Goal: Information Seeking & Learning: Learn about a topic

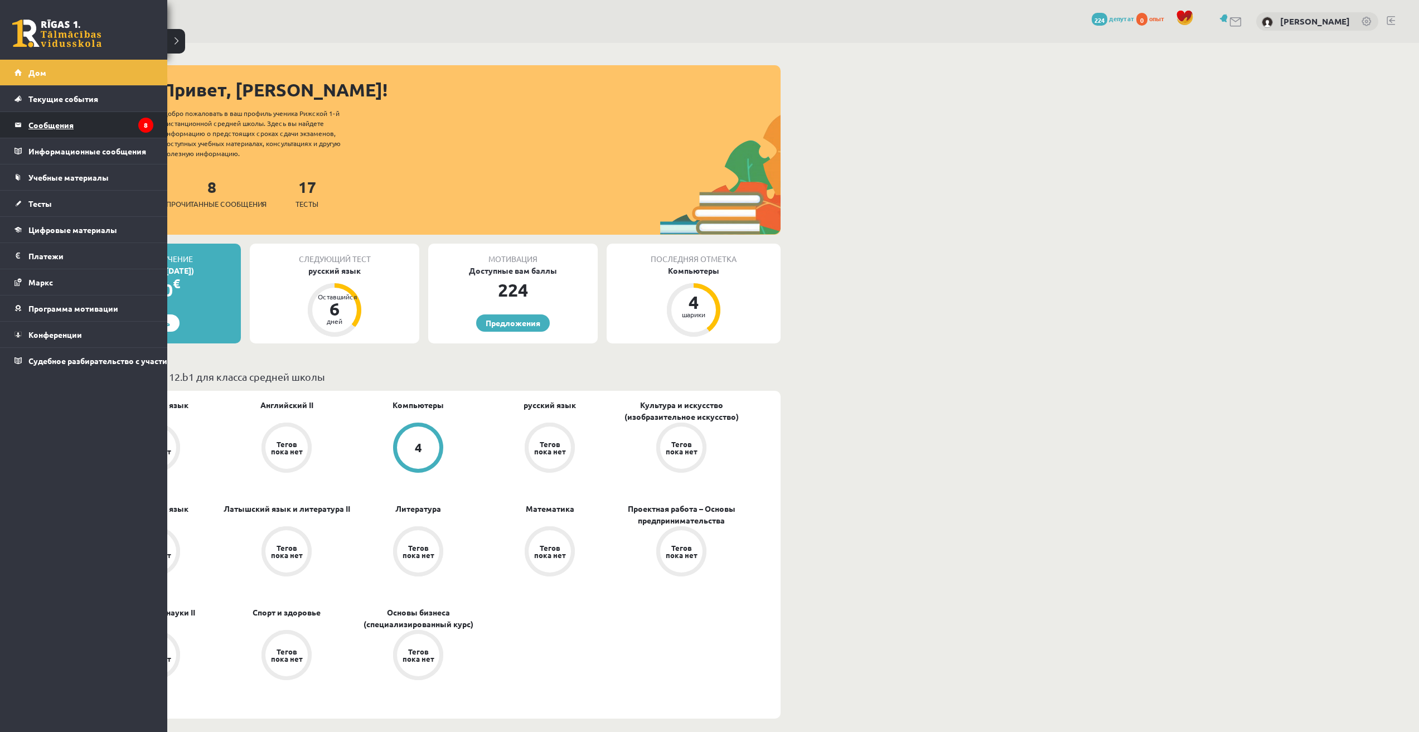
click at [32, 125] on font "Сообщения" at bounding box center [50, 125] width 45 height 10
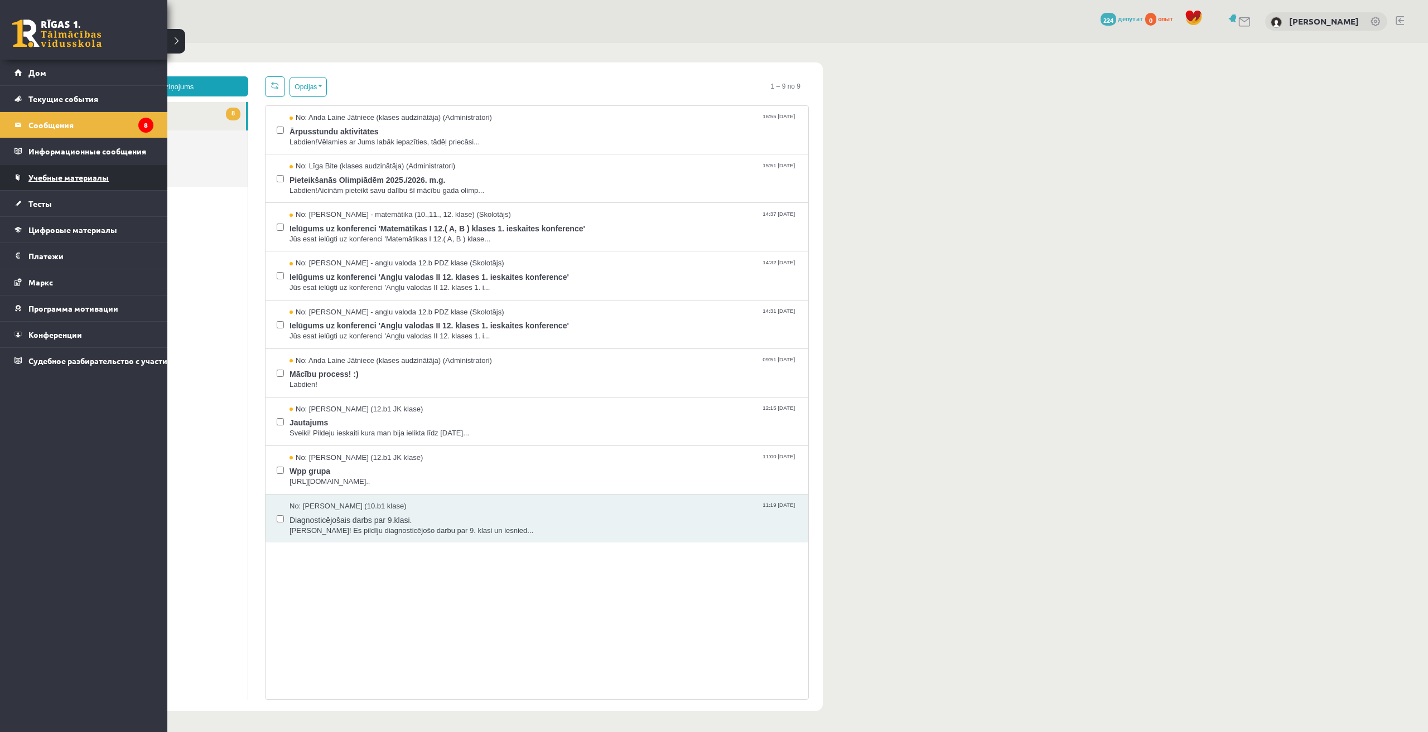
click at [17, 185] on link "Учебные материалы" at bounding box center [83, 177] width 139 height 26
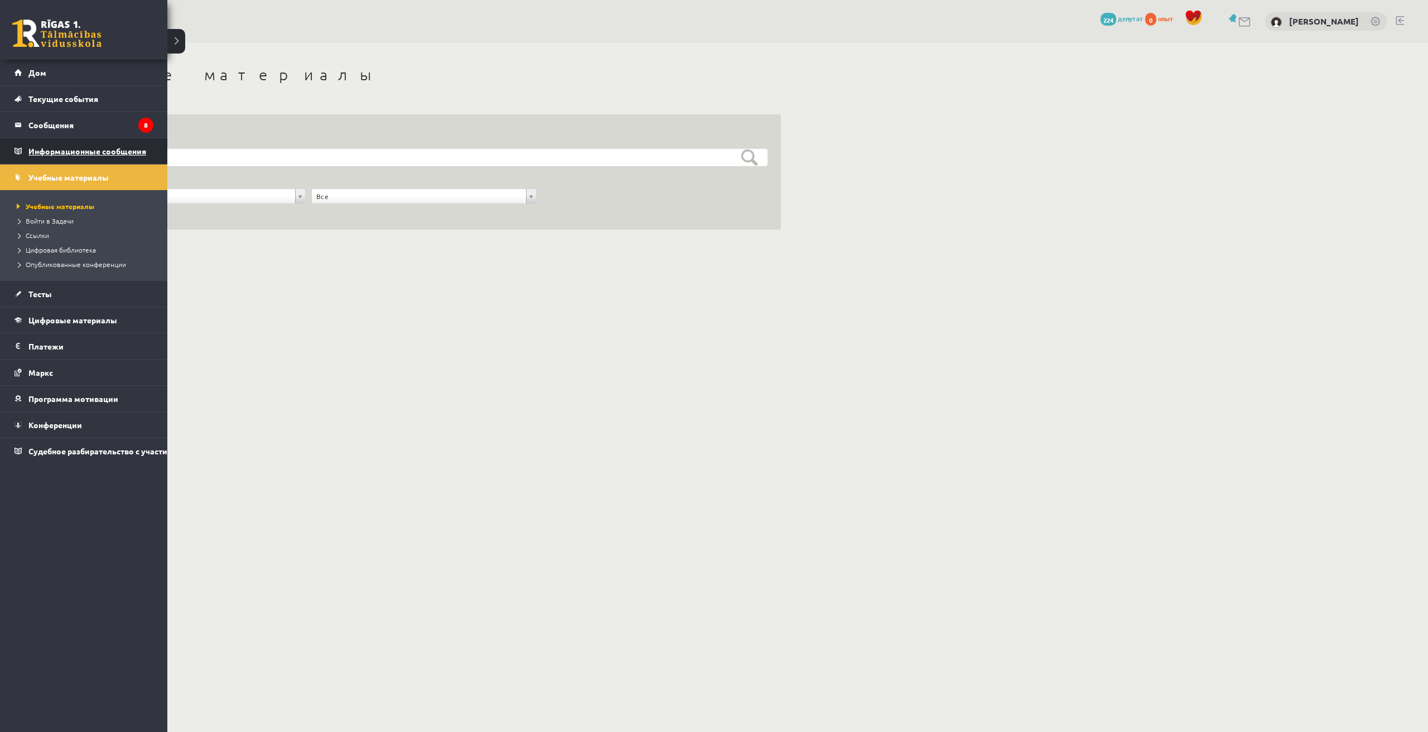
click at [27, 151] on link "Информационные сообщения 0" at bounding box center [83, 151] width 139 height 26
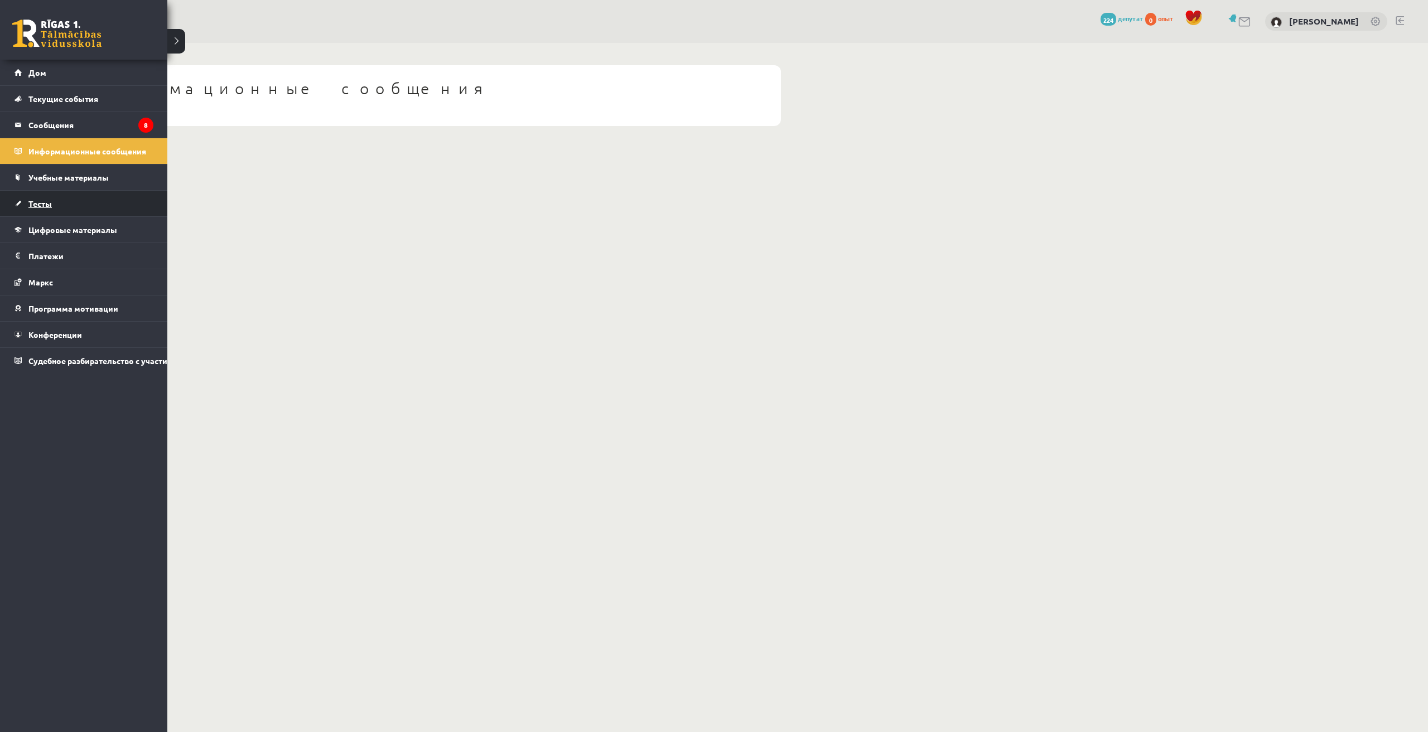
click at [66, 214] on link "Тесты" at bounding box center [83, 204] width 139 height 26
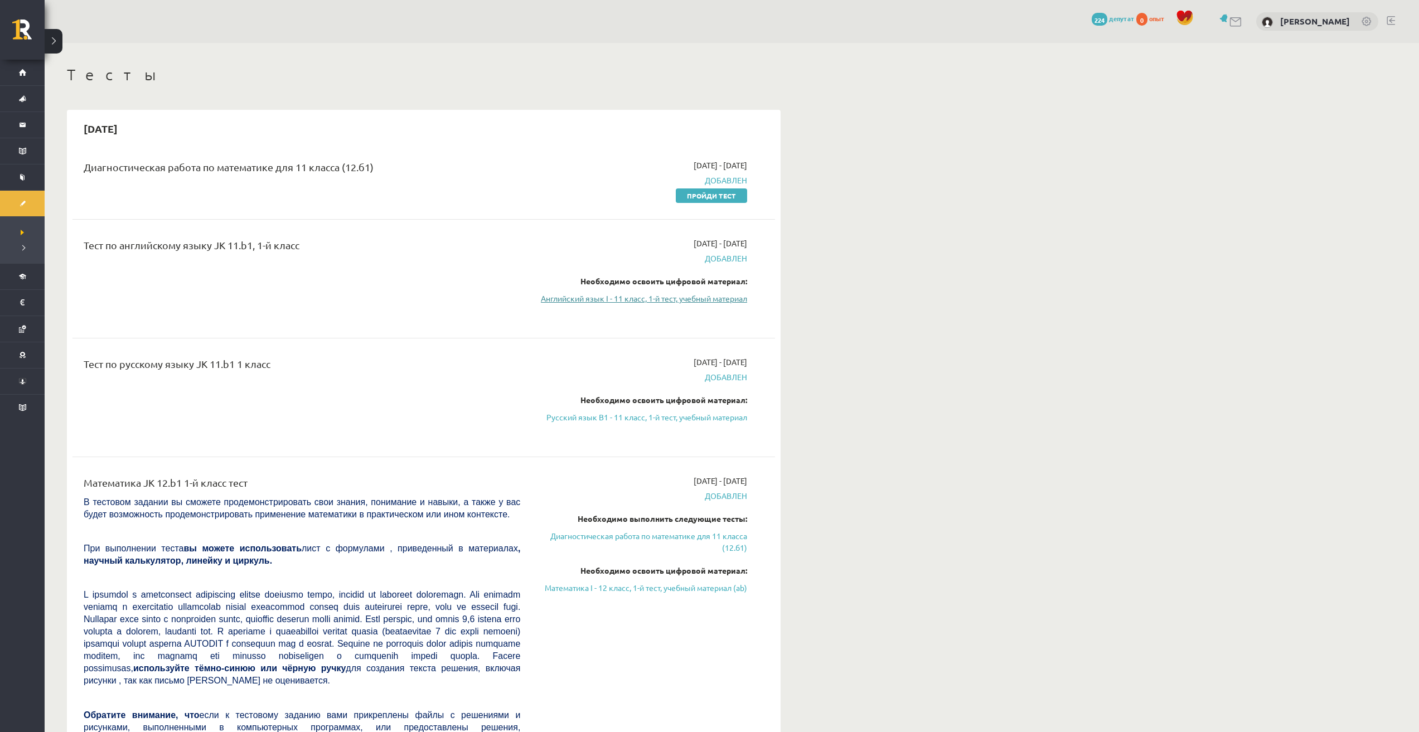
click at [736, 303] on link "Английский язык I - 11 класс, 1-й тест, учебный материал" at bounding box center [642, 299] width 210 height 12
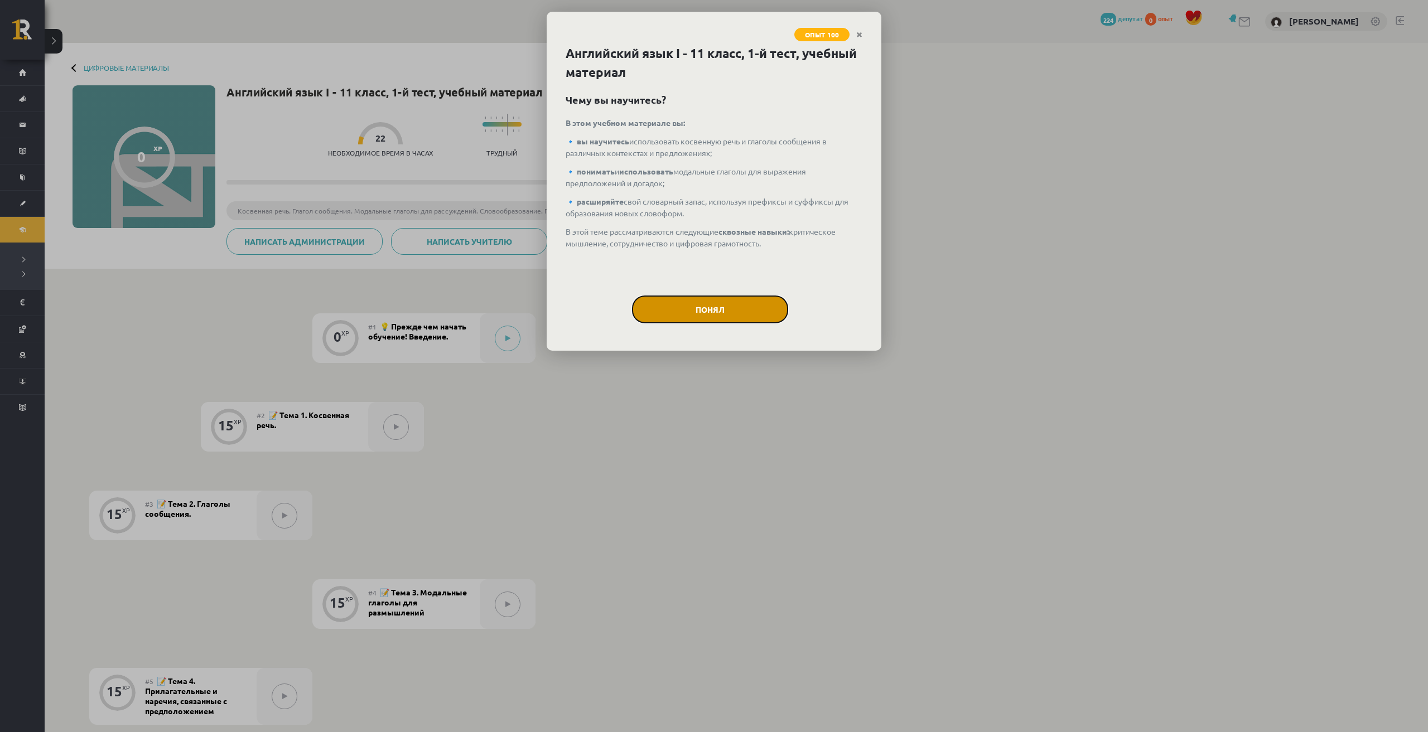
click at [734, 304] on button "Понял" at bounding box center [710, 310] width 156 height 28
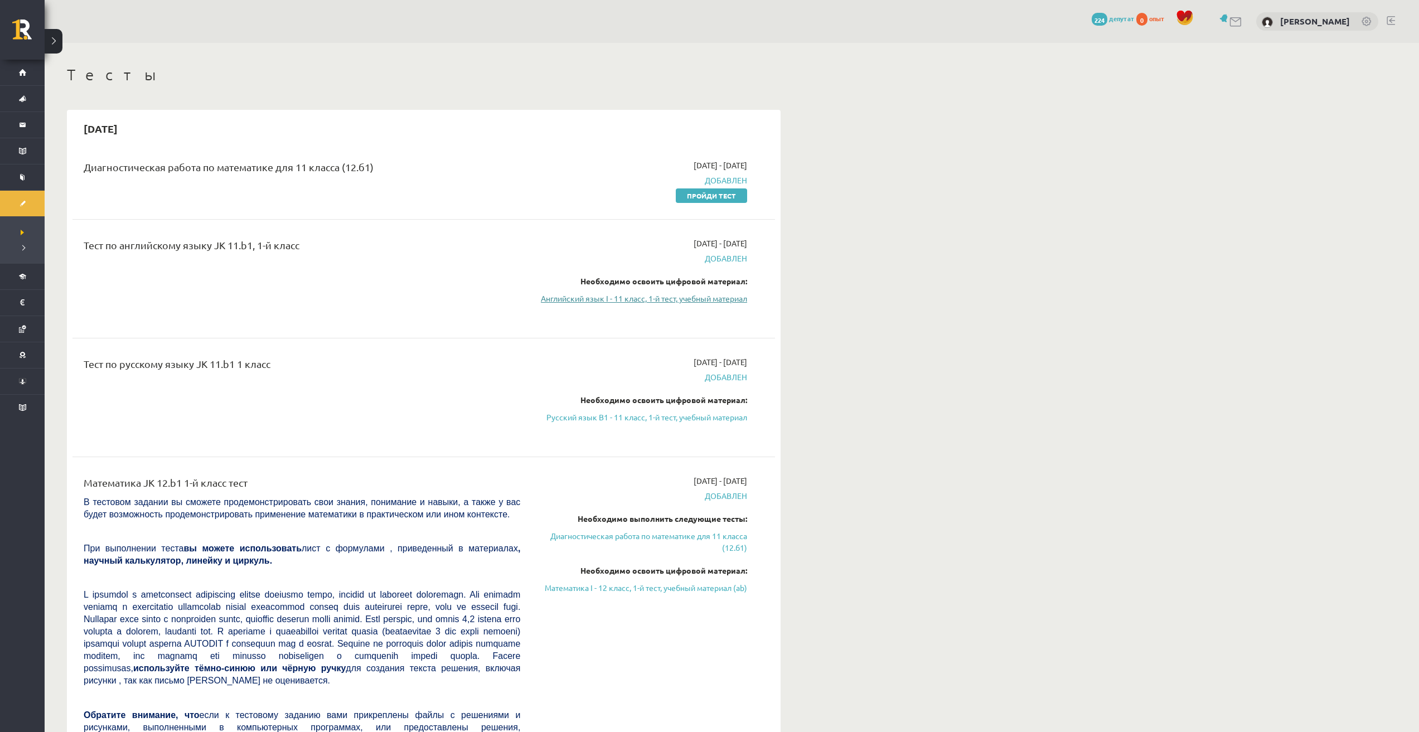
click at [718, 303] on font "Английский язык I - 11 класс, 1-й тест, учебный материал" at bounding box center [644, 298] width 206 height 10
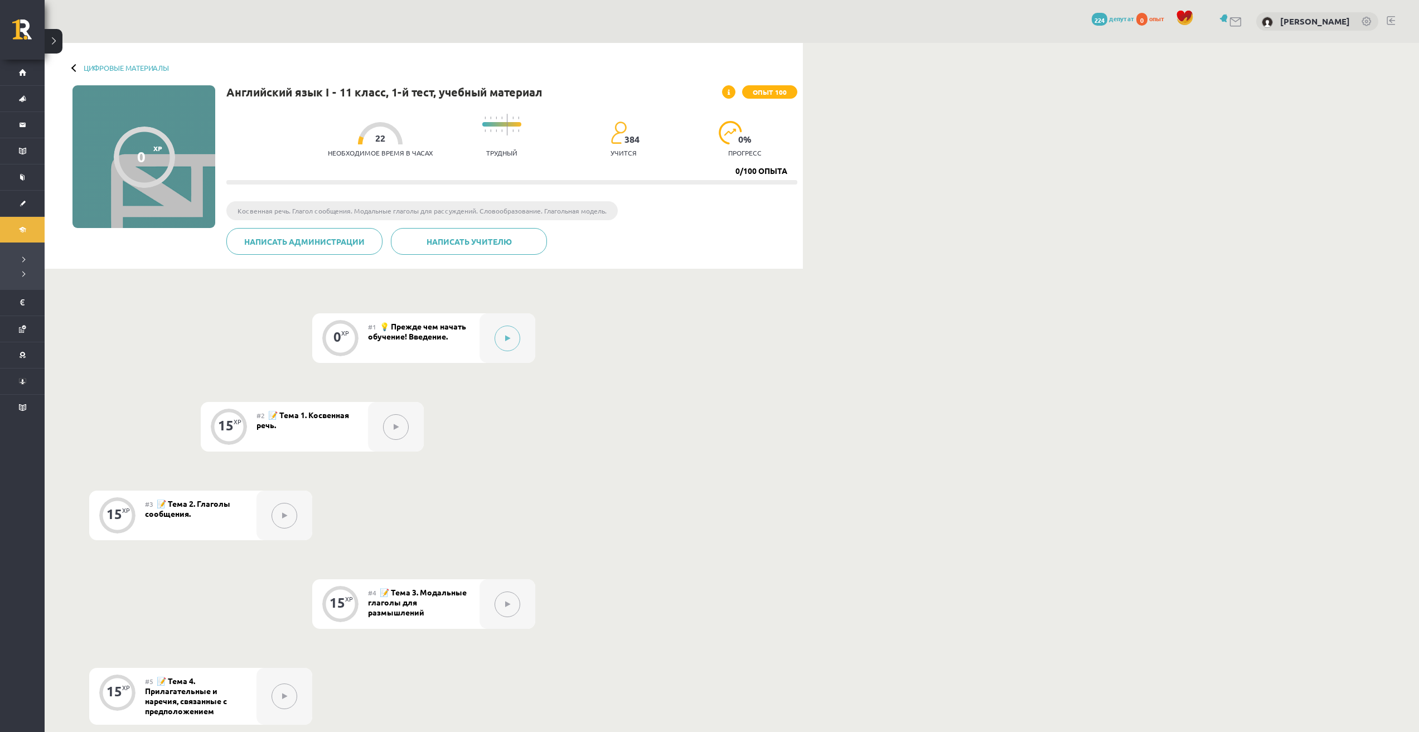
click at [1044, 215] on div "Цифровые материалы 0 XP Опыт 100 0/100 опыта Английский язык I - 11 класс, 1-й …" at bounding box center [732, 603] width 1375 height 1120
click at [522, 340] on div at bounding box center [508, 338] width 56 height 50
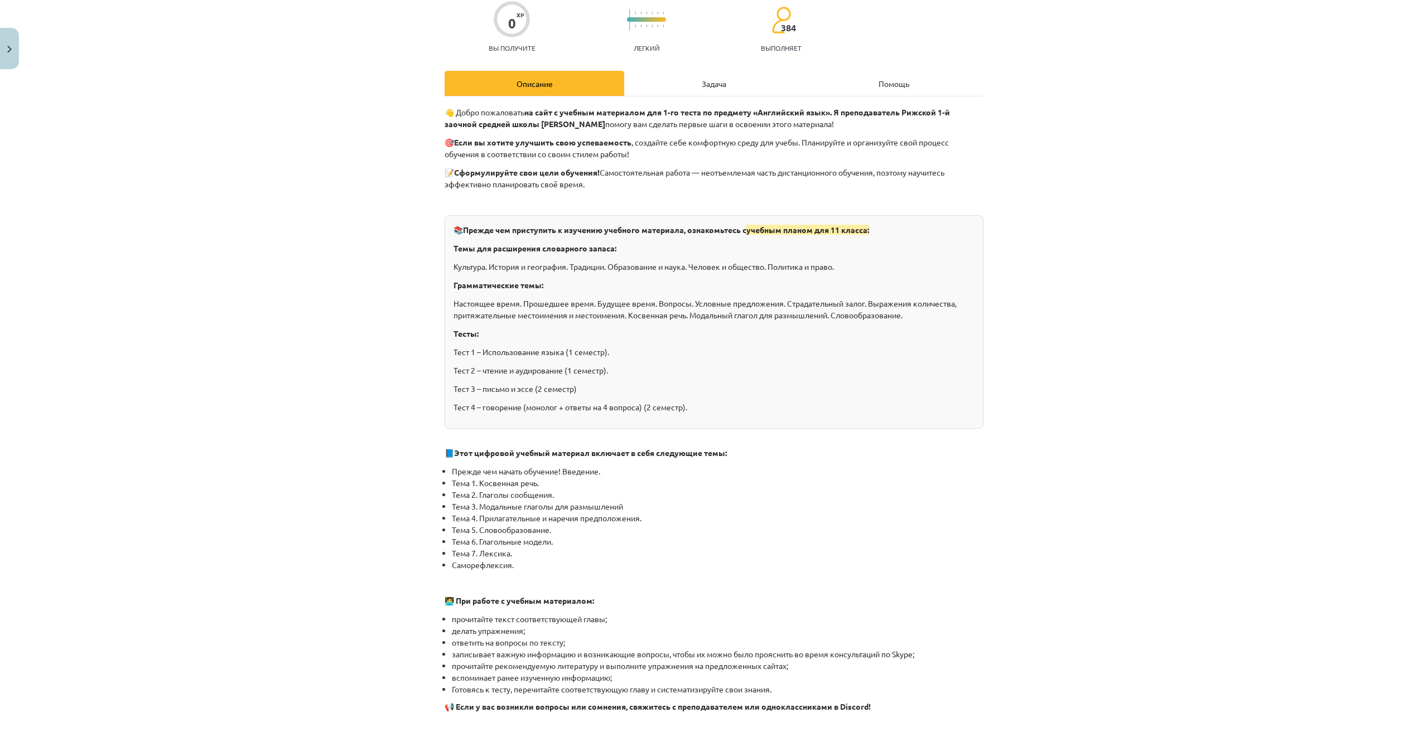
scroll to position [464, 0]
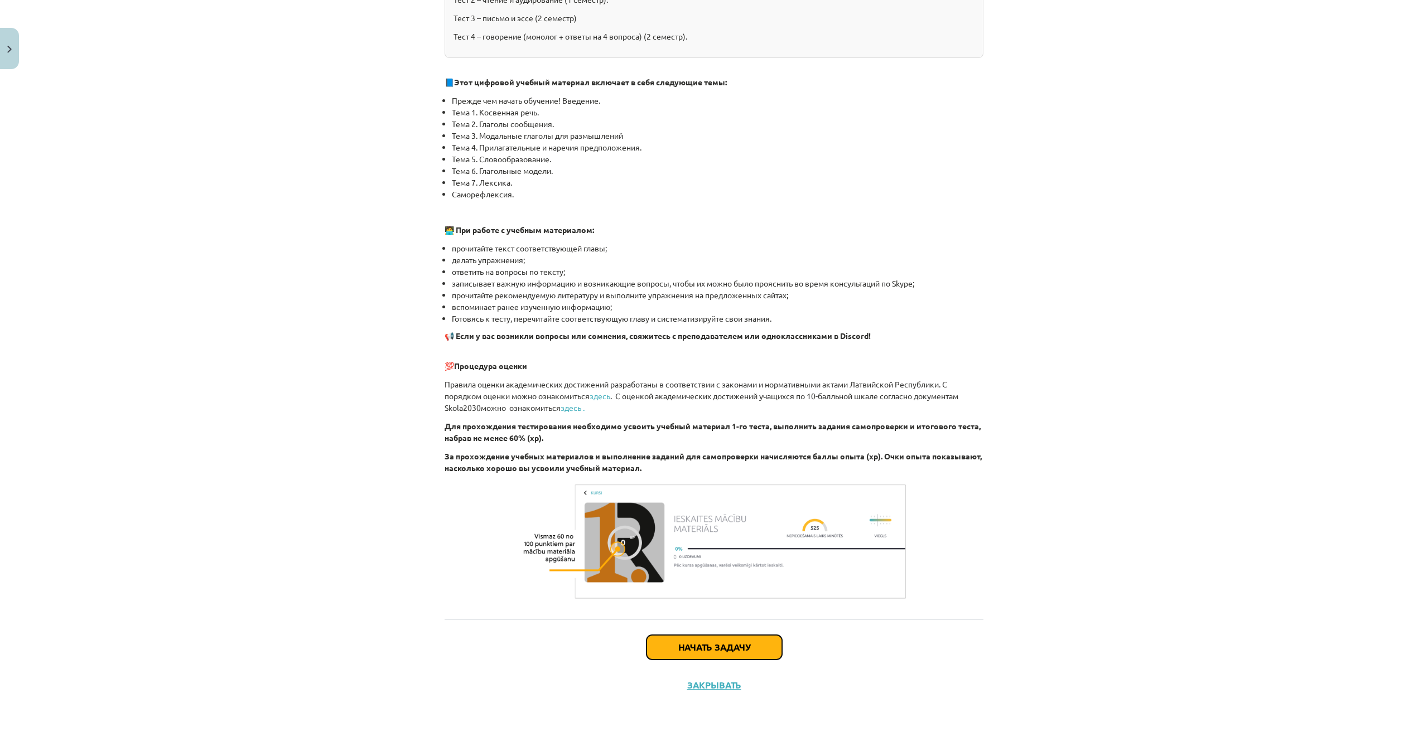
click at [727, 640] on button "Начать задачу" at bounding box center [714, 647] width 136 height 25
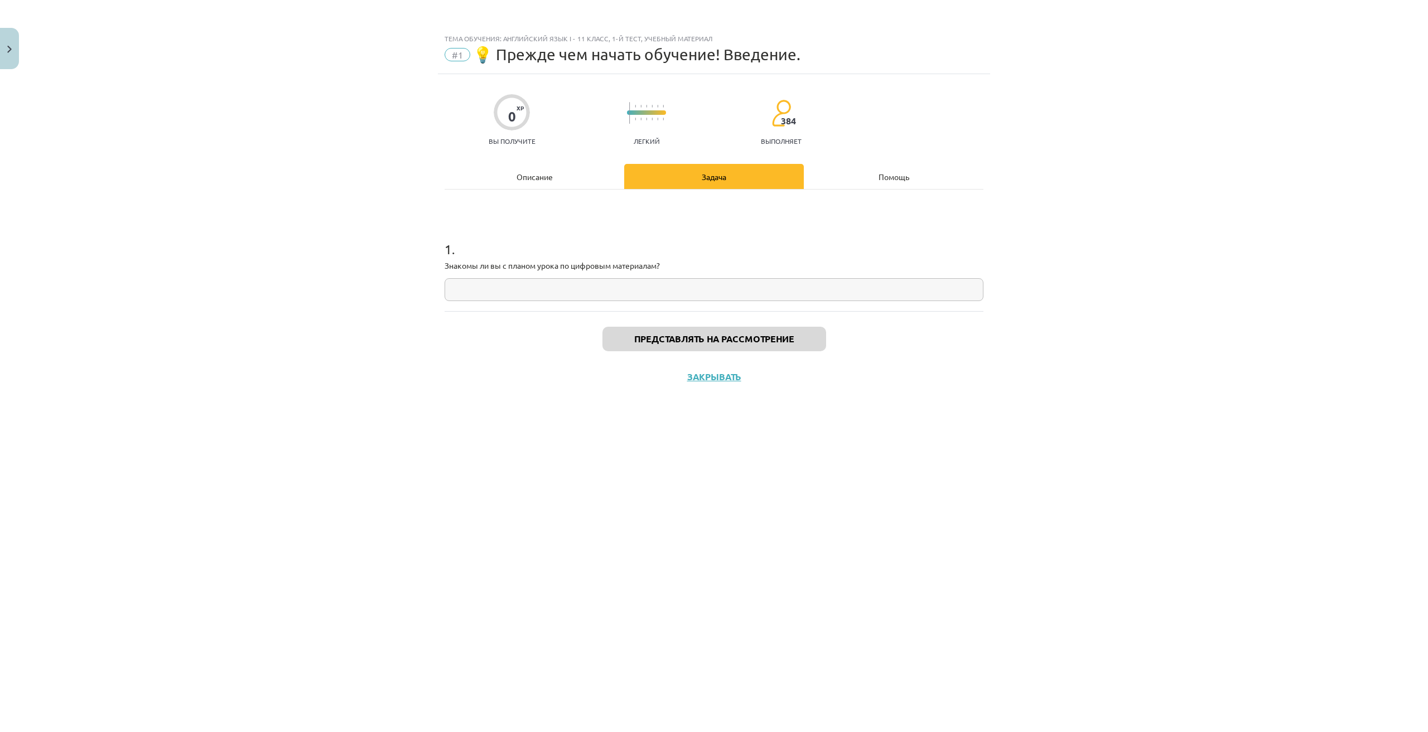
click at [574, 282] on input "text" at bounding box center [713, 289] width 539 height 23
drag, startPoint x: 548, startPoint y: 265, endPoint x: 664, endPoint y: 269, distance: 115.5
click at [664, 269] on p "Знакомы ли вы с планом урока по цифровым материалам?" at bounding box center [713, 266] width 539 height 12
click at [737, 293] on input "text" at bounding box center [713, 289] width 539 height 23
click at [1033, 182] on div "Тема обучения: Английский язык I - 11 класс, 1-й тест, учебный материал #1 💡 Пр…" at bounding box center [714, 366] width 1428 height 732
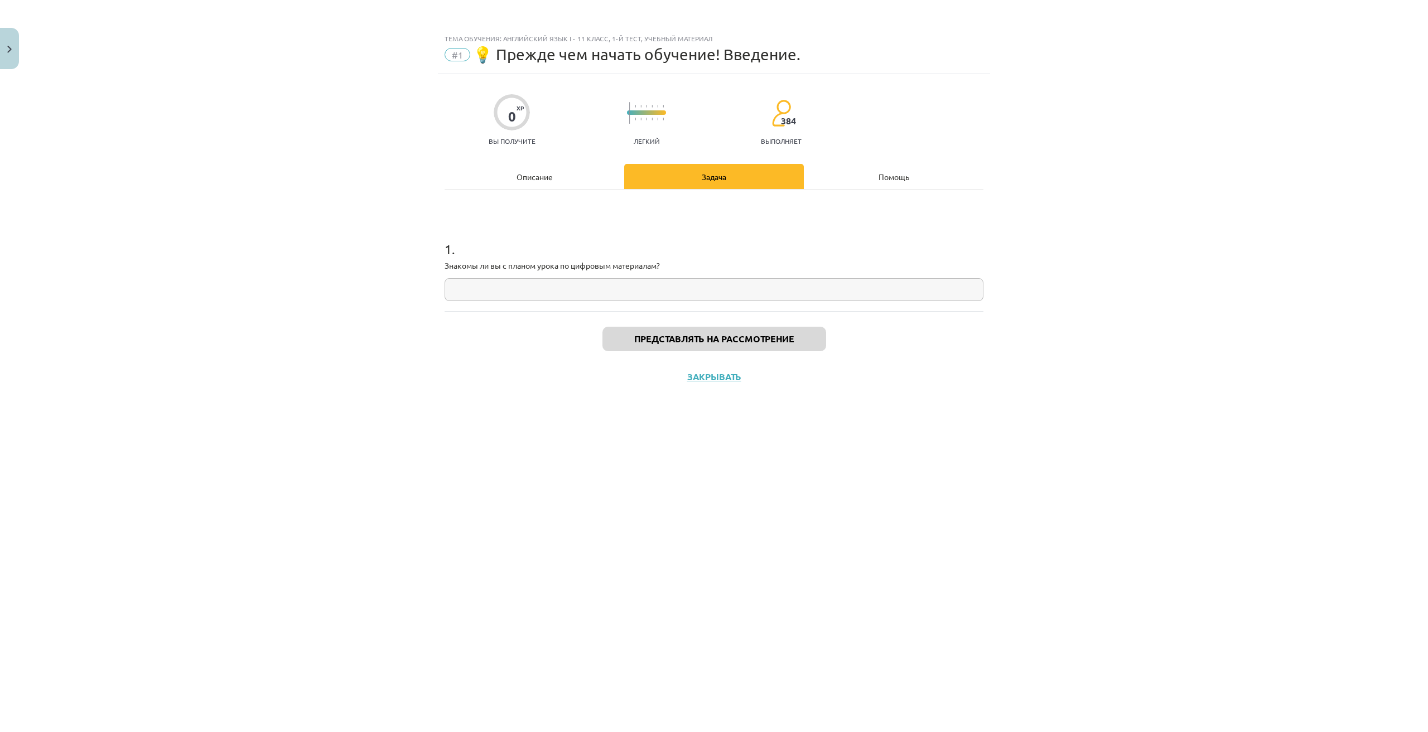
click at [713, 303] on div "1 . Знакомы ли вы с планом урока по цифровым материалам?" at bounding box center [713, 251] width 539 height 122
click at [714, 297] on input "text" at bounding box center [713, 289] width 539 height 23
type input "*"
click at [714, 297] on input "*" at bounding box center [713, 289] width 539 height 23
type input "**"
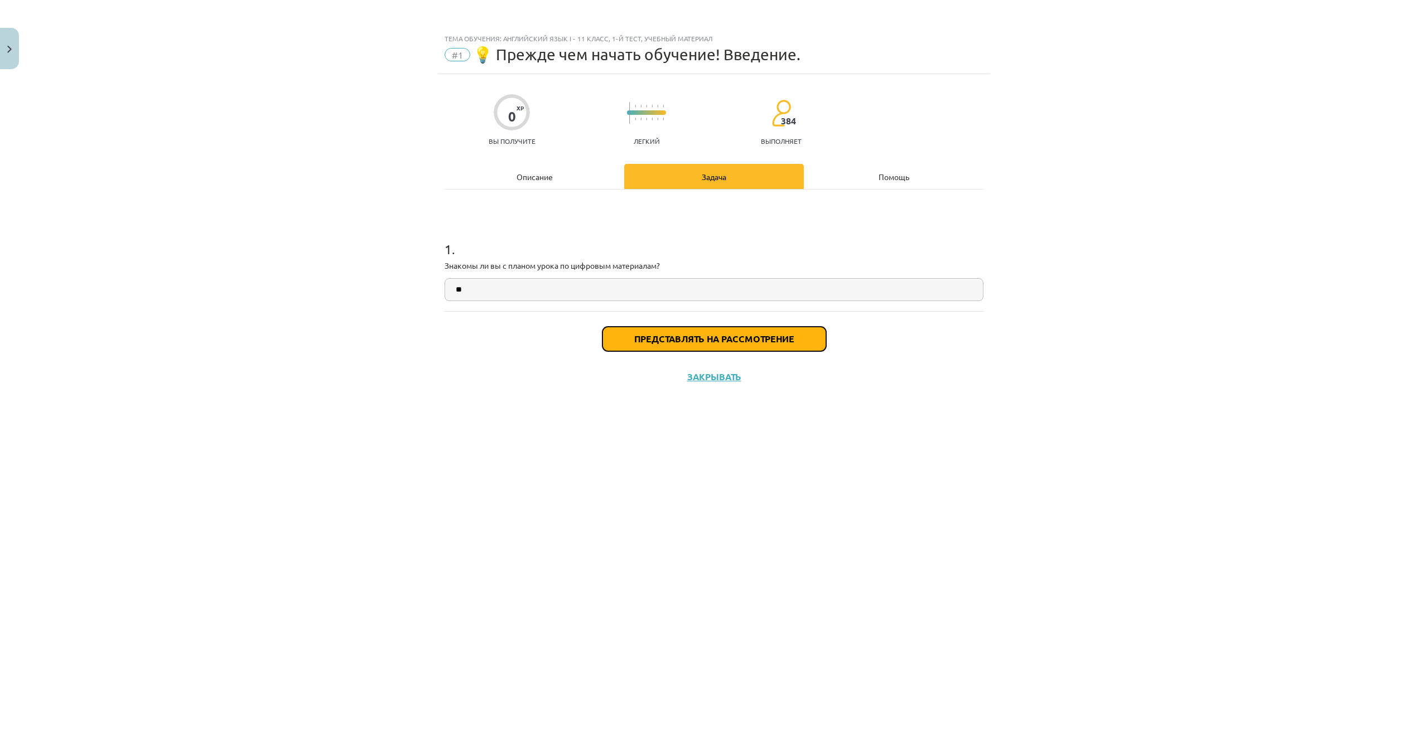
click at [743, 335] on font "Представлять на рассмотрение" at bounding box center [714, 339] width 160 height 12
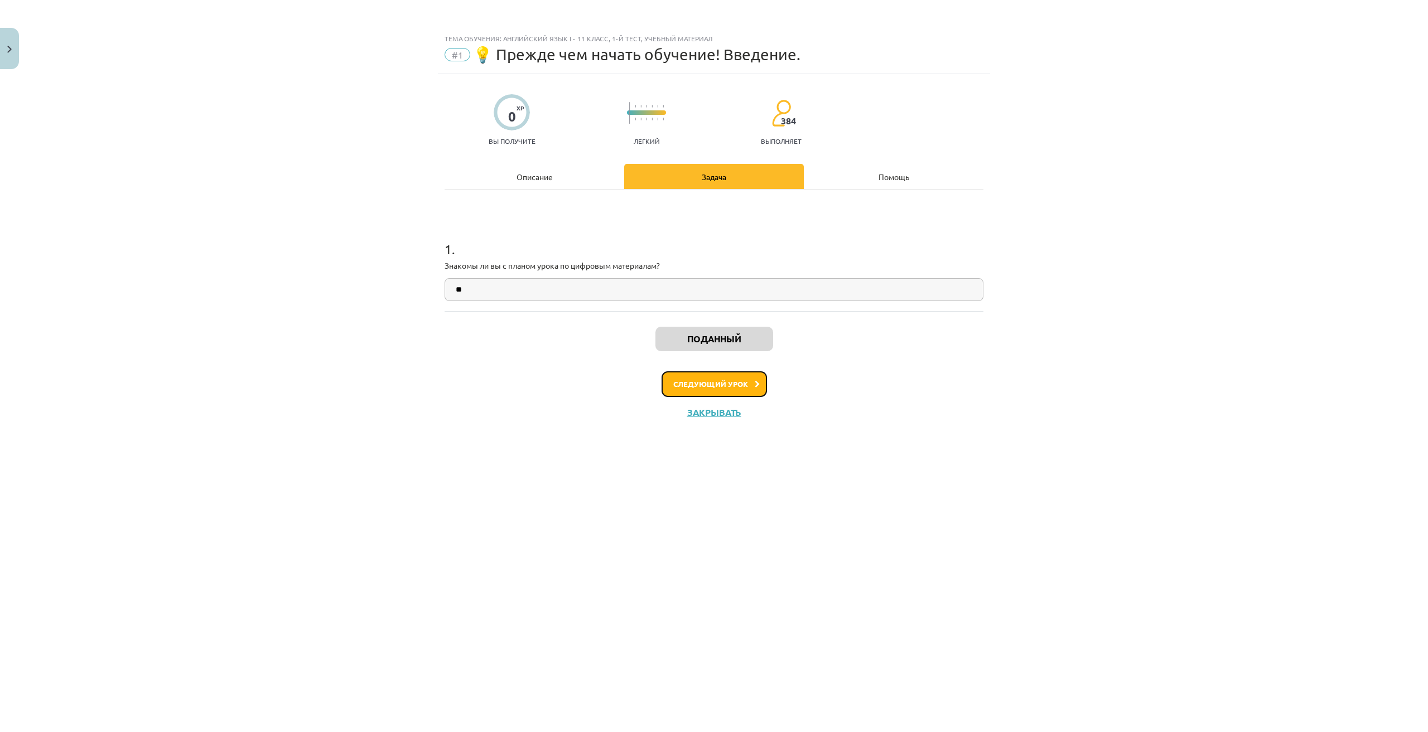
click at [707, 388] on button "Следующий урок" at bounding box center [713, 384] width 105 height 26
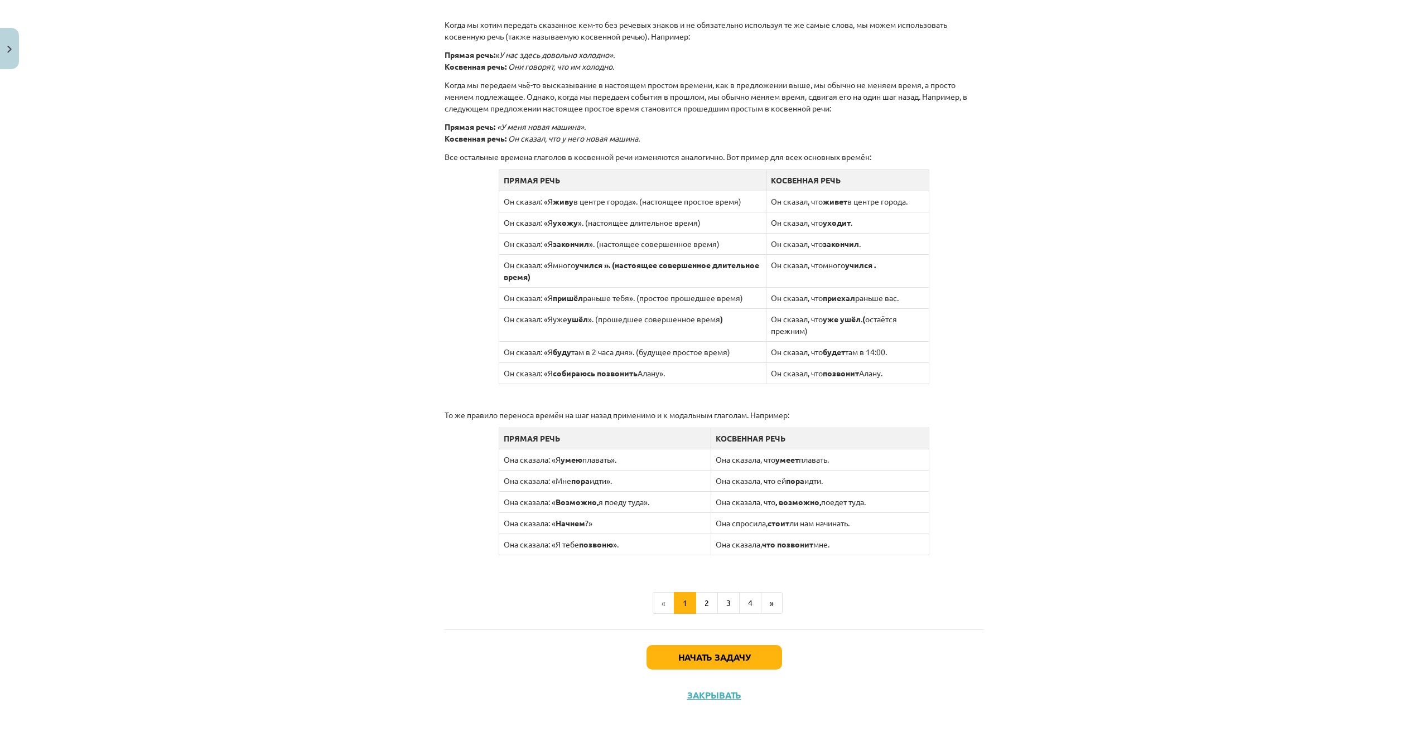
scroll to position [799, 0]
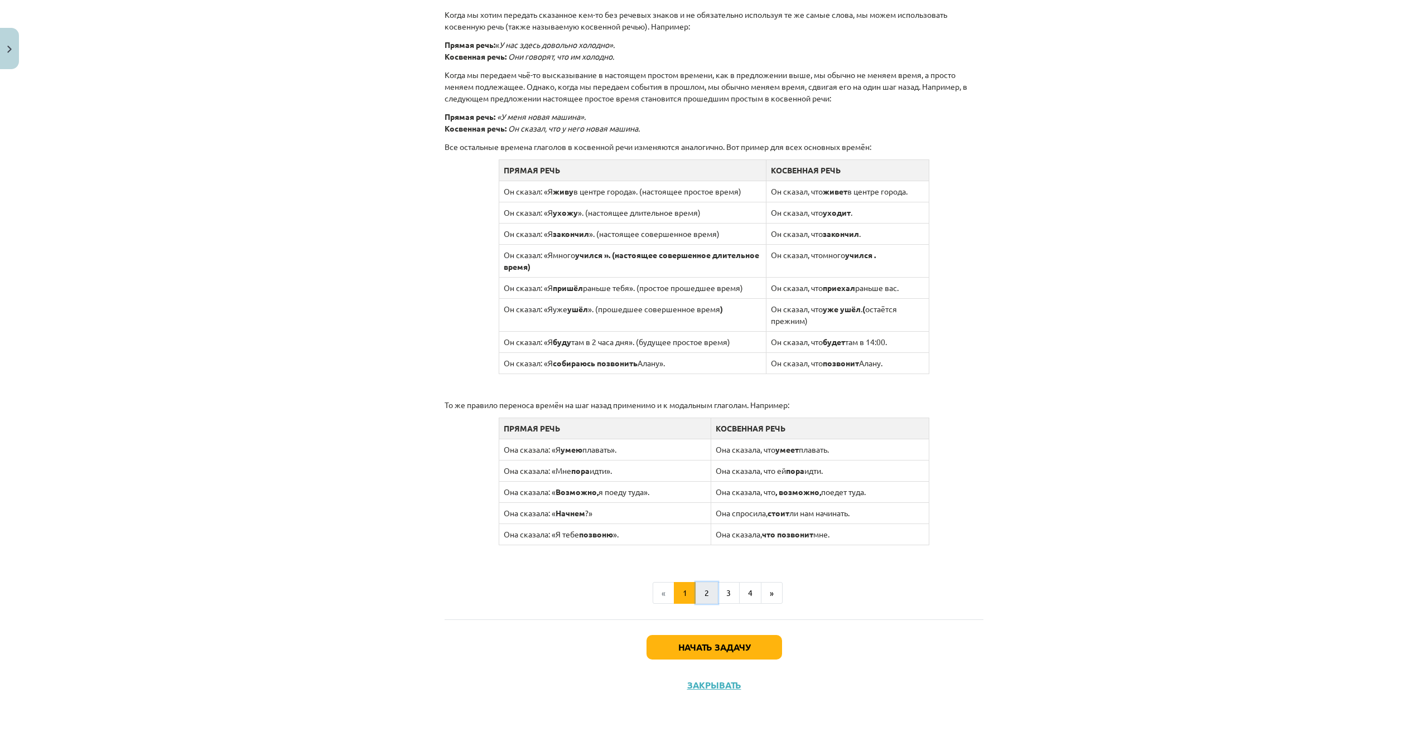
click at [698, 592] on button "2" at bounding box center [706, 593] width 22 height 22
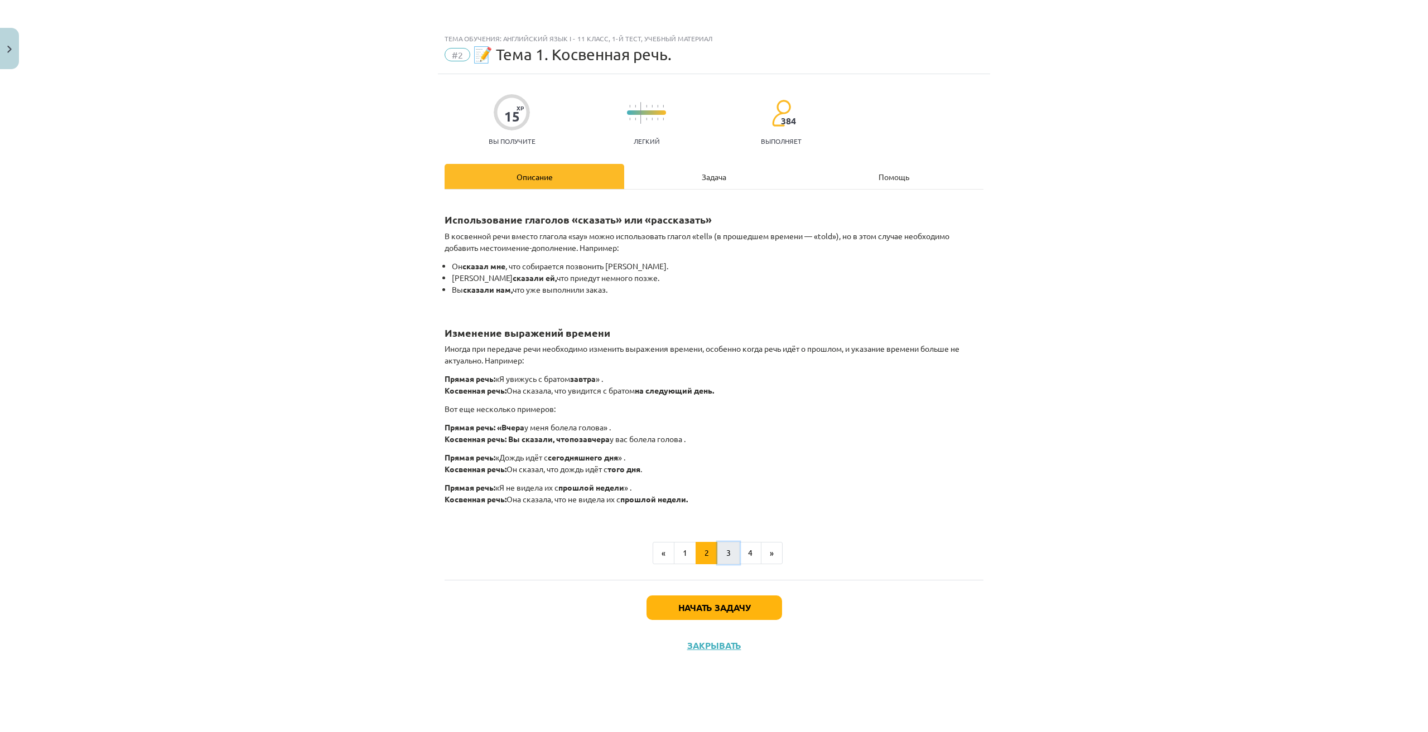
click at [730, 553] on button "3" at bounding box center [728, 553] width 22 height 22
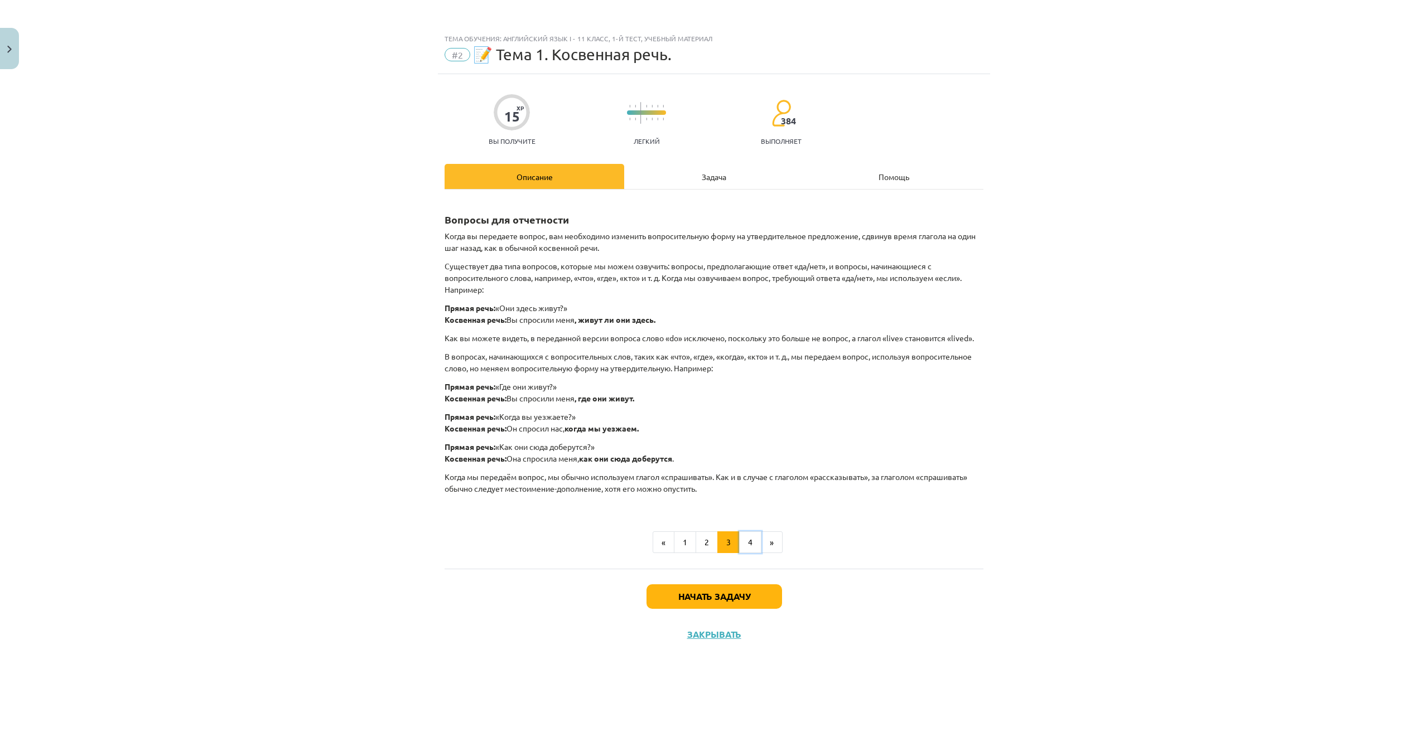
click at [747, 535] on button "4" at bounding box center [750, 542] width 22 height 22
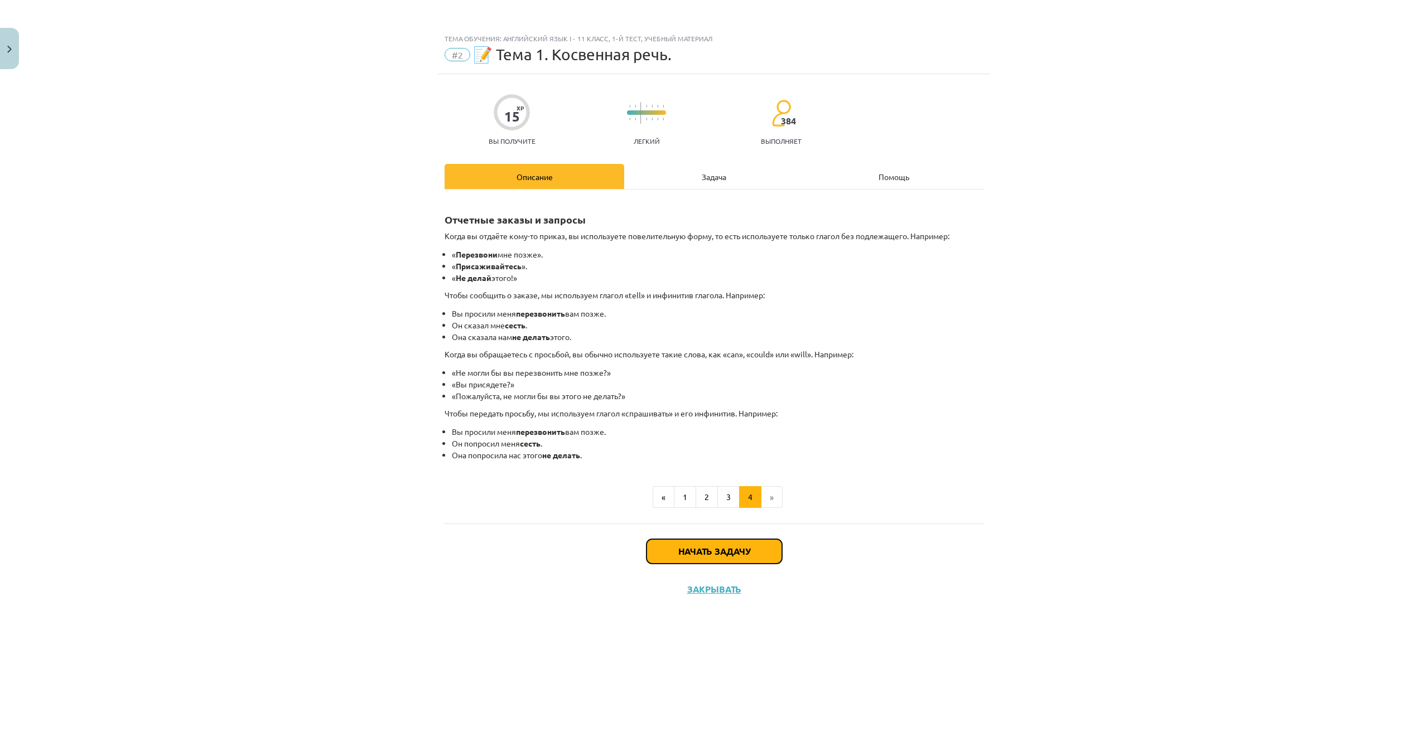
click at [721, 557] on font "Начать задачу" at bounding box center [714, 551] width 72 height 12
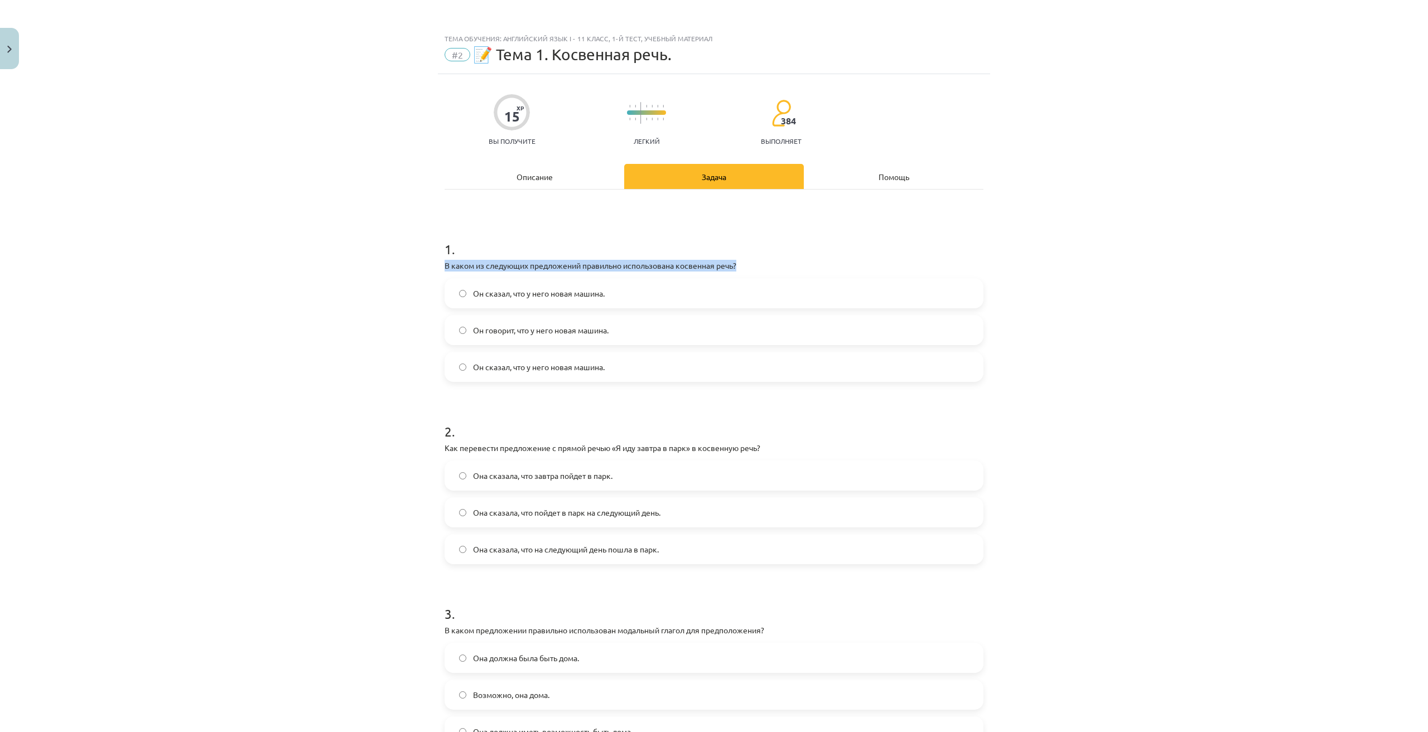
drag, startPoint x: 446, startPoint y: 267, endPoint x: 273, endPoint y: 273, distance: 172.4
click at [273, 274] on div "Тема обучения: Английский язык I - 11 класс, 1-й тест, учебный материал #2 📝 Те…" at bounding box center [714, 366] width 1428 height 732
click at [1227, 193] on div "Mācību tēma: Angļu valodas i - 11. klases 1. ieskaites mācību materiāls #2 📝 To…" at bounding box center [714, 366] width 1428 height 732
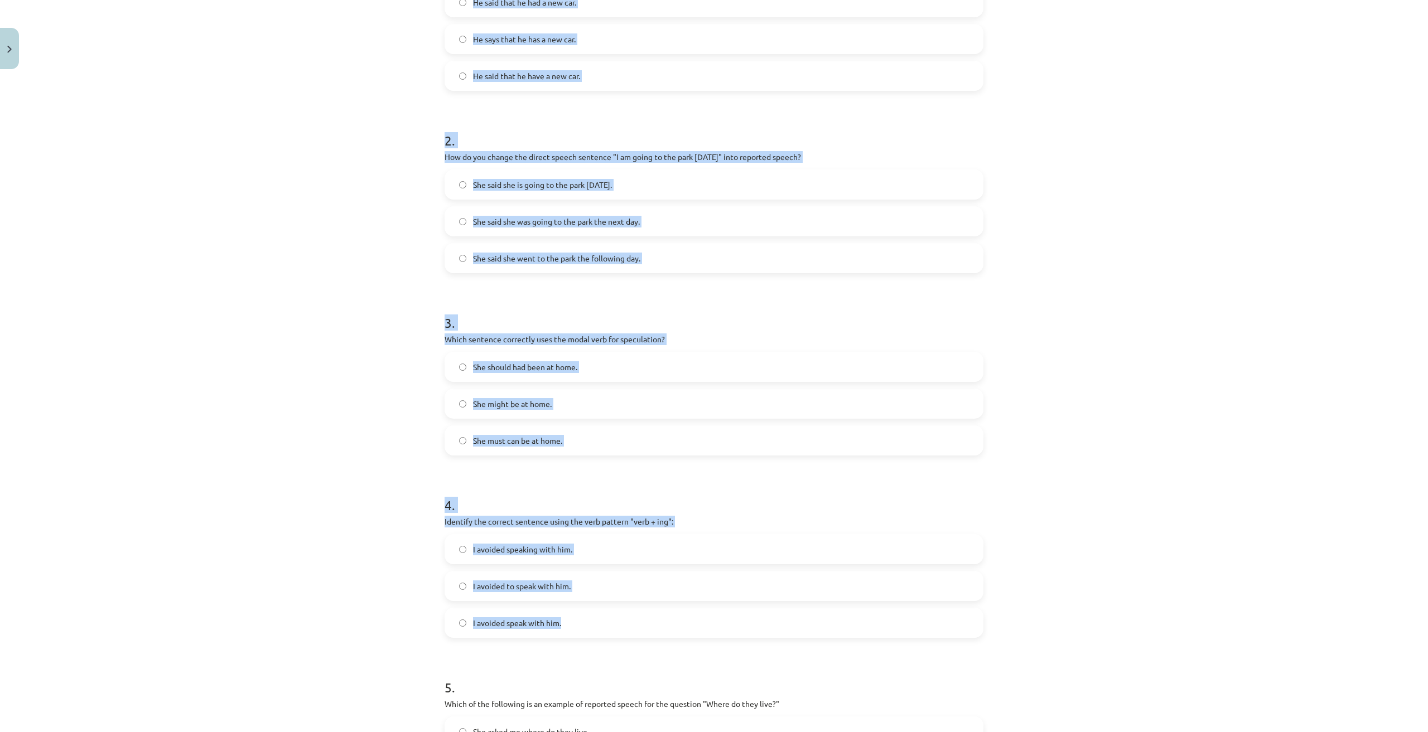
scroll to position [509, 0]
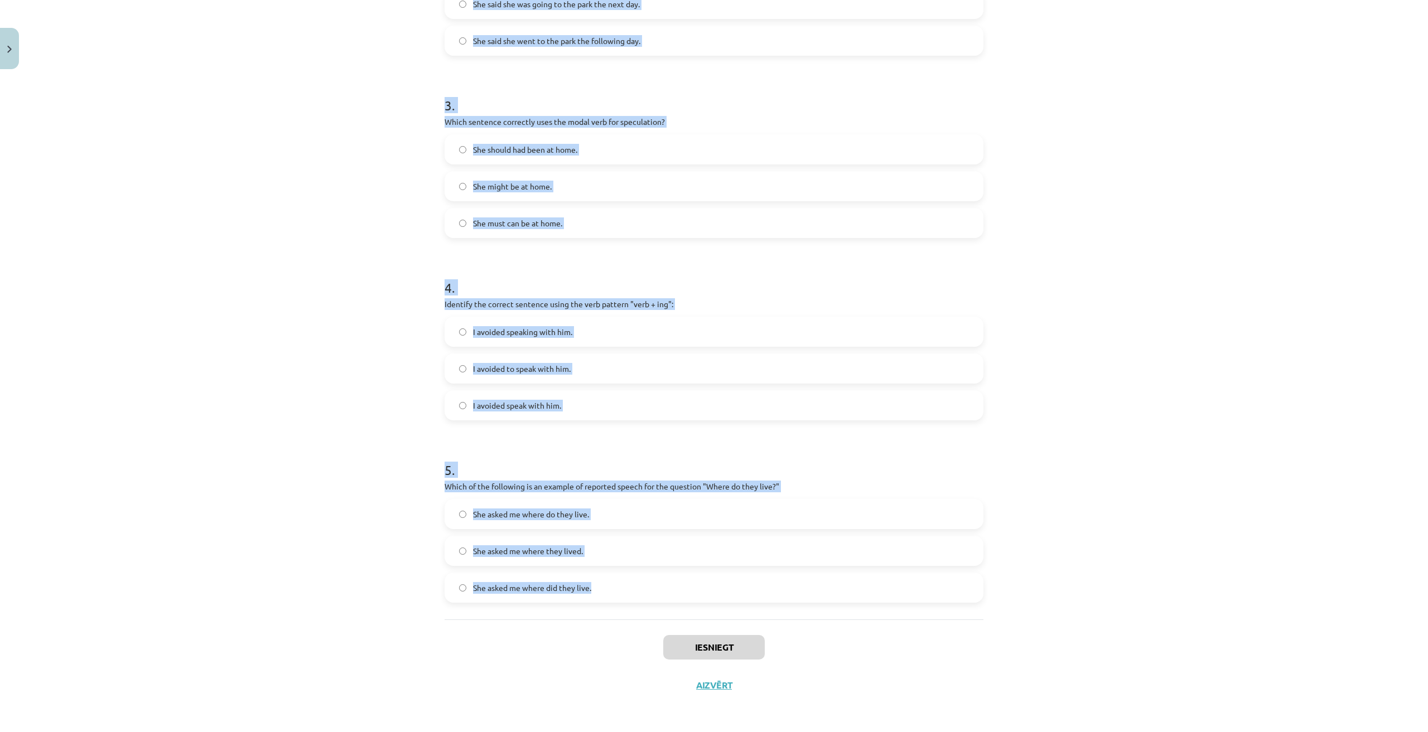
drag, startPoint x: 434, startPoint y: 257, endPoint x: 633, endPoint y: 585, distance: 383.9
click at [633, 585] on div "15 XP Saņemsi Viegls 384 pilda Apraksts Uzdevums Palīdzība 1 . Which of the fol…" at bounding box center [714, 135] width 552 height 1139
copy form "Which of the following sentences correctly uses reported speech? He said that h…"
click at [1119, 388] on div "Mācību tēma: Angļu valodas i - 11. klases 1. ieskaites mācību materiāls #2 📝 To…" at bounding box center [714, 366] width 1428 height 732
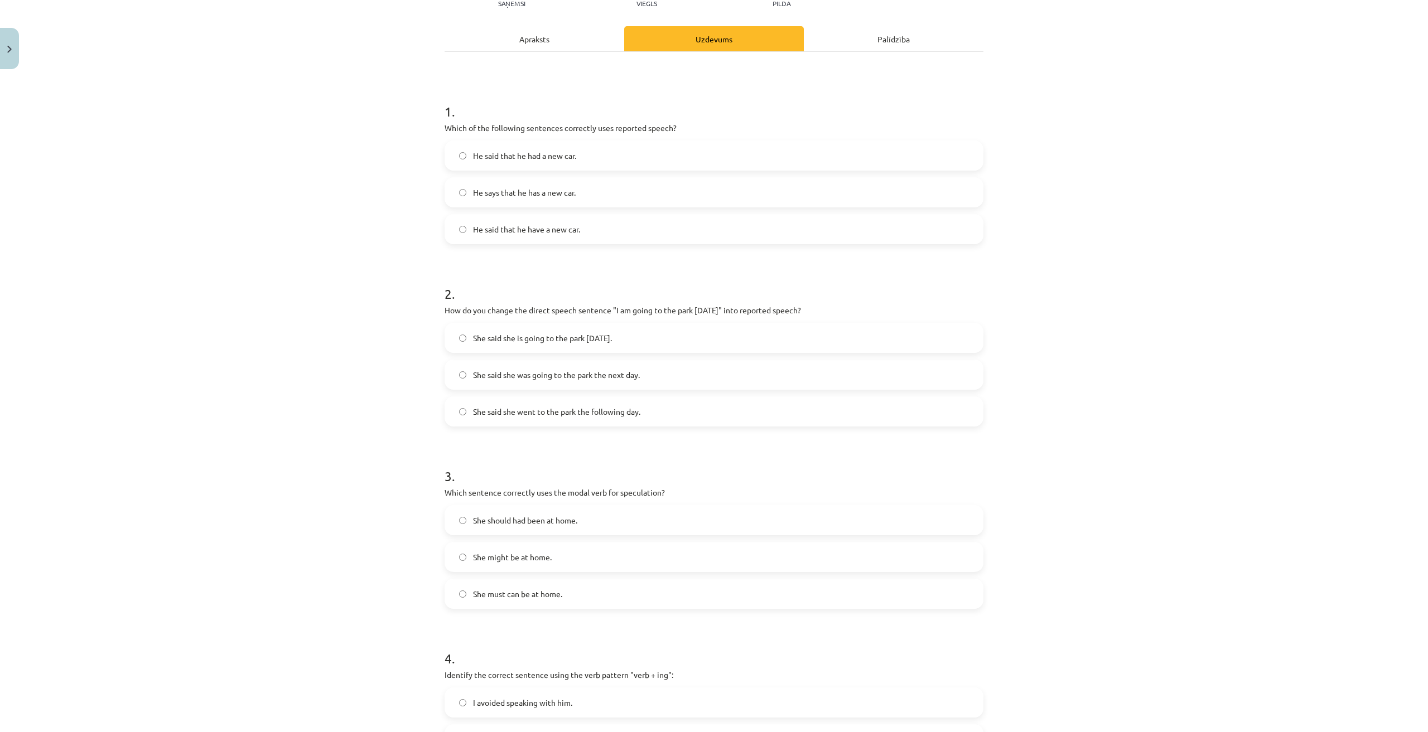
scroll to position [186, 0]
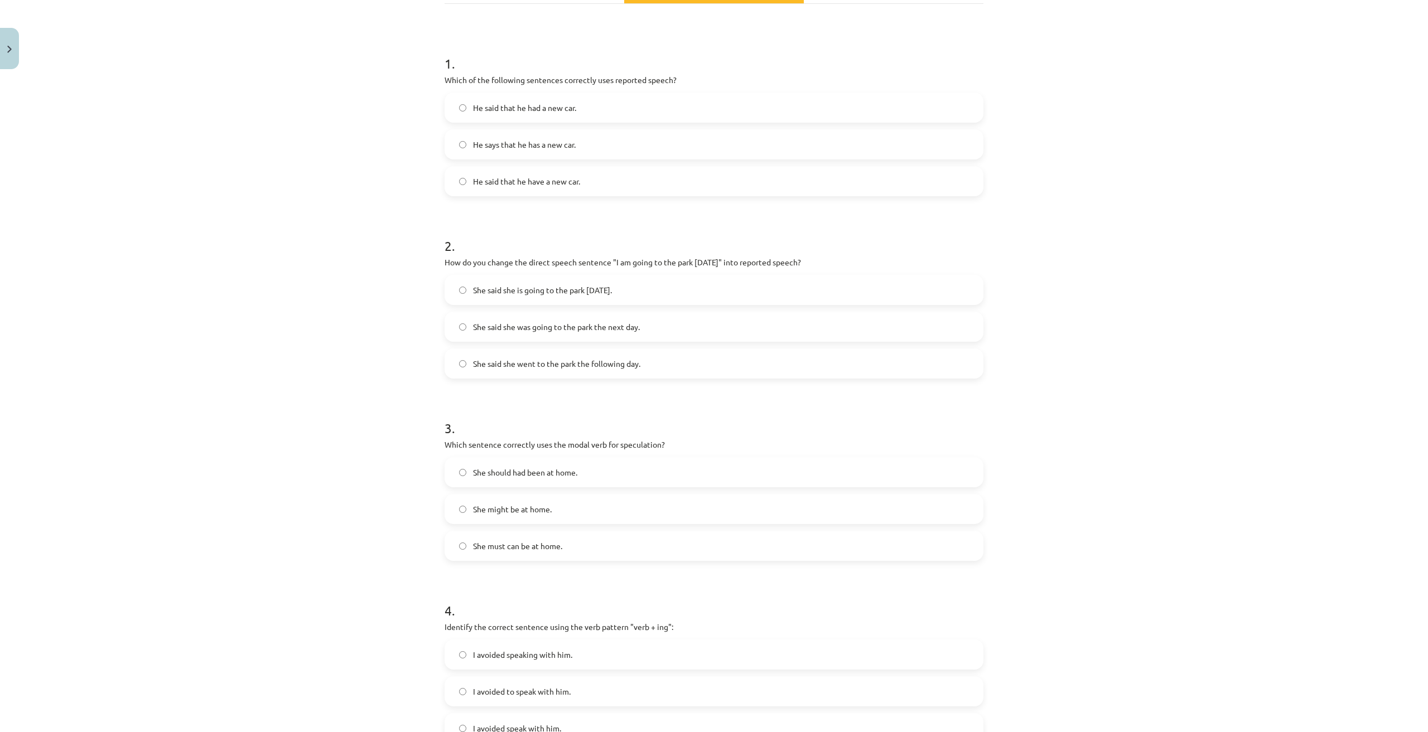
click at [539, 330] on span "She said she was going to the park the next day." at bounding box center [556, 327] width 167 height 12
click at [551, 515] on label "She might be at home." at bounding box center [714, 509] width 536 height 28
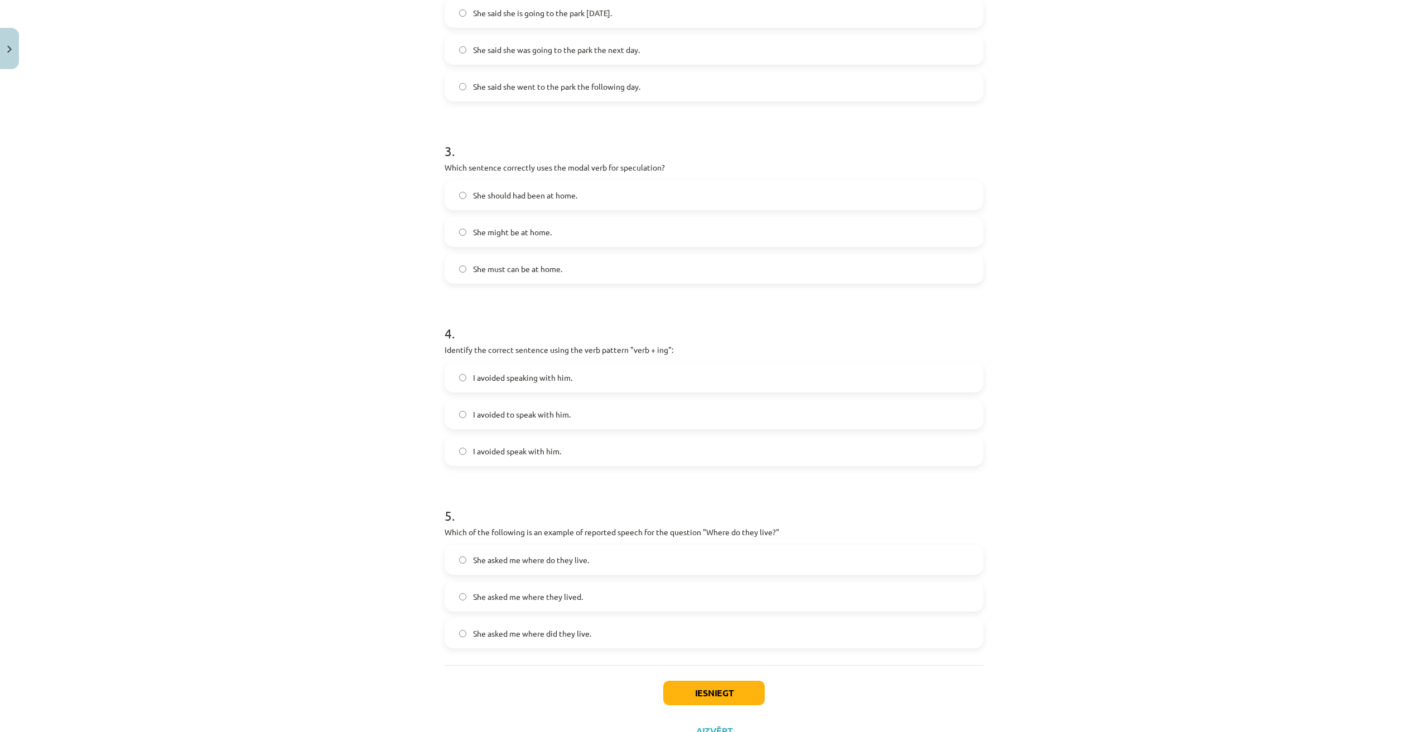
scroll to position [465, 0]
click at [565, 377] on span "I avoided speaking with him." at bounding box center [522, 376] width 99 height 12
click at [613, 591] on label "She asked me where they lived." at bounding box center [714, 595] width 536 height 28
click at [713, 686] on button "Iesniegt" at bounding box center [713, 691] width 101 height 25
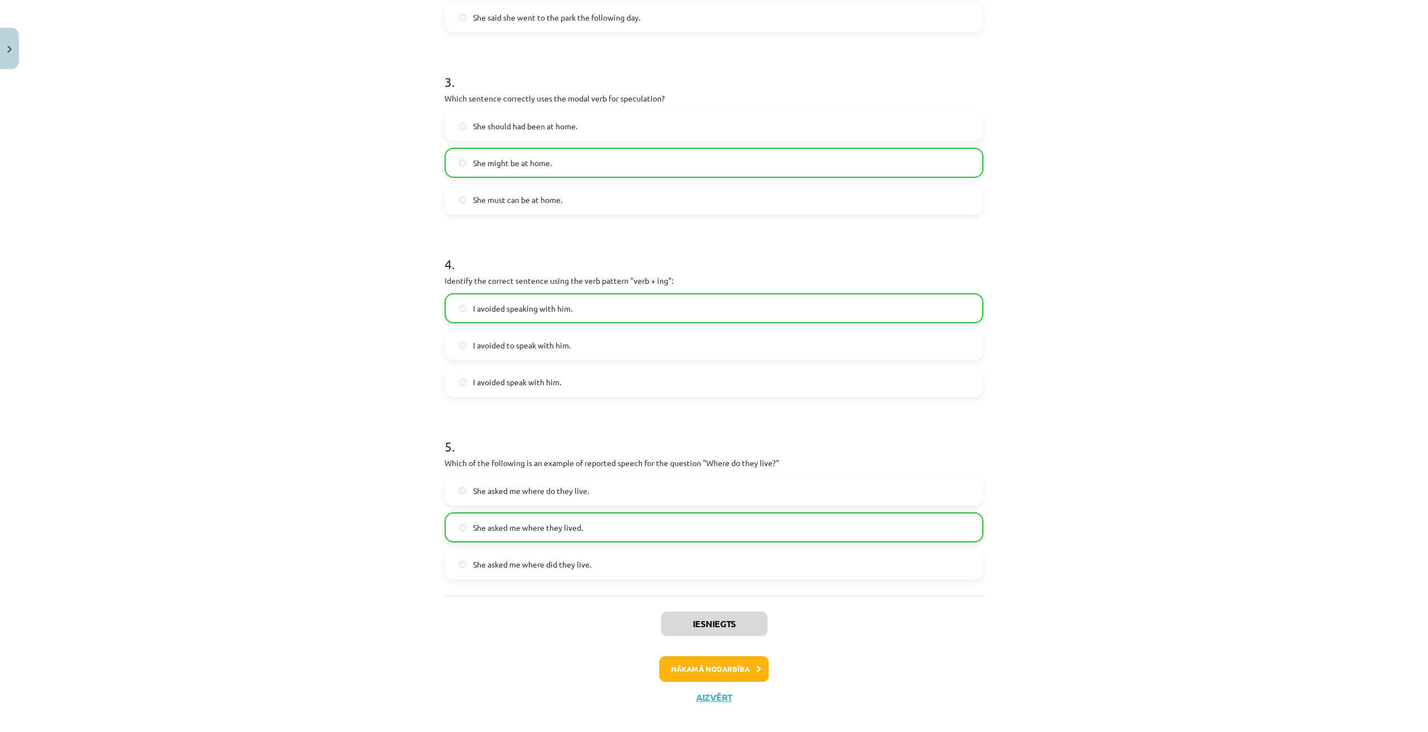
scroll to position [544, 0]
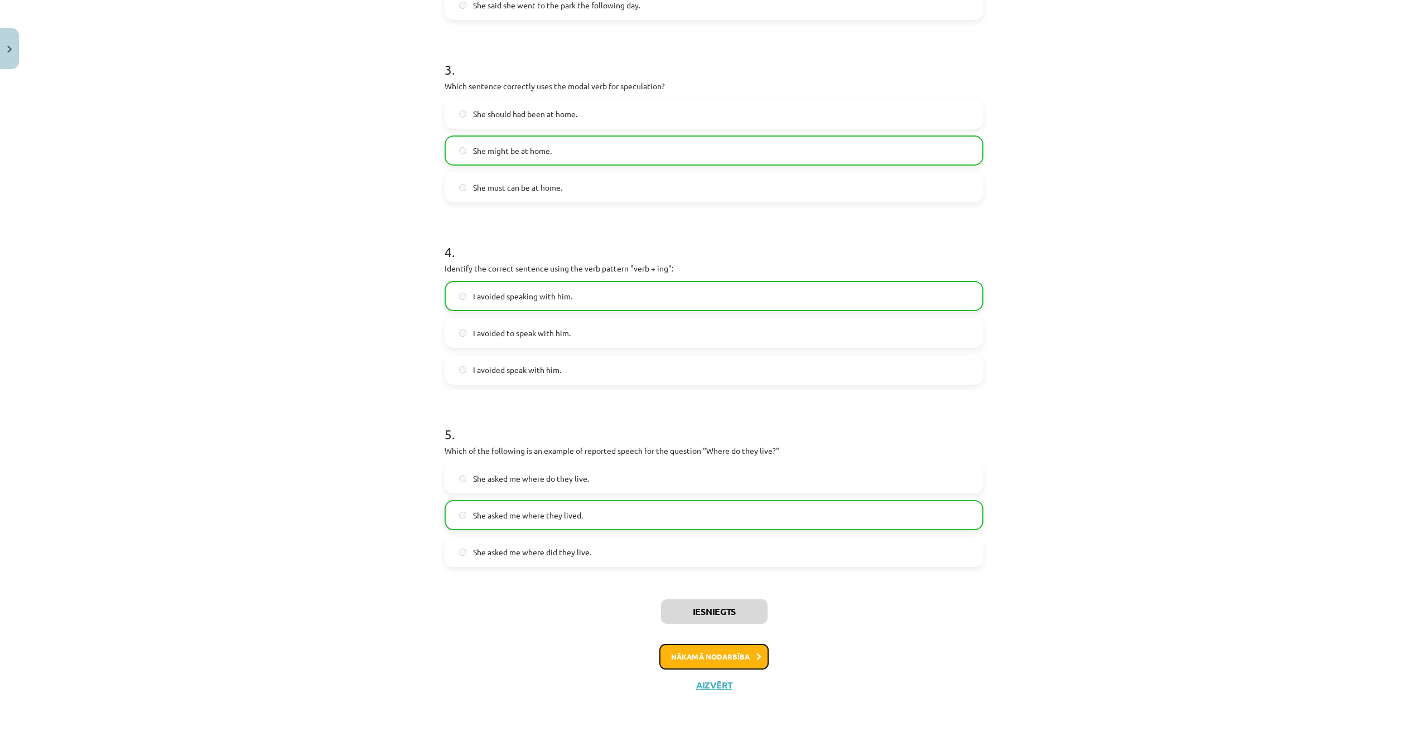
click at [730, 660] on button "Nākamā nodarbība" at bounding box center [713, 657] width 109 height 26
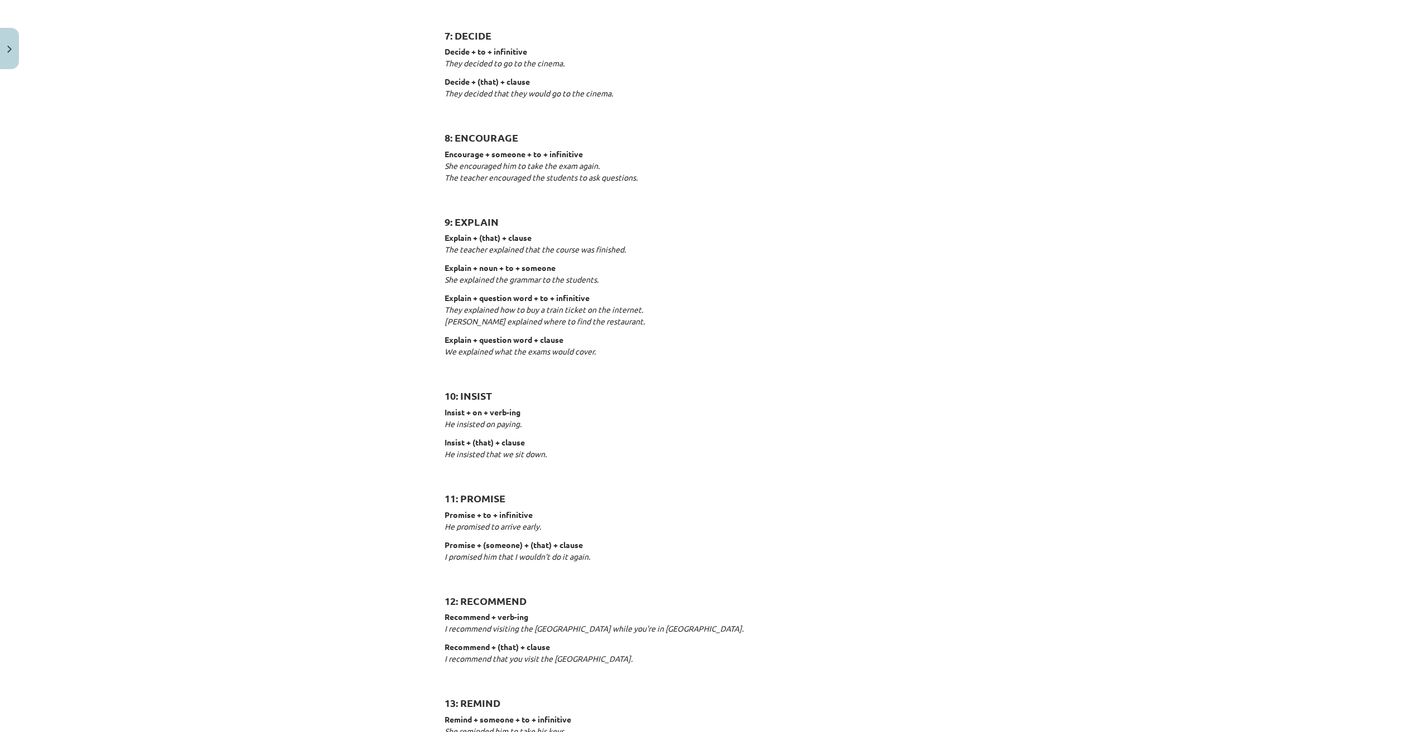
scroll to position [1420, 0]
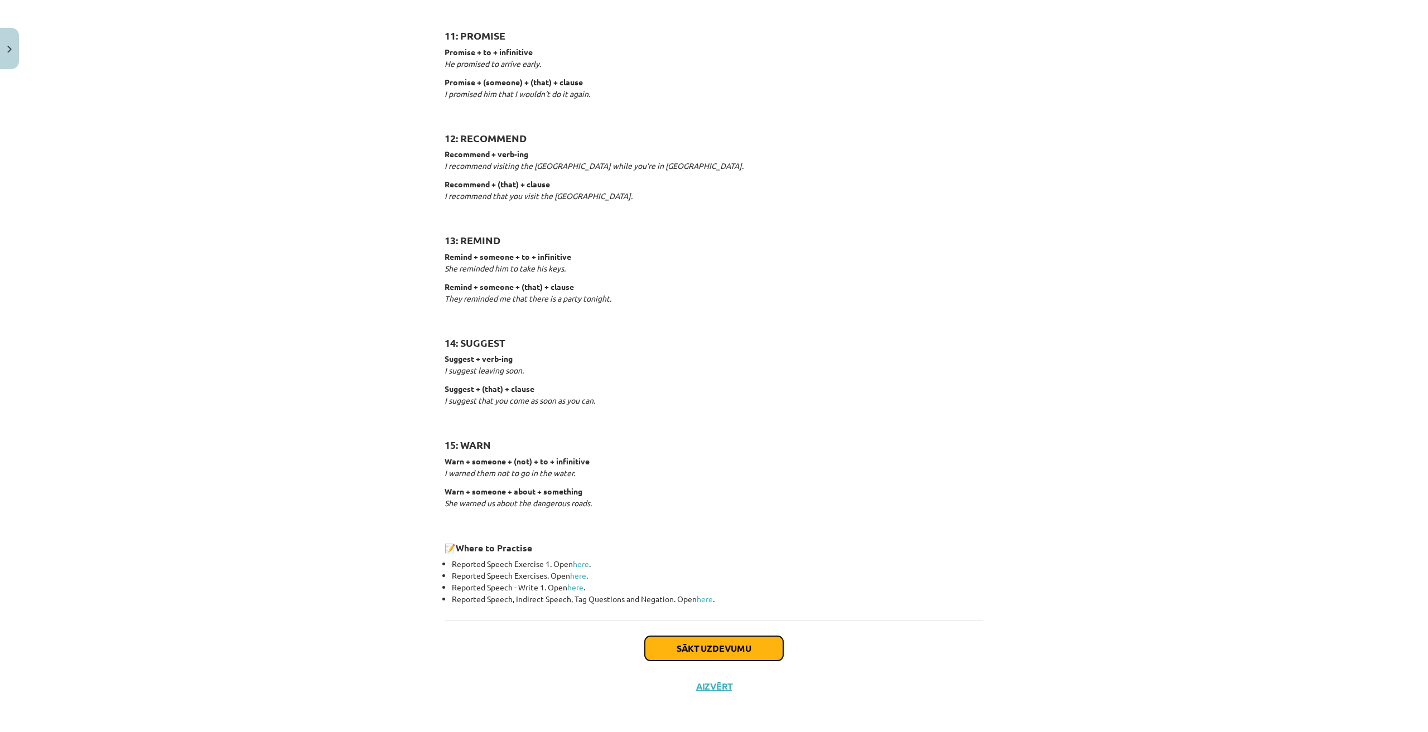
click at [741, 643] on button "Sākt uzdevumu" at bounding box center [714, 648] width 138 height 25
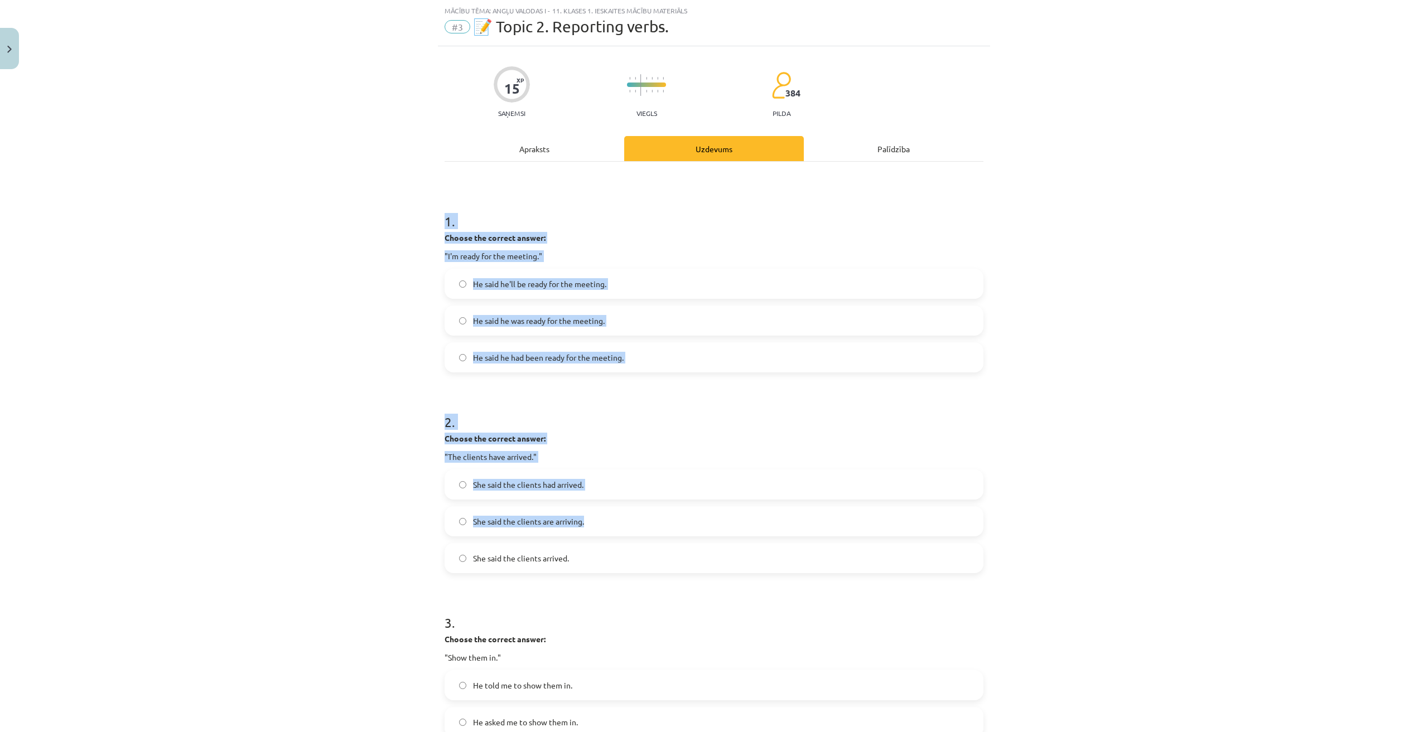
scroll to position [601, 0]
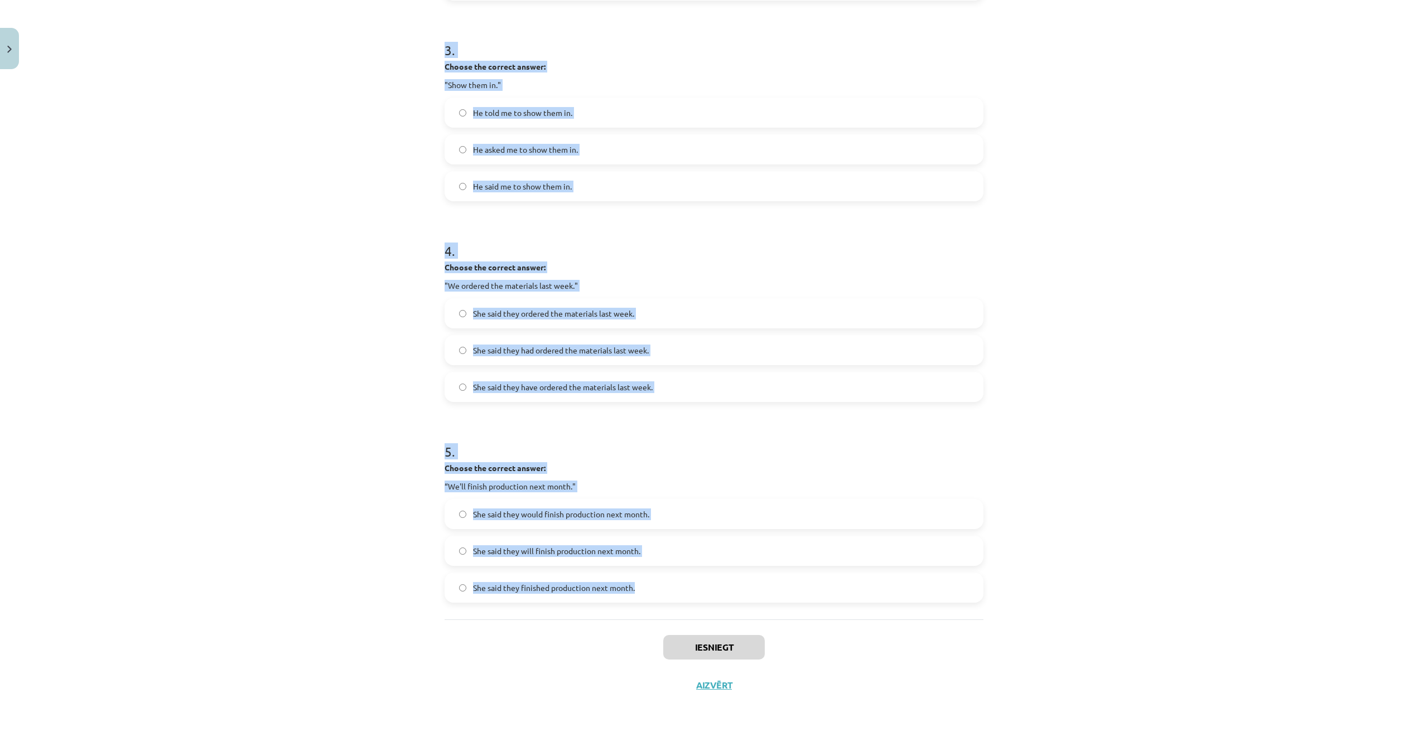
drag, startPoint x: 443, startPoint y: 241, endPoint x: 677, endPoint y: 595, distance: 424.5
click at [677, 595] on div "Mācību tēma: Angļu valodas i - 11. klases 1. ieskaites mācību materiāls #3 📝 To…" at bounding box center [714, 366] width 1428 height 732
copy form "1 . Choose the correct answer: "I'm ready for the meeting." He said he'll be re…"
click at [1117, 454] on div "Mācību tēma: Angļu valodas i - 11. klases 1. ieskaites mācību materiāls #3 📝 To…" at bounding box center [714, 366] width 1428 height 732
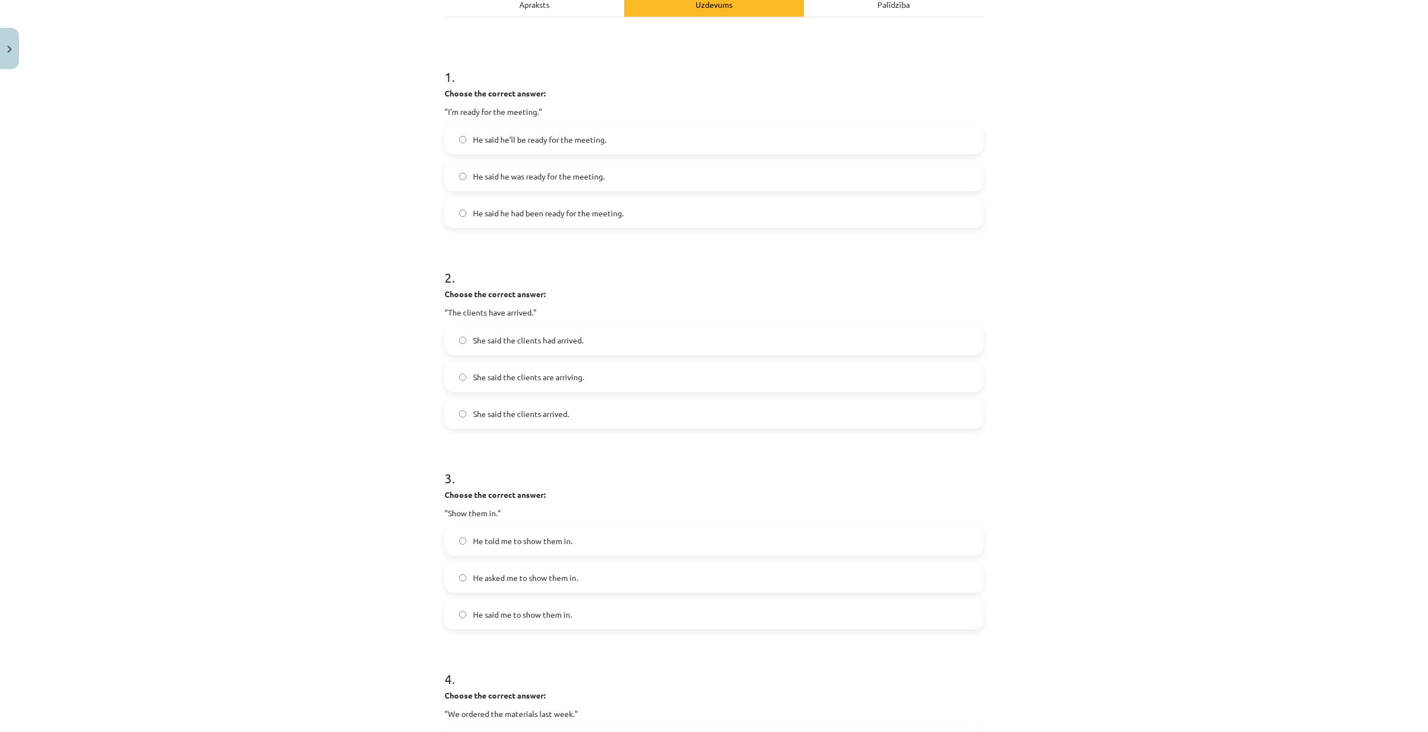
scroll to position [43, 0]
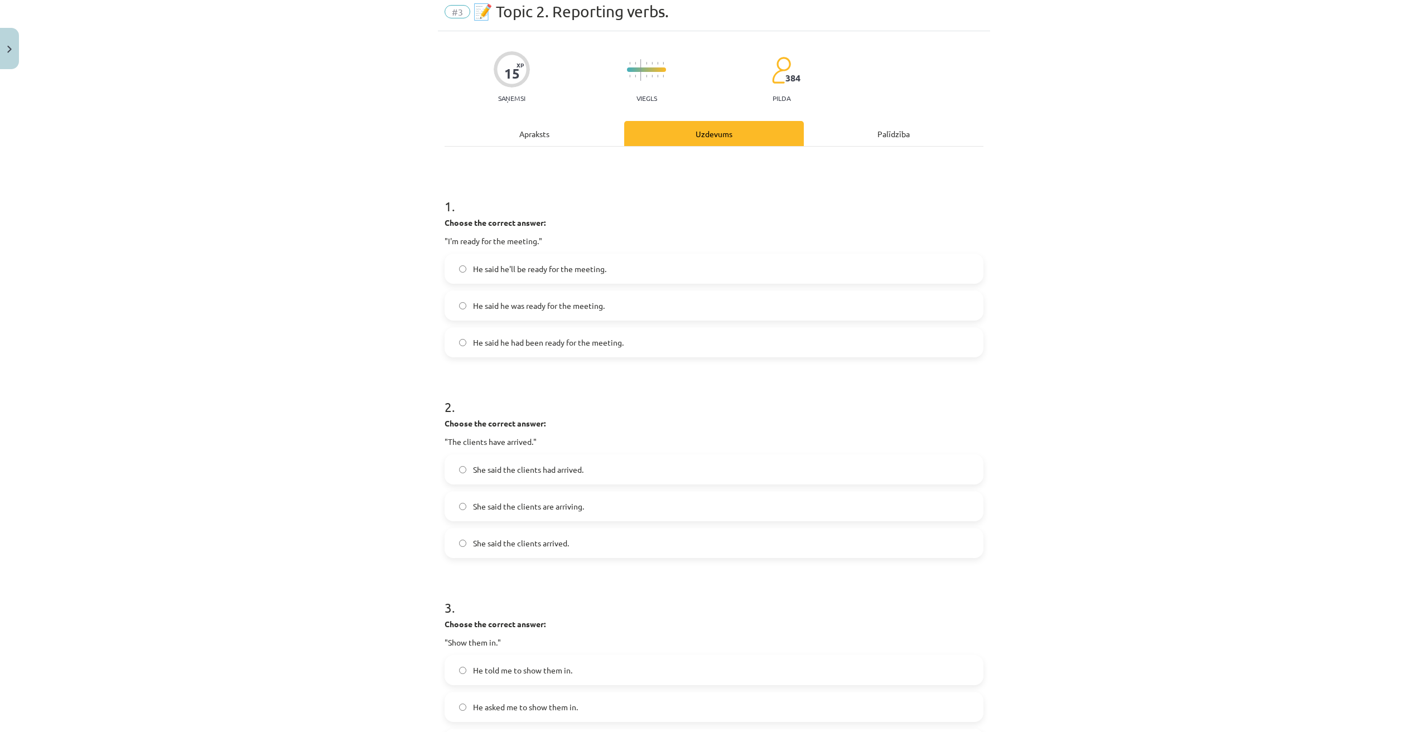
click at [559, 306] on span "He said he was ready for the meeting." at bounding box center [539, 306] width 132 height 12
click at [576, 476] on label "She said the clients had arrived." at bounding box center [714, 470] width 536 height 28
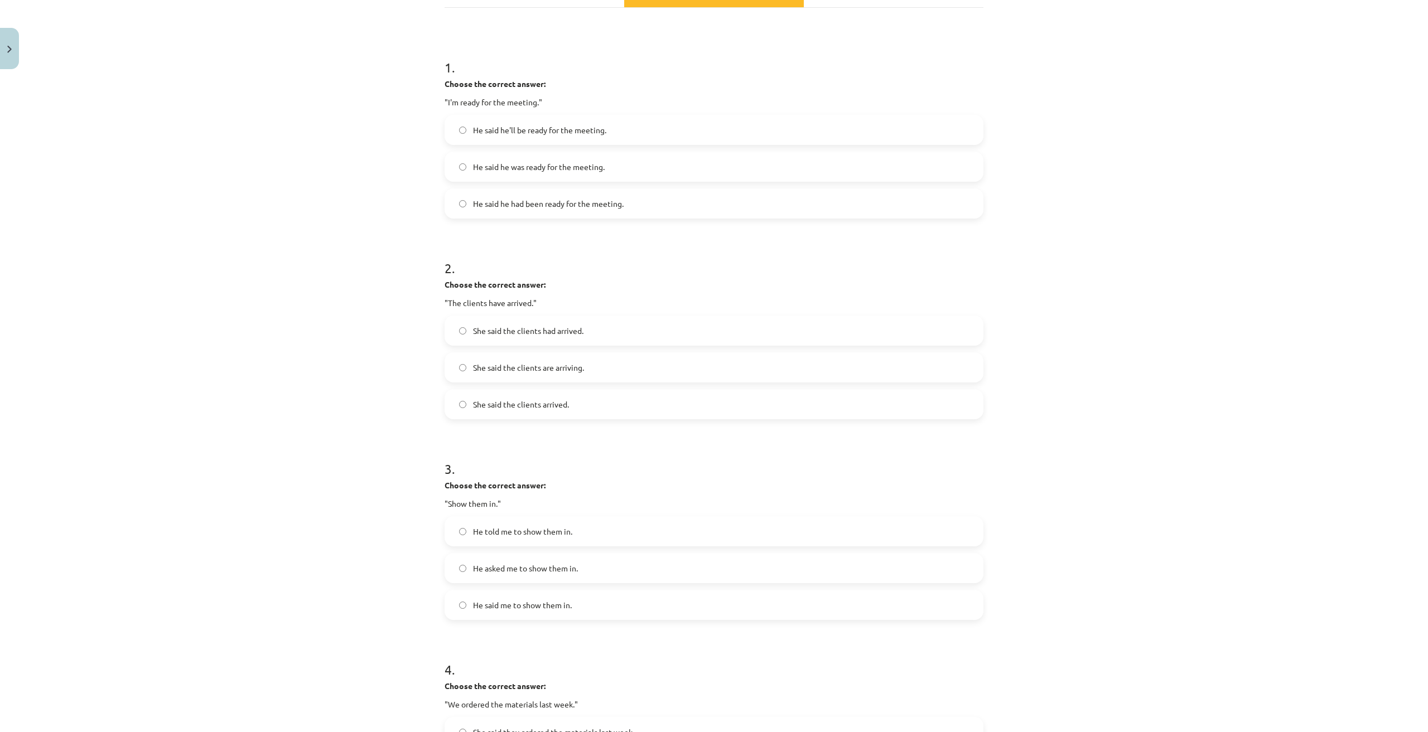
scroll to position [229, 0]
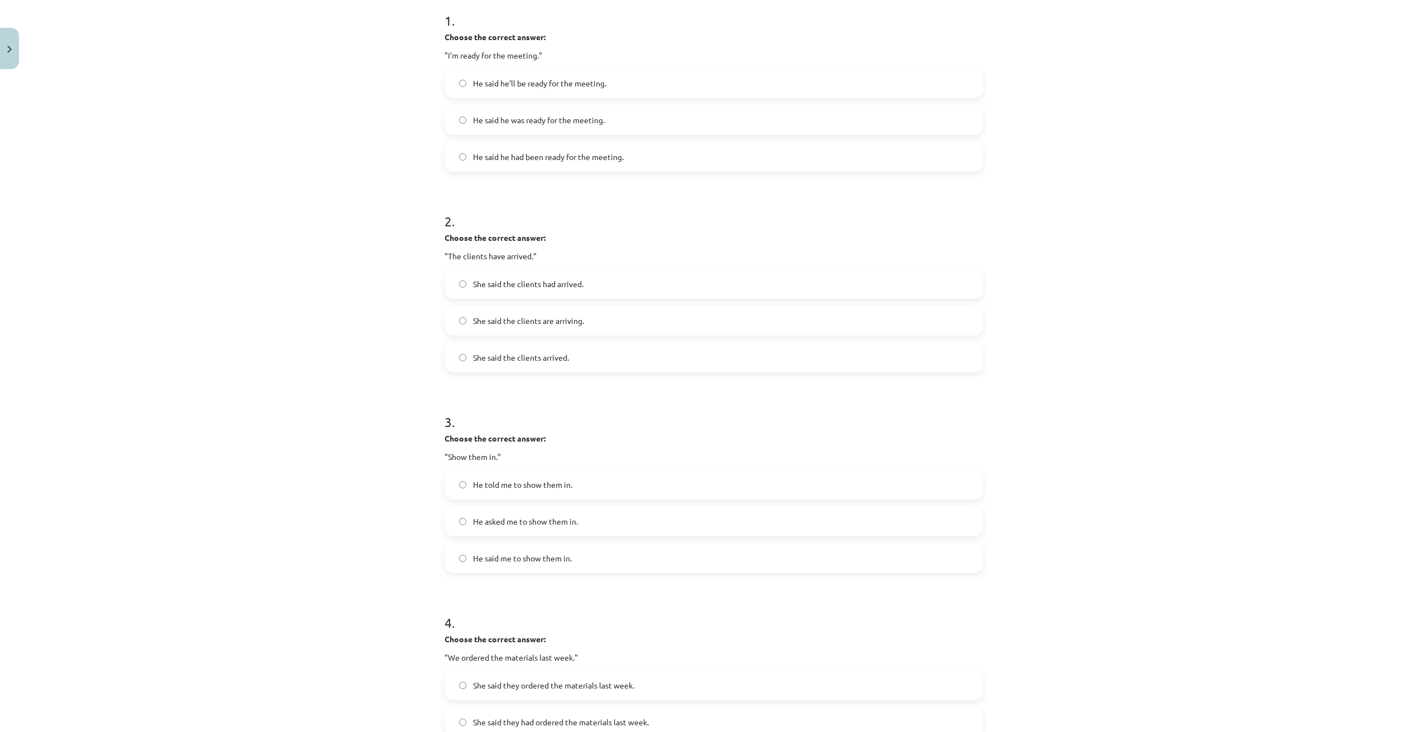
click at [550, 482] on span "He told me to show them in." at bounding box center [522, 485] width 99 height 12
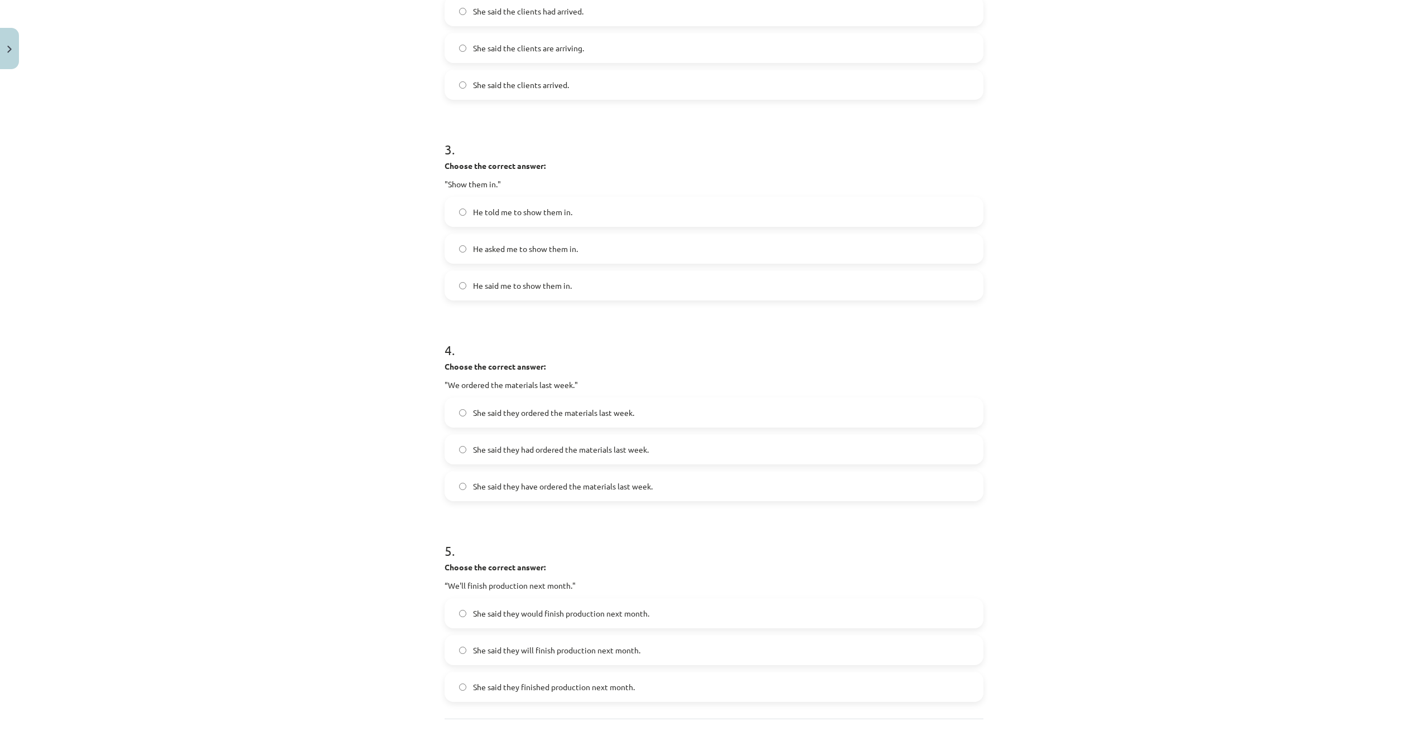
scroll to position [507, 0]
click at [586, 451] on label "She said they had ordered the materials last week." at bounding box center [714, 443] width 536 height 28
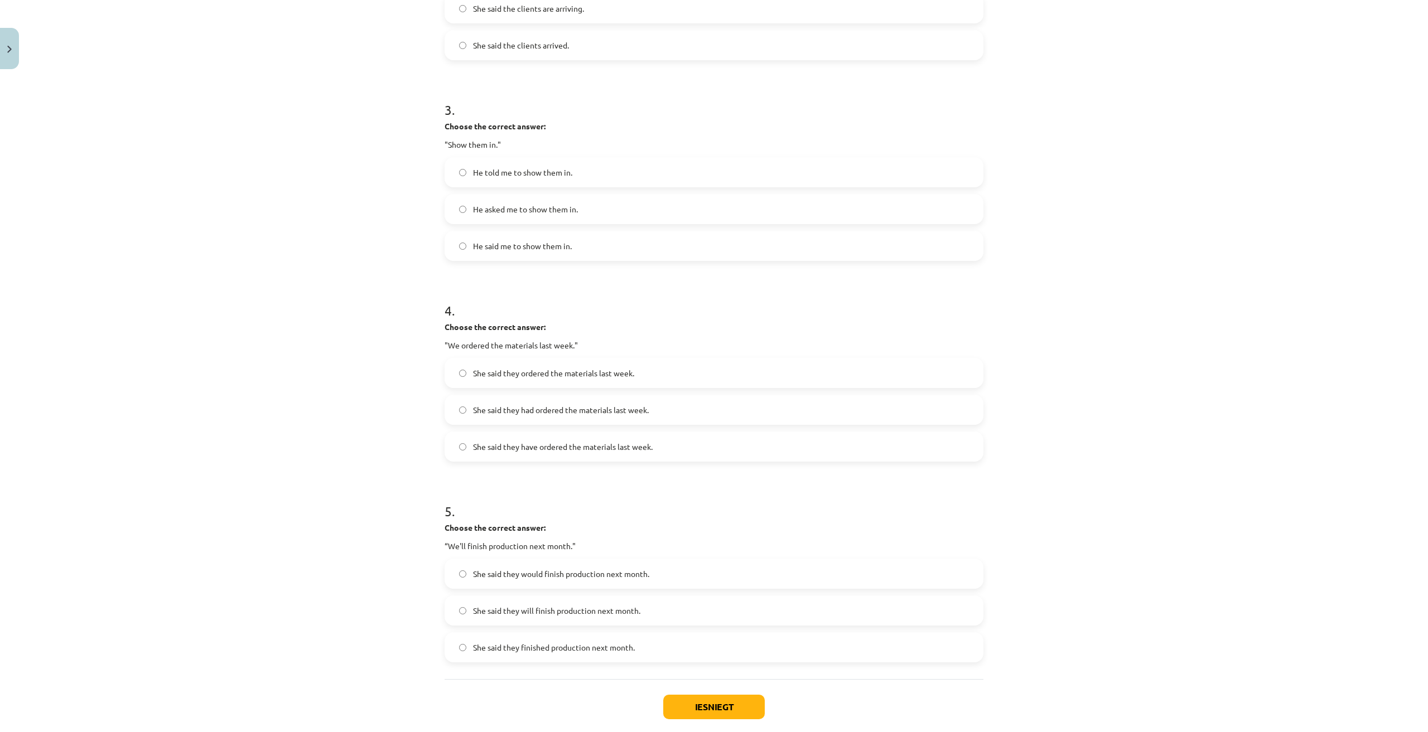
scroll to position [601, 0]
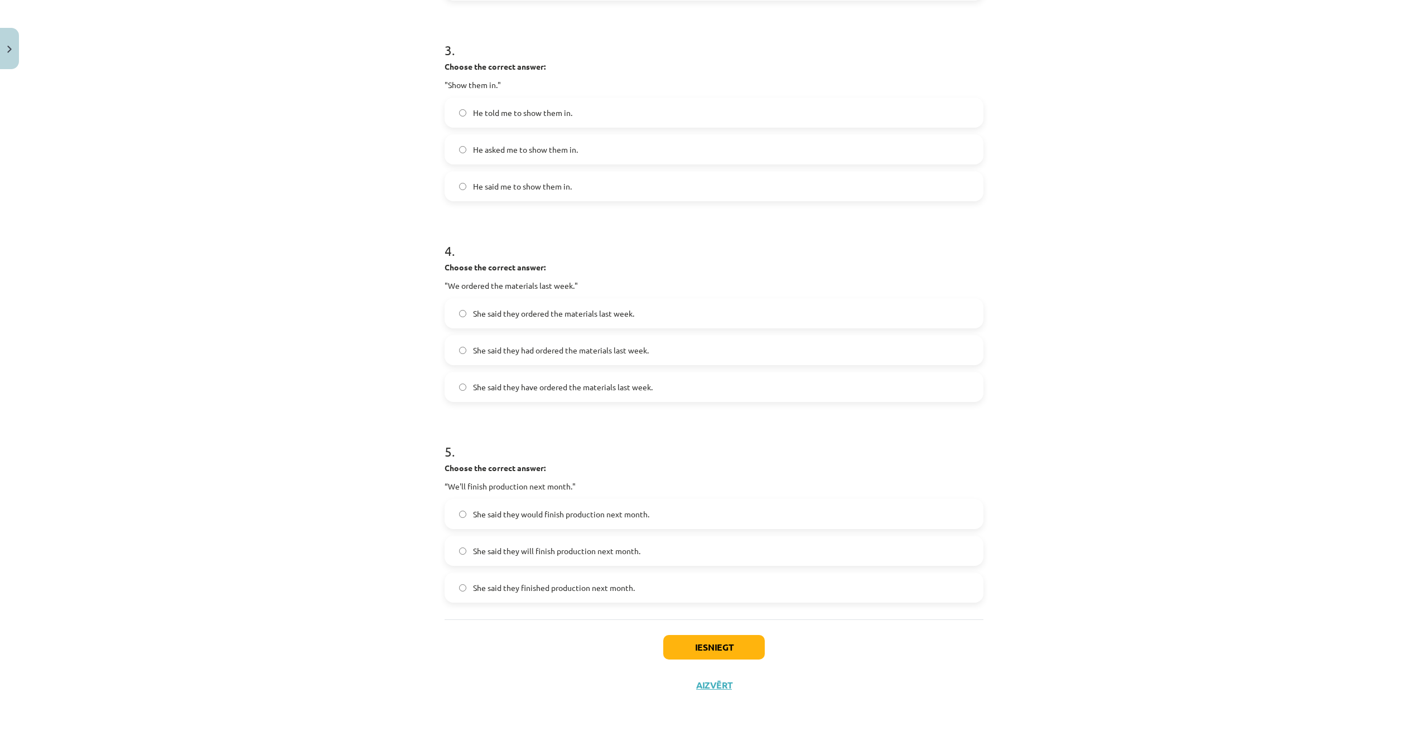
click at [606, 511] on span "She said they would finish production next month." at bounding box center [561, 515] width 176 height 12
click at [743, 645] on button "Iesniegt" at bounding box center [713, 647] width 101 height 25
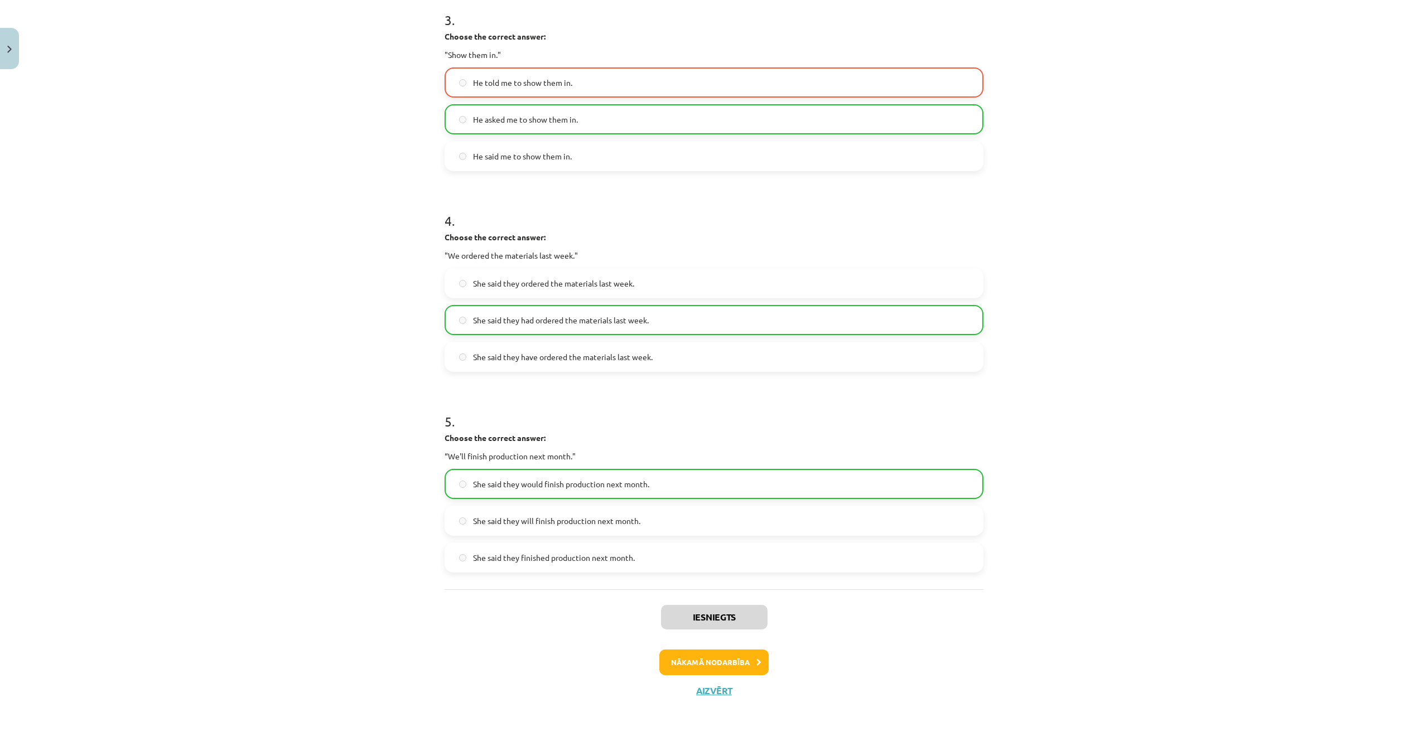
scroll to position [636, 0]
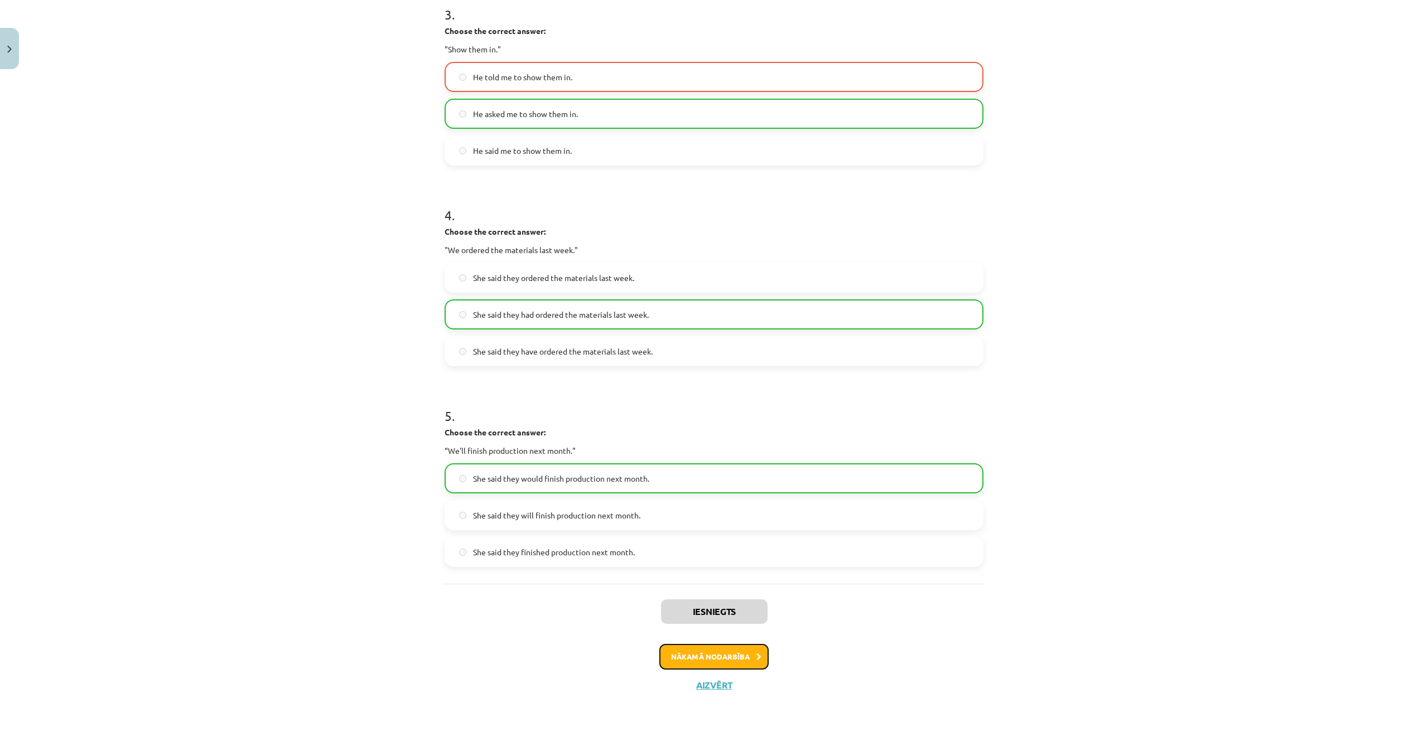
click at [742, 650] on button "Nākamā nodarbība" at bounding box center [713, 657] width 109 height 26
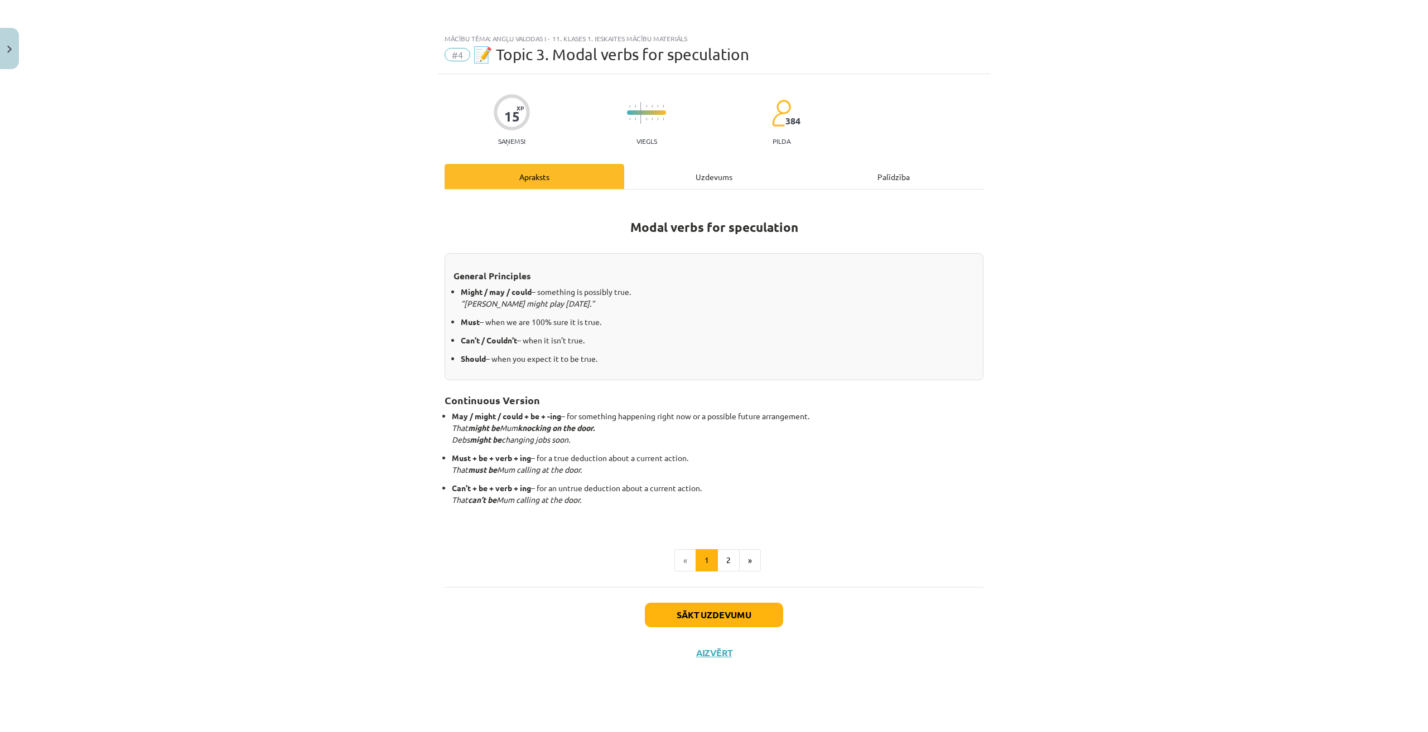
scroll to position [0, 0]
click at [741, 565] on button "»" at bounding box center [750, 560] width 22 height 22
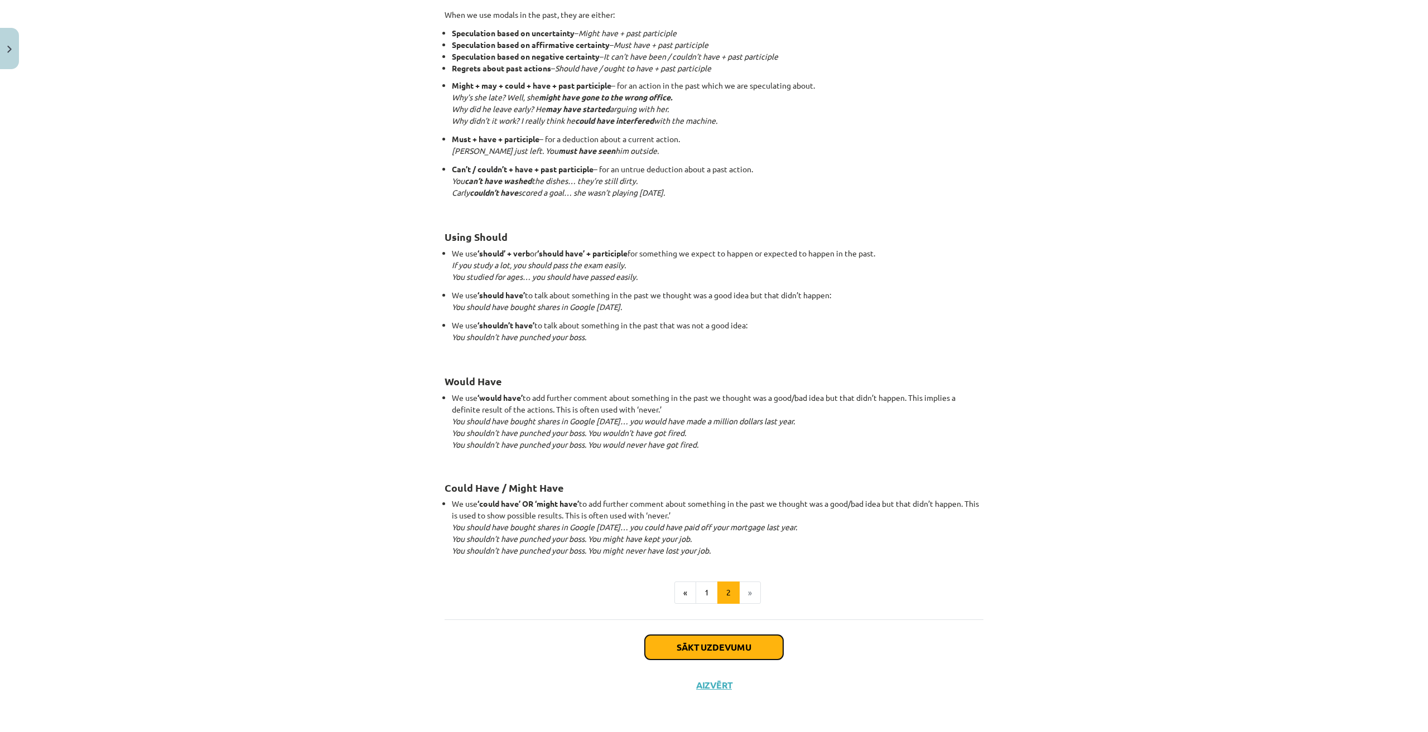
click at [718, 642] on button "Sākt uzdevumu" at bounding box center [714, 647] width 138 height 25
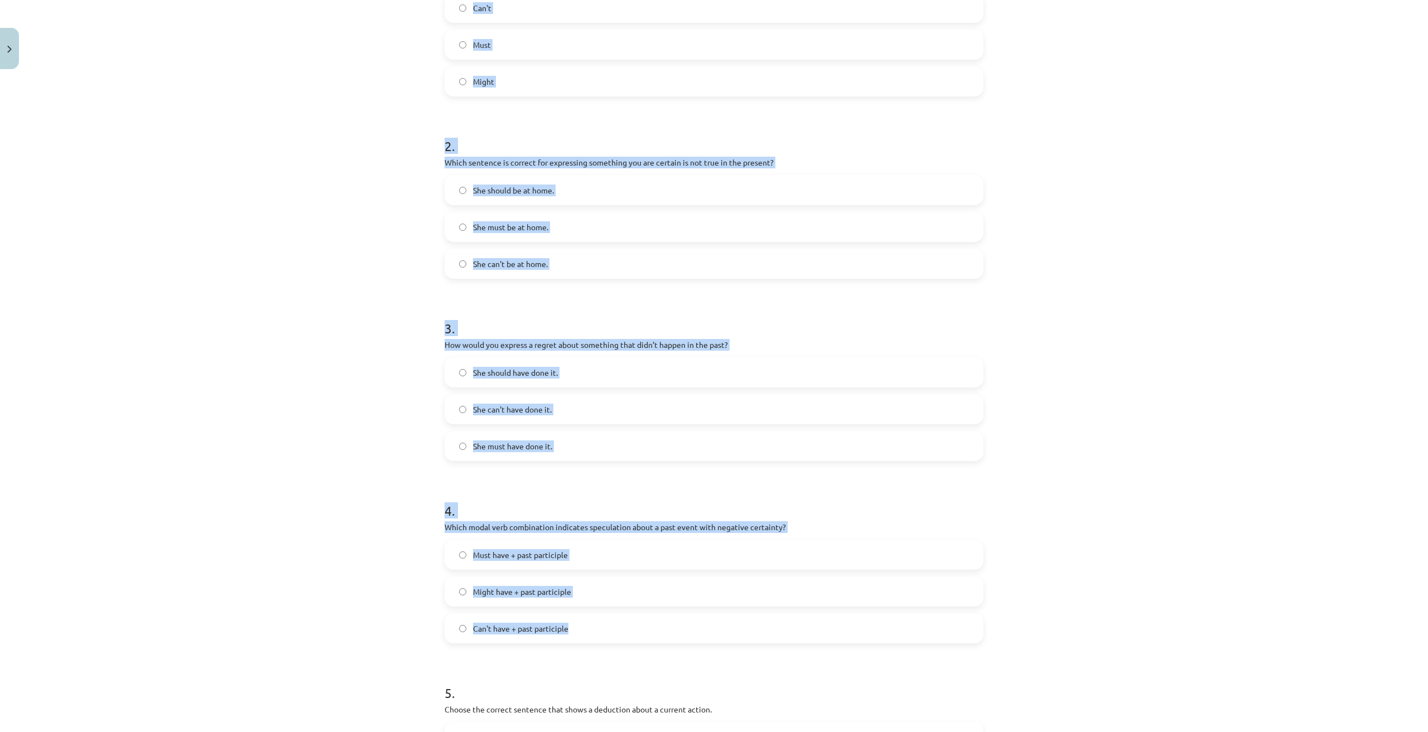
scroll to position [509, 0]
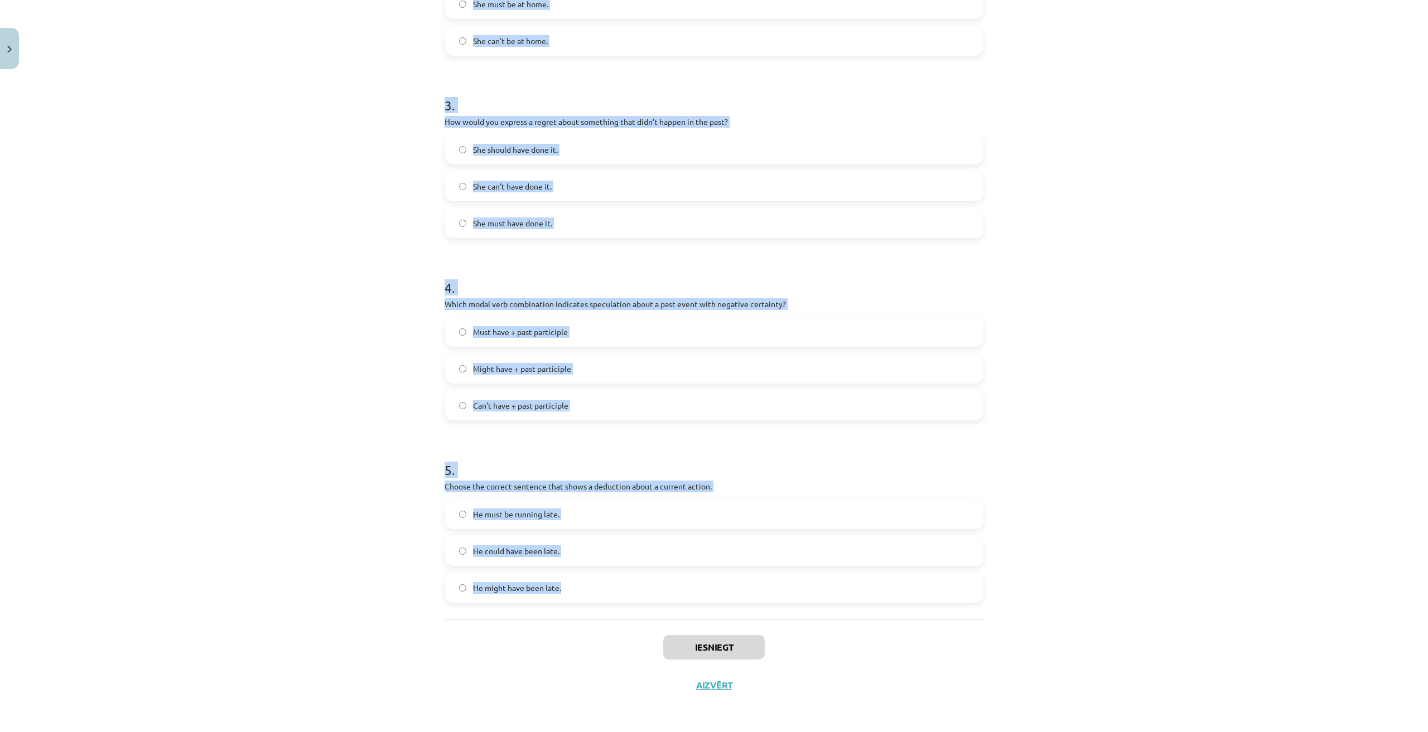
drag, startPoint x: 377, startPoint y: 193, endPoint x: 620, endPoint y: 596, distance: 470.0
click at [620, 596] on div "Mācību tēma: Angļu valodas i - 11. klases 1. ieskaites mācību materiāls #4 📝 To…" at bounding box center [714, 366] width 1428 height 732
copy form "1 . Which modal verb would you use to speculate about something that is possibl…"
click at [1302, 354] on div "Mācību tēma: Angļu valodas i - 11. klases 1. ieskaites mācību materiāls #4 📝 To…" at bounding box center [714, 366] width 1428 height 732
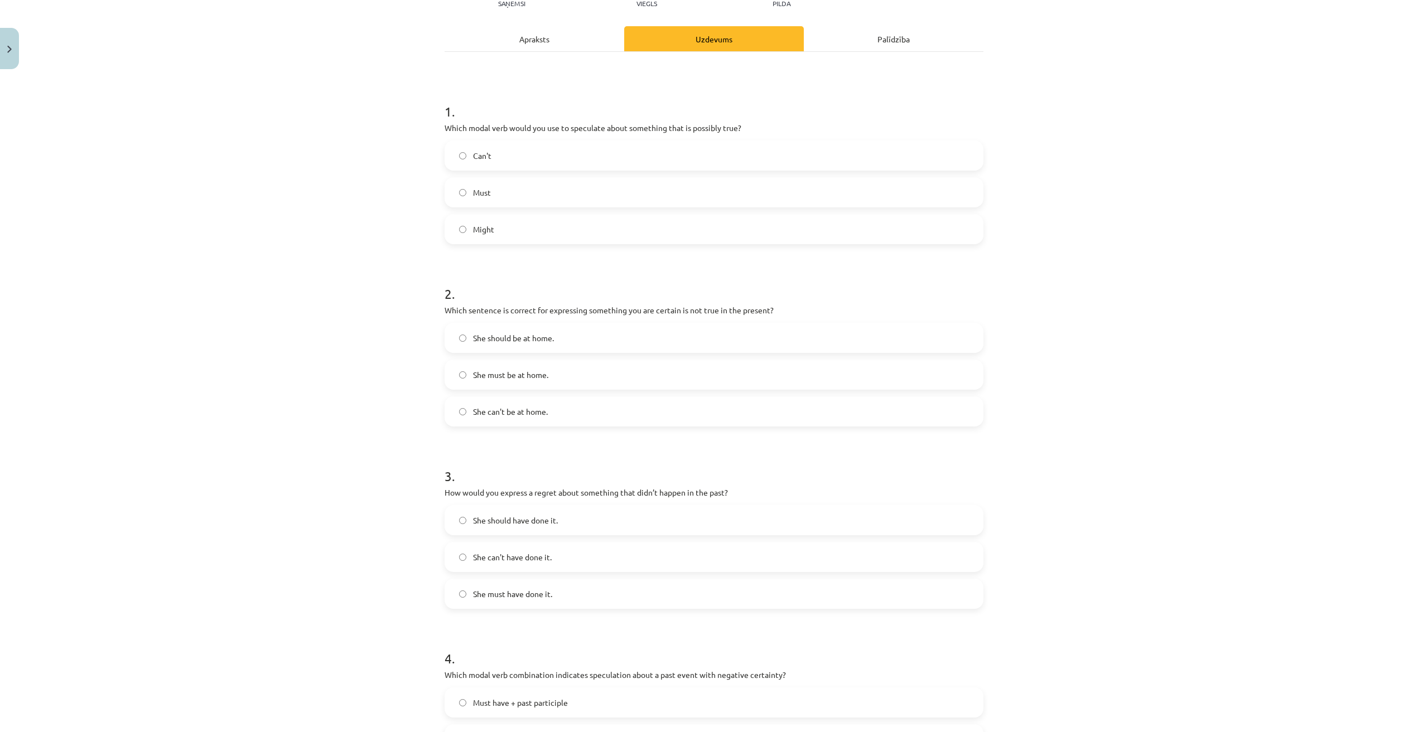
scroll to position [137, 0]
click at [499, 228] on label "Might" at bounding box center [714, 230] width 536 height 28
click at [533, 416] on span "She can't be at home." at bounding box center [510, 413] width 75 height 12
click at [529, 519] on span "She should have done it." at bounding box center [515, 522] width 85 height 12
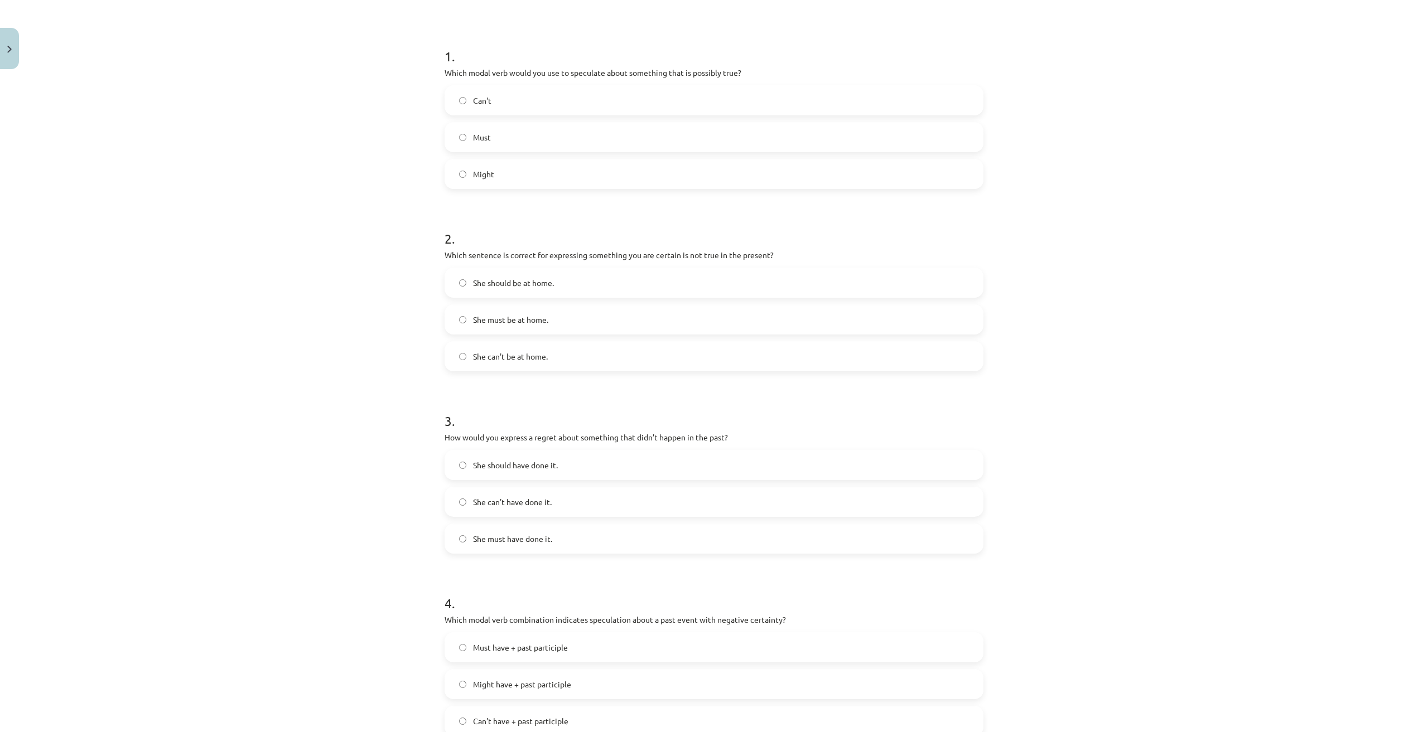
scroll to position [415, 0]
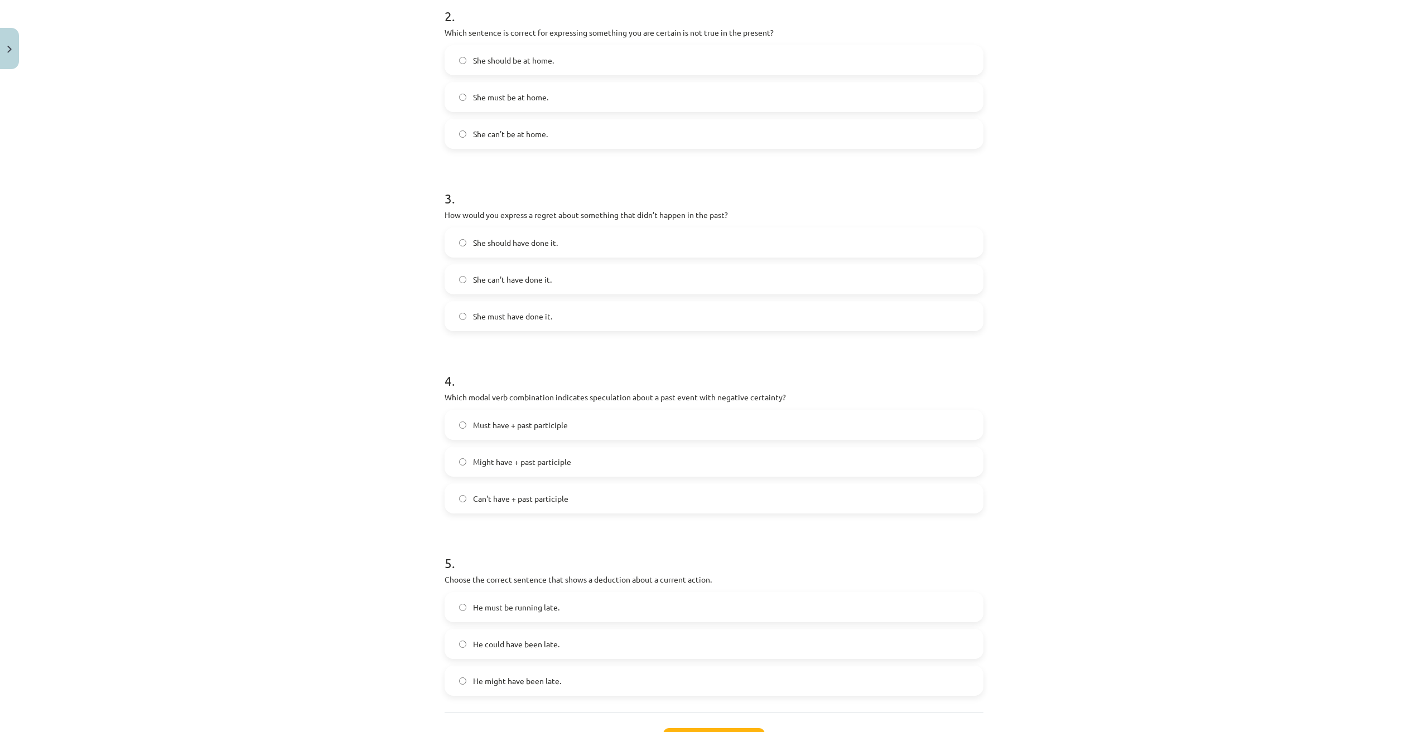
click at [553, 518] on form "1 . Which modal verb would you use to speculate about something that is possibl…" at bounding box center [713, 251] width 539 height 889
click at [551, 510] on label "Can't have + past participle" at bounding box center [714, 499] width 536 height 28
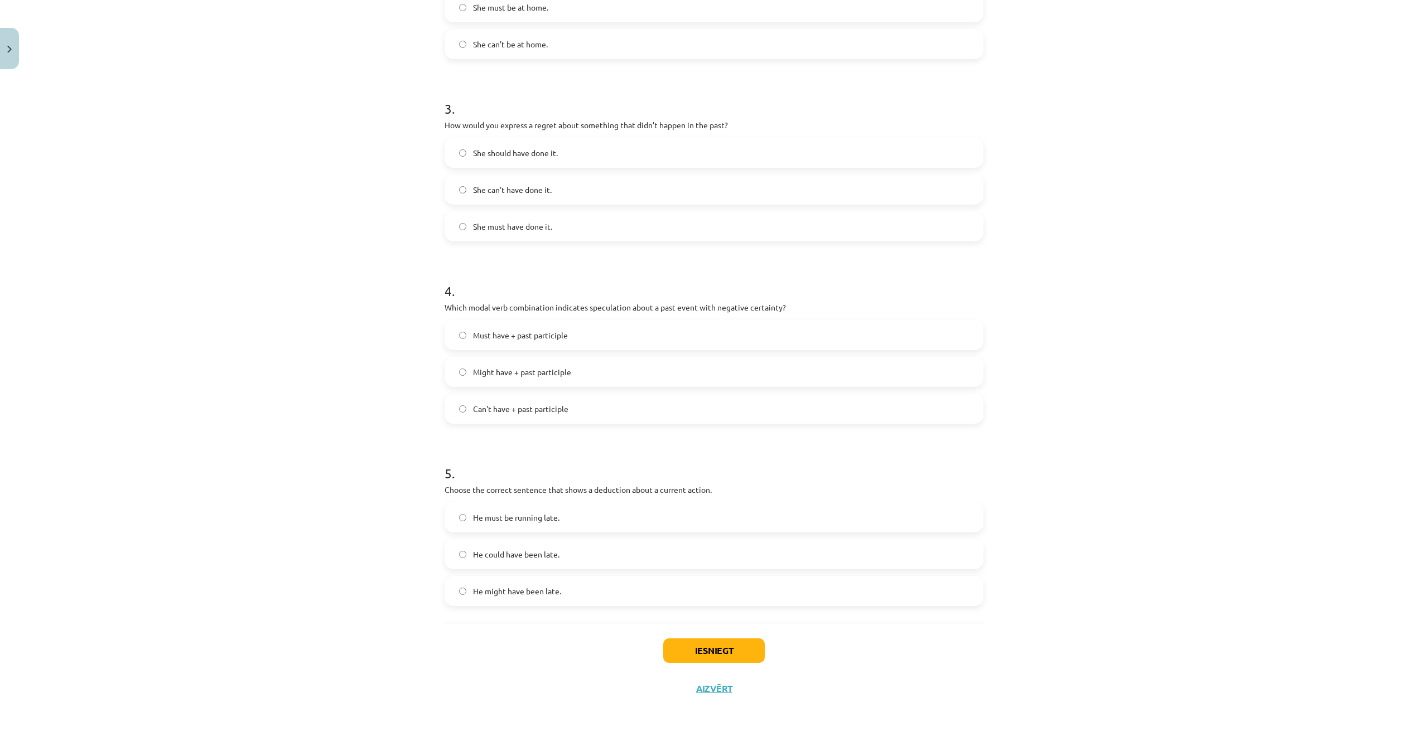
scroll to position [509, 0]
click at [559, 513] on label "He must be running late." at bounding box center [714, 514] width 536 height 28
click at [720, 638] on button "Iesniegt" at bounding box center [713, 647] width 101 height 25
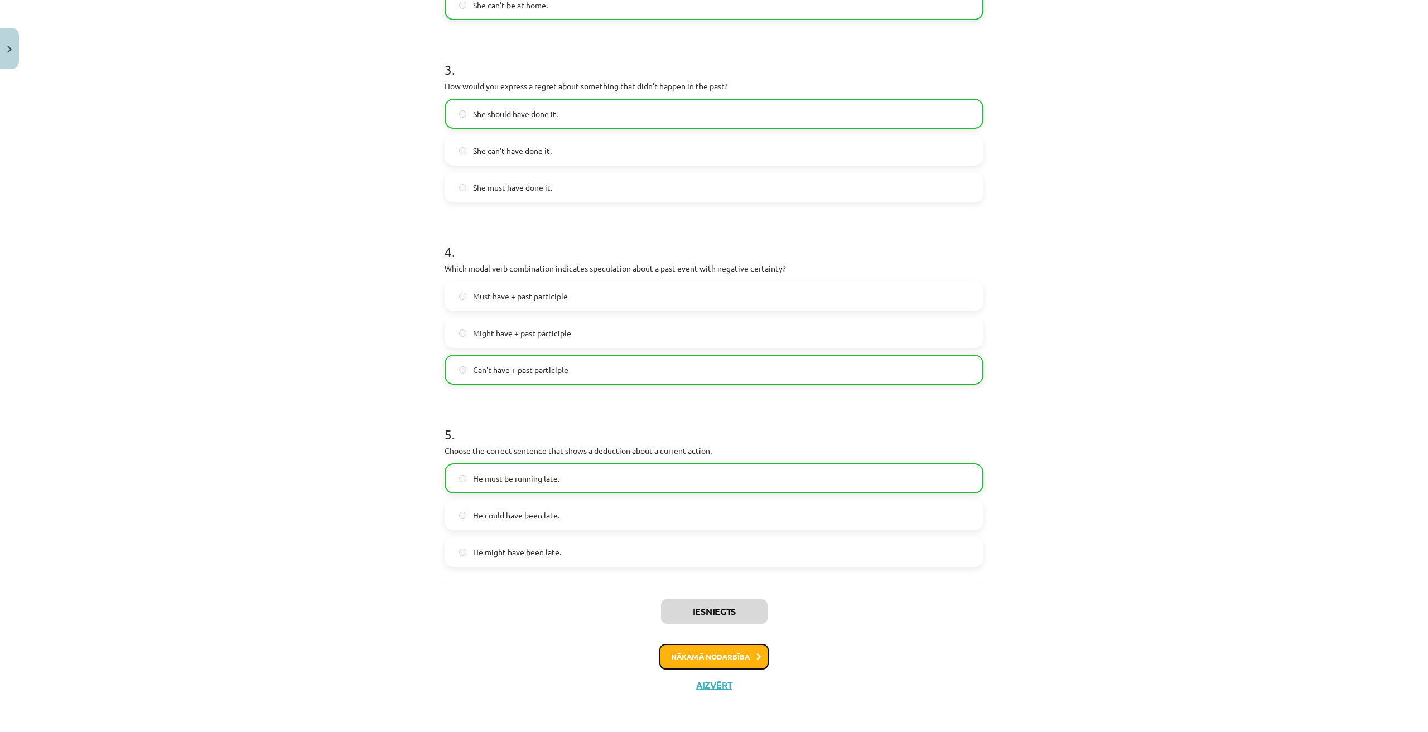
click at [737, 667] on button "Nākamā nodarbība" at bounding box center [713, 657] width 109 height 26
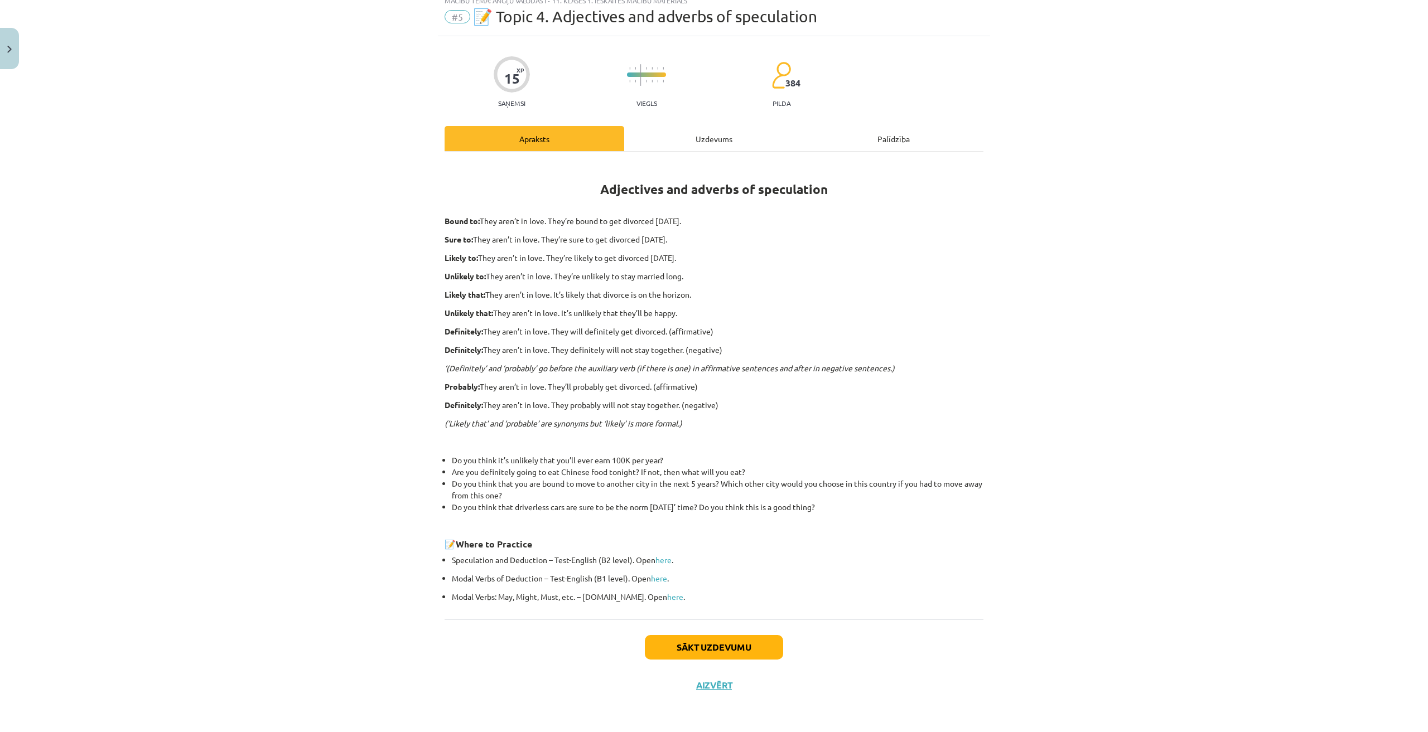
scroll to position [28, 0]
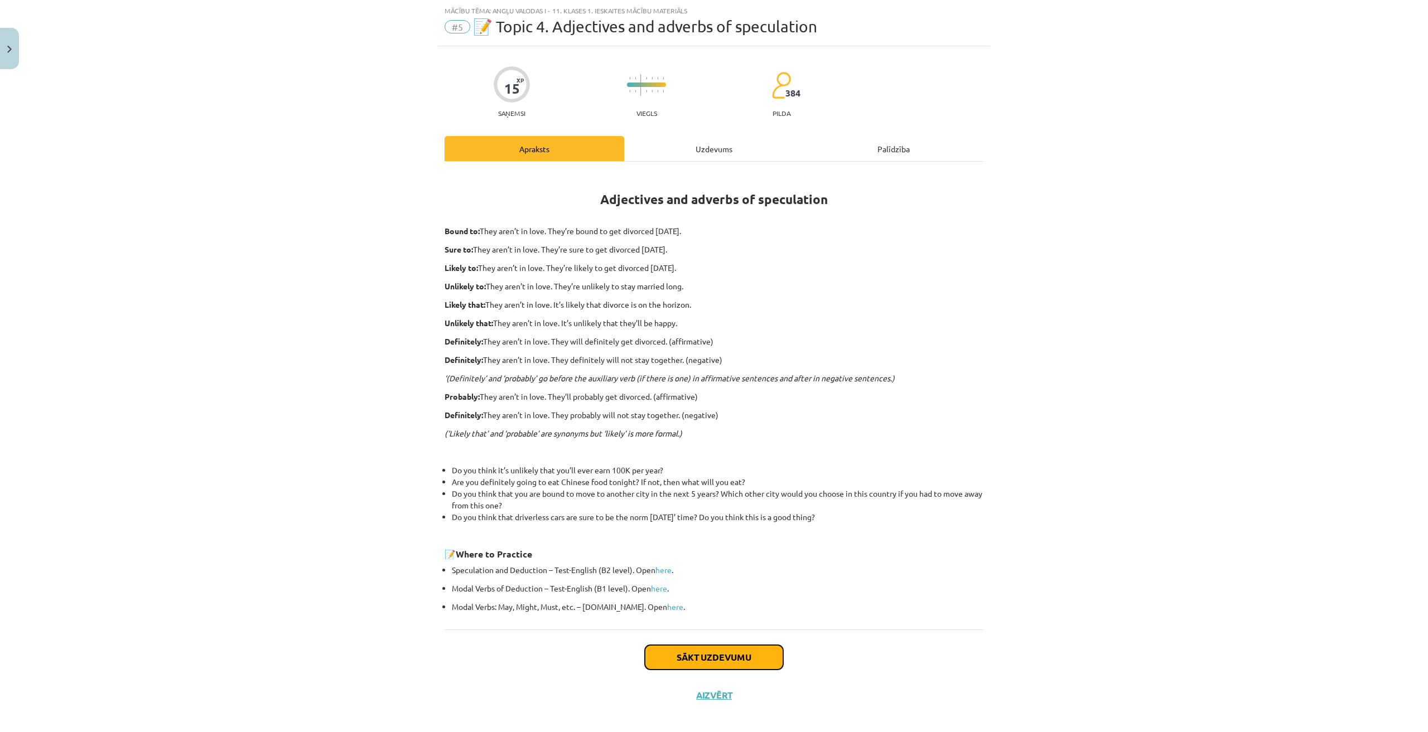
click at [708, 655] on button "Sākt uzdevumu" at bounding box center [714, 657] width 138 height 25
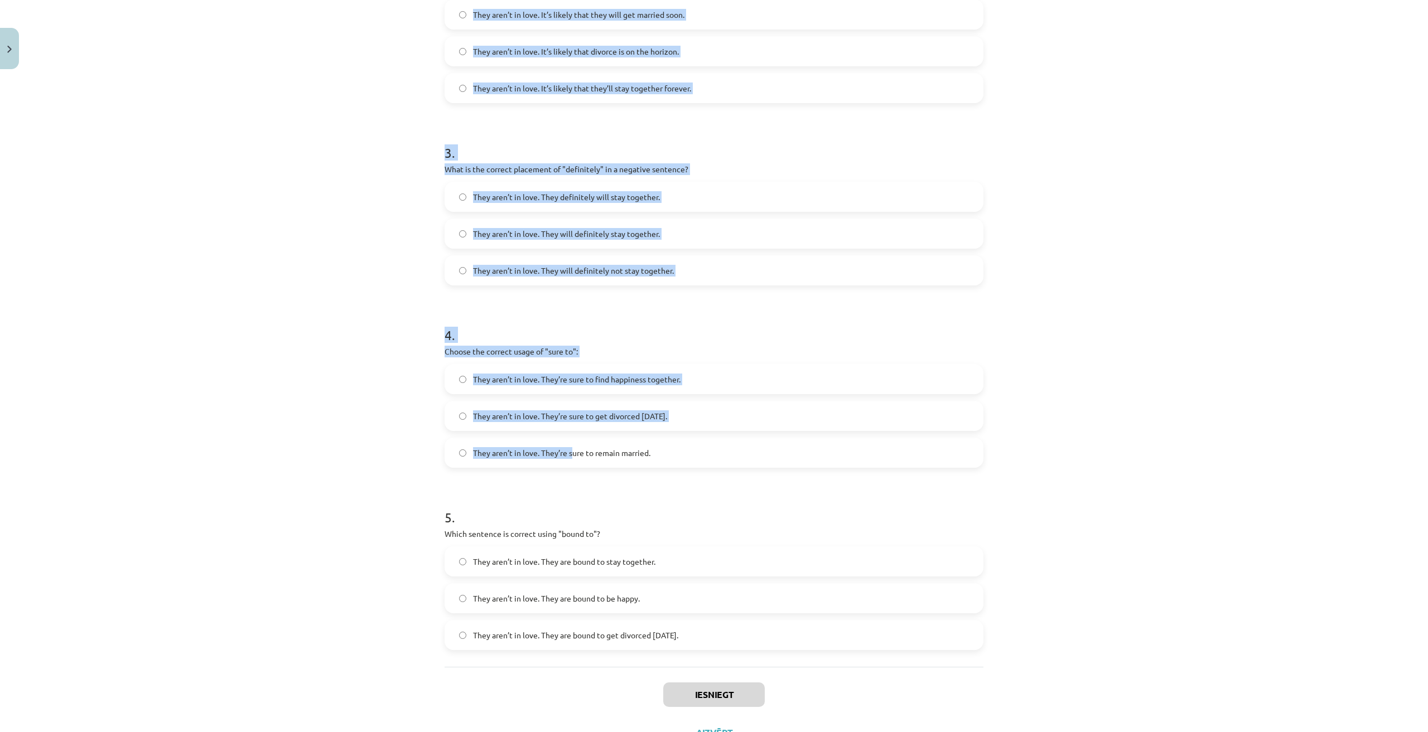
scroll to position [527, 0]
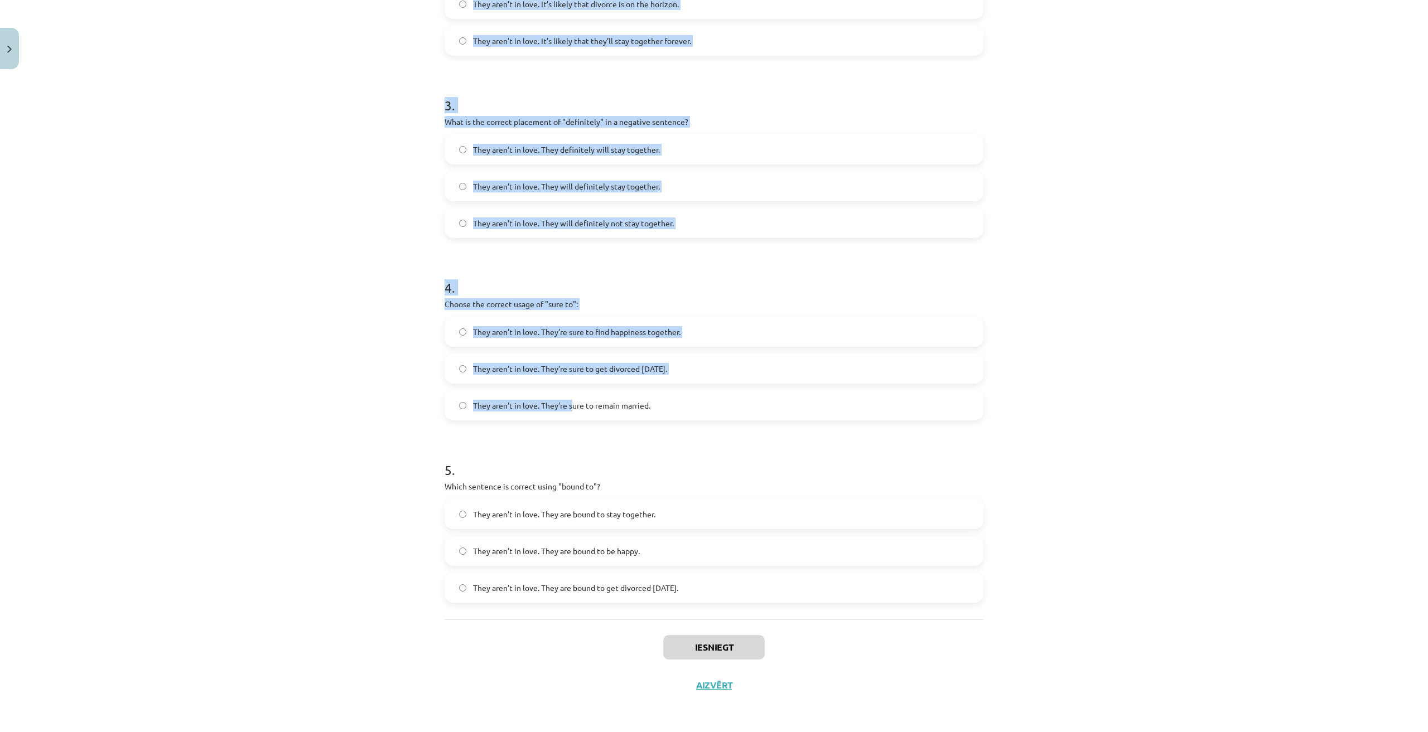
drag, startPoint x: 413, startPoint y: 211, endPoint x: 808, endPoint y: 603, distance: 557.1
click at [808, 603] on div "Mācību tēma: Angļu valodas i - 11. klases 1. ieskaites mācību materiāls #5 📝 To…" at bounding box center [714, 366] width 1428 height 732
copy form "1 . Choose the correct sentence using "probably" in an affirmative context: The…"
click at [1086, 396] on div "Mācību tēma: Angļu valodas i - 11. klases 1. ieskaites mācību materiāls #5 📝 To…" at bounding box center [714, 366] width 1428 height 732
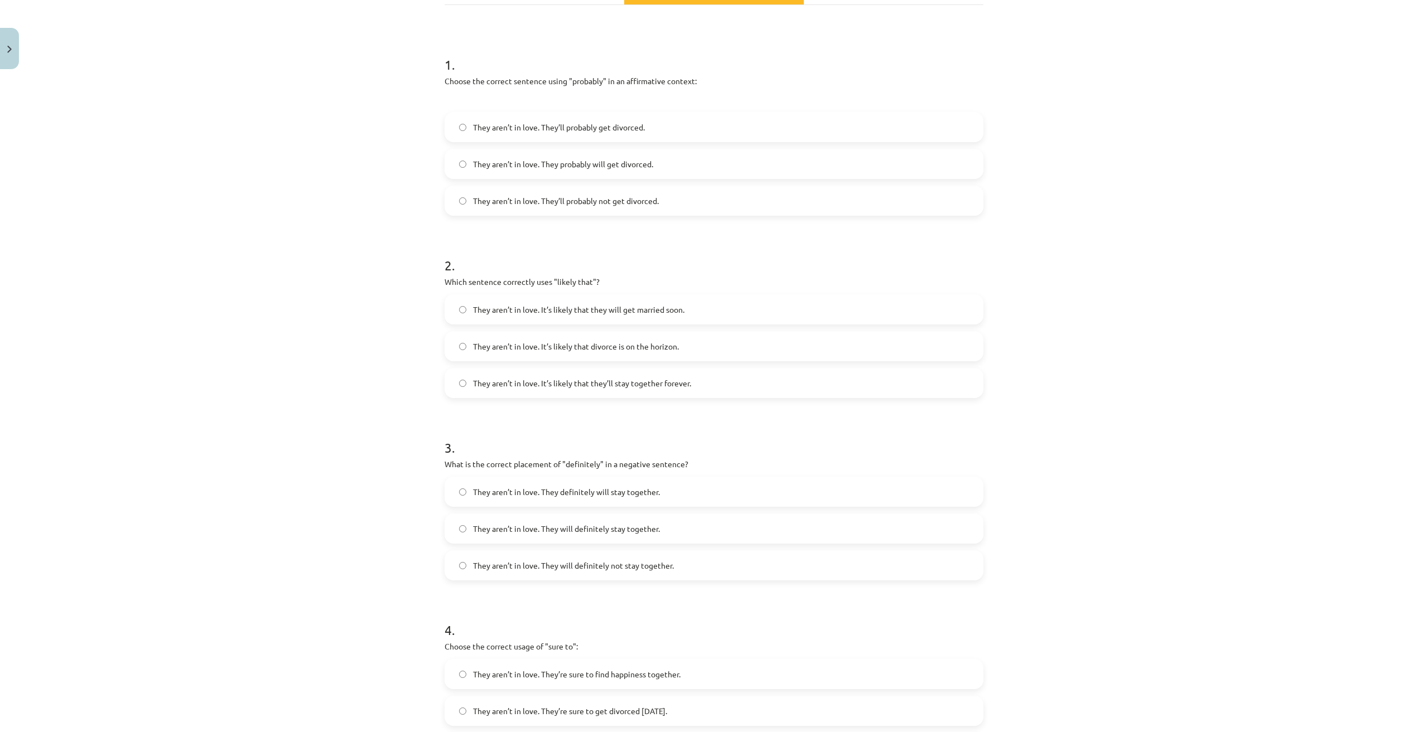
scroll to position [62, 0]
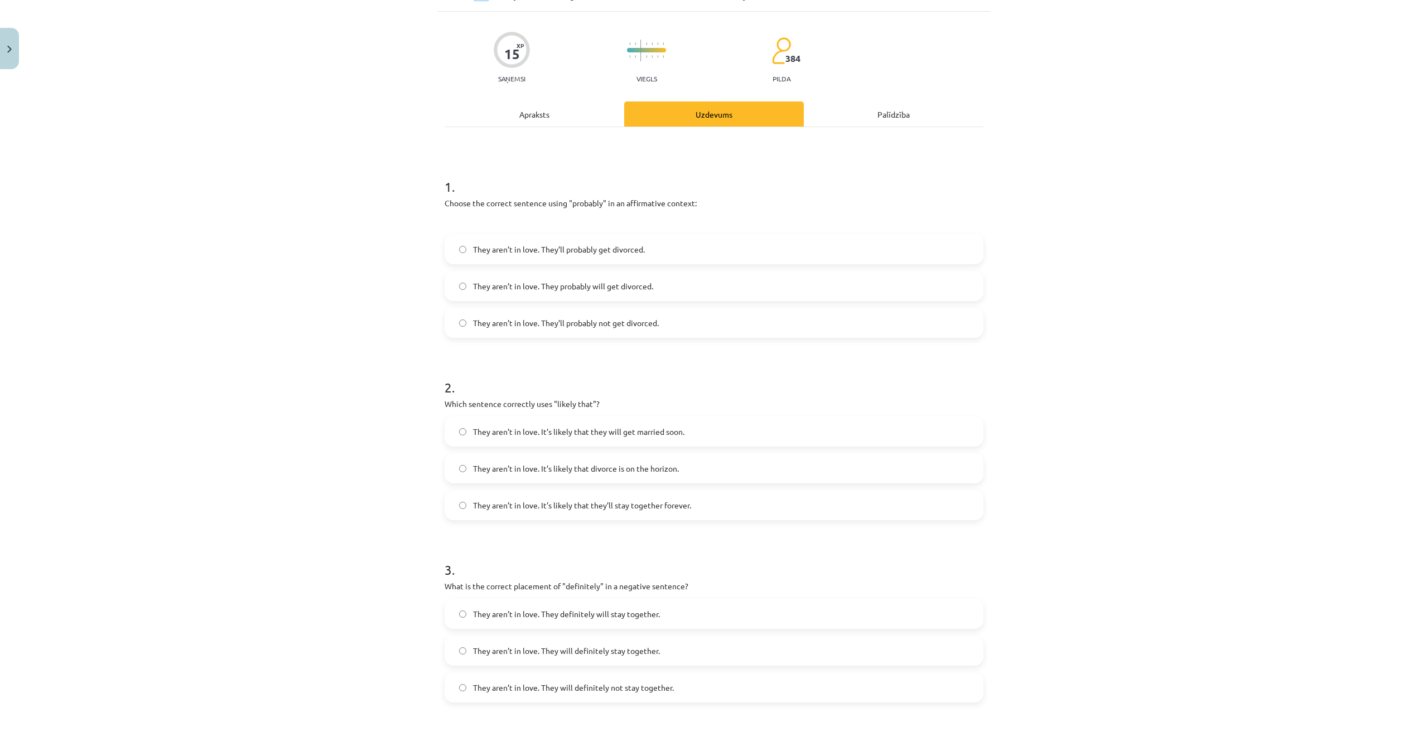
click at [640, 245] on span "They aren’t in love. They’ll probably get divorced." at bounding box center [559, 250] width 172 height 12
click at [666, 470] on span "They aren’t in love. It’s likely that divorce is on the horizon." at bounding box center [576, 469] width 206 height 12
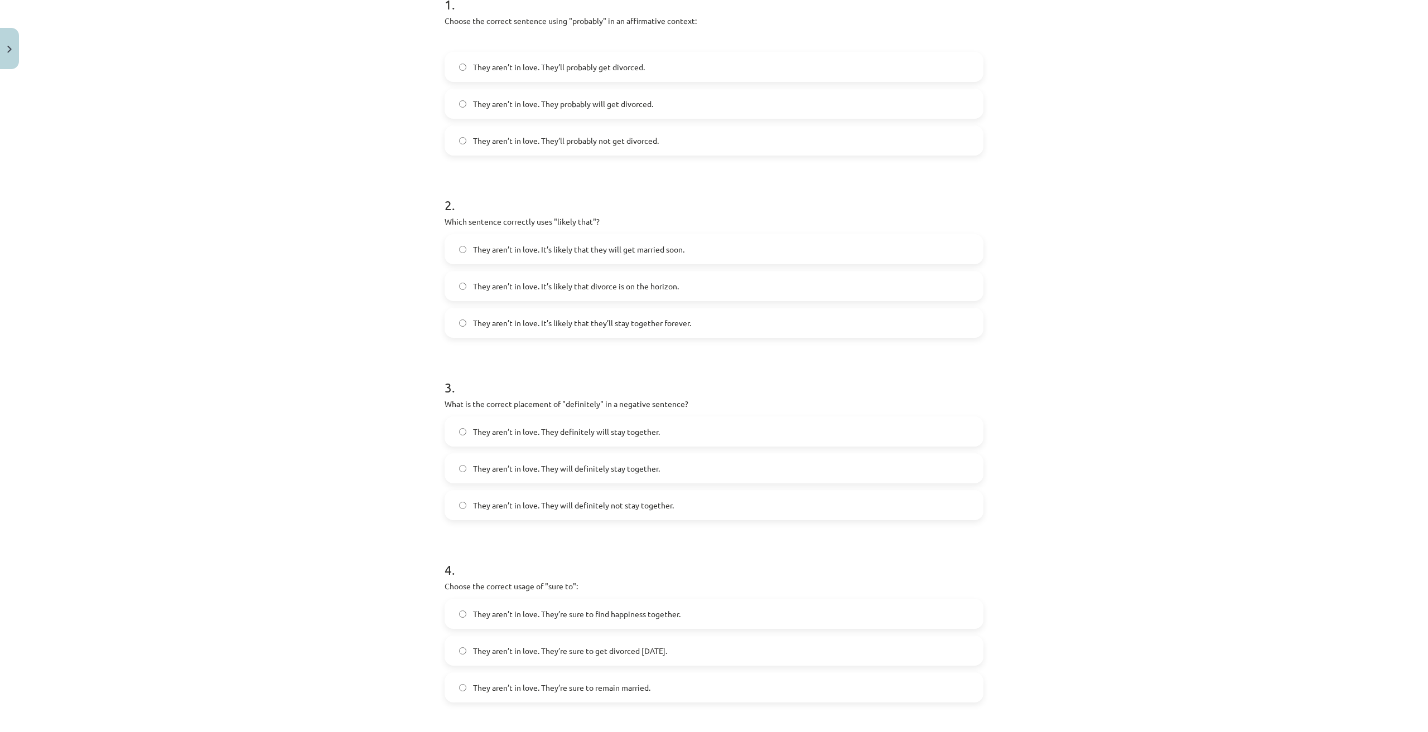
scroll to position [248, 0]
click at [640, 504] on span "They aren’t in love. They will definitely not stay together." at bounding box center [573, 502] width 201 height 12
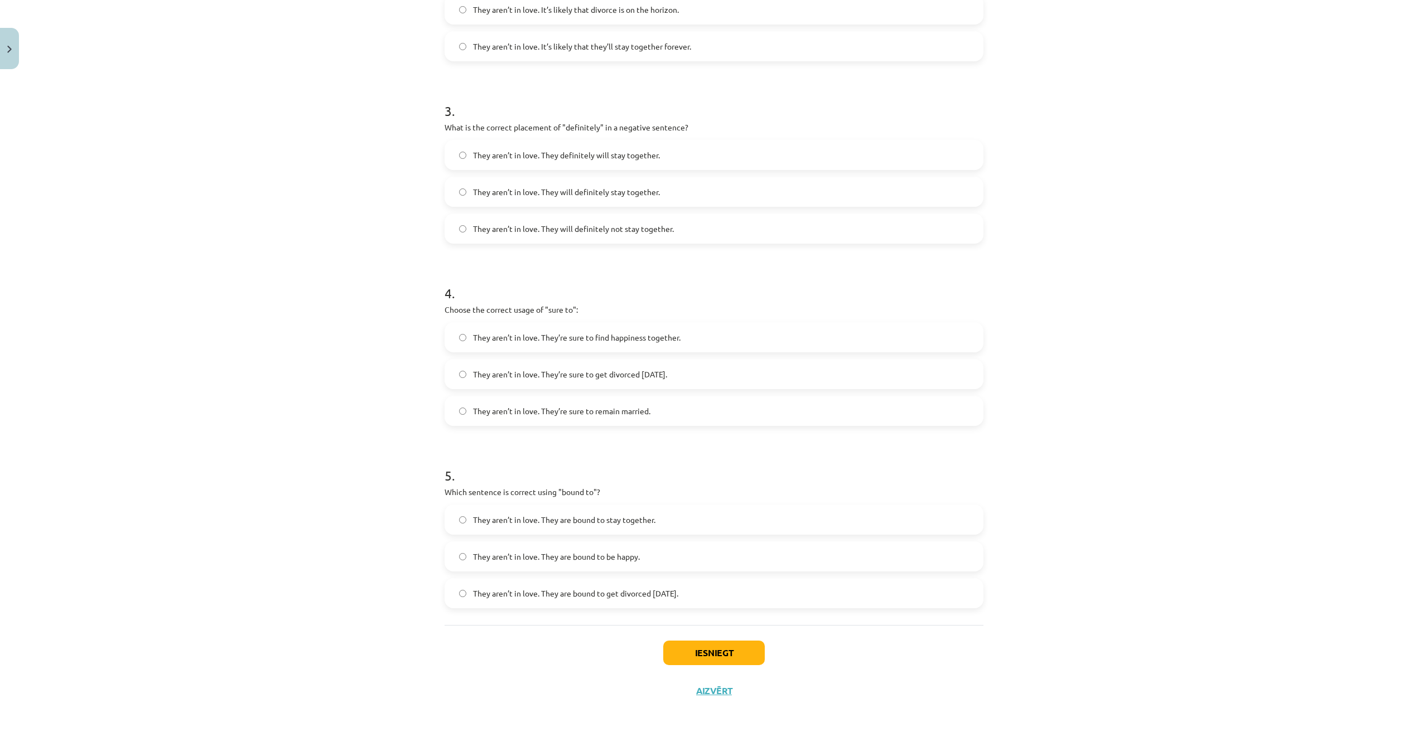
scroll to position [527, 0]
click at [616, 375] on label "They aren’t in love. They’re sure to get divorced within six months." at bounding box center [714, 369] width 536 height 28
click at [618, 590] on span "They aren’t in love. They are bound to get divorced within six months." at bounding box center [575, 588] width 205 height 12
click at [712, 655] on button "Iesniegt" at bounding box center [713, 647] width 101 height 25
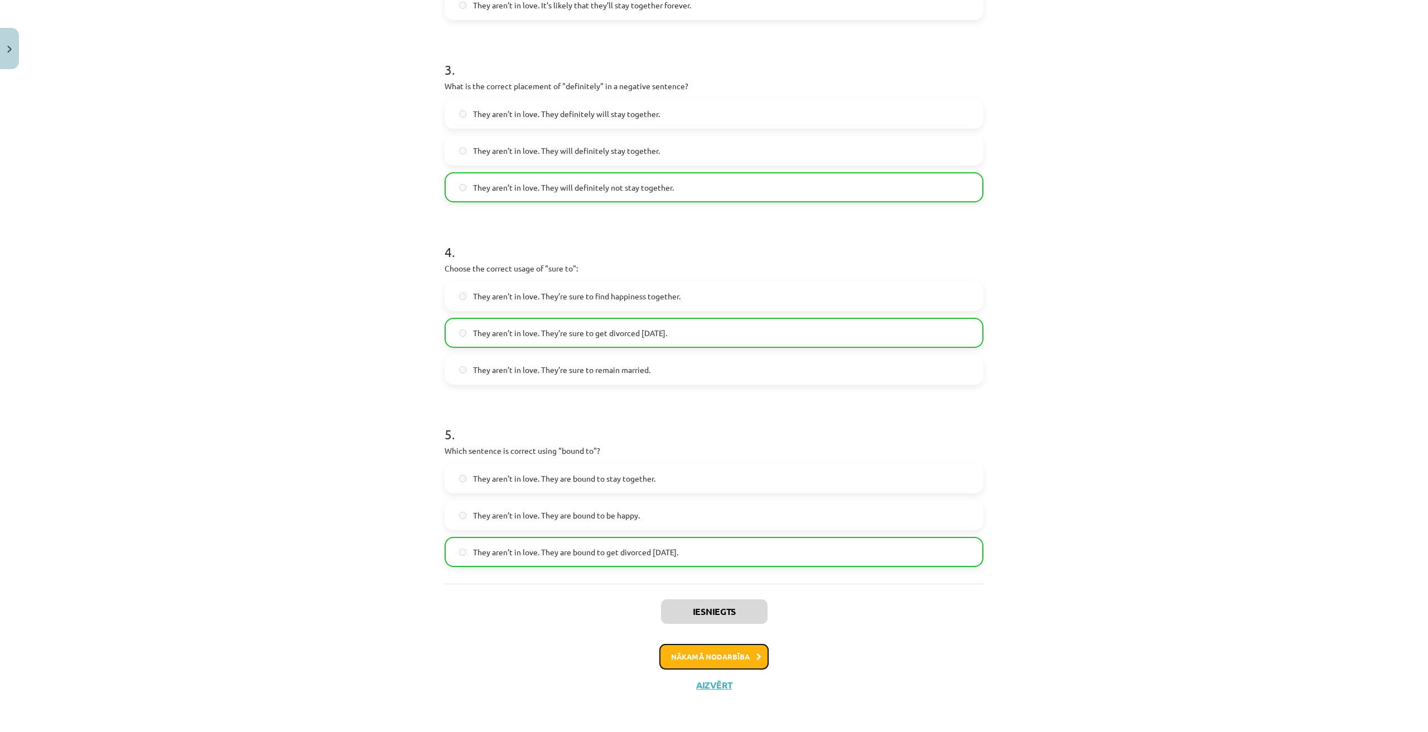
click at [724, 649] on button "Nākamā nodarbība" at bounding box center [713, 657] width 109 height 26
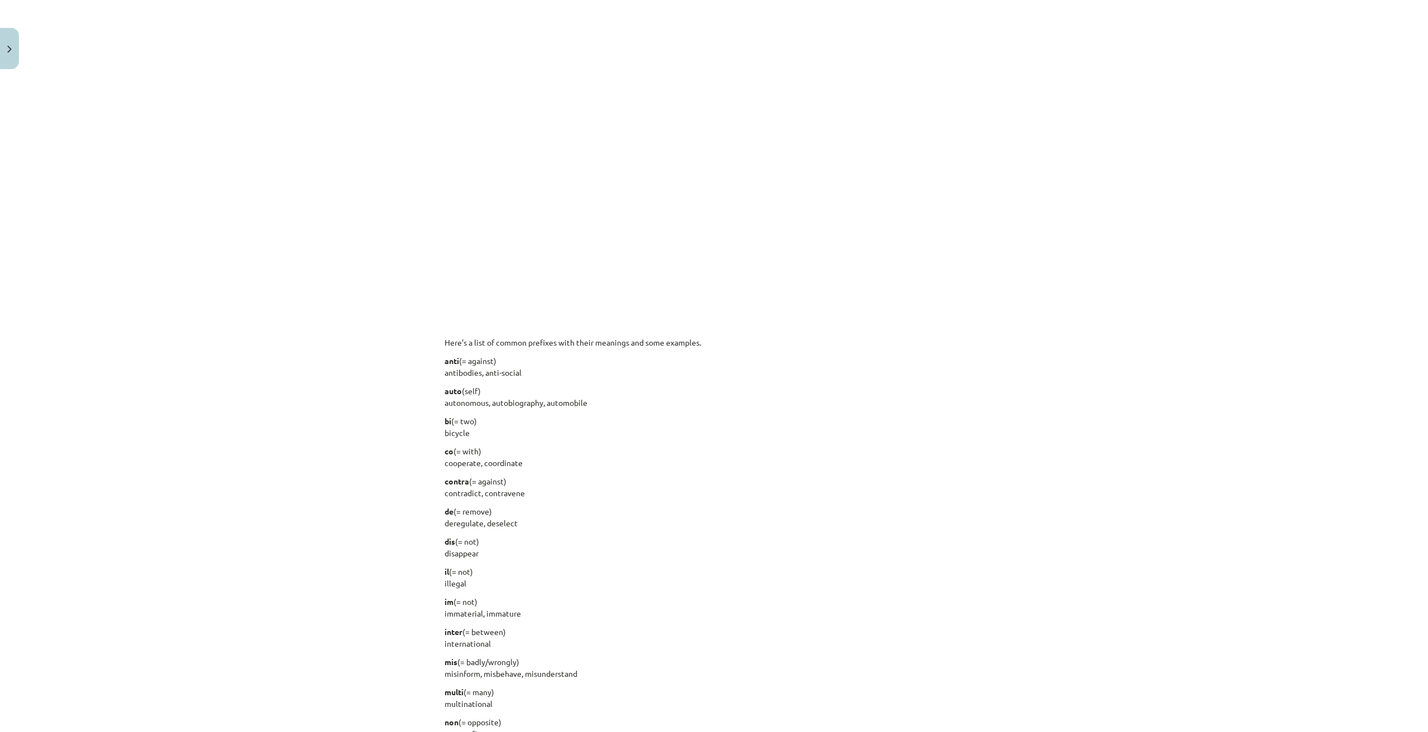
scroll to position [400, 0]
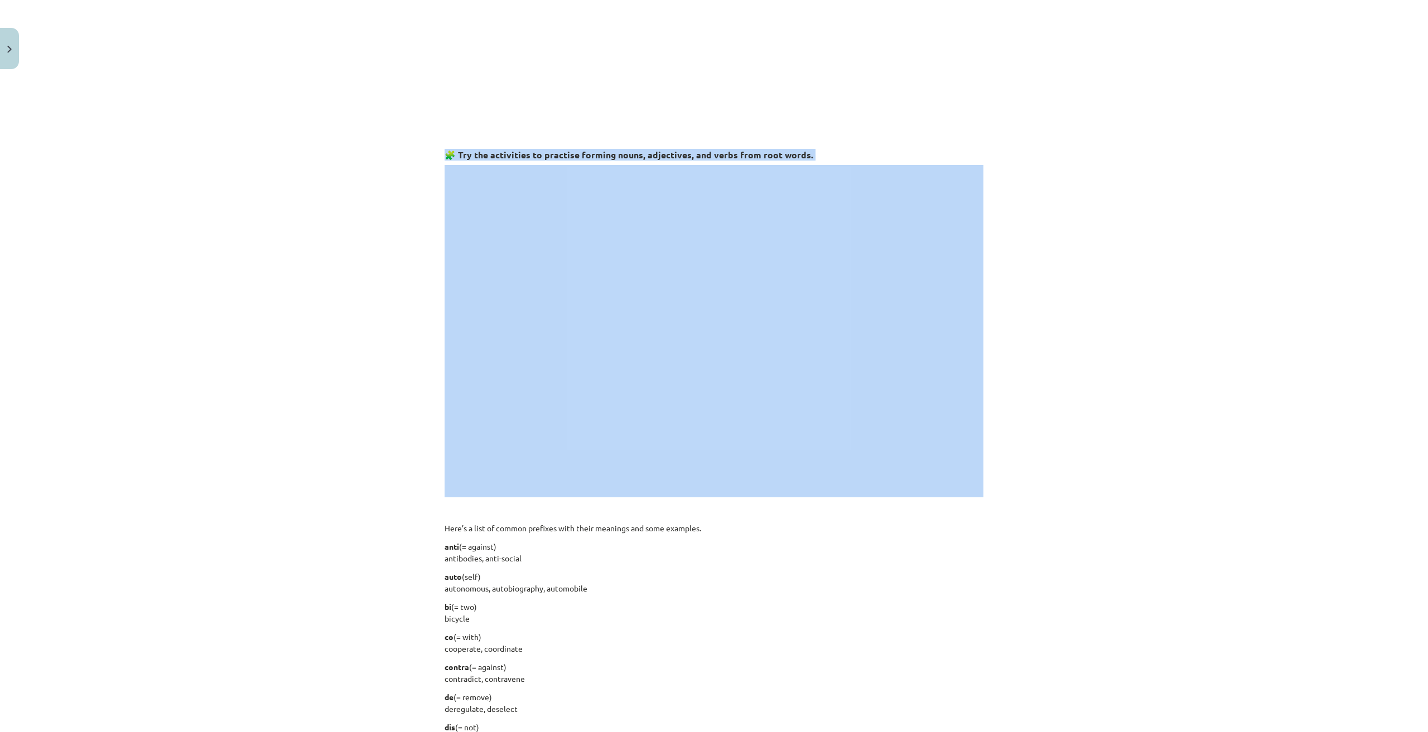
drag, startPoint x: 430, startPoint y: 148, endPoint x: 450, endPoint y: 164, distance: 25.7
click at [94, 250] on div "Mācību tēma: Angļu valodas i - 11. klases 1. ieskaites mācību materiāls #6 📝 To…" at bounding box center [714, 366] width 1428 height 732
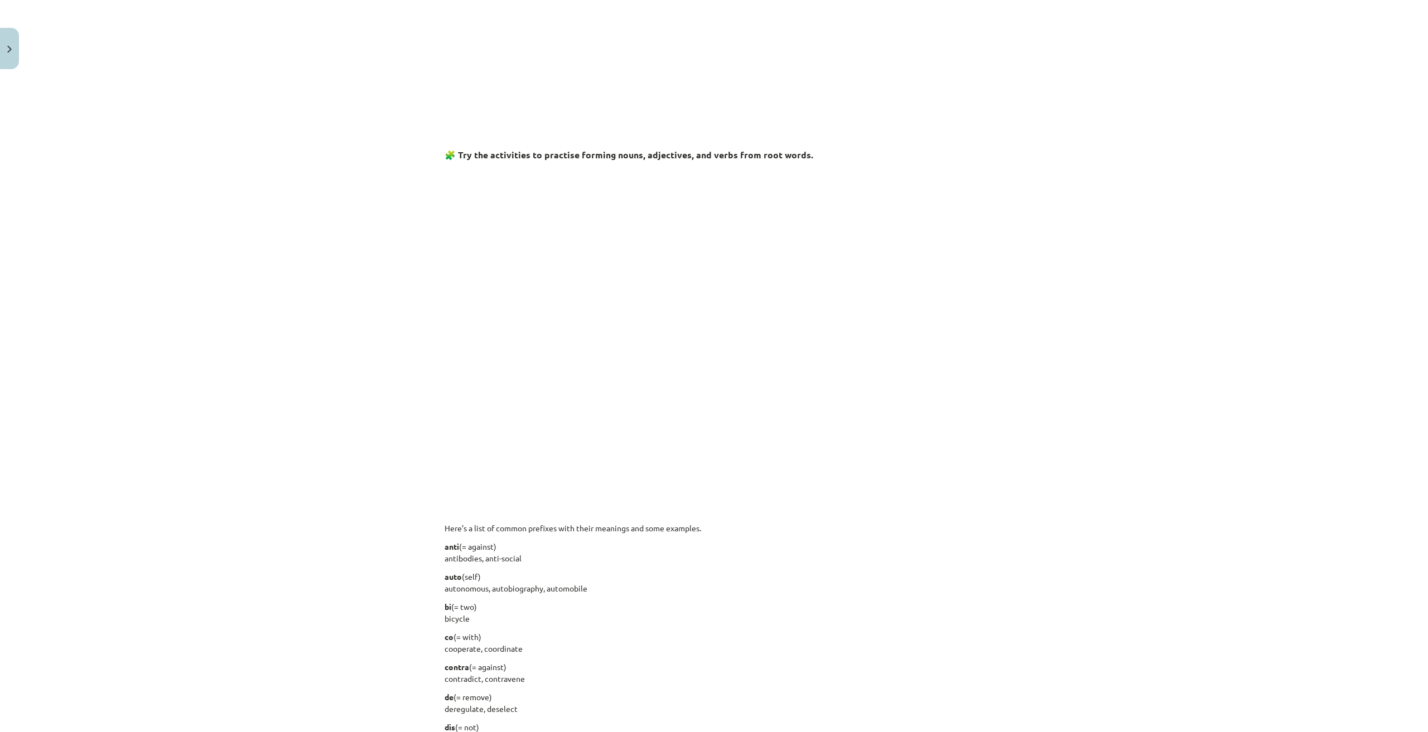
click at [1122, 375] on div "Mācību tēma: Angļu valodas i - 11. klases 1. ieskaites mācību materiāls #6 📝 To…" at bounding box center [714, 366] width 1428 height 732
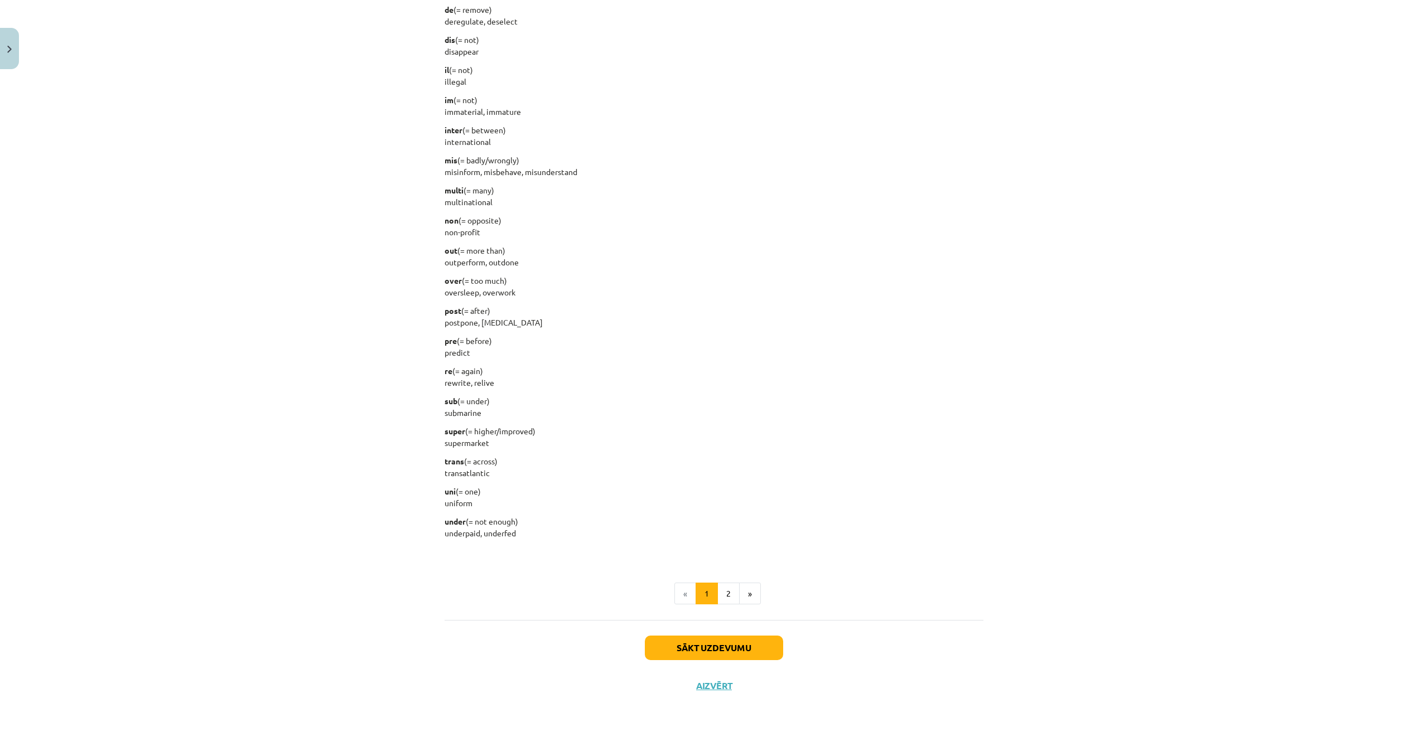
scroll to position [1089, 0]
click at [727, 593] on button "2" at bounding box center [728, 593] width 22 height 22
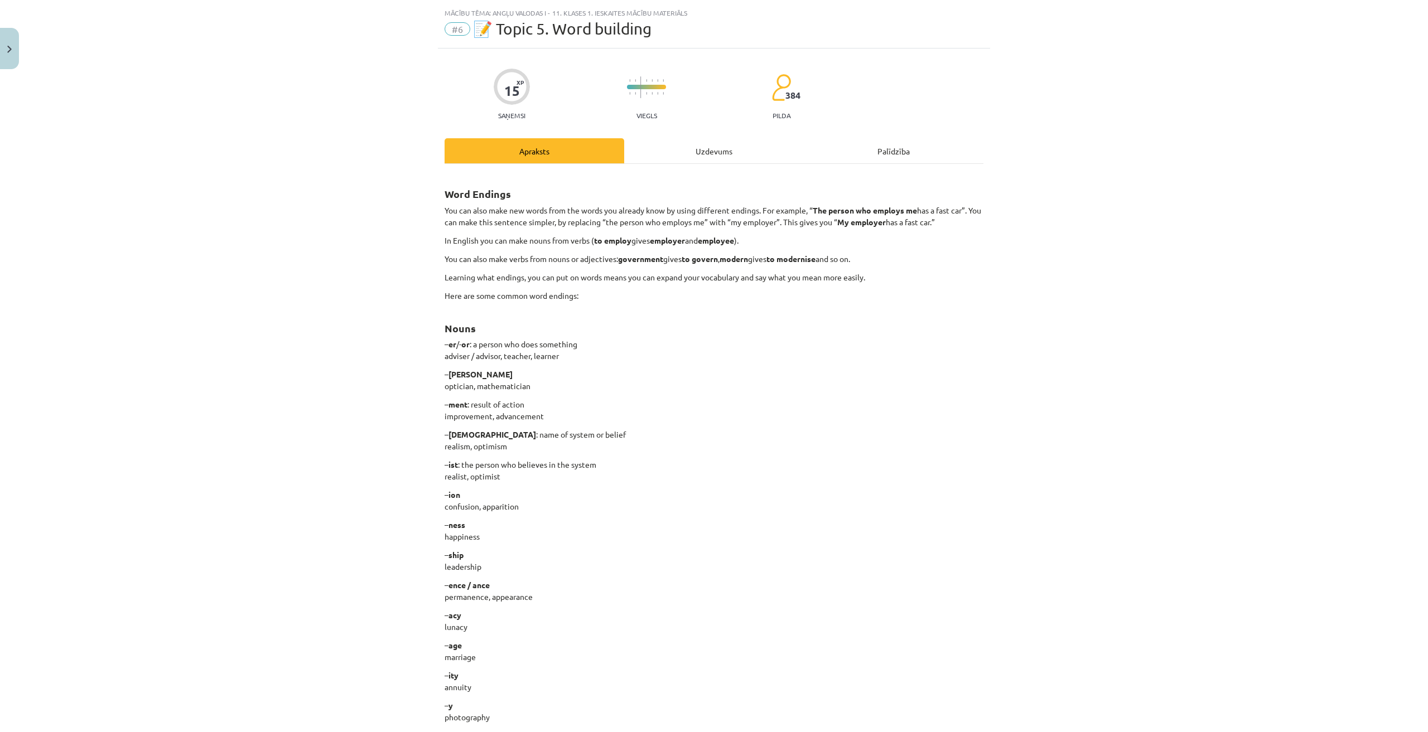
scroll to position [0, 0]
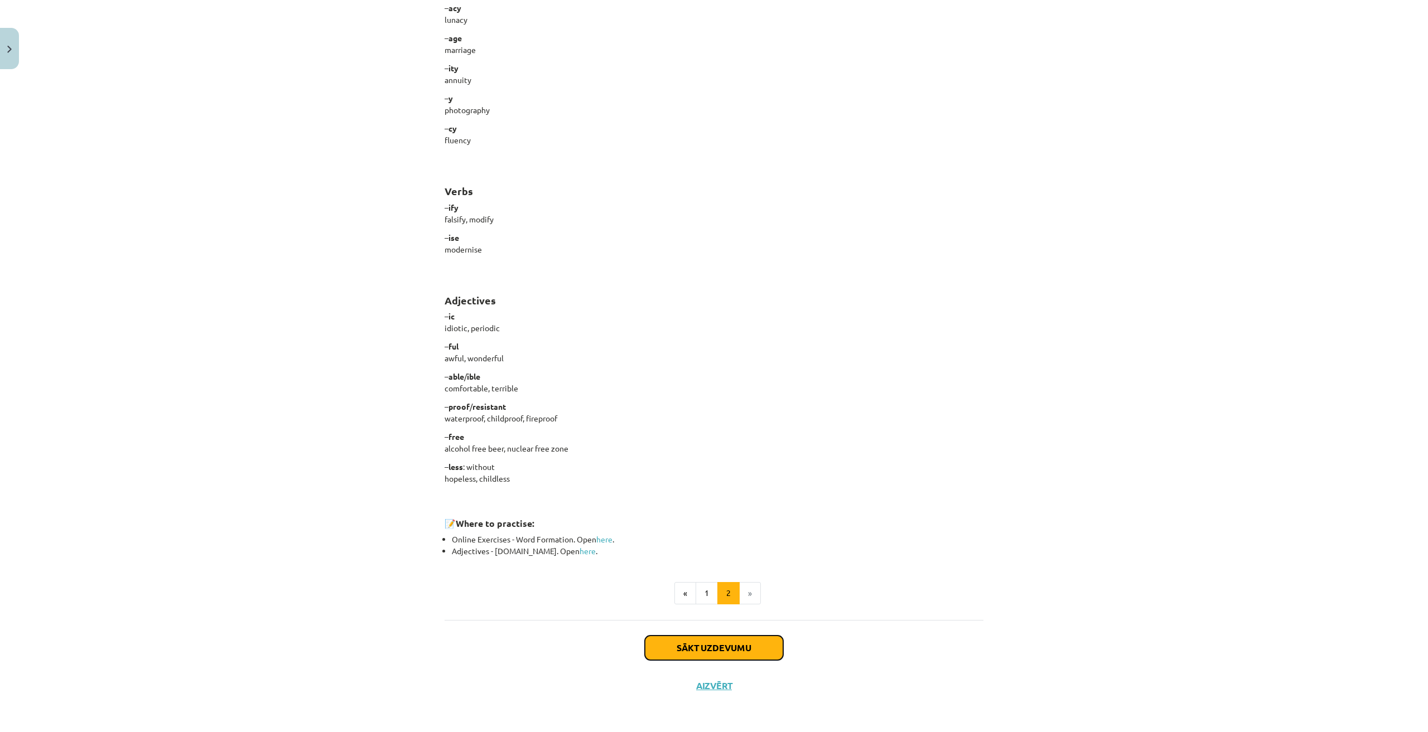
click at [737, 646] on button "Sākt uzdevumu" at bounding box center [714, 648] width 138 height 25
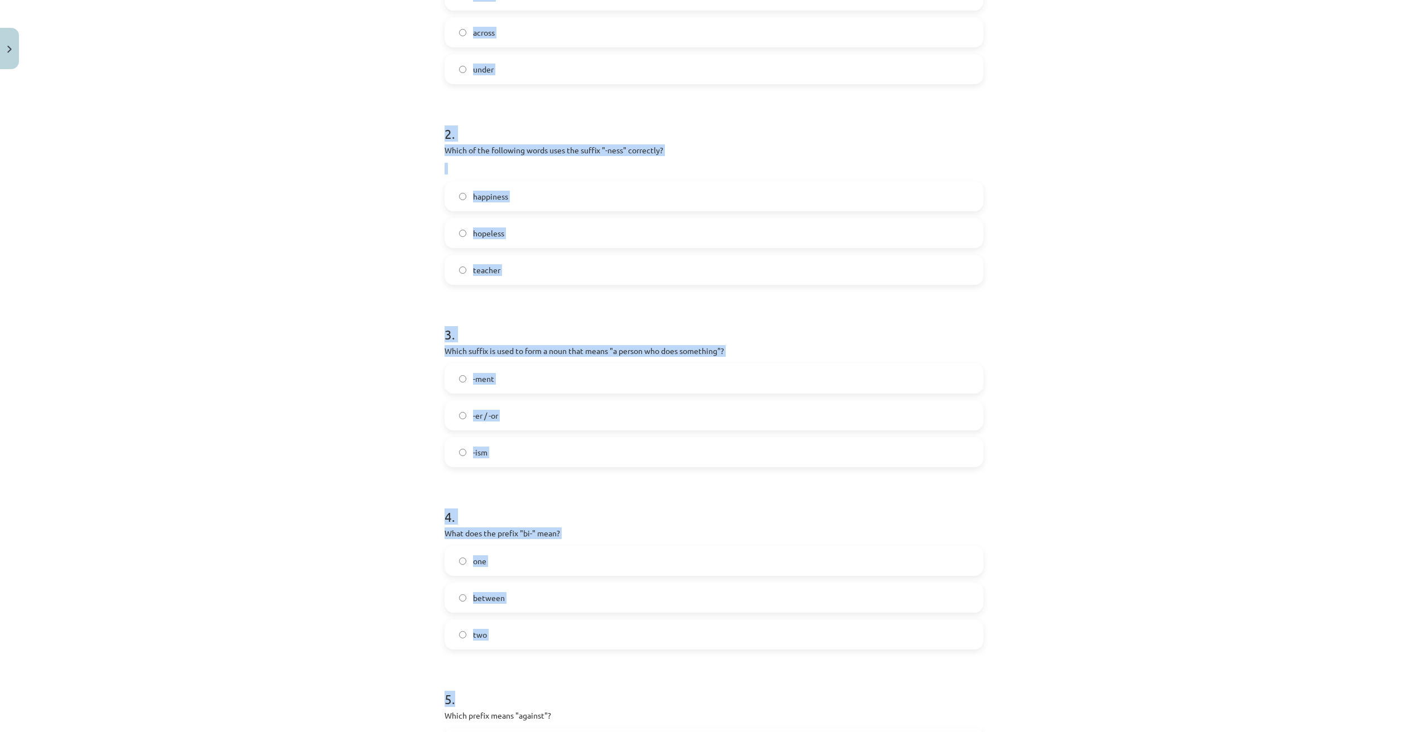
scroll to position [527, 0]
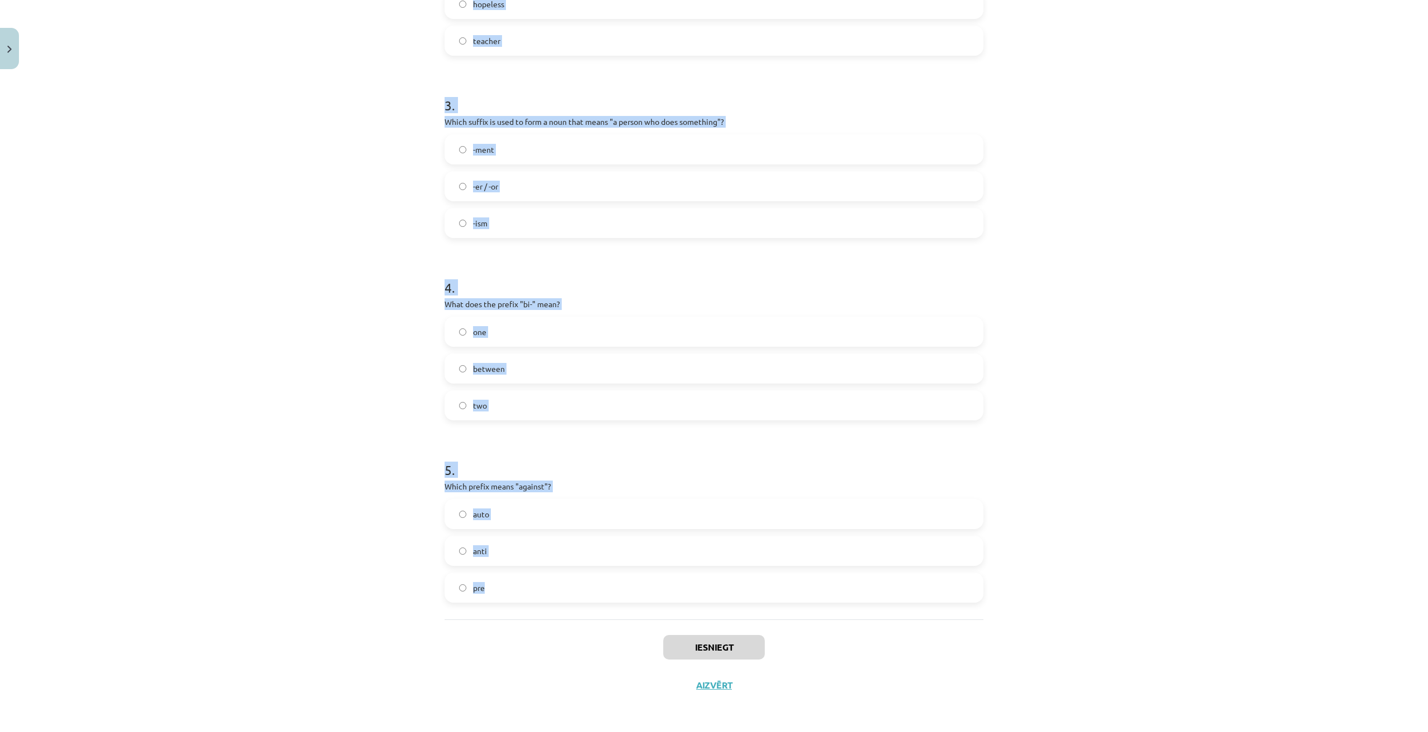
drag, startPoint x: 434, startPoint y: 215, endPoint x: 560, endPoint y: 584, distance: 389.5
click at [560, 584] on div "15 XP Saņemsi Viegls 384 pilda Apraksts Uzdevums Palīdzība 1 . What does the pr…" at bounding box center [714, 125] width 552 height 1157
copy form "1 . What does the prefix "sub-" mean? above across under 2 . Which of the follo…"
click at [1182, 486] on div "Mācību tēma: Angļu valodas i - 11. klases 1. ieskaites mācību materiāls #6 📝 To…" at bounding box center [714, 366] width 1428 height 732
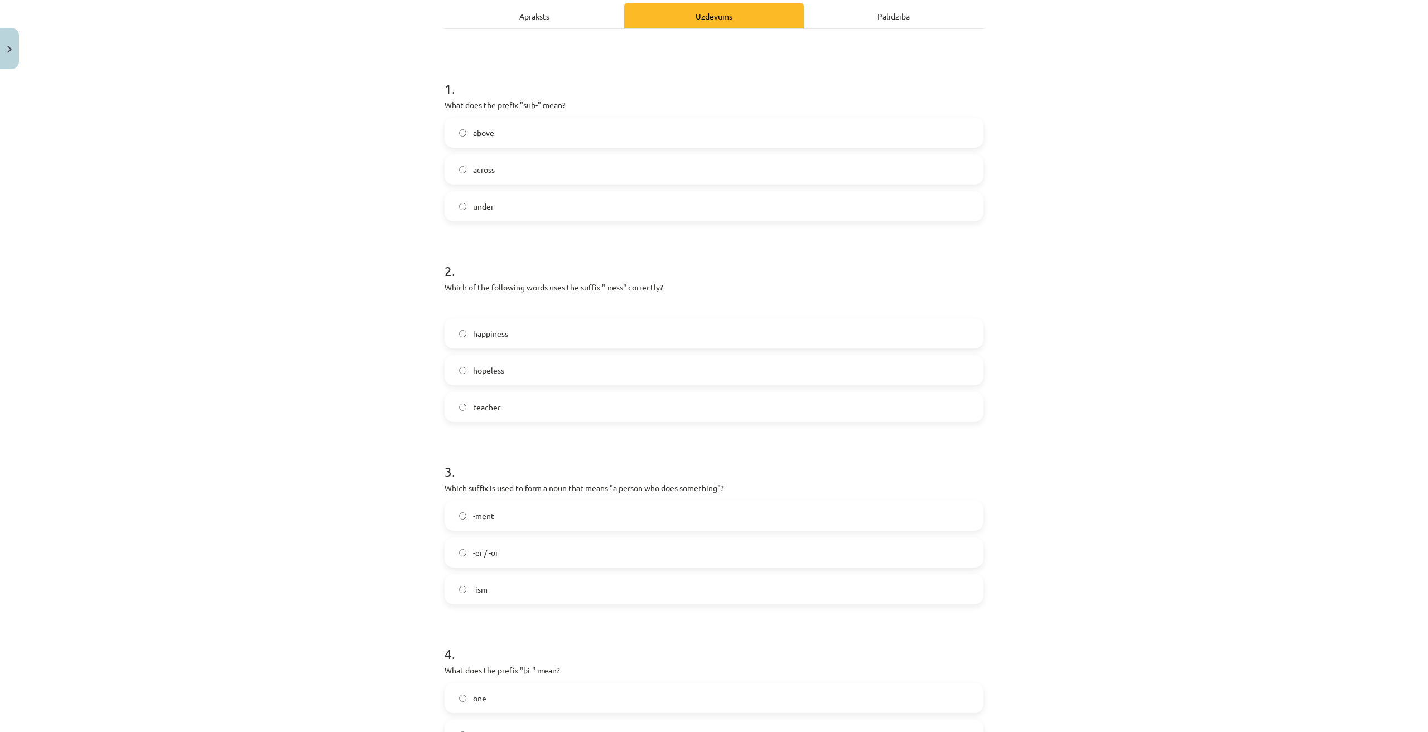
scroll to position [155, 0]
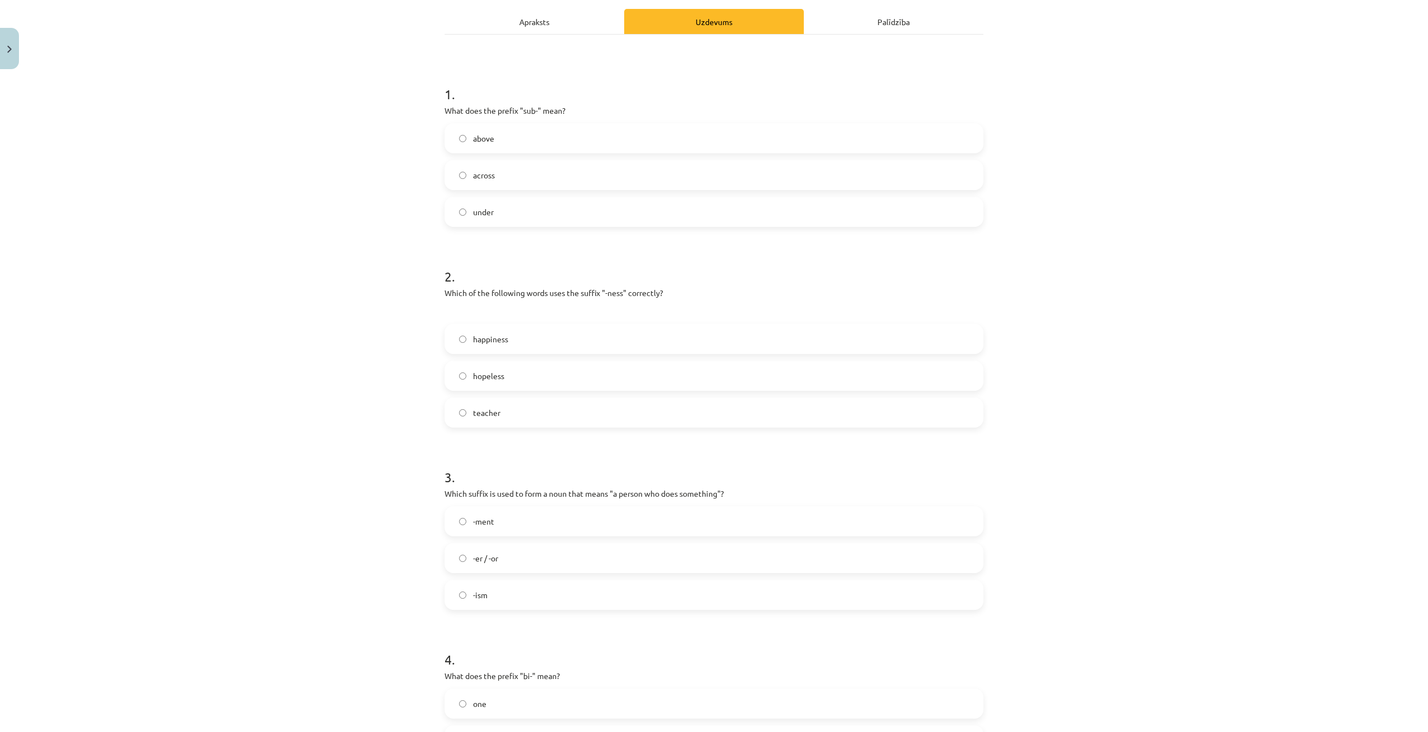
click at [483, 215] on span "under" at bounding box center [483, 212] width 21 height 12
click at [530, 345] on label "happiness" at bounding box center [714, 339] width 536 height 28
click at [519, 553] on label "-er / -or" at bounding box center [714, 558] width 536 height 28
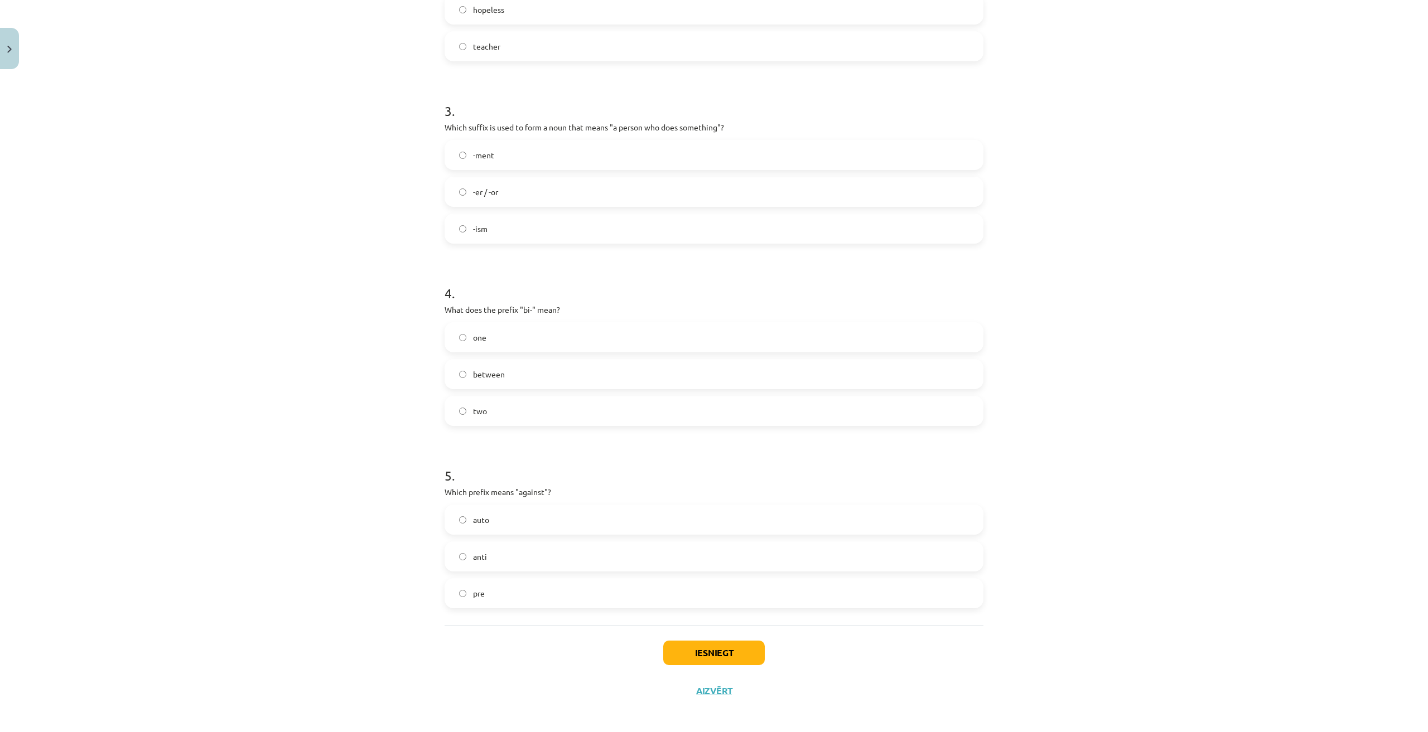
scroll to position [527, 0]
click at [485, 410] on label "two" at bounding box center [714, 405] width 536 height 28
click at [498, 543] on label "anti" at bounding box center [714, 551] width 536 height 28
click at [725, 638] on button "Iesniegt" at bounding box center [713, 647] width 101 height 25
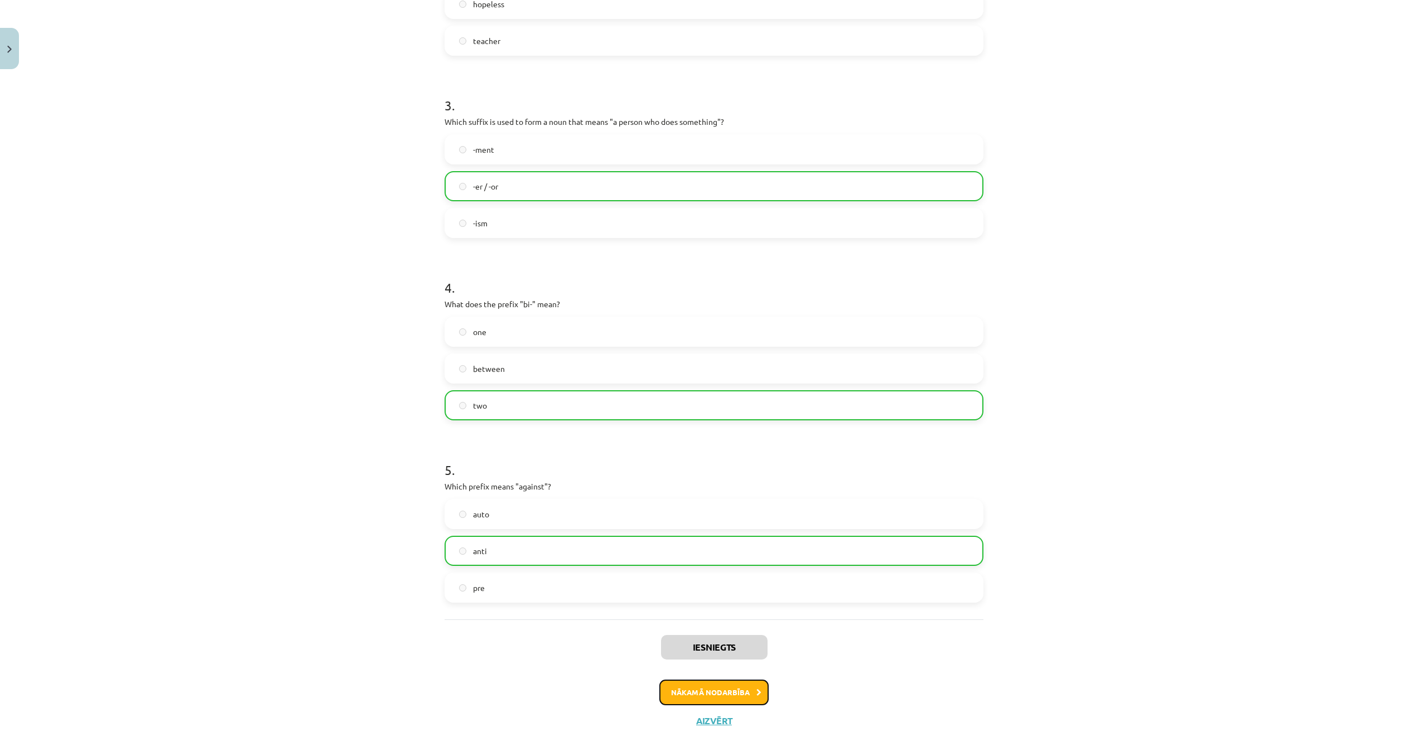
click at [732, 700] on button "Nākamā nodarbība" at bounding box center [713, 693] width 109 height 26
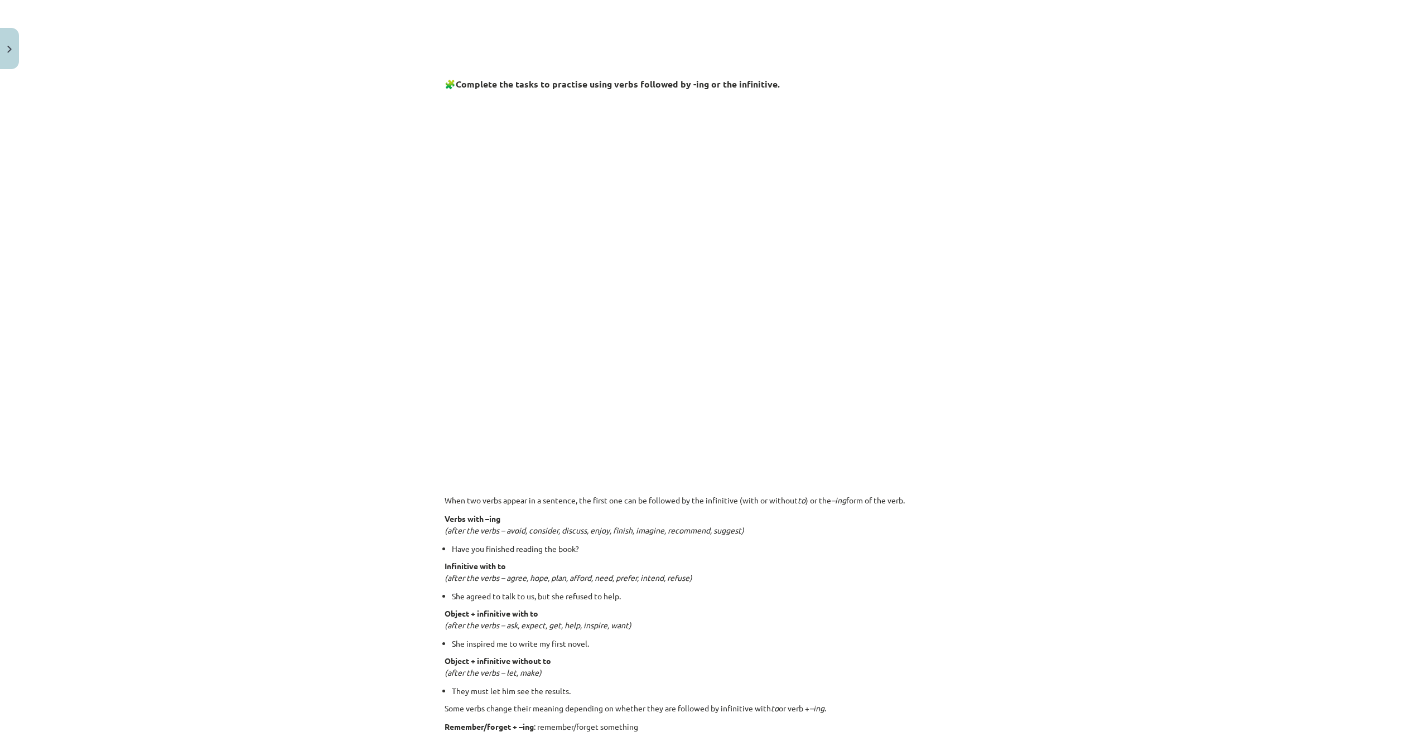
scroll to position [400, 0]
click at [410, 183] on div "Mācību tēma: Angļu valodas i - 11. klases 1. ieskaites mācību materiāls #7 📝 To…" at bounding box center [714, 366] width 1428 height 732
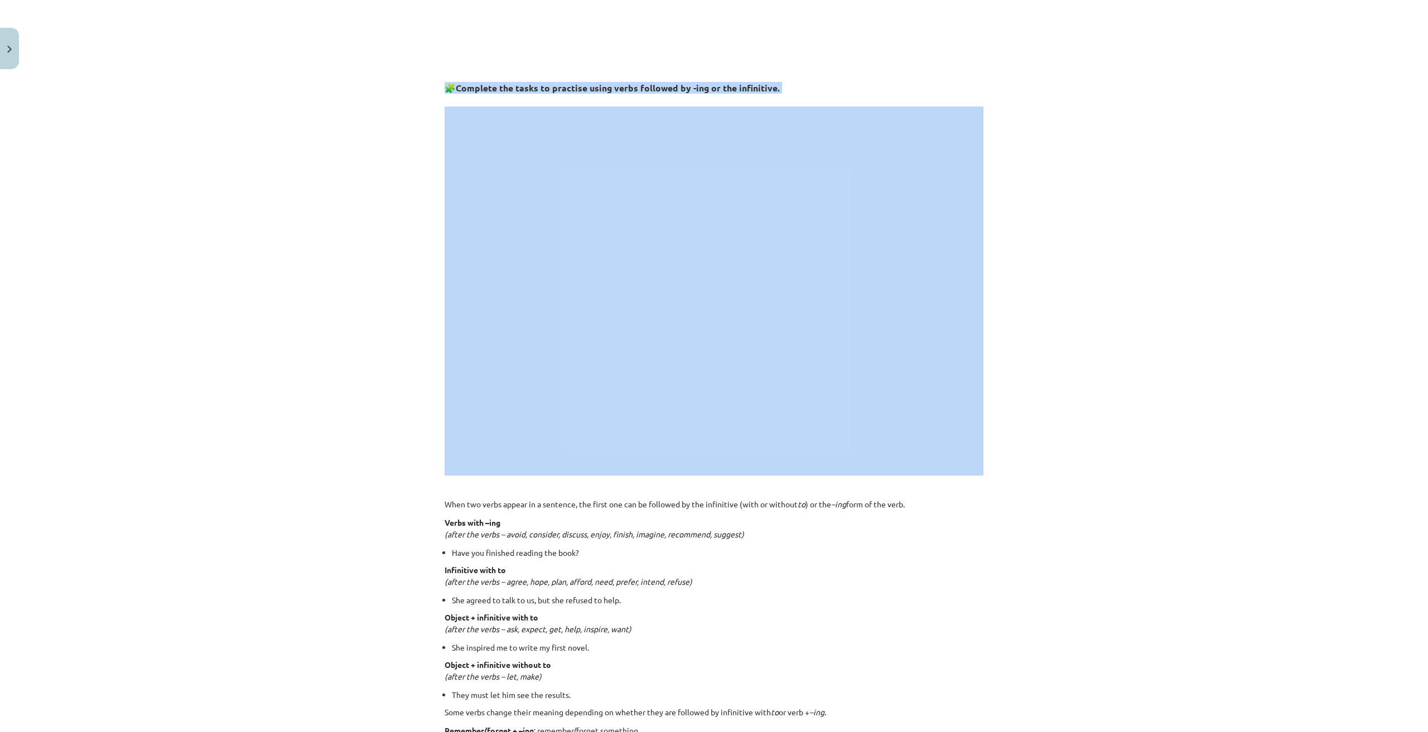
drag, startPoint x: 425, startPoint y: 85, endPoint x: 447, endPoint y: 106, distance: 30.0
click at [122, 208] on div "Mācību tēma: Angļu valodas i - 11. klases 1. ieskaites mācību materiāls #7 📝 To…" at bounding box center [714, 366] width 1428 height 732
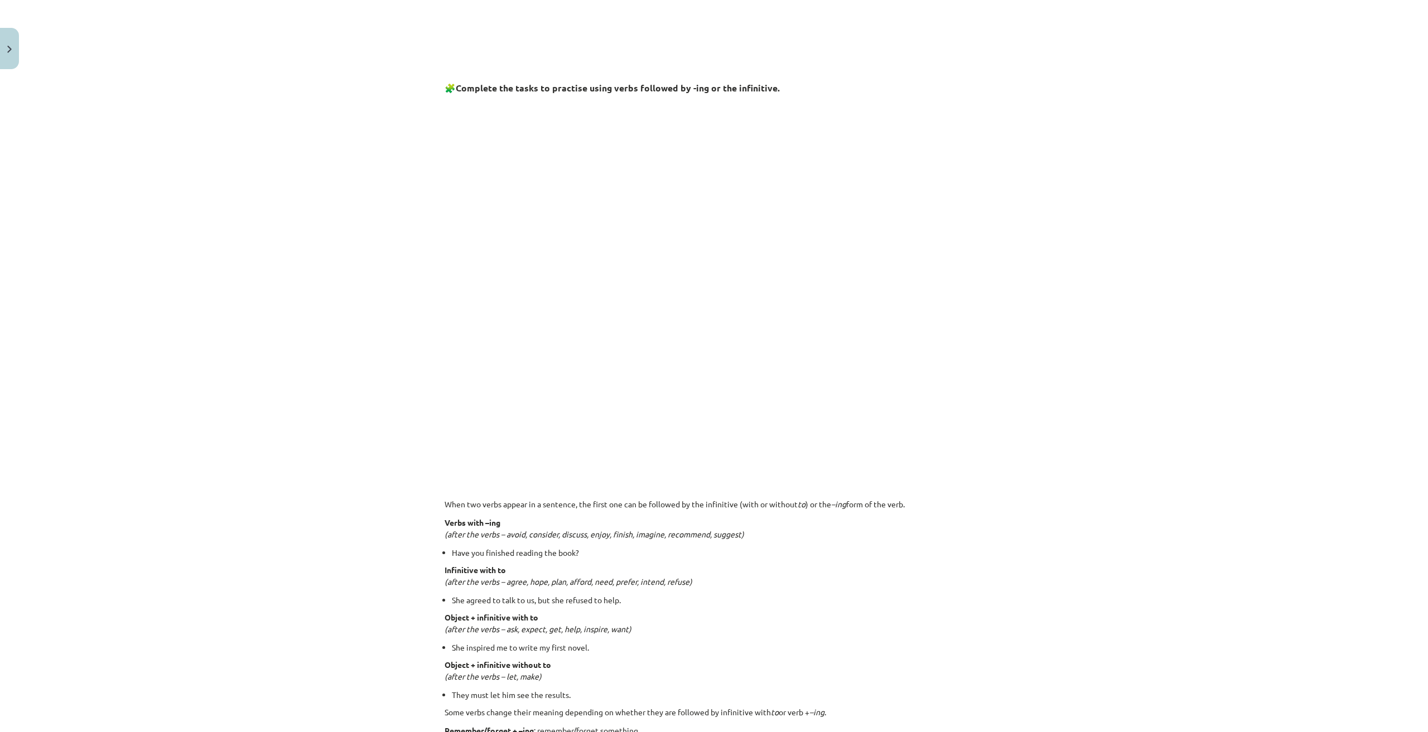
click at [1131, 351] on div "Mācību tēma: Angļu valodas i - 11. klases 1. ieskaites mācību materiāls #7 📝 To…" at bounding box center [714, 366] width 1428 height 732
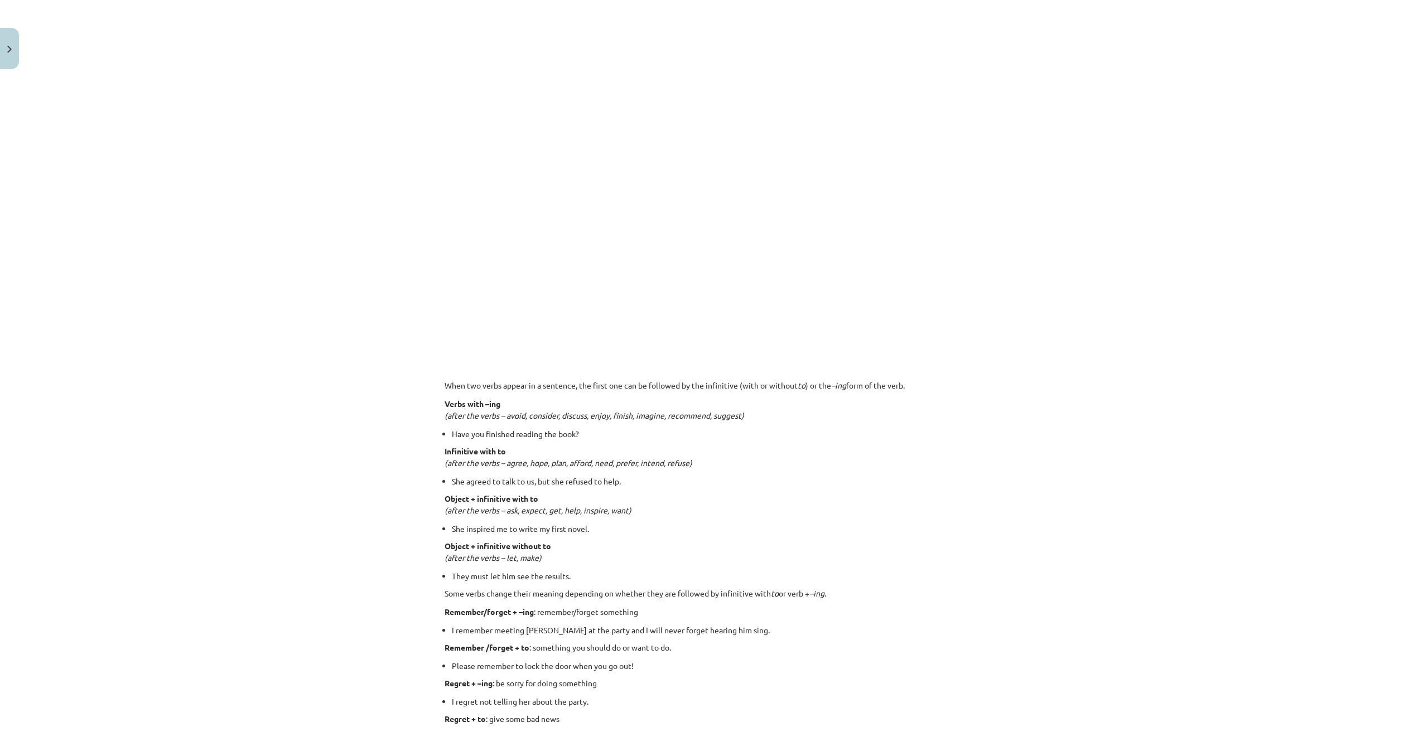
scroll to position [334, 0]
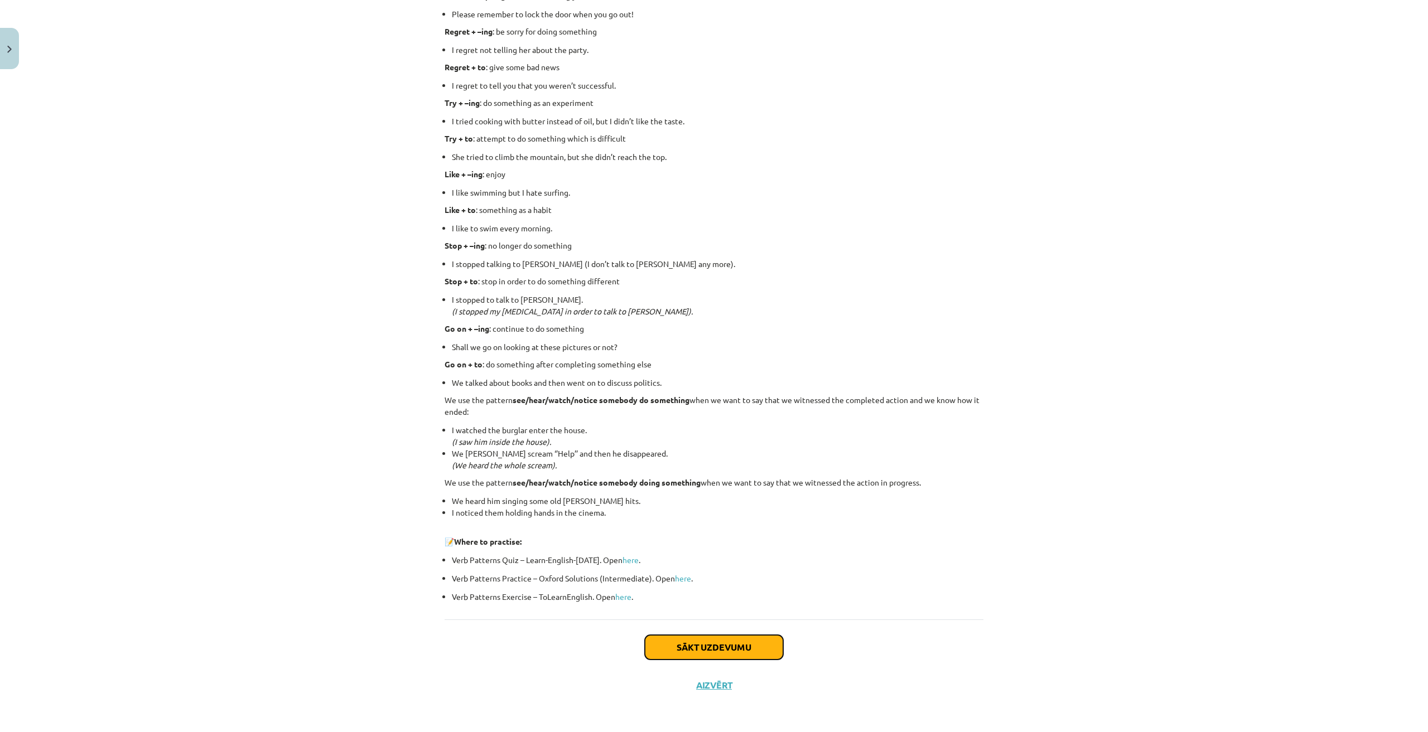
click at [716, 651] on button "Sākt uzdevumu" at bounding box center [714, 647] width 138 height 25
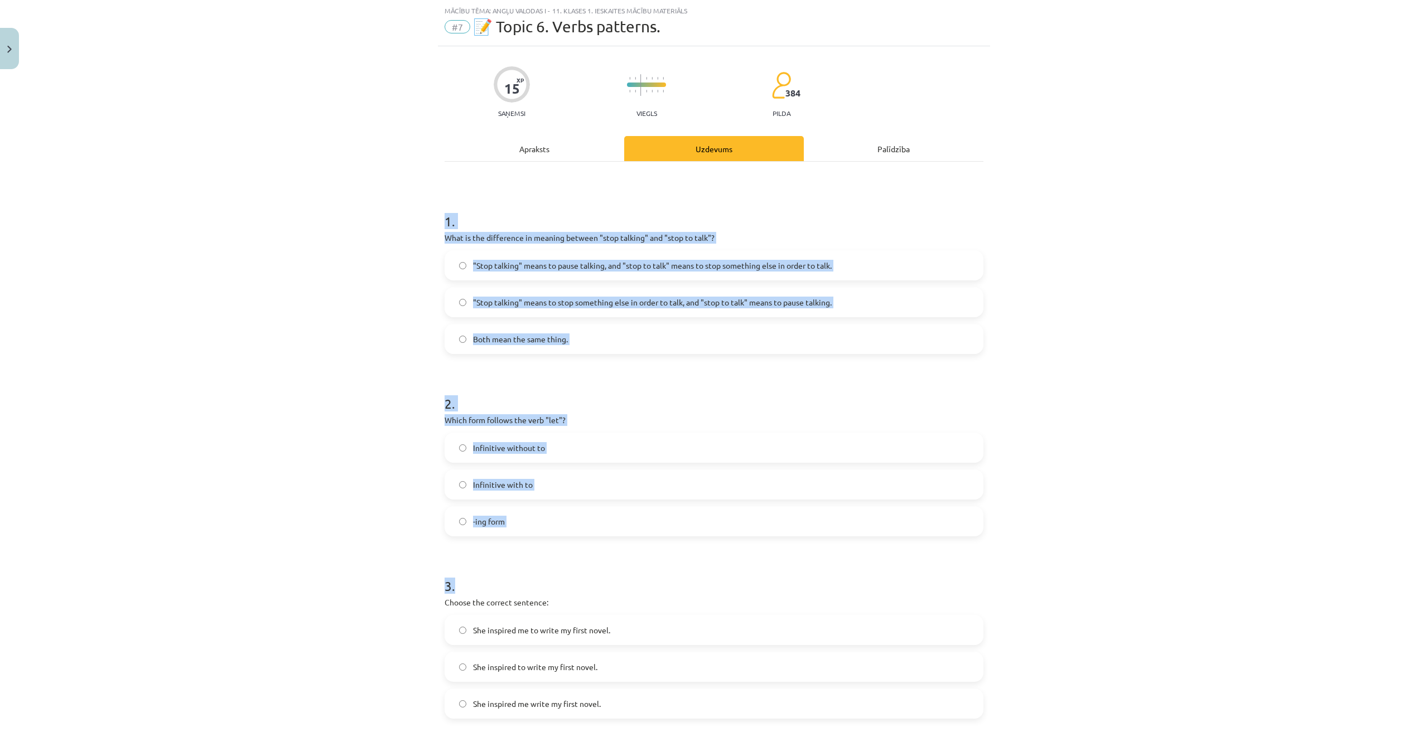
scroll to position [509, 0]
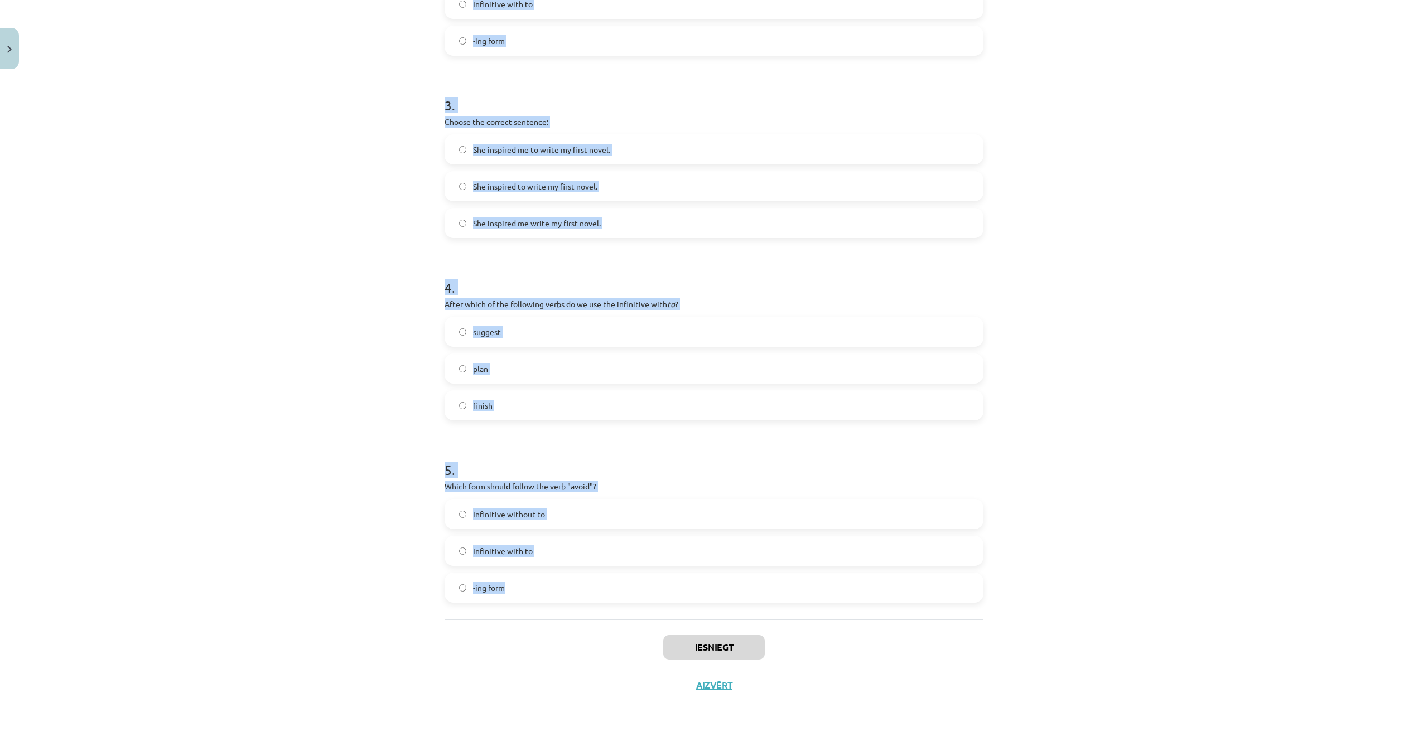
drag, startPoint x: 439, startPoint y: 219, endPoint x: 564, endPoint y: 576, distance: 378.3
click at [564, 576] on div "Mācību tēma: Angļu valodas i - 11. klases 1. ieskaites mācību materiāls #7 📝 To…" at bounding box center [714, 366] width 1428 height 732
copy form "1 . What is the difference in meaning between "stop talking" and "stop to talk"…"
click at [1248, 350] on div "Mācību tēma: Angļu valodas i - 11. klases 1. ieskaites mācību materiāls #7 📝 To…" at bounding box center [714, 366] width 1428 height 732
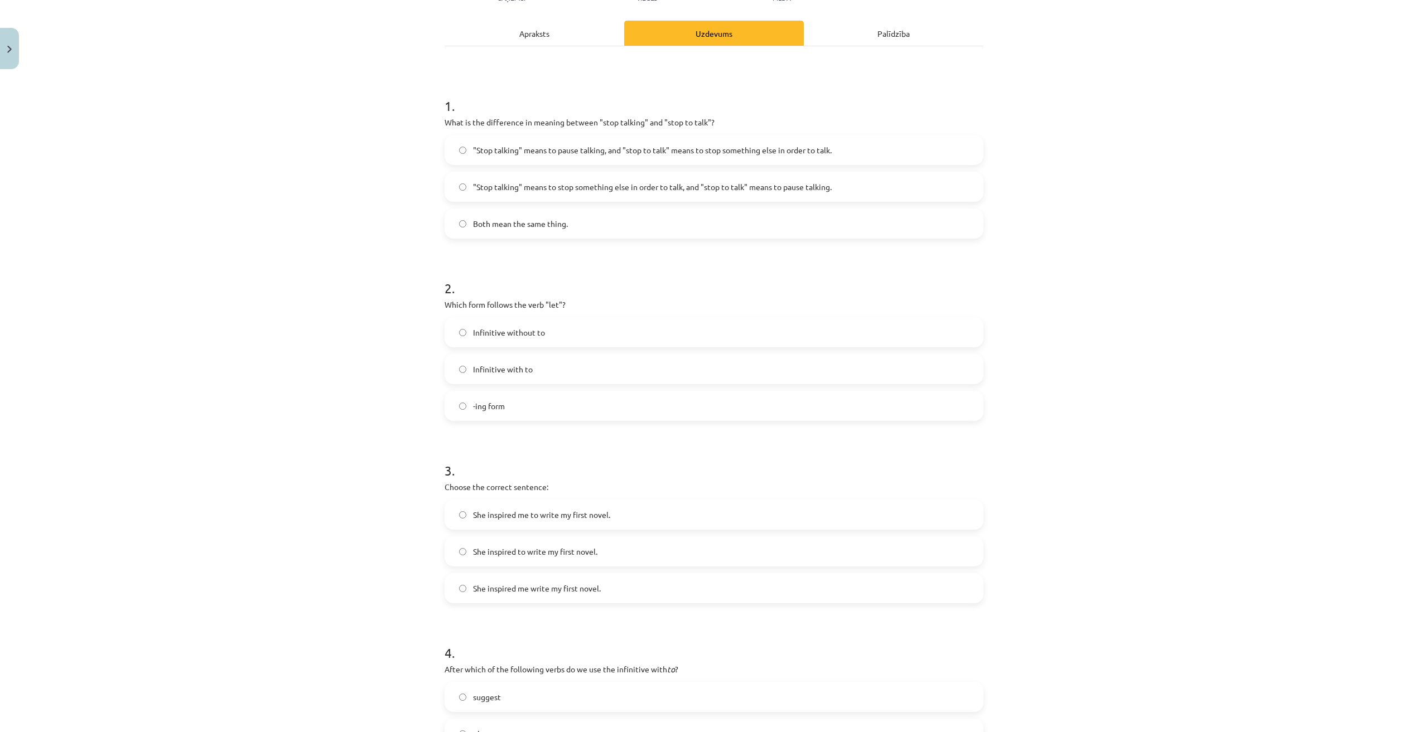
scroll to position [137, 0]
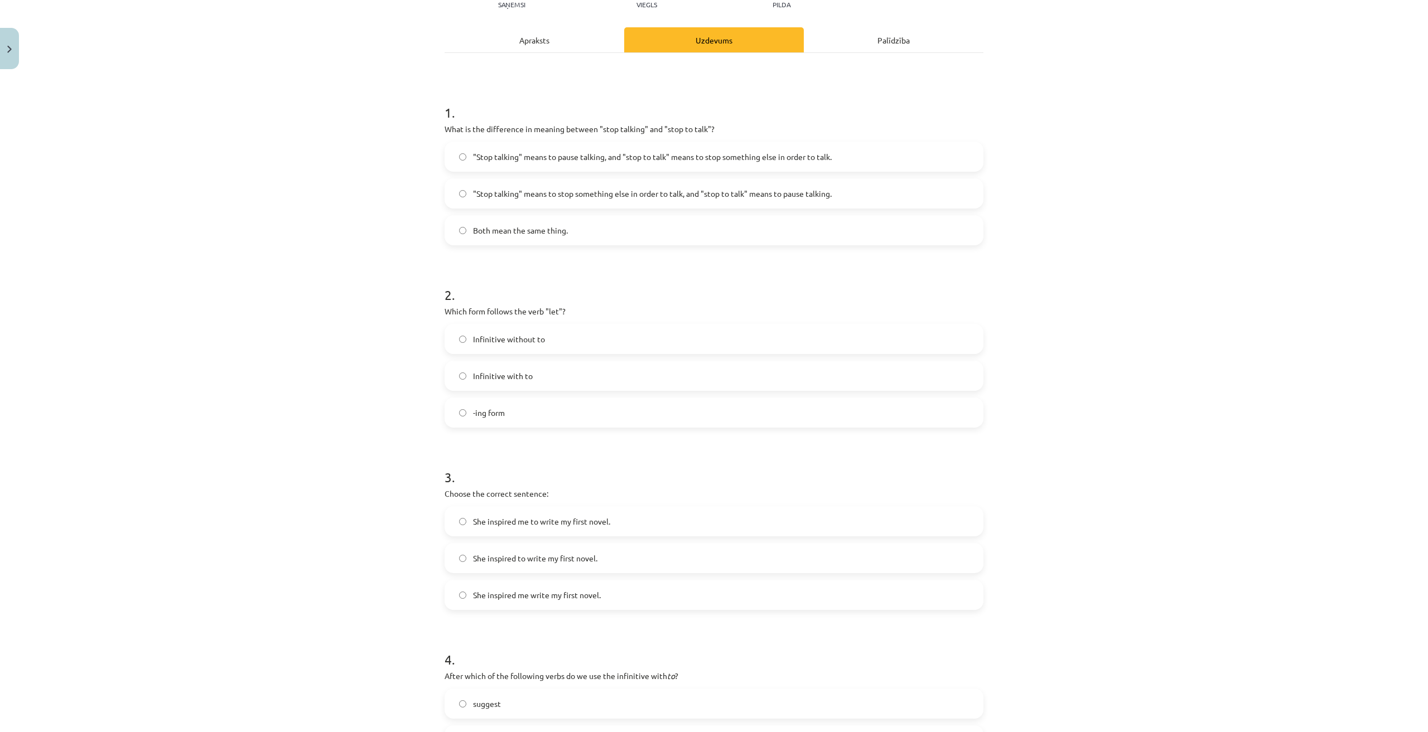
click at [560, 162] on span ""Stop talking" means to pause talking, and "stop to talk" means to stop somethi…" at bounding box center [652, 157] width 359 height 12
click at [570, 342] on label "Infinitive without to" at bounding box center [714, 339] width 536 height 28
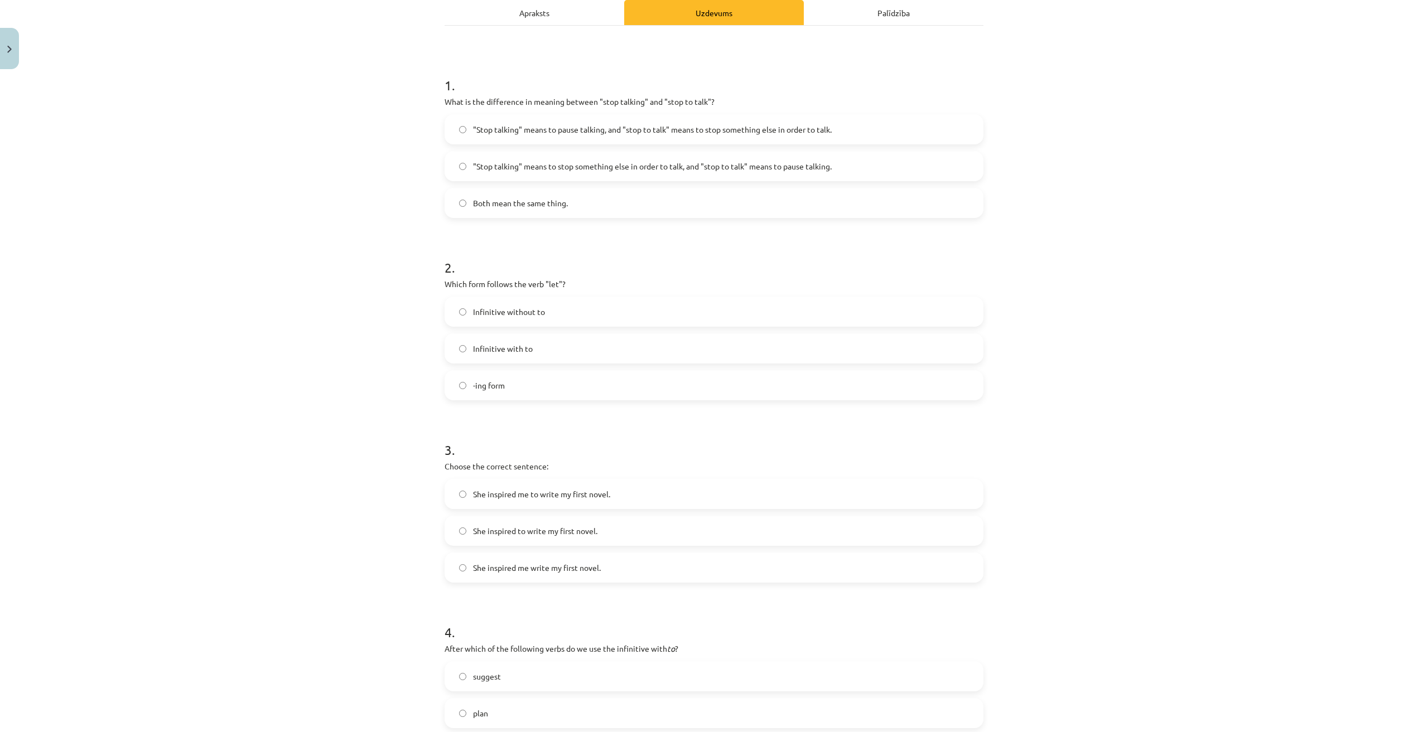
scroll to position [323, 0]
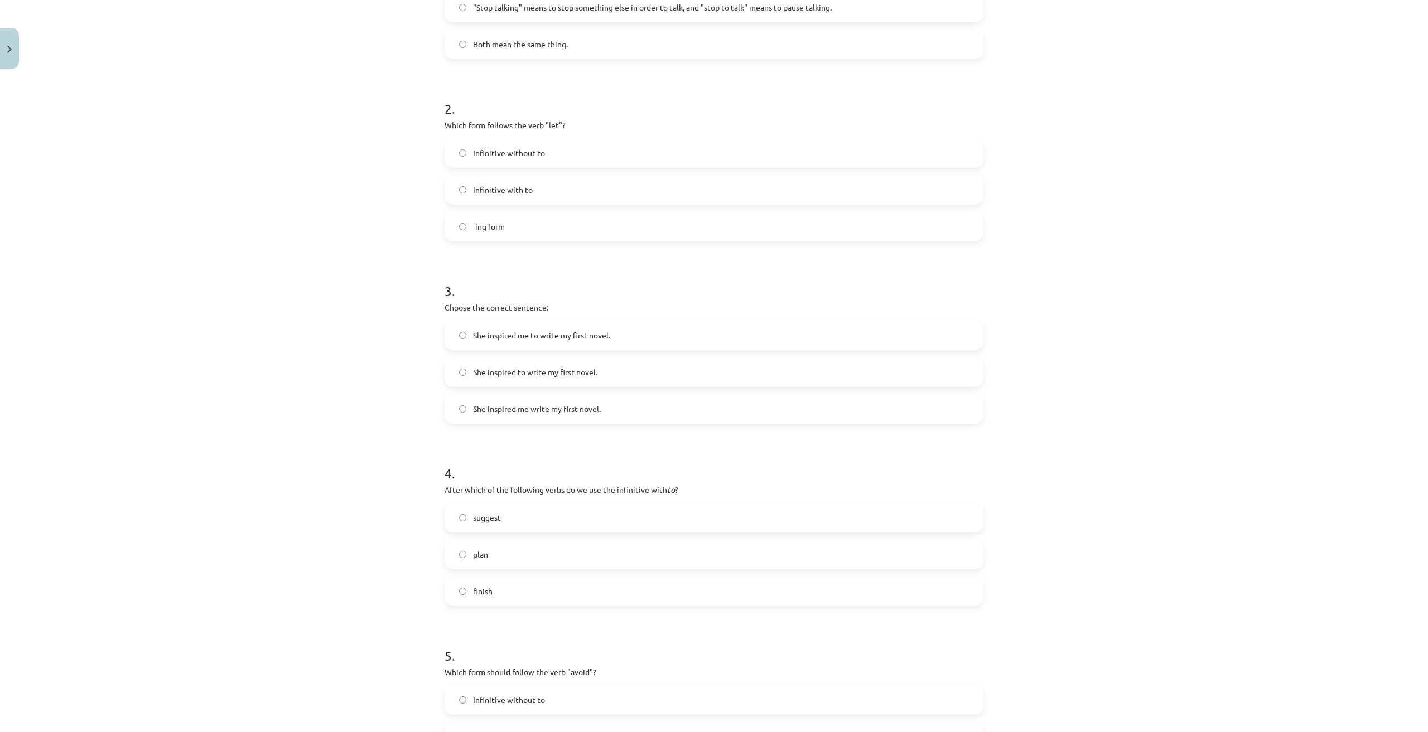
click at [609, 333] on label "She inspired me to write my first novel." at bounding box center [714, 335] width 536 height 28
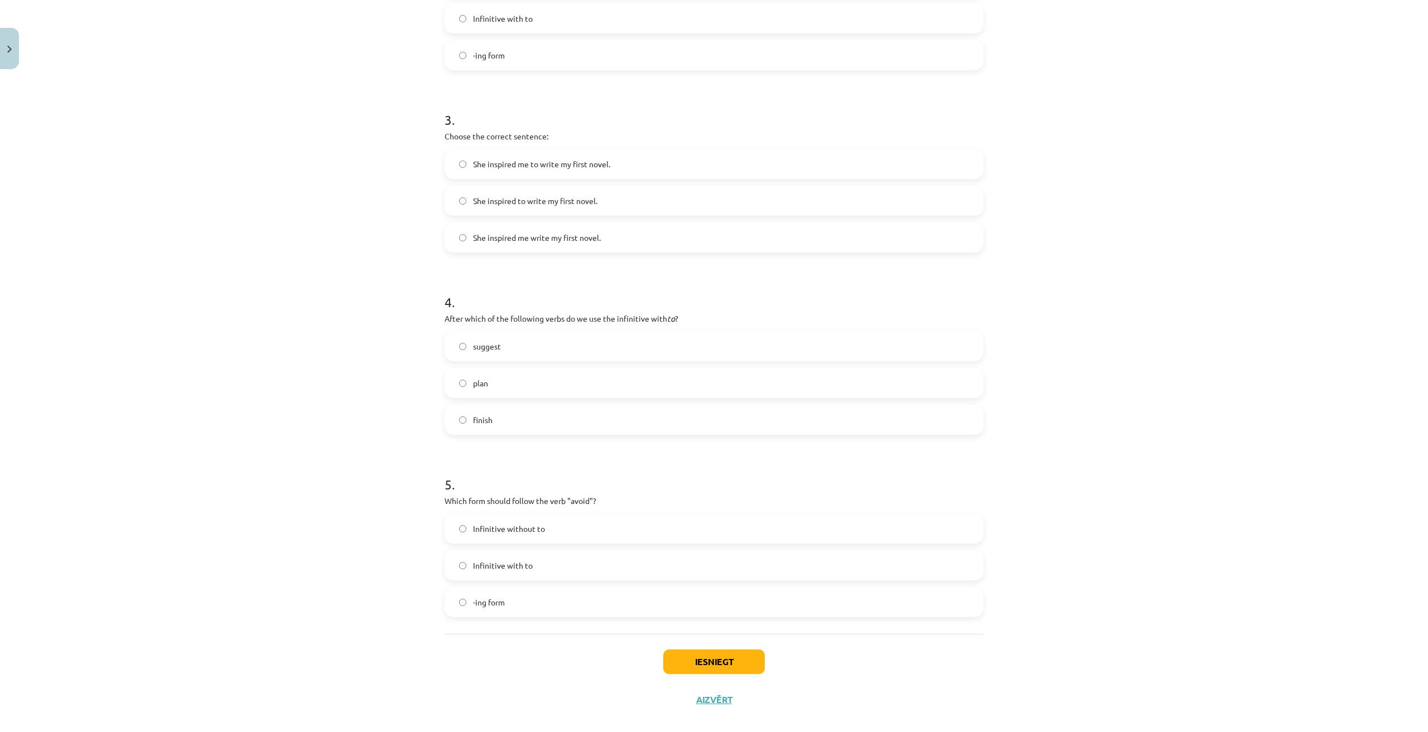
scroll to position [509, 0]
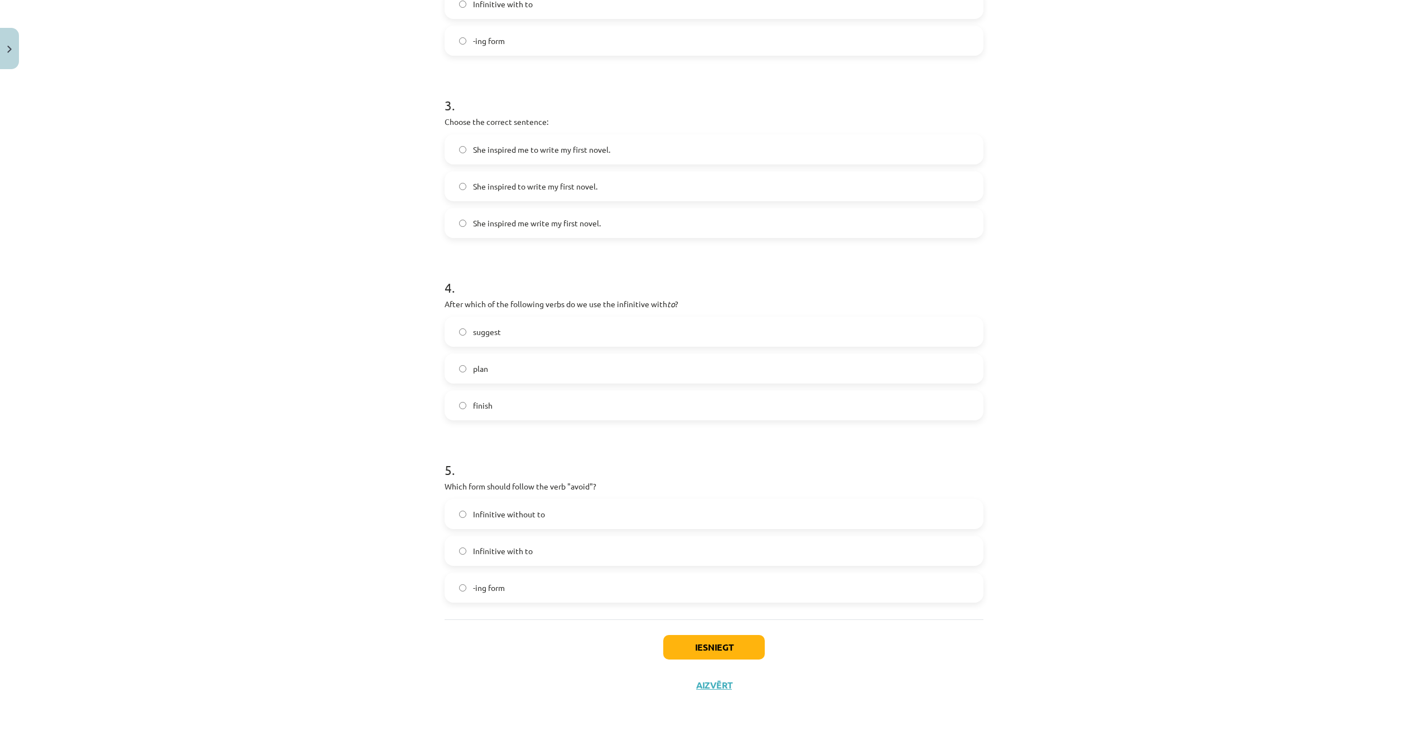
click at [537, 378] on label "plan" at bounding box center [714, 369] width 536 height 28
click at [528, 594] on label "-ing form" at bounding box center [714, 588] width 536 height 28
click at [728, 652] on button "Iesniegt" at bounding box center [713, 647] width 101 height 25
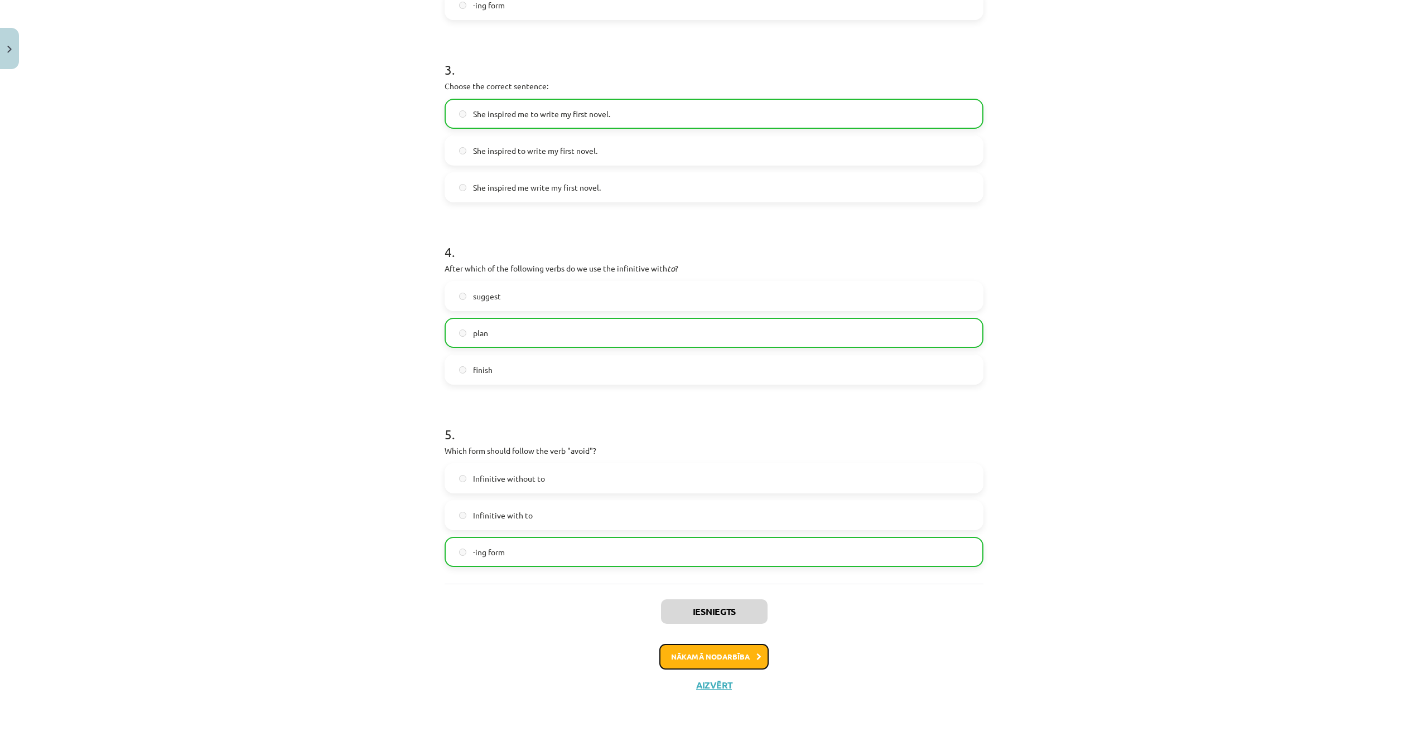
click at [733, 654] on button "Nākamā nodarbība" at bounding box center [713, 657] width 109 height 26
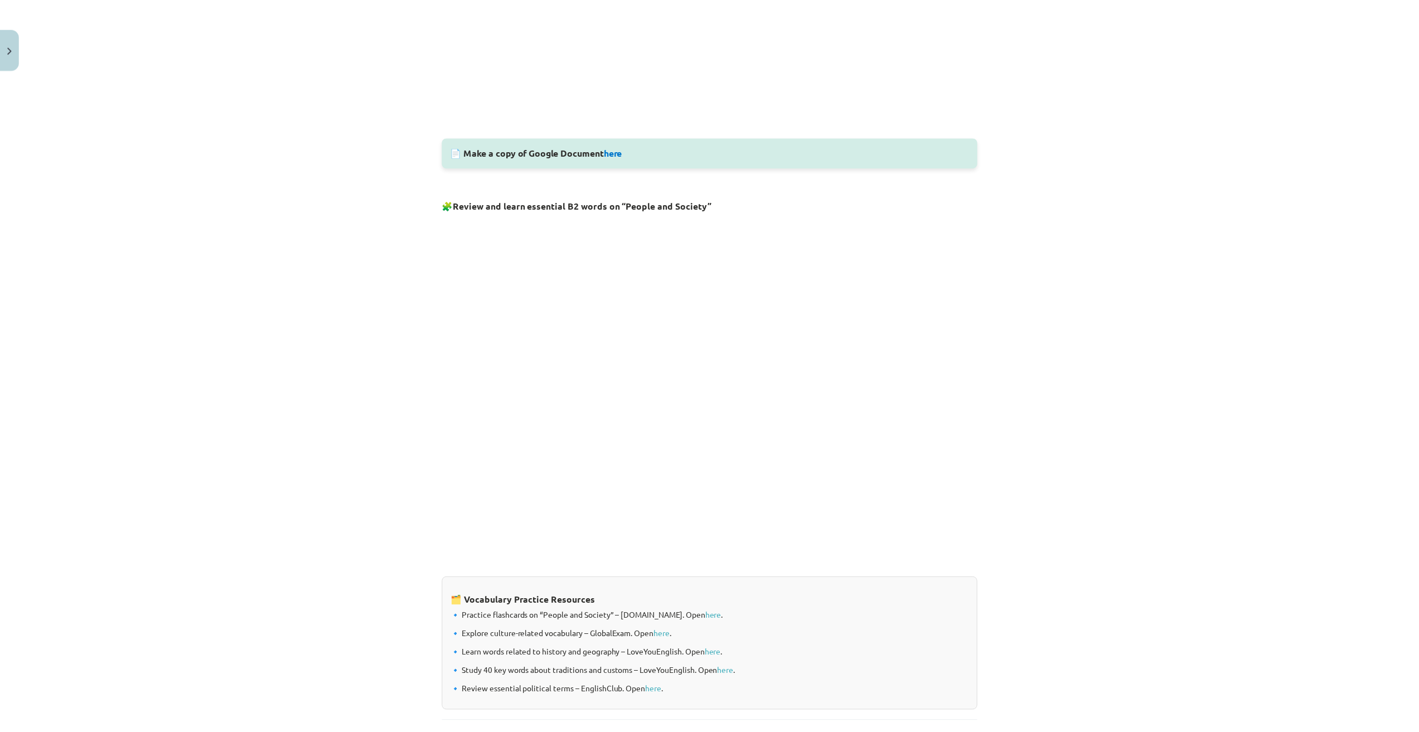
scroll to position [584, 0]
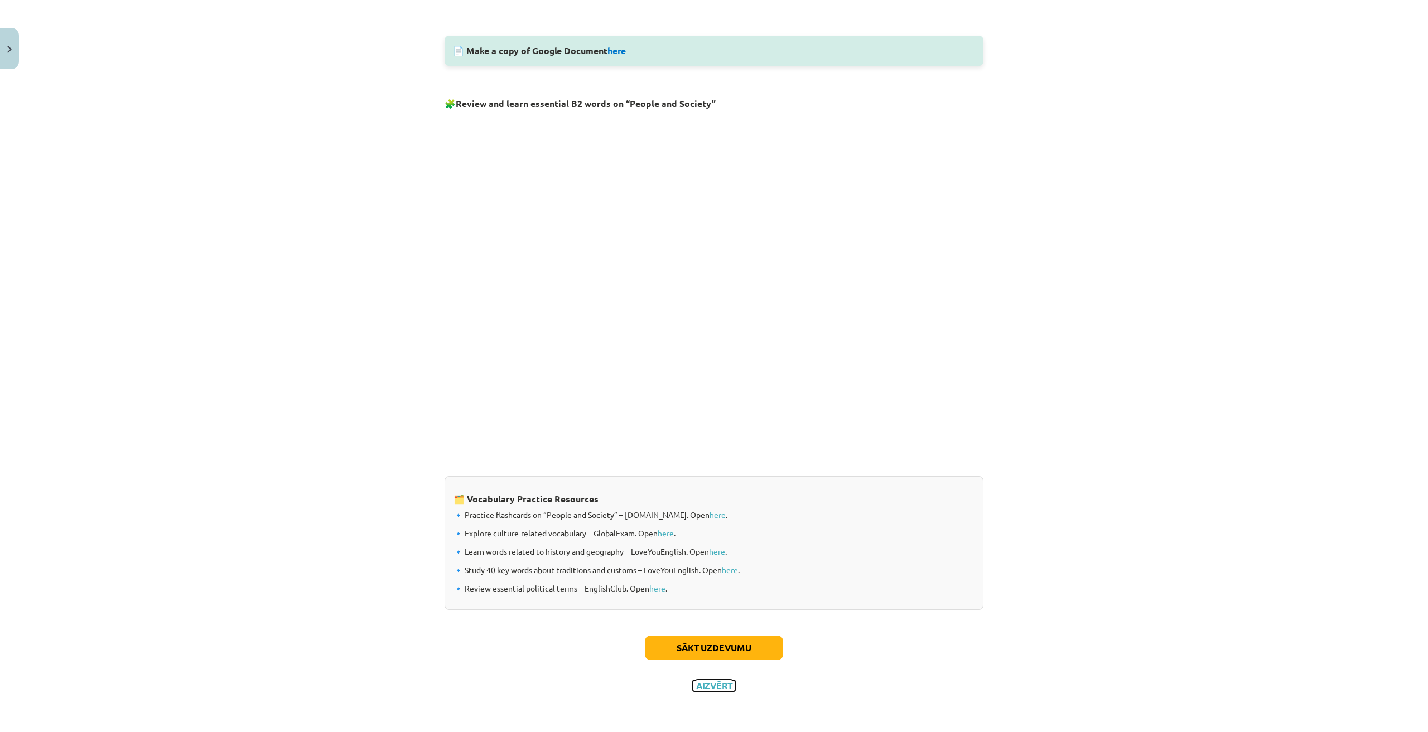
click at [715, 689] on button "Aizvērt" at bounding box center [714, 685] width 42 height 11
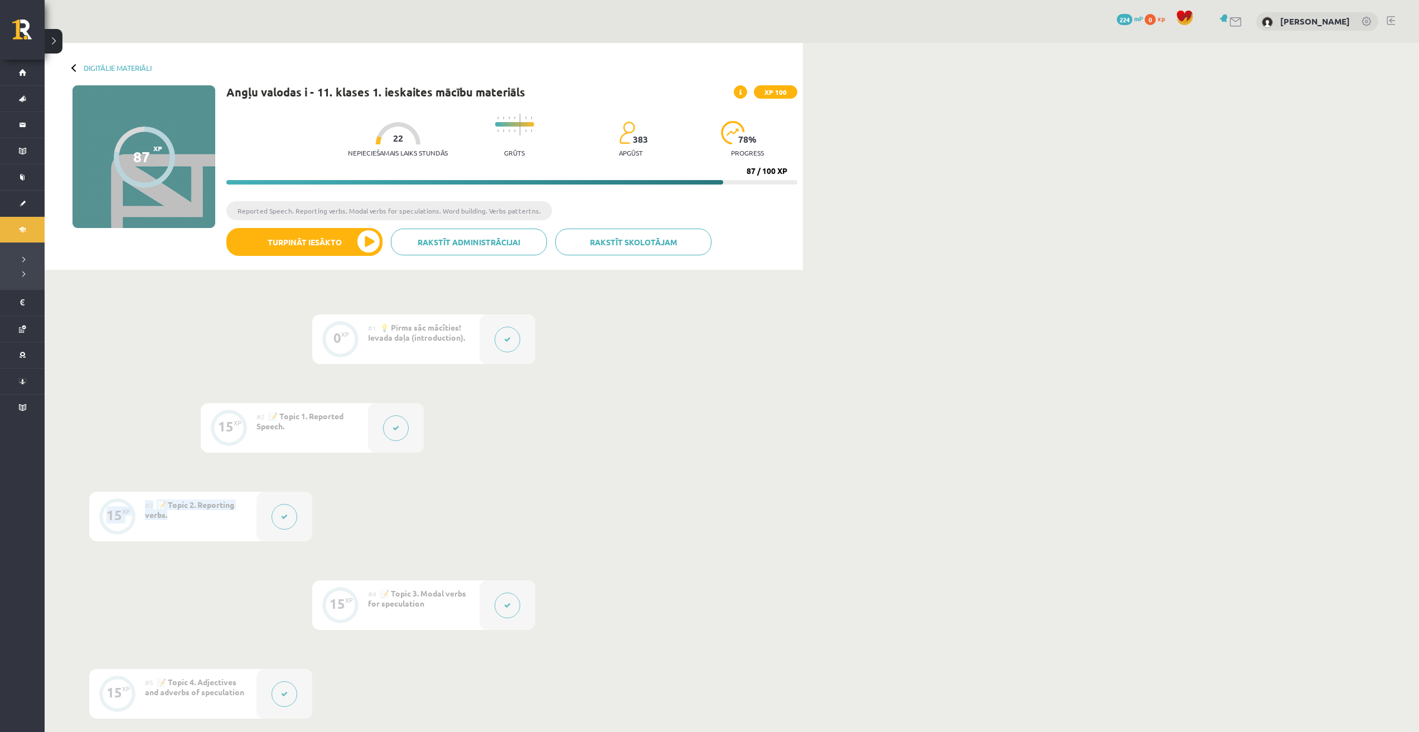
drag, startPoint x: 507, startPoint y: 497, endPoint x: 611, endPoint y: 365, distance: 167.6
click at [611, 365] on div "0 XP #1 💡 Pirms sāc mācīties! Ievada daļa (introduction). 15 XP #2 📝 Topic 1. R…" at bounding box center [423, 694] width 669 height 759
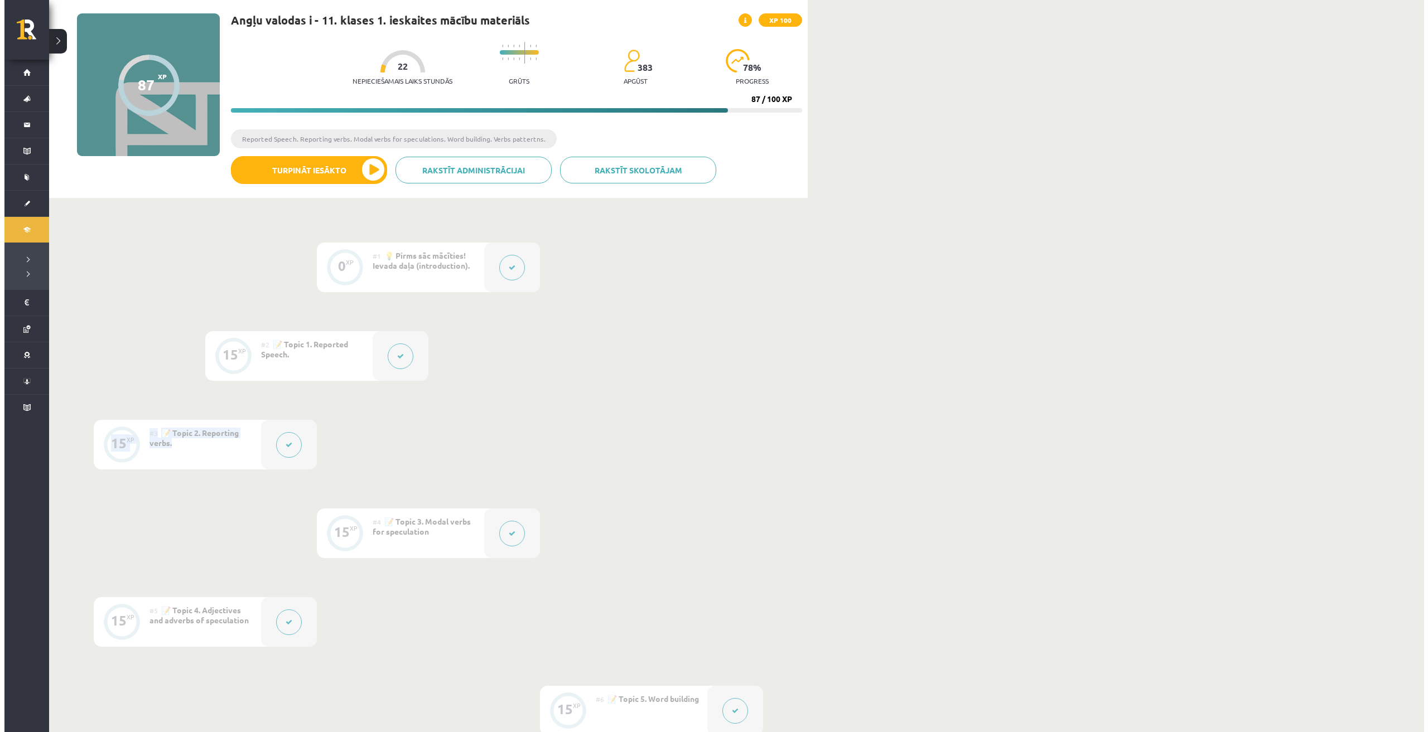
scroll to position [536, 0]
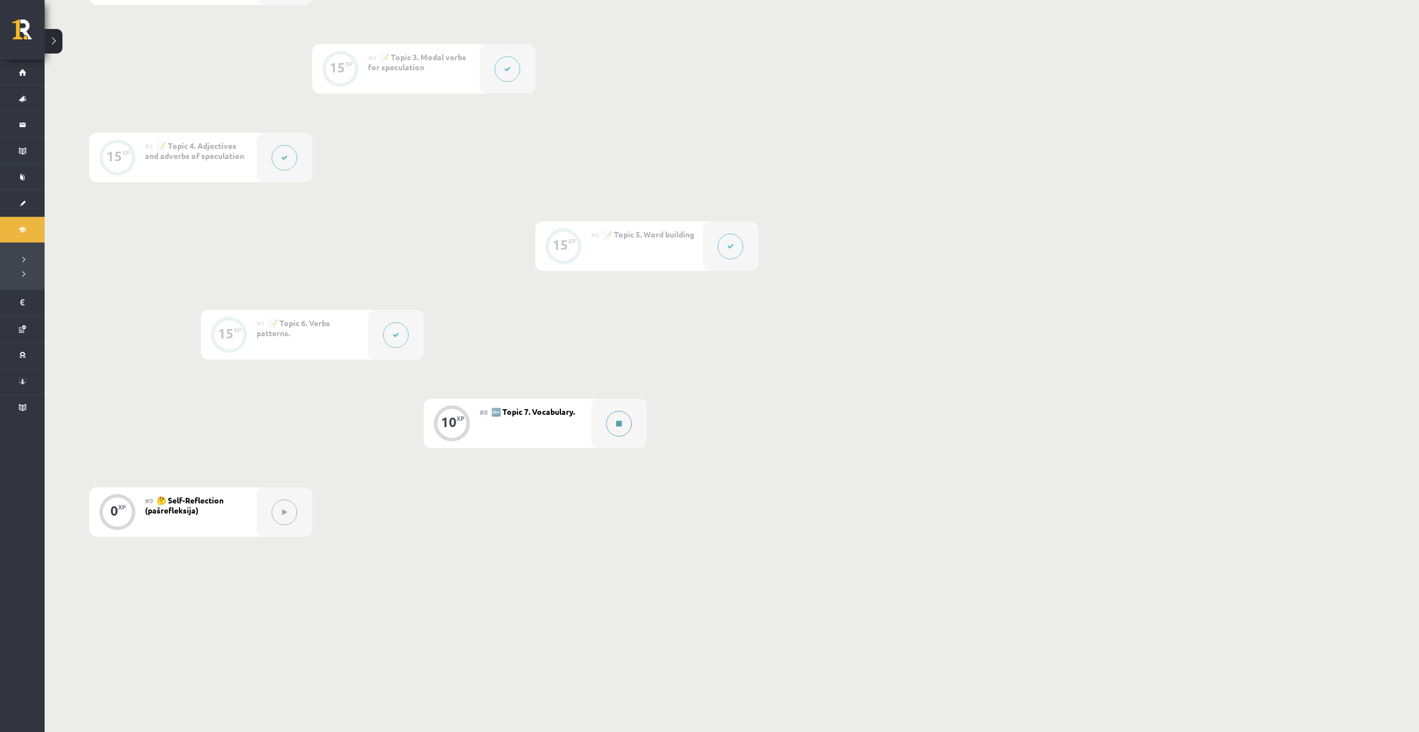
click at [612, 427] on button at bounding box center [619, 424] width 26 height 26
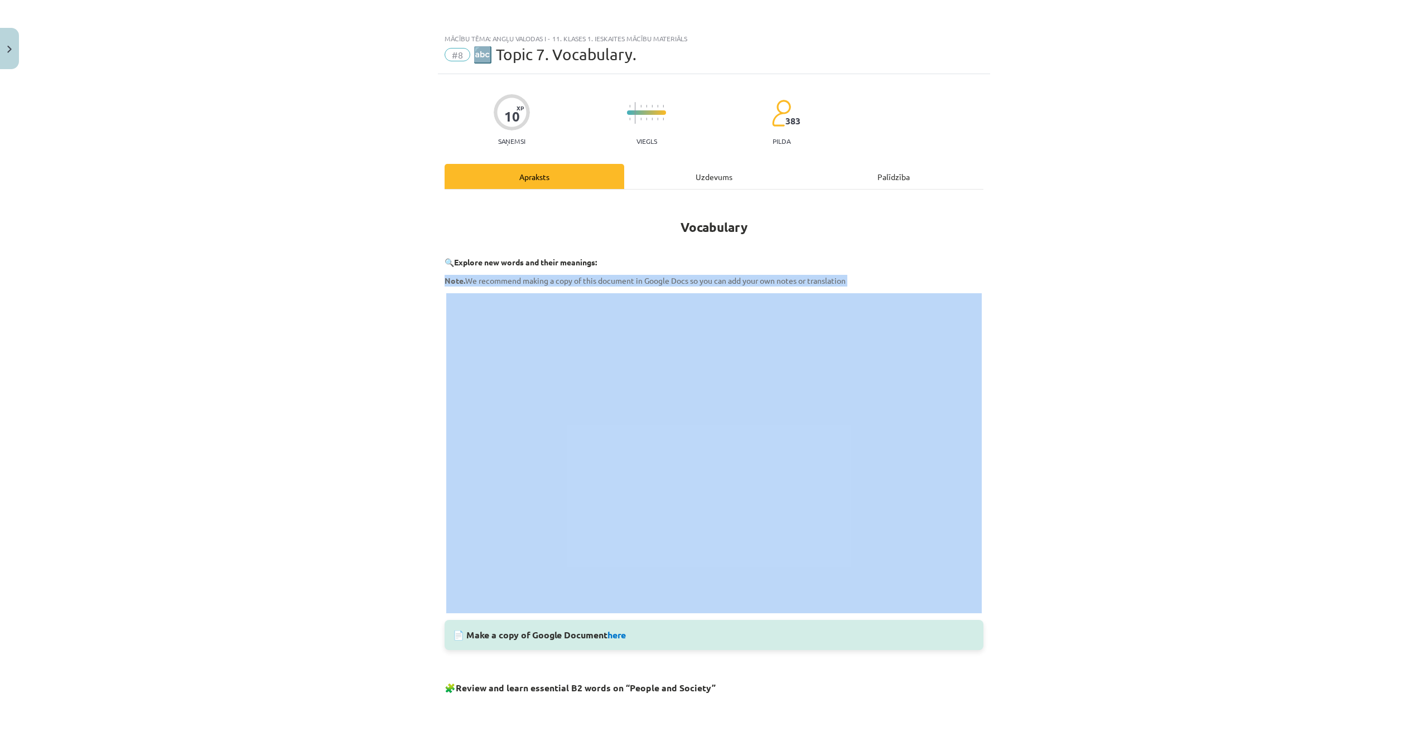
drag, startPoint x: 426, startPoint y: 275, endPoint x: 442, endPoint y: 294, distance: 25.3
click at [343, 204] on div "Mācību tēma: Angļu valodas i - 11. klases 1. ieskaites mācību materiāls #8 🔤 To…" at bounding box center [714, 366] width 1428 height 732
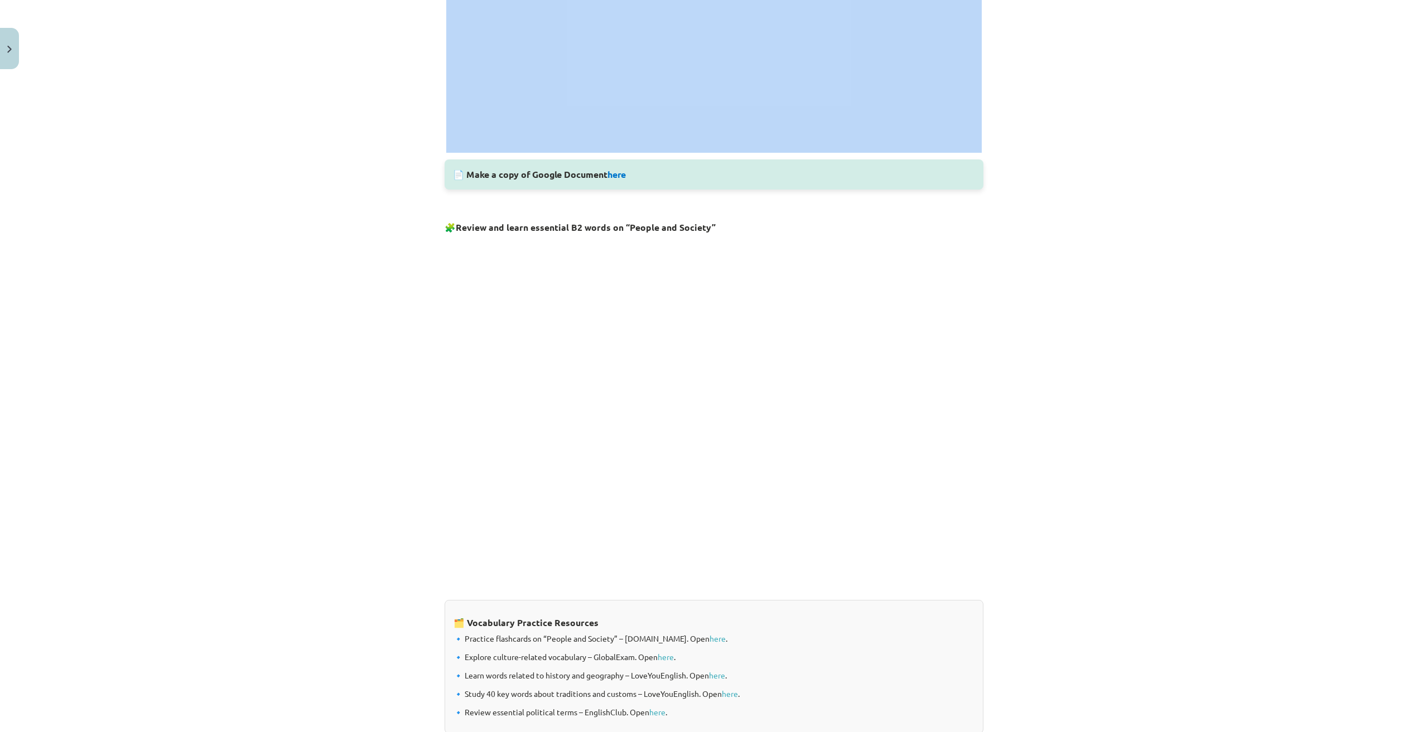
scroll to position [465, 0]
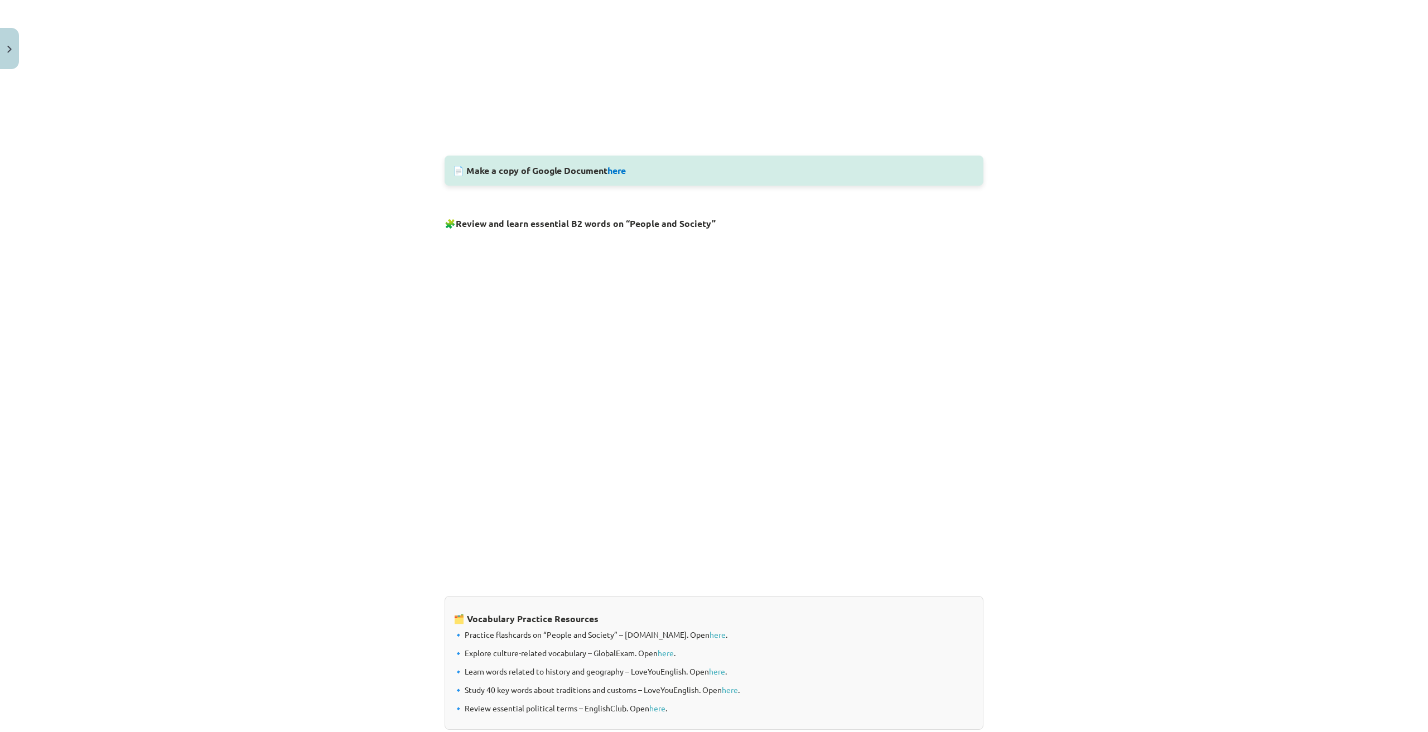
click at [385, 301] on div "Mācību tēma: Angļu valodas i - 11. klases 1. ieskaites mācību materiāls #8 🔤 To…" at bounding box center [714, 366] width 1428 height 732
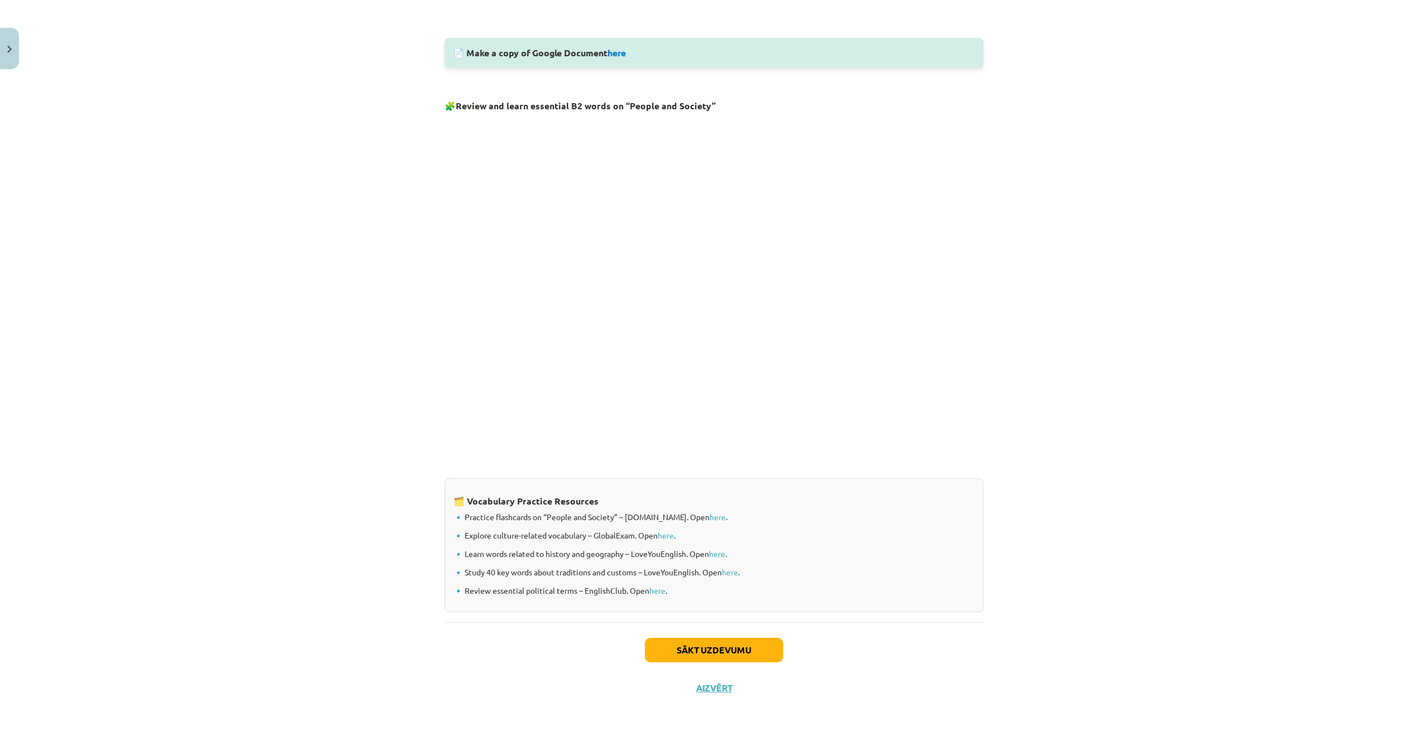
scroll to position [584, 0]
click at [715, 649] on button "Sākt uzdevumu" at bounding box center [714, 648] width 138 height 25
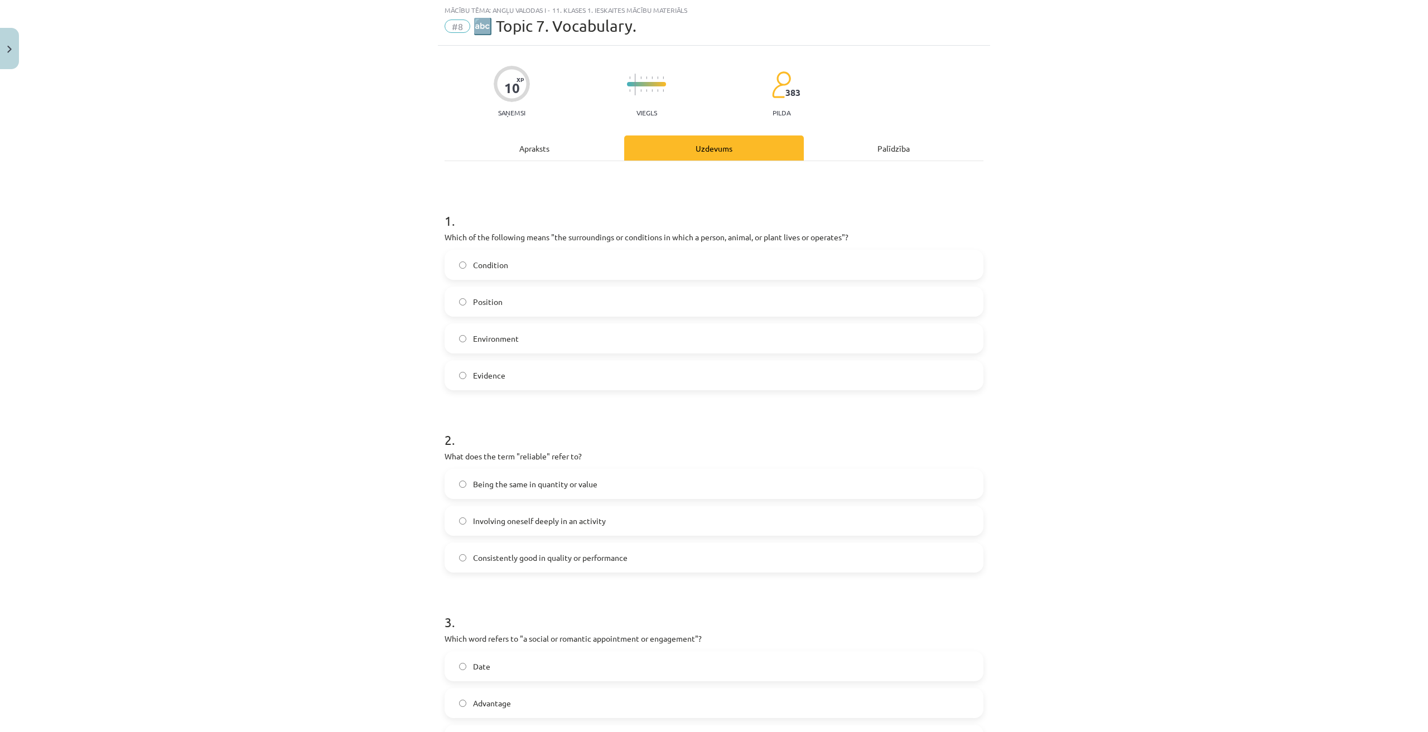
scroll to position [28, 0]
drag, startPoint x: 418, startPoint y: 248, endPoint x: 524, endPoint y: 325, distance: 130.9
click at [603, 369] on div "Mācību tēma: Angļu valodas i - 11. klases 1. ieskaites mācību materiāls #8 🔤 To…" at bounding box center [714, 366] width 1428 height 732
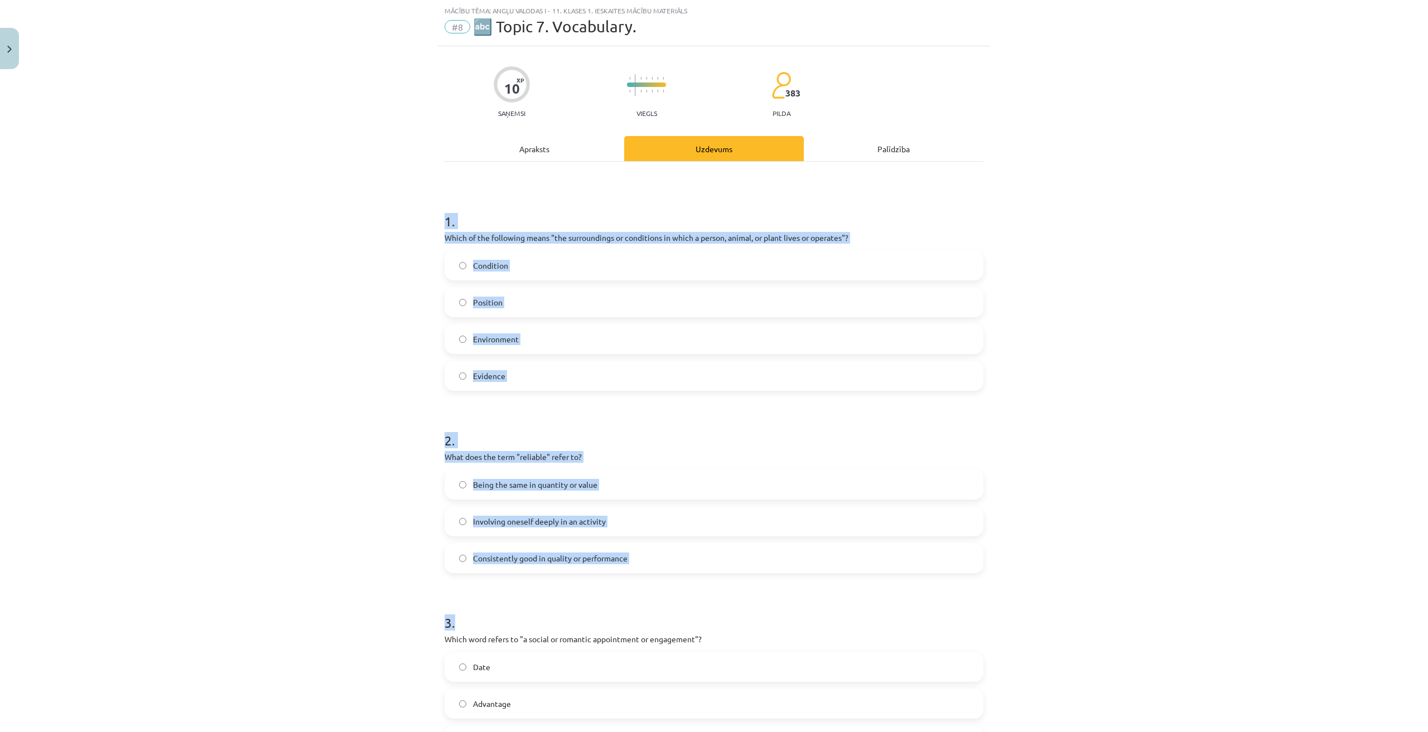
scroll to position [545, 0]
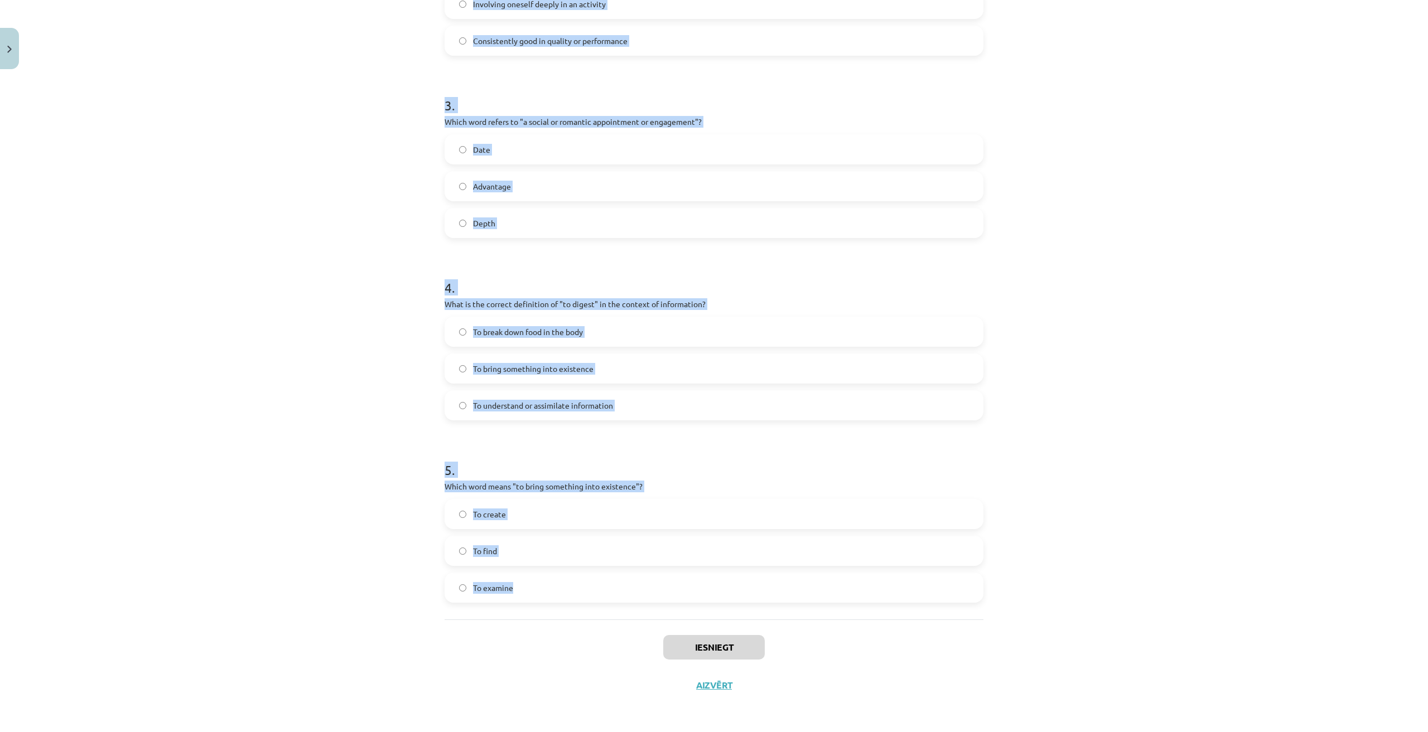
drag, startPoint x: 441, startPoint y: 254, endPoint x: 586, endPoint y: 587, distance: 363.1
click at [586, 587] on div "Mācību tēma: Angļu valodas i - 11. klases 1. ieskaites mācību materiāls #8 🔤 To…" at bounding box center [714, 366] width 1428 height 732
copy form "1 . Which of the following means "the surroundings or conditions in which a per…"
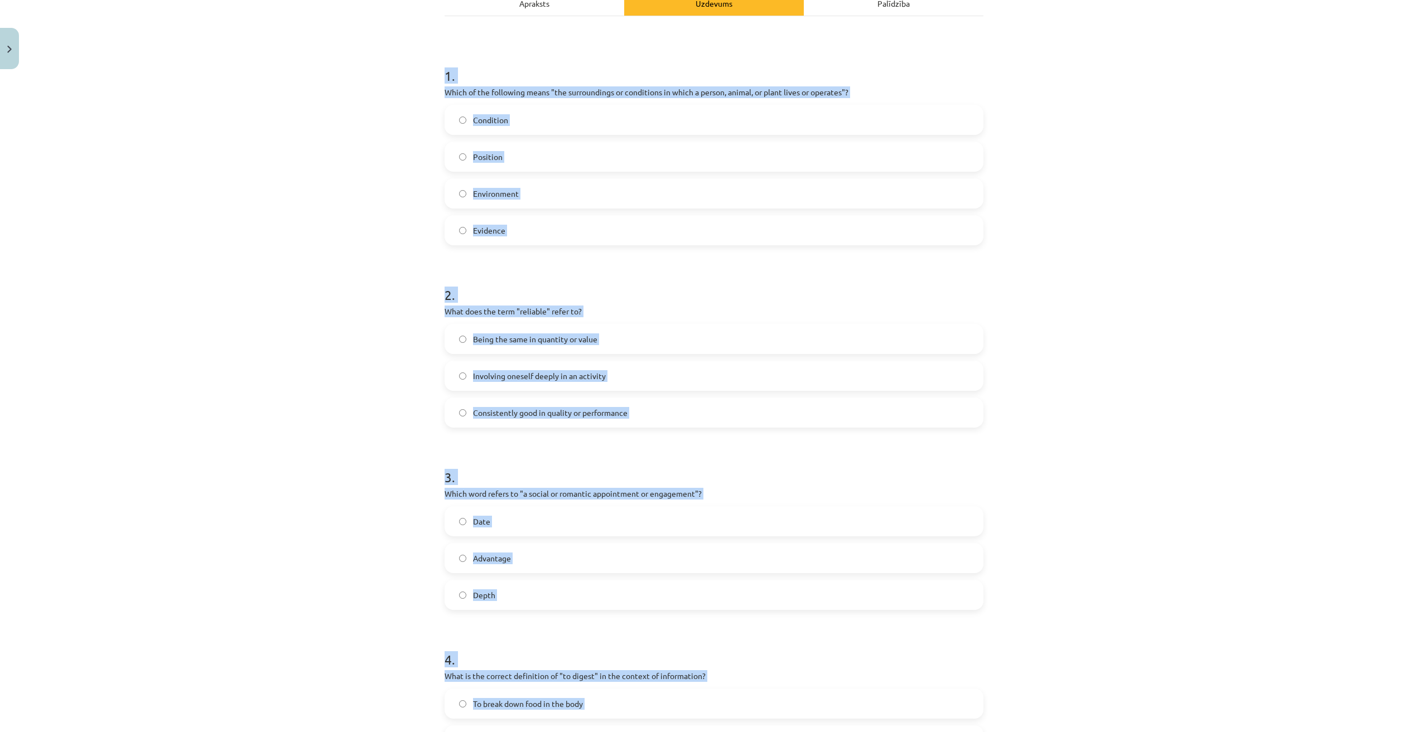
click at [1124, 420] on div "Mācību tēma: Angļu valodas i - 11. klases 1. ieskaites mācību materiāls #8 🔤 To…" at bounding box center [714, 366] width 1428 height 732
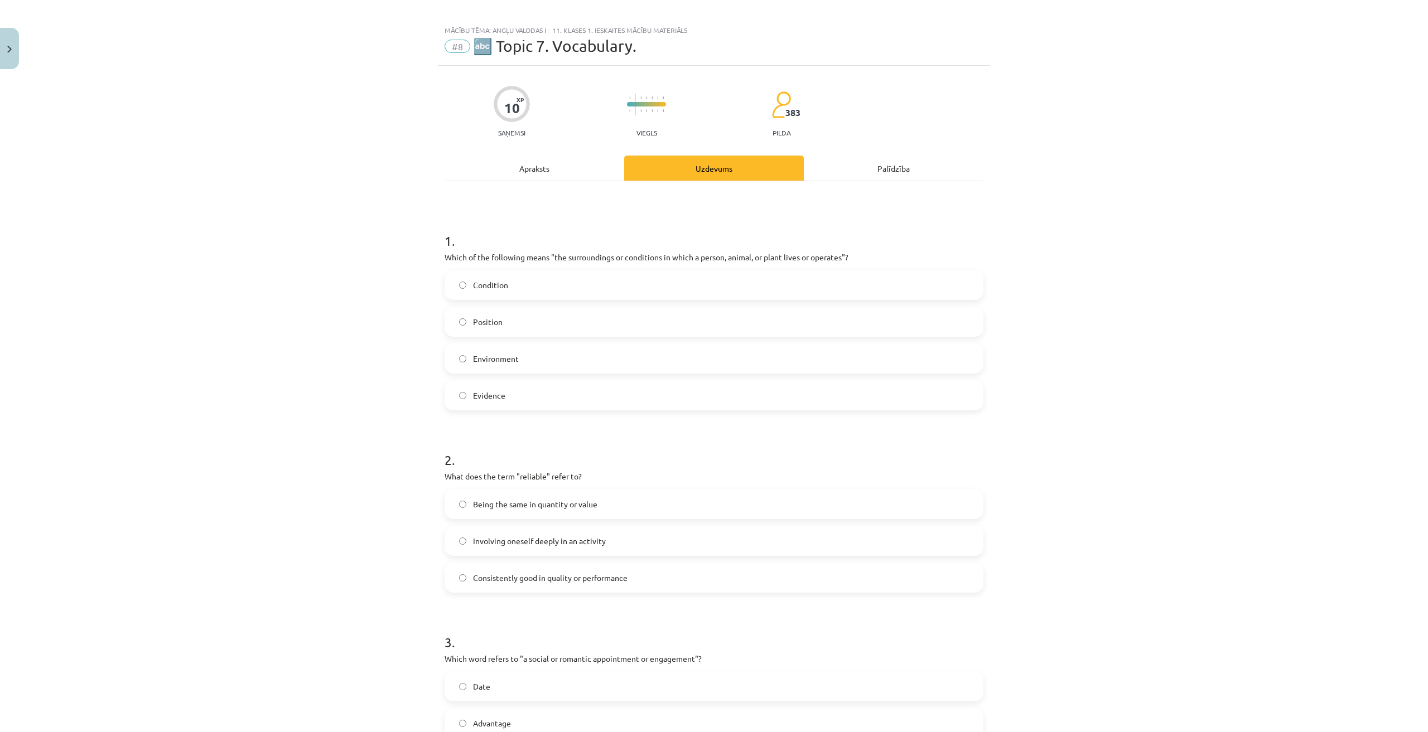
scroll to position [0, 0]
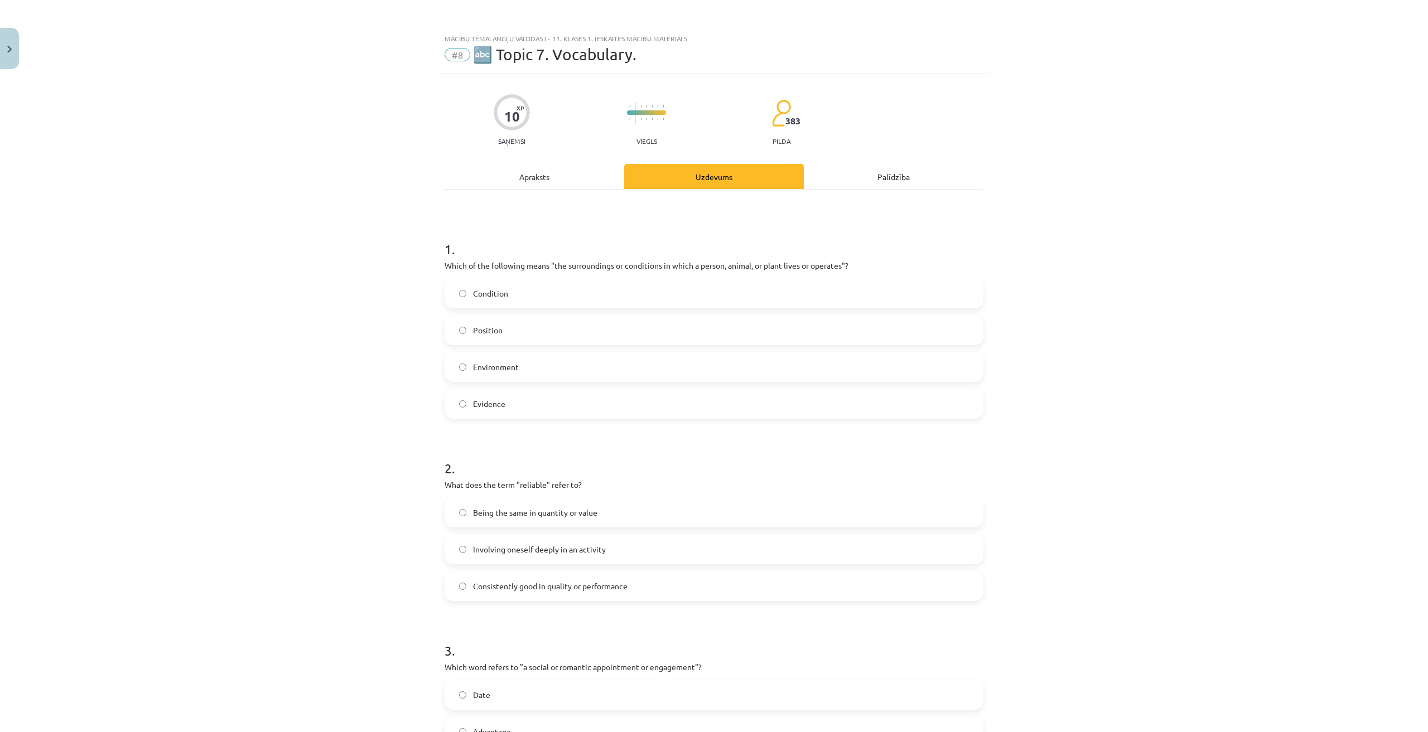
click at [496, 350] on div "Condition Position Environment Evidence" at bounding box center [713, 348] width 539 height 141
click at [496, 358] on label "Environment" at bounding box center [714, 367] width 536 height 28
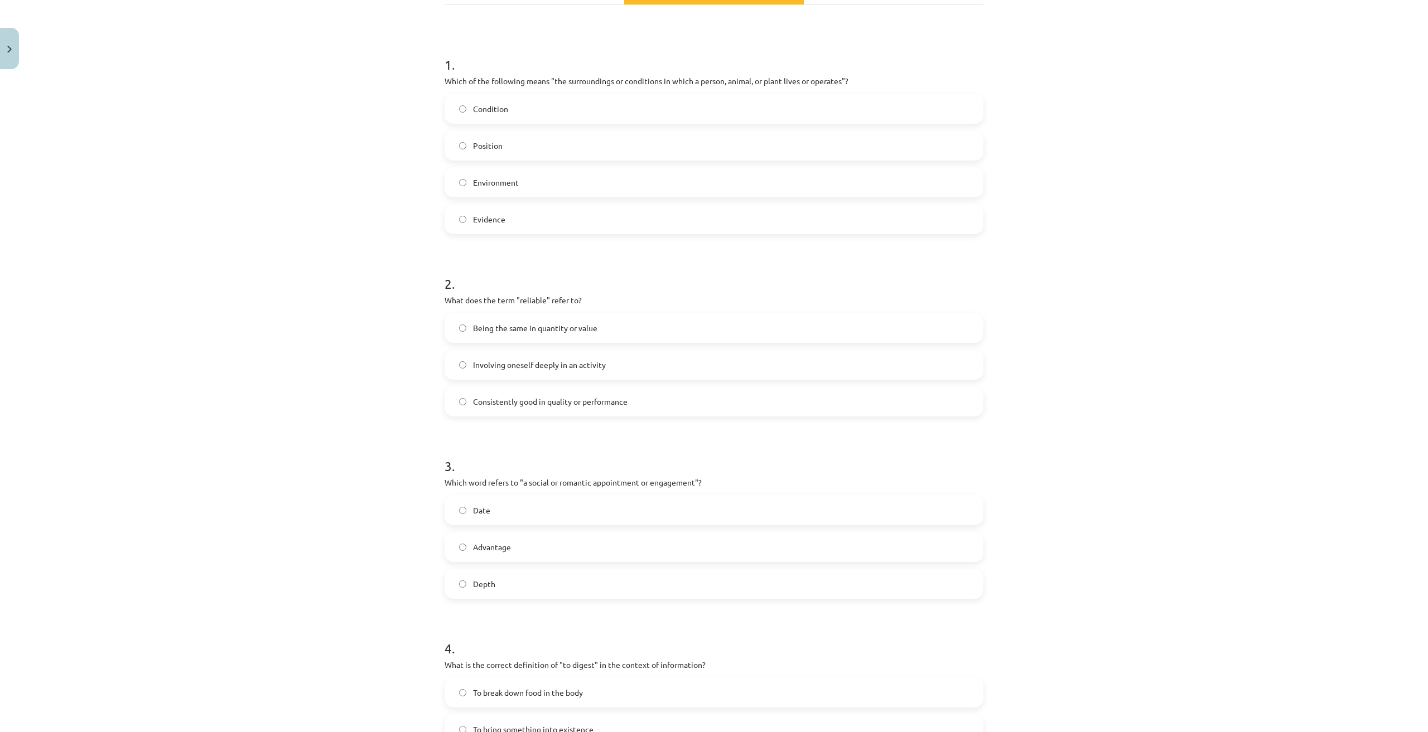
scroll to position [186, 0]
click at [531, 402] on span "Consistently good in quality or performance" at bounding box center [550, 401] width 154 height 12
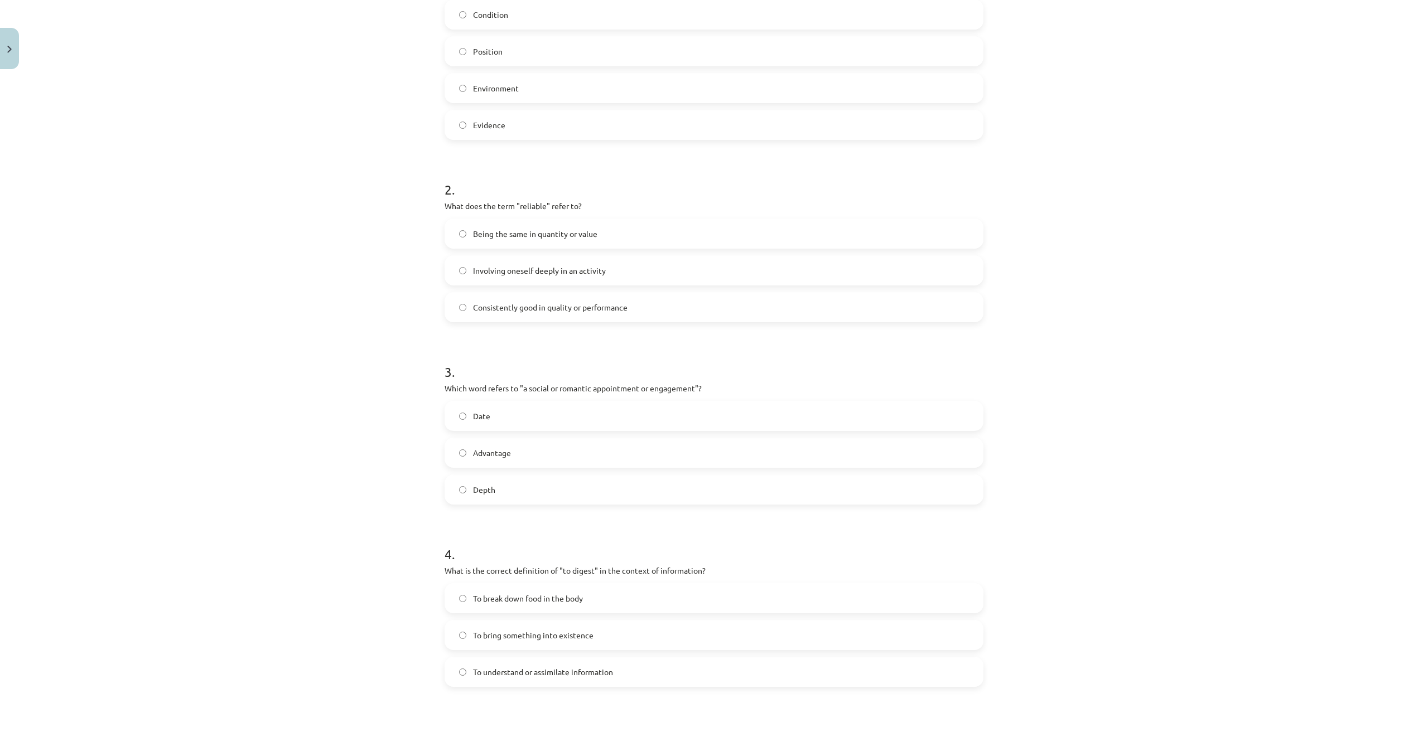
click at [506, 412] on label "Date" at bounding box center [714, 416] width 536 height 28
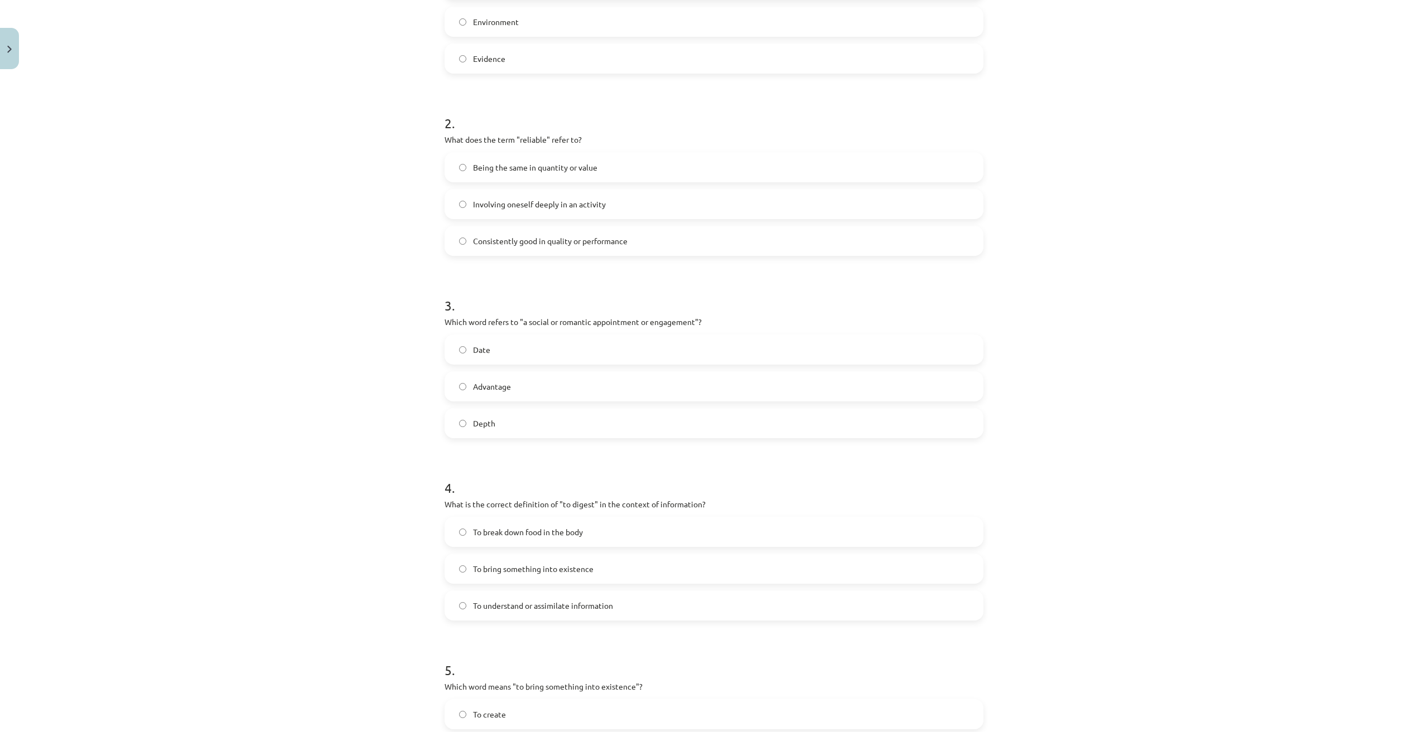
scroll to position [545, 0]
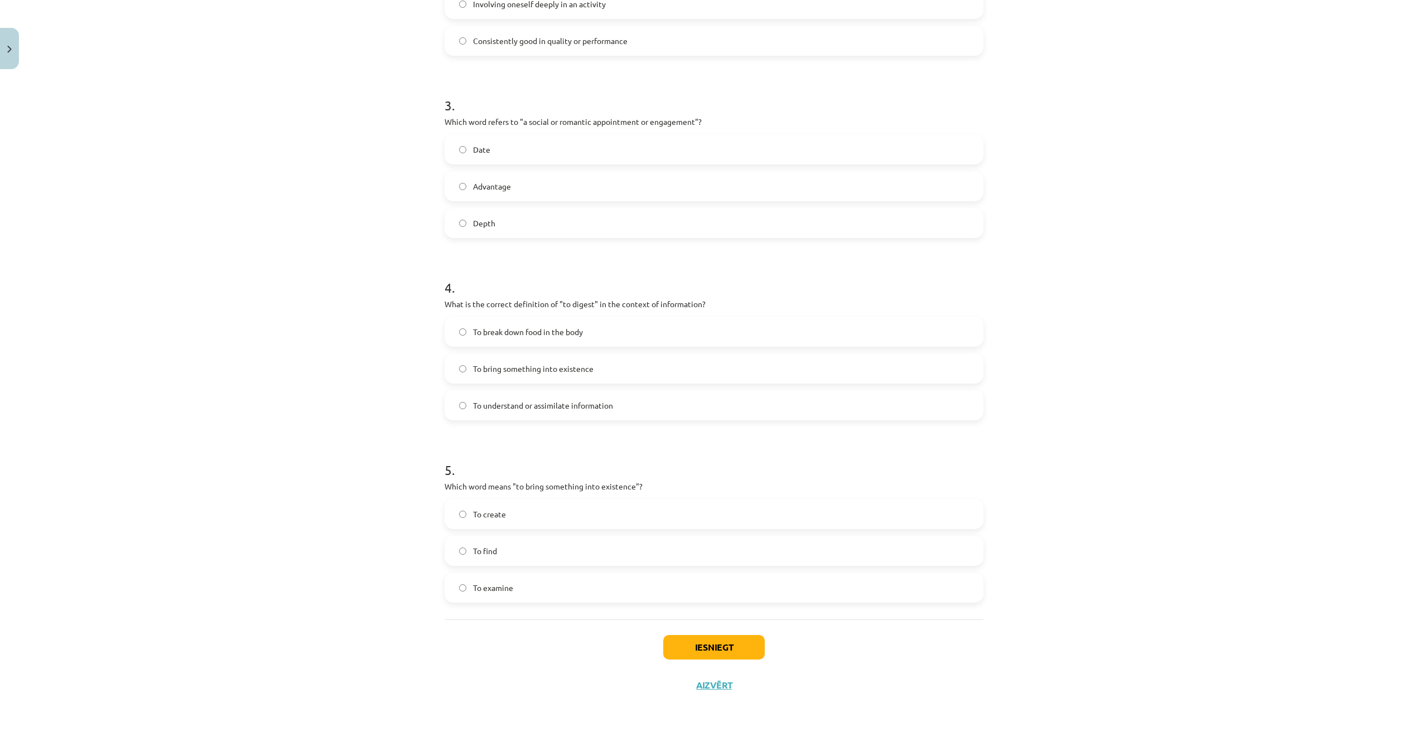
click at [540, 405] on span "To understand or assimilate information" at bounding box center [543, 406] width 140 height 12
click at [528, 516] on label "To create" at bounding box center [714, 514] width 536 height 28
click at [712, 640] on button "Iesniegt" at bounding box center [713, 647] width 101 height 25
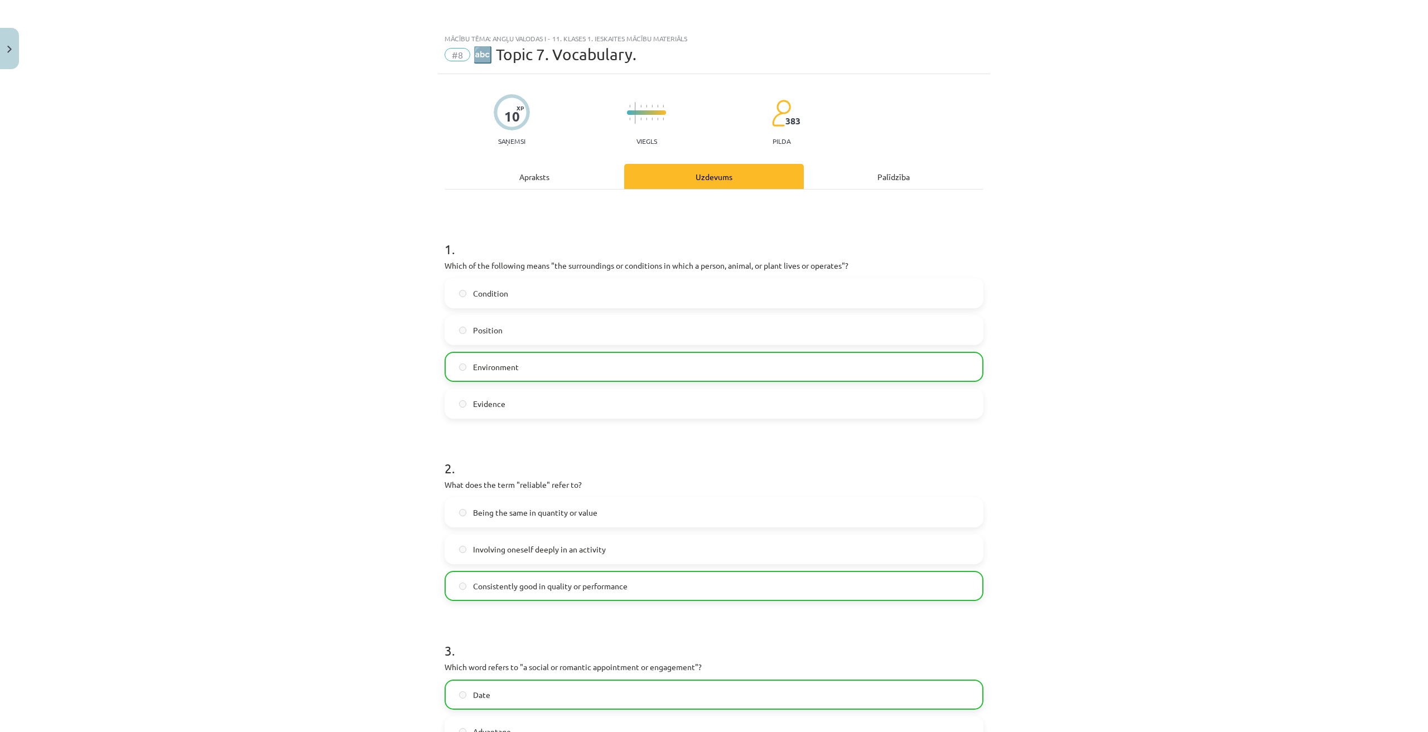
scroll to position [581, 0]
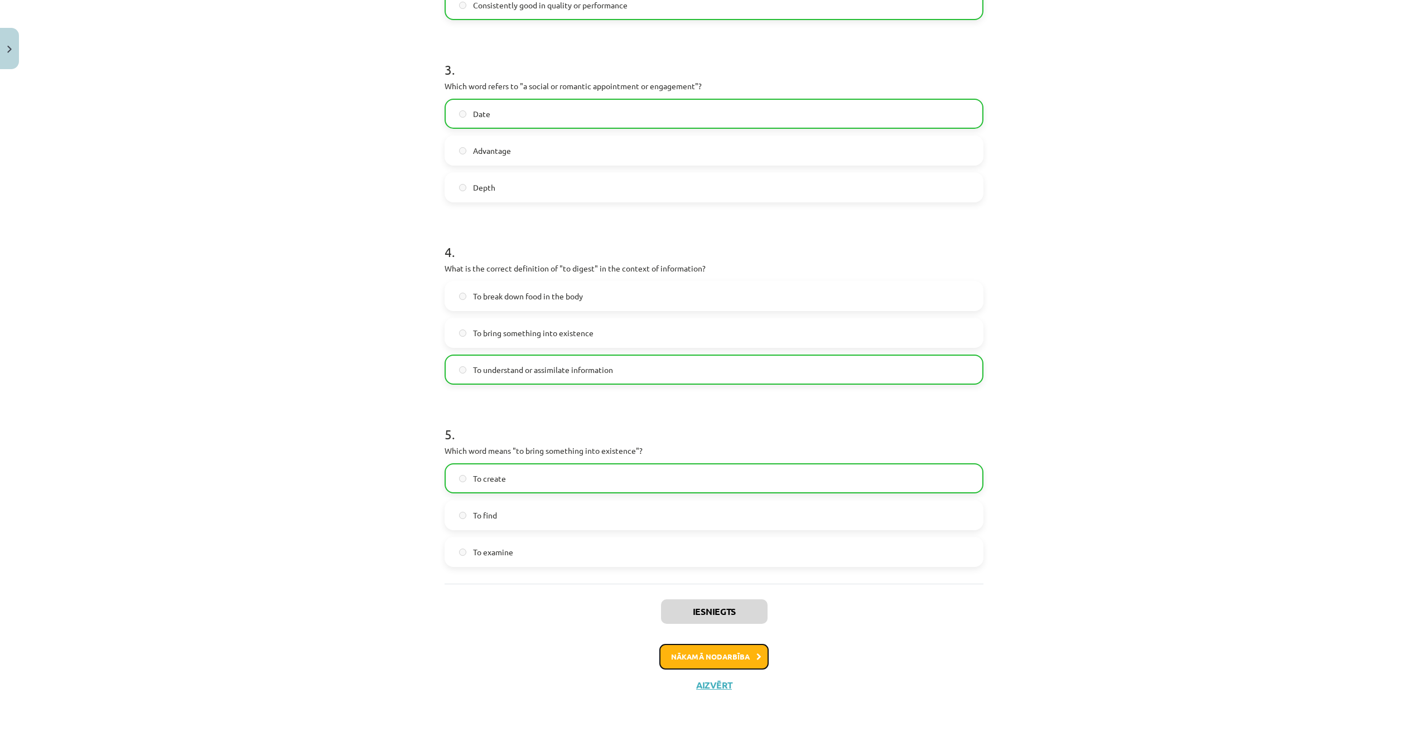
click at [738, 649] on button "Nākamā nodarbība" at bounding box center [713, 657] width 109 height 26
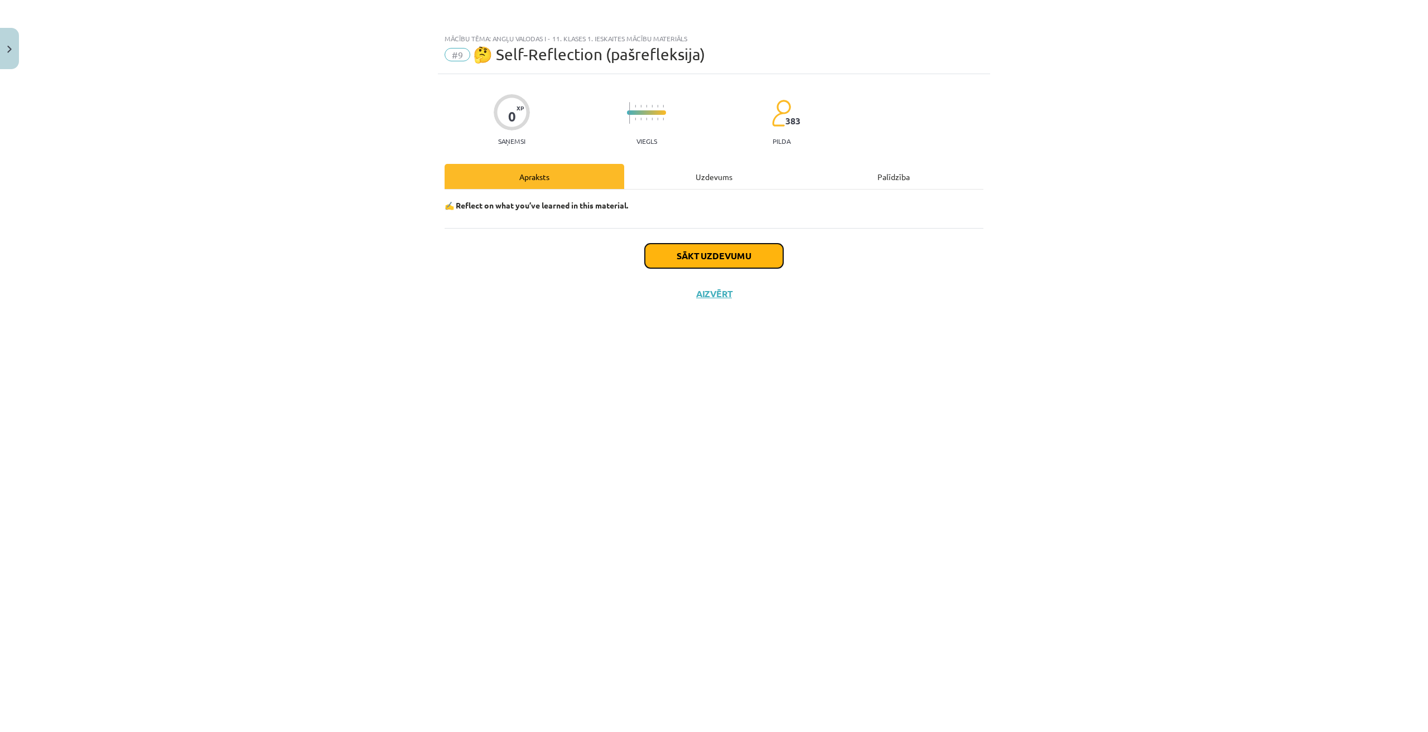
click at [740, 262] on button "Sākt uzdevumu" at bounding box center [714, 256] width 138 height 25
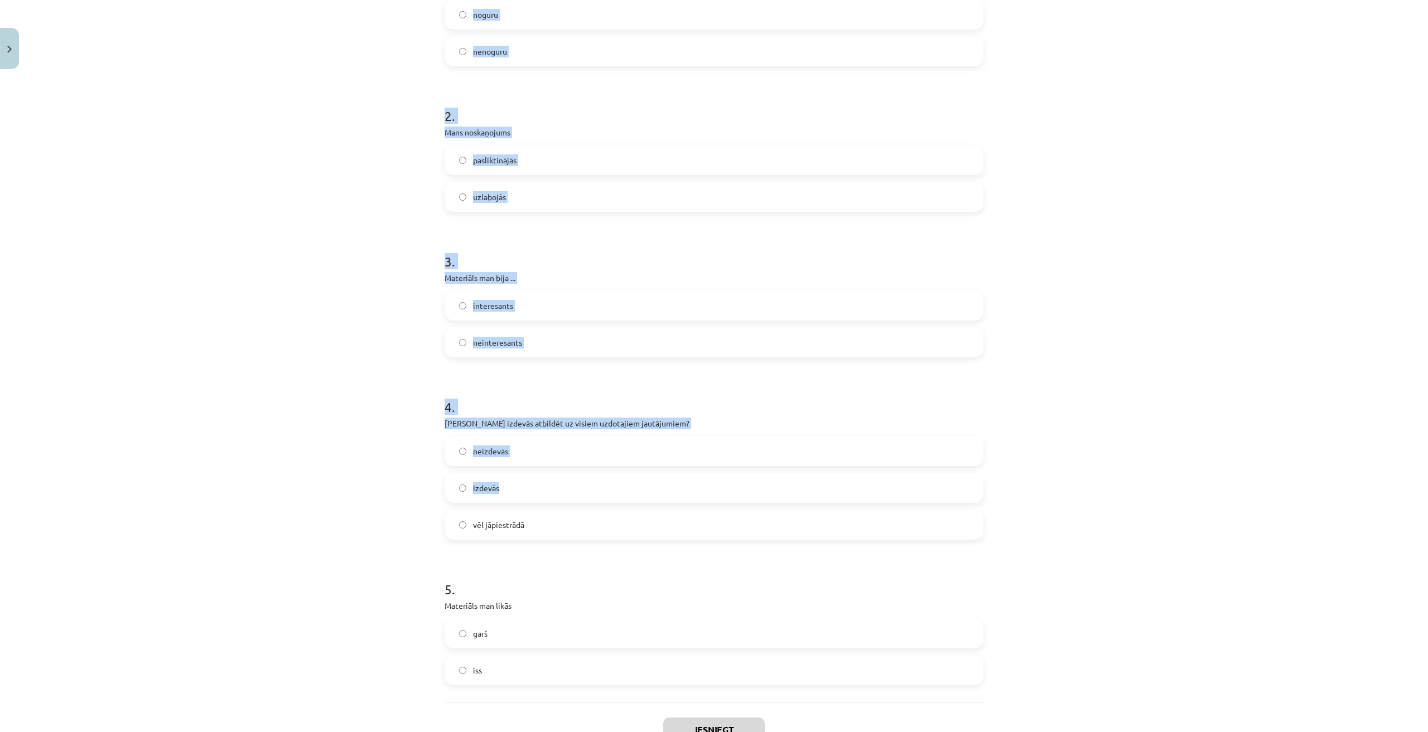
scroll to position [361, 0]
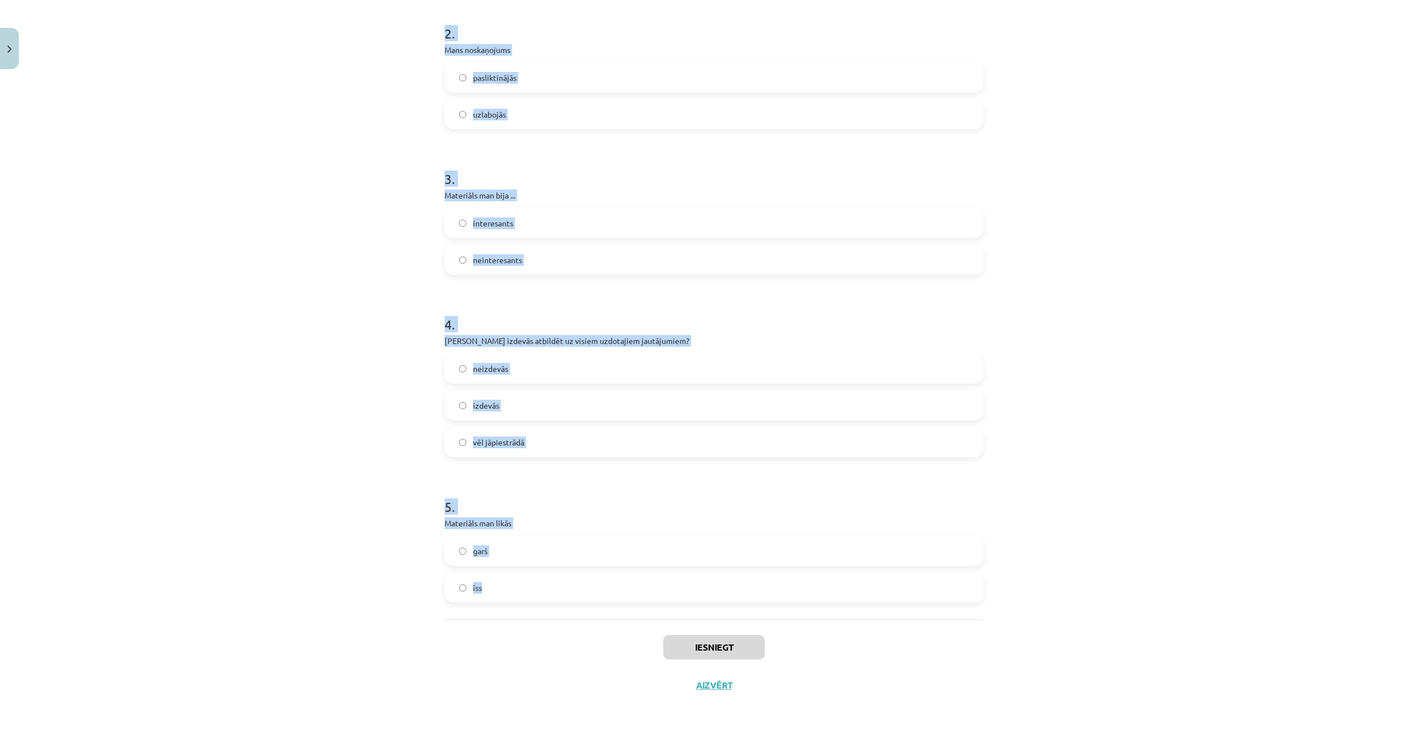
drag, startPoint x: 424, startPoint y: 233, endPoint x: 559, endPoint y: 599, distance: 390.6
click at [559, 599] on div "Mācību tēma: Angļu valodas i - 11. klases 1. ieskaites mācību materiāls #9 🤔 Se…" at bounding box center [714, 366] width 1428 height 732
copy form "1 . Materiāla apguves laikā es noguru nenoguru 2 . Mans noskaņojums pasliktināj…"
click at [1117, 375] on div "Mācību tēma: Angļu valodas i - 11. klases 1. ieskaites mācību materiāls #9 🤔 Se…" at bounding box center [714, 366] width 1428 height 732
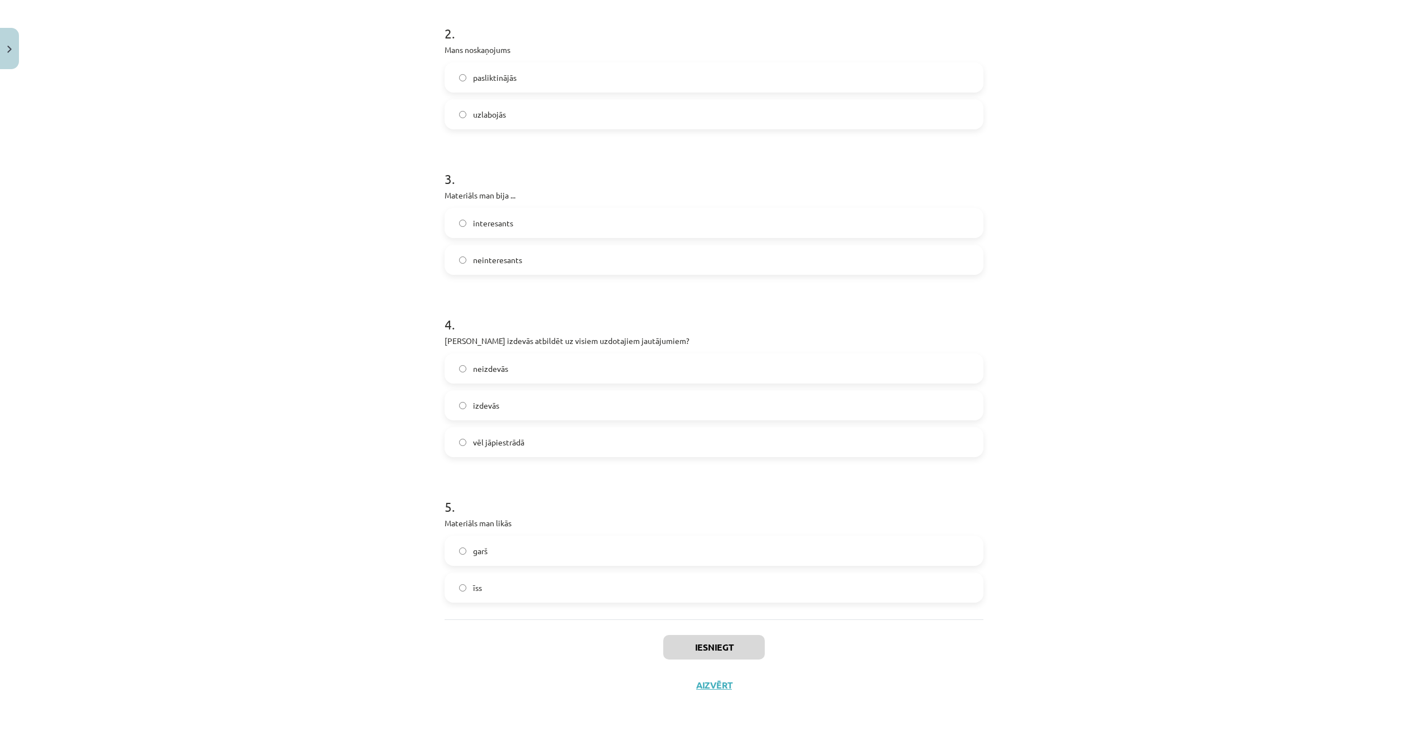
scroll to position [0, 0]
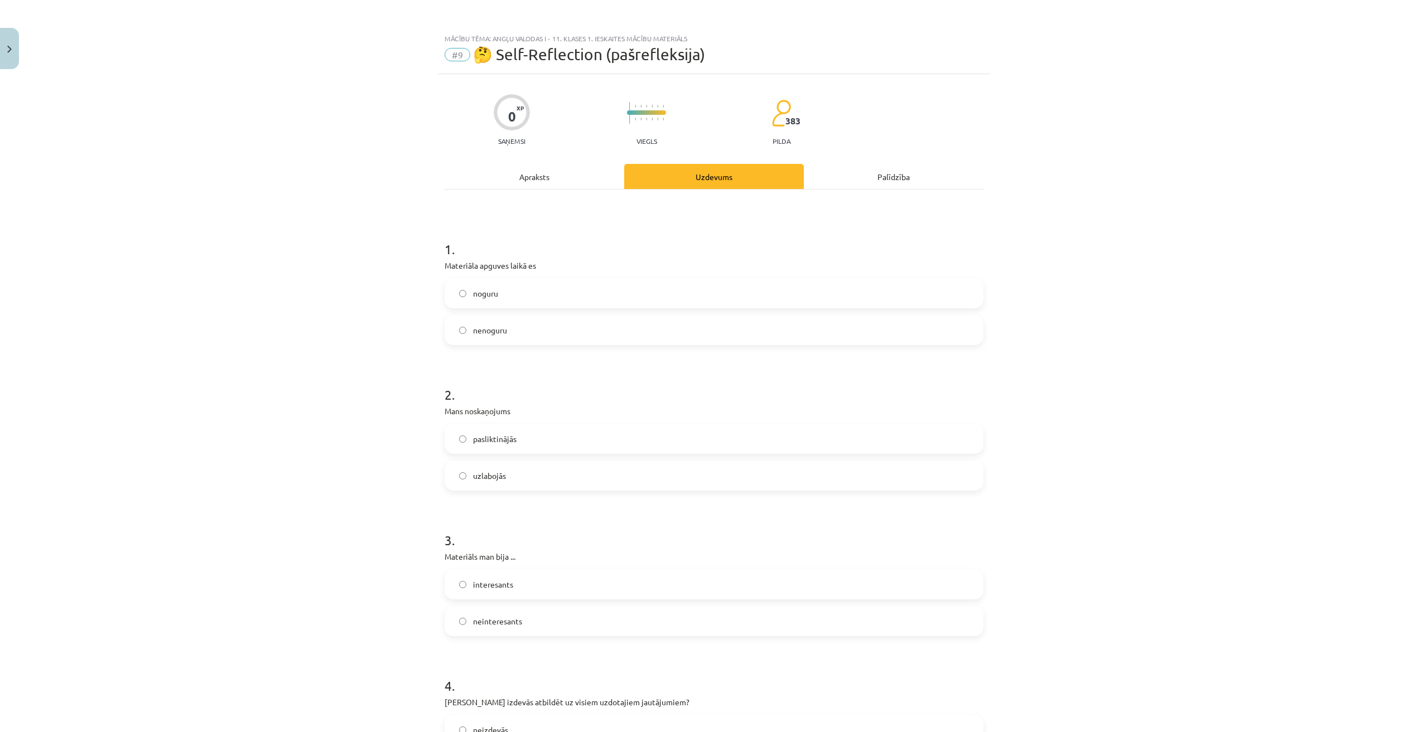
click at [480, 327] on span "nenoguru" at bounding box center [490, 331] width 34 height 12
click at [516, 442] on label "pasliktinājās" at bounding box center [714, 439] width 536 height 28
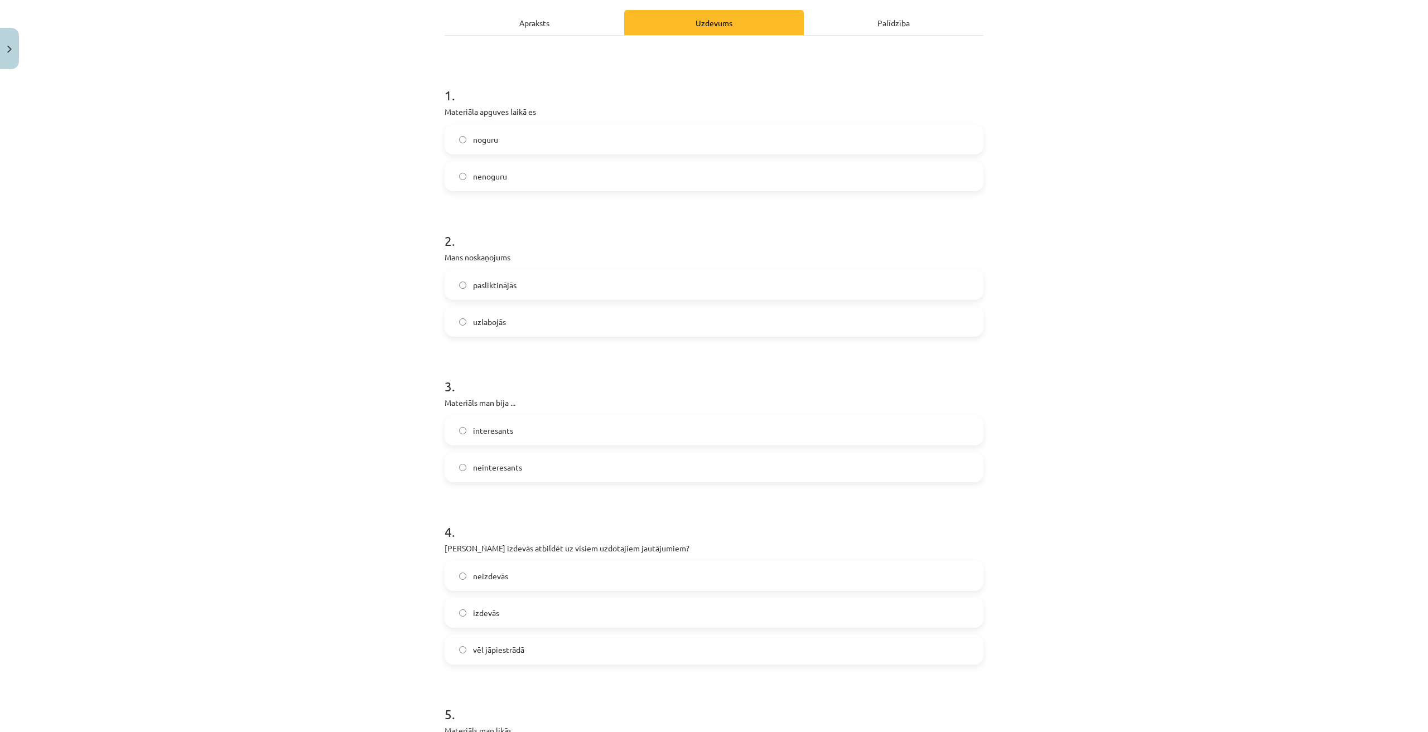
scroll to position [279, 0]
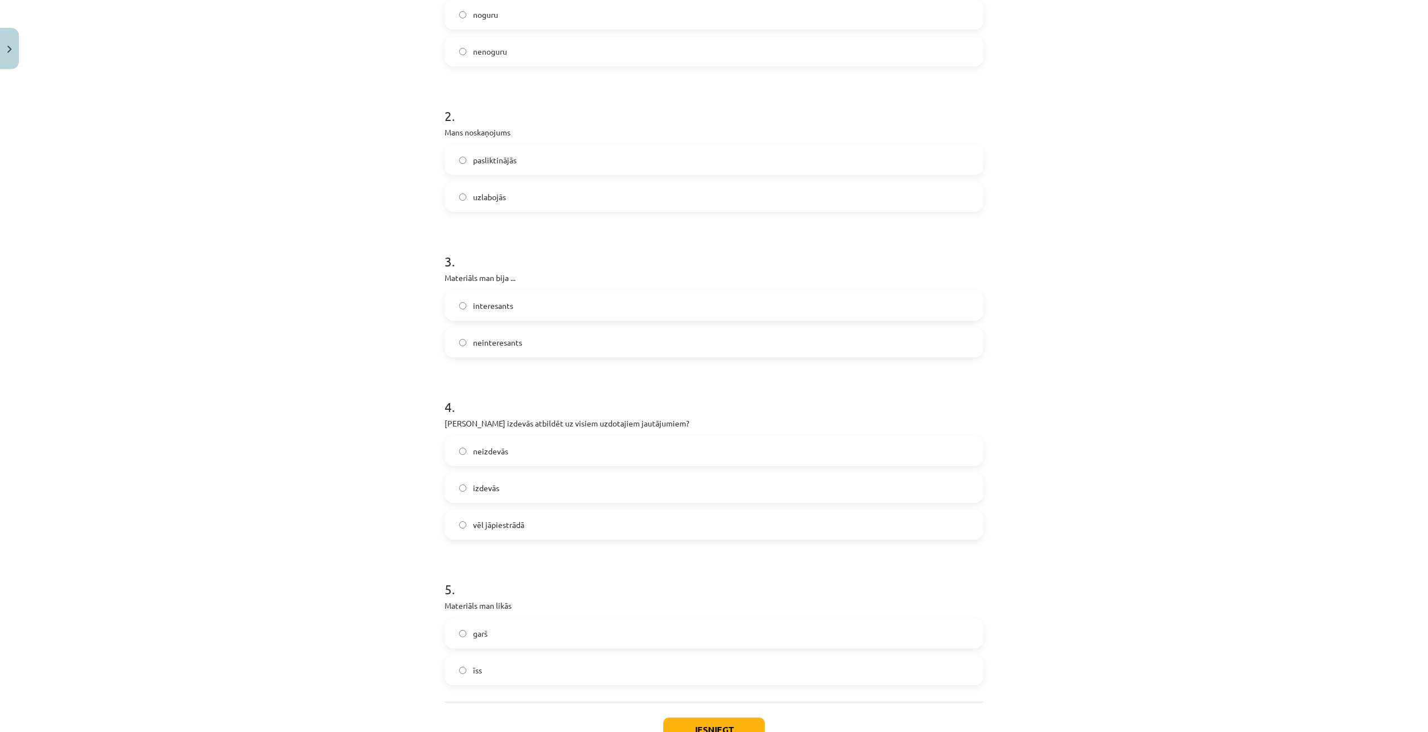
click at [540, 334] on label "neinteresants" at bounding box center [714, 342] width 536 height 28
click at [535, 488] on label "izdevās" at bounding box center [714, 488] width 536 height 28
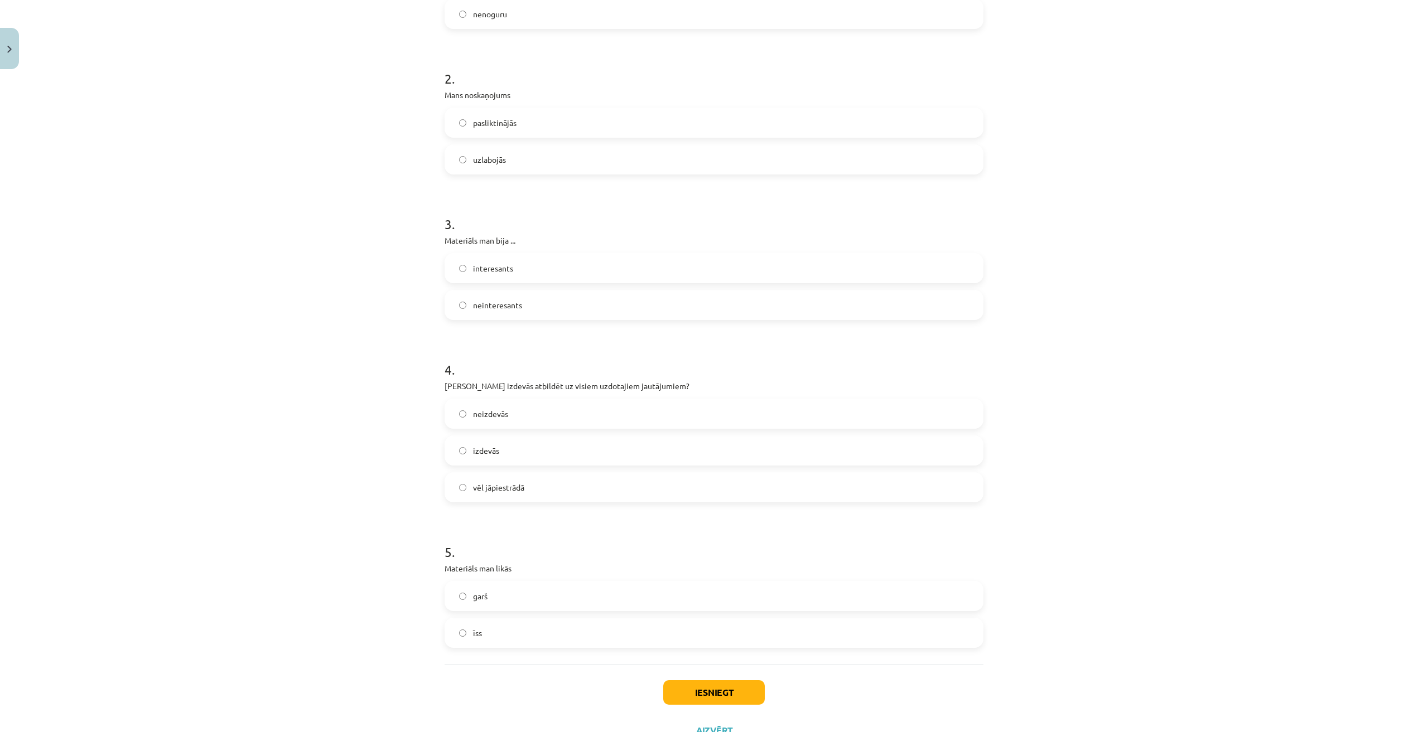
scroll to position [361, 0]
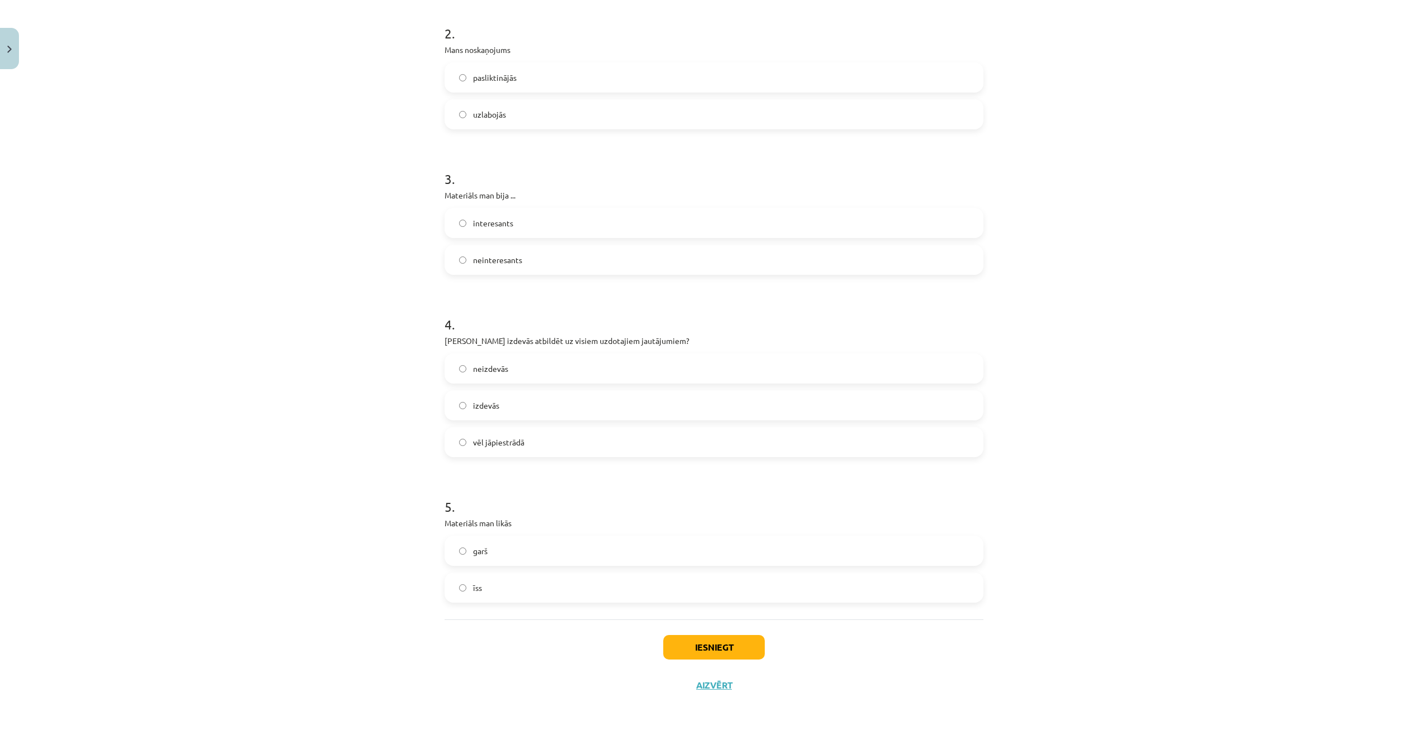
click at [537, 544] on label "garš" at bounding box center [714, 551] width 536 height 28
click at [734, 647] on button "Iesniegt" at bounding box center [713, 647] width 101 height 25
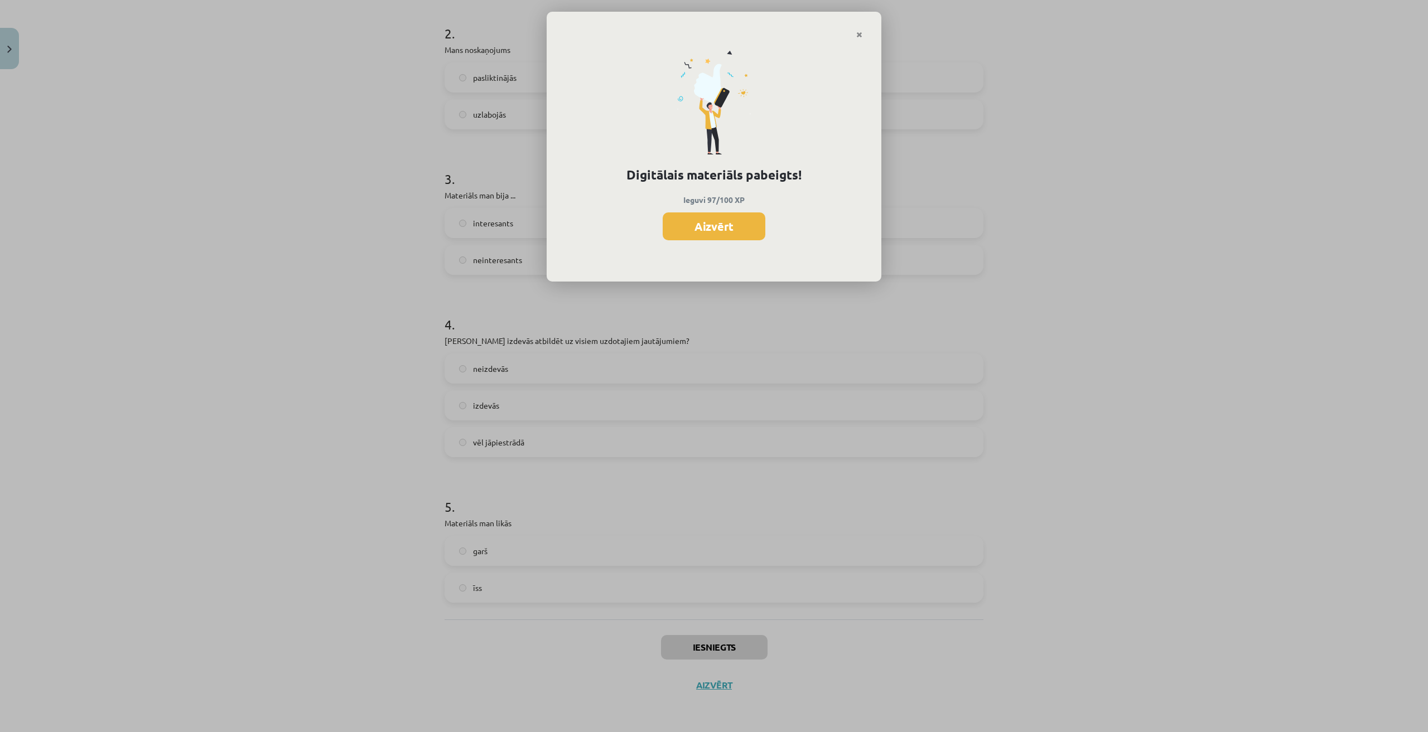
scroll to position [535, 0]
click at [732, 229] on button "Aizvērt" at bounding box center [713, 226] width 103 height 28
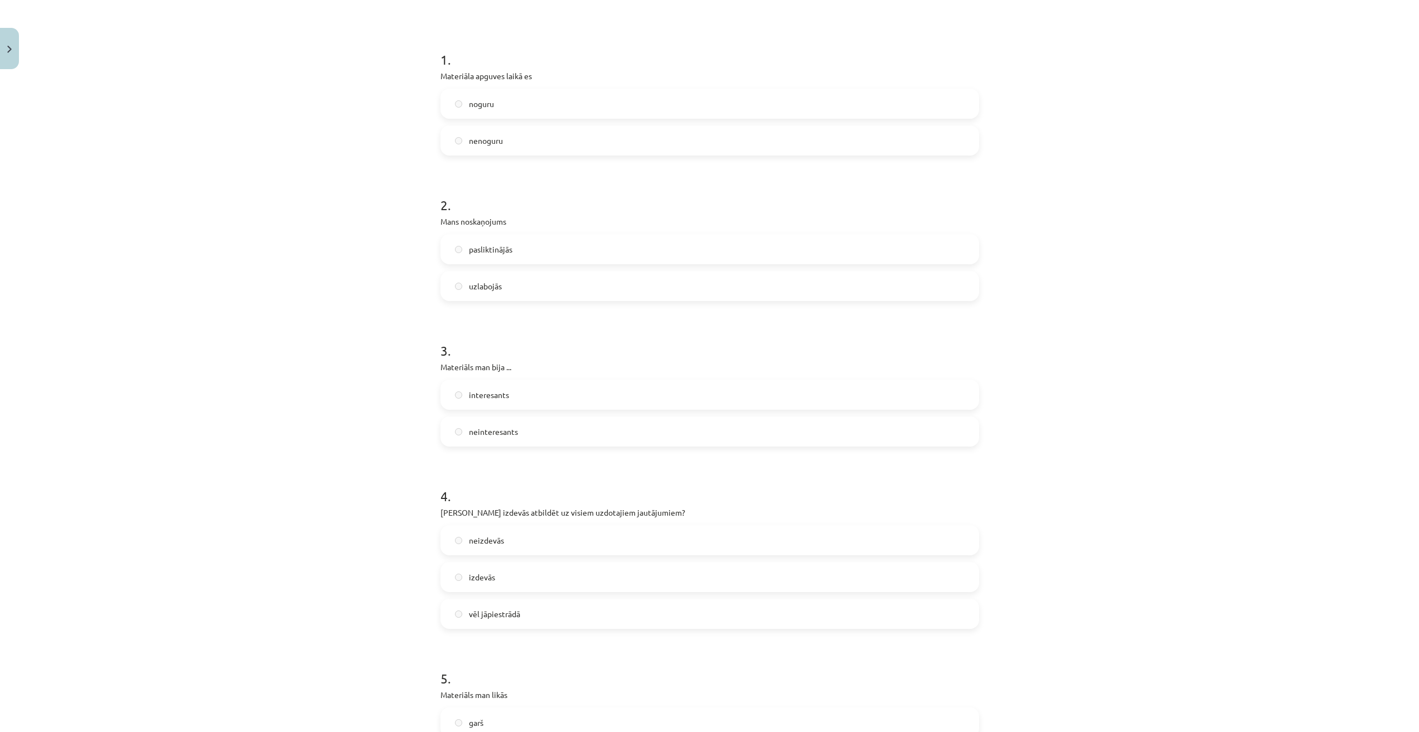
scroll to position [0, 0]
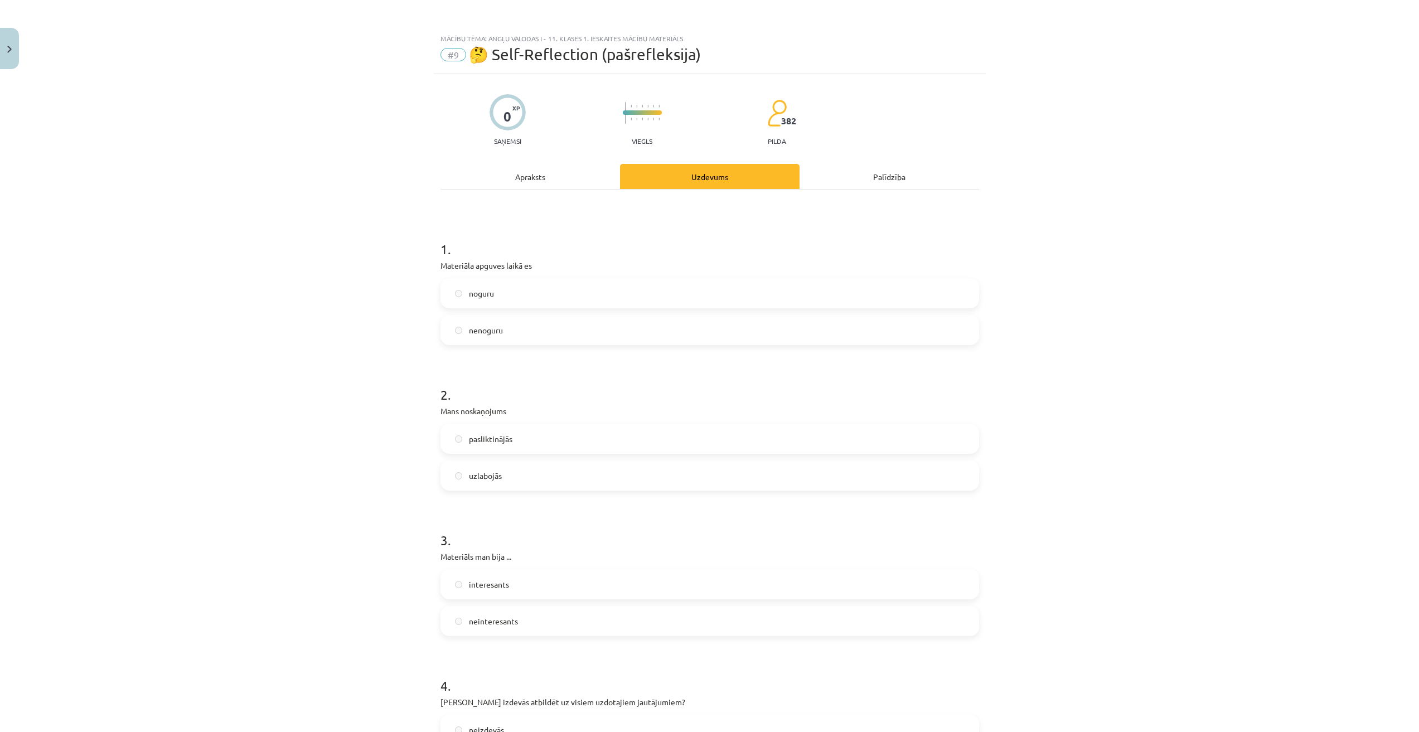
click at [482, 328] on span "nenoguru" at bounding box center [486, 331] width 34 height 12
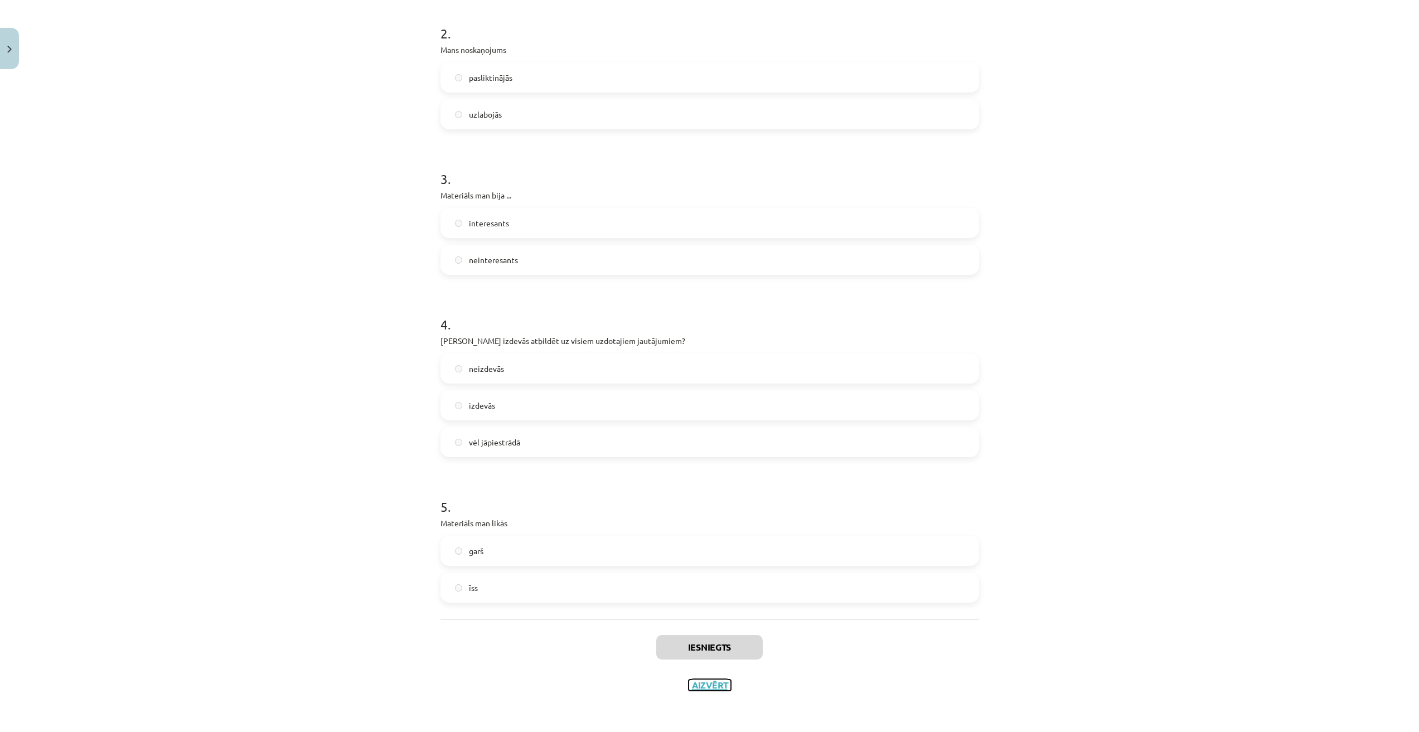
click at [711, 684] on button "Aizvērt" at bounding box center [710, 685] width 42 height 11
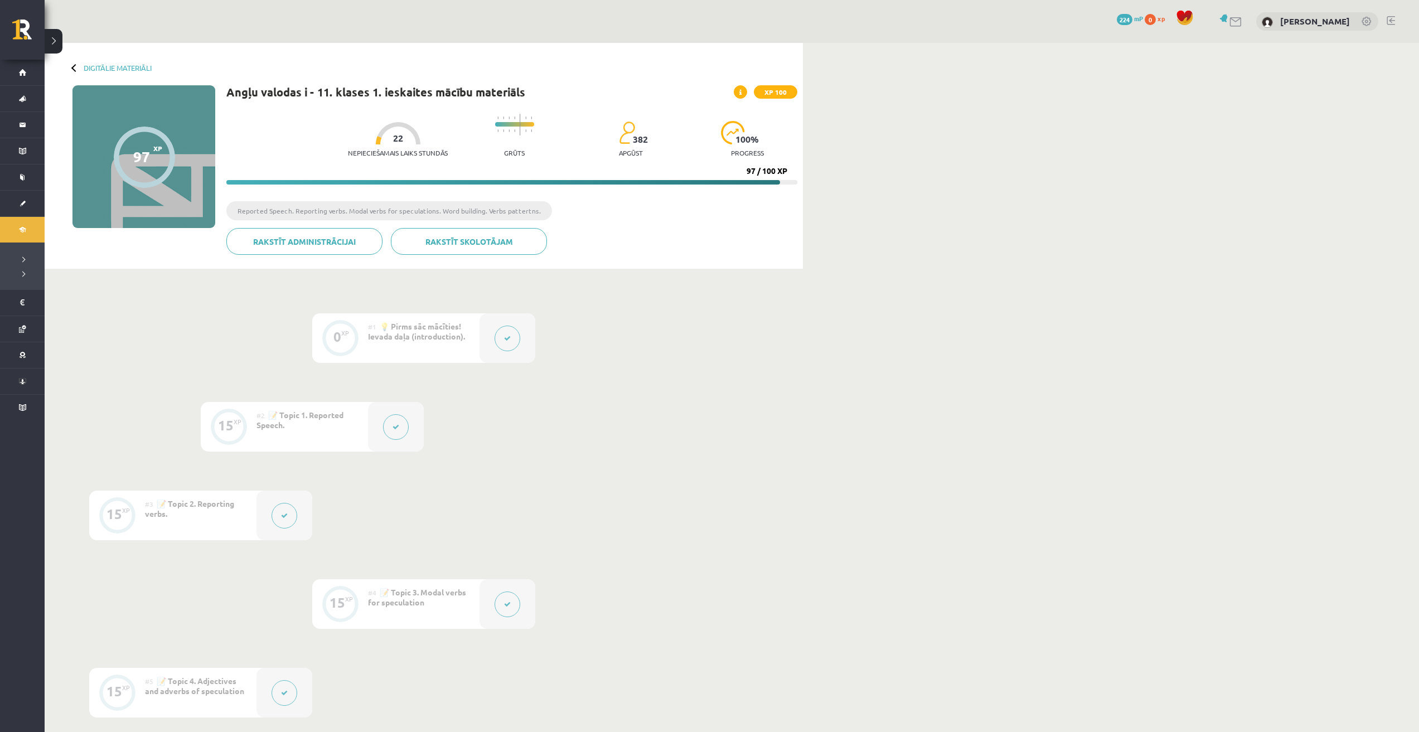
click at [76, 65] on div at bounding box center [75, 68] width 8 height 8
click at [99, 71] on link "Digitālie materiāli" at bounding box center [118, 68] width 68 height 8
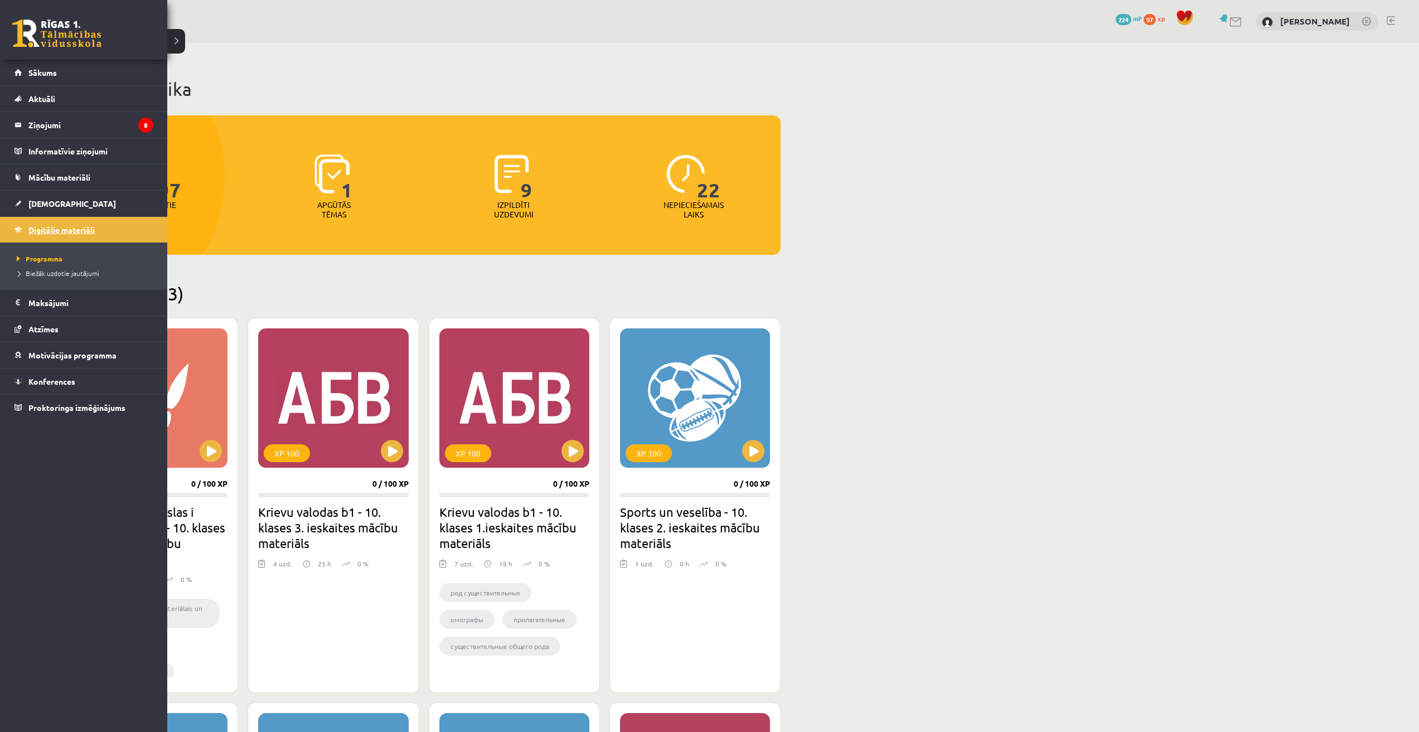
click at [30, 229] on span "Digitālie materiāli" at bounding box center [61, 230] width 66 height 10
click at [27, 201] on link "[DEMOGRAPHIC_DATA]" at bounding box center [83, 204] width 139 height 26
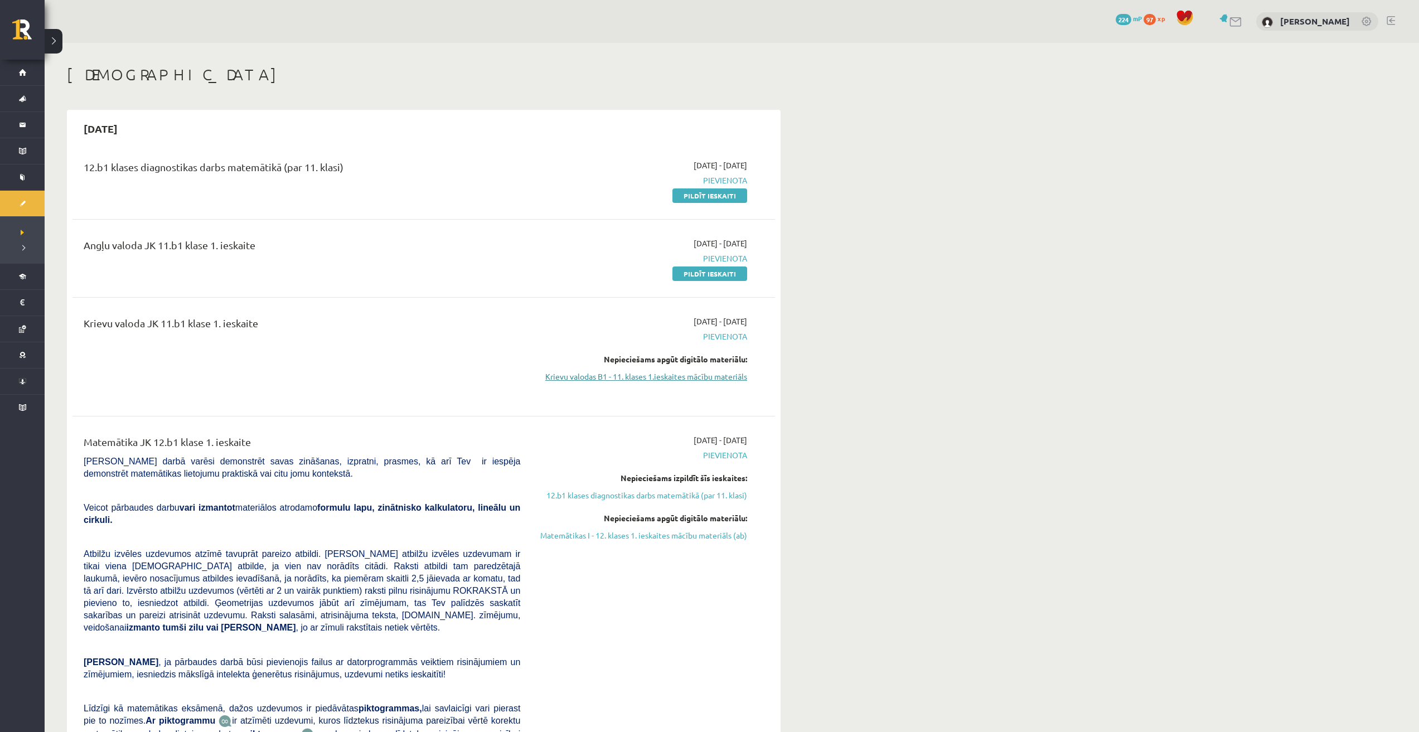
click at [676, 375] on link "Krievu valodas B1 - 11. klases 1.ieskaites mācību materiāls" at bounding box center [642, 377] width 210 height 12
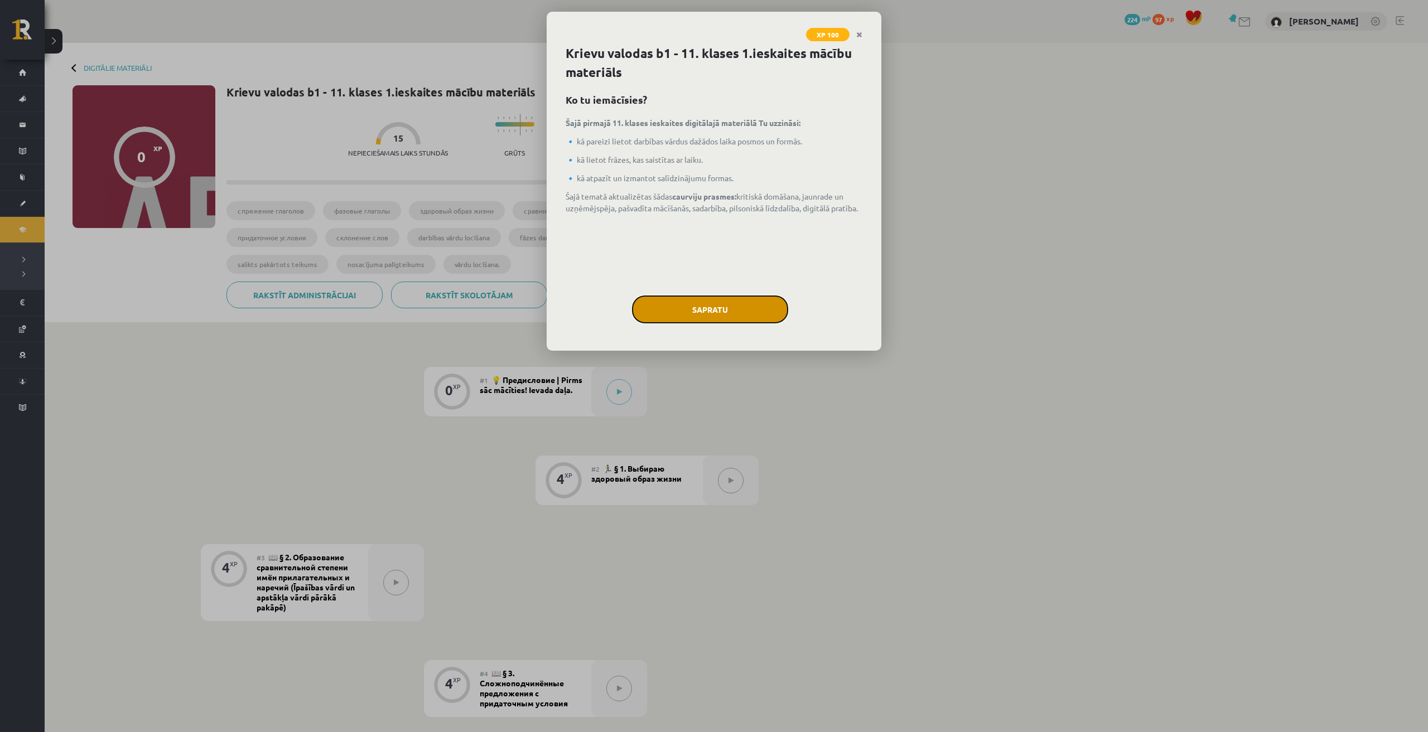
click at [726, 305] on button "Sapratu" at bounding box center [710, 310] width 156 height 28
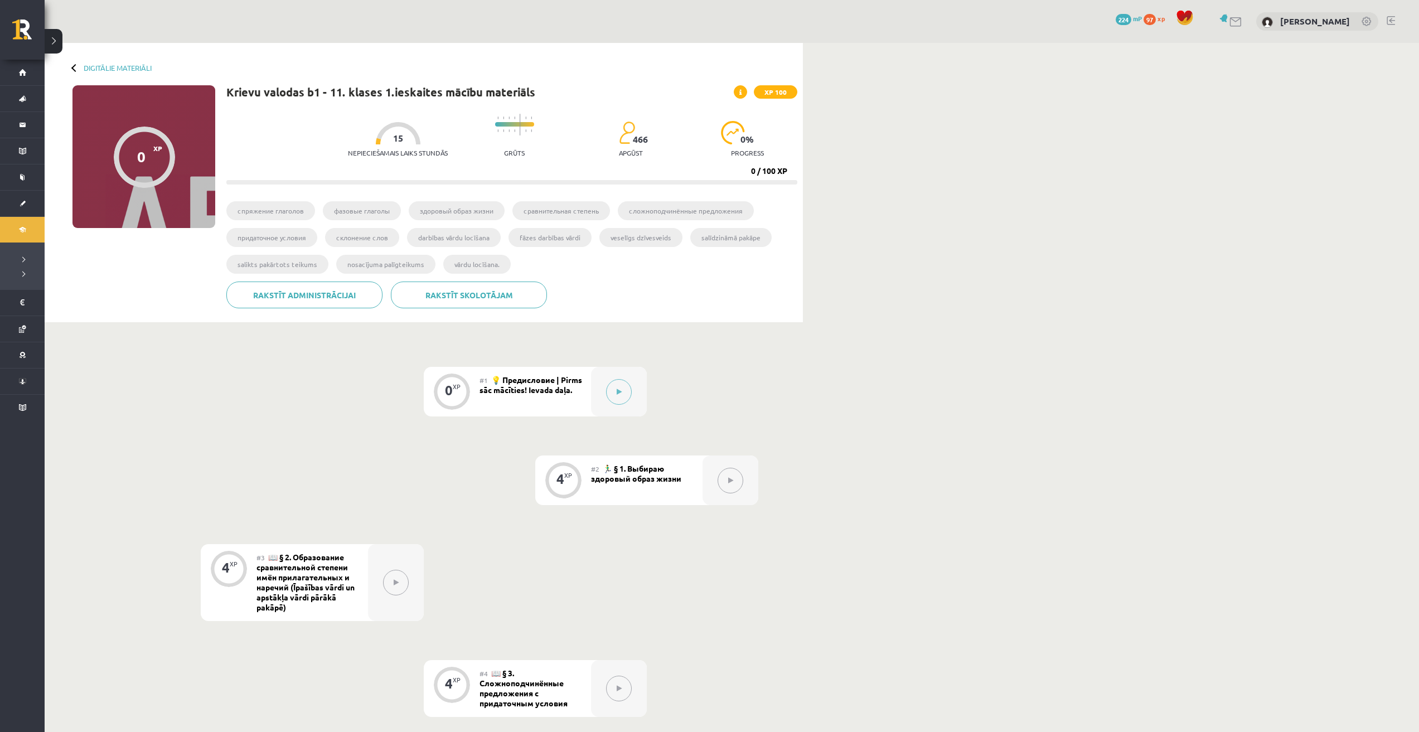
click at [530, 385] on div "#1 💡 Предисловие | Pirms sāc mācīties! Ievada daļa." at bounding box center [536, 392] width 112 height 50
click at [617, 390] on icon at bounding box center [619, 392] width 5 height 7
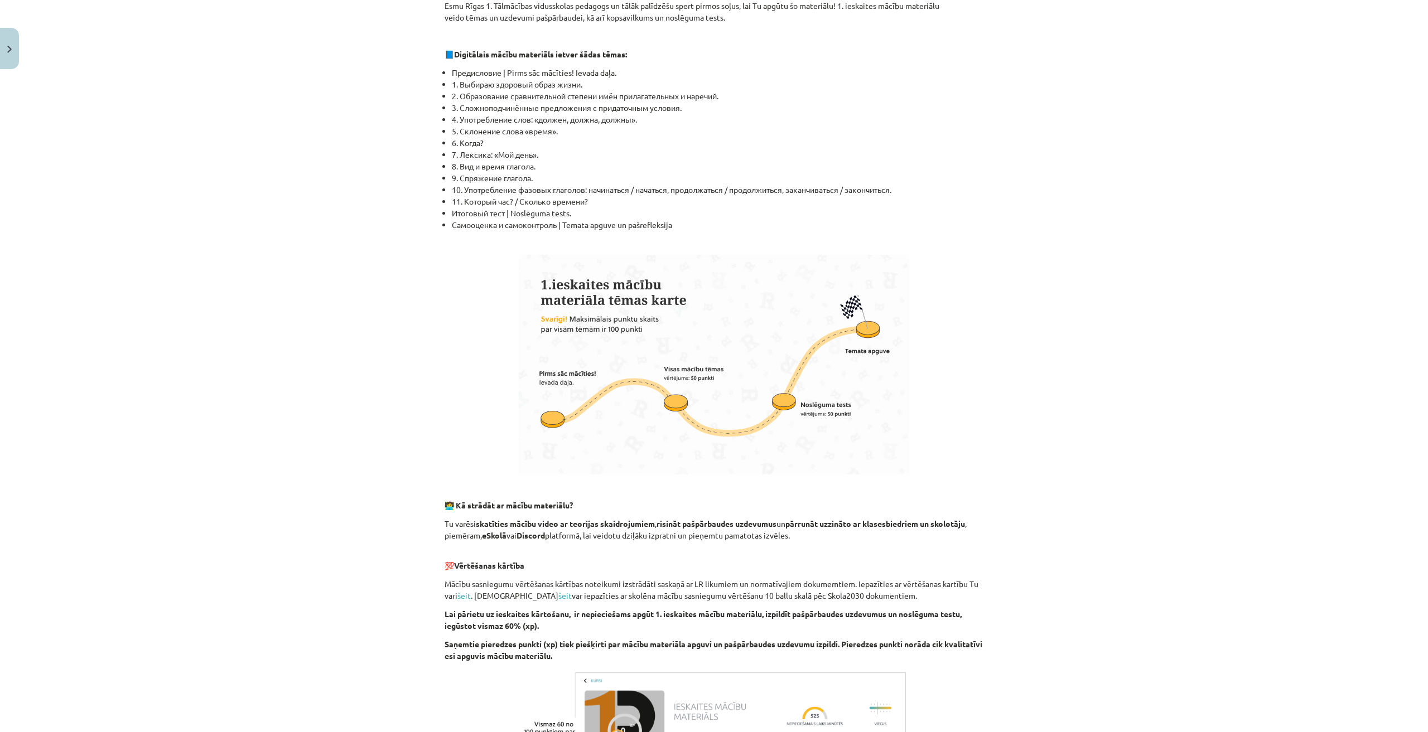
scroll to position [406, 0]
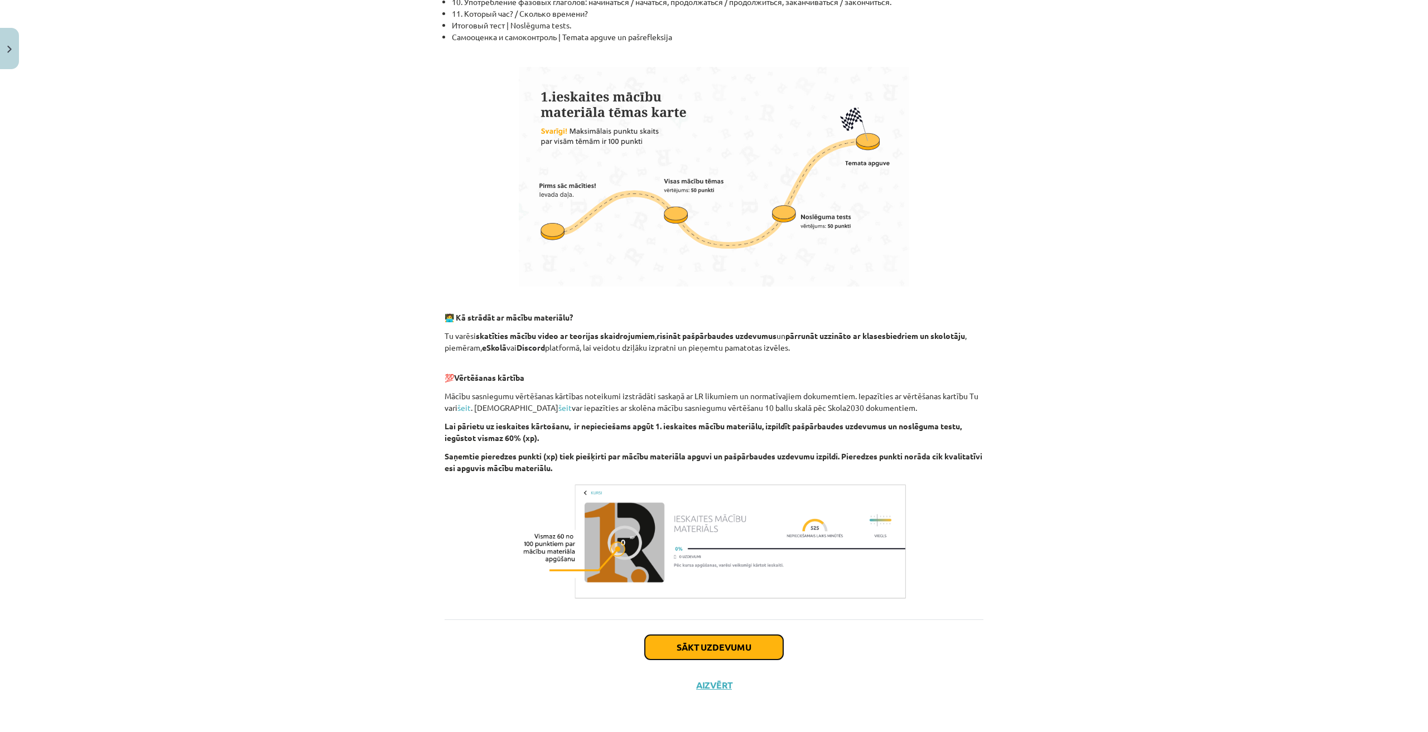
click at [740, 640] on button "Sākt uzdevumu" at bounding box center [714, 647] width 138 height 25
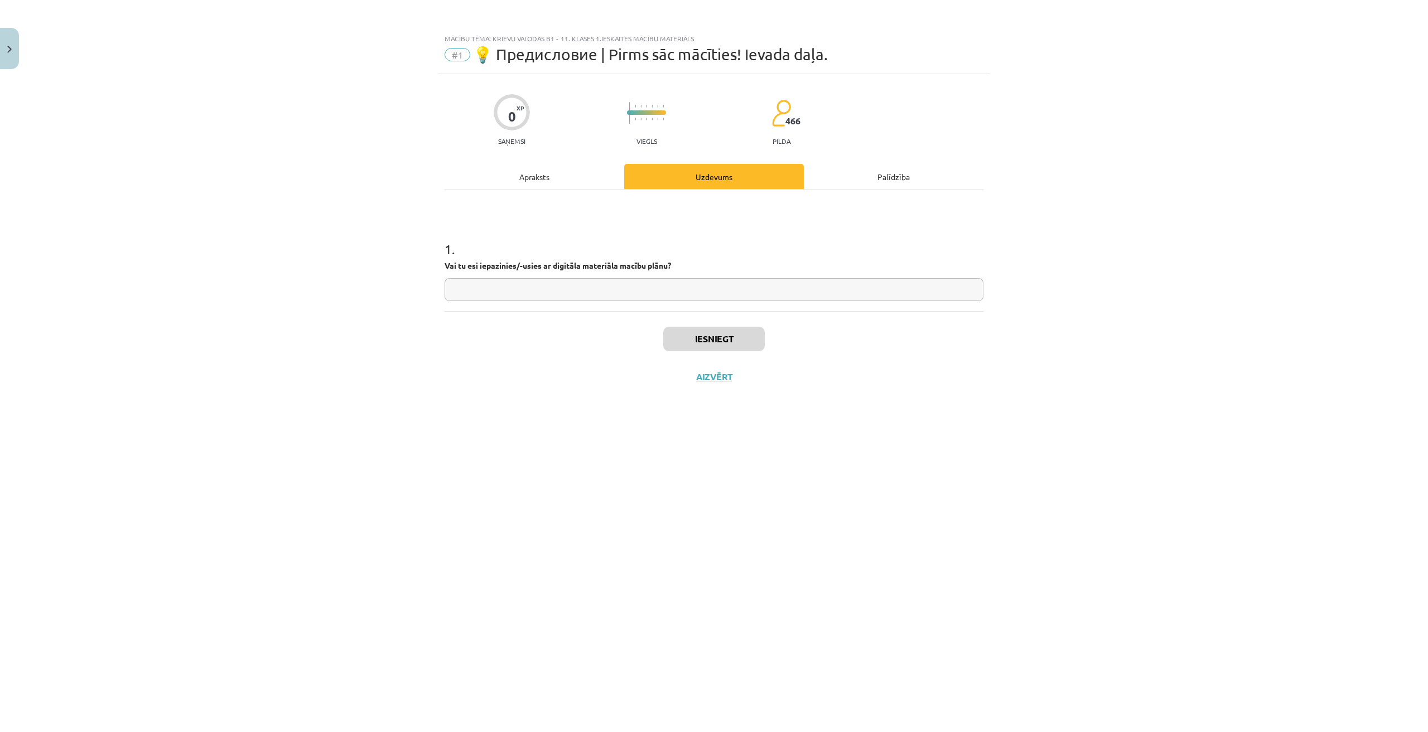
click at [506, 285] on input "text" at bounding box center [713, 289] width 539 height 23
click at [649, 306] on div "1 . Vai tu esi iepazinies/-usies ar digitāla materiāla macību plānu?" at bounding box center [713, 251] width 539 height 122
click at [650, 294] on input "text" at bounding box center [713, 289] width 539 height 23
type input "**"
click at [712, 341] on button "Iesniegt" at bounding box center [713, 339] width 101 height 25
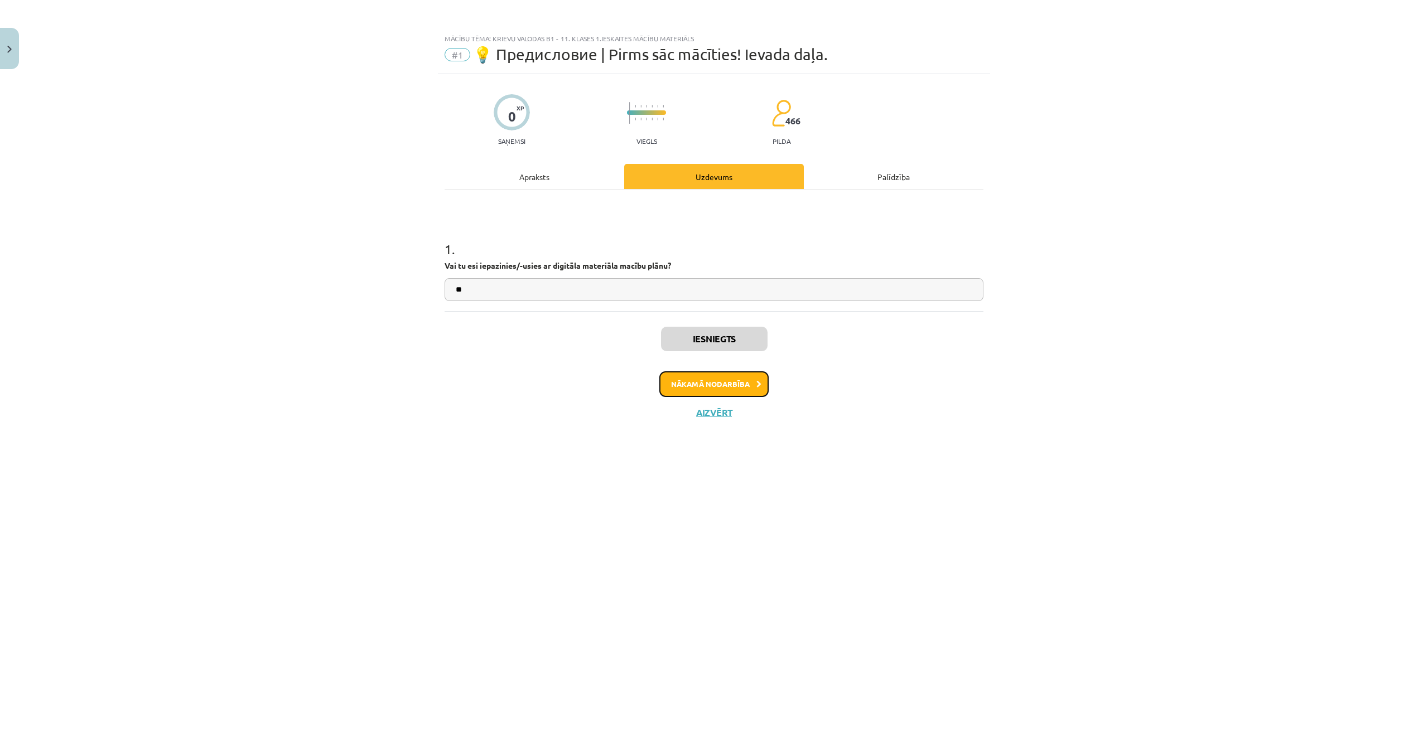
click at [708, 386] on button "Nākamā nodarbība" at bounding box center [713, 384] width 109 height 26
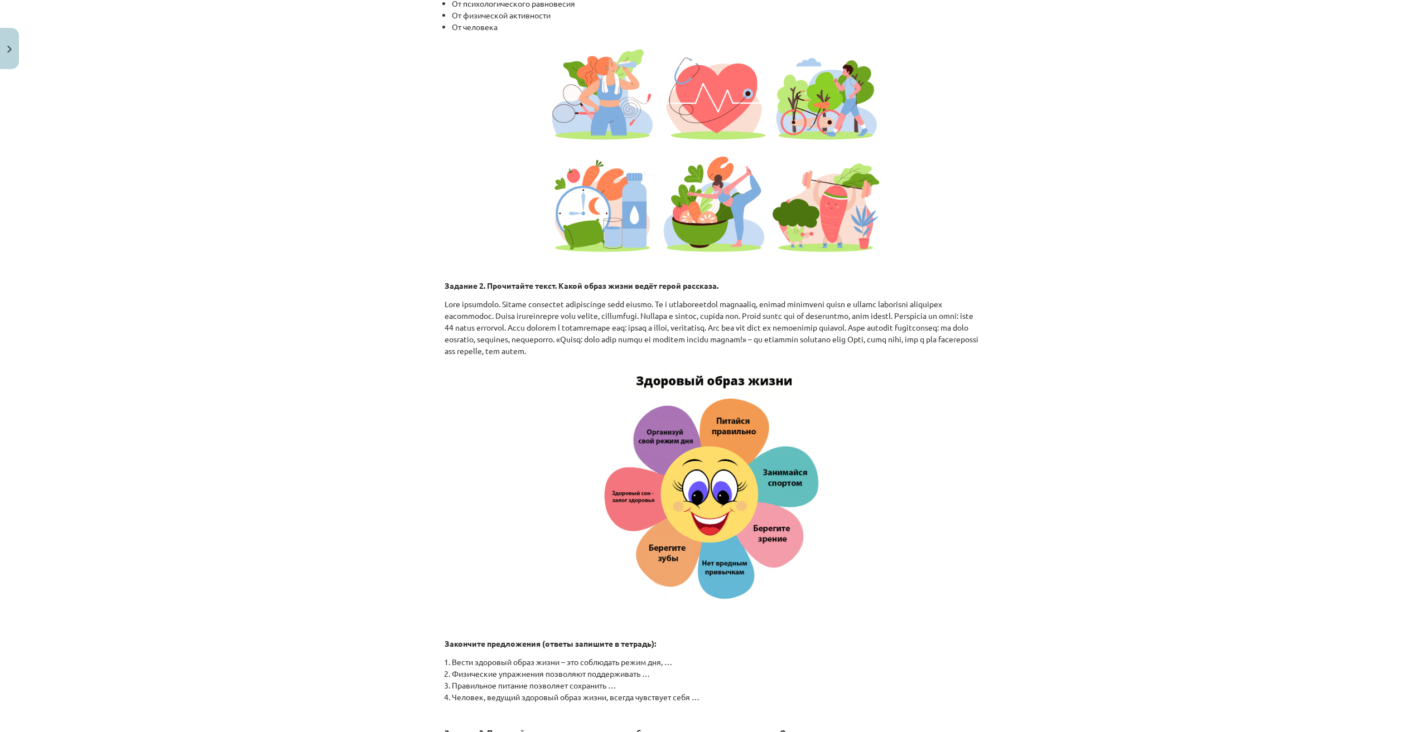
scroll to position [1467, 0]
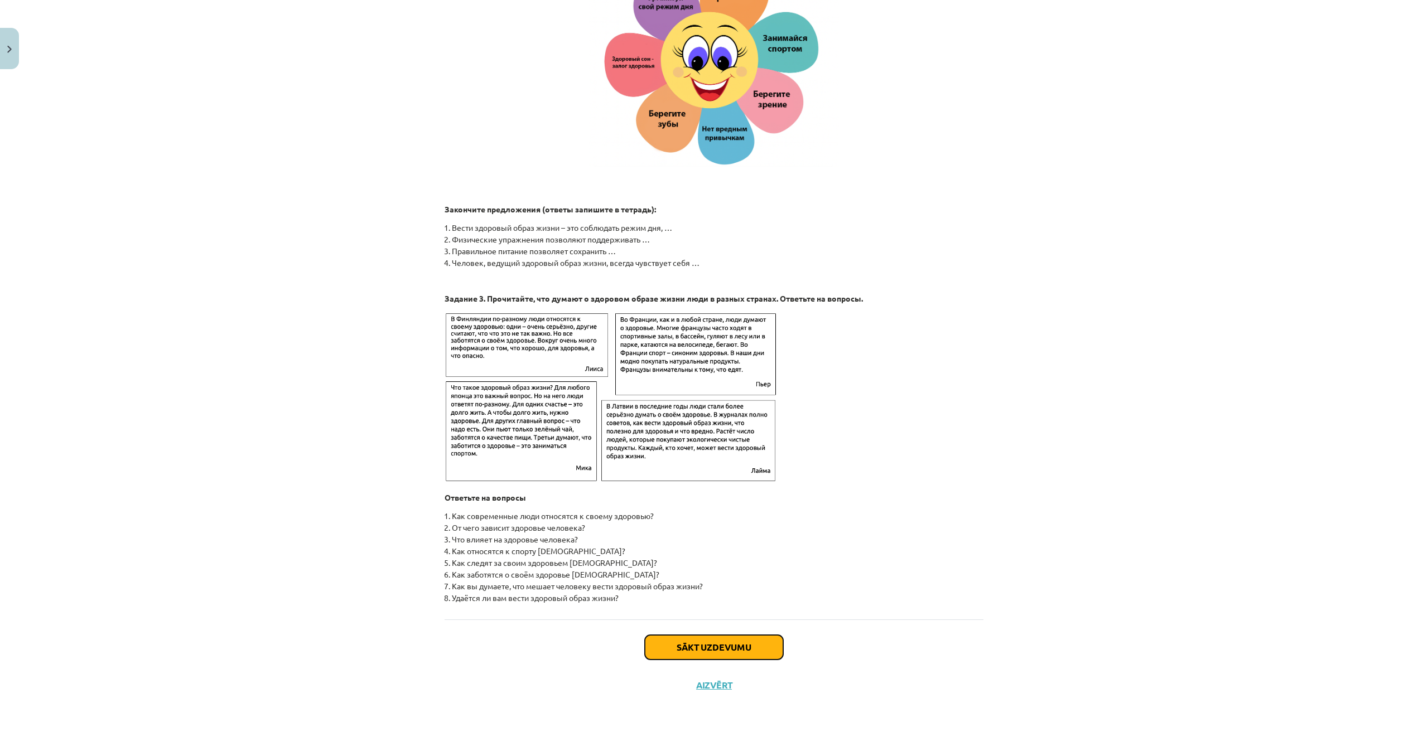
click at [730, 650] on button "Sākt uzdevumu" at bounding box center [714, 647] width 138 height 25
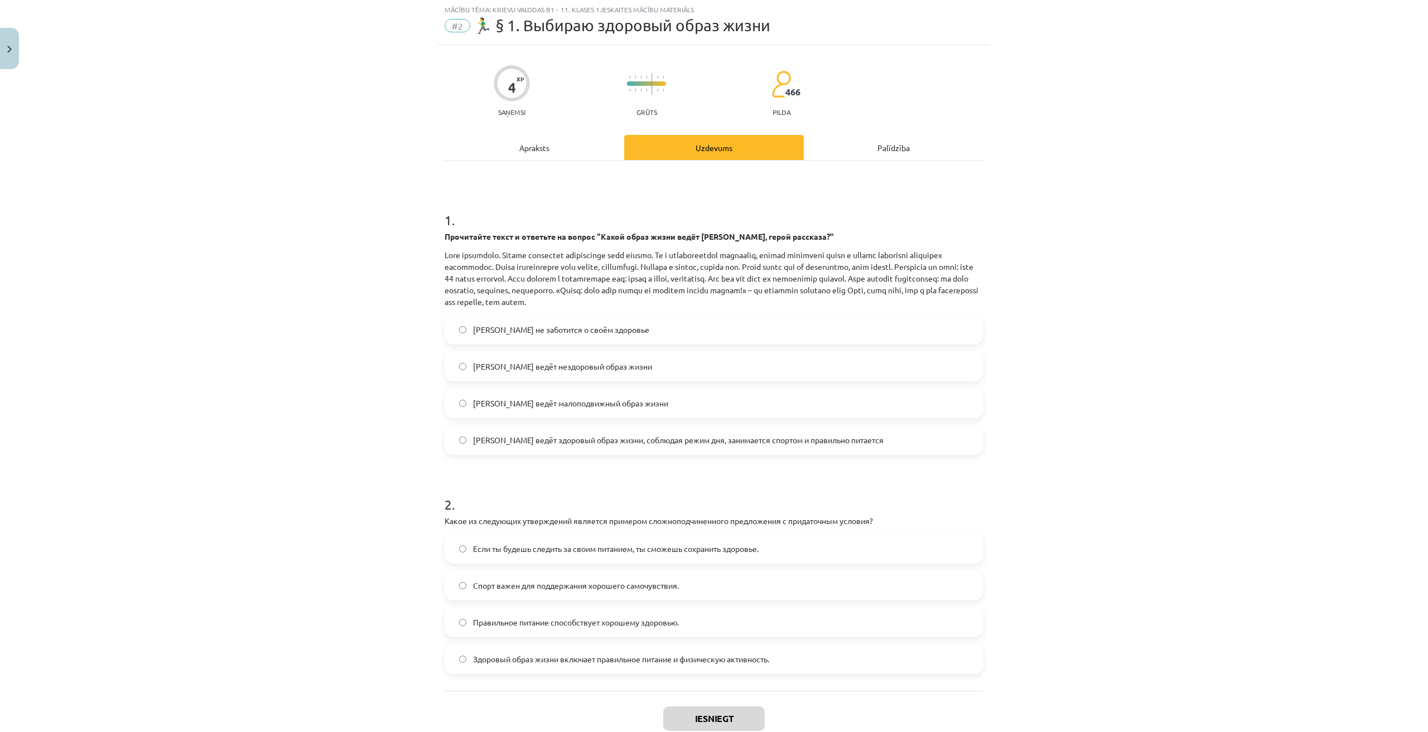
scroll to position [28, 0]
click at [601, 442] on span "Олег ведёт здоровый образ жизни, соблюдая режим дня, занимается спортом и прави…" at bounding box center [678, 442] width 410 height 12
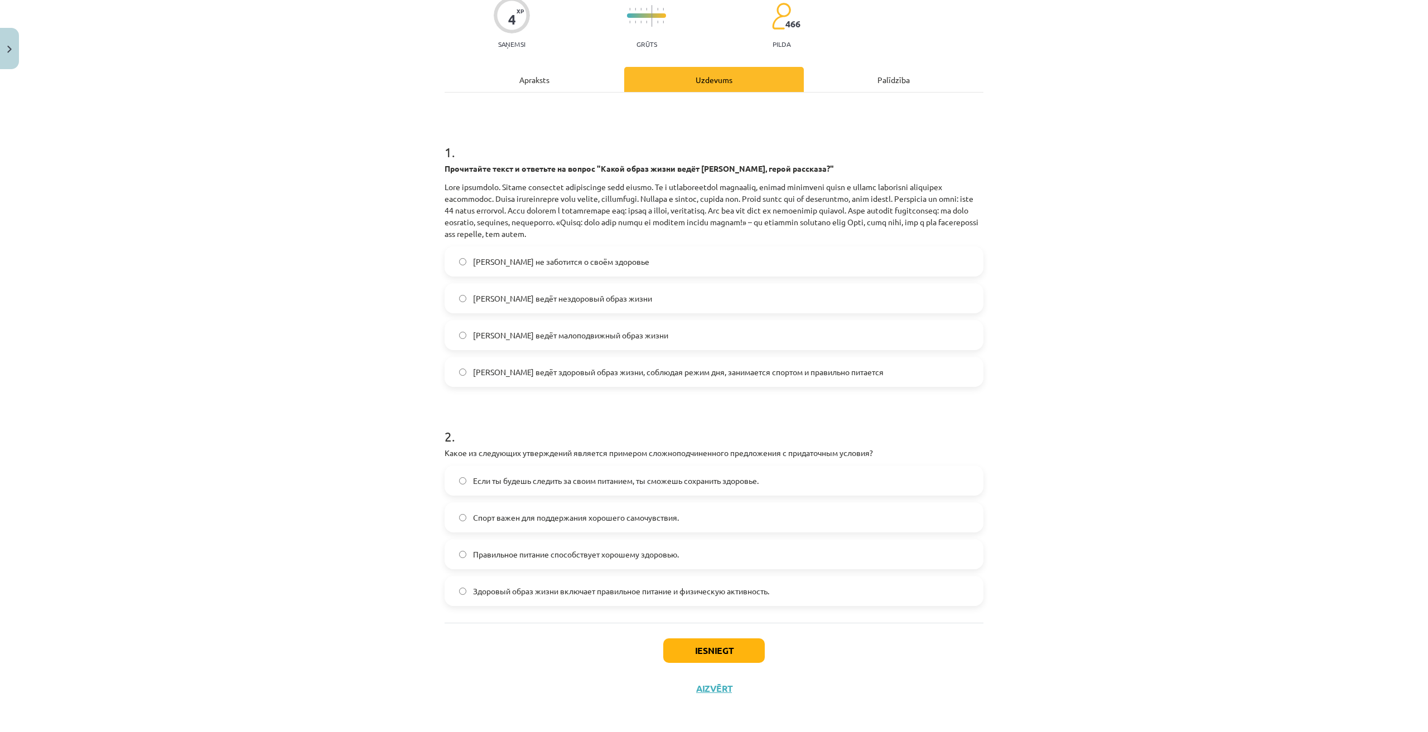
scroll to position [100, 0]
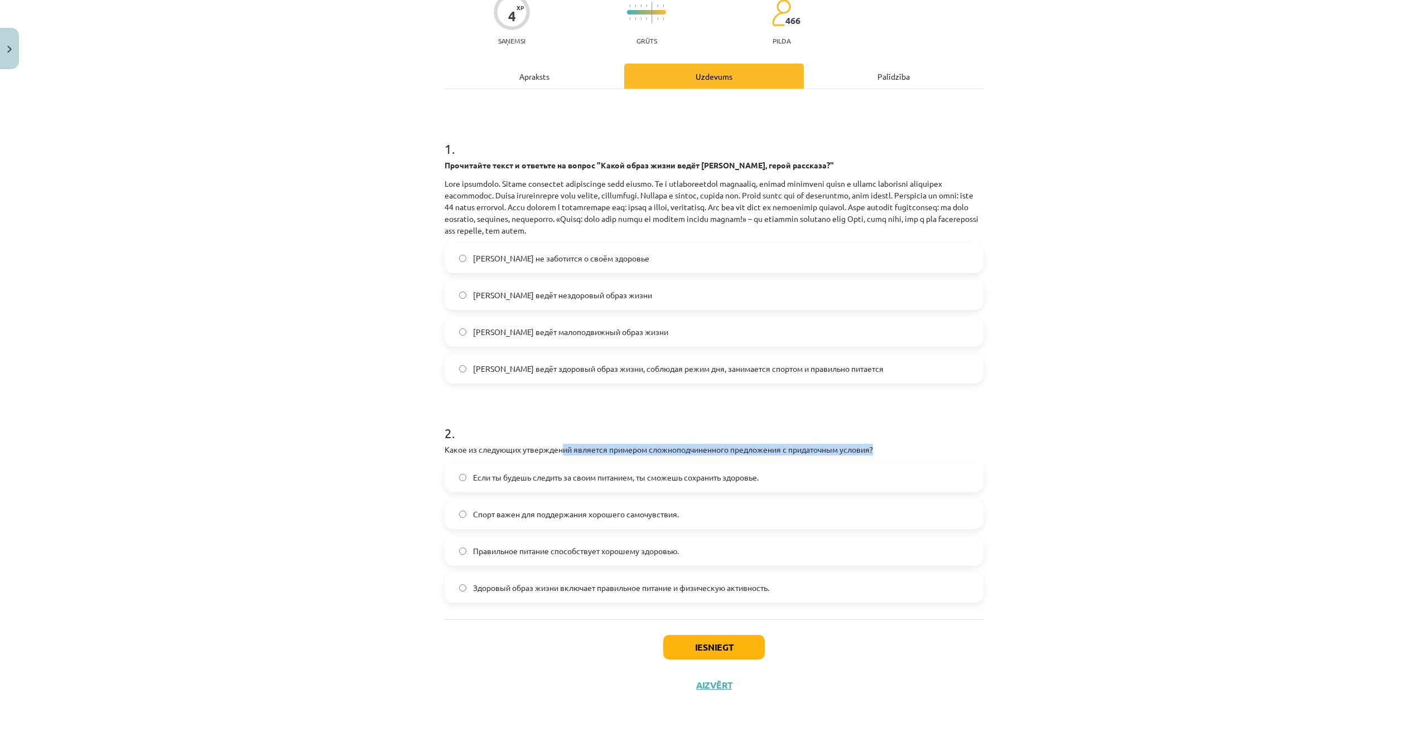
drag, startPoint x: 563, startPoint y: 451, endPoint x: 874, endPoint y: 450, distance: 311.2
click at [874, 450] on p "Какое из следующих утверждений является примером сложноподчиненного предложения…" at bounding box center [713, 450] width 539 height 12
click at [685, 420] on h1 "2 ." at bounding box center [713, 423] width 539 height 35
drag, startPoint x: 445, startPoint y: 452, endPoint x: 782, endPoint y: 446, distance: 336.9
click at [782, 446] on p "Какое из следующих утверждений является примером сложноподчиненного предложения…" at bounding box center [713, 450] width 539 height 12
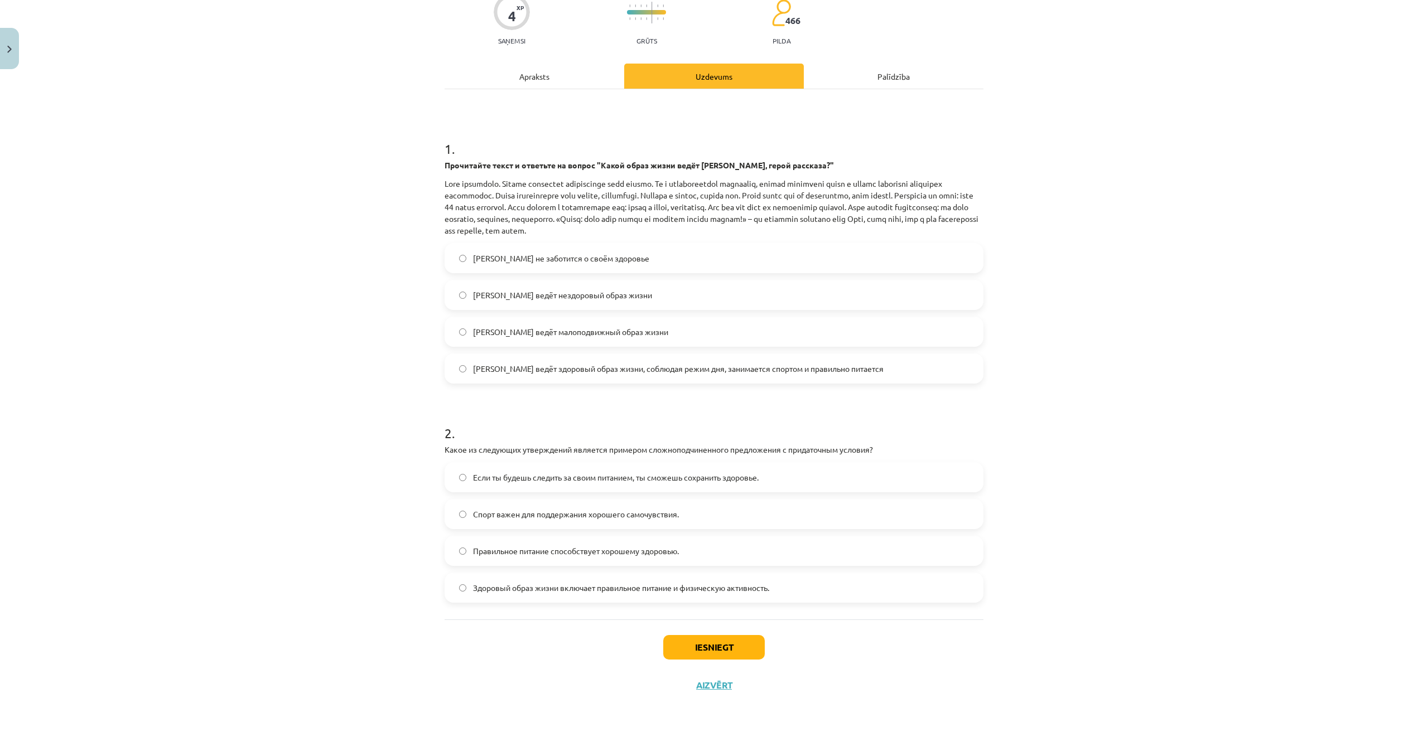
click at [748, 430] on h1 "2 ." at bounding box center [713, 423] width 539 height 35
click at [512, 476] on span "Если ты будешь следить за своим питанием, ты сможешь сохранить здоровье." at bounding box center [616, 478] width 286 height 12
click at [713, 649] on button "Iesniegt" at bounding box center [713, 647] width 101 height 25
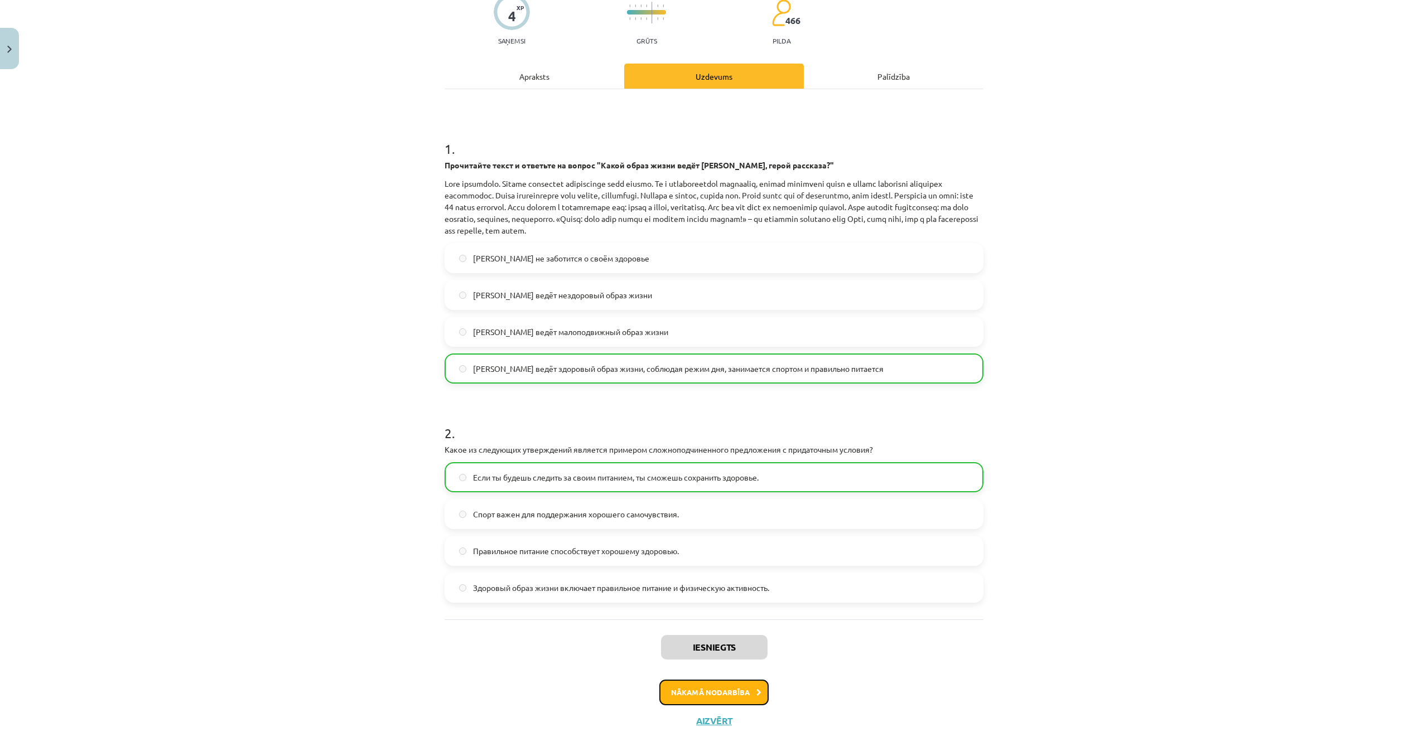
click at [731, 698] on button "Nākamā nodarbība" at bounding box center [713, 693] width 109 height 26
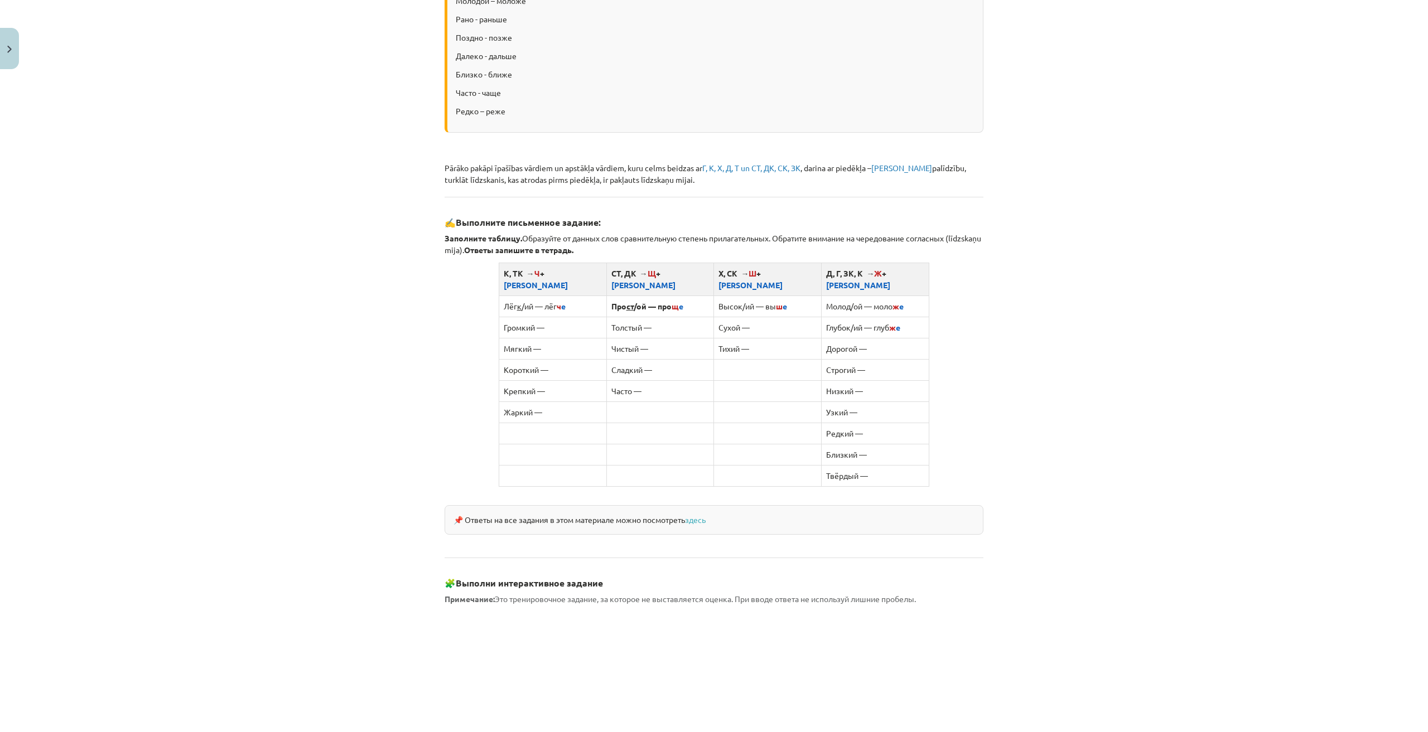
scroll to position [682, 0]
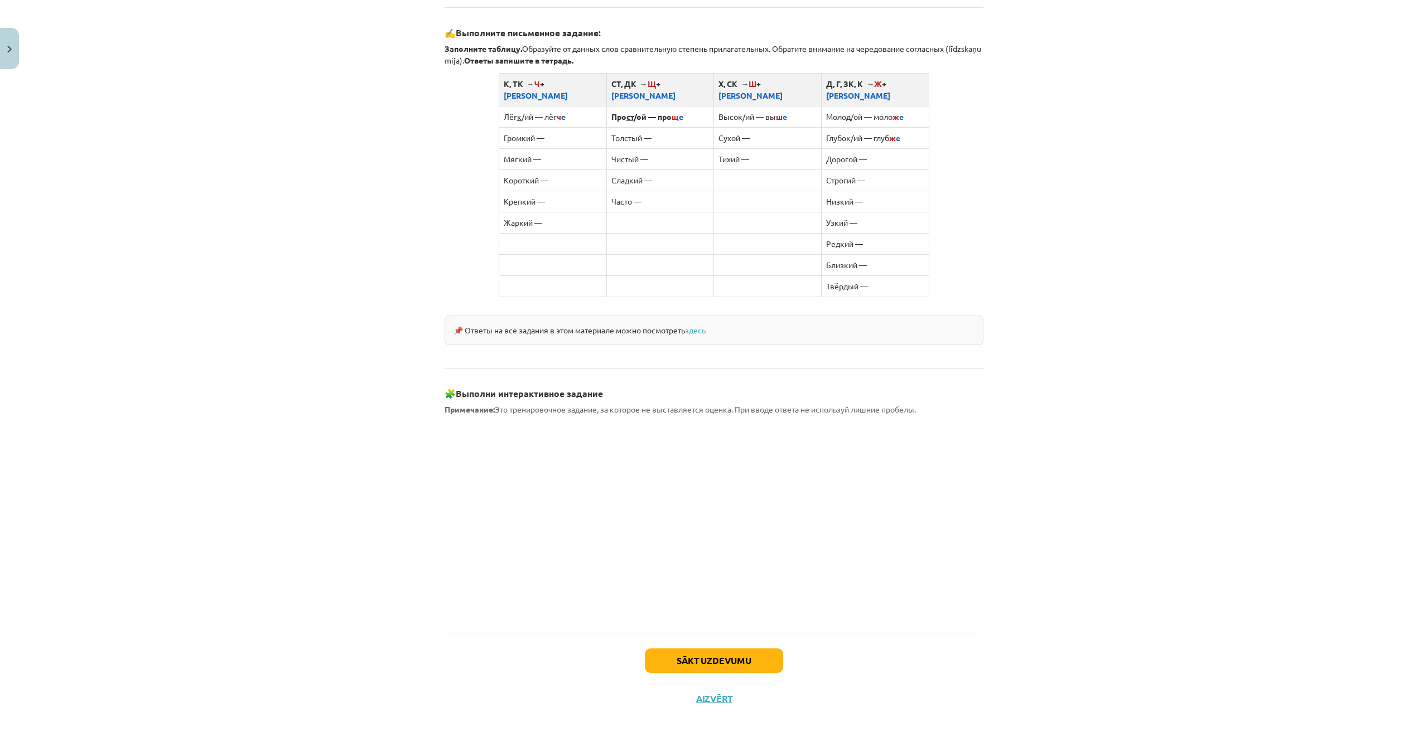
click at [1135, 384] on div "Mācību tēma: Krievu valodas b1 - 11. klases 1.ieskaites mācību materiāls #3 📖 §…" at bounding box center [714, 366] width 1428 height 732
click at [1162, 408] on div "Mācību tēma: Krievu valodas b1 - 11. klases 1.ieskaites mācību materiāls #3 📖 §…" at bounding box center [714, 366] width 1428 height 732
click at [679, 650] on button "Sākt uzdevumu" at bounding box center [714, 662] width 138 height 25
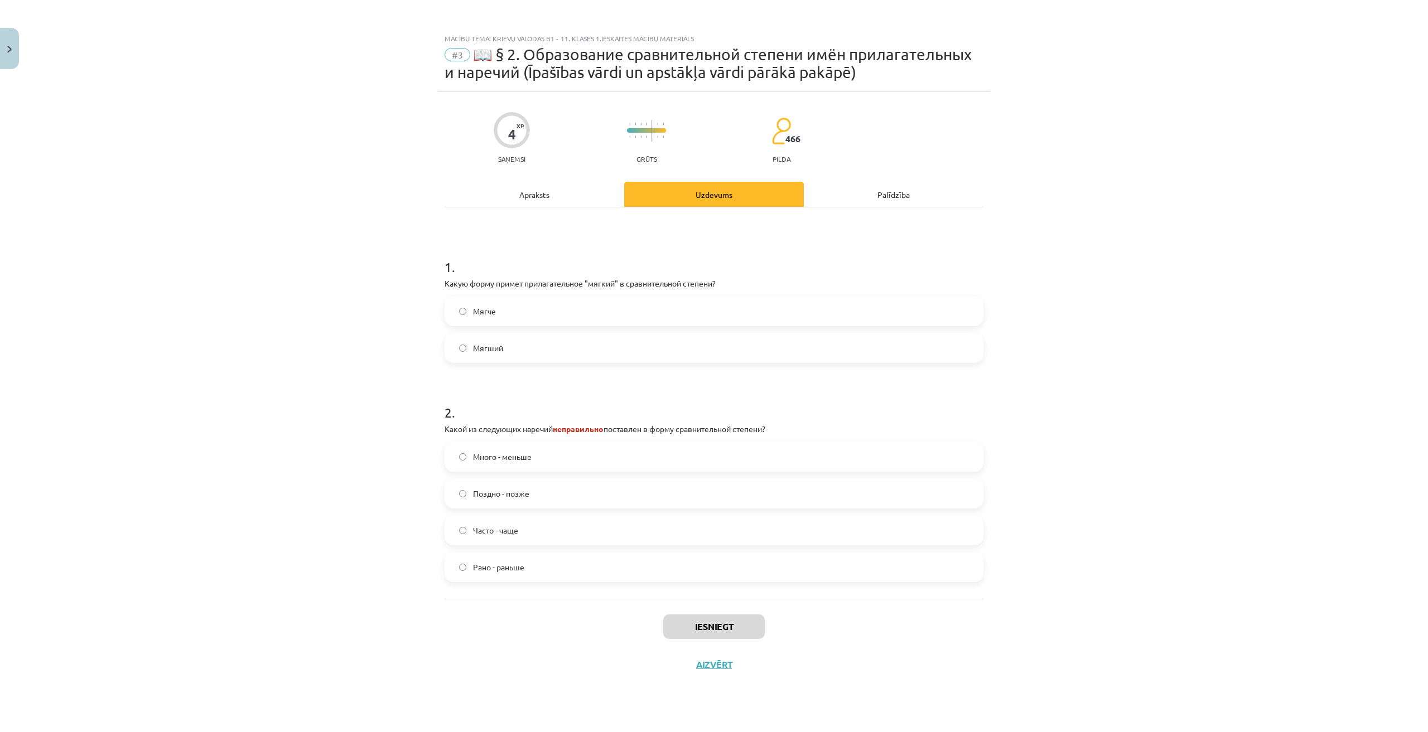
scroll to position [0, 0]
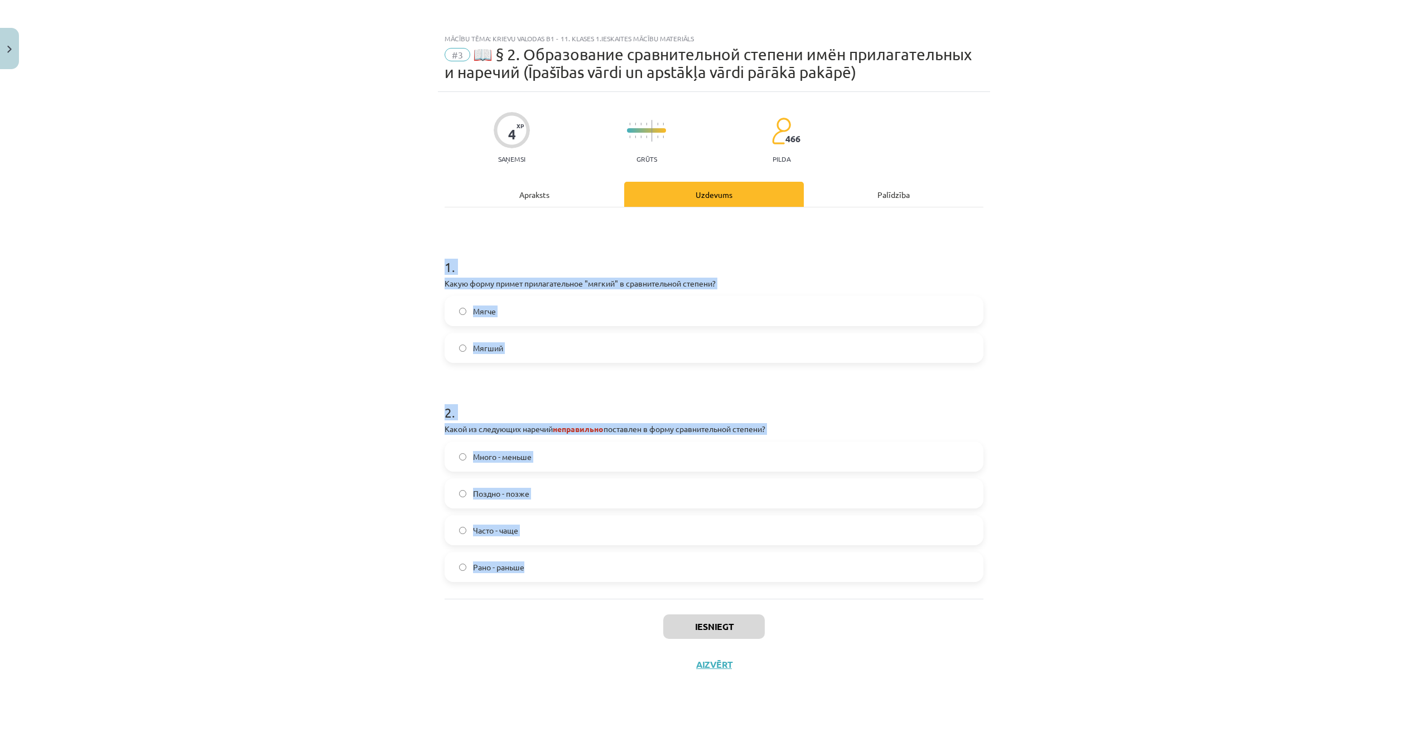
drag, startPoint x: 495, startPoint y: 294, endPoint x: 1100, endPoint y: 556, distance: 659.3
click at [1100, 556] on div "Mācību tēma: Krievu valodas b1 - 11. klases 1.ieskaites mācību materiāls #3 📖 §…" at bounding box center [714, 366] width 1428 height 732
copy form "1 . Какую форму примет прилагательное "мягкий" в сравнительной степени? Мягче М…"
click at [1200, 385] on div "Mācību tēma: Krievu valodas b1 - 11. klases 1.ieskaites mācību materiāls #3 📖 §…" at bounding box center [714, 366] width 1428 height 732
click at [1192, 391] on div "Mācību tēma: Krievu valodas b1 - 11. klases 1.ieskaites mācību materiāls #3 📖 §…" at bounding box center [714, 366] width 1428 height 732
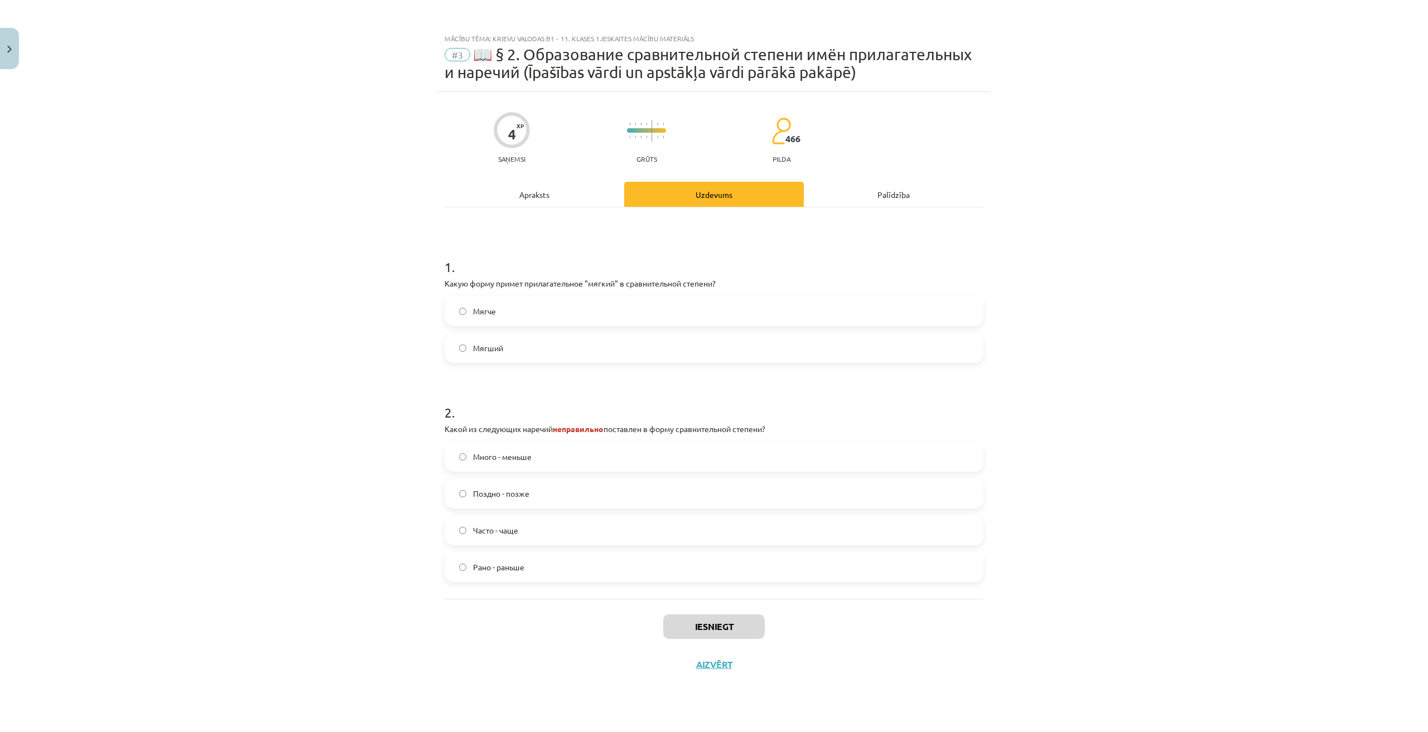
click at [572, 458] on label "Много - меньше" at bounding box center [714, 457] width 536 height 28
click at [516, 303] on label "Мягче" at bounding box center [714, 311] width 536 height 28
click at [716, 622] on button "Iesniegt" at bounding box center [713, 627] width 101 height 25
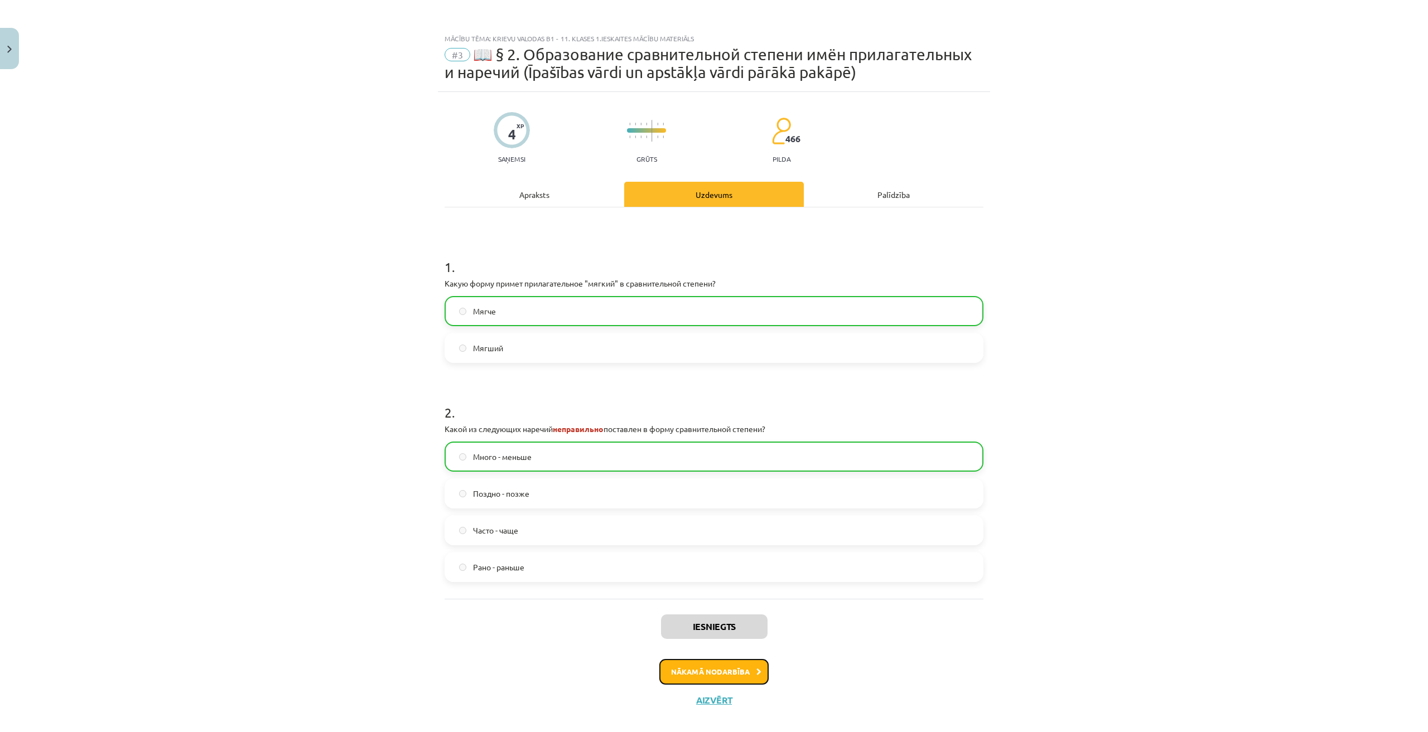
click at [742, 676] on button "Nākamā nodarbība" at bounding box center [713, 672] width 109 height 26
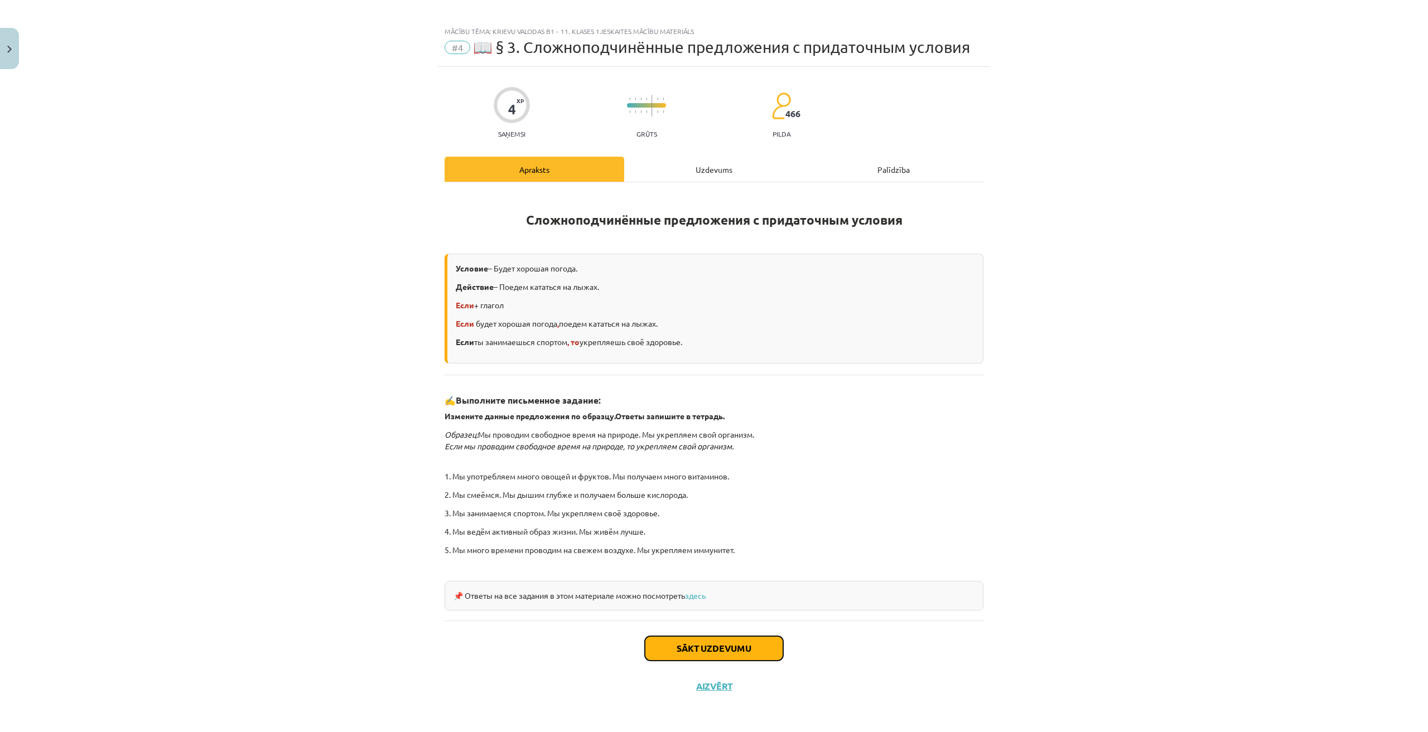
click at [715, 643] on button "Sākt uzdevumu" at bounding box center [714, 648] width 138 height 25
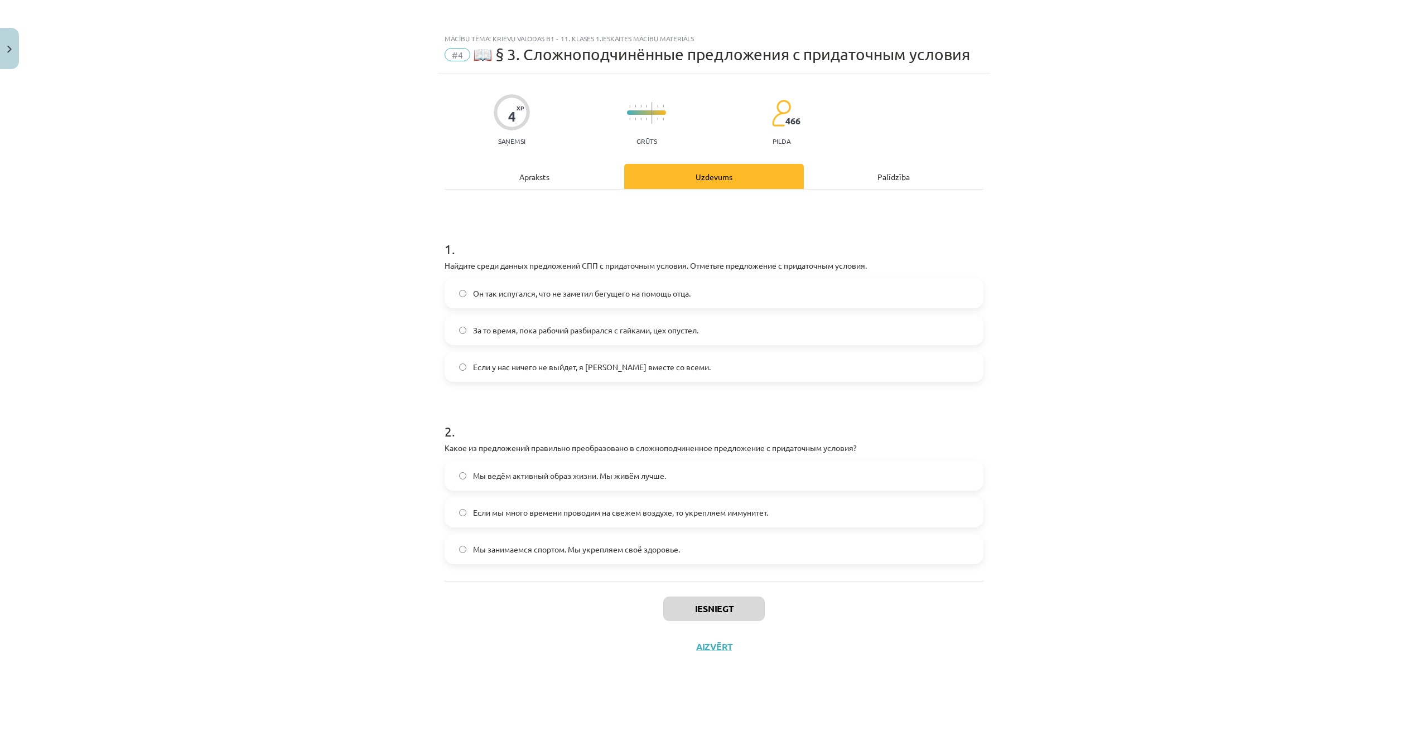
scroll to position [0, 0]
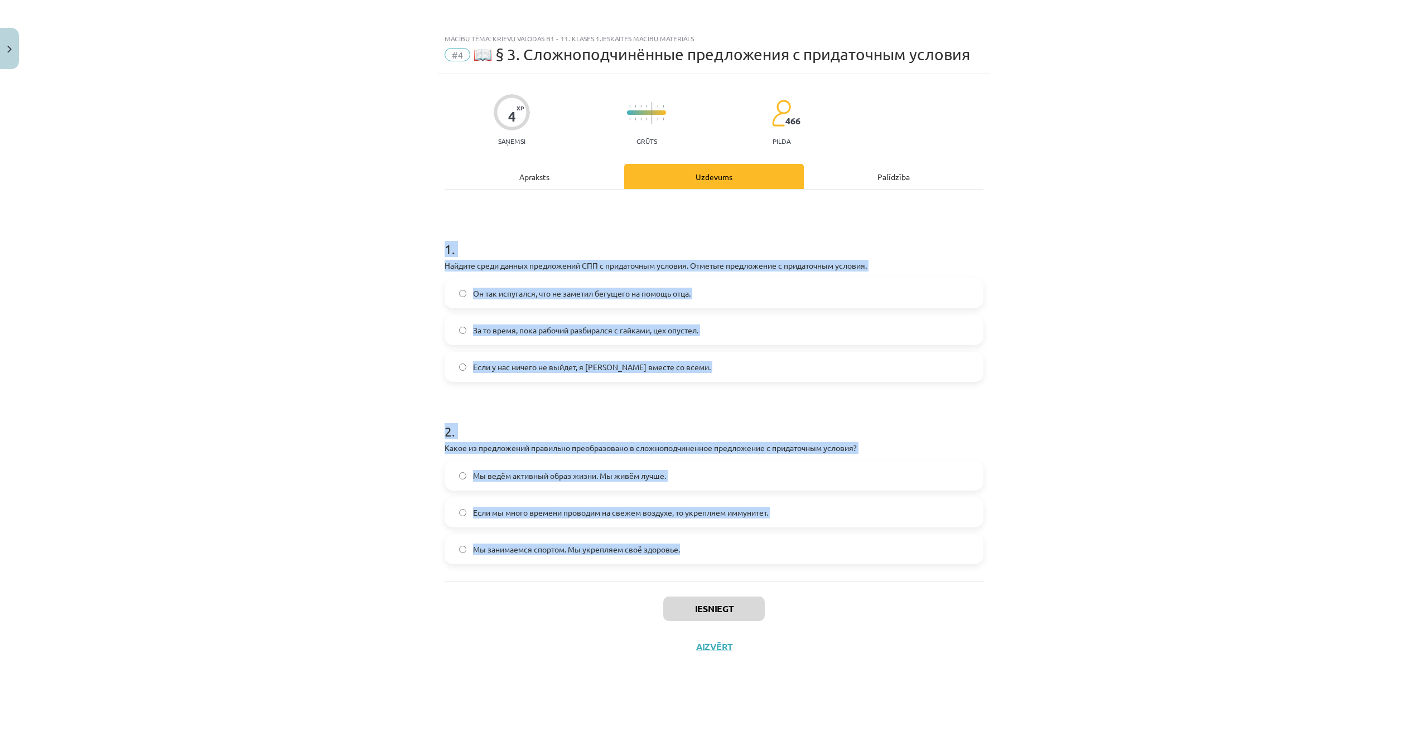
drag, startPoint x: 433, startPoint y: 239, endPoint x: 757, endPoint y: 573, distance: 464.9
click at [757, 573] on div "Mācību tēma: Krievu valodas b1 - 11. klases 1.ieskaites mācību materiāls #4 📖 §…" at bounding box center [714, 366] width 1428 height 732
copy form "1 . Найдите среди данных предложений СПП с придаточным условия. Отметьте предло…"
click at [1155, 432] on div "Mācību tēma: Krievu valodas b1 - 11. klases 1.ieskaites mācību materiāls #4 📖 §…" at bounding box center [714, 366] width 1428 height 732
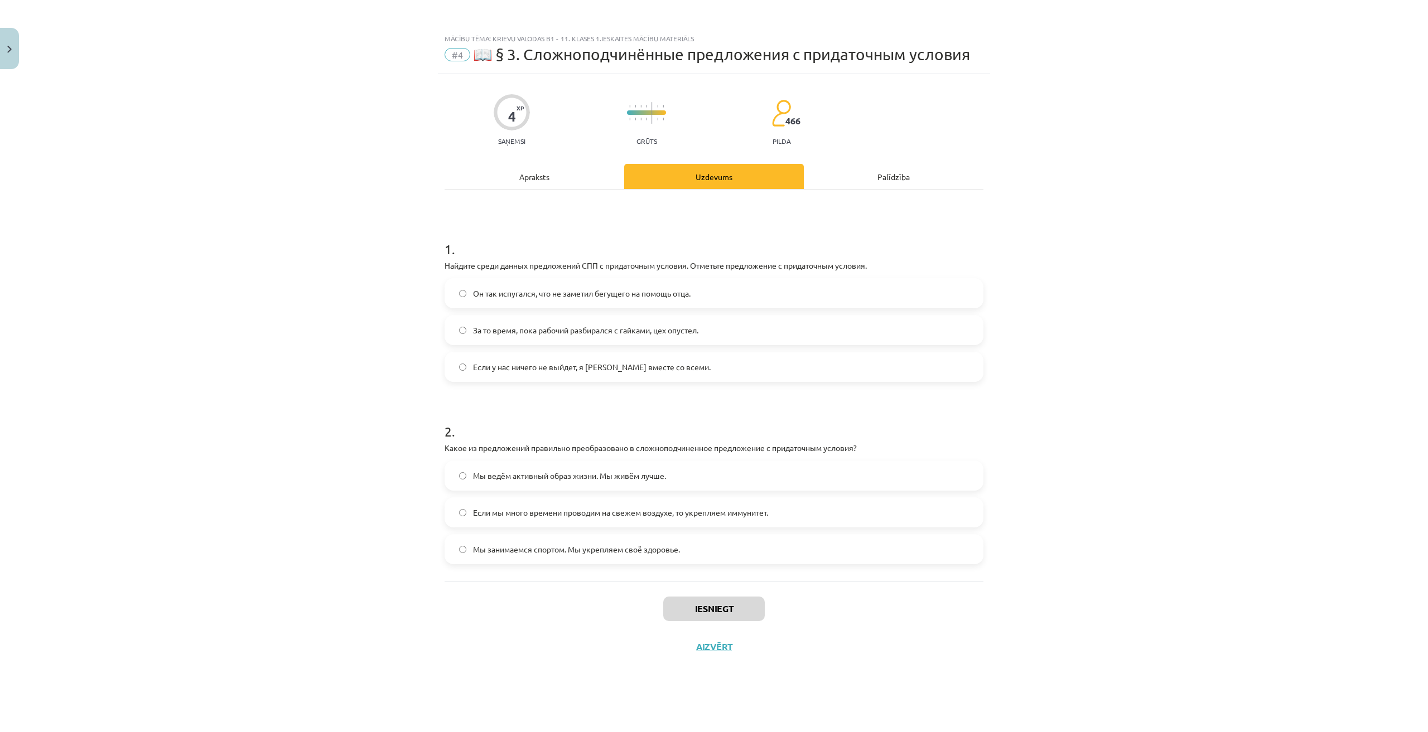
click at [532, 361] on span "Если у нас ничего не выйдет, я уеду вместе со всеми." at bounding box center [592, 367] width 238 height 12
click at [583, 515] on span "Если мы много времени проводим на свежем воздухе, то укрепляем иммунитет." at bounding box center [620, 513] width 295 height 12
click at [713, 603] on button "Iesniegt" at bounding box center [713, 609] width 101 height 25
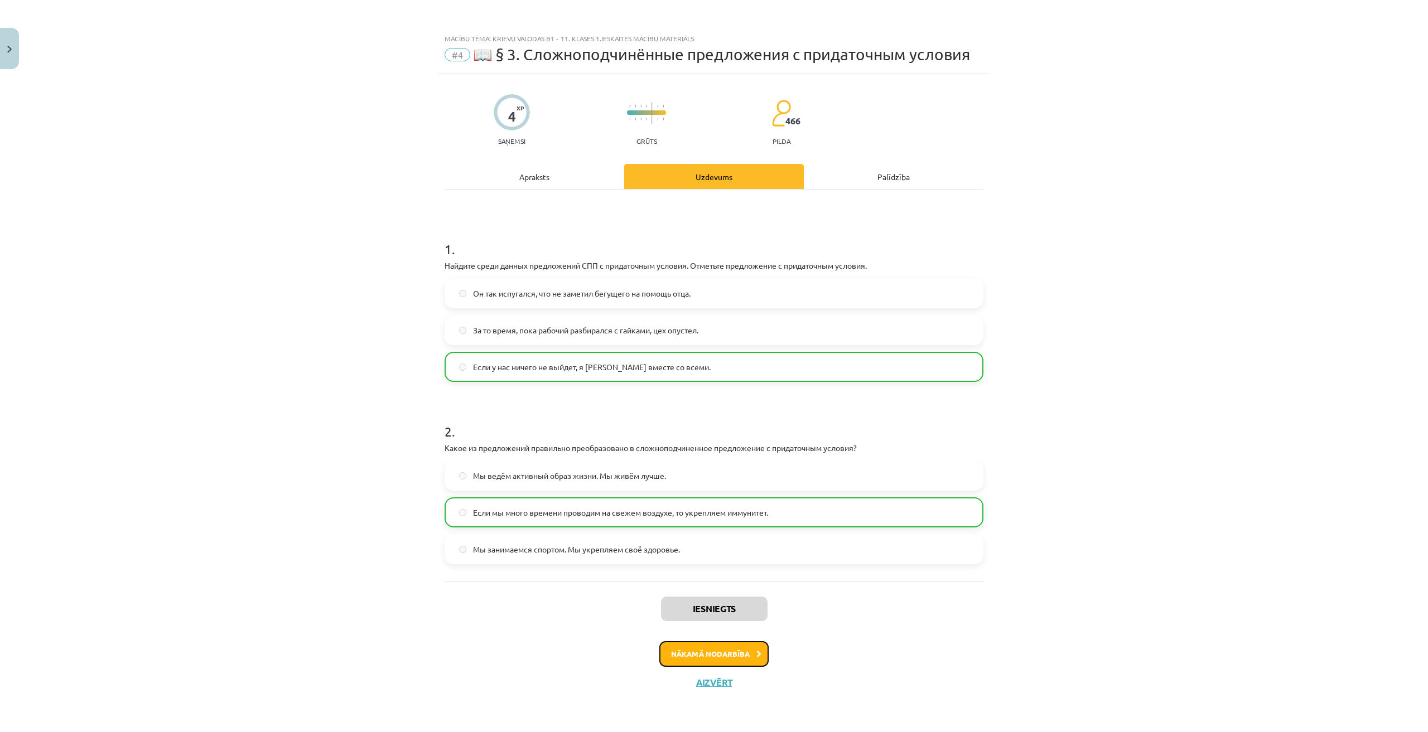
click at [712, 656] on button "Nākamā nodarbība" at bounding box center [713, 654] width 109 height 26
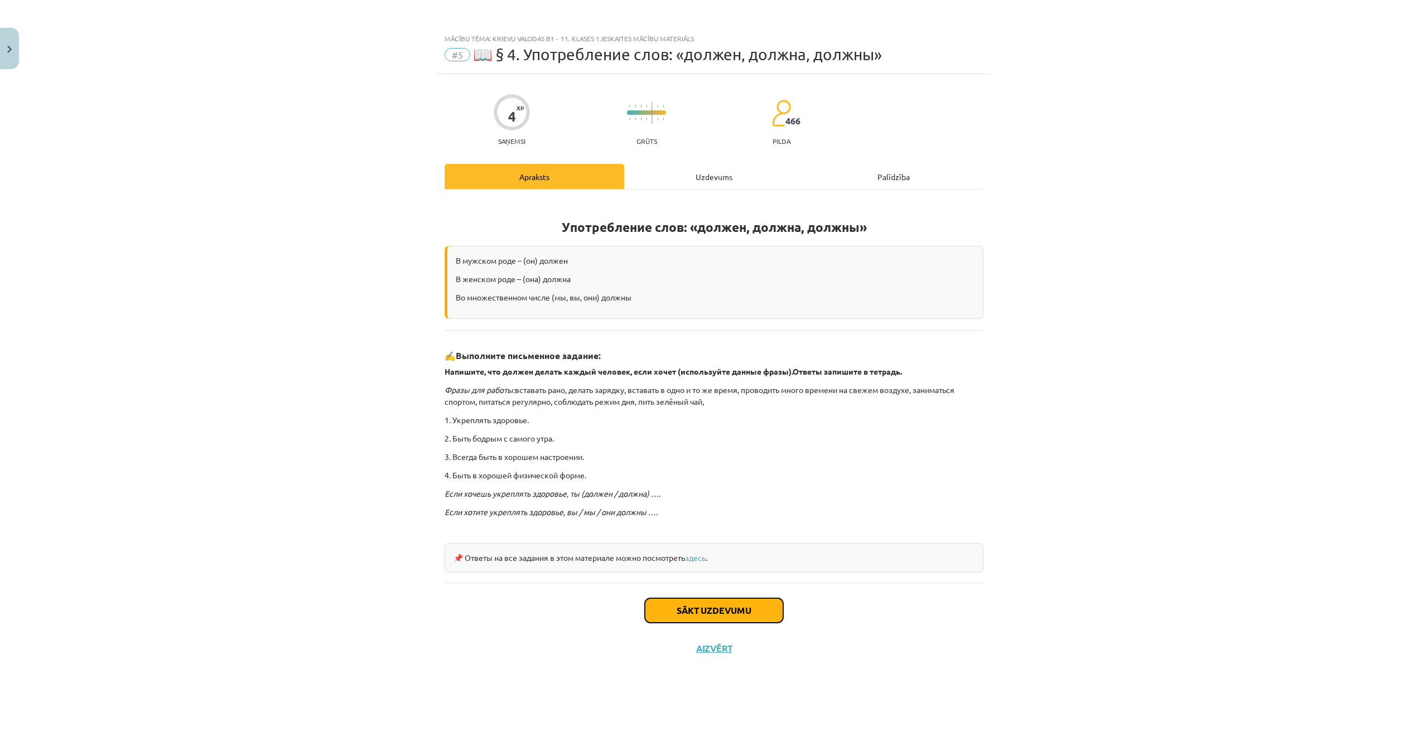
click at [746, 615] on button "Sākt uzdevumu" at bounding box center [714, 610] width 138 height 25
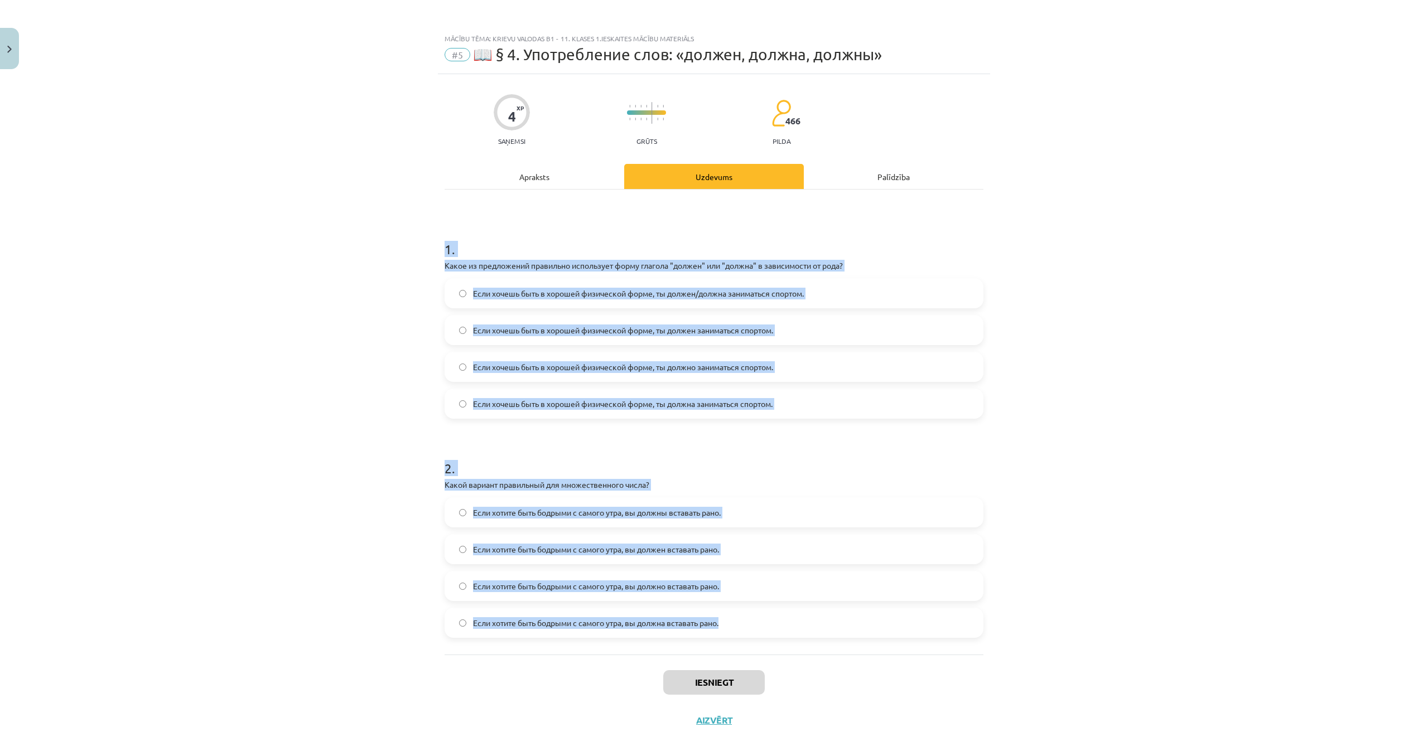
drag, startPoint x: 437, startPoint y: 243, endPoint x: 825, endPoint y: 620, distance: 540.6
click at [825, 620] on div "4 XP Saņemsi Grūts 466 pilda Apraksts Uzdevums Palīdzība 1 . Какое из предложен…" at bounding box center [714, 406] width 552 height 665
copy form "1 . Какое из предложений правильно использует форму глагола "должен" или "должн…"
click at [1207, 511] on div "Mācību tēma: Krievu valodas b1 - 11. klases 1.ieskaites mācību materiāls #5 📖 §…" at bounding box center [714, 366] width 1428 height 732
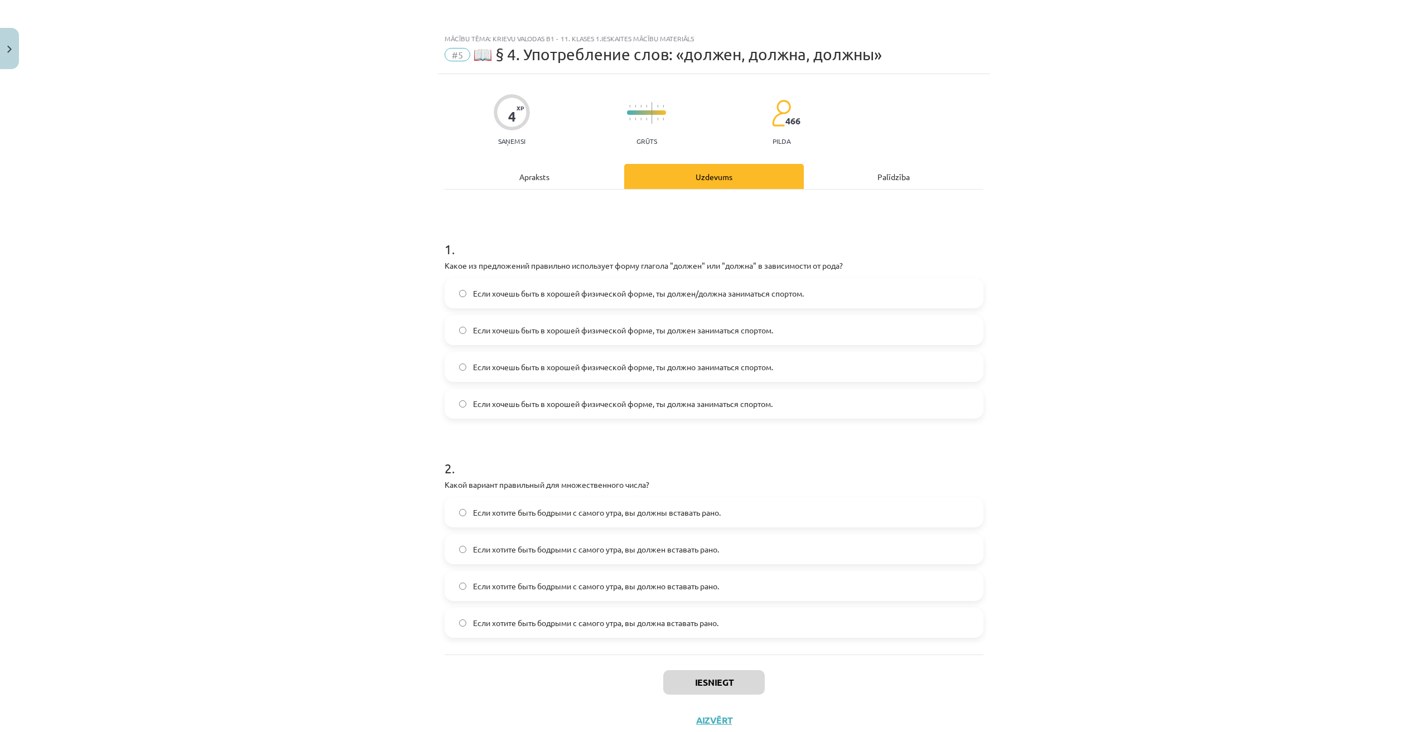
click at [622, 549] on span "Если хотите быть бодрыми с самого утра, вы должен вставать рано." at bounding box center [596, 550] width 246 height 12
click at [642, 375] on label "Если хочешь быть в хорошей физической форме, ты должно заниматься спортом." at bounding box center [714, 367] width 536 height 28
click at [616, 347] on div "Если хочешь быть в хорошей физической форме, ты должен/должна заниматься спорто…" at bounding box center [713, 348] width 539 height 141
click at [611, 335] on label "Если хочешь быть в хорошей физической форме, ты должен заниматься спортом." at bounding box center [714, 330] width 536 height 28
click at [585, 340] on label "Если хочешь быть в хорошей физической форме, ты должен заниматься спортом." at bounding box center [714, 330] width 536 height 28
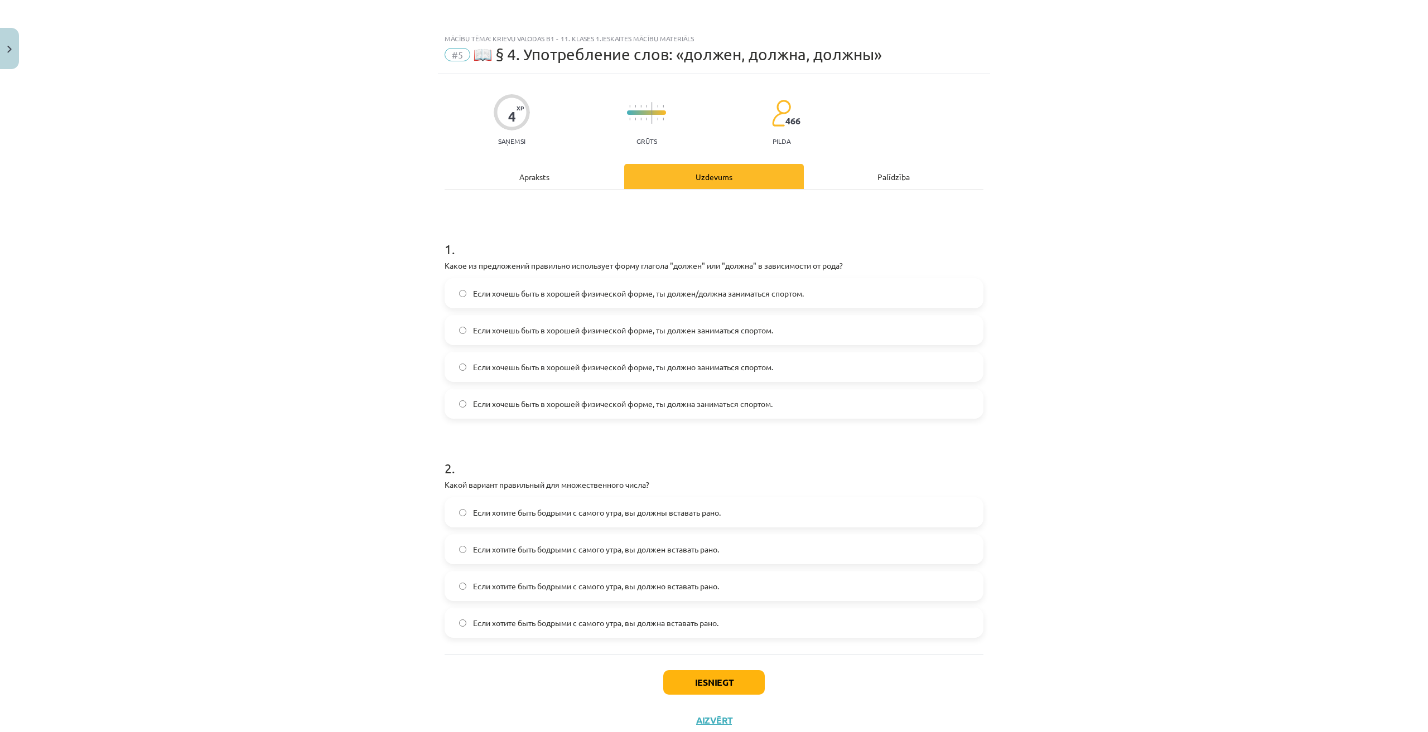
click at [573, 332] on span "Если хочешь быть в хорошей физической форме, ты должен заниматься спортом." at bounding box center [623, 331] width 300 height 12
click at [515, 365] on span "Если хочешь быть в хорошей физической форме, ты должно заниматься спортом." at bounding box center [623, 367] width 300 height 12
click at [701, 681] on button "Iesniegt" at bounding box center [713, 682] width 101 height 25
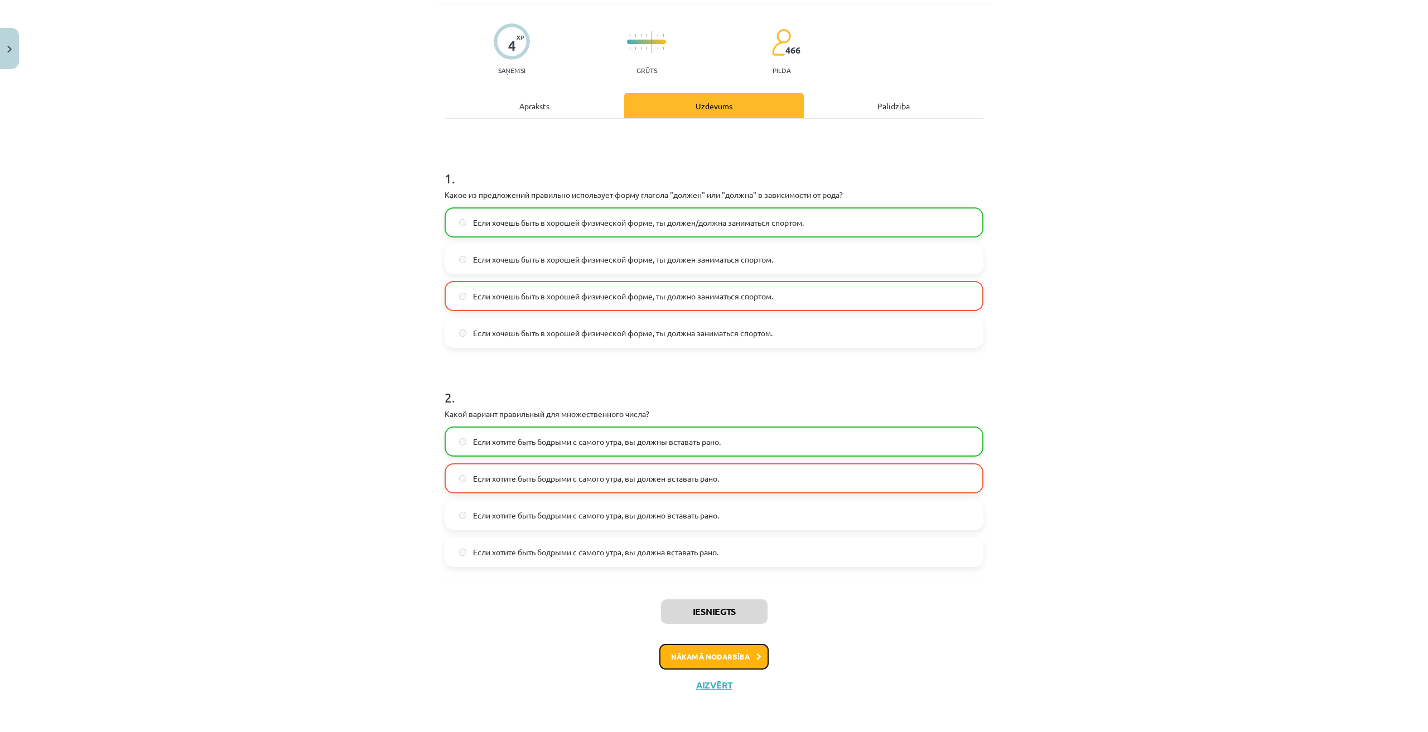
click at [707, 646] on button "Nākamā nodarbība" at bounding box center [713, 657] width 109 height 26
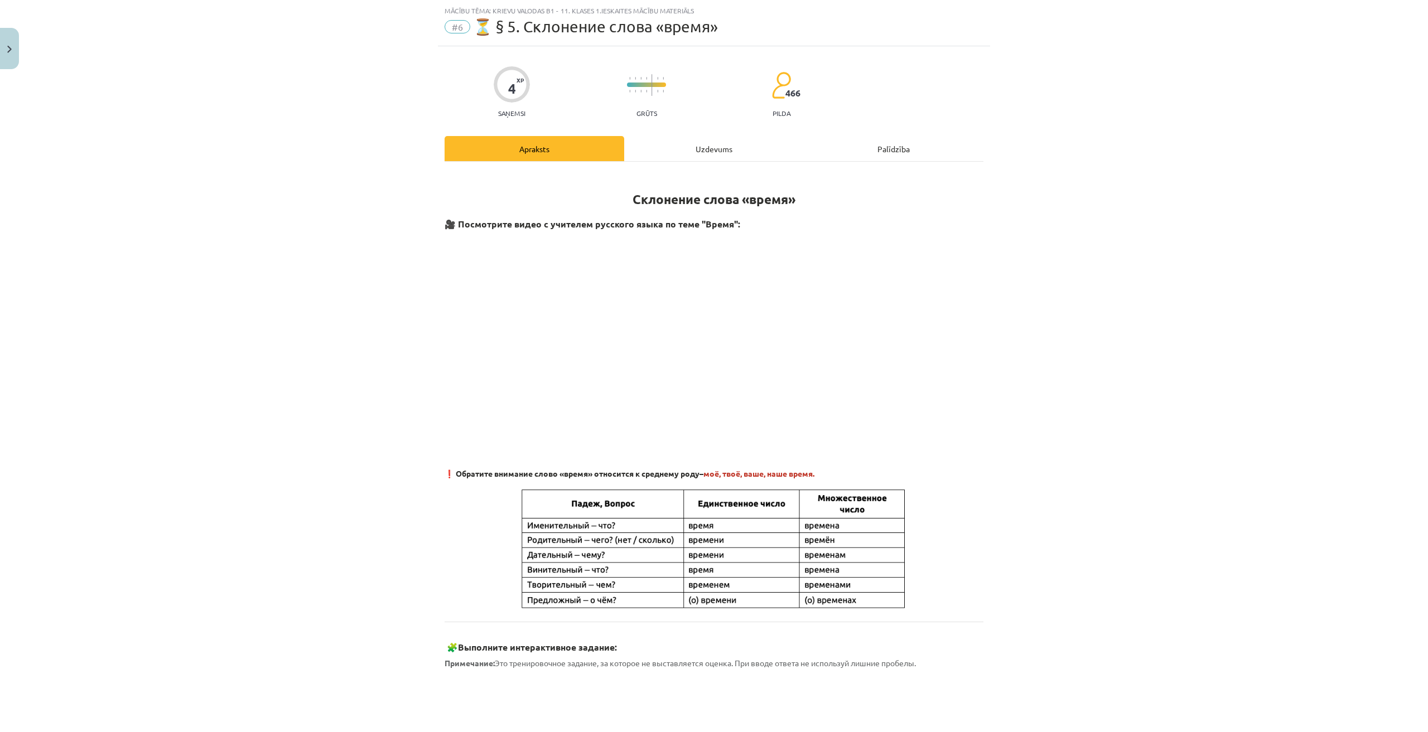
scroll to position [553, 0]
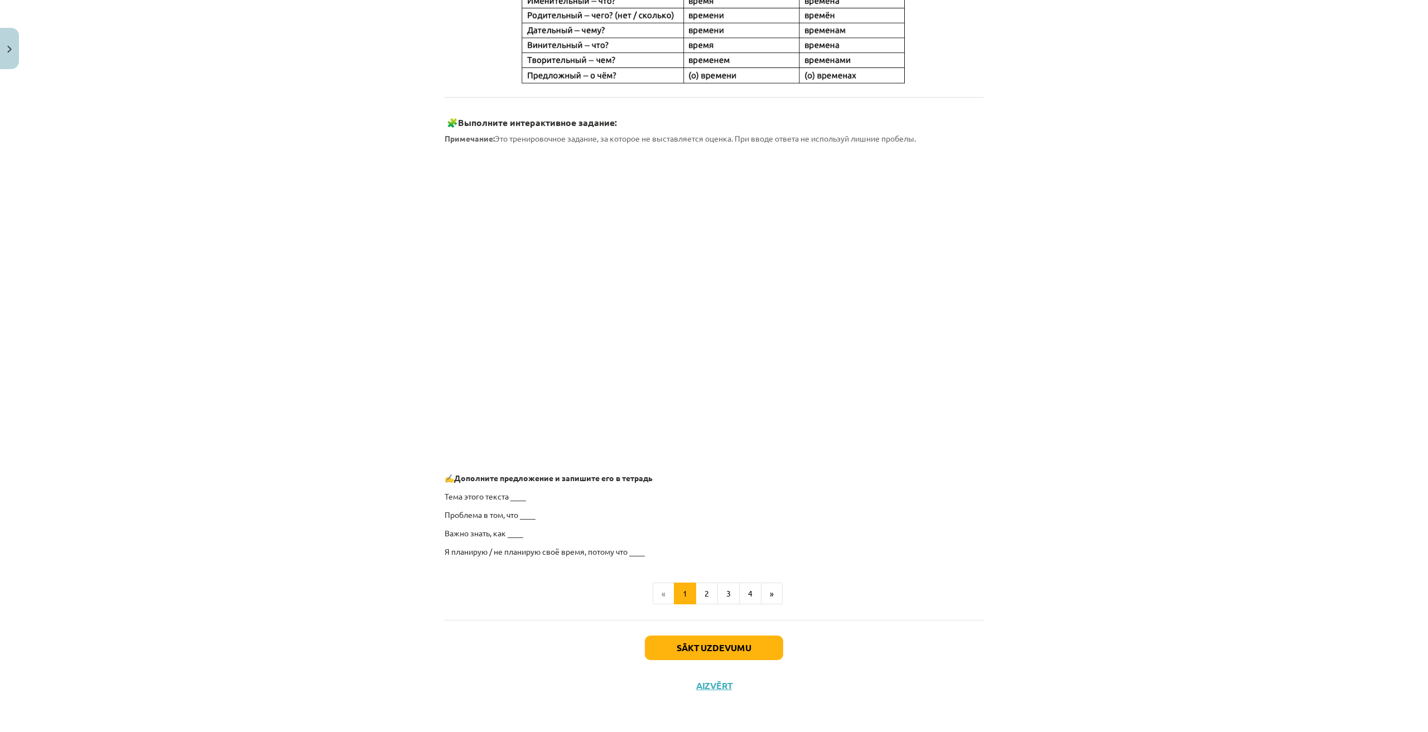
click at [1164, 491] on div "Mācību tēma: Krievu valodas b1 - 11. klases 1.ieskaites mācību materiāls #6 ⏳ §…" at bounding box center [714, 366] width 1428 height 732
click at [1062, 210] on div "Mācību tēma: Krievu valodas b1 - 11. klases 1.ieskaites mācību materiāls #6 ⏳ §…" at bounding box center [714, 366] width 1428 height 732
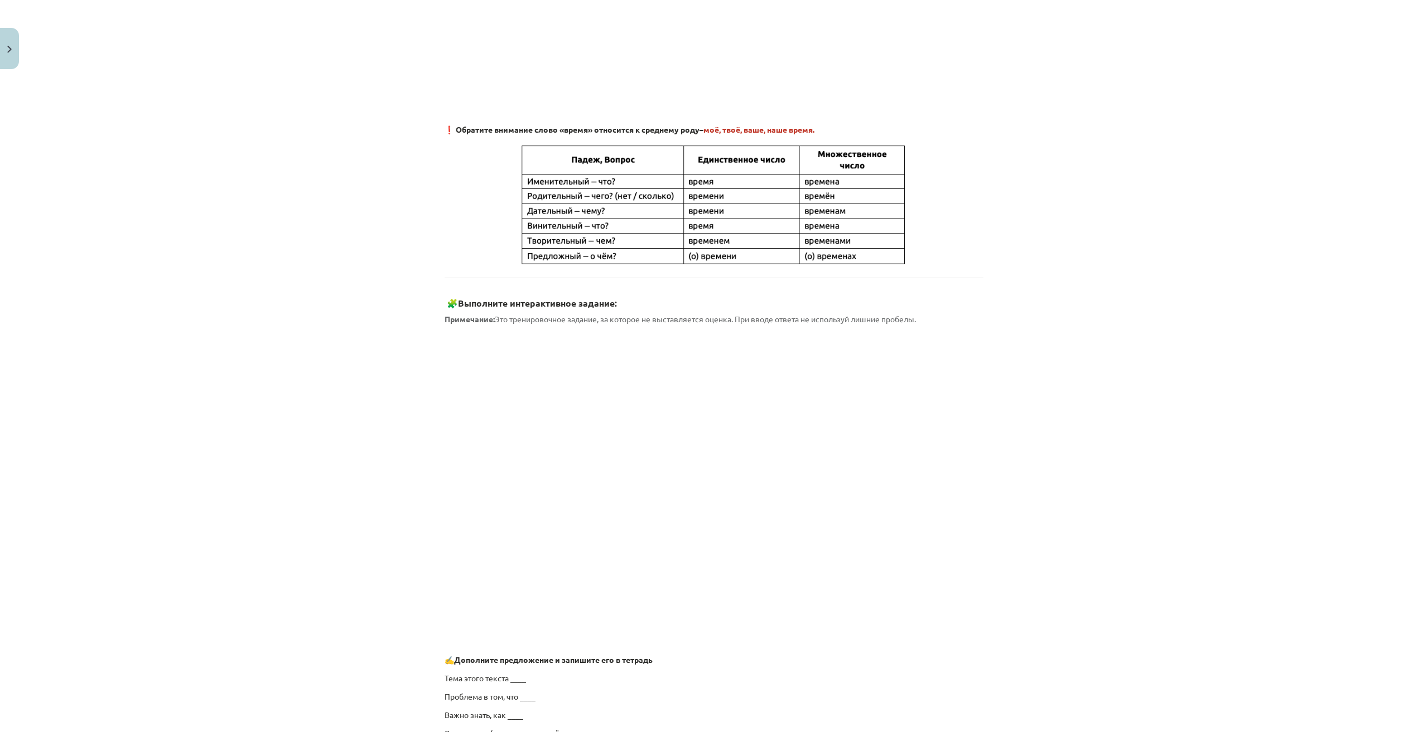
scroll to position [554, 0]
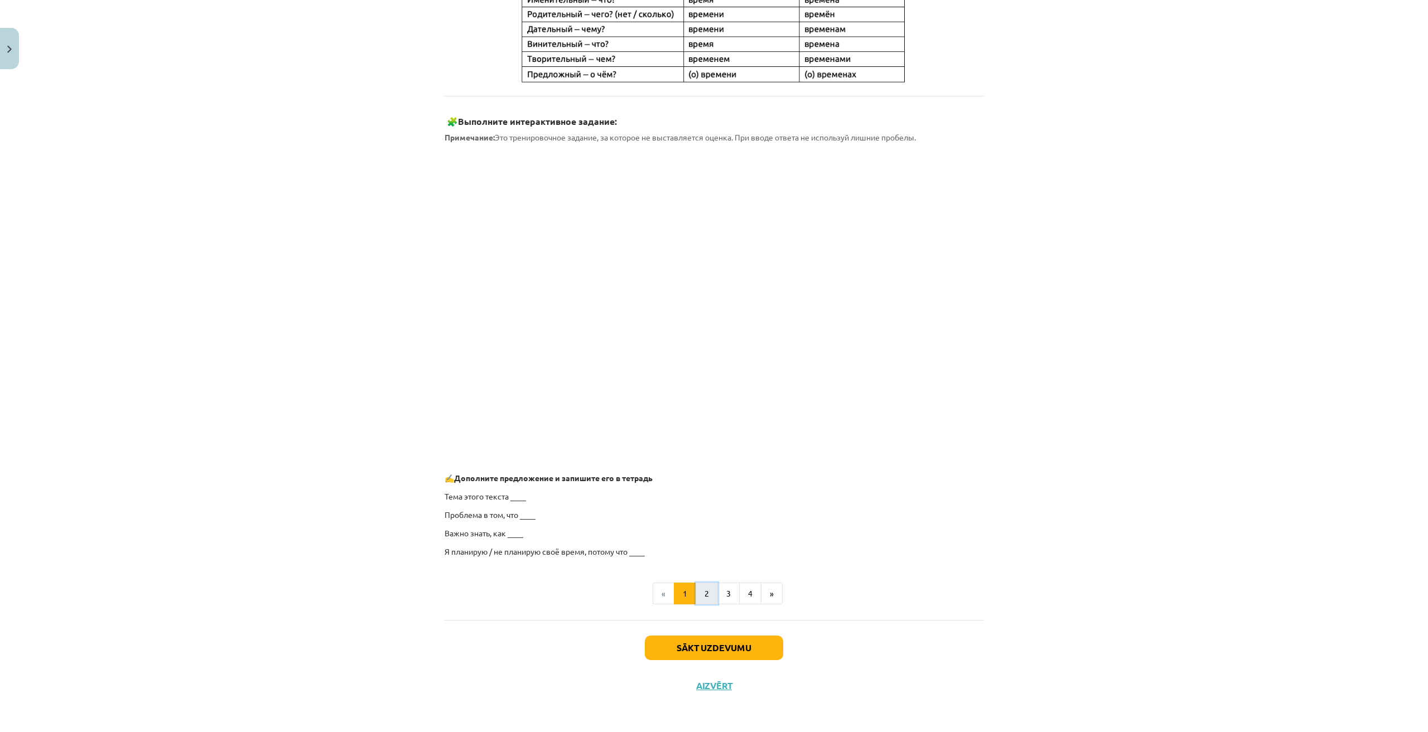
click at [700, 592] on button "2" at bounding box center [706, 594] width 22 height 22
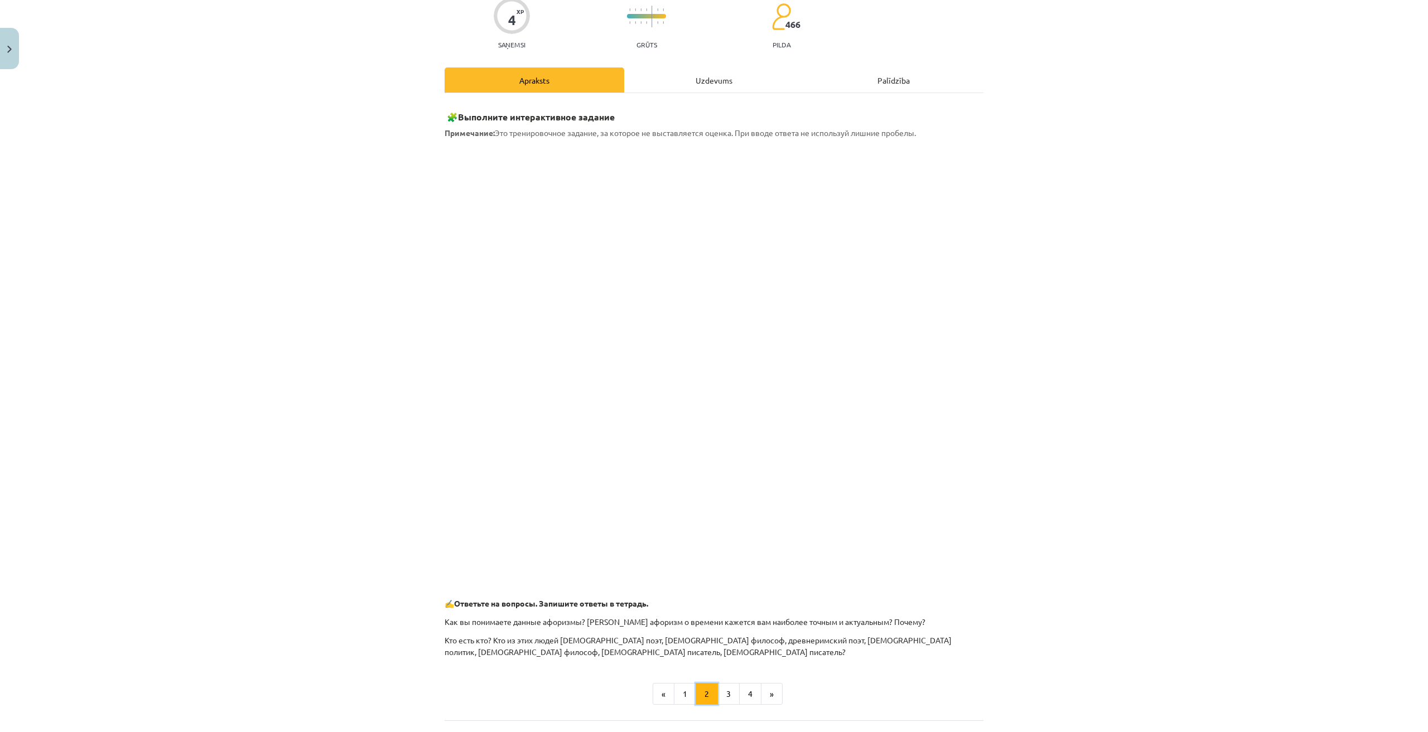
scroll to position [197, 0]
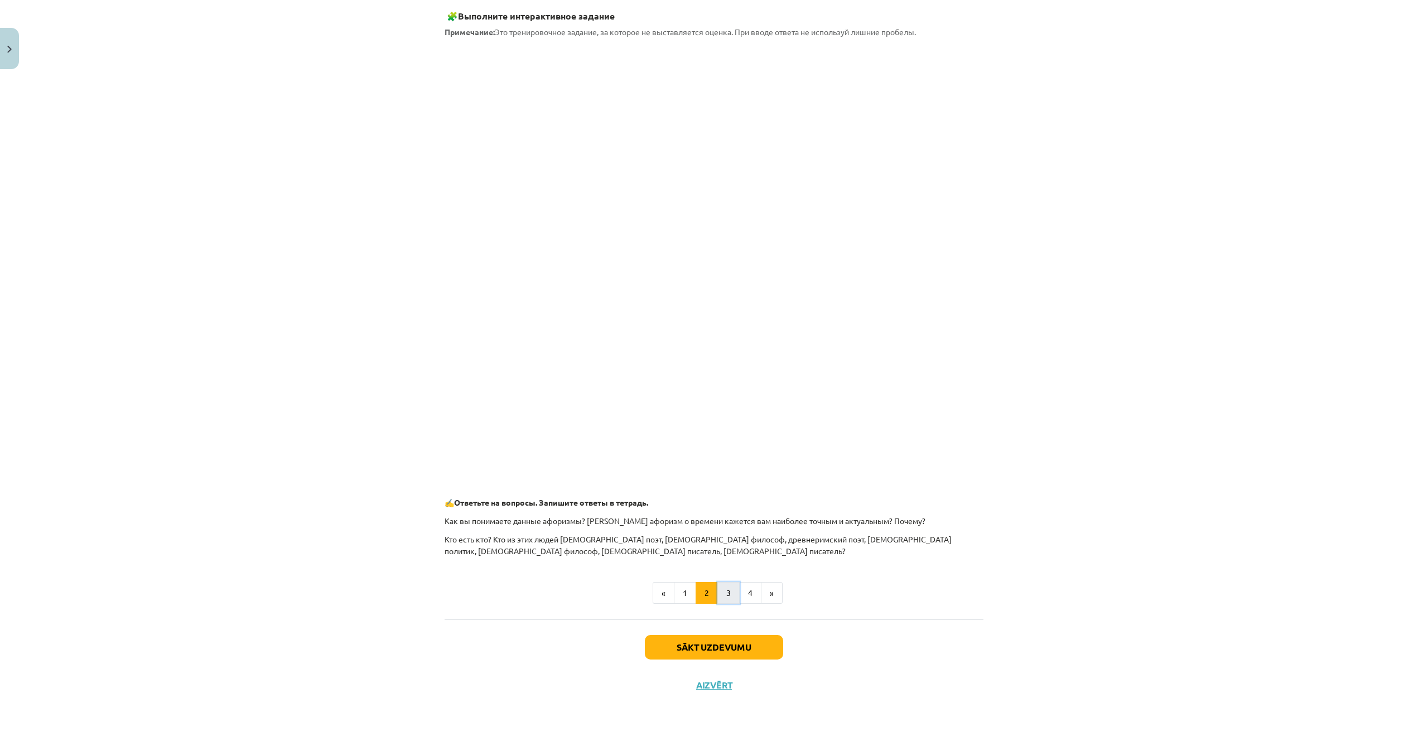
click at [724, 586] on button "3" at bounding box center [728, 593] width 22 height 22
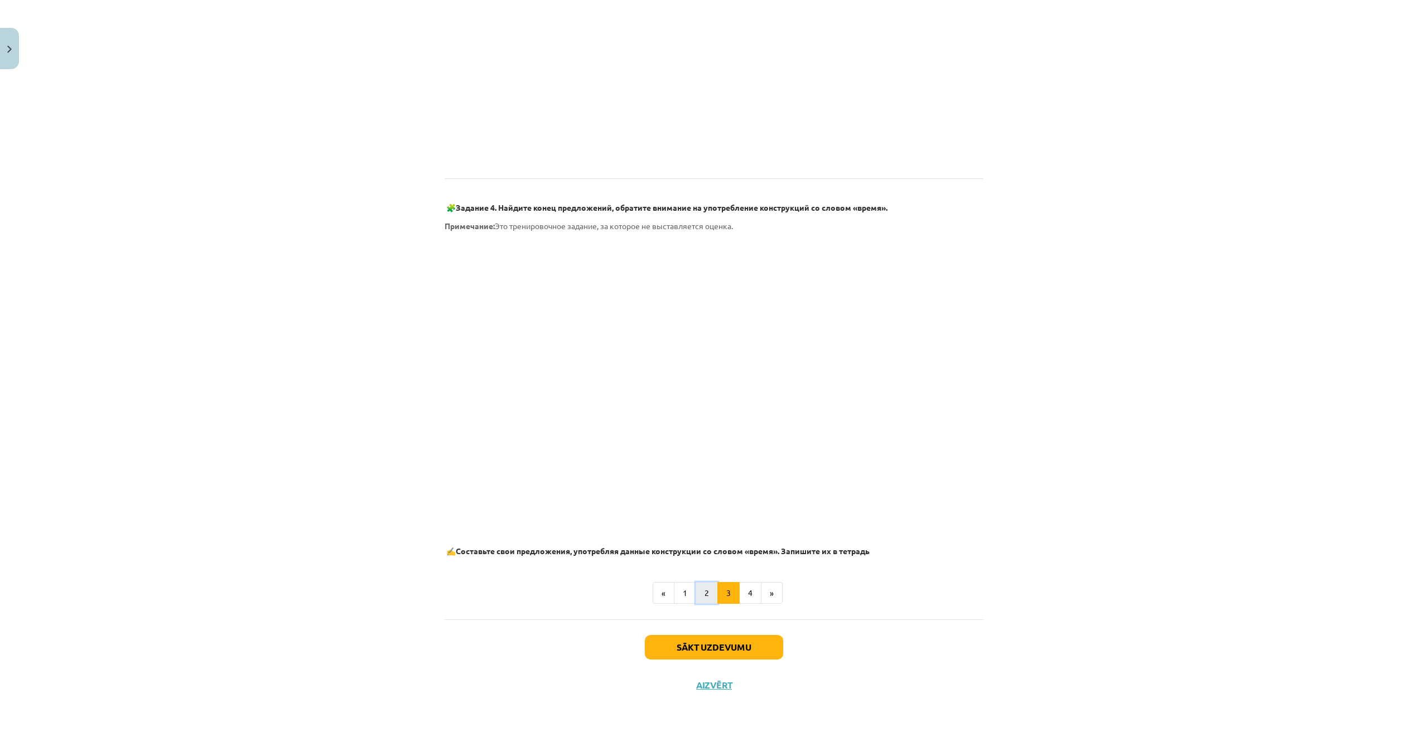
click at [703, 593] on button "2" at bounding box center [706, 593] width 22 height 22
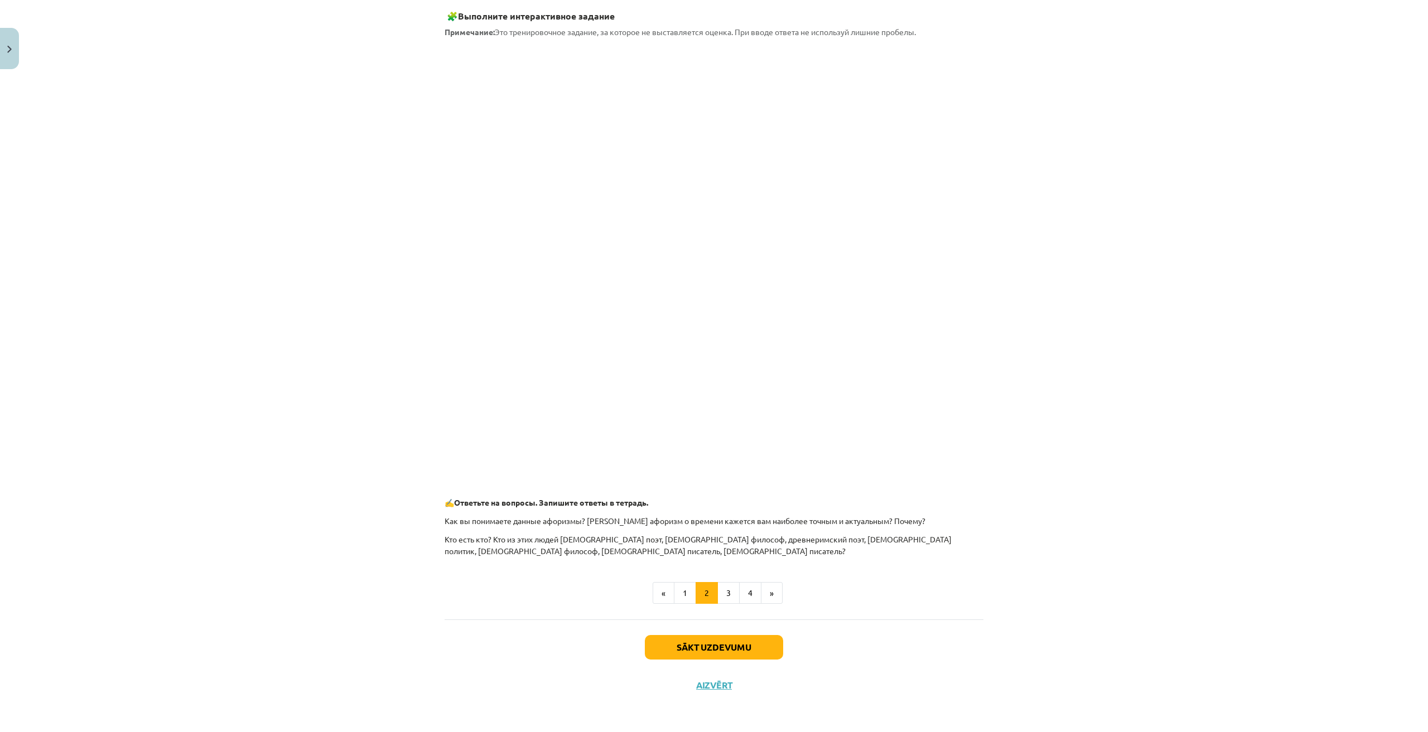
drag, startPoint x: 1120, startPoint y: 425, endPoint x: 1108, endPoint y: 430, distance: 13.5
click at [1114, 429] on div "Mācību tēma: Krievu valodas b1 - 11. klases 1.ieskaites mācību materiāls #6 ⏳ §…" at bounding box center [714, 366] width 1428 height 732
click at [728, 591] on button "3" at bounding box center [728, 594] width 22 height 22
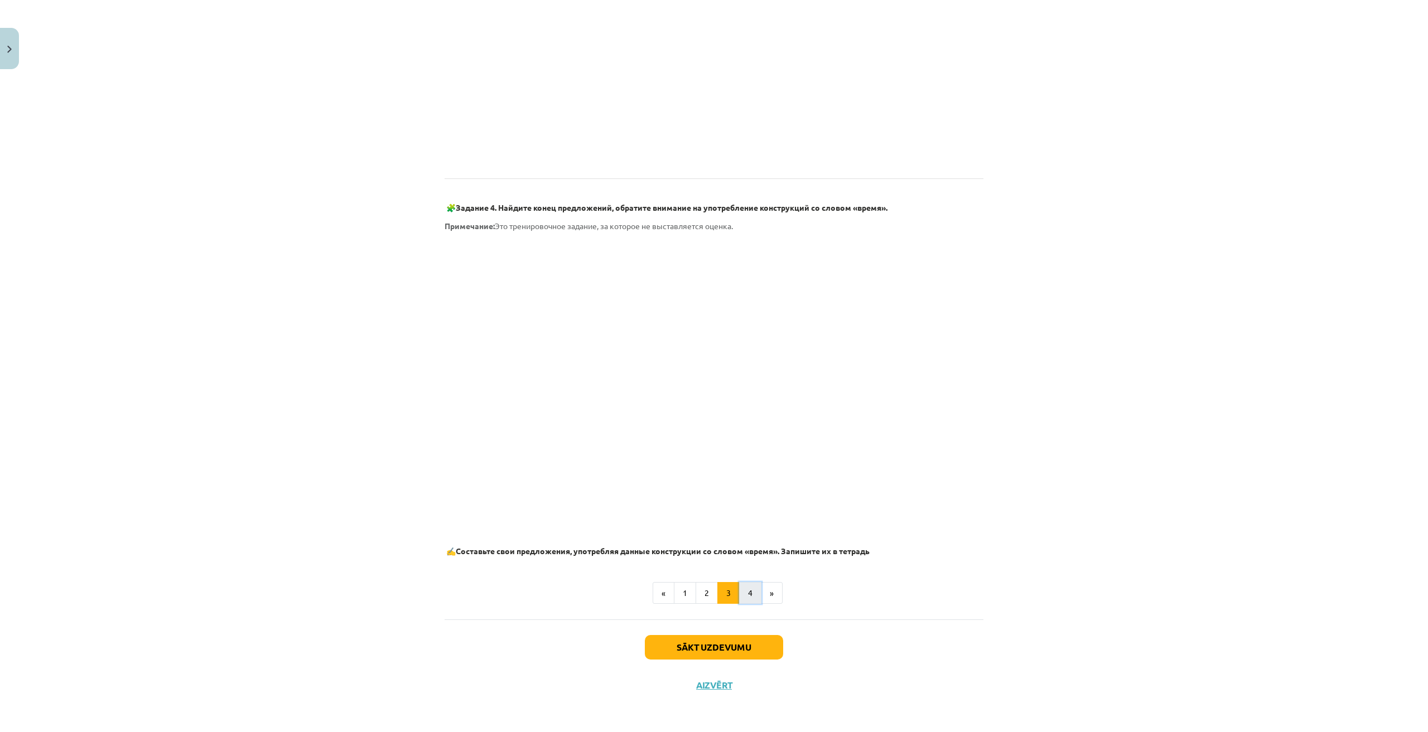
click at [746, 596] on button "4" at bounding box center [750, 593] width 22 height 22
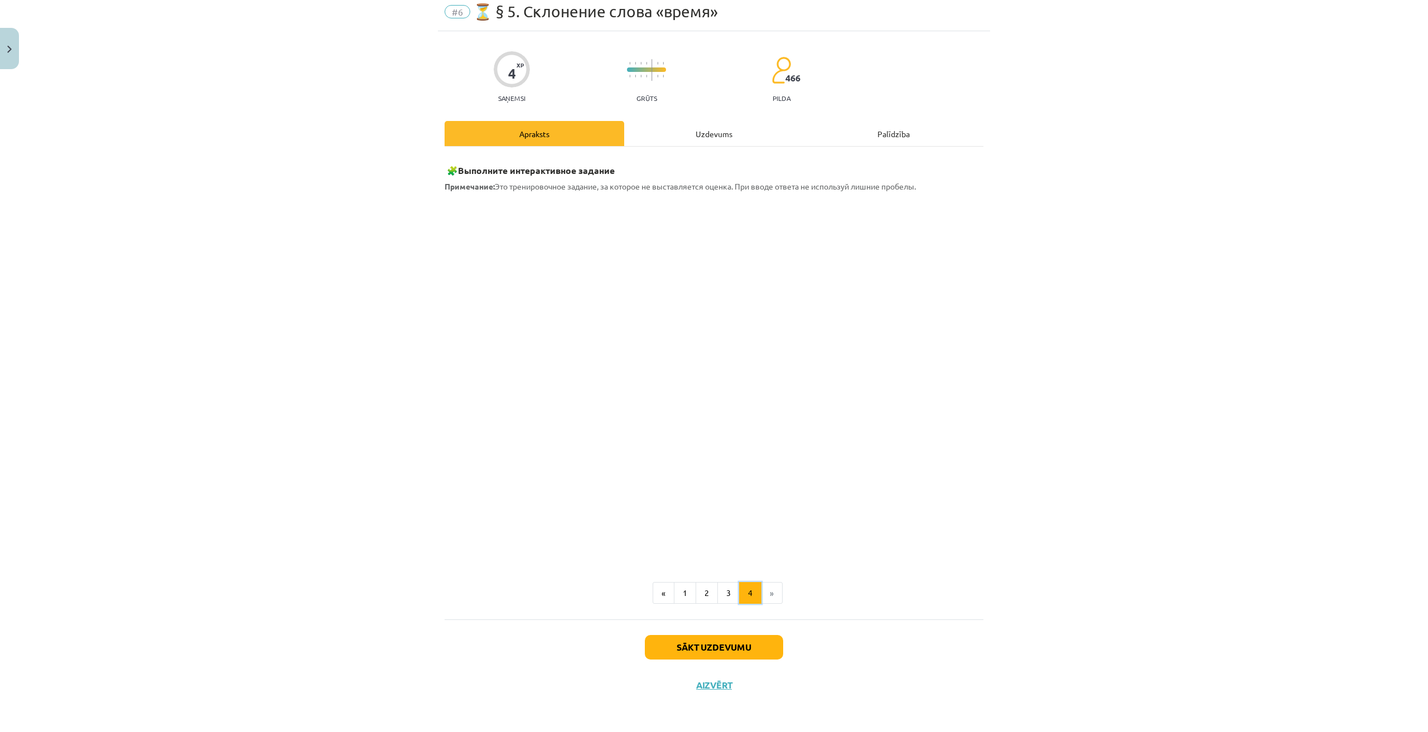
scroll to position [0, 0]
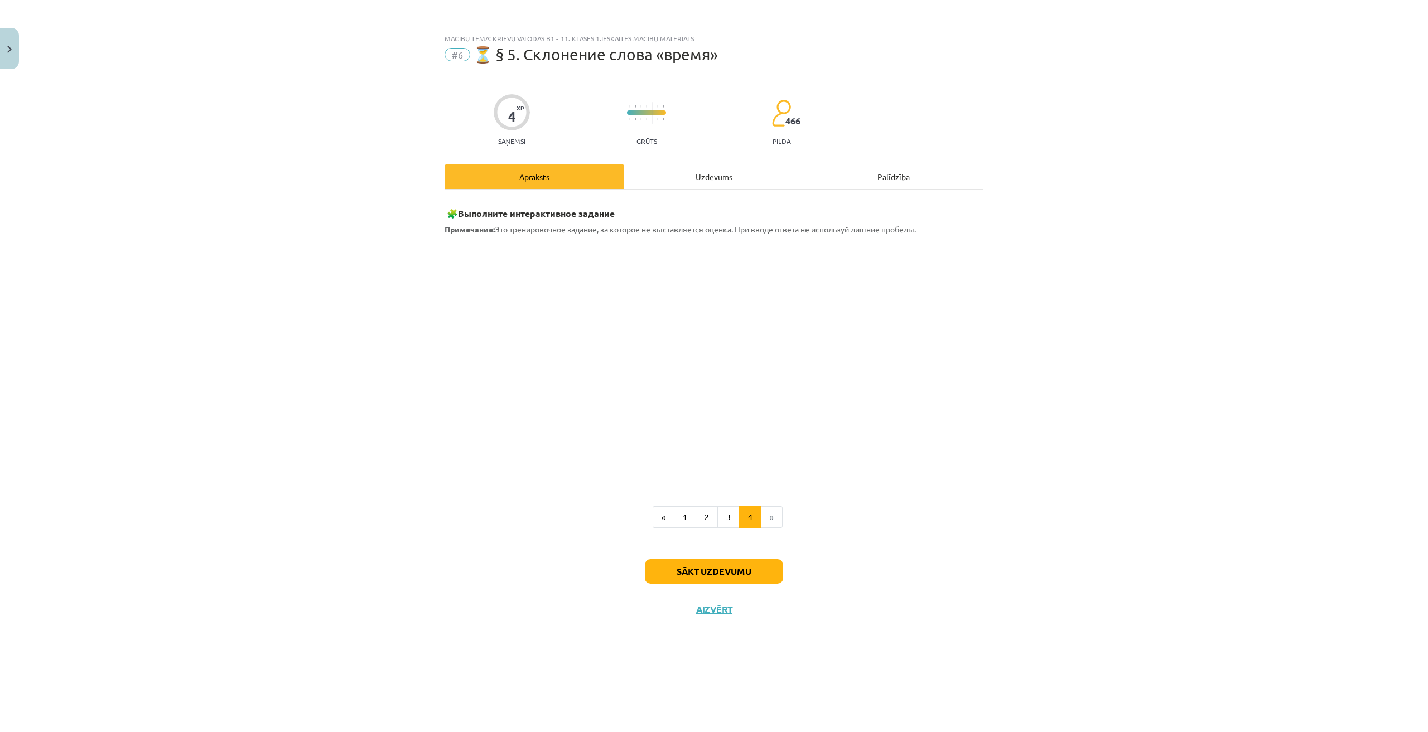
click at [1034, 296] on div "Mācību tēma: Krievu valodas b1 - 11. klases 1.ieskaites mācību materiāls #6 ⏳ §…" at bounding box center [714, 366] width 1428 height 732
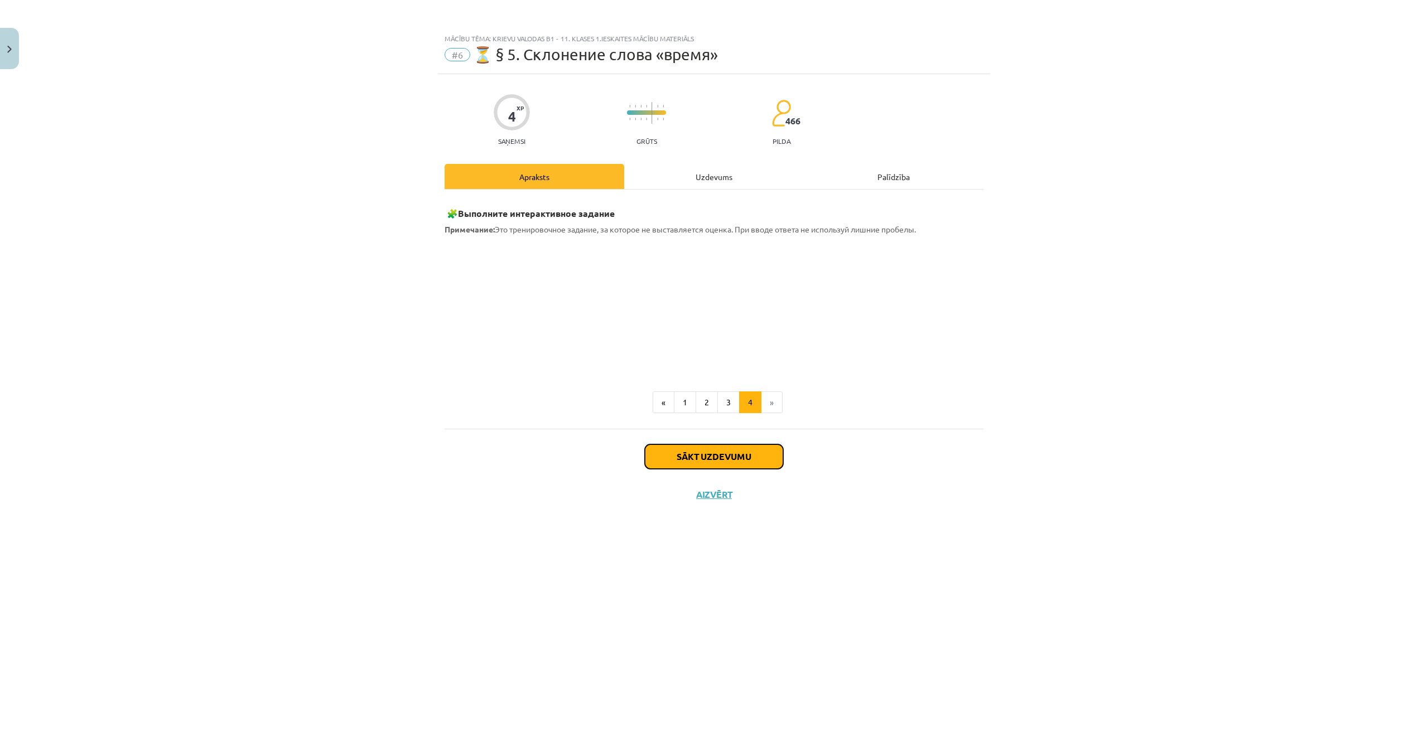
click at [736, 449] on button "Sākt uzdevumu" at bounding box center [714, 456] width 138 height 25
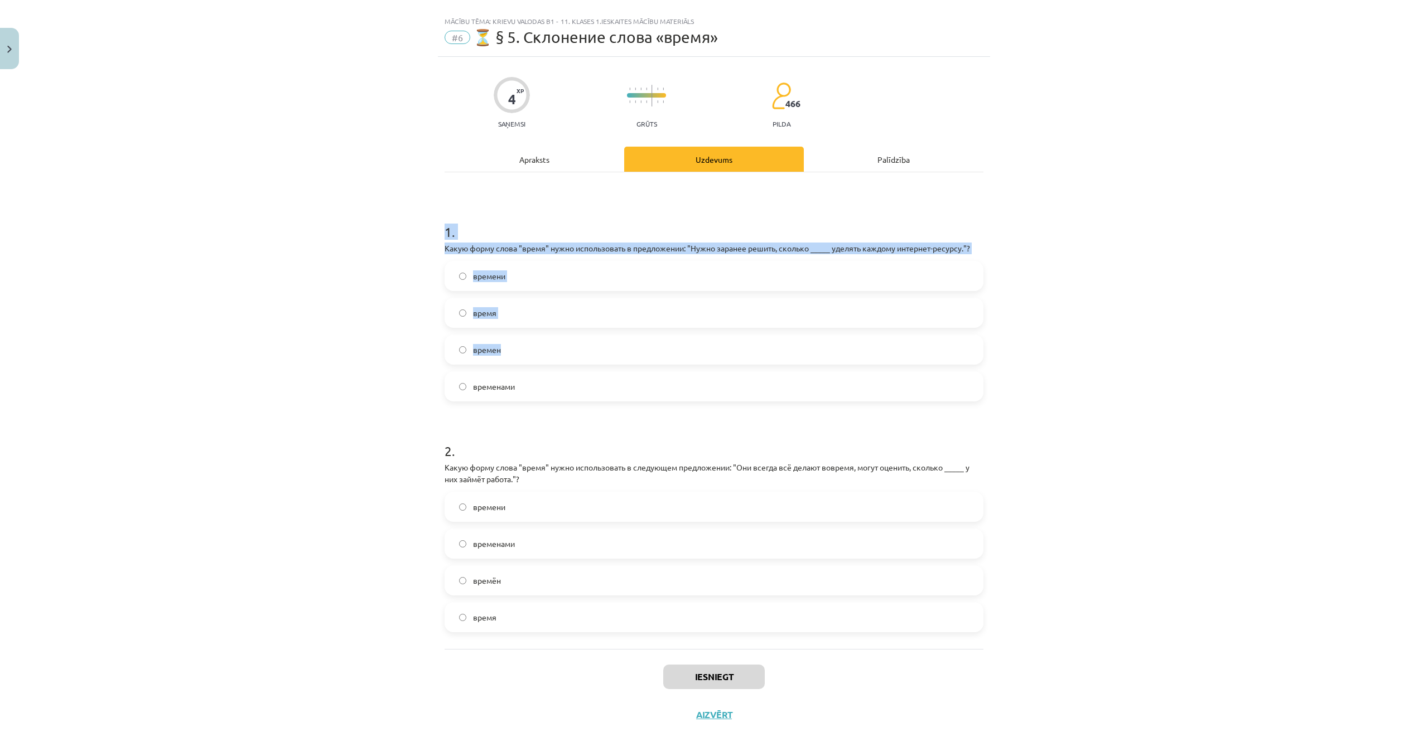
scroll to position [47, 0]
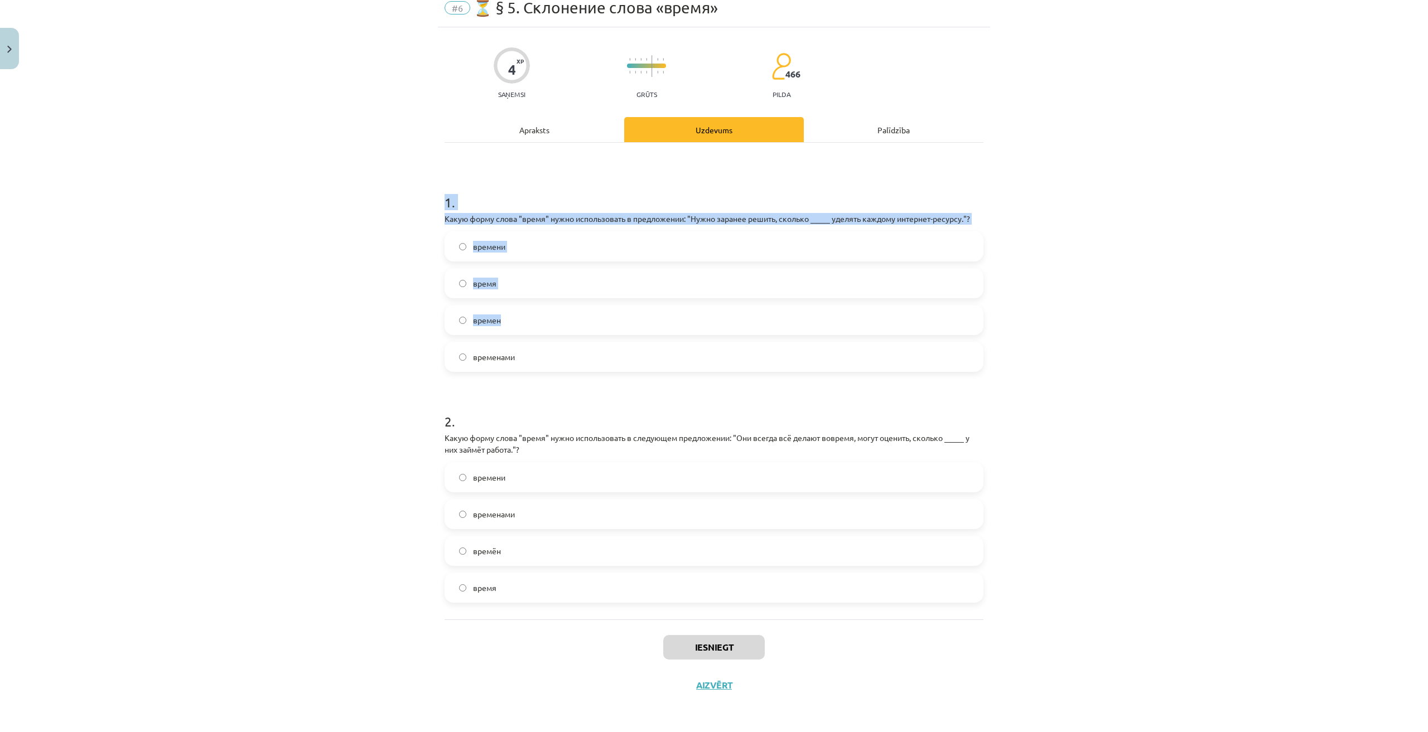
drag, startPoint x: 427, startPoint y: 243, endPoint x: 1187, endPoint y: 315, distance: 763.4
click at [1191, 318] on div "Mācību tēma: Krievu valodas b1 - 11. klases 1.ieskaites mācību materiāls #6 ⏳ §…" at bounding box center [714, 366] width 1428 height 732
click at [1182, 309] on div "Mācību tēma: Krievu valodas b1 - 11. klases 1.ieskaites mācību materiāls #6 ⏳ §…" at bounding box center [714, 366] width 1428 height 732
click at [509, 247] on label "времени" at bounding box center [714, 247] width 536 height 28
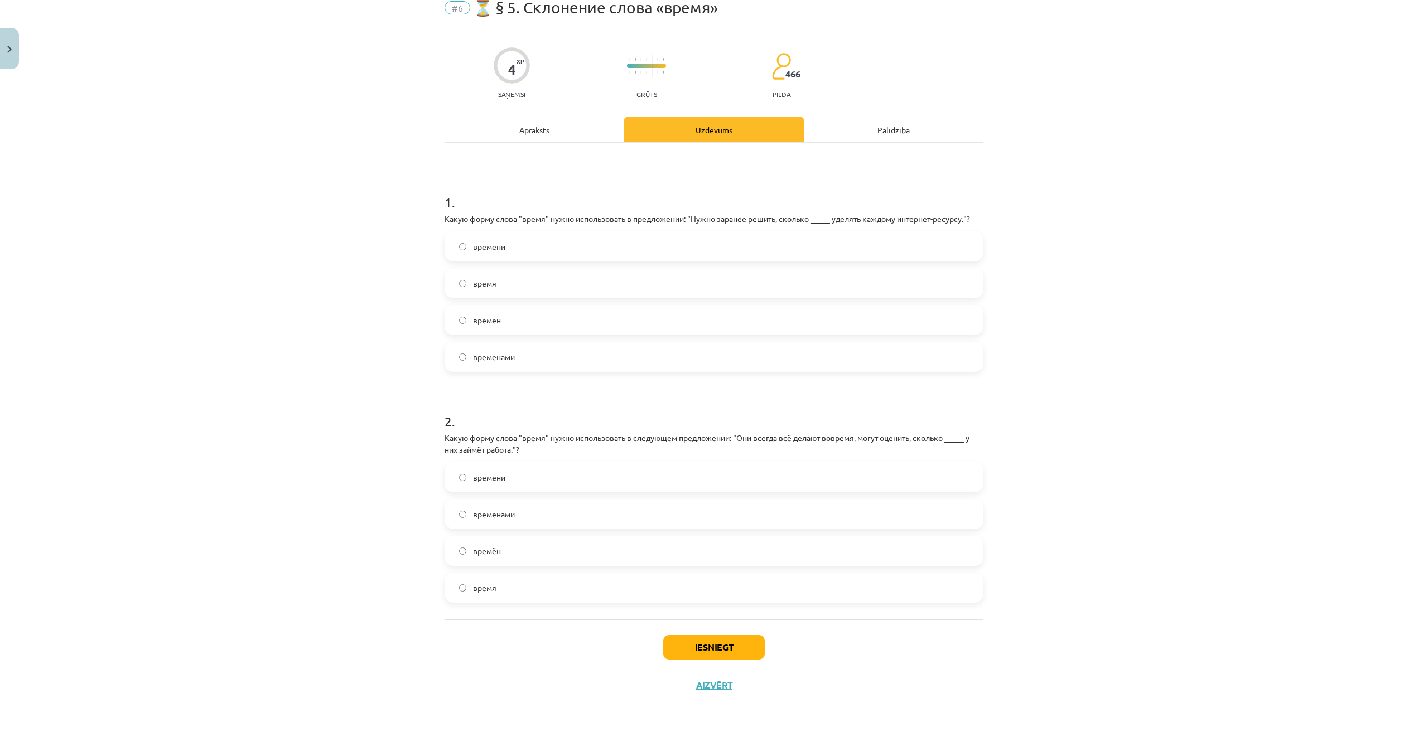
click at [511, 468] on label "времени" at bounding box center [714, 477] width 536 height 28
click at [719, 647] on button "Iesniegt" at bounding box center [713, 647] width 101 height 25
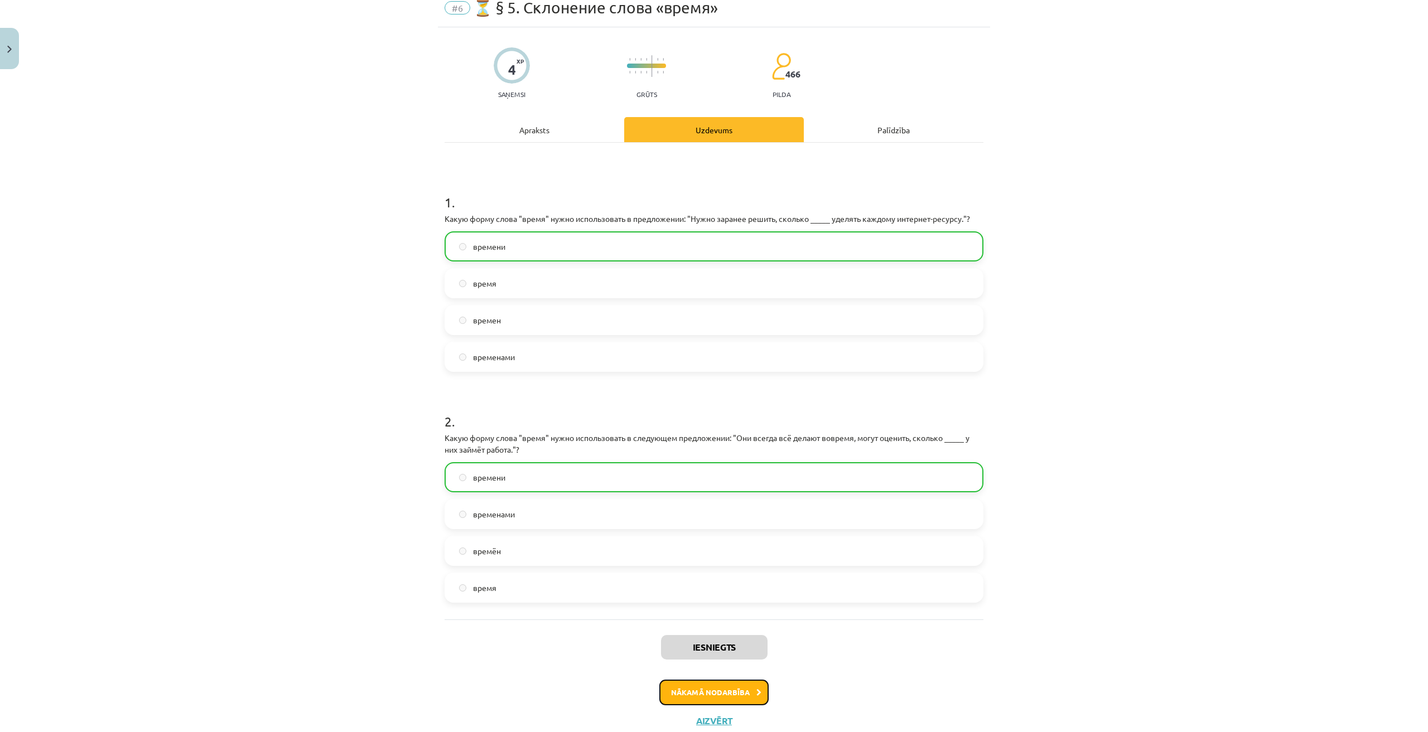
click at [748, 691] on button "Nākamā nodarbība" at bounding box center [713, 693] width 109 height 26
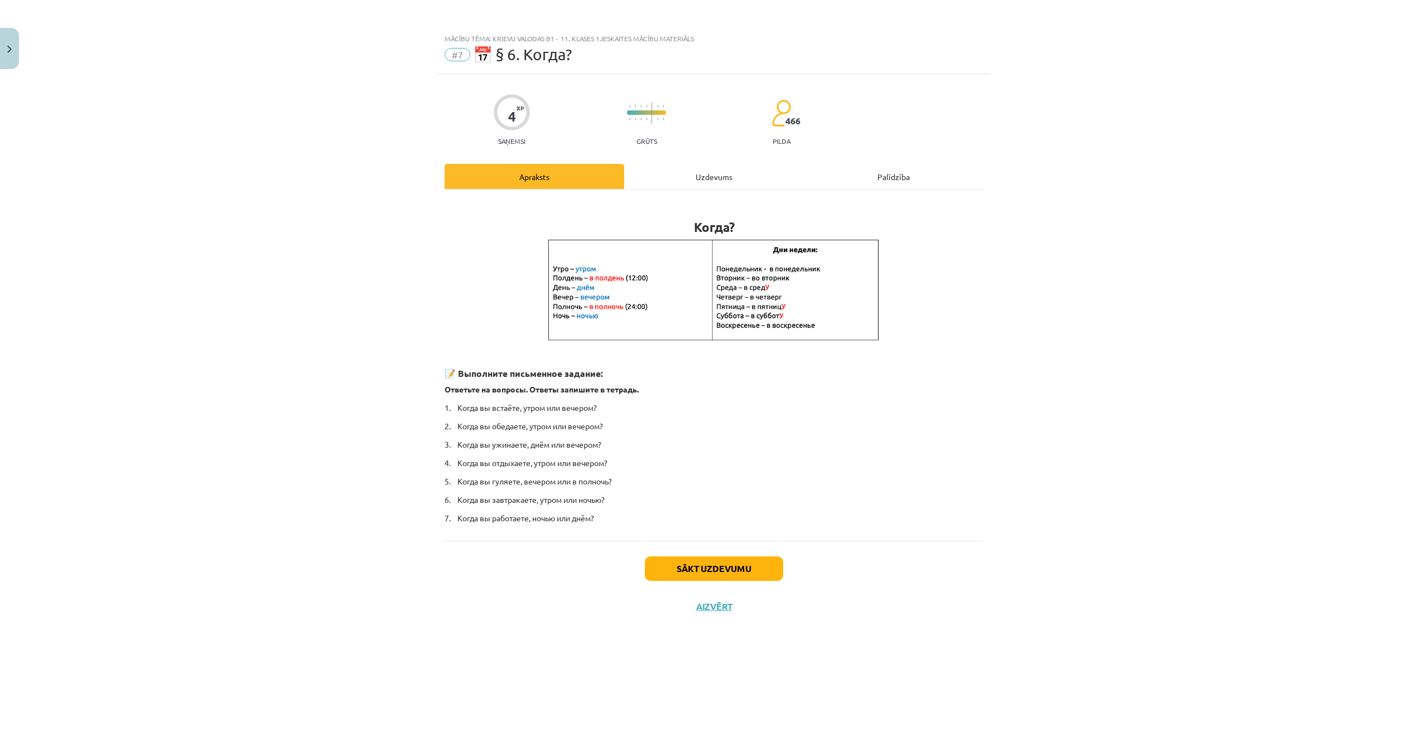
scroll to position [0, 0]
click at [696, 563] on button "Sākt uzdevumu" at bounding box center [714, 569] width 138 height 25
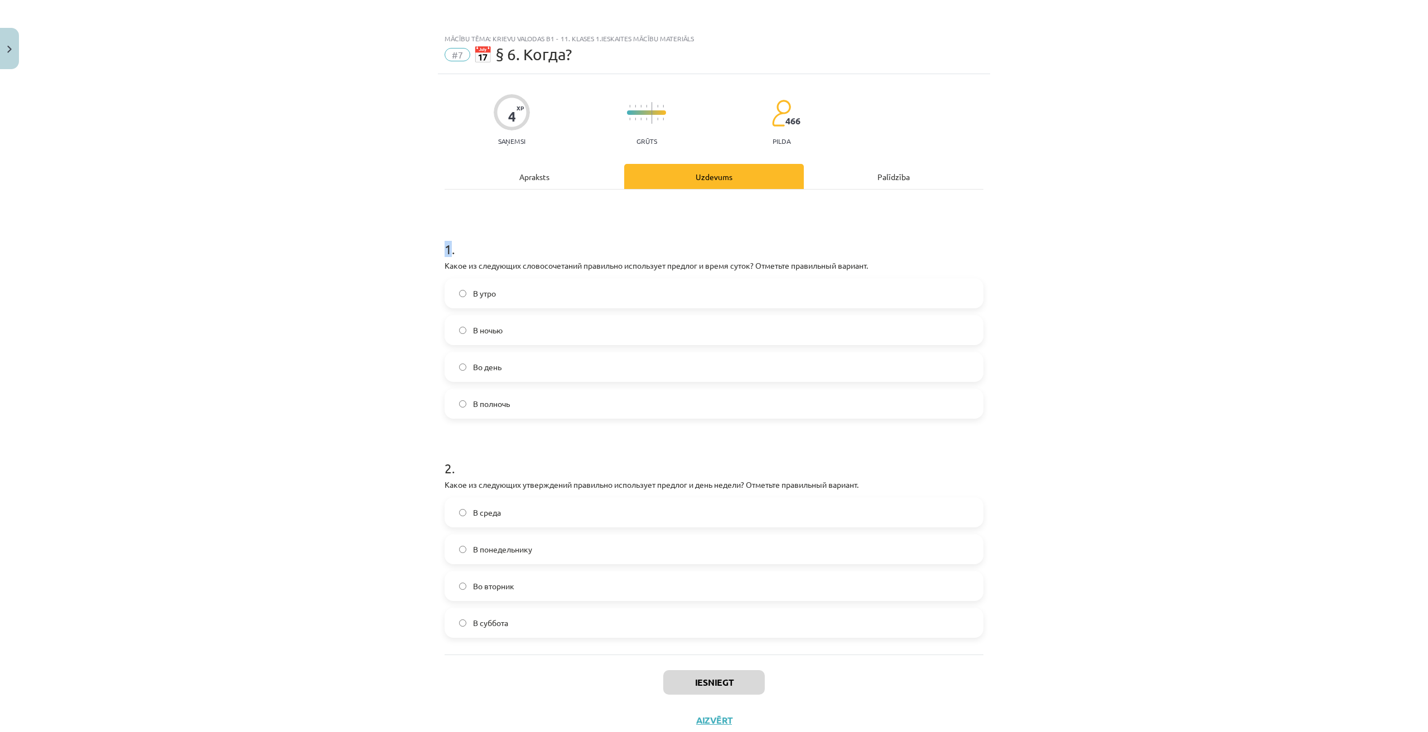
drag, startPoint x: 436, startPoint y: 248, endPoint x: 420, endPoint y: 243, distance: 15.9
click at [444, 255] on div "Mācību tēma: Krievu valodas b1 - 11. klases 1.ieskaites mācību materiāls #7 📅 §…" at bounding box center [714, 366] width 1428 height 732
click at [403, 238] on div "Mācību tēma: Krievu valodas b1 - 11. klases 1.ieskaites mācību materiāls #7 📅 §…" at bounding box center [714, 366] width 1428 height 732
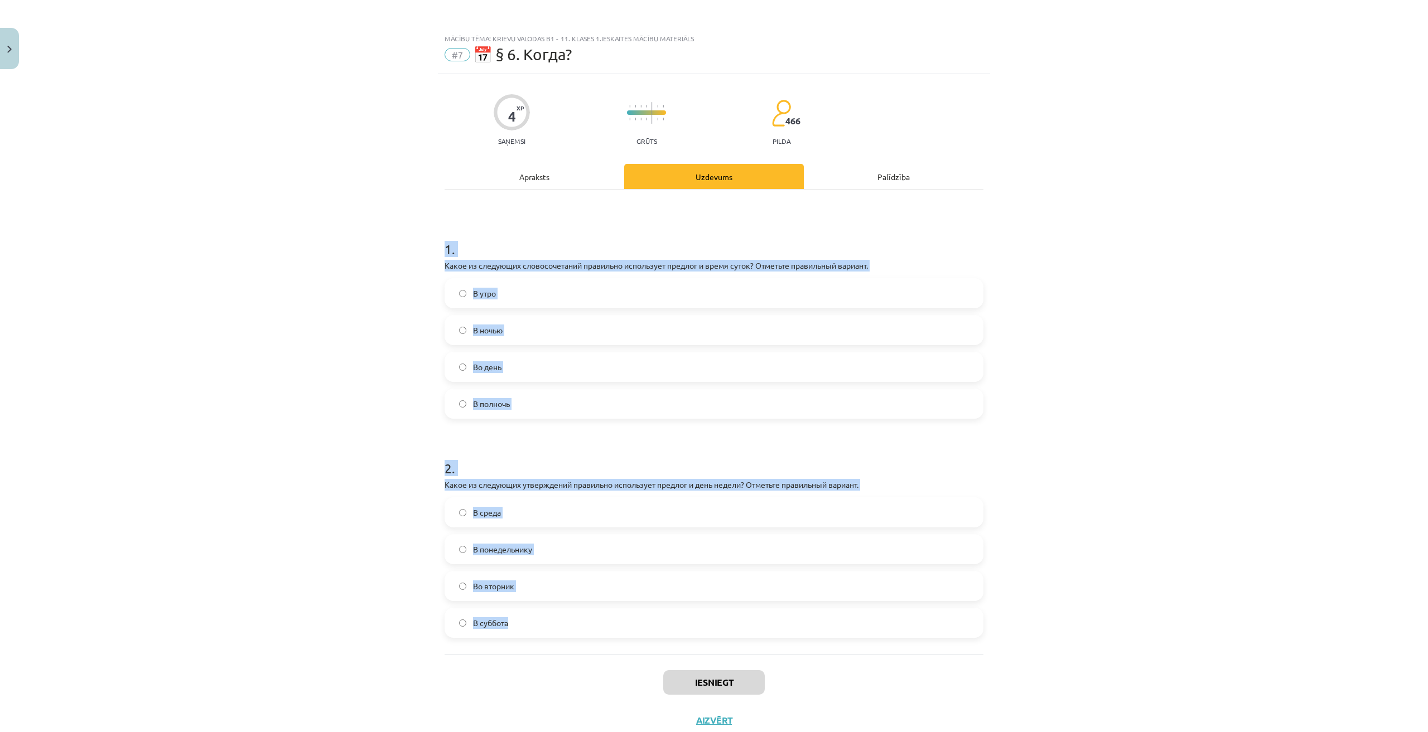
drag, startPoint x: 441, startPoint y: 237, endPoint x: 623, endPoint y: 637, distance: 439.4
click at [623, 637] on form "1 . Какое из следующих словосочетаний правильно использует предлог и время суто…" at bounding box center [713, 430] width 539 height 416
copy form "1 . Какое из следующих словосочетаний правильно использует предлог и время суто…"
click at [1105, 502] on div "Mācību tēma: Krievu valodas b1 - 11. klases 1.ieskaites mācību materiāls #7 📅 §…" at bounding box center [714, 366] width 1428 height 732
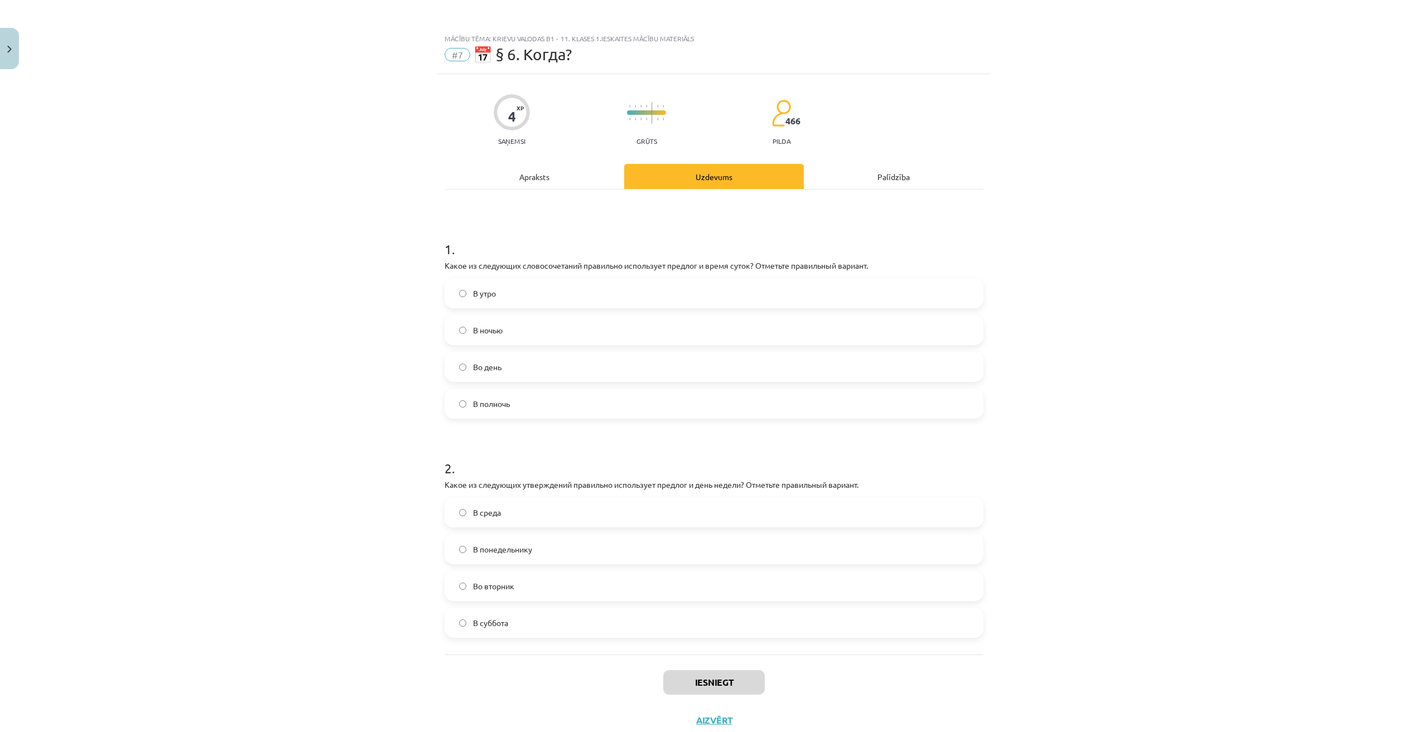
click at [536, 589] on label "Во вторник" at bounding box center [714, 586] width 536 height 28
click at [553, 407] on label "В полночь" at bounding box center [714, 404] width 536 height 28
click at [704, 685] on button "Iesniegt" at bounding box center [713, 682] width 101 height 25
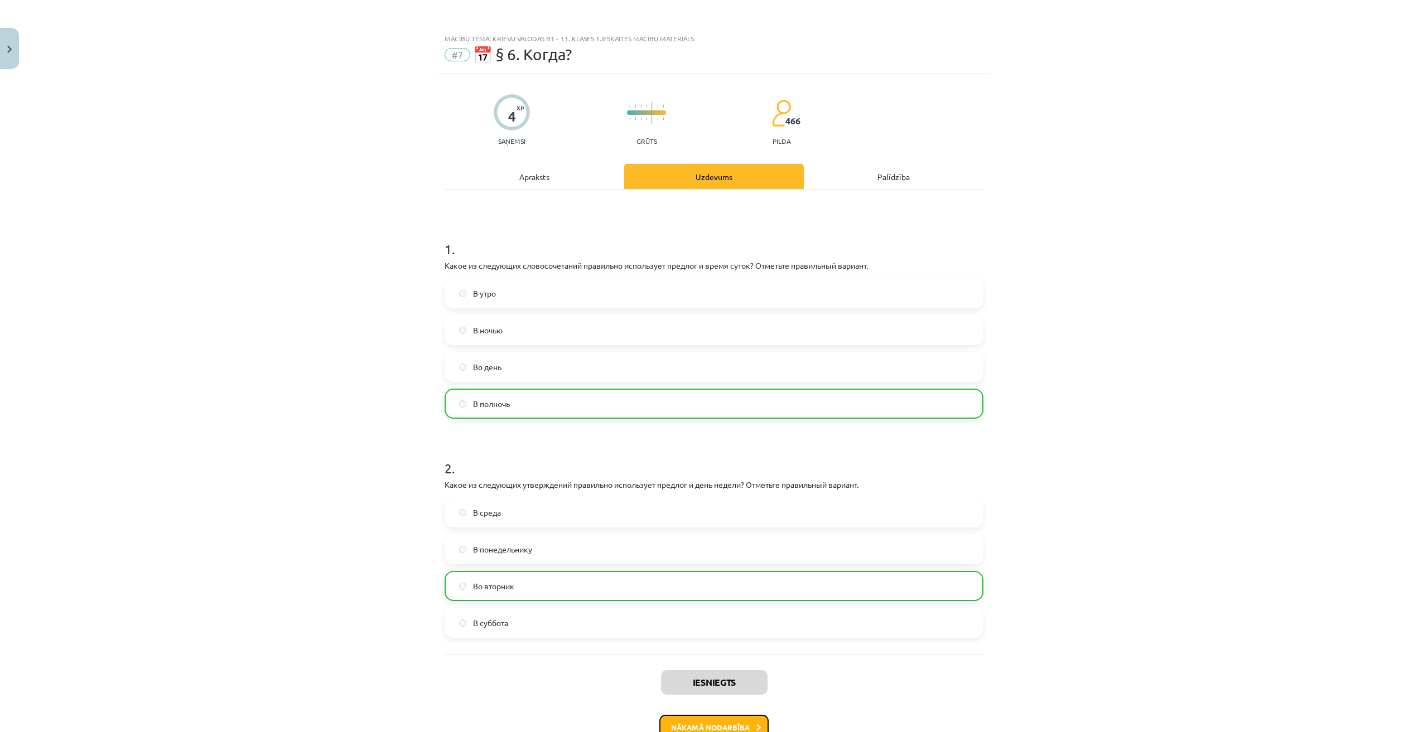
click at [705, 718] on button "Nākamā nodarbība" at bounding box center [713, 728] width 109 height 26
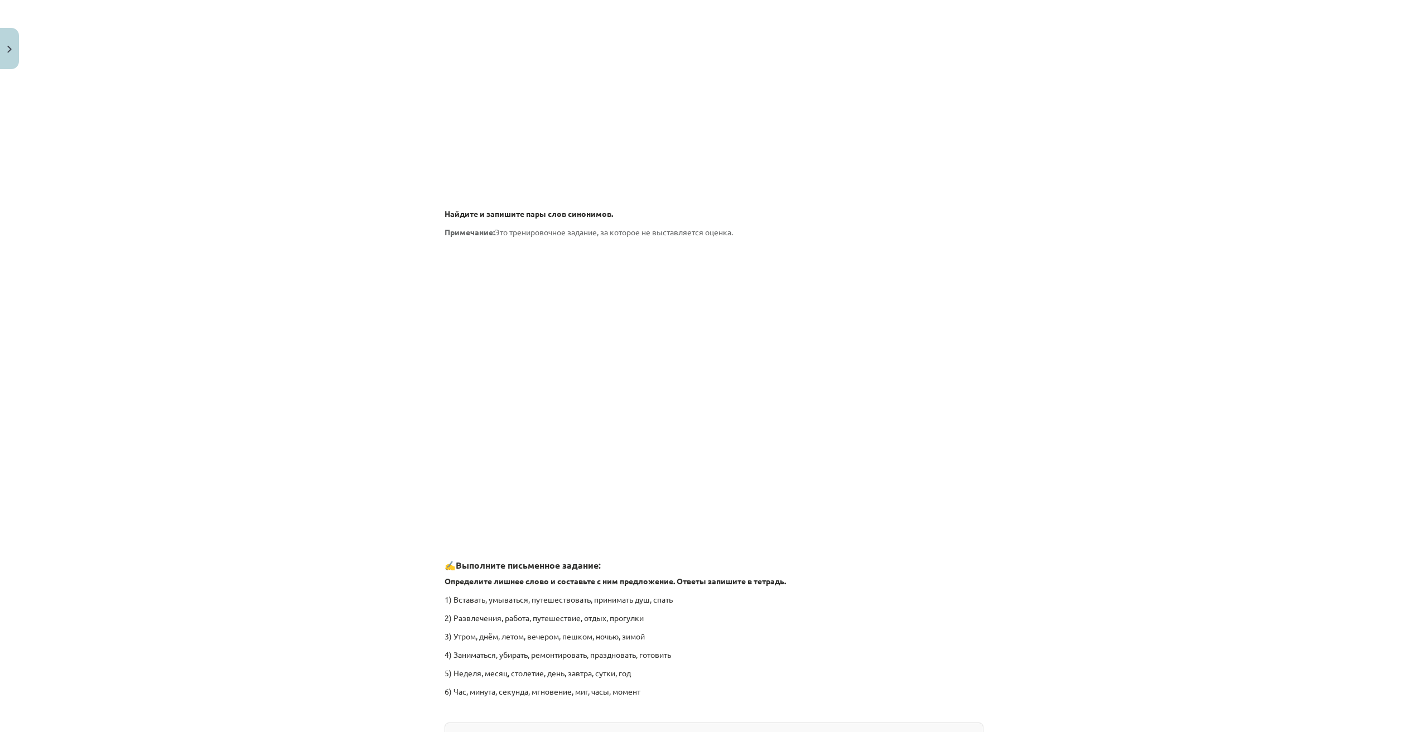
scroll to position [1350, 0]
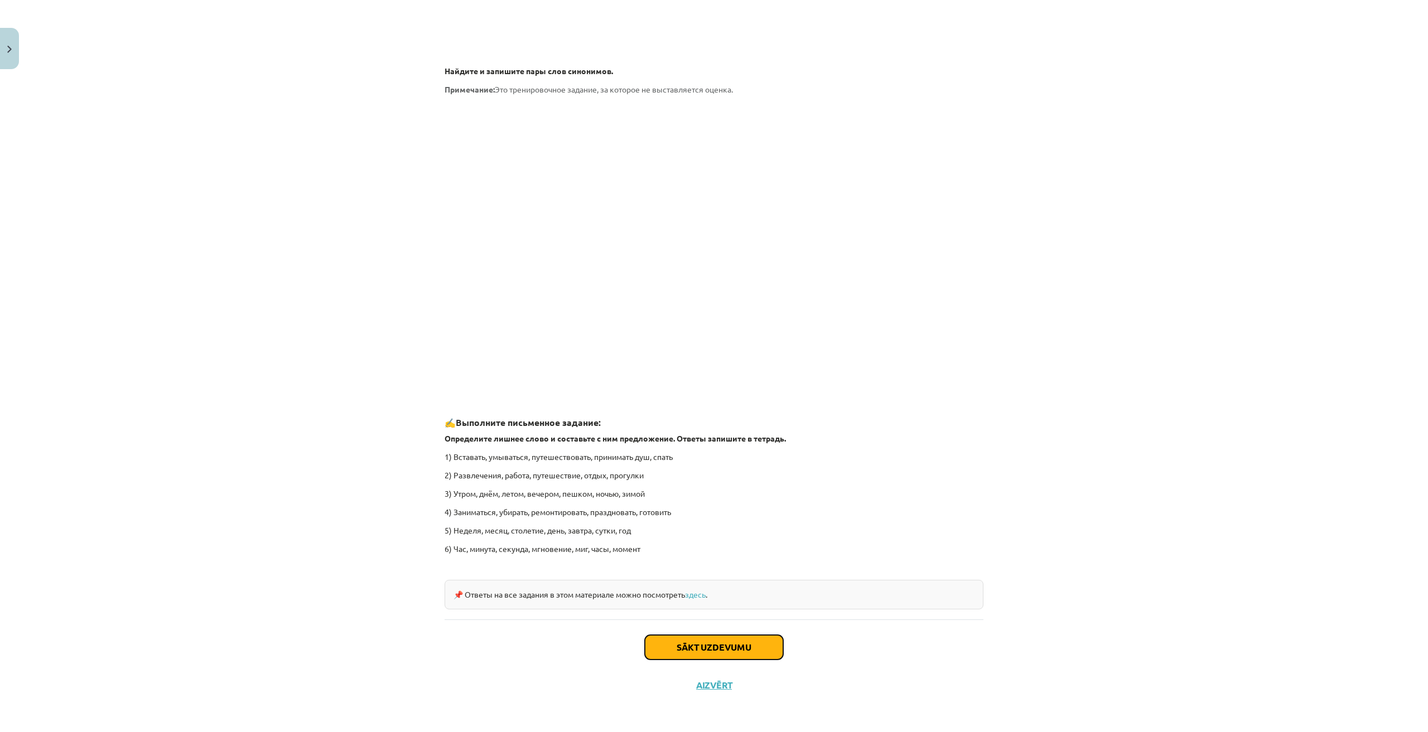
click at [701, 646] on button "Sākt uzdevumu" at bounding box center [714, 647] width 138 height 25
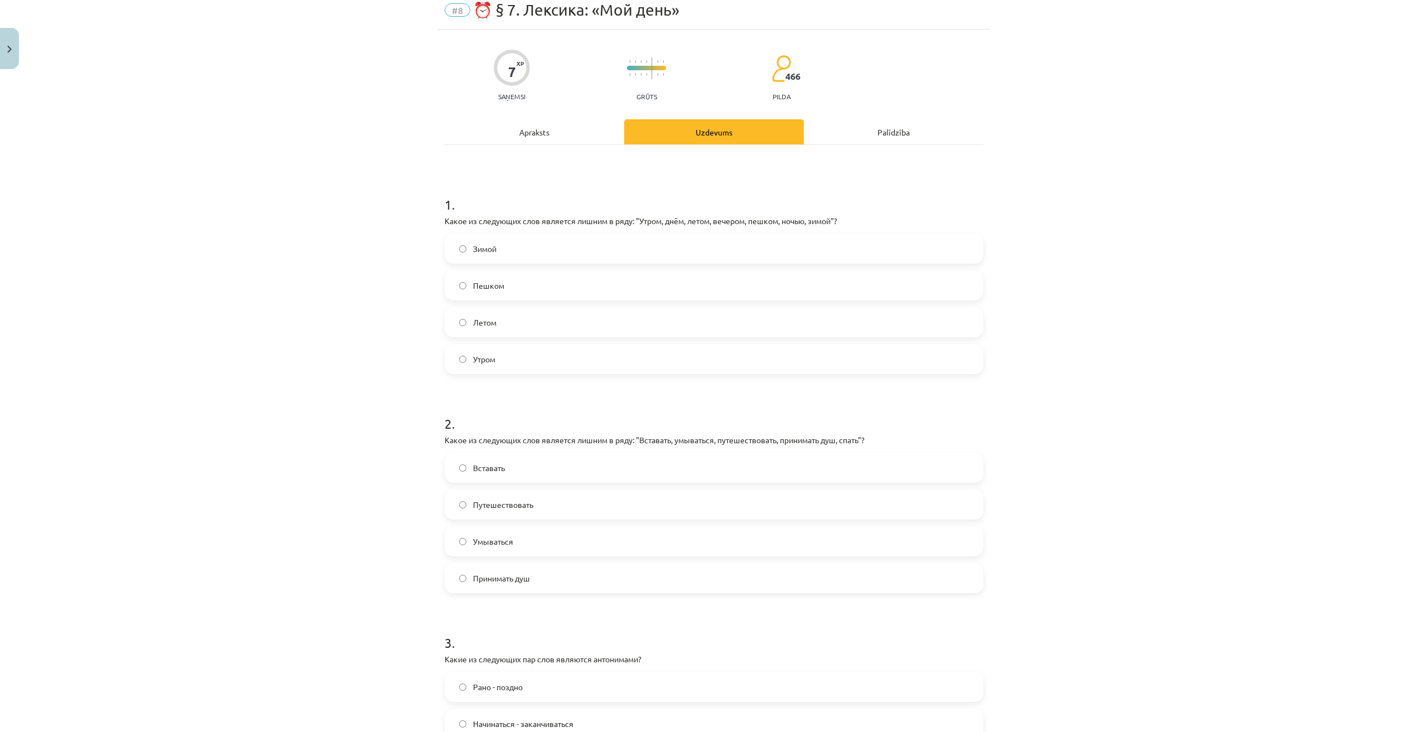
scroll to position [28, 0]
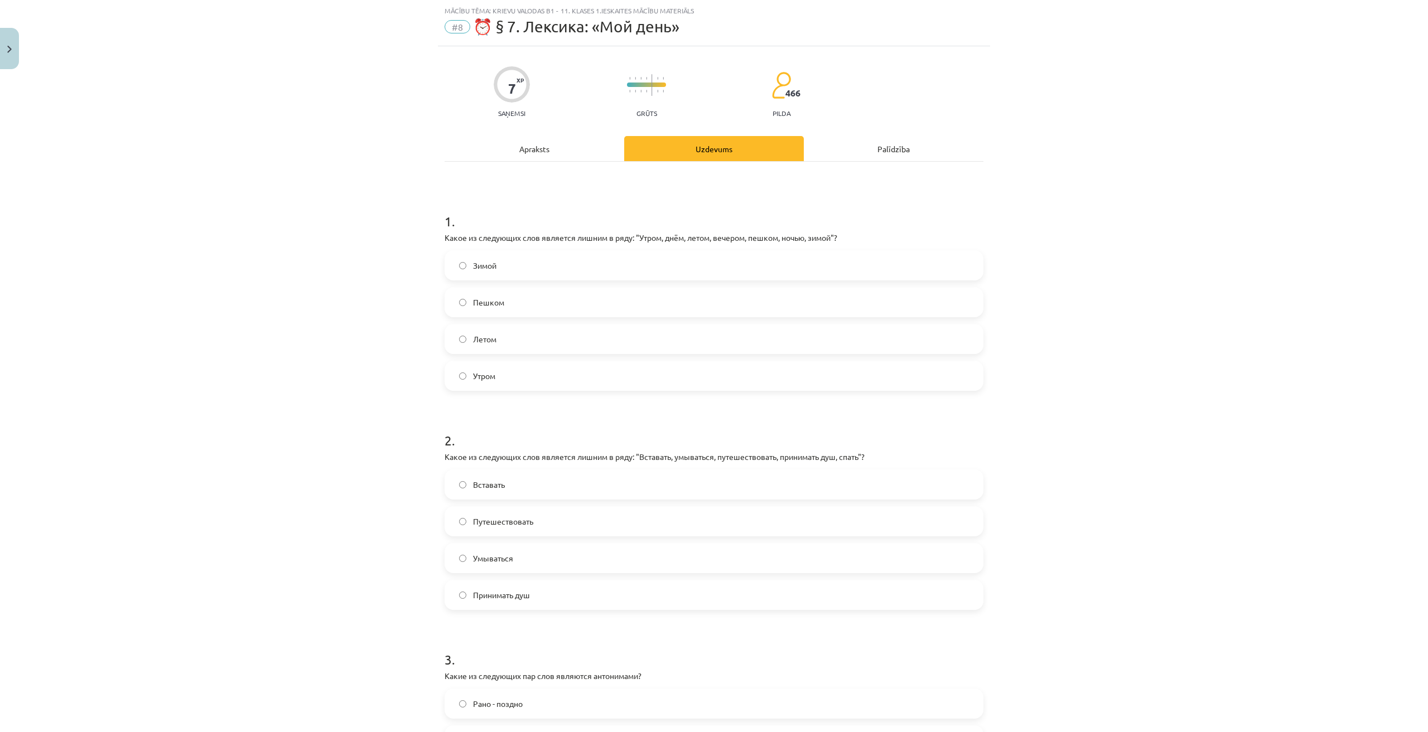
click at [355, 274] on div "Mācību tēma: Krievu valodas b1 - 11. klases 1.ieskaites mācību materiāls #8 ⏰ §…" at bounding box center [714, 366] width 1428 height 732
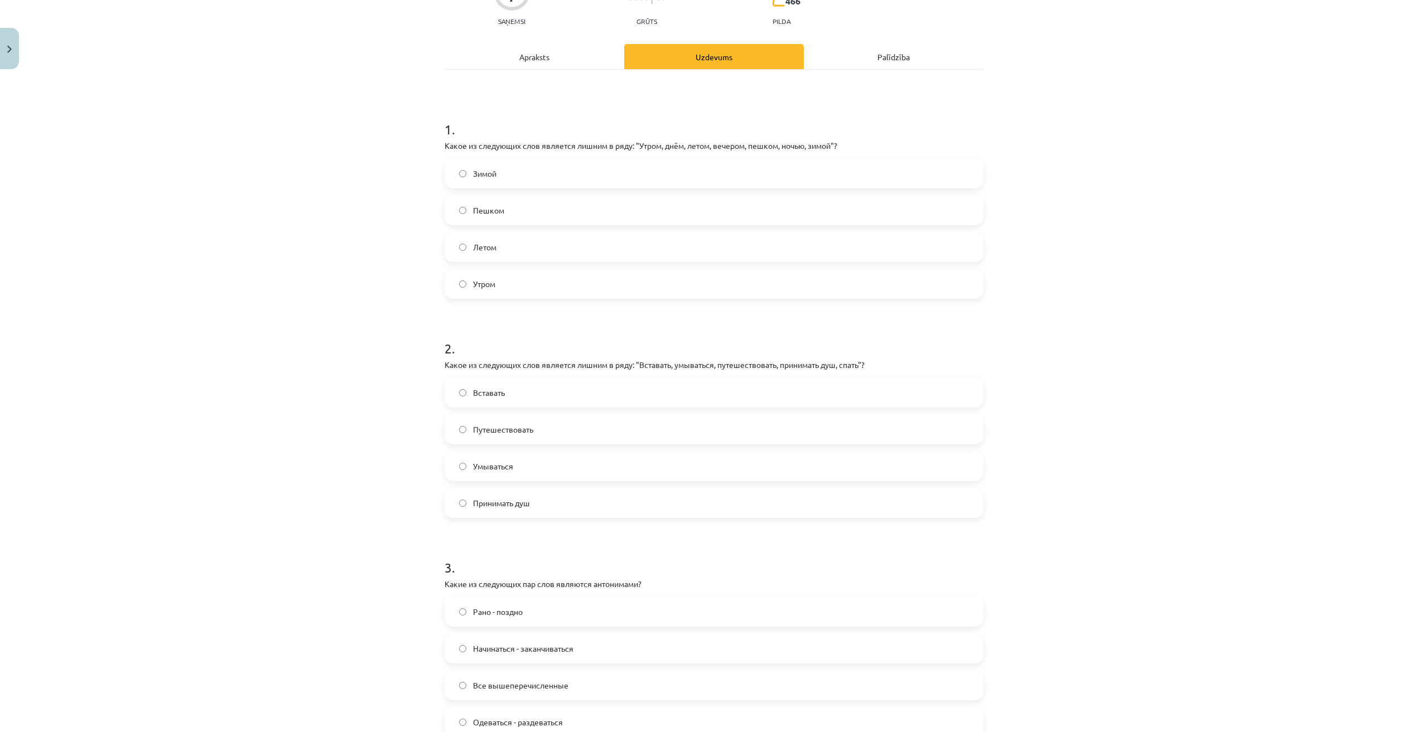
scroll to position [121, 0]
click at [517, 435] on label "Путешествовать" at bounding box center [714, 428] width 536 height 28
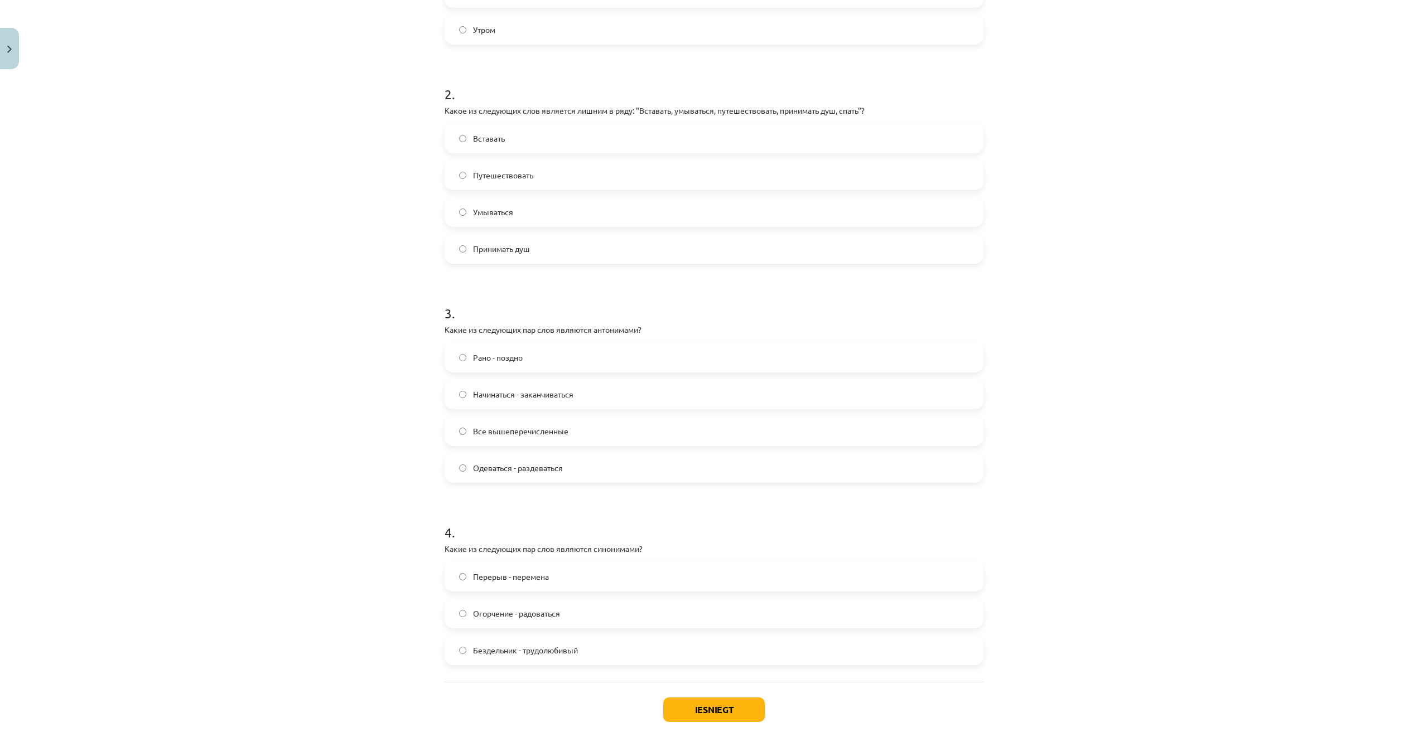
scroll to position [437, 0]
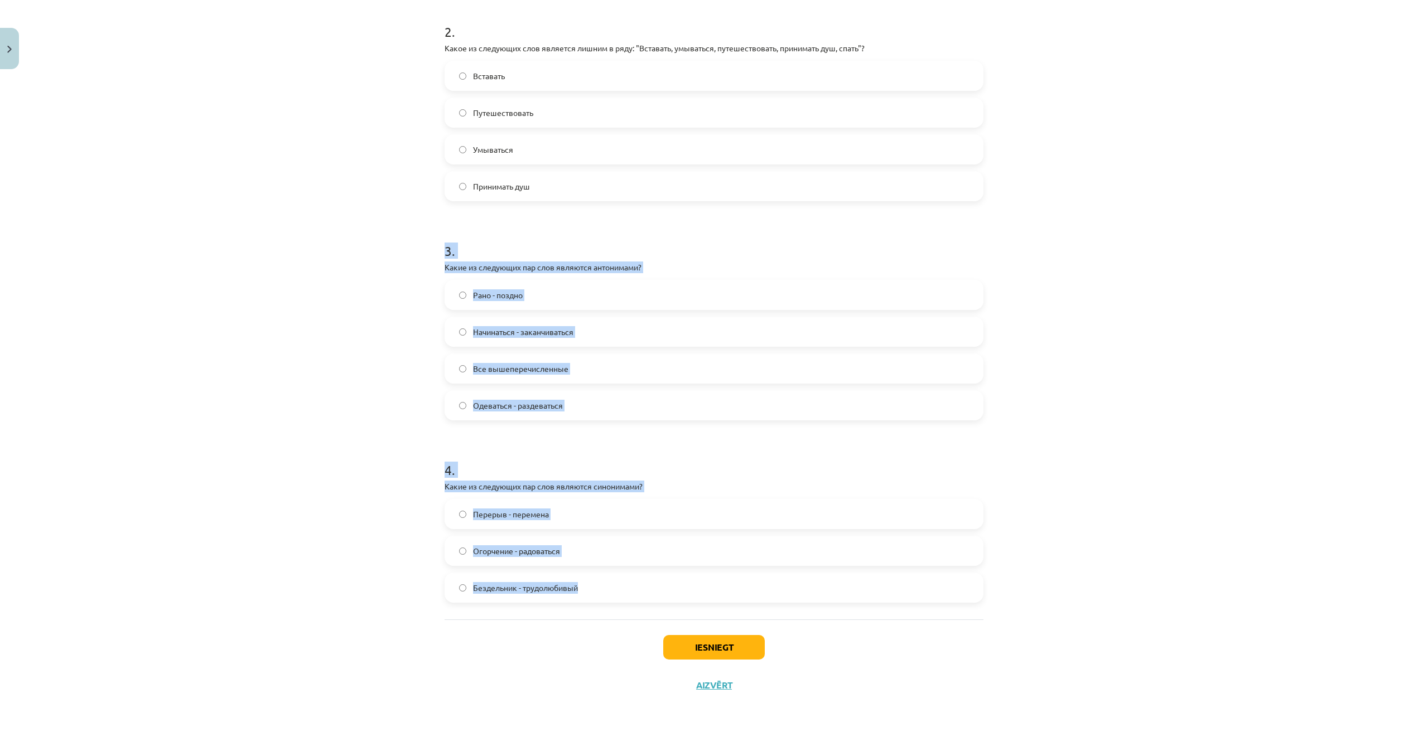
drag, startPoint x: 424, startPoint y: 231, endPoint x: 651, endPoint y: 583, distance: 418.7
click at [651, 583] on div "Mācību tēma: Krievu valodas b1 - 11. klases 1.ieskaites mācību materiāls #8 ⏰ §…" at bounding box center [714, 366] width 1428 height 732
copy form "3 . Какие из следующих пар слов являются антонимами? Рано - поздно Начинаться -…"
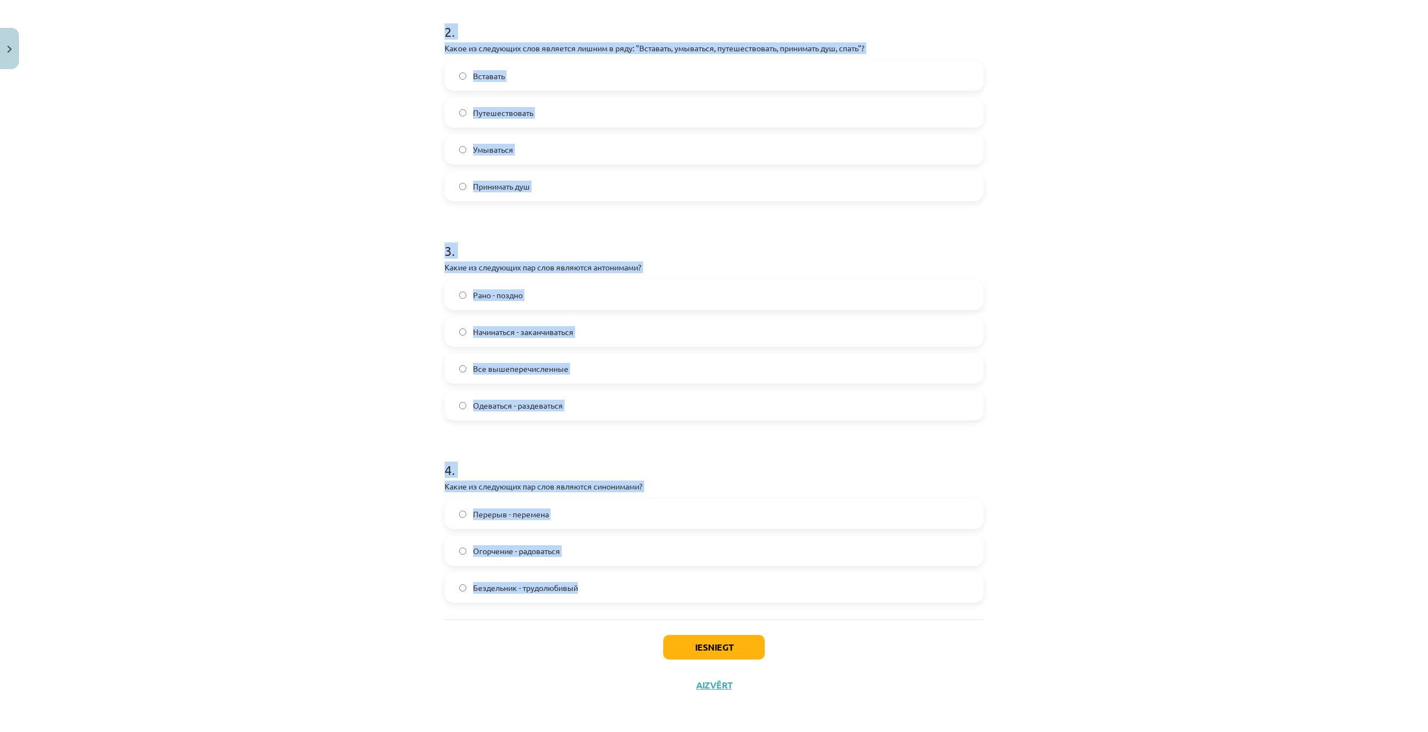
drag, startPoint x: 466, startPoint y: 88, endPoint x: 723, endPoint y: 575, distance: 551.3
click at [723, 575] on div "Mācību tēma: Krievu valodas b1 - 11. klases 1.ieskaites mācību materiāls #8 ⏰ §…" at bounding box center [714, 366] width 1428 height 732
copy form "2 . Какое из следующих слов является лишним в ряду: "Вставать, умываться, путеш…"
click at [1148, 357] on div "Mācību tēma: Krievu valodas b1 - 11. klases 1.ieskaites mācību materiāls #8 ⏰ §…" at bounding box center [714, 366] width 1428 height 732
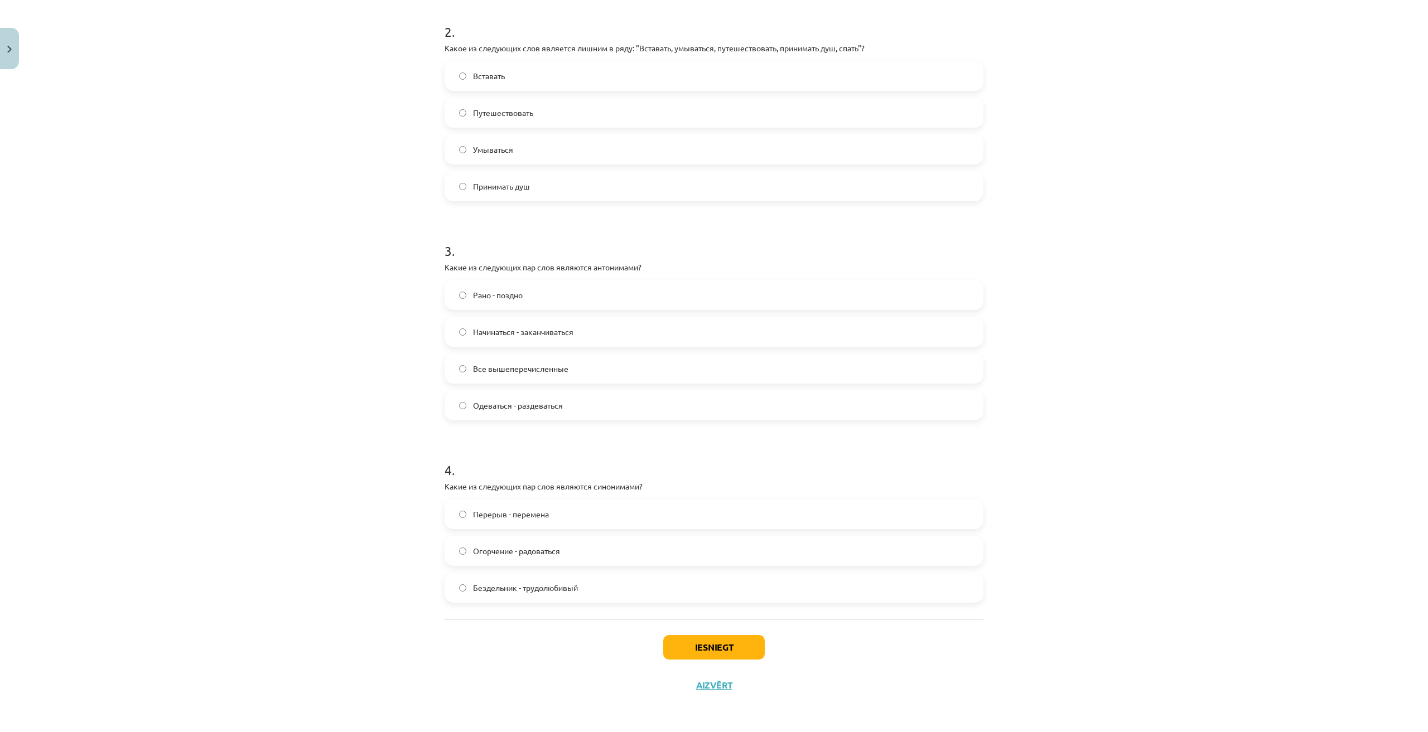
click at [567, 364] on label "Все вышеперечисленные" at bounding box center [714, 369] width 536 height 28
click at [550, 506] on label "Перерыв - перемена" at bounding box center [714, 514] width 536 height 28
click at [683, 641] on button "Iesniegt" at bounding box center [713, 647] width 101 height 25
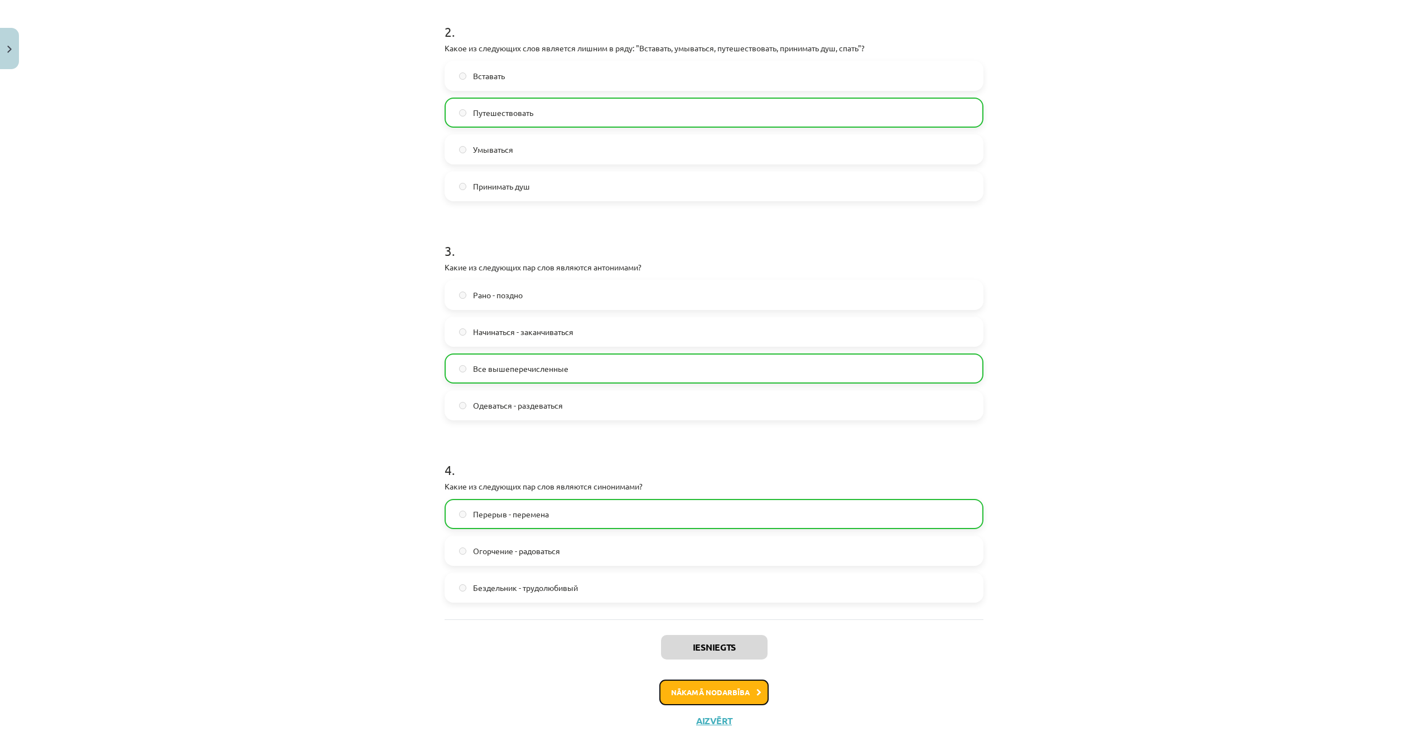
click at [719, 689] on button "Nākamā nodarbība" at bounding box center [713, 693] width 109 height 26
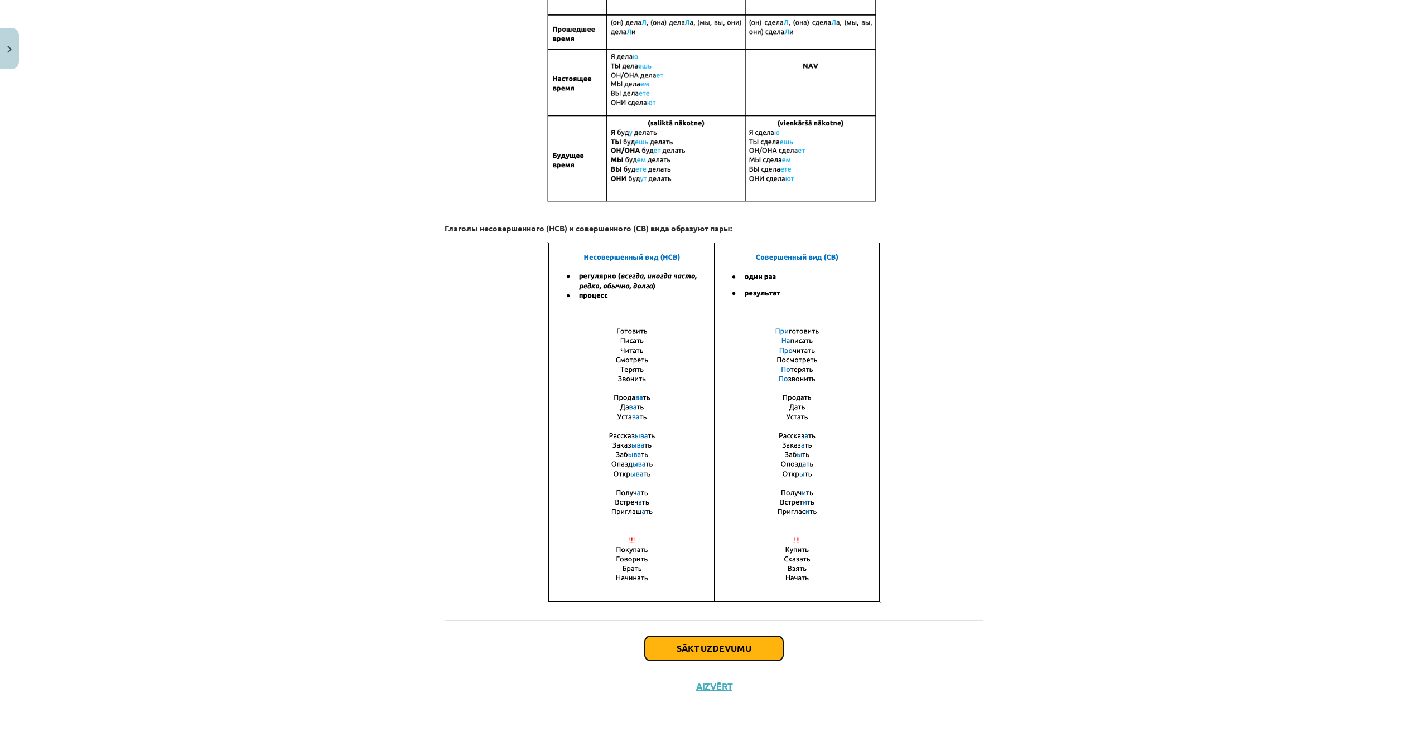
click at [710, 644] on button "Sākt uzdevumu" at bounding box center [714, 648] width 138 height 25
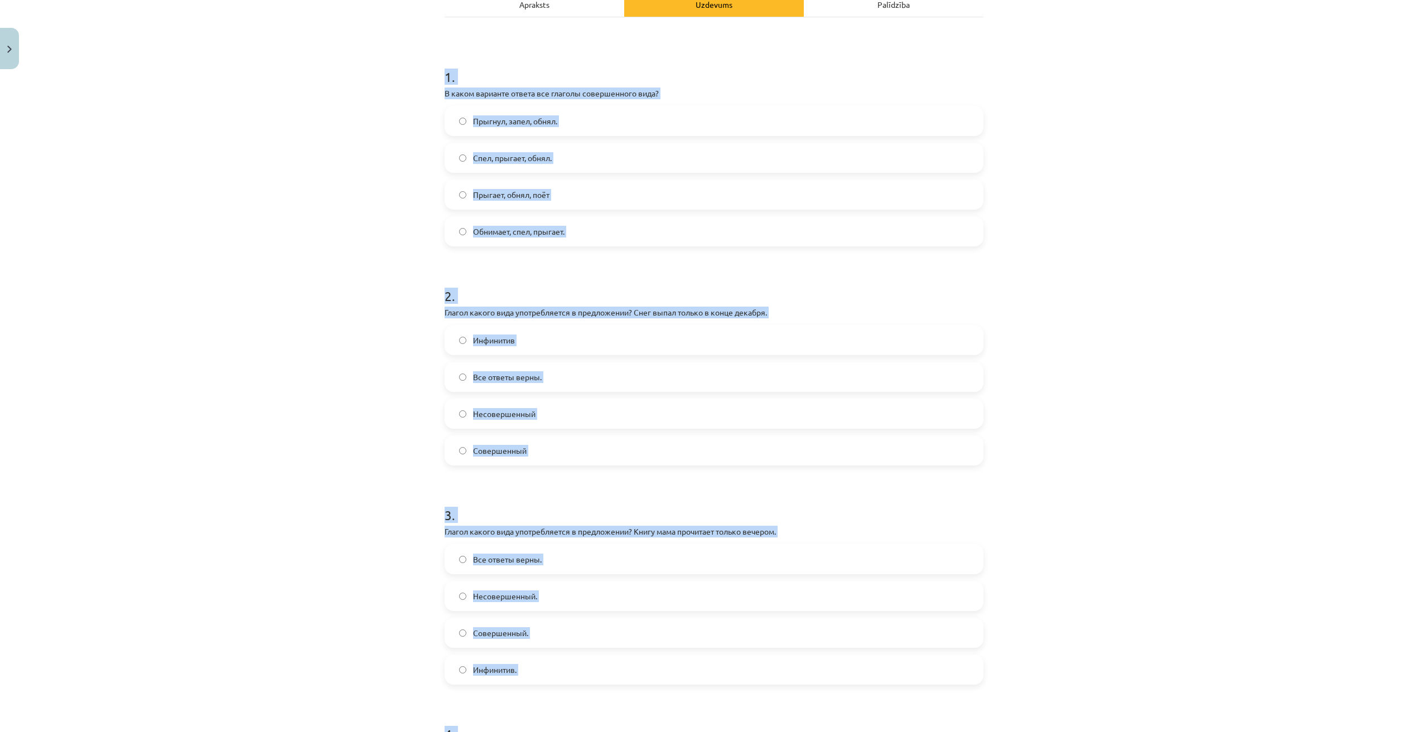
scroll to position [473, 0]
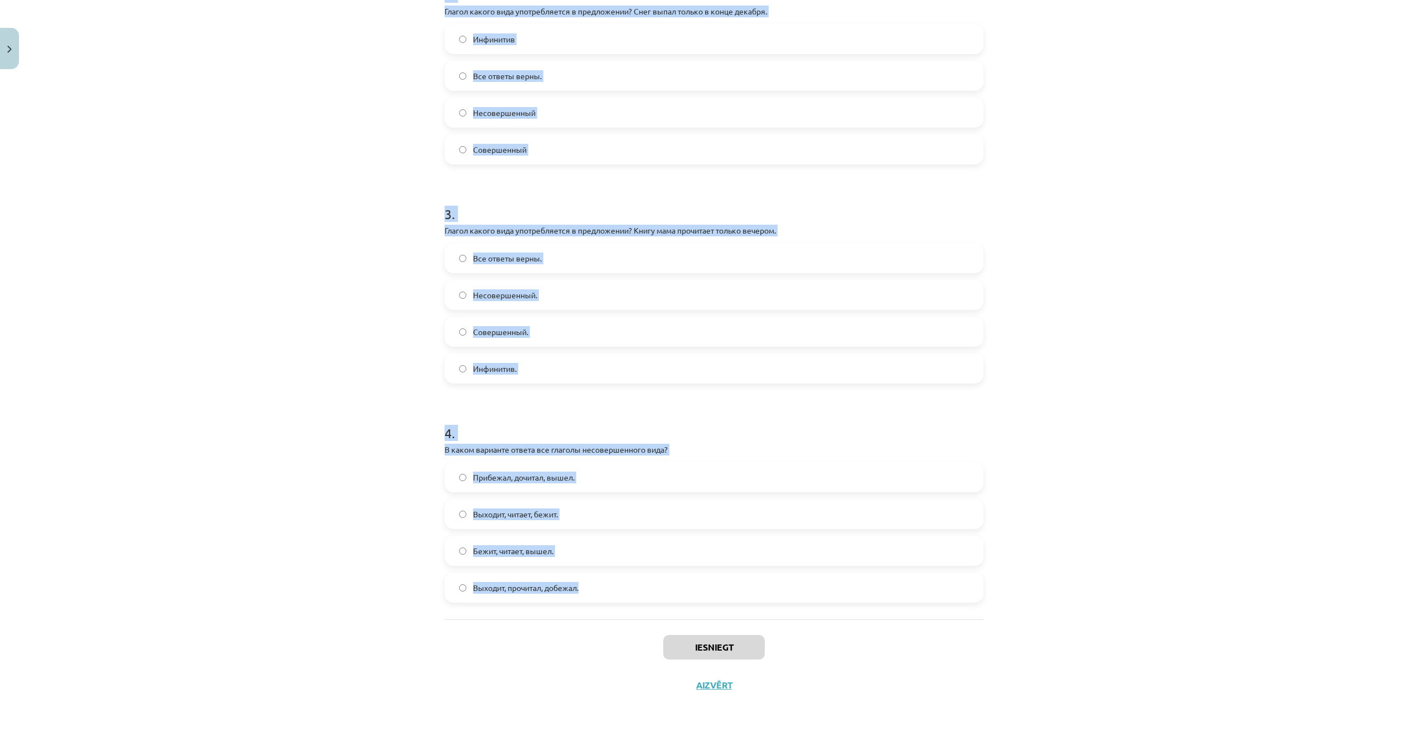
drag, startPoint x: 438, startPoint y: 217, endPoint x: 659, endPoint y: 603, distance: 444.9
click at [659, 603] on div "4 XP Saņemsi Grūts 466 pilda Apraksts Uzdevums Palīdzība 1 . В каком варианте о…" at bounding box center [714, 153] width 552 height 1104
copy form "1 . В каком варианте ответа все глаголы совершенного вида? Прыгнул, запел, обня…"
click at [1140, 431] on div "Mācību tēma: Krievu valodas b1 - 11. klases 1.ieskaites mācību materiāls #9 📖 §…" at bounding box center [714, 366] width 1428 height 732
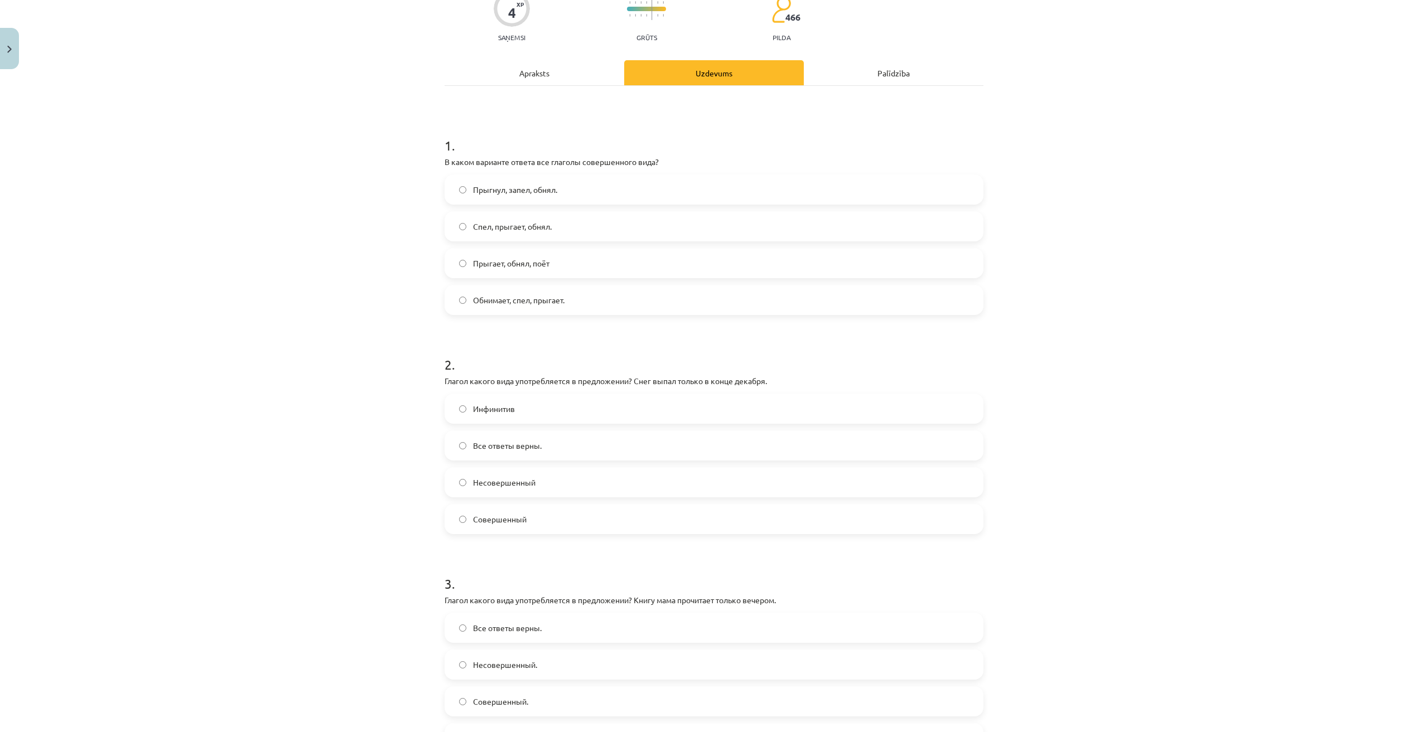
scroll to position [101, 0]
click at [560, 191] on label "Прыгнул, запел, обнял." at bounding box center [714, 192] width 536 height 28
click at [528, 521] on label "Совершенный" at bounding box center [714, 521] width 536 height 28
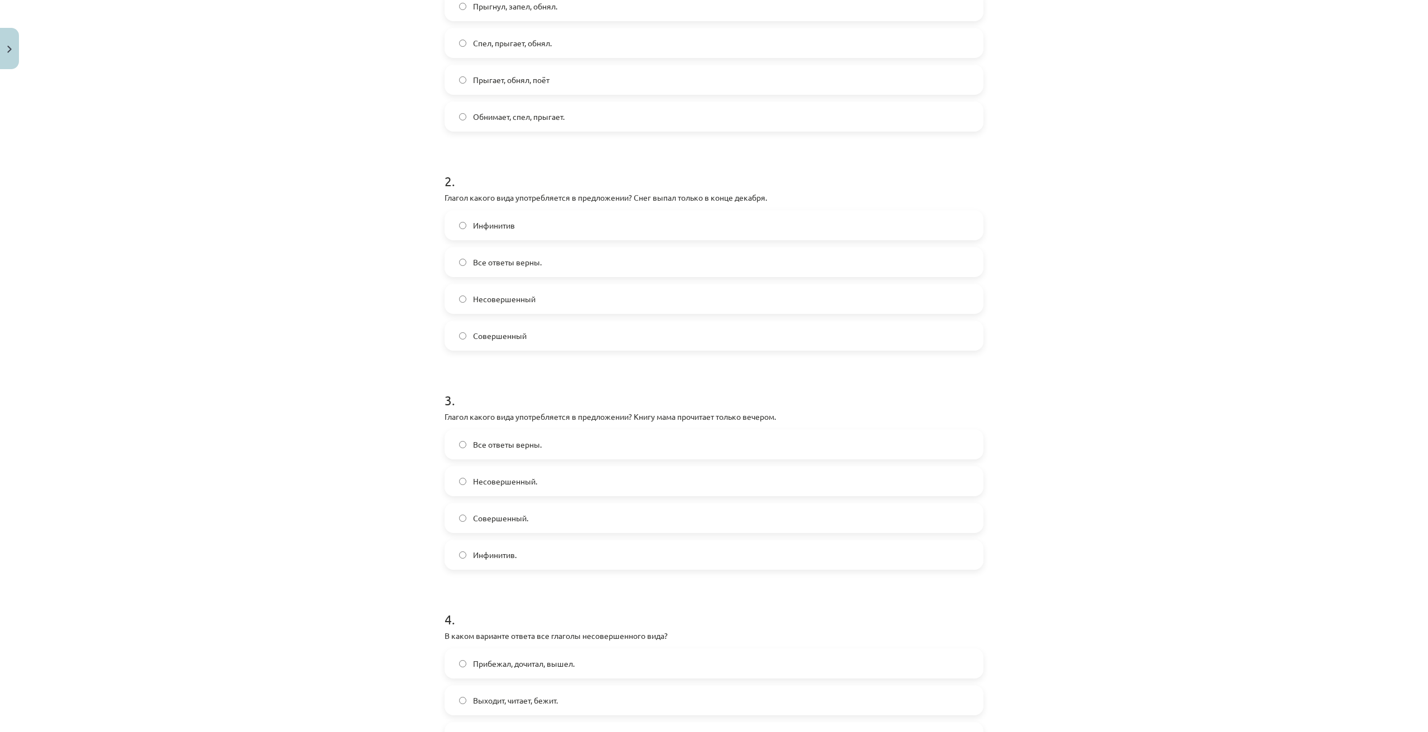
scroll to position [288, 0]
click at [514, 526] on label "Совершенный." at bounding box center [714, 518] width 536 height 28
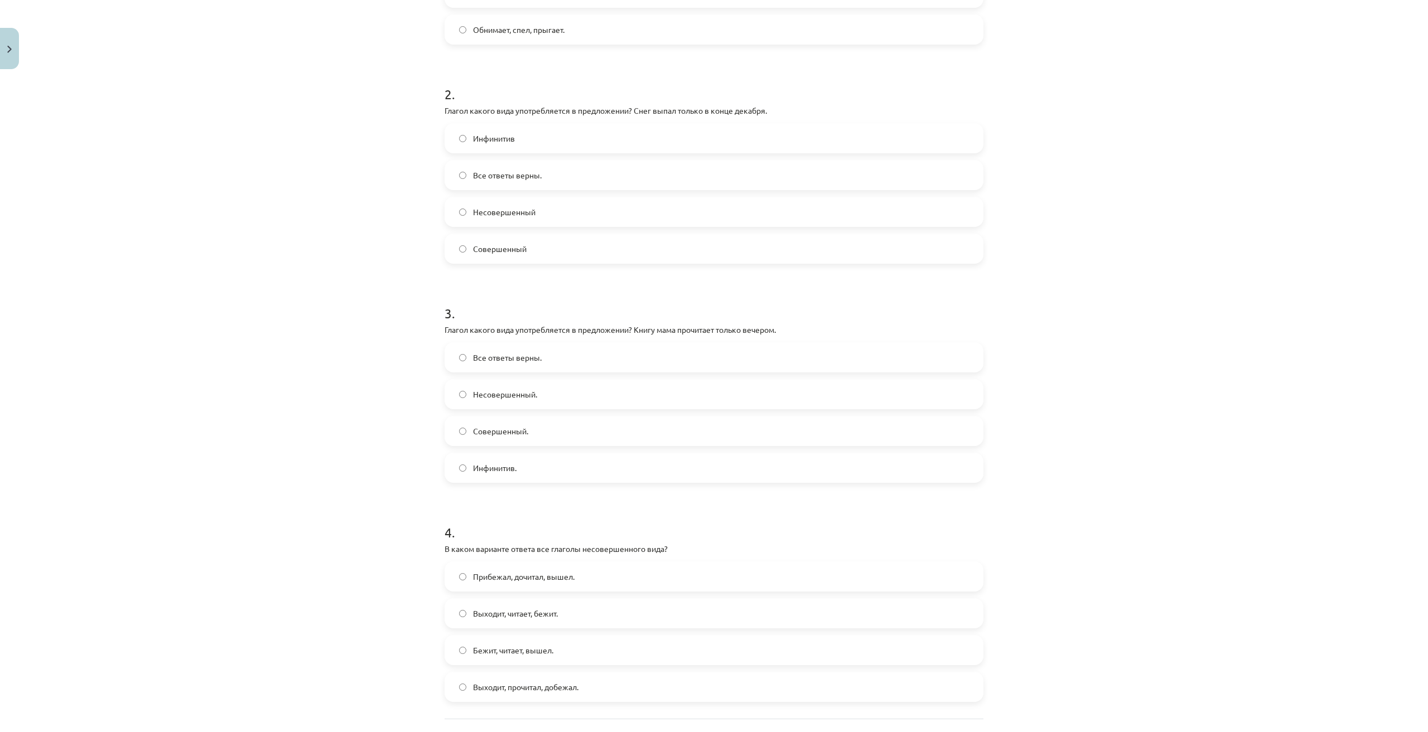
scroll to position [473, 0]
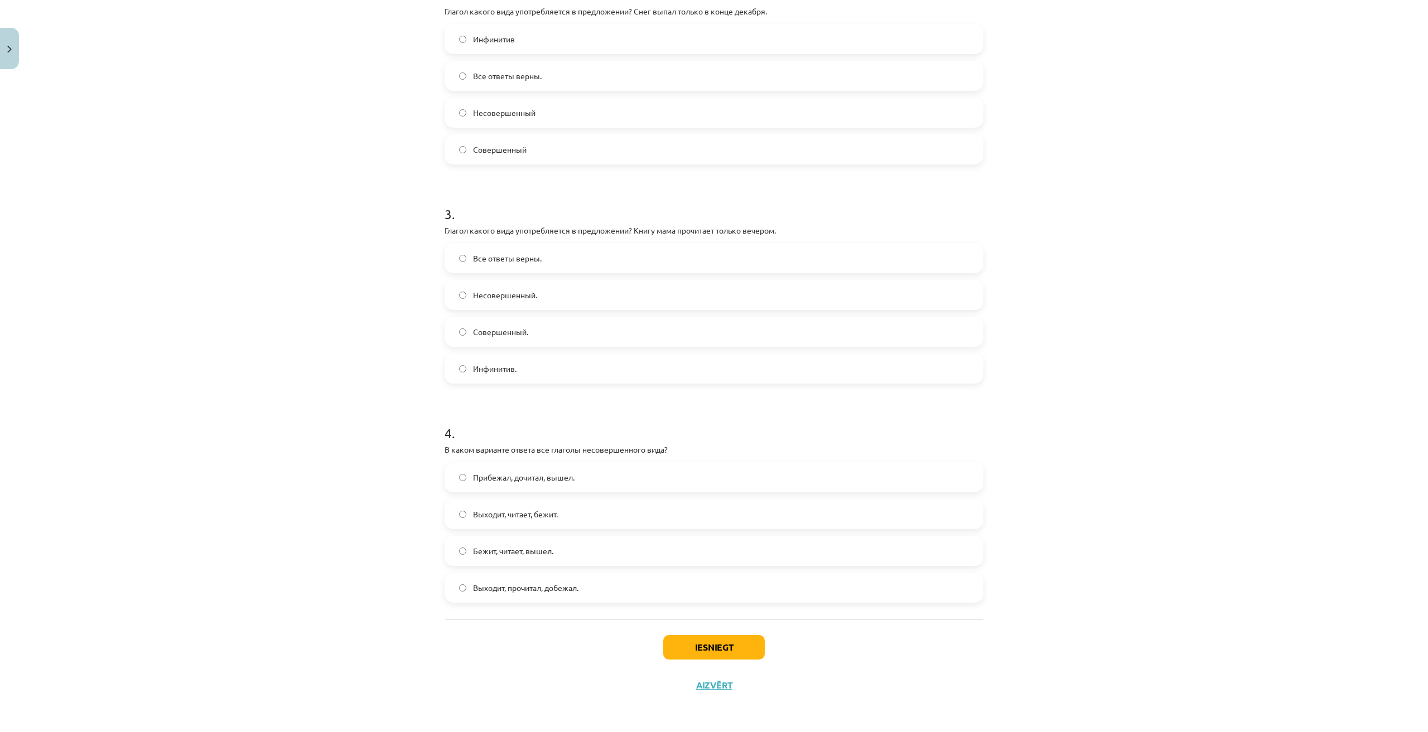
click at [570, 514] on label "Выходит, читает, бежит." at bounding box center [714, 514] width 536 height 28
click at [698, 645] on button "Iesniegt" at bounding box center [713, 647] width 101 height 25
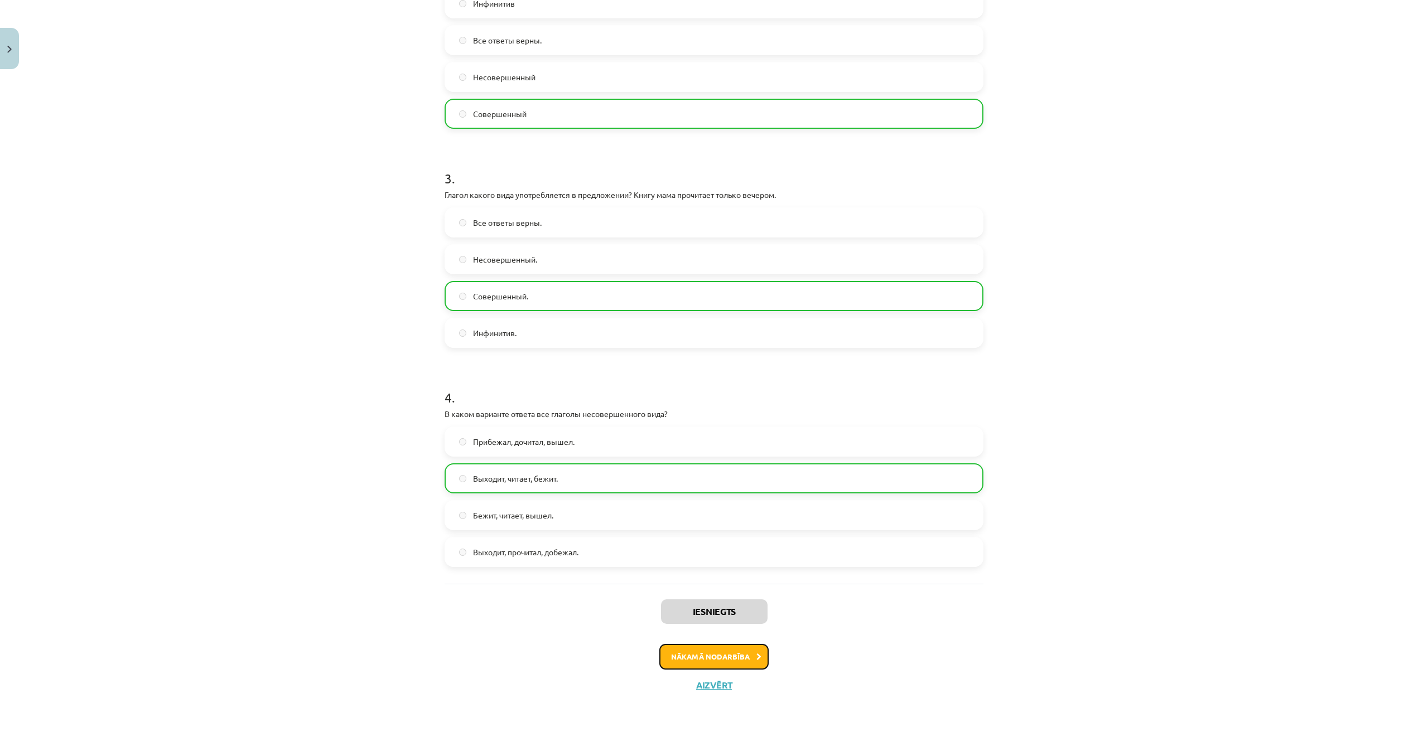
click at [732, 653] on button "Nākamā nodarbība" at bounding box center [713, 657] width 109 height 26
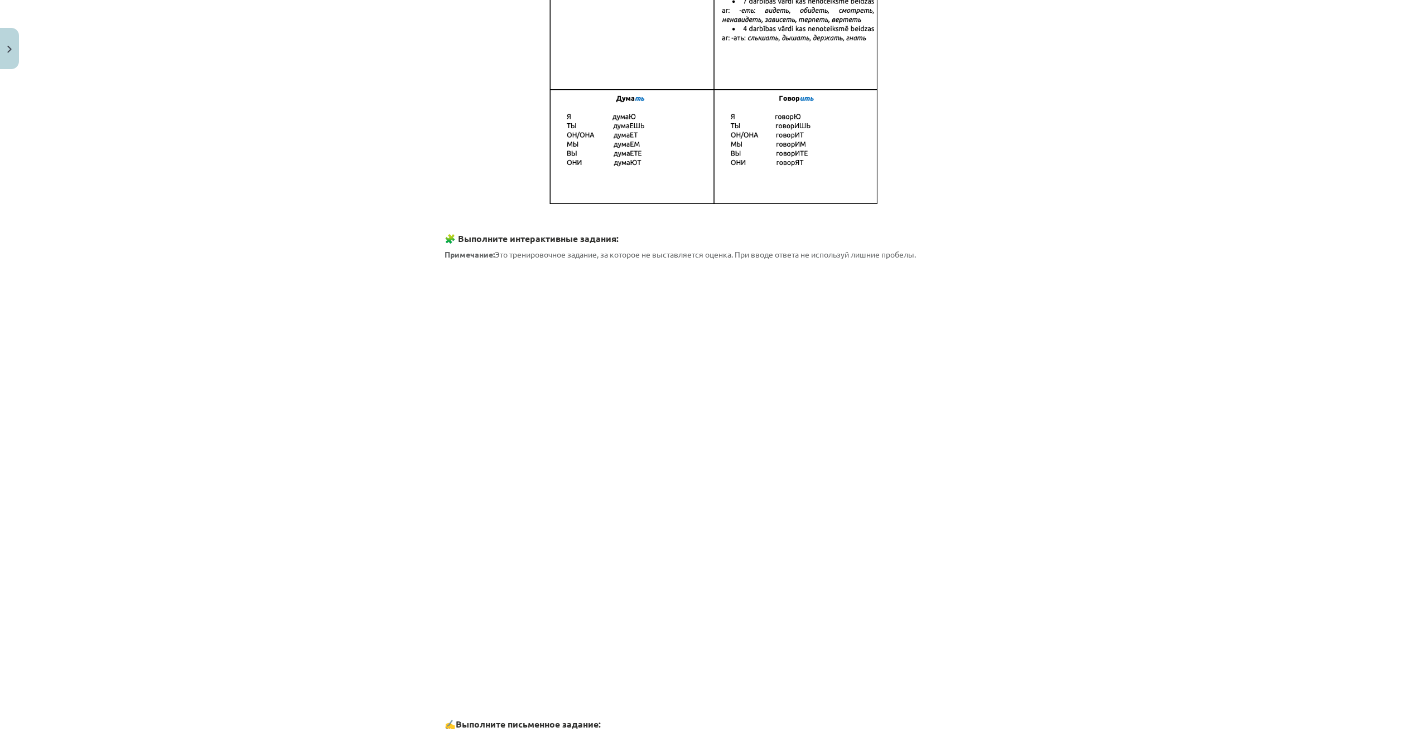
scroll to position [302, 0]
click at [1046, 426] on div "Mācību tēma: Krievu valodas b1 - 11. klases 1.ieskaites mācību materiāls #10 📖 …" at bounding box center [714, 366] width 1428 height 732
click at [982, 430] on div "7 XP Saņemsi Grūts 466 pilda Apraksts Uzdevums Palīdzība Спряжение глагола (Dar…" at bounding box center [714, 430] width 552 height 1317
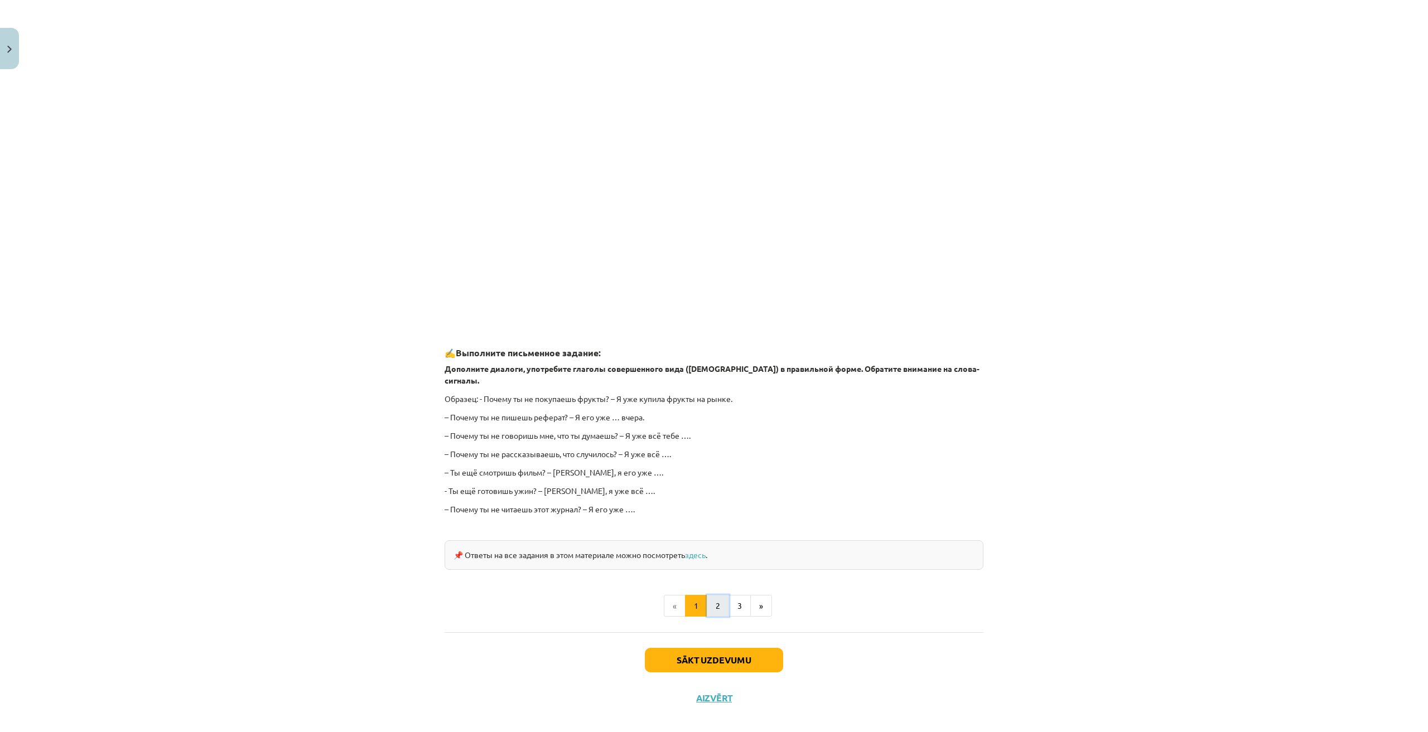
click at [722, 595] on button "2" at bounding box center [718, 606] width 22 height 22
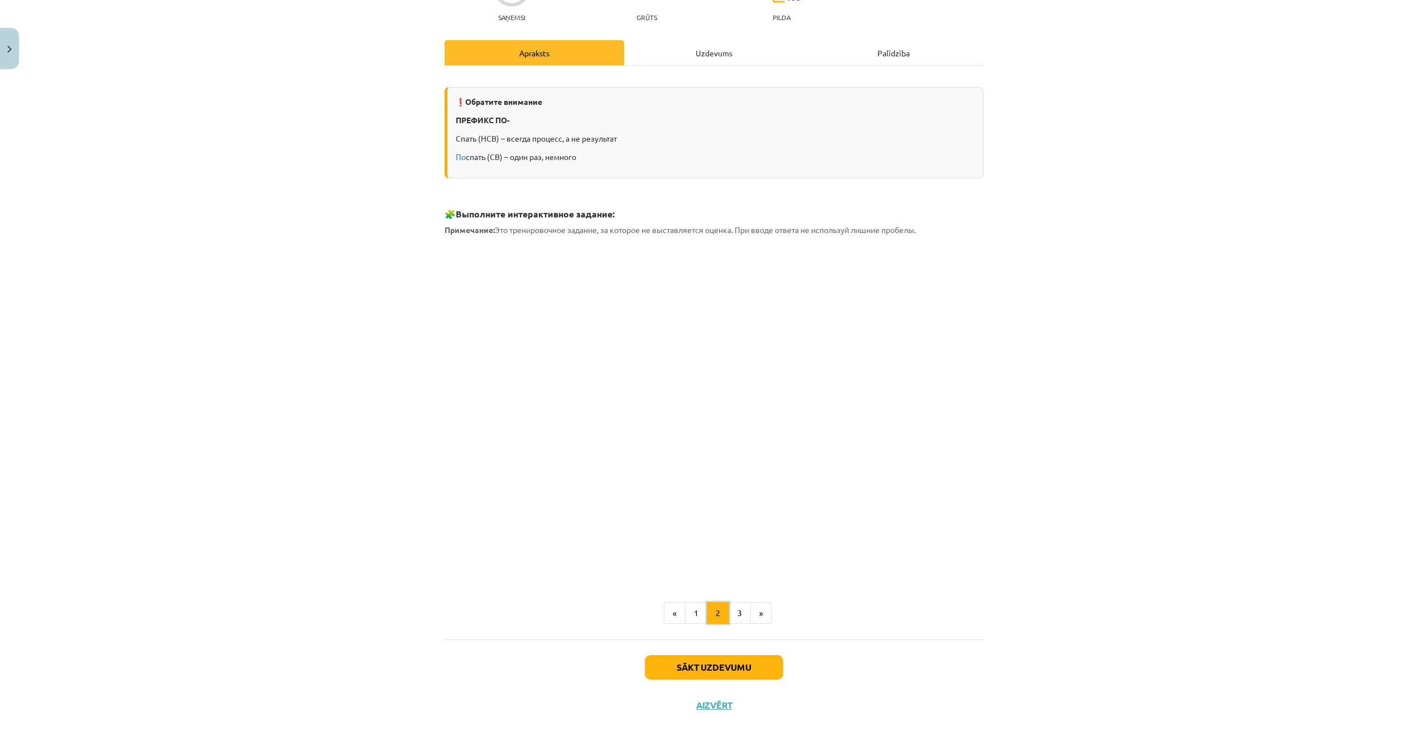
scroll to position [144, 0]
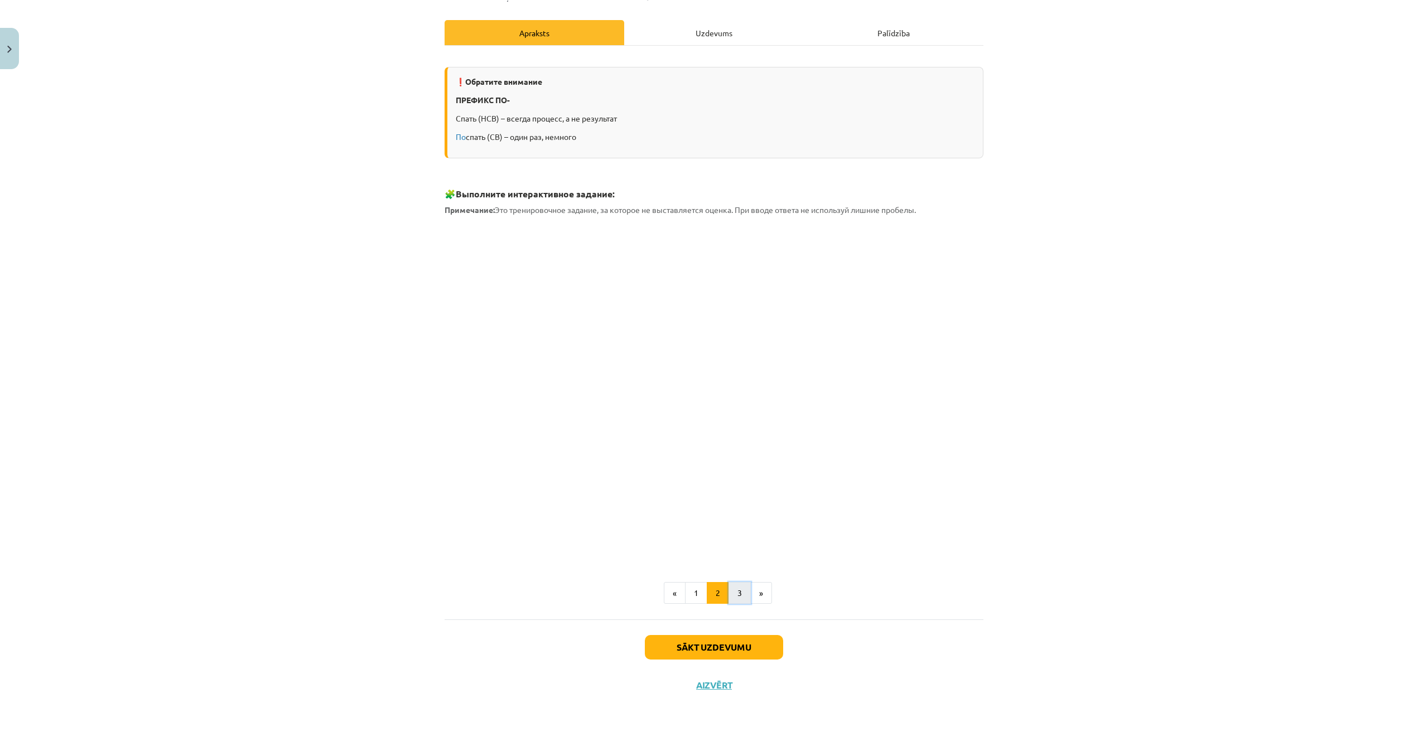
click at [743, 596] on button "3" at bounding box center [739, 593] width 22 height 22
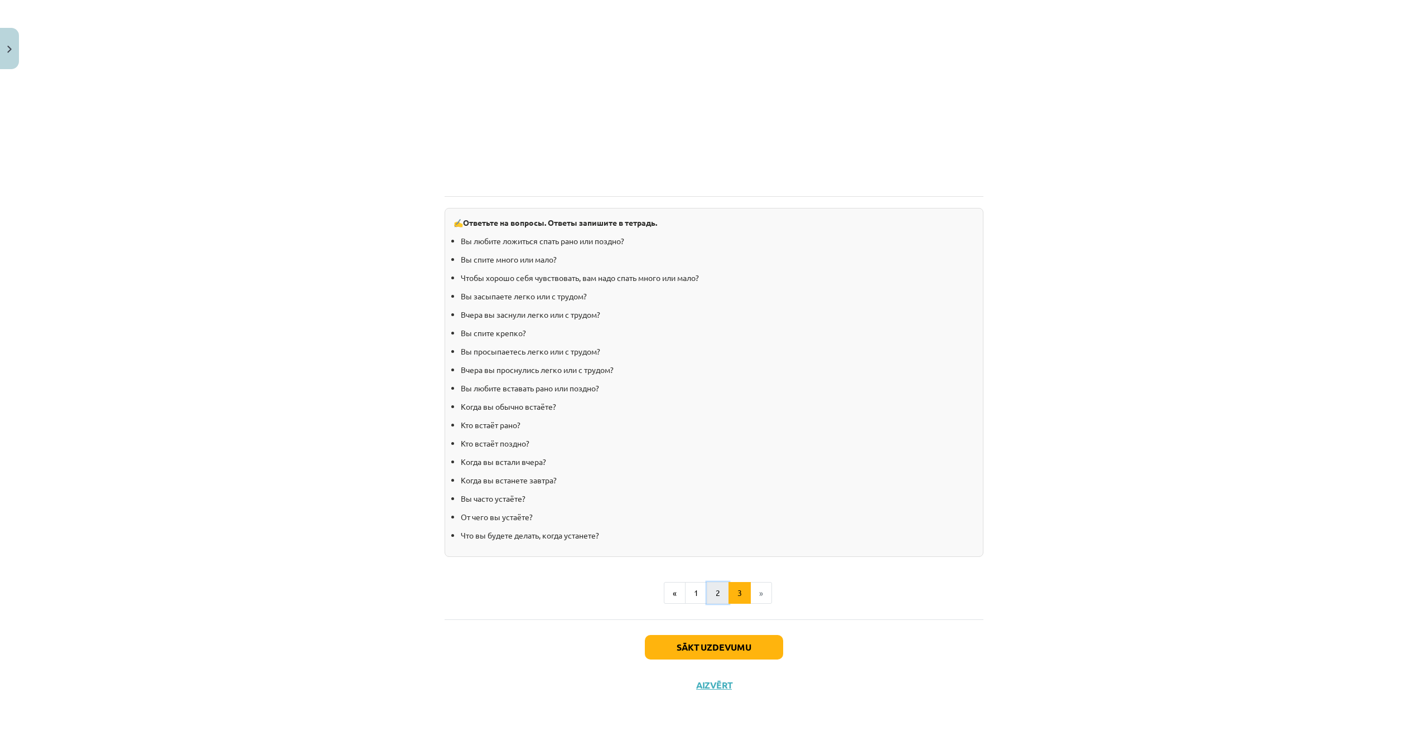
click at [710, 588] on button "2" at bounding box center [718, 593] width 22 height 22
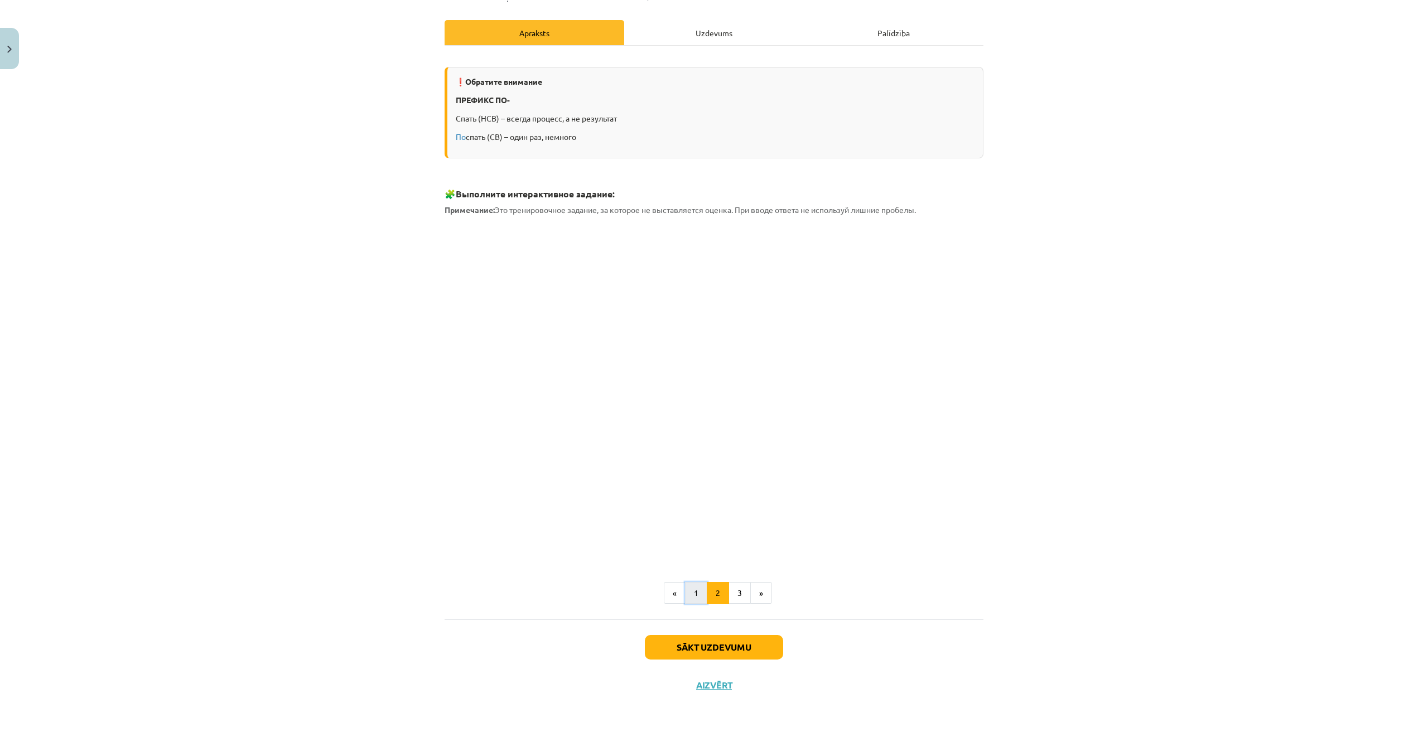
click at [693, 594] on button "1" at bounding box center [696, 593] width 22 height 22
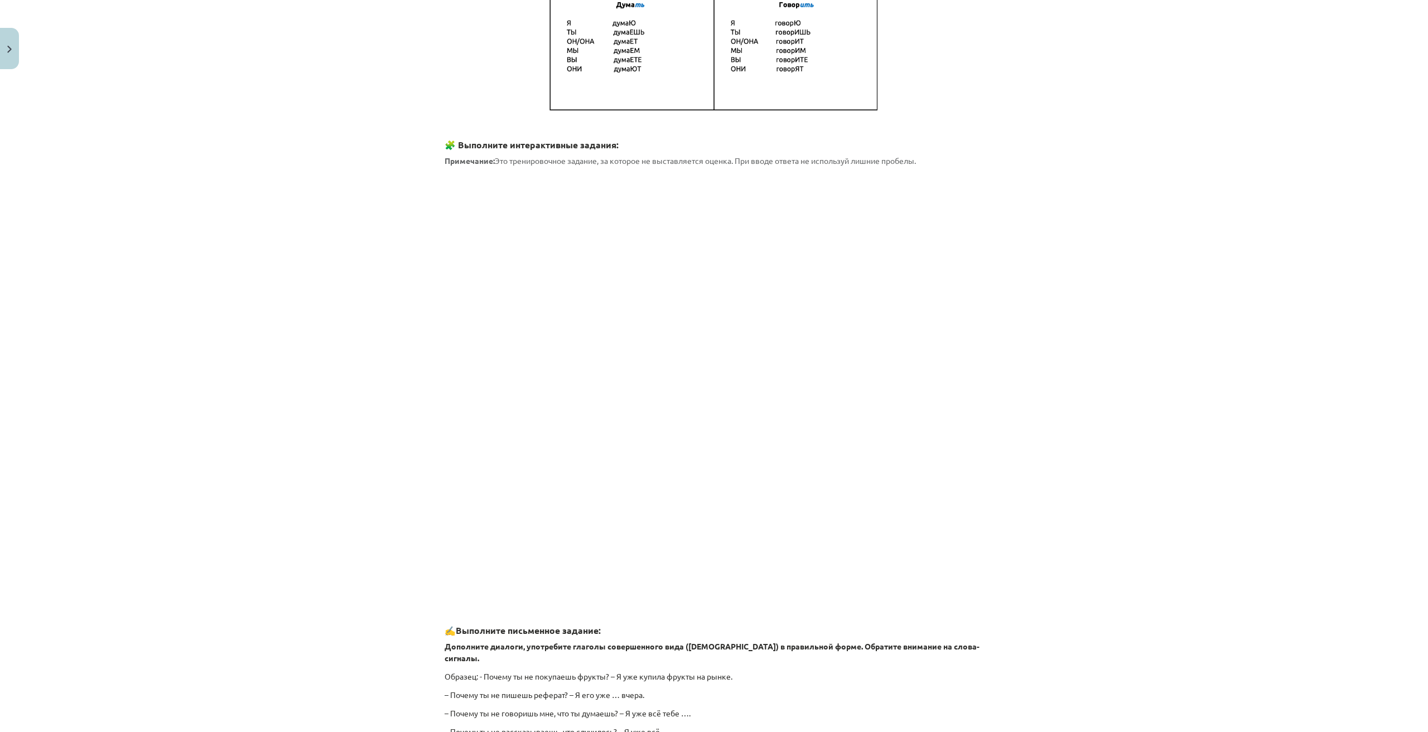
scroll to position [395, 0]
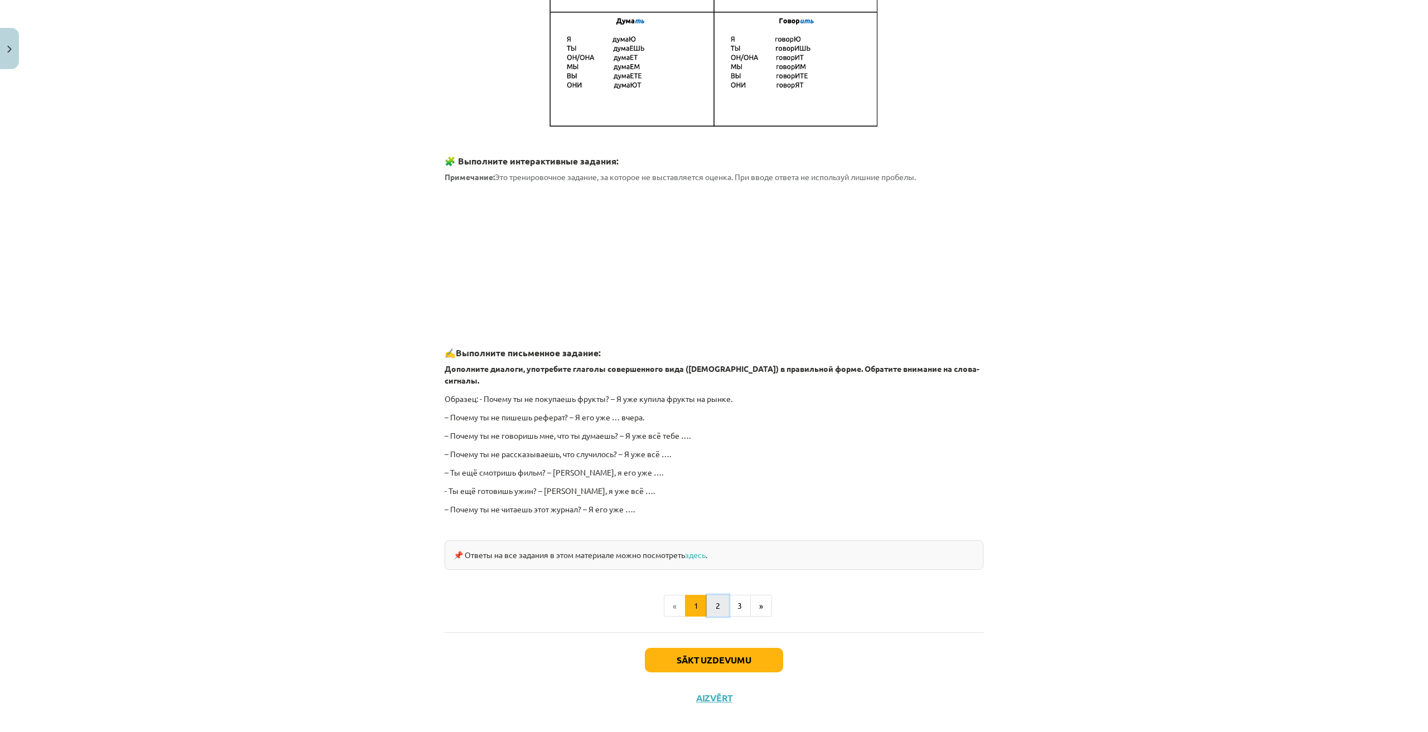
click at [707, 595] on button "2" at bounding box center [718, 606] width 22 height 22
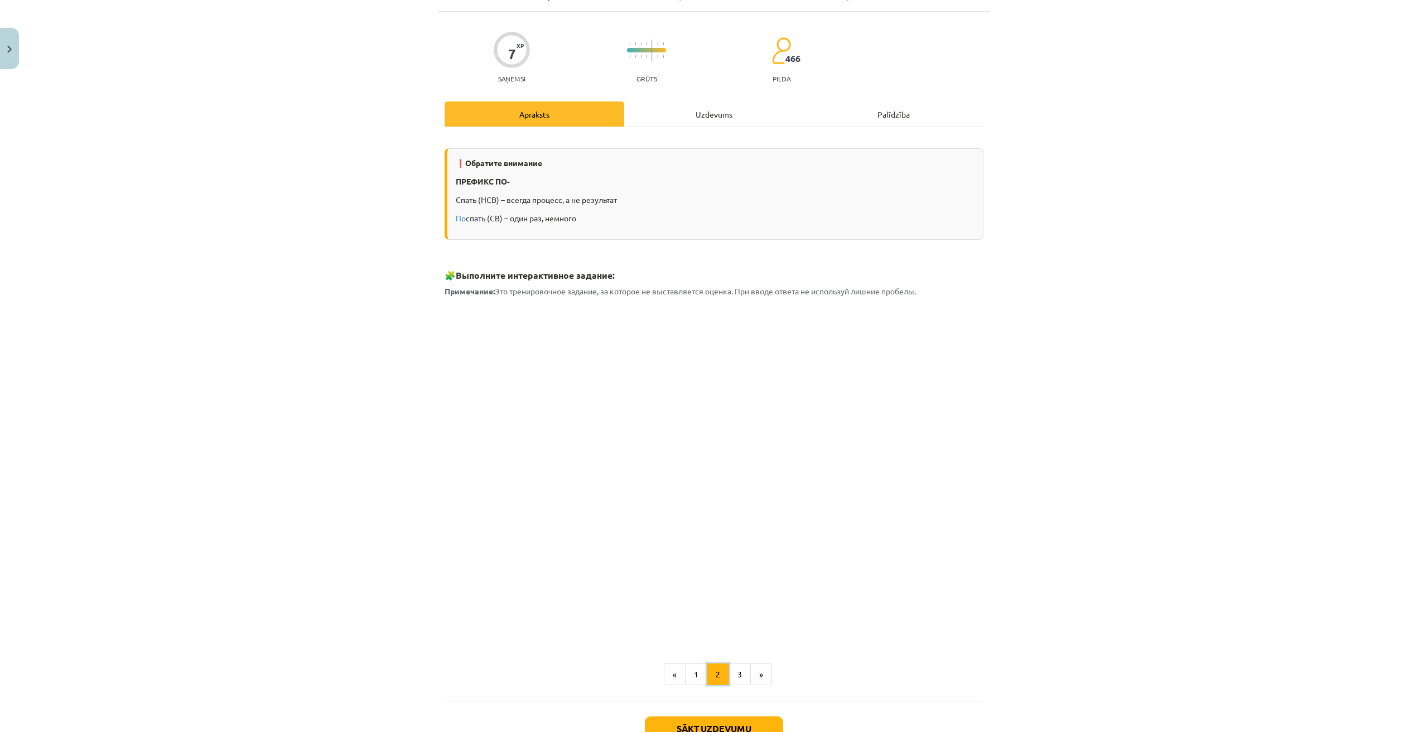
scroll to position [144, 0]
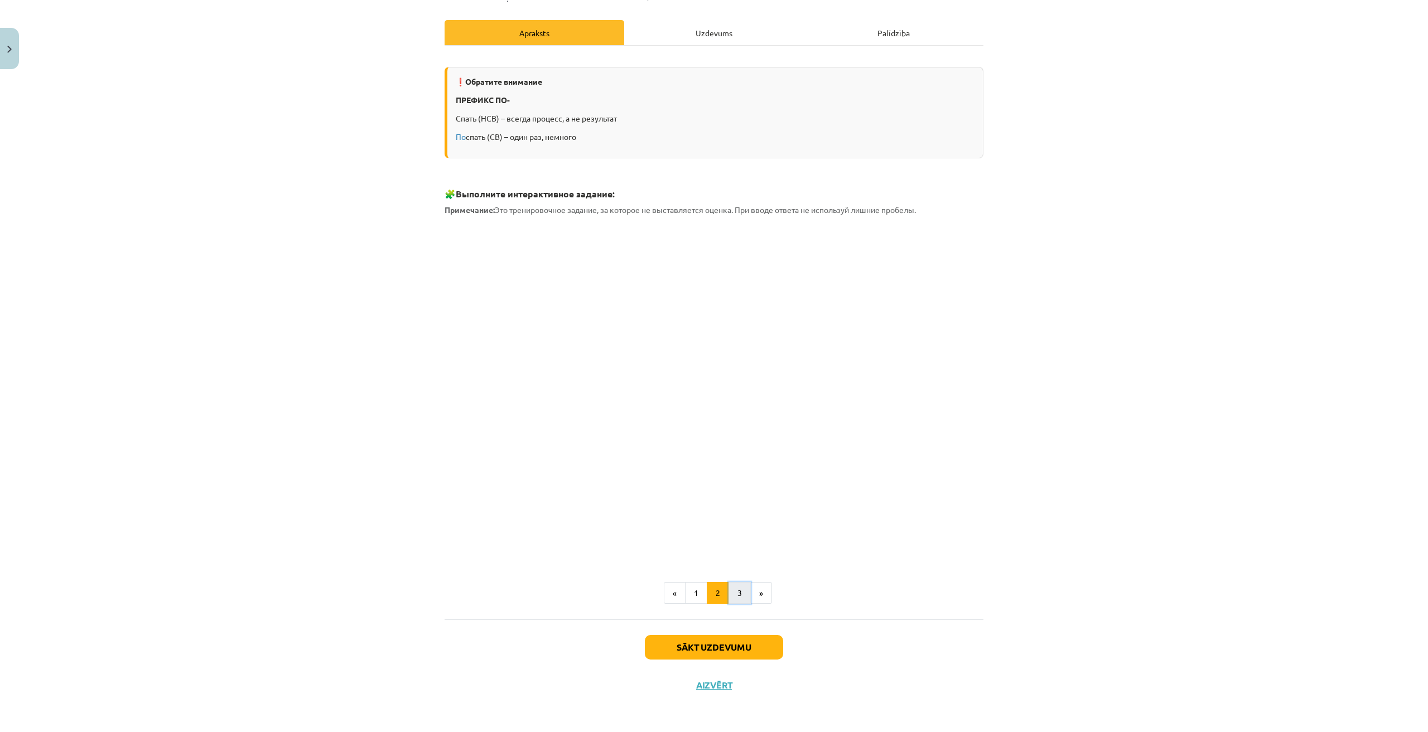
click at [730, 594] on button "3" at bounding box center [739, 593] width 22 height 22
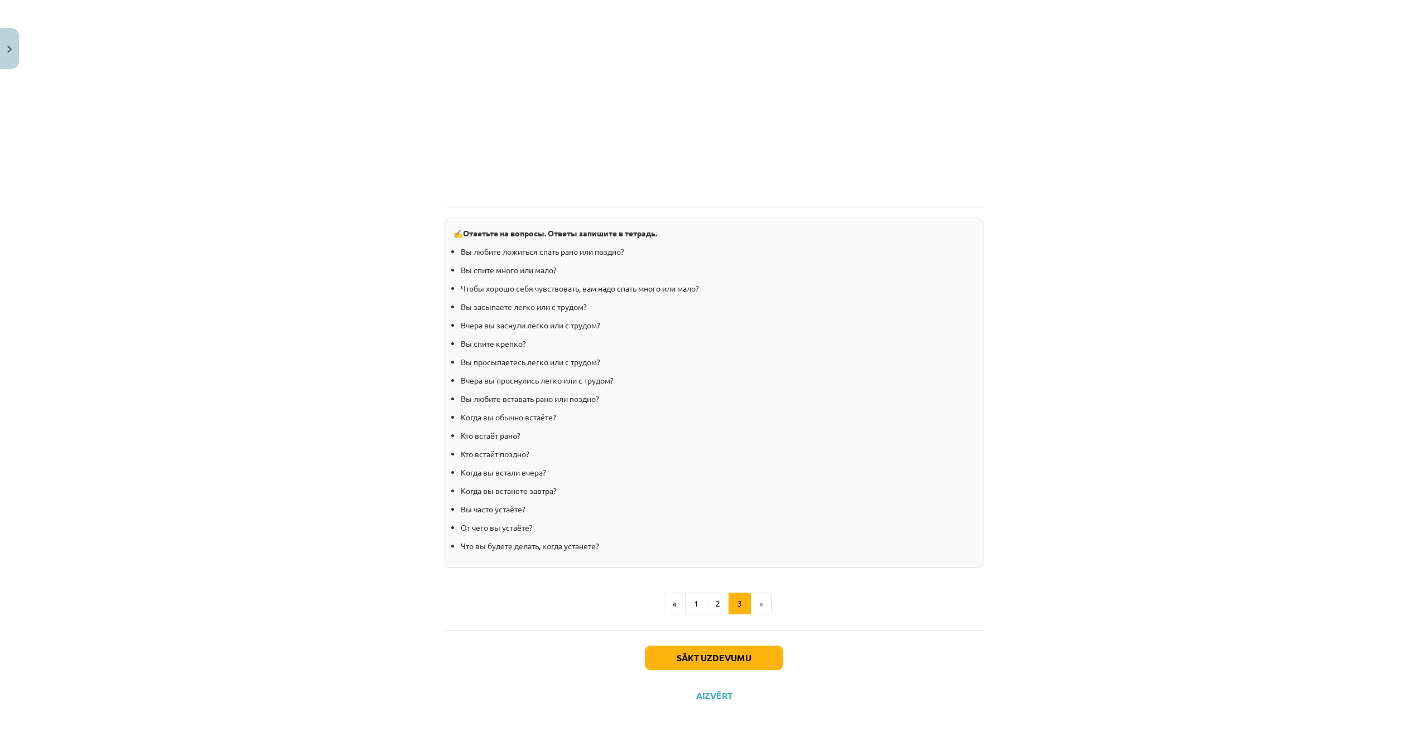
scroll to position [814, 0]
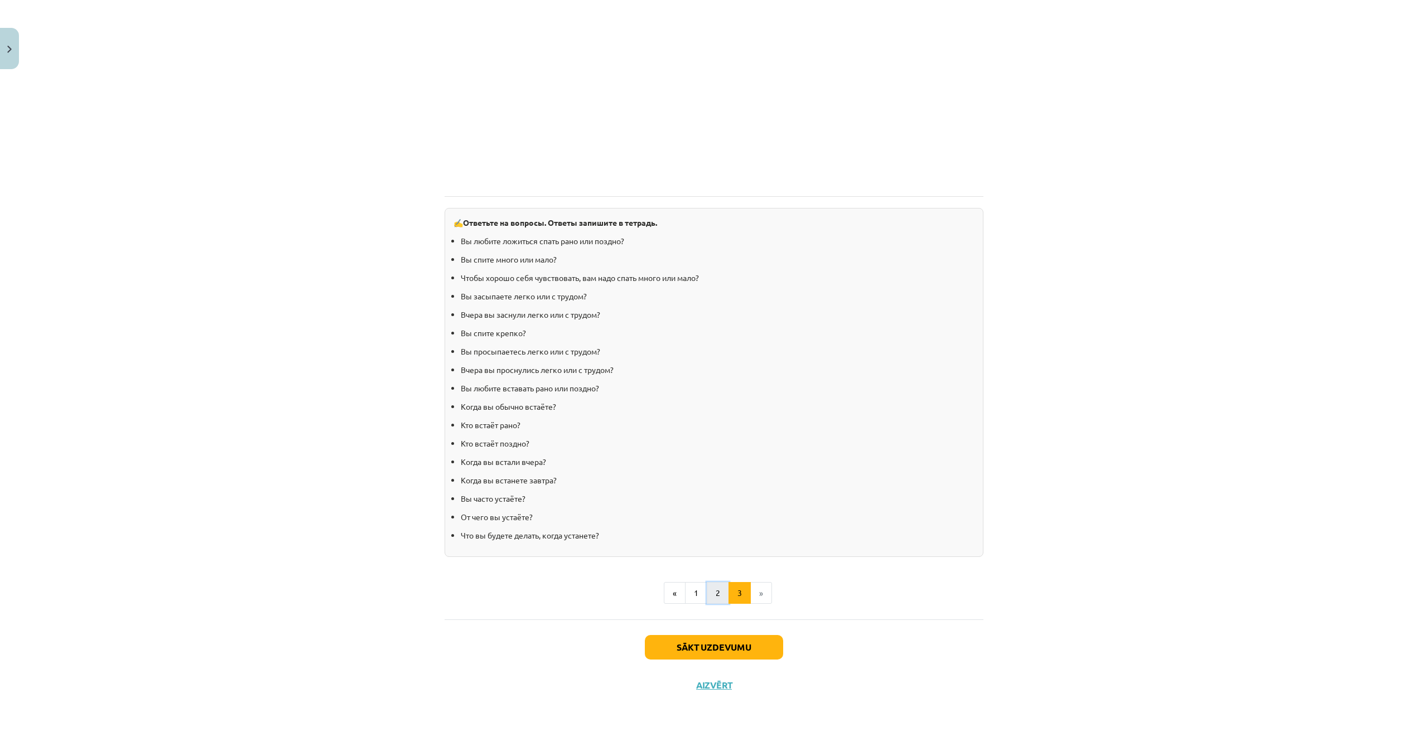
click at [710, 598] on button "2" at bounding box center [718, 593] width 22 height 22
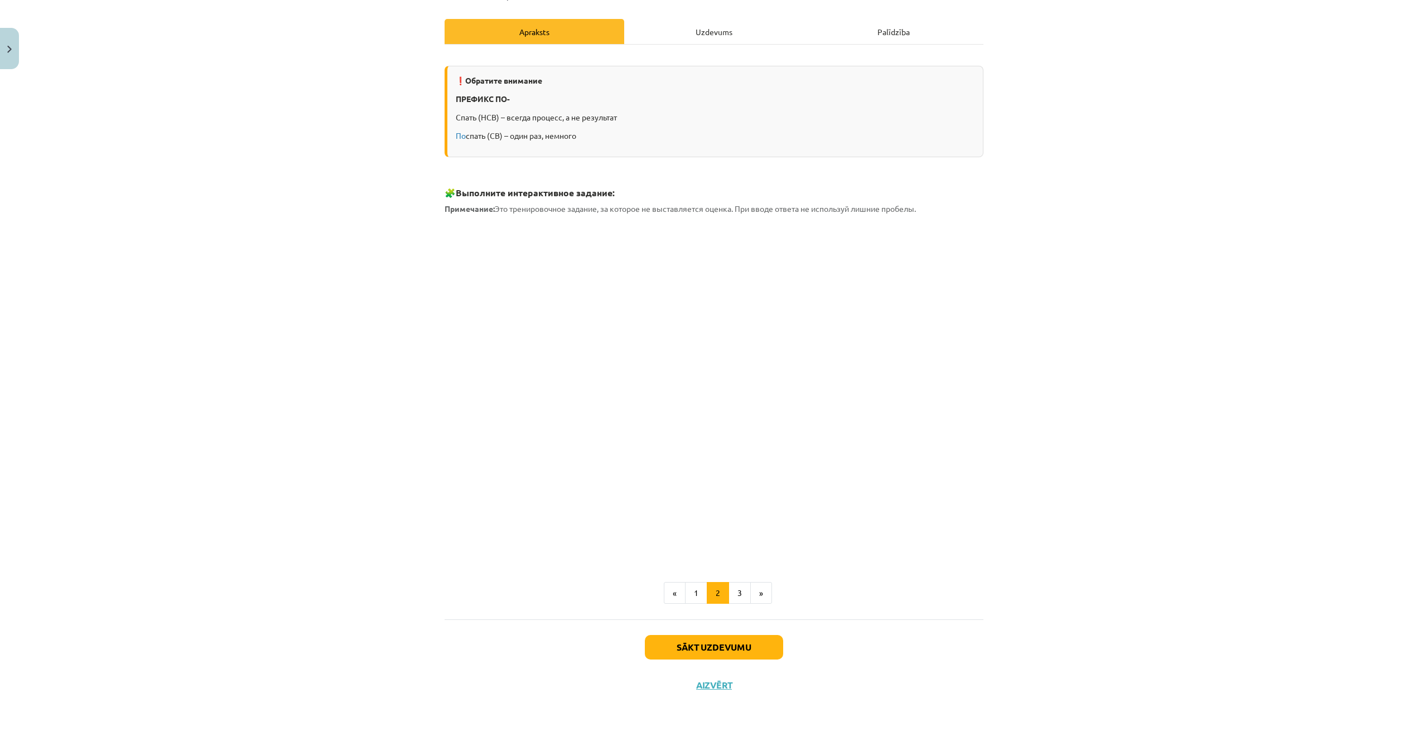
scroll to position [139, 0]
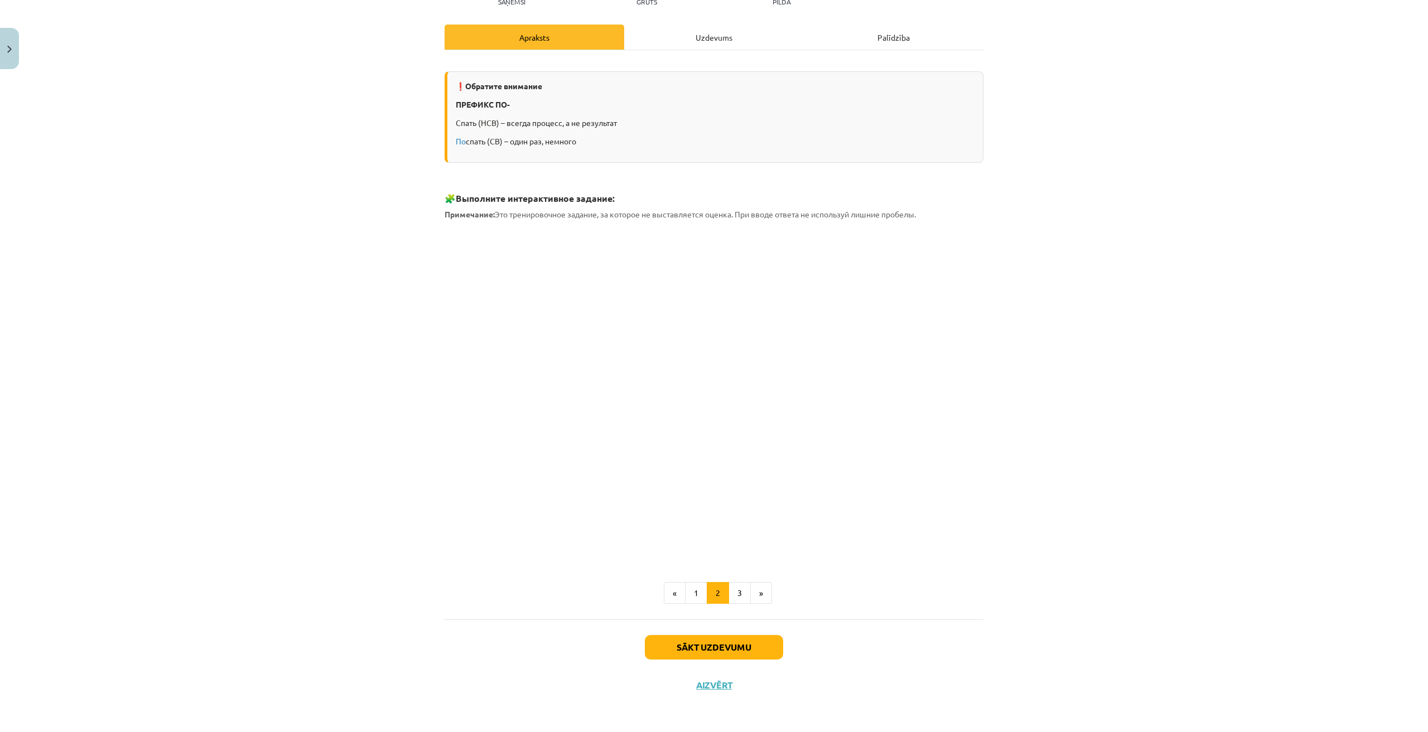
click at [1102, 333] on div "Mācību tēma: Krievu valodas b1 - 11. klases 1.ieskaites mācību materiāls #10 📖 …" at bounding box center [714, 366] width 1428 height 732
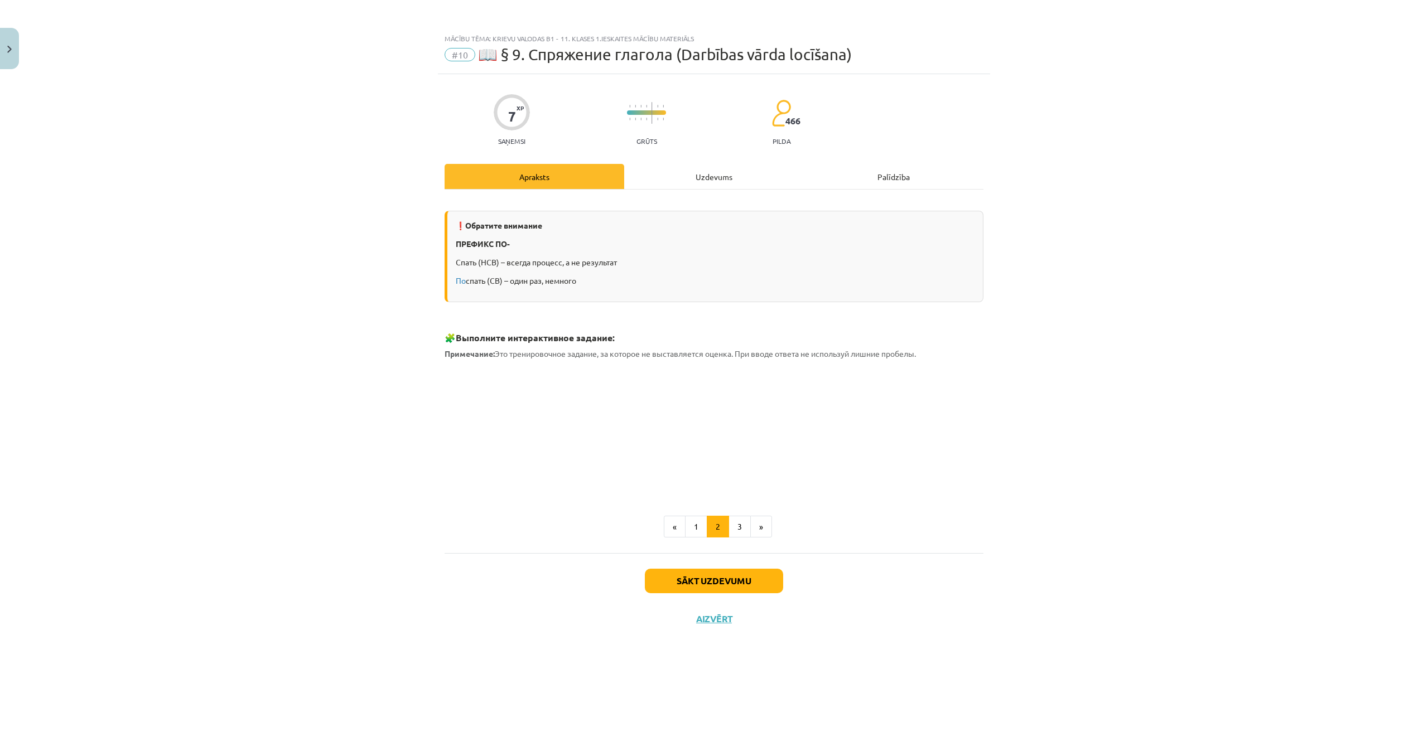
click at [738, 539] on div "❗Обратите внимание ПРЕФИКС ПО- Спать (НСВ) – всегда процесс, а не результат По …" at bounding box center [713, 372] width 539 height 364
click at [741, 535] on button "3" at bounding box center [739, 527] width 22 height 22
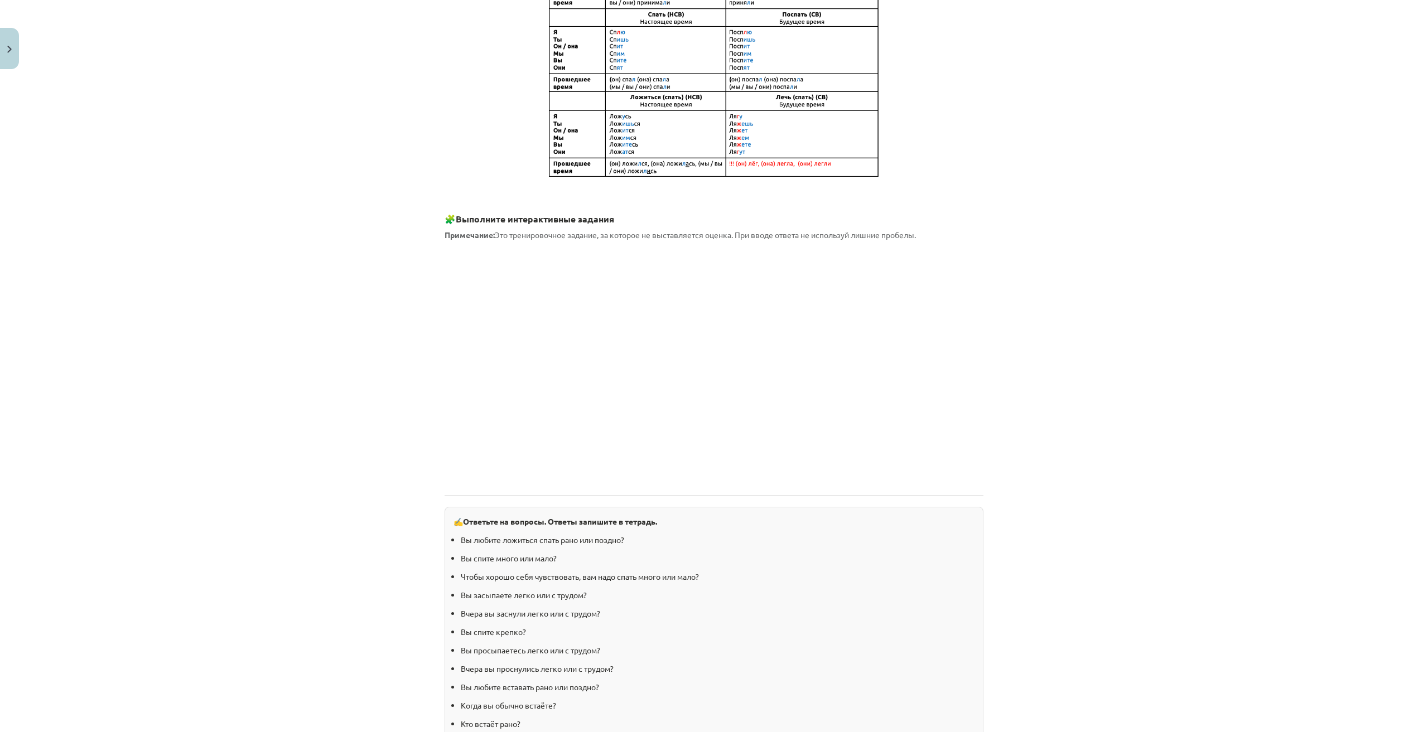
scroll to position [558, 0]
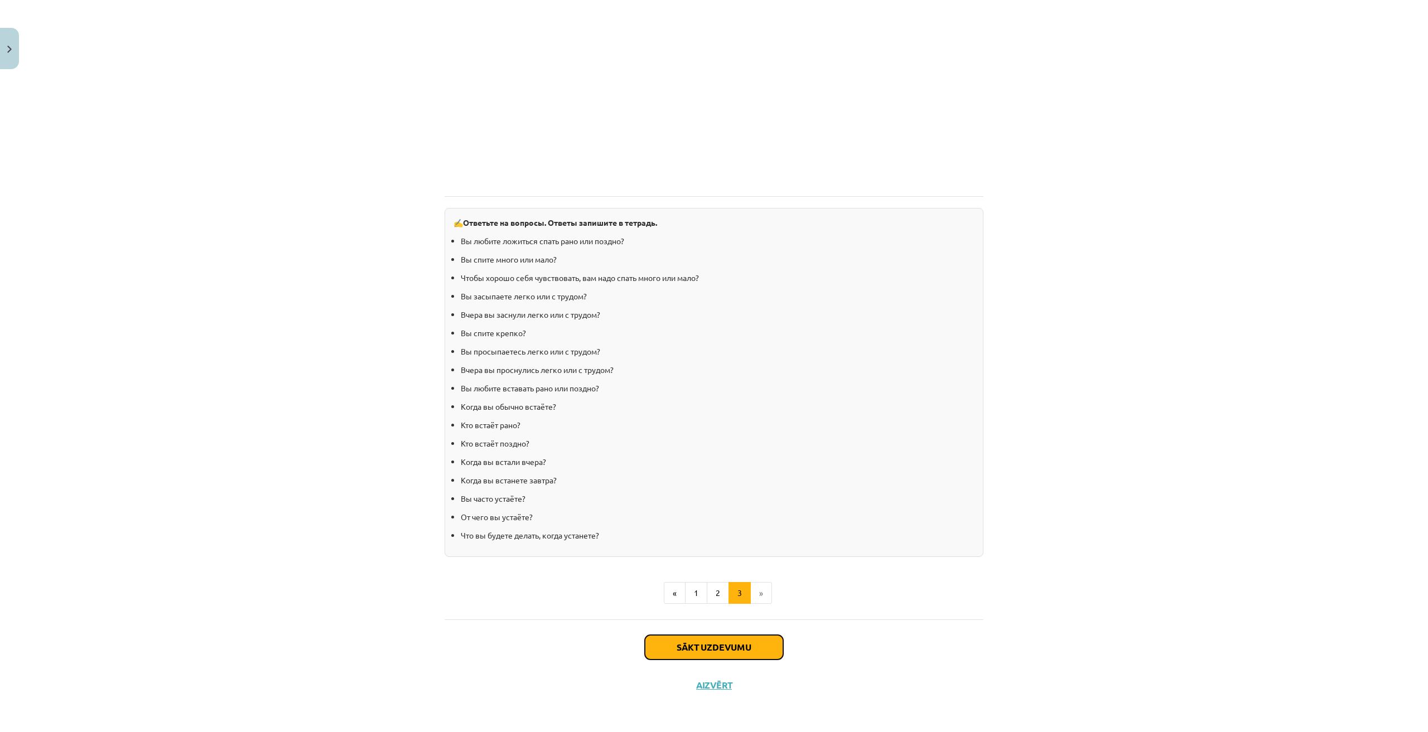
click at [734, 646] on button "Sākt uzdevumu" at bounding box center [714, 647] width 138 height 25
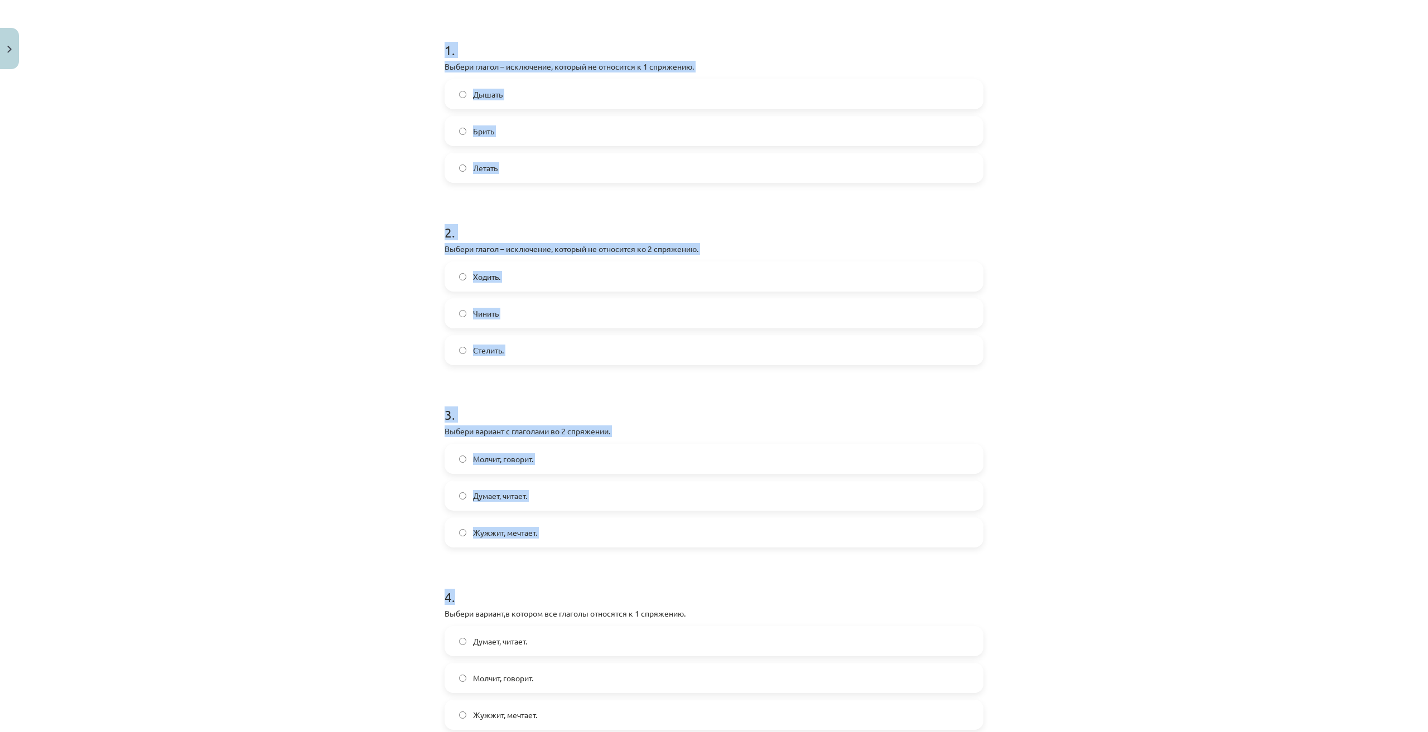
scroll to position [326, 0]
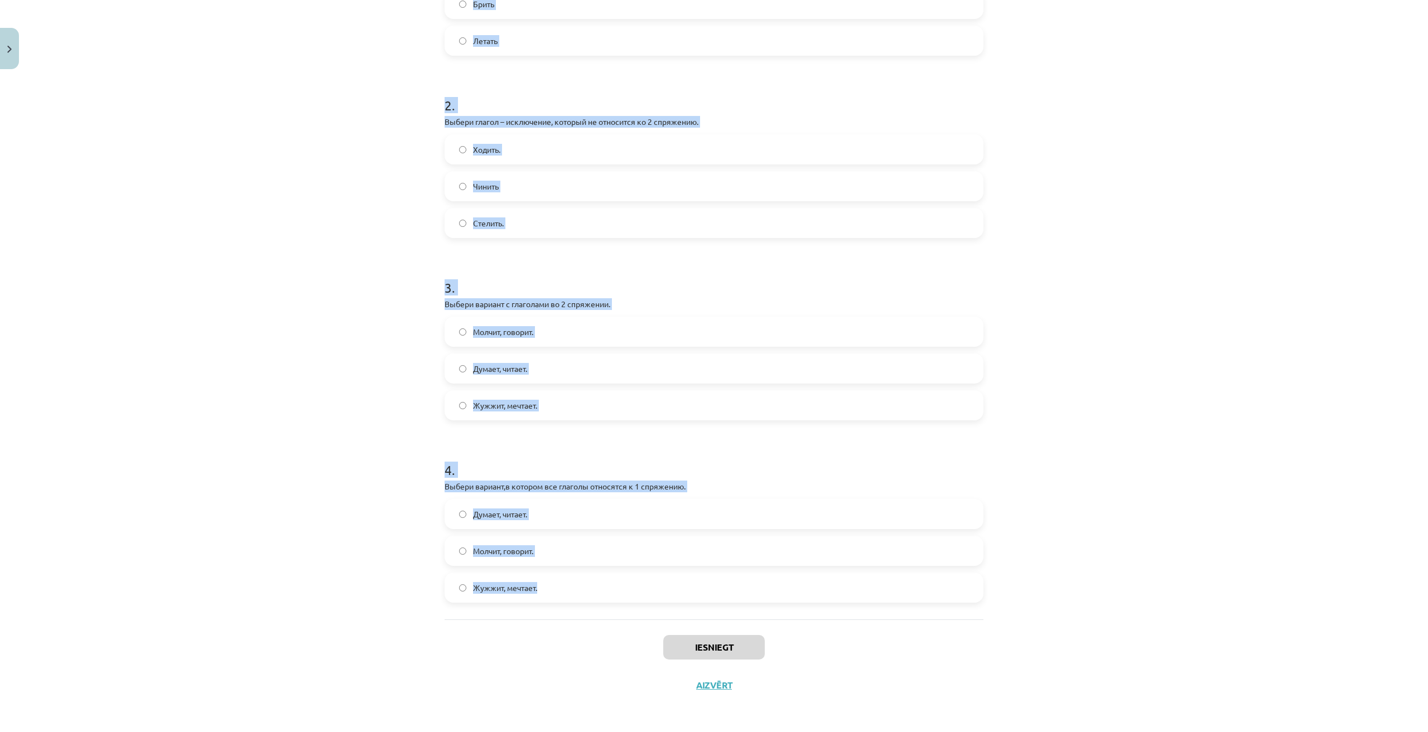
drag, startPoint x: 429, startPoint y: 224, endPoint x: 649, endPoint y: 603, distance: 438.7
click at [649, 603] on div "Mācību tēma: Krievu valodas b1 - 11. klases 1.ieskaites mācību materiāls #10 📖 …" at bounding box center [714, 366] width 1428 height 732
copy form "1 . Выбери глагол – исключение, который не относится к 1 спряжению. Дышать Брит…"
click at [1065, 444] on div "Mācību tēma: Krievu valodas b1 - 11. klases 1.ieskaites mācību materiāls #10 📖 …" at bounding box center [714, 366] width 1428 height 732
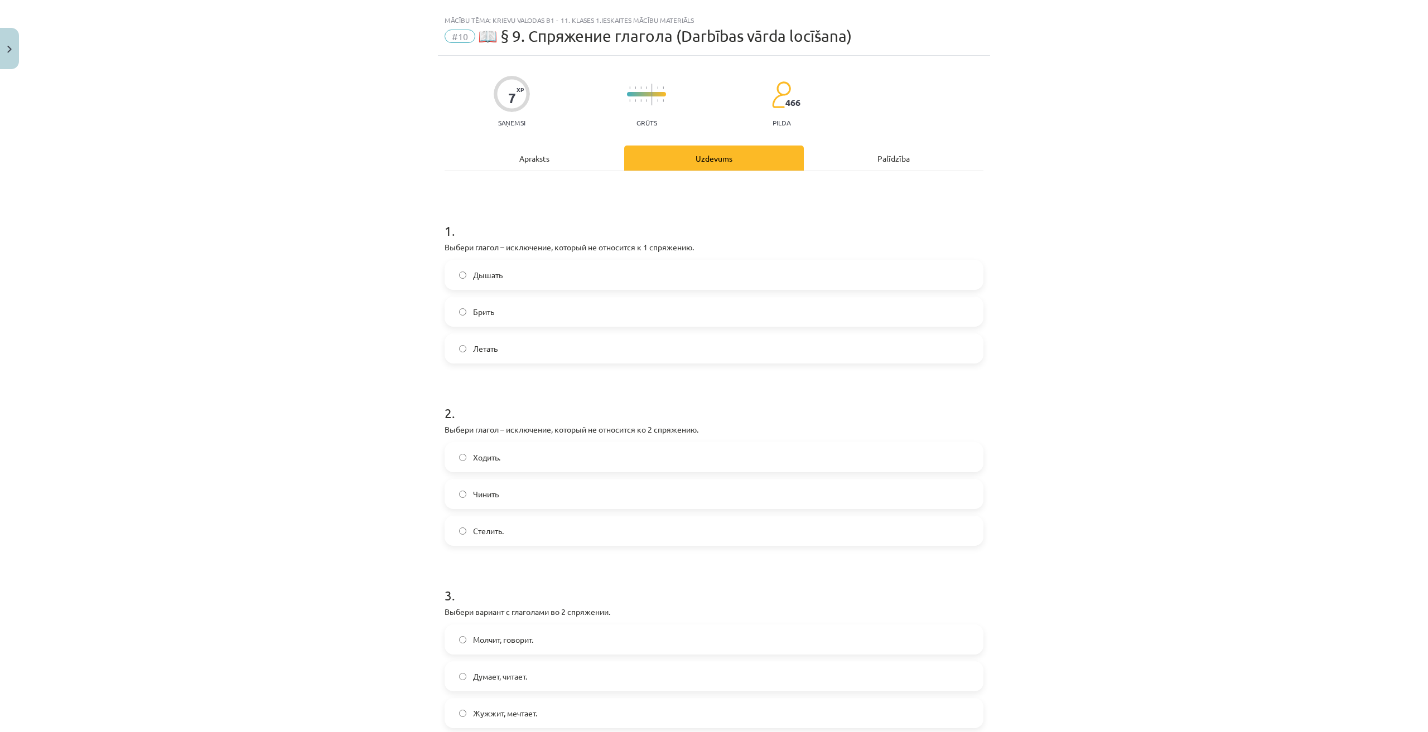
scroll to position [0, 0]
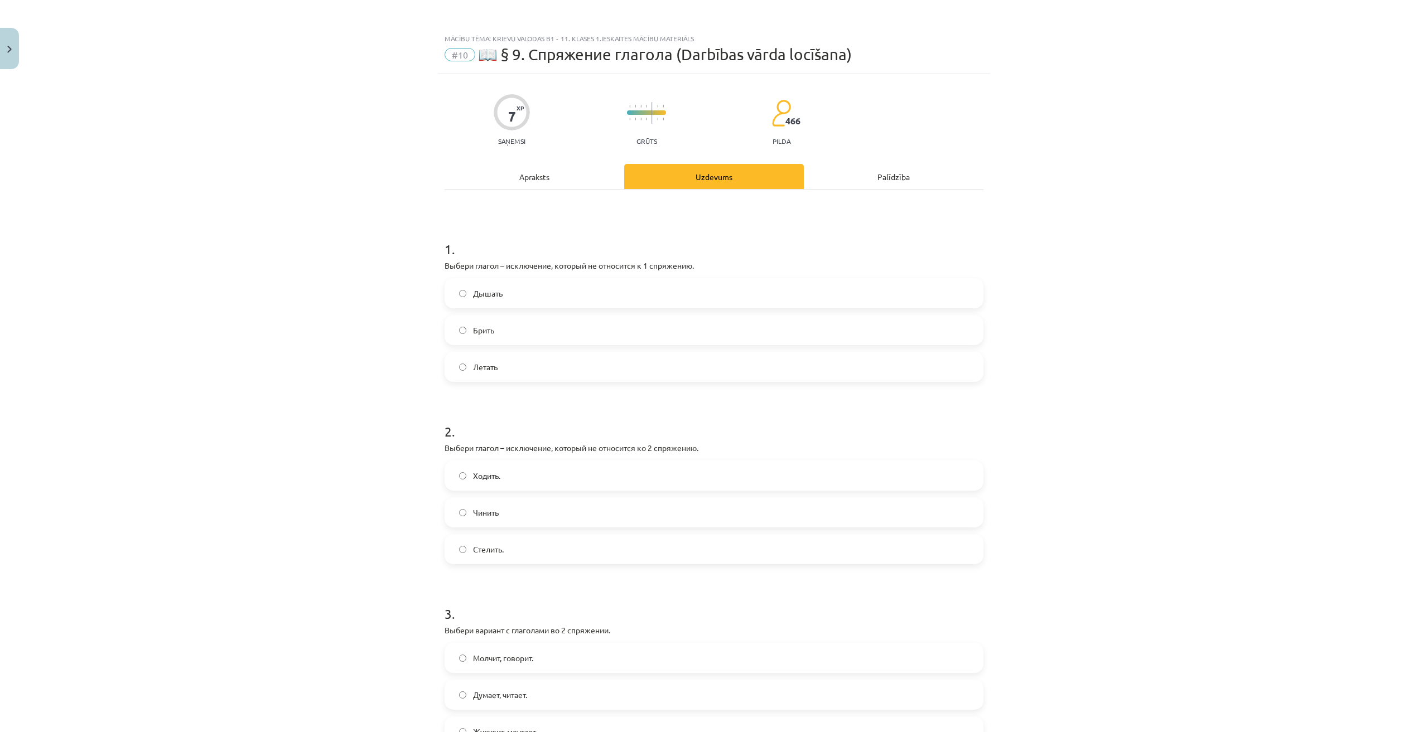
click at [539, 338] on label "Брить" at bounding box center [714, 330] width 536 height 28
click at [497, 548] on span "Стелить." at bounding box center [488, 550] width 31 height 12
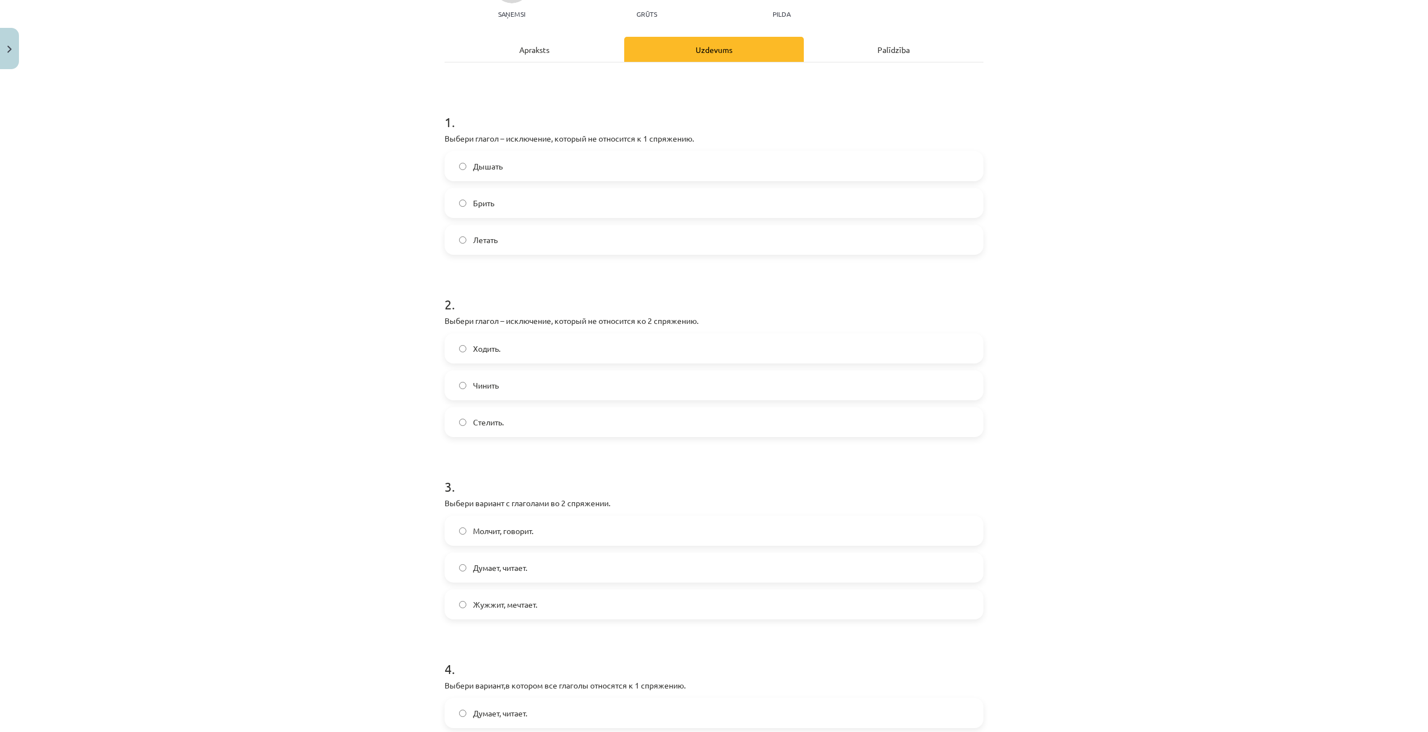
scroll to position [326, 0]
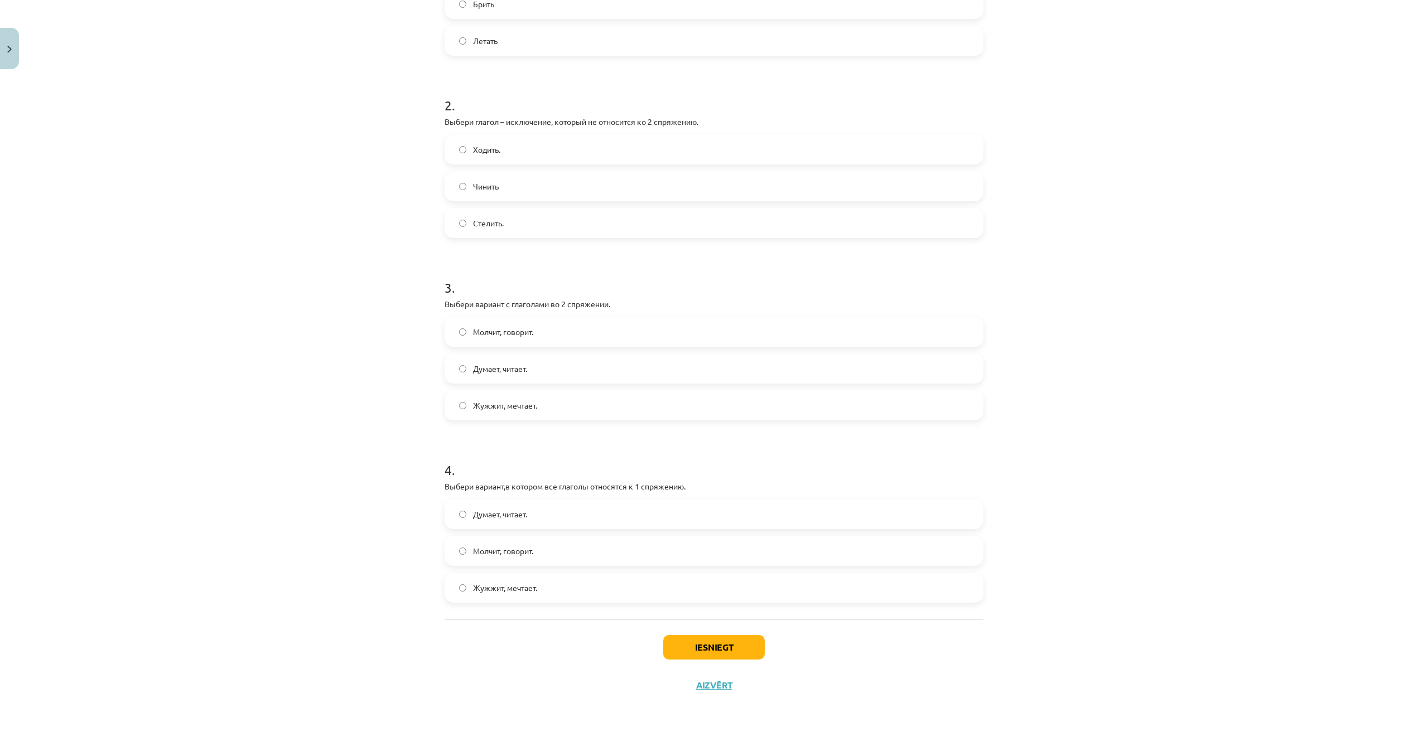
click at [542, 334] on label "Молчит, говорит." at bounding box center [714, 332] width 536 height 28
click at [563, 513] on label "Думает, читает." at bounding box center [714, 514] width 536 height 28
click at [730, 653] on button "Iesniegt" at bounding box center [713, 647] width 101 height 25
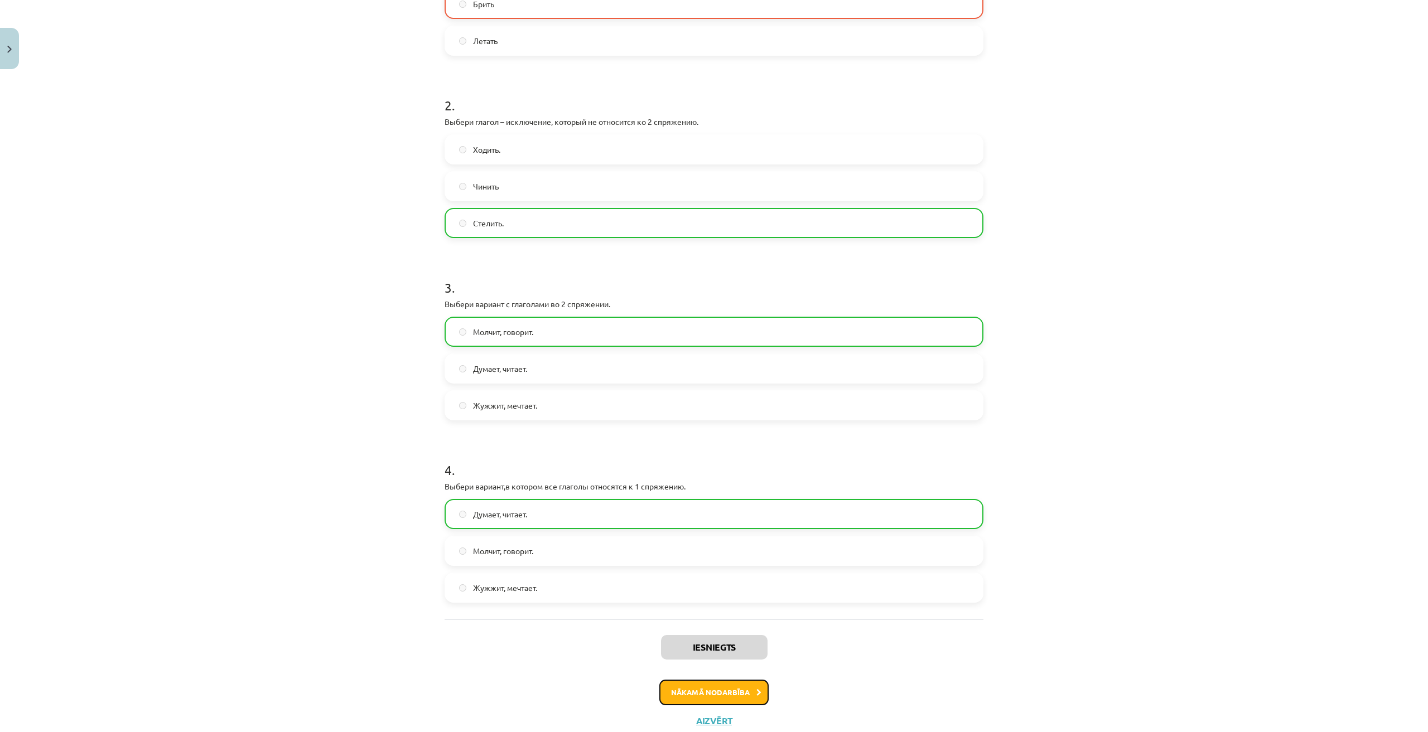
click at [705, 692] on button "Nākamā nodarbība" at bounding box center [713, 693] width 109 height 26
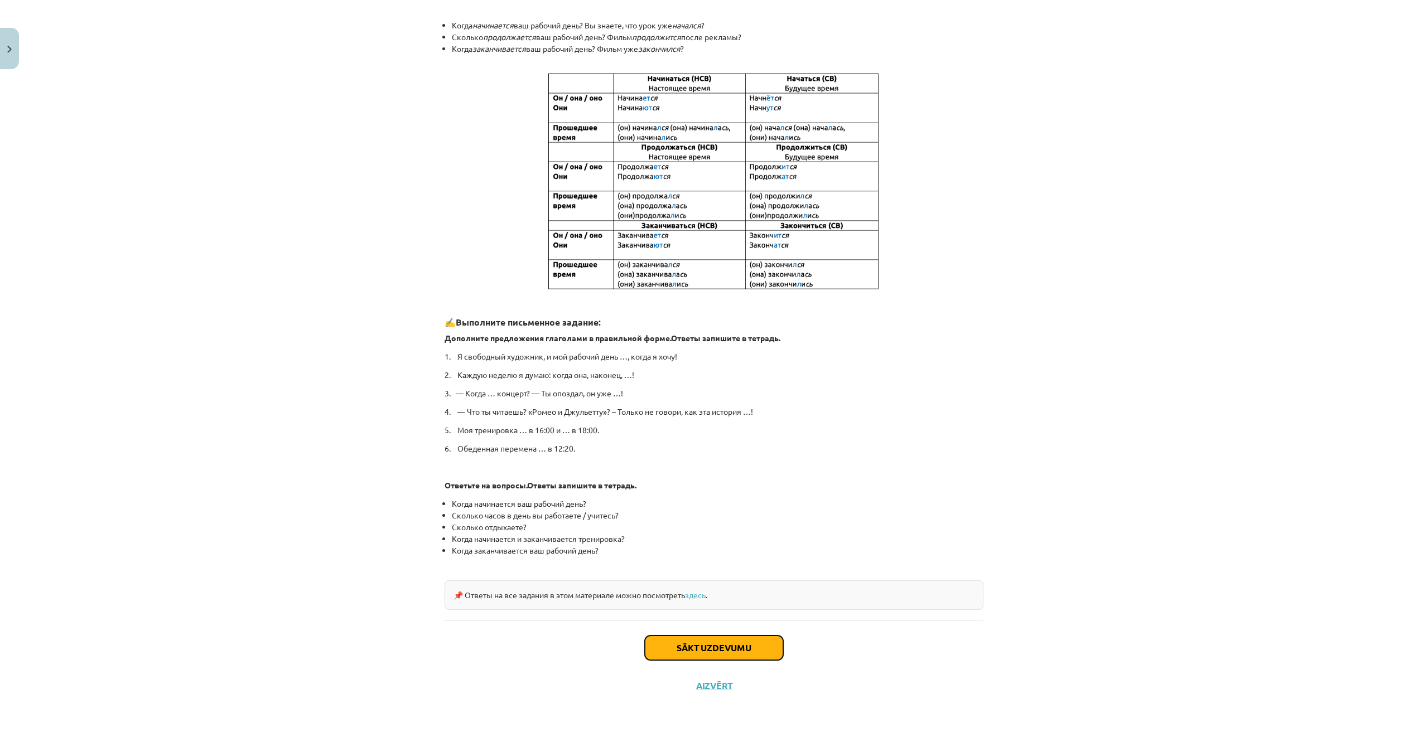
click at [710, 647] on button "Sākt uzdevumu" at bounding box center [714, 648] width 138 height 25
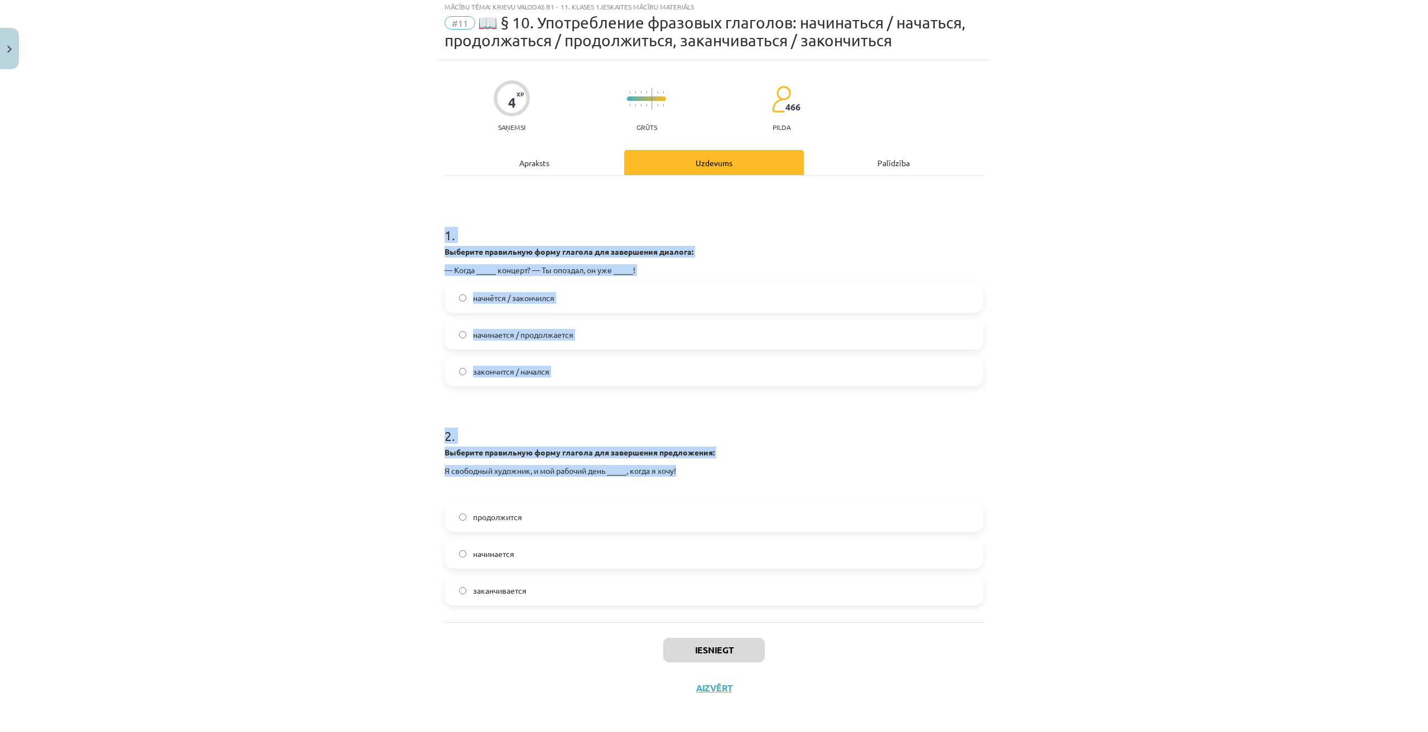
scroll to position [35, 0]
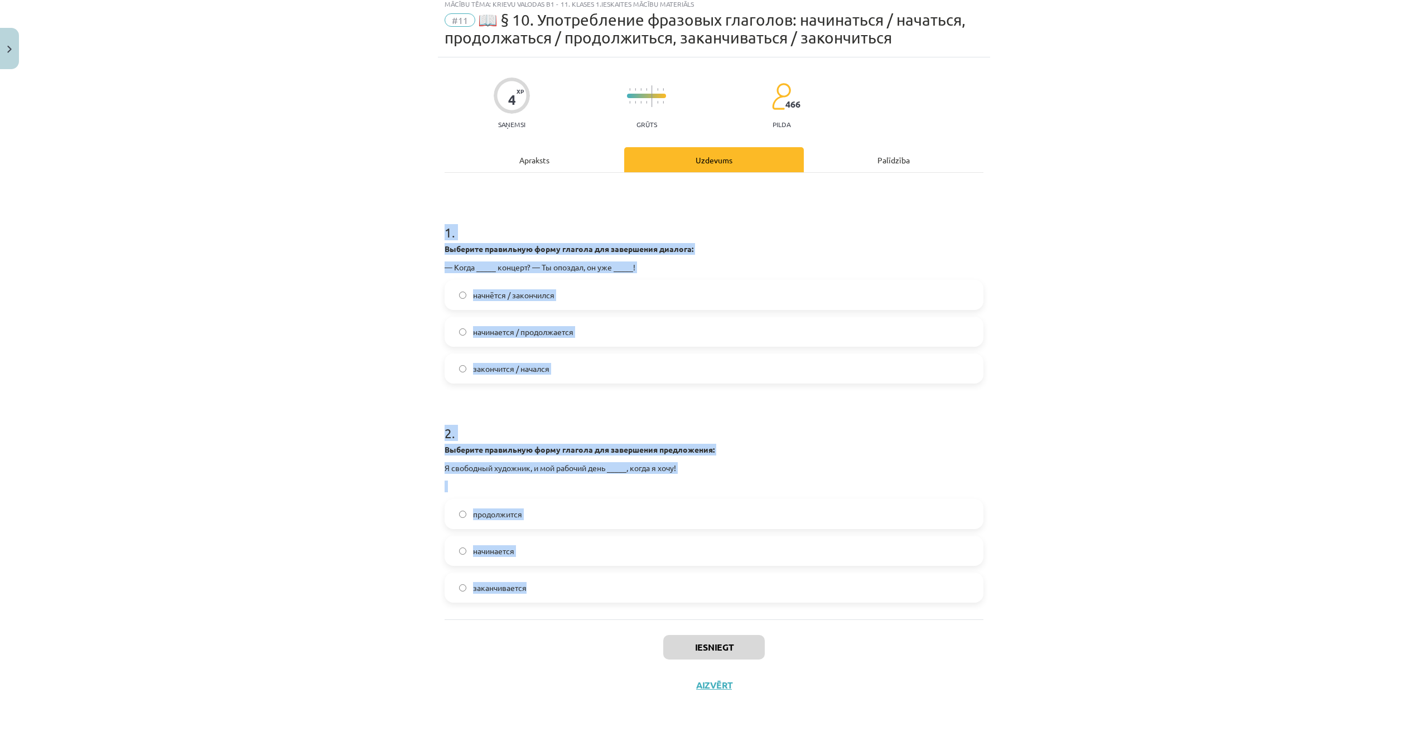
drag, startPoint x: 428, startPoint y: 259, endPoint x: 603, endPoint y: 569, distance: 356.6
click at [603, 569] on div "Mācību tēma: Krievu valodas b1 - 11. klases 1.ieskaites mācību materiāls #11 📖 …" at bounding box center [714, 366] width 1428 height 732
copy form "1 . Выберите правильную форму глагола для завершения диалога: — Когда _____ кон…"
click at [282, 240] on div "Mācību tēma: Krievu valodas b1 - 11. klases 1.ieskaites mācību materiāls #11 📖 …" at bounding box center [714, 366] width 1428 height 732
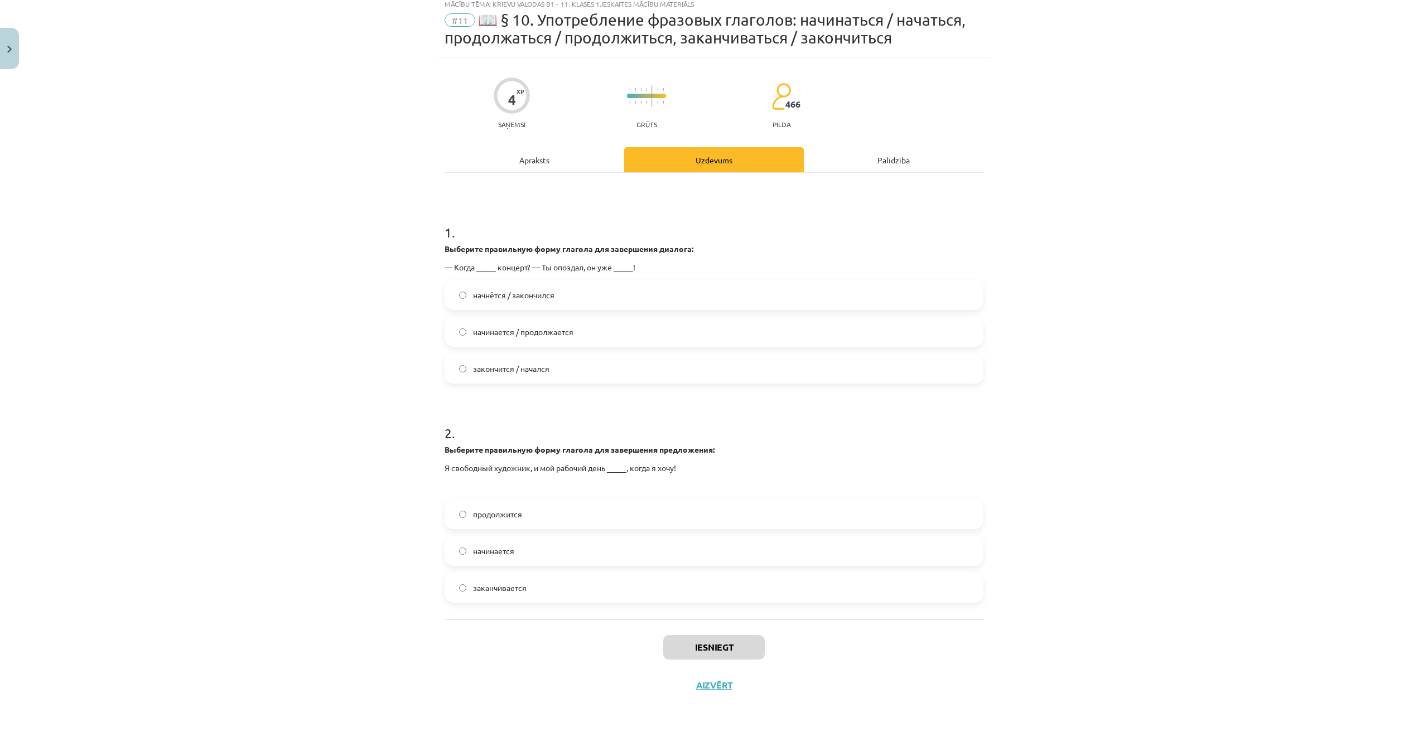
click at [596, 300] on label "начнётся / закончился" at bounding box center [714, 295] width 536 height 28
click at [534, 551] on label "начинается" at bounding box center [714, 551] width 536 height 28
click at [693, 640] on button "Iesniegt" at bounding box center [713, 647] width 101 height 25
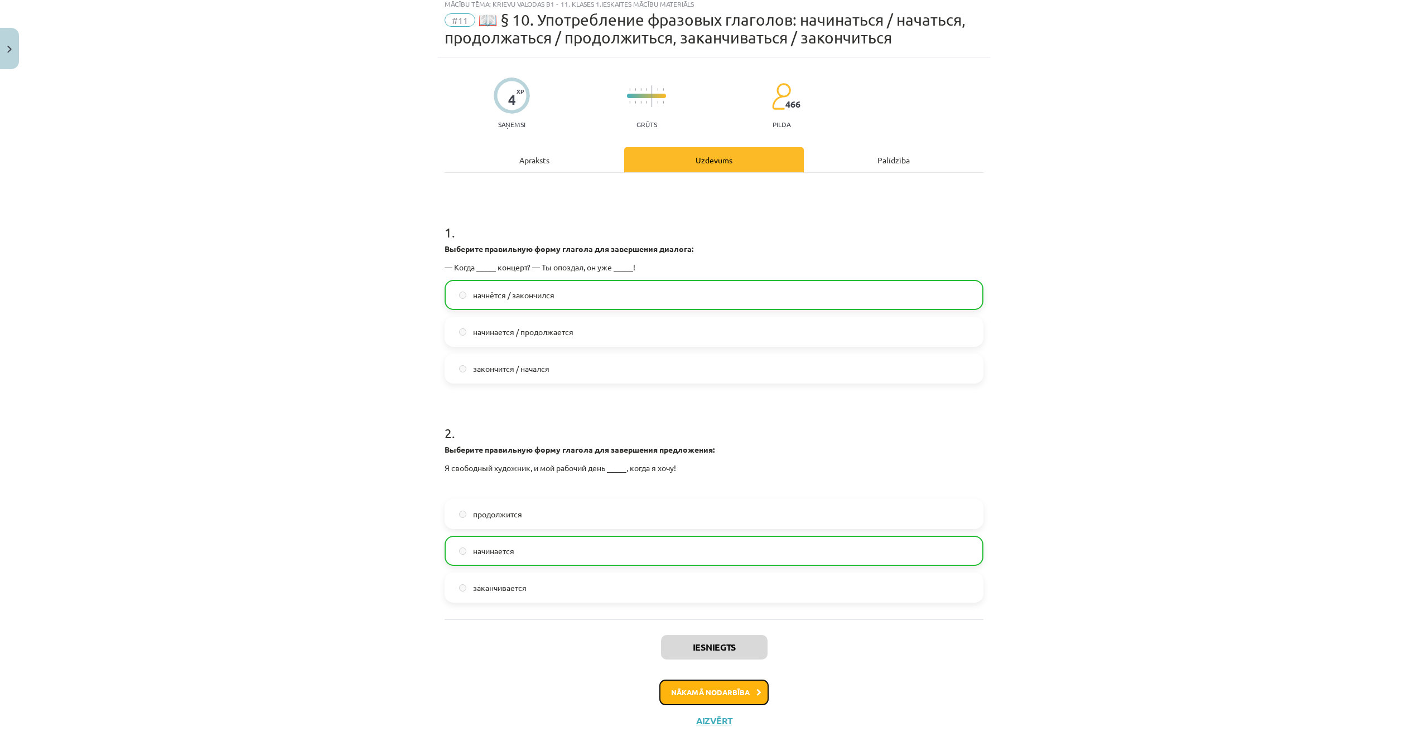
click at [723, 700] on button "Nākamā nodarbība" at bounding box center [713, 693] width 109 height 26
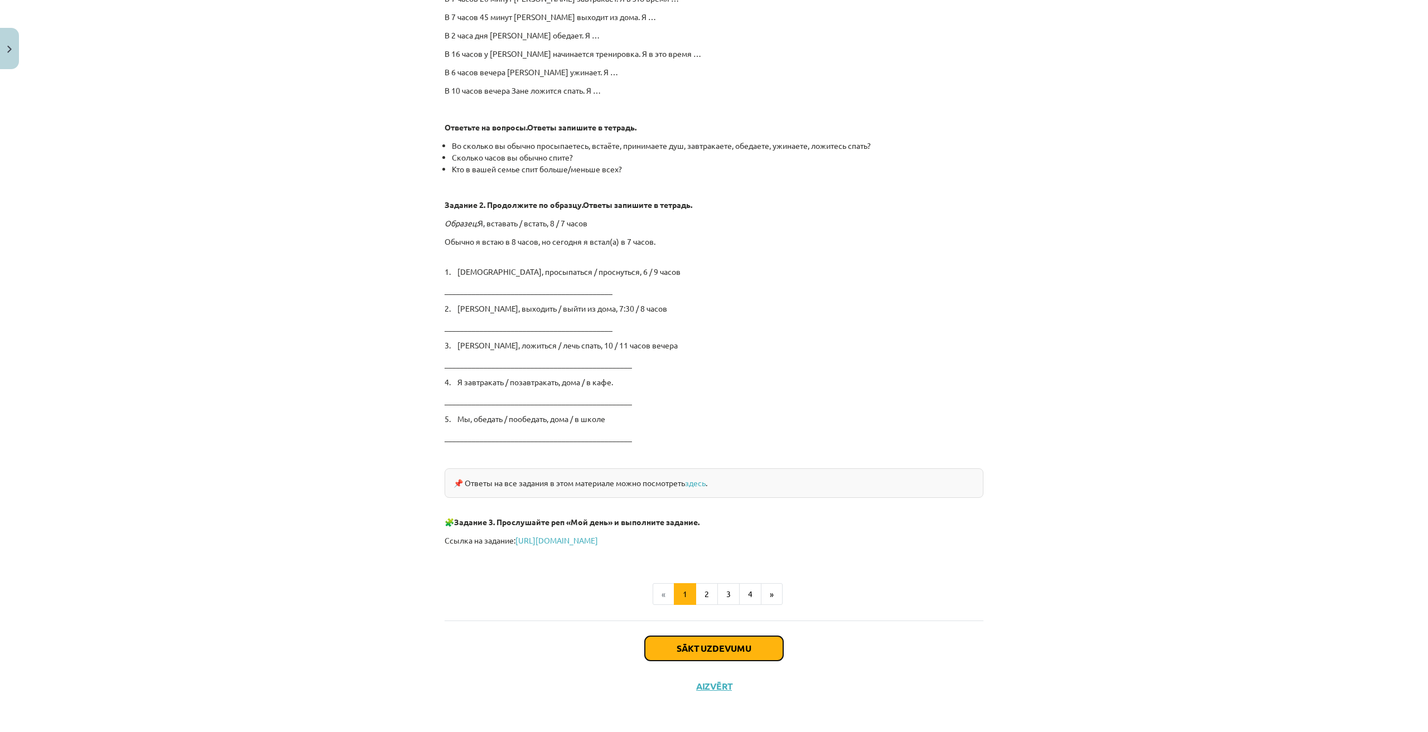
click at [737, 643] on button "Sākt uzdevumu" at bounding box center [714, 648] width 138 height 25
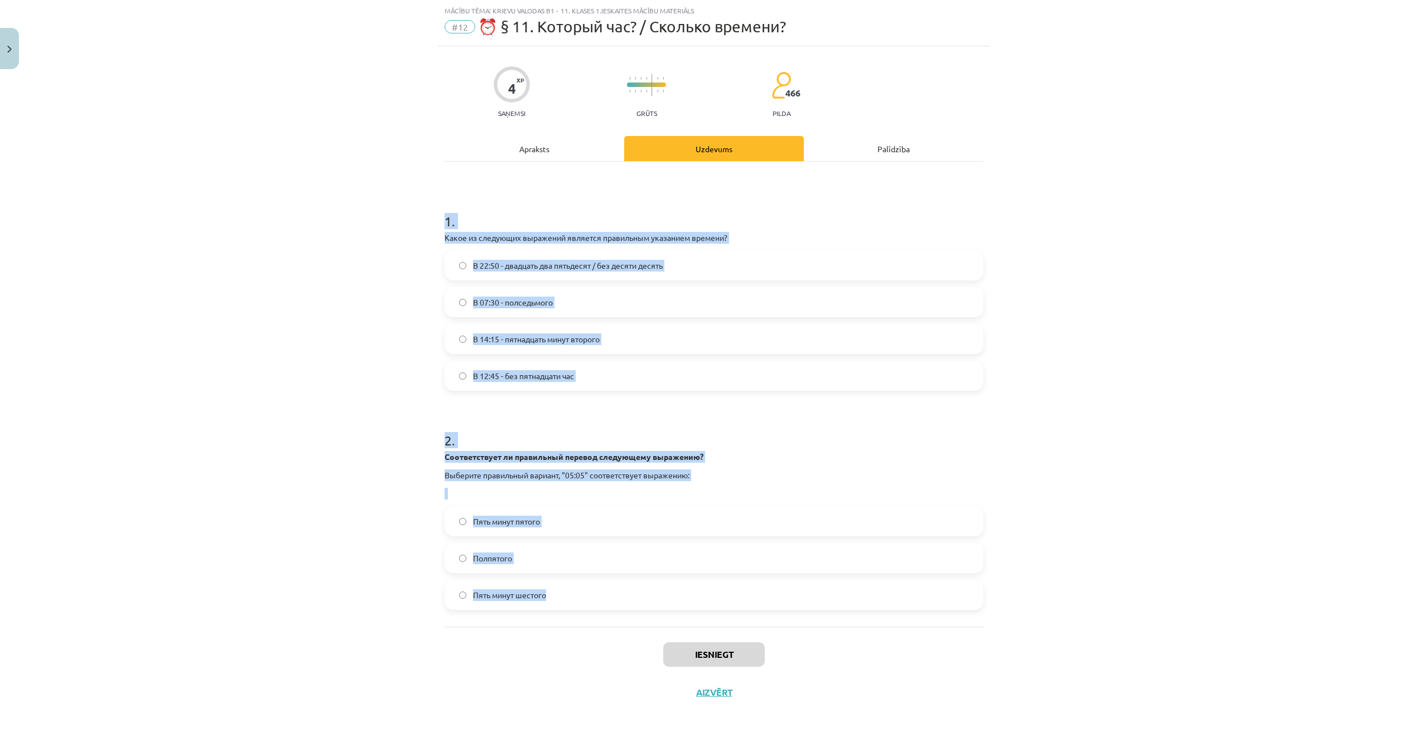
drag, startPoint x: 435, startPoint y: 207, endPoint x: 597, endPoint y: 584, distance: 410.9
click at [597, 584] on div "4 XP Saņemsi Grūts 466 pilda Apraksts Uzdevums Palīdzība 1 . Какое из следующих…" at bounding box center [714, 378] width 552 height 665
copy form "1 . Какое из следующих выражений является правильным указанием времени? В 22:50…"
click at [1151, 487] on div "Mācību tēma: Krievu valodas b1 - 11. klases 1.ieskaites mācību materiāls #12 ⏰ …" at bounding box center [714, 366] width 1428 height 732
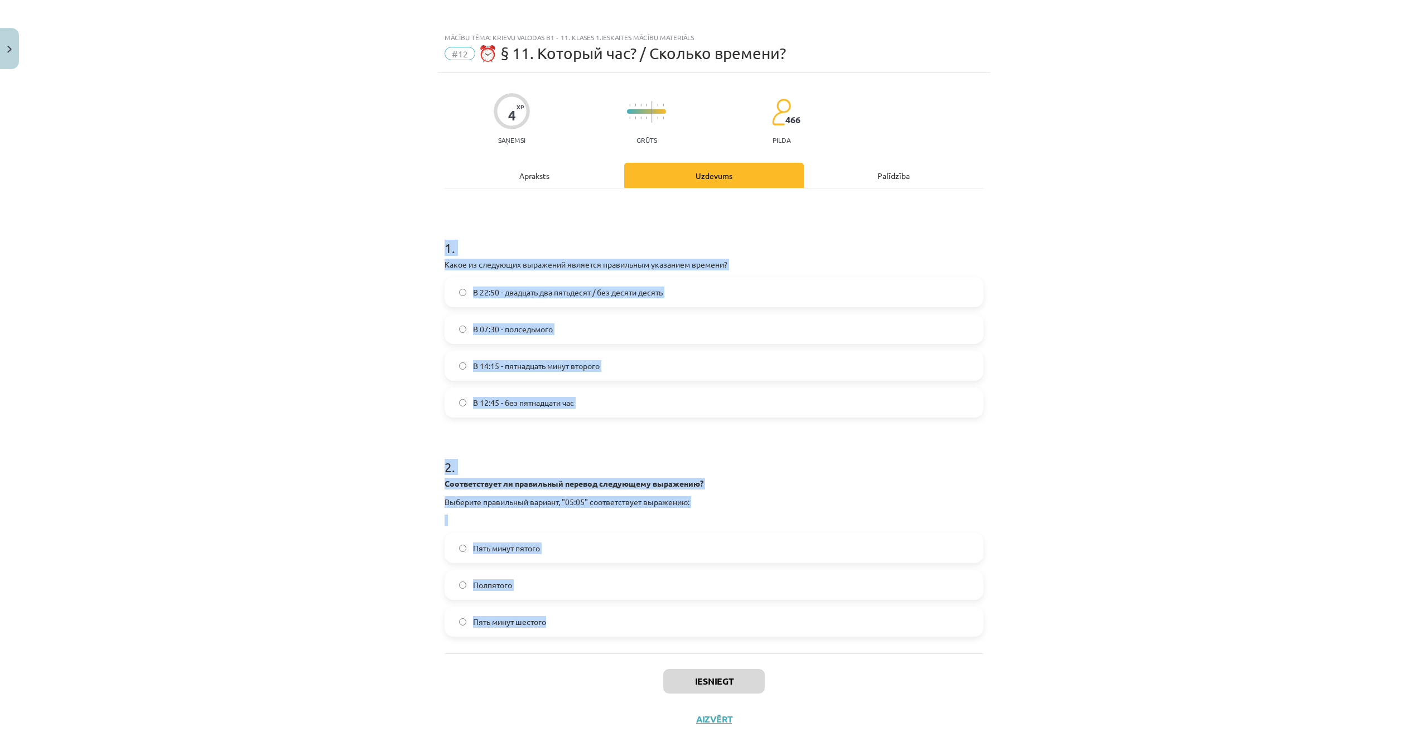
scroll to position [0, 0]
click at [1057, 381] on div "Mācību tēma: Krievu valodas b1 - 11. klases 1.ieskaites mācību materiāls #12 ⏰ …" at bounding box center [714, 366] width 1428 height 732
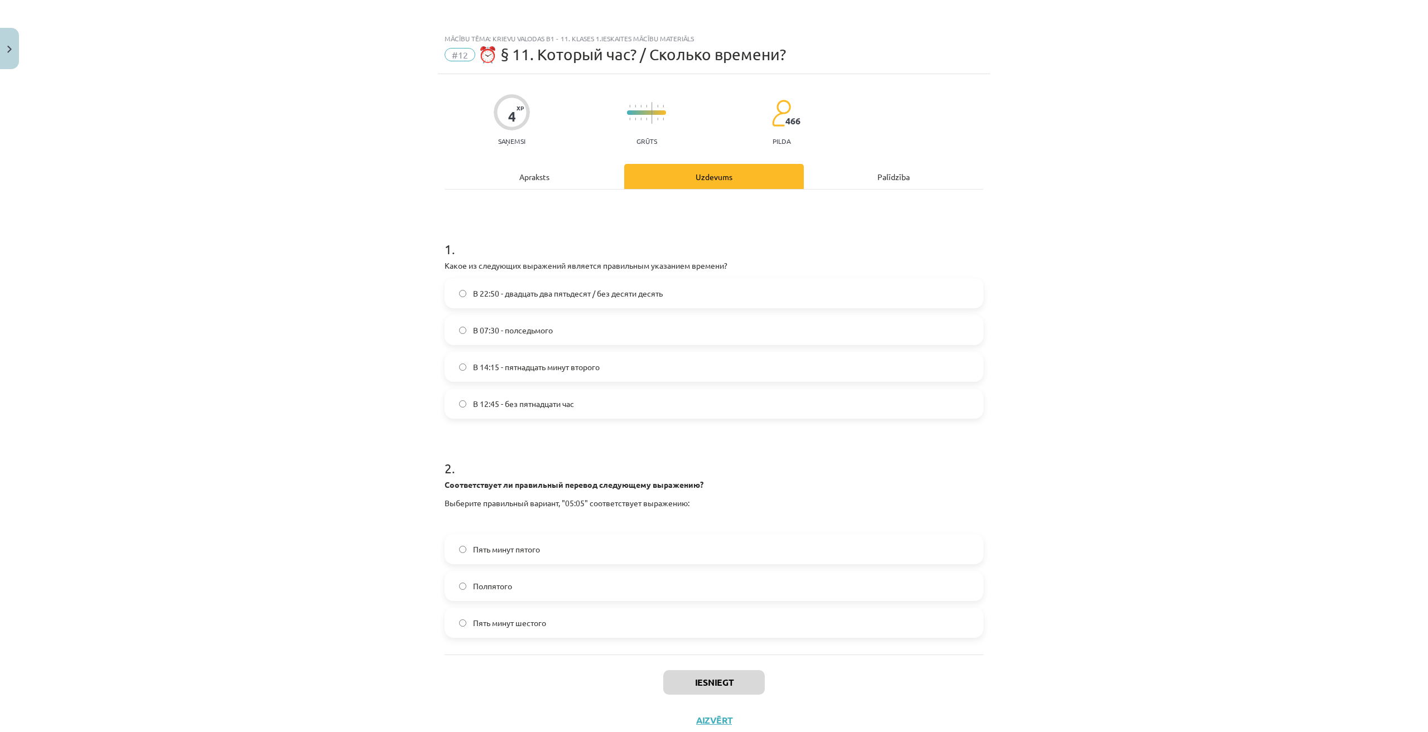
click at [546, 408] on span "В 12:45 - без пятнадцати час" at bounding box center [523, 404] width 101 height 12
click at [519, 628] on span "Пять минут шестого" at bounding box center [509, 623] width 73 height 12
click at [723, 681] on button "Iesniegt" at bounding box center [713, 682] width 101 height 25
drag, startPoint x: 515, startPoint y: 542, endPoint x: 526, endPoint y: 548, distance: 12.7
click at [515, 542] on label "Пять минут пятого" at bounding box center [714, 549] width 536 height 28
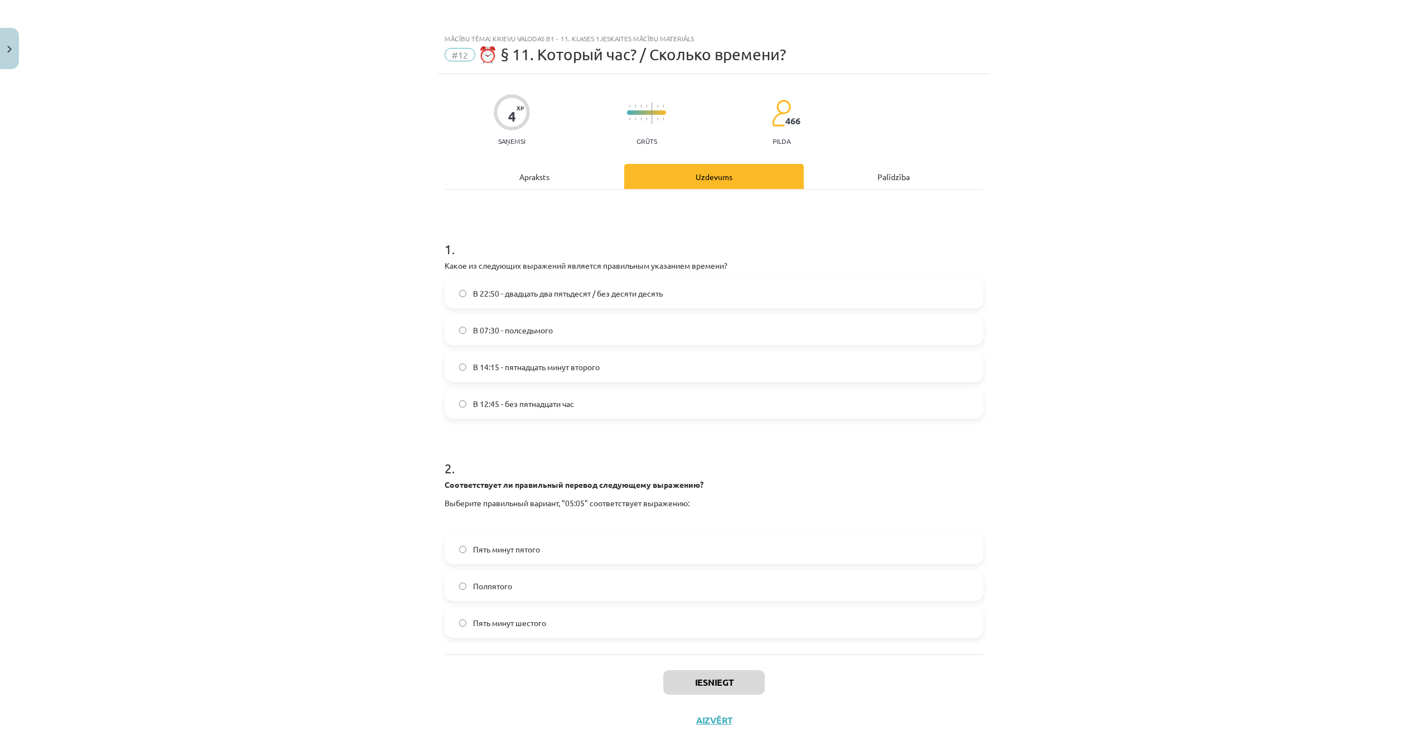
click at [550, 540] on label "Пять минут пятого" at bounding box center [714, 549] width 536 height 28
click at [533, 550] on span "Пять минут пятого" at bounding box center [506, 550] width 67 height 12
click at [540, 549] on label "Пять минут пятого" at bounding box center [714, 549] width 536 height 28
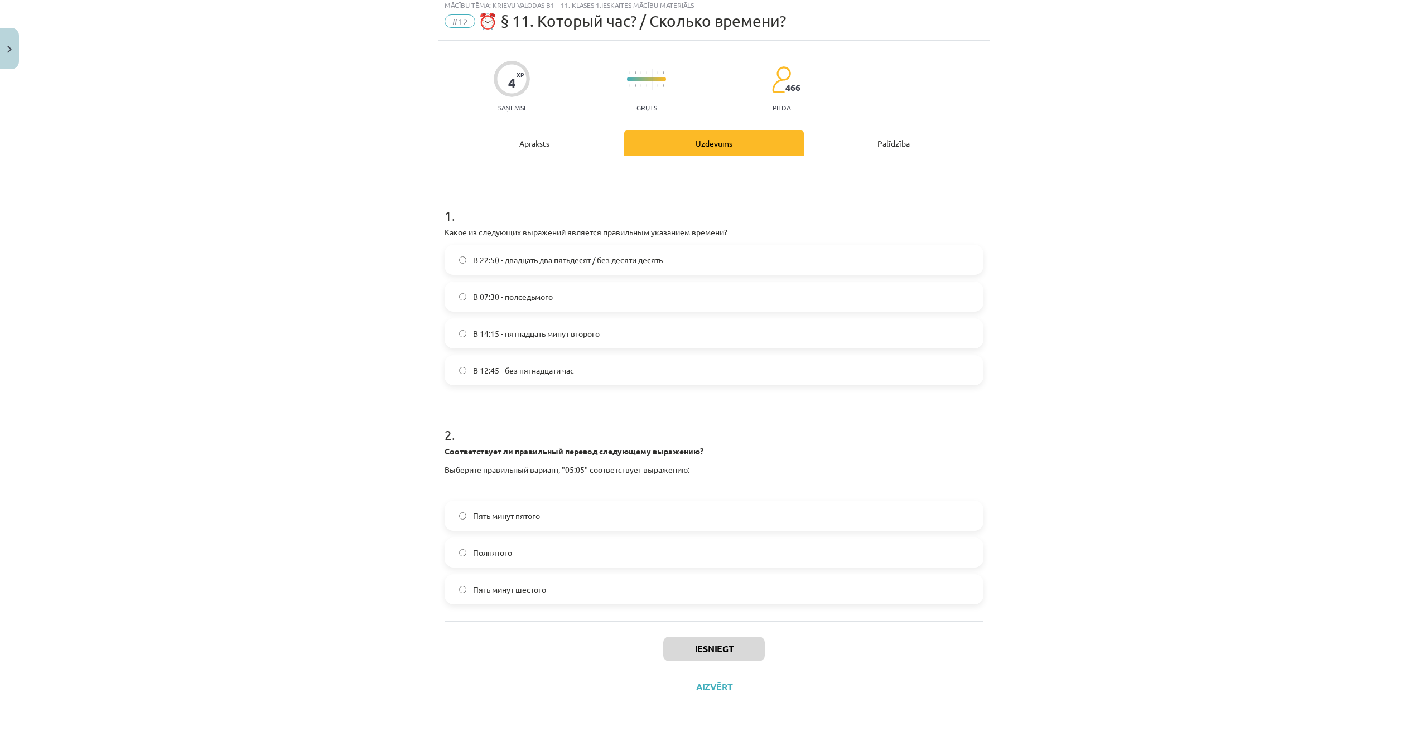
scroll to position [35, 0]
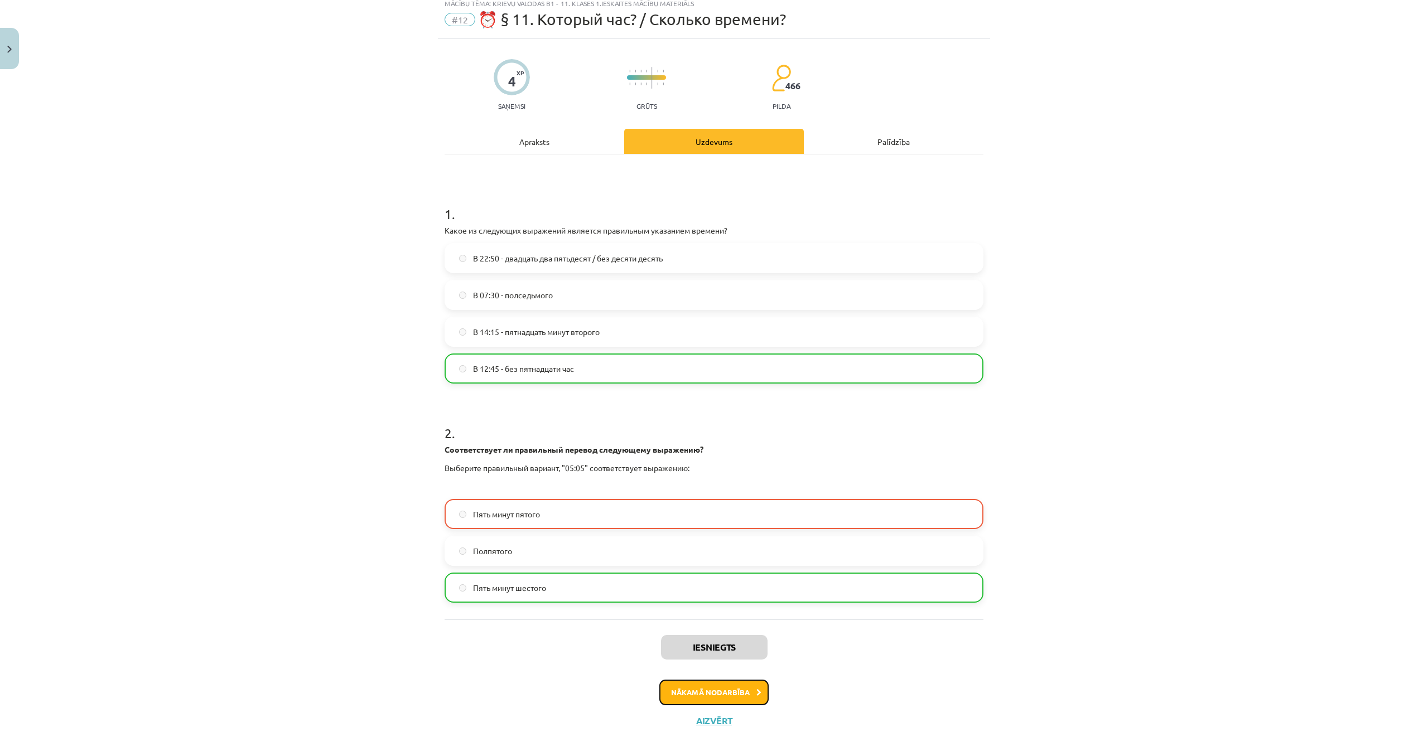
click at [718, 693] on button "Nākamā nodarbība" at bounding box center [713, 693] width 109 height 26
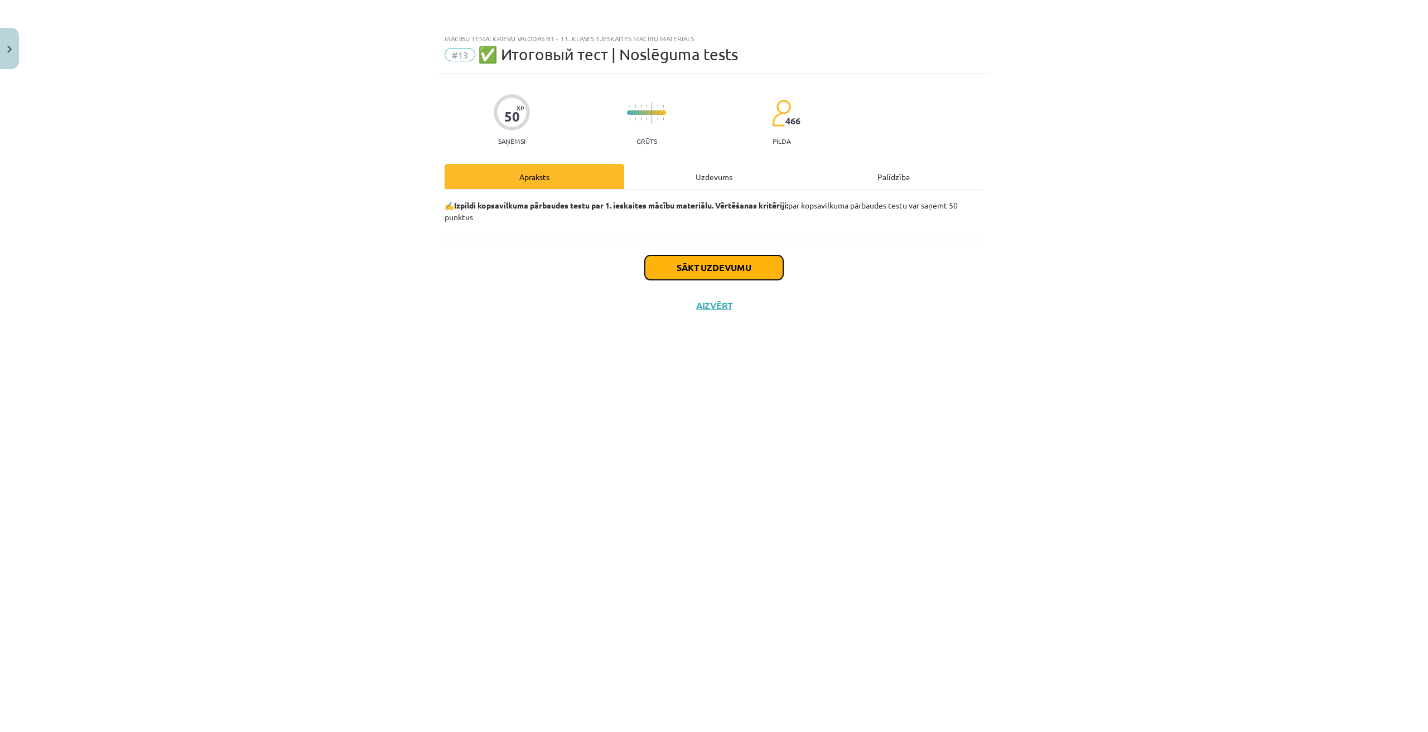
click at [749, 267] on button "Sākt uzdevumu" at bounding box center [714, 267] width 138 height 25
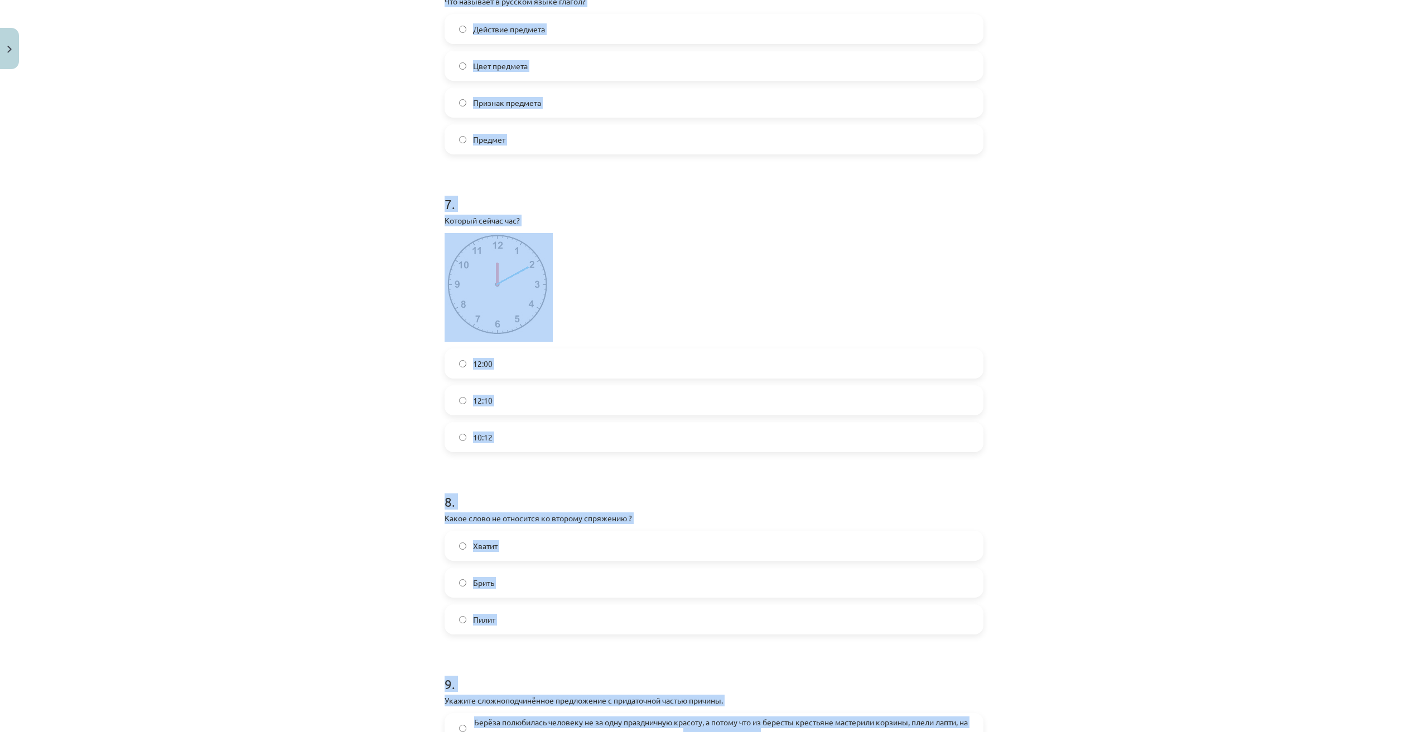
scroll to position [1859, 0]
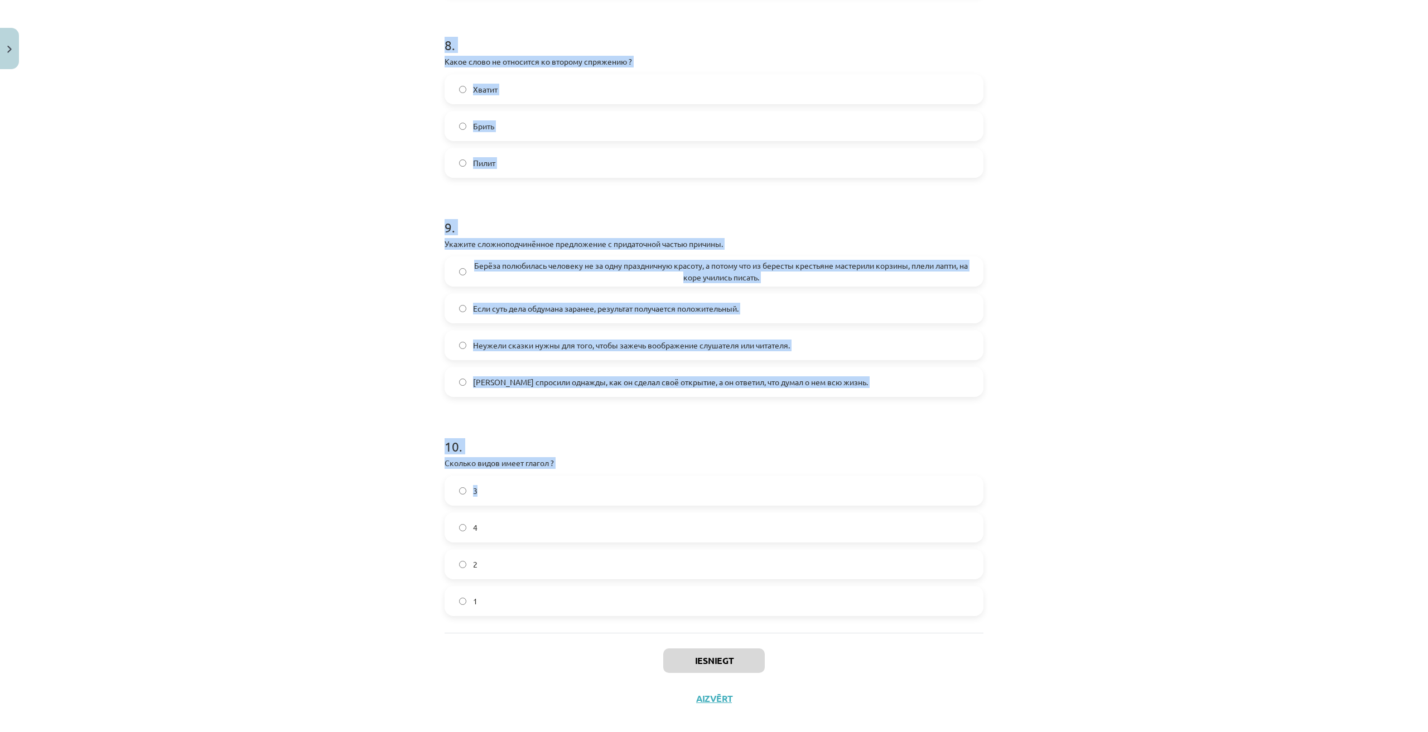
drag, startPoint x: 434, startPoint y: 246, endPoint x: 765, endPoint y: 452, distance: 388.7
click at [1073, 406] on div "Mācību tēma: Krievu valodas b1 - 11. klases 1.ieskaites mācību materiāls #13 ✅ …" at bounding box center [714, 366] width 1428 height 732
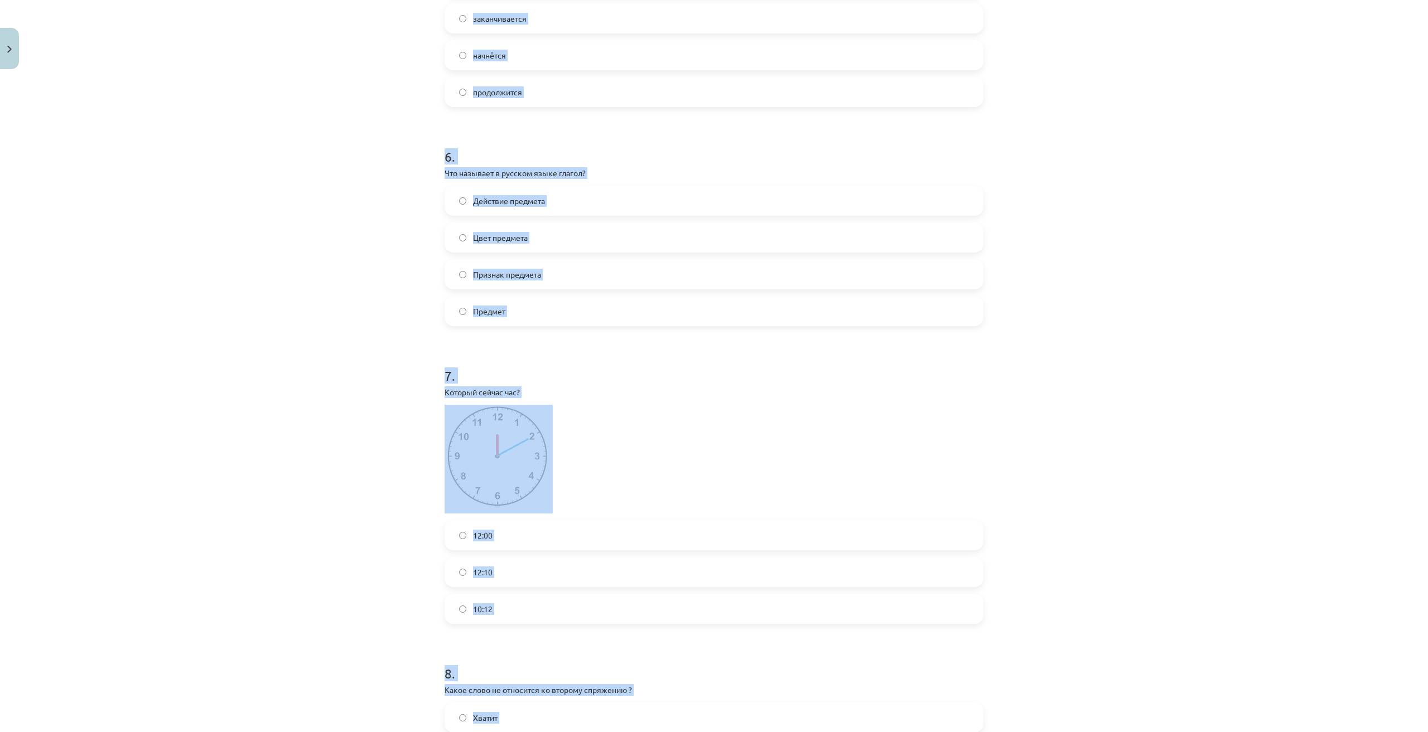
scroll to position [1884, 0]
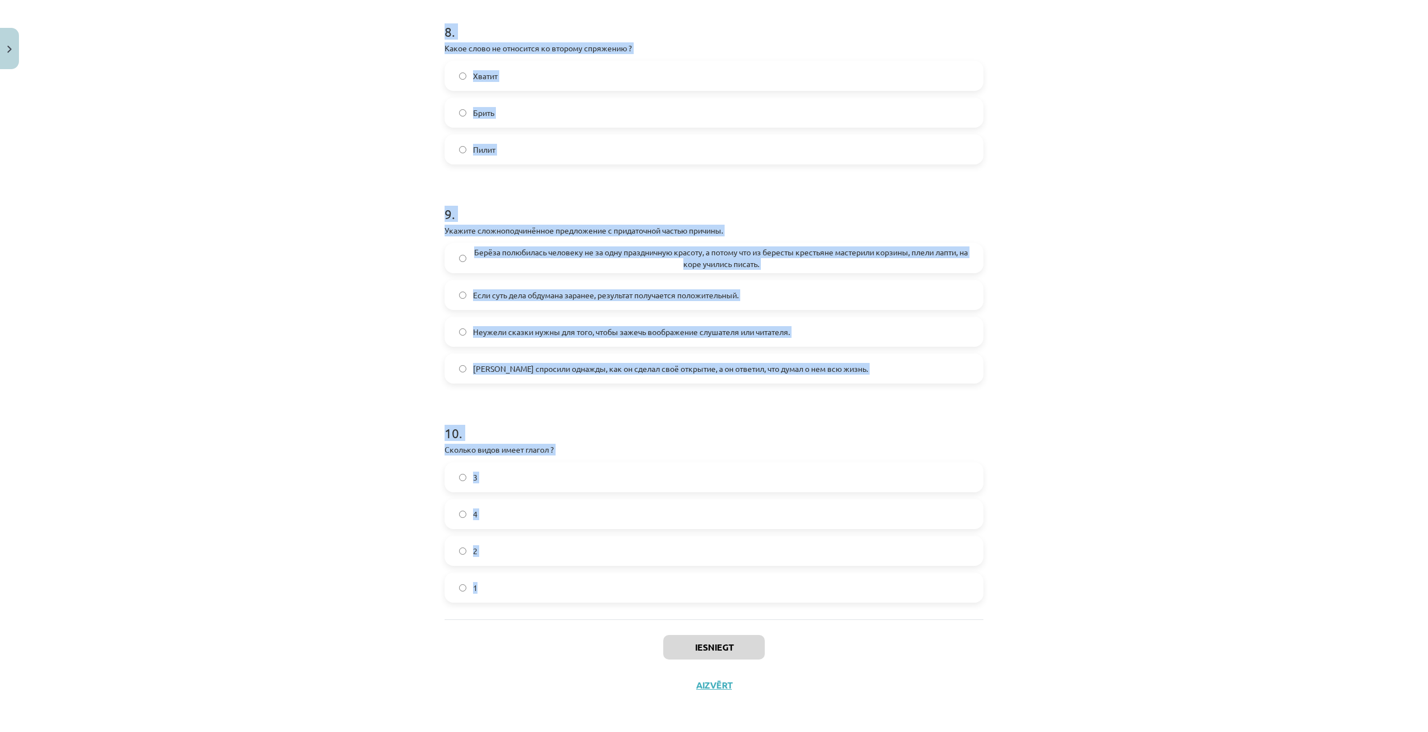
drag, startPoint x: 433, startPoint y: 243, endPoint x: 625, endPoint y: 579, distance: 386.6
click at [625, 579] on div "Mācību tēma: Krievu valodas b1 - 11. klases 1.ieskaites mācību materiāls #13 ✅ …" at bounding box center [714, 366] width 1428 height 732
drag, startPoint x: 1138, startPoint y: 471, endPoint x: 1048, endPoint y: 459, distance: 90.5
click at [1138, 471] on div "Mācību tēma: Krievu valodas b1 - 11. klases 1.ieskaites mācību materiāls #13 ✅ …" at bounding box center [714, 366] width 1428 height 732
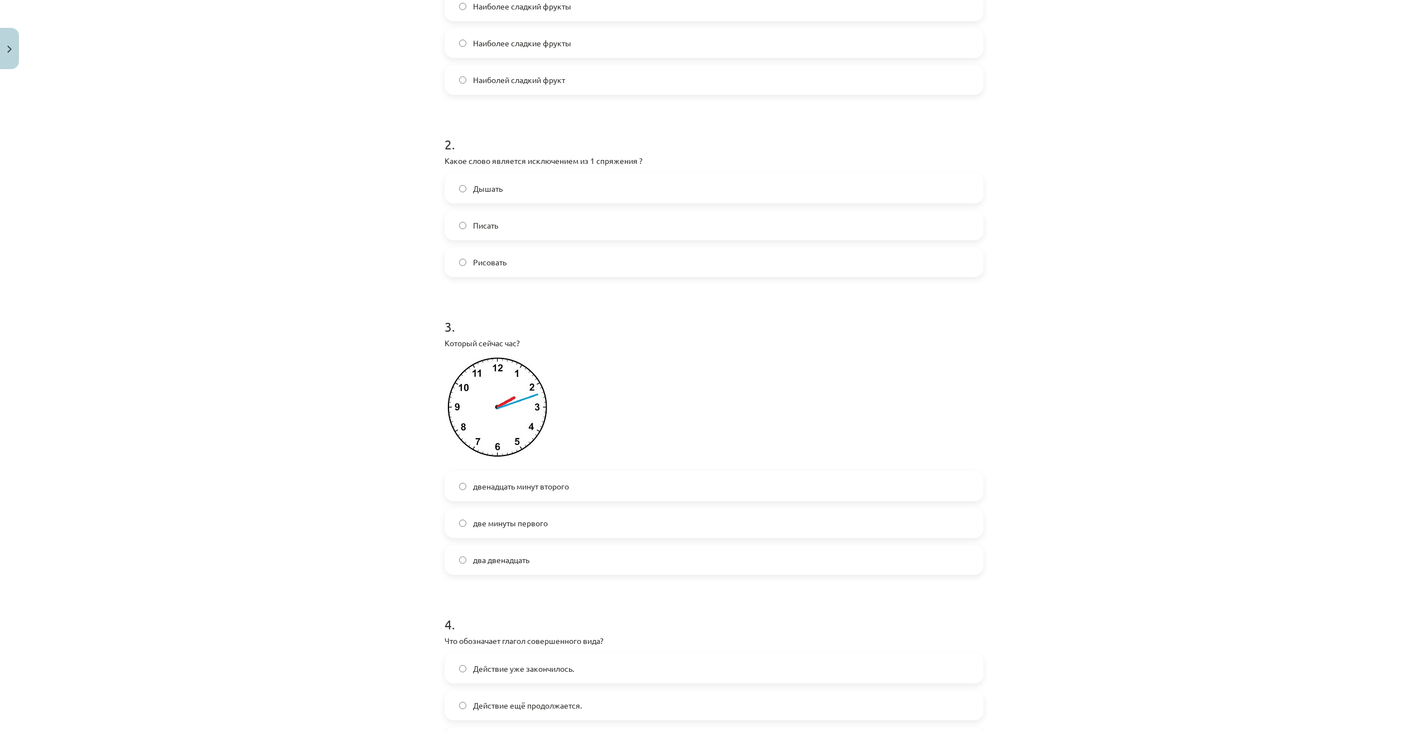
scroll to position [304, 0]
click at [541, 573] on label "два двенадцать" at bounding box center [714, 562] width 536 height 28
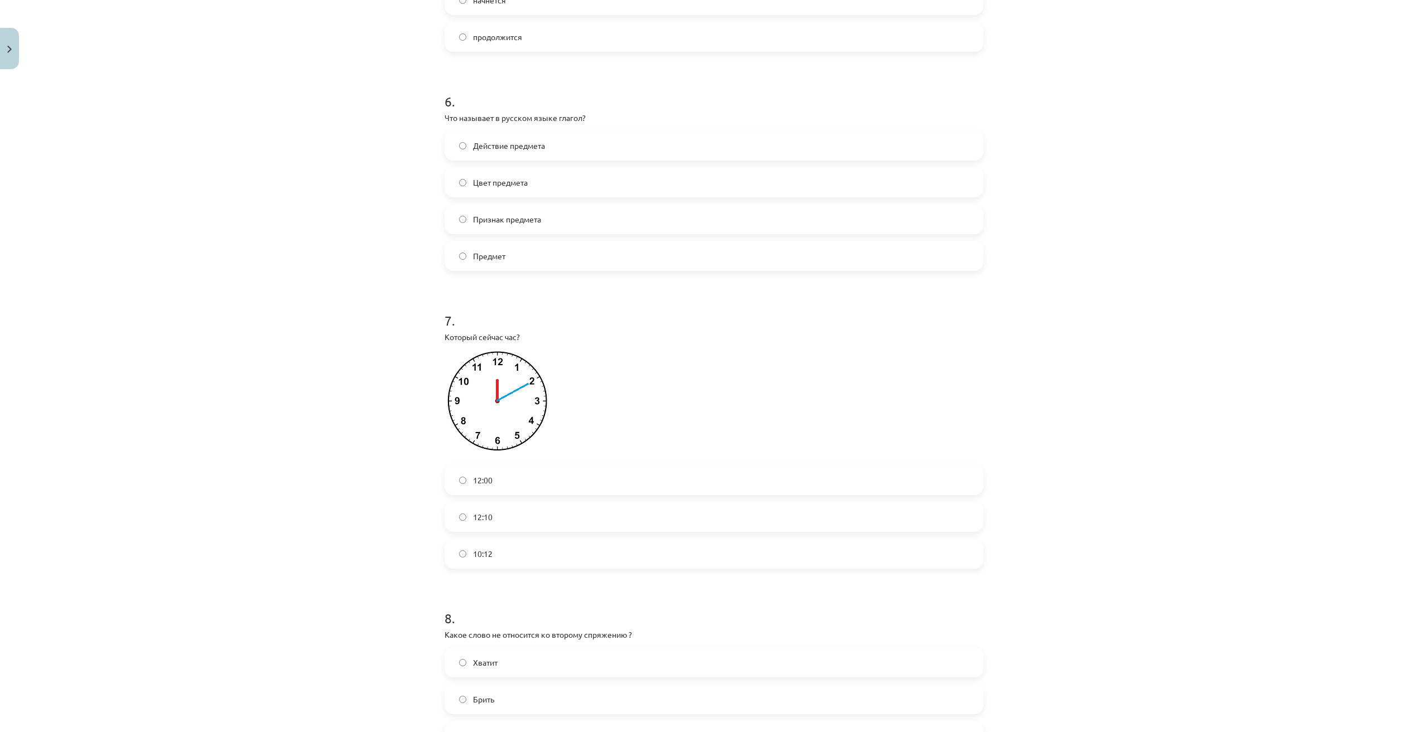
scroll to position [1326, 0]
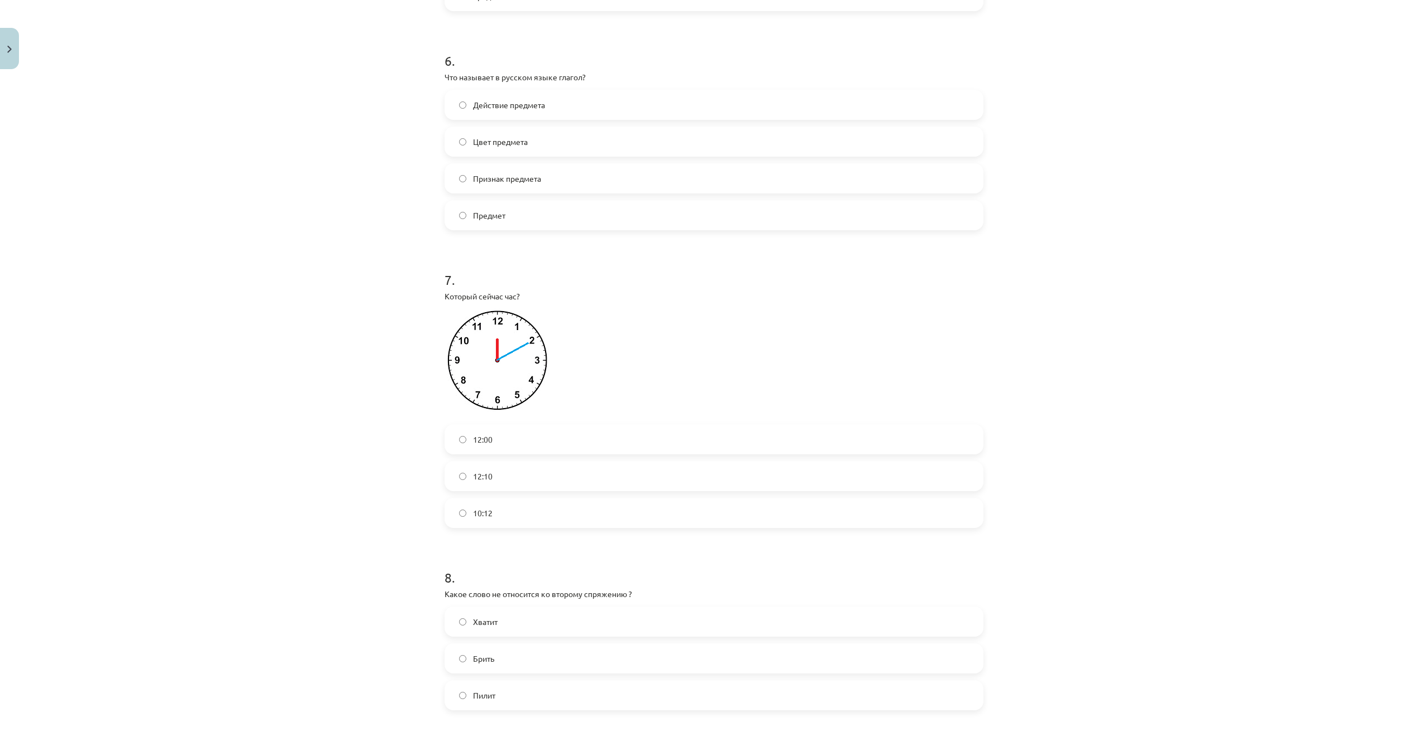
click at [502, 490] on label "12:10" at bounding box center [714, 476] width 536 height 28
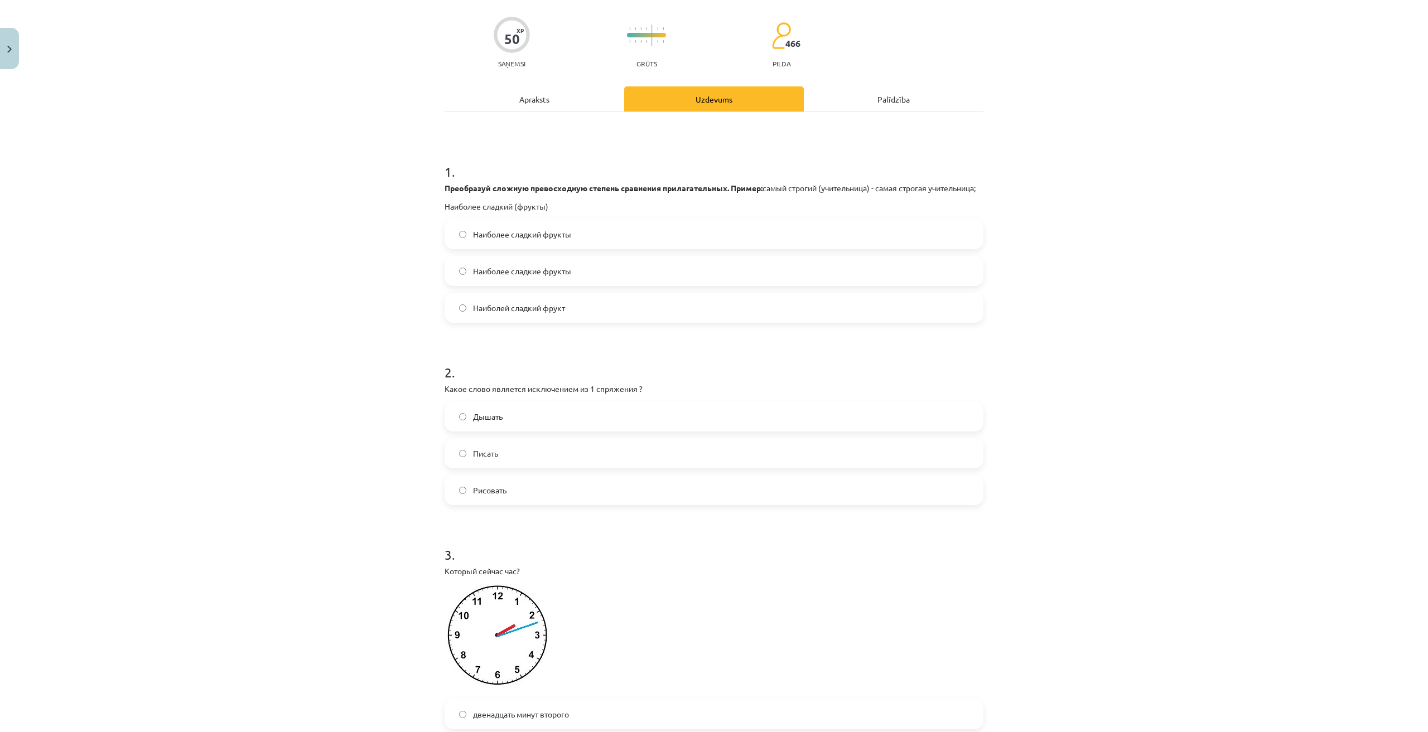
scroll to position [0, 0]
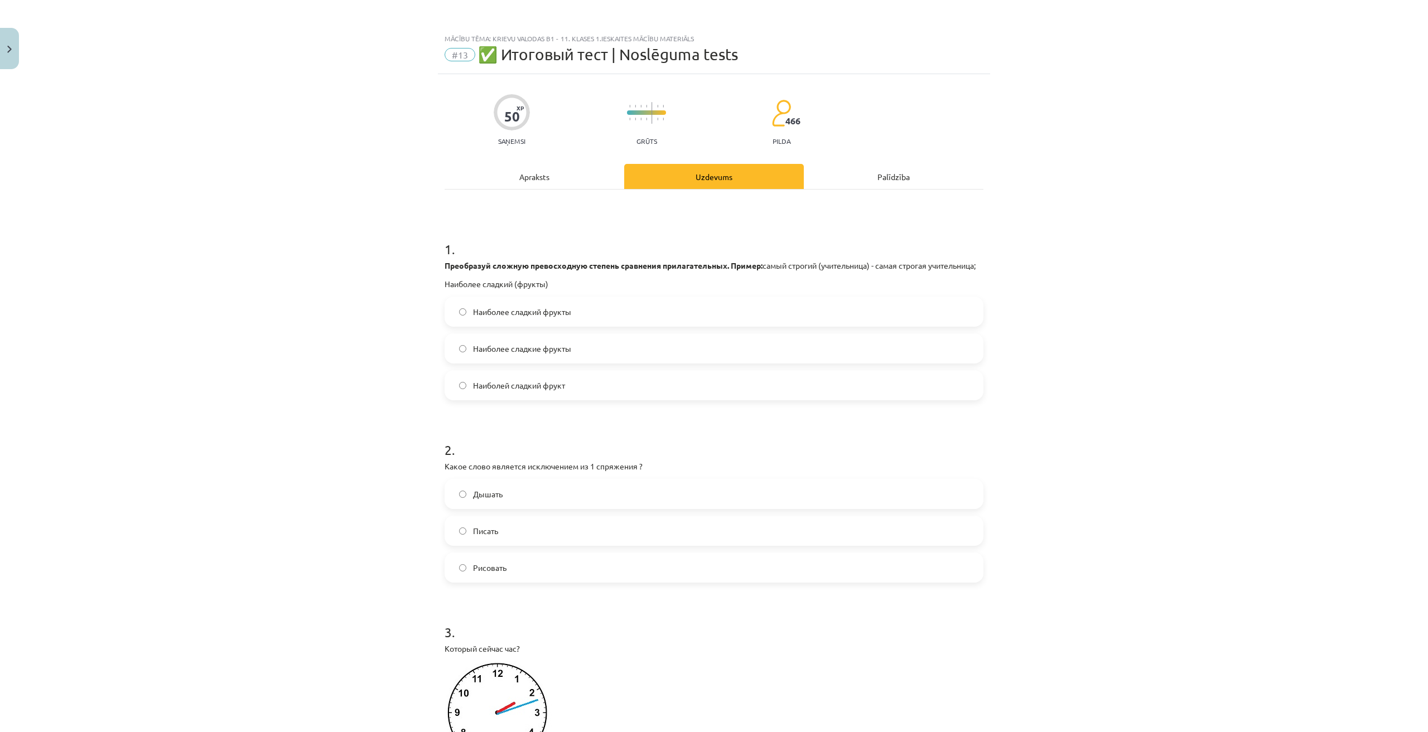
click at [588, 359] on label "Наиболее сладкие фрукты" at bounding box center [714, 349] width 536 height 28
click at [530, 508] on label "Дышать" at bounding box center [714, 494] width 536 height 28
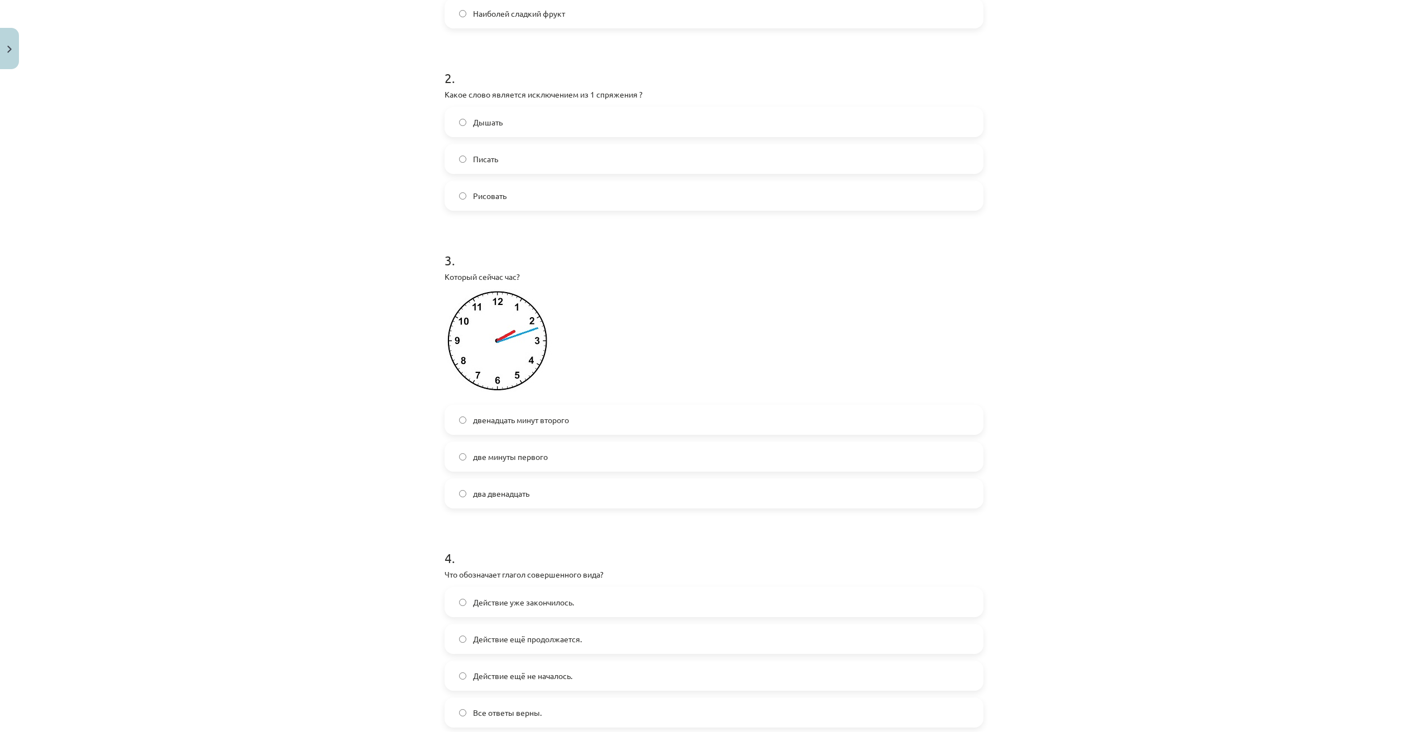
scroll to position [651, 0]
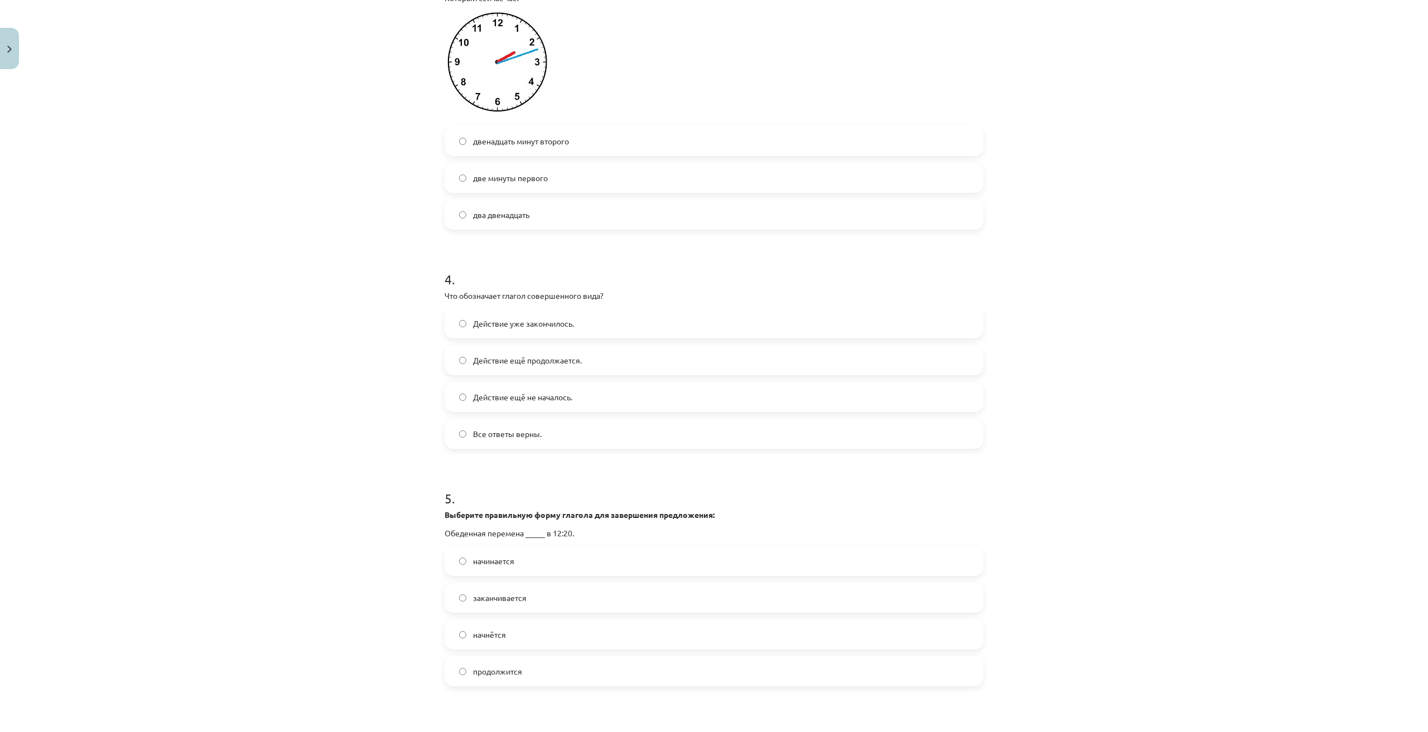
click at [560, 337] on label "Действие уже закончилось." at bounding box center [714, 323] width 536 height 28
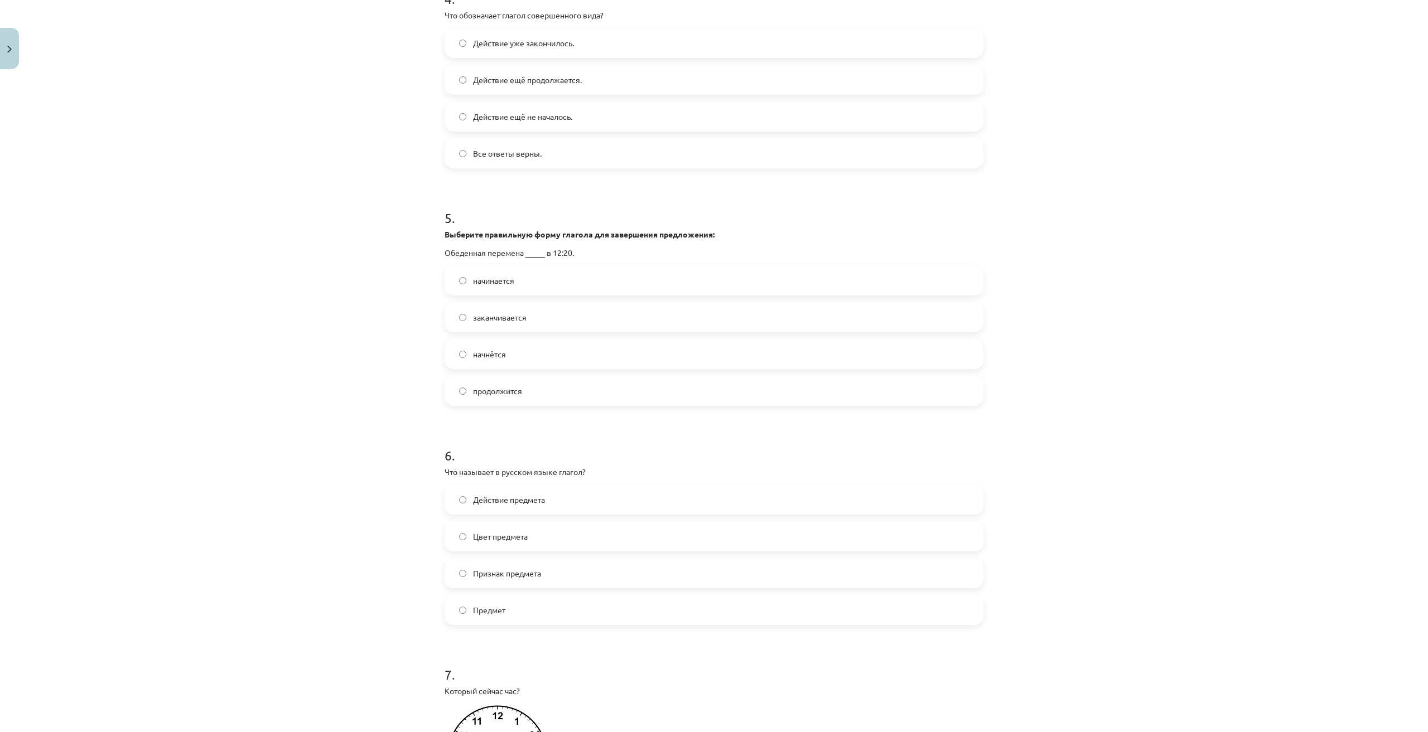
scroll to position [930, 0]
click at [530, 294] on label "начинается" at bounding box center [714, 282] width 536 height 28
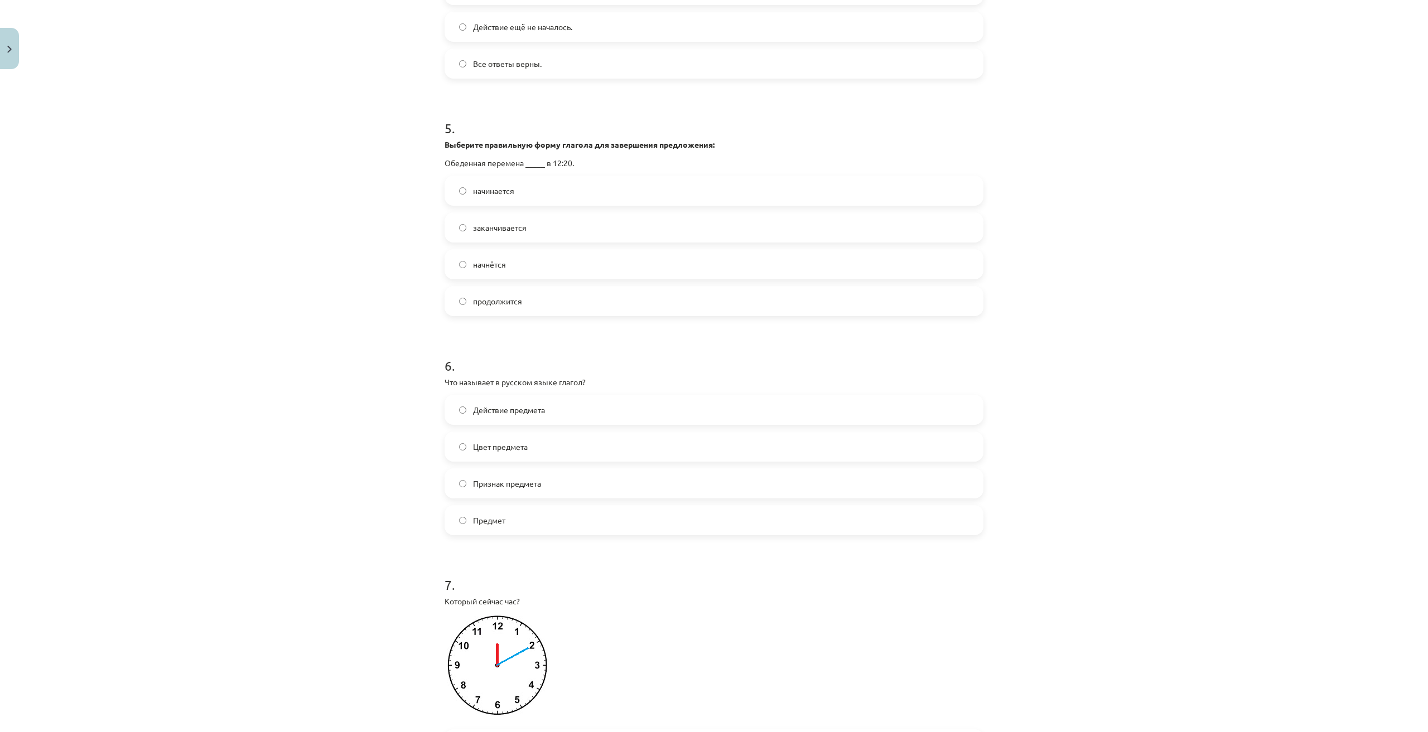
scroll to position [1022, 0]
click at [562, 420] on label "Действие предмета" at bounding box center [714, 409] width 536 height 28
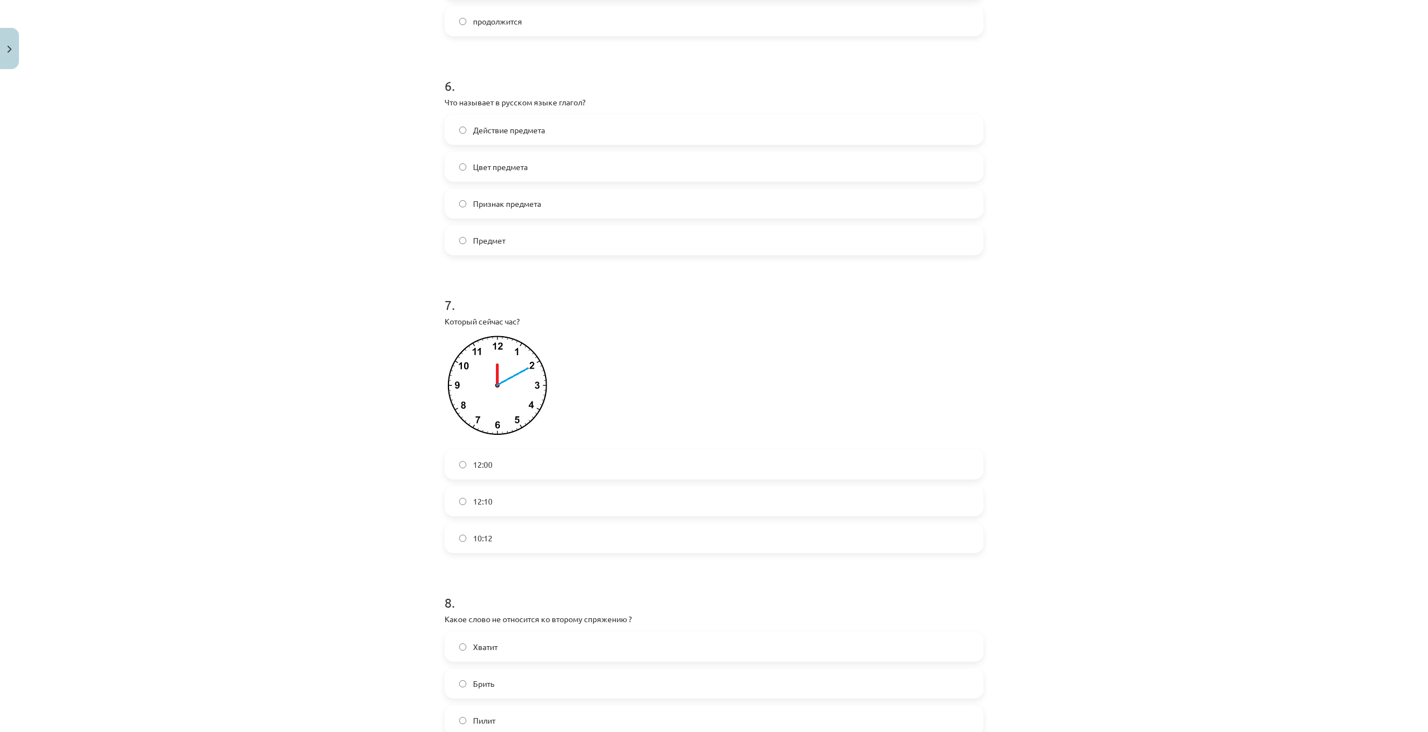
scroll to position [1580, 0]
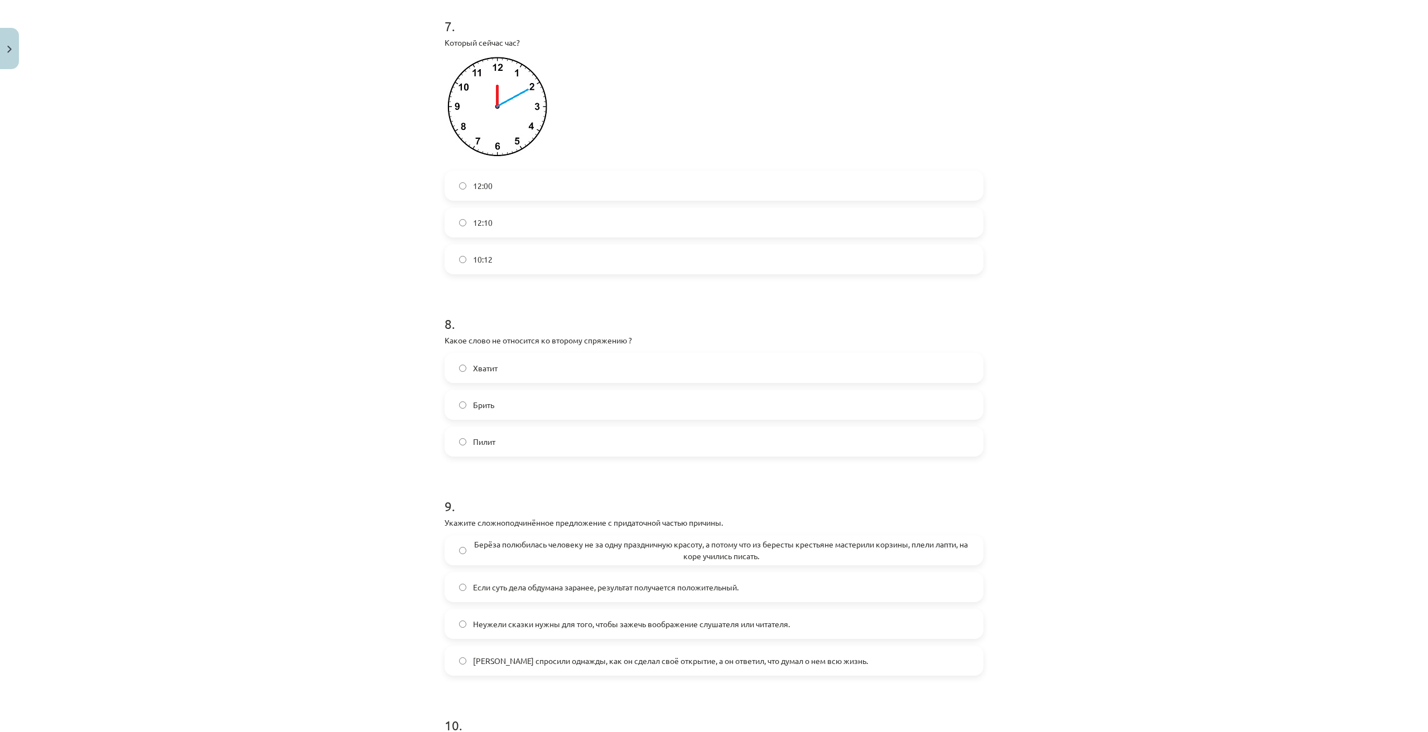
click at [526, 382] on label "Хватит" at bounding box center [714, 368] width 536 height 28
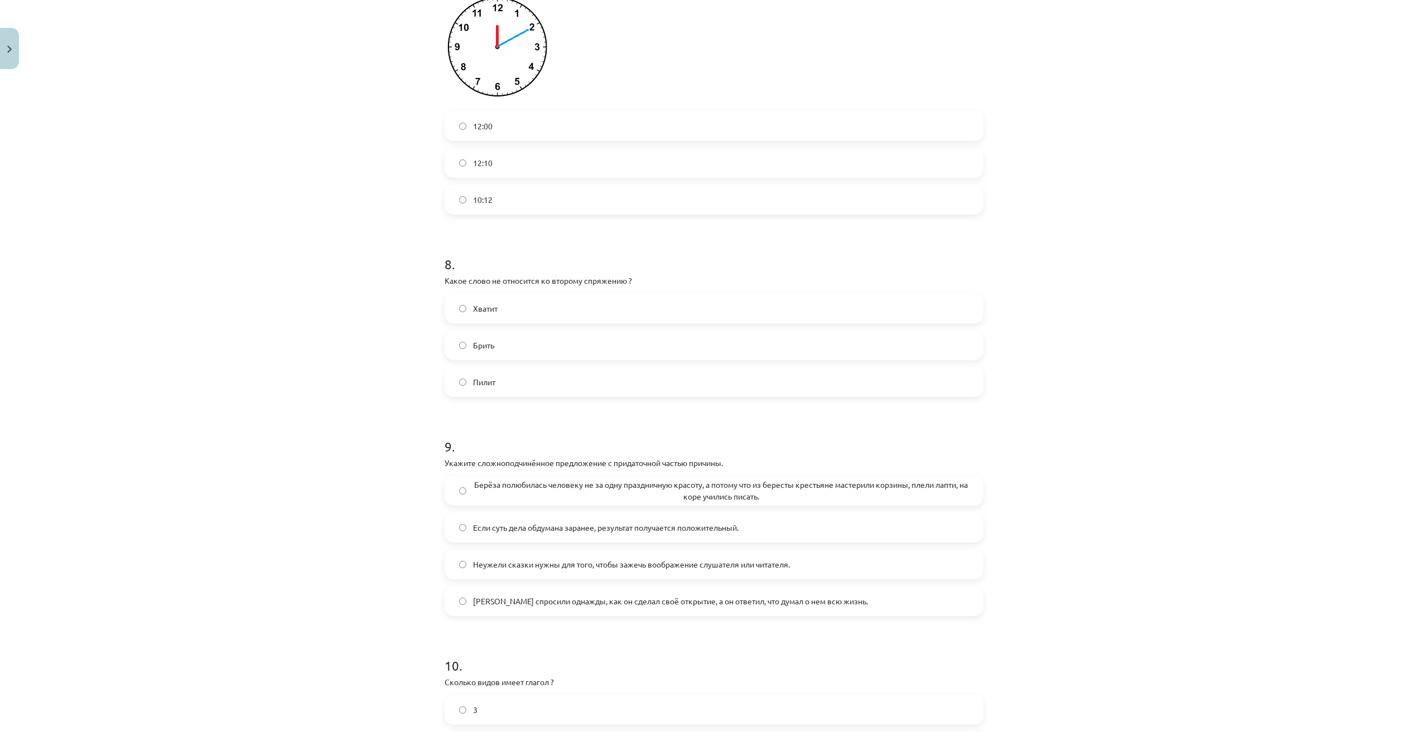
scroll to position [1766, 0]
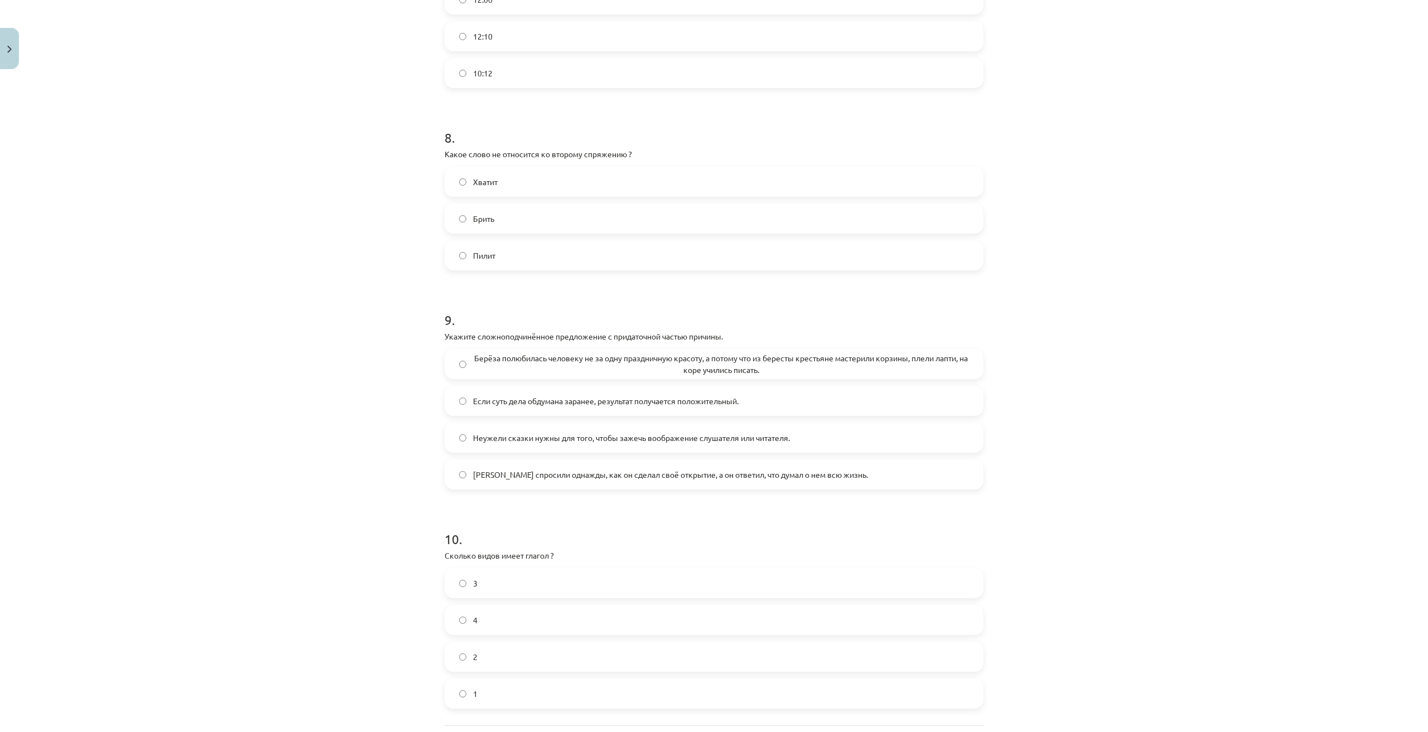
click at [510, 376] on span "Берёза полюбилась человеку не за одну праздничную красоту, а потому что из бере…" at bounding box center [721, 363] width 496 height 23
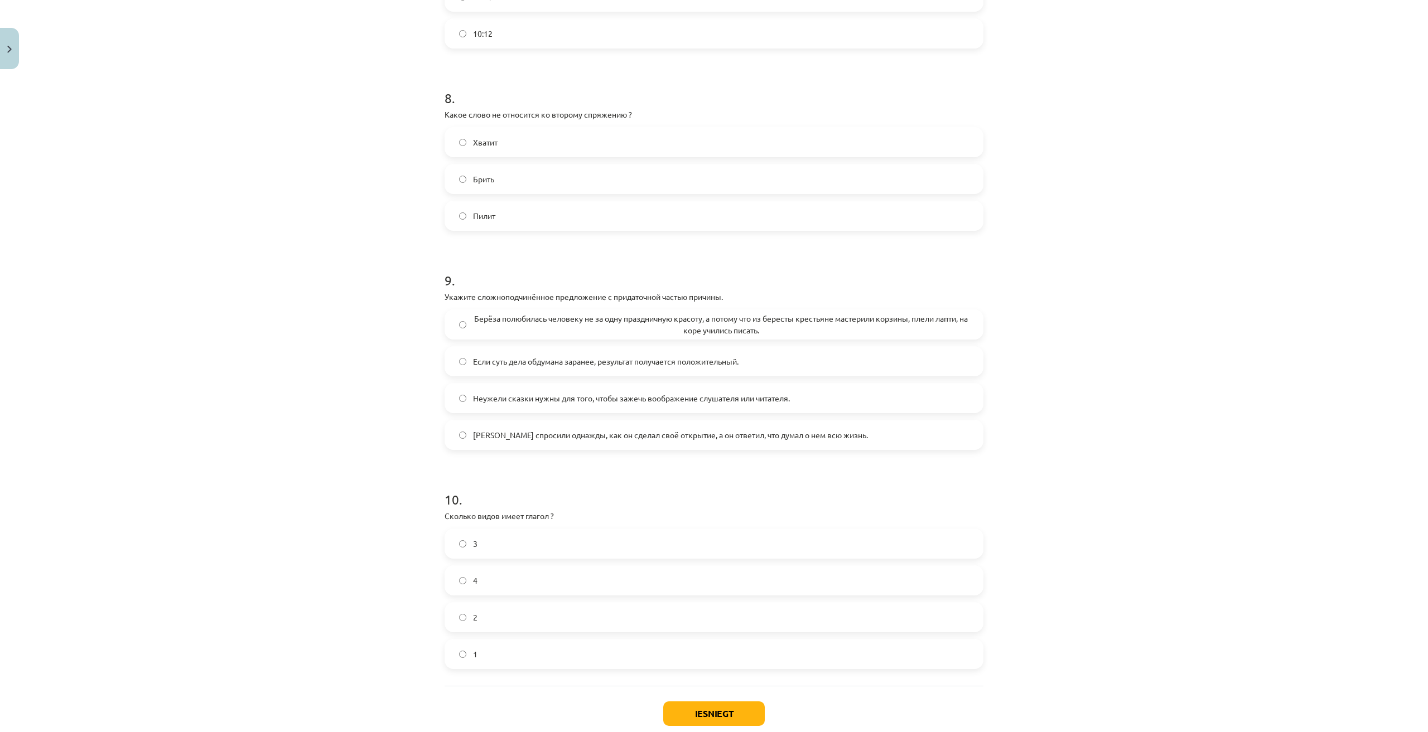
scroll to position [1884, 0]
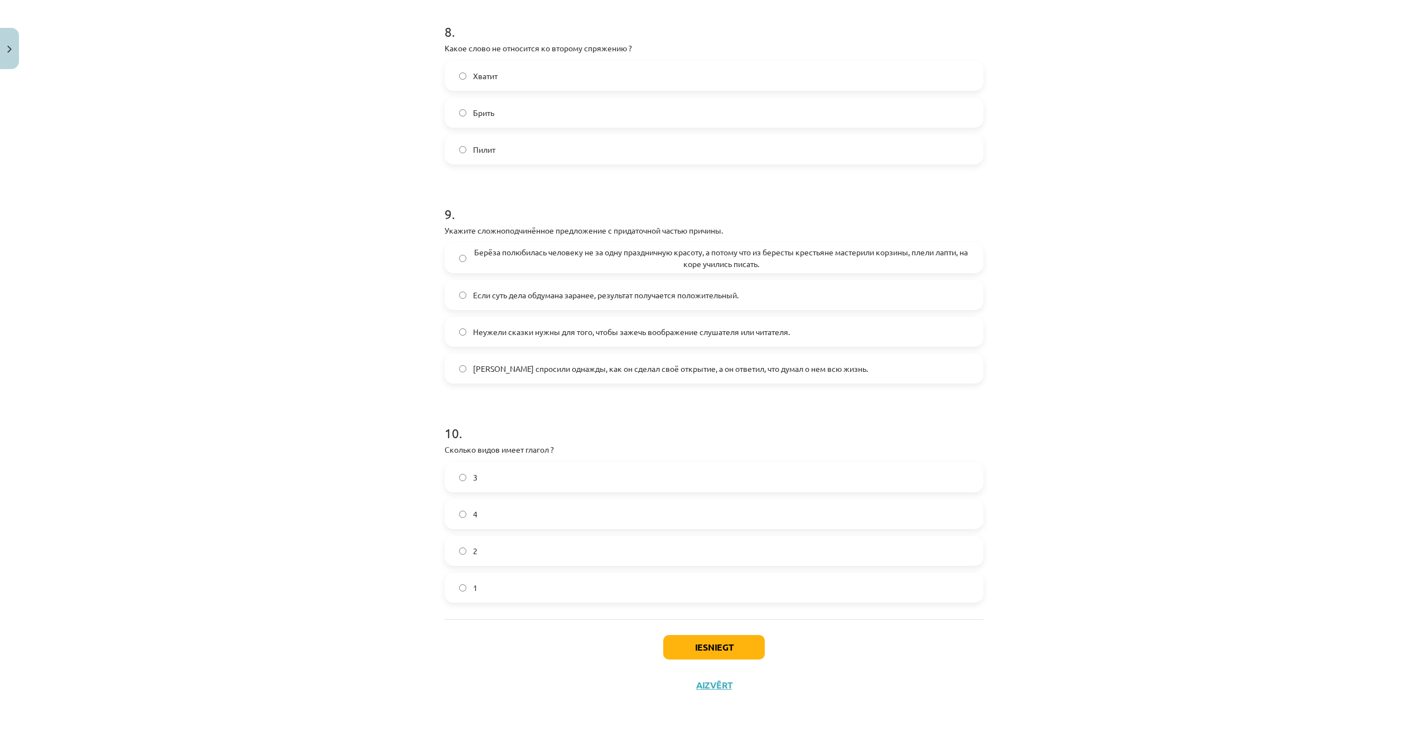
click at [498, 554] on label "2" at bounding box center [714, 551] width 536 height 28
click at [715, 647] on button "Iesniegt" at bounding box center [713, 647] width 101 height 25
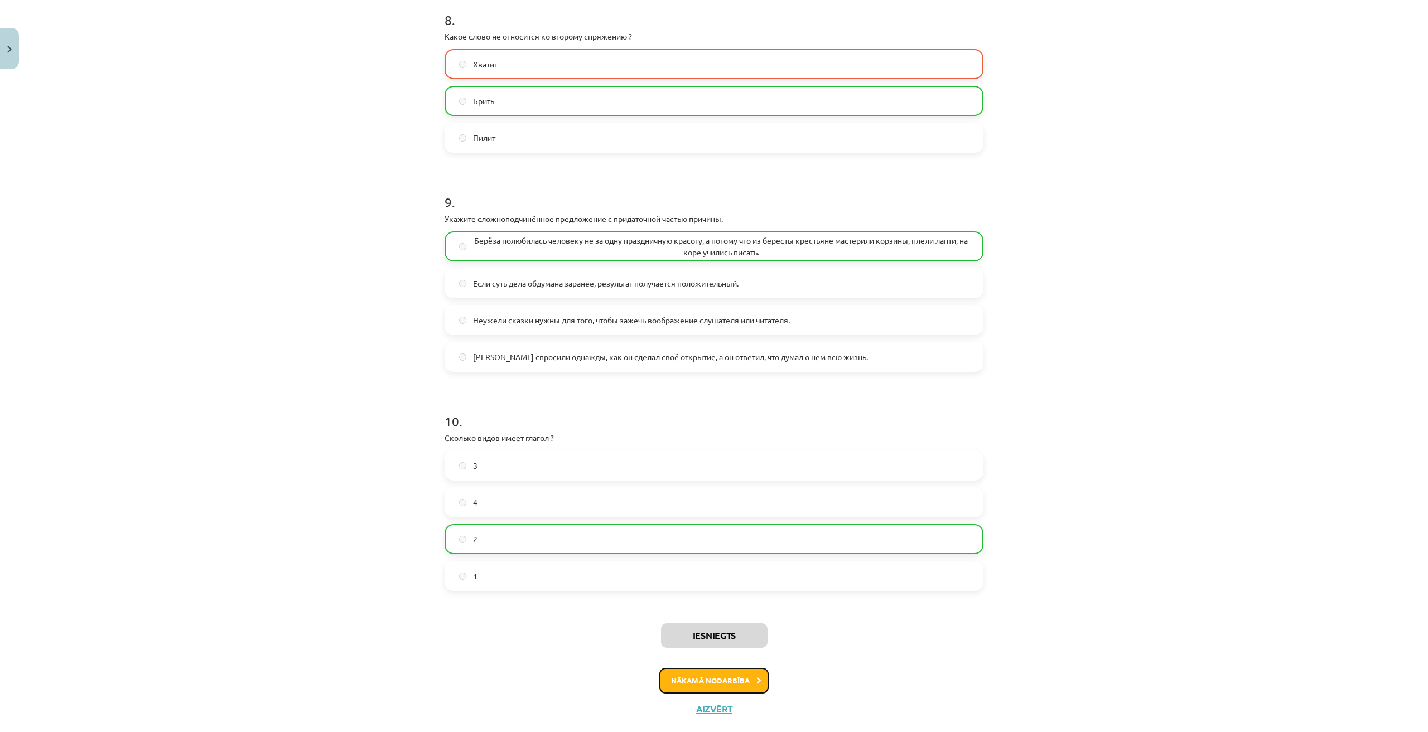
click at [730, 692] on button "Nākamā nodarbība" at bounding box center [713, 681] width 109 height 26
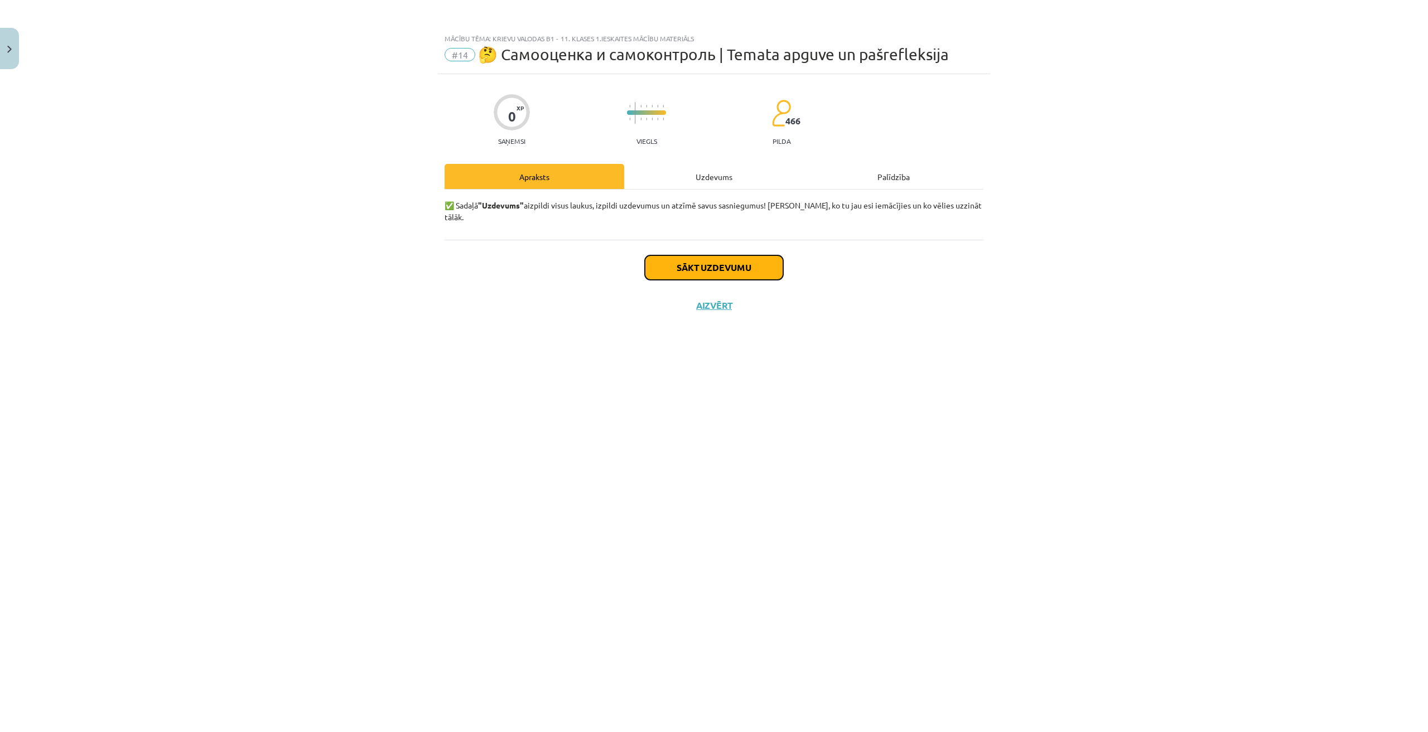
click at [681, 255] on button "Sākt uzdevumu" at bounding box center [714, 267] width 138 height 25
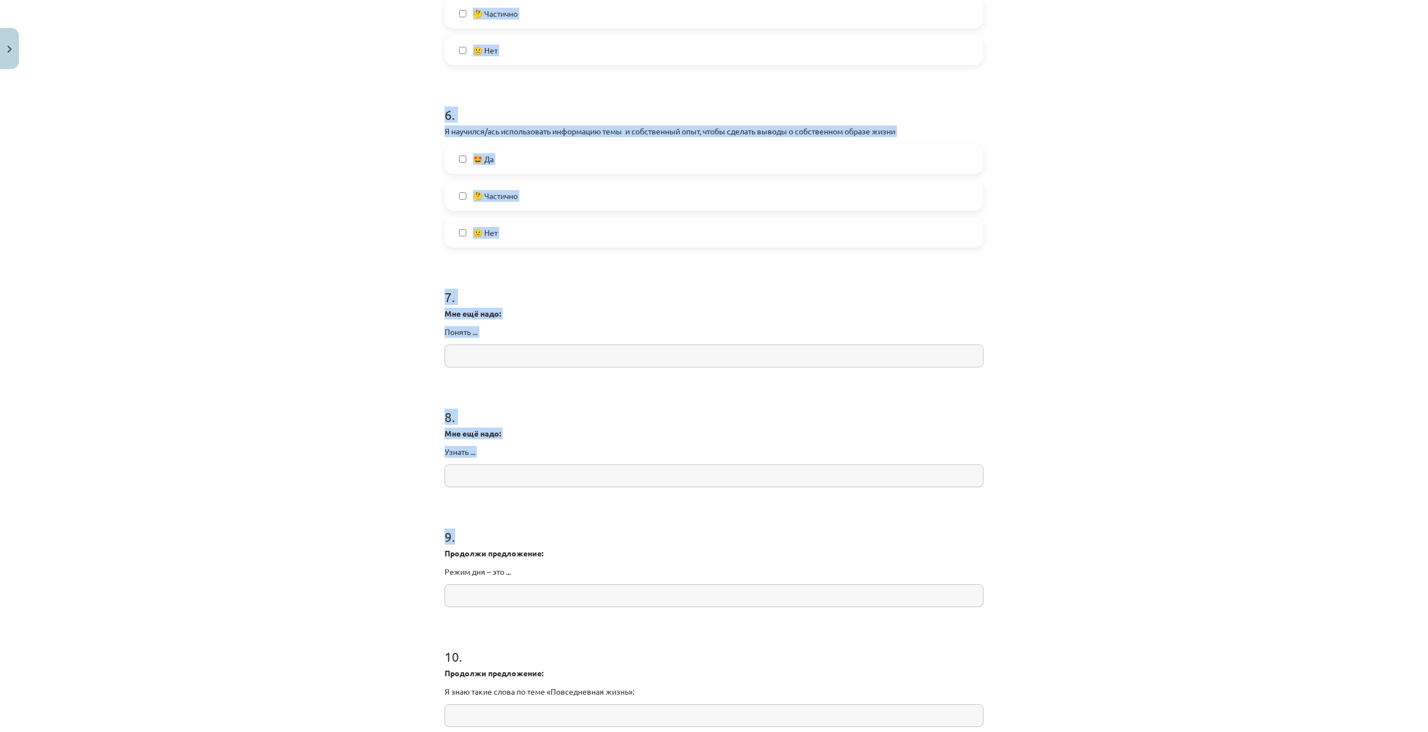
scroll to position [1164, 0]
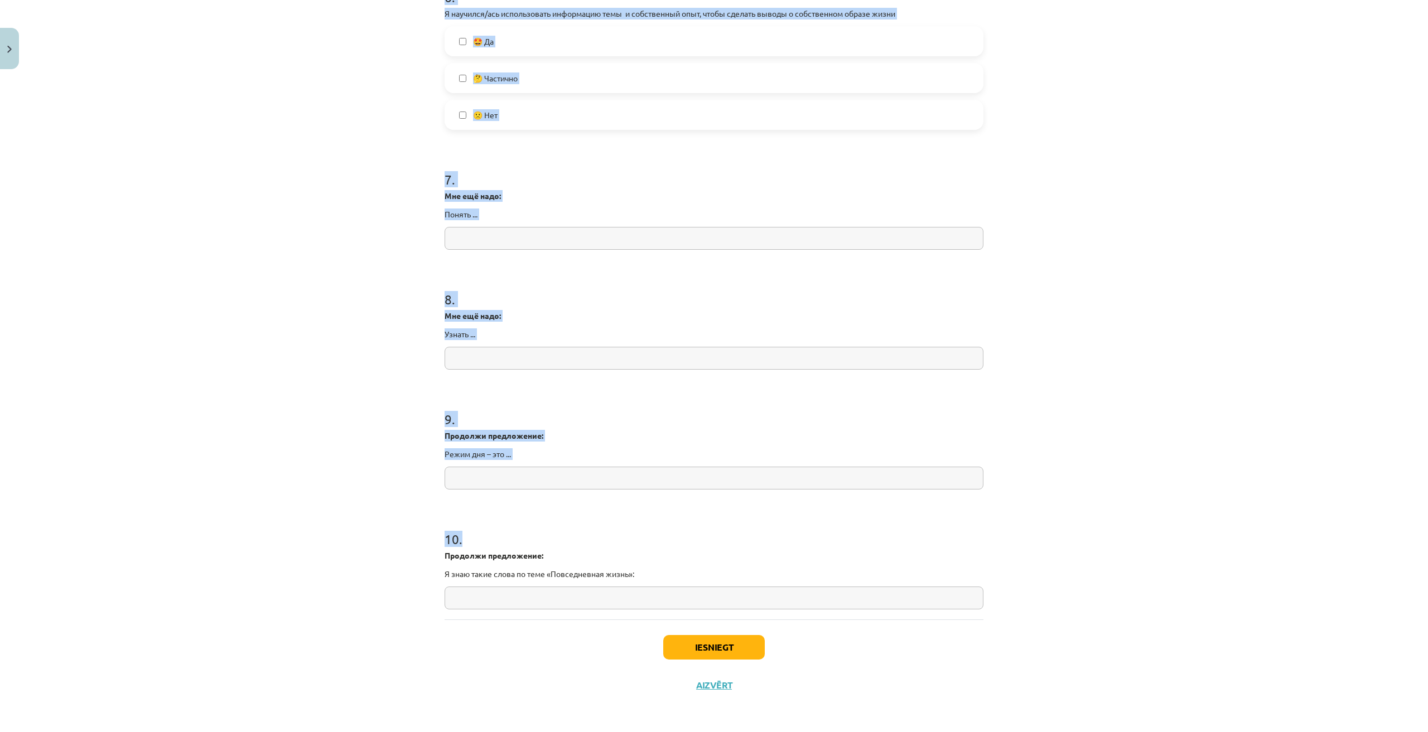
drag, startPoint x: 434, startPoint y: 255, endPoint x: 508, endPoint y: 507, distance: 263.3
click at [553, 528] on div "Mācību tēma: Krievu valodas b1 - 11. klases 1.ieskaites mācību materiāls #14 🤔 …" at bounding box center [714, 366] width 1428 height 732
click at [290, 366] on div "Mācību tēma: Krievu valodas b1 - 11. klases 1.ieskaites mācību materiāls #14 🤔 …" at bounding box center [714, 366] width 1428 height 732
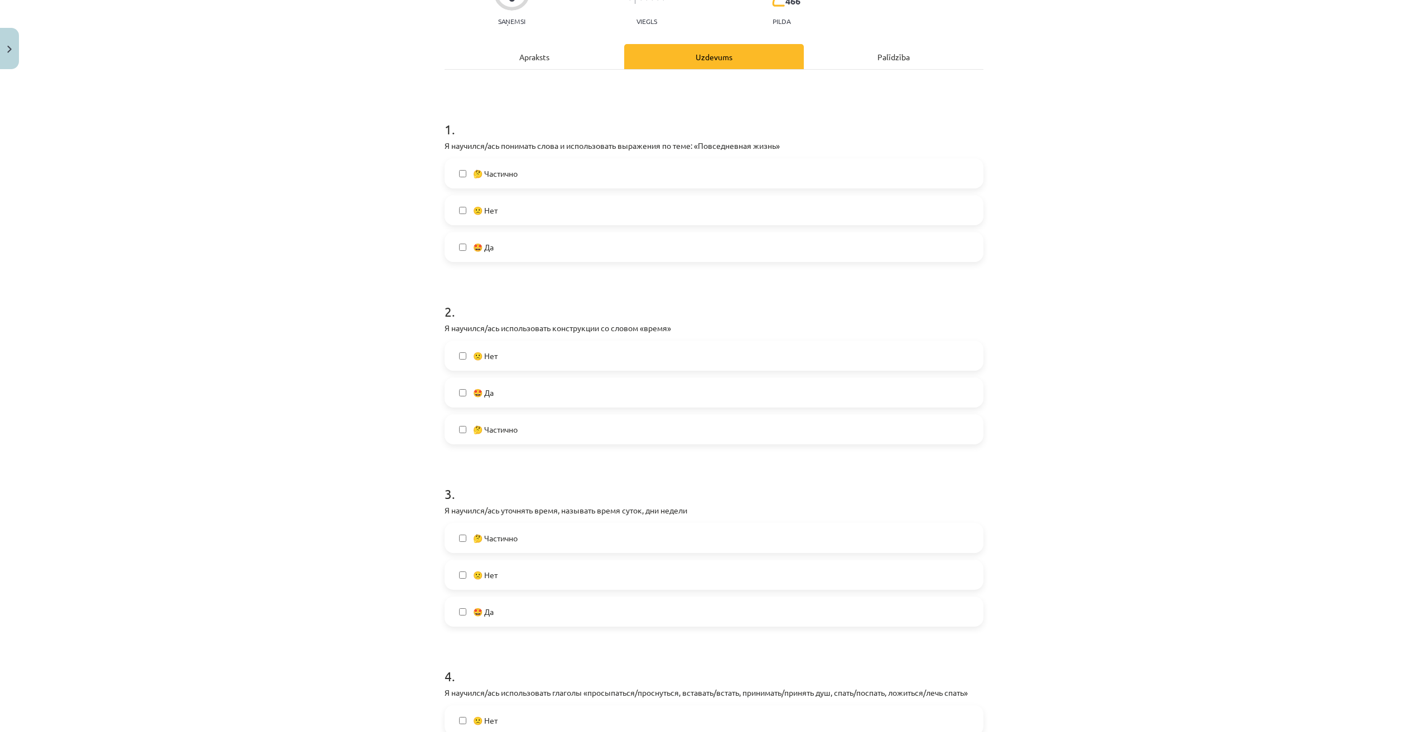
scroll to position [0, 0]
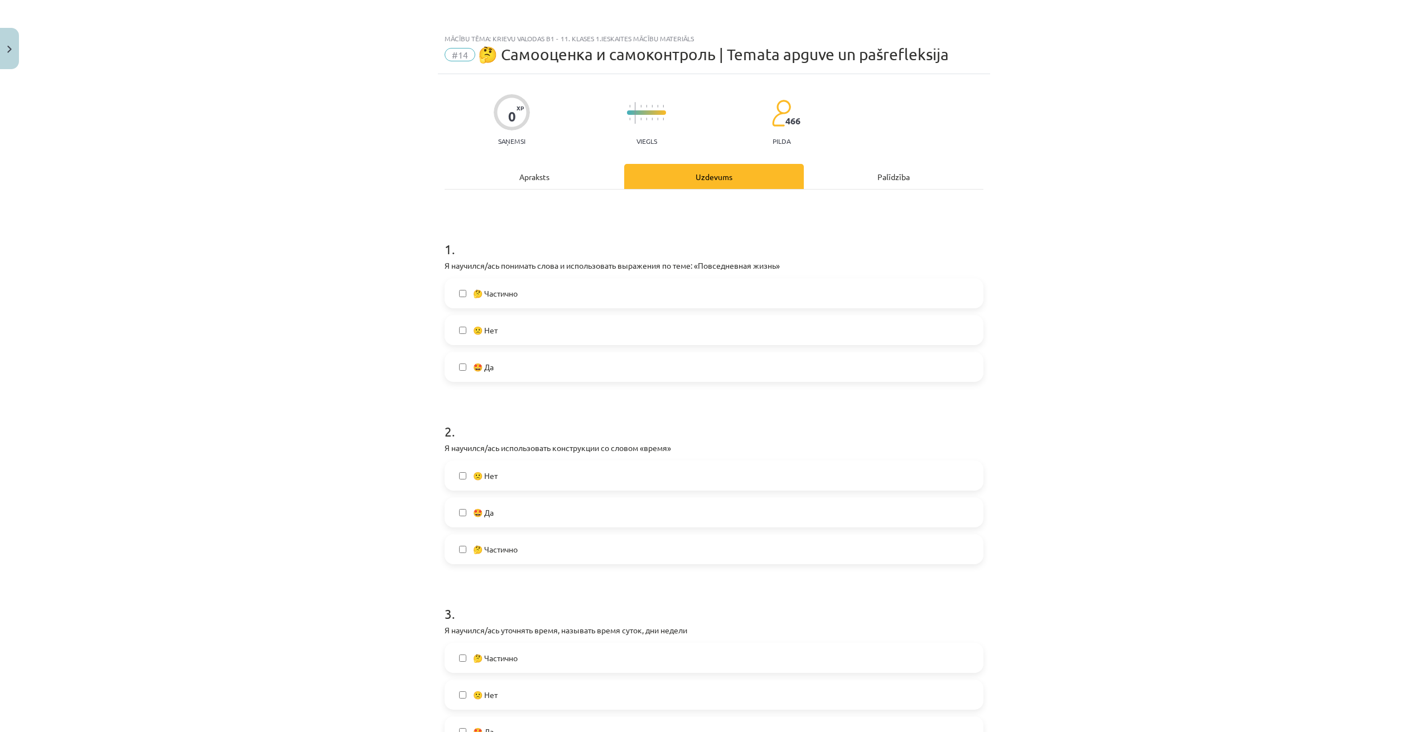
click at [496, 370] on label "🤩 Да" at bounding box center [714, 367] width 536 height 28
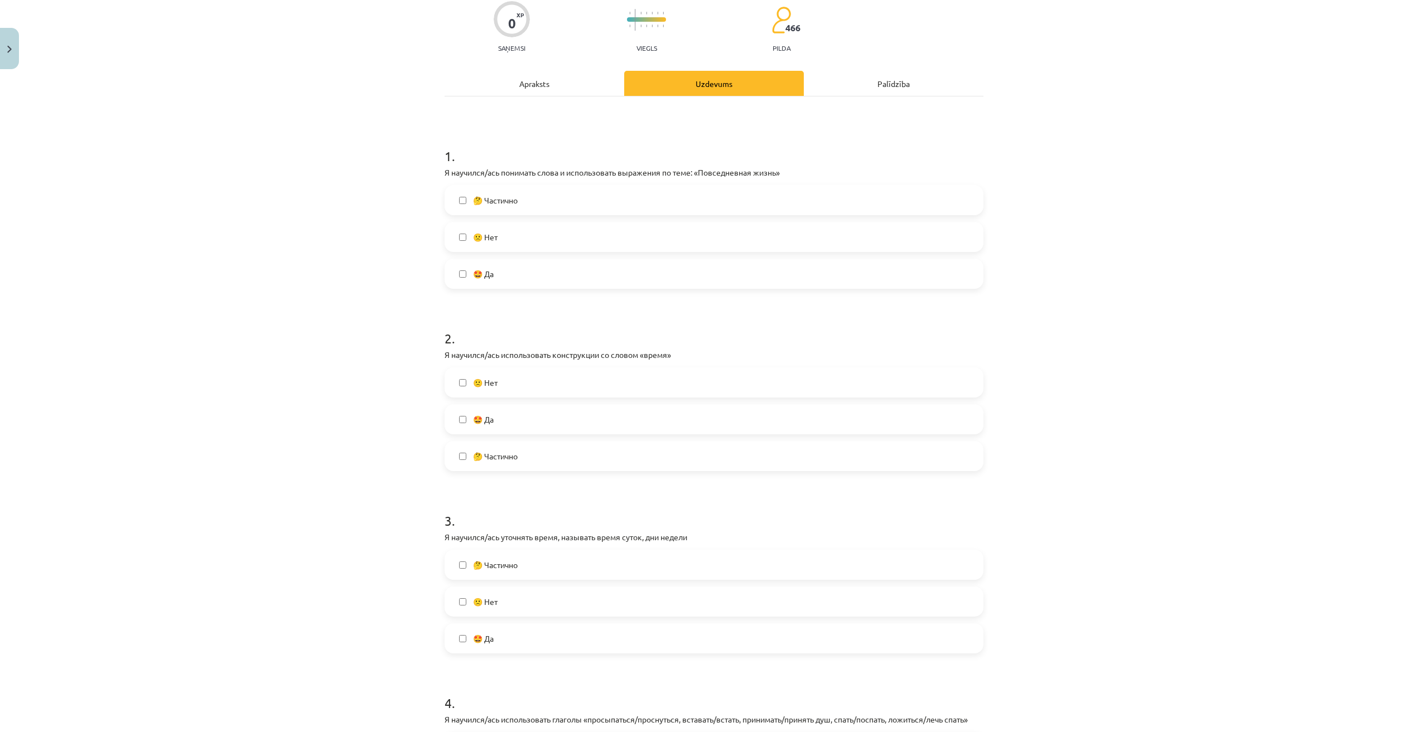
click at [523, 428] on label "🤩 Да" at bounding box center [714, 419] width 536 height 28
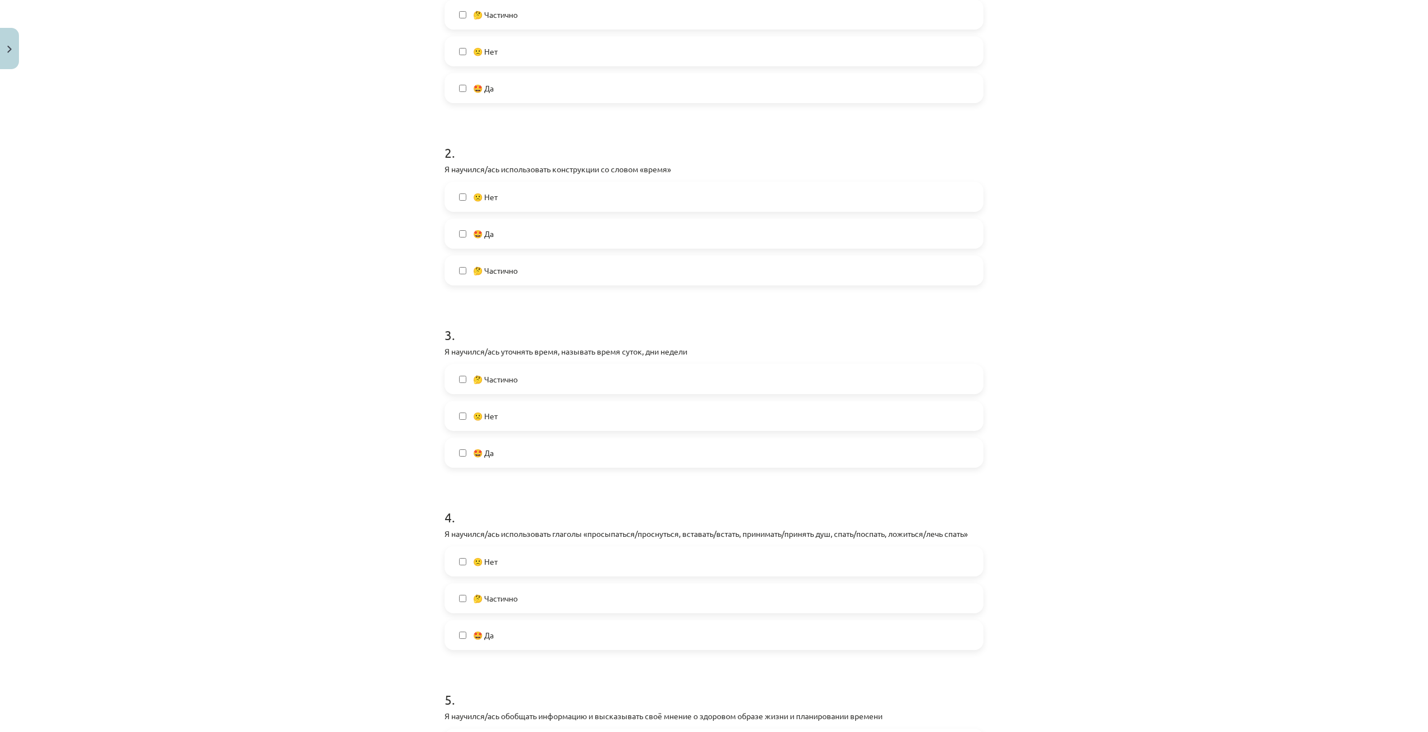
click at [495, 445] on label "🤩 Да" at bounding box center [714, 453] width 536 height 28
click at [513, 440] on label "🤩 Да" at bounding box center [714, 450] width 536 height 28
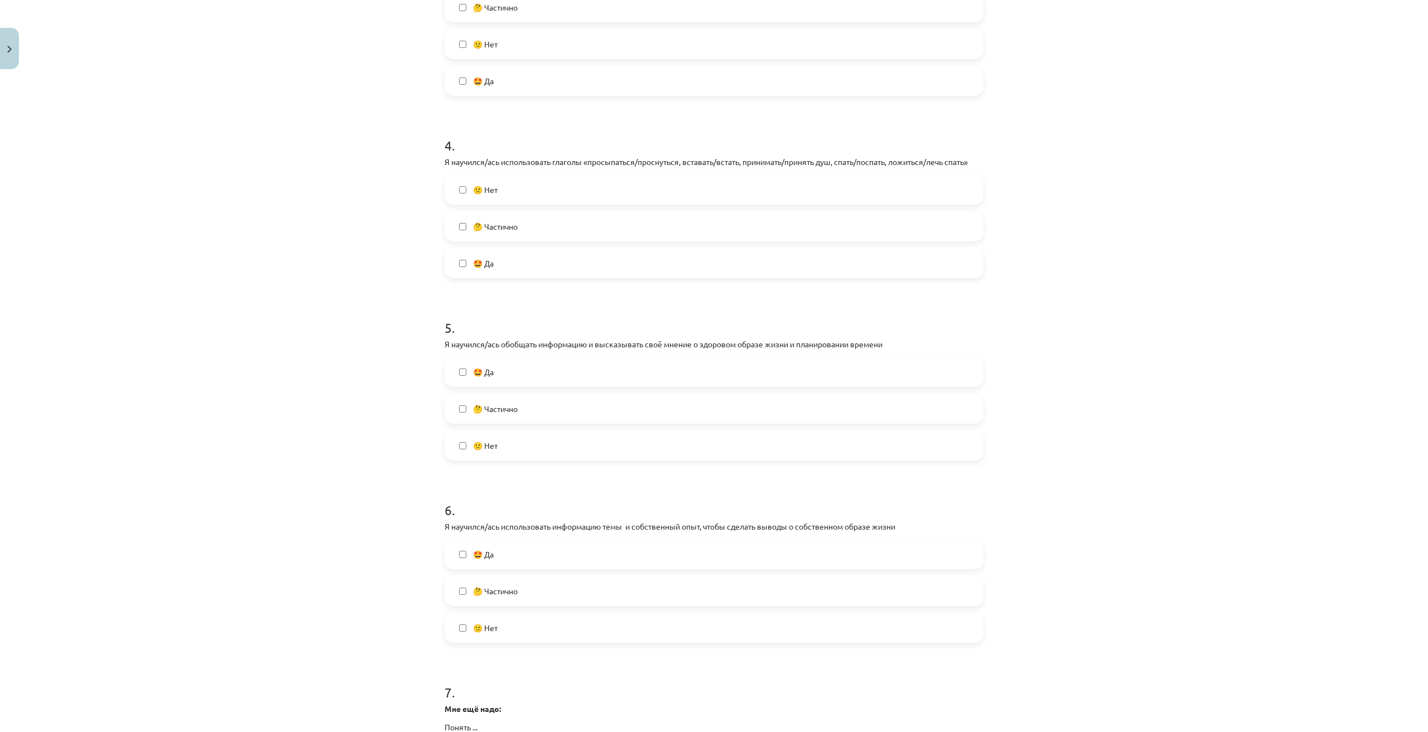
click at [508, 372] on label "🤩 Да" at bounding box center [714, 372] width 536 height 28
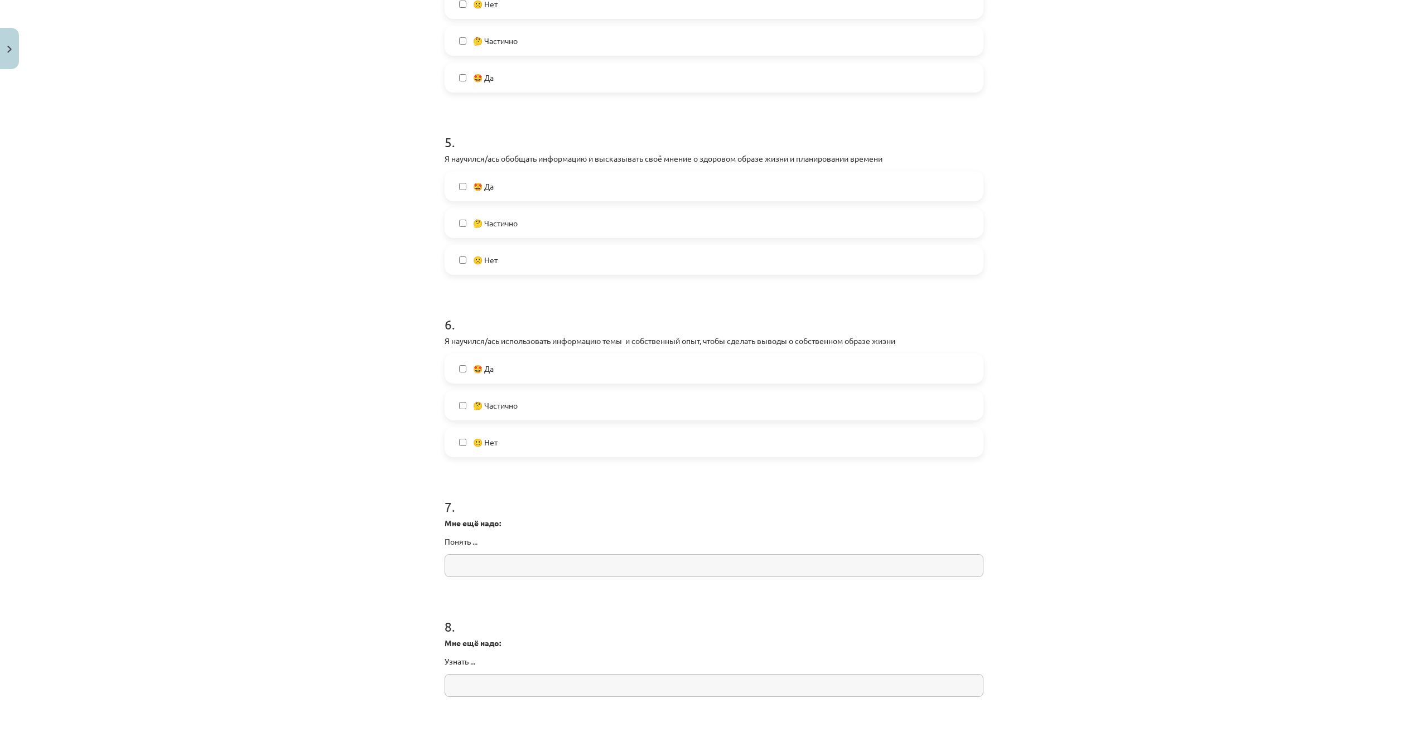
click at [515, 372] on label "🤩 Да" at bounding box center [714, 369] width 536 height 28
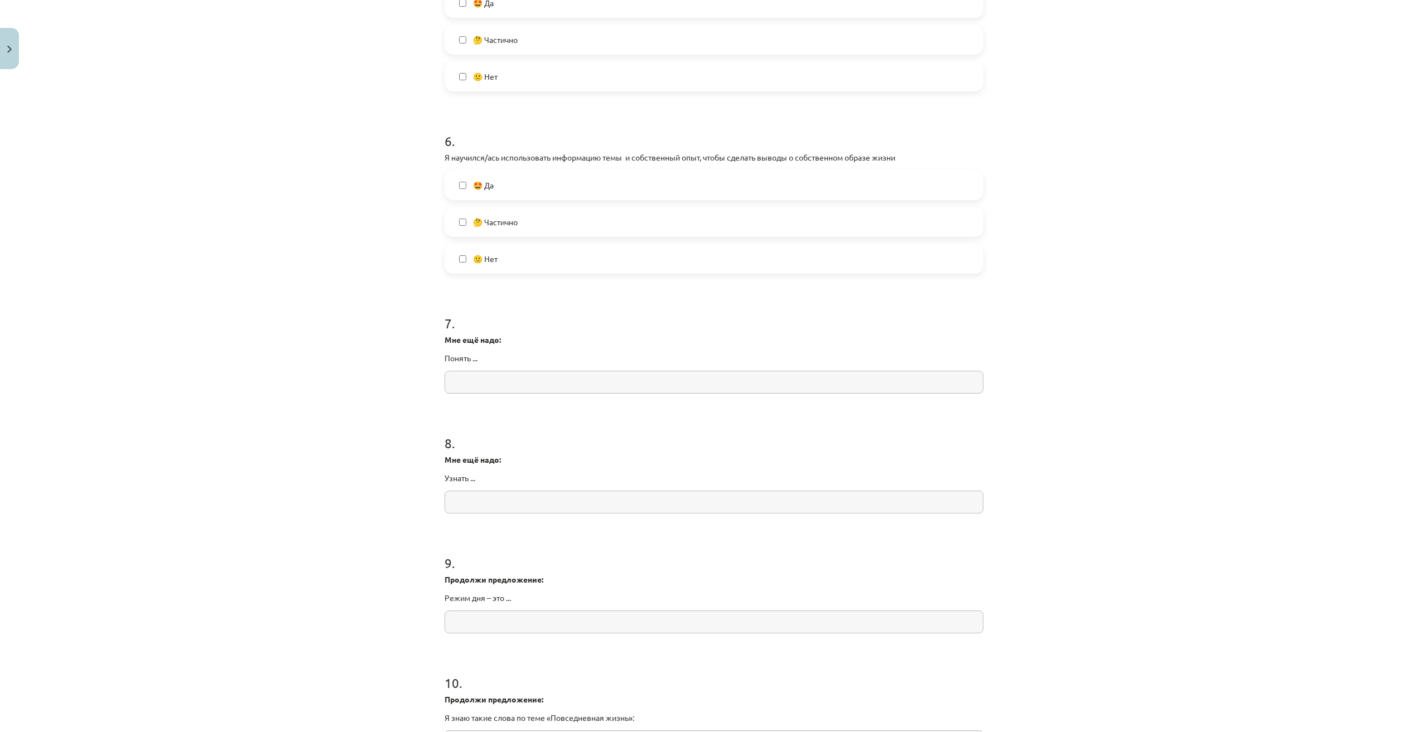
scroll to position [1022, 0]
click at [481, 385] on input "text" at bounding box center [713, 380] width 539 height 23
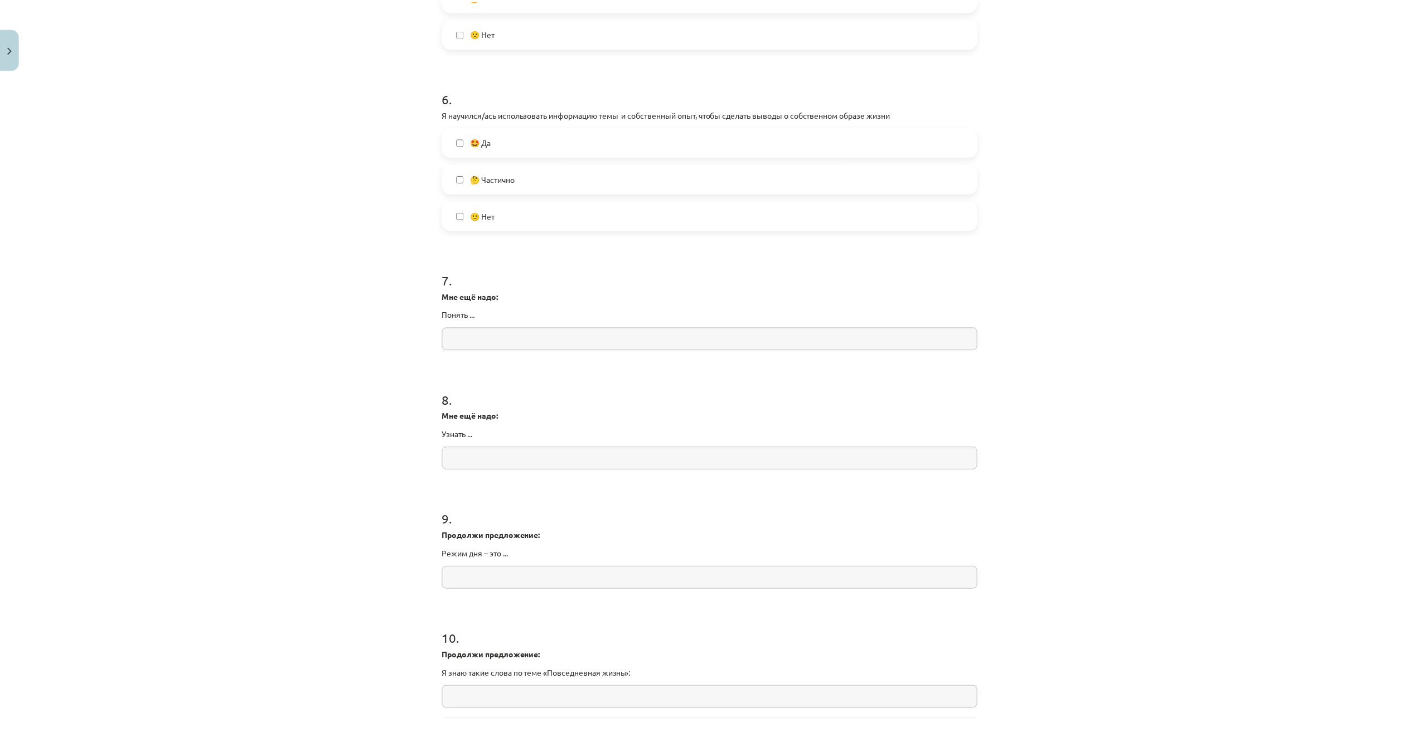
scroll to position [1164, 0]
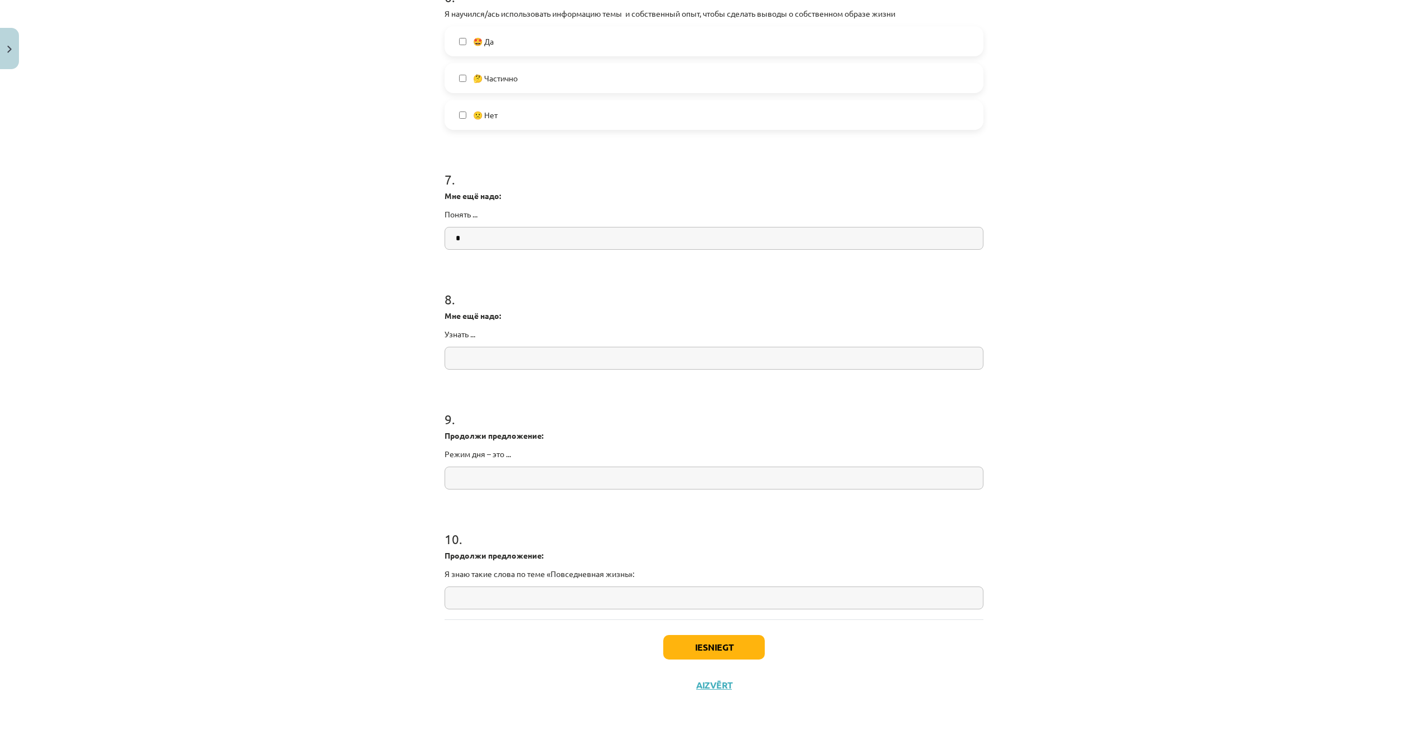
type input "*"
click at [483, 366] on input "text" at bounding box center [713, 358] width 539 height 23
type input "*"
click at [490, 472] on input "text" at bounding box center [713, 478] width 539 height 23
type input "*"
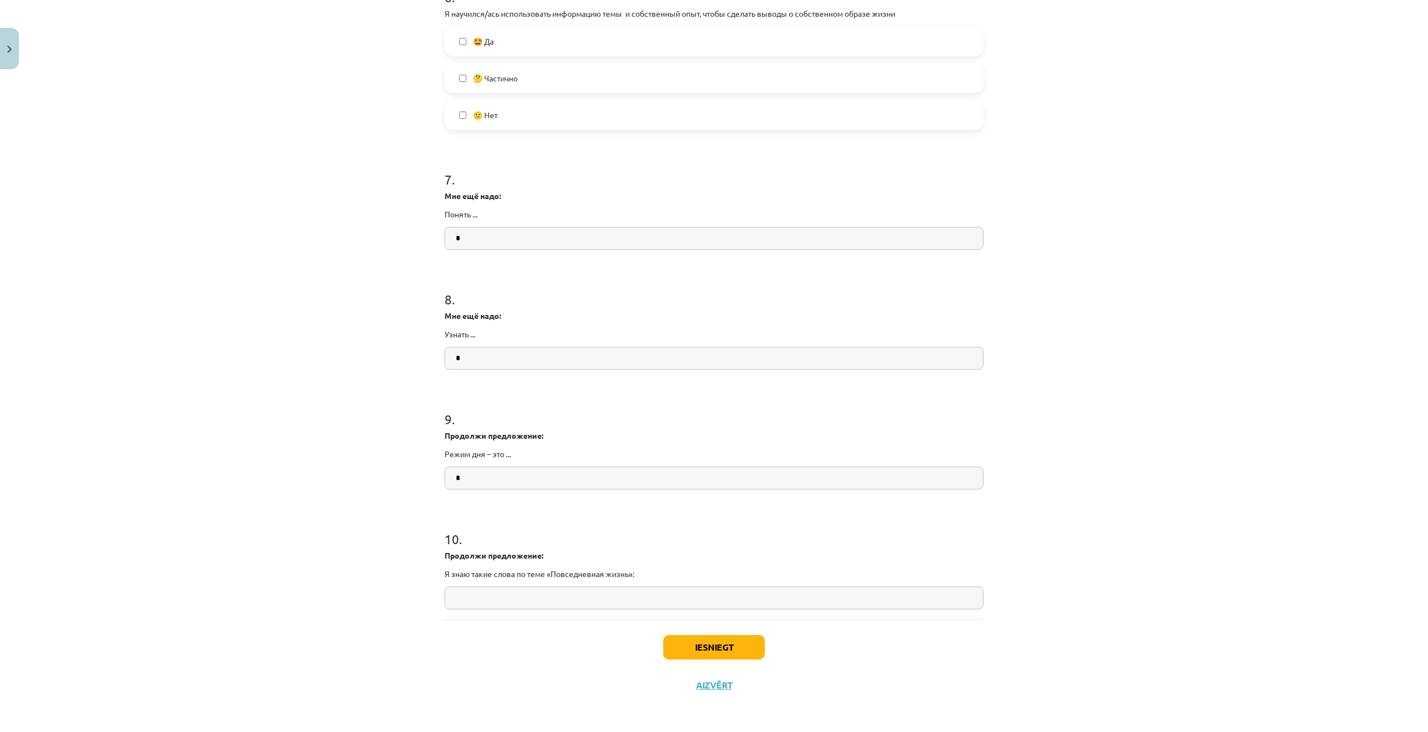
click at [482, 606] on input "text" at bounding box center [713, 598] width 539 height 23
type input "*"
click at [720, 645] on button "Iesniegt" at bounding box center [713, 647] width 101 height 25
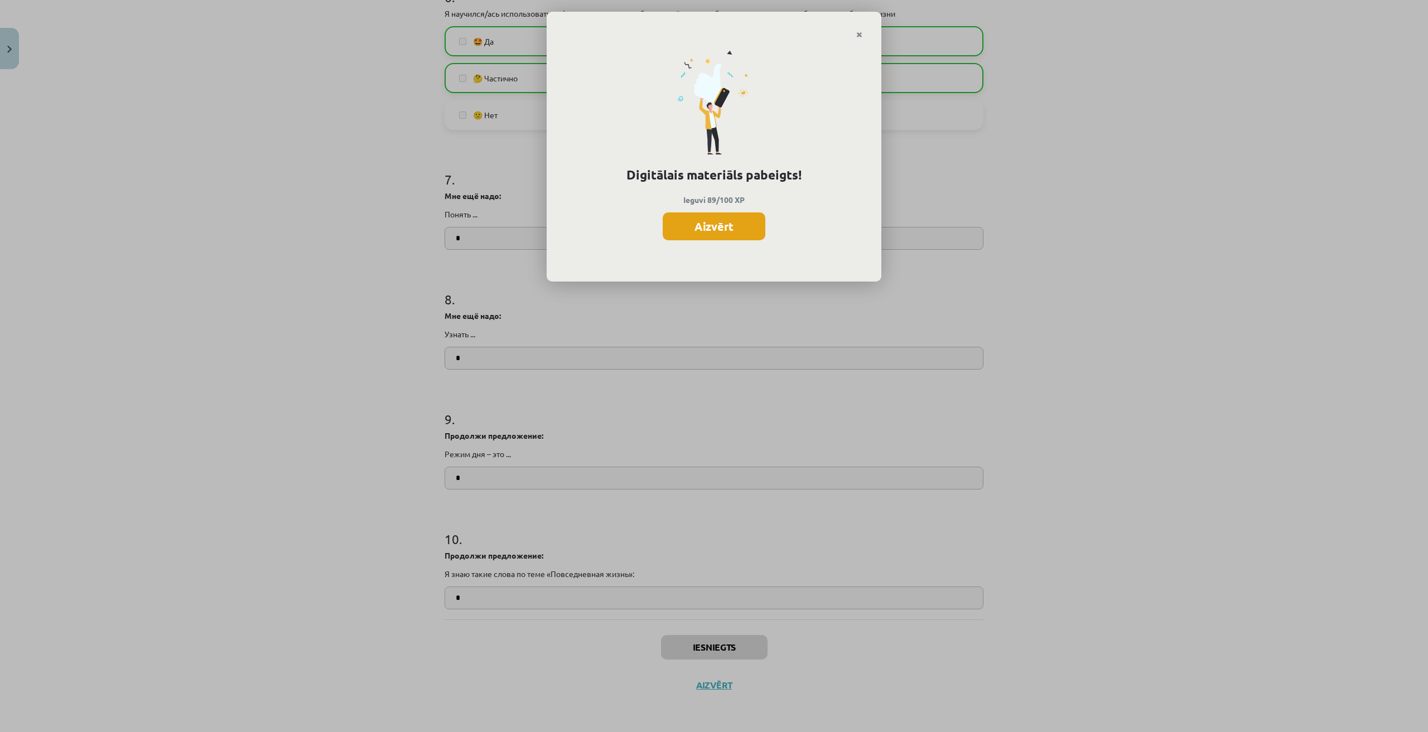
click at [719, 223] on button "Aizvērt" at bounding box center [713, 226] width 103 height 28
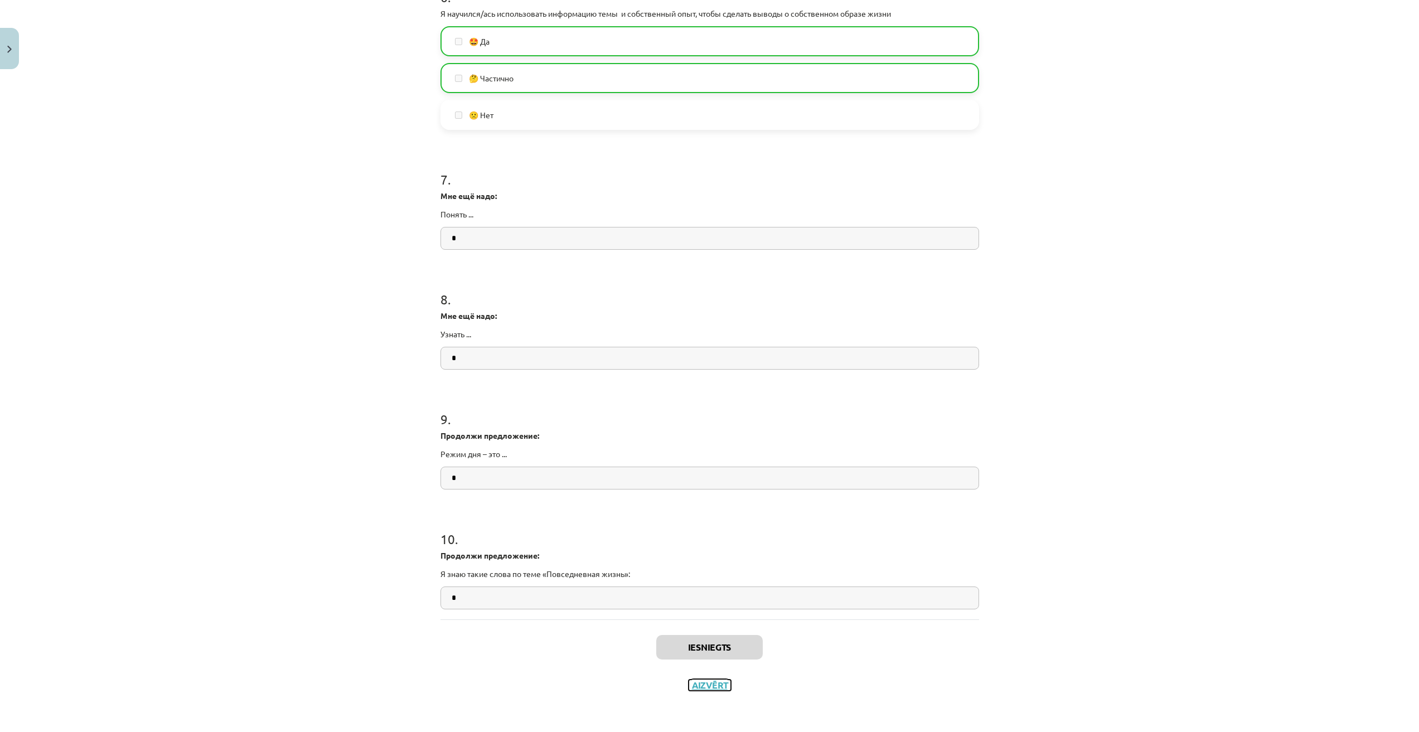
click at [714, 688] on button "Aizvērt" at bounding box center [710, 685] width 42 height 11
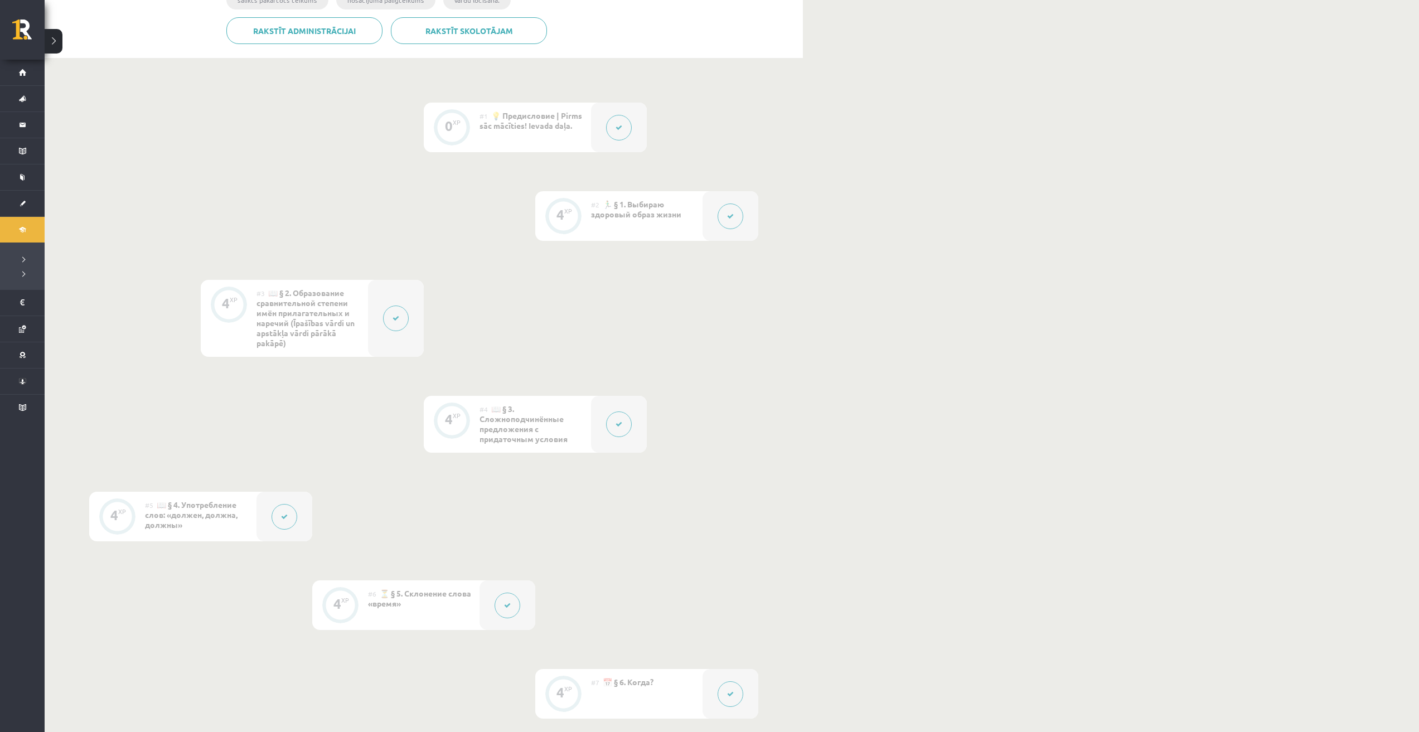
scroll to position [0, 0]
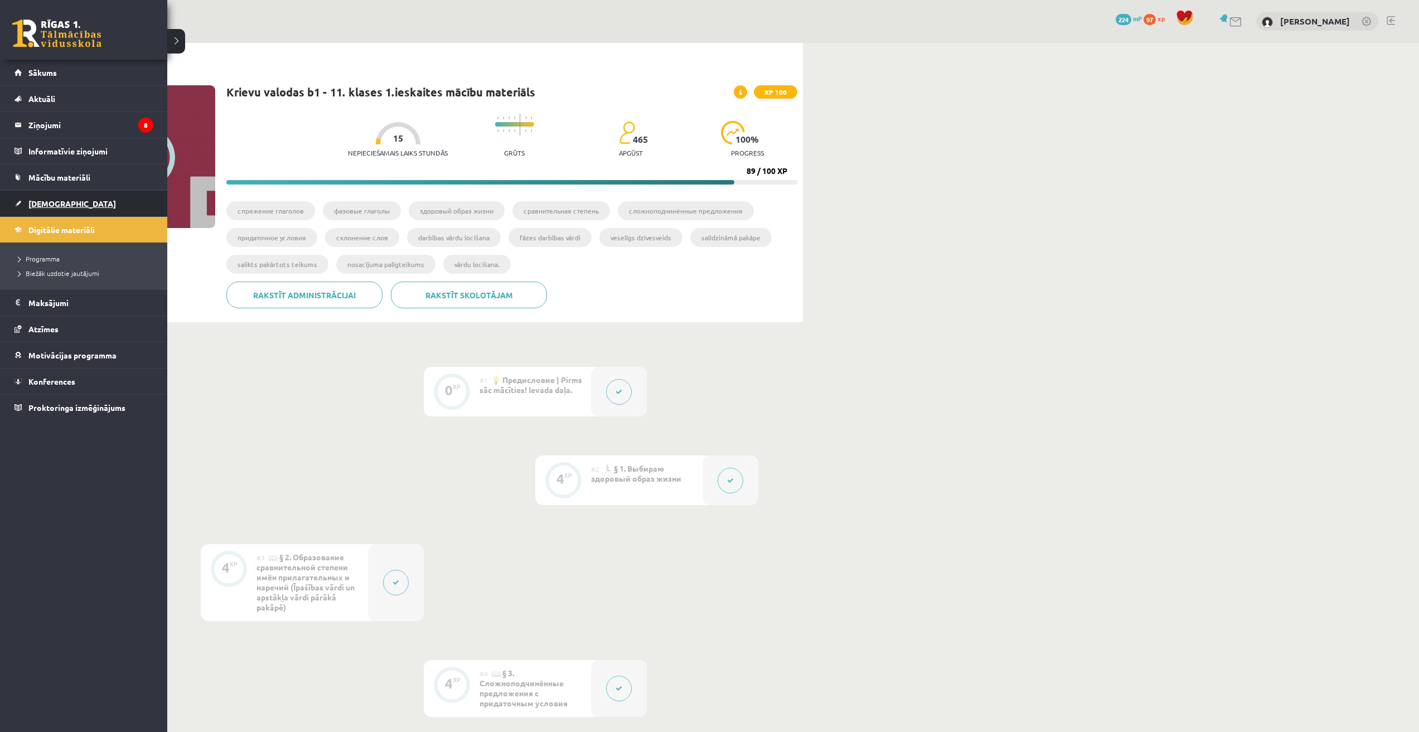
click at [39, 202] on span "[DEMOGRAPHIC_DATA]" at bounding box center [72, 204] width 88 height 10
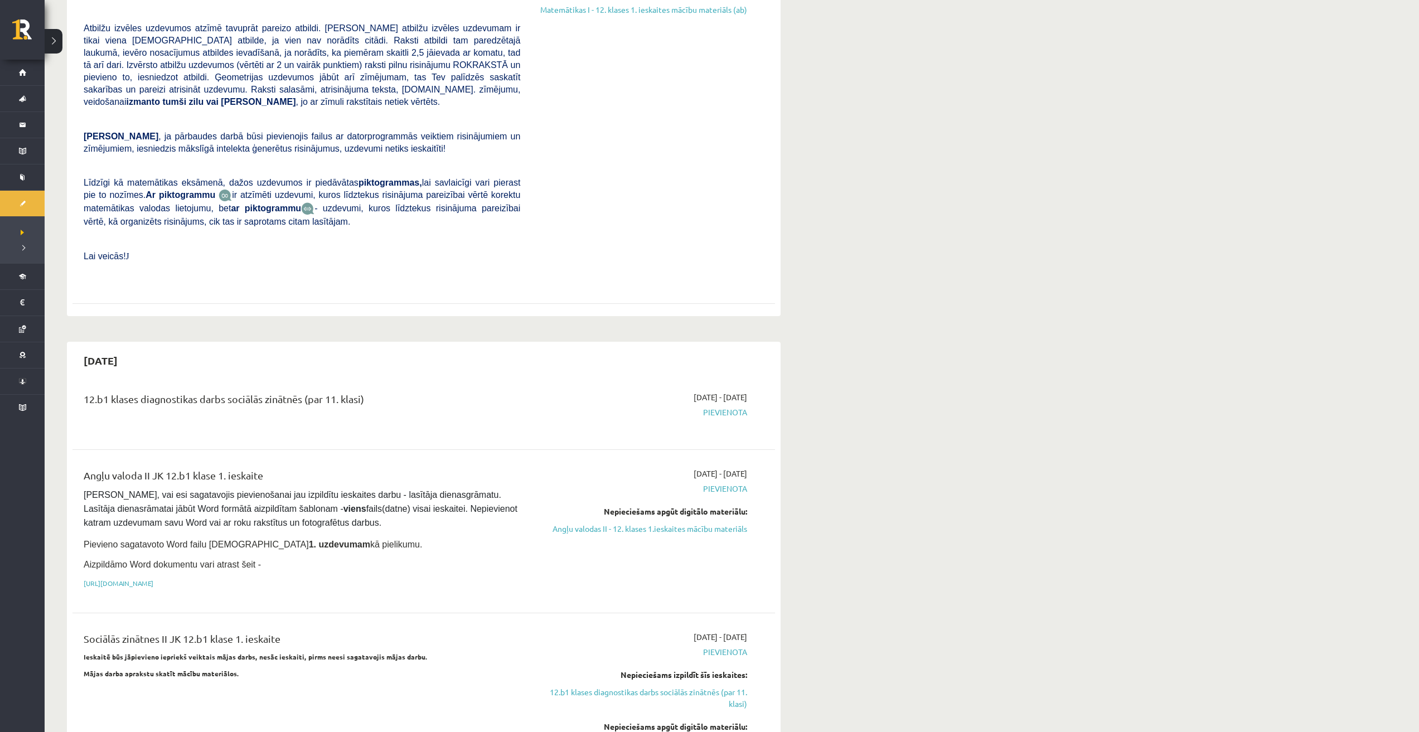
scroll to position [465, 0]
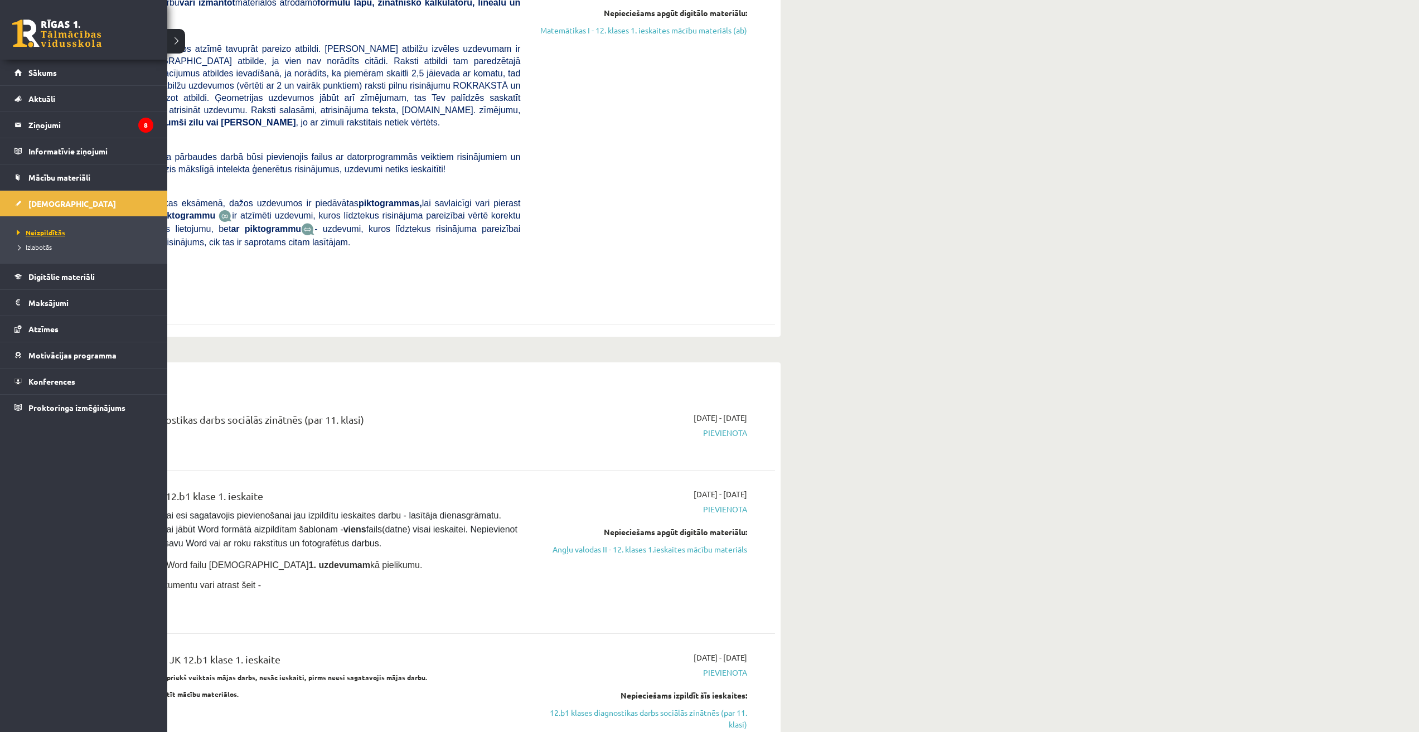
click at [28, 232] on span "Neizpildītās" at bounding box center [39, 232] width 51 height 9
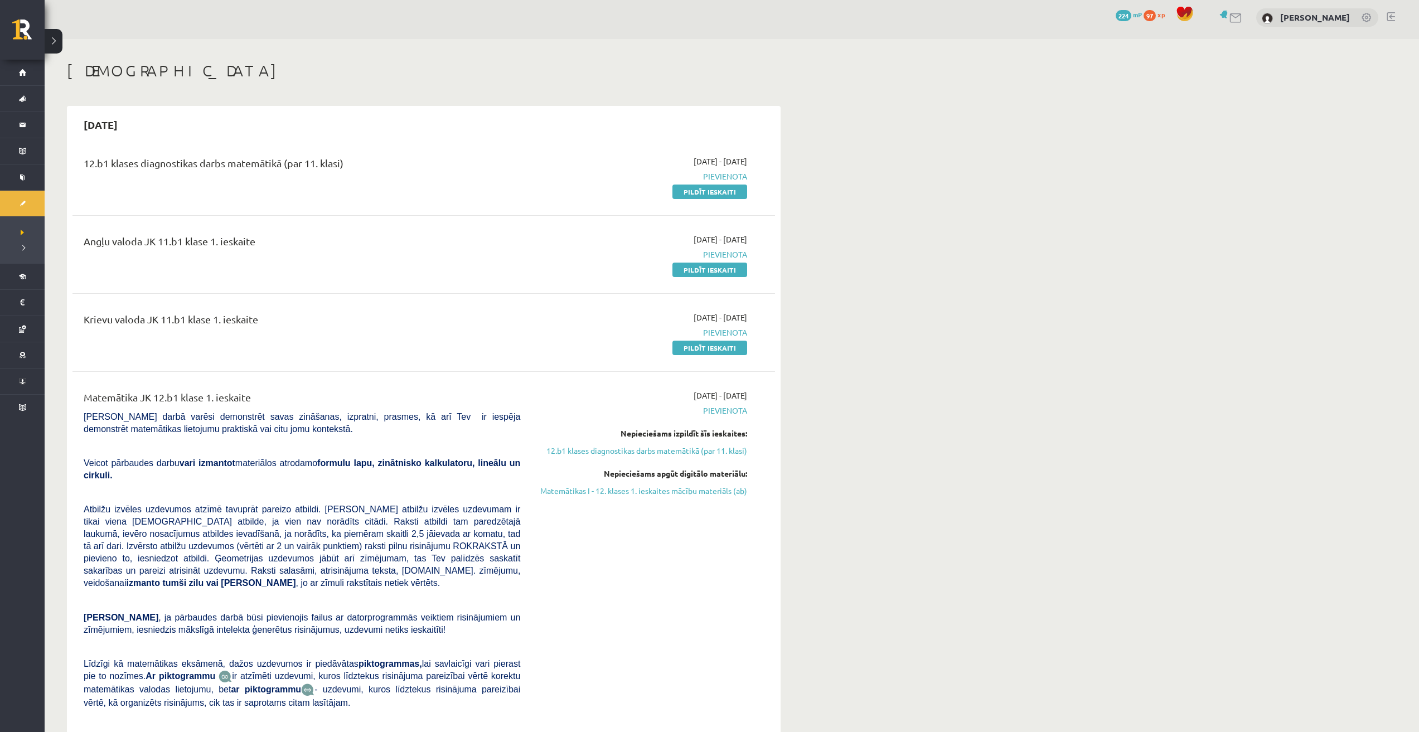
scroll to position [0, 0]
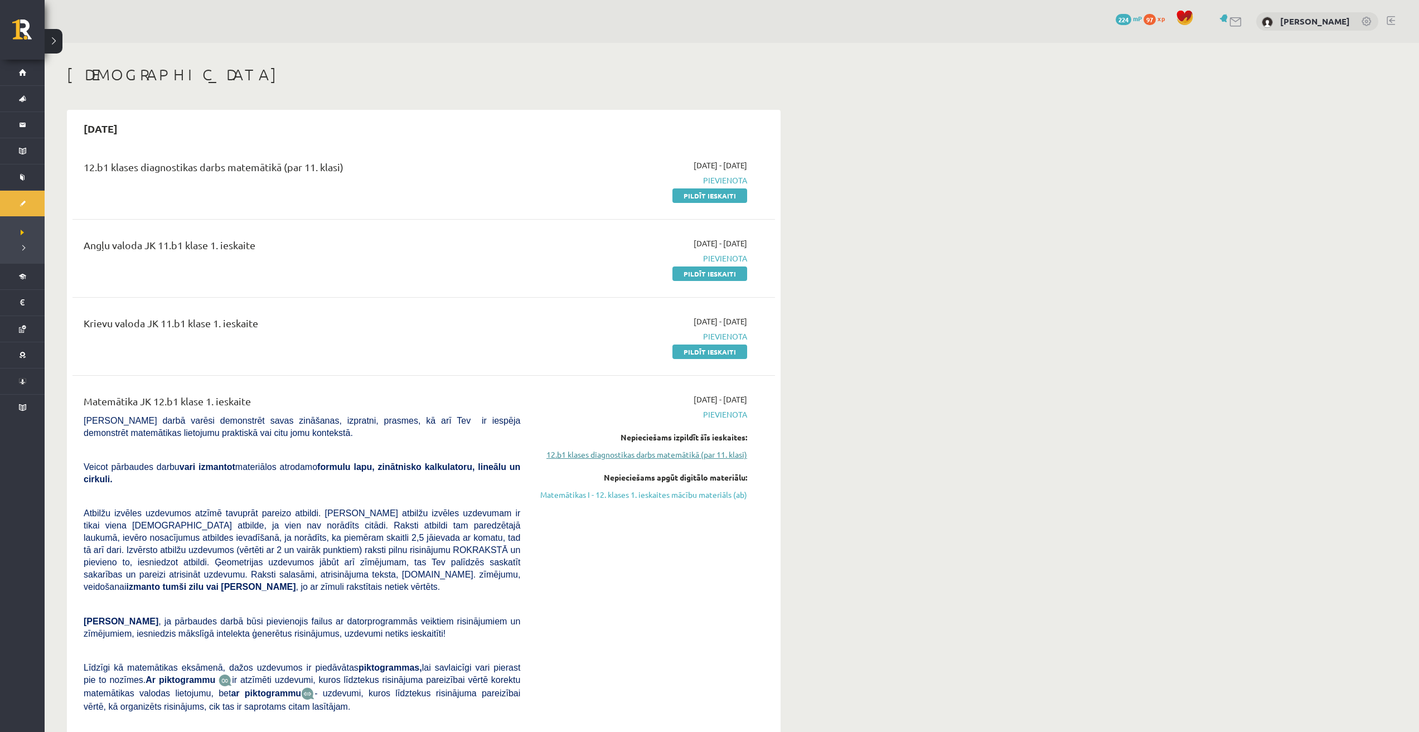
click at [672, 454] on link "12.b1 klases diagnostikas darbs matemātikā (par 11. klasi)" at bounding box center [642, 455] width 210 height 12
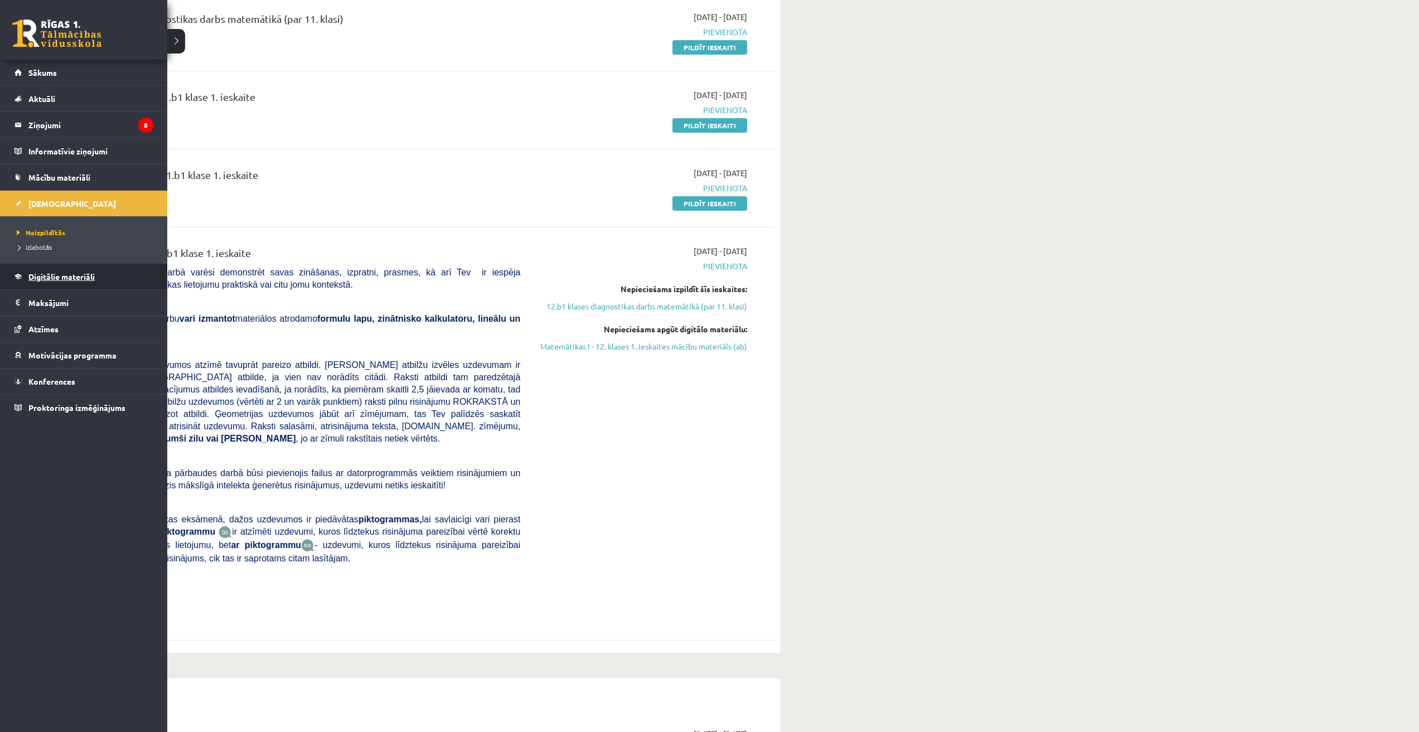
click at [47, 273] on span "Digitālie materiāli" at bounding box center [61, 277] width 66 height 10
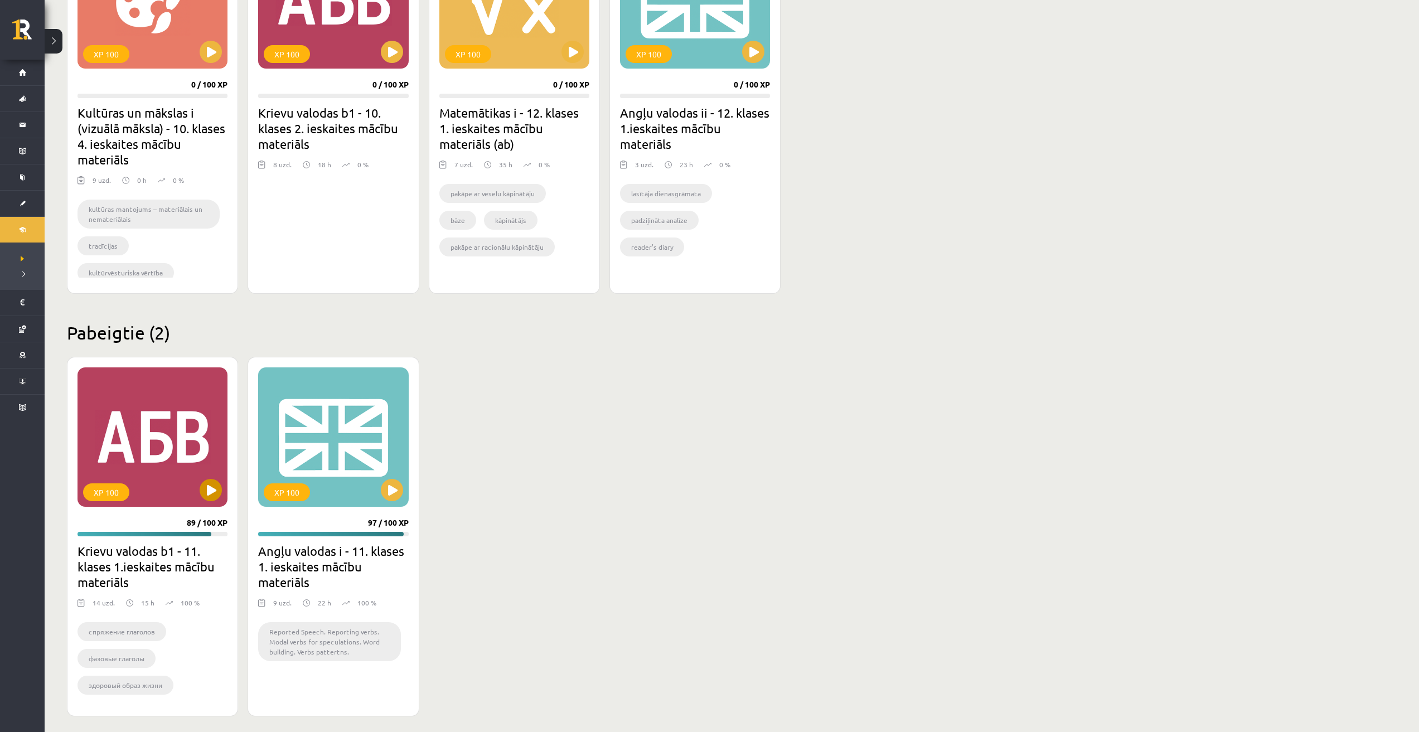
scroll to position [1135, 0]
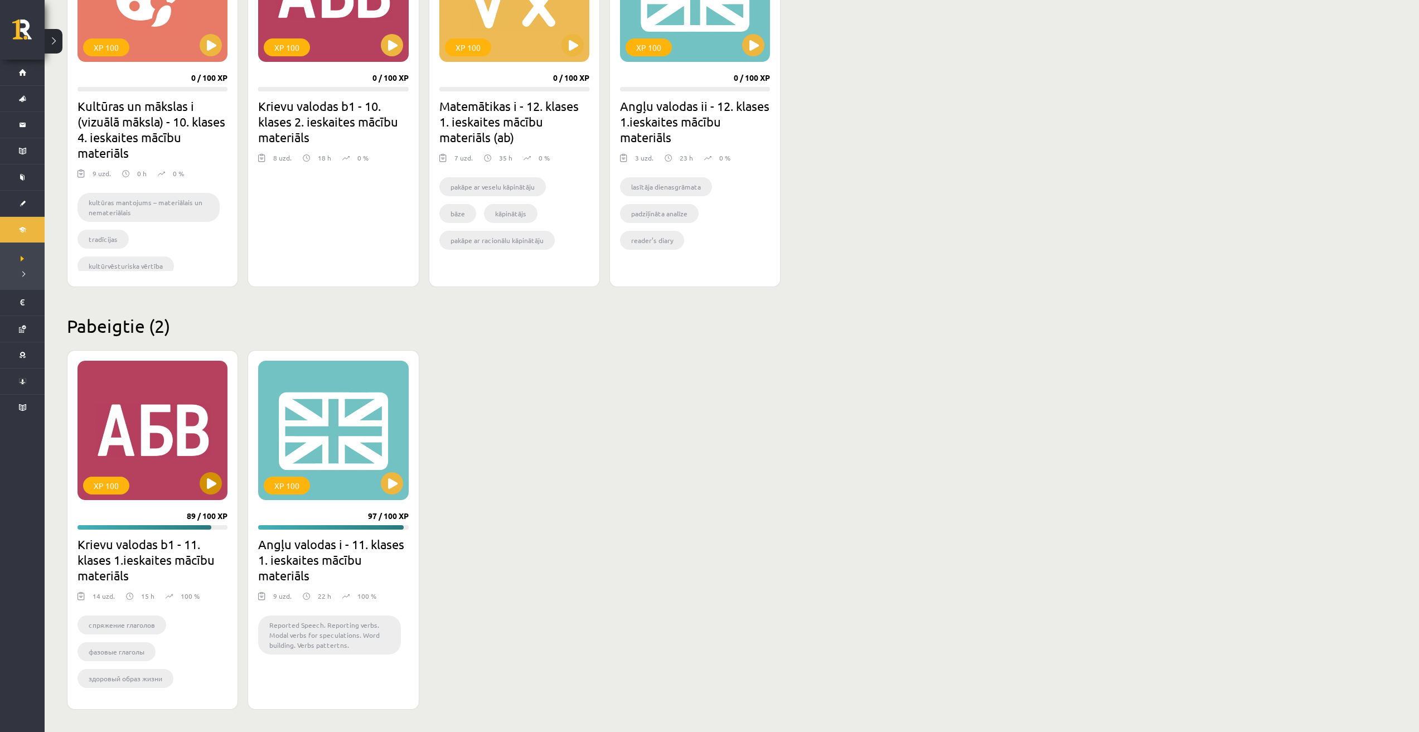
click at [153, 422] on div "XP 100" at bounding box center [153, 430] width 150 height 139
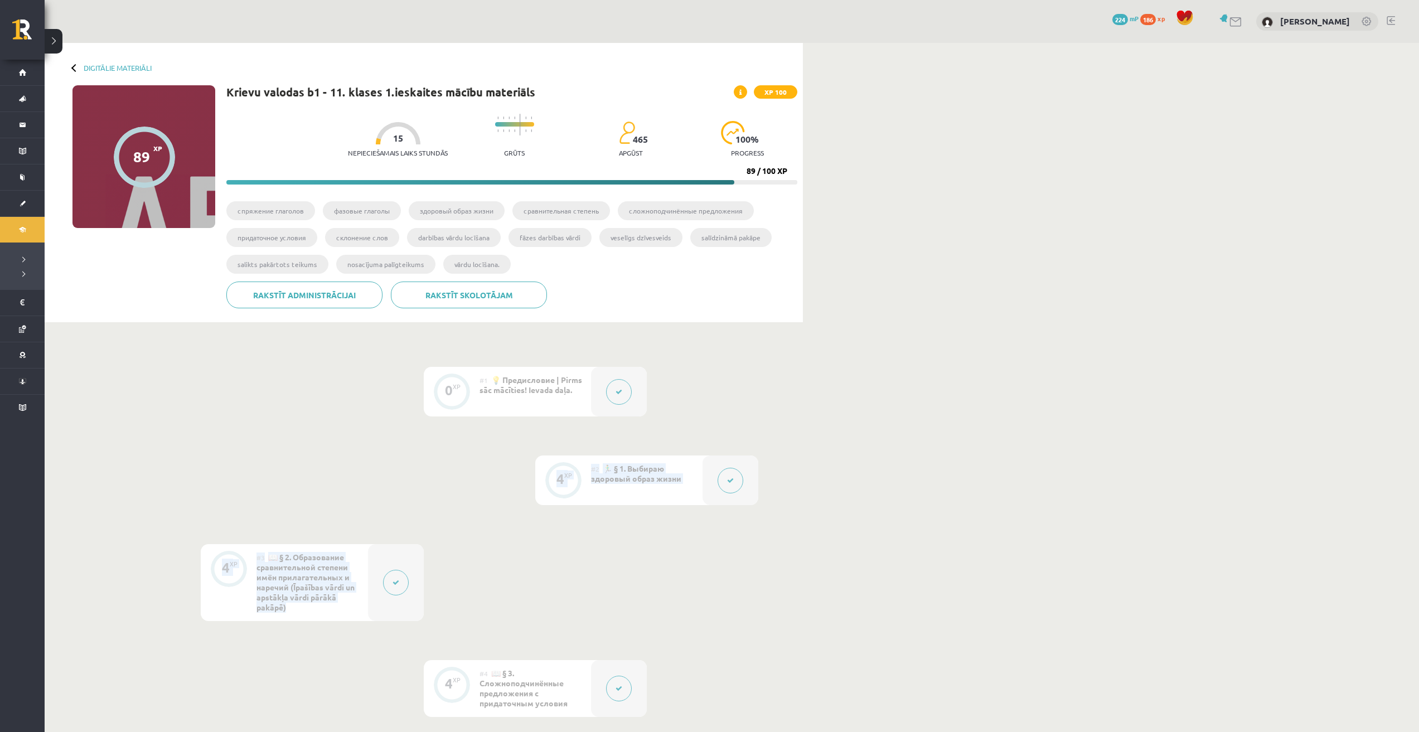
drag, startPoint x: 1007, startPoint y: 573, endPoint x: 1003, endPoint y: 418, distance: 155.1
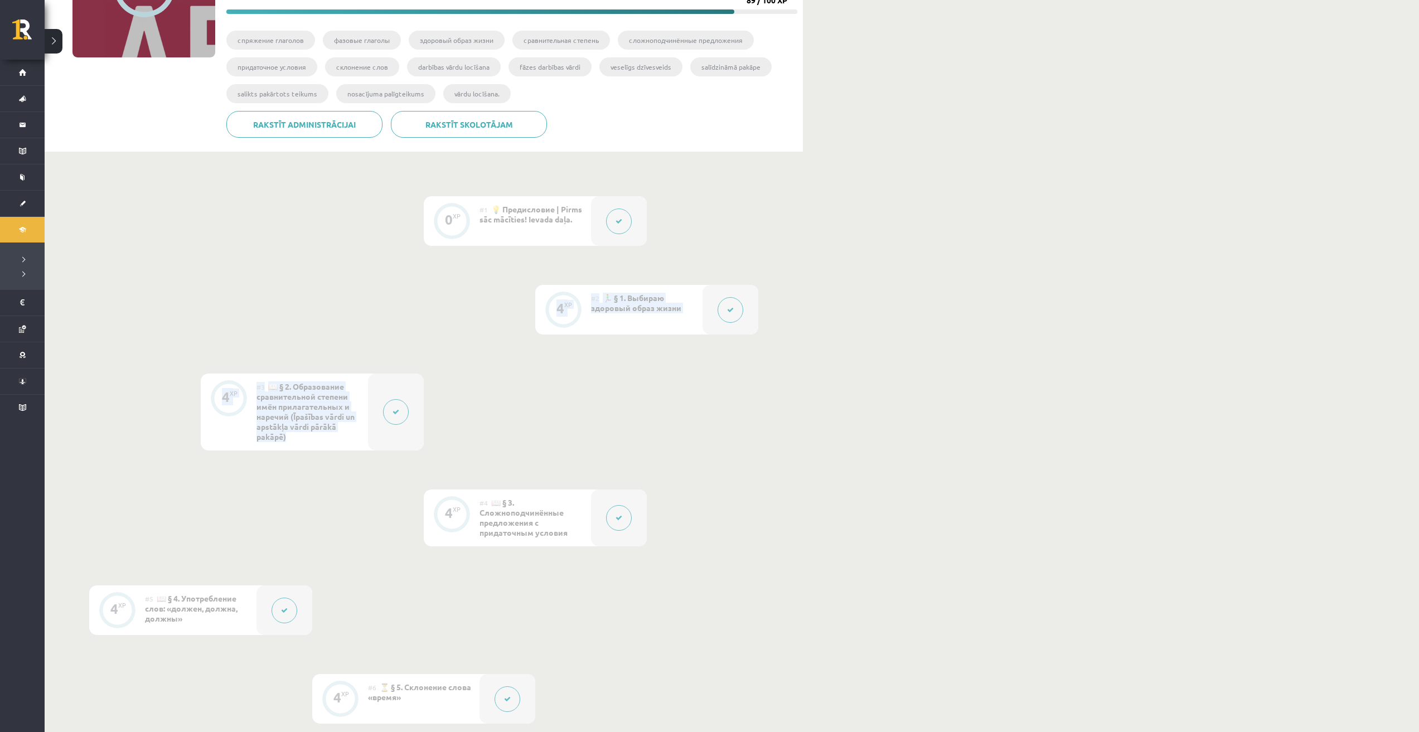
scroll to position [186, 0]
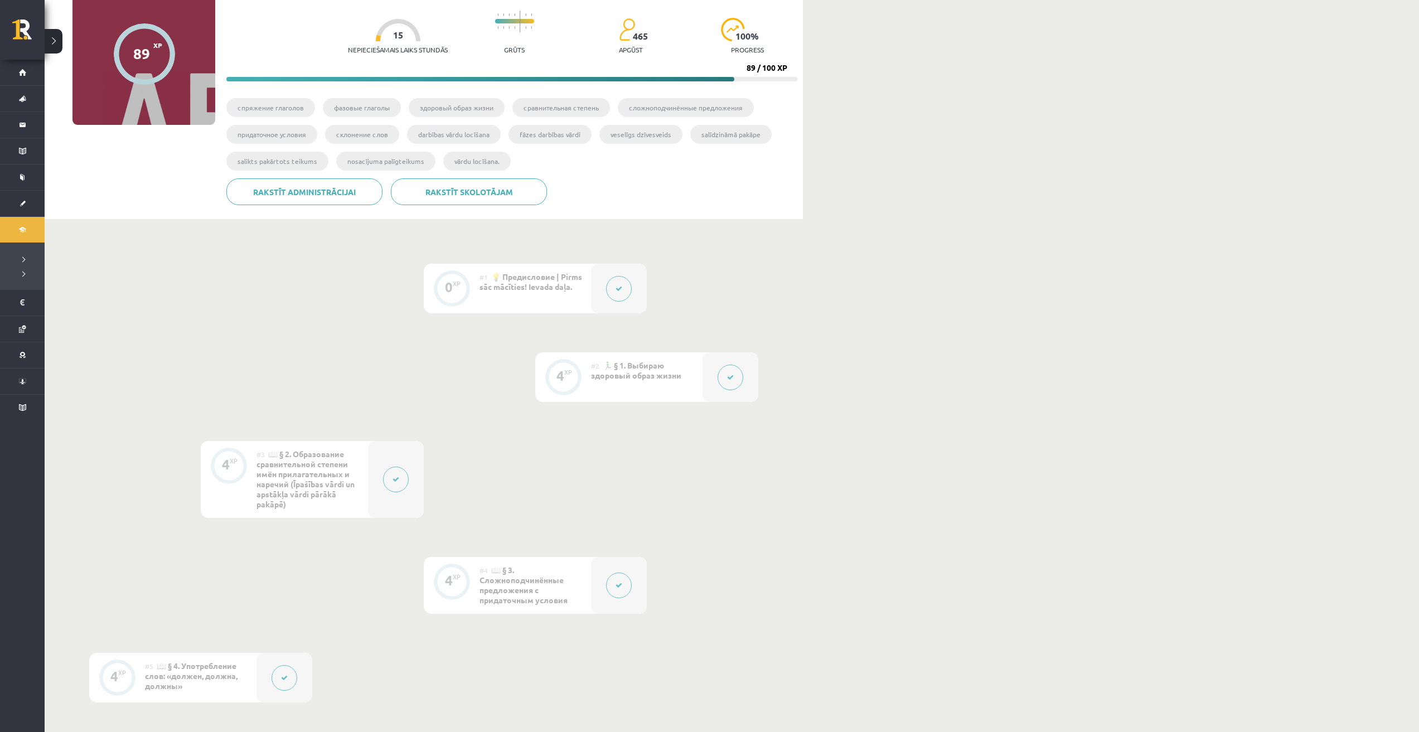
scroll to position [0, 0]
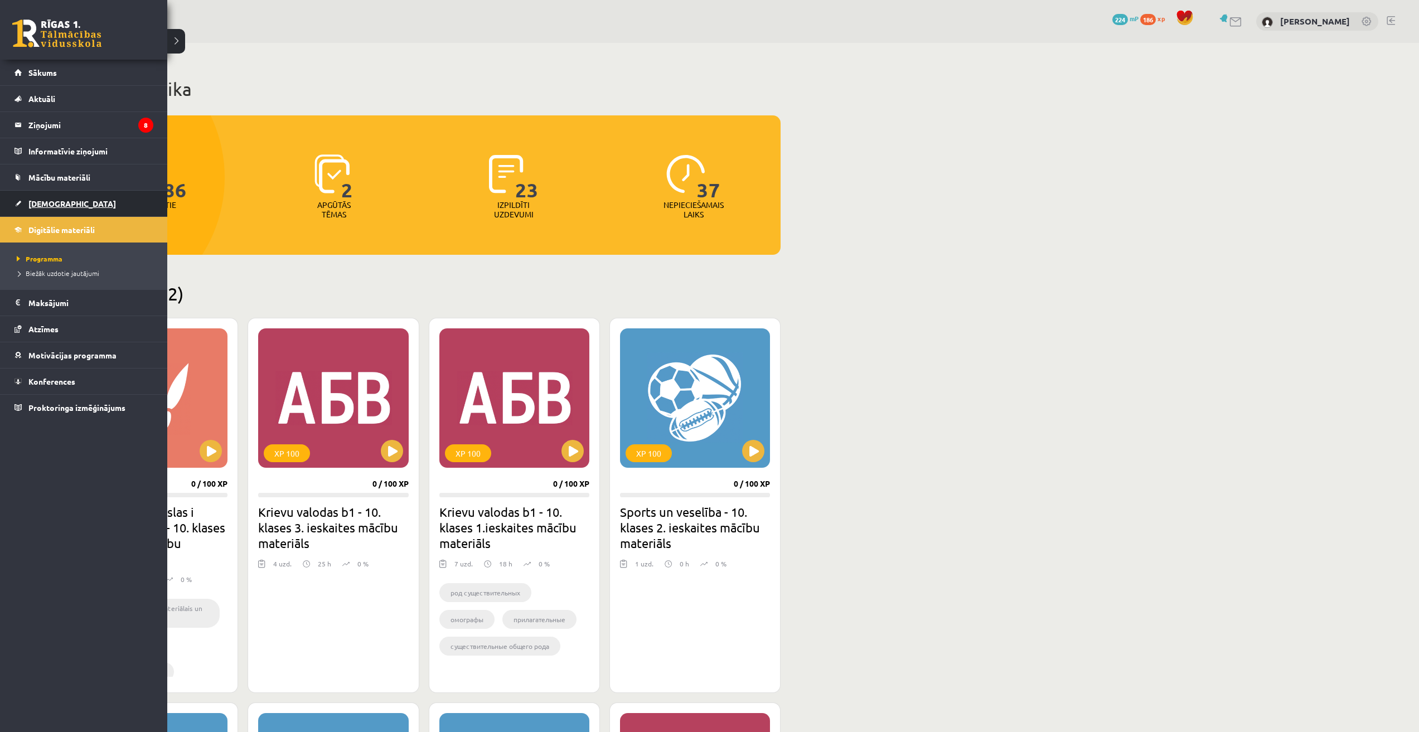
click at [31, 201] on span "[DEMOGRAPHIC_DATA]" at bounding box center [72, 204] width 88 height 10
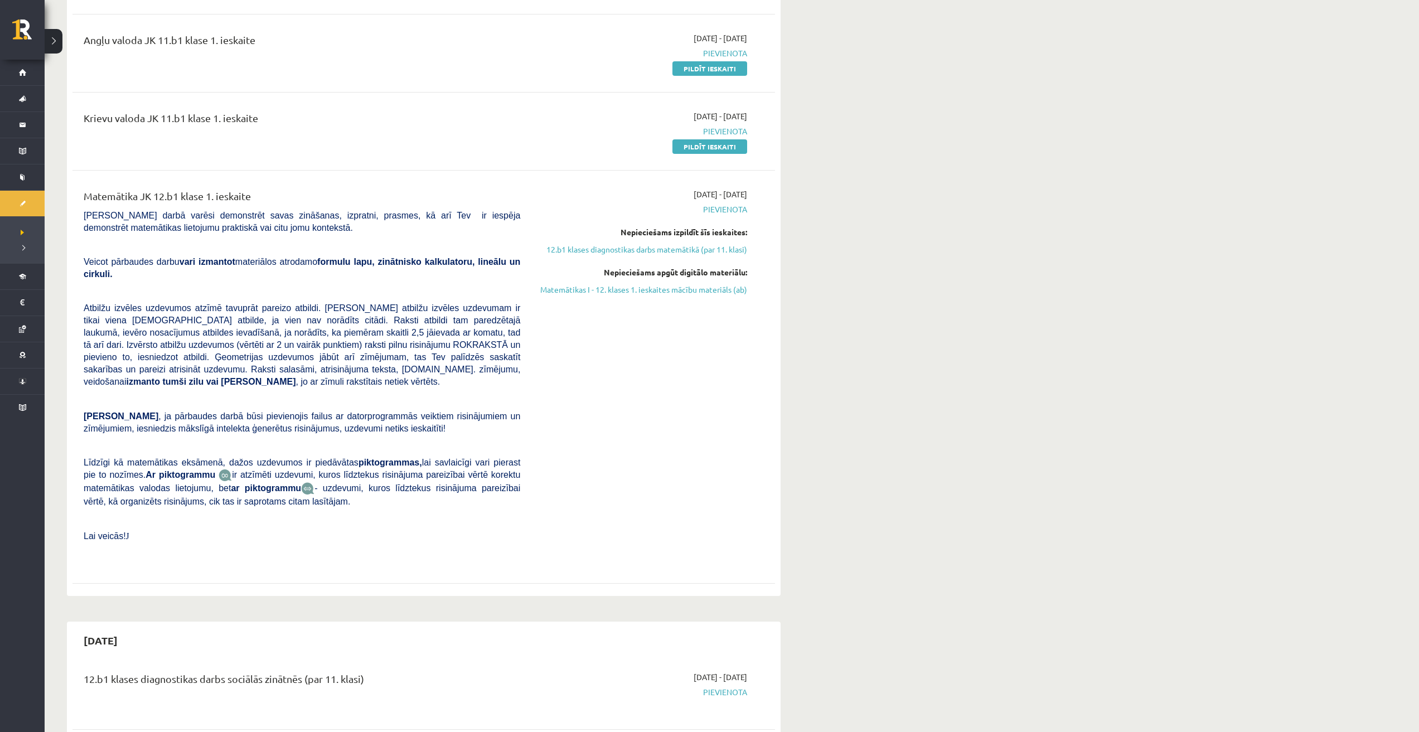
scroll to position [279, 0]
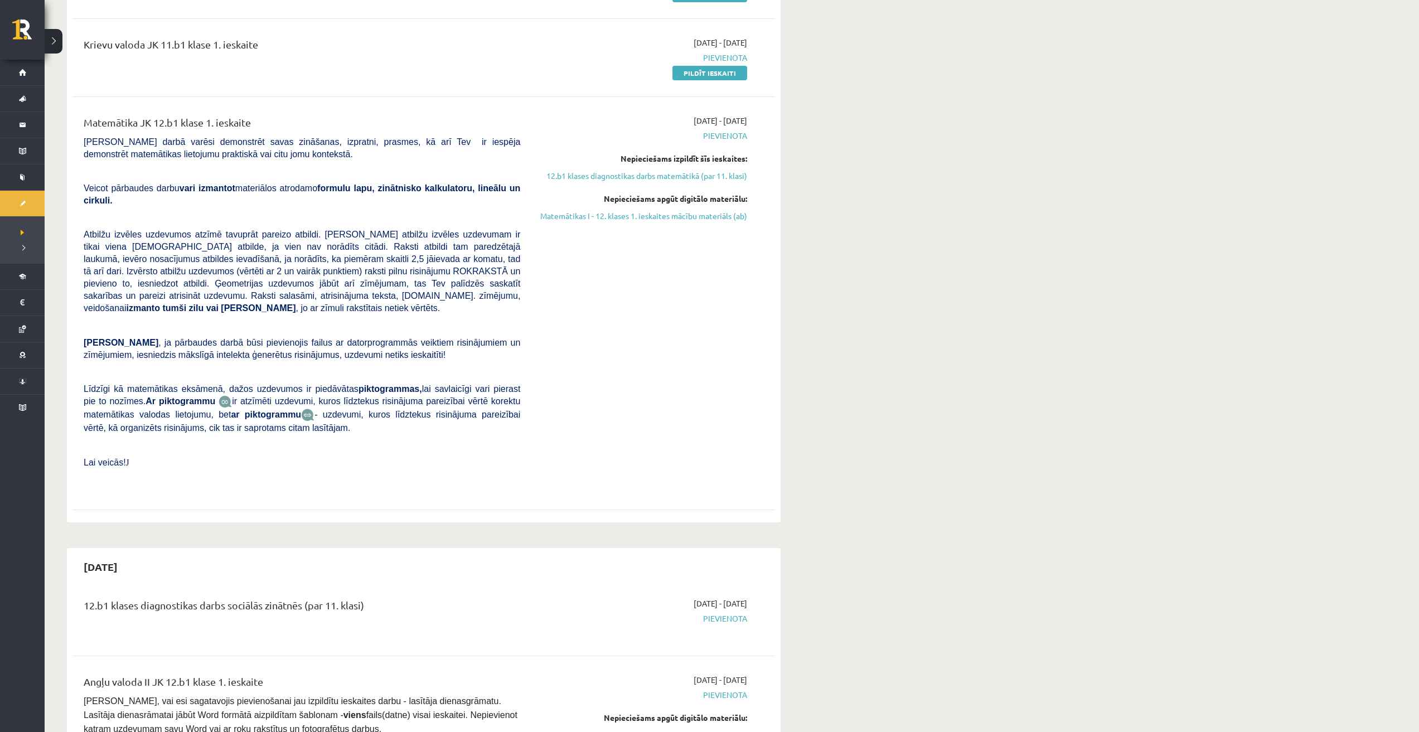
drag, startPoint x: 123, startPoint y: 543, endPoint x: 219, endPoint y: 539, distance: 96.0
click at [157, 554] on div "[DATE]" at bounding box center [423, 567] width 703 height 26
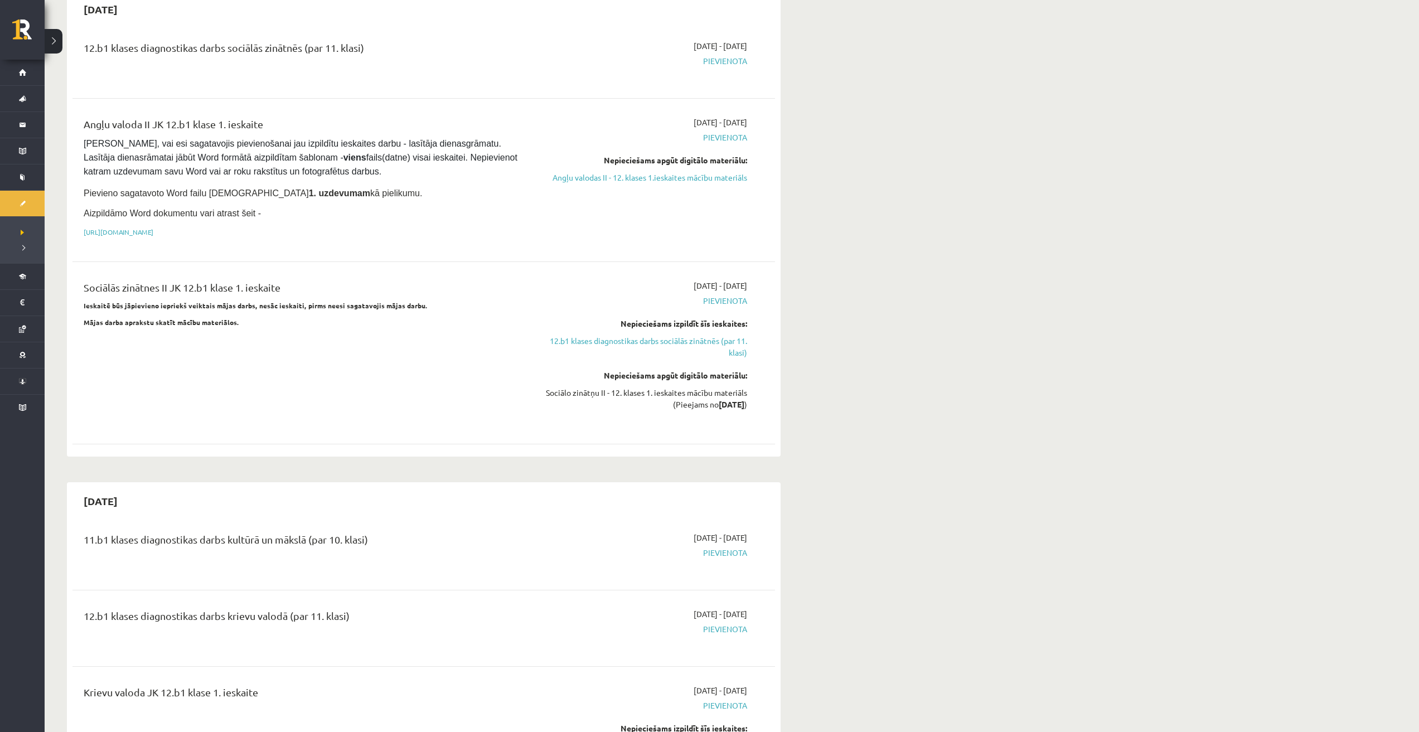
scroll to position [558, 0]
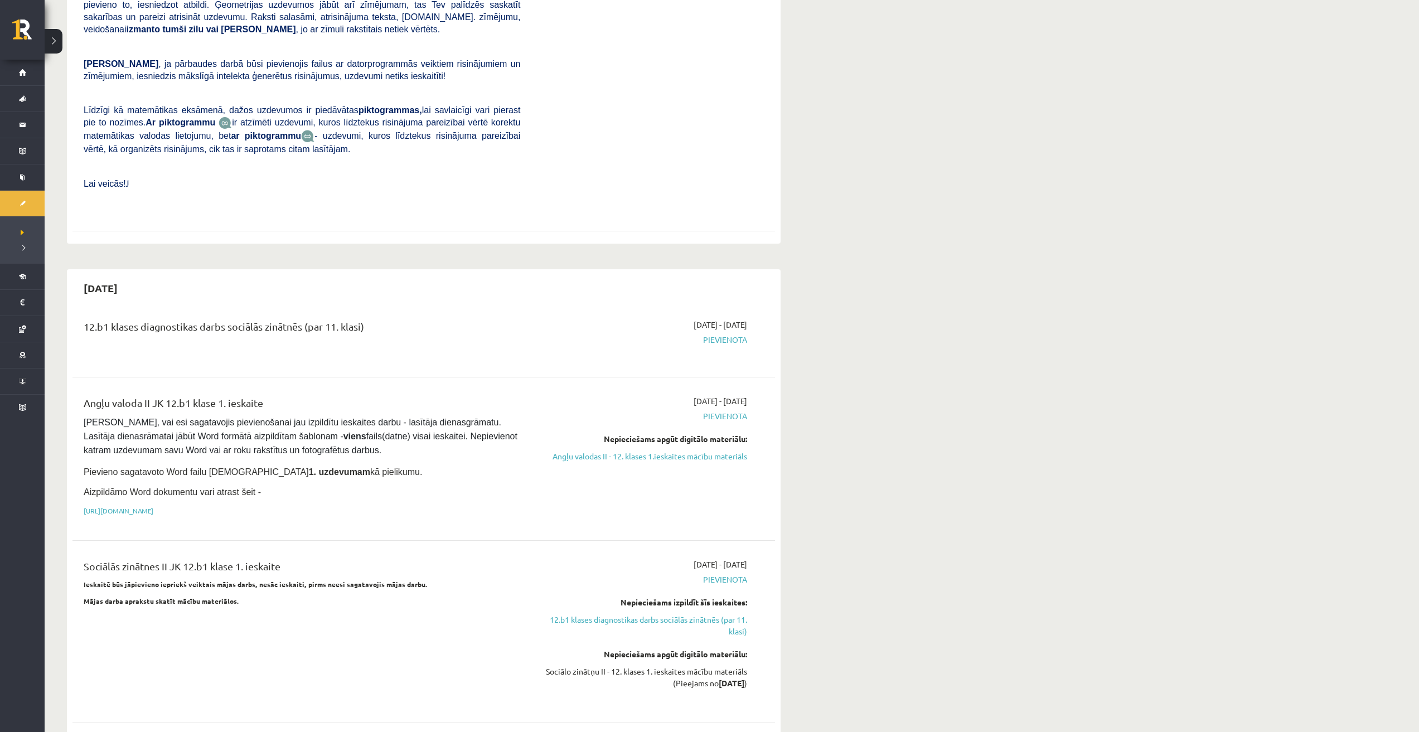
drag, startPoint x: 85, startPoint y: 300, endPoint x: 375, endPoint y: 299, distance: 290.0
click at [375, 319] on div "12.b1 klases diagnostikas darbs sociālās zinātnēs (par 11. klasi)" at bounding box center [301, 339] width 453 height 40
click at [465, 319] on div "12.b1 klases diagnostikas darbs sociālās zinātnēs (par 11. klasi)" at bounding box center [302, 329] width 437 height 21
drag, startPoint x: 81, startPoint y: 372, endPoint x: 361, endPoint y: 416, distance: 283.4
click at [321, 402] on div "Angļu valoda II JK 12.b1 klase 1. ieskaite [PERSON_NAME], vai esi sagatavojis p…" at bounding box center [301, 458] width 453 height 127
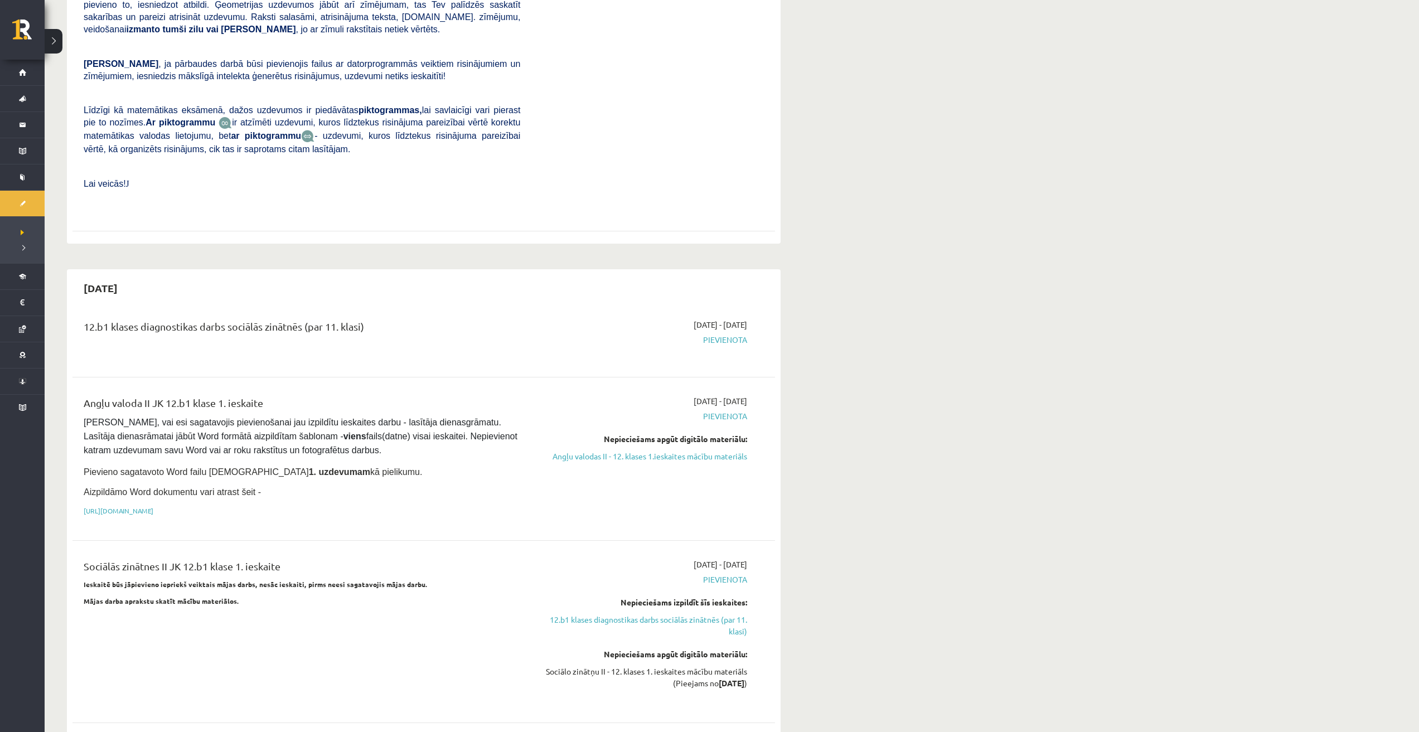
click at [409, 465] on p "Pievieno sagatavoto Word failu [DEMOGRAPHIC_DATA] 1. uzdevumam kā pielikumu." at bounding box center [302, 472] width 437 height 14
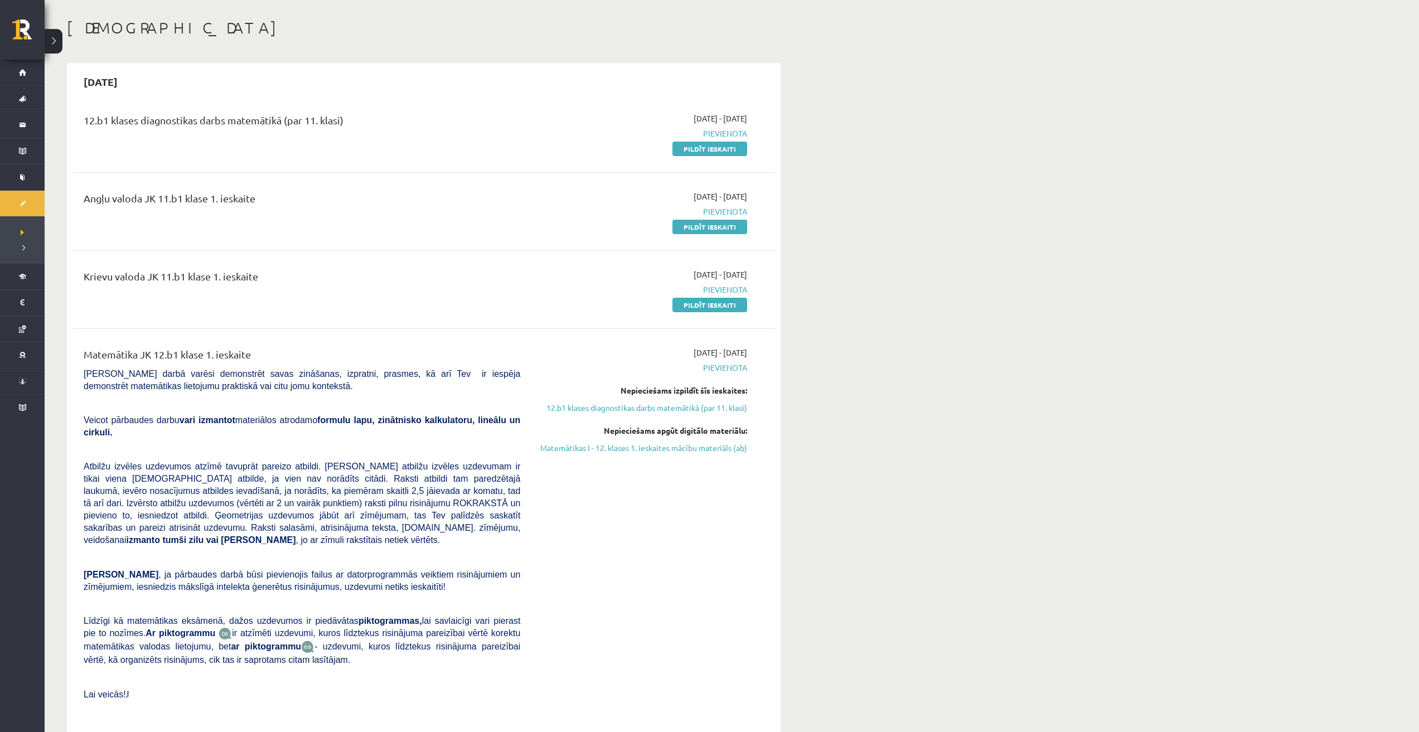
scroll to position [0, 0]
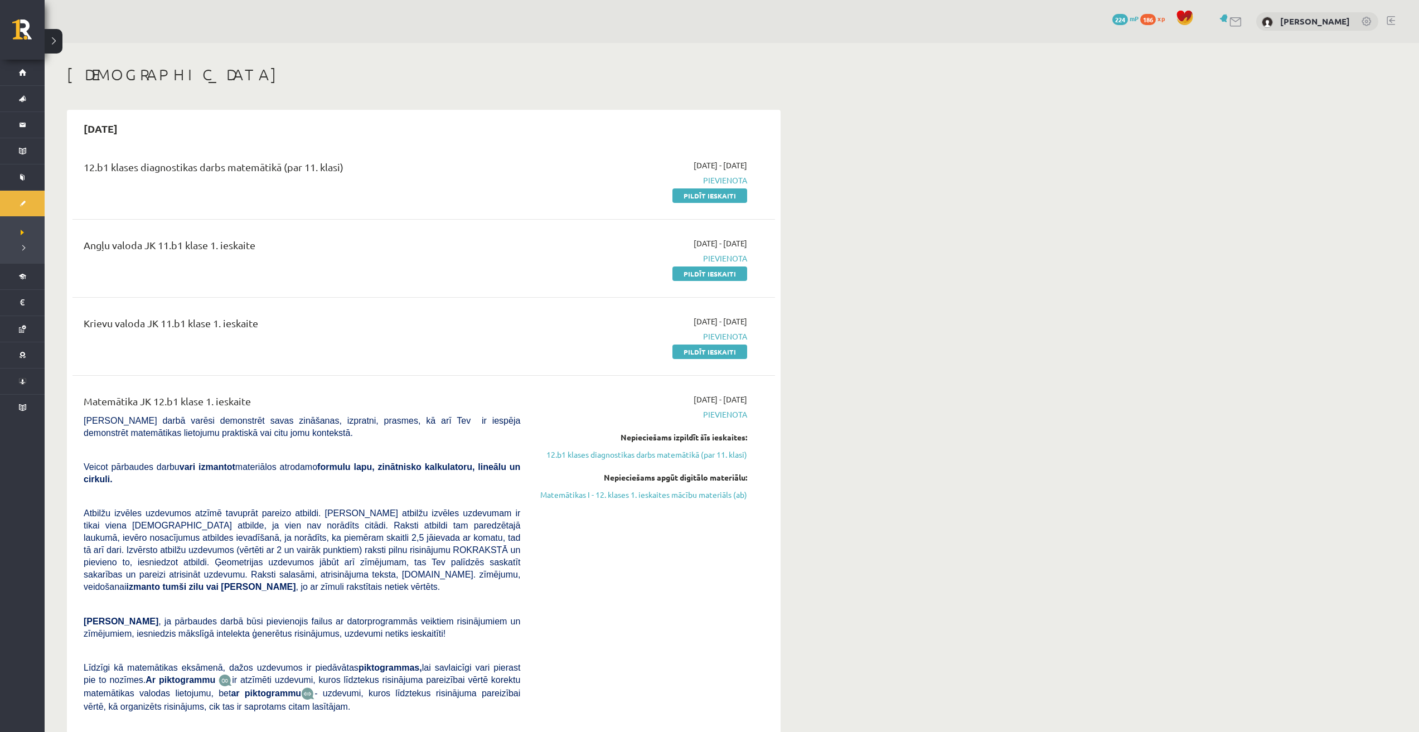
click at [1156, 16] on span "186" at bounding box center [1148, 19] width 16 height 11
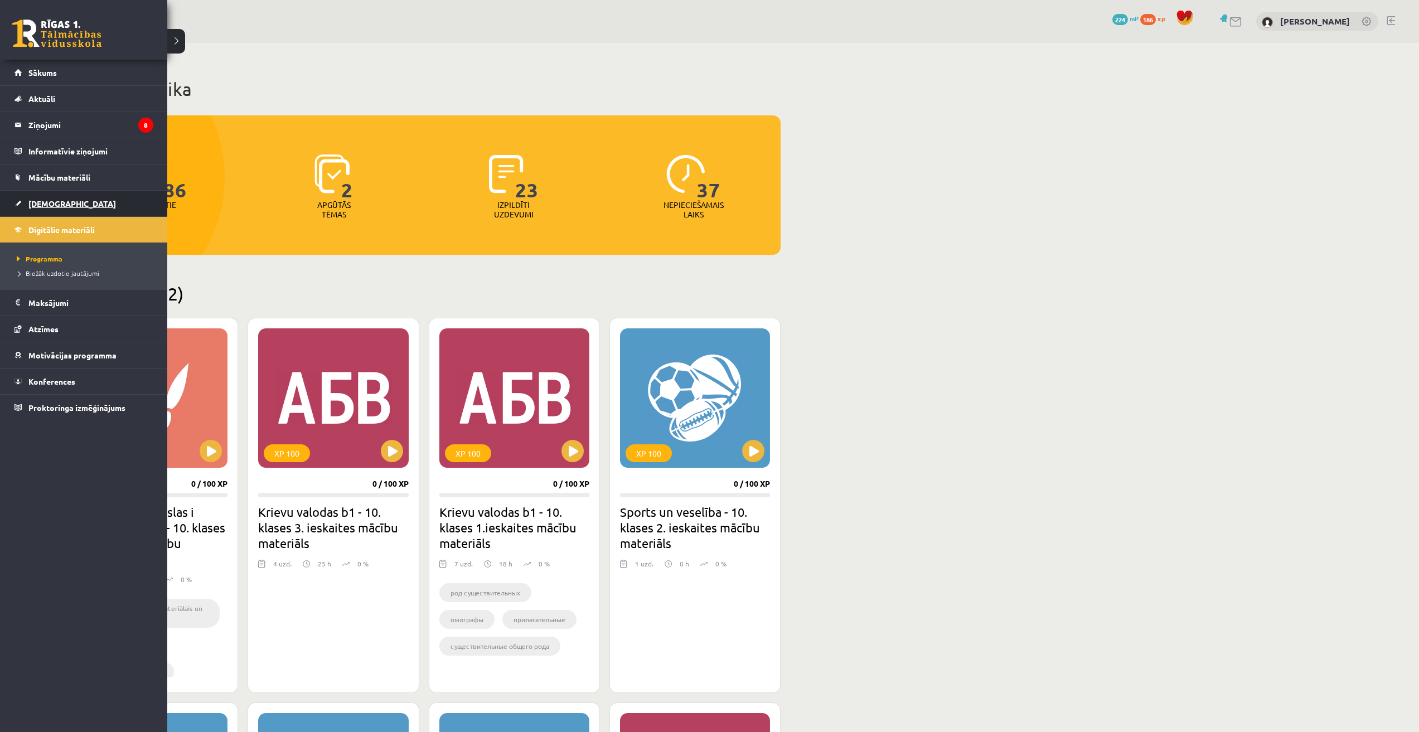
click at [55, 208] on link "[DEMOGRAPHIC_DATA]" at bounding box center [83, 204] width 139 height 26
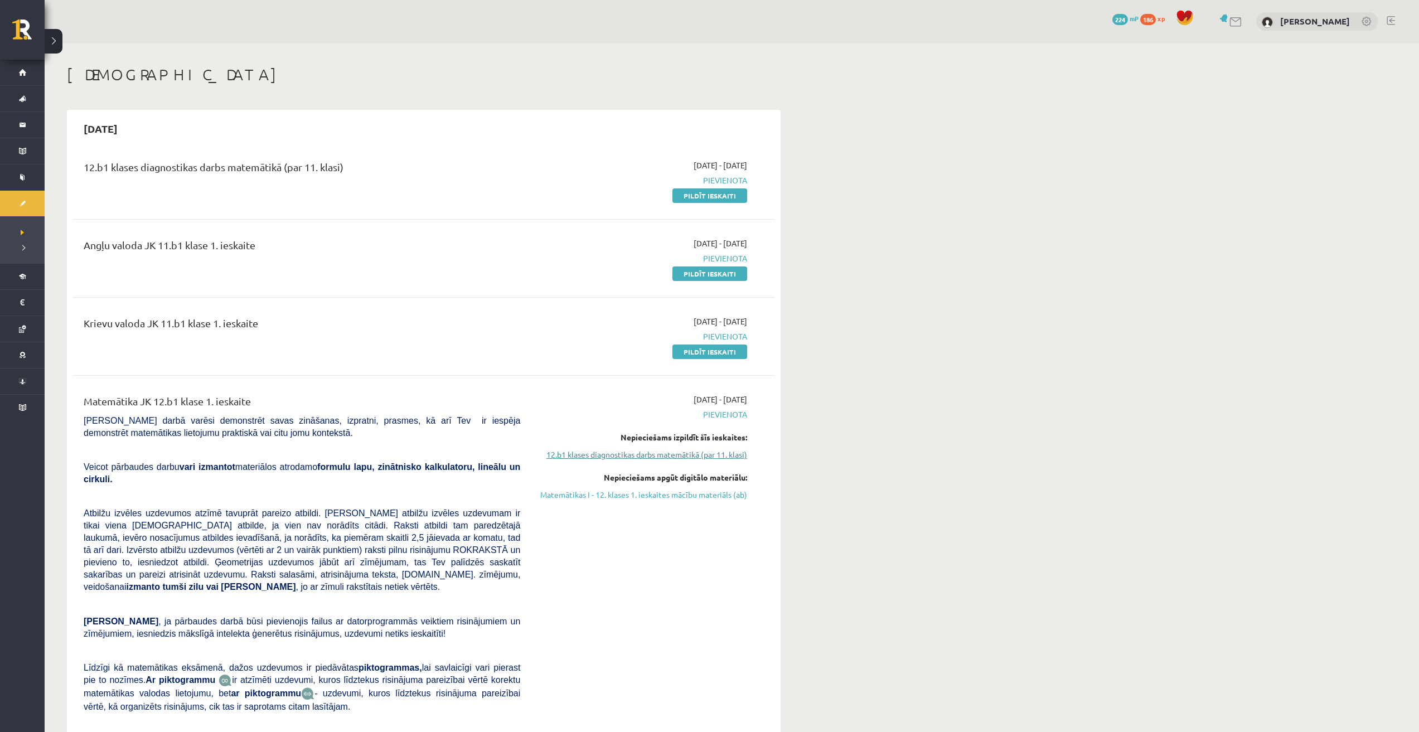
click at [636, 456] on link "12.b1 klases diagnostikas darbs matemātikā (par 11. klasi)" at bounding box center [642, 455] width 210 height 12
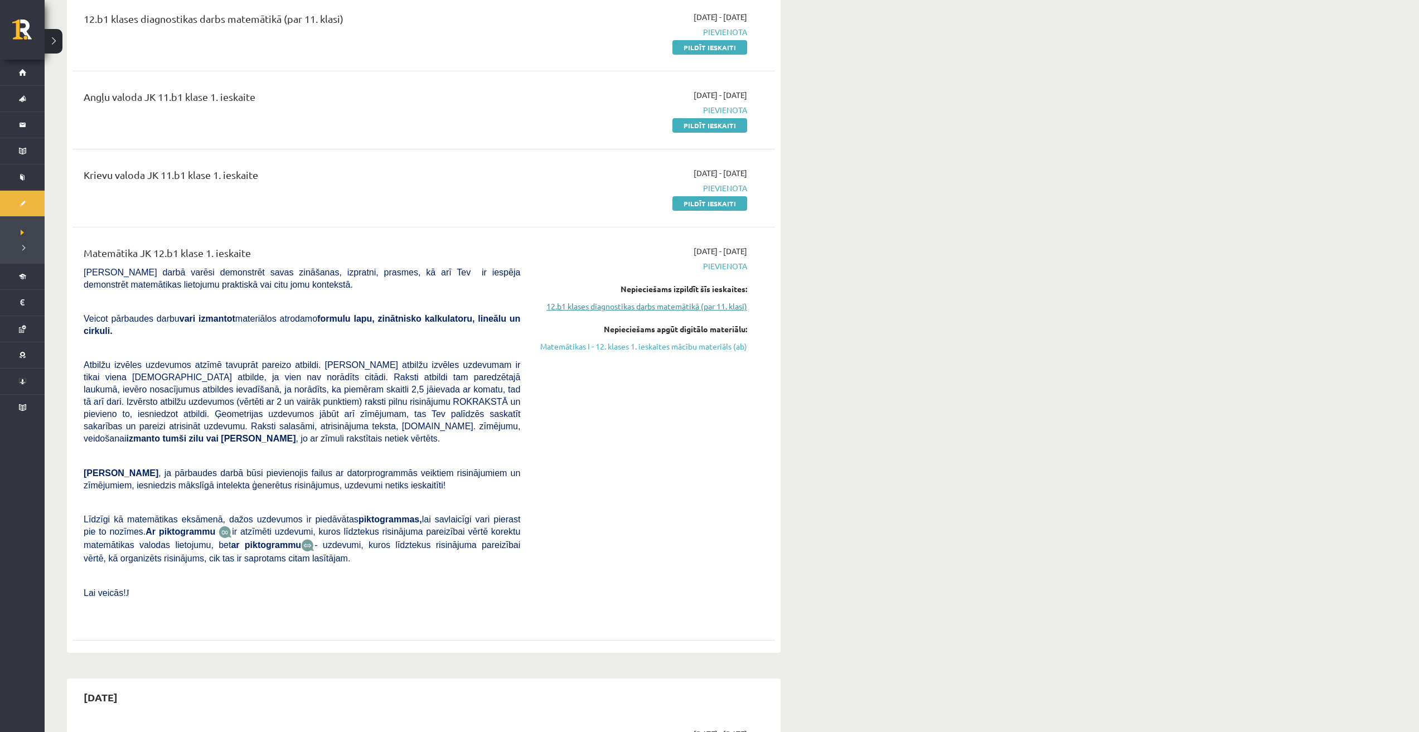
click at [618, 303] on link "12.b1 klases diagnostikas darbs matemātikā (par 11. klasi)" at bounding box center [642, 307] width 210 height 12
click at [606, 343] on link "Matemātikas I - 12. klases 1. ieskaites mācību materiāls (ab)" at bounding box center [642, 347] width 210 height 12
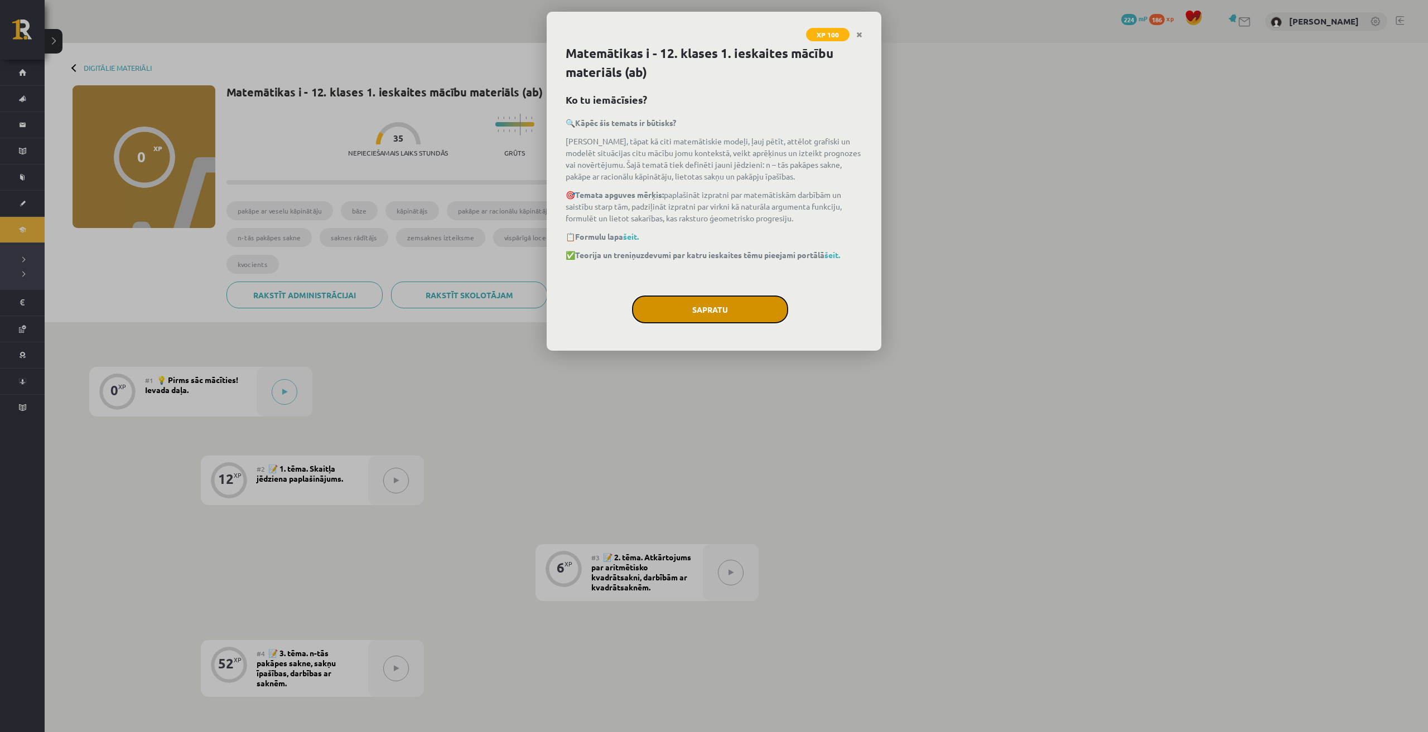
click at [686, 320] on button "Sapratu" at bounding box center [710, 310] width 156 height 28
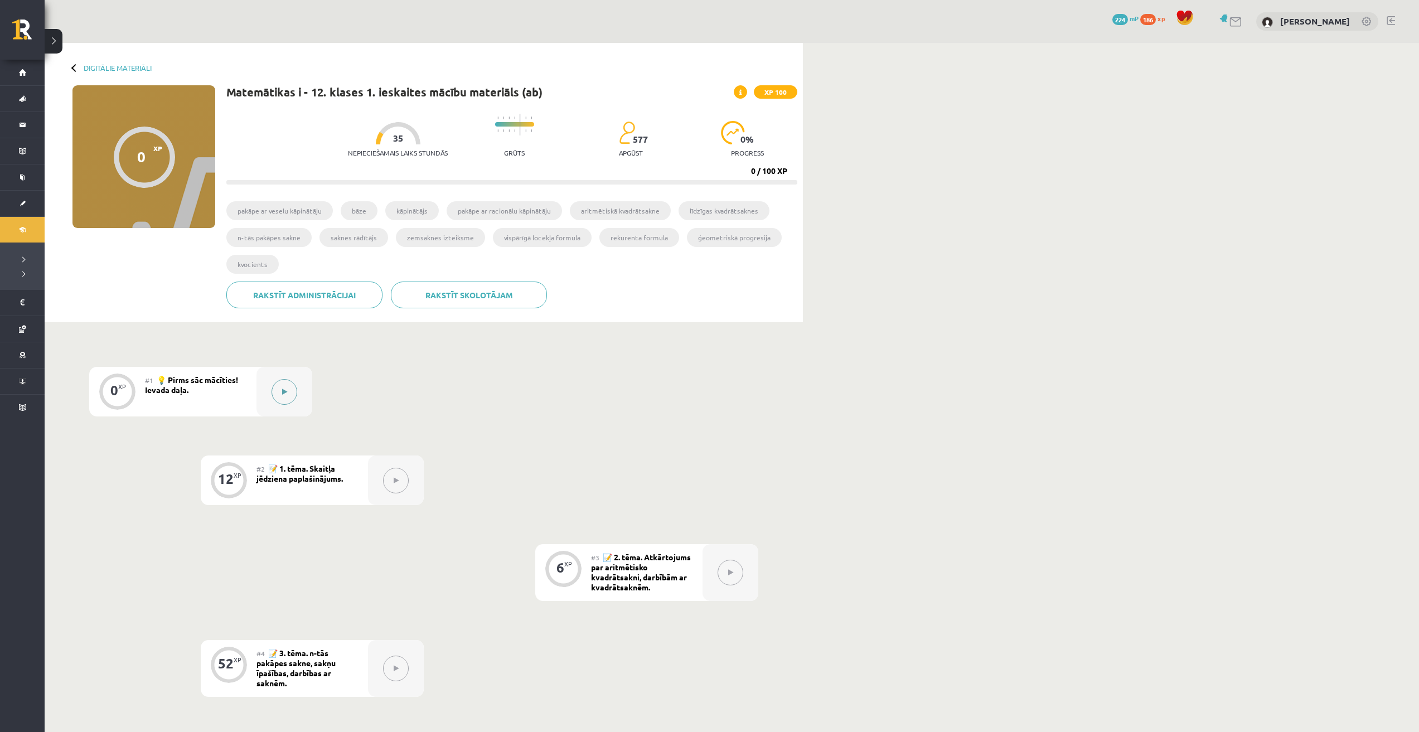
click at [280, 390] on button at bounding box center [285, 392] width 26 height 26
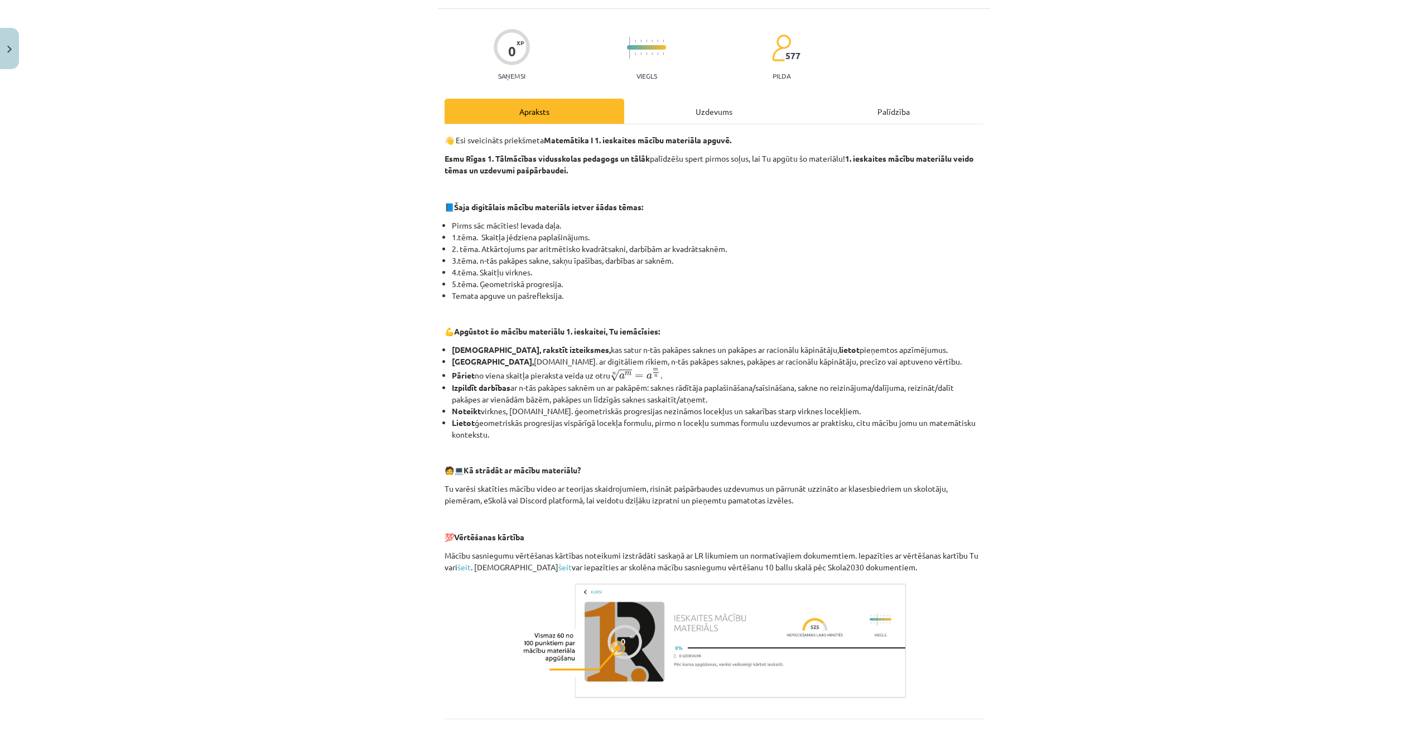
scroll to position [164, 0]
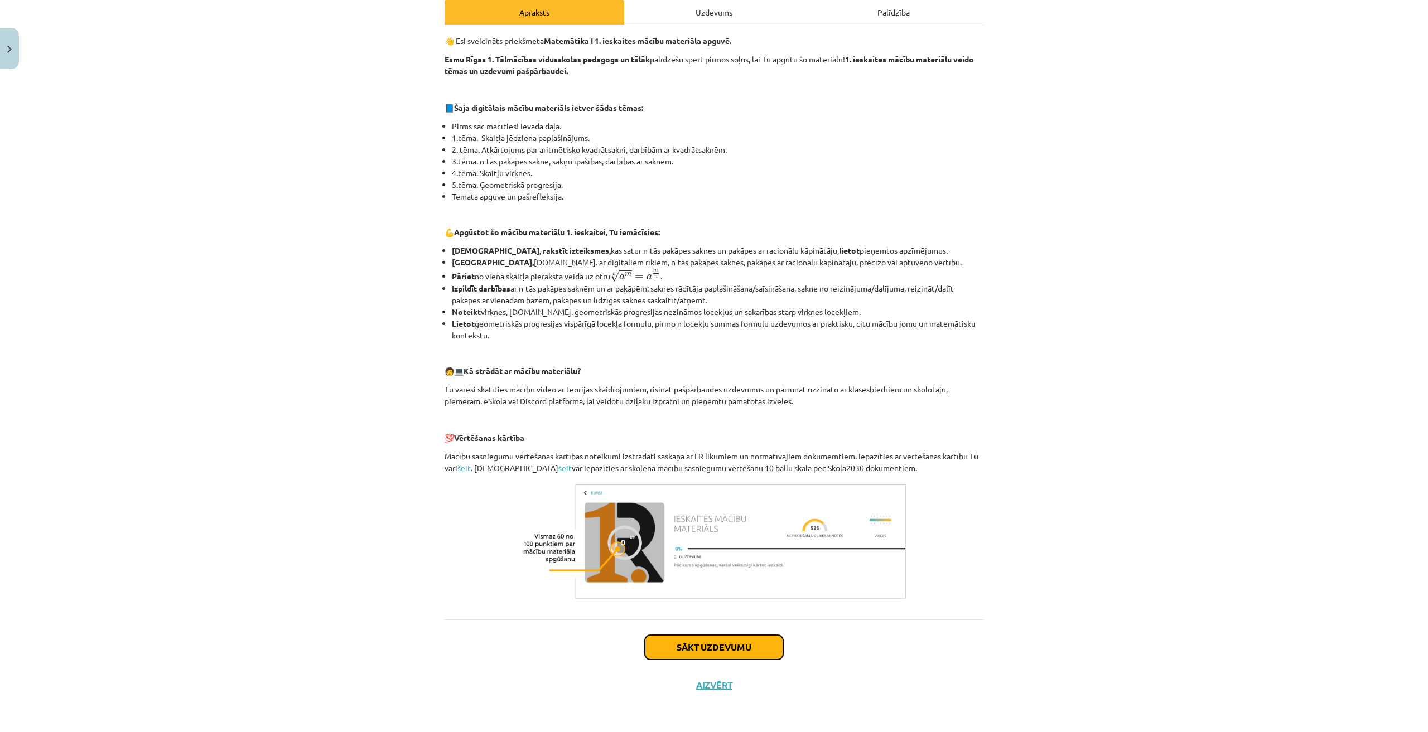
click at [754, 635] on button "Sākt uzdevumu" at bounding box center [714, 647] width 138 height 25
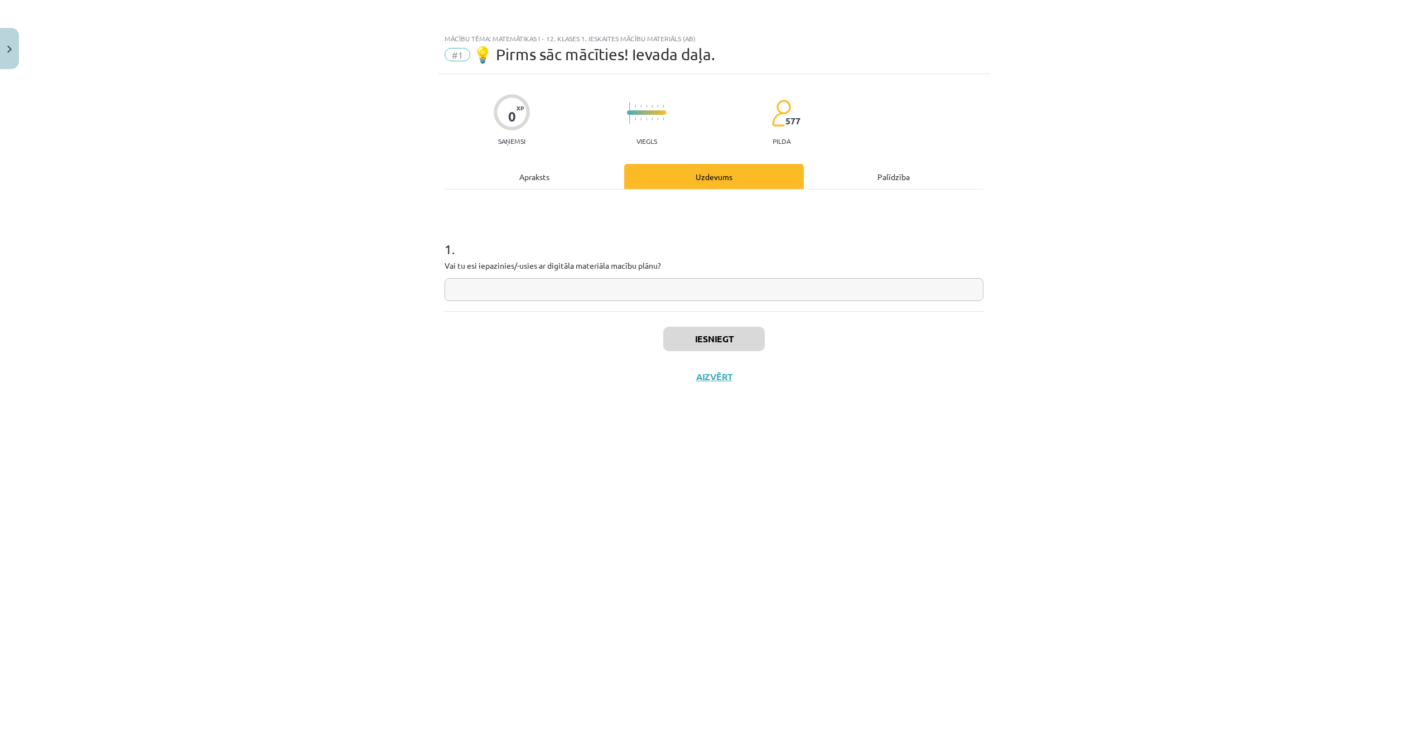
click at [503, 275] on div "1 . Vai tu esi iepazinies/-usies ar digitāla materiāla macību plānu?" at bounding box center [713, 261] width 539 height 79
click at [514, 280] on input "text" at bounding box center [713, 289] width 539 height 23
type input "*"
type input "**"
click at [698, 338] on button "Iesniegt" at bounding box center [713, 339] width 101 height 25
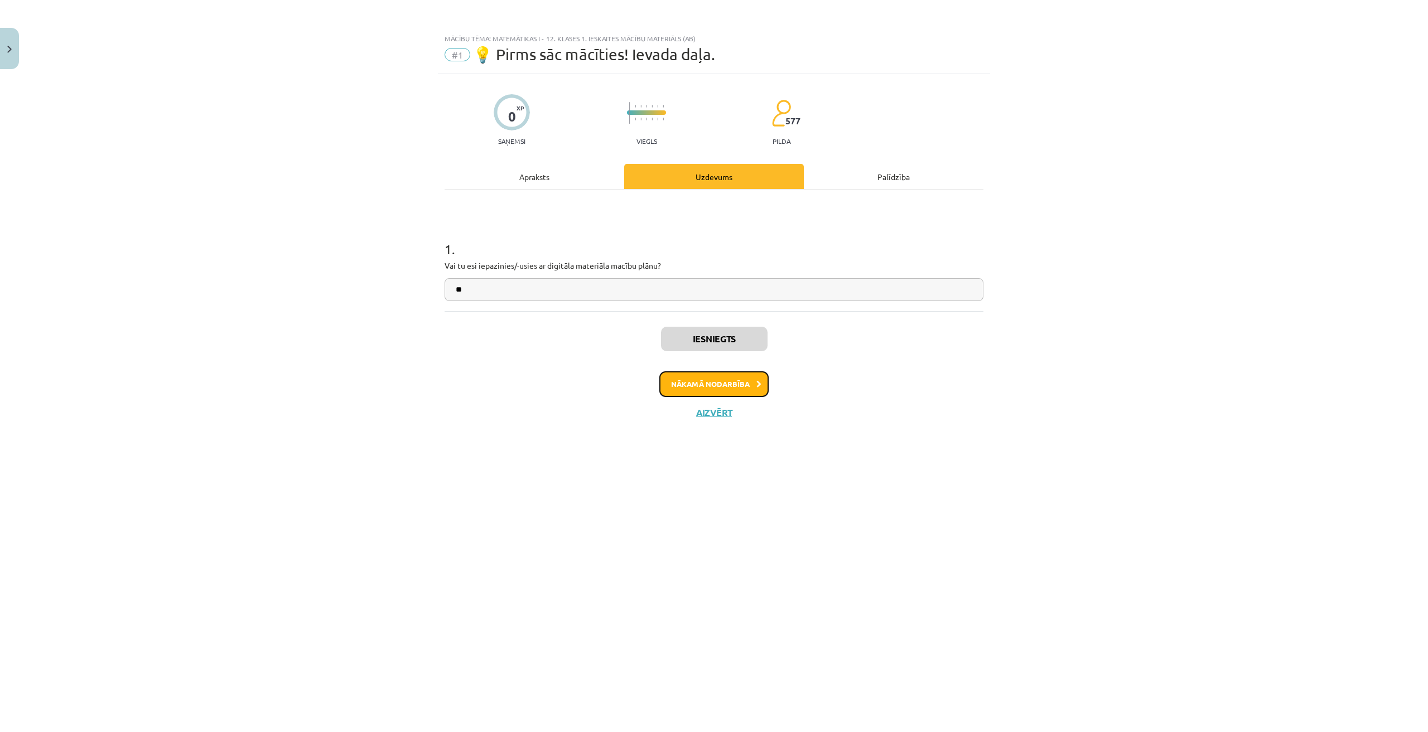
click at [722, 381] on button "Nākamā nodarbība" at bounding box center [713, 384] width 109 height 26
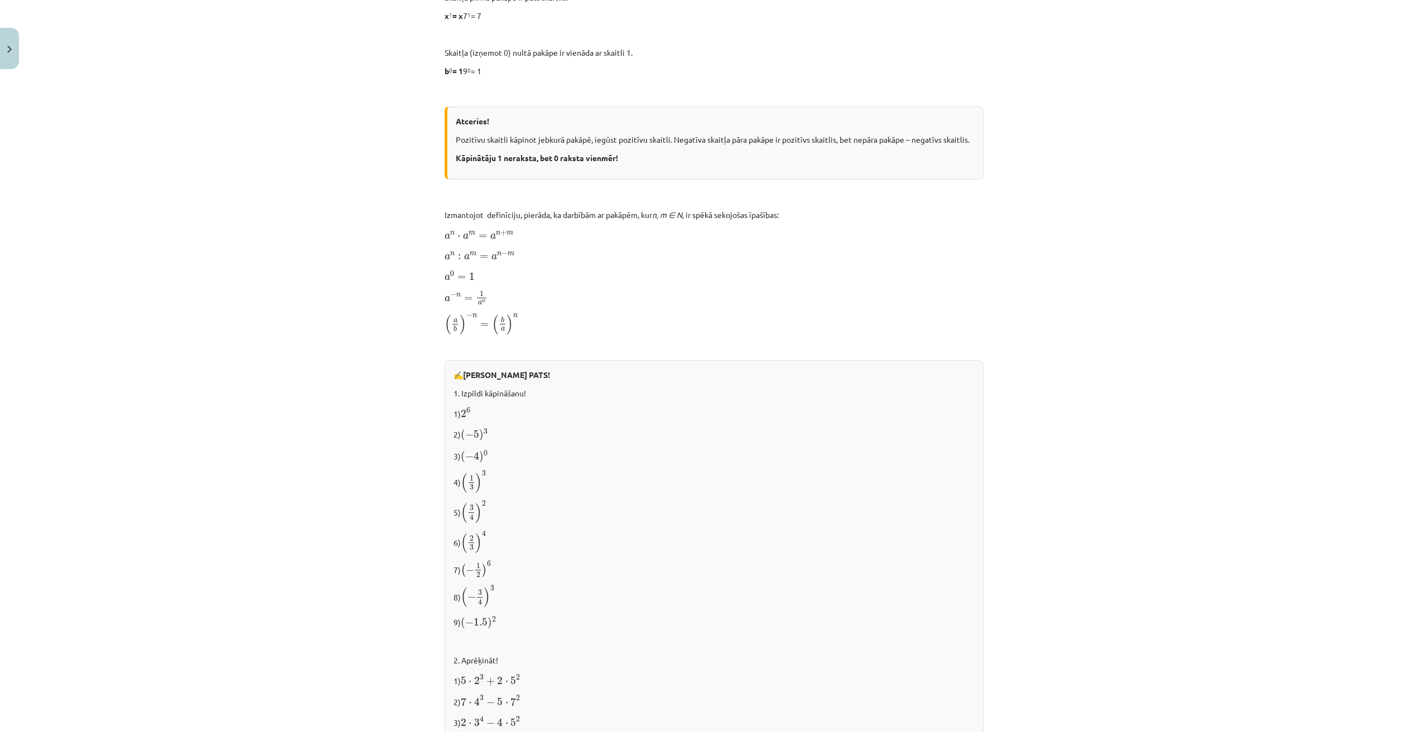
scroll to position [852, 0]
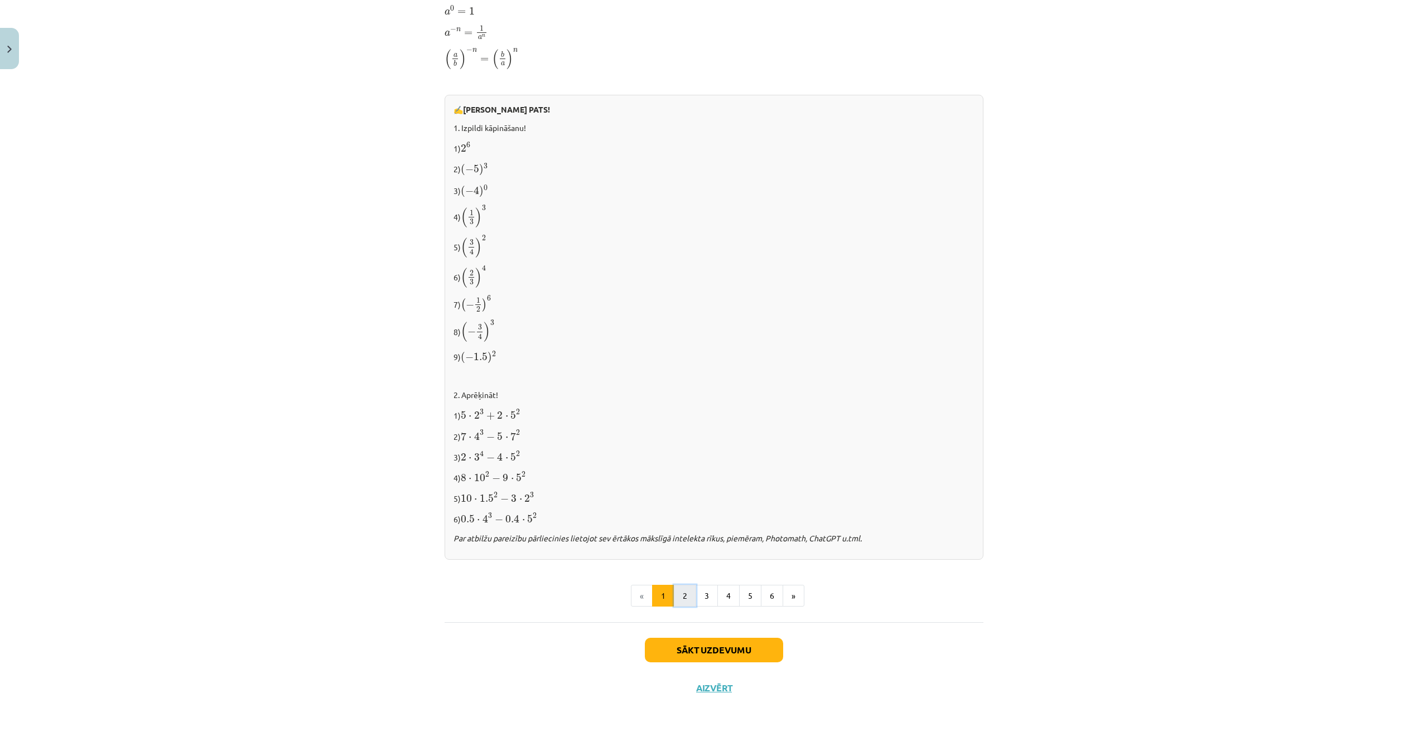
click at [675, 589] on button "2" at bounding box center [685, 596] width 22 height 22
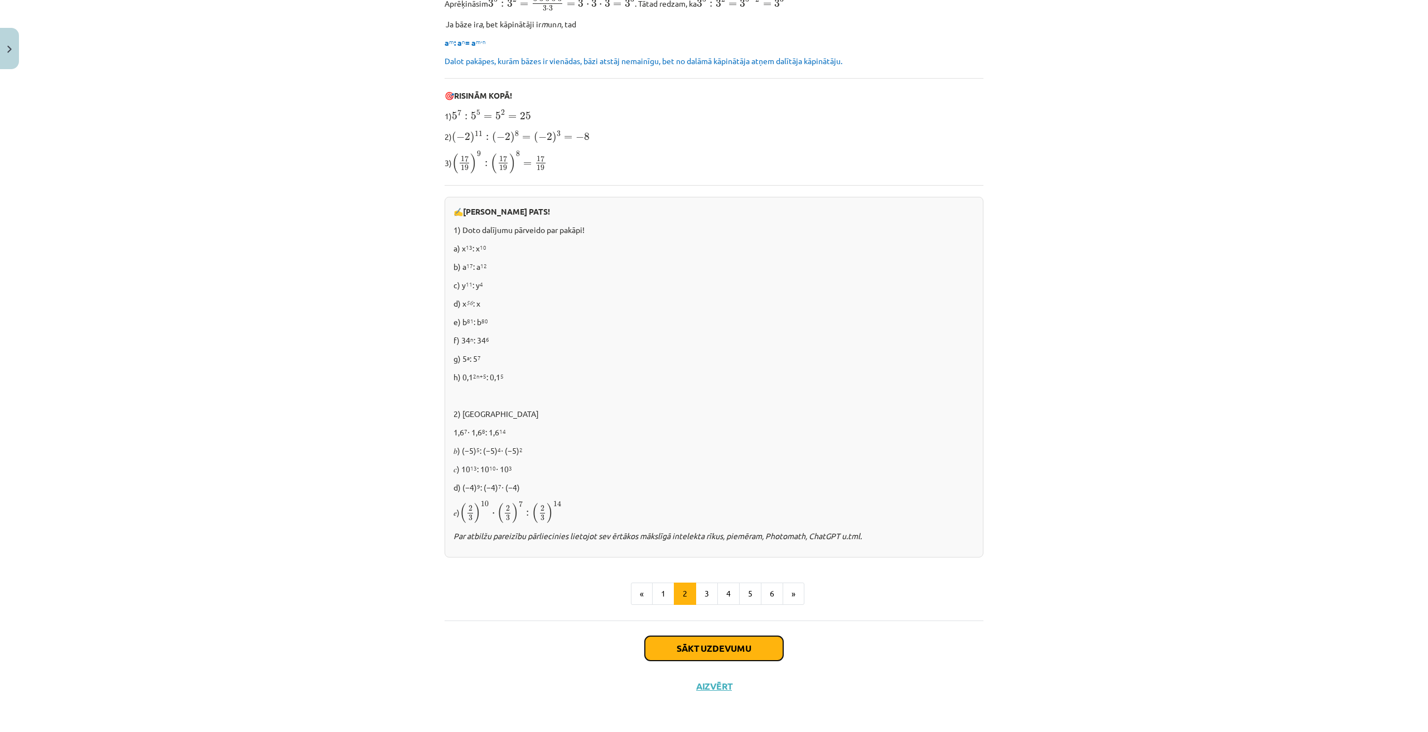
click at [727, 650] on button "Sākt uzdevumu" at bounding box center [714, 648] width 138 height 25
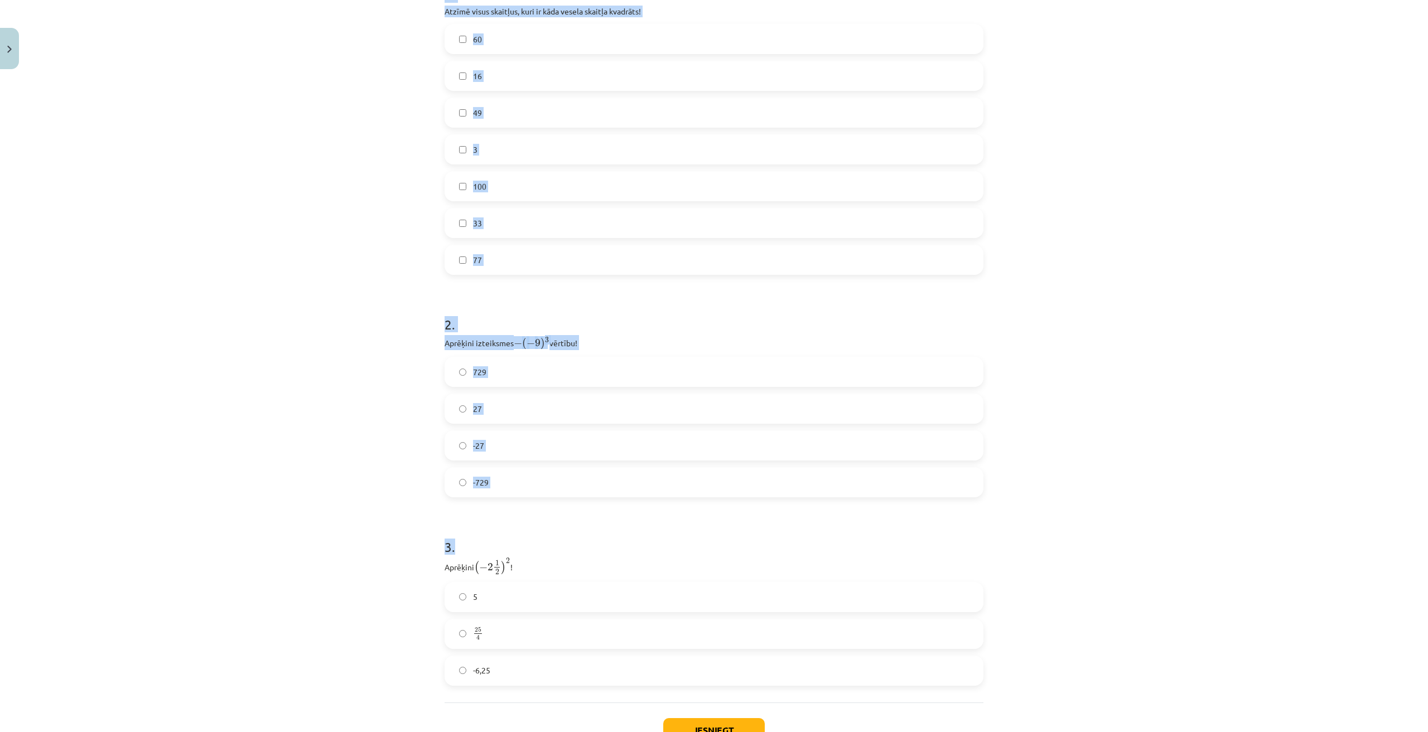
scroll to position [337, 0]
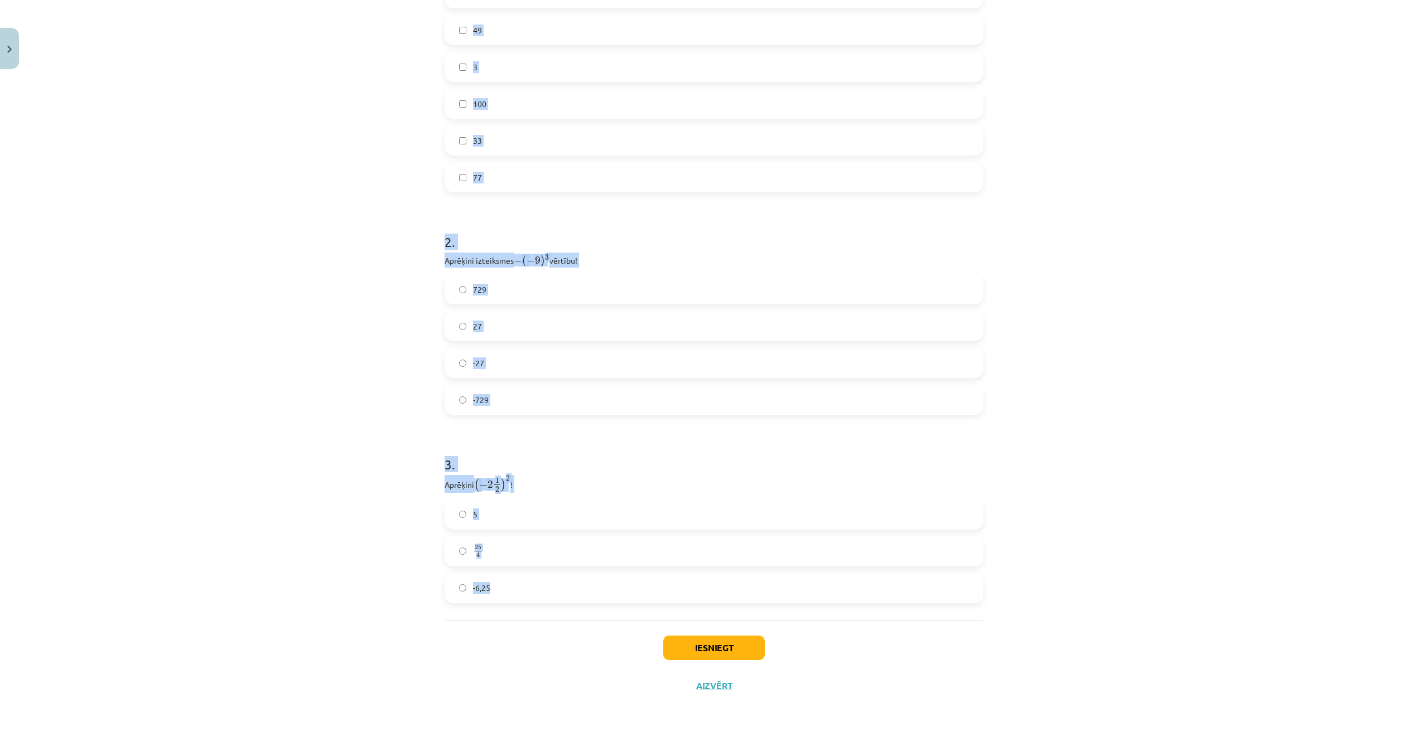
drag, startPoint x: 430, startPoint y: 216, endPoint x: 545, endPoint y: 608, distance: 408.3
click at [545, 608] on div "Mācību tēma: Matemātikas i - 12. klases 1. ieskaites mācību materiāls (ab) #2 📝…" at bounding box center [714, 366] width 1428 height 732
copy form "1 . Atzīmē visus skaitļus, kuri ir kāda vesela skaitļa kvadrāts! 60 16 49 3 100…"
click at [1116, 368] on div "Mācību tēma: Matemātikas i - 12. klases 1. ieskaites mācību materiāls (ab) #2 📝…" at bounding box center [714, 366] width 1428 height 732
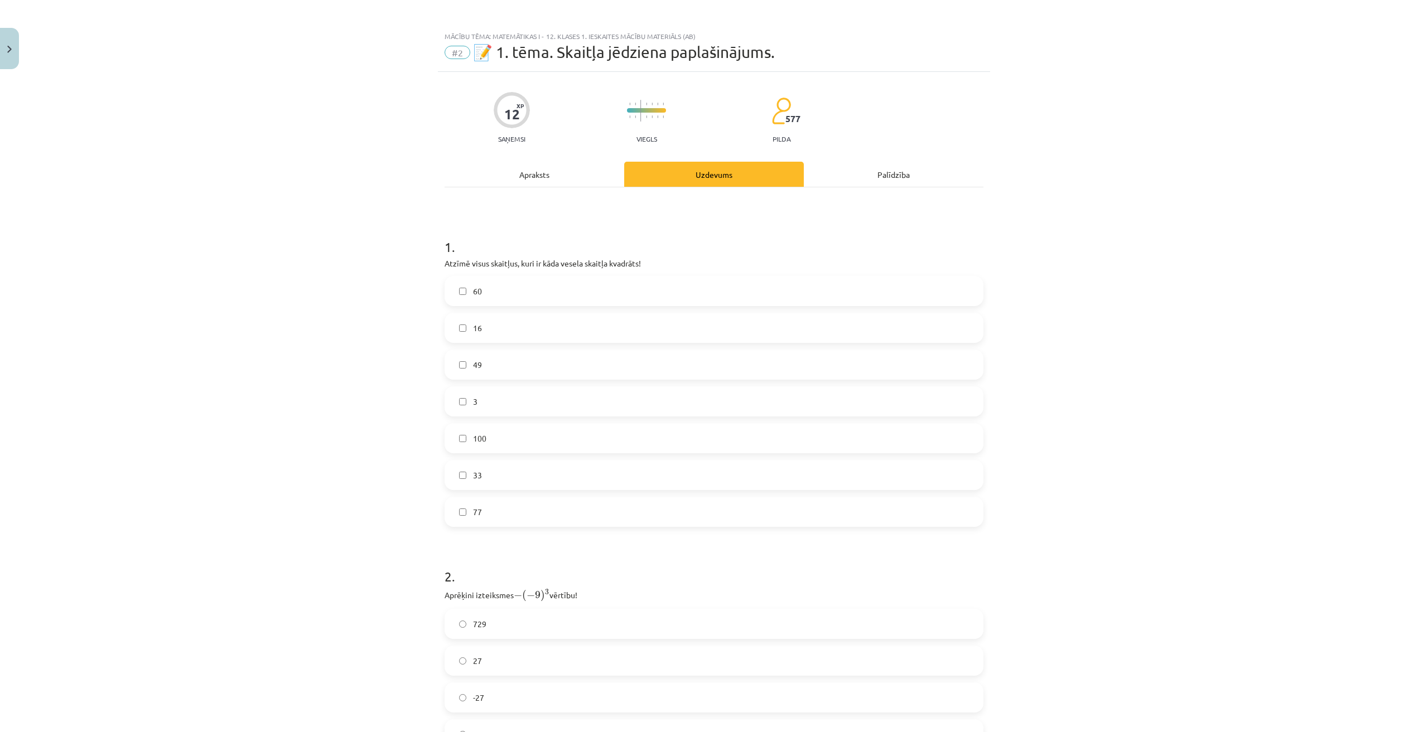
scroll to position [0, 0]
click at [1229, 380] on div "Mācību tēma: Matemātikas i - 12. klases 1. ieskaites mācību materiāls (ab) #2 📝…" at bounding box center [714, 366] width 1428 height 732
click at [521, 321] on label "16" at bounding box center [714, 330] width 536 height 28
click at [483, 357] on label "49" at bounding box center [714, 367] width 536 height 28
click at [496, 443] on label "100" at bounding box center [714, 441] width 536 height 28
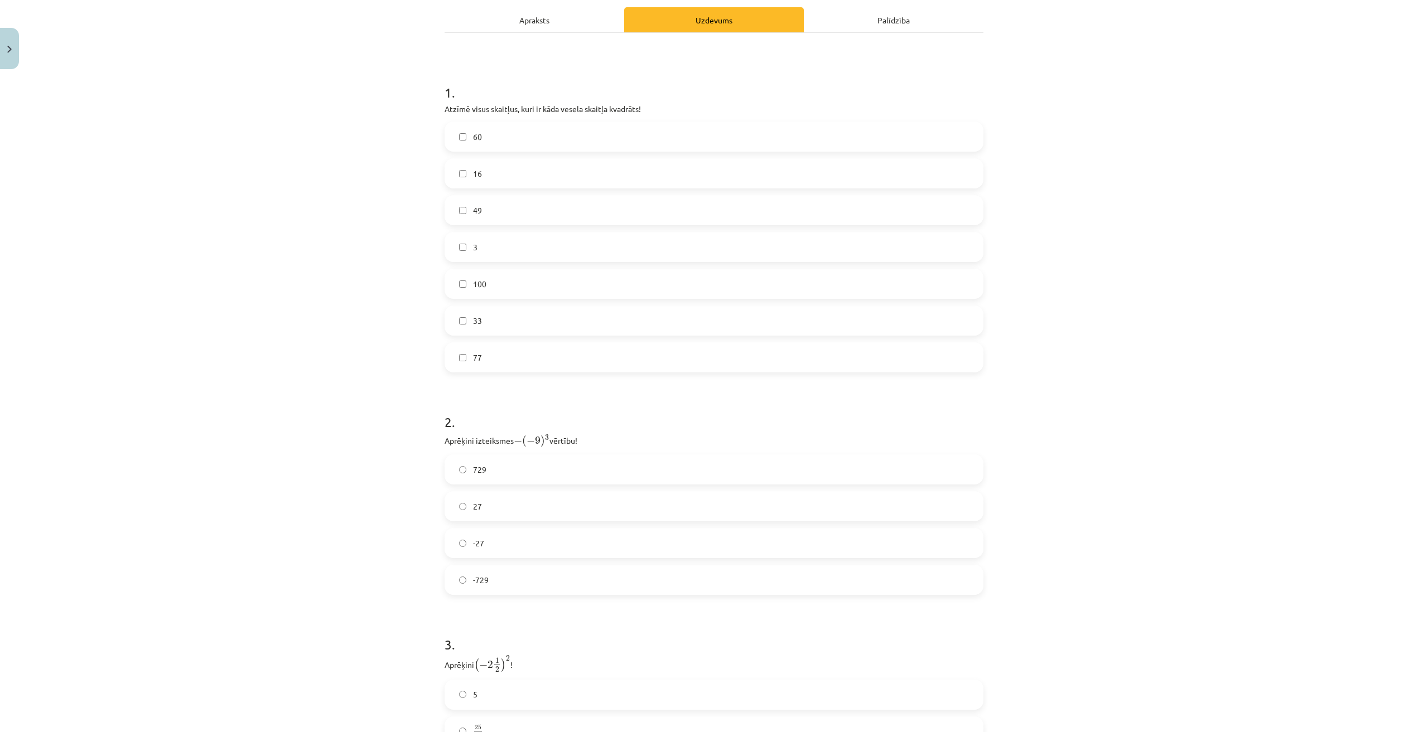
scroll to position [279, 0]
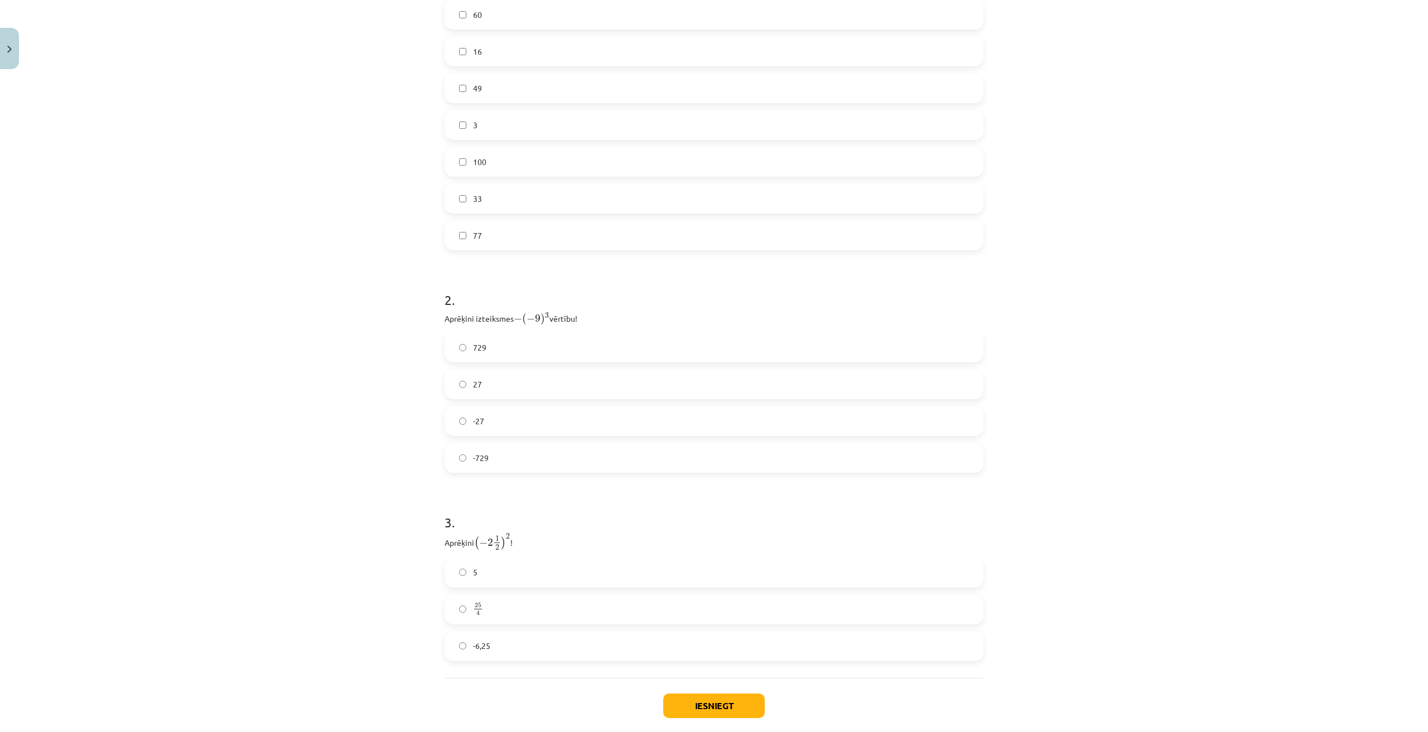
click at [485, 347] on label "729" at bounding box center [714, 347] width 536 height 28
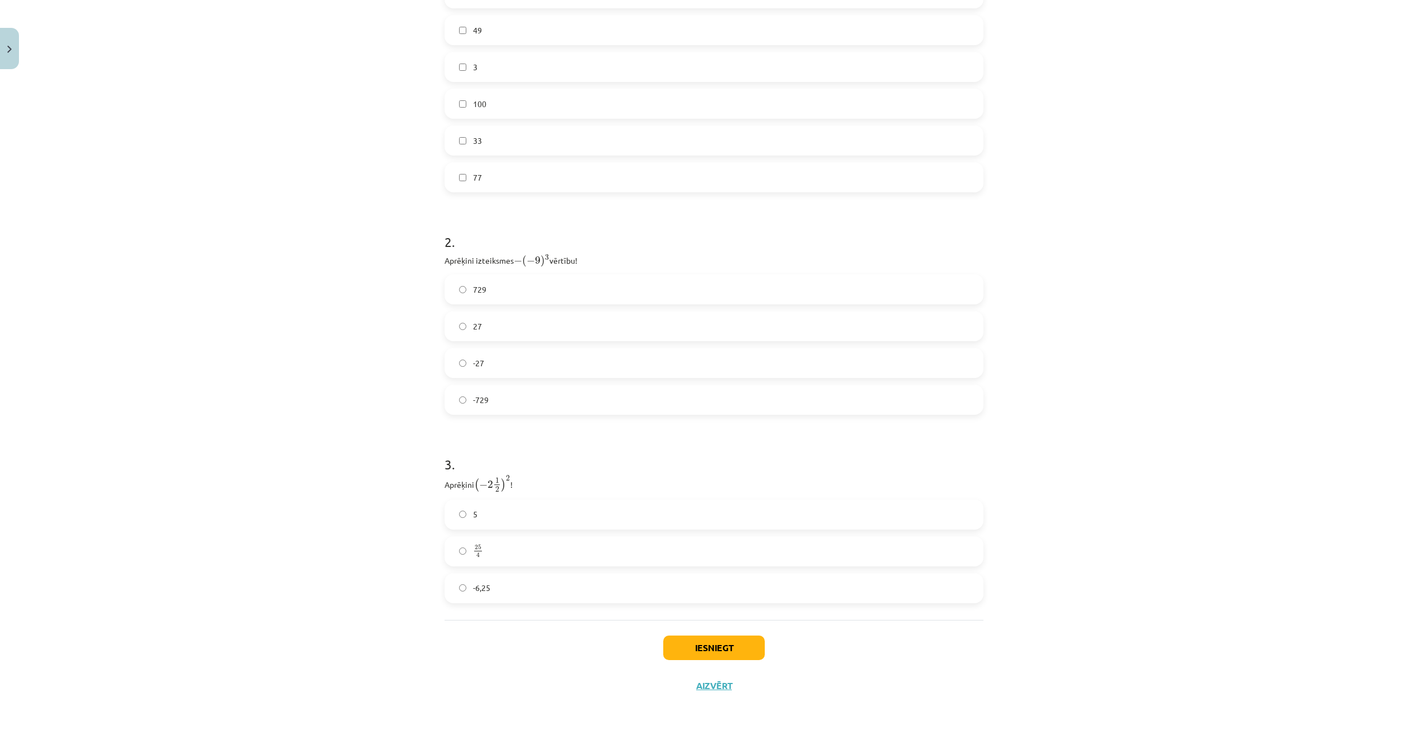
click at [526, 587] on label "-6,25" at bounding box center [714, 588] width 536 height 28
click at [514, 512] on label "5" at bounding box center [714, 515] width 536 height 28
click at [705, 649] on button "Iesniegt" at bounding box center [713, 648] width 101 height 25
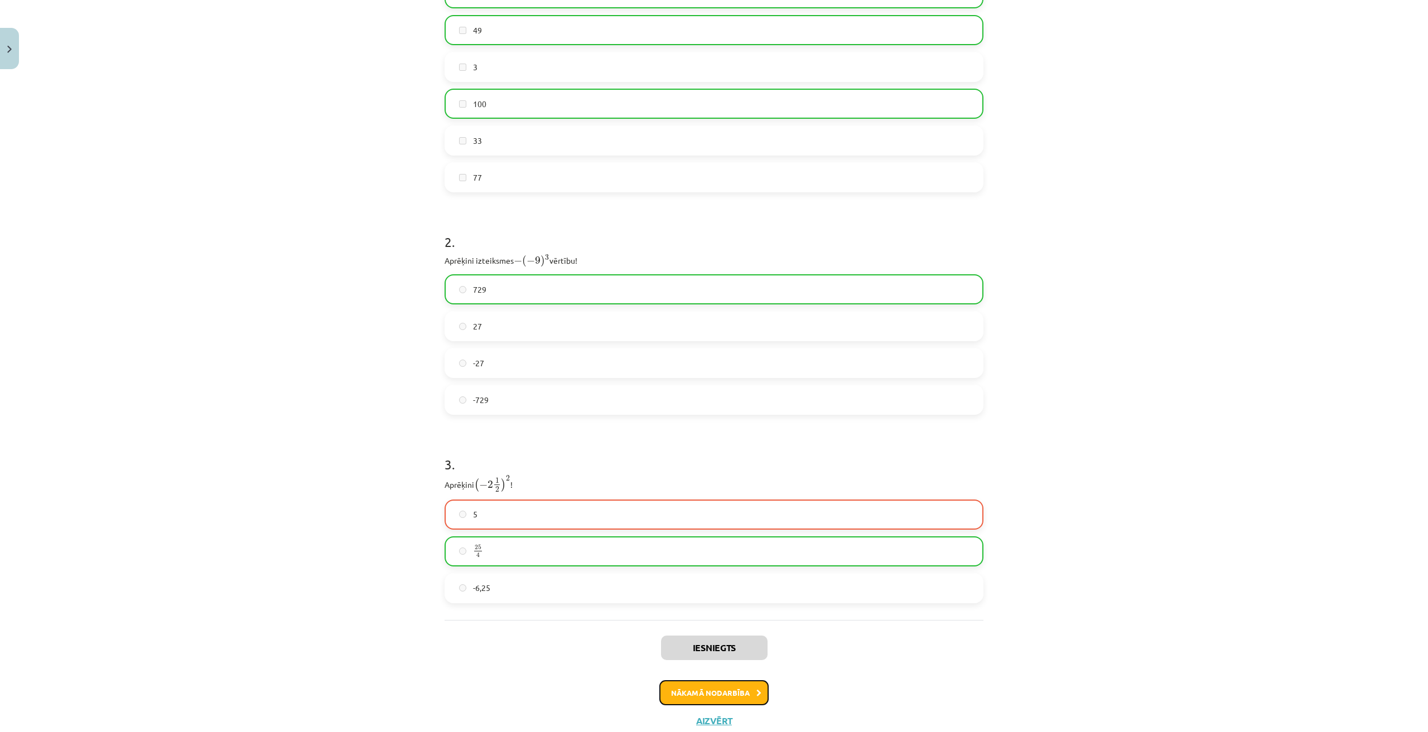
click at [697, 690] on button "Nākamā nodarbība" at bounding box center [713, 693] width 109 height 26
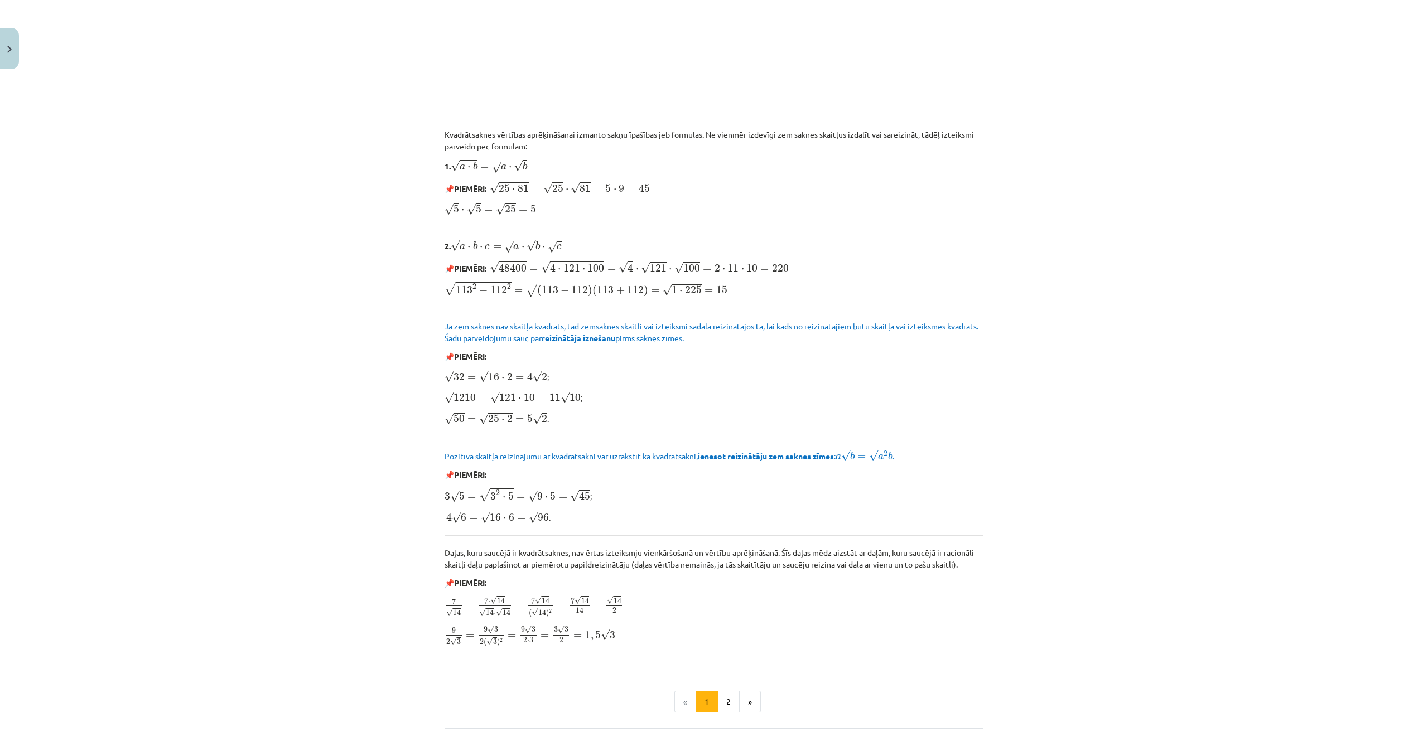
scroll to position [1014, 0]
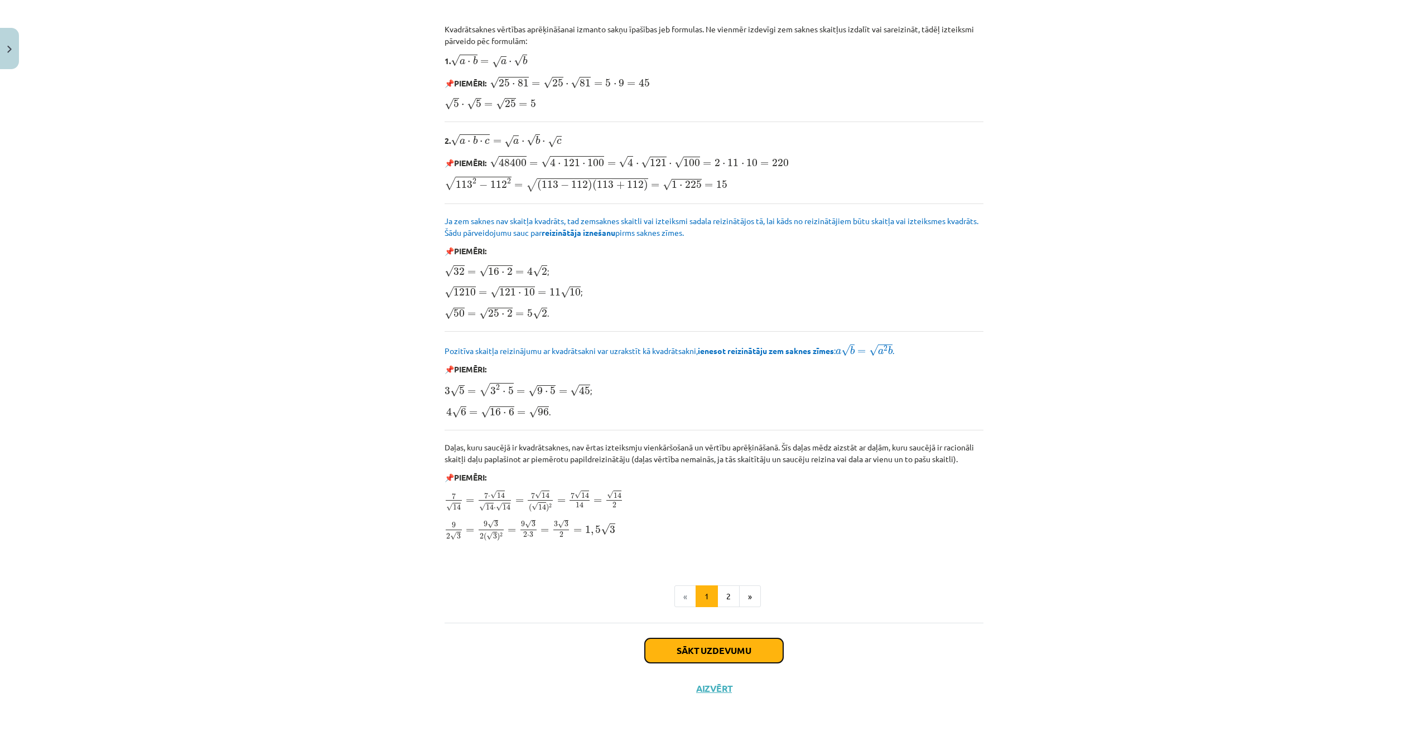
click at [710, 645] on button "Sākt uzdevumu" at bounding box center [714, 650] width 138 height 25
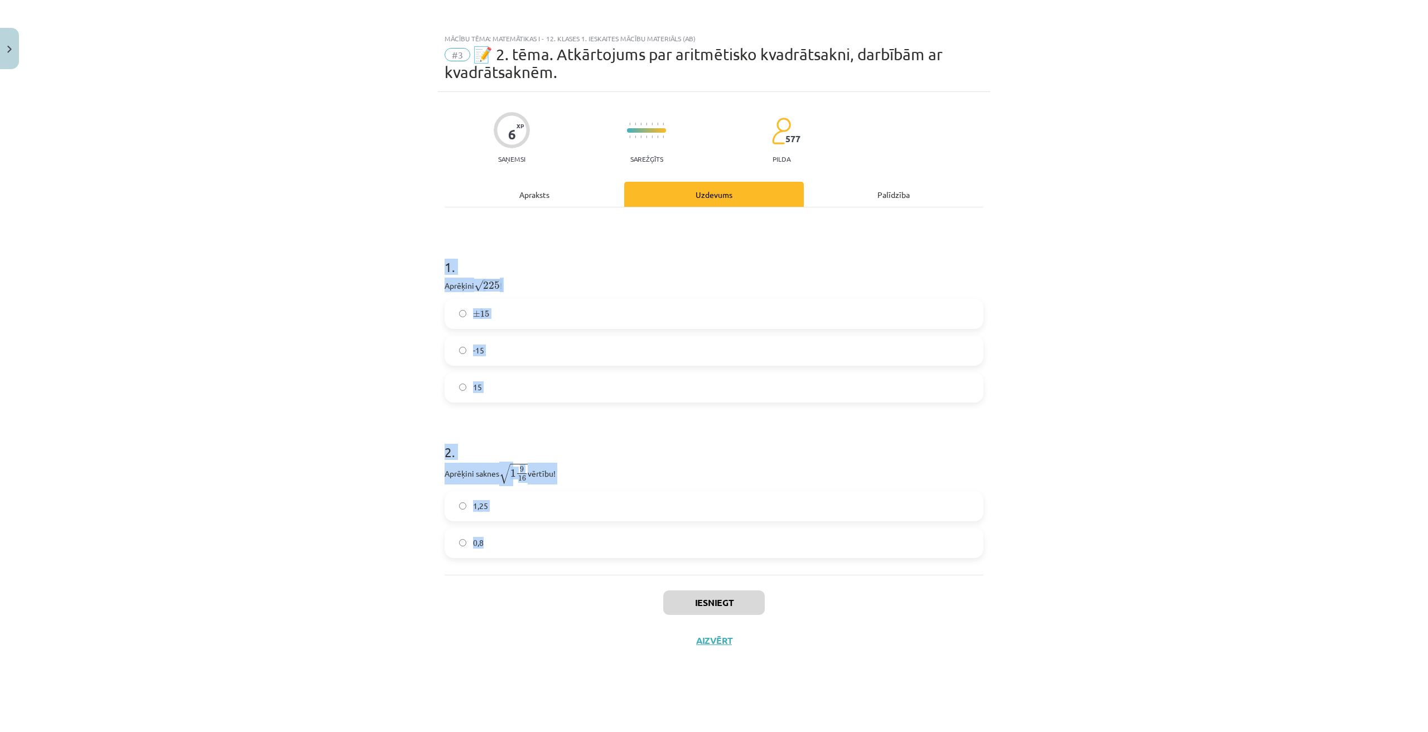
drag, startPoint x: 444, startPoint y: 247, endPoint x: 539, endPoint y: 543, distance: 310.7
click at [539, 543] on form "1 . Aprēķini √ 225 225 ! ± 15 ± 15 -15 15 2 . Aprēķini saknes √ 1 9 16 1 9 16 v…" at bounding box center [713, 399] width 539 height 318
copy form "1 . Aprēķini √ 225 225 ! ± 15 ± 15 -15 15 2 . Aprēķini saknes √ 1 9 16 1 9 16 v…"
click at [1159, 448] on div "Mācību tēma: Matemātikas i - 12. klases 1. ieskaites mācību materiāls (ab) #3 📝…" at bounding box center [714, 366] width 1428 height 732
click at [1062, 405] on div "Mācību tēma: Matemātikas i - 12. klases 1. ieskaites mācību materiāls (ab) #3 📝…" at bounding box center [714, 366] width 1428 height 732
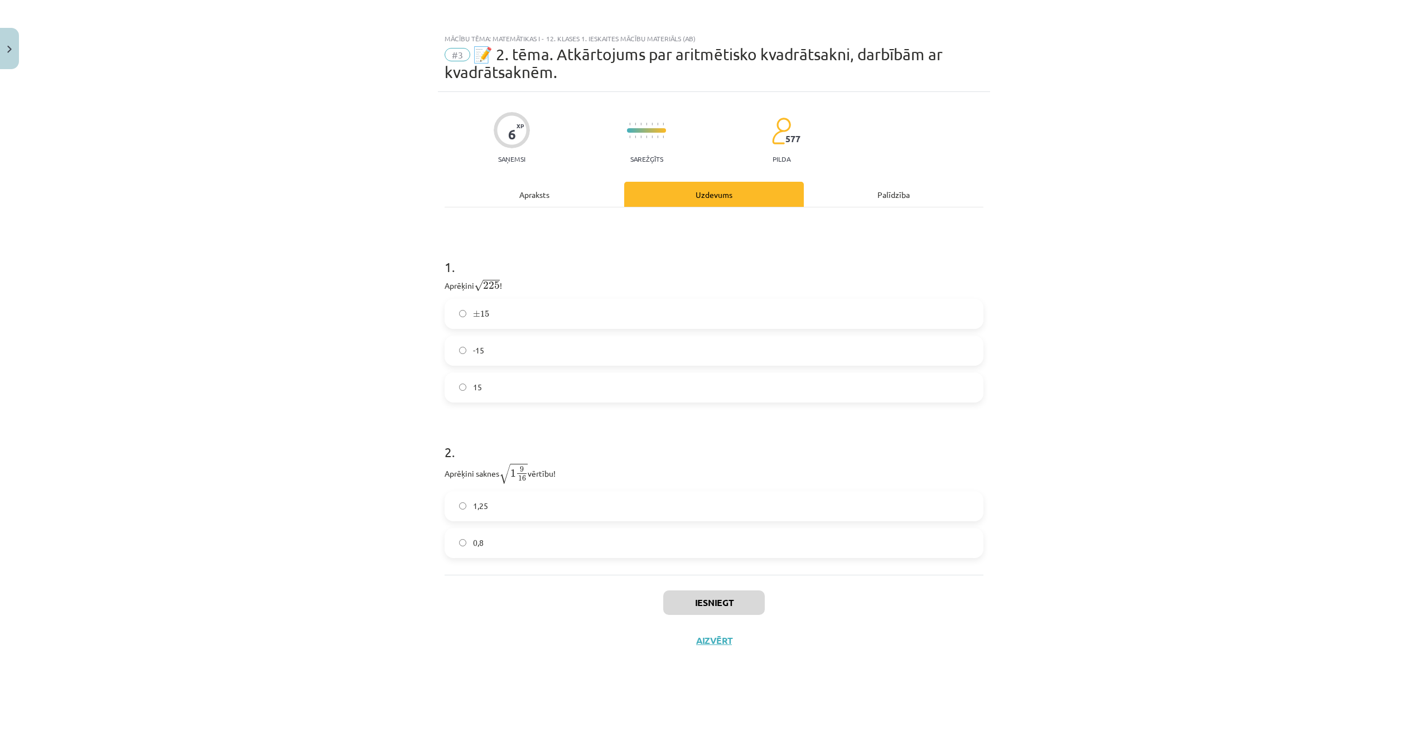
click at [988, 388] on div "6 XP Saņemsi Sarežģīts 577 pilda Apraksts Uzdevums Palīdzība 1 . Aprēķini √ 225…" at bounding box center [714, 398] width 552 height 612
click at [501, 374] on label "15" at bounding box center [714, 388] width 536 height 28
click at [570, 531] on label "0,8" at bounding box center [714, 543] width 536 height 28
click at [713, 588] on div "Iesniegt Aizvērt" at bounding box center [713, 614] width 539 height 78
click at [716, 591] on button "Iesniegt" at bounding box center [713, 603] width 101 height 25
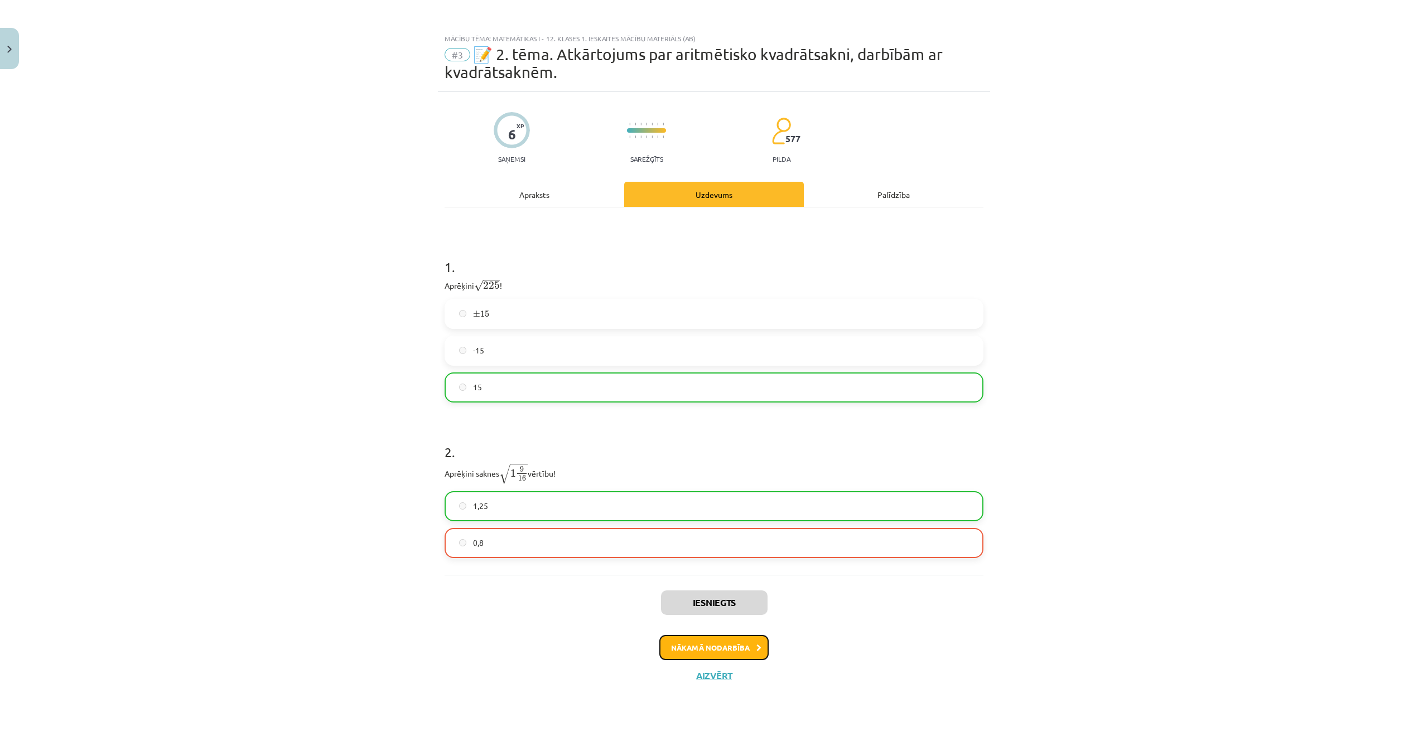
click at [716, 645] on button "Nākamā nodarbība" at bounding box center [713, 648] width 109 height 26
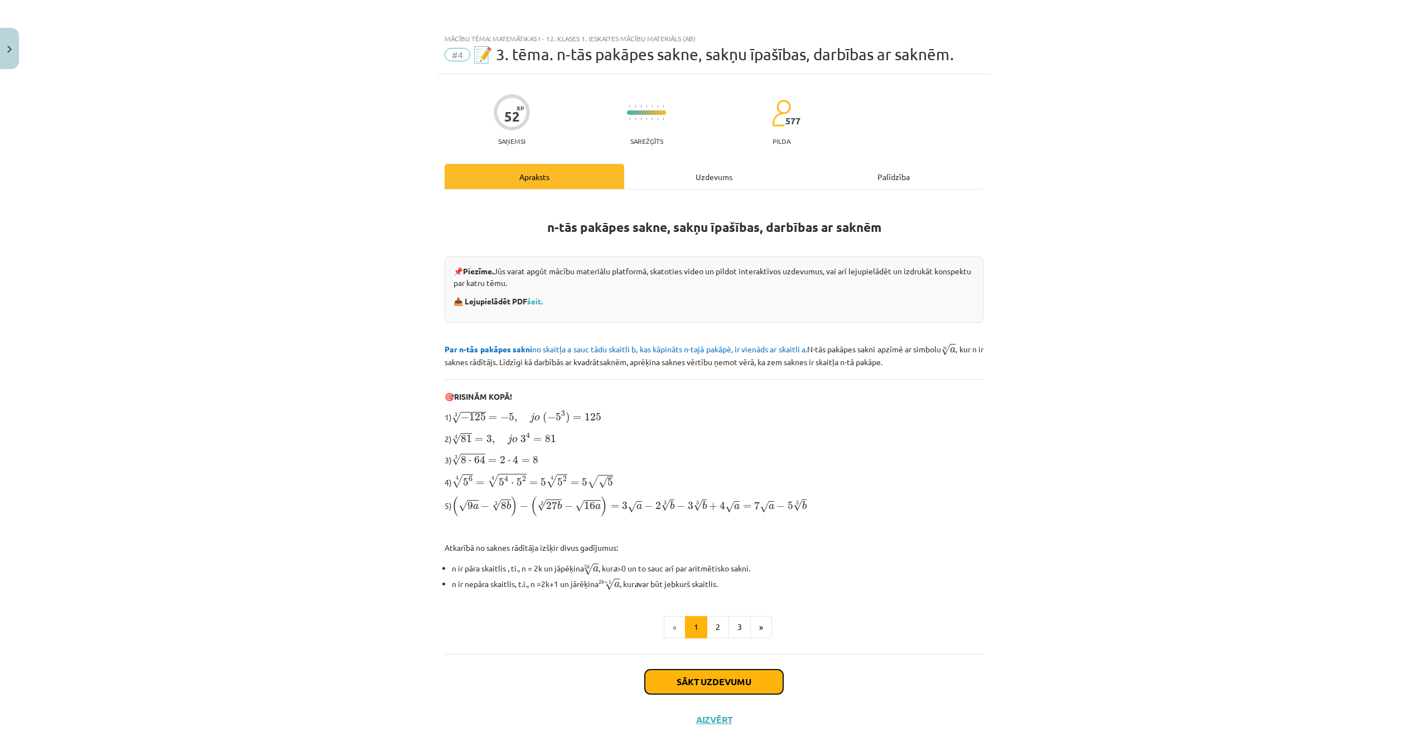
click at [735, 670] on button "Sākt uzdevumu" at bounding box center [714, 682] width 138 height 25
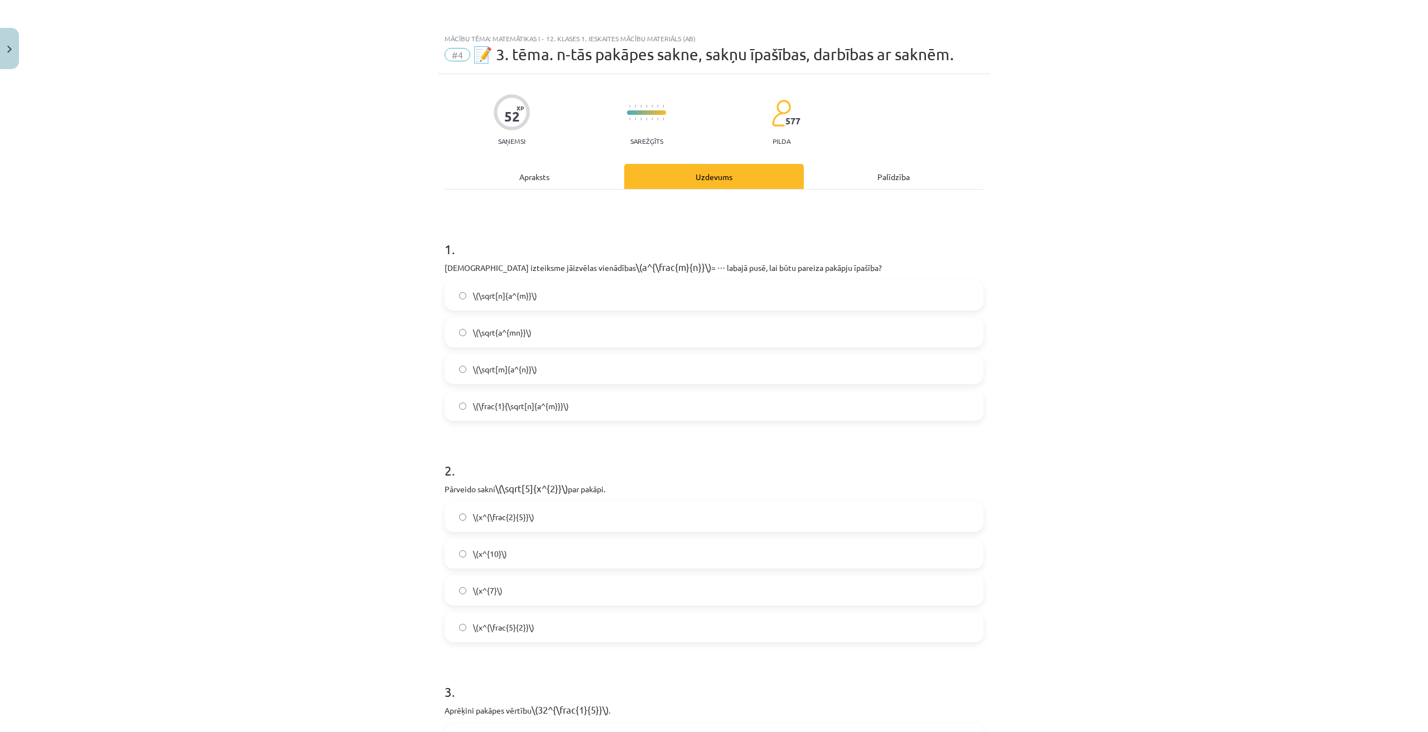
scroll to position [28, 0]
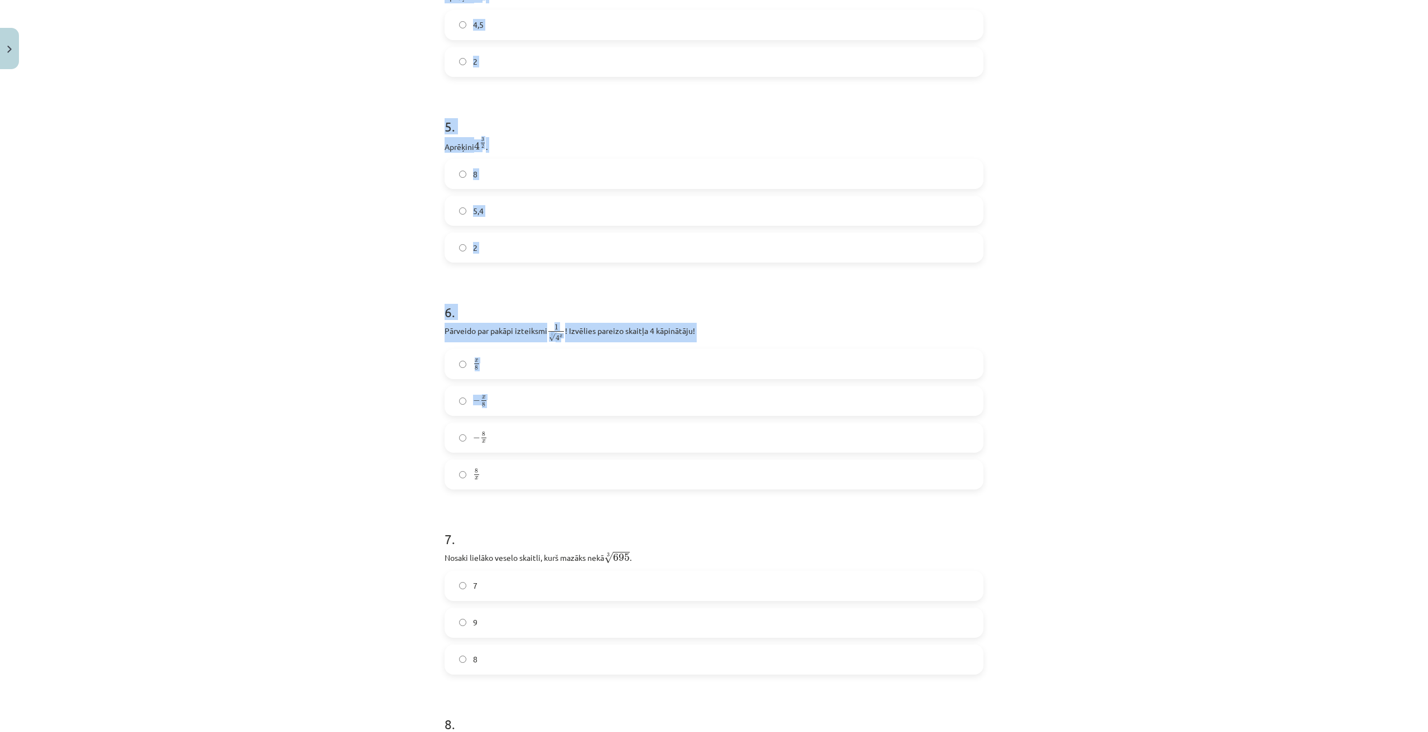
drag, startPoint x: 425, startPoint y: 210, endPoint x: 315, endPoint y: 422, distance: 239.2
click at [315, 422] on div "Mācību tēma: Matemātikas i - 12. klases 1. ieskaites mācību materiāls (ab) #4 📝…" at bounding box center [714, 366] width 1428 height 732
click at [313, 419] on div "Mācību tēma: Matemātikas i - 12. klases 1. ieskaites mācību materiāls (ab) #4 📝…" at bounding box center [714, 366] width 1428 height 732
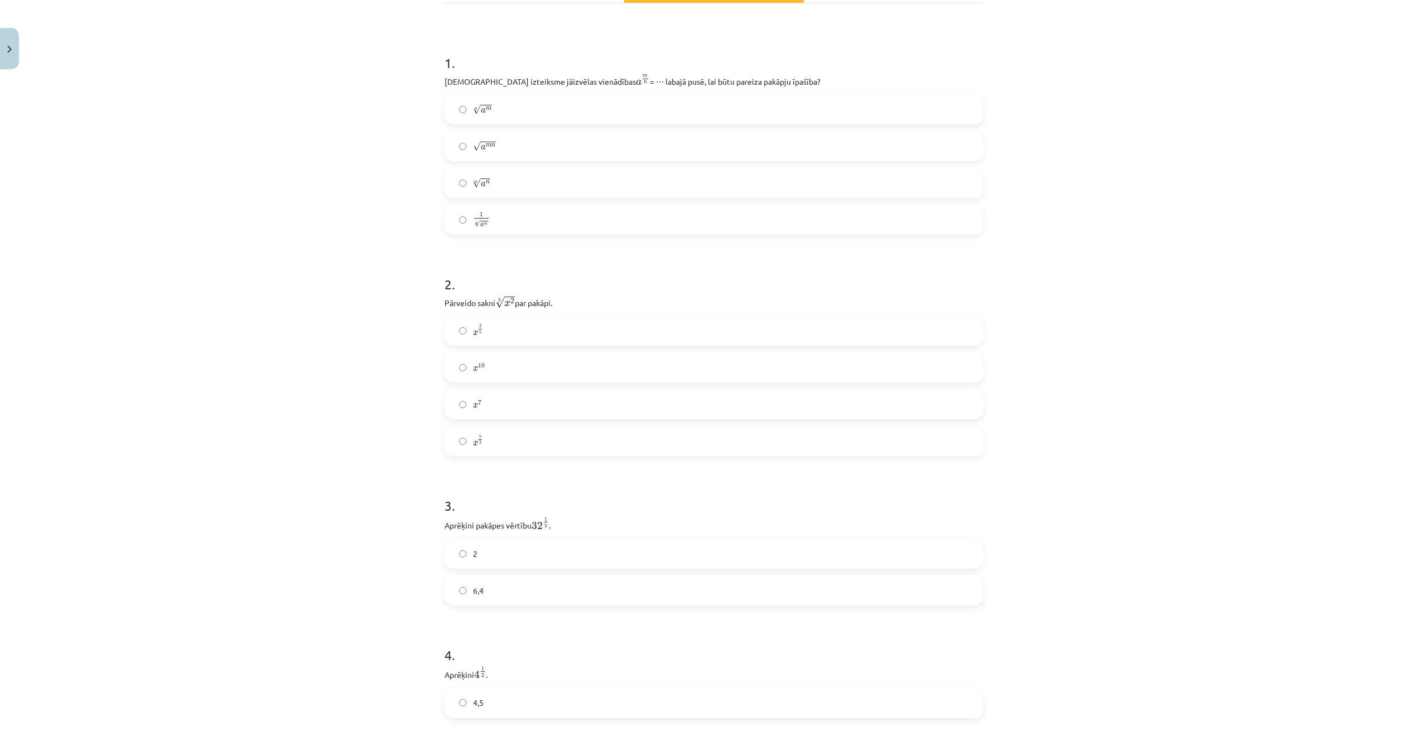
scroll to position [121, 0]
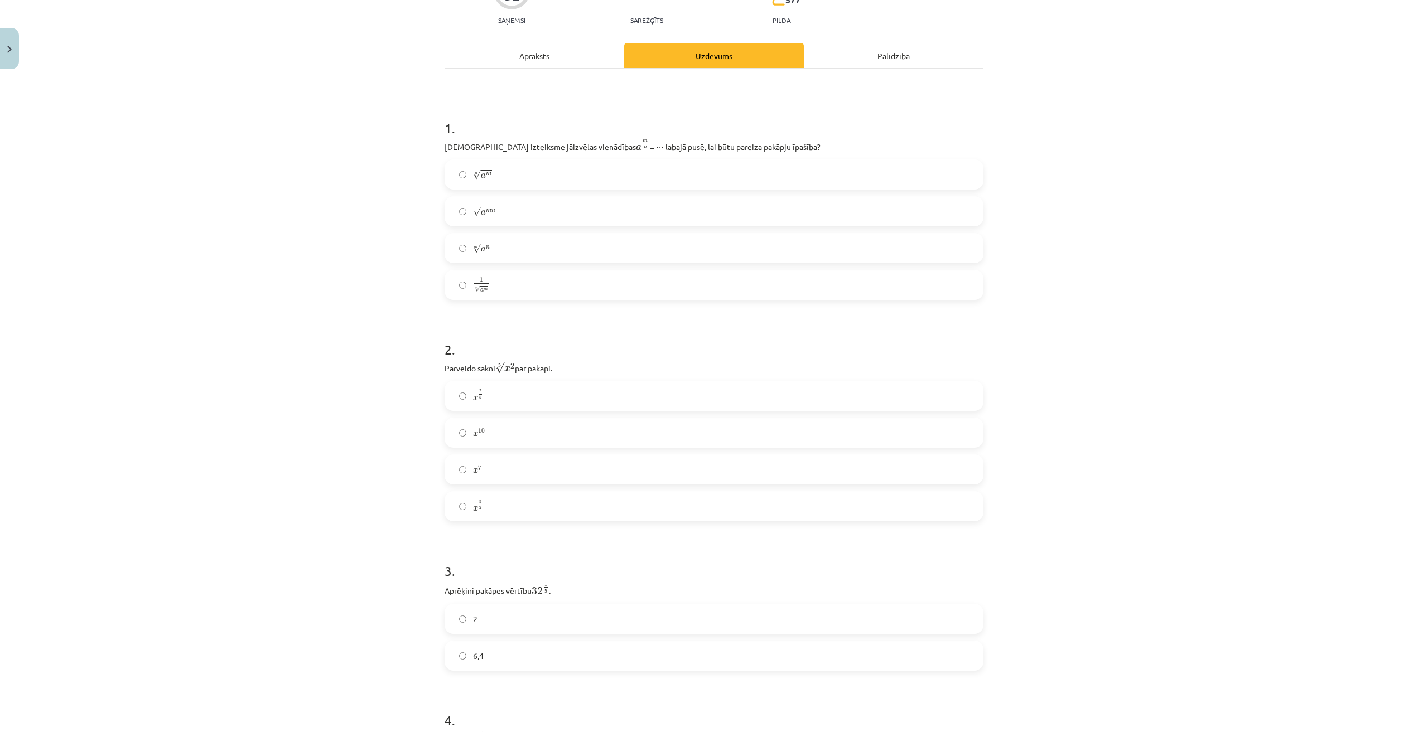
click at [1136, 437] on div "Mācību tēma: Matemātikas i - 12. klases 1. ieskaites mācību materiāls (ab) #4 📝…" at bounding box center [714, 366] width 1428 height 732
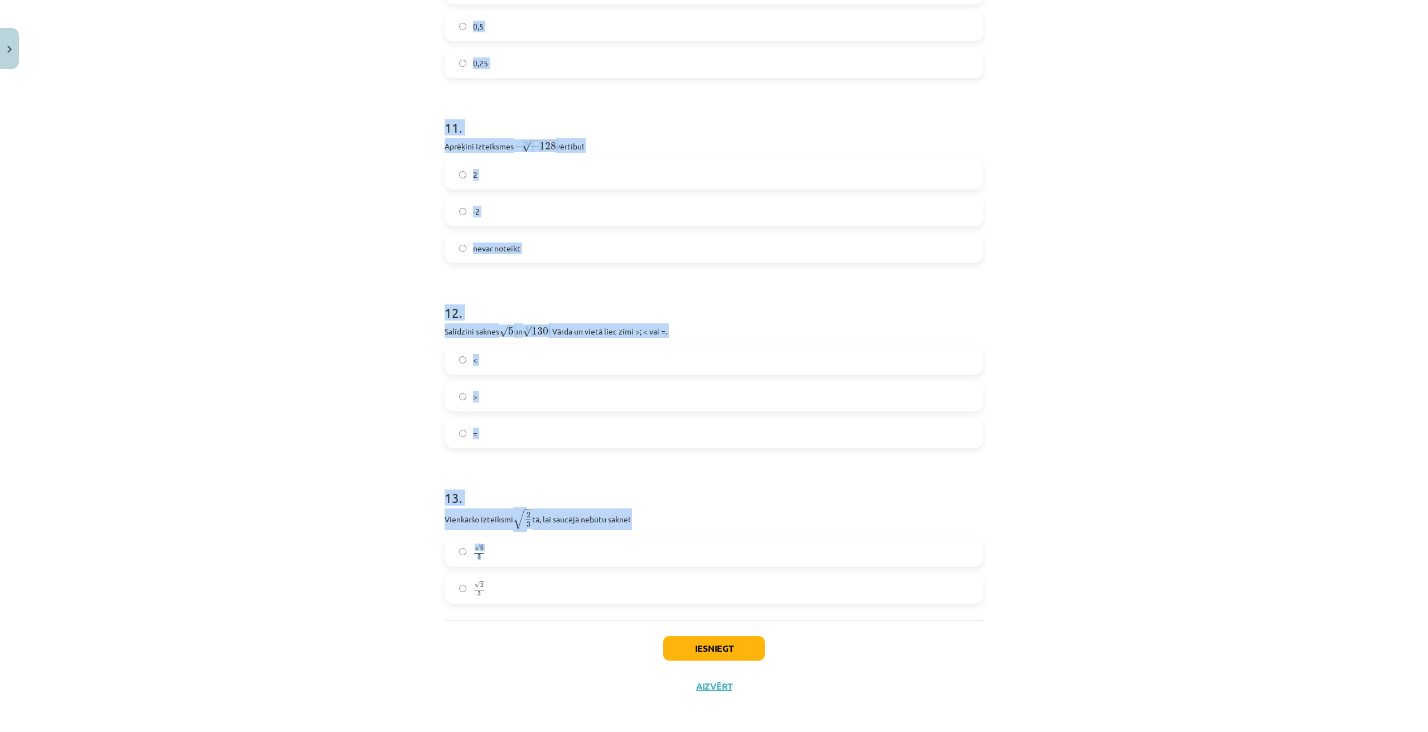
scroll to position [2169, 0]
drag, startPoint x: 618, startPoint y: 394, endPoint x: 637, endPoint y: 587, distance: 193.9
click at [637, 587] on div "Mācību tēma: Matemātikas i - 12. klases 1. ieskaites mācību materiāls (ab) #4 📝…" at bounding box center [714, 366] width 1428 height 732
copy form "7 . Nosaki lielāko veselo skaitli, kurš mazāks nekā 3 √ 695 695 3 . 7 9 8 8 . A…"
click at [1284, 375] on div "Mācību tēma: Matemātikas i - 12. klases 1. ieskaites mācību materiāls (ab) #4 📝…" at bounding box center [714, 366] width 1428 height 732
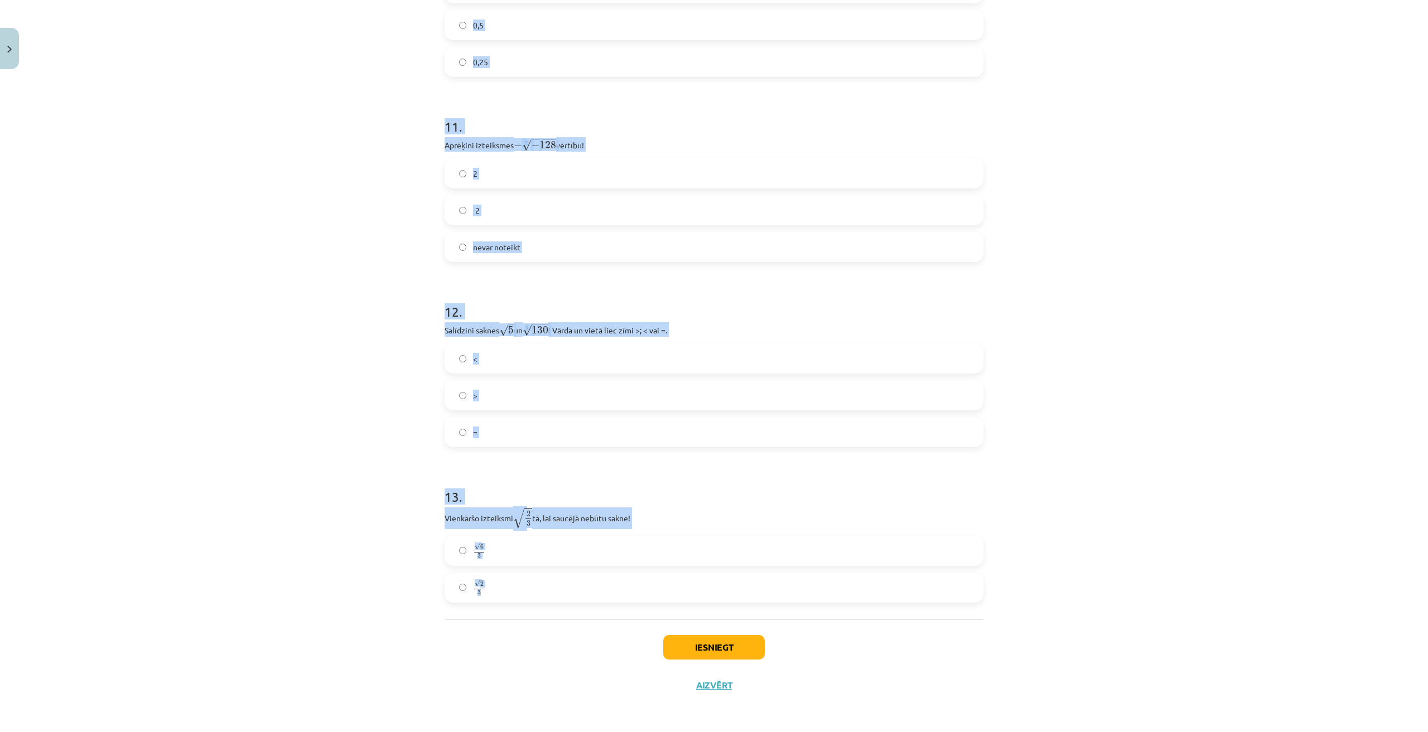
click at [1174, 252] on div "Mācību tēma: Matemātikas i - 12. klases 1. ieskaites mācību materiāls (ab) #4 📝…" at bounding box center [714, 366] width 1428 height 732
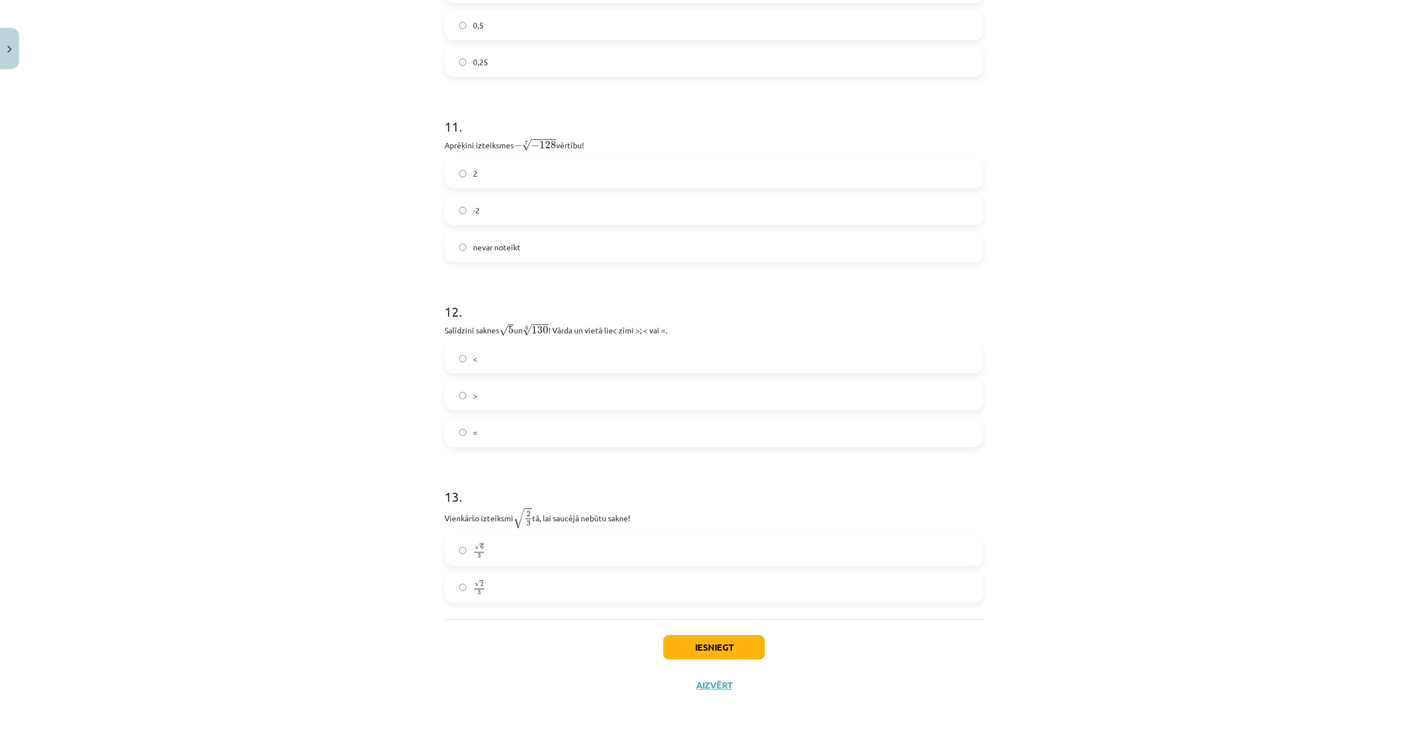
click at [1311, 332] on div "Mācību tēma: Matemātikas i - 12. klases 1. ieskaites mācību materiāls (ab) #4 📝…" at bounding box center [714, 366] width 1428 height 732
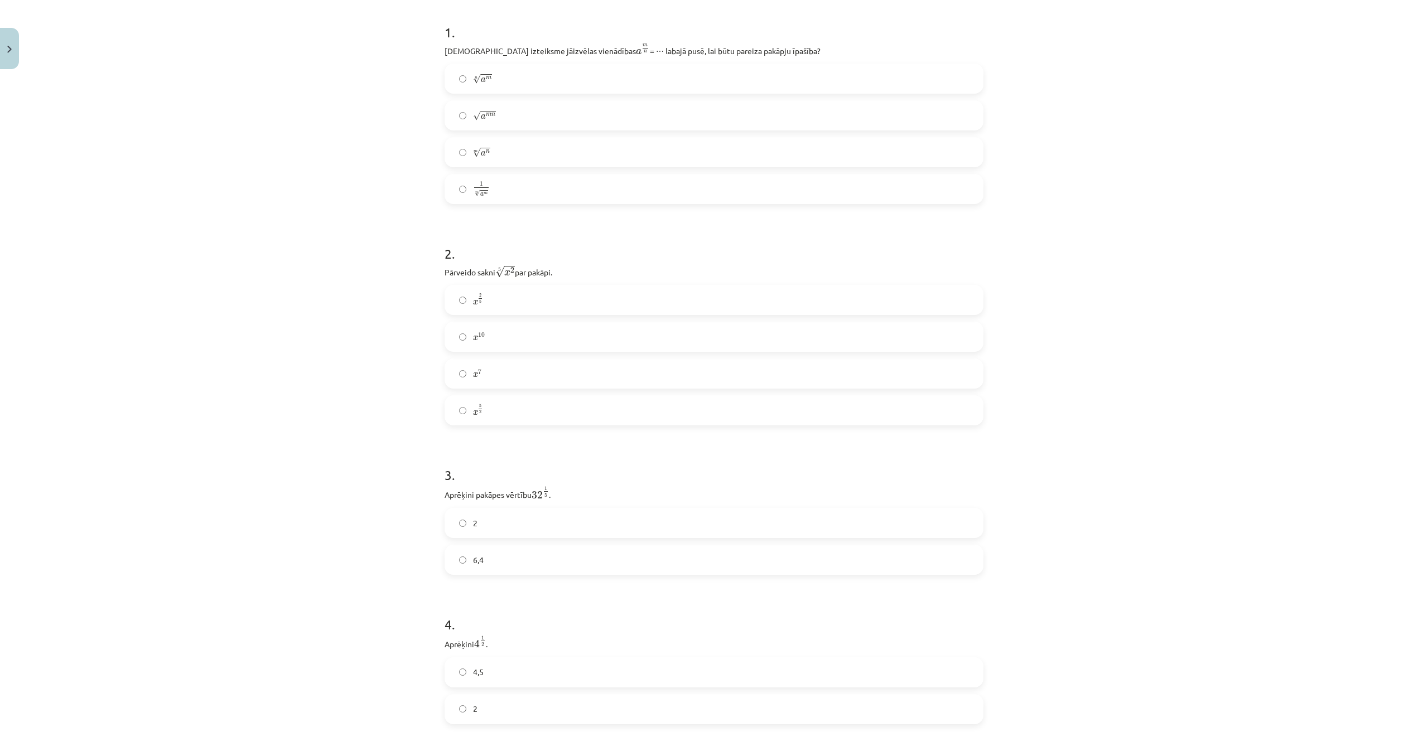
scroll to position [0, 0]
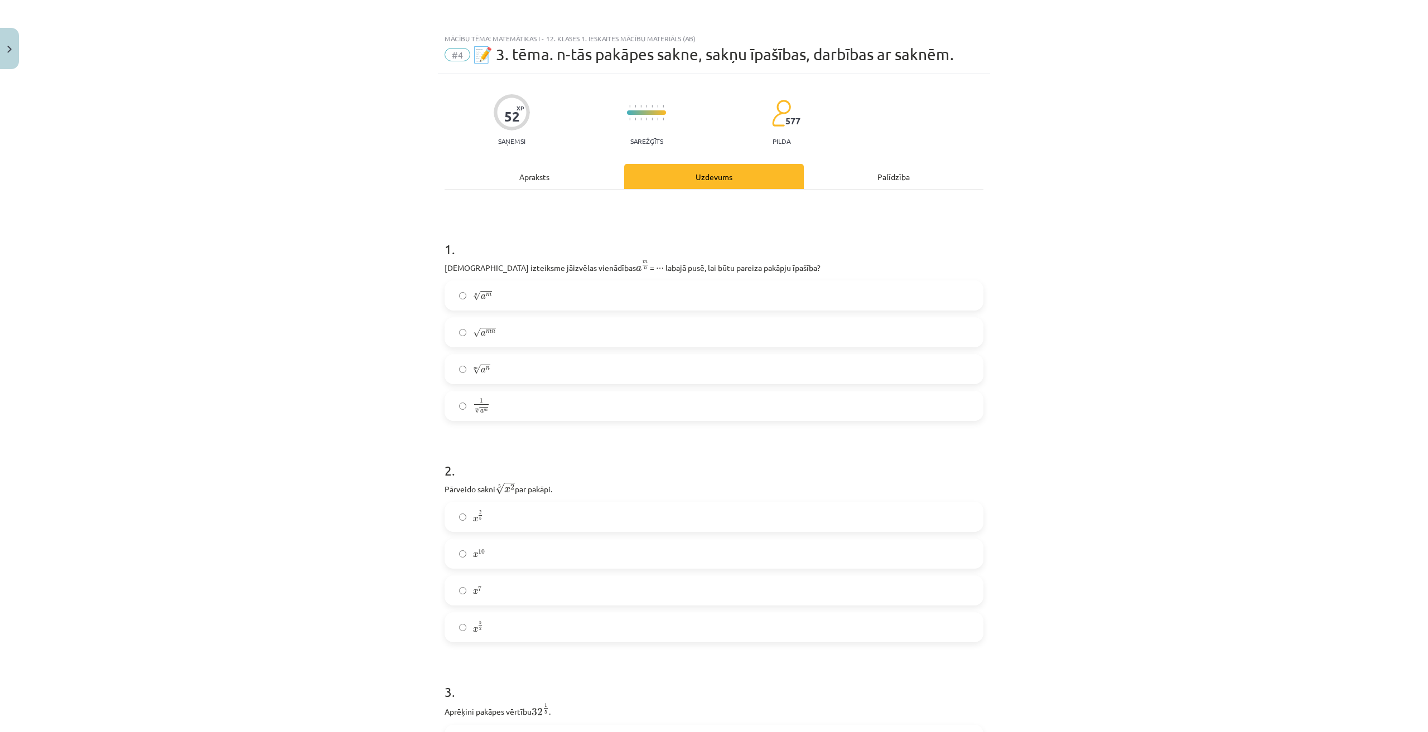
click at [559, 298] on label "n √ a m a m n" at bounding box center [714, 296] width 536 height 28
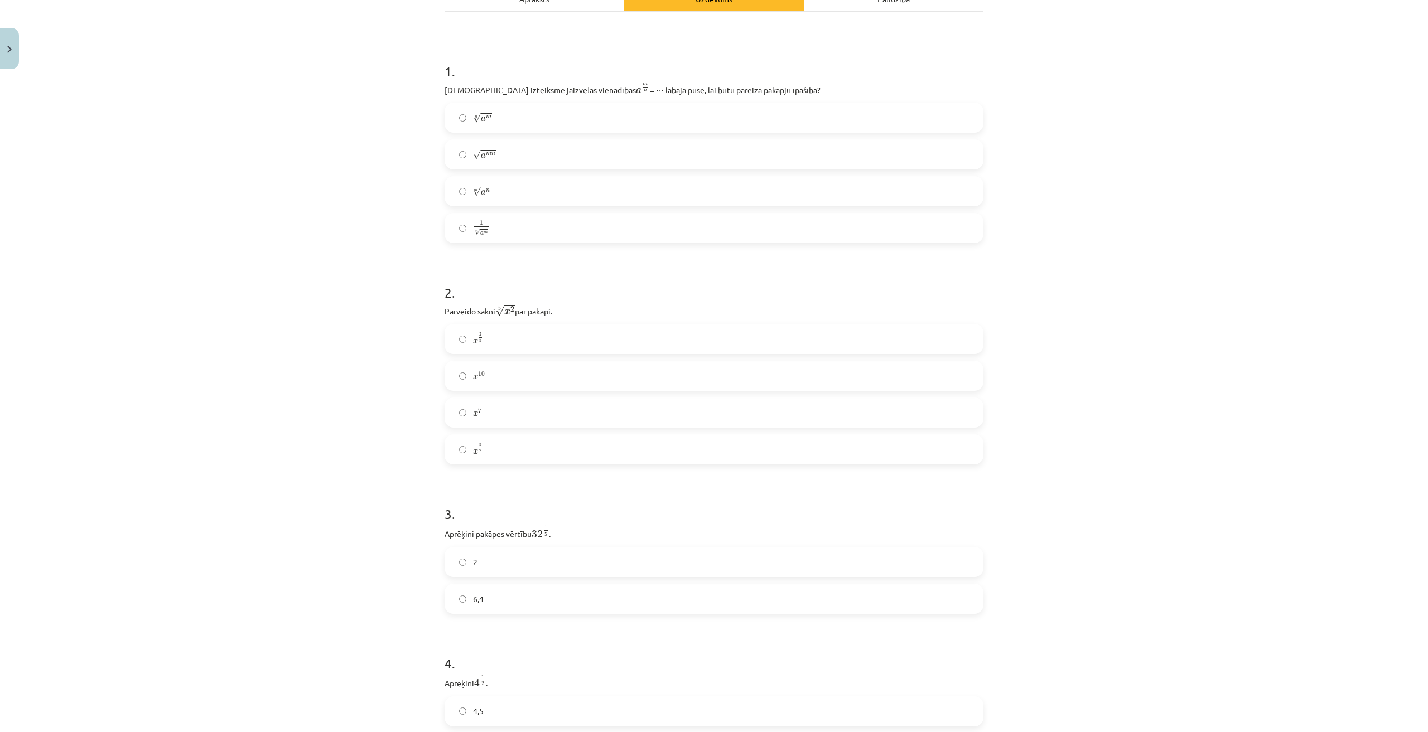
scroll to position [186, 0]
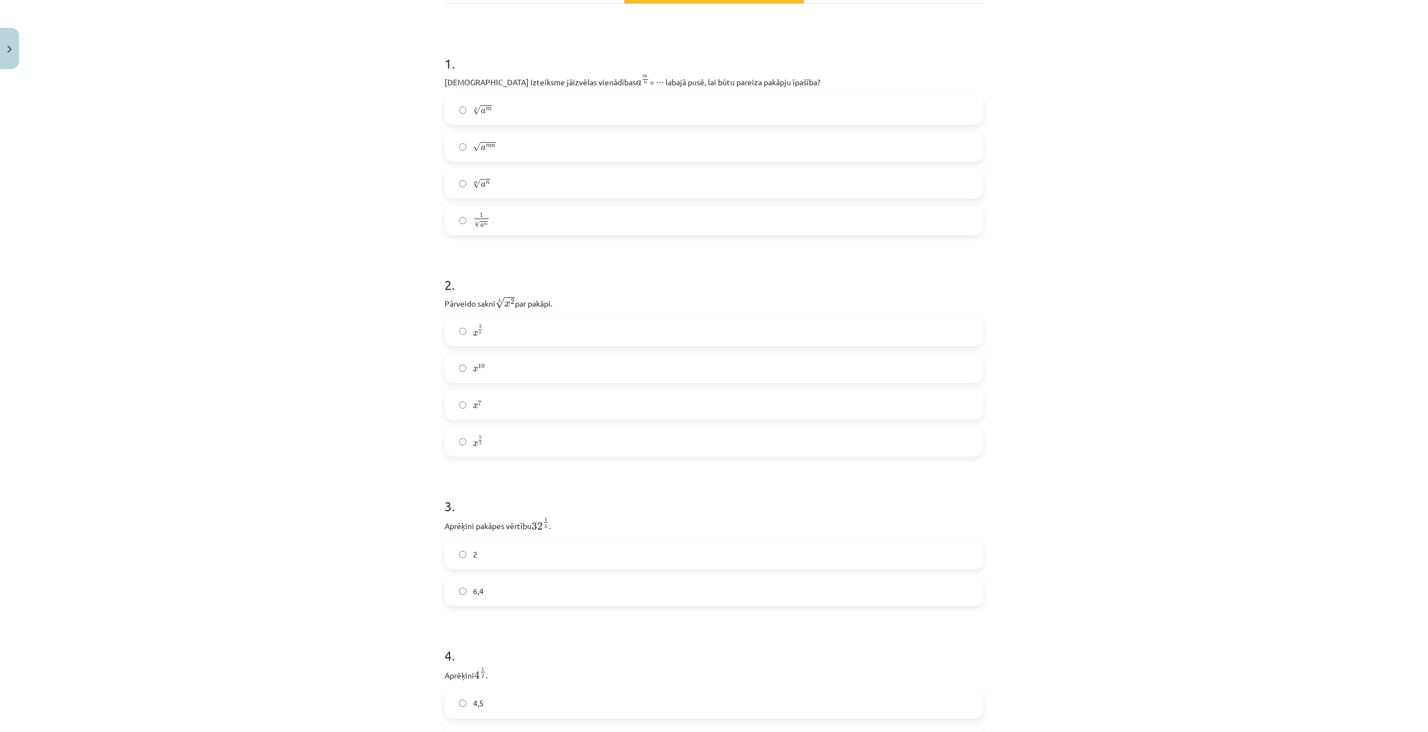
click at [558, 335] on label "x 2 5 x 2 5" at bounding box center [714, 331] width 536 height 28
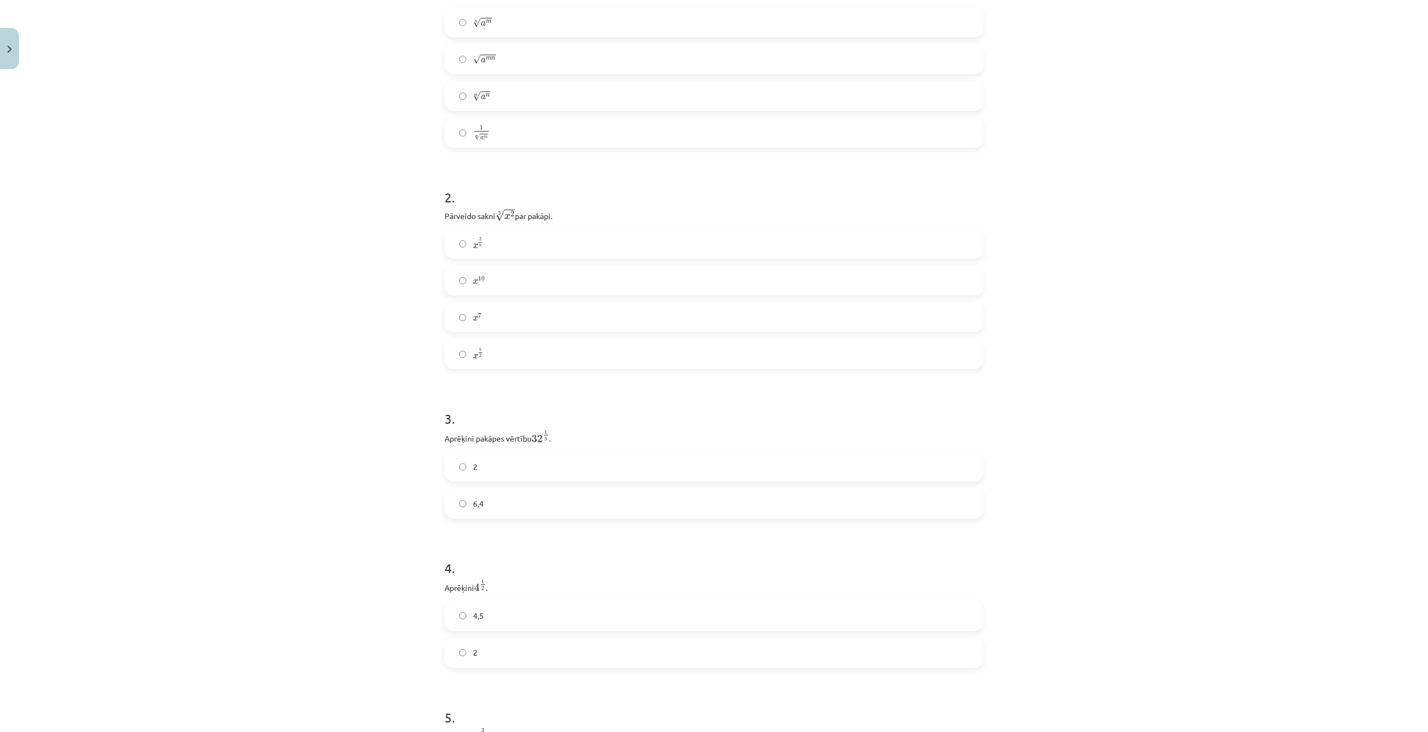
scroll to position [279, 0]
click at [511, 469] on label "2" at bounding box center [714, 461] width 536 height 28
click at [486, 457] on label "2" at bounding box center [714, 462] width 536 height 28
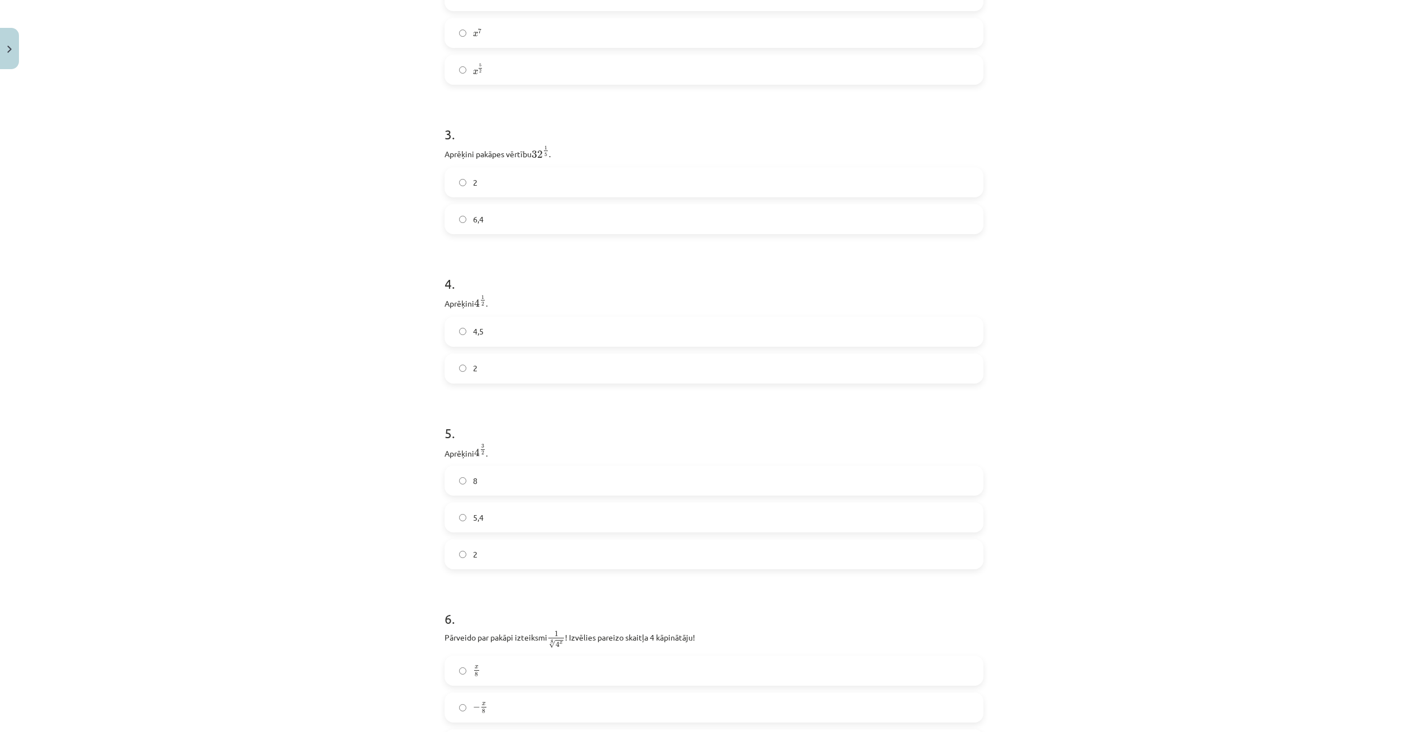
click at [545, 487] on label "8" at bounding box center [714, 481] width 536 height 28
click at [517, 523] on label "− x 8 − x 8" at bounding box center [714, 522] width 536 height 28
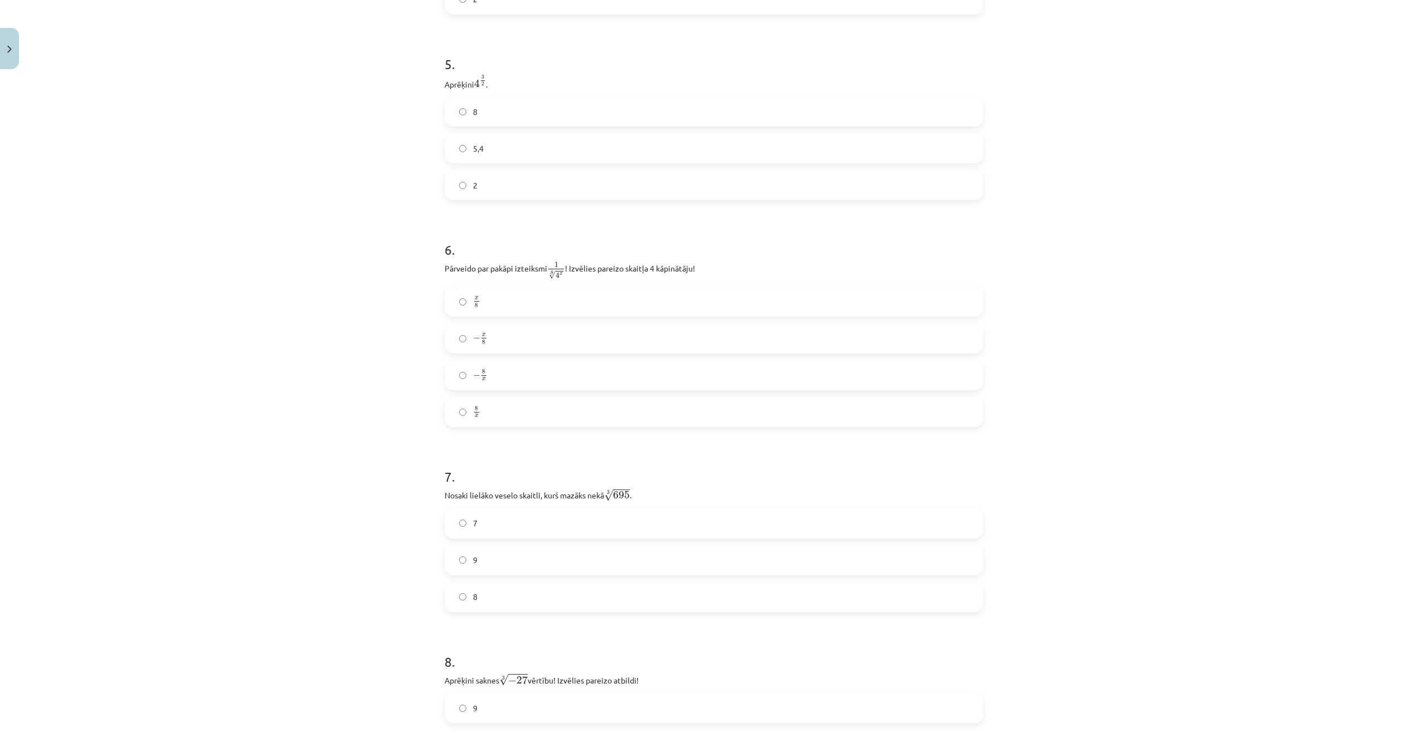
scroll to position [930, 0]
click at [504, 298] on label "x 8 x 8" at bounding box center [714, 299] width 536 height 28
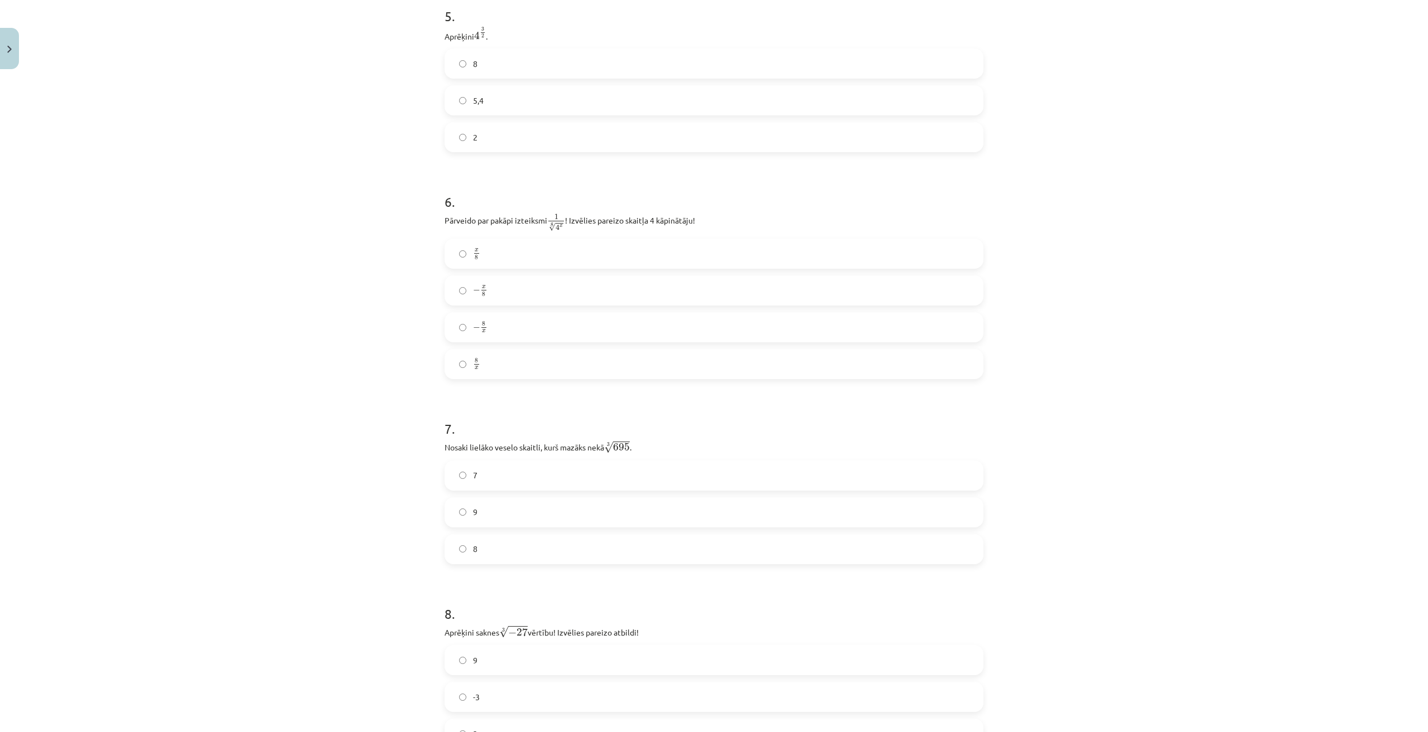
scroll to position [1022, 0]
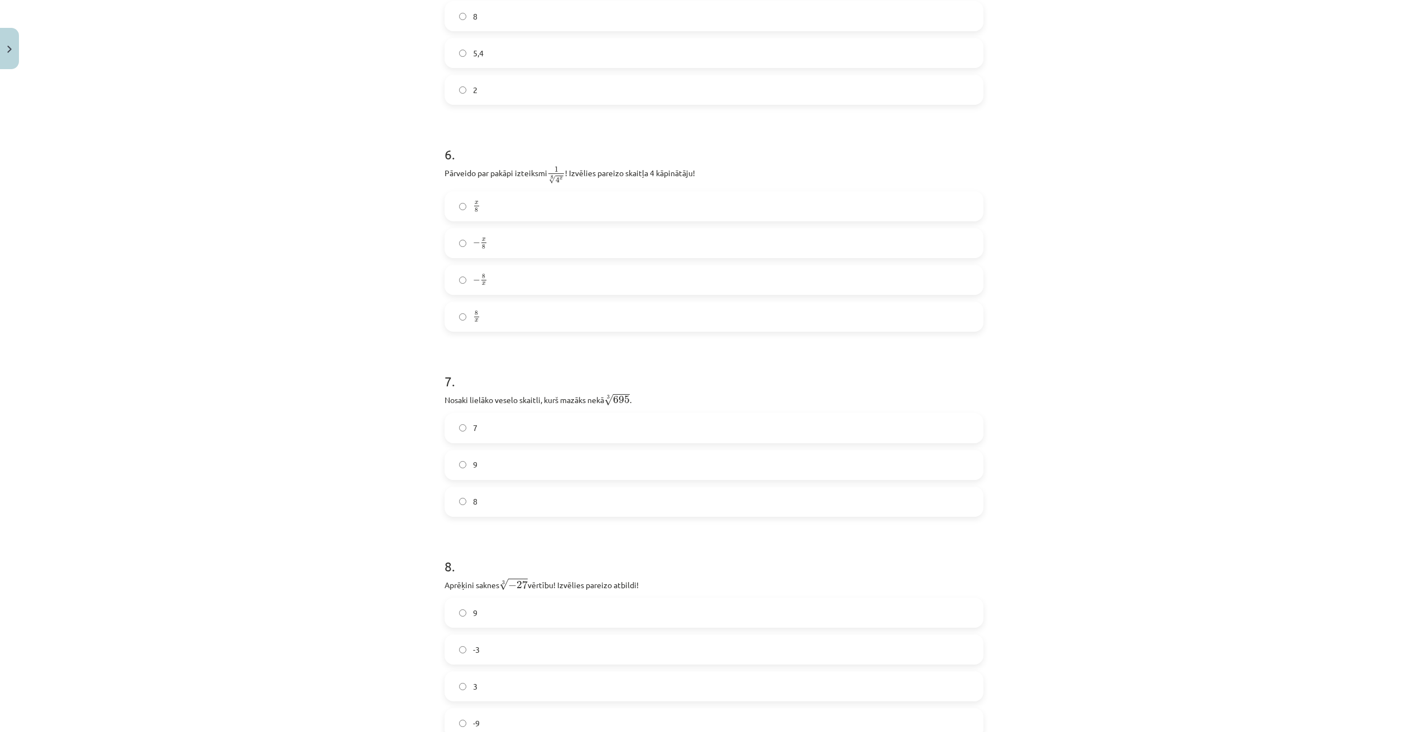
click at [487, 520] on form "1 . Kura izteiksme jāizvēlas vienādības a m n a m n = ⋯ labajā pusē, lai būtu p…" at bounding box center [713, 474] width 539 height 2549
click at [496, 505] on label "8" at bounding box center [714, 502] width 536 height 28
click at [495, 470] on label "-3" at bounding box center [714, 463] width 536 height 28
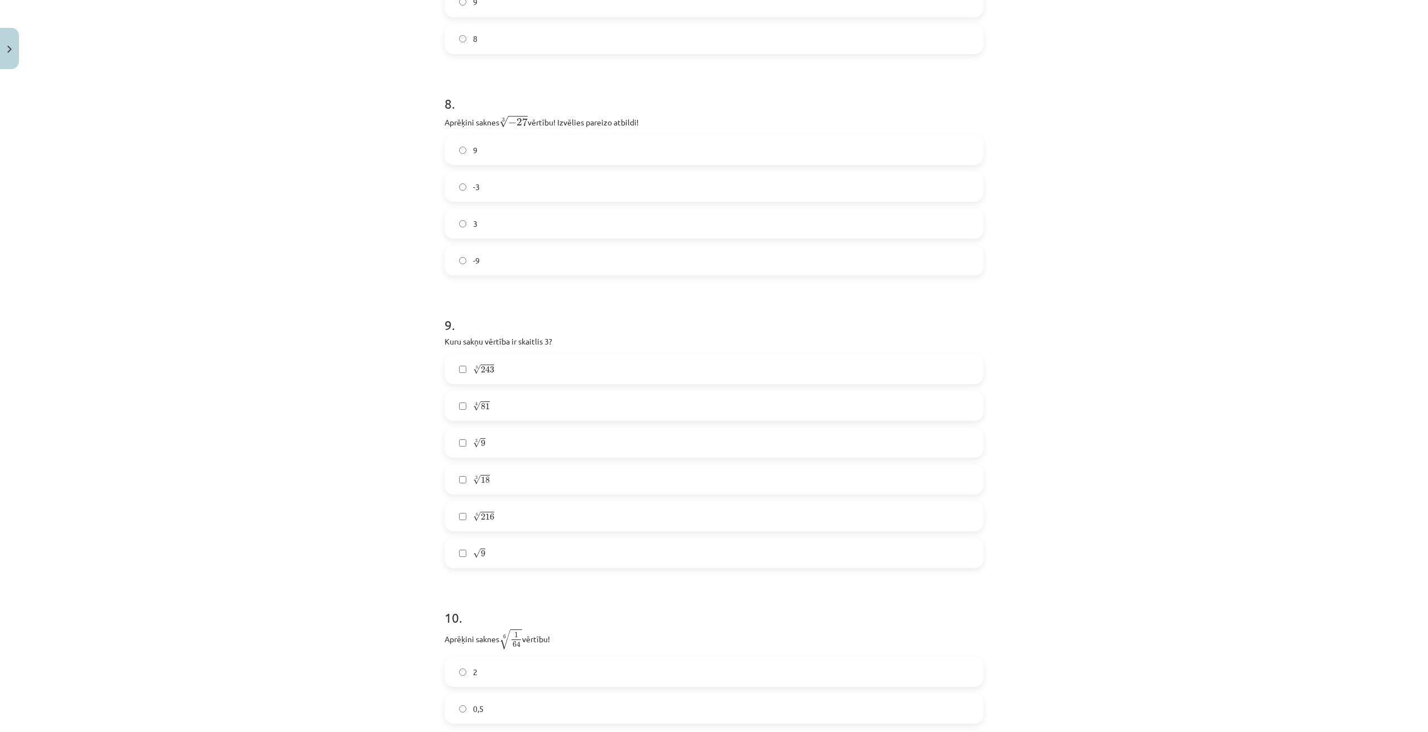
scroll to position [1487, 0]
click at [565, 405] on label "4 √ 81 81 4" at bounding box center [714, 404] width 536 height 28
click at [535, 368] on label "5 √ 243 243 5" at bounding box center [714, 367] width 536 height 28
click at [530, 517] on label "0,5" at bounding box center [714, 521] width 536 height 28
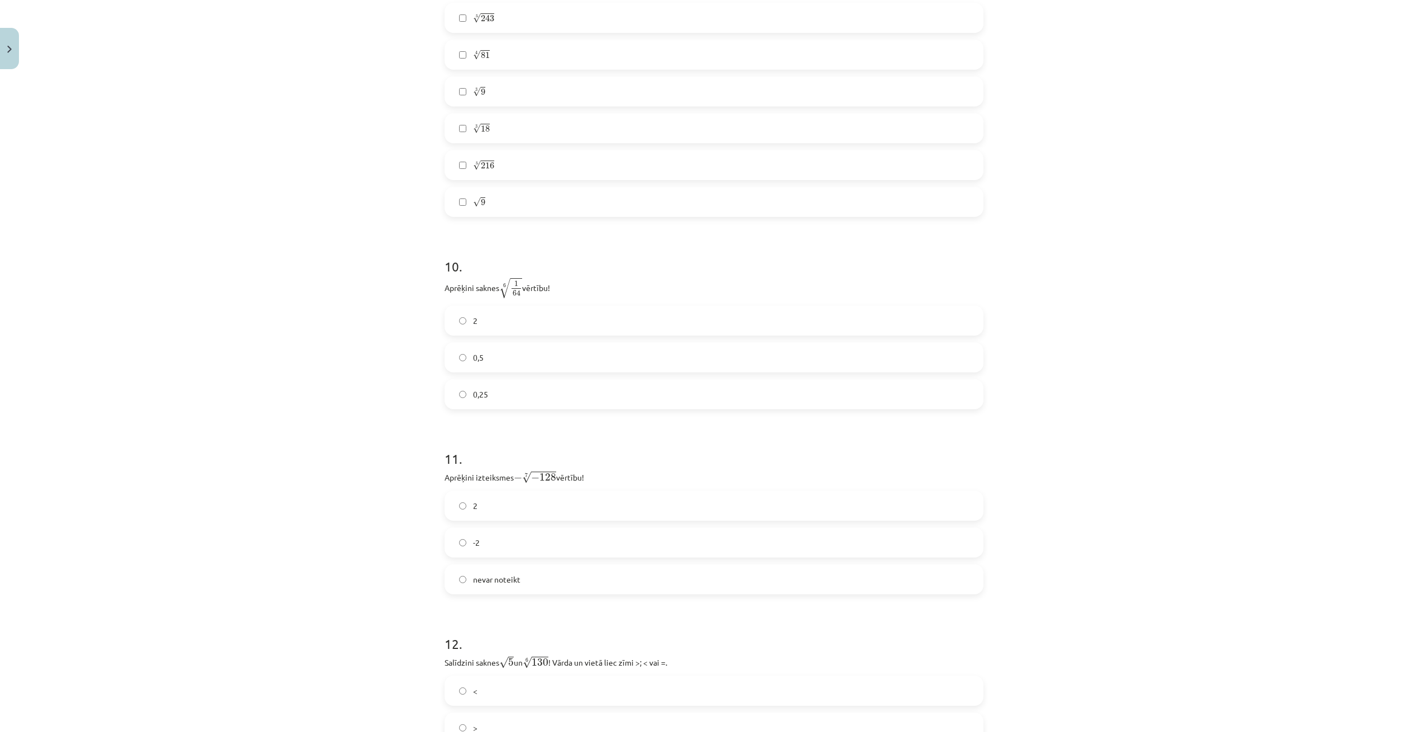
scroll to position [1952, 0]
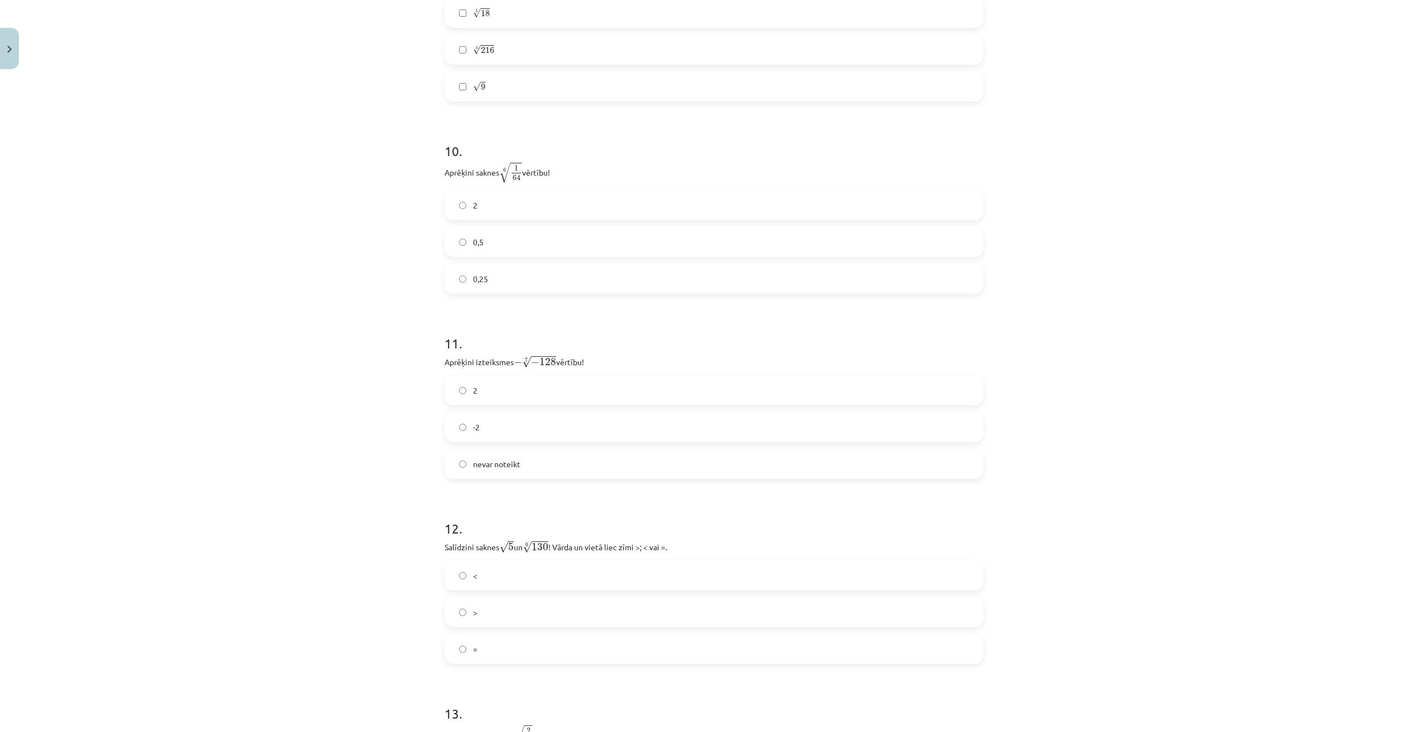
click at [500, 393] on label "2" at bounding box center [714, 390] width 536 height 28
click at [513, 392] on label "<" at bounding box center [714, 390] width 536 height 28
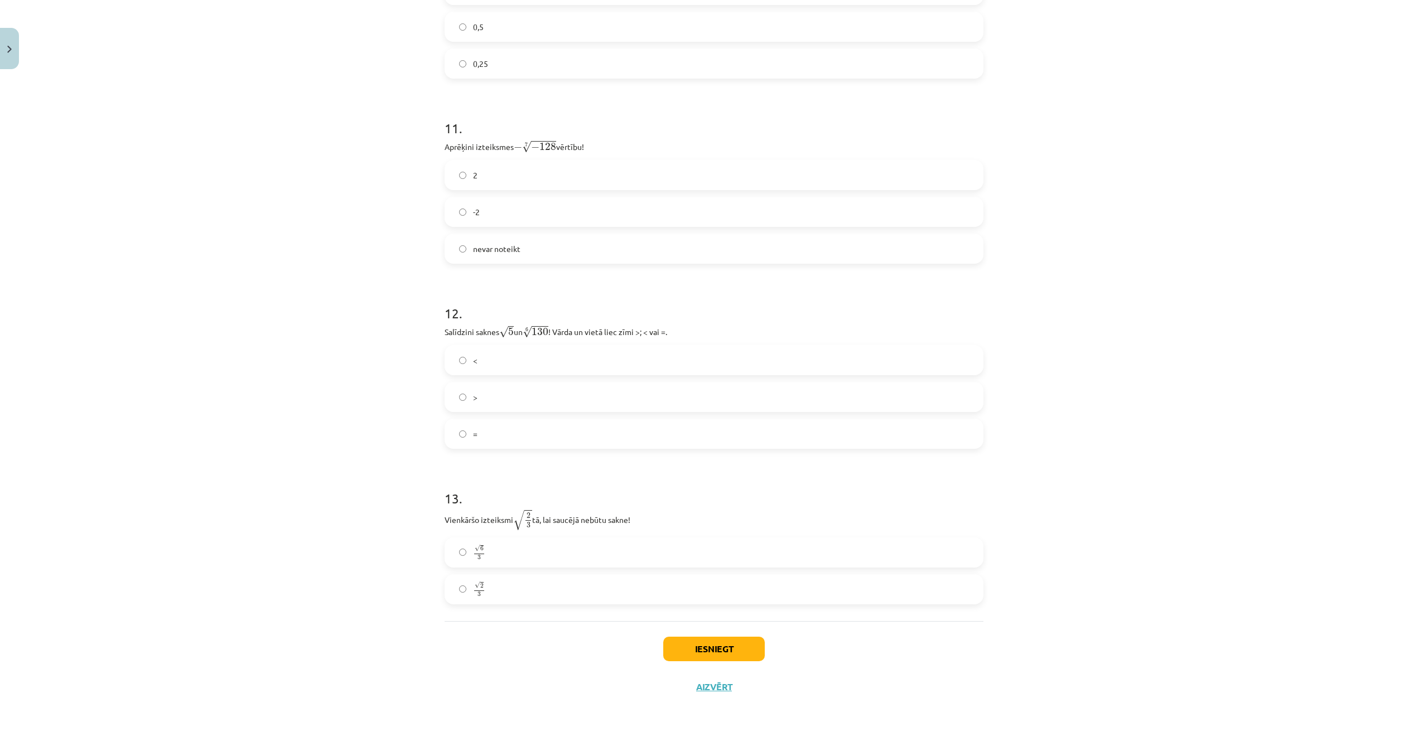
scroll to position [2169, 0]
click at [514, 590] on label "√ 2 3 2 3" at bounding box center [714, 588] width 536 height 28
click at [759, 647] on button "Iesniegt" at bounding box center [713, 647] width 101 height 25
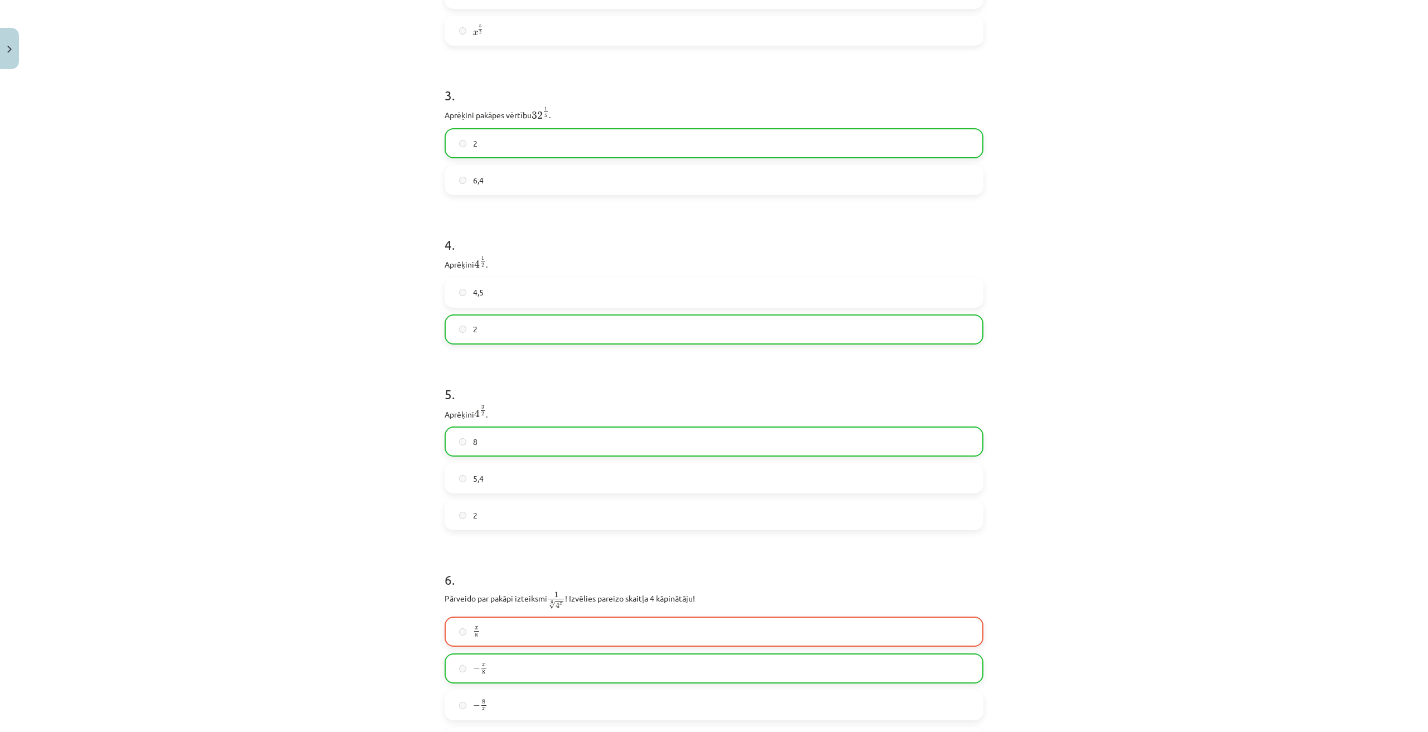
scroll to position [589, 0]
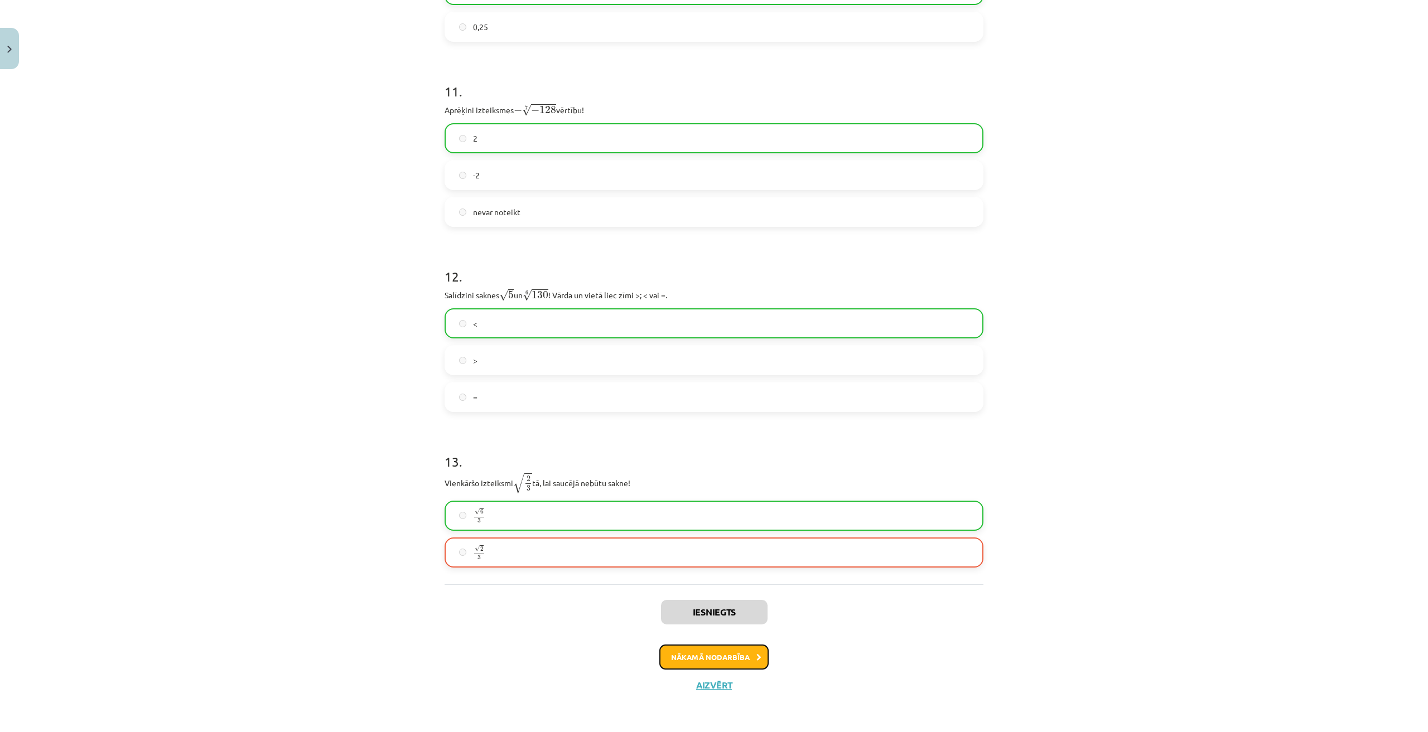
click at [700, 654] on button "Nākamā nodarbība" at bounding box center [713, 658] width 109 height 26
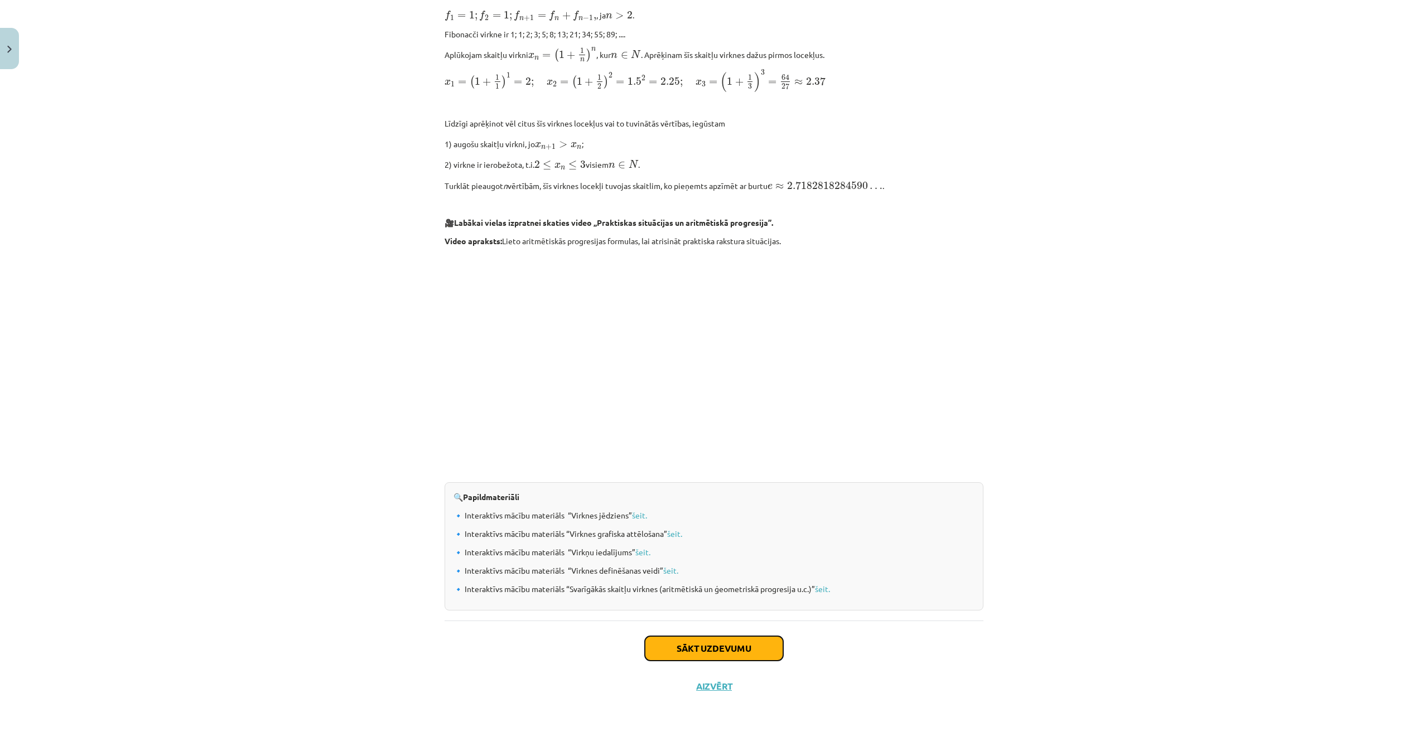
click at [723, 641] on button "Sākt uzdevumu" at bounding box center [714, 648] width 138 height 25
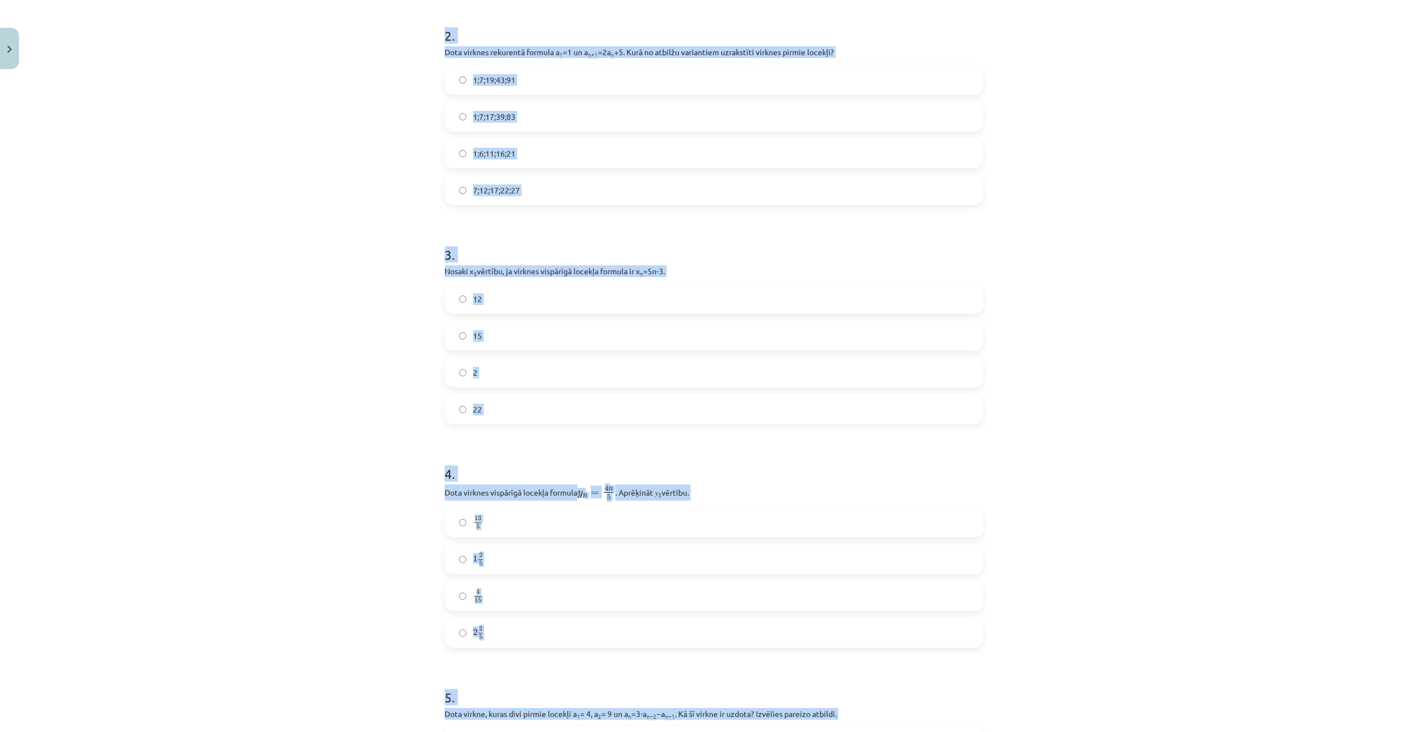
scroll to position [916, 0]
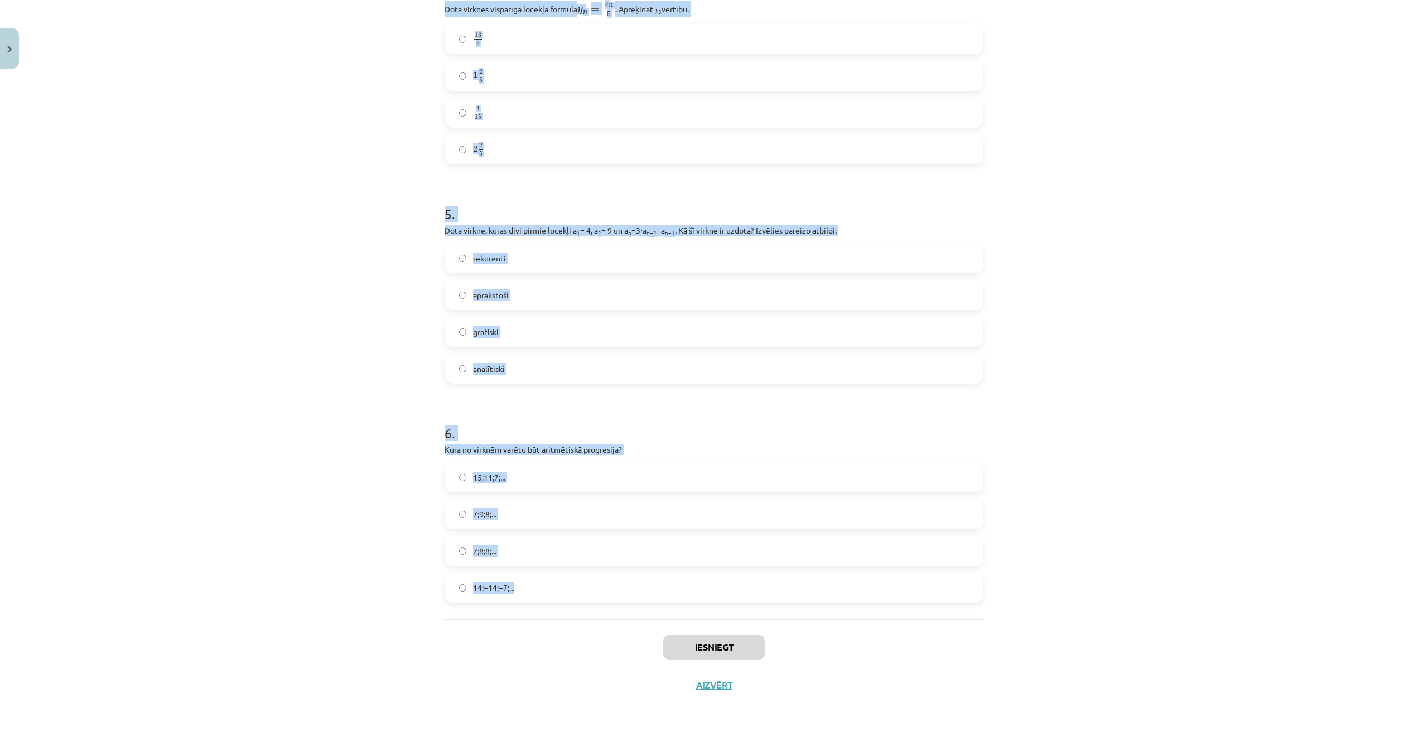
drag, startPoint x: 456, startPoint y: 250, endPoint x: 531, endPoint y: 600, distance: 358.2
click at [531, 600] on div "Mācību tēma: Matemātikas i - 12. klases 1. ieskaites mācību materiāls (ab) #5 📝…" at bounding box center [714, 366] width 1428 height 732
copy form "1 . Skaitļu virkne -7; -4; -1; 2; 5; ... ir Augoša Konstanta Dilstoša Ne augoša…"
click at [1139, 512] on div "Mācību tēma: Matemātikas i - 12. klases 1. ieskaites mācību materiāls (ab) #5 📝…" at bounding box center [714, 366] width 1428 height 732
click at [1084, 482] on div "Mācību tēma: Matemātikas i - 12. klases 1. ieskaites mācību materiāls (ab) #5 📝…" at bounding box center [714, 366] width 1428 height 732
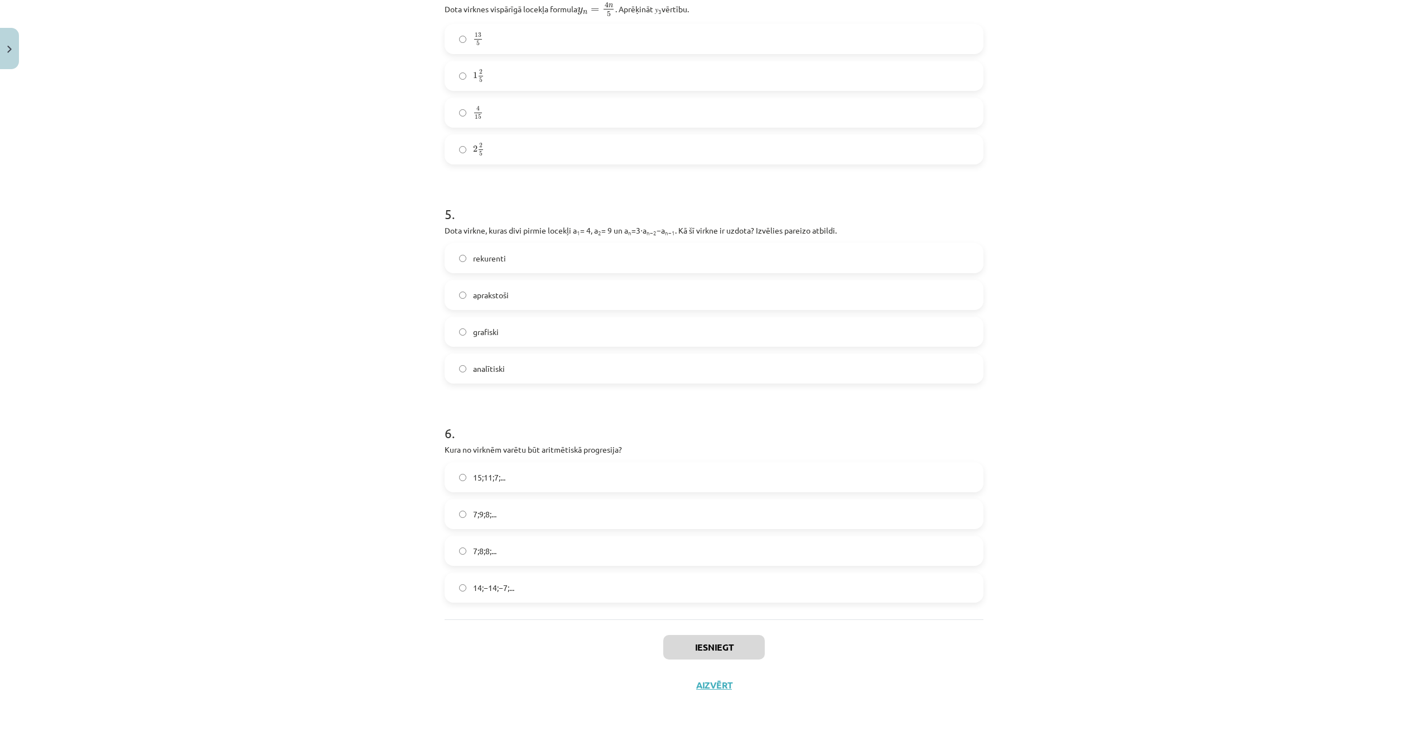
click at [1051, 243] on div "Mācību tēma: Matemātikas i - 12. klases 1. ieskaites mācību materiāls (ab) #5 📝…" at bounding box center [714, 366] width 1428 height 732
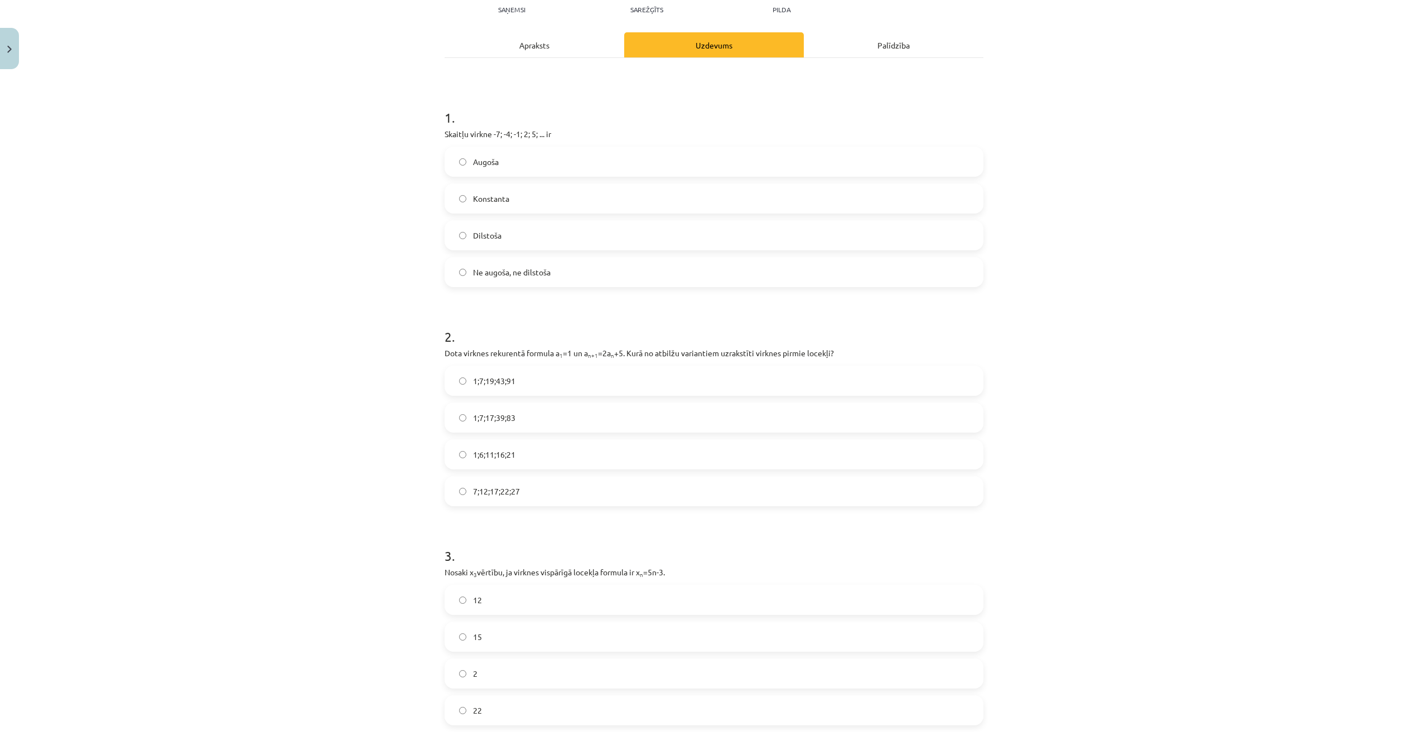
scroll to position [0, 0]
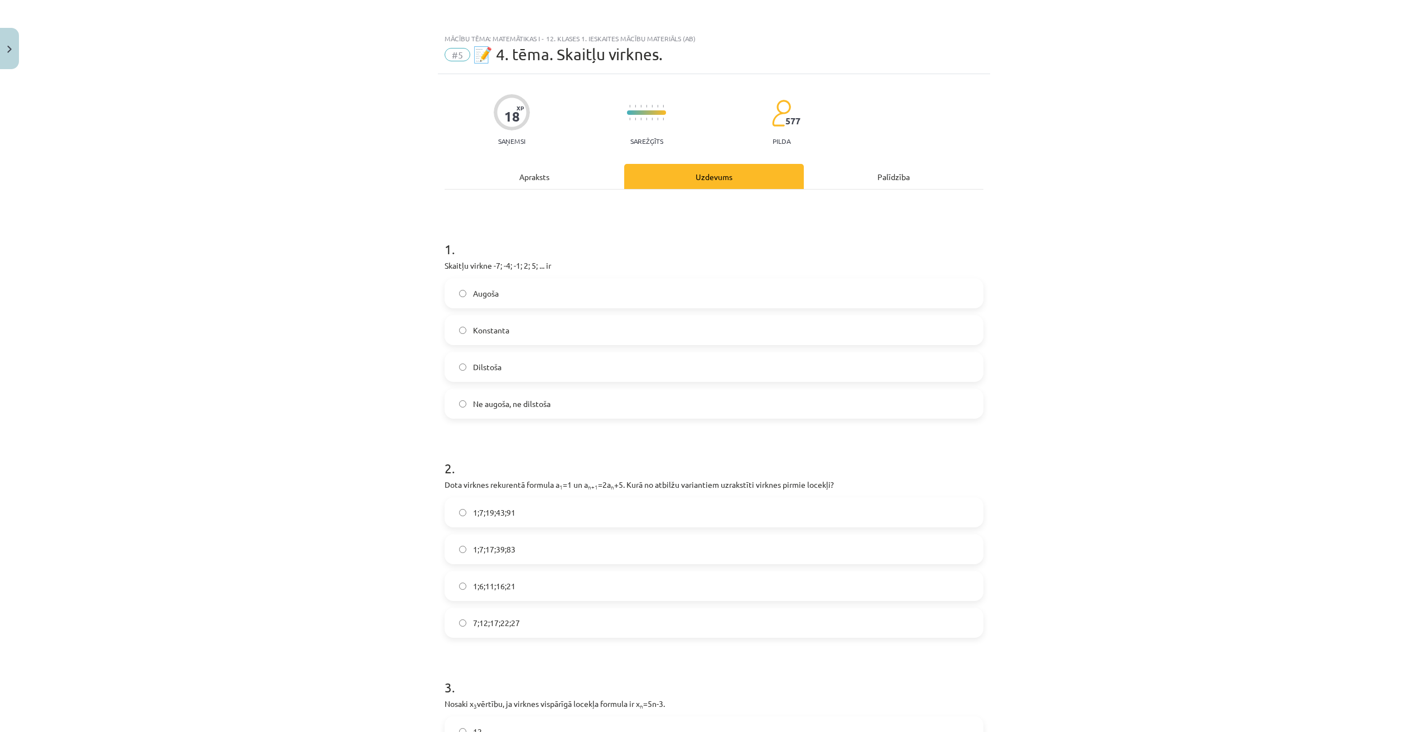
click at [502, 299] on label "Augoša" at bounding box center [714, 293] width 536 height 28
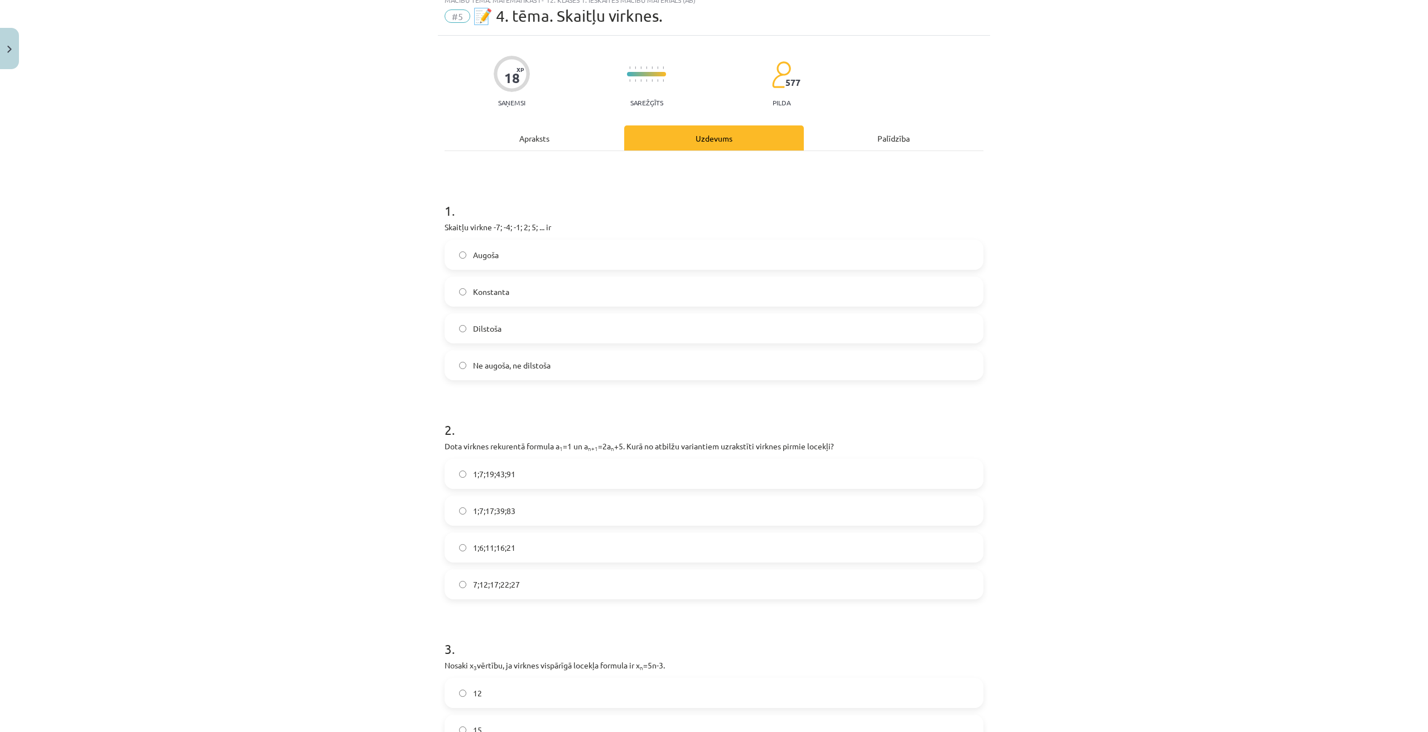
scroll to position [93, 0]
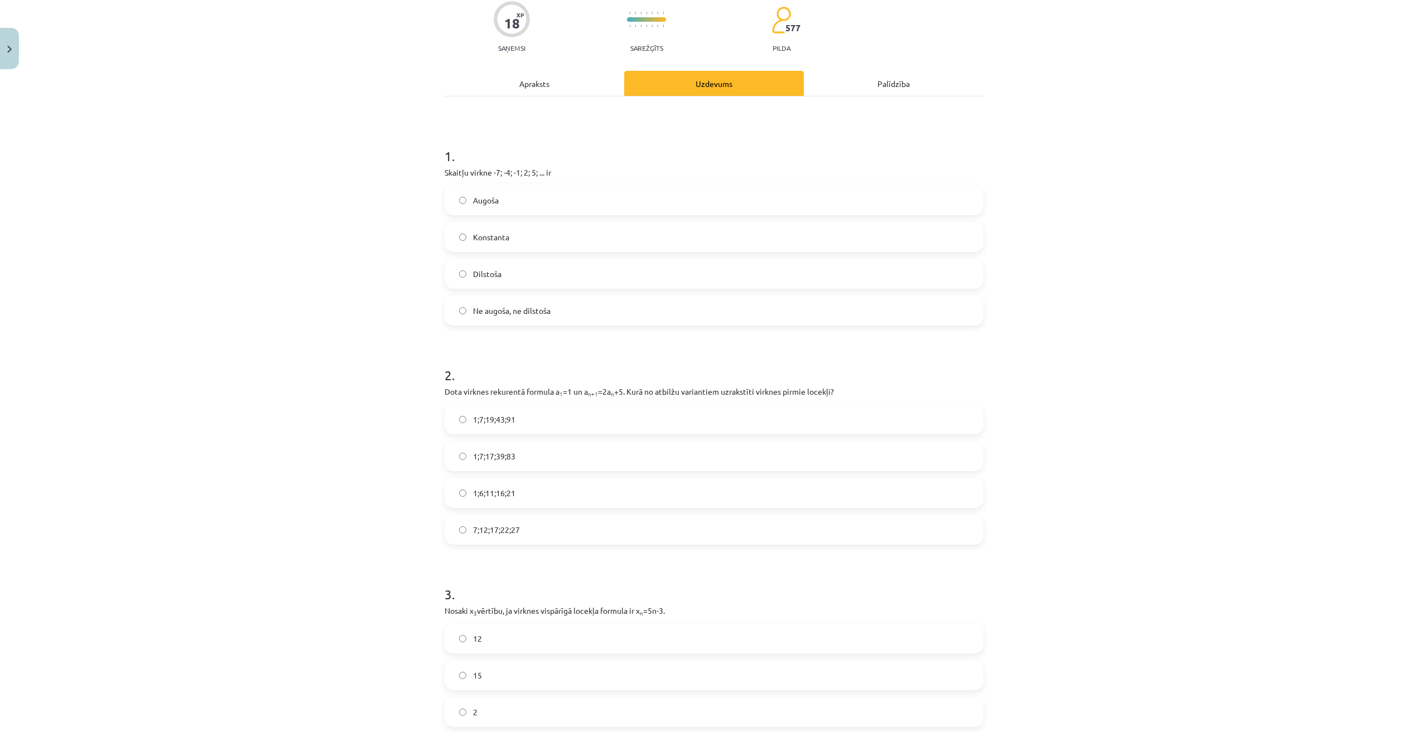
click at [563, 417] on label "1;7;19;43;91" at bounding box center [714, 419] width 536 height 28
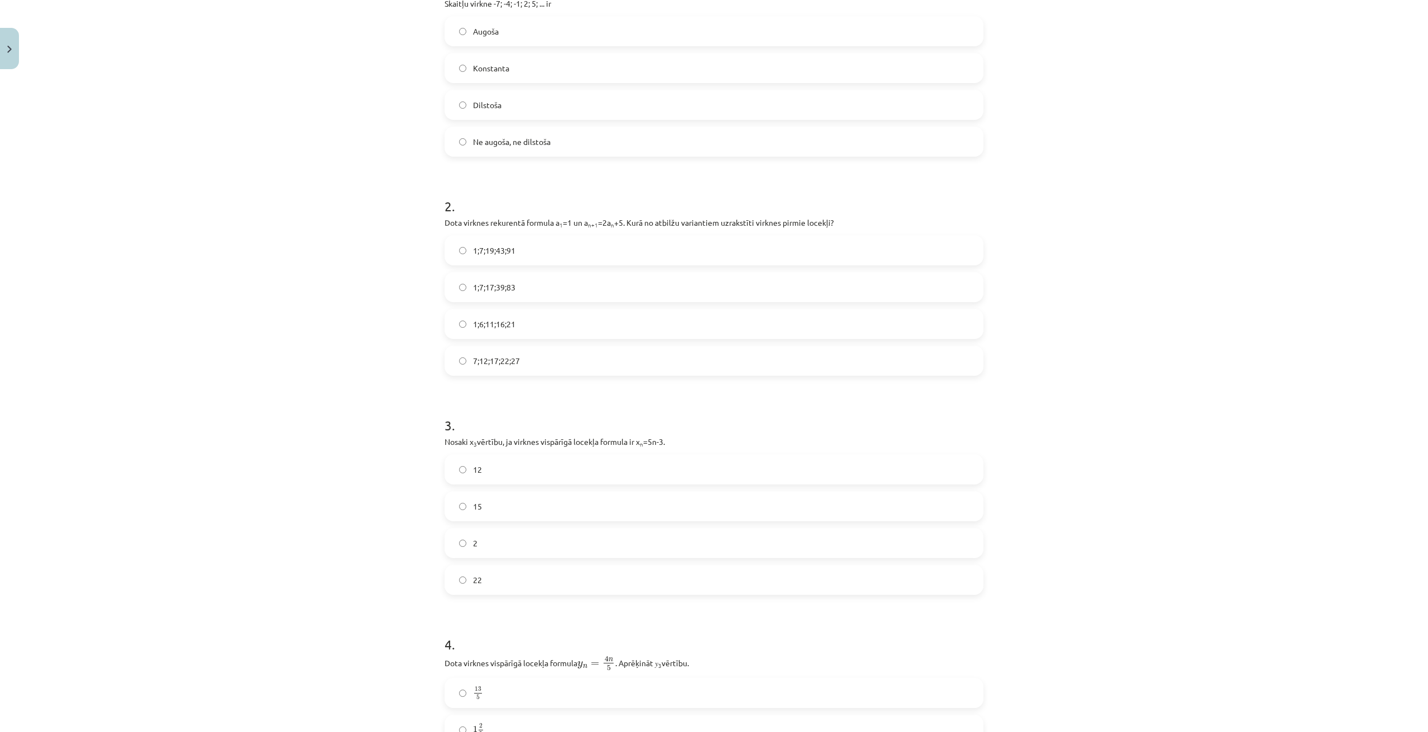
scroll to position [372, 0]
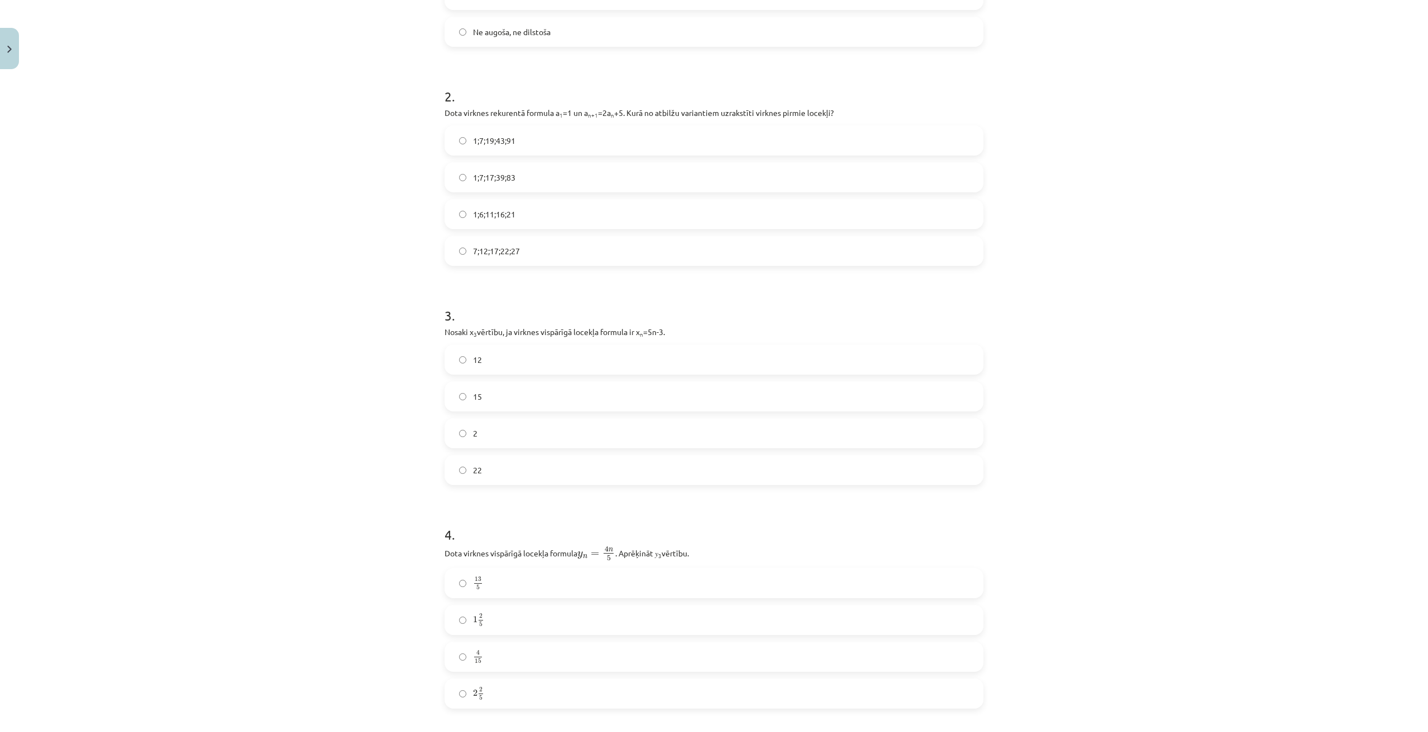
click at [508, 366] on label "12" at bounding box center [714, 360] width 536 height 28
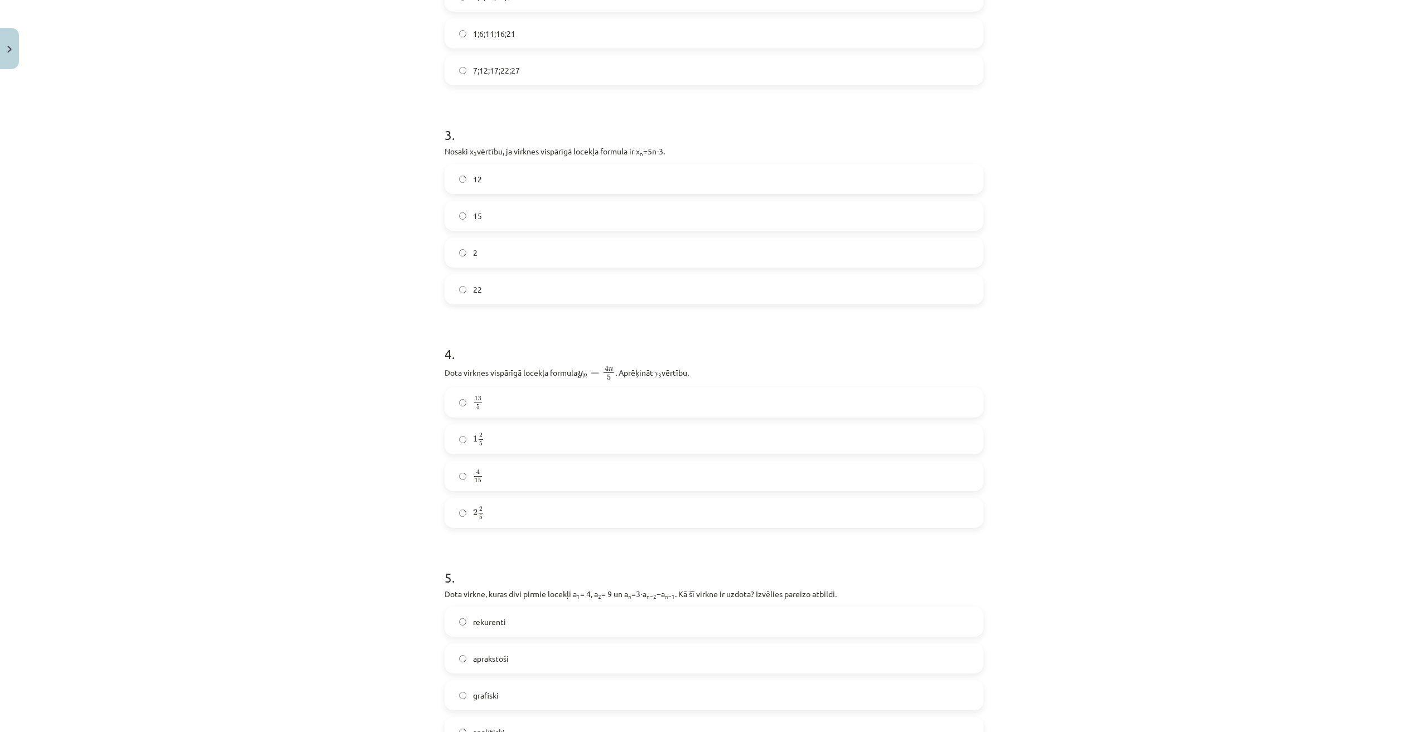
scroll to position [558, 0]
click at [512, 512] on label "2 2 5 2 2 5" at bounding box center [714, 508] width 536 height 28
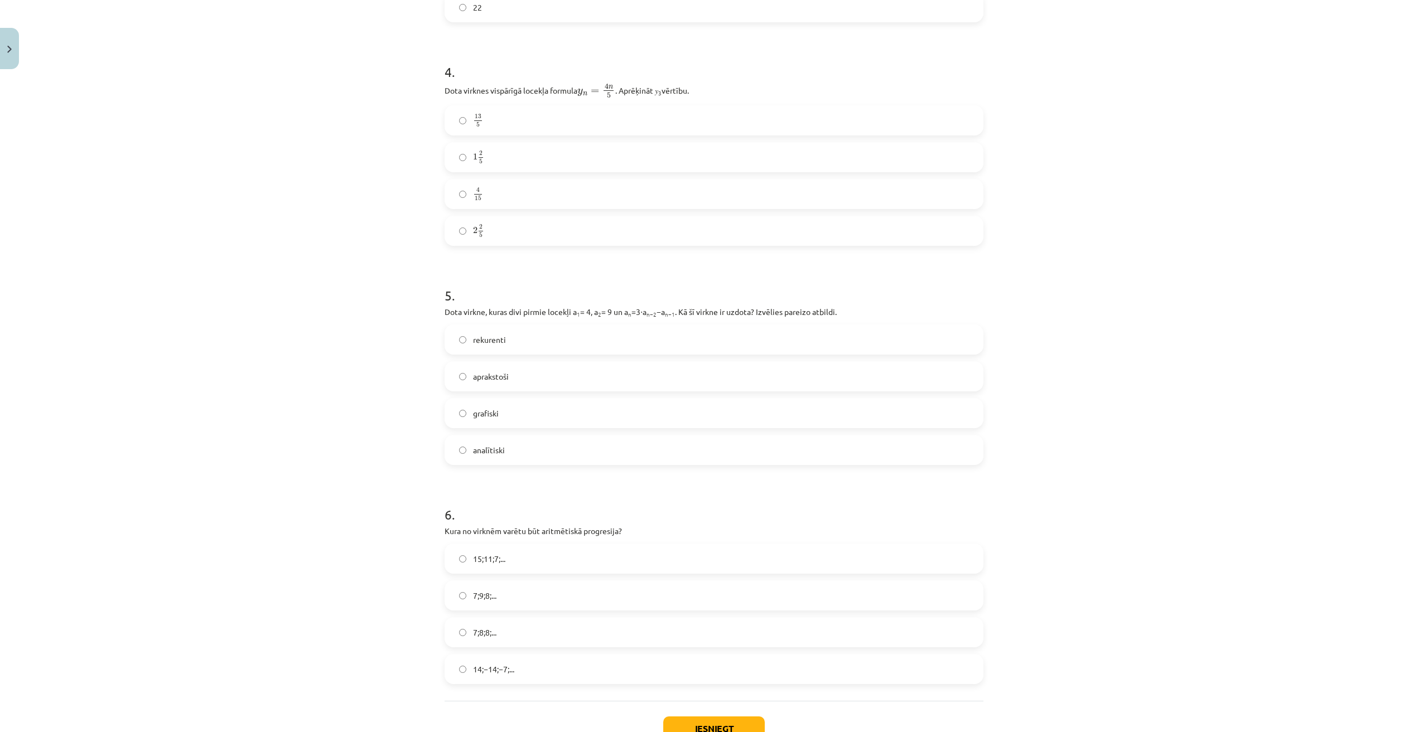
scroll to position [836, 0]
click at [529, 347] on label "rekurenti" at bounding box center [714, 338] width 536 height 28
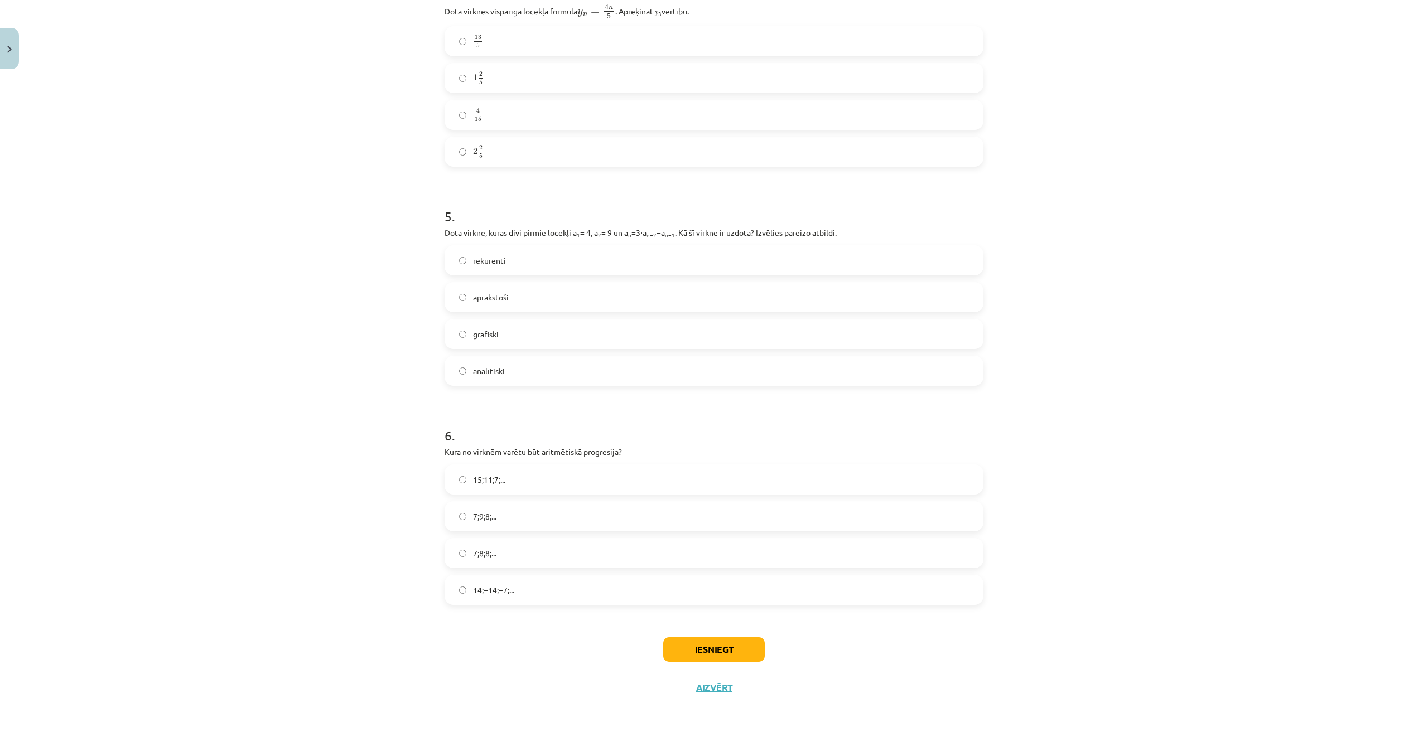
scroll to position [916, 0]
click at [513, 480] on label "15;11;7;..." at bounding box center [714, 477] width 536 height 28
drag, startPoint x: 724, startPoint y: 632, endPoint x: 729, endPoint y: 640, distance: 9.8
click at [724, 632] on div "Iesniegt Aizvērt" at bounding box center [713, 659] width 539 height 78
click at [730, 643] on button "Iesniegt" at bounding box center [713, 647] width 101 height 25
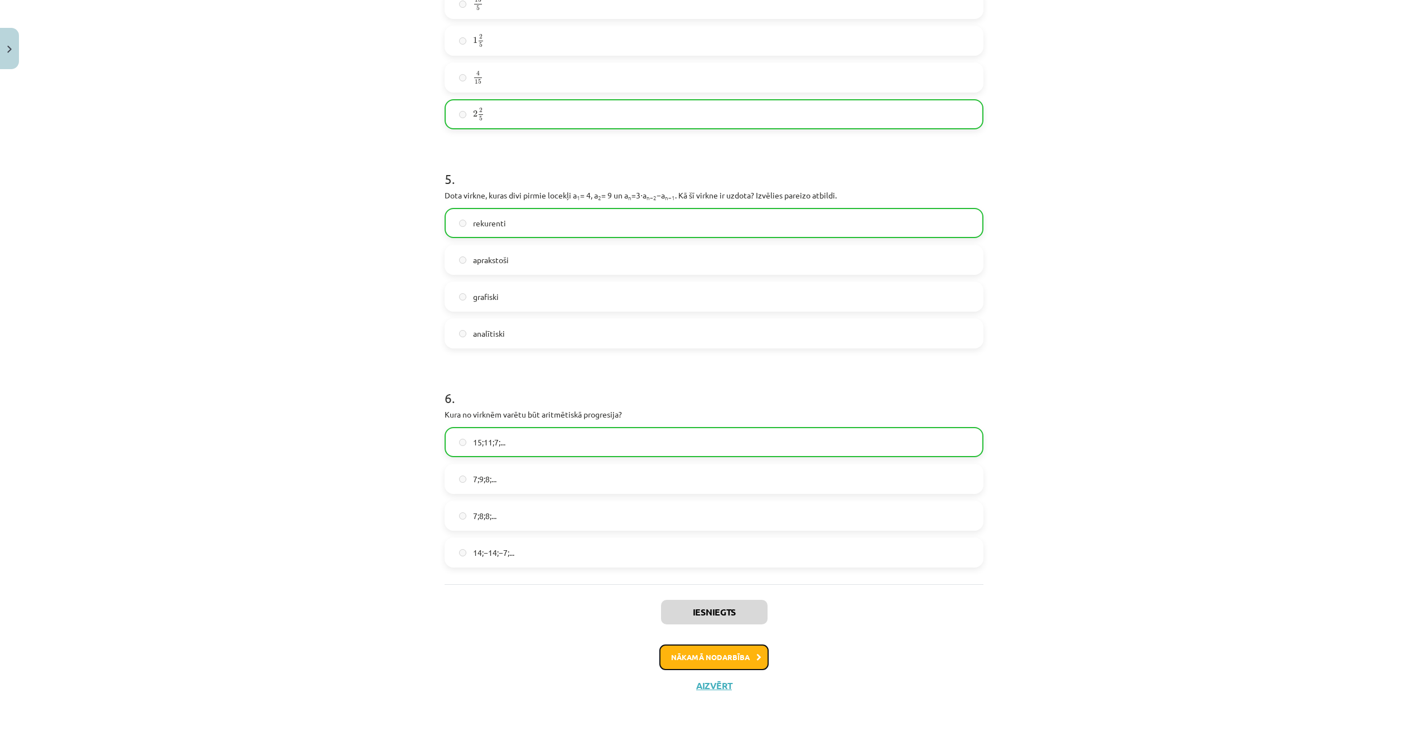
click at [720, 662] on button "Nākamā nodarbība" at bounding box center [713, 658] width 109 height 26
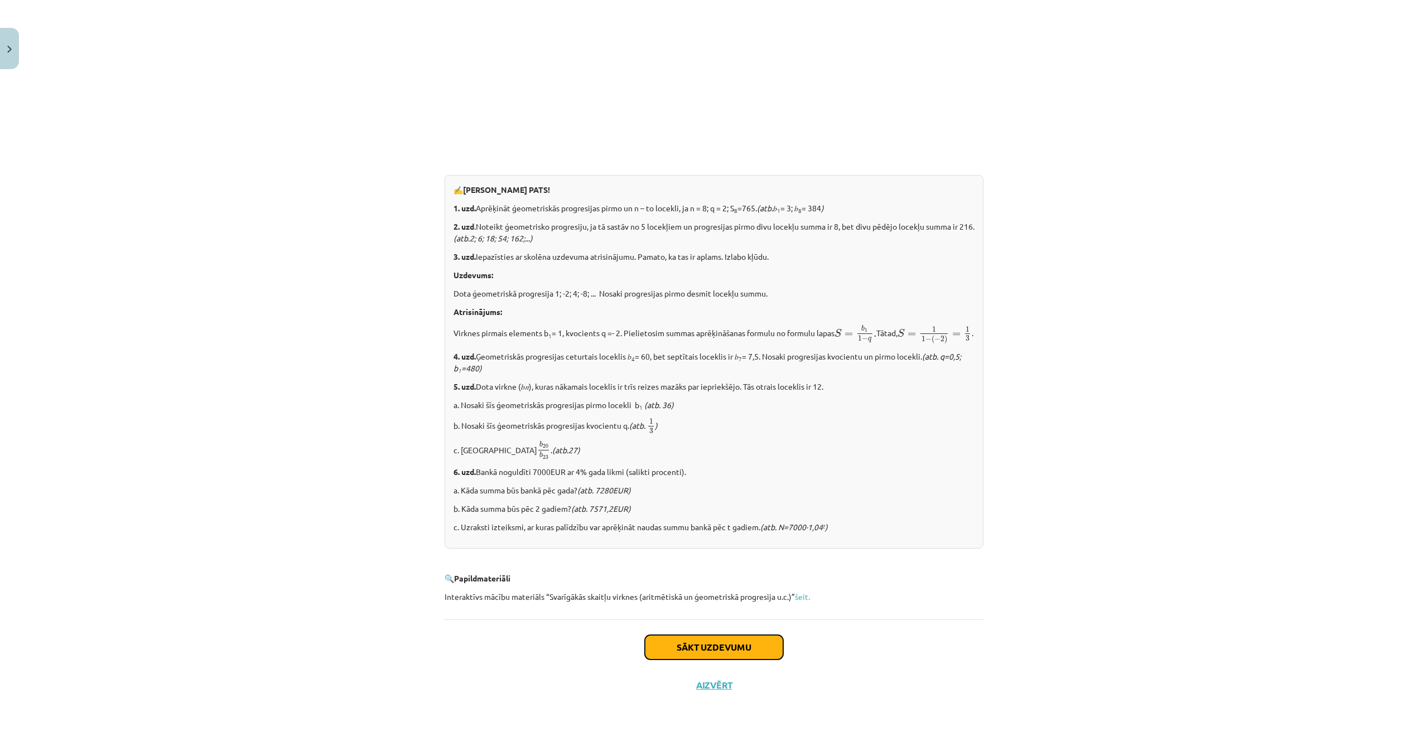
click at [715, 642] on button "Sākt uzdevumu" at bounding box center [714, 647] width 138 height 25
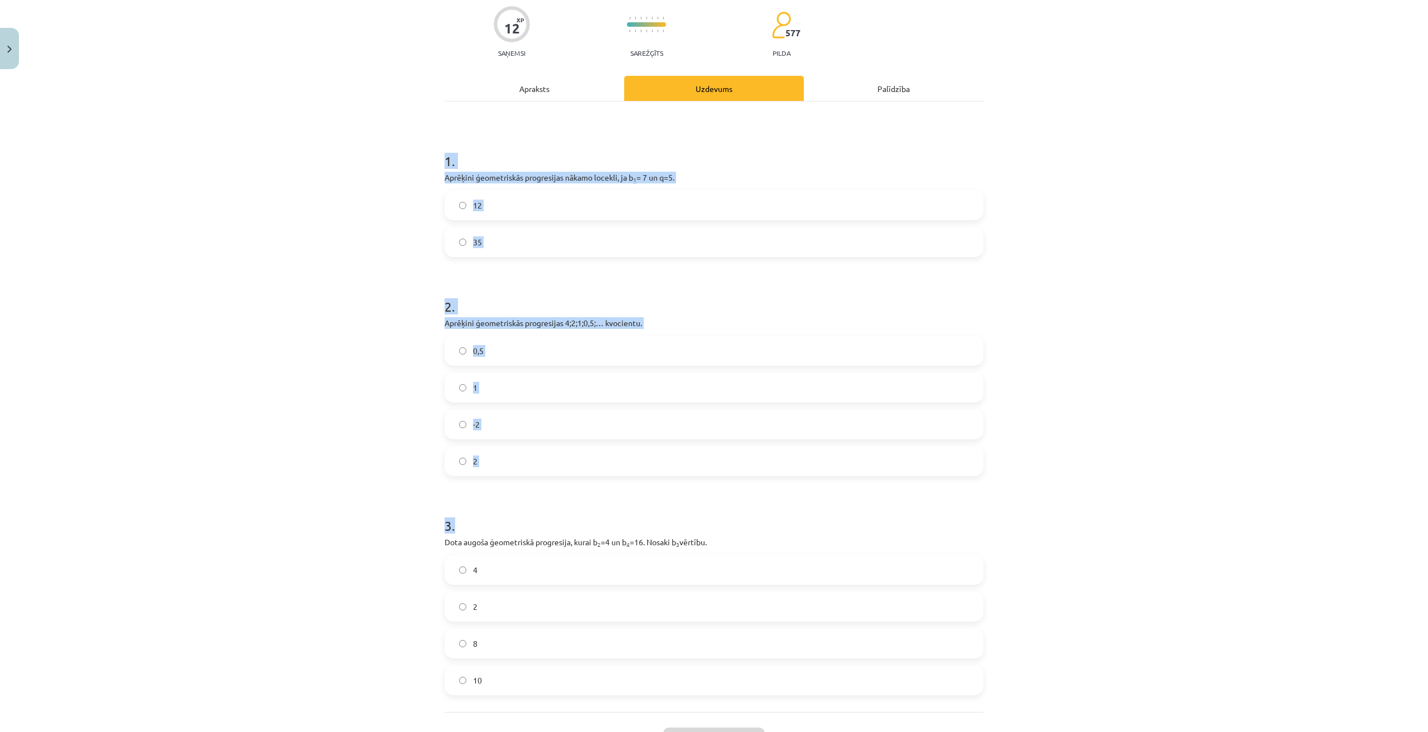
scroll to position [181, 0]
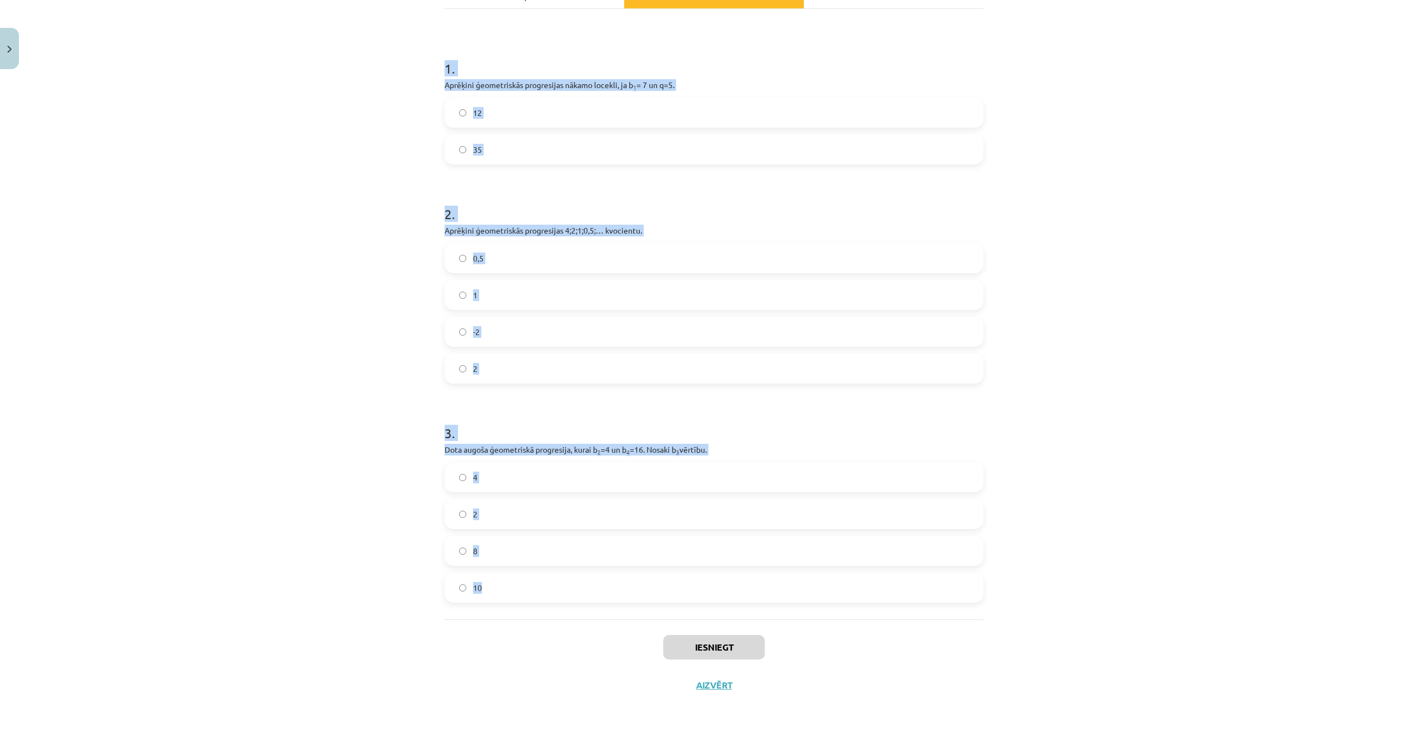
drag, startPoint x: 437, startPoint y: 216, endPoint x: 533, endPoint y: 592, distance: 387.9
click at [533, 592] on div "12 XP Saņemsi Sarežģīts 577 pilda Apraksts Uzdevums Palīdzība 1 . Aprēķini ģeom…" at bounding box center [714, 298] width 552 height 811
copy form "1 . Aprēķini ģeometriskās progresijas nākamo locekli, ja b 1 = 7 un q=5. 12 35 …"
click at [1118, 462] on div "Mācību tēma: Matemātikas i - 12. klases 1. ieskaites mācību materiāls (ab) #6 📝…" at bounding box center [714, 366] width 1428 height 732
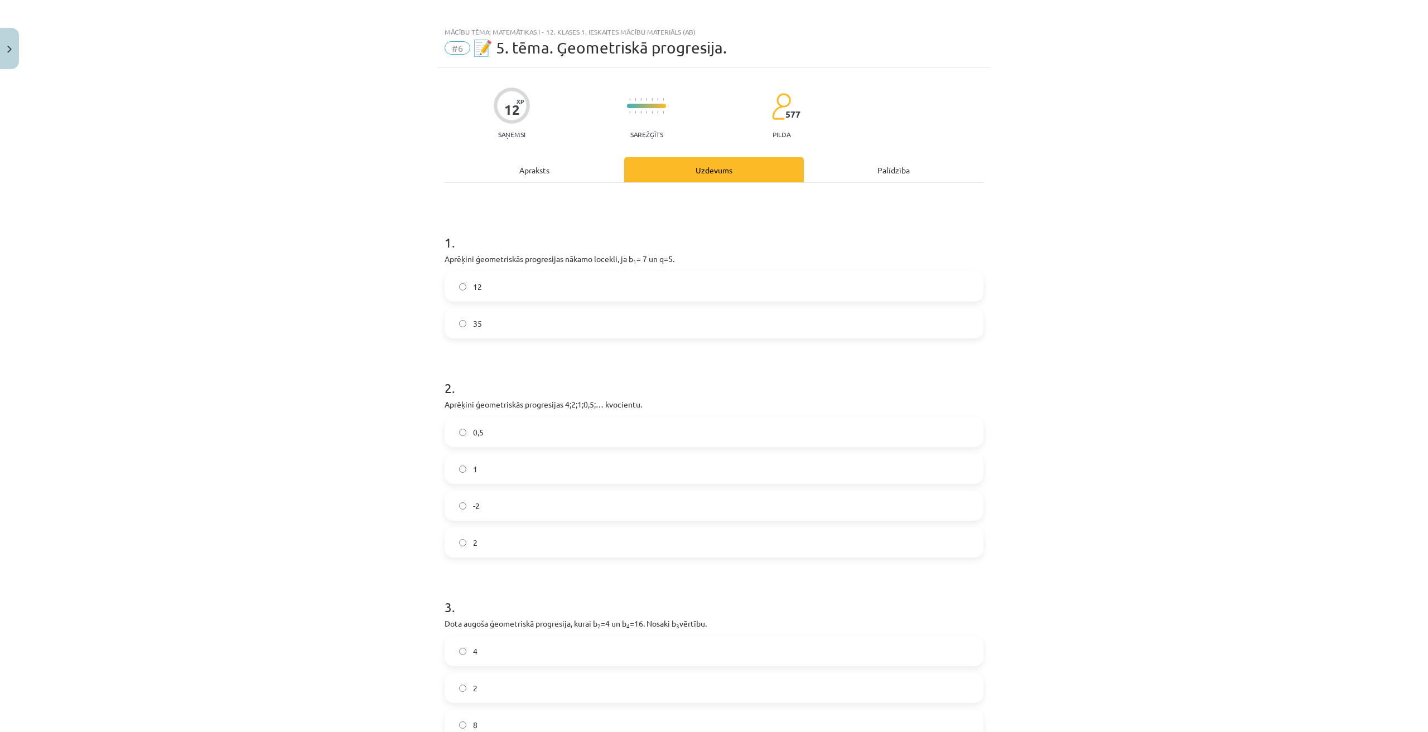
scroll to position [0, 0]
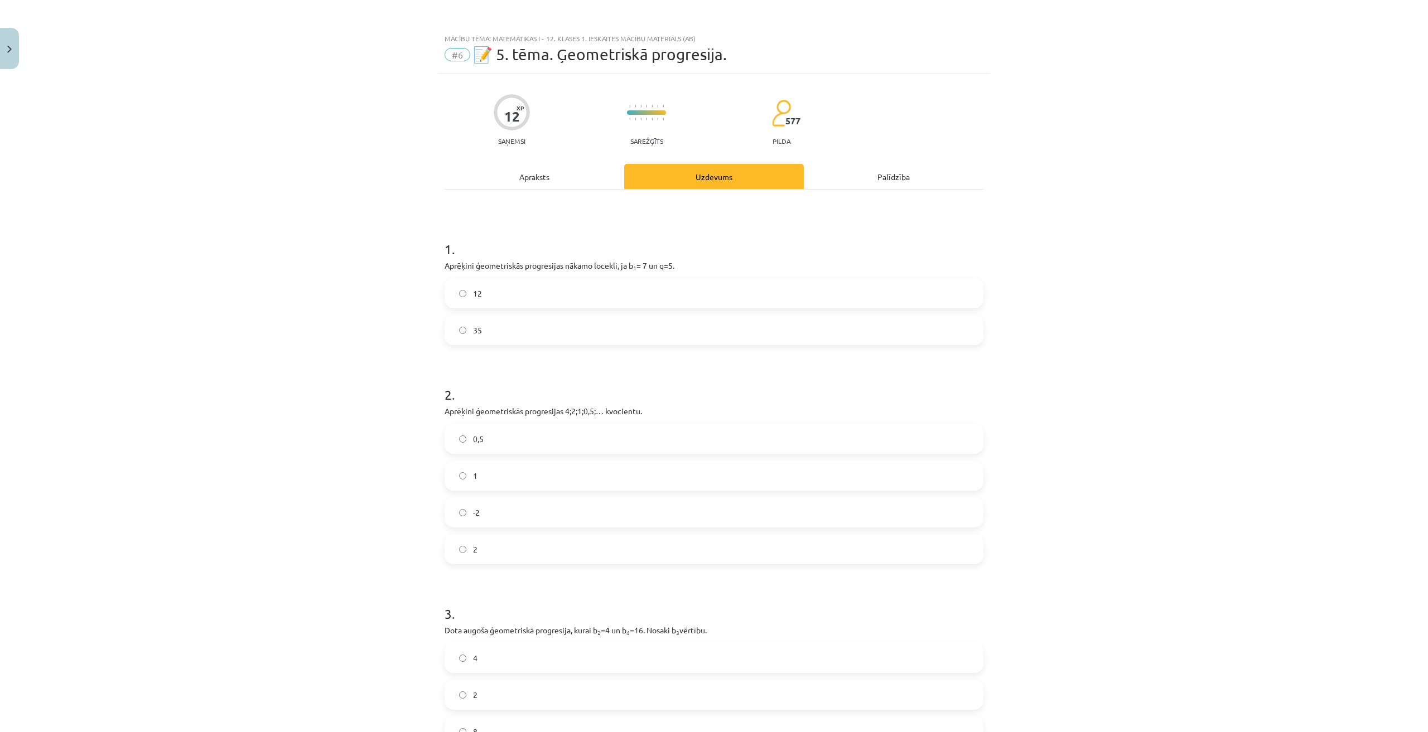
click at [513, 335] on label "35" at bounding box center [714, 330] width 536 height 28
click at [492, 454] on div "0,5 1 -2 2" at bounding box center [713, 494] width 539 height 141
click at [497, 439] on label "0,5" at bounding box center [714, 439] width 536 height 28
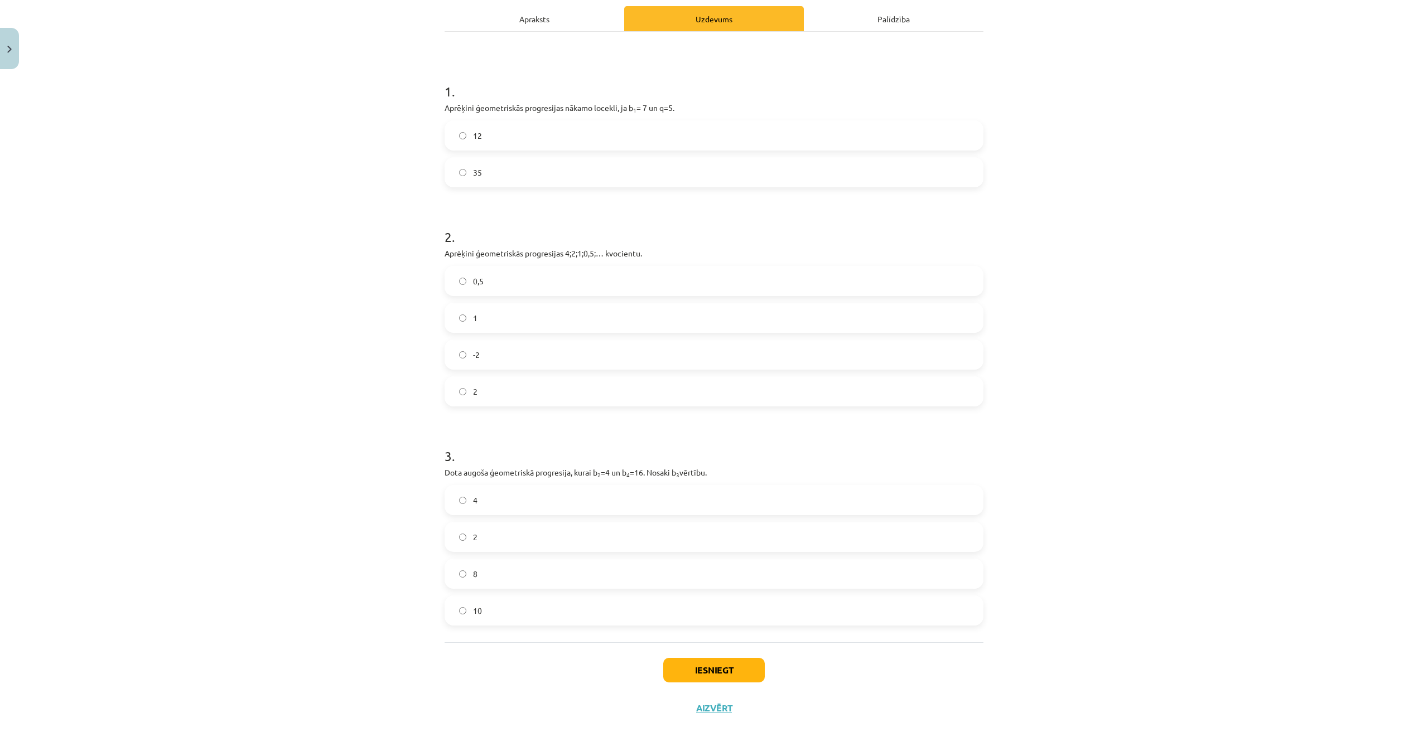
scroll to position [181, 0]
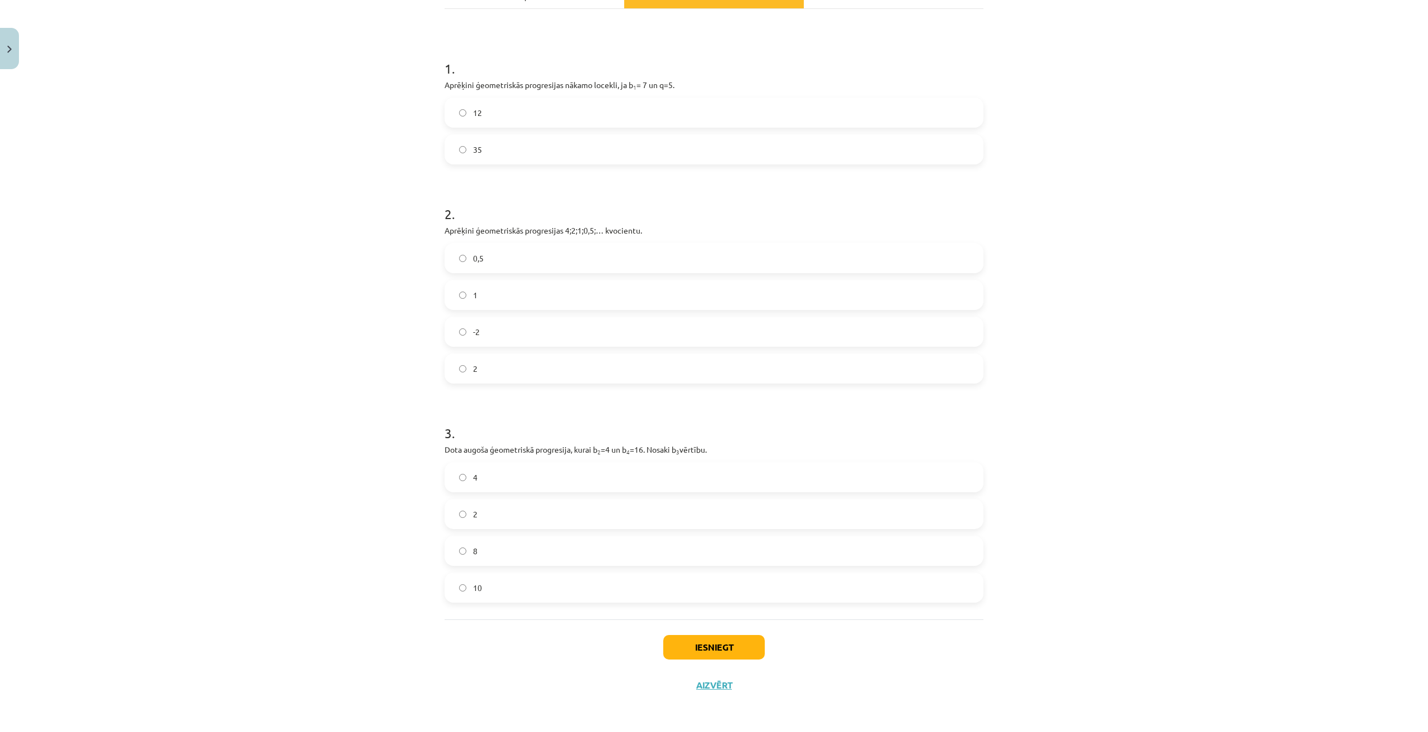
click at [493, 542] on label "8" at bounding box center [714, 551] width 536 height 28
click at [691, 635] on button "Iesniegt" at bounding box center [713, 647] width 101 height 25
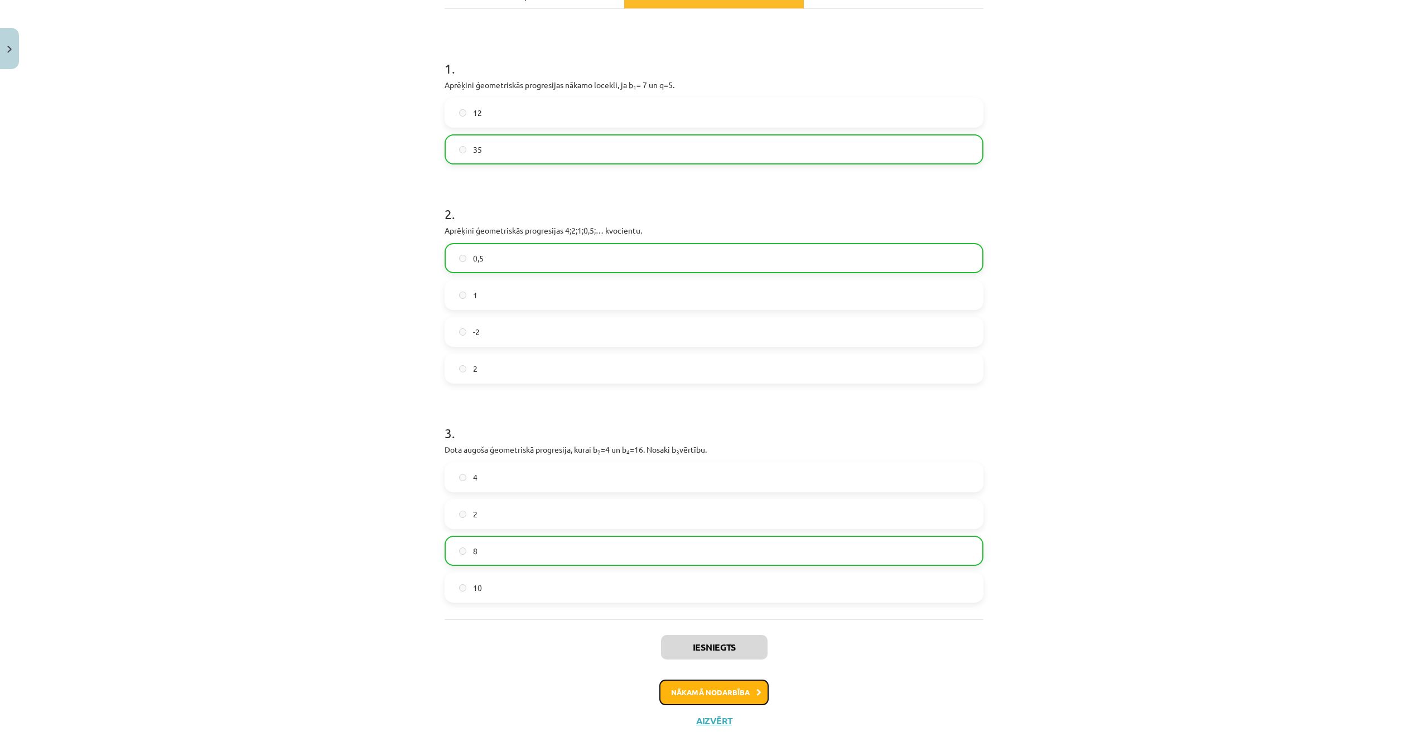
click at [714, 698] on button "Nākamā nodarbība" at bounding box center [713, 693] width 109 height 26
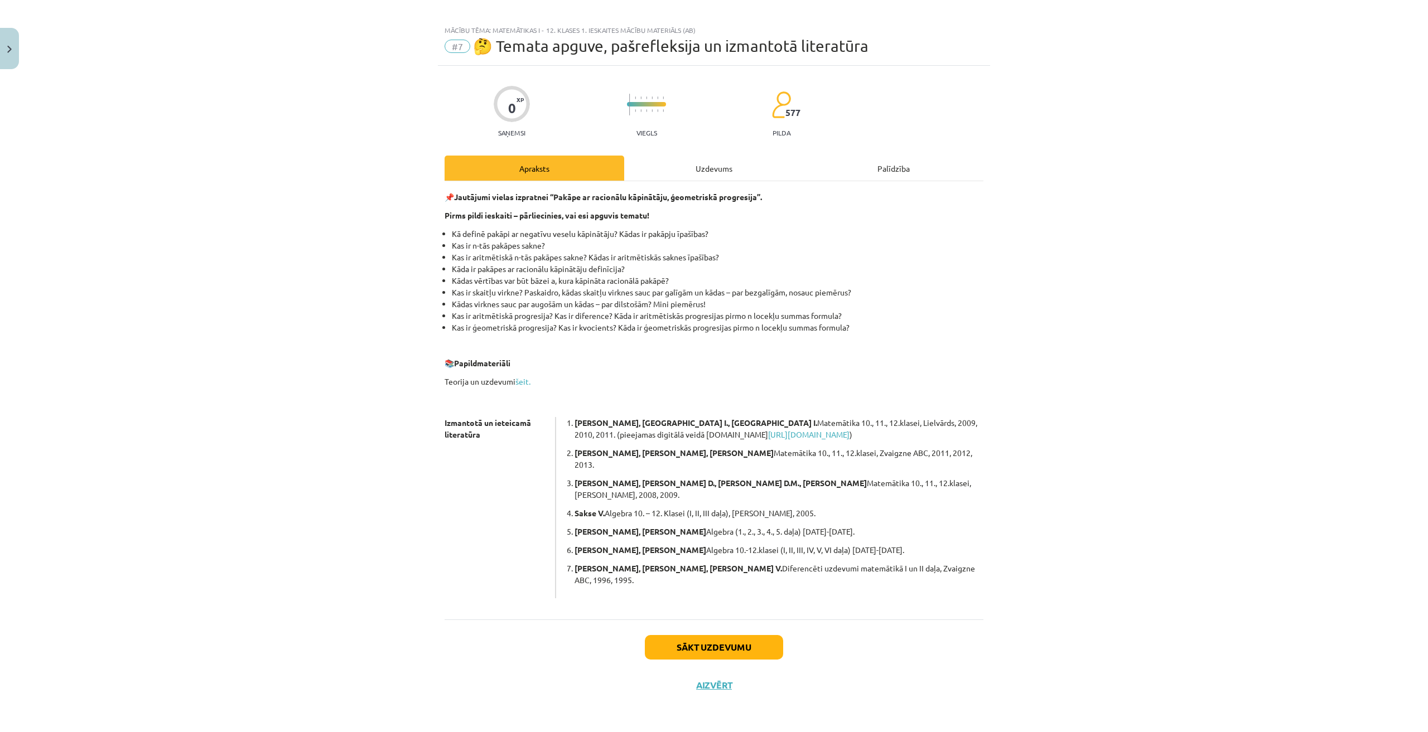
scroll to position [0, 0]
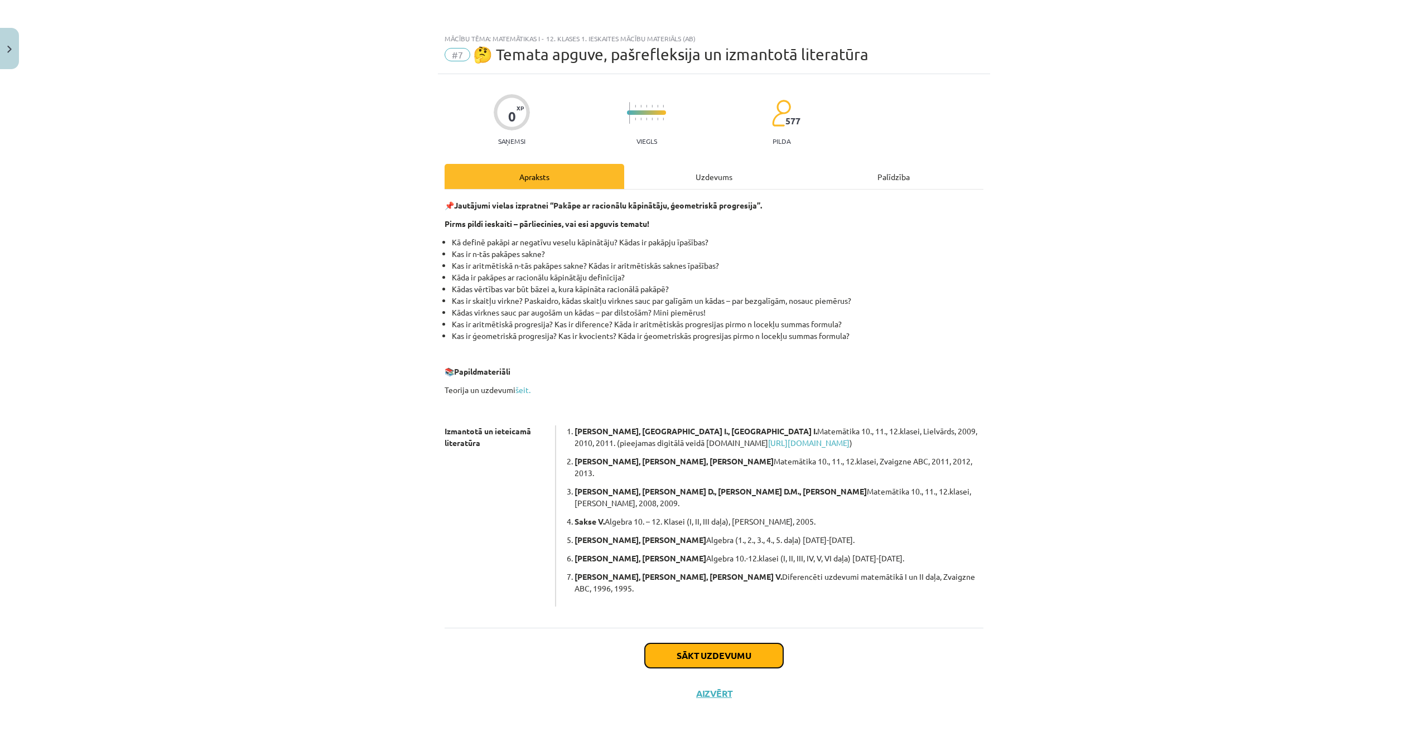
click at [704, 643] on button "Sākt uzdevumu" at bounding box center [714, 655] width 138 height 25
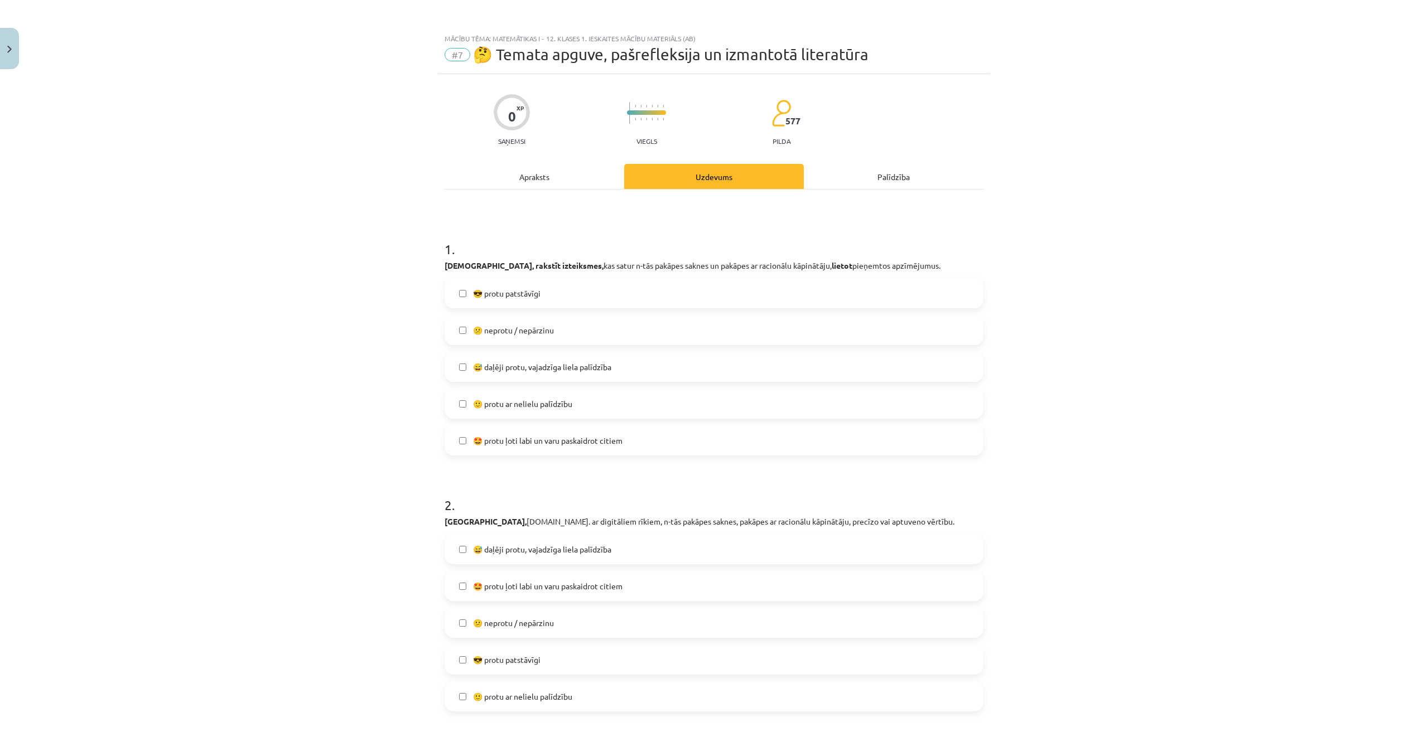
drag, startPoint x: 436, startPoint y: 236, endPoint x: 440, endPoint y: 254, distance: 18.4
click div "0 XP Saņemsi Viegls 577 pilda Apraksts Uzdevums Palīdzība 1 . Lasīt, rakstīt iz…"
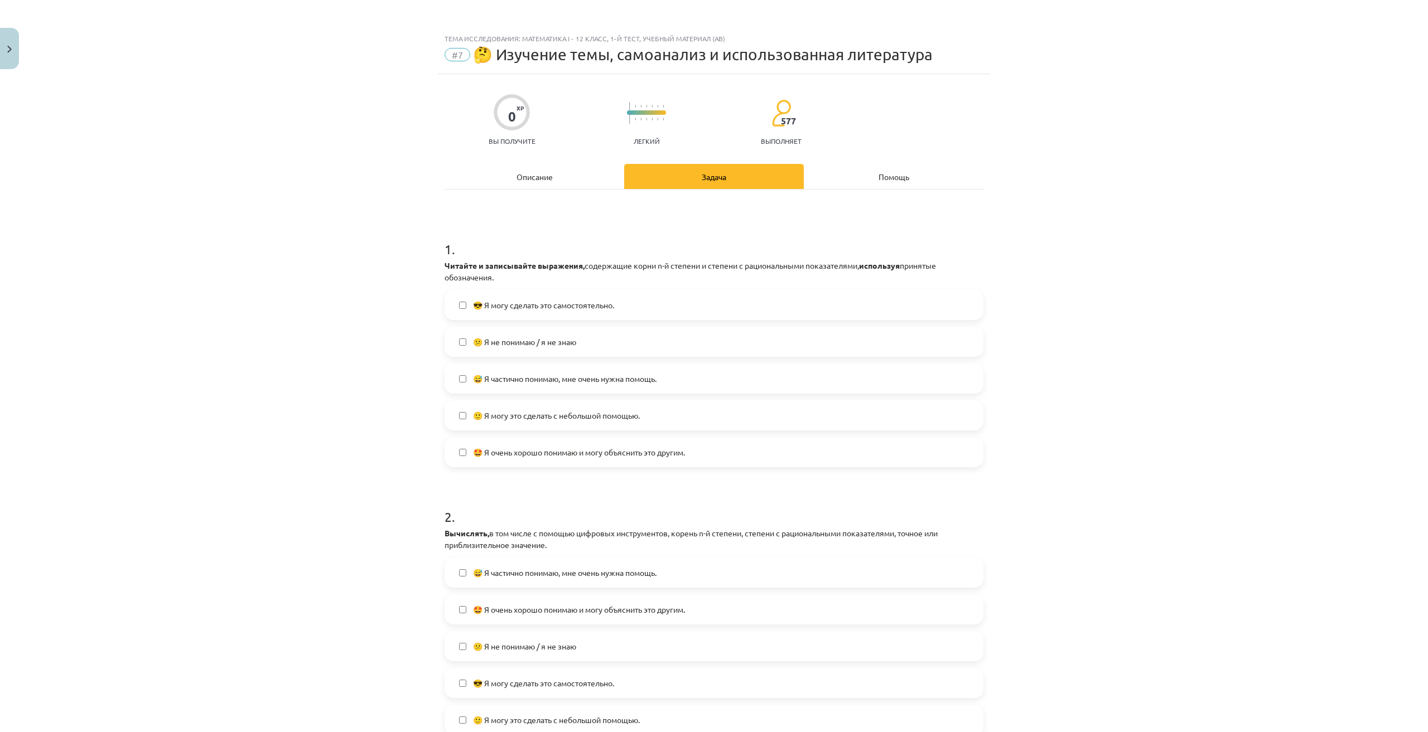
click div "Тема исследования: Математика I - 12 класс, 1-й тест, учебный материал (ab) #7 …"
click font "🙂 Я могу это сделать с небольшой помощью."
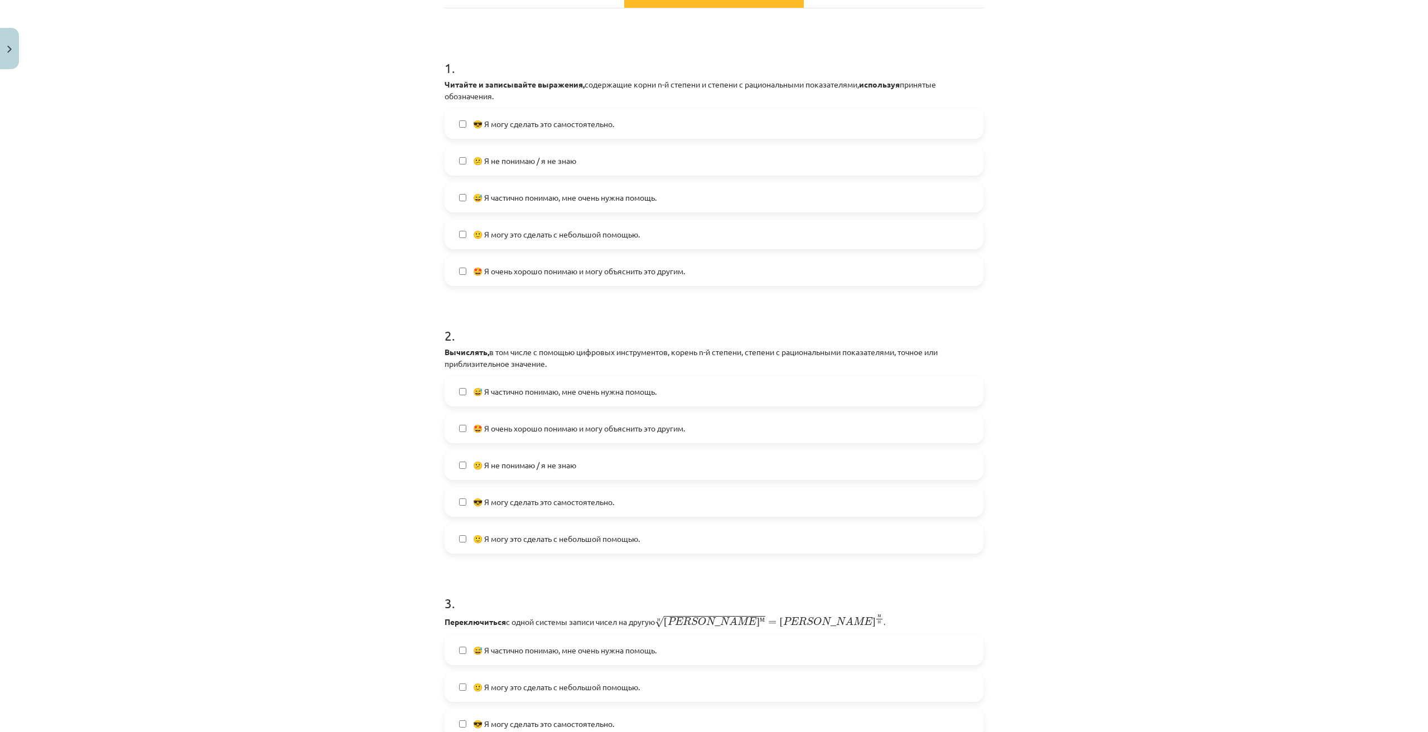
scroll to position [279, 0]
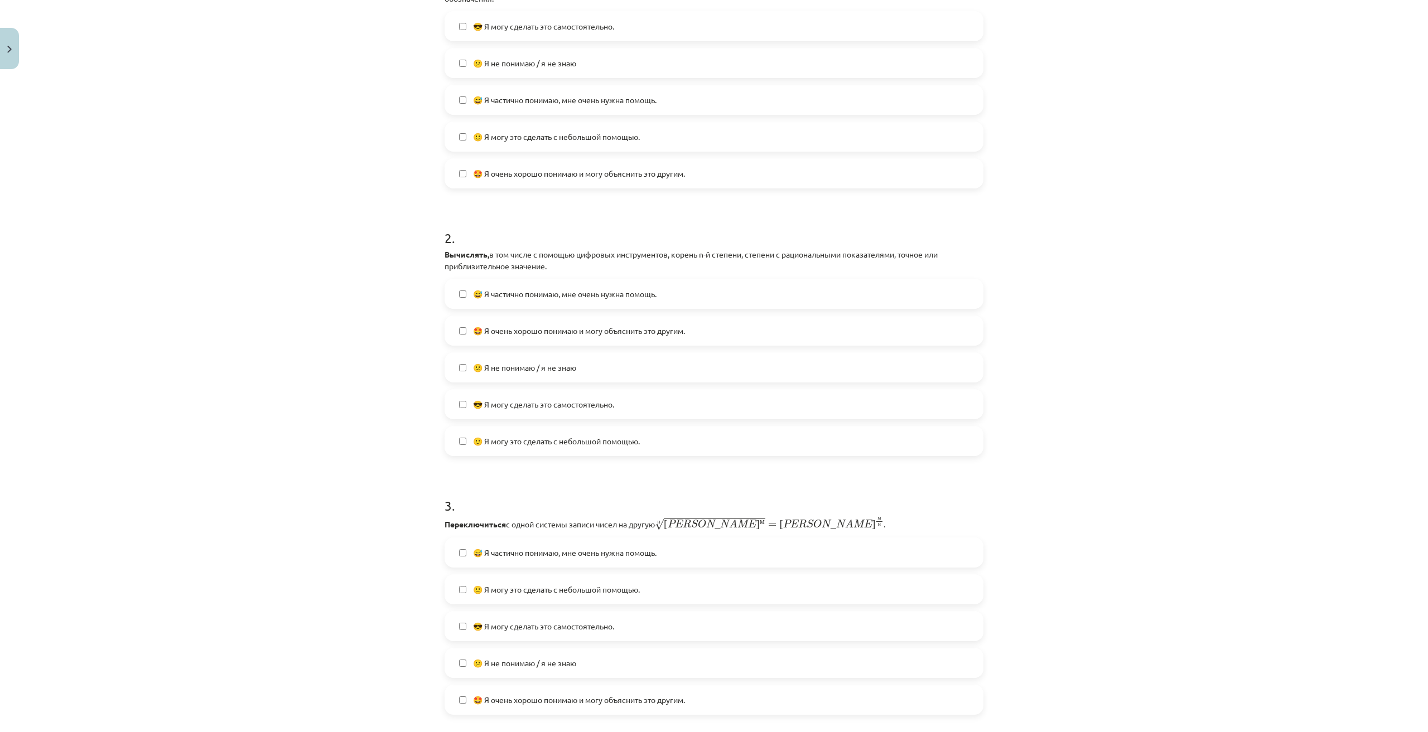
click label "🙂 Я могу это сделать с небольшой помощью."
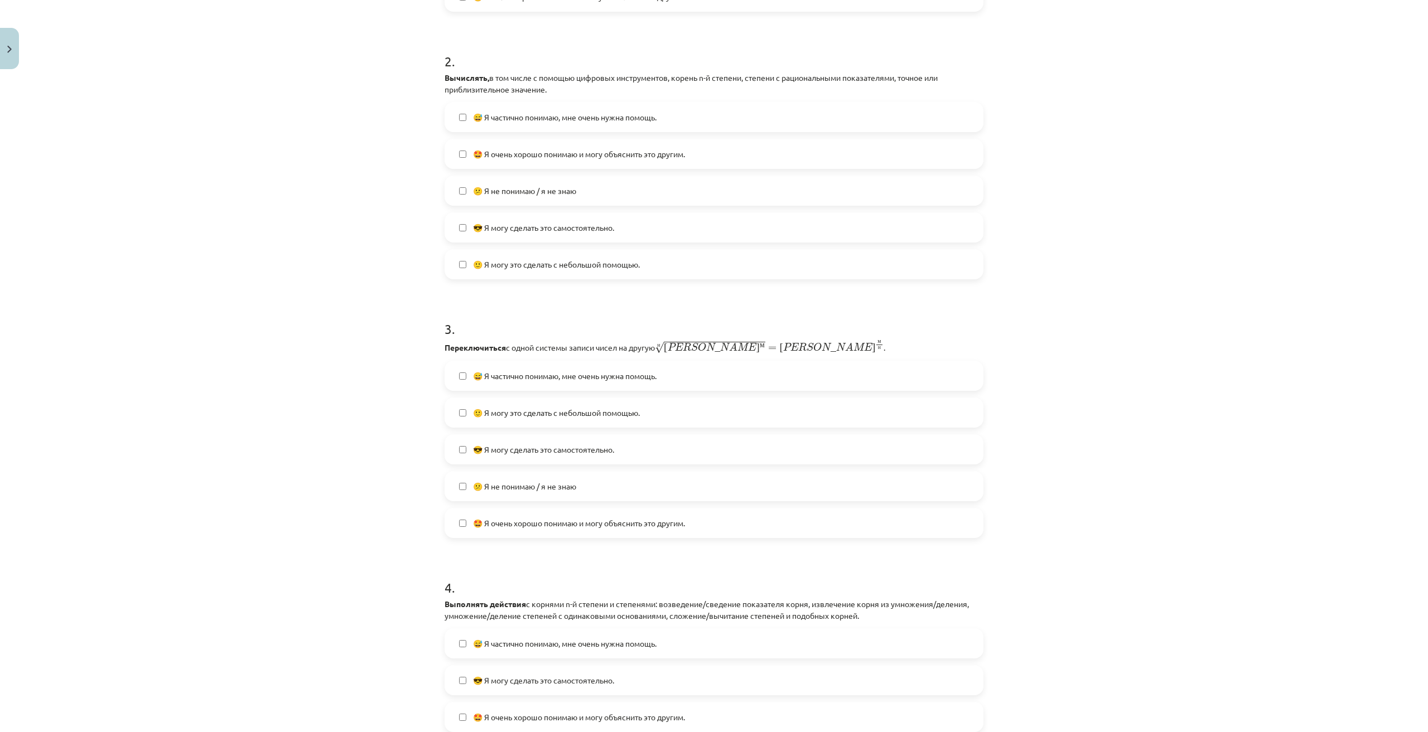
scroll to position [465, 0]
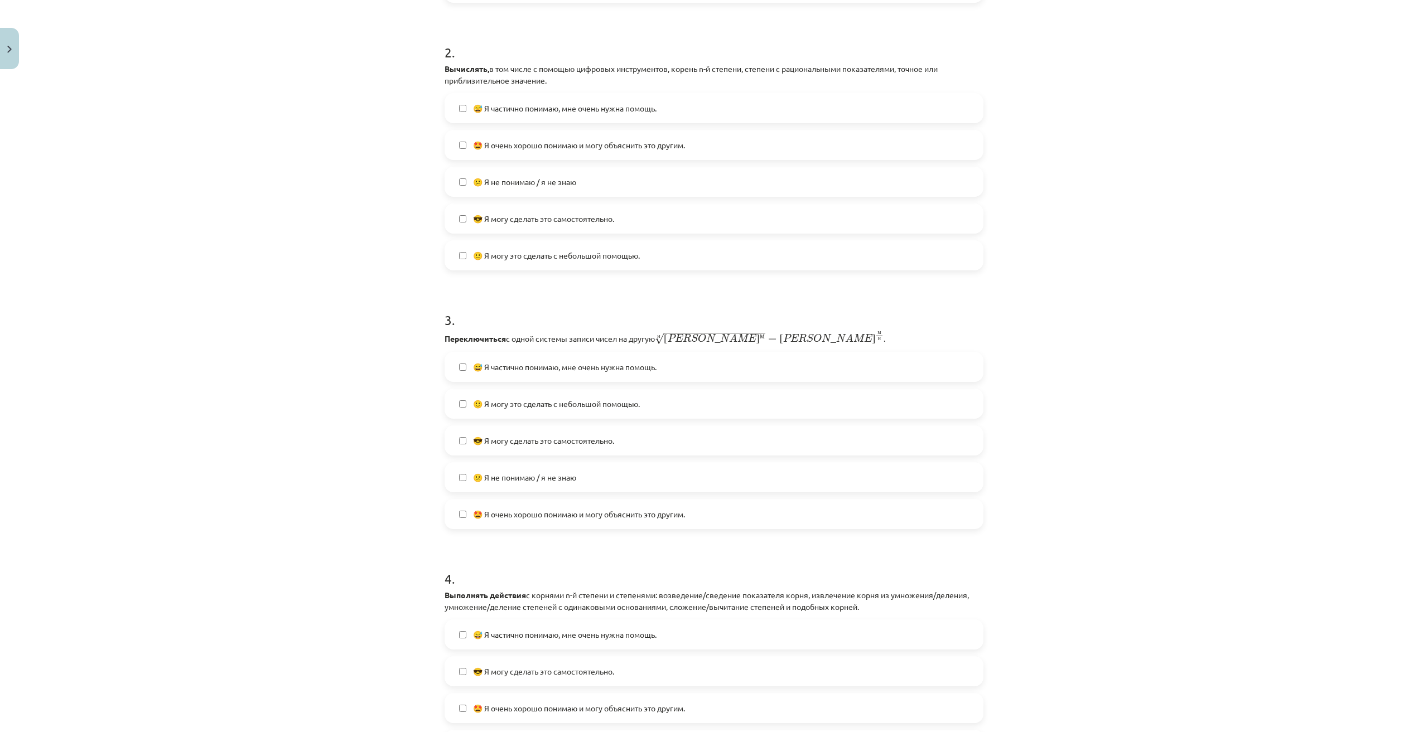
click font "🙂 Я могу это сделать с небольшой помощью."
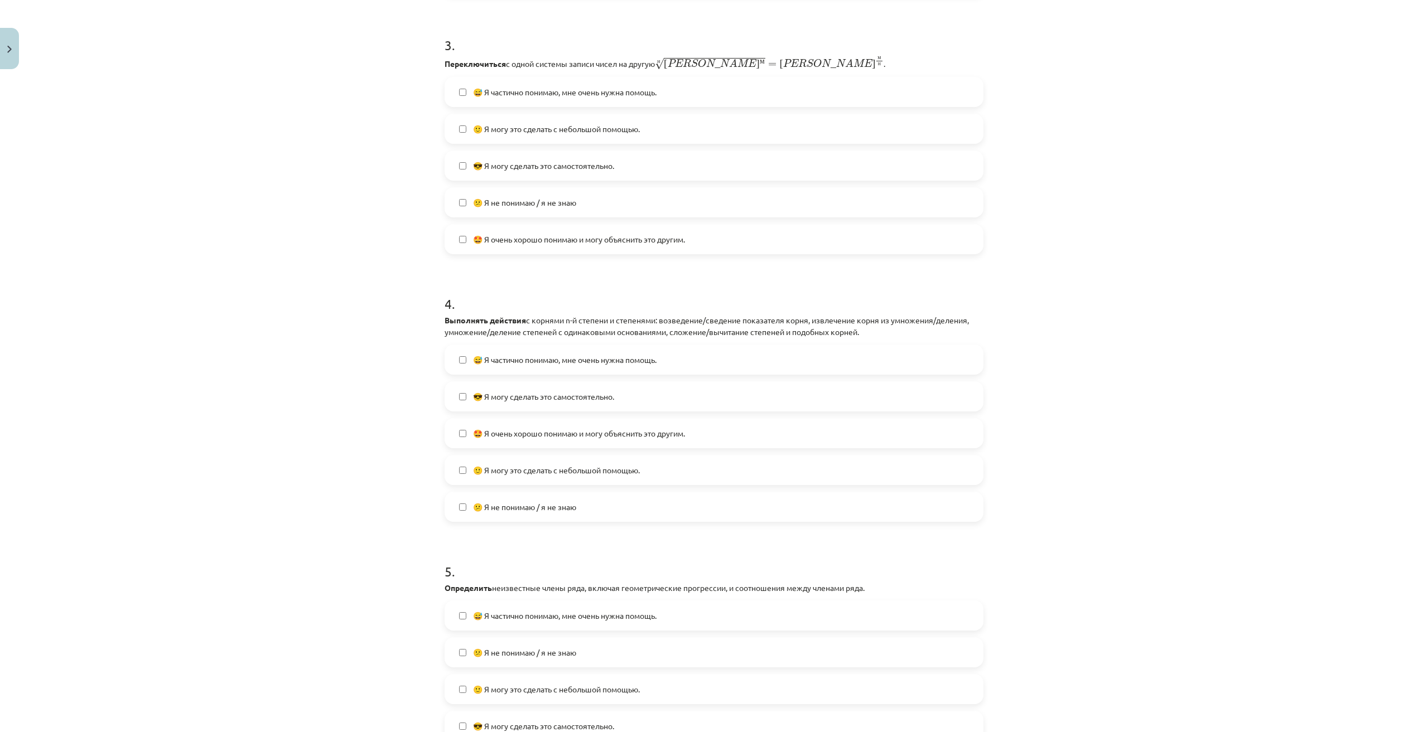
scroll to position [743, 0]
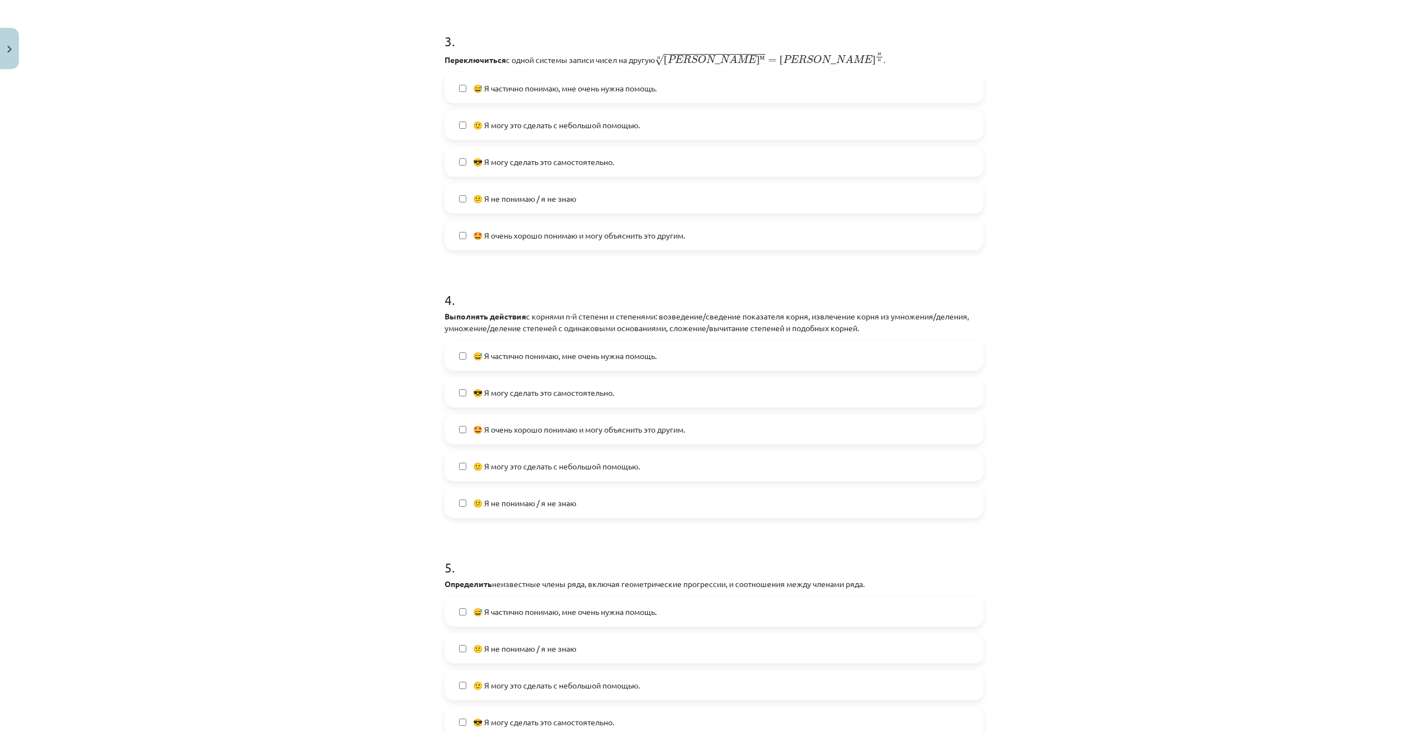
click label "😅 Я частично понимаю, мне очень нужна помощь."
click font "🙂 Я могу это сделать с небольшой помощью."
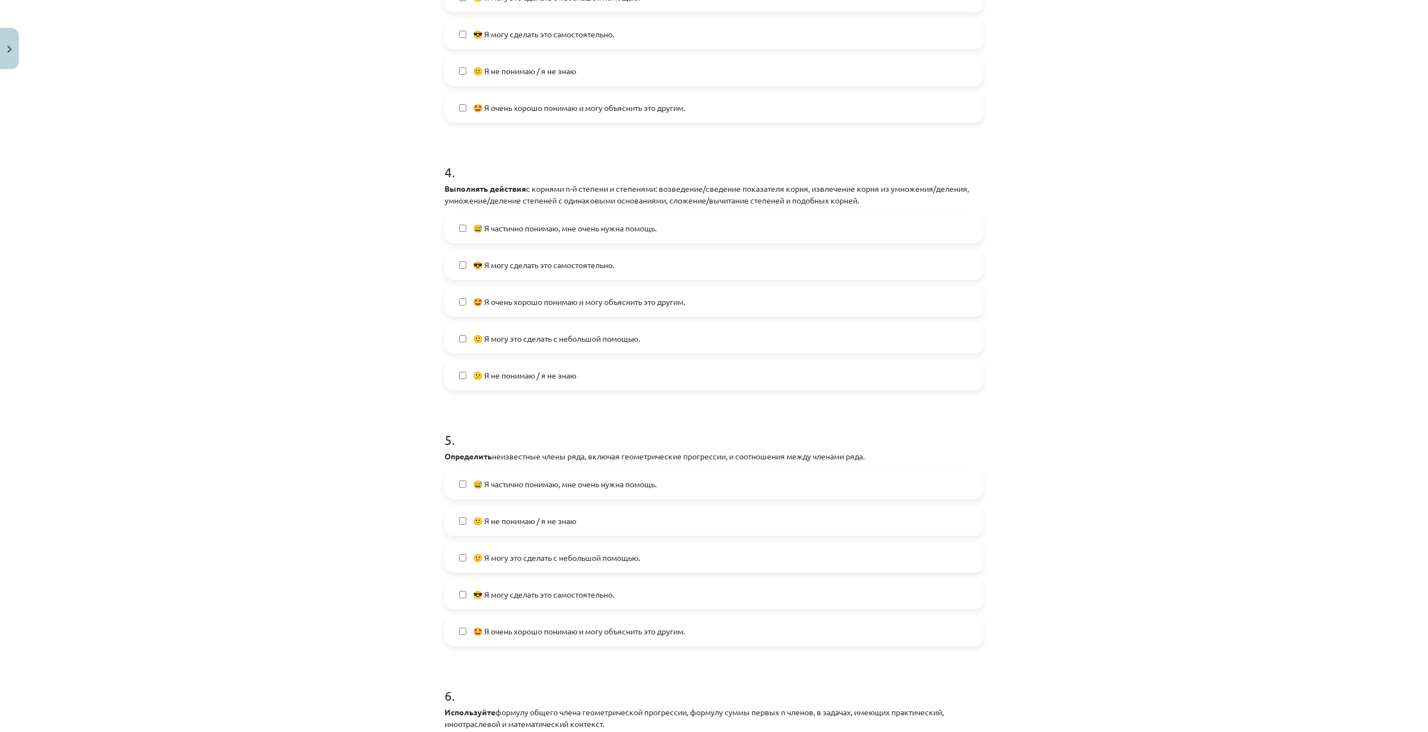
scroll to position [1022, 0]
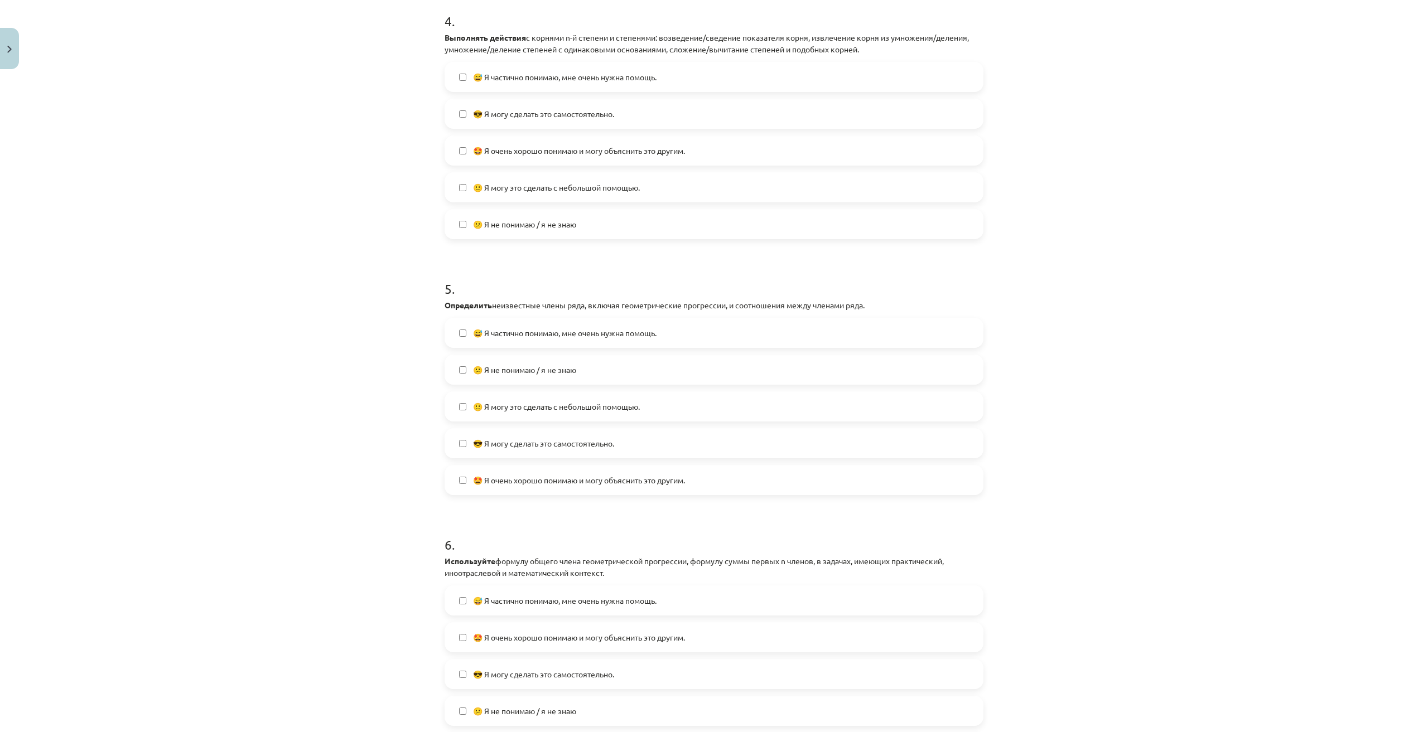
click font "🙂 Я могу это сделать с небольшой помощью."
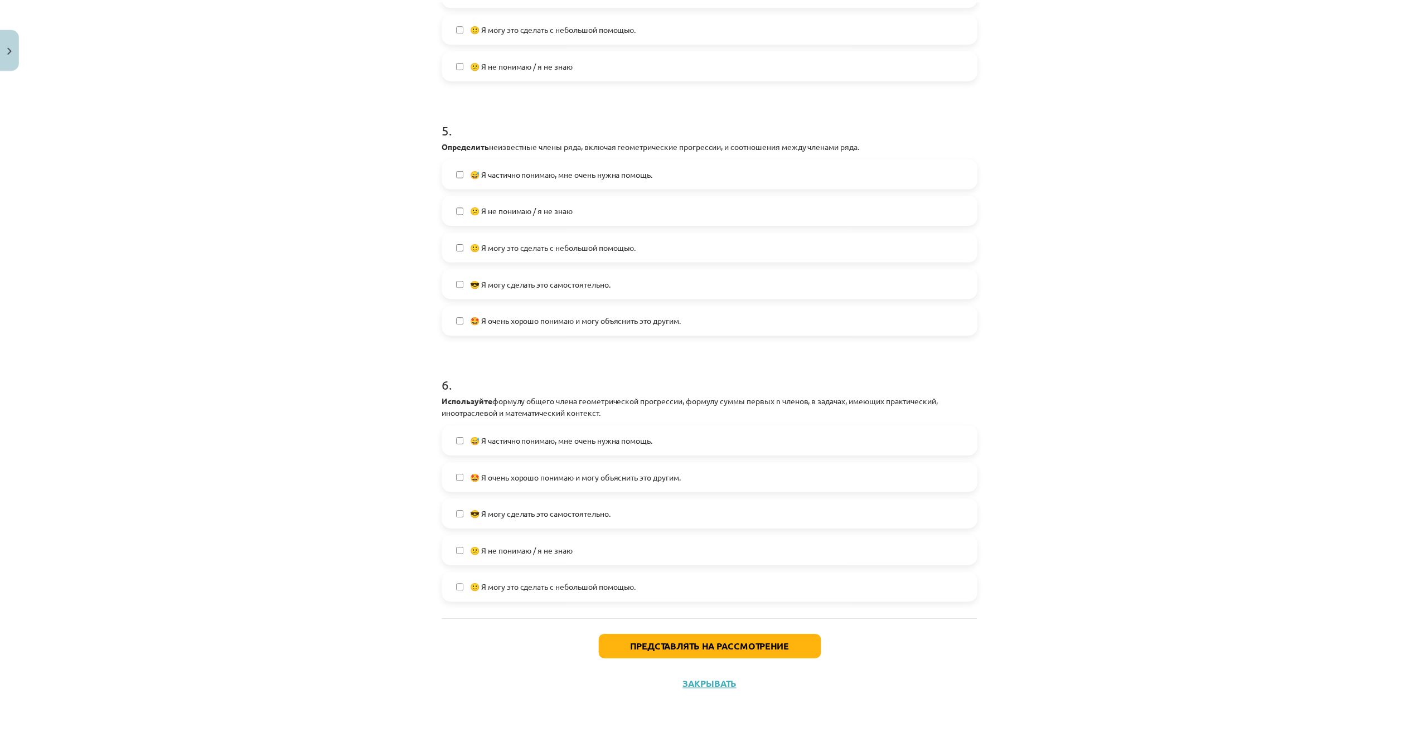
scroll to position [1182, 0]
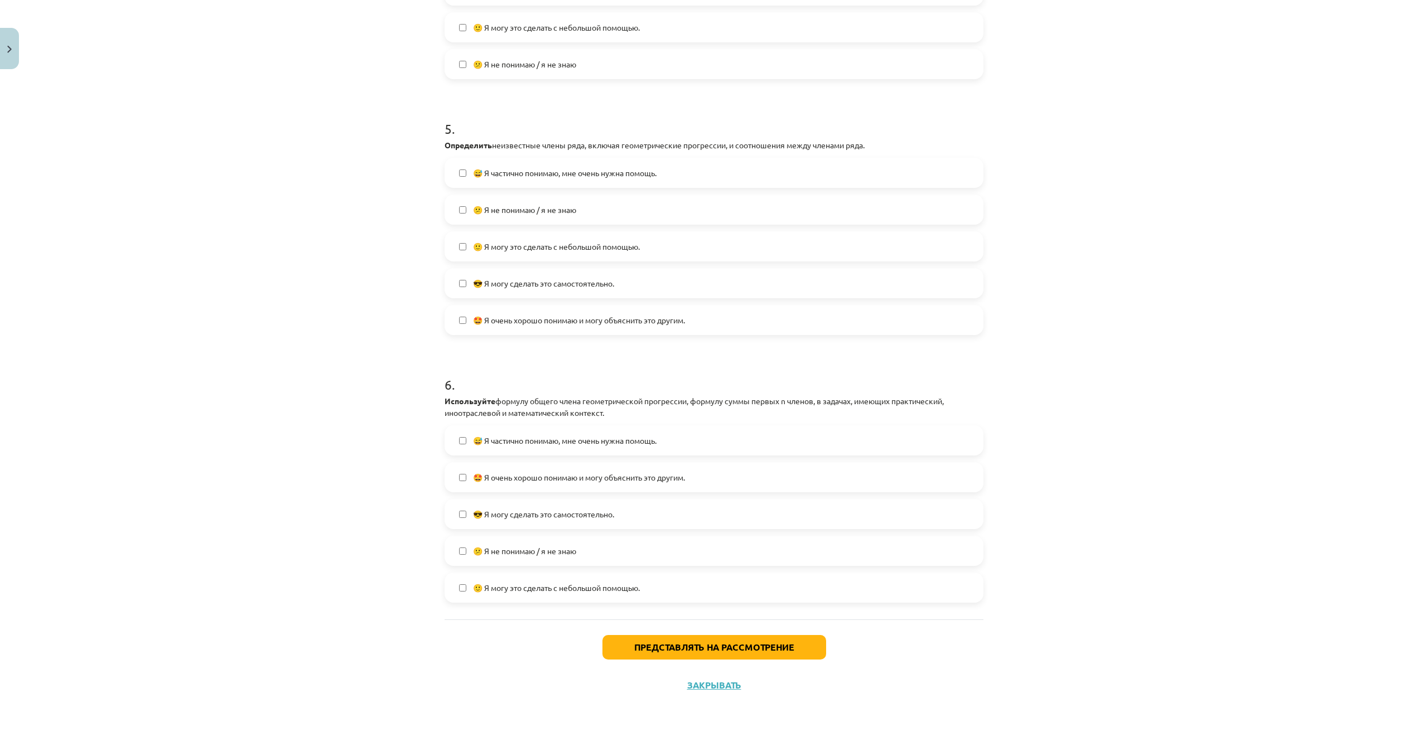
click font "🙂 Я могу это сделать с небольшой помощью."
click font "Представлять на рассмотрение"
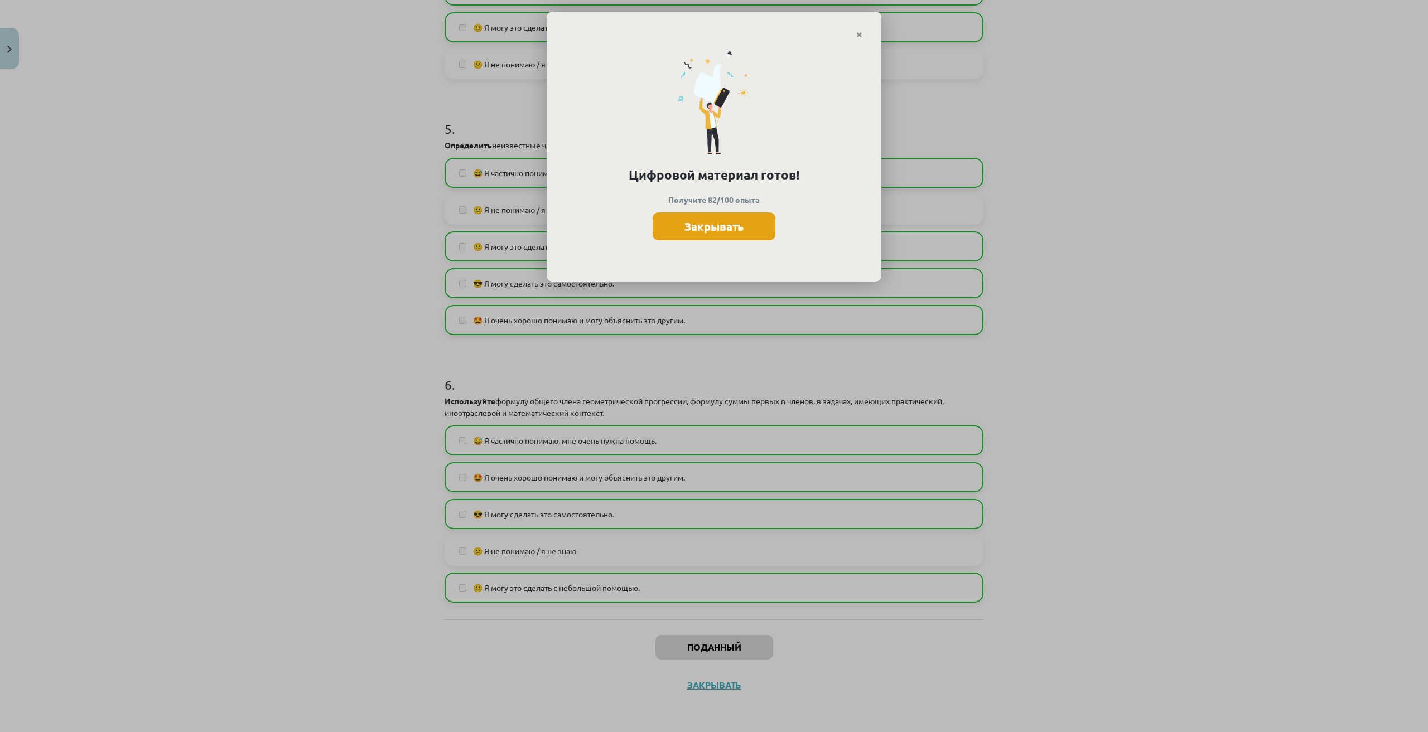
click font "Закрывать"
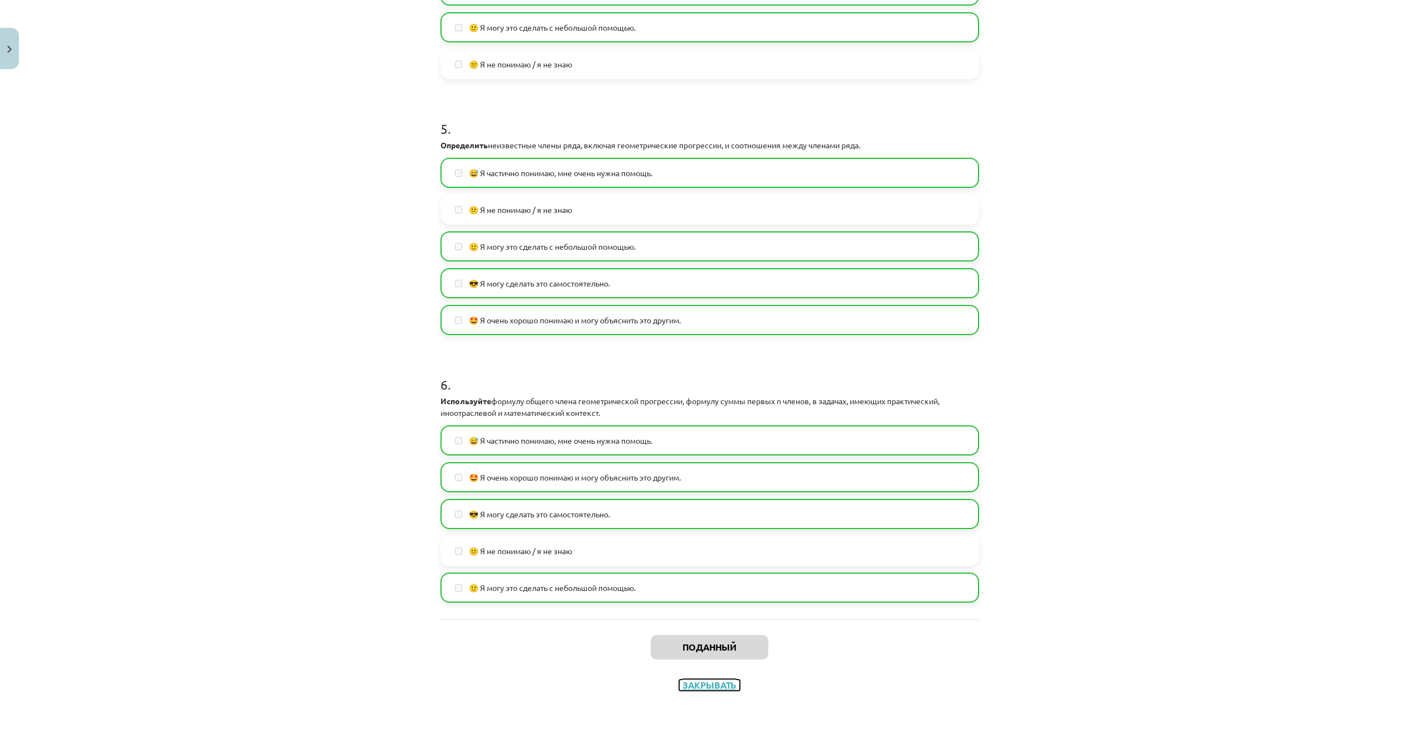
click font "Закрывать"
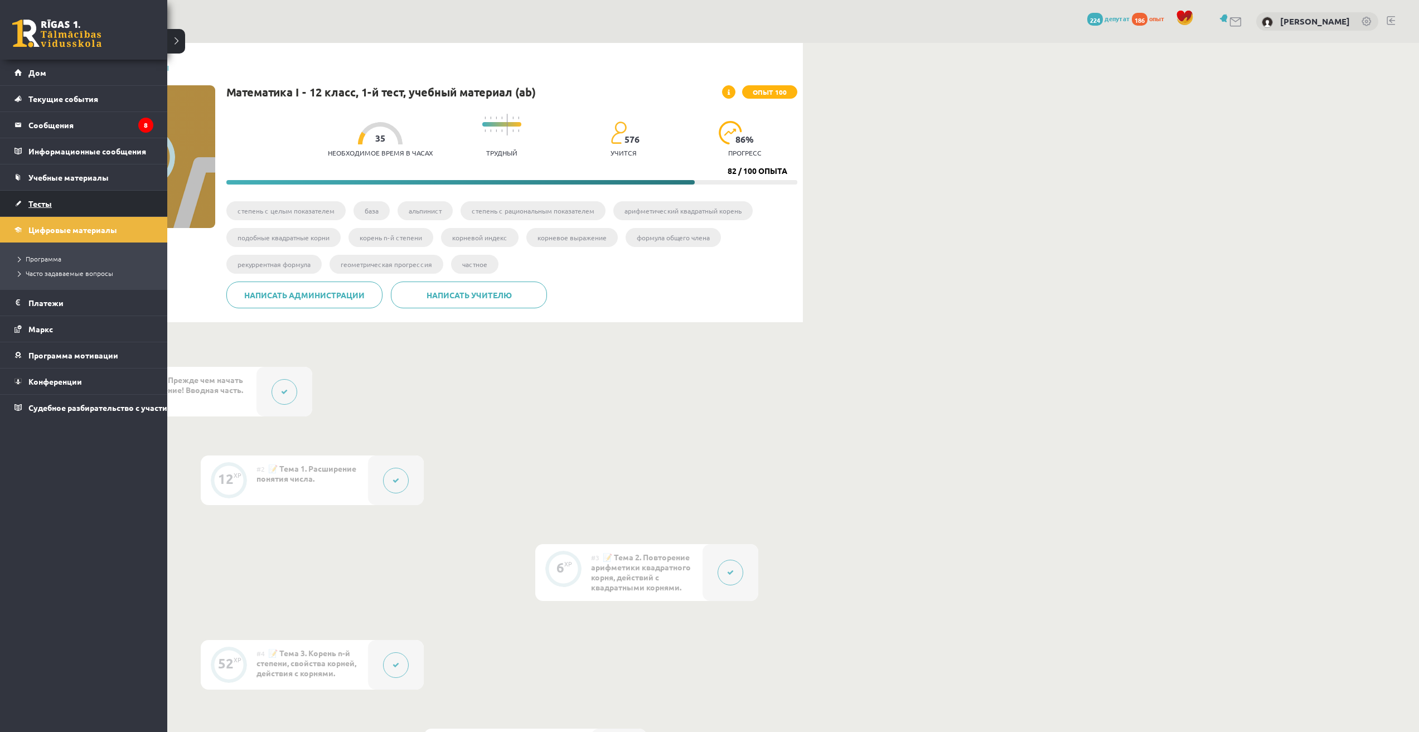
click font "Тесты"
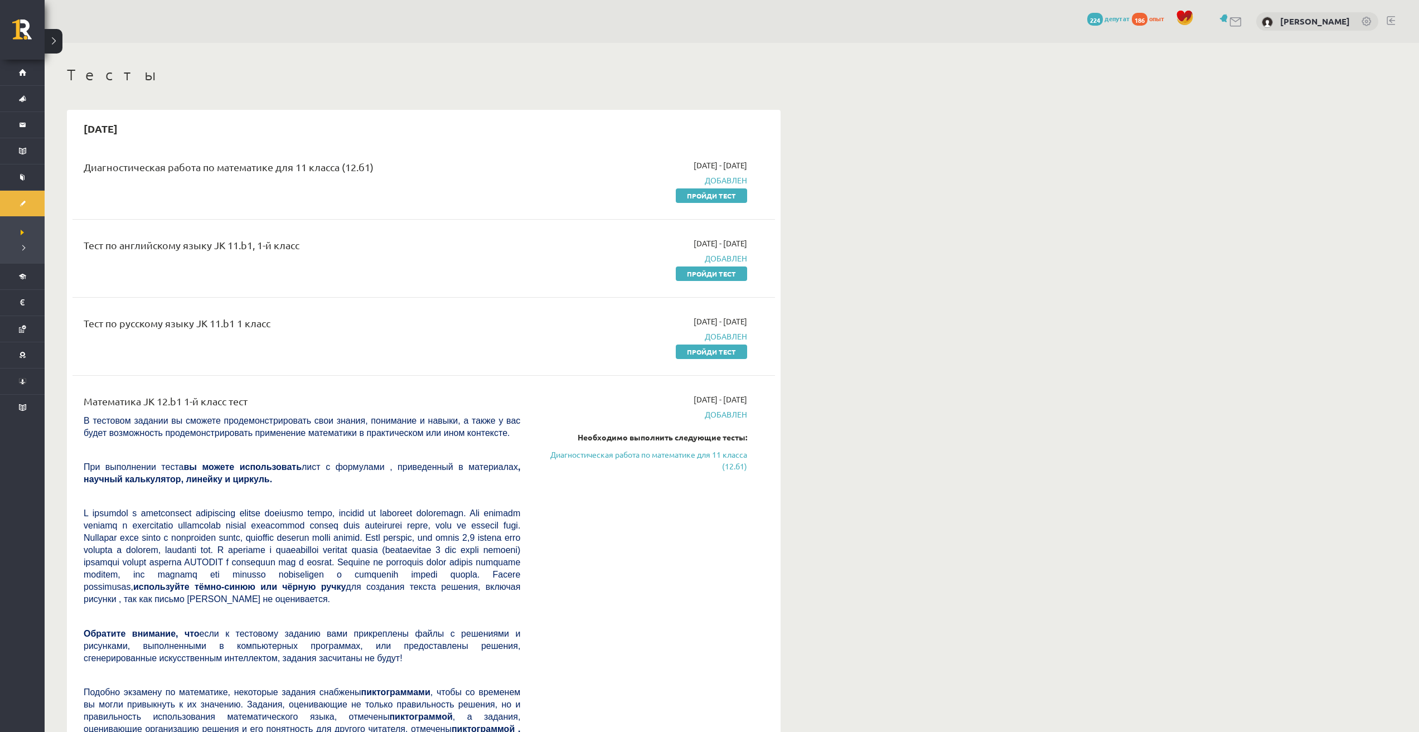
click div "Тесты 2025-09-15 Диагностическая работа по математике для 11 класса (12.б1) 202…"
click font "Диагностическая работа по математике для 11 класса (12.б1)"
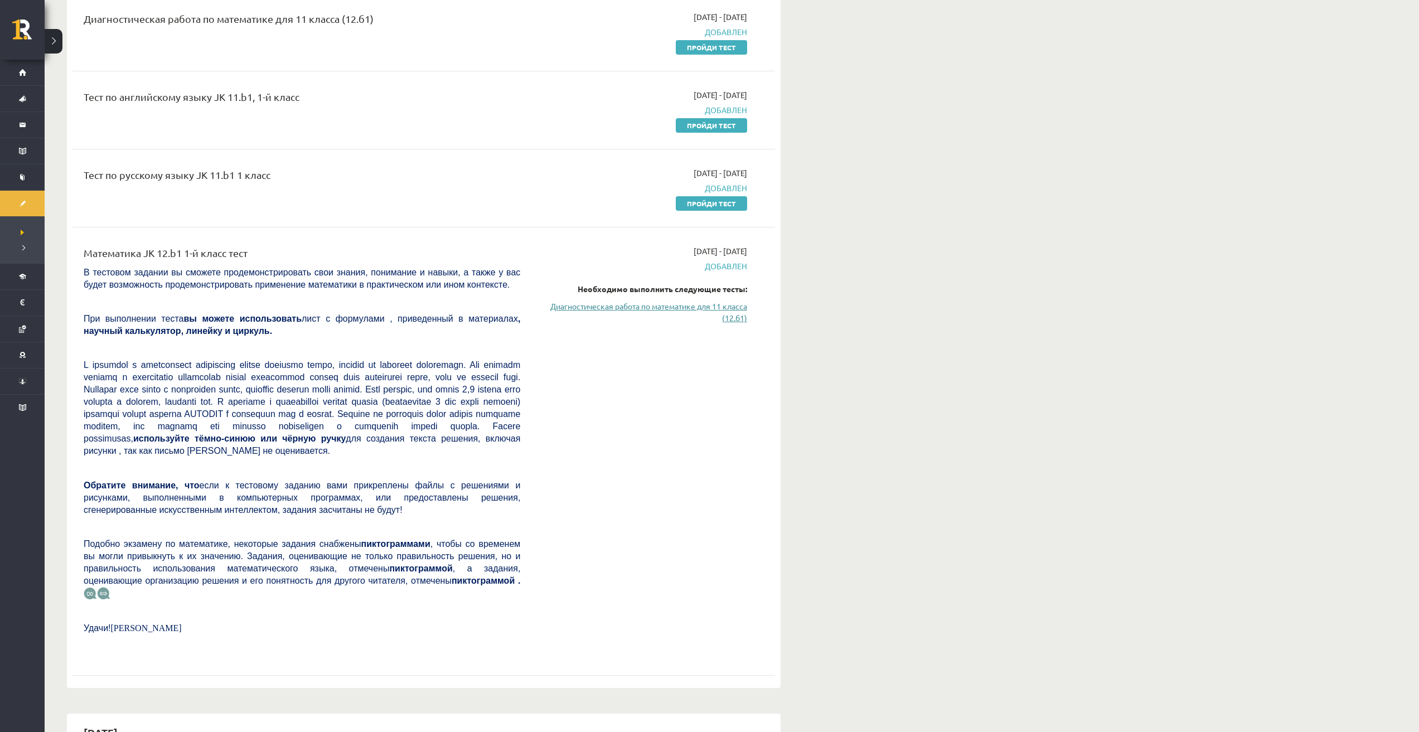
click font "Диагностическая работа по математике для 11 класса (12.б1)"
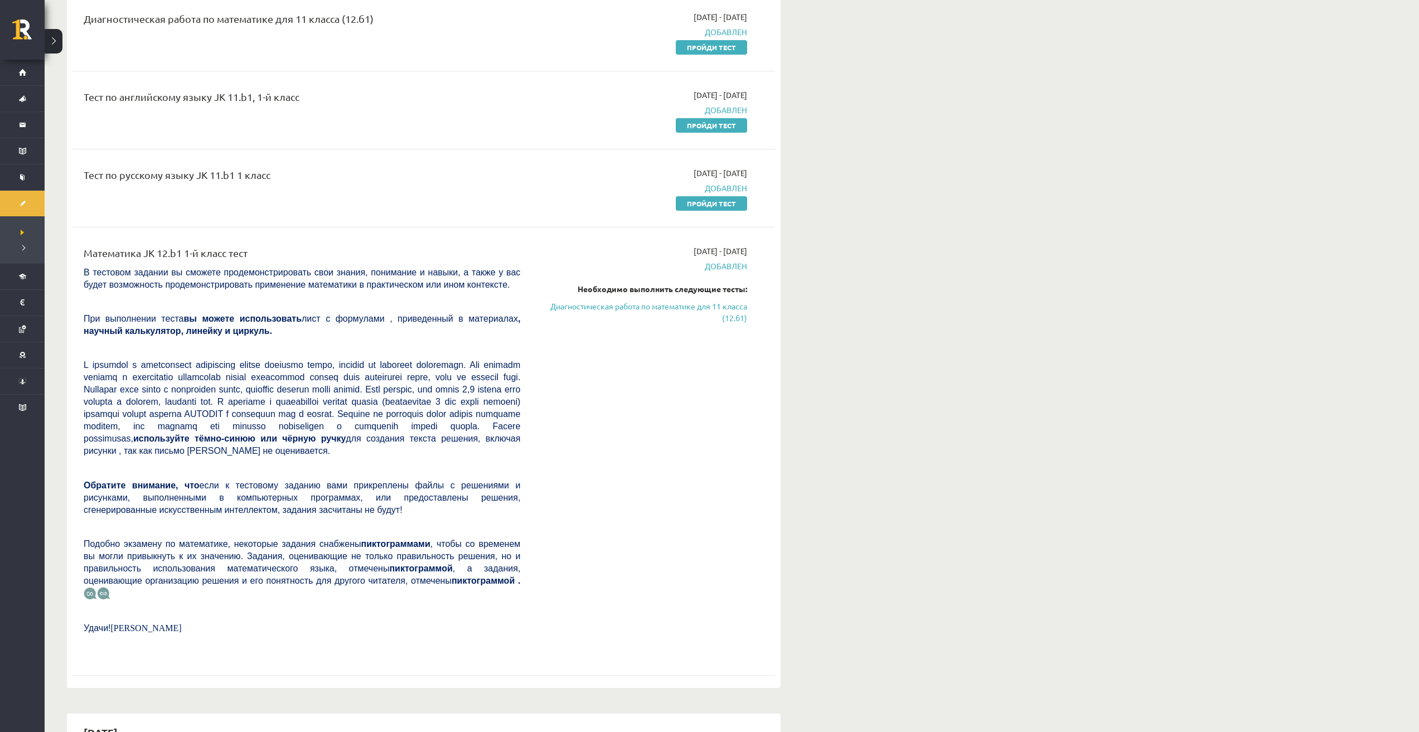
click span "Добавлен"
click font "Добавлен"
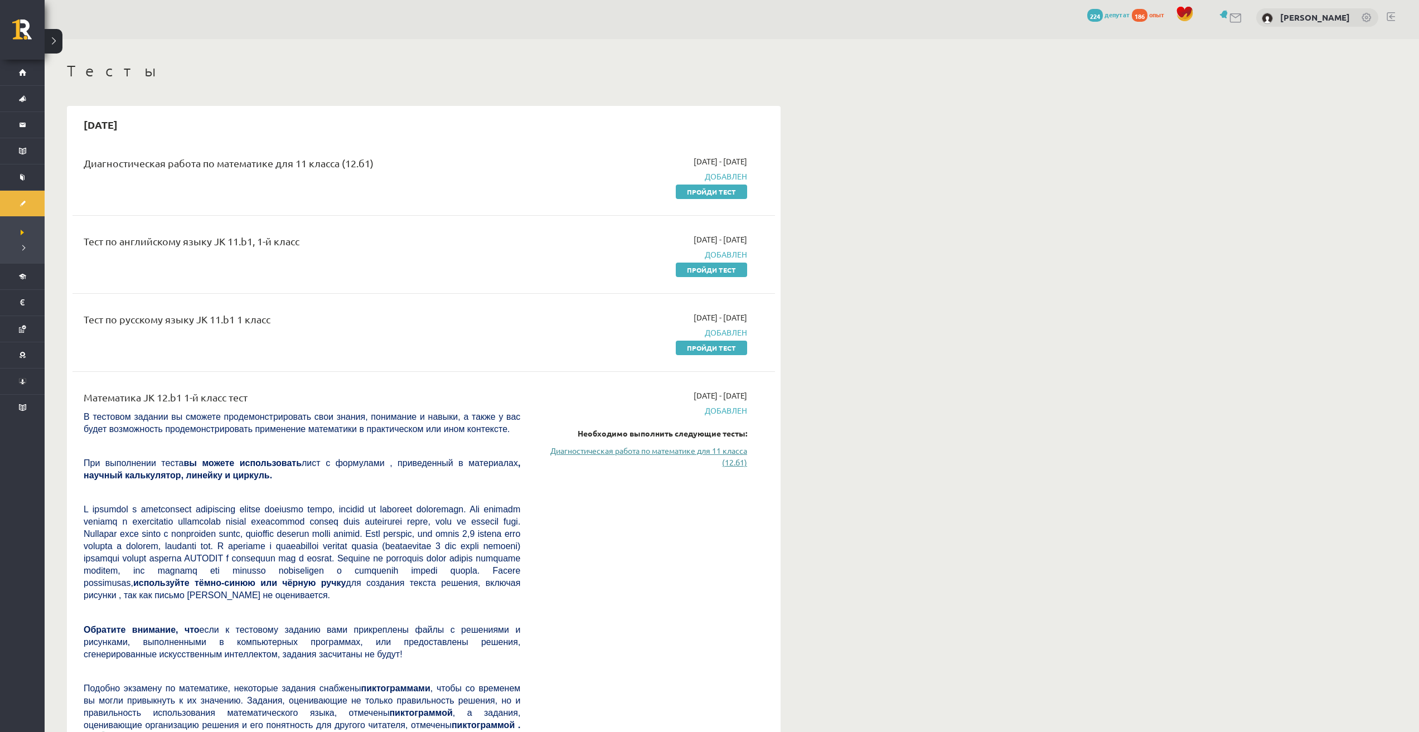
scroll to position [0, 0]
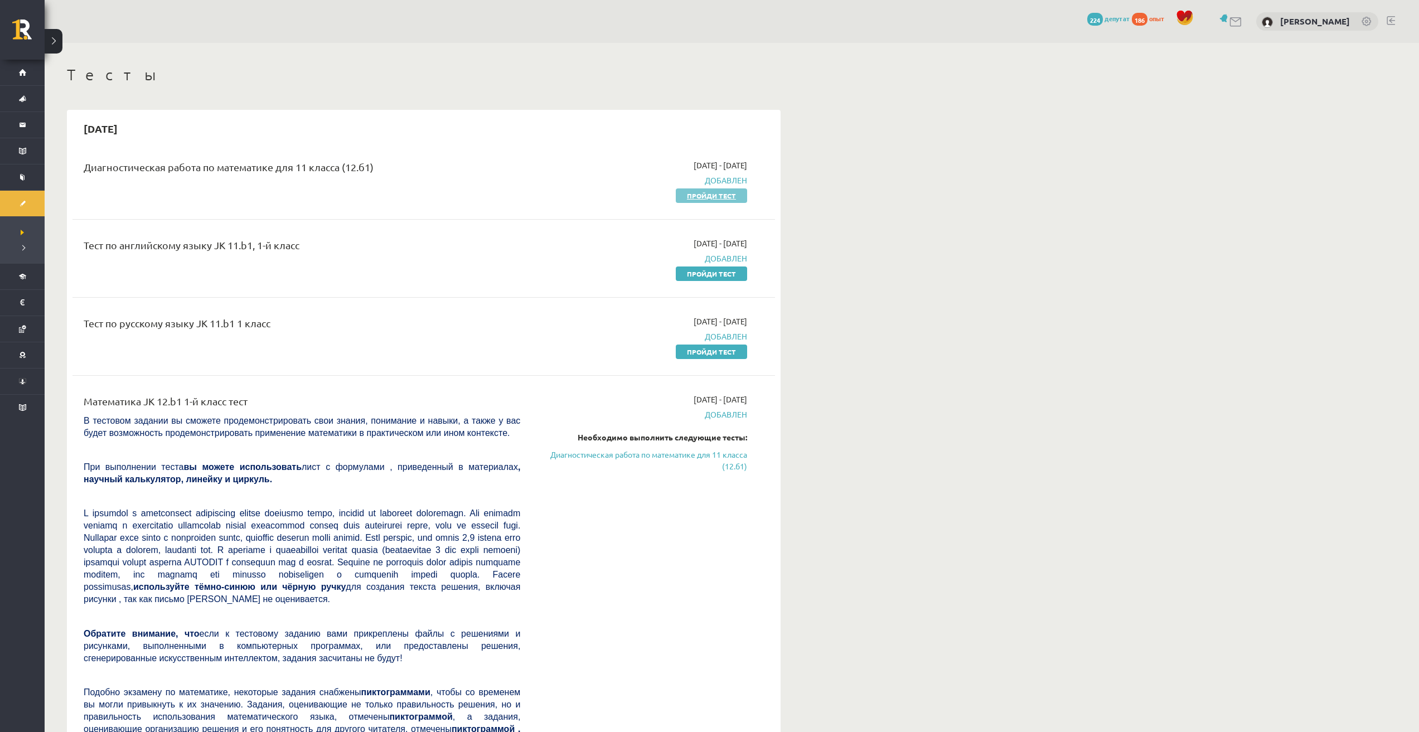
click font "Пройди тест"
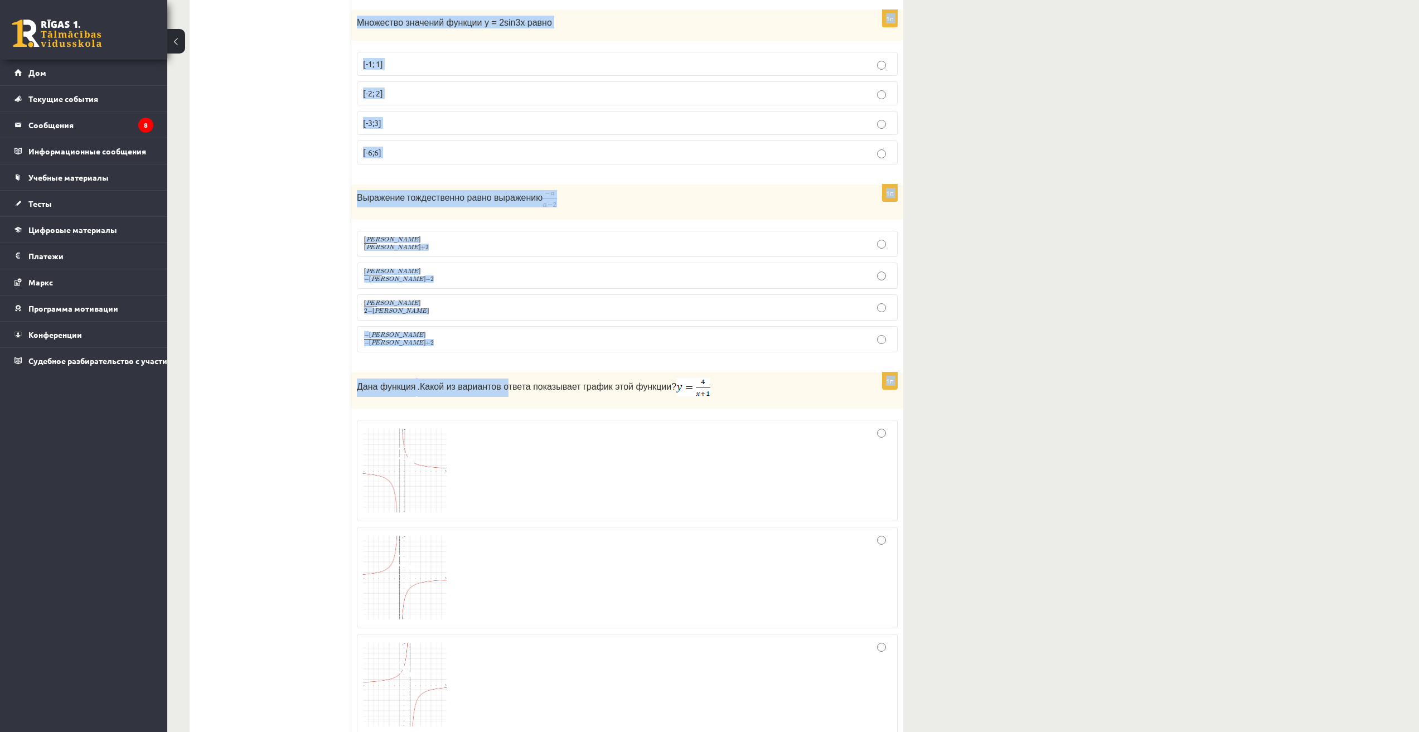
scroll to position [2974, 0]
drag, startPoint x: 362, startPoint y: 128, endPoint x: 579, endPoint y: 332, distance: 297.8
click at [579, 332] on form "1п Преобразуя эквивалентные неравенства , получаем 1 − х > 0 1 − x > 0 1 − х 2 …" at bounding box center [627, 61] width 530 height 5670
copy form "Loremipsum dolorsitametc adipiscinge , seddoeiu 8 − t > 3 3 − i > 8 9 − u 4 > 3…"
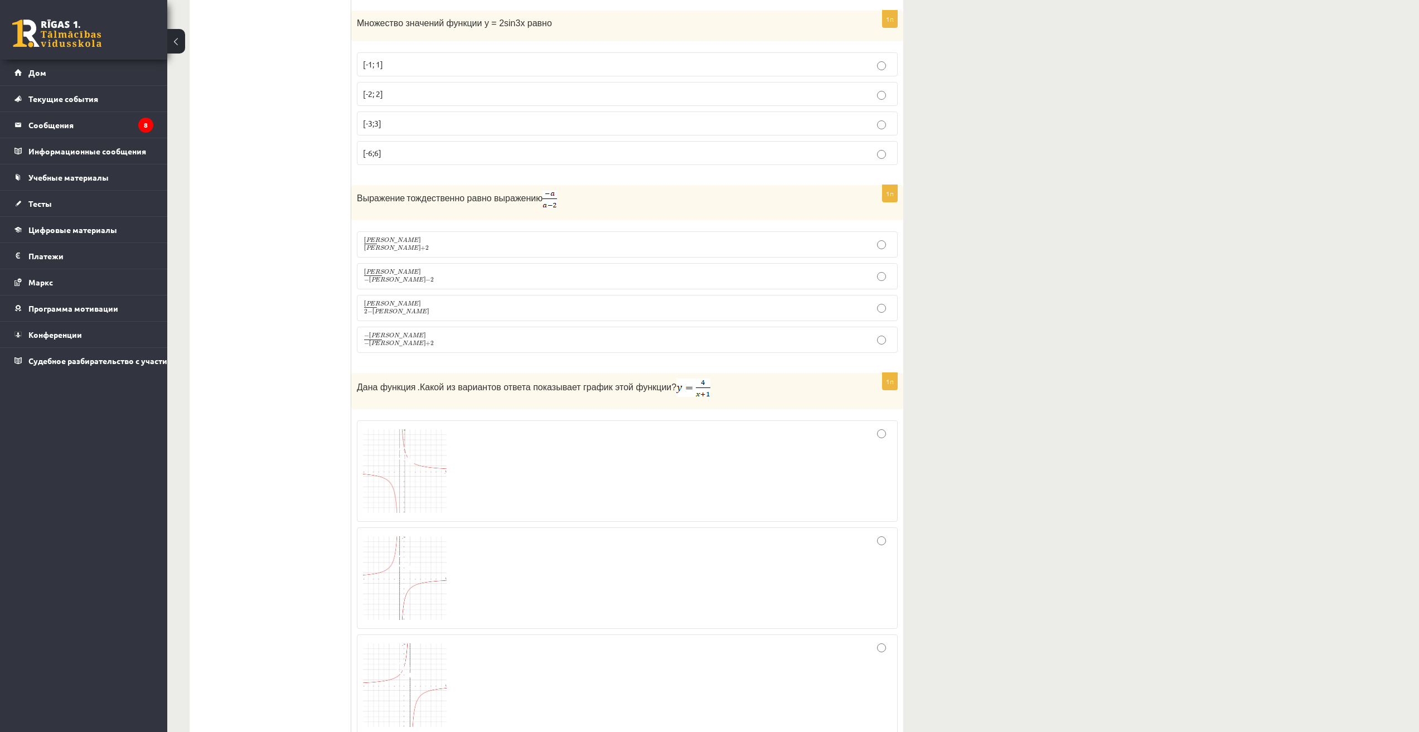
click at [1161, 531] on div "Диагностическая работа по математике O для класса 12.b1 по учебным материалам 1…" at bounding box center [793, -1] width 1252 height 5861
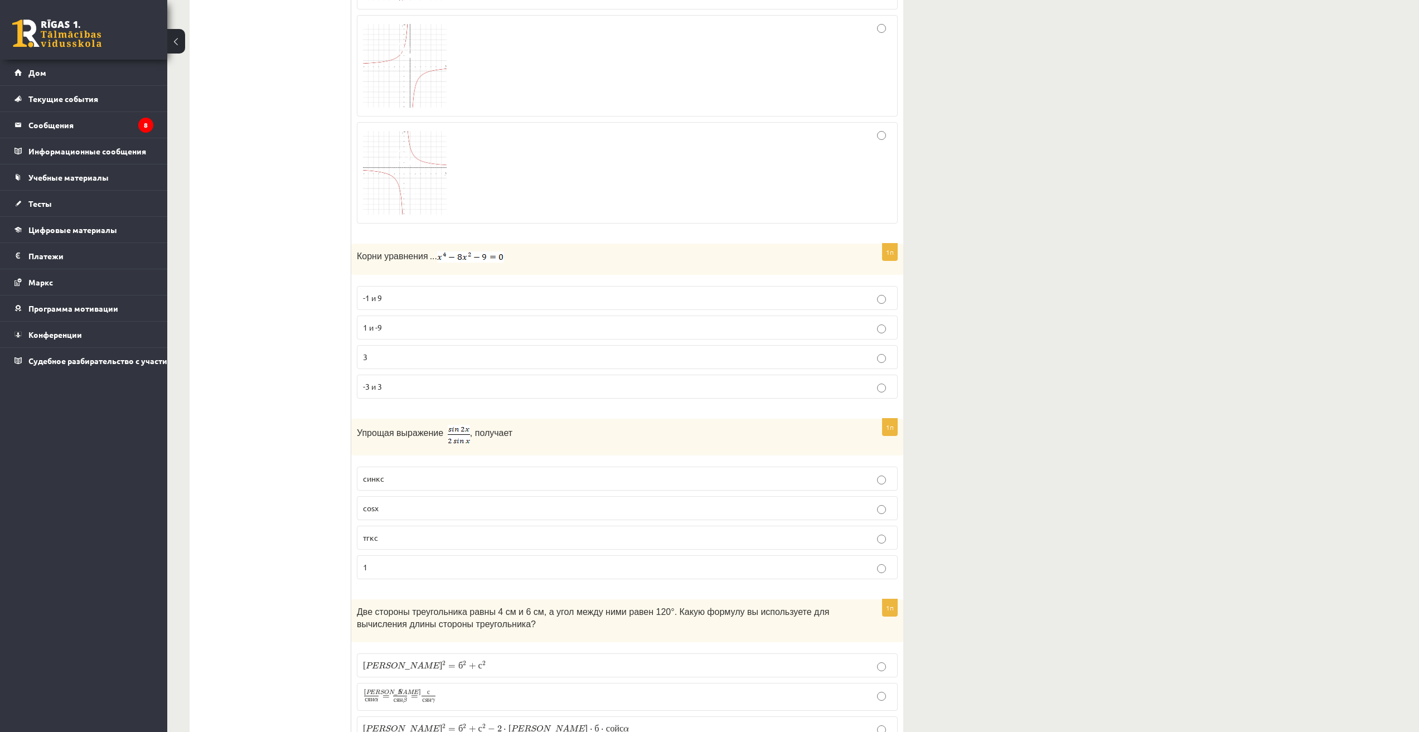
scroll to position [3625, 0]
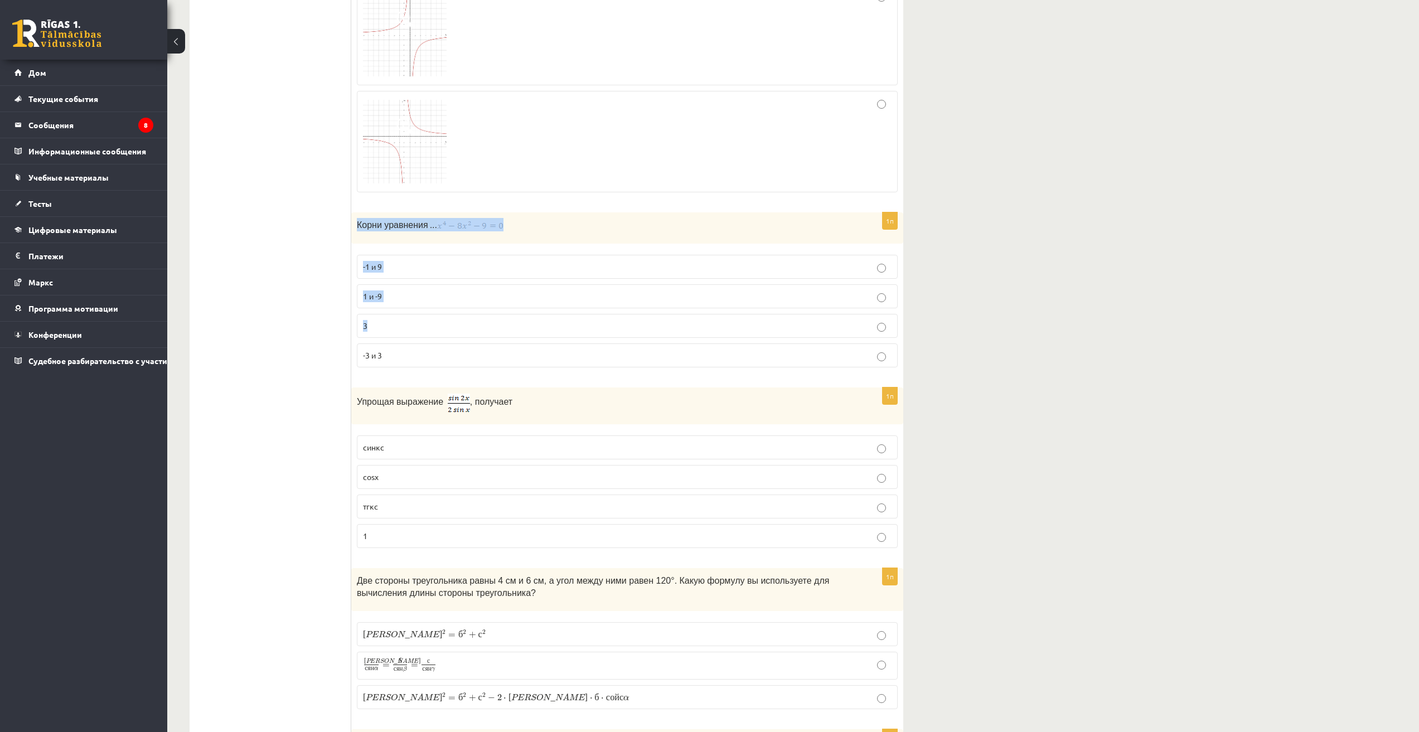
drag, startPoint x: 356, startPoint y: 221, endPoint x: 321, endPoint y: 301, distance: 87.4
click at [470, 328] on div "1п Корни уравнения ... -1 и 9 1 и -9 3 -3 и 3" at bounding box center [627, 294] width 552 height 164
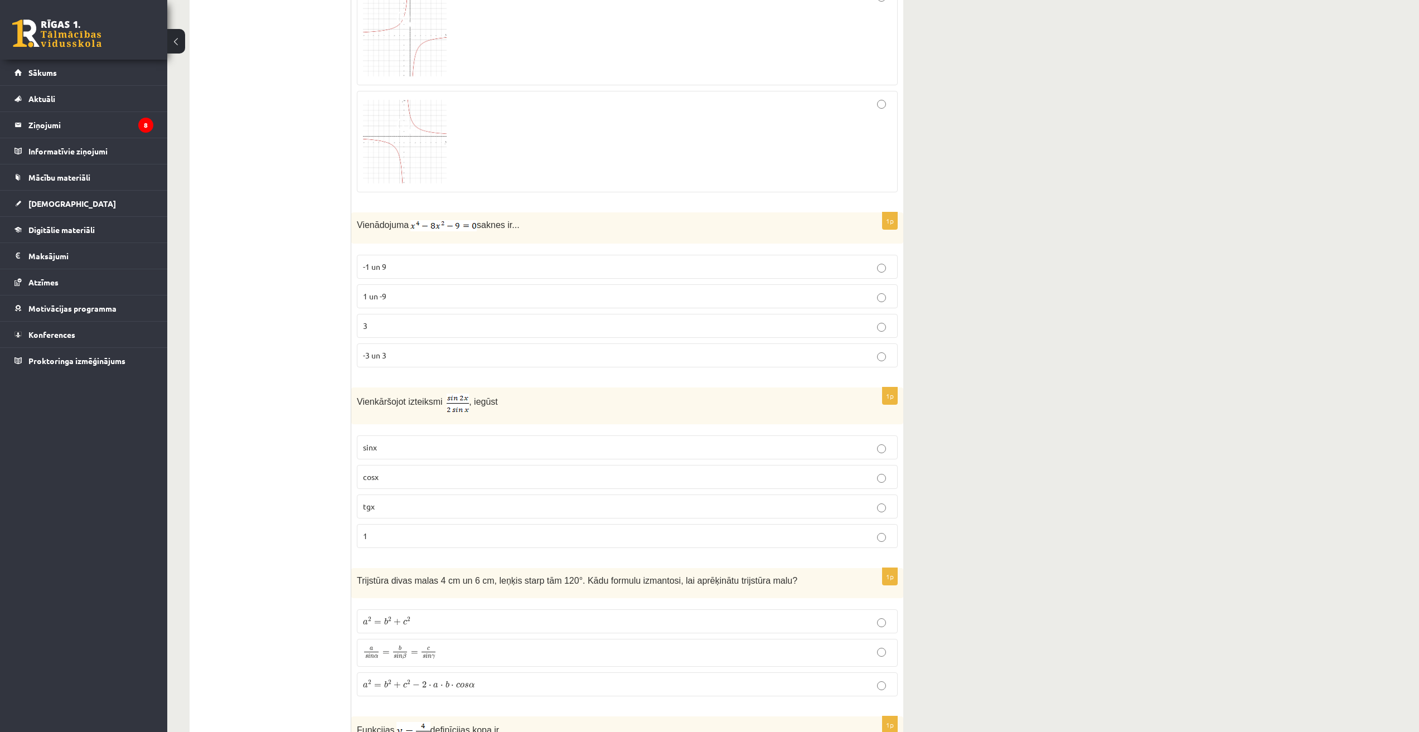
drag, startPoint x: 1380, startPoint y: 406, endPoint x: 1304, endPoint y: 408, distance: 75.9
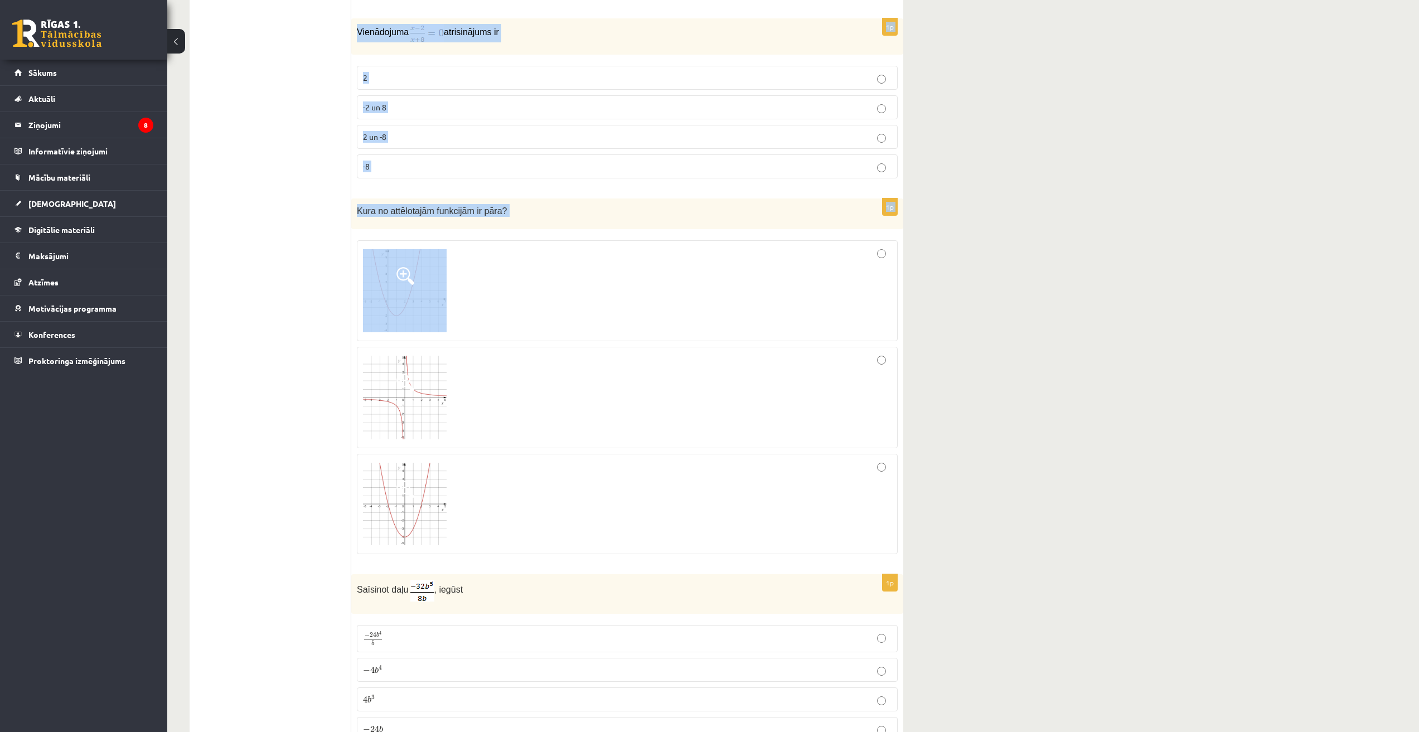
scroll to position [1580, 0]
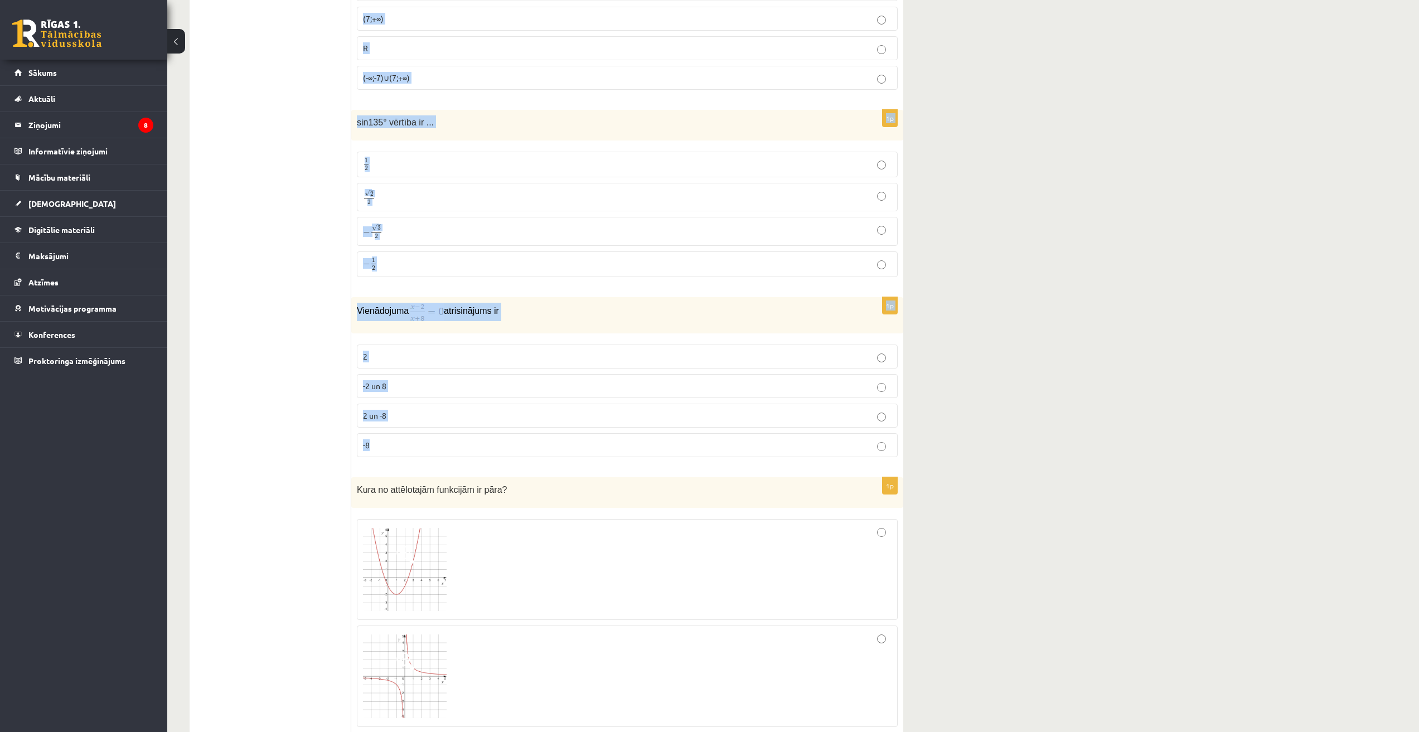
drag, startPoint x: 357, startPoint y: 219, endPoint x: 399, endPoint y: 435, distance: 220.3
copy form "Loremipsumd sitametcons adipiscinge, seddoe 2 − t > 0 0 − i > 0 4 − u 5 > 0 2 −…"
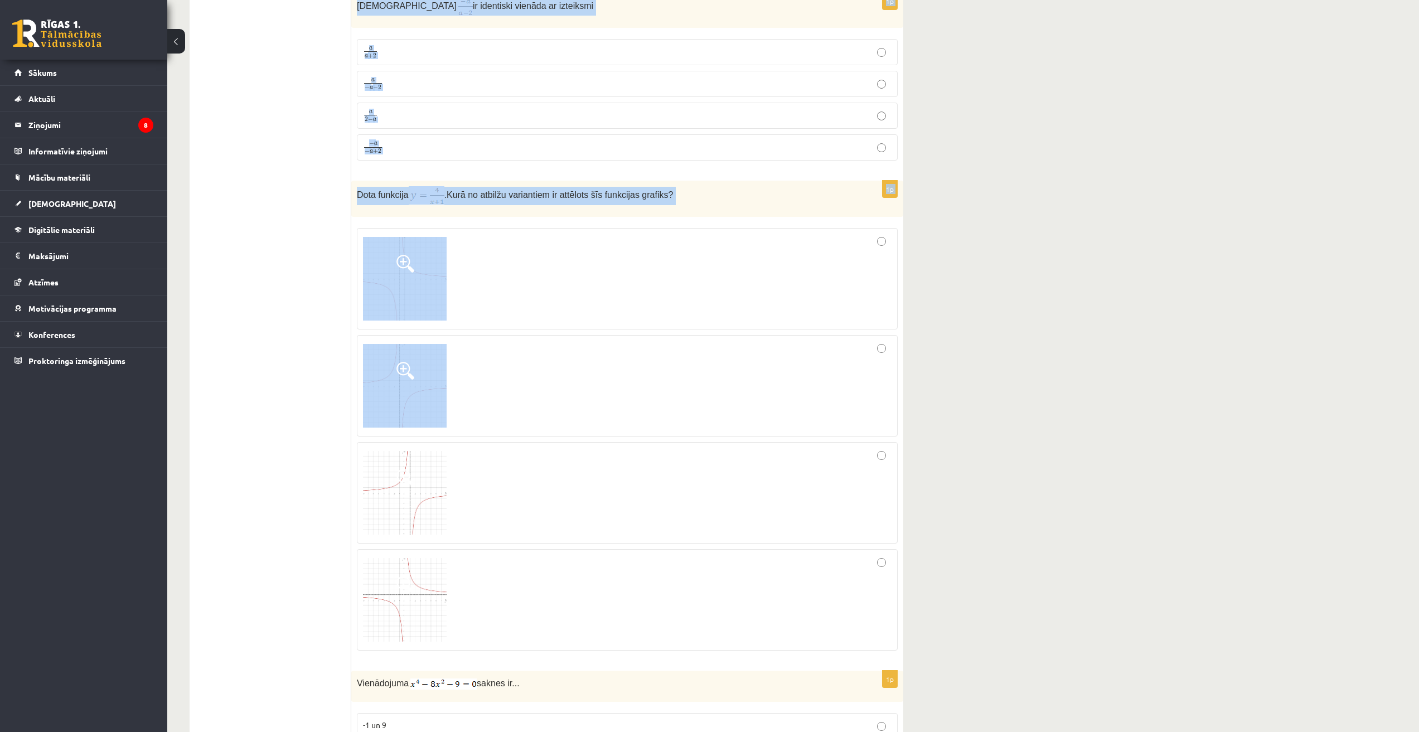
scroll to position [3067, 0]
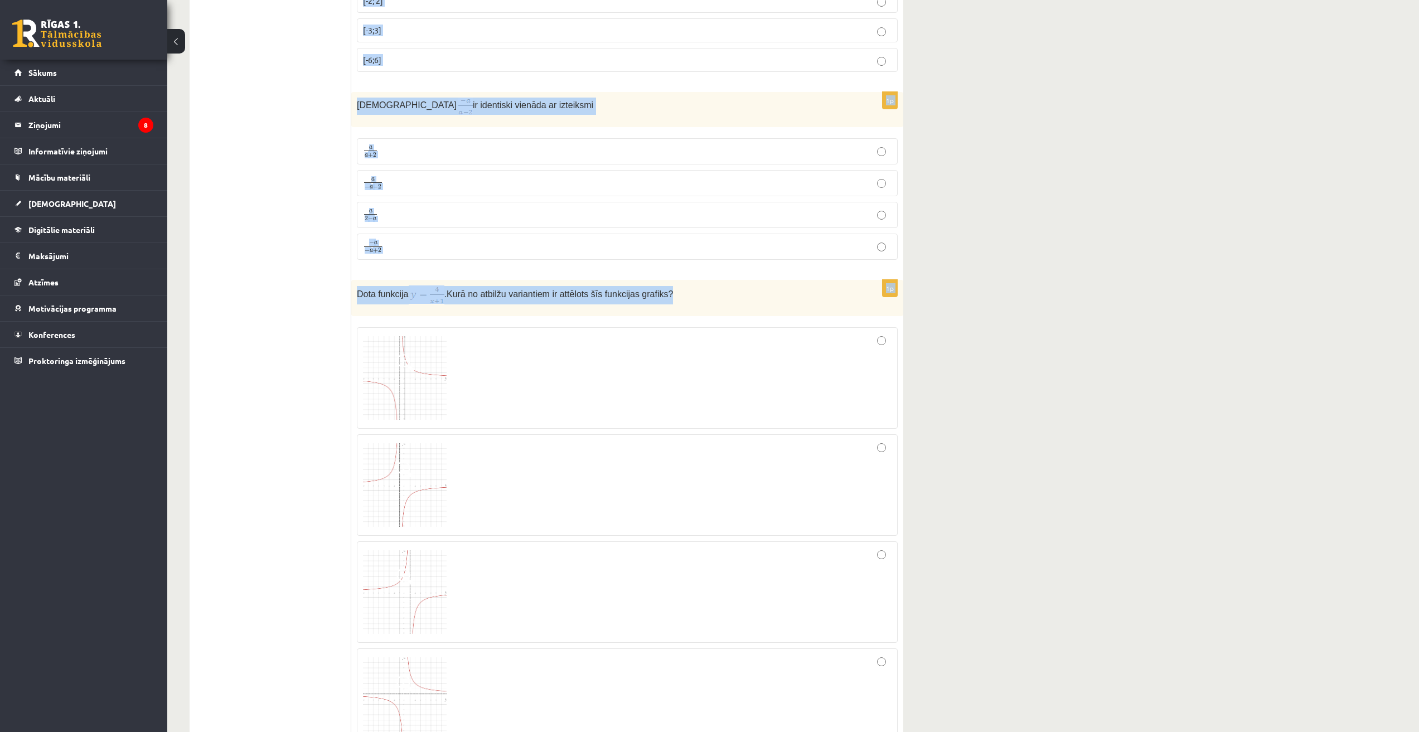
drag, startPoint x: 353, startPoint y: 396, endPoint x: 689, endPoint y: 288, distance: 352.9
copy form "Saīsinot daļu , iegūst − 24 b 4 5 − 24 b 4 5 − 4 b 4 − 4 b 4 4 b 3 4 b 3 − 24 b…"
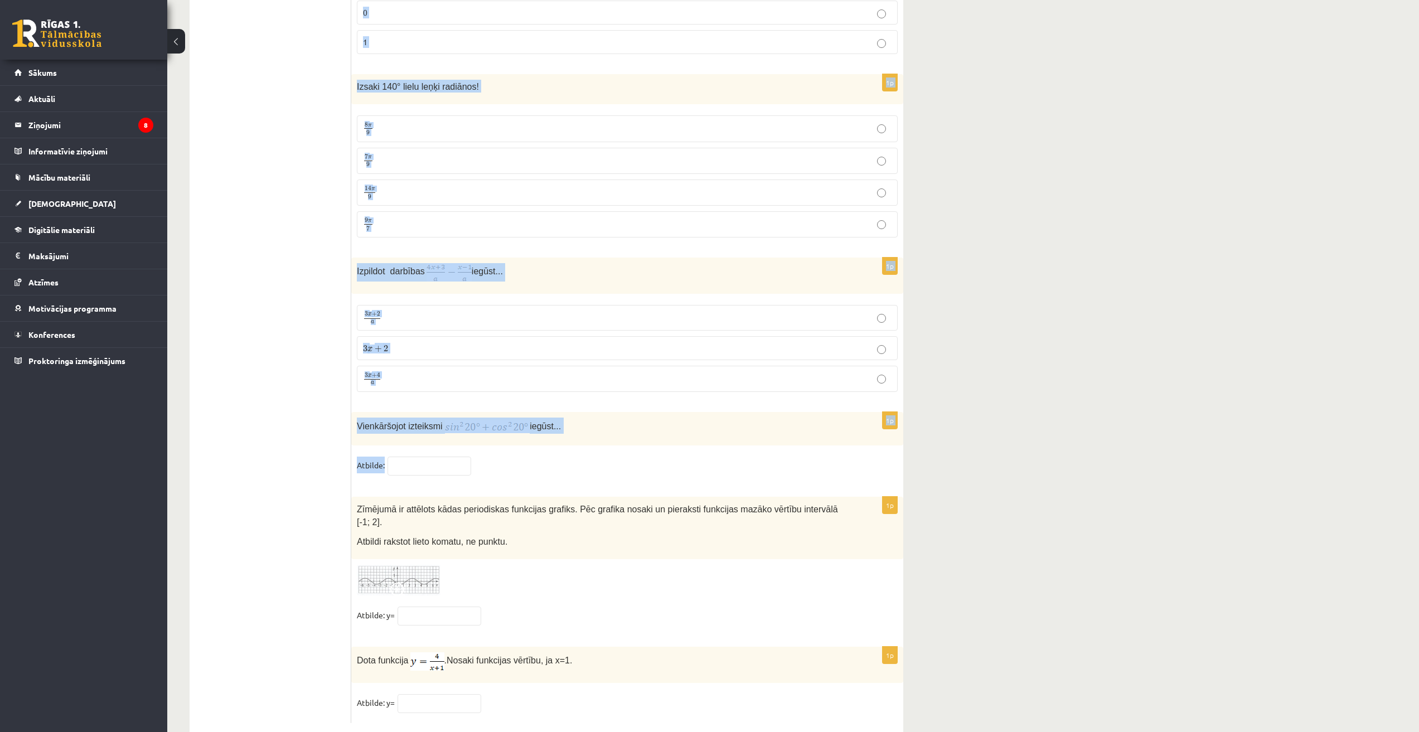
scroll to position [5133, 0]
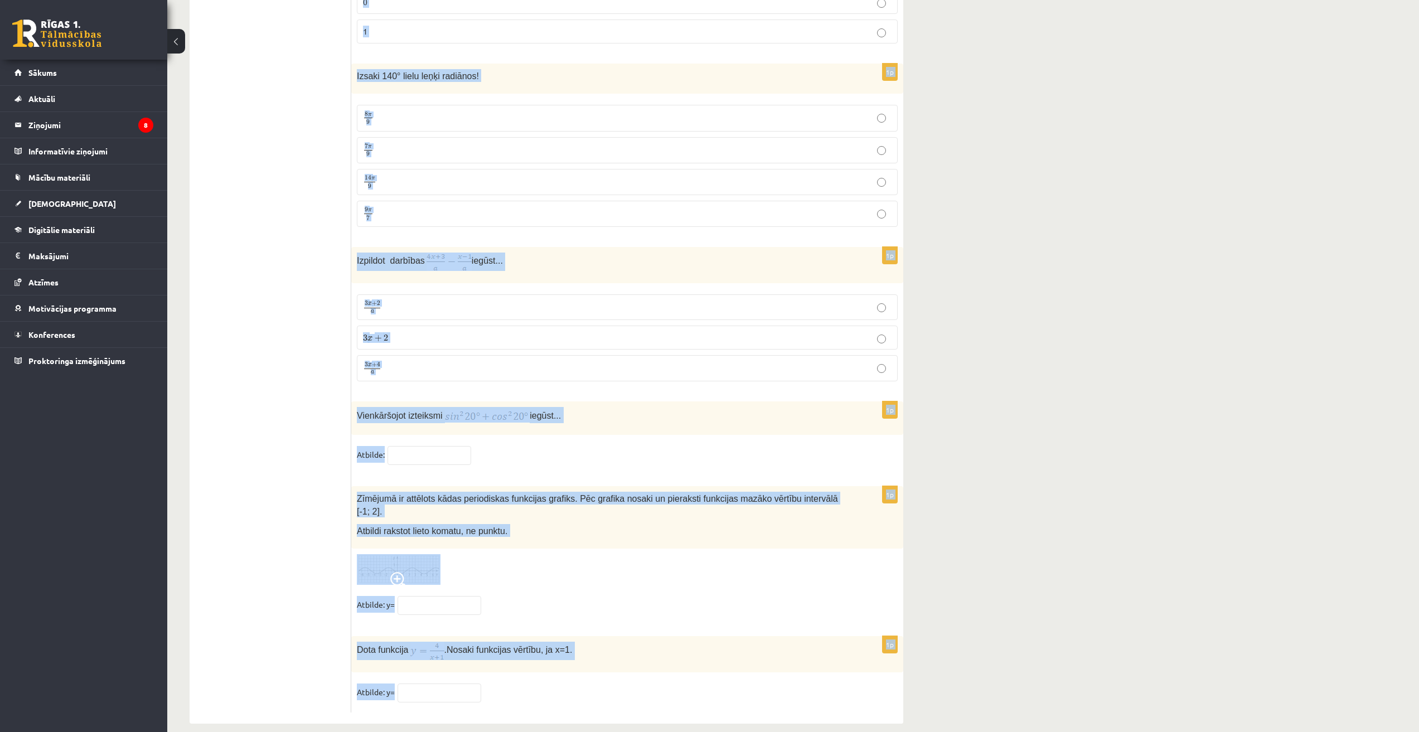
drag, startPoint x: 355, startPoint y: 308, endPoint x: 505, endPoint y: 676, distance: 397.9
copy form "Loremipsumd sitame co... -2 ad 1 0 el -2 8 -3 se 6 4d Eiusmodtempo incididun , …"
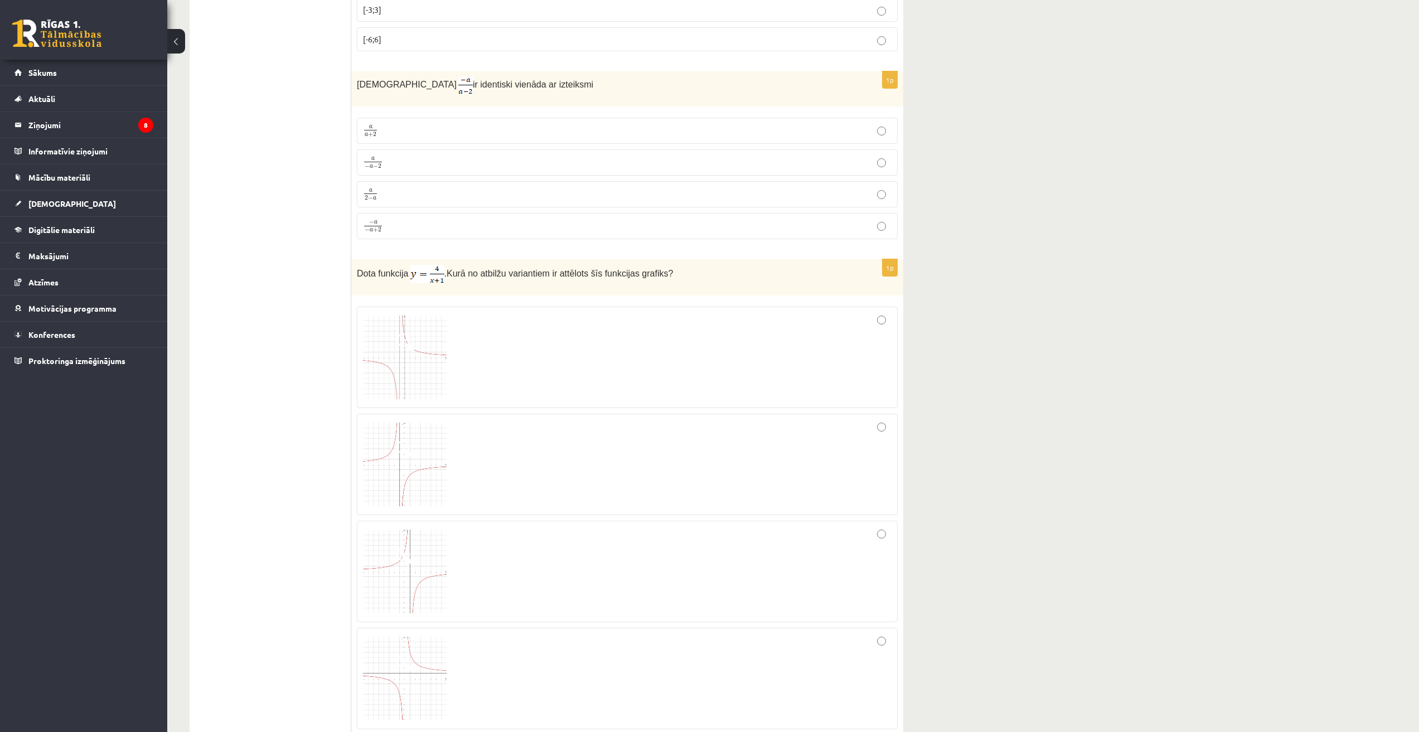
scroll to position [3088, 0]
click at [888, 428] on div at bounding box center [627, 463] width 529 height 89
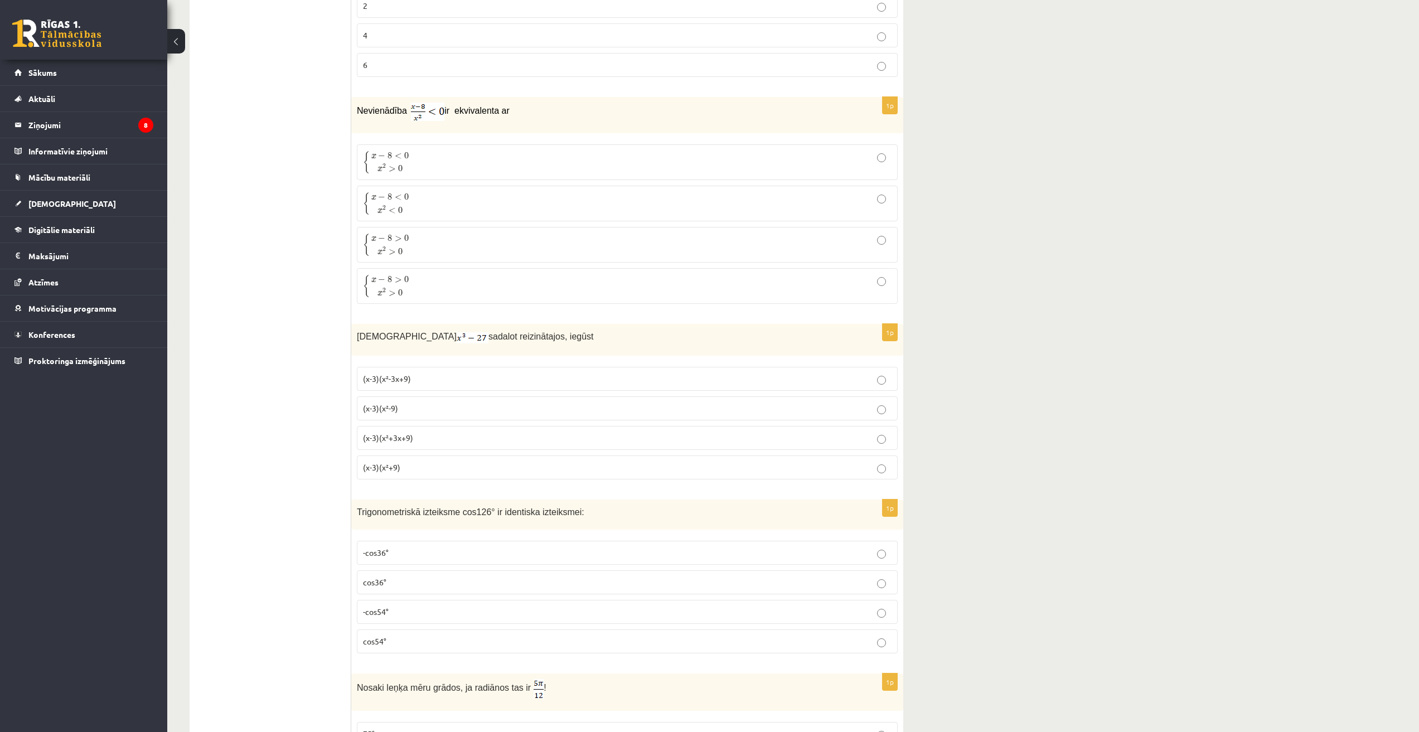
scroll to position [0, 0]
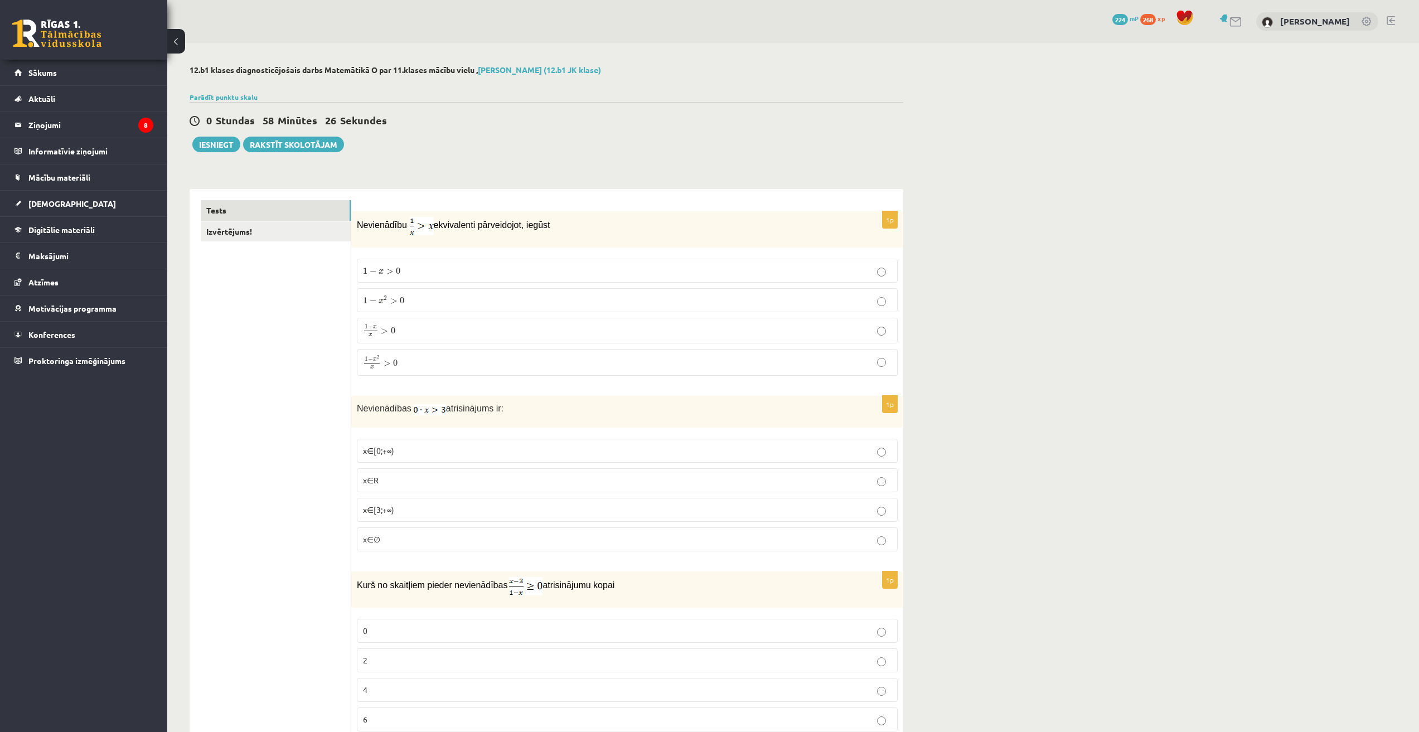
click at [500, 278] on label "1 − x > 0 1 − x > 0" at bounding box center [627, 271] width 541 height 24
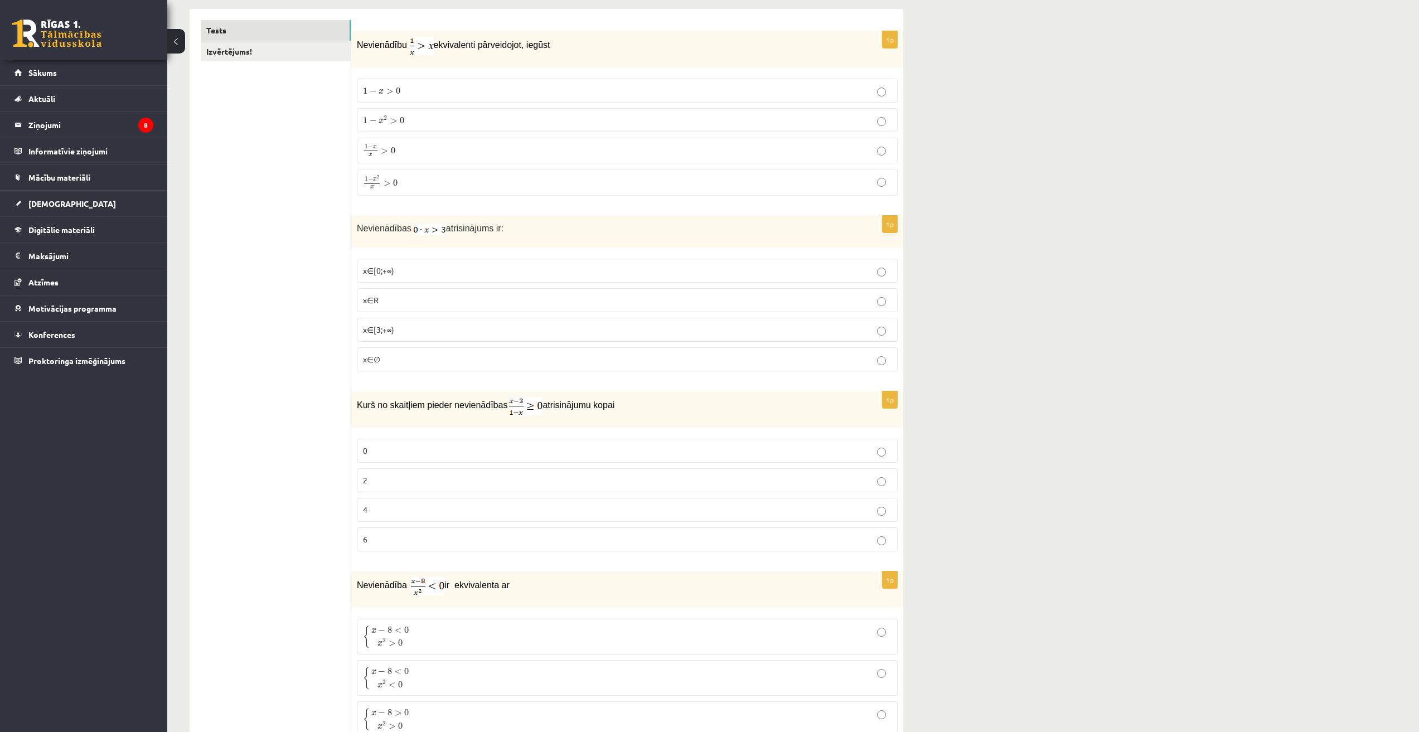
scroll to position [186, 0]
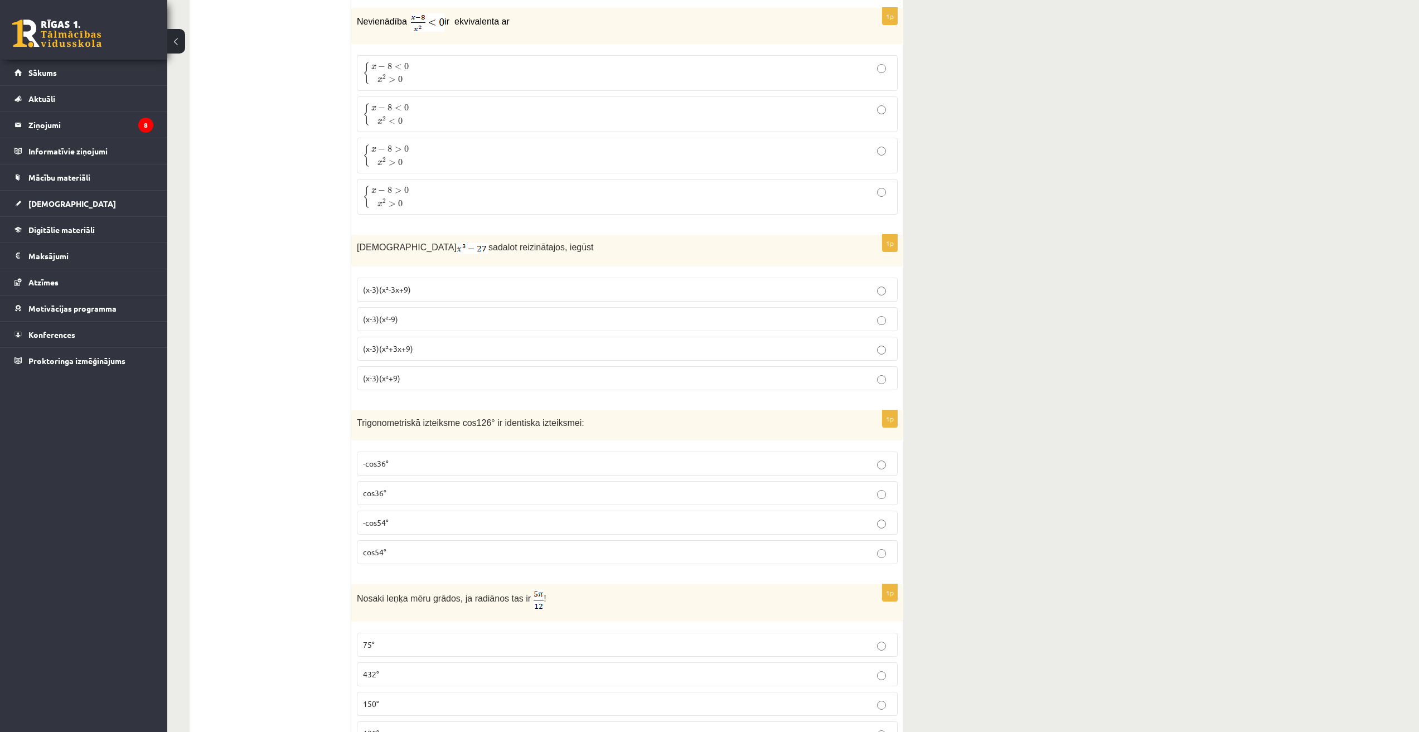
scroll to position [743, 0]
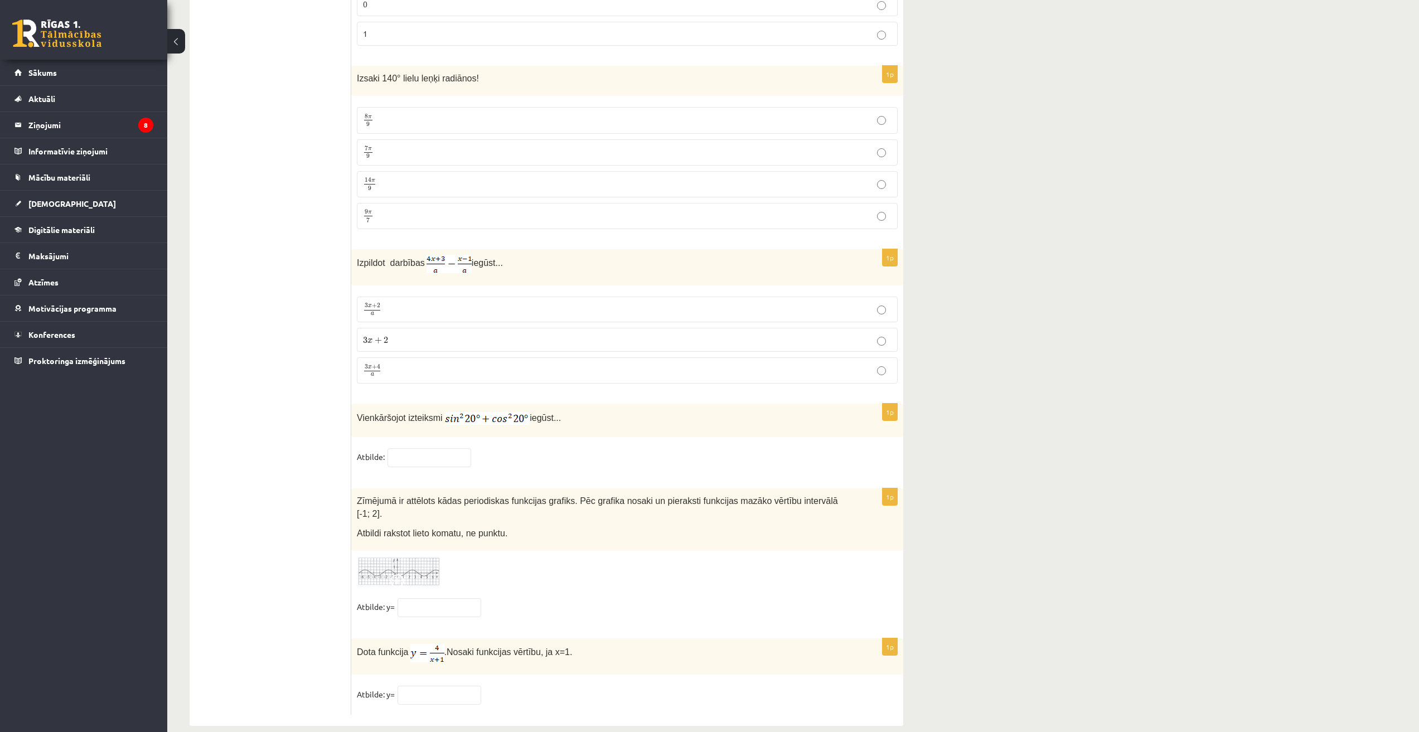
scroll to position [5133, 0]
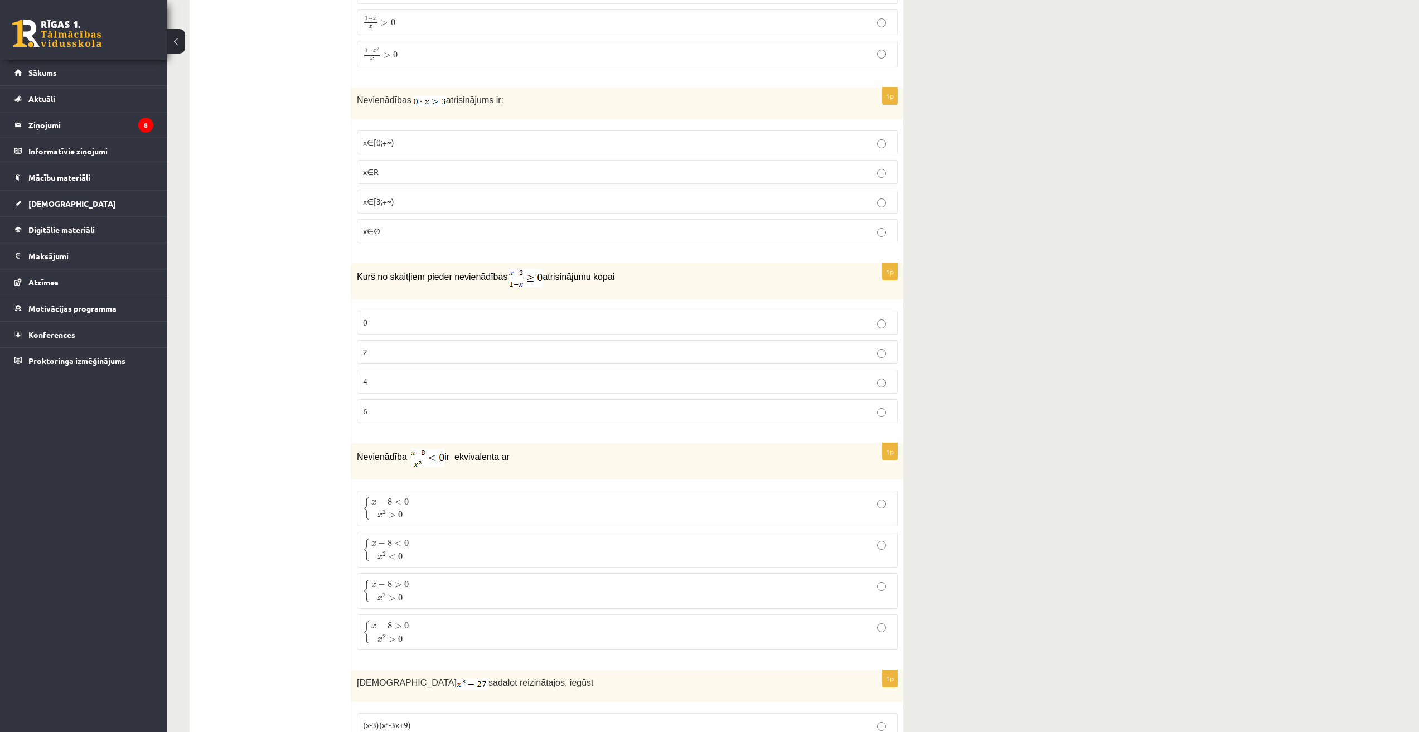
scroll to position [21, 0]
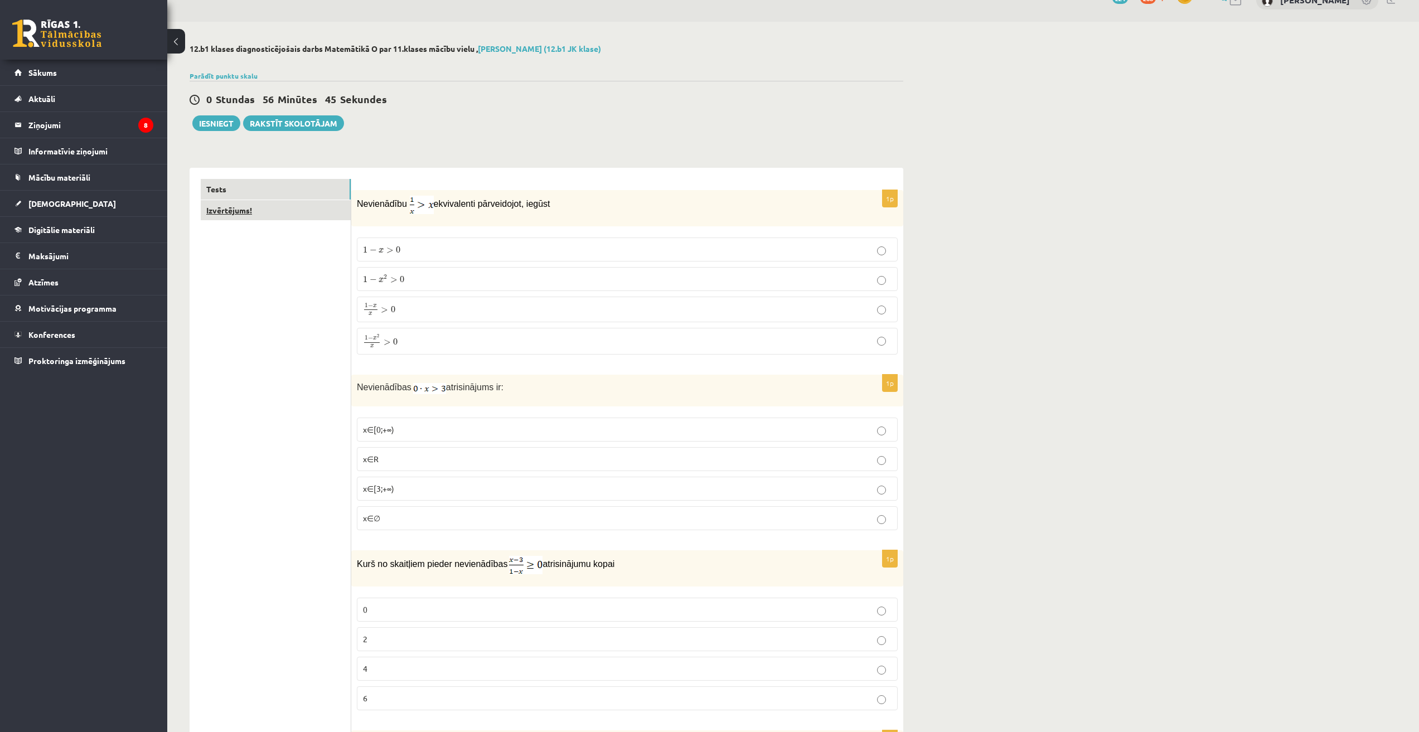
click at [254, 209] on link "Izvērtējums!" at bounding box center [276, 210] width 150 height 21
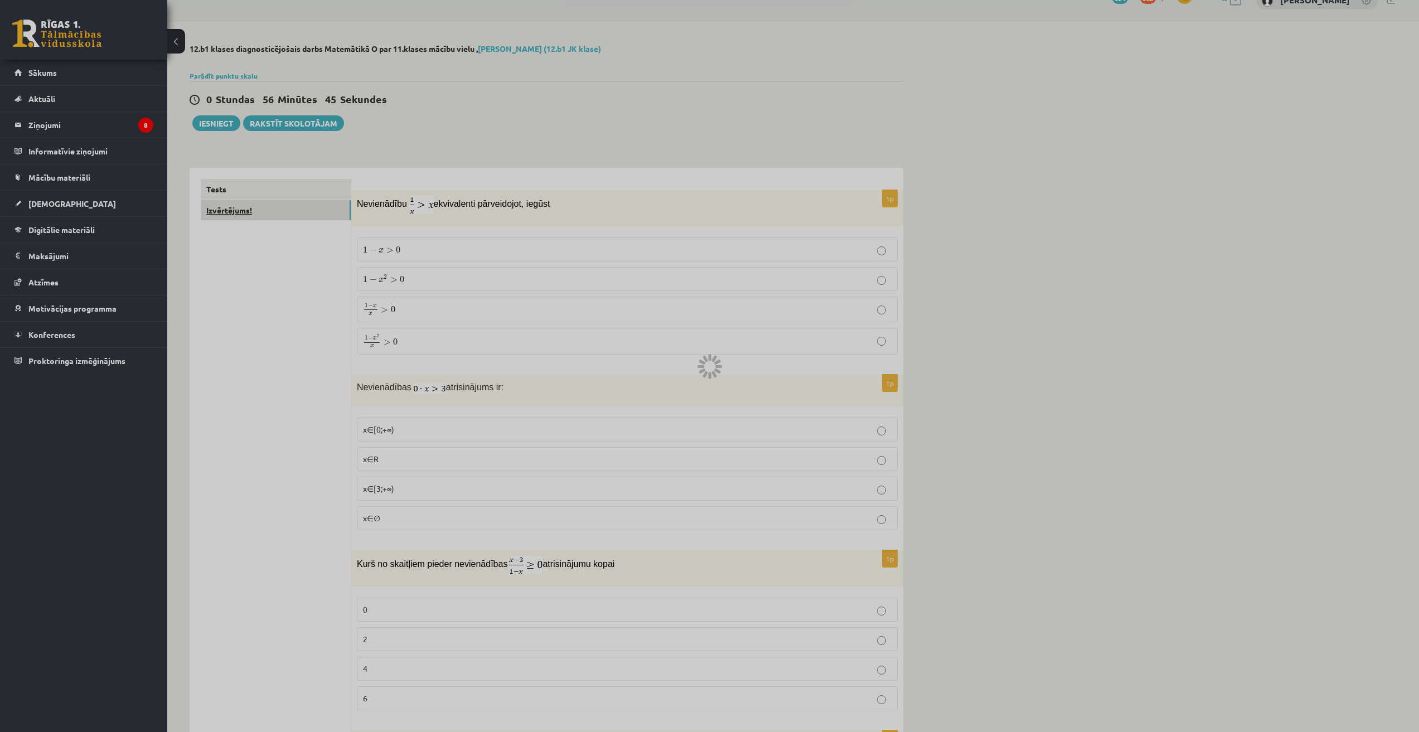
scroll to position [0, 0]
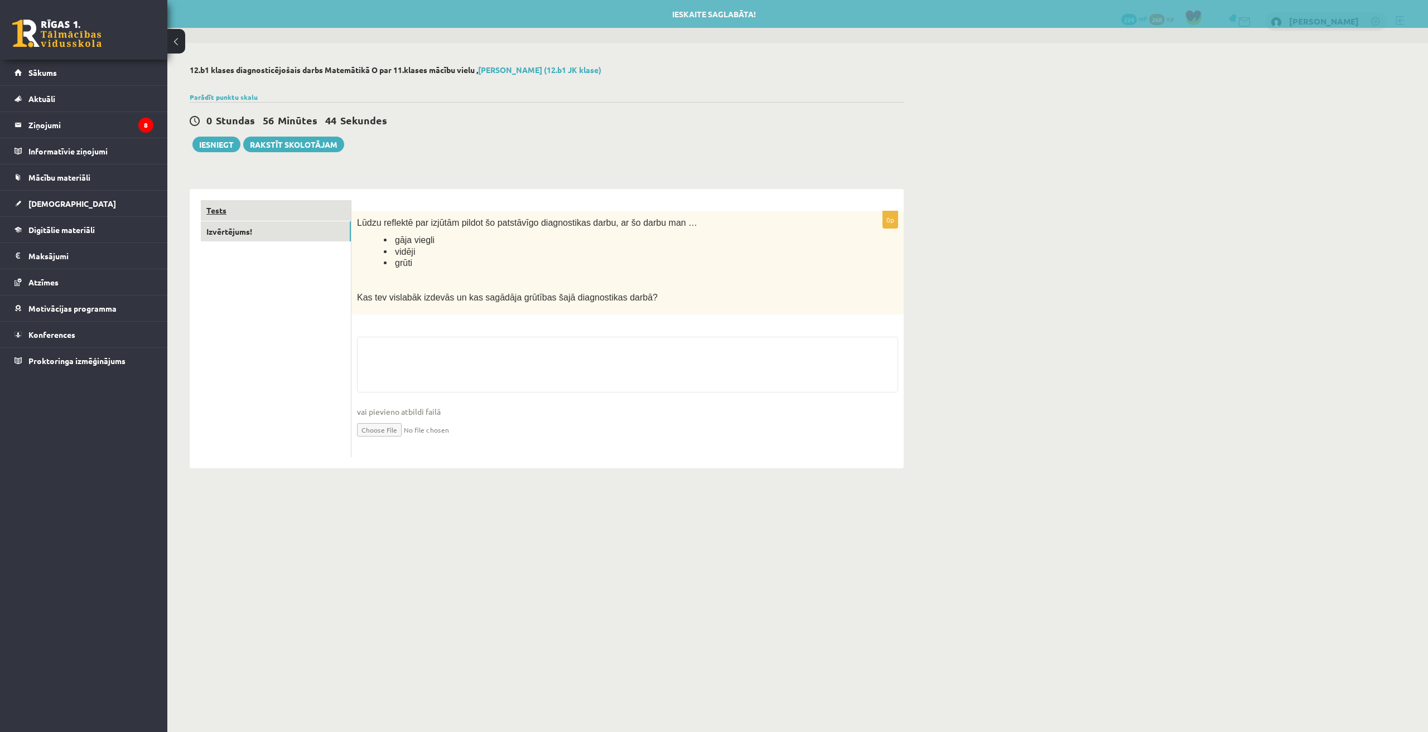
click at [258, 212] on link "Tests" at bounding box center [276, 210] width 150 height 21
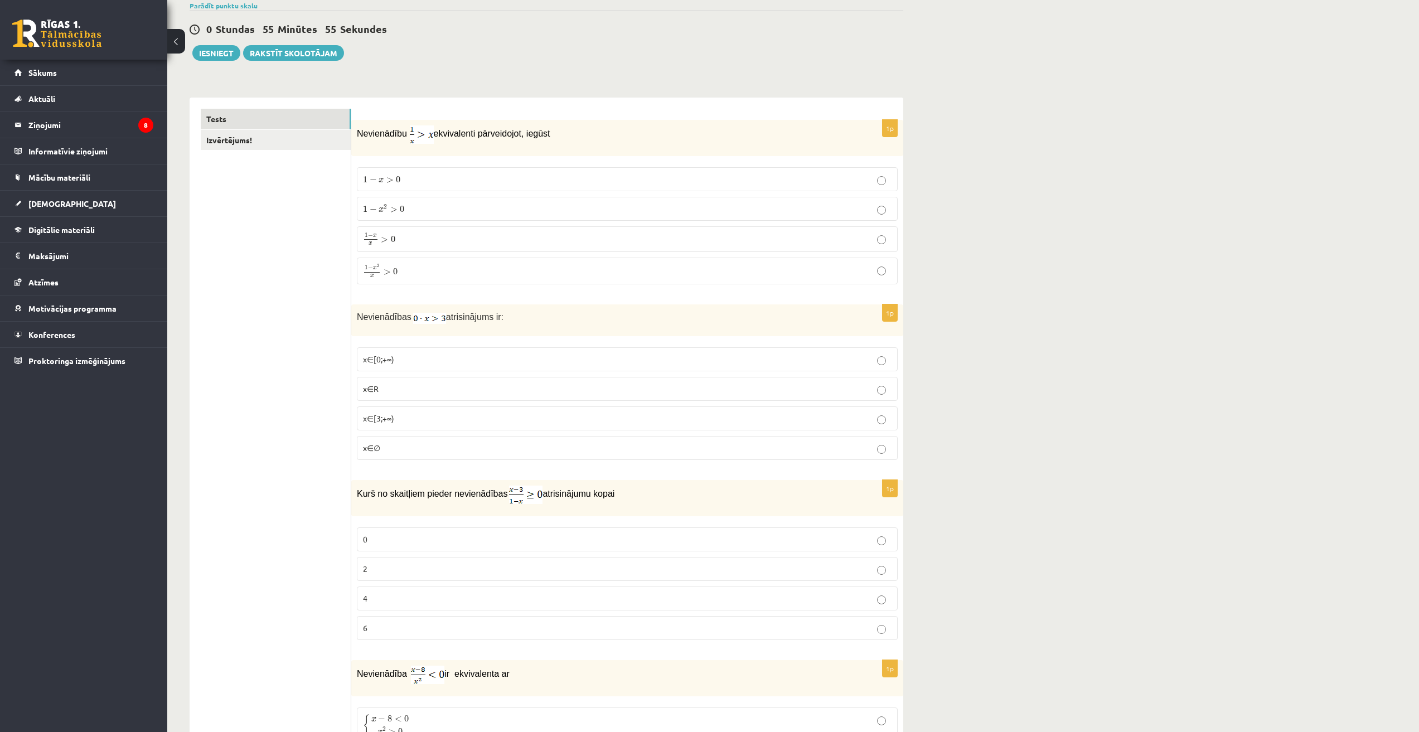
scroll to position [93, 0]
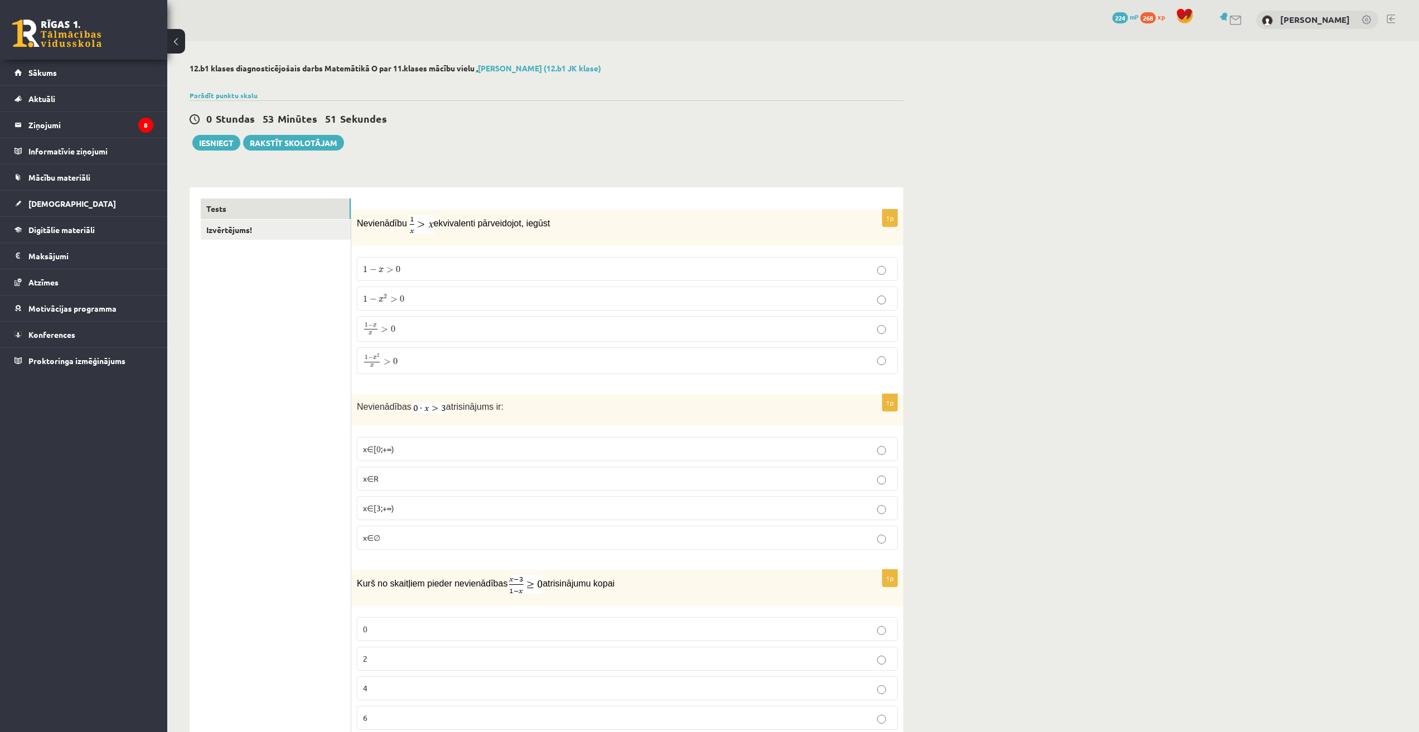
scroll to position [0, 0]
click at [432, 333] on p "1 − x x > 0 1 − x x > 0" at bounding box center [627, 330] width 529 height 13
click at [413, 364] on p "1 − x 2 x > 0 1 − x 2 x > 0" at bounding box center [627, 362] width 529 height 14
click at [400, 541] on p "x∈∅" at bounding box center [627, 540] width 529 height 12
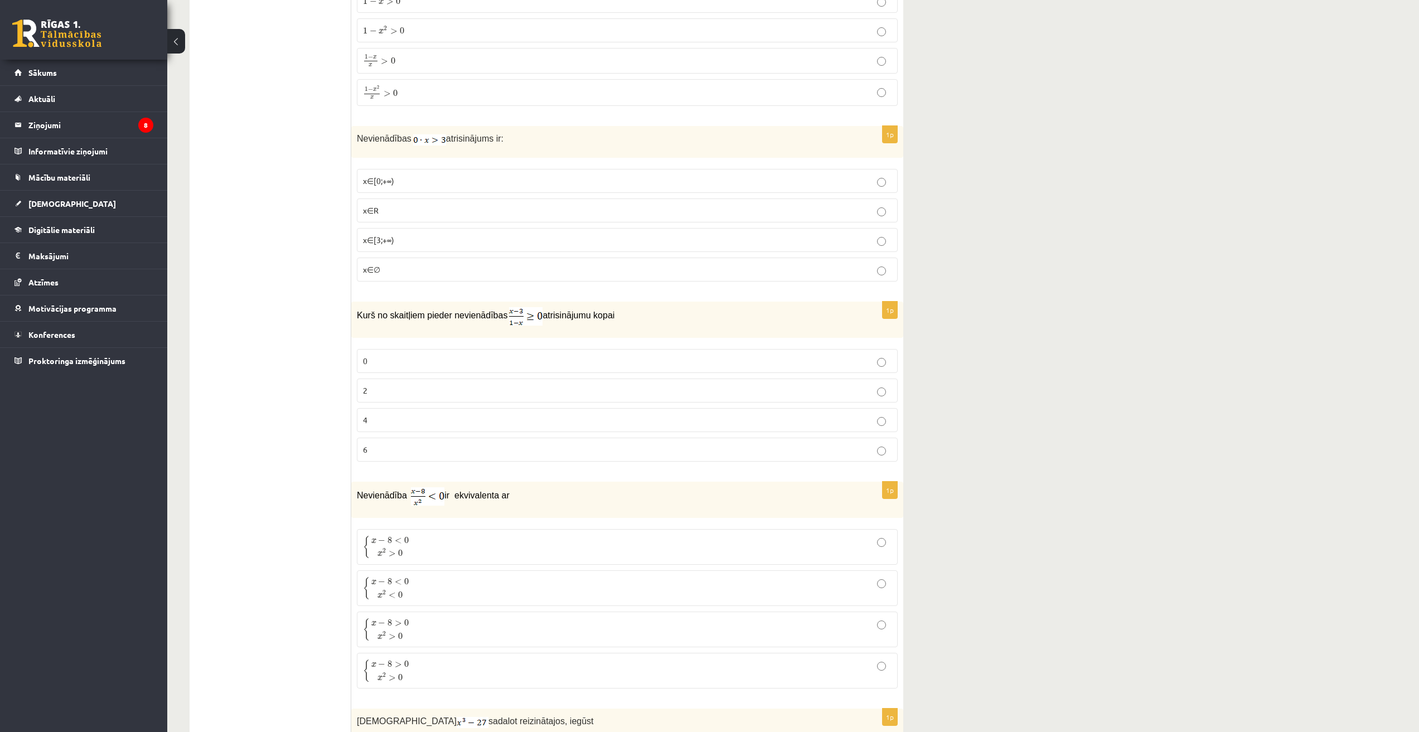
scroll to position [279, 0]
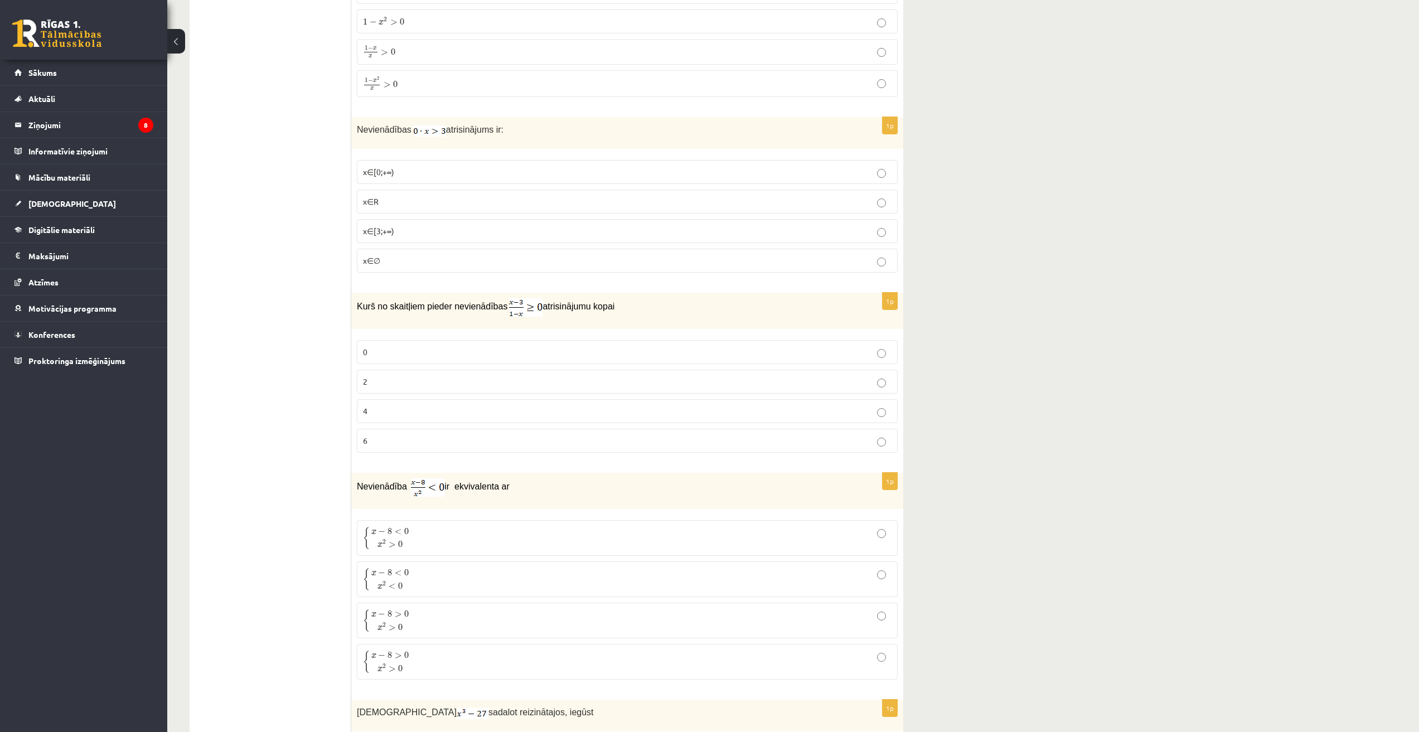
click at [413, 372] on label "2" at bounding box center [627, 382] width 541 height 24
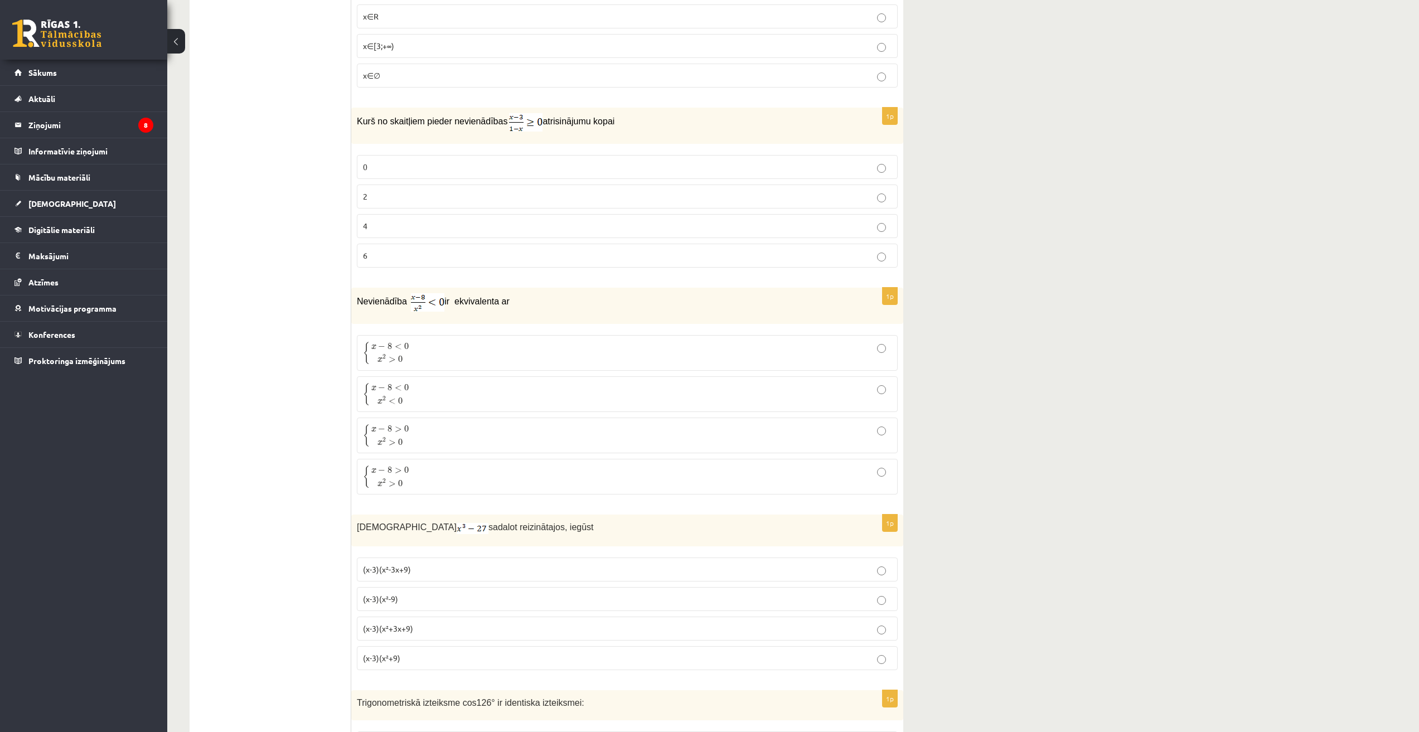
scroll to position [465, 0]
click at [428, 436] on p "{ x − 8 > 0 x 2 > 0 { x − 8 > 0 x 2 > 0" at bounding box center [627, 434] width 529 height 23
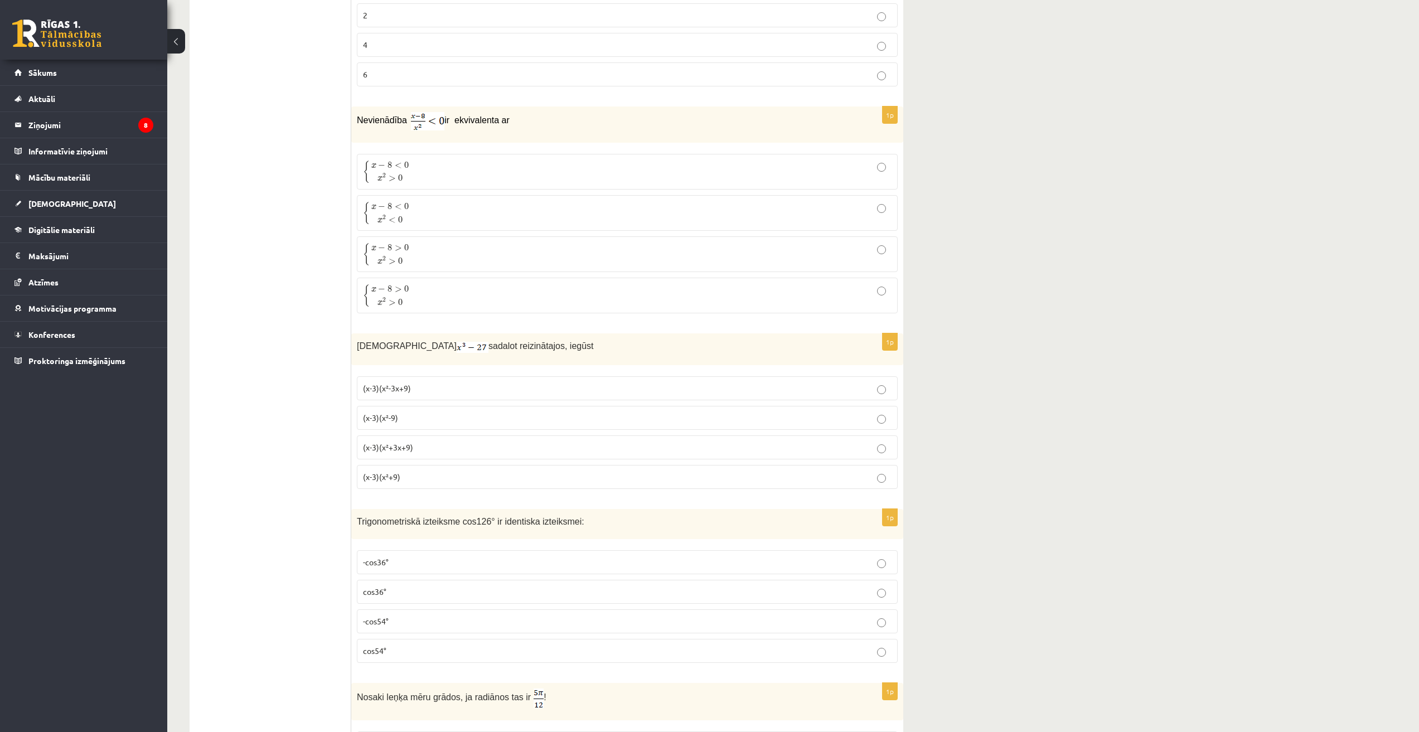
scroll to position [651, 0]
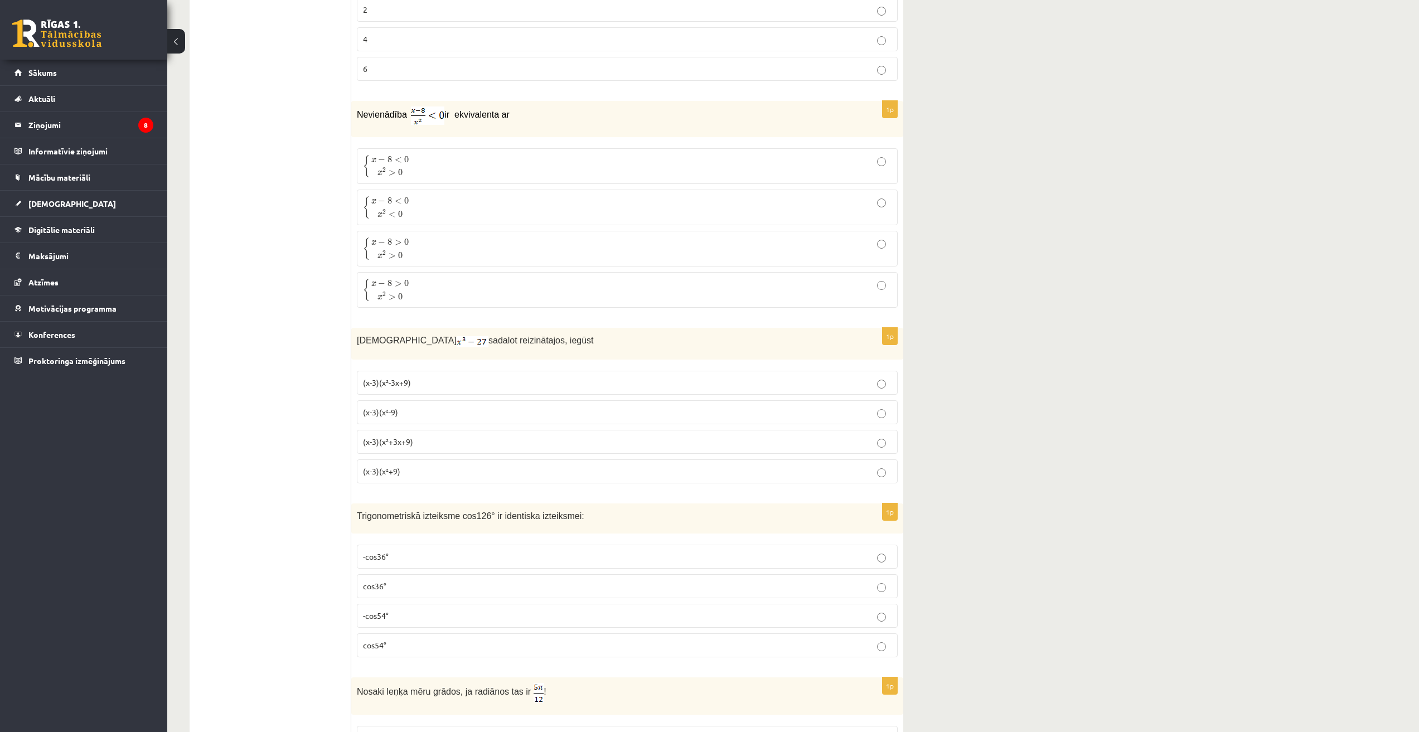
click at [417, 444] on p "(x-3)(x²+3x+9)" at bounding box center [627, 442] width 529 height 12
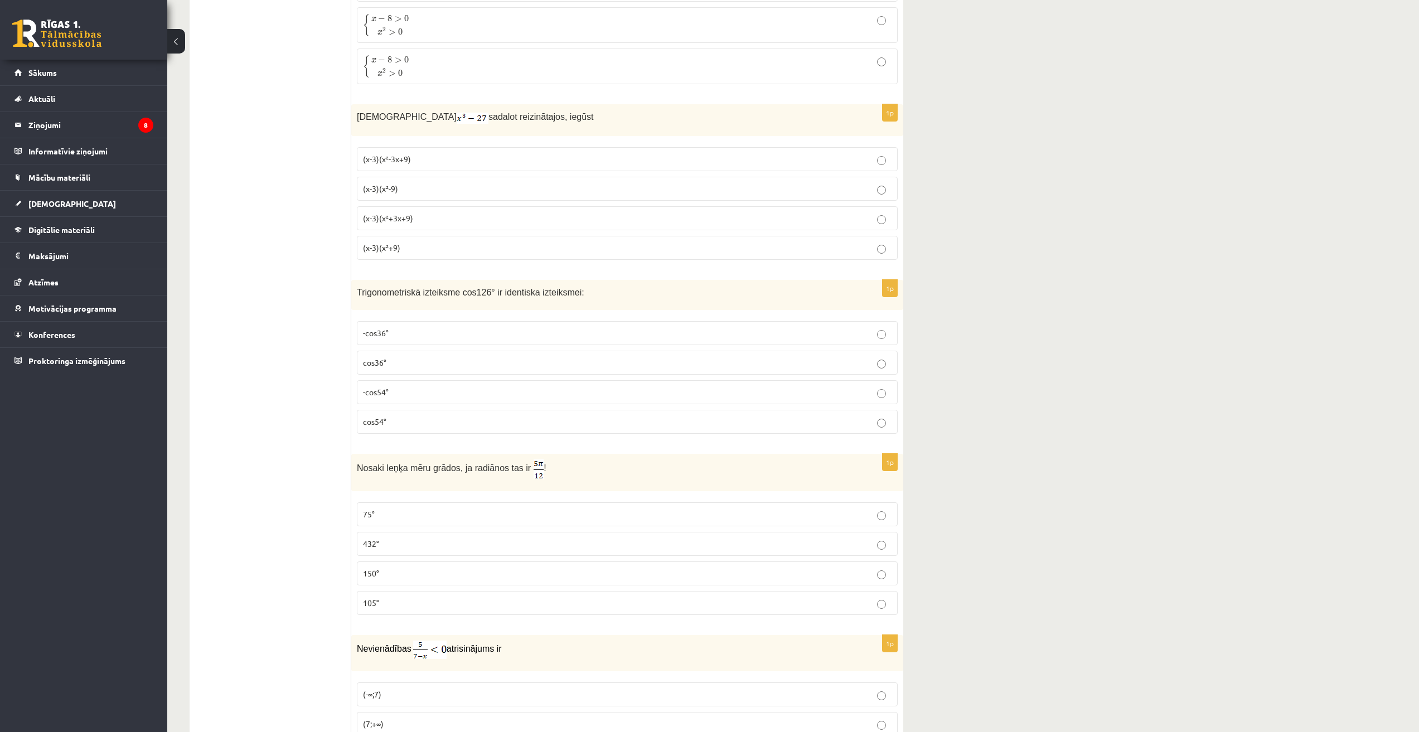
scroll to position [930, 0]
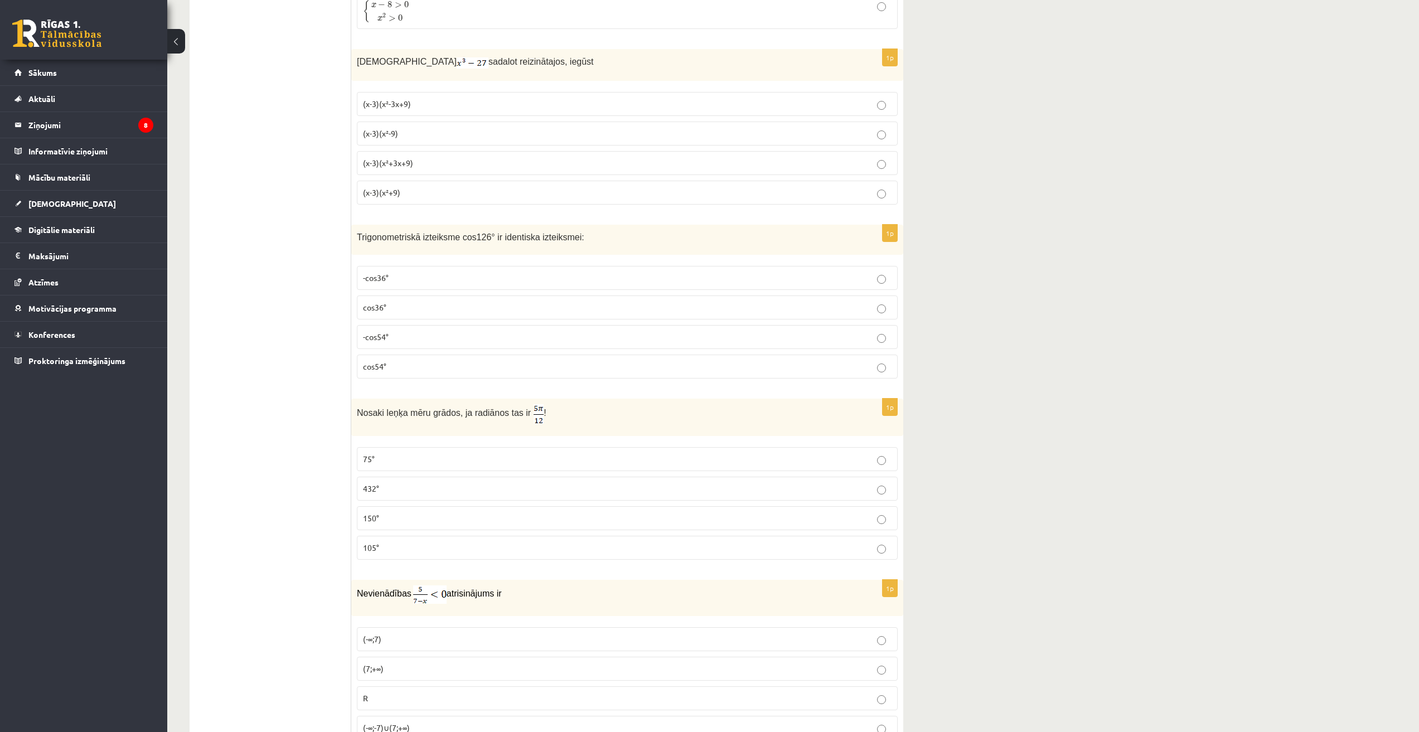
click at [403, 337] on p "-cos54°" at bounding box center [627, 337] width 529 height 12
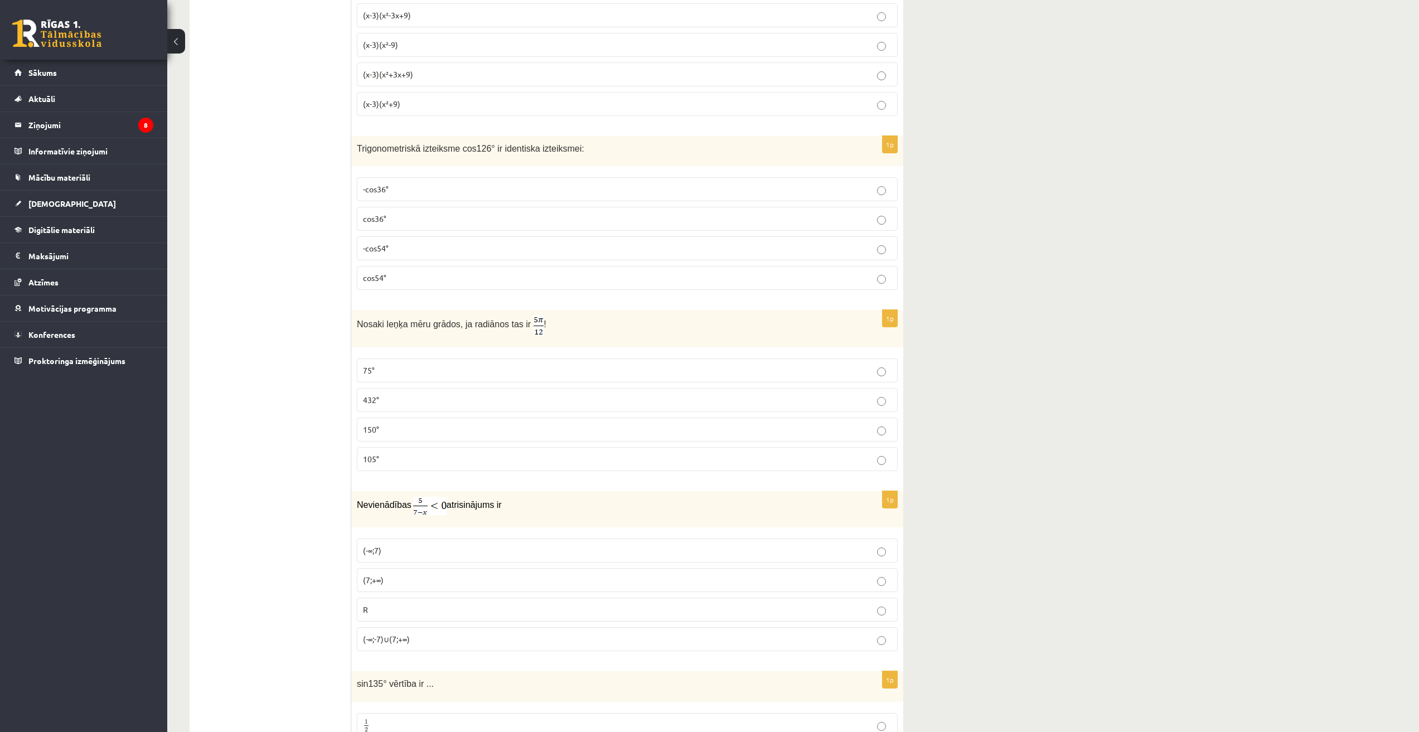
scroll to position [1022, 0]
click at [399, 360] on label "75°" at bounding box center [627, 367] width 541 height 24
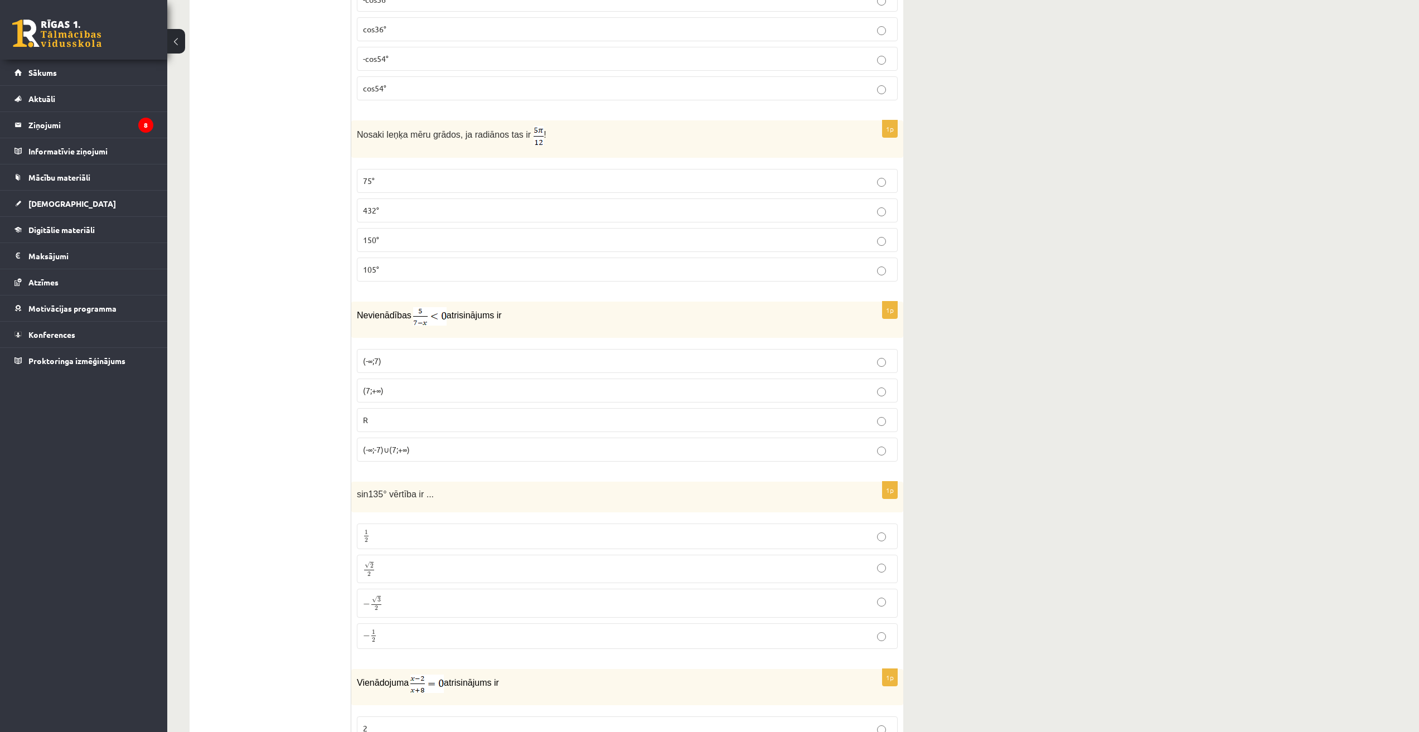
scroll to position [1208, 0]
click at [412, 390] on p "(7;+∞)" at bounding box center [627, 390] width 529 height 12
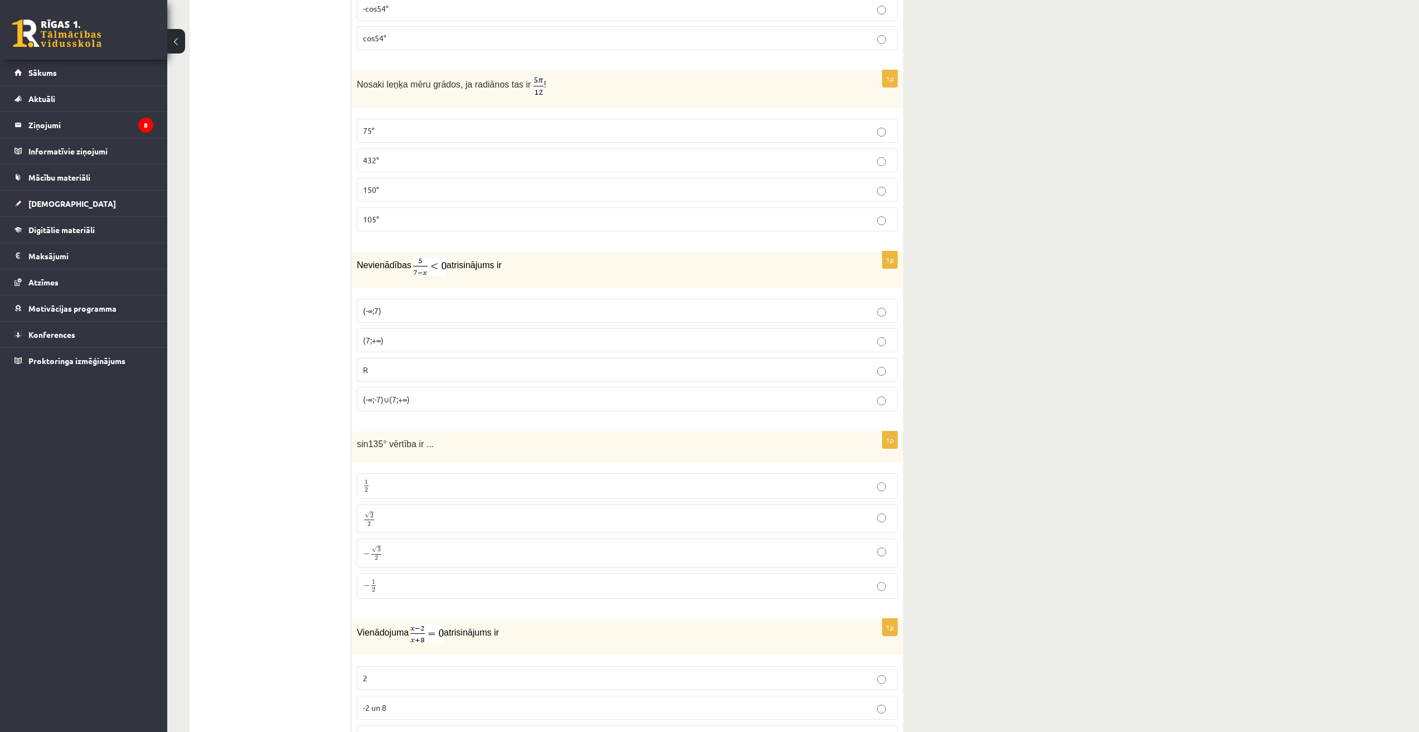
scroll to position [1394, 0]
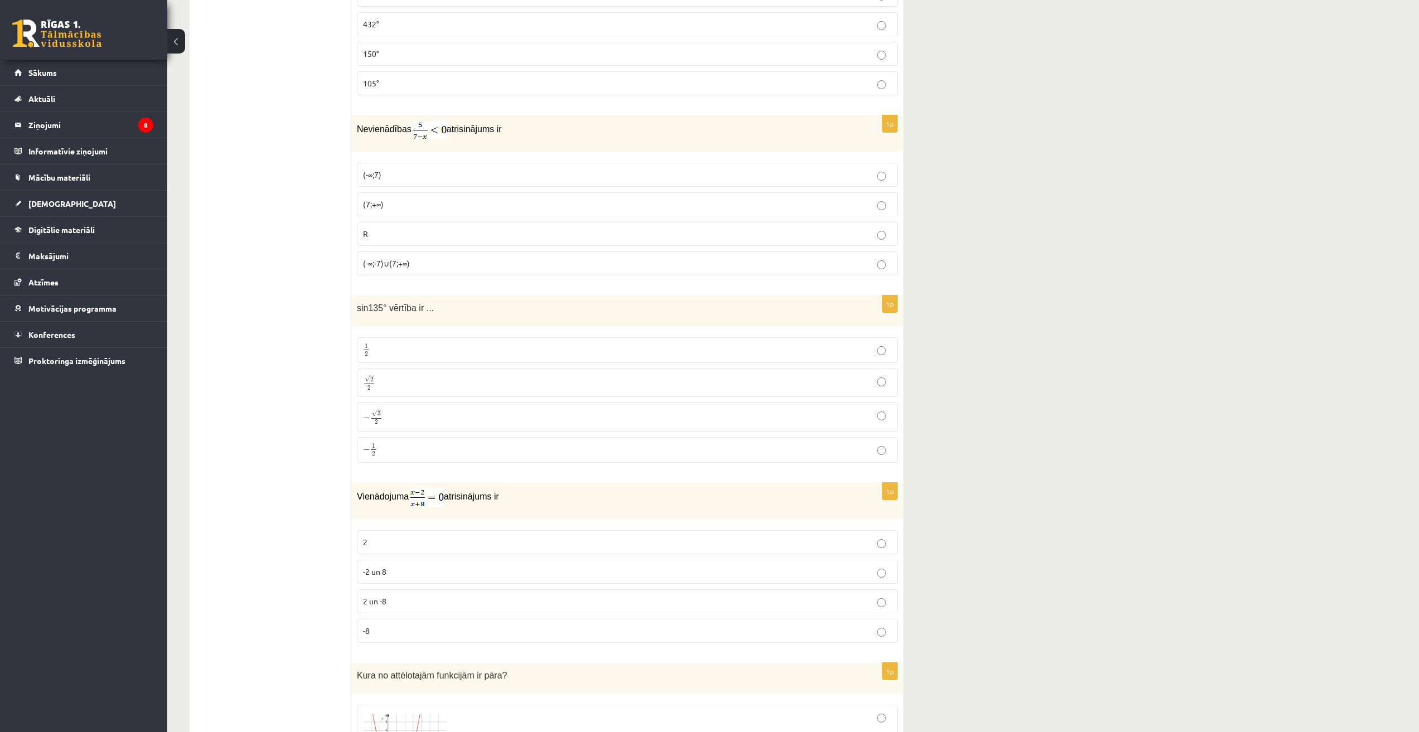
drag, startPoint x: 400, startPoint y: 384, endPoint x: 399, endPoint y: 393, distance: 8.4
click at [400, 384] on p "√ 2 2 2 2" at bounding box center [627, 383] width 529 height 16
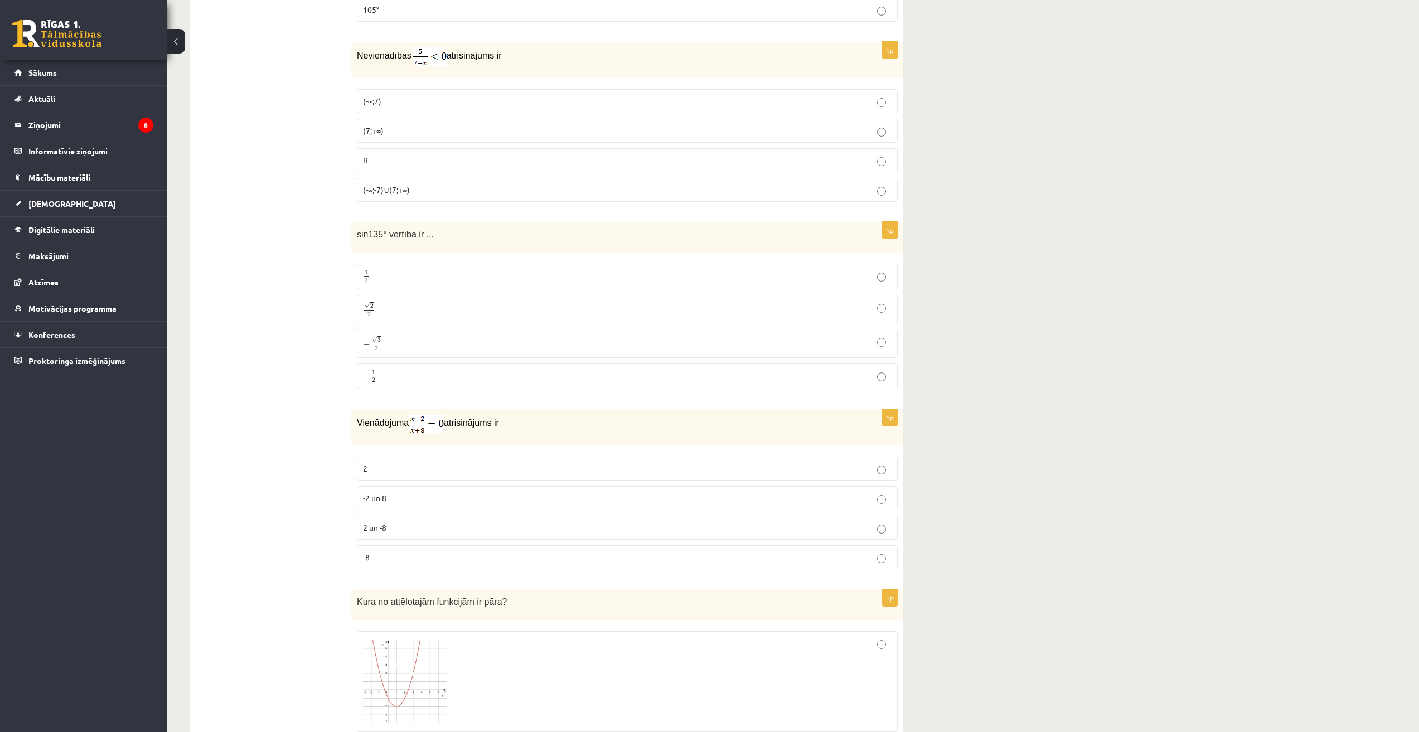
scroll to position [1580, 0]
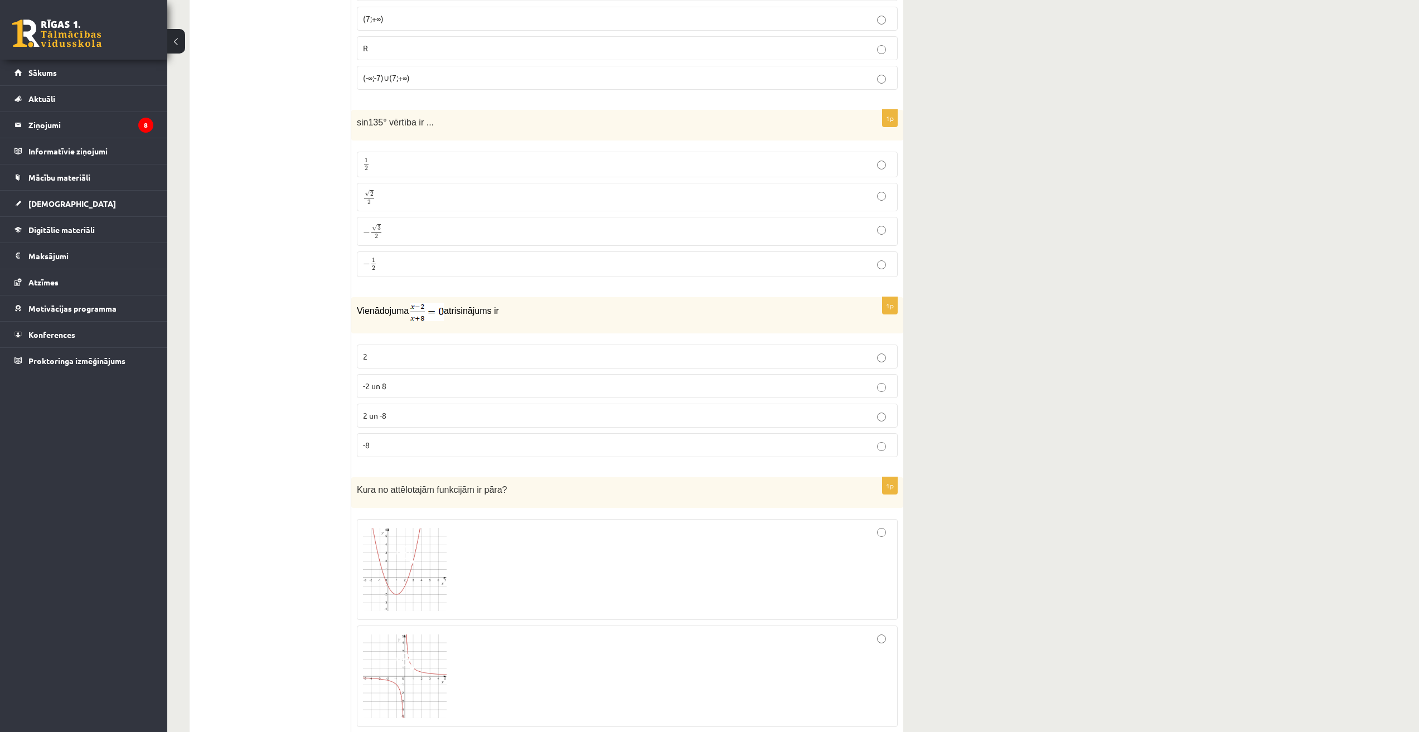
click at [392, 354] on p "2" at bounding box center [627, 357] width 529 height 12
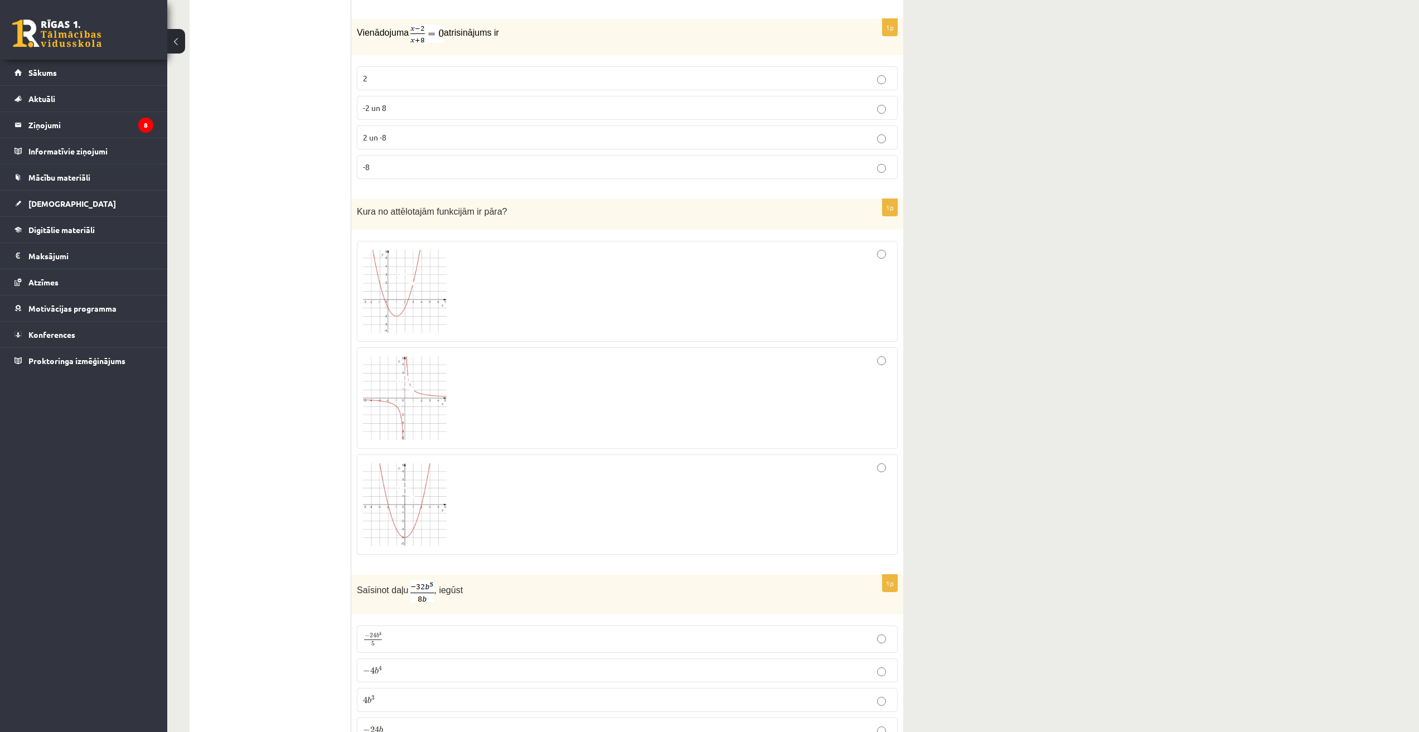
scroll to position [1859, 0]
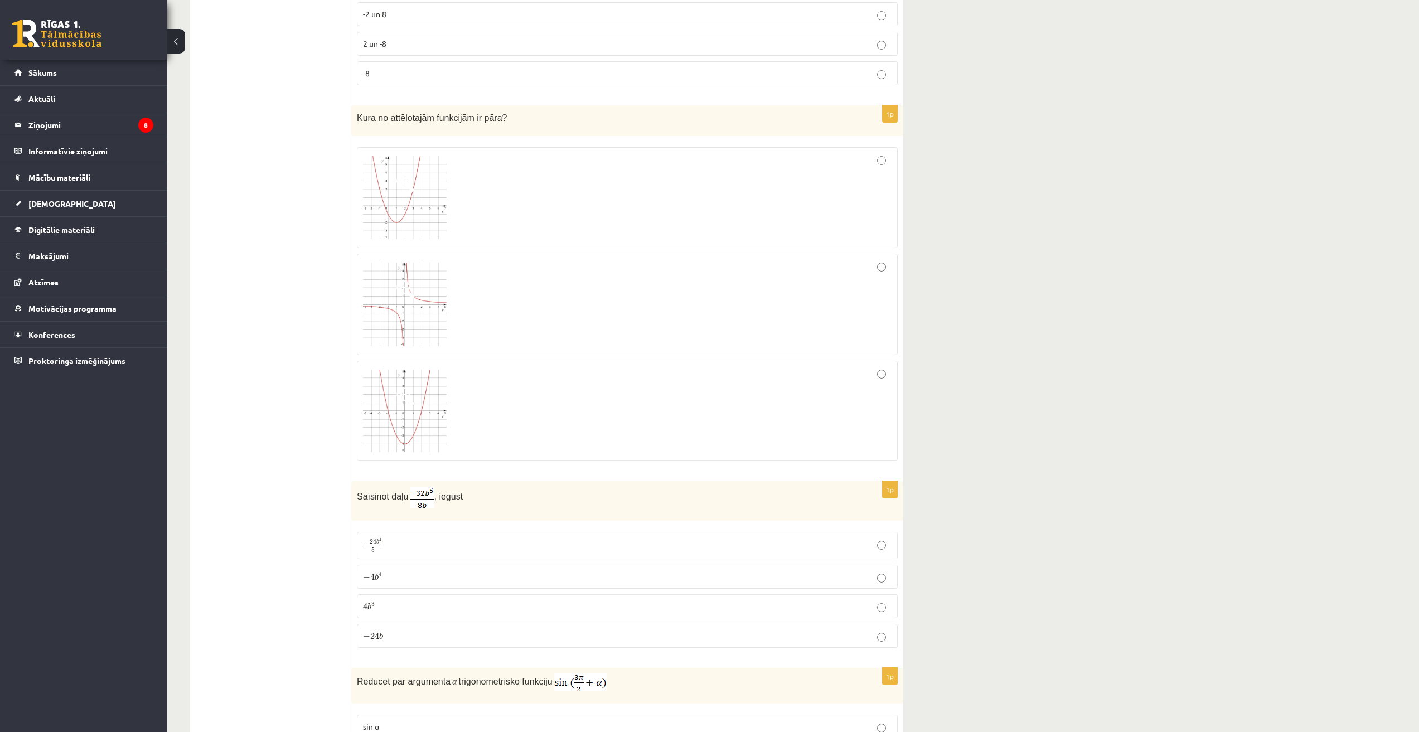
click at [501, 418] on div at bounding box center [627, 411] width 529 height 88
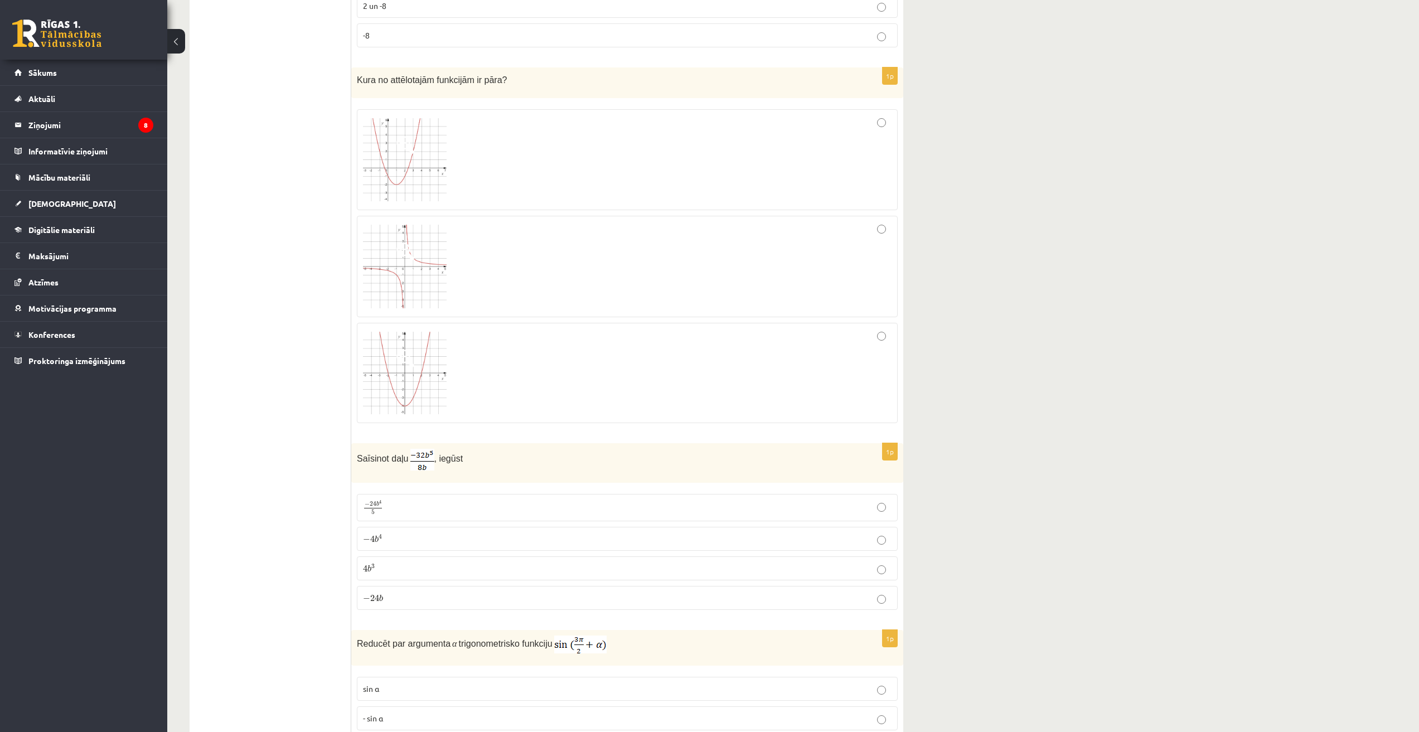
scroll to position [2045, 0]
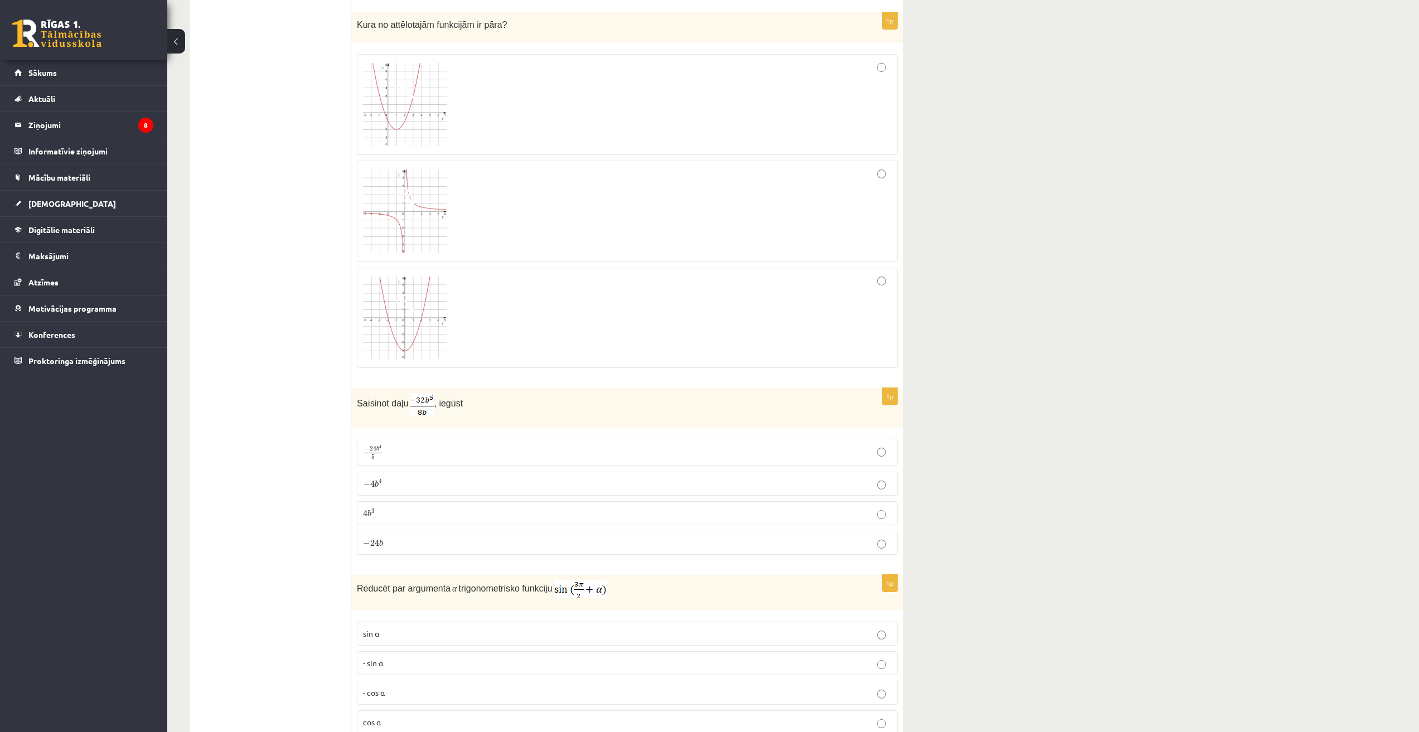
click at [420, 476] on label "− 4 b 4 − 4 b 4" at bounding box center [627, 484] width 541 height 24
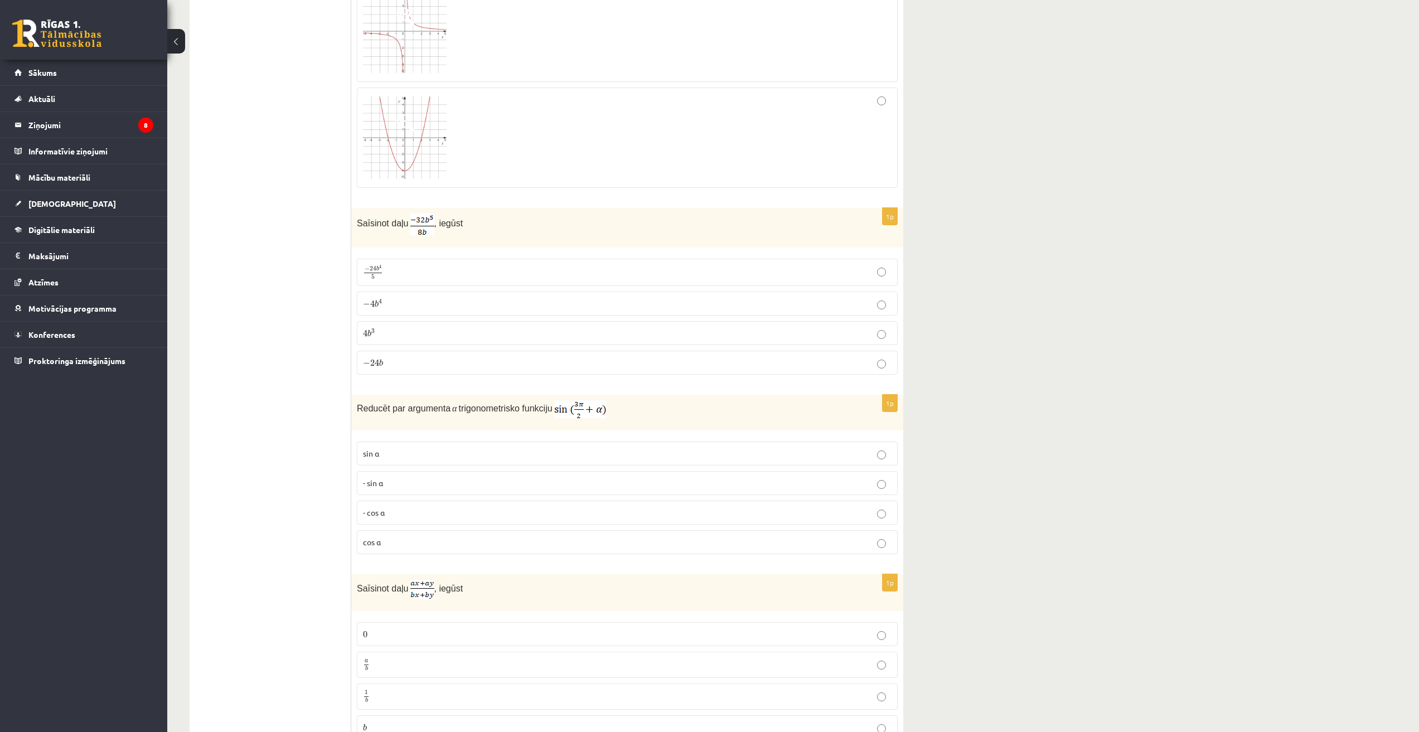
scroll to position [2230, 0]
click at [401, 503] on p "- cos ⁡α" at bounding box center [627, 507] width 529 height 12
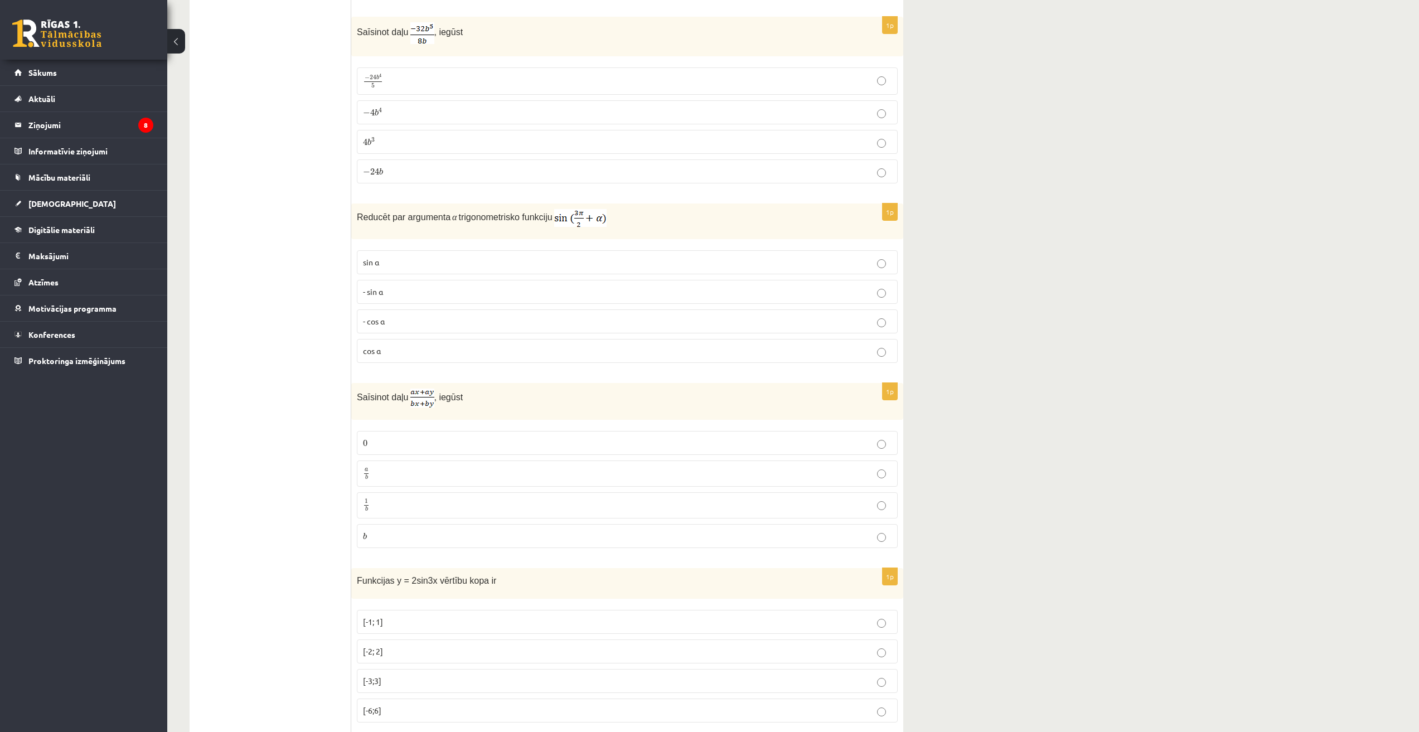
click at [393, 476] on p "a b a b" at bounding box center [627, 474] width 529 height 14
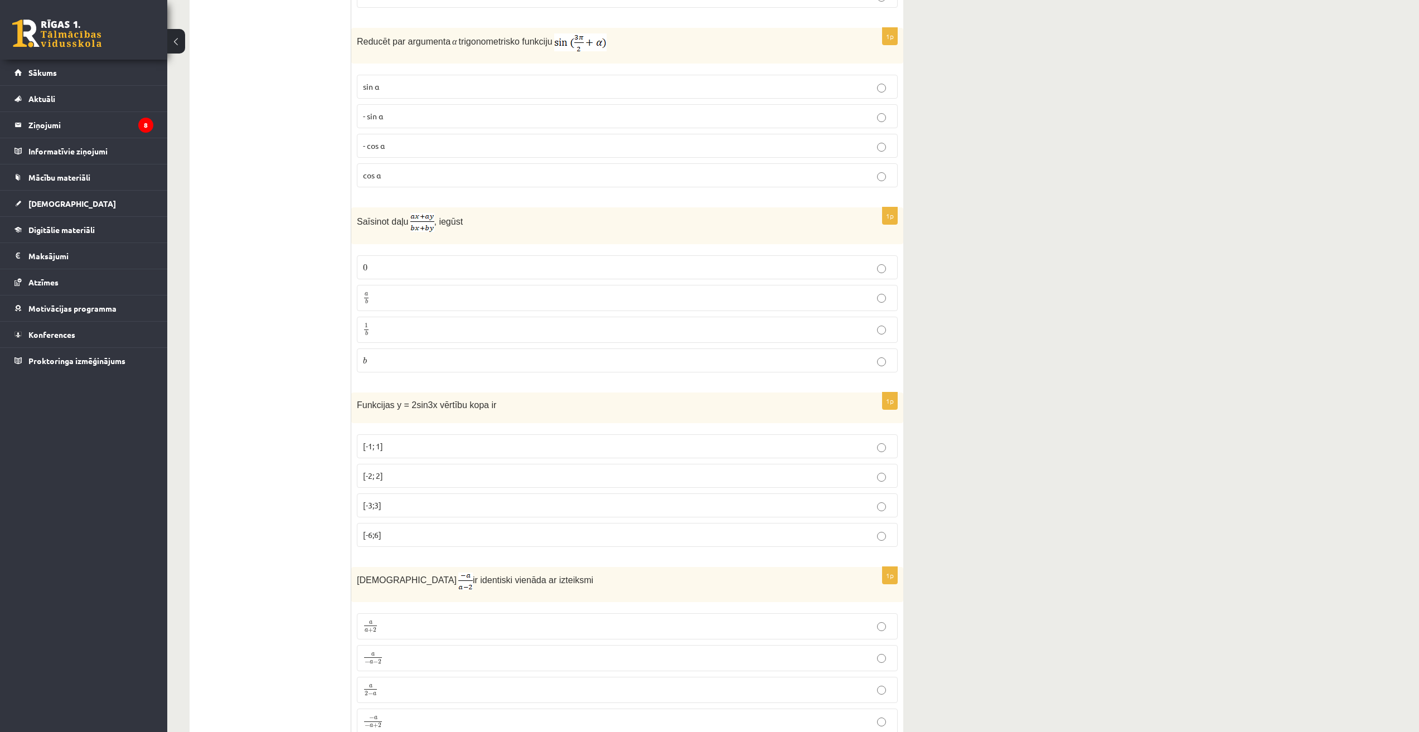
scroll to position [2602, 0]
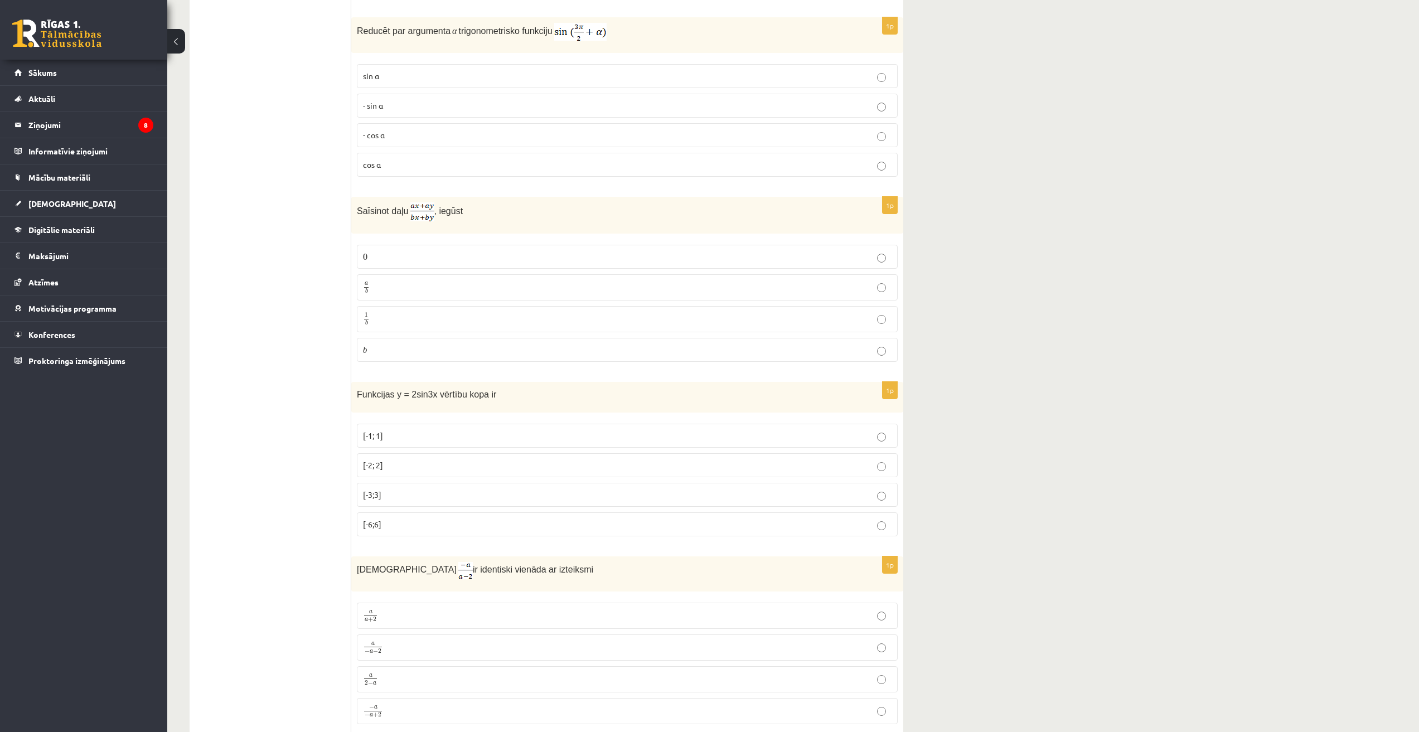
click at [410, 465] on p "[-2; 2]" at bounding box center [627, 465] width 529 height 12
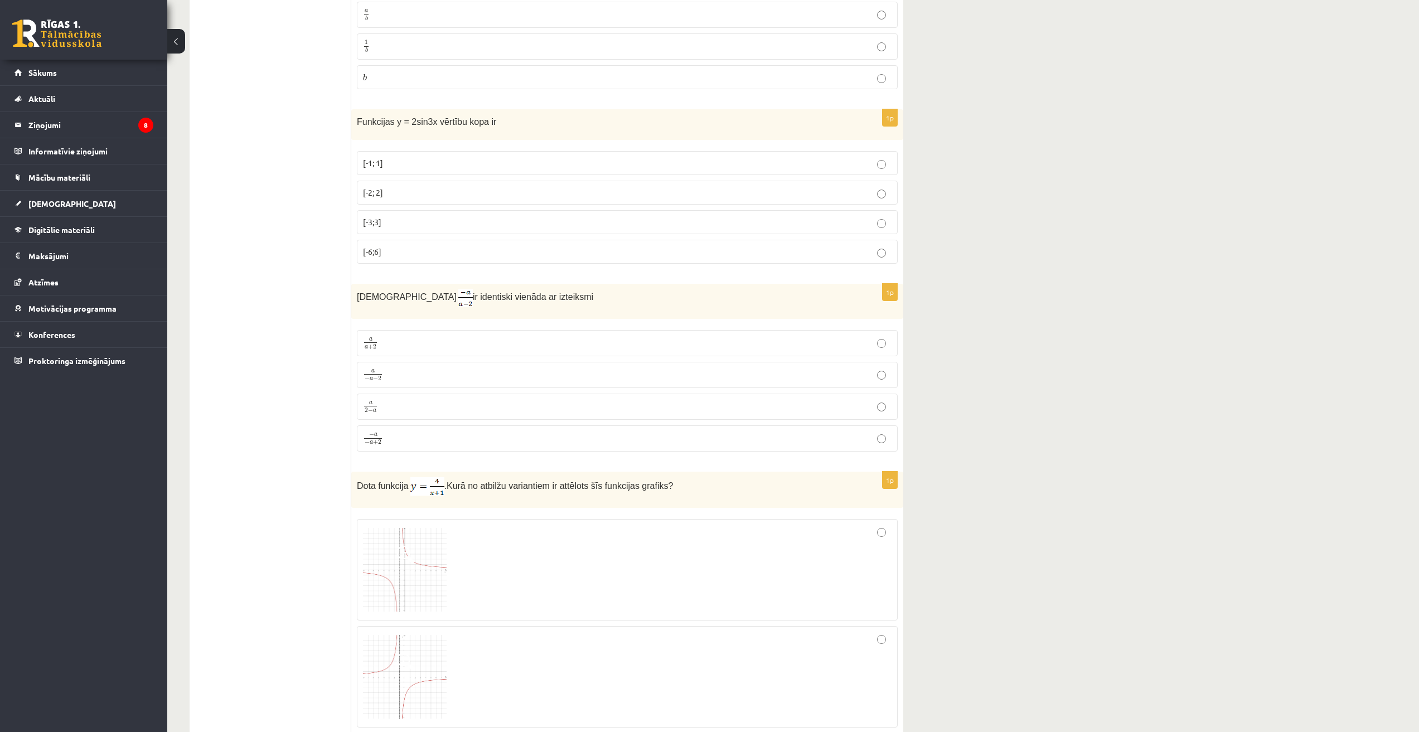
scroll to position [2881, 0]
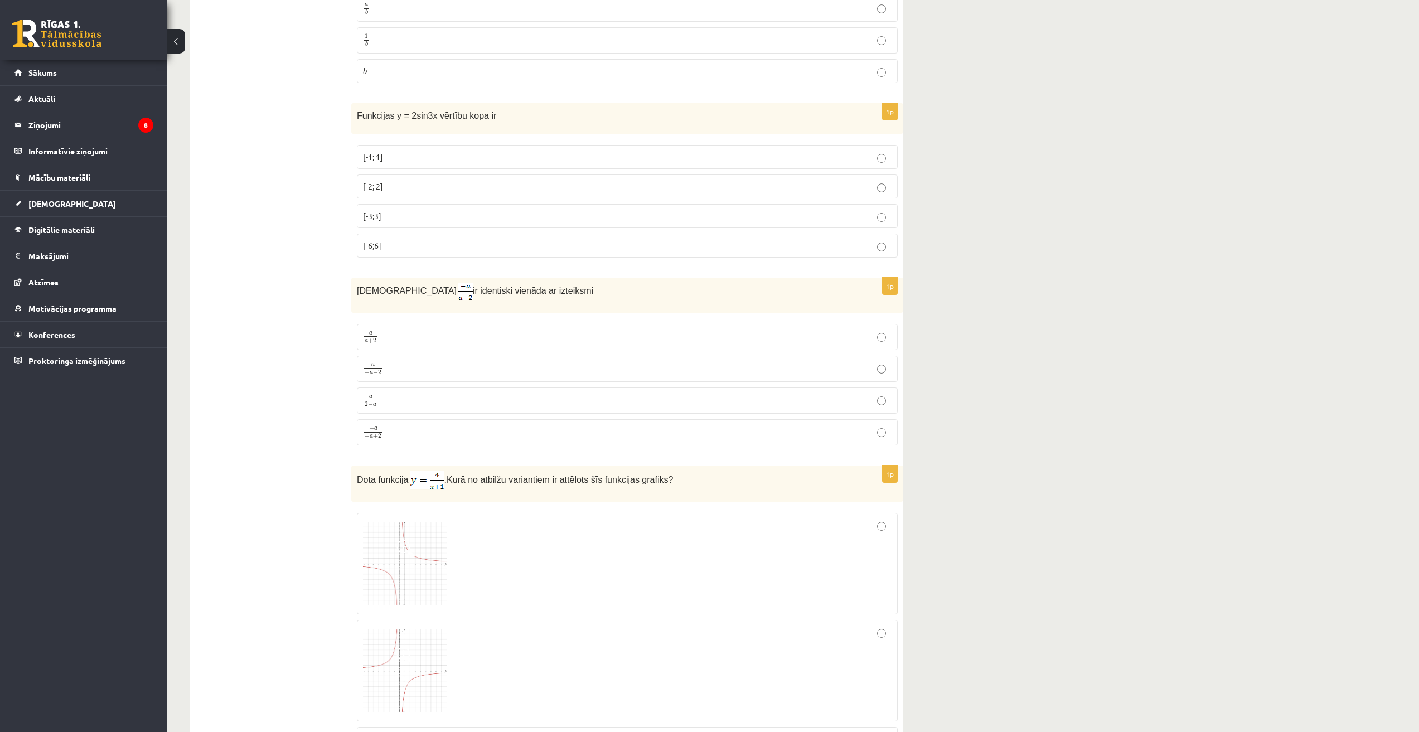
click at [407, 394] on p "a 2 − a a 2 − a" at bounding box center [627, 401] width 529 height 14
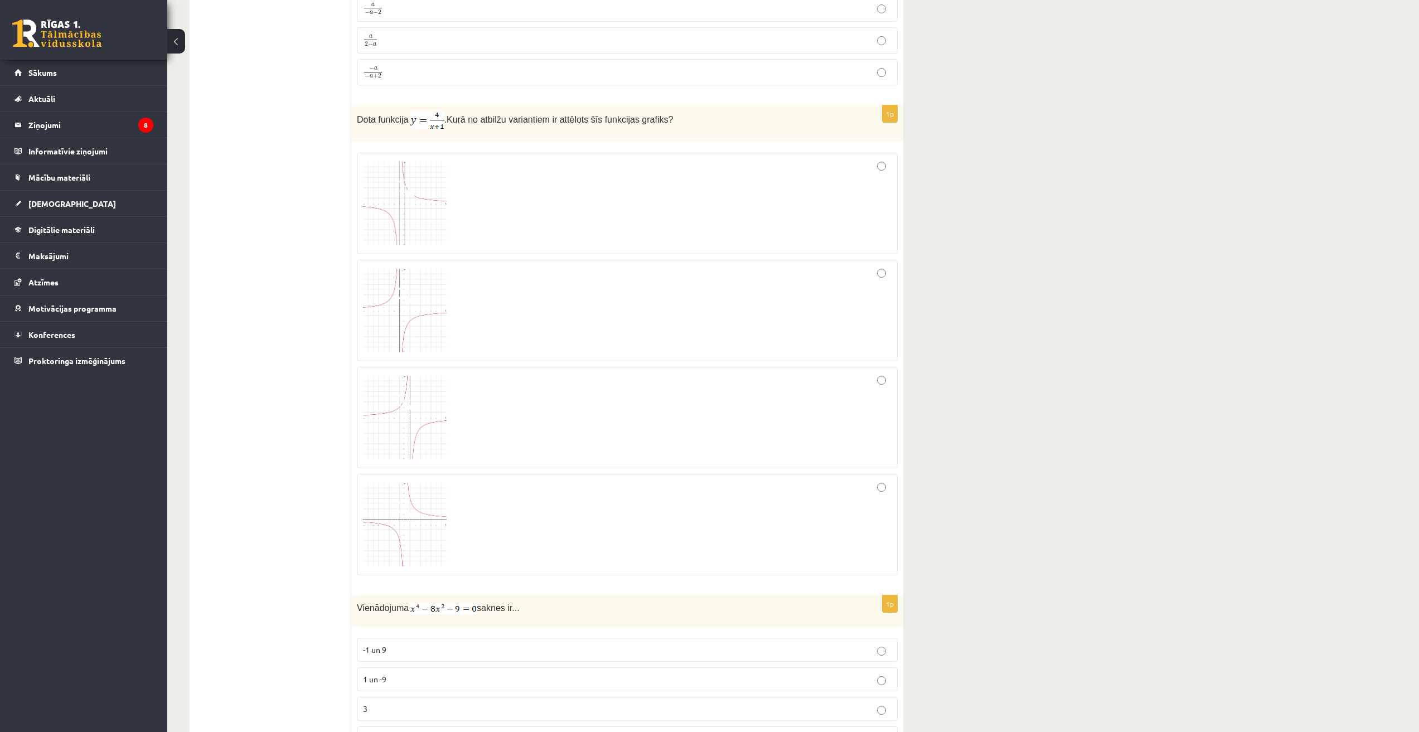
scroll to position [3253, 0]
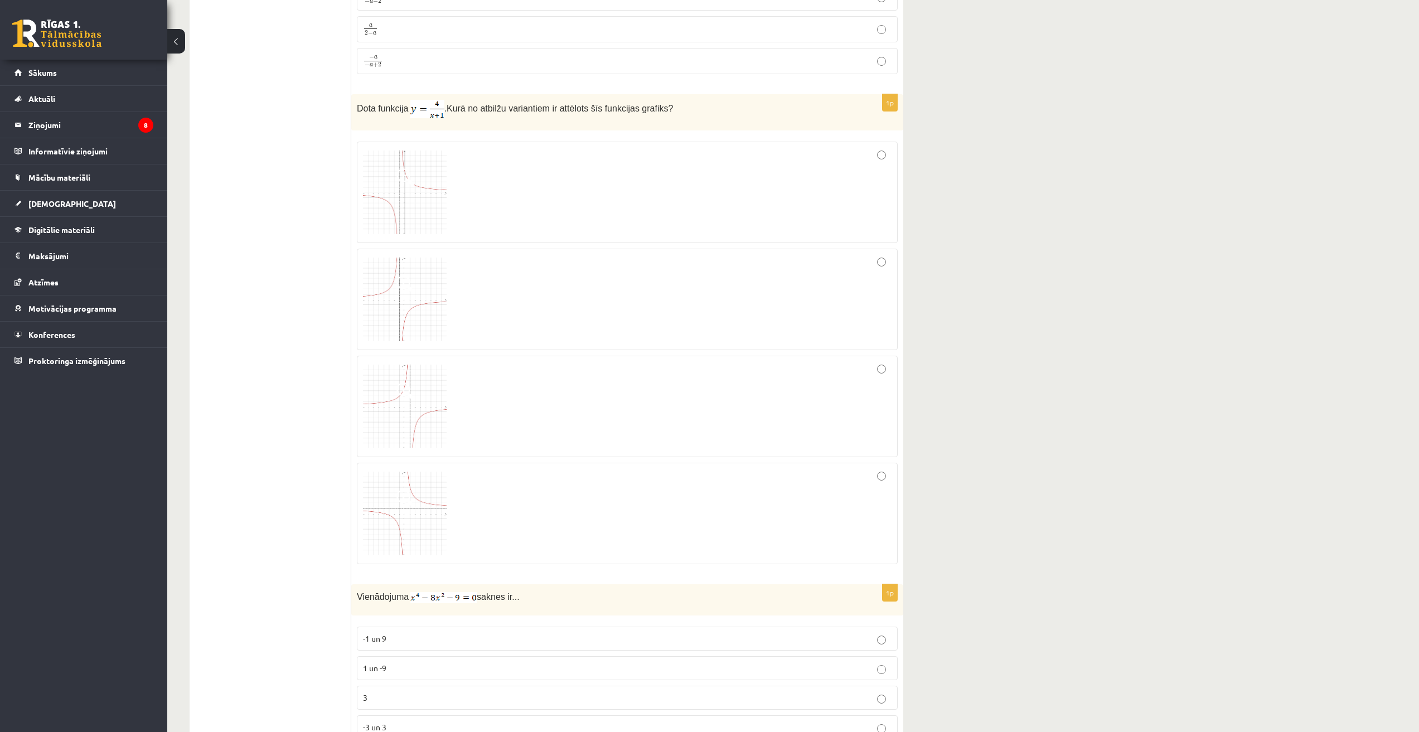
click at [468, 388] on div at bounding box center [627, 406] width 529 height 89
click at [490, 297] on div at bounding box center [627, 299] width 529 height 89
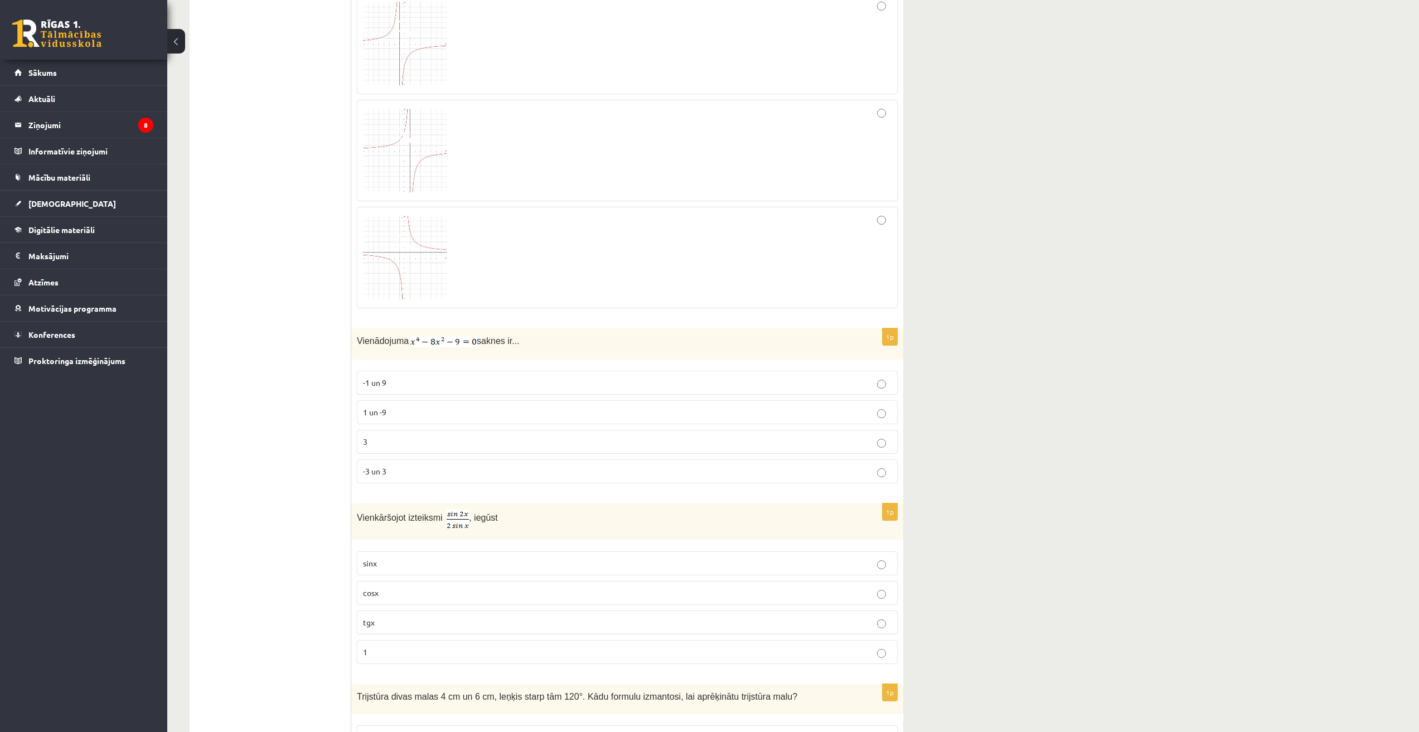
scroll to position [3531, 0]
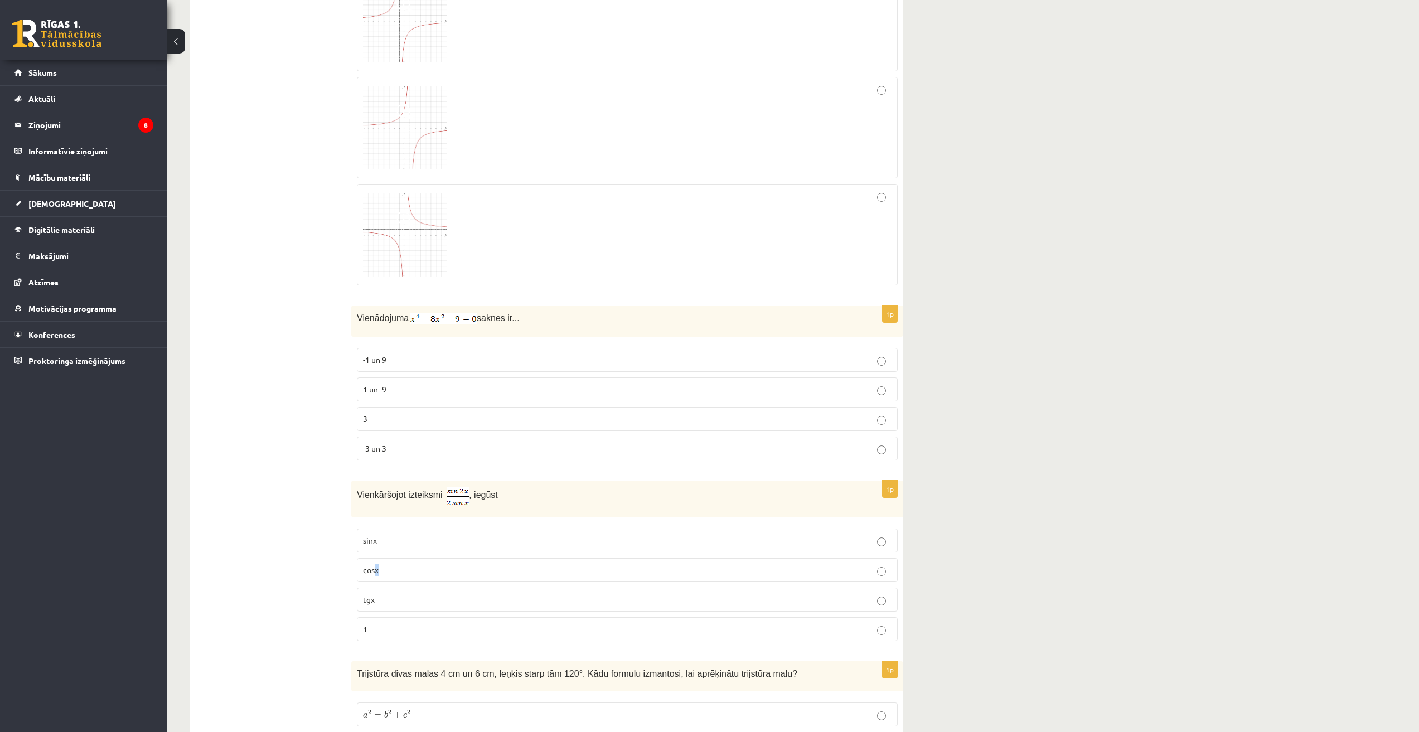
click at [377, 564] on p "cosx" at bounding box center [627, 570] width 529 height 12
click at [438, 575] on label "cosx" at bounding box center [627, 570] width 541 height 24
click at [411, 451] on p "-3 un 3" at bounding box center [627, 449] width 529 height 12
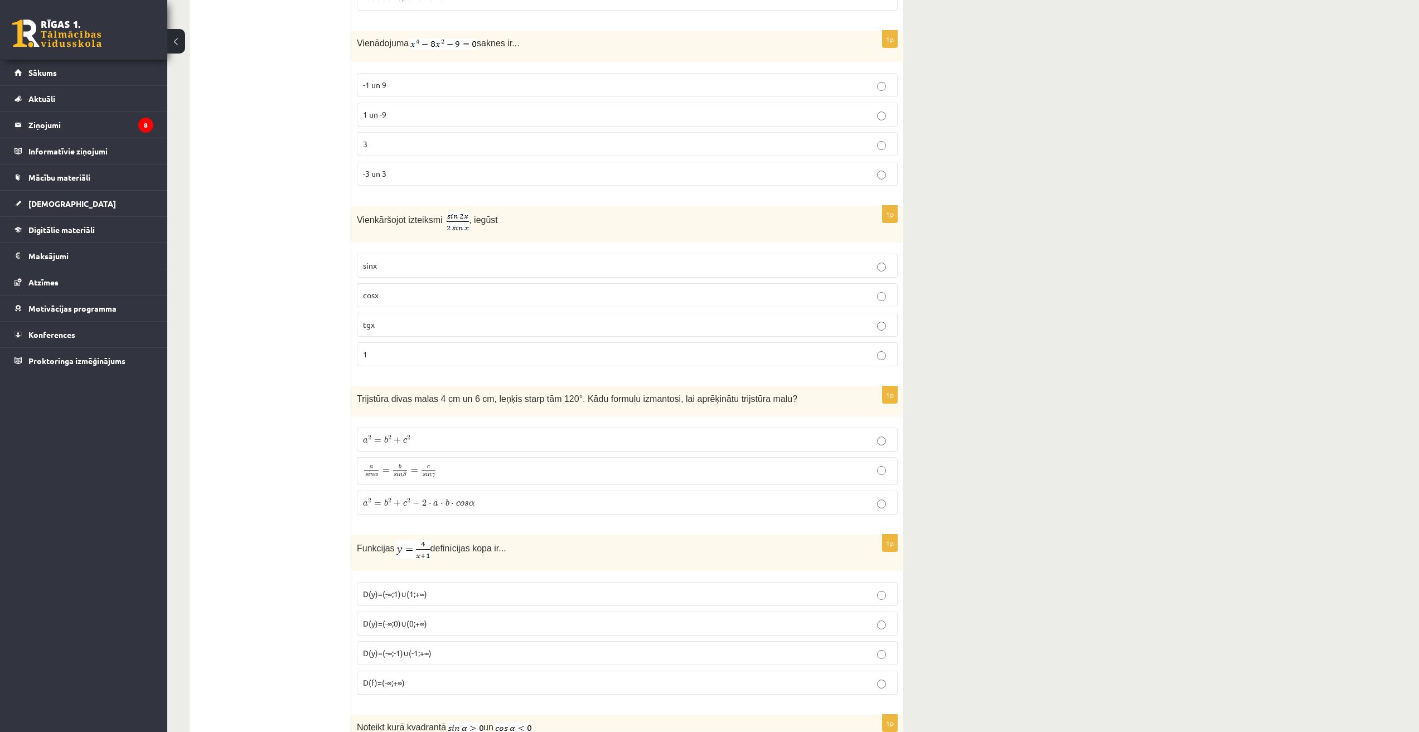
scroll to position [3810, 0]
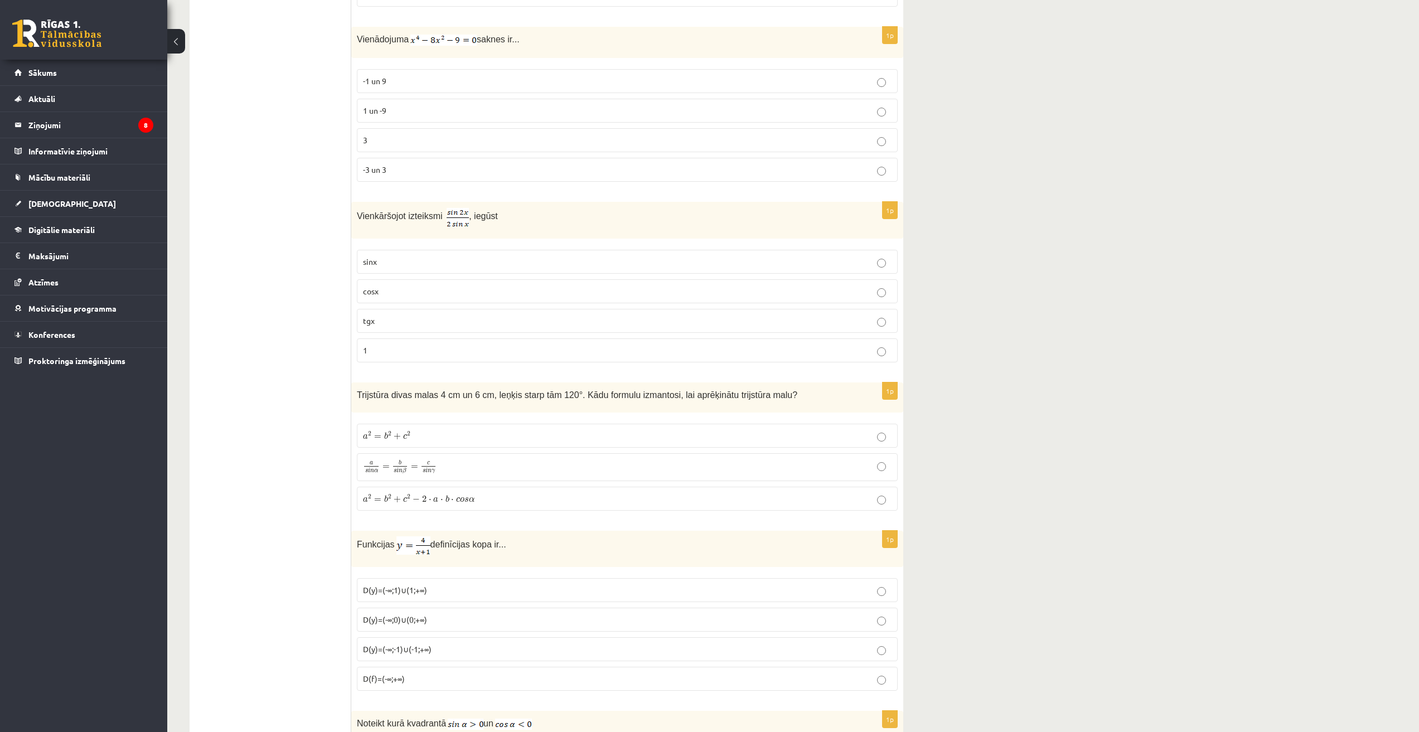
click at [444, 437] on p "a 2 = b 2 + c 2 a 2 = b 2 + c 2" at bounding box center [627, 436] width 529 height 12
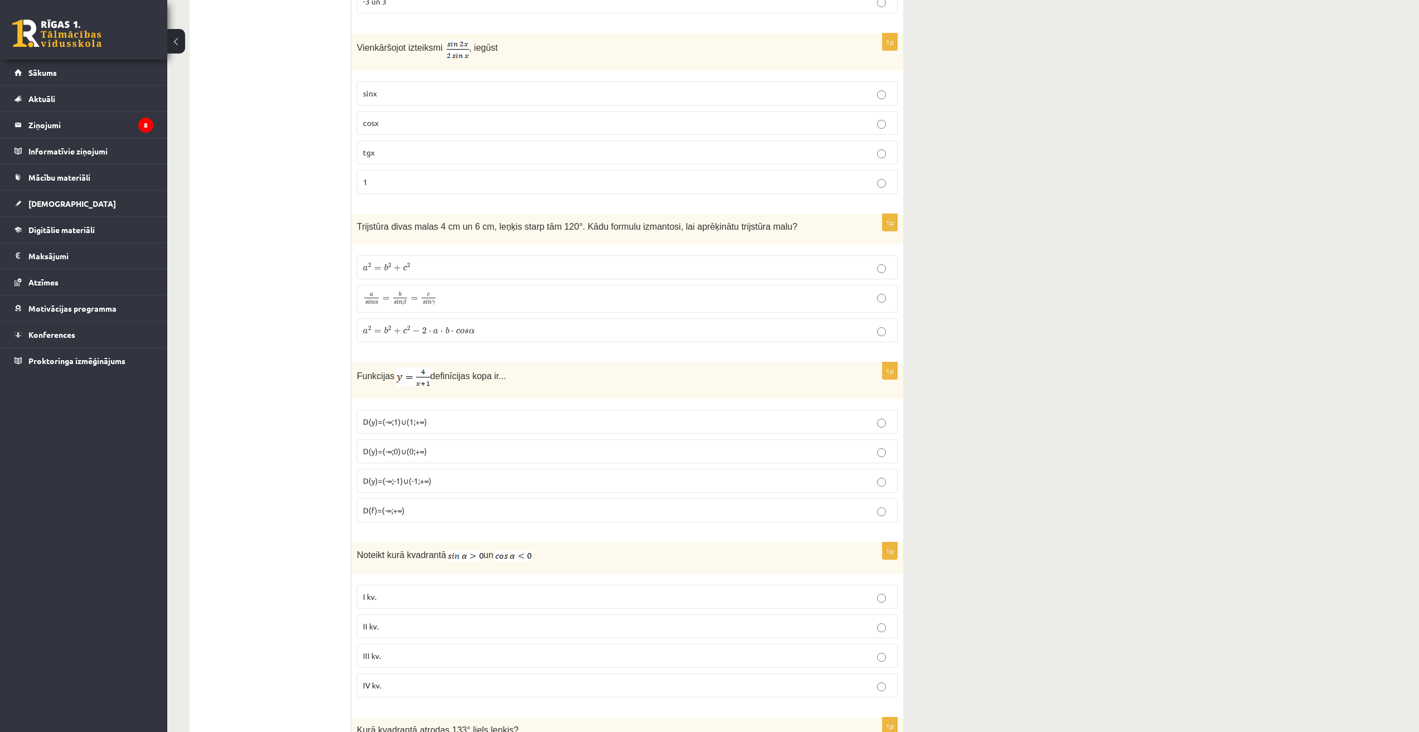
scroll to position [3996, 0]
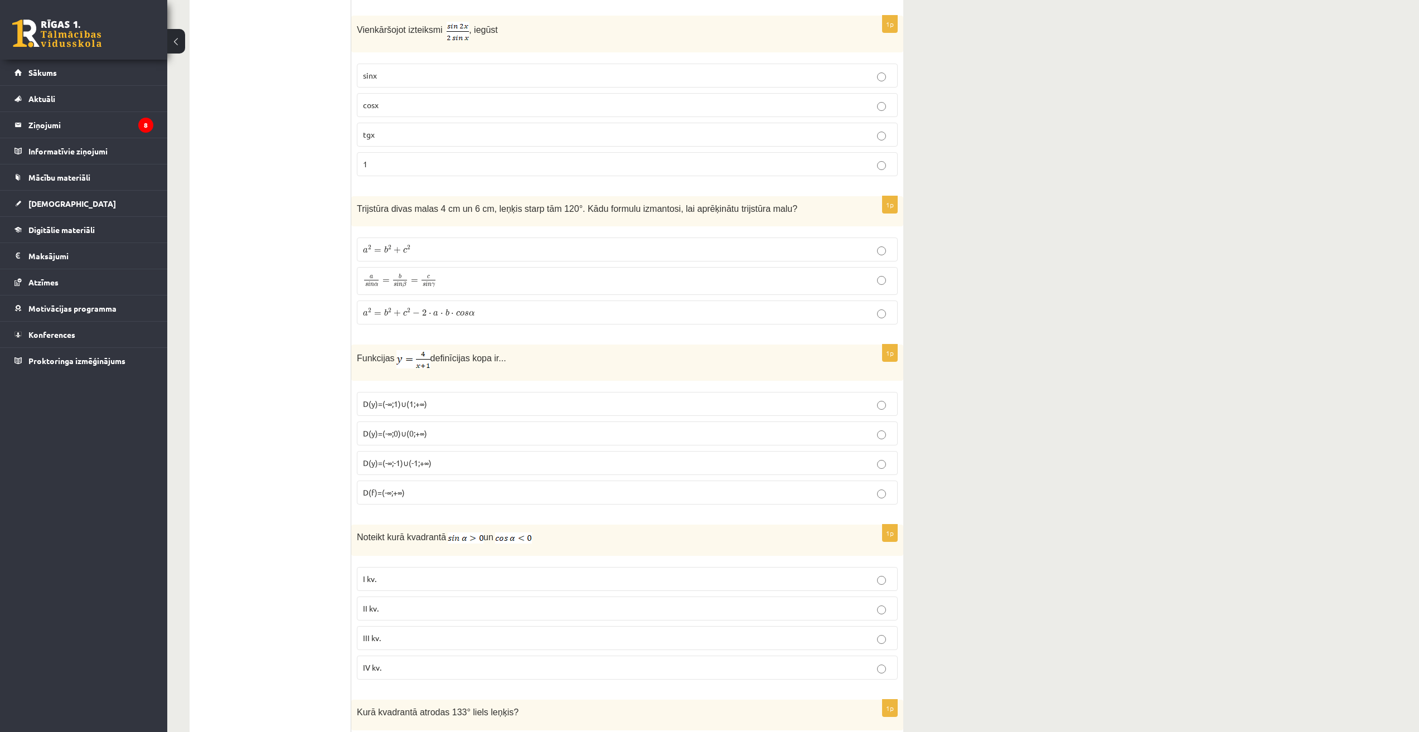
click at [450, 462] on p "D(y)=(-∞;-1)∪(-1;+∞)" at bounding box center [627, 463] width 529 height 12
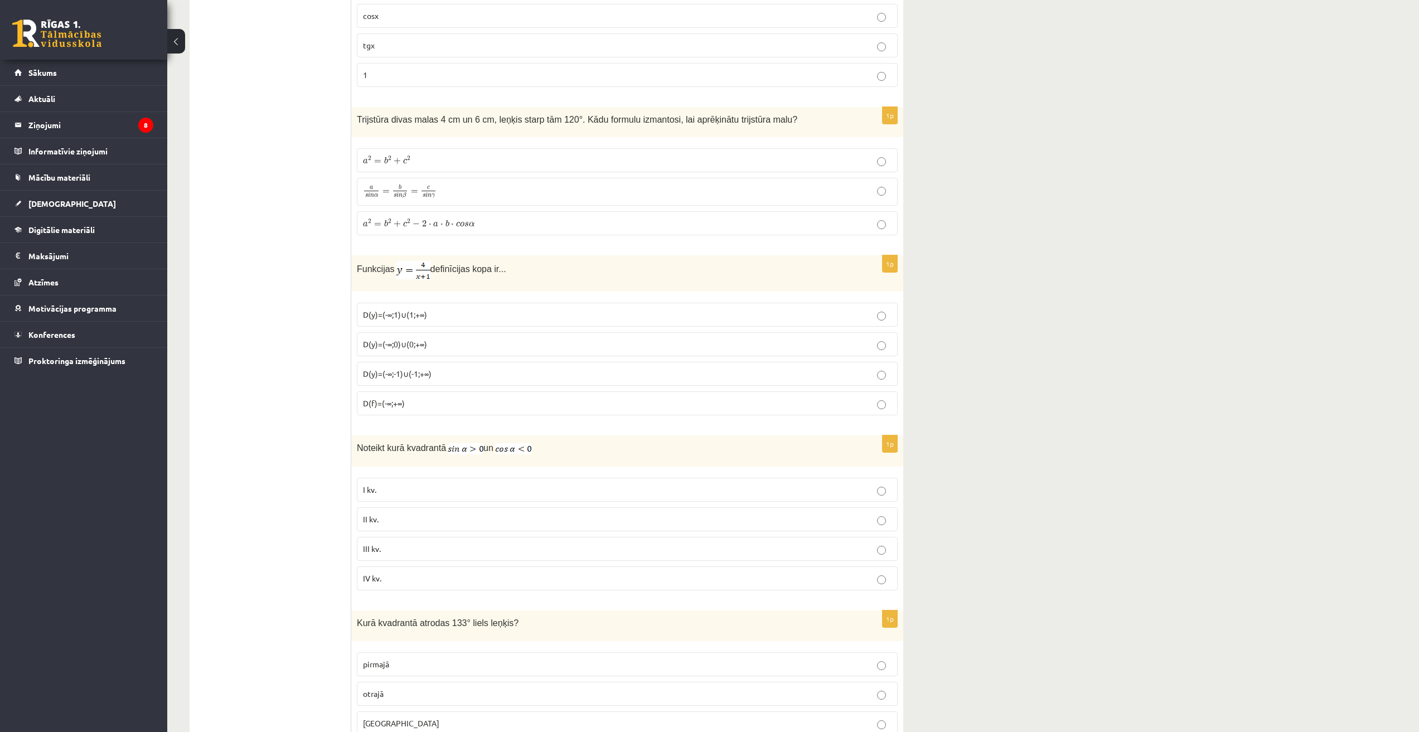
scroll to position [4089, 0]
click at [408, 511] on p "II kv." at bounding box center [627, 516] width 529 height 12
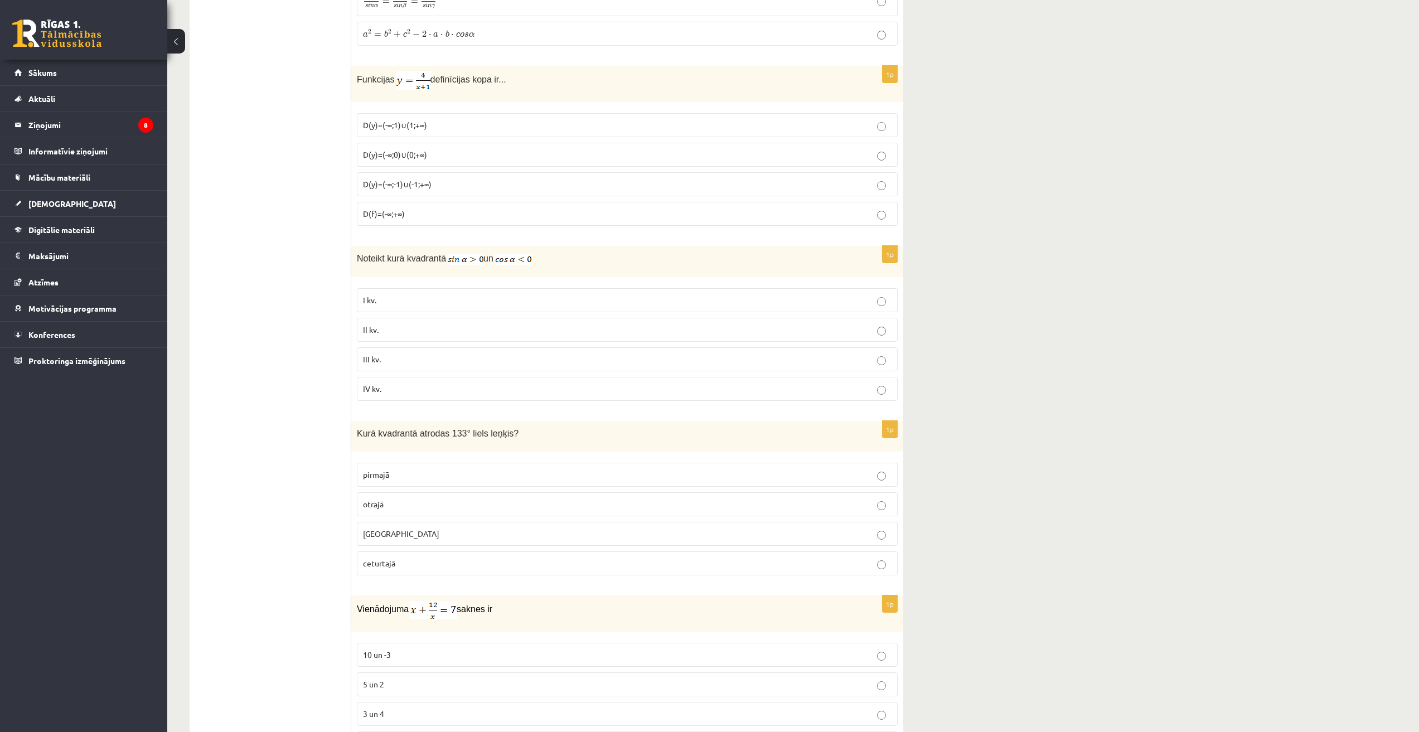
scroll to position [4368, 0]
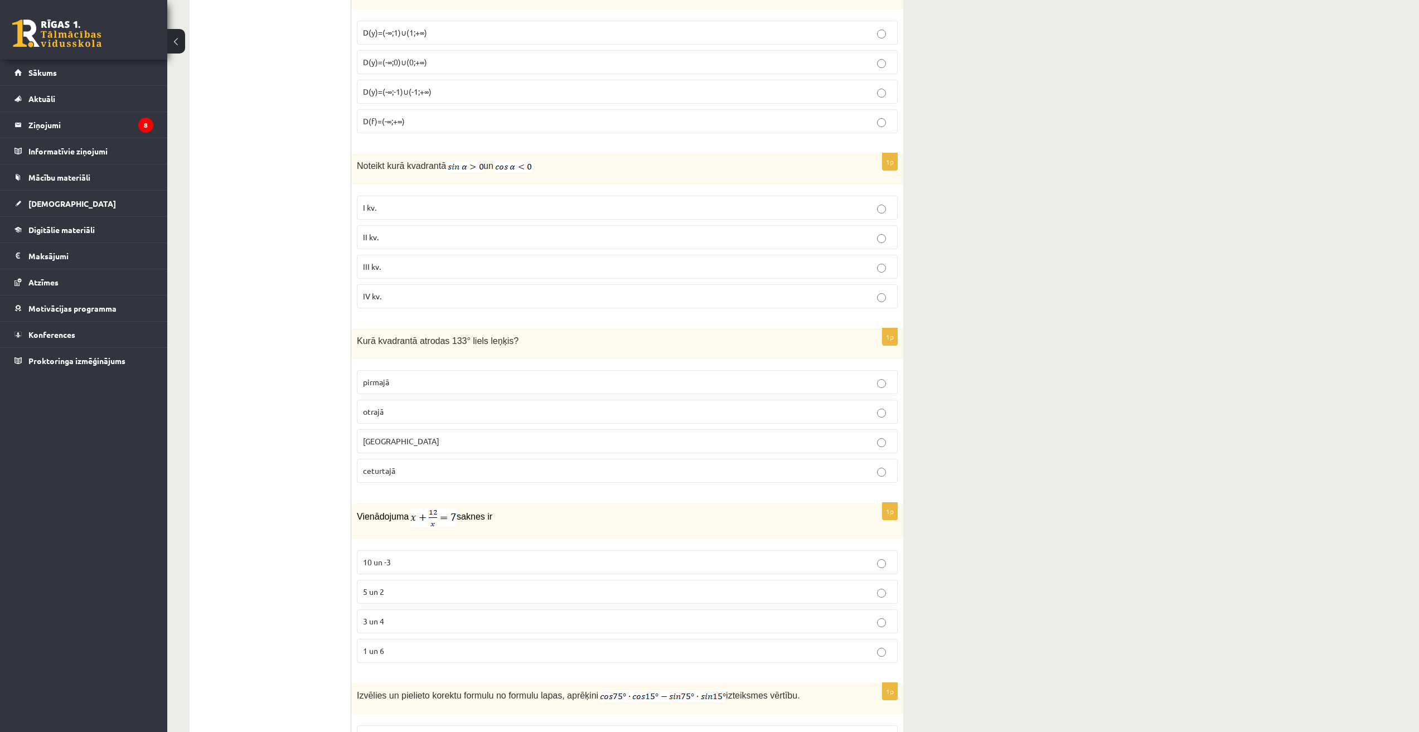
click at [452, 616] on p "3 un 4" at bounding box center [627, 622] width 529 height 12
click at [421, 409] on p "otrajā" at bounding box center [627, 412] width 529 height 12
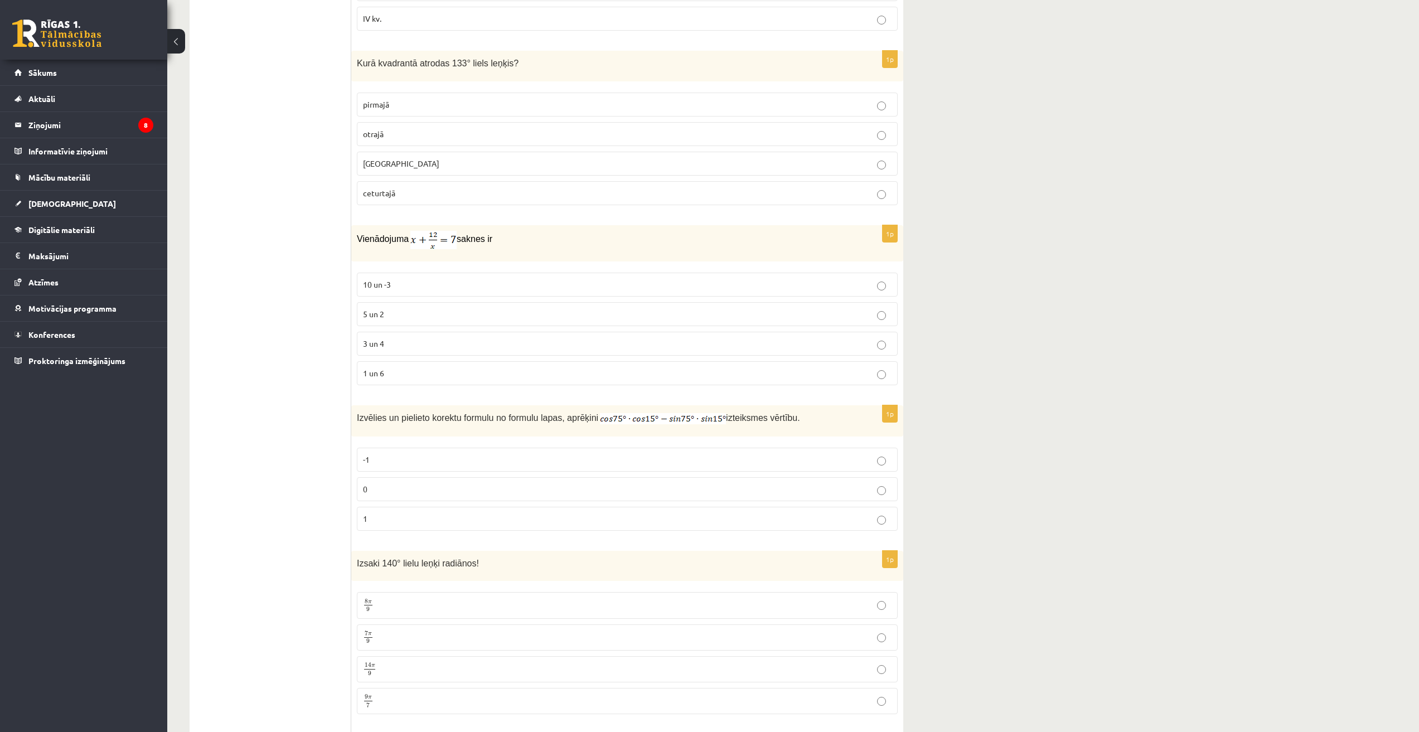
scroll to position [4647, 0]
click at [410, 483] on p "0" at bounding box center [627, 488] width 529 height 12
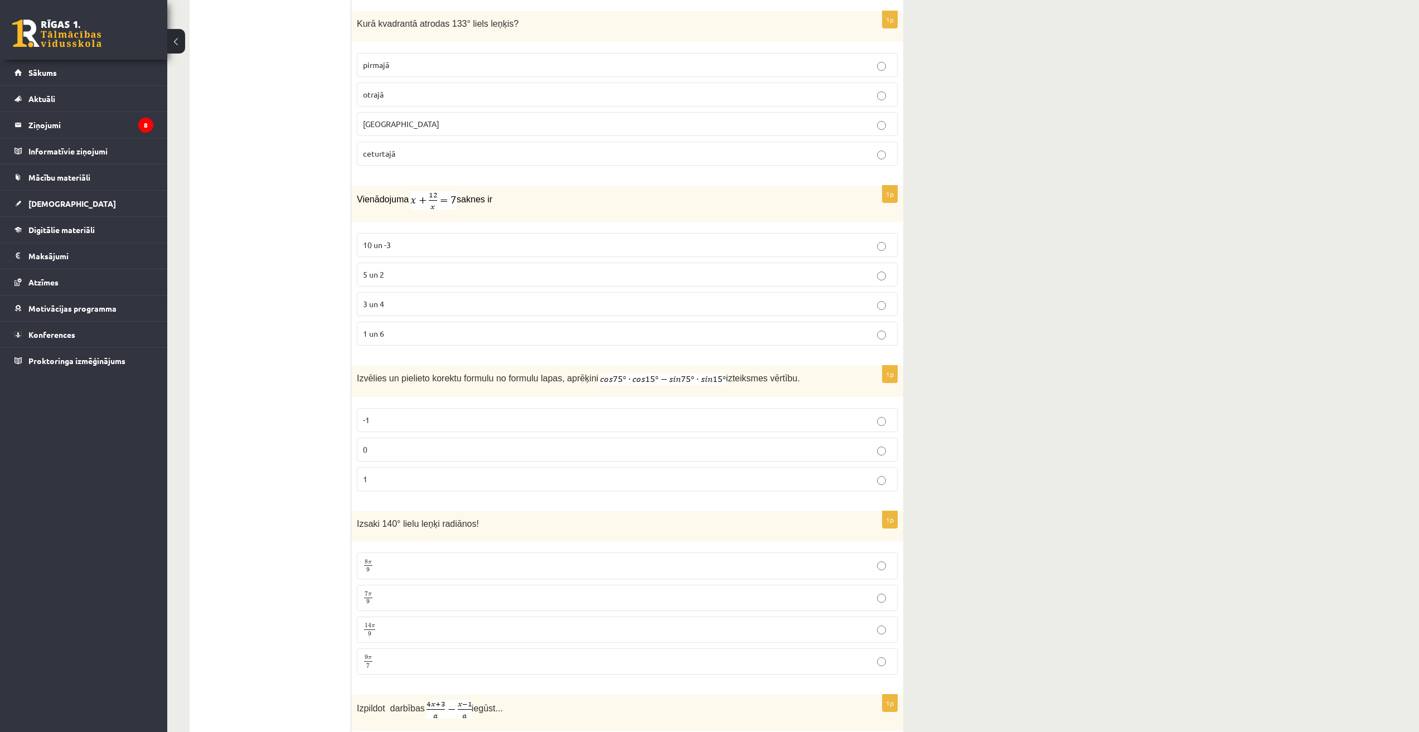
scroll to position [4925, 0]
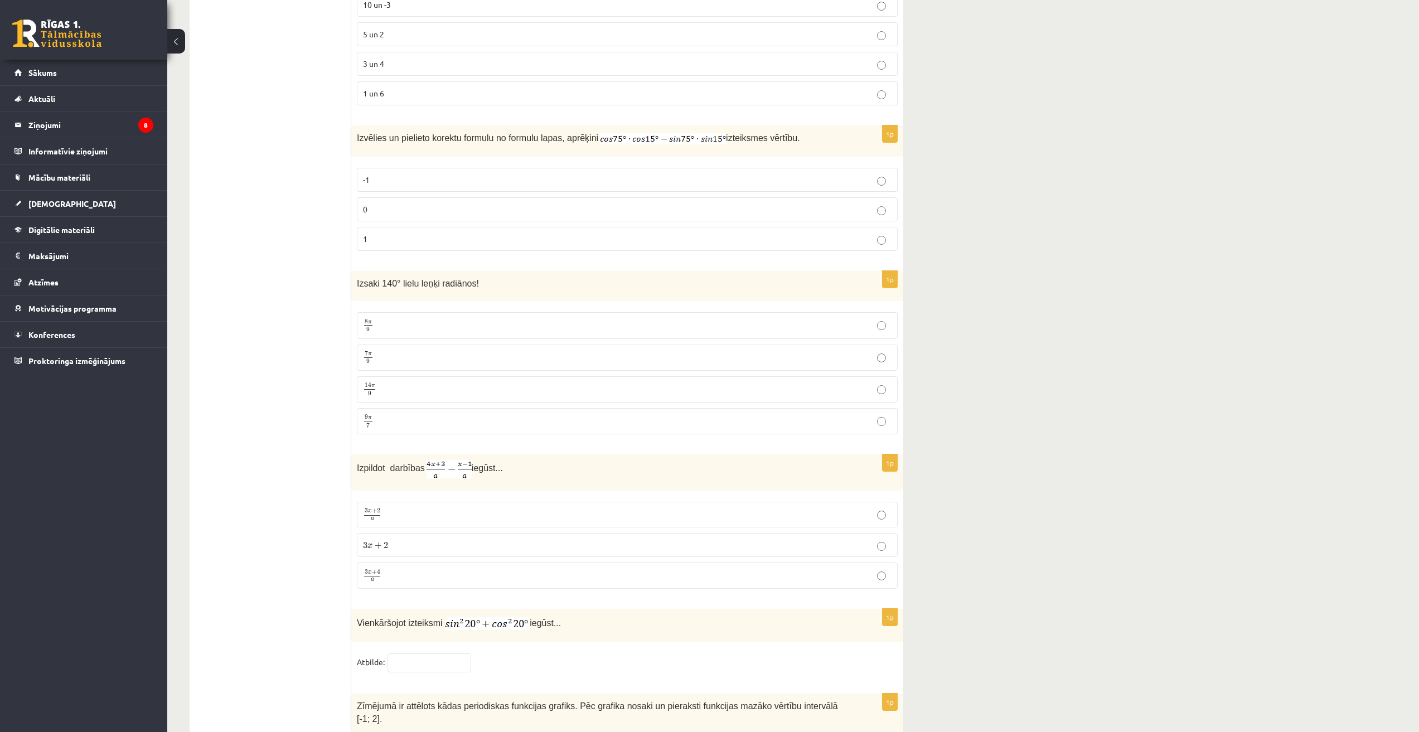
click at [409, 352] on p "7 π 9 7 π 9" at bounding box center [627, 358] width 529 height 14
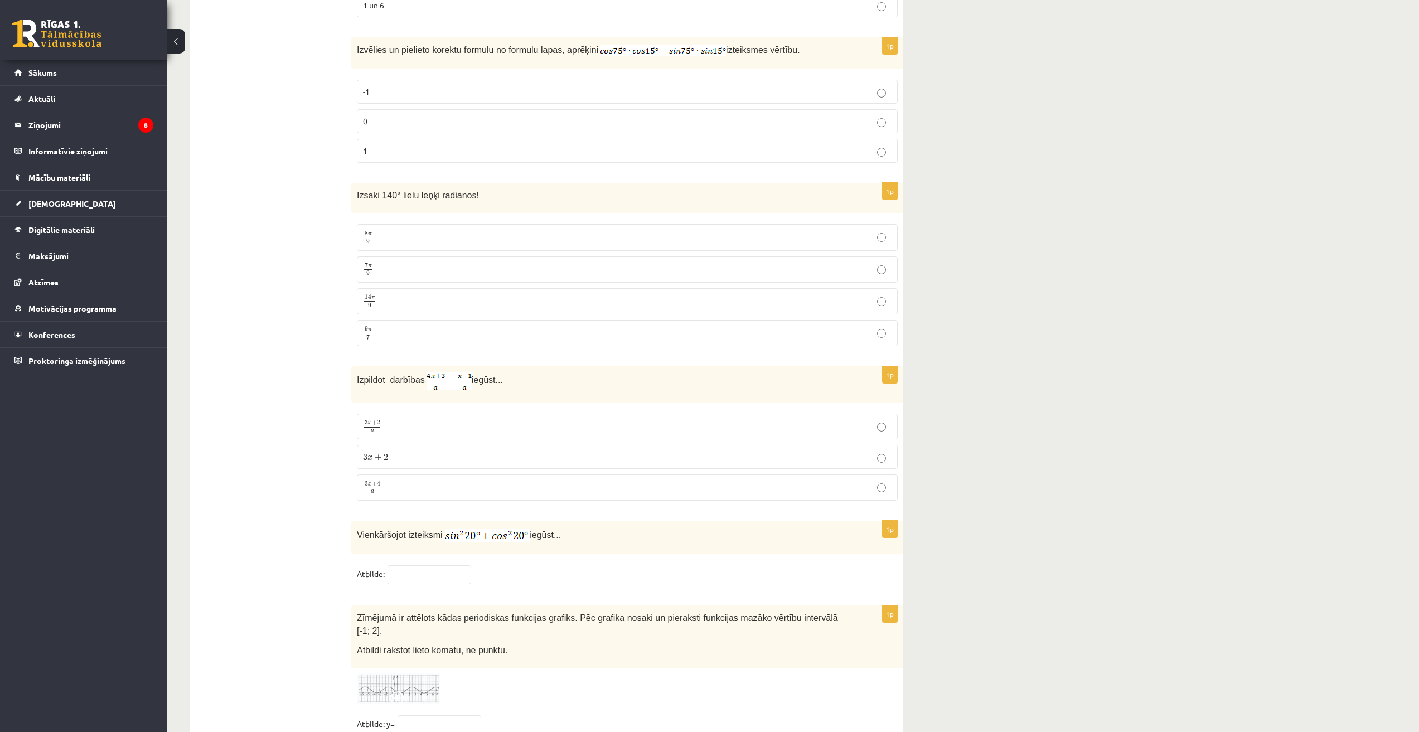
scroll to position [5019, 0]
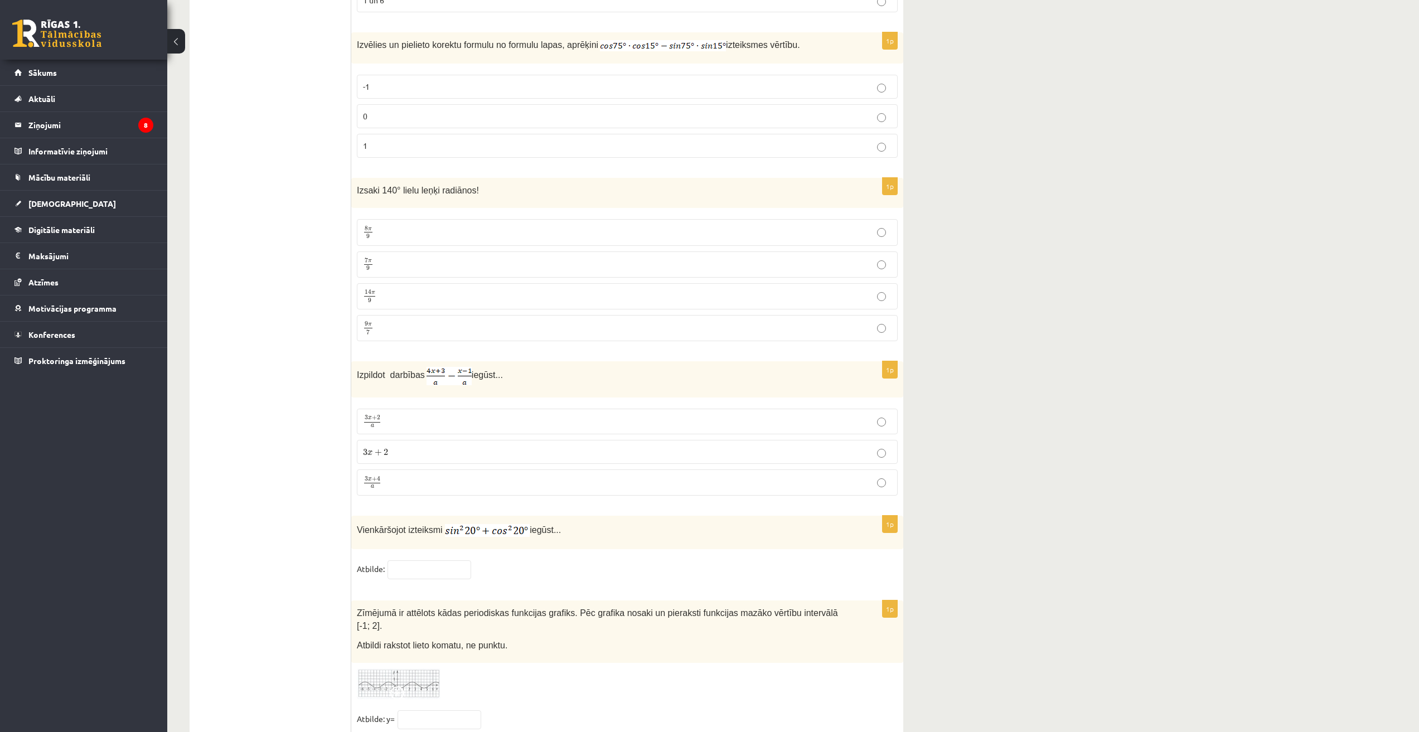
click at [412, 476] on p "3 x + 4 a 3 x + 4 a" at bounding box center [627, 483] width 529 height 14
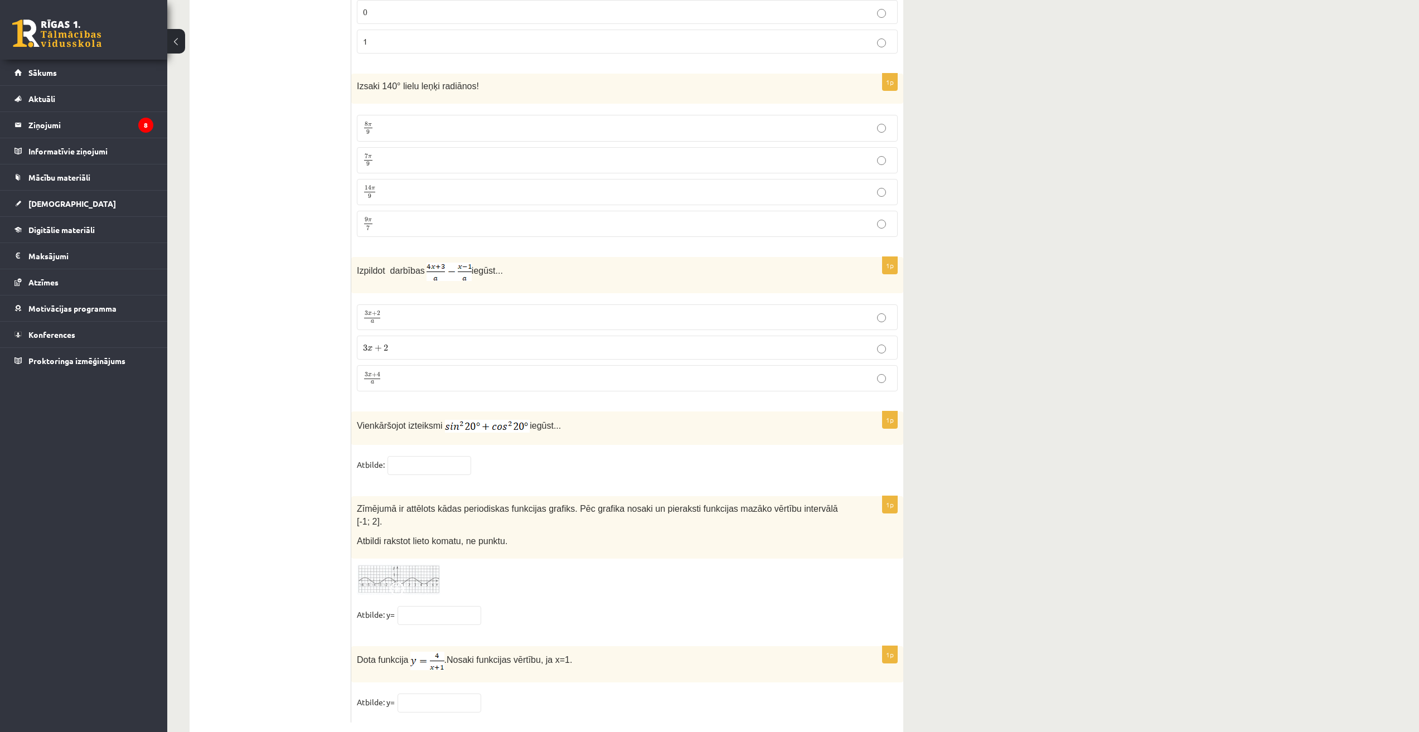
scroll to position [5133, 0]
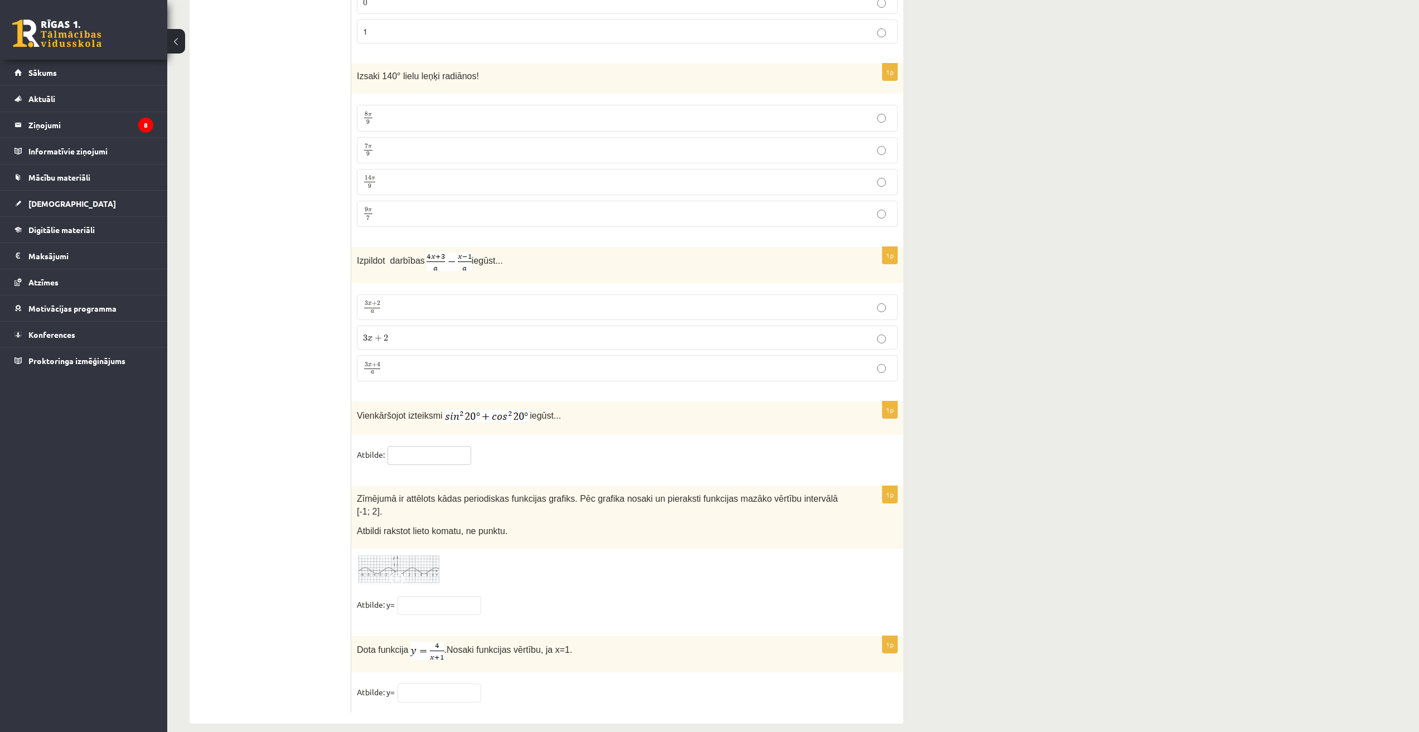
click at [418, 456] on input "text" at bounding box center [430, 455] width 84 height 19
type input "*"
click at [440, 596] on input "text" at bounding box center [440, 605] width 84 height 19
type input "*"
click at [458, 685] on input "text" at bounding box center [440, 693] width 84 height 19
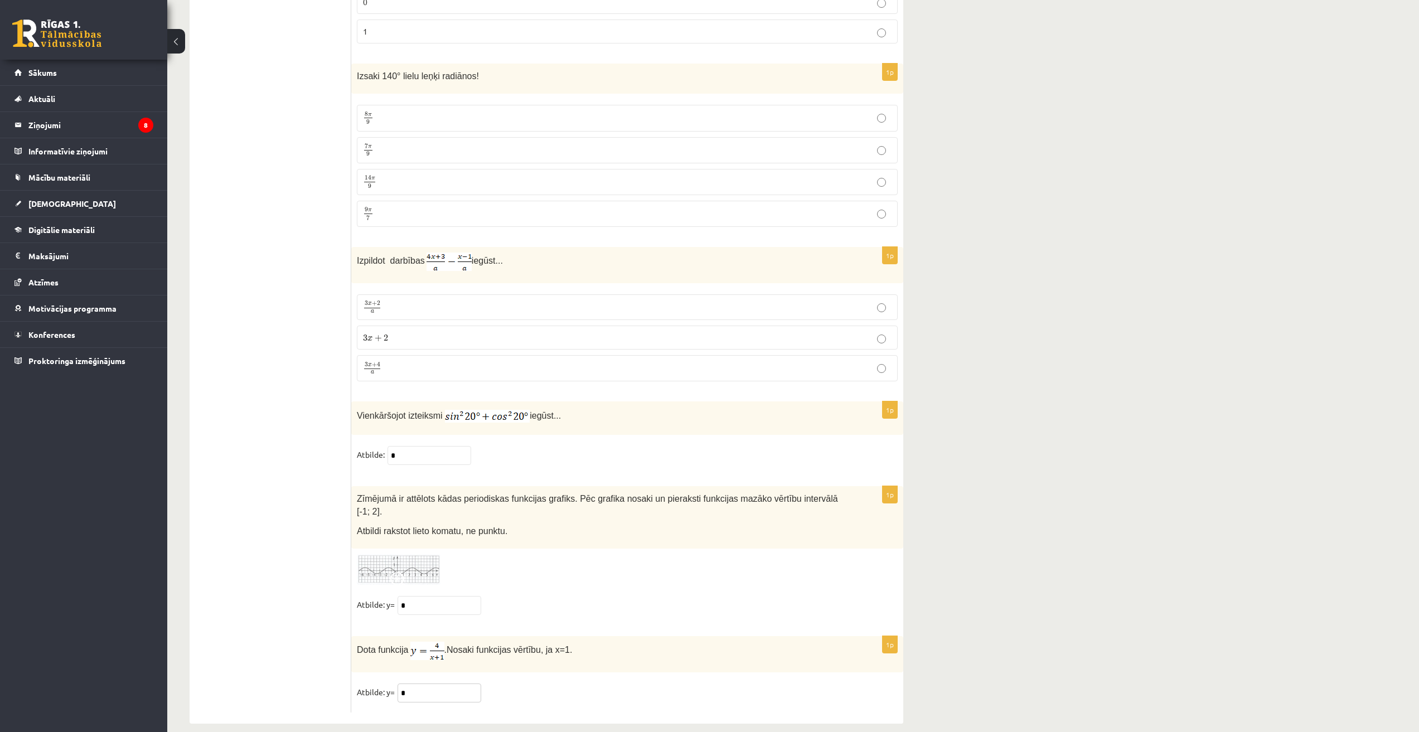
type input "*"
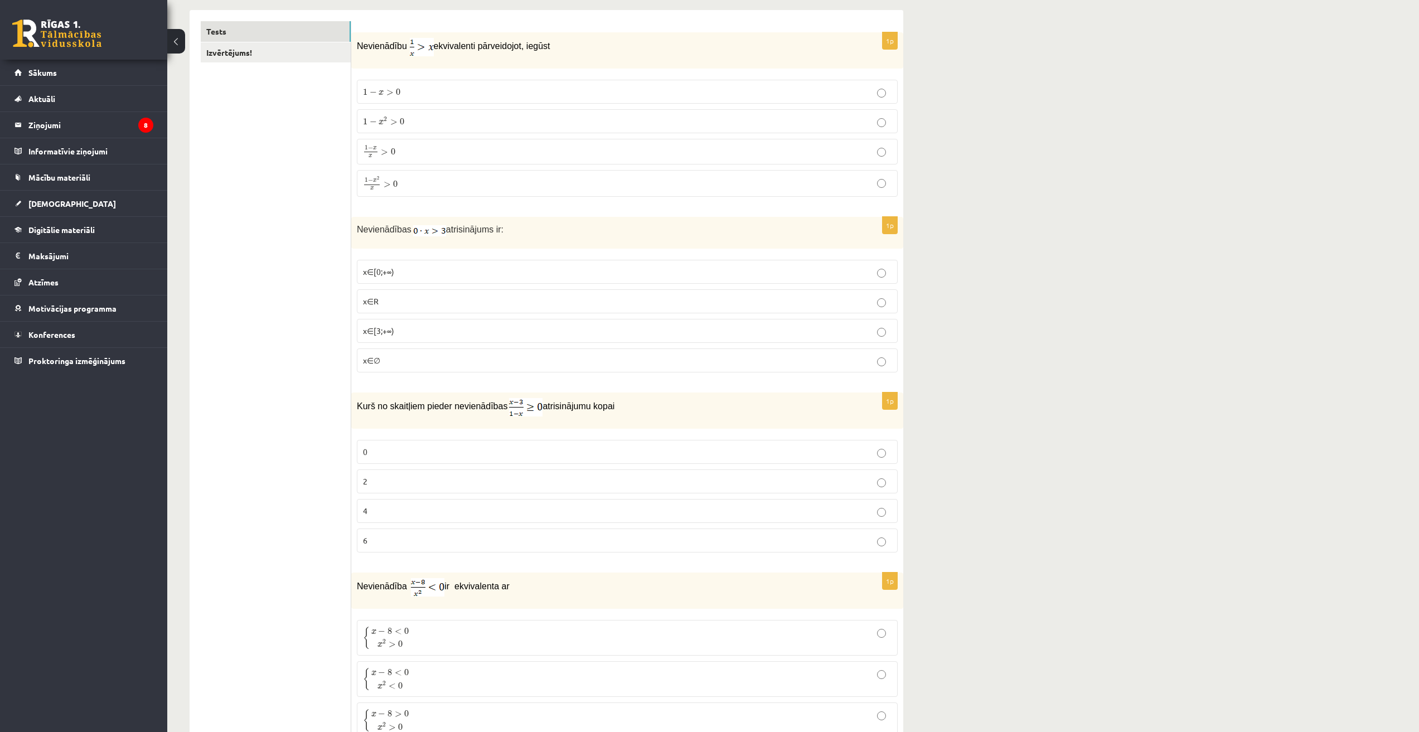
scroll to position [0, 0]
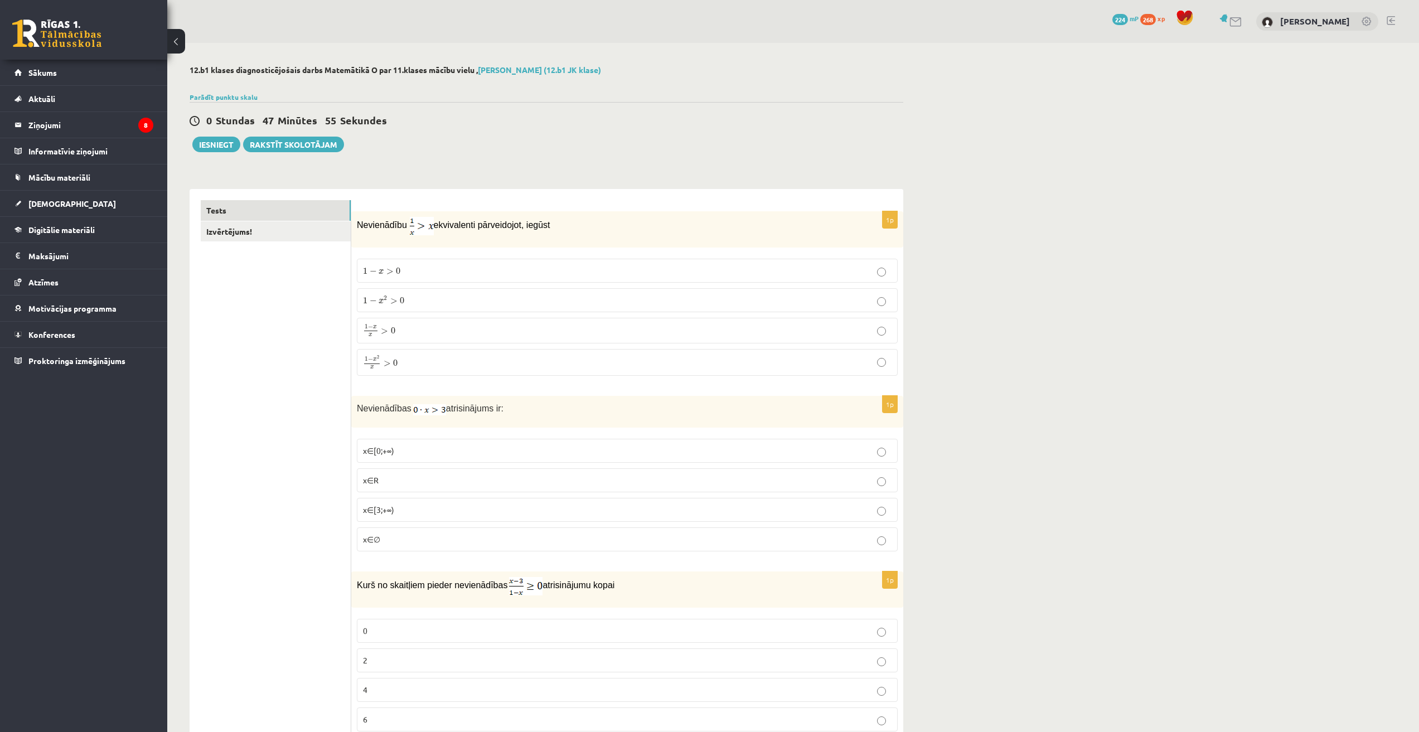
click at [217, 231] on link "Izvērtējums!" at bounding box center [276, 231] width 150 height 21
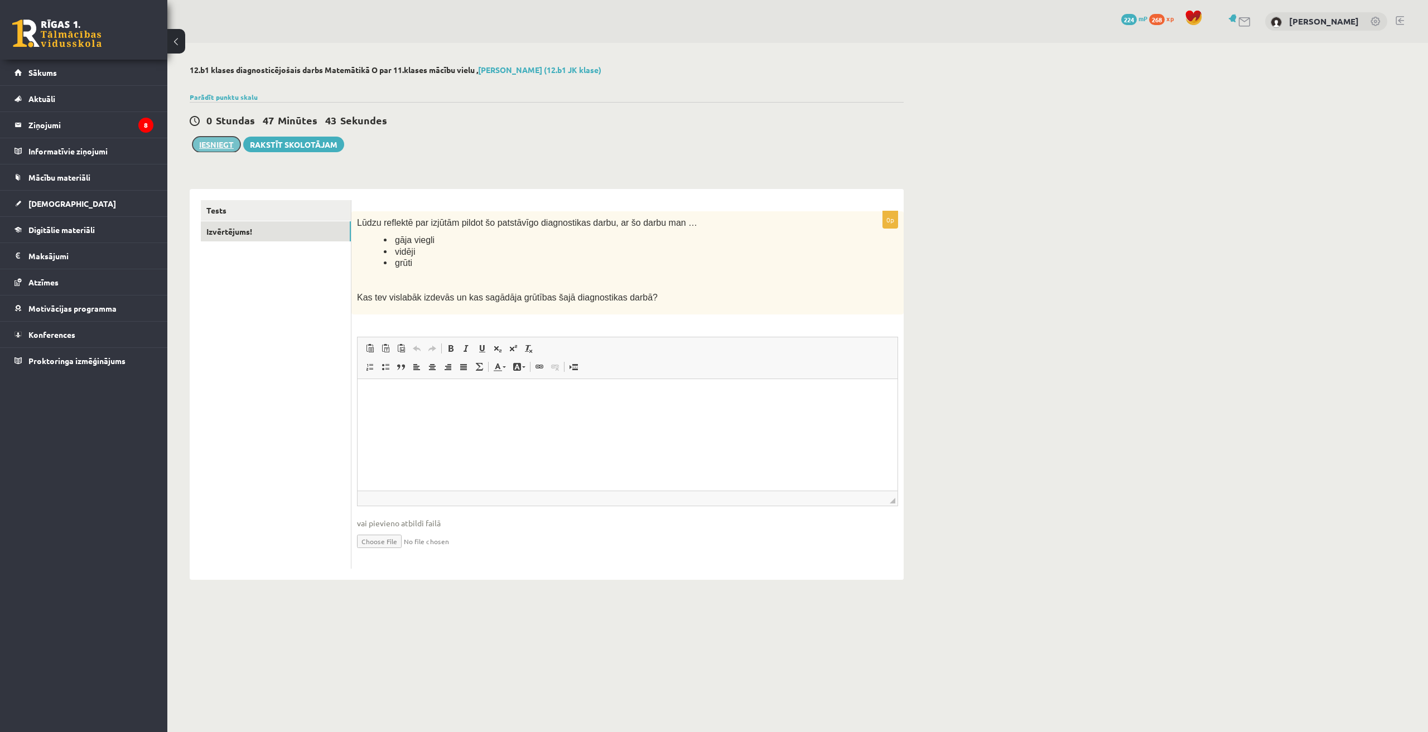
click at [219, 151] on button "Iesniegt" at bounding box center [216, 145] width 48 height 16
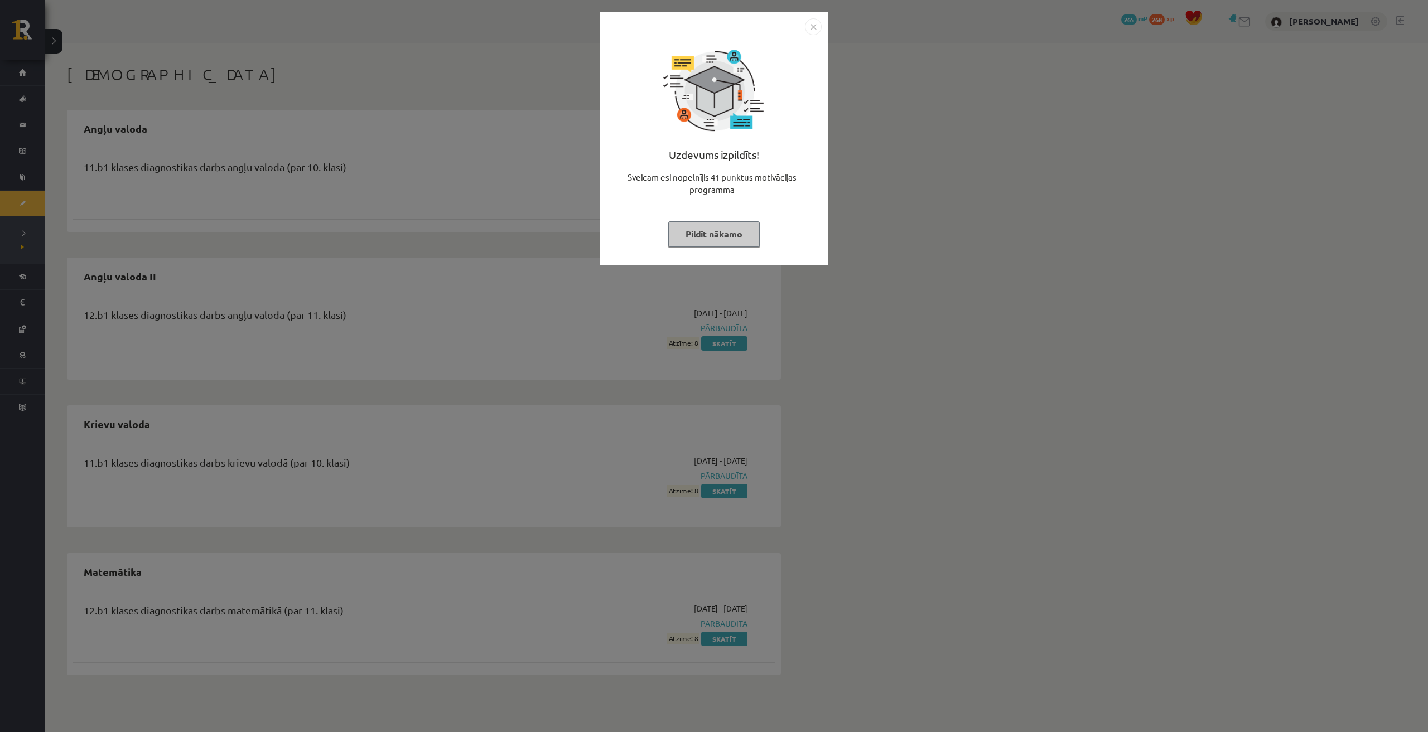
click at [693, 239] on button "Pildīt nākamo" at bounding box center [713, 234] width 91 height 26
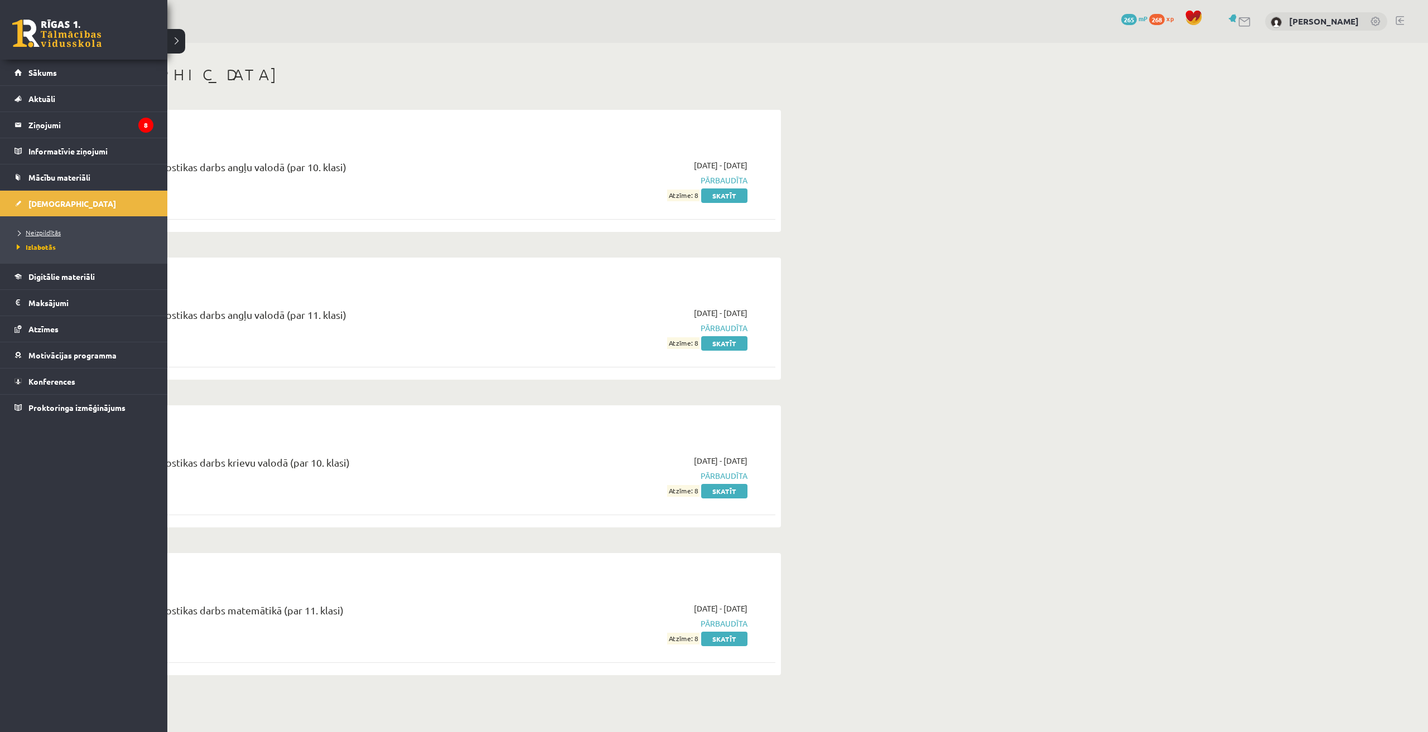
click at [43, 233] on span "Neizpildītās" at bounding box center [37, 232] width 47 height 9
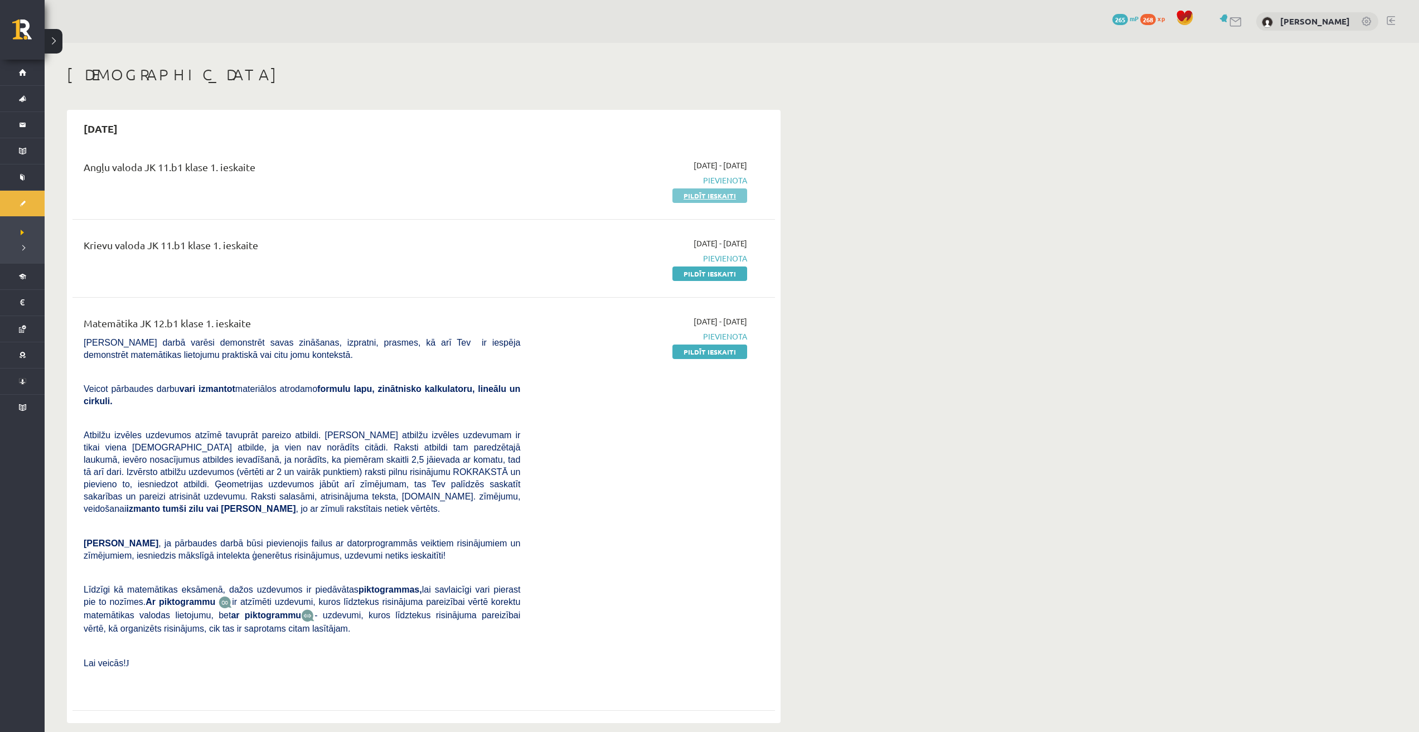
click at [684, 200] on link "Pildīt ieskaiti" at bounding box center [709, 195] width 75 height 14
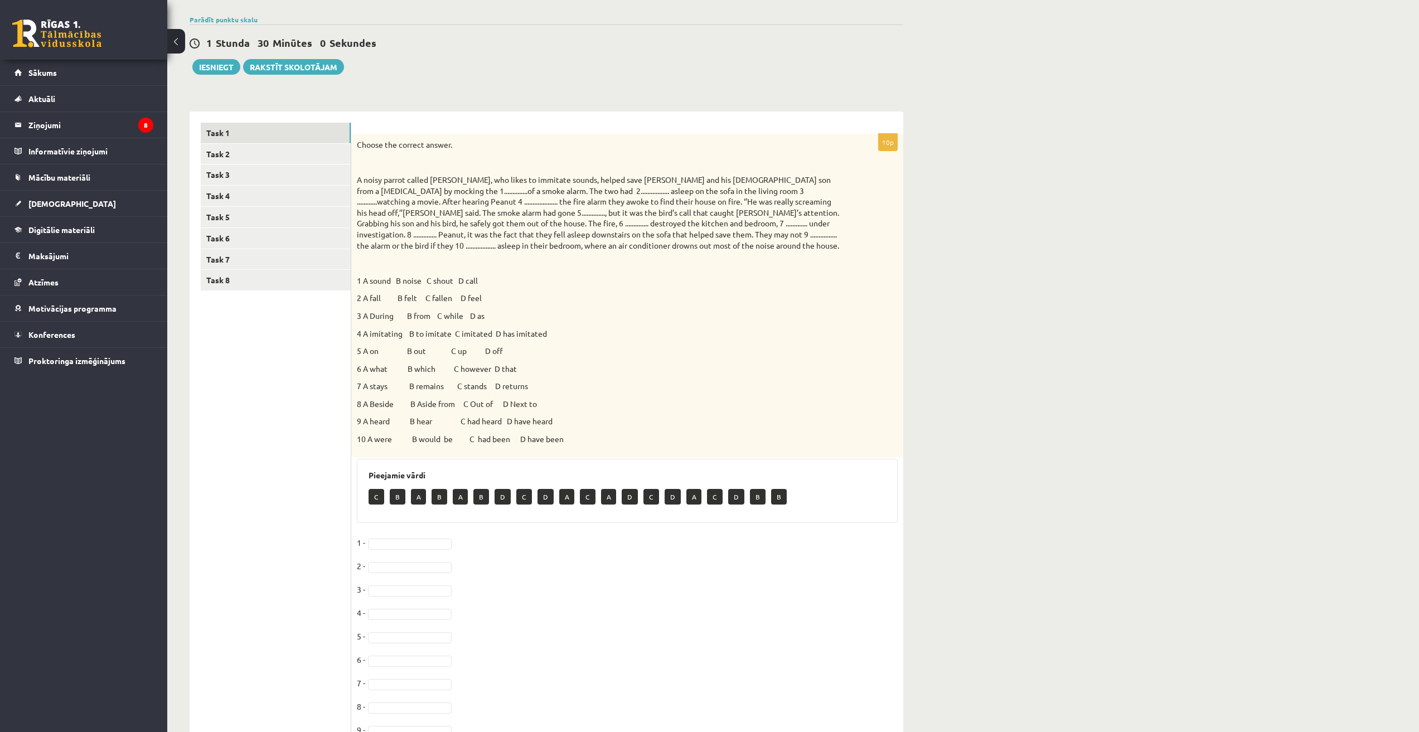
scroll to position [153, 0]
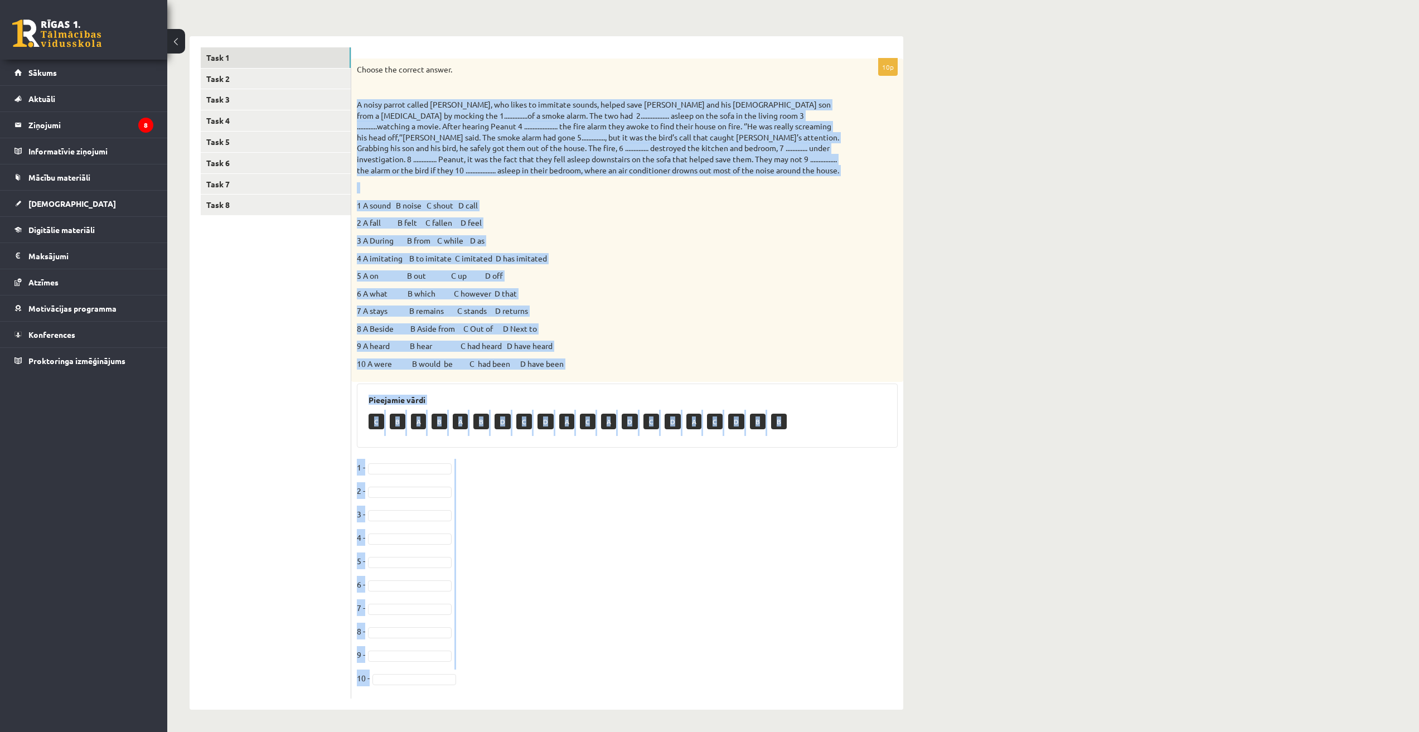
drag, startPoint x: 356, startPoint y: 106, endPoint x: 463, endPoint y: 672, distance: 576.6
click at [463, 672] on div "10p Choose the correct answer. 1 A sound B noise C shout D call 2 A fall B felt…" at bounding box center [627, 379] width 552 height 641
copy div "L ipsum dolors ametco Adipis, eli seddo ei temporin utlabo, etdolo magn Aliqu E…"
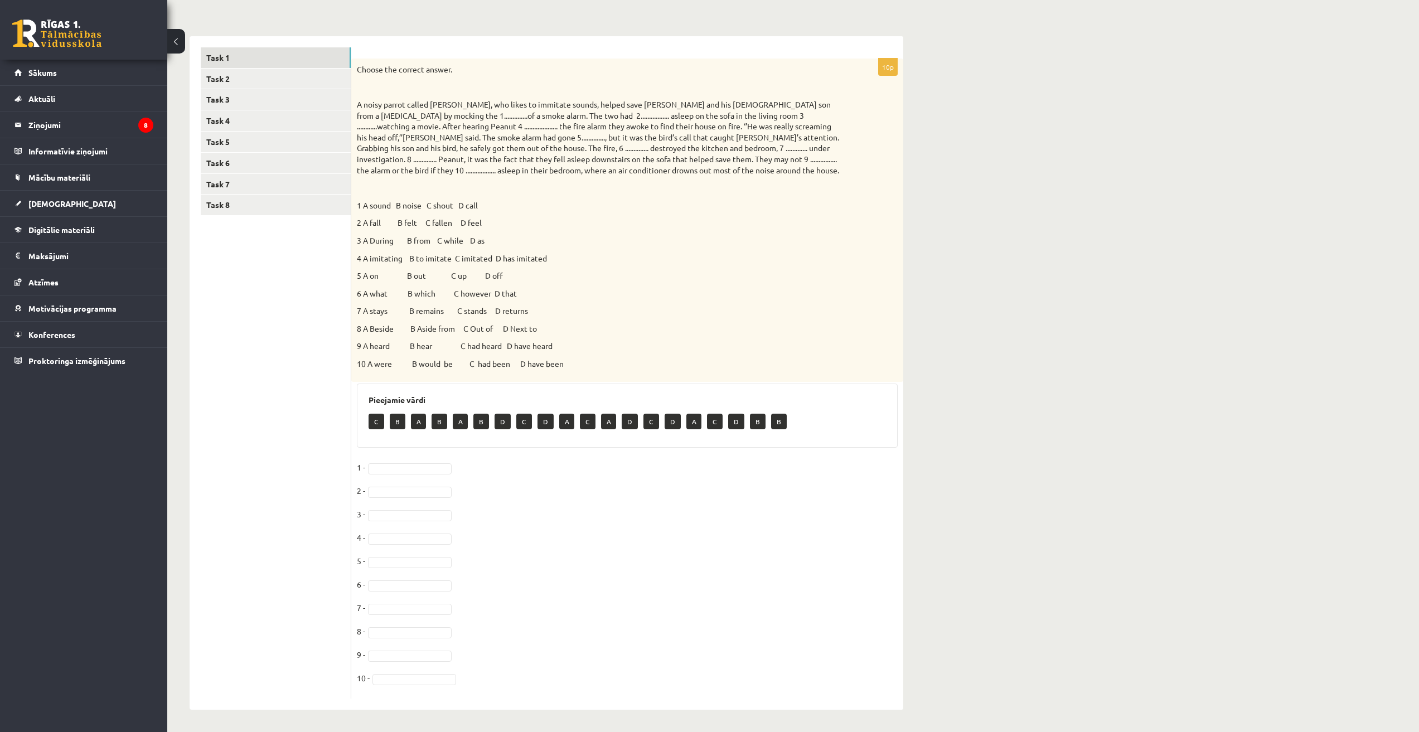
click at [226, 409] on ul "Task 1 Task 2 Task 3 Task 4 Task 5 Task 6 Task 7 Task 8" at bounding box center [276, 373] width 151 height 652
drag, startPoint x: 976, startPoint y: 349, endPoint x: 968, endPoint y: 341, distance: 11.8
click at [976, 342] on div "Angļu valoda 11.b1 [PERSON_NAME] 1. ieskaite , [PERSON_NAME] (12.b1 [PERSON_NAM…" at bounding box center [793, 311] width 1252 height 842
drag, startPoint x: 412, startPoint y: 422, endPoint x: 391, endPoint y: 469, distance: 51.9
click at [391, 469] on div "10p Choose the correct answer. 1 A sound B noise C shout D call 2 A fall B felt…" at bounding box center [627, 379] width 552 height 641
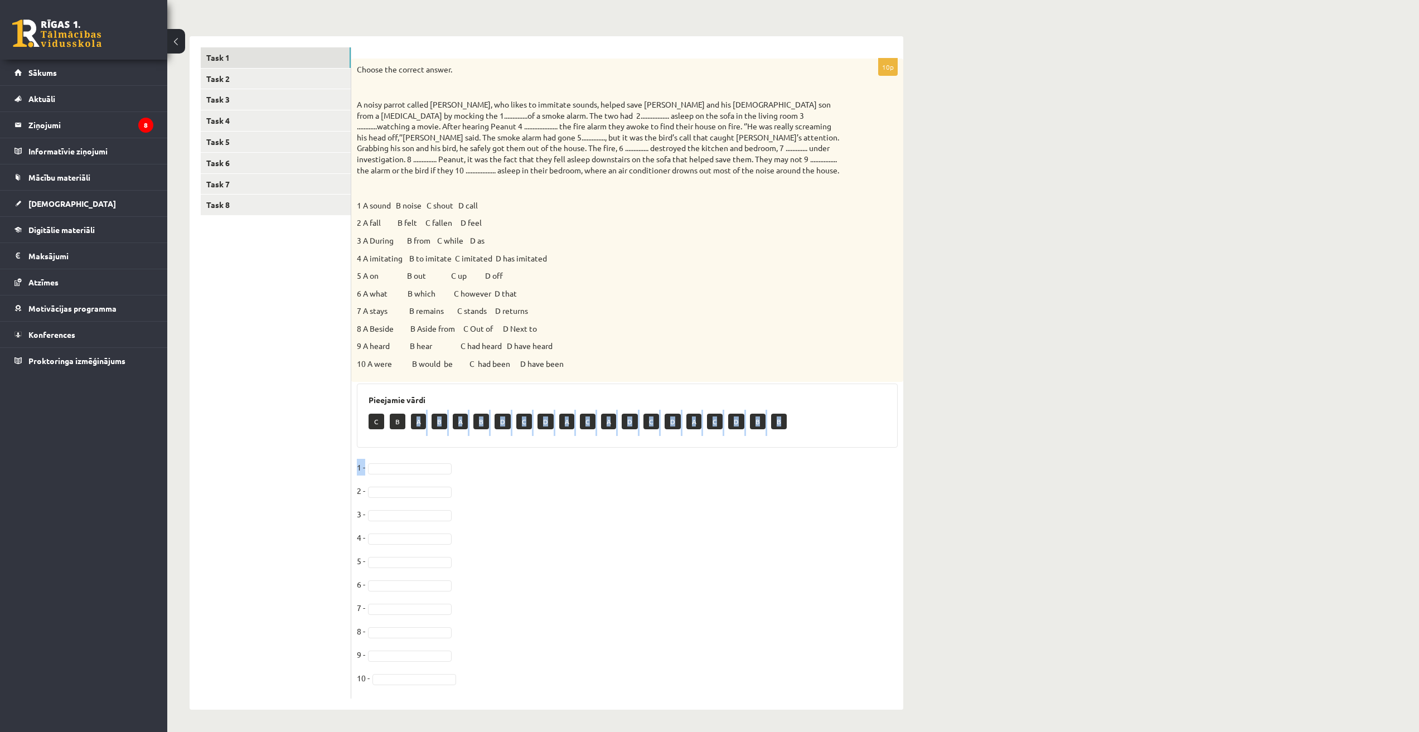
click at [990, 408] on div "Angļu valoda 11.b1 [PERSON_NAME] 1. ieskaite , [PERSON_NAME] (12.b1 [PERSON_NAM…" at bounding box center [793, 311] width 1252 height 842
click at [416, 421] on p "A" at bounding box center [418, 422] width 15 height 16
click at [996, 547] on div "Angļu valoda 11.b1 [PERSON_NAME] 1. ieskaite , [PERSON_NAME] (12.b1 [PERSON_NAM…" at bounding box center [793, 311] width 1252 height 842
click at [240, 79] on link "Task 2" at bounding box center [276, 79] width 150 height 21
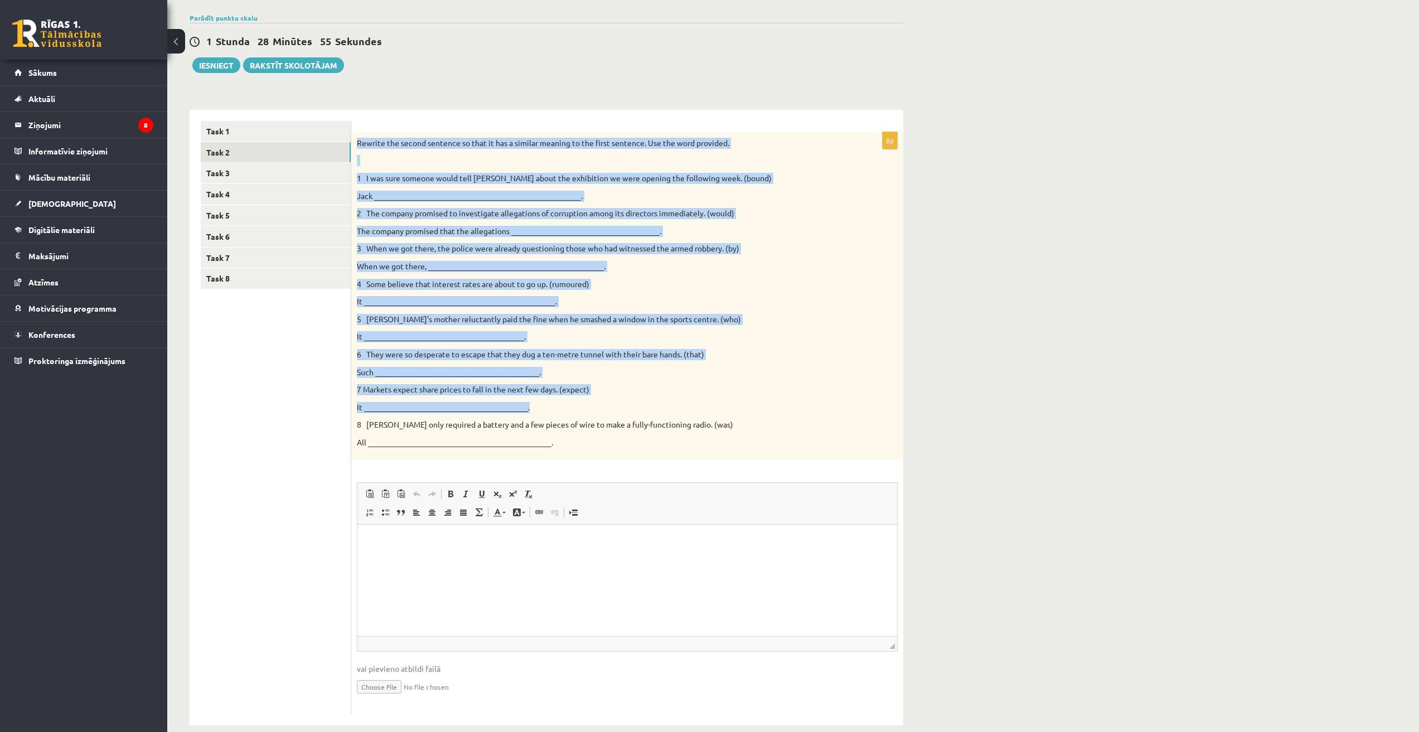
scroll to position [96, 0]
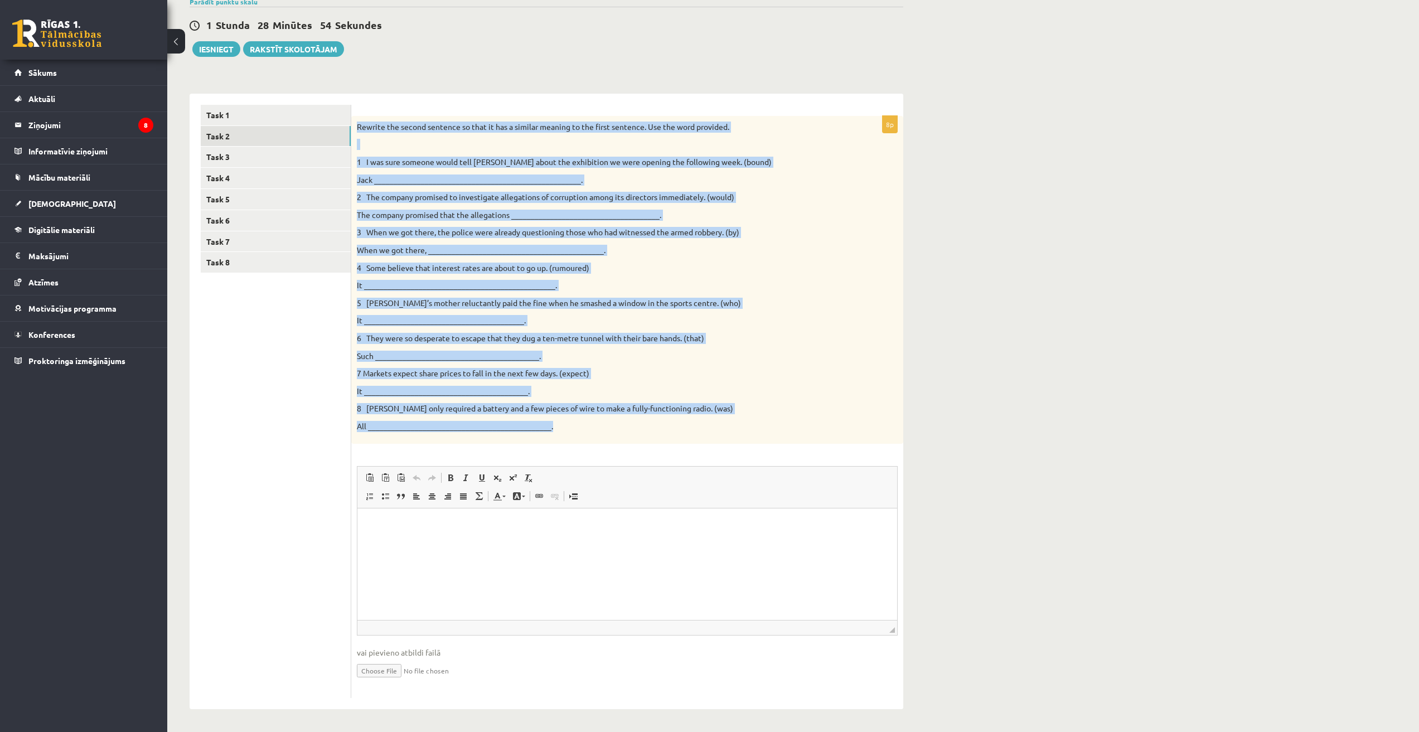
drag, startPoint x: 356, startPoint y: 221, endPoint x: 588, endPoint y: 437, distance: 316.4
click at [588, 437] on div "Rewrite the second sentence so that it has a similar meaning to the first sente…" at bounding box center [627, 280] width 552 height 328
click at [985, 397] on div "Angļu valoda 11.b1 [PERSON_NAME] 1. ieskaite , [PERSON_NAME] (12.b1 [PERSON_NAM…" at bounding box center [793, 340] width 1252 height 784
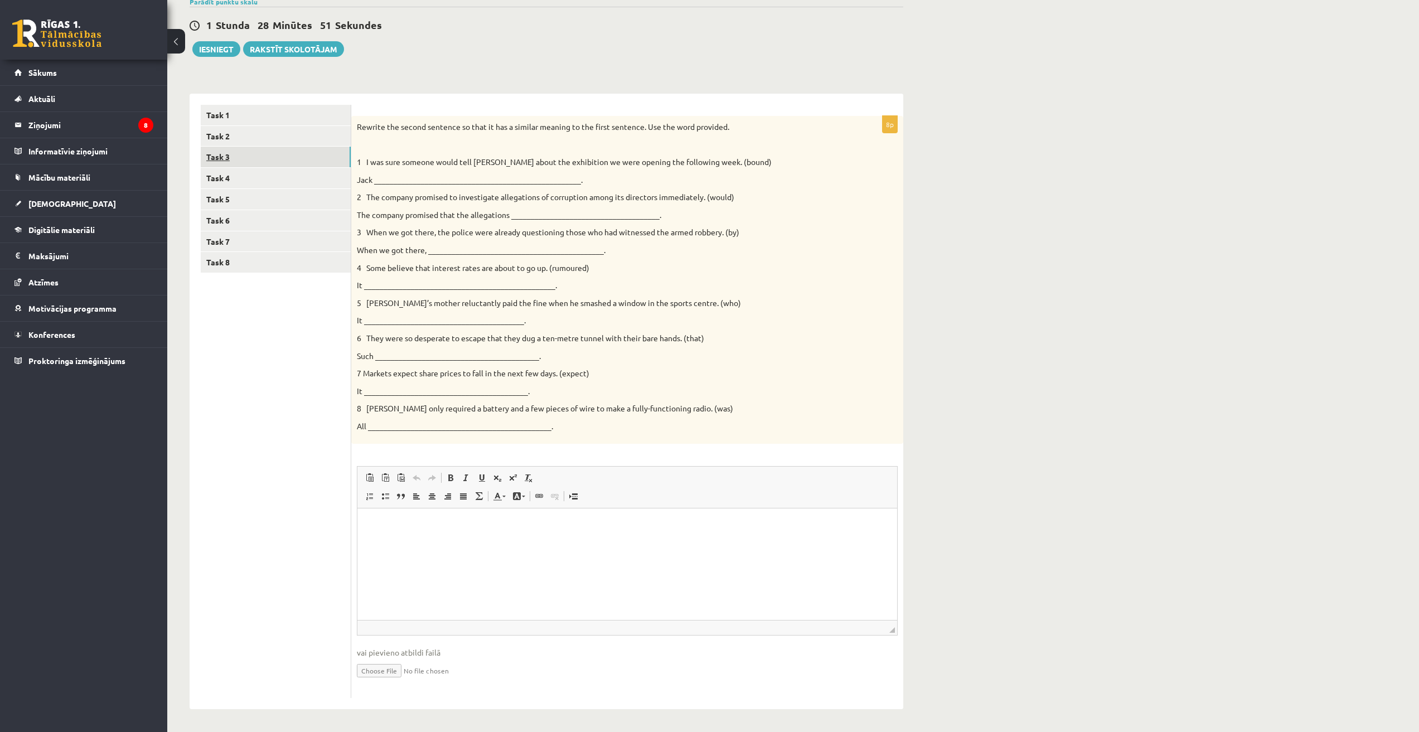
click at [263, 157] on link "Task 3" at bounding box center [276, 157] width 150 height 21
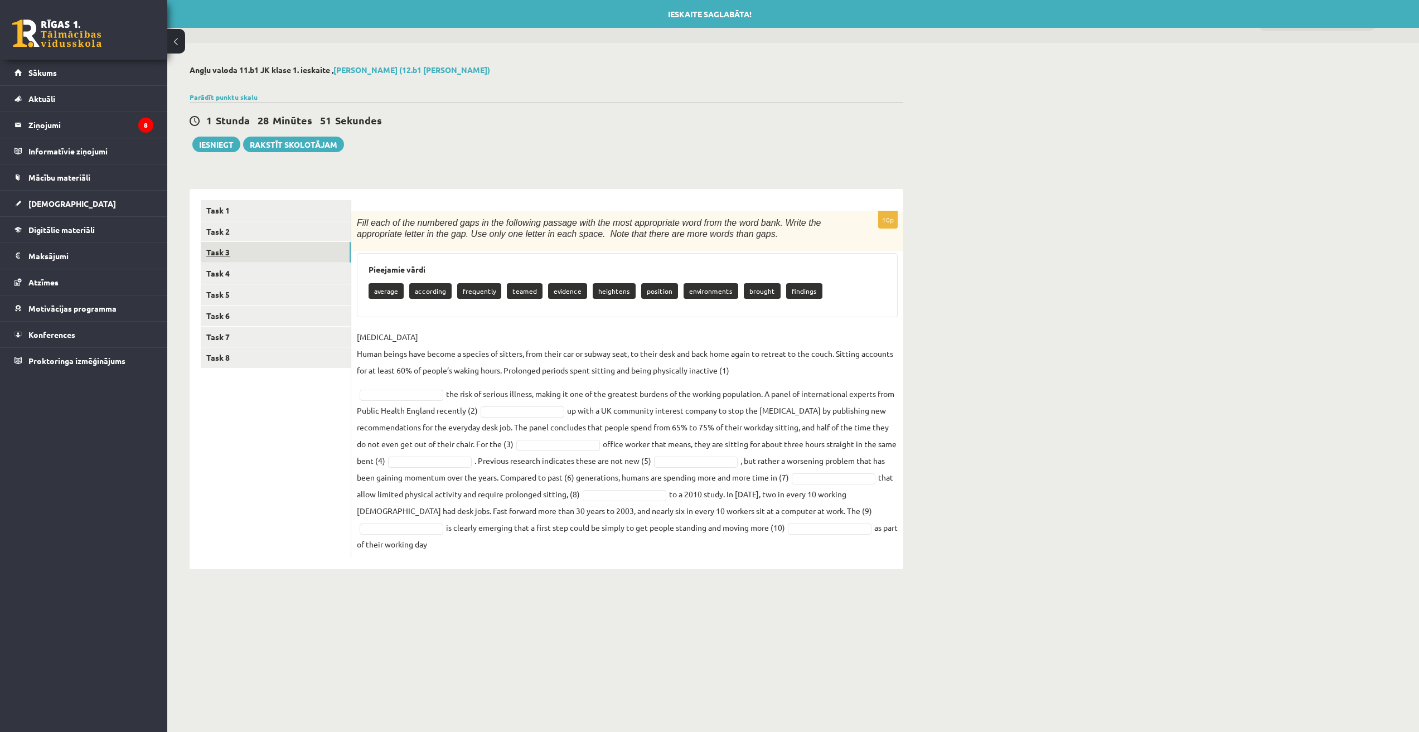
scroll to position [0, 0]
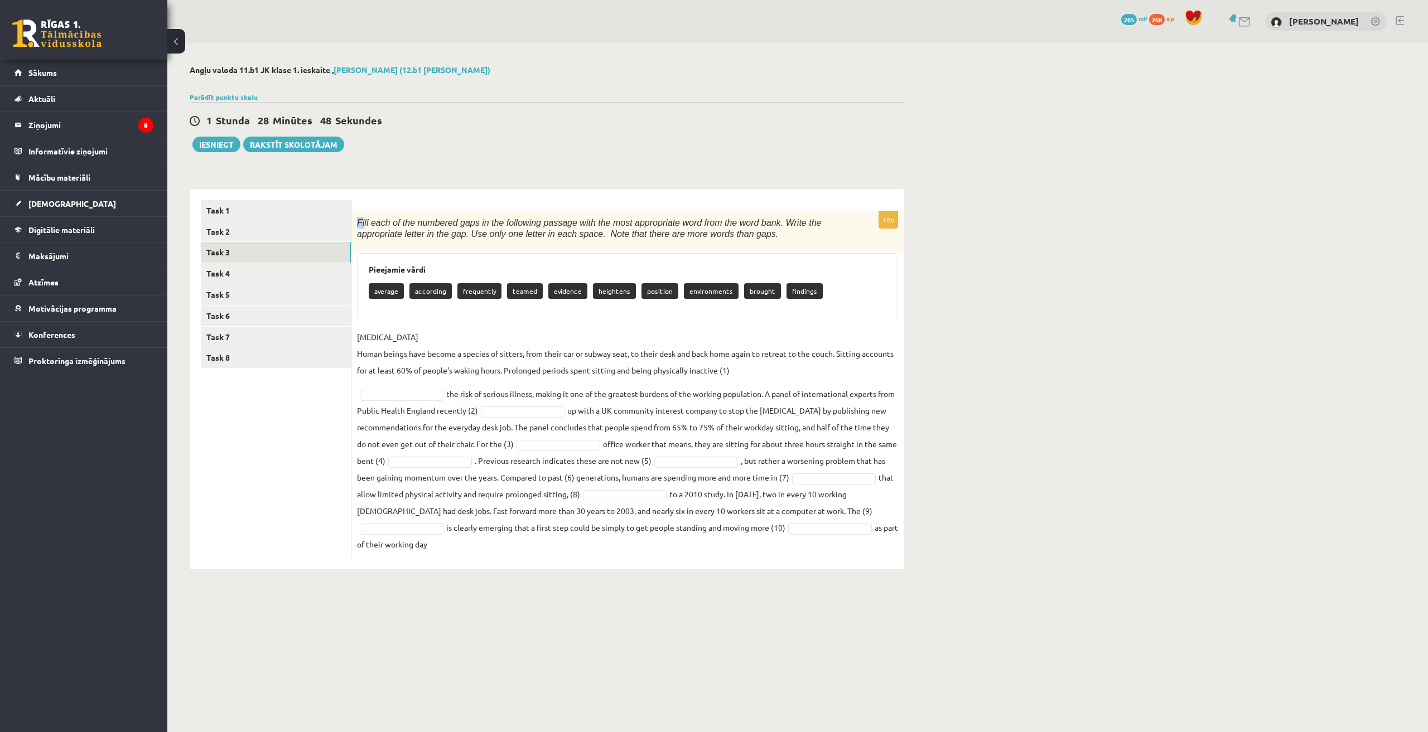
drag, startPoint x: 357, startPoint y: 222, endPoint x: 375, endPoint y: 231, distance: 19.2
click at [362, 226] on span "Fill each of the numbered gaps in the following passage with the most appropria…" at bounding box center [589, 228] width 464 height 21
click at [456, 378] on p "[MEDICAL_DATA] Human beings have become a species of sitters, from their car or…" at bounding box center [627, 353] width 541 height 50
drag, startPoint x: 360, startPoint y: 251, endPoint x: 464, endPoint y: 546, distance: 312.9
click at [464, 546] on div "10p Fill each of the numbered gaps in the following passage with the most appro…" at bounding box center [627, 384] width 552 height 347
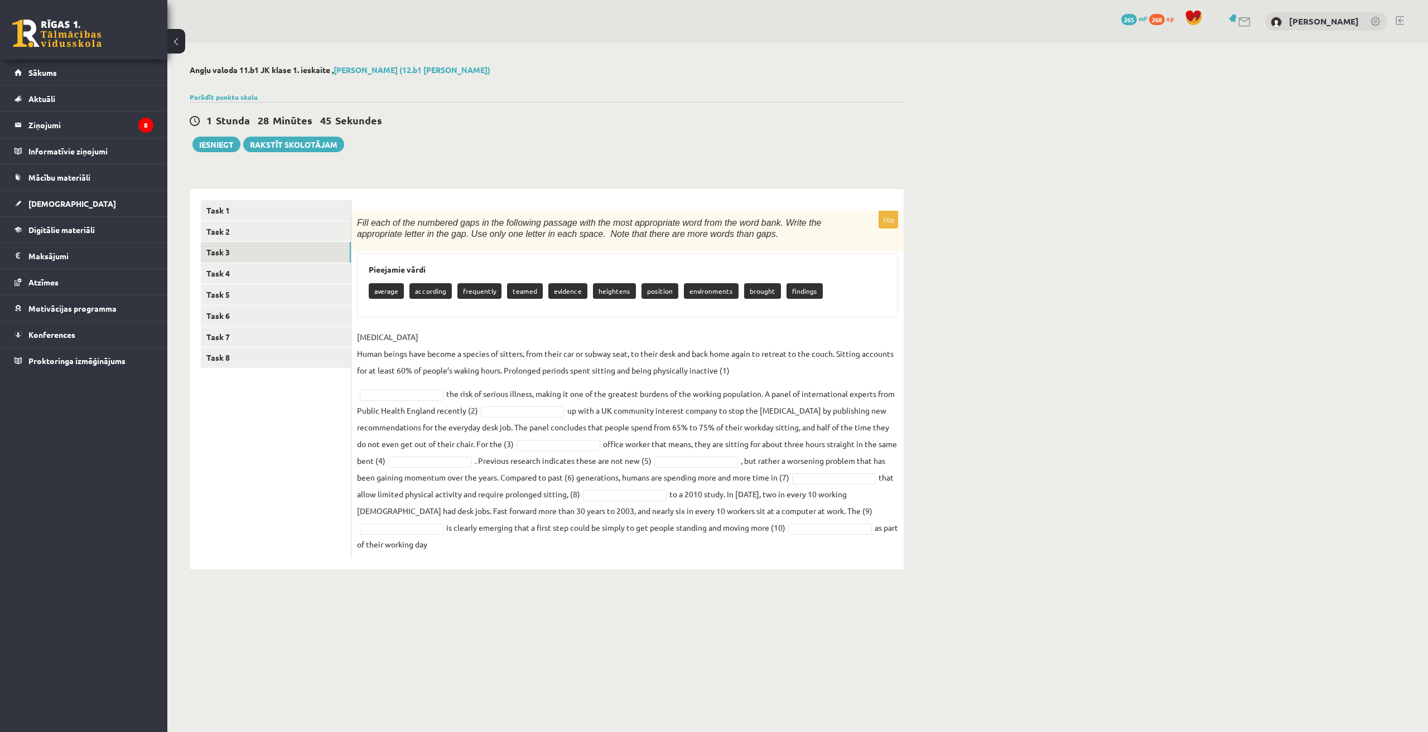
click at [387, 248] on div "Fill each of the numbered gaps in the following passage with the most appropria…" at bounding box center [627, 231] width 552 height 40
drag, startPoint x: 365, startPoint y: 267, endPoint x: 468, endPoint y: 557, distance: 307.2
click at [468, 557] on div "10p Fill each of the numbered gaps in the following passage with the most appro…" at bounding box center [627, 384] width 552 height 347
copy div "Pieejamie vārdi average according frequently teamed evidence heightens position…"
click at [1010, 393] on div "Angļu valoda 11.b1 JK klase 1. ieskaite , Dāvids Babans (12.b1 JK klase) Parādī…" at bounding box center [797, 317] width 1260 height 549
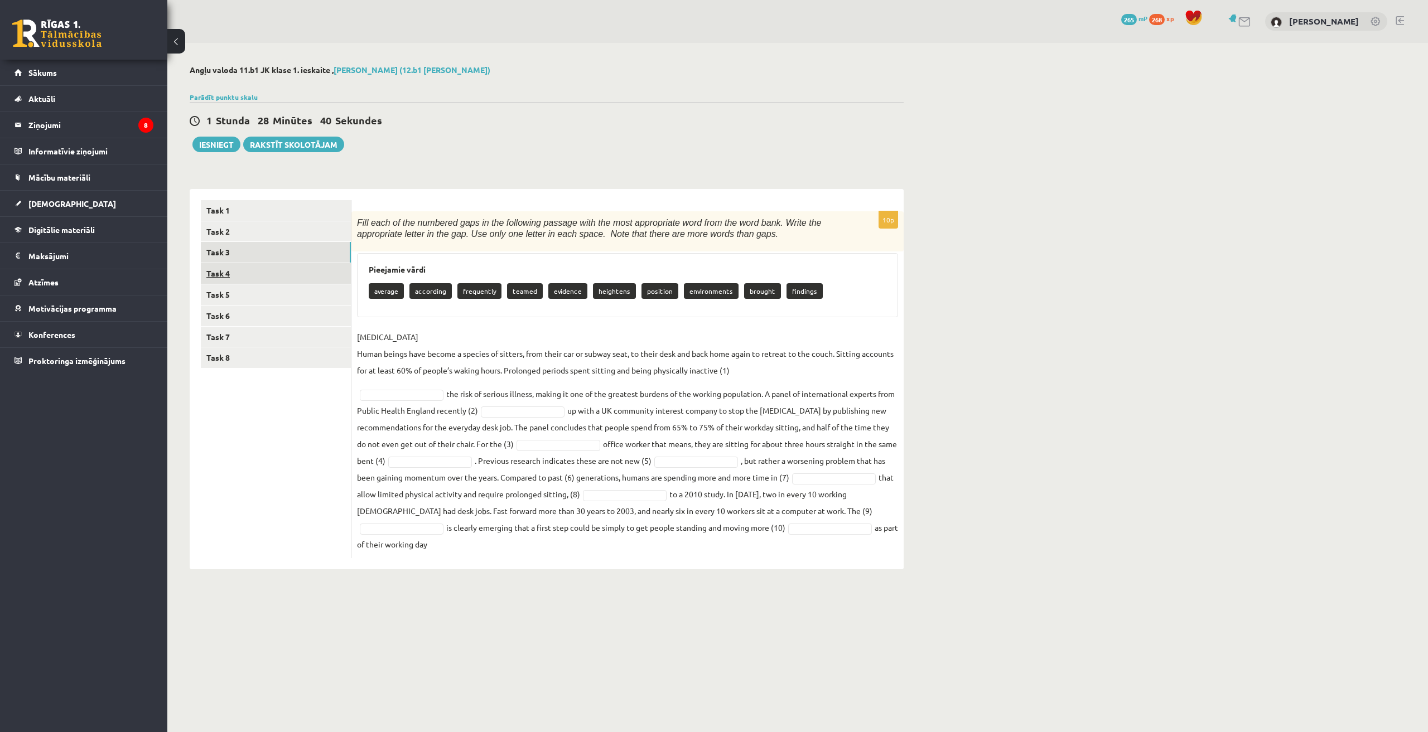
click at [243, 267] on link "Task 4" at bounding box center [276, 273] width 150 height 21
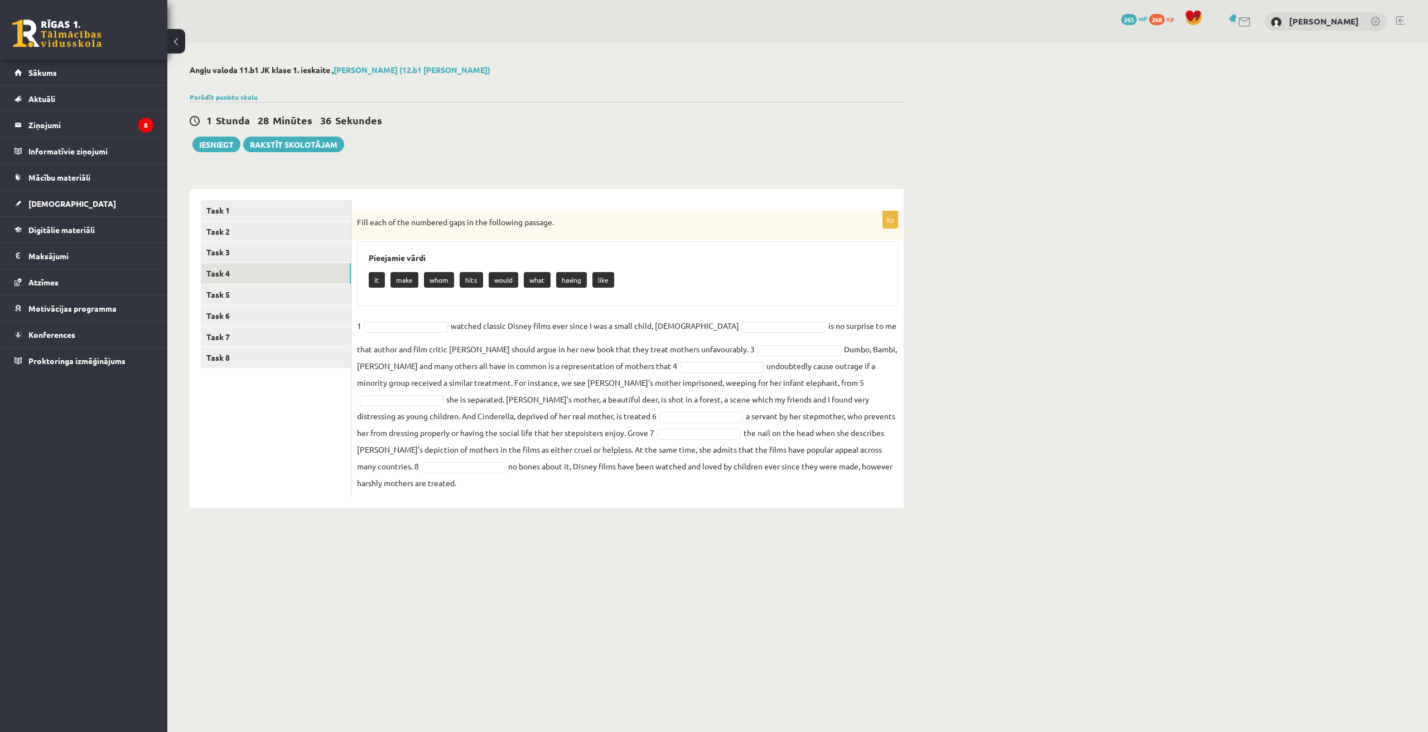
drag, startPoint x: 356, startPoint y: 219, endPoint x: 804, endPoint y: 467, distance: 511.7
click at [804, 467] on div "8p Fill each of the numbered gaps in the following passage. Pieejamie vārdi it …" at bounding box center [627, 354] width 552 height 286
copy div "Fill each of the numbered gaps in the following passage. Pieejamie vārdi it mak…"
click at [251, 289] on link "Task 5" at bounding box center [276, 294] width 150 height 21
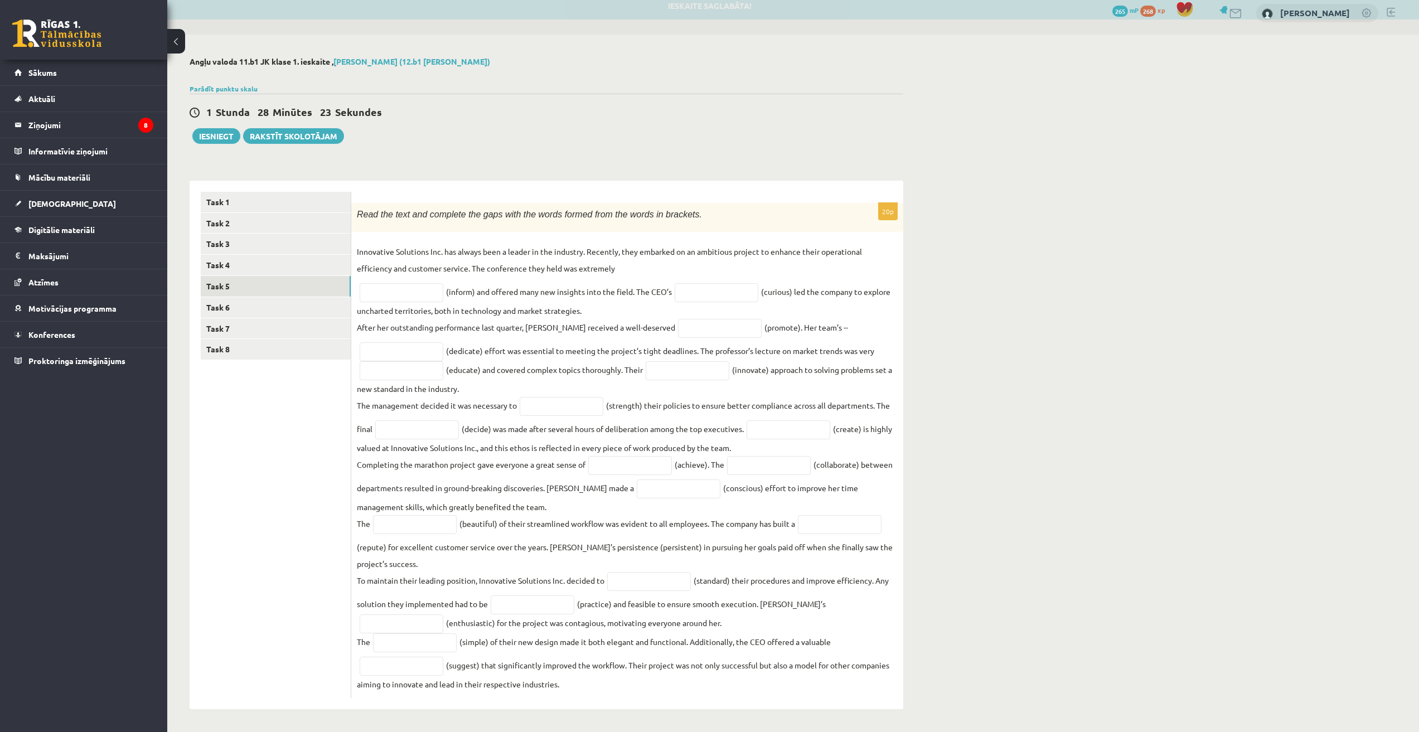
scroll to position [13, 0]
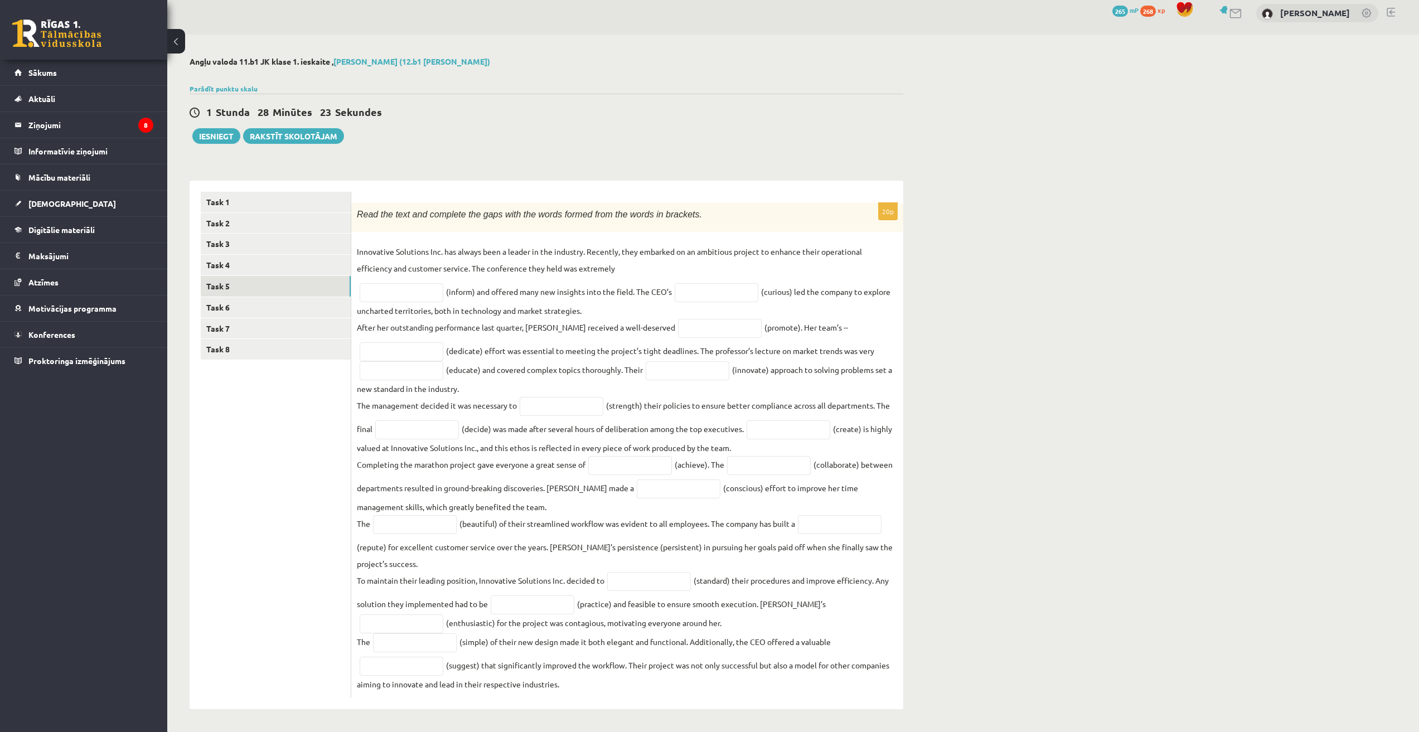
drag, startPoint x: 357, startPoint y: 221, endPoint x: 610, endPoint y: 679, distance: 522.9
click at [607, 679] on div "20p Read the text and complete the gaps with the words formed from the words in…" at bounding box center [627, 451] width 552 height 496
copy div "Read the text and complete the gaps with the words formed from the words in bra…"
click at [235, 309] on link "Task 6" at bounding box center [276, 307] width 150 height 21
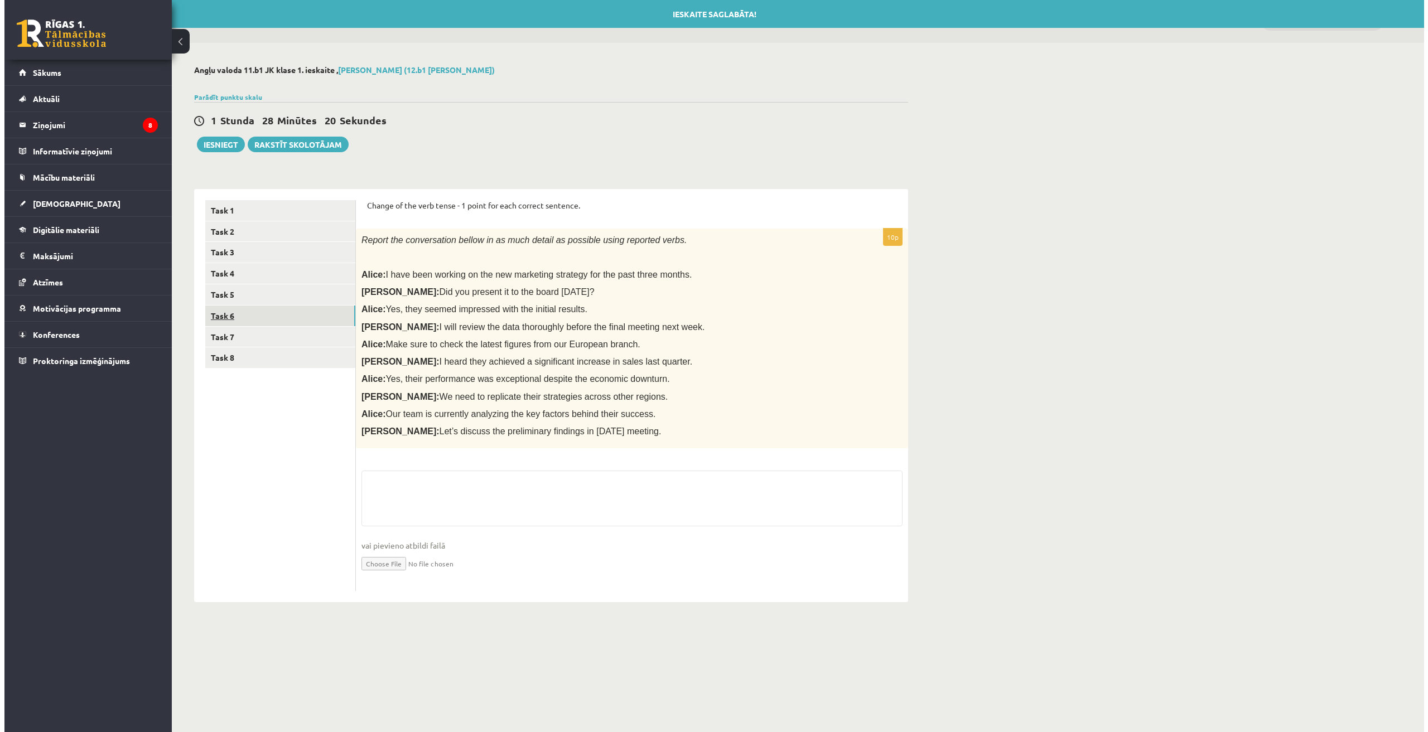
scroll to position [0, 0]
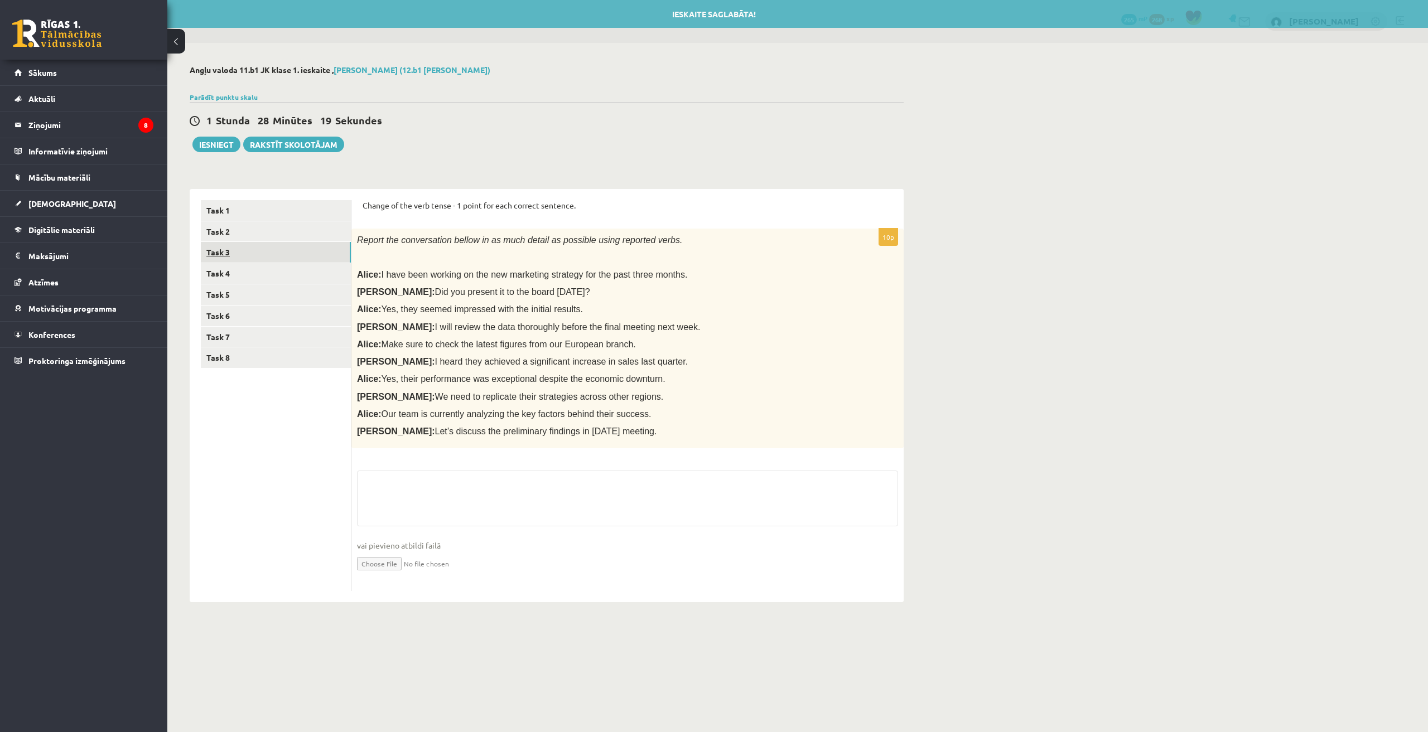
click at [235, 251] on link "Task 3" at bounding box center [276, 252] width 150 height 21
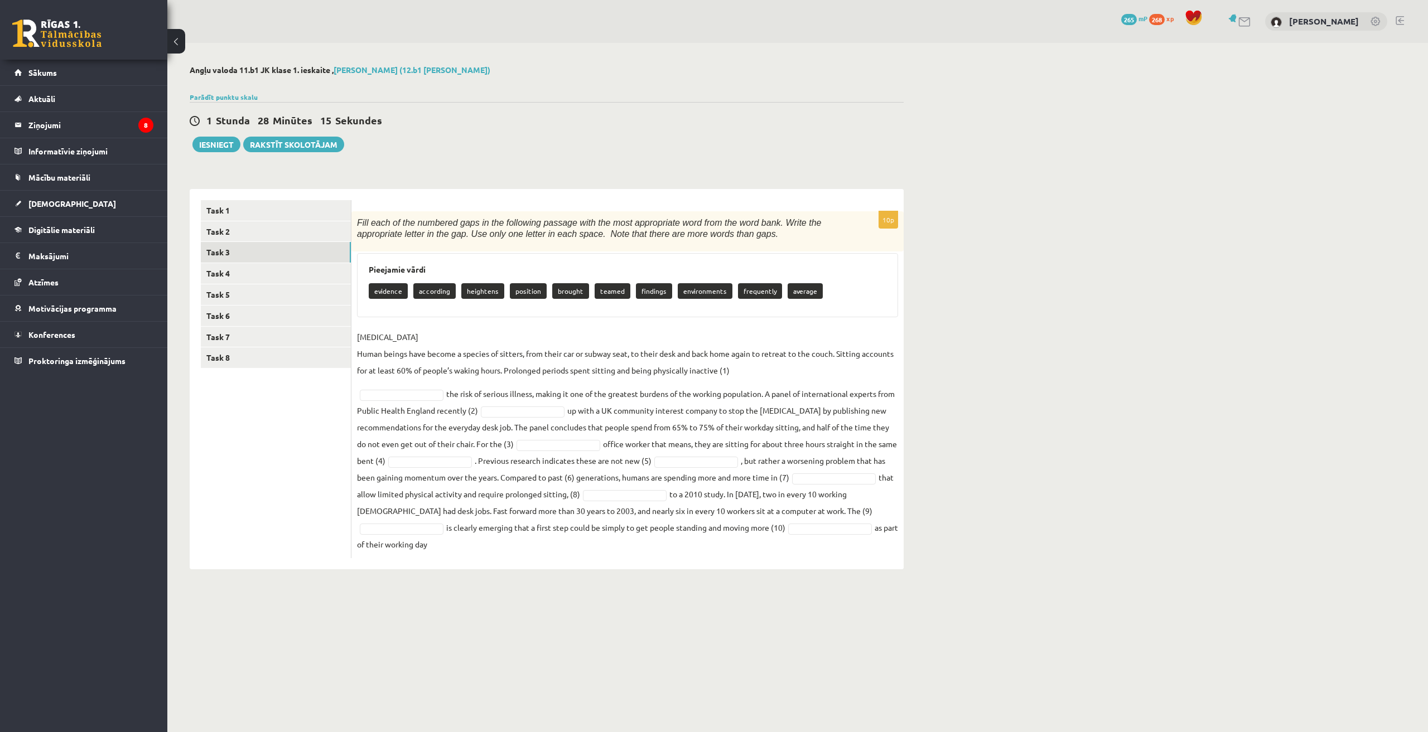
click at [1040, 234] on div "Angļu valoda 11.b1 JK klase 1. ieskaite , Dāvids Babans (12.b1 JK klase) Parādī…" at bounding box center [797, 317] width 1260 height 549
drag, startPoint x: 473, startPoint y: 290, endPoint x: 451, endPoint y: 353, distance: 66.8
click at [451, 353] on div "10p Fill each of the numbered gaps in the following passage with the most appro…" at bounding box center [627, 384] width 552 height 347
click at [507, 320] on div "10p Fill each of the numbered gaps in the following passage with the most appro…" at bounding box center [627, 384] width 552 height 347
click at [480, 294] on p "heightens" at bounding box center [482, 291] width 43 height 16
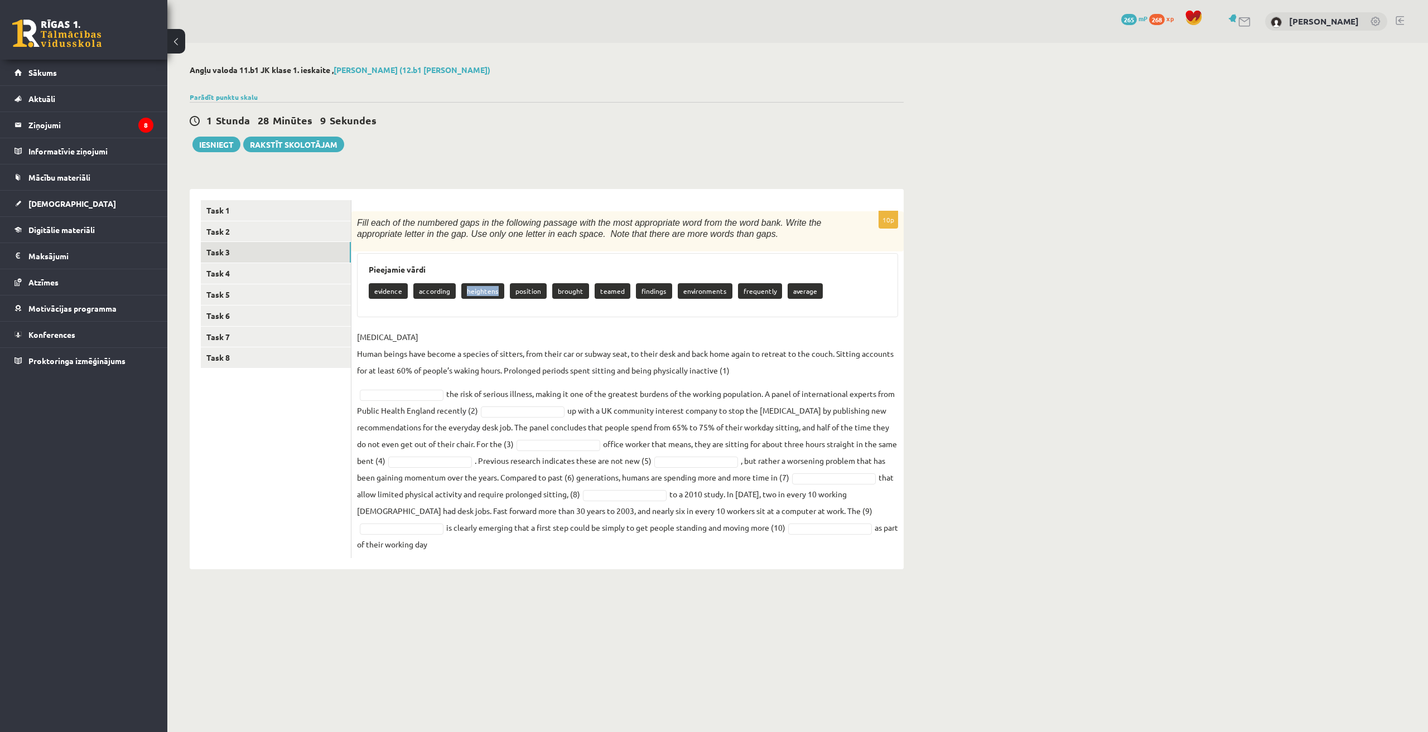
drag, startPoint x: 465, startPoint y: 287, endPoint x: 493, endPoint y: 292, distance: 28.9
click at [493, 292] on p "heightens" at bounding box center [482, 291] width 43 height 16
copy p "heightens"
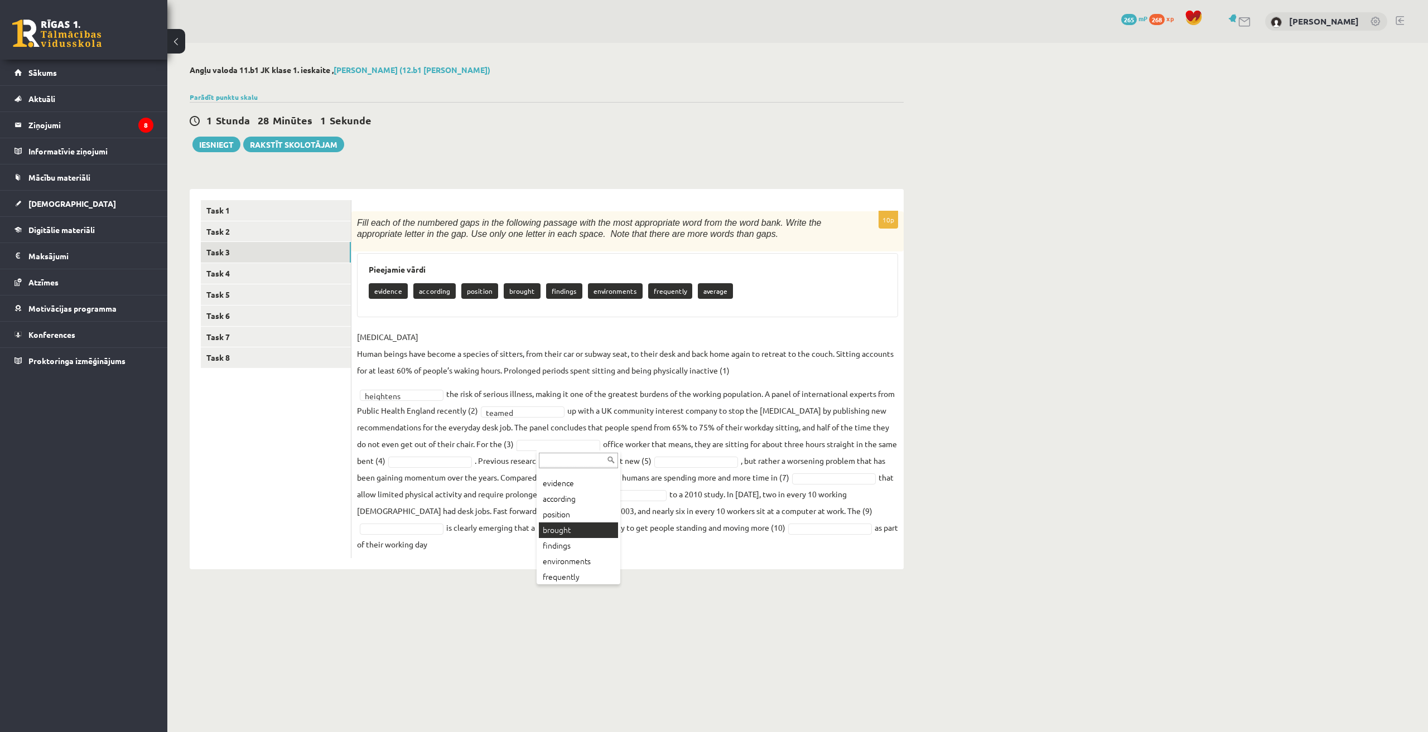
scroll to position [29, 0]
click at [482, 468] on fieldset "SEDENTARY LIFESTYLE Human beings have become a species of sitters, from their c…" at bounding box center [627, 440] width 541 height 224
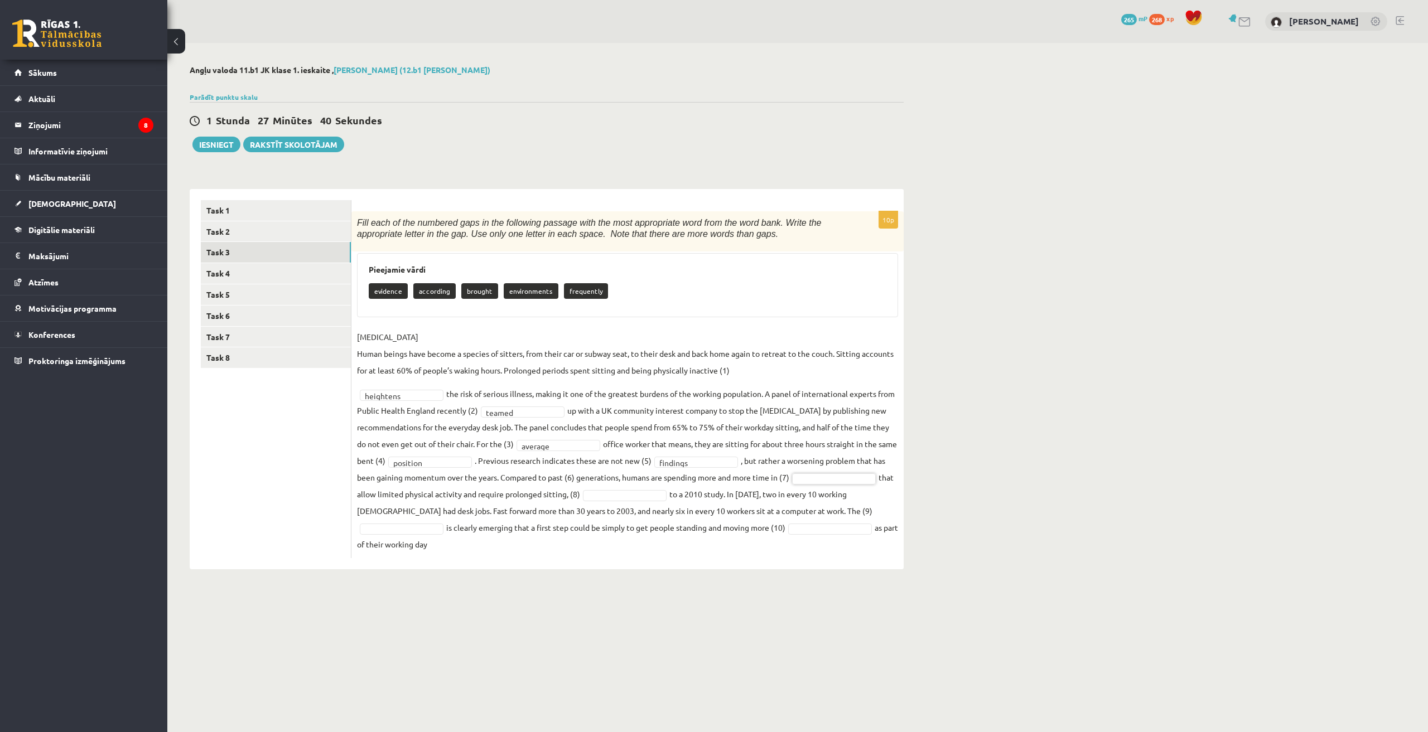
click at [615, 483] on fieldset "SEDENTARY LIFESTYLE Human beings have become a species of sitters, from their c…" at bounding box center [627, 440] width 541 height 224
click at [610, 478] on fieldset "SEDENTARY LIFESTYLE Human beings have become a species of sitters, from their c…" at bounding box center [627, 440] width 541 height 224
click at [825, 535] on fieldset "SEDENTARY LIFESTYLE Human beings have become a species of sitters, from their c…" at bounding box center [627, 440] width 541 height 224
click at [597, 536] on fieldset "SEDENTARY LIFESTYLE Human beings have become a species of sitters, from their c…" at bounding box center [627, 440] width 541 height 224
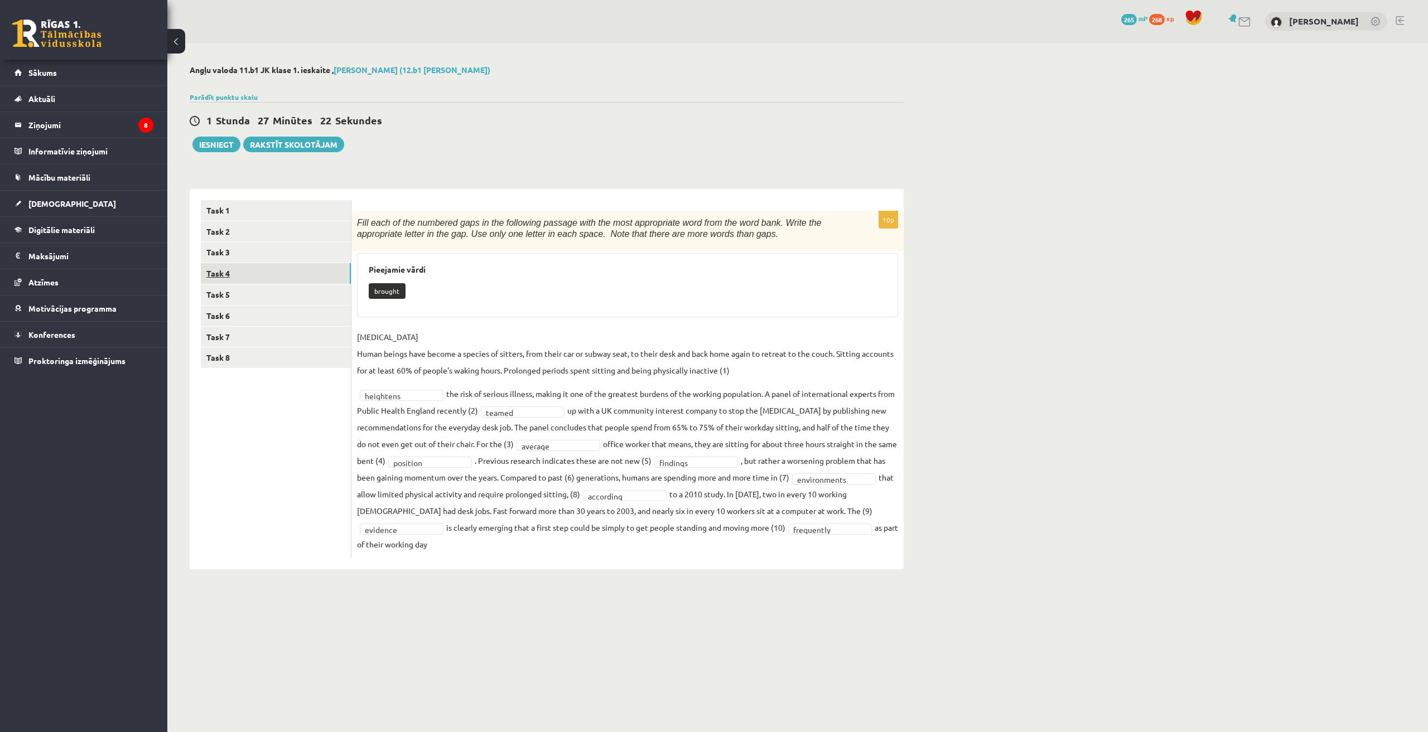
click at [269, 274] on link "Task 4" at bounding box center [276, 273] width 150 height 21
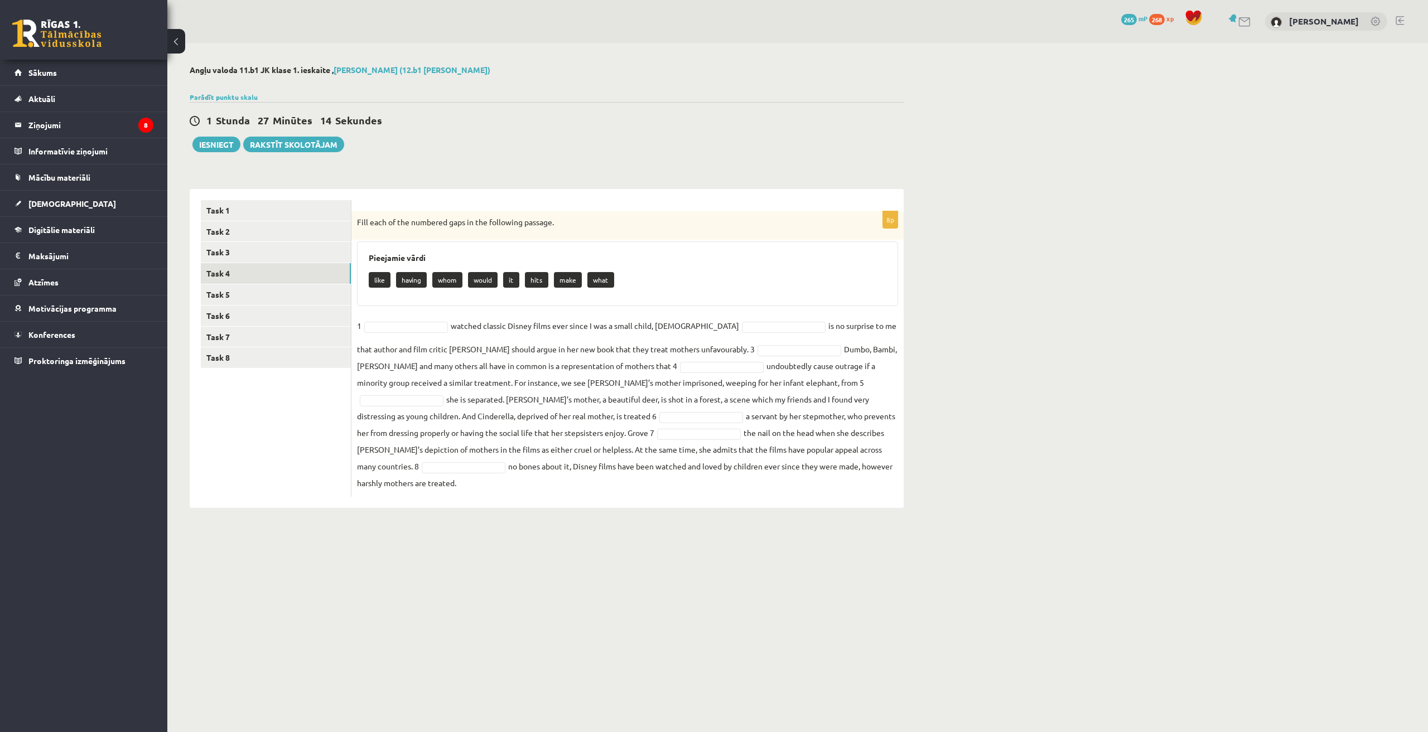
drag, startPoint x: 1166, startPoint y: 416, endPoint x: 1102, endPoint y: 409, distance: 64.0
click at [1165, 416] on div "Angļu valoda 11.b1 JK klase 1. ieskaite , Dāvids Babans (12.b1 JK klase) Parādī…" at bounding box center [797, 286] width 1260 height 487
click at [250, 260] on link "Task 3" at bounding box center [276, 252] width 150 height 21
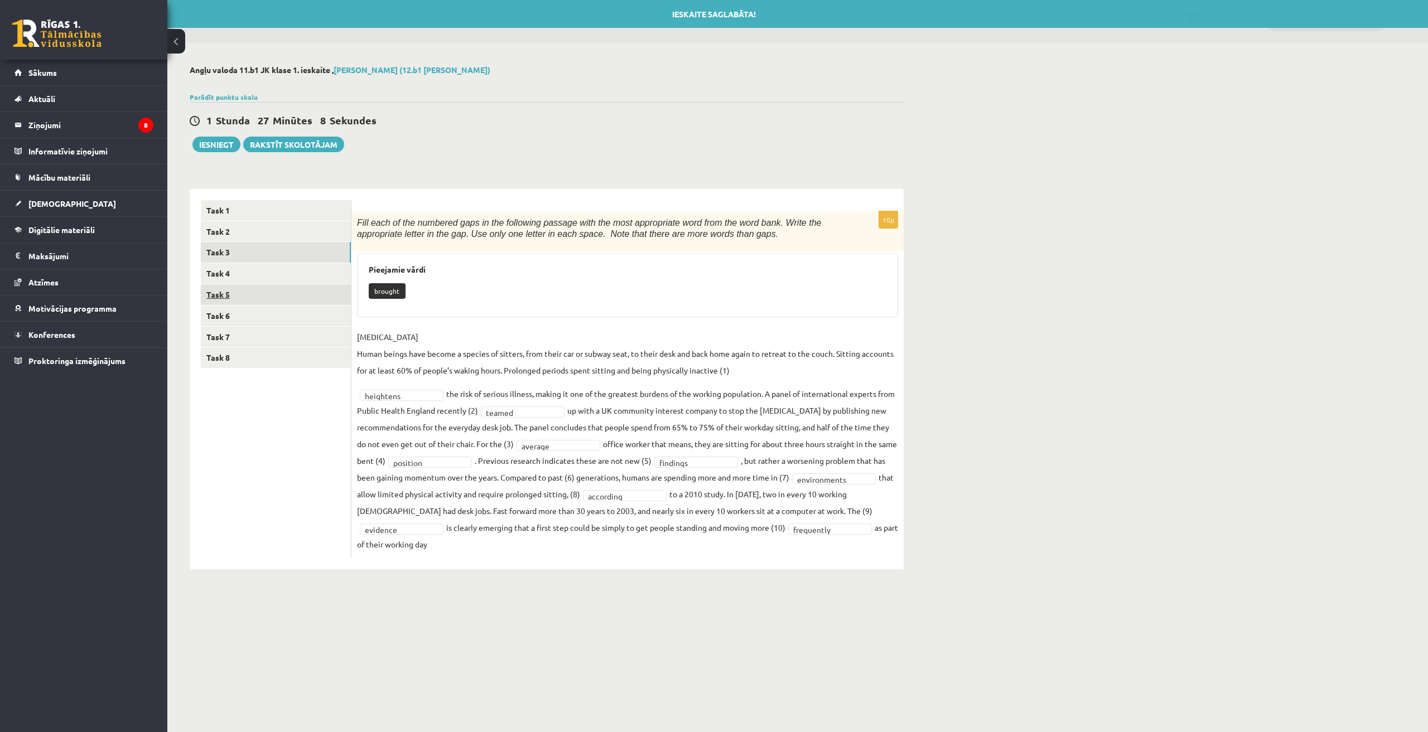
click at [232, 291] on link "Task 5" at bounding box center [276, 294] width 150 height 21
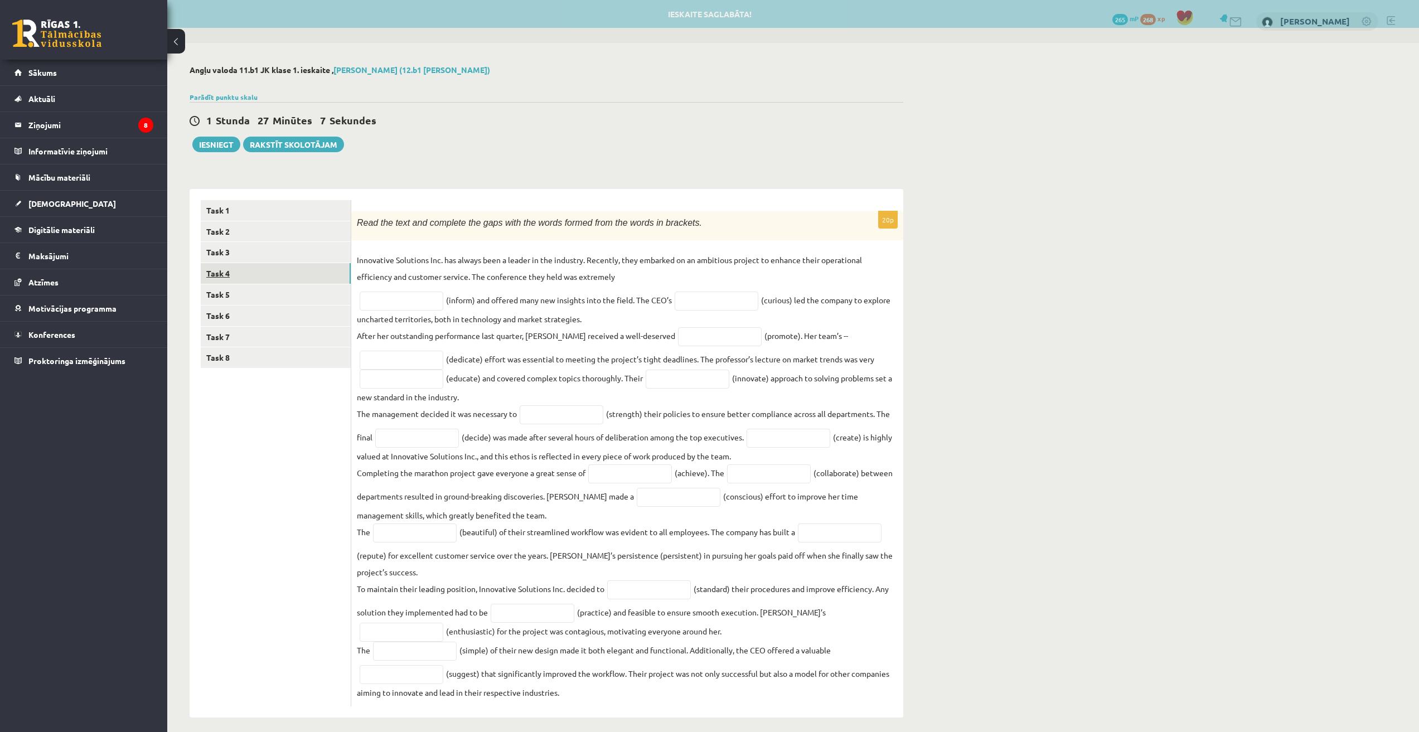
click at [241, 280] on link "Task 4" at bounding box center [276, 273] width 150 height 21
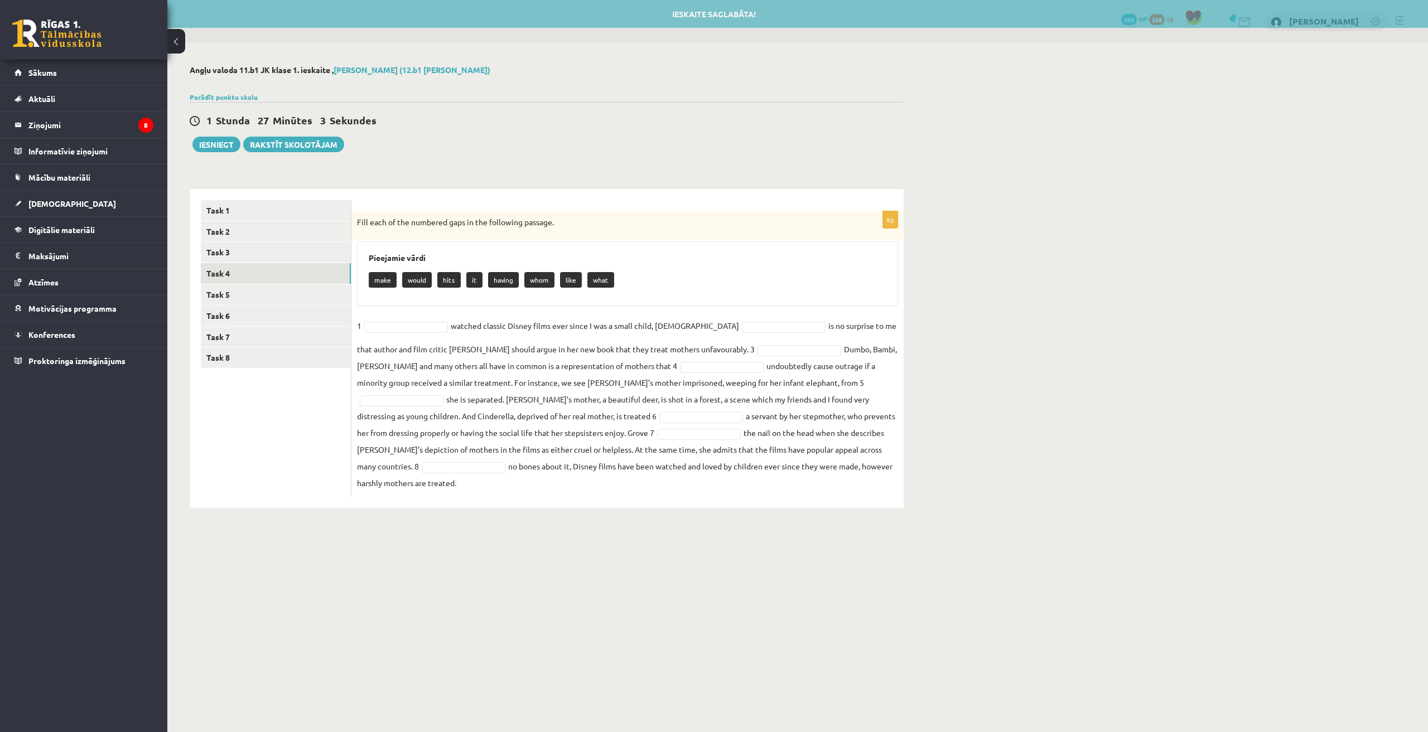
drag, startPoint x: 780, startPoint y: 517, endPoint x: 773, endPoint y: 515, distance: 6.9
click at [780, 517] on body "0 Dāvanas 265 mP 268 xp Dāvids Babans Sākums Aktuāli Kā mācīties eSKOLĀ Kontakt…" at bounding box center [714, 366] width 1428 height 732
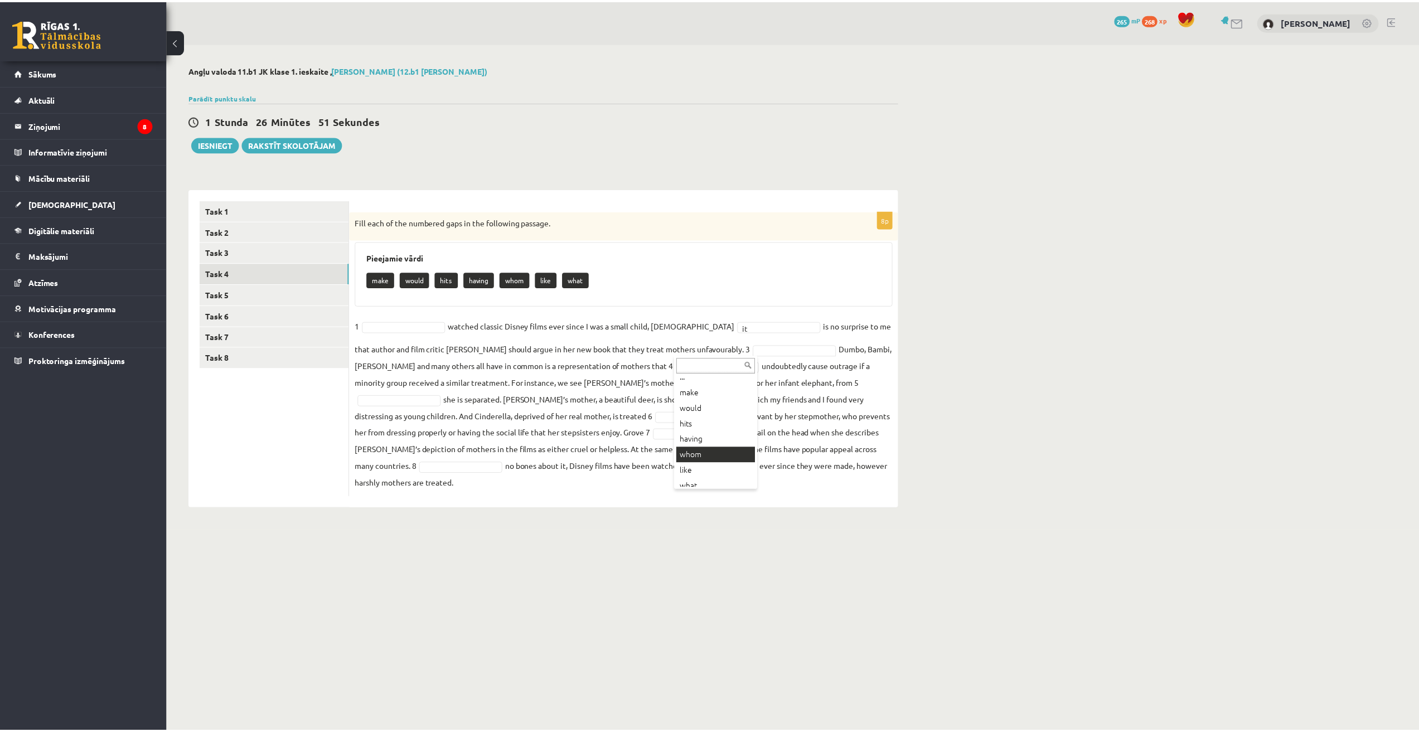
scroll to position [13, 0]
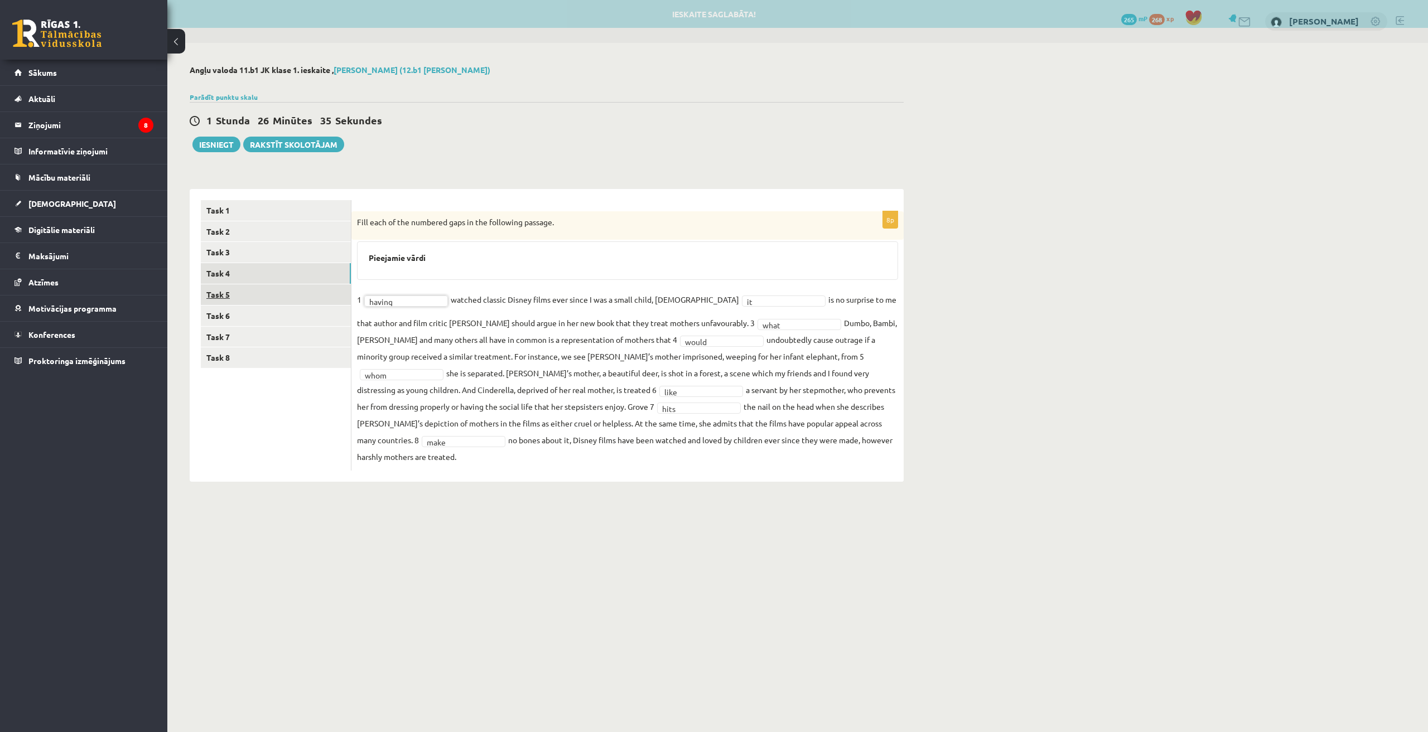
click at [239, 294] on link "Task 5" at bounding box center [276, 294] width 150 height 21
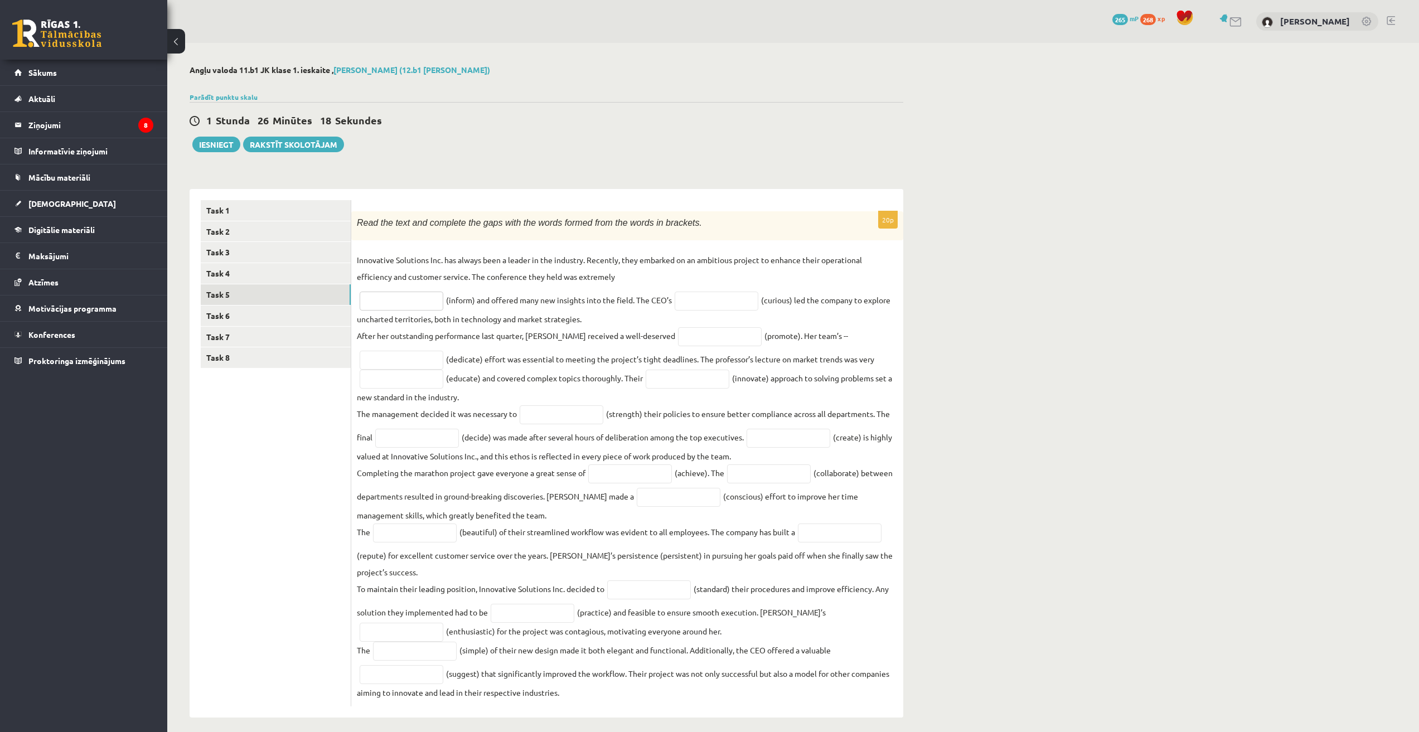
click at [413, 306] on input "text" at bounding box center [402, 301] width 84 height 19
paste input "**********"
type input "**********"
click at [1163, 328] on div "Angļu valoda 11.b1 JK klase 1. ieskaite , Dāvids Babans (12.b1 JK klase) Parādī…" at bounding box center [793, 391] width 1252 height 697
click at [736, 309] on input "text" at bounding box center [717, 301] width 84 height 19
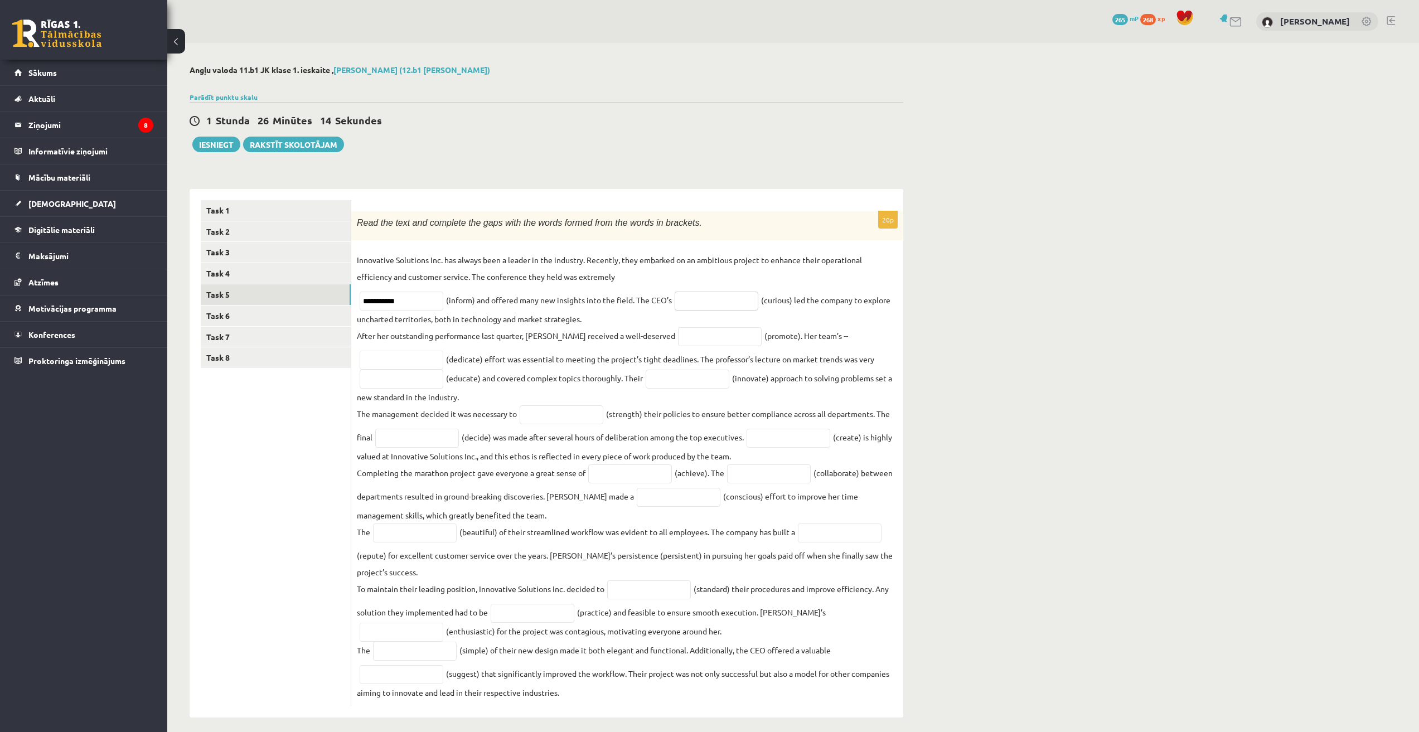
paste input "*********"
type input "*********"
click at [1022, 338] on div "Angļu valoda 11.b1 JK klase 1. ieskaite , Dāvids Babans (12.b1 JK klase) Parādī…" at bounding box center [793, 391] width 1252 height 697
click at [678, 338] on input "text" at bounding box center [720, 336] width 84 height 19
paste input "*********"
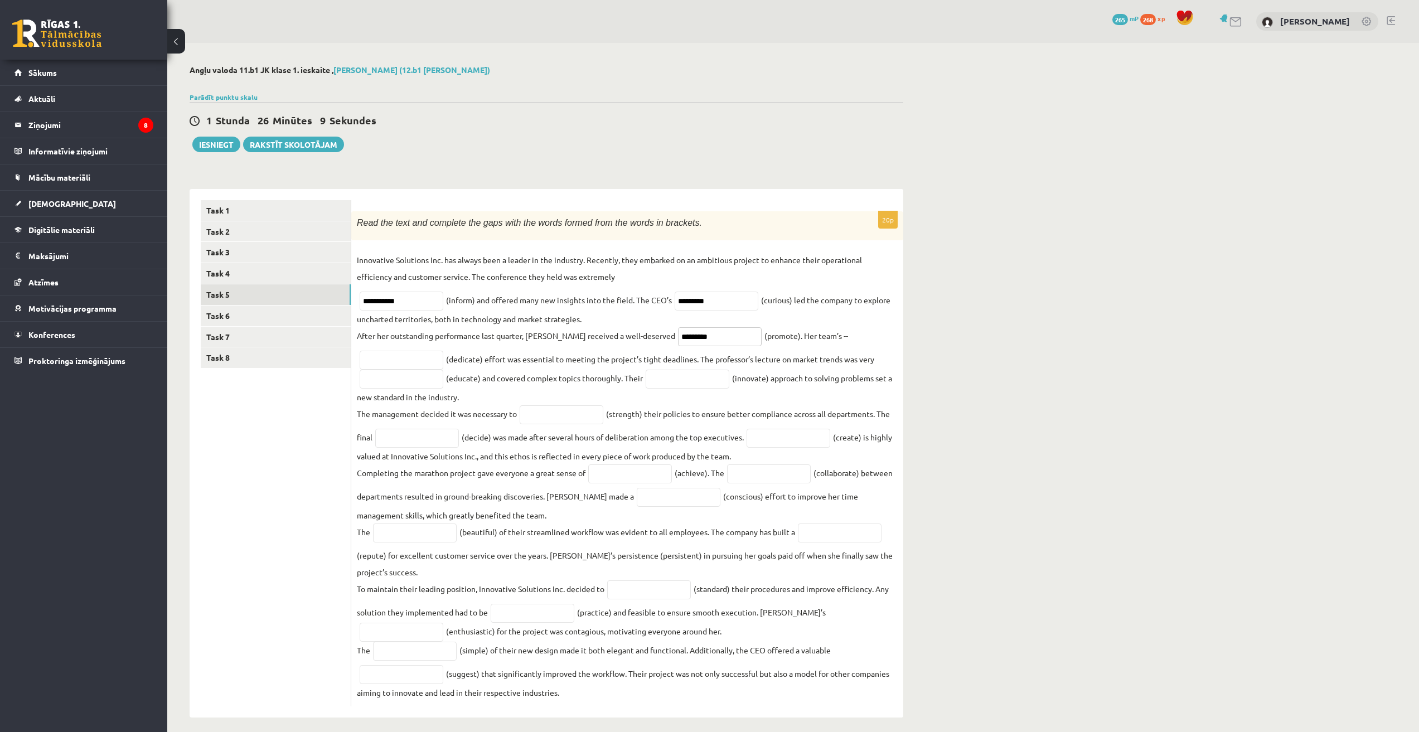
type input "*********"
click at [1004, 348] on div "Angļu valoda 11.b1 JK klase 1. ieskaite , Dāvids Babans (12.b1 JK klase) Parādī…" at bounding box center [793, 391] width 1252 height 697
click at [401, 361] on input "text" at bounding box center [402, 360] width 84 height 19
paste input "*********"
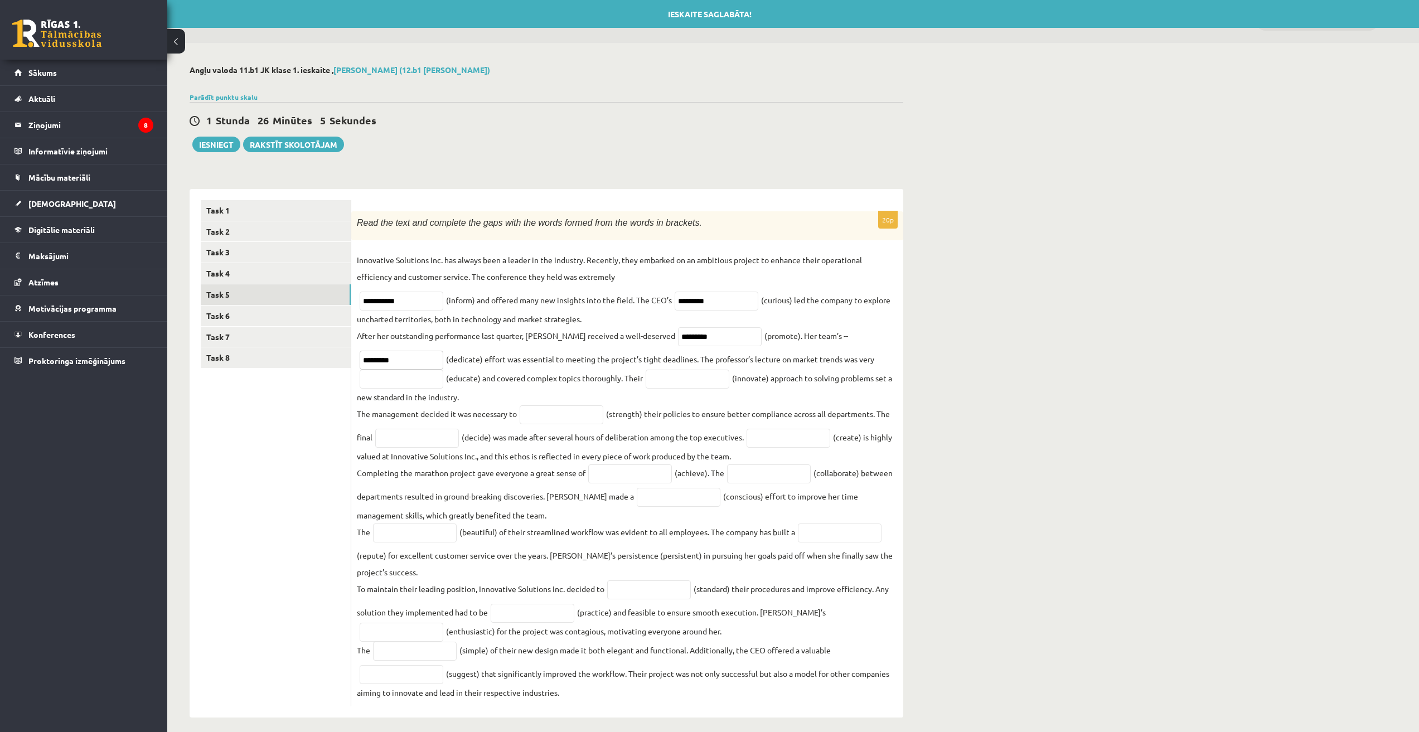
type input "*********"
click at [1037, 355] on div "Angļu valoda 11.b1 JK klase 1. ieskaite , Dāvids Babans (12.b1 JK klase) Parādī…" at bounding box center [793, 391] width 1252 height 697
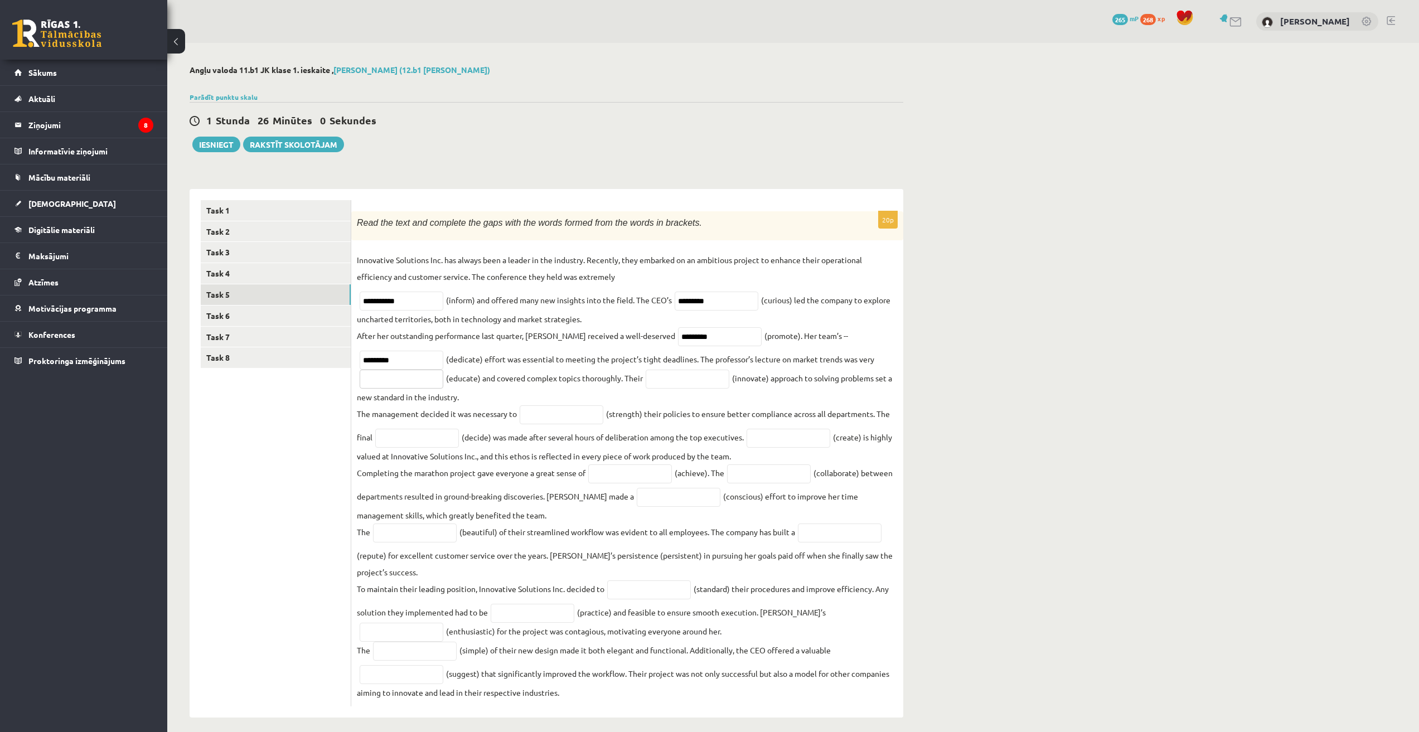
drag, startPoint x: 421, startPoint y: 380, endPoint x: 428, endPoint y: 378, distance: 6.9
click at [421, 380] on input "text" at bounding box center [402, 379] width 84 height 19
paste input "**********"
type input "**********"
click at [697, 381] on input "text" at bounding box center [688, 379] width 84 height 19
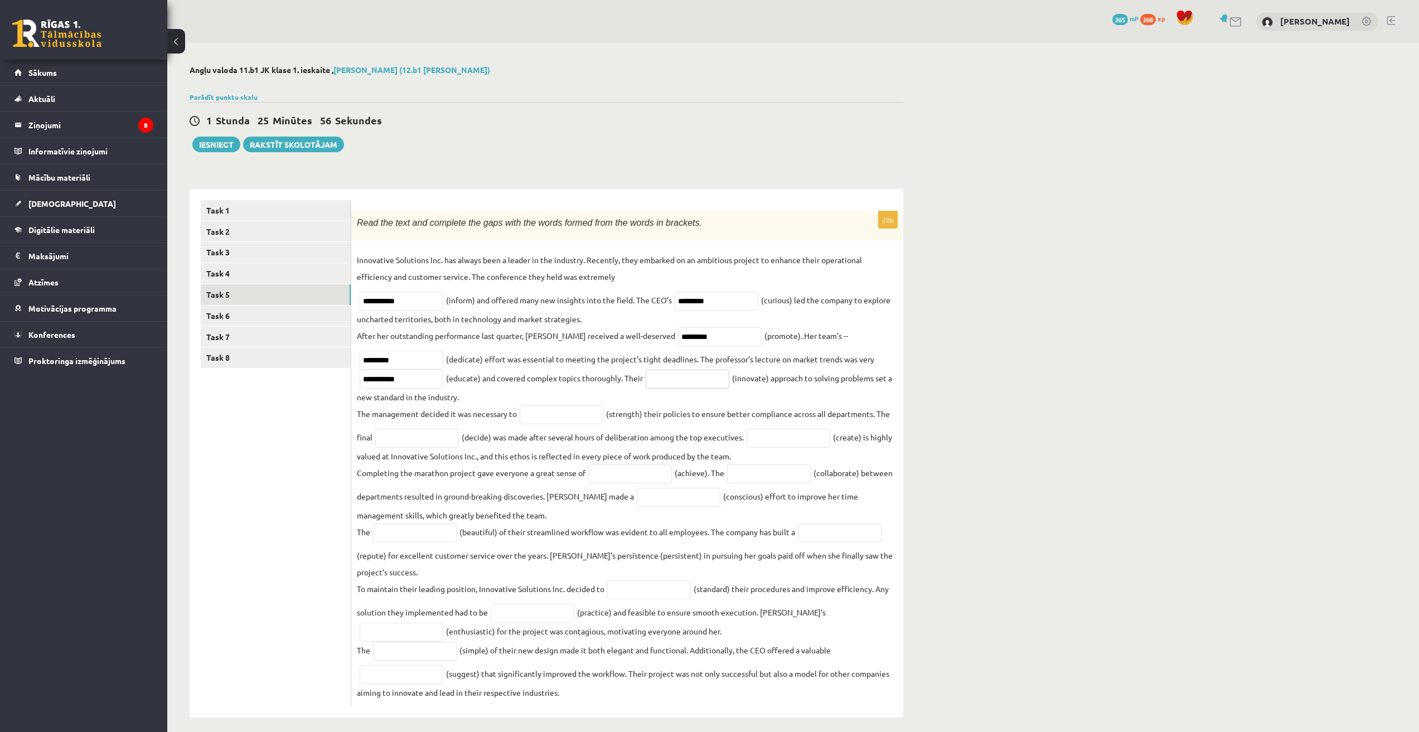
paste input "**********"
type input "**********"
click at [562, 422] on input "text" at bounding box center [562, 414] width 84 height 19
paste input "**********"
type input "**********"
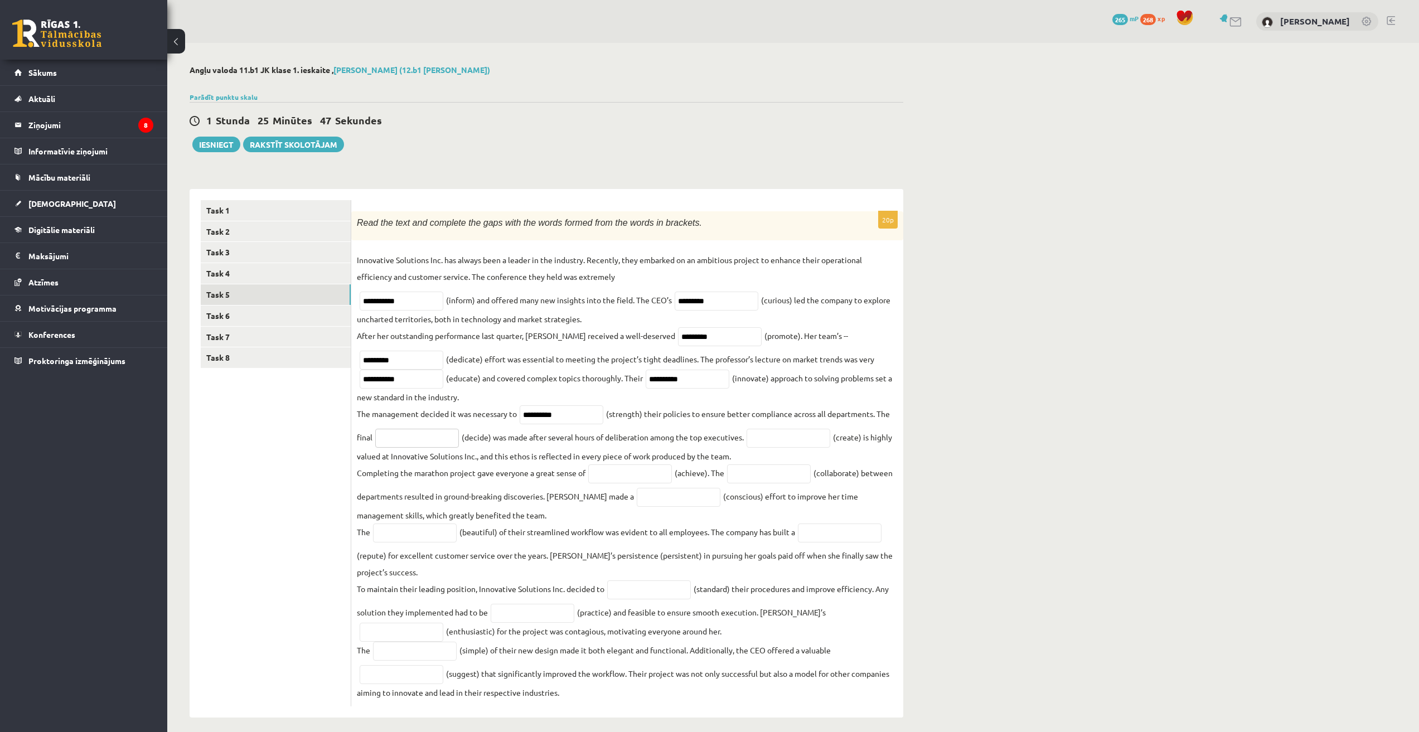
click at [384, 435] on input "text" at bounding box center [417, 438] width 84 height 19
paste input "********"
type input "********"
click at [797, 444] on input "text" at bounding box center [789, 438] width 84 height 19
paste input "**********"
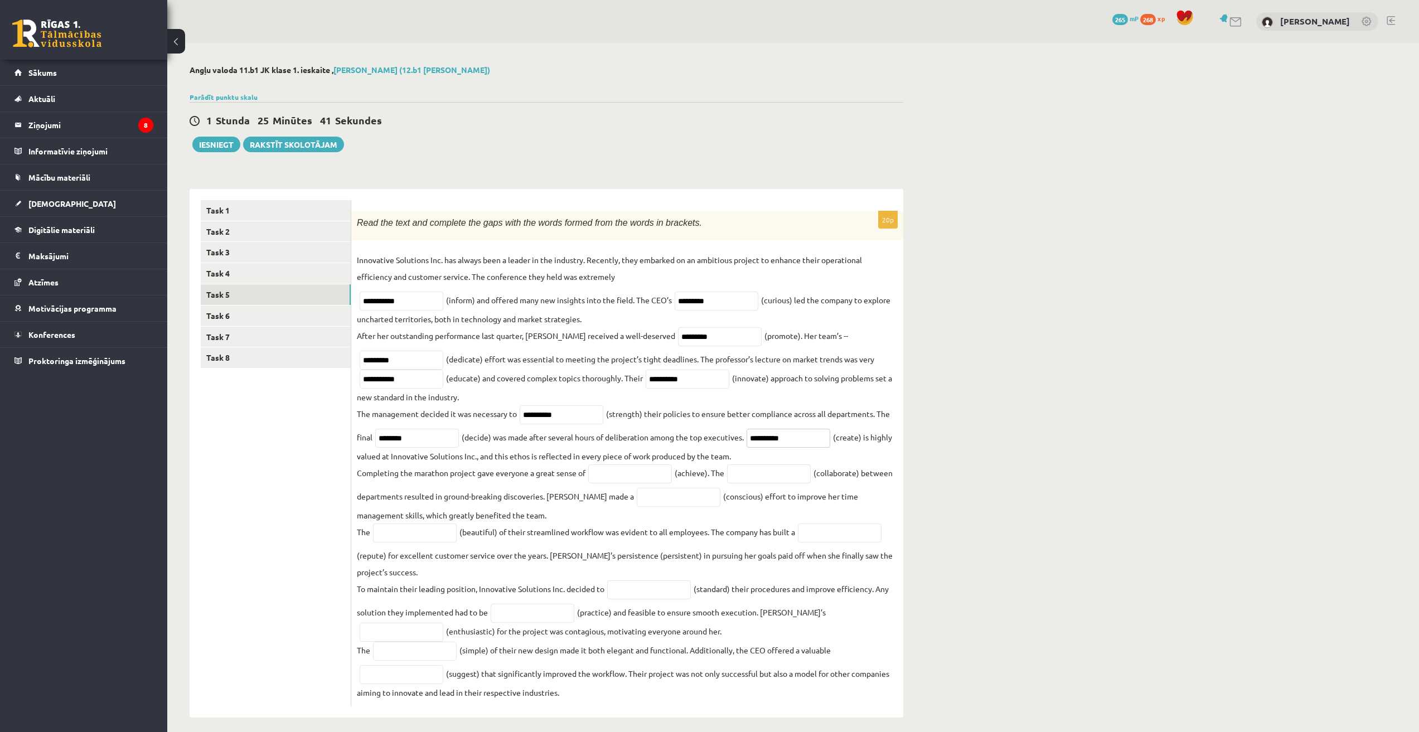
type input "**********"
click at [614, 477] on input "text" at bounding box center [630, 474] width 84 height 19
paste input "**********"
type input "**********"
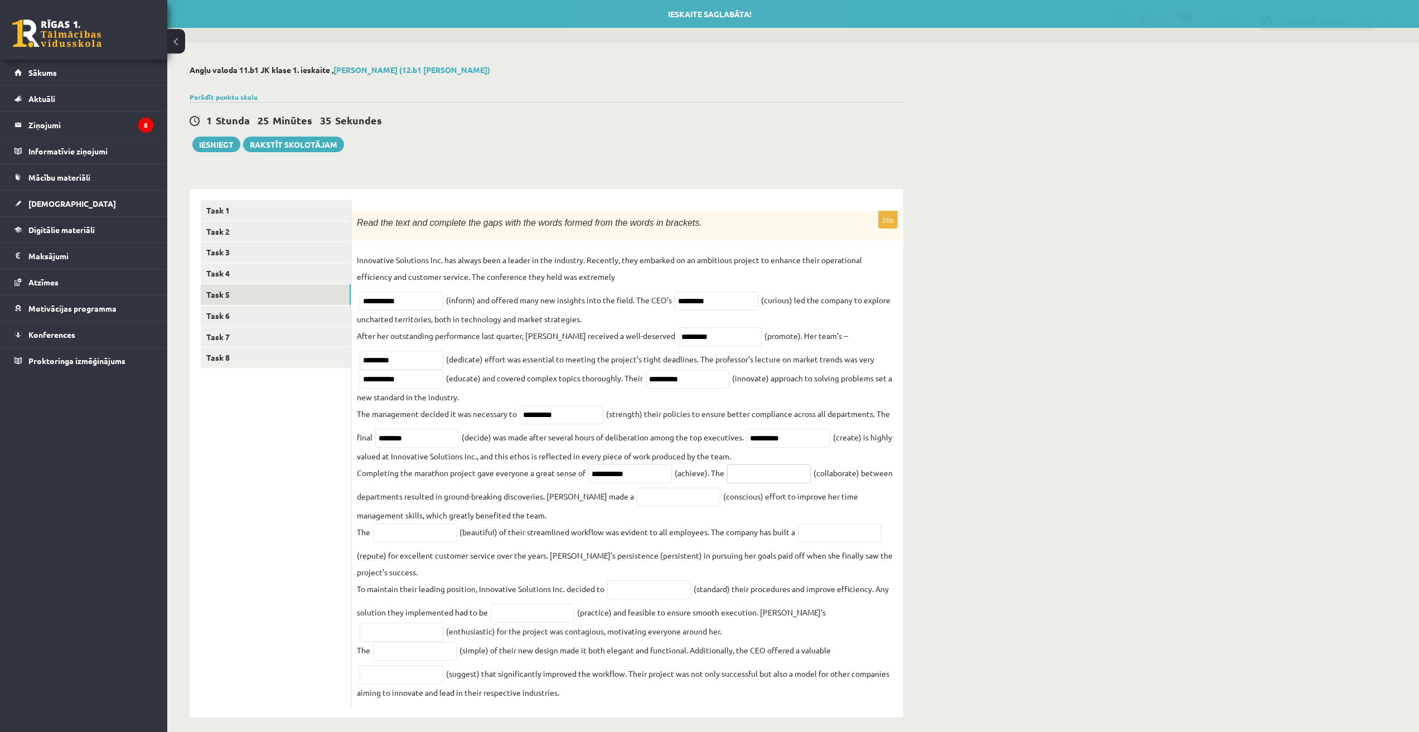
click at [761, 473] on input "text" at bounding box center [769, 474] width 84 height 19
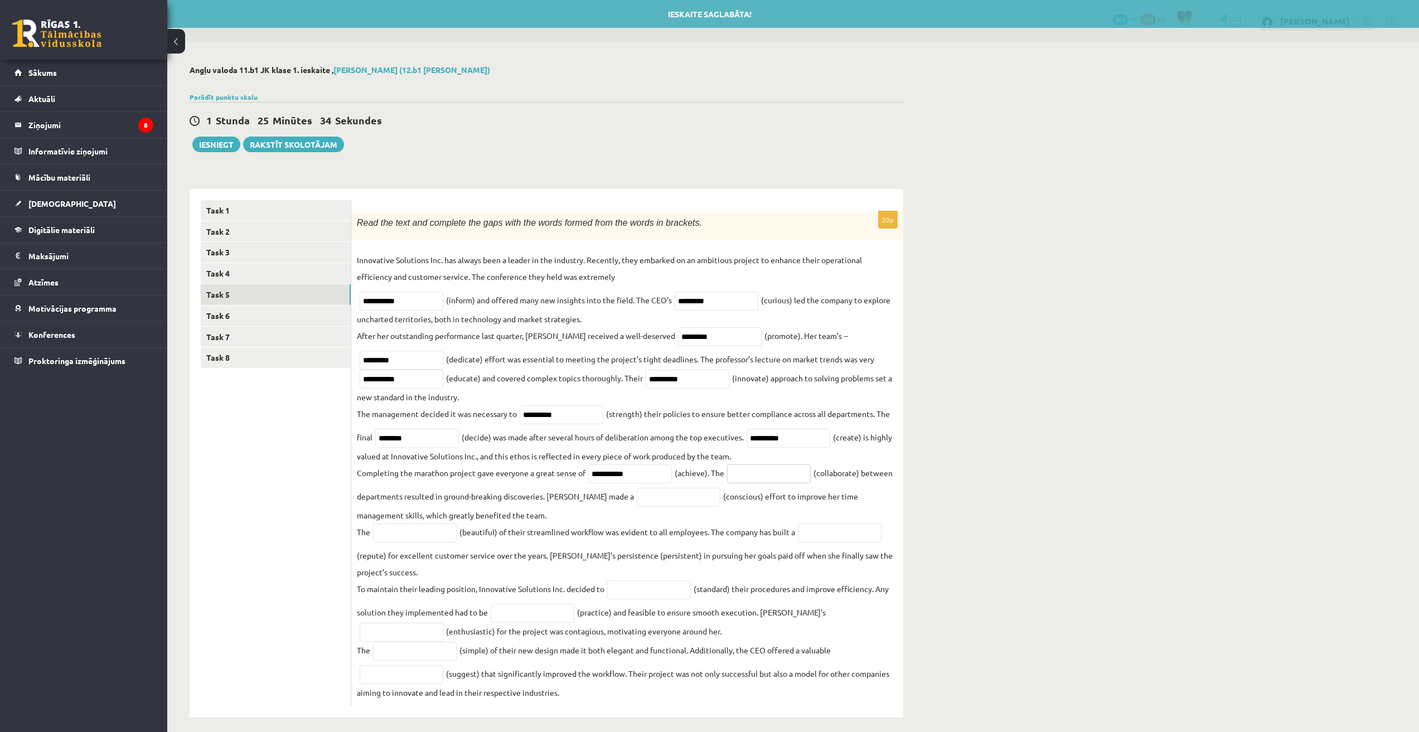
paste input "**********"
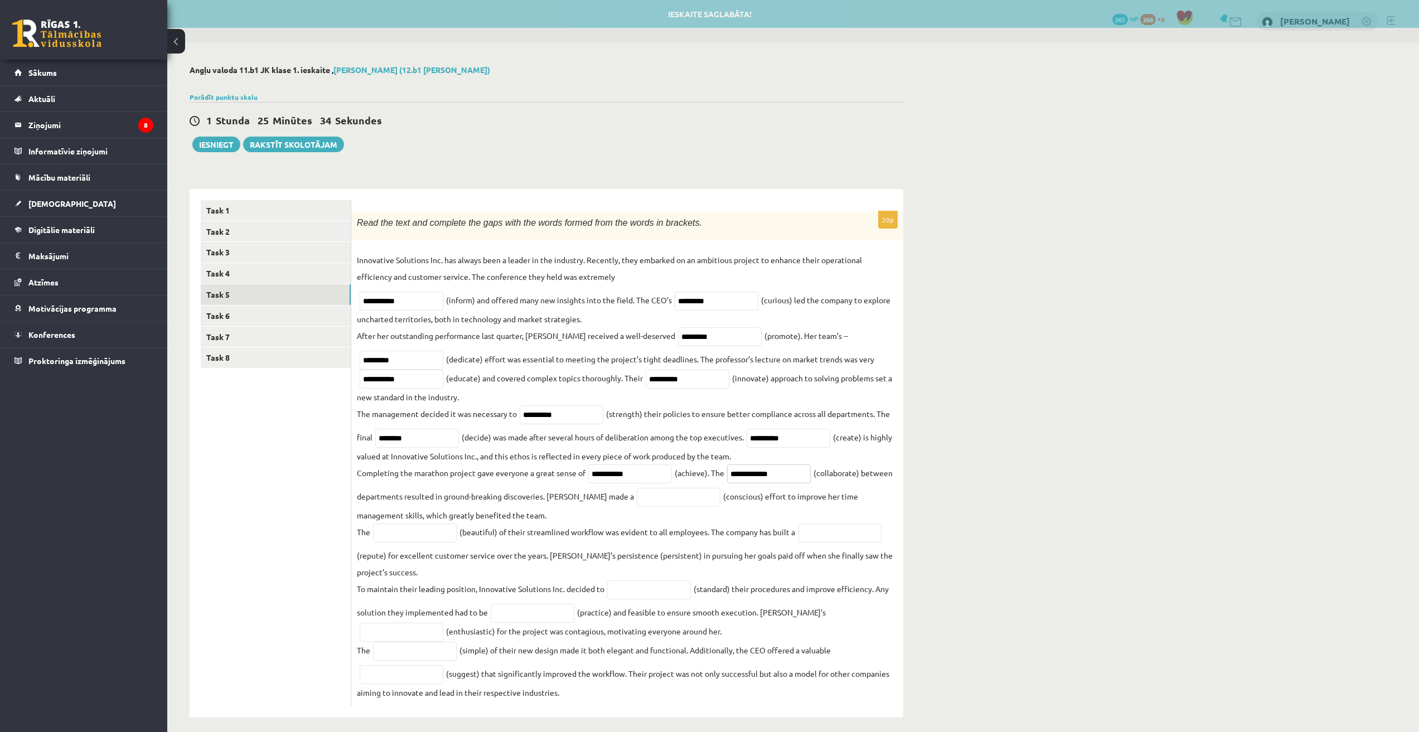
type input "**********"
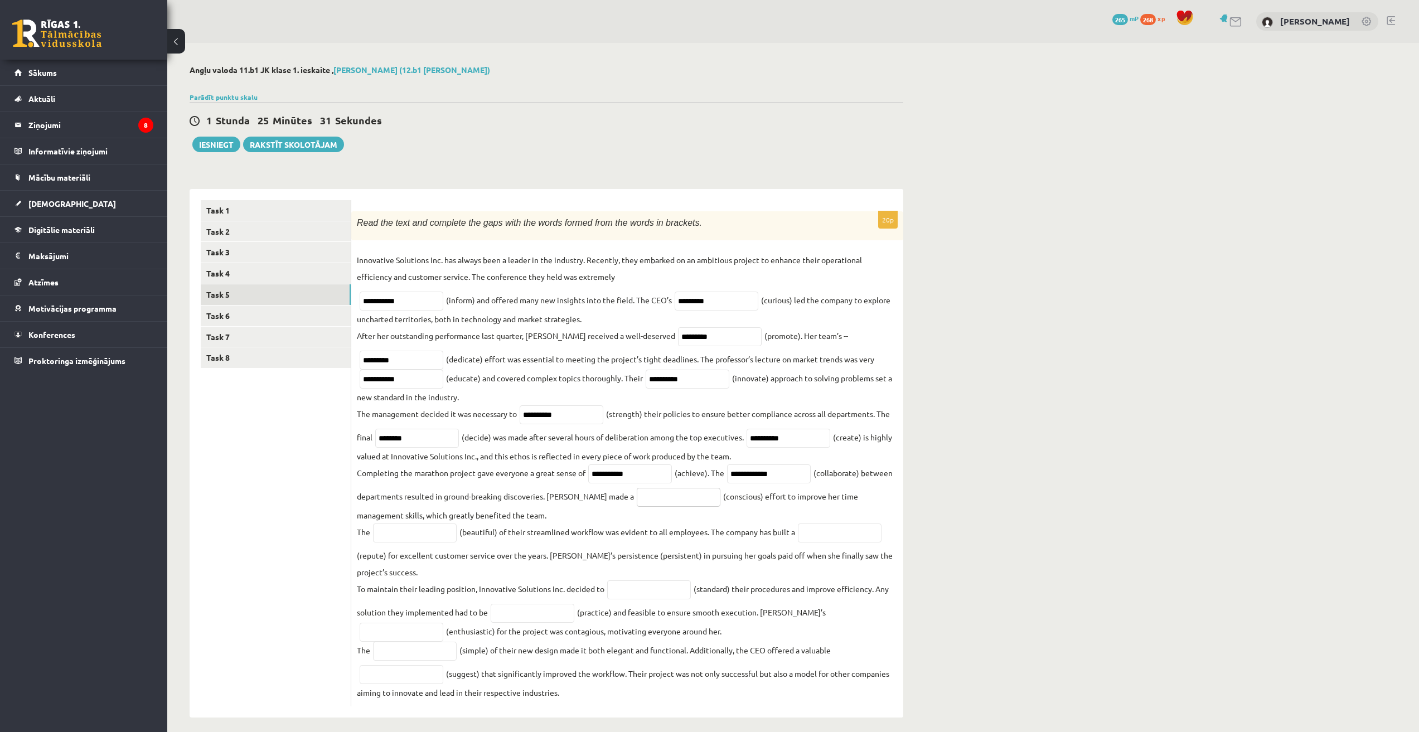
click at [665, 505] on input "text" at bounding box center [679, 497] width 84 height 19
paste input "*********"
type input "*********"
click at [378, 538] on input "text" at bounding box center [415, 533] width 84 height 19
paste input "******"
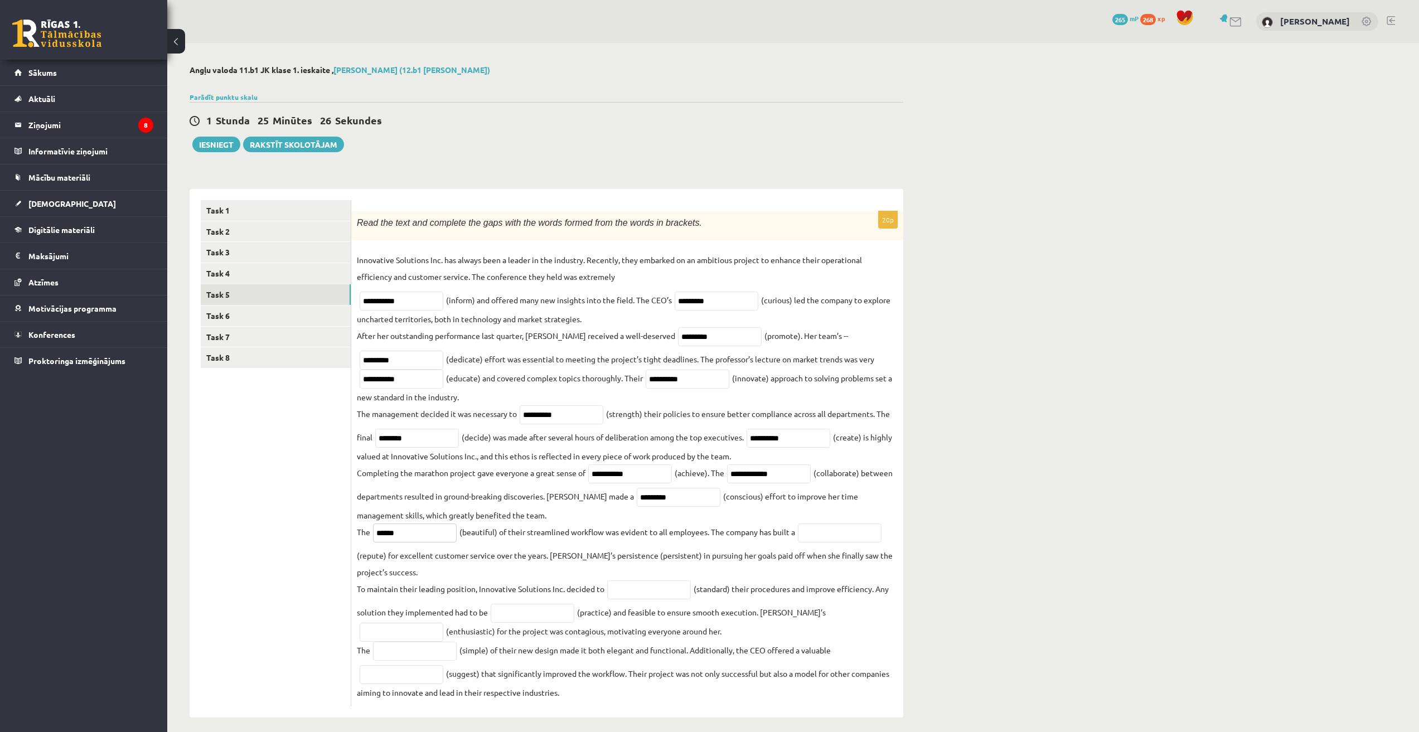
type input "******"
drag, startPoint x: 630, startPoint y: 577, endPoint x: 638, endPoint y: 579, distance: 8.7
click at [631, 577] on fieldset "**********" at bounding box center [627, 475] width 541 height 449
click at [645, 584] on fieldset "**********" at bounding box center [627, 475] width 541 height 449
click at [651, 592] on input "text" at bounding box center [649, 589] width 84 height 19
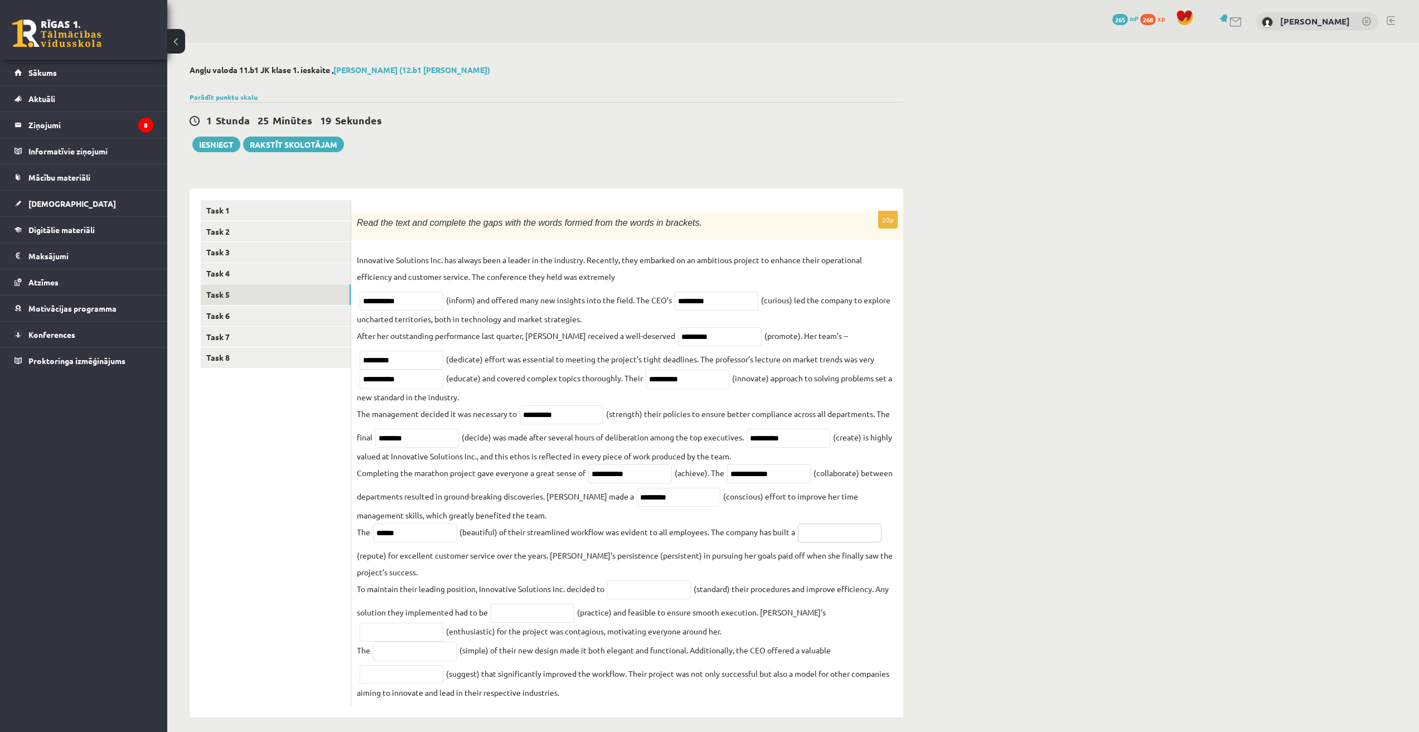
click at [822, 534] on input "text" at bounding box center [840, 533] width 84 height 19
paste input "**********"
type input "**********"
click at [653, 586] on fieldset "**********" at bounding box center [627, 475] width 541 height 449
click at [660, 596] on input "text" at bounding box center [649, 589] width 84 height 19
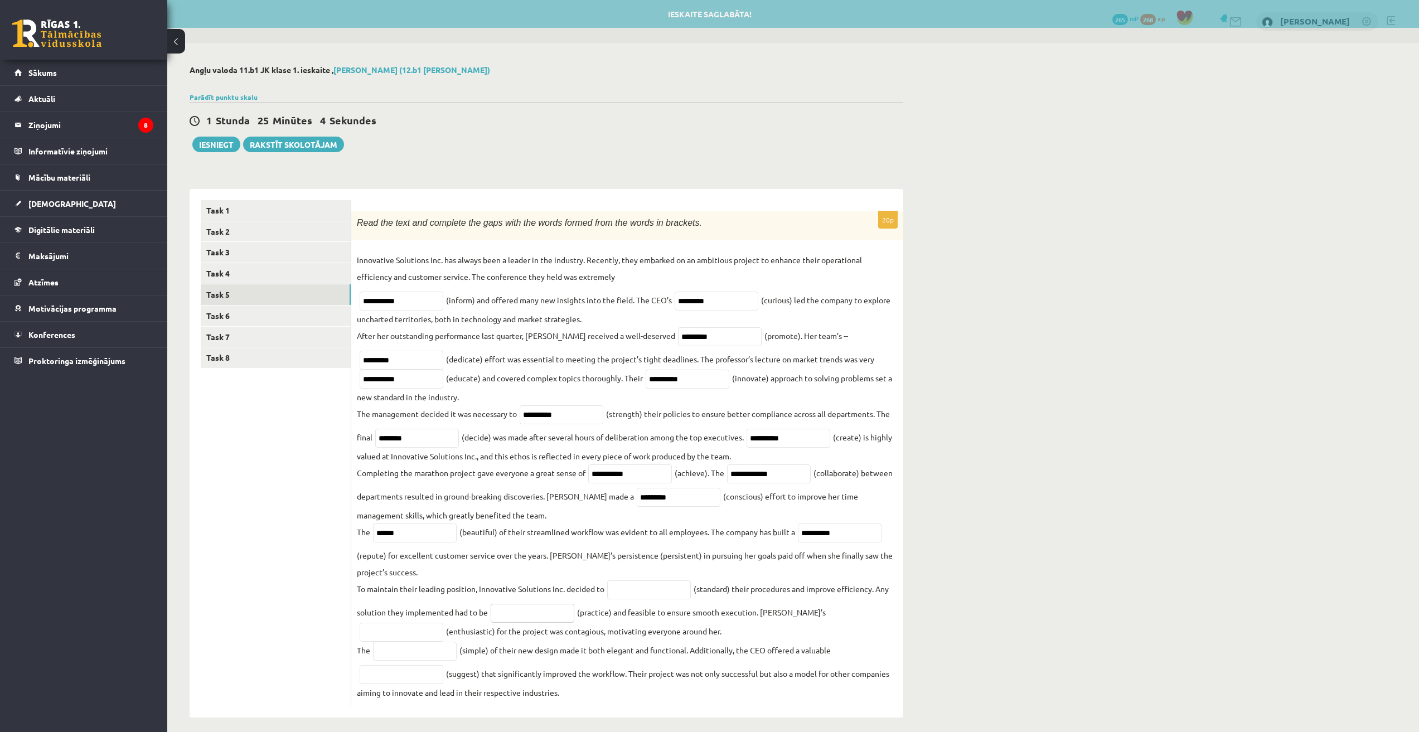
click at [545, 621] on input "text" at bounding box center [533, 613] width 84 height 19
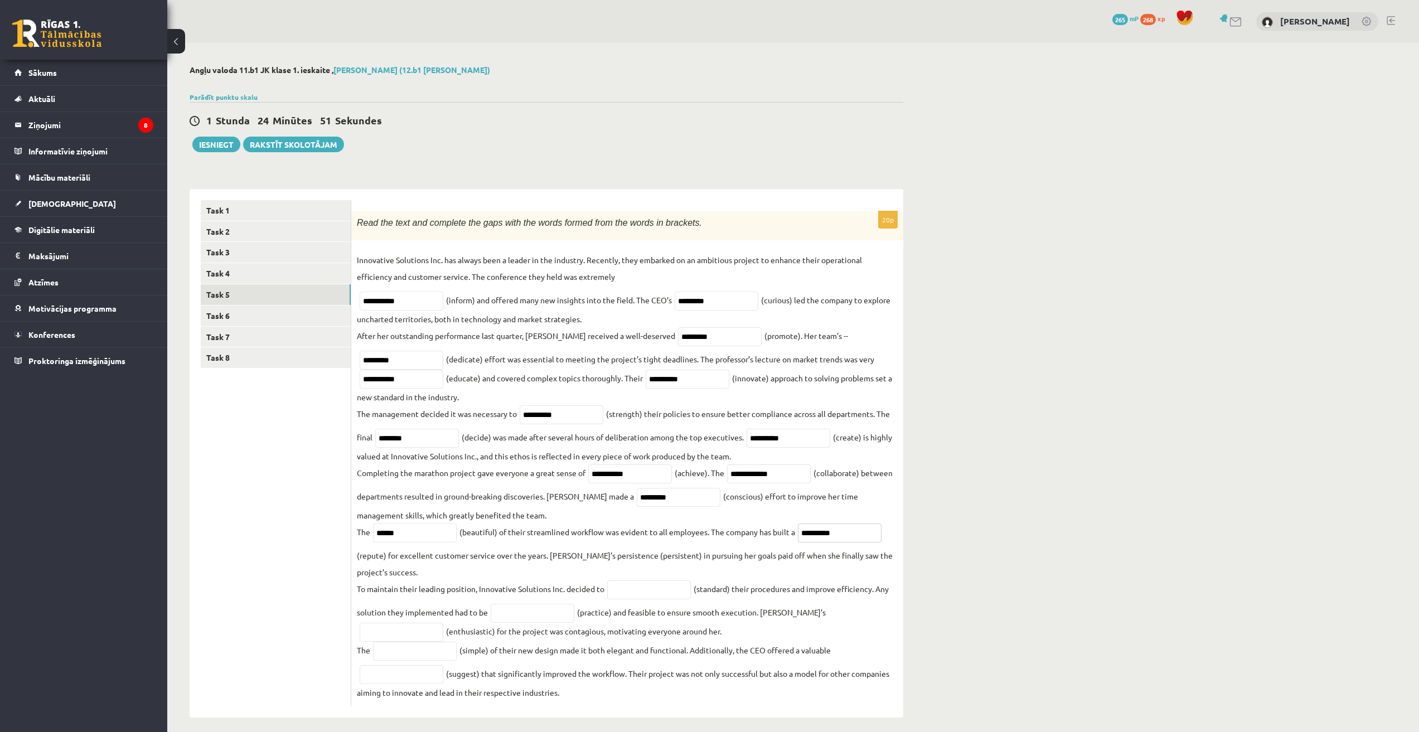
drag, startPoint x: 851, startPoint y: 534, endPoint x: 798, endPoint y: 540, distance: 53.3
click at [798, 540] on fieldset "**********" at bounding box center [627, 475] width 541 height 449
click at [660, 560] on fieldset "**********" at bounding box center [627, 475] width 541 height 449
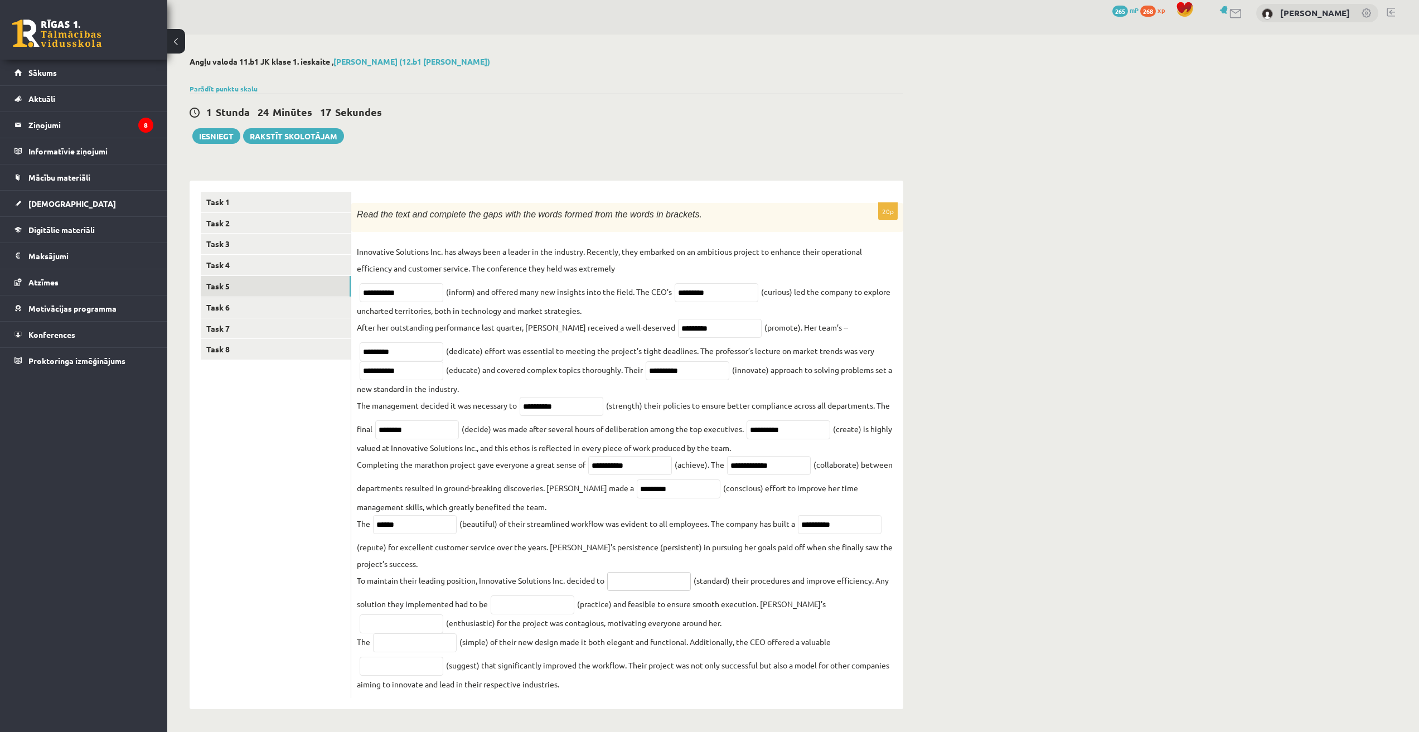
click at [669, 577] on input "text" at bounding box center [649, 581] width 84 height 19
paste input "**********"
type input "**********"
click at [533, 608] on input "text" at bounding box center [533, 605] width 84 height 19
paste input "*********"
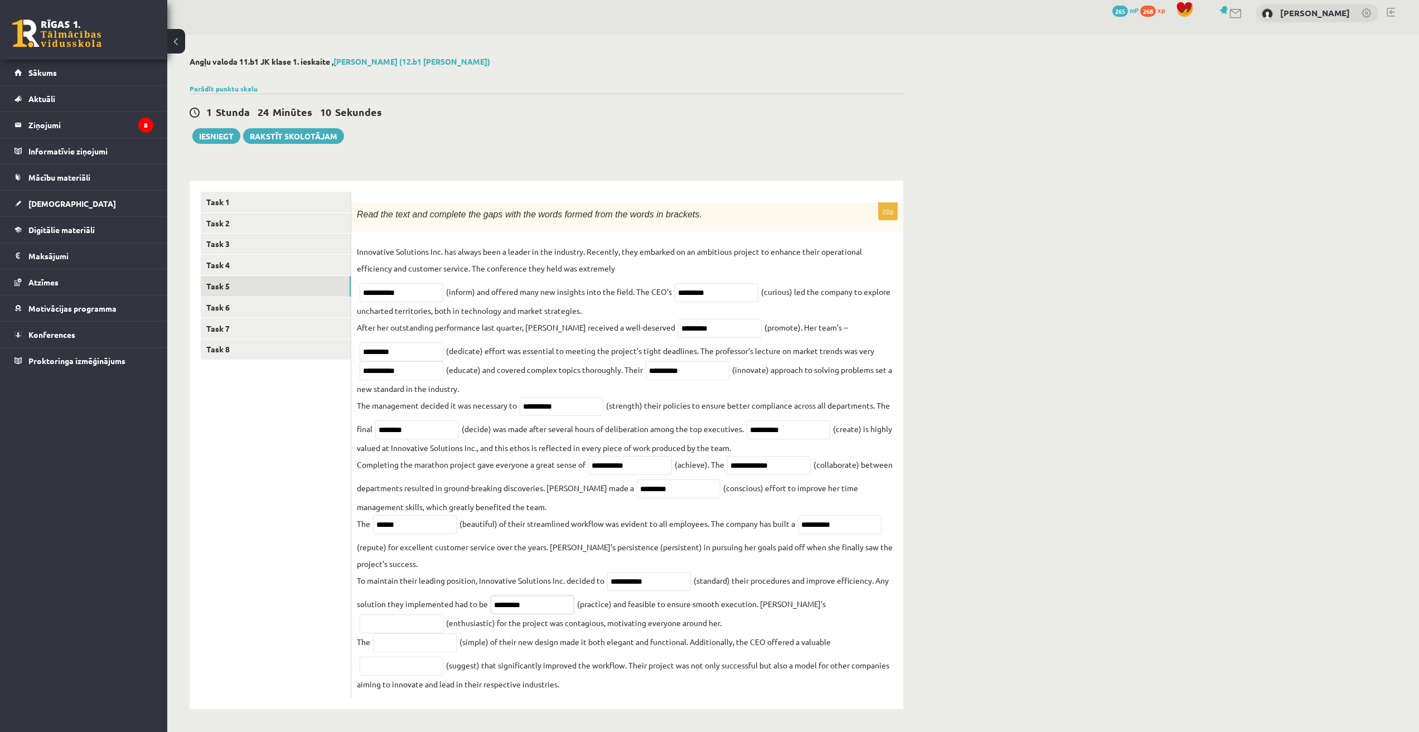
type input "*********"
click at [441, 640] on input "text" at bounding box center [415, 642] width 84 height 19
paste input "**********"
type input "**********"
click at [443, 615] on input "text" at bounding box center [402, 624] width 84 height 19
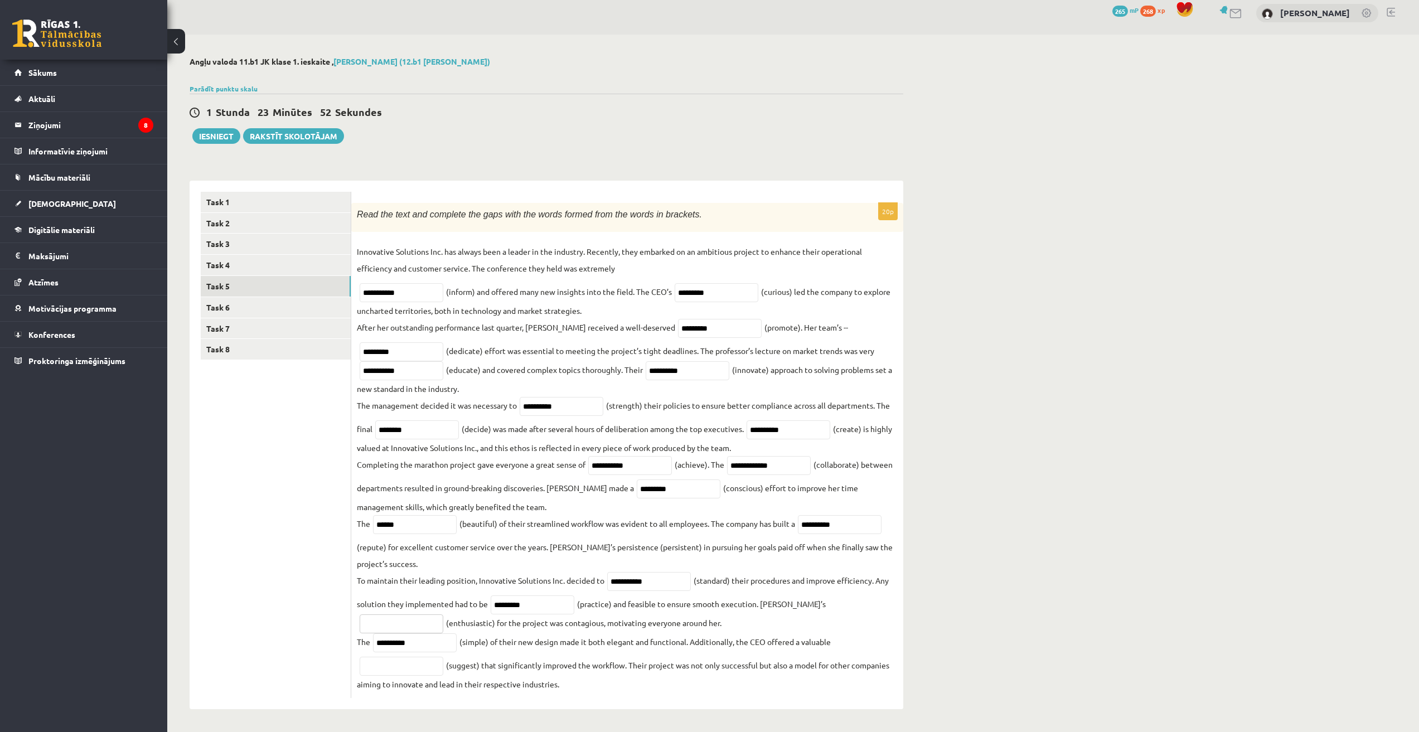
paste input "**********"
type input "**********"
click at [413, 667] on input "text" at bounding box center [402, 666] width 84 height 19
paste input "**********"
type input "**********"
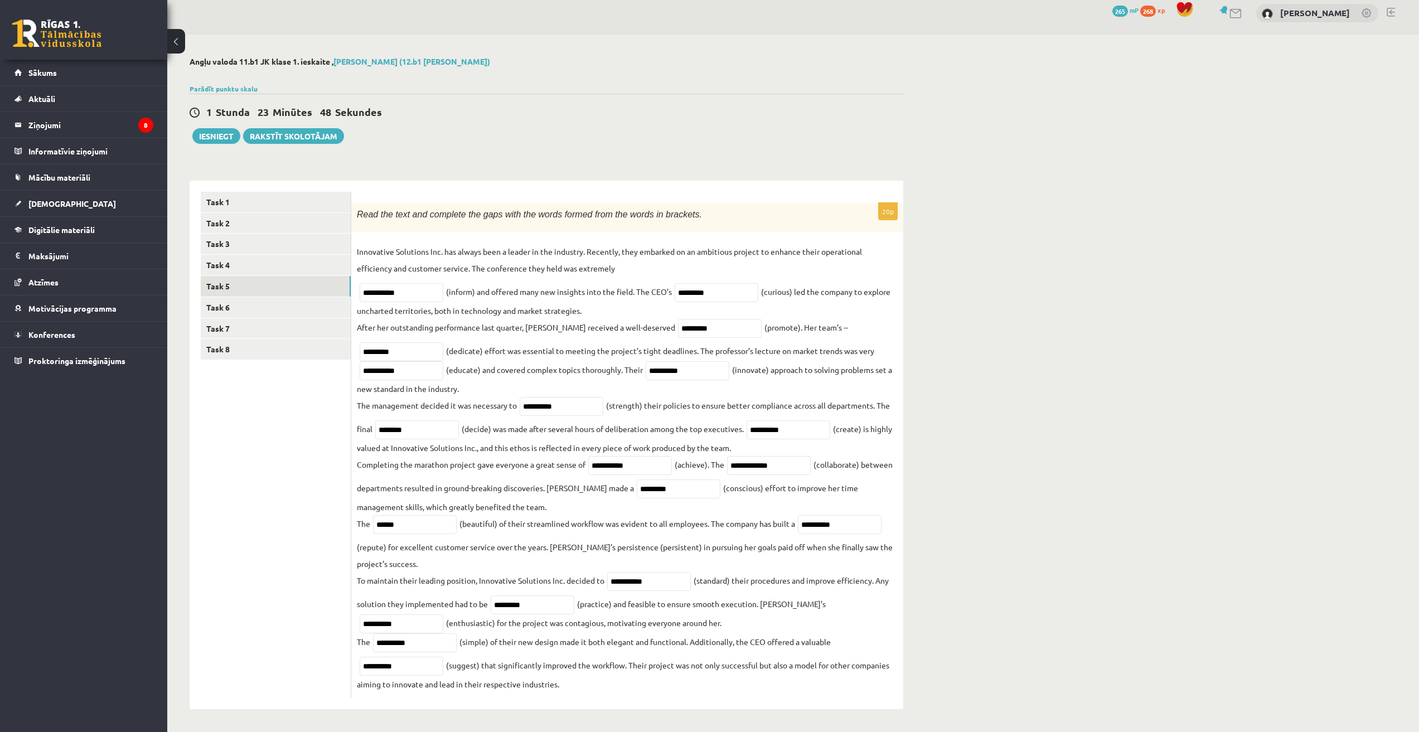
click at [670, 632] on fieldset "**********" at bounding box center [627, 467] width 541 height 449
click at [232, 307] on link "Task 6" at bounding box center [276, 307] width 150 height 21
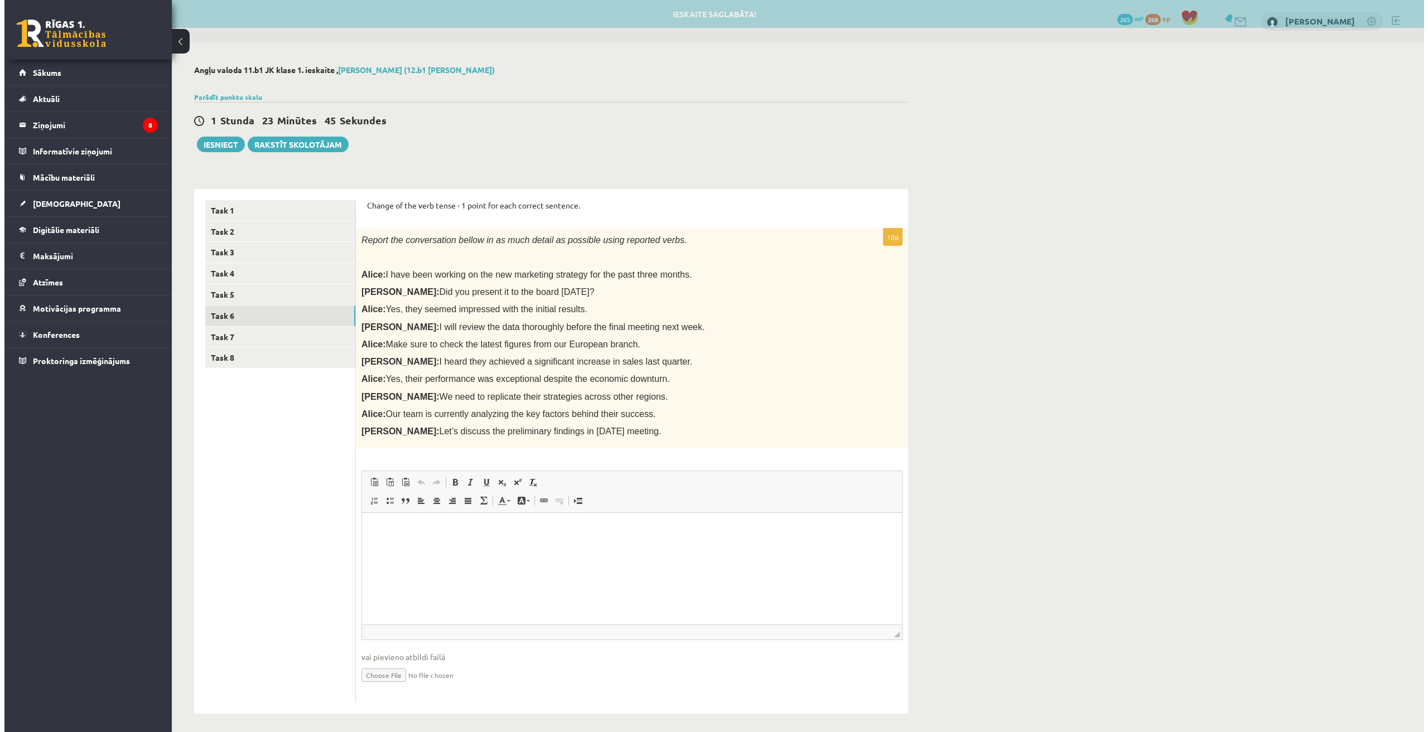
scroll to position [0, 0]
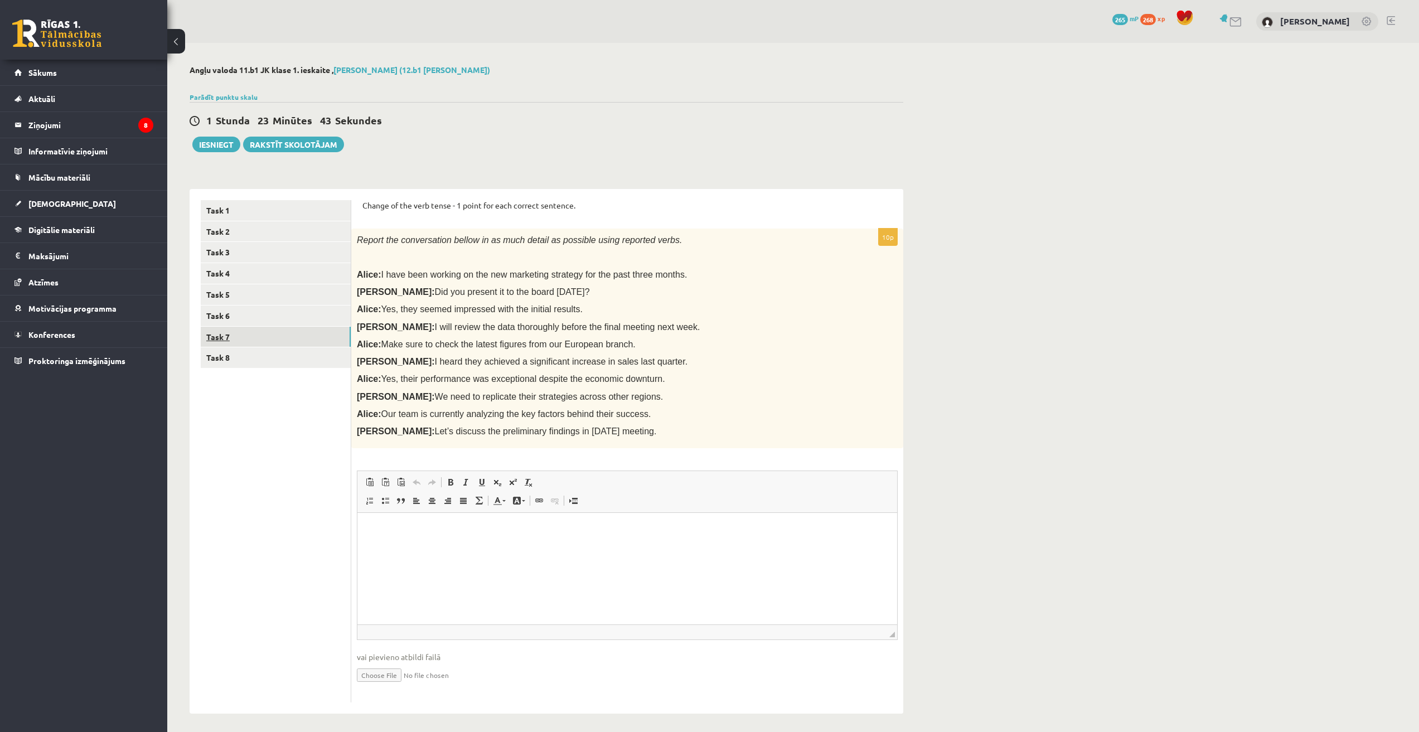
click at [240, 339] on link "Task 7" at bounding box center [276, 337] width 150 height 21
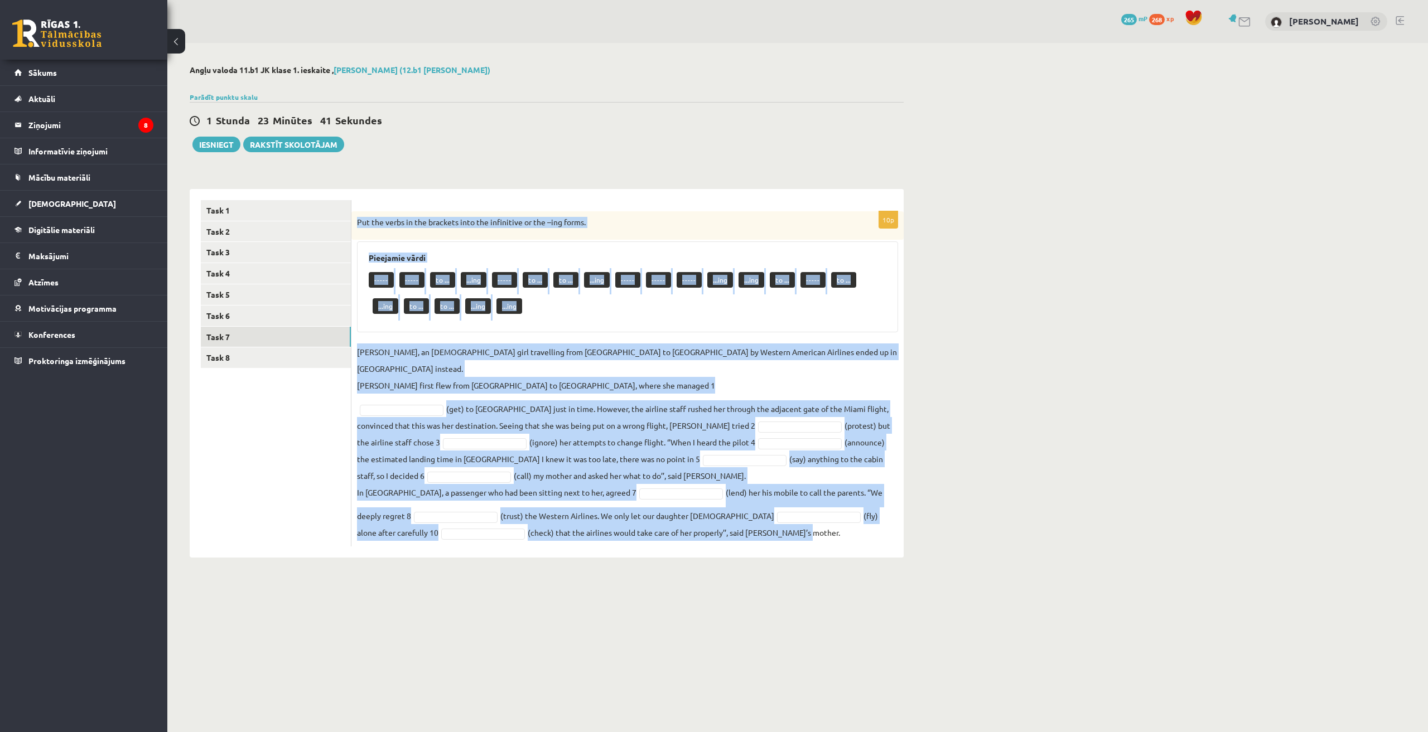
drag, startPoint x: 357, startPoint y: 221, endPoint x: 739, endPoint y: 520, distance: 485.4
click at [739, 520] on div "10p Put the verbs in the brackets into the infinitive or the –ing forms. Pieeja…" at bounding box center [627, 378] width 552 height 335
copy div "Put the verbs in the brackets into the infinitive or the –ing forms. Pieejamie …"
click at [251, 367] on link "Task 8" at bounding box center [276, 357] width 150 height 21
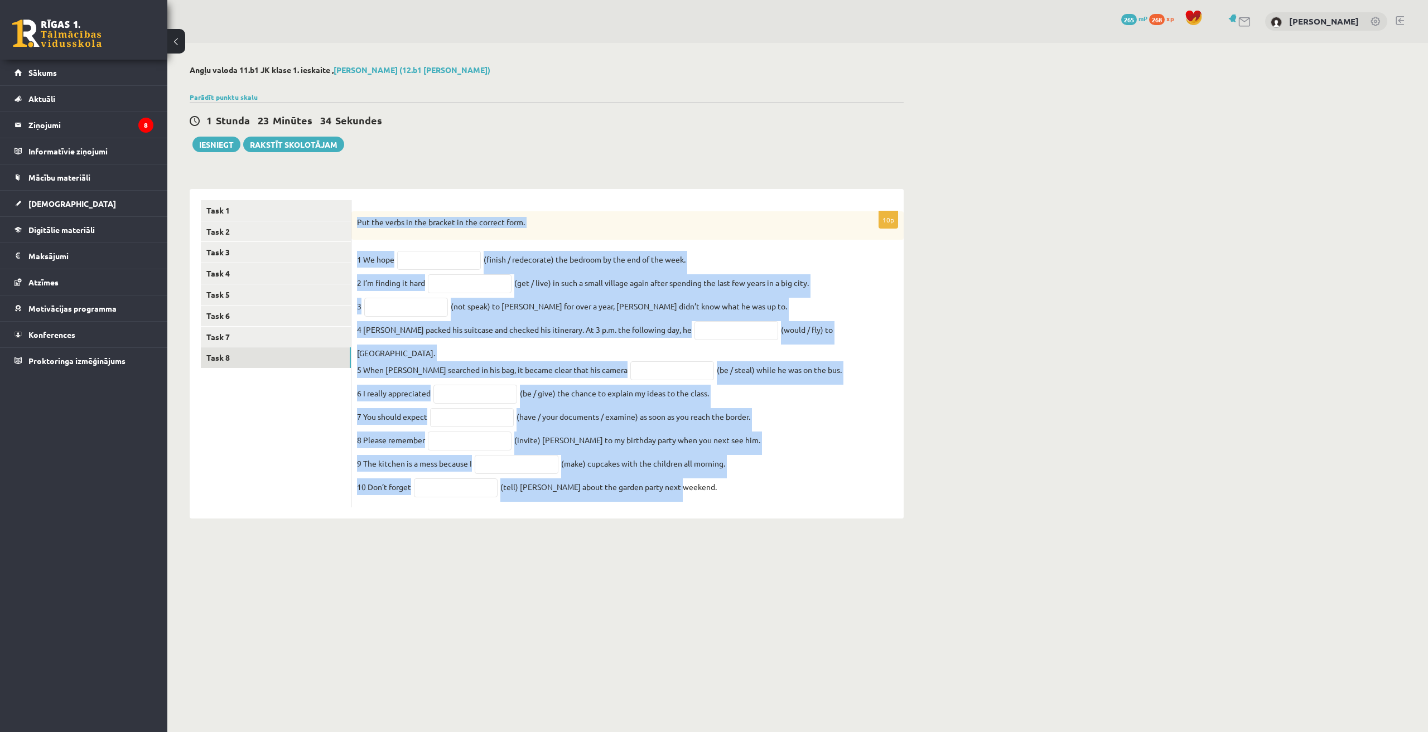
drag, startPoint x: 357, startPoint y: 221, endPoint x: 699, endPoint y: 473, distance: 424.6
click at [686, 473] on div "10p Put the verbs in the bracket in the correct form. 1 We hope (finish / redec…" at bounding box center [627, 359] width 552 height 297
copy div "Put the verbs in the bracket in the correct form. 1 We hope (finish / redecorat…"
click at [251, 345] on link "Task 7" at bounding box center [276, 337] width 150 height 21
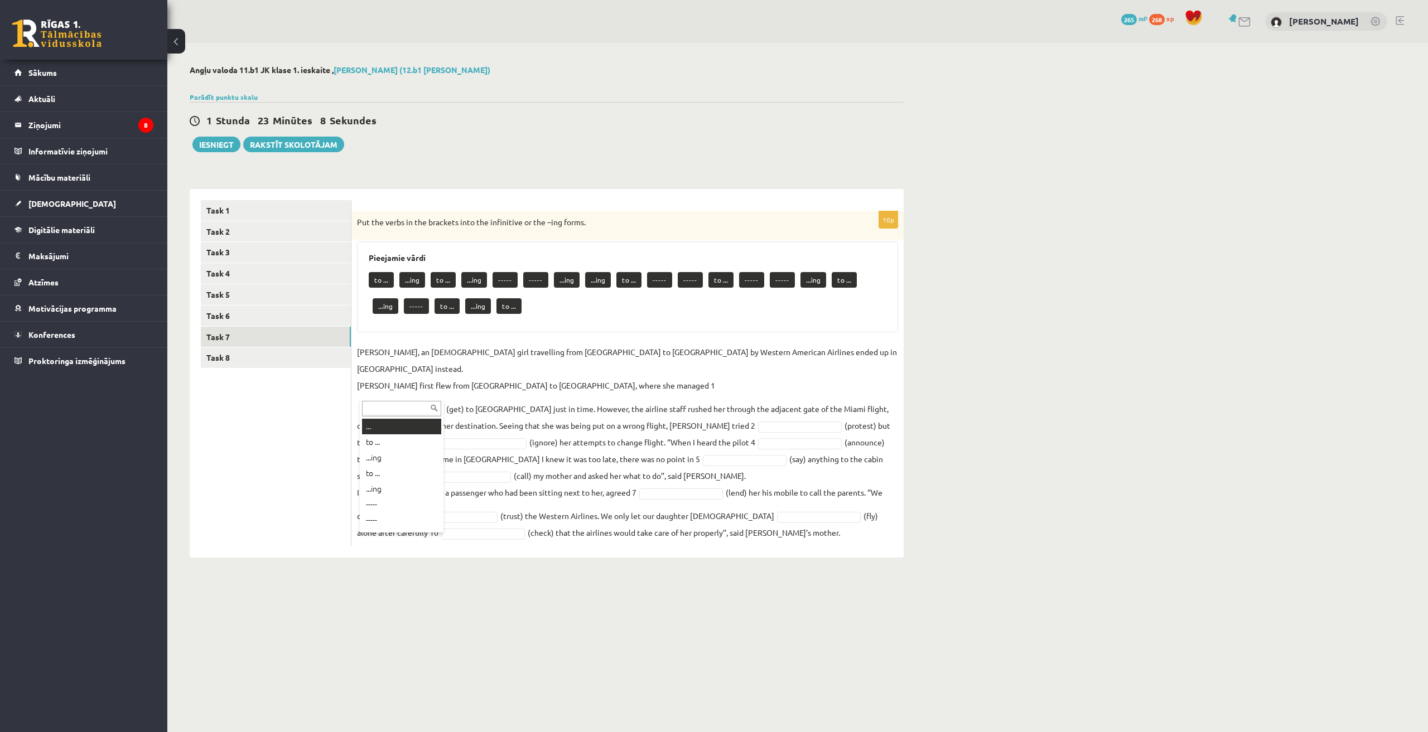
type input "*"
click at [657, 411] on fieldset "Jenny Adams, an 11-year-old girl travelling from San Francisco to Philadelphia …" at bounding box center [627, 441] width 541 height 197
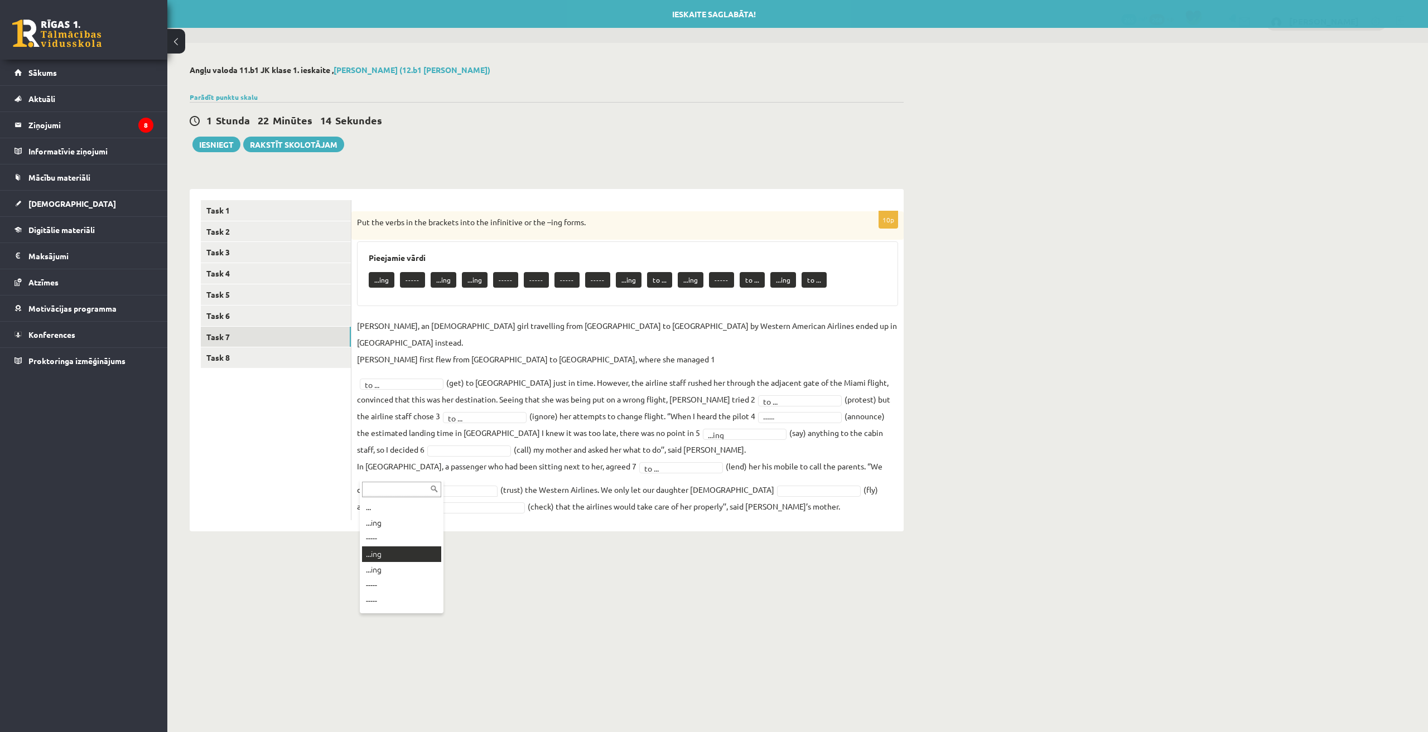
drag, startPoint x: 409, startPoint y: 553, endPoint x: 430, endPoint y: 531, distance: 31.2
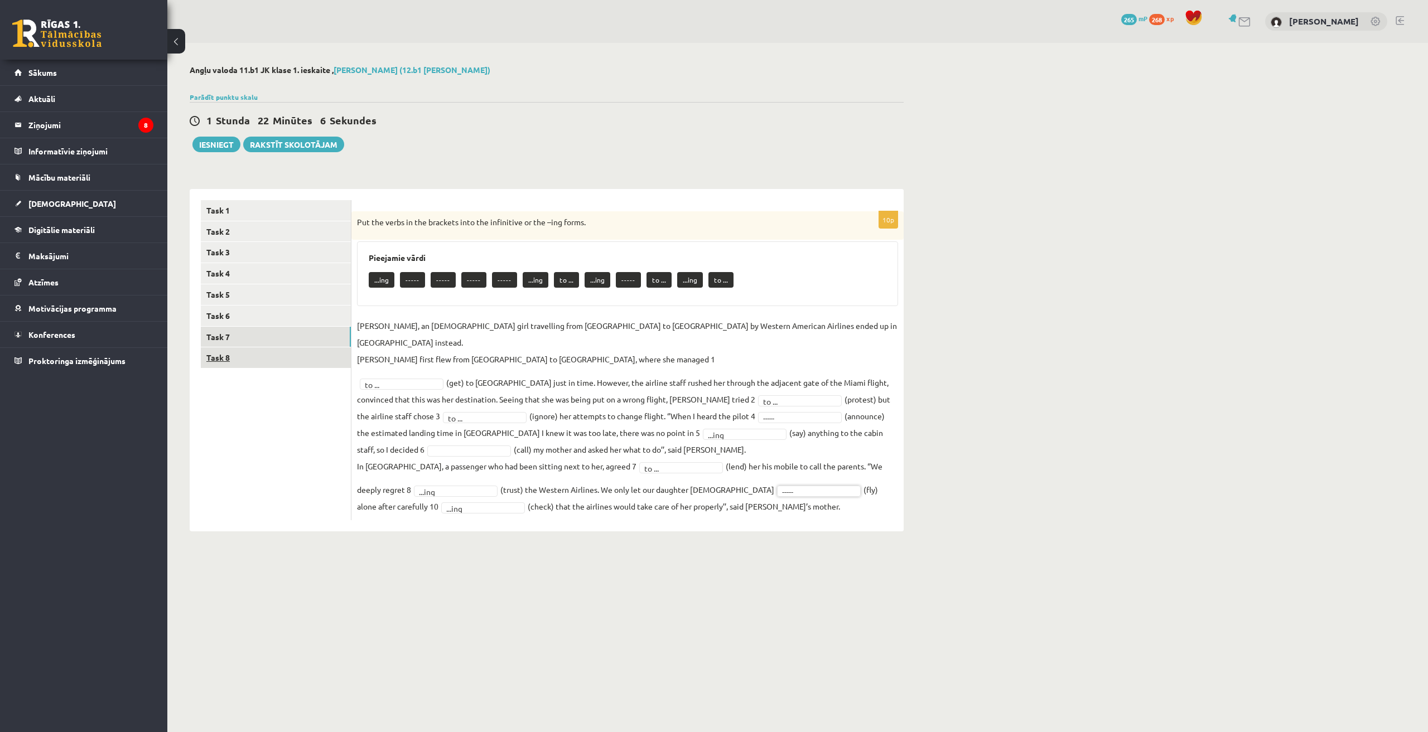
click at [274, 363] on link "Task 8" at bounding box center [276, 357] width 150 height 21
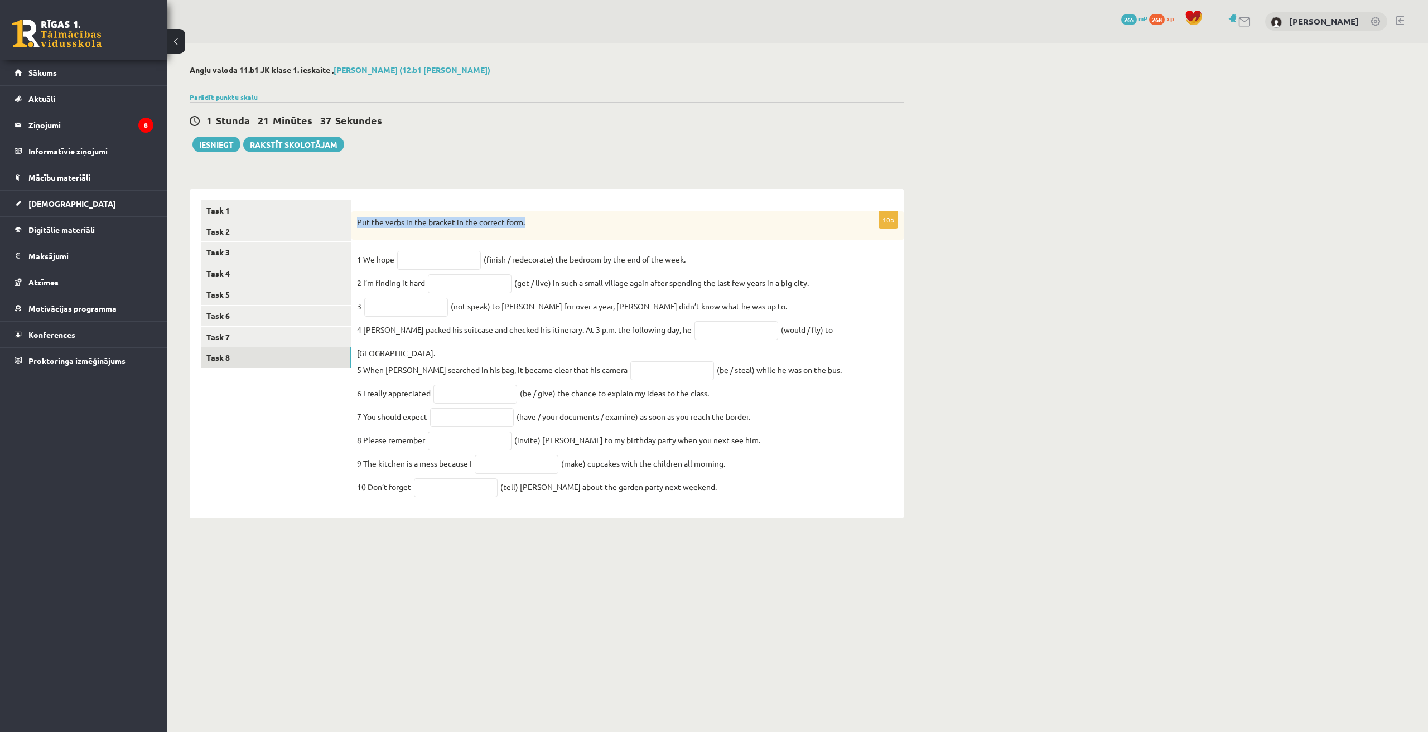
drag, startPoint x: 484, startPoint y: 226, endPoint x: 357, endPoint y: 231, distance: 126.7
click at [357, 231] on div "Put the verbs in the bracket in the correct form." at bounding box center [627, 225] width 552 height 29
copy p "Put the verbs in the bracket in the correct form."
click at [434, 264] on input "text" at bounding box center [439, 260] width 84 height 19
click at [588, 260] on fieldset "1 We hope (finish / redecorate) the bedroom by the end of the week. 2 I’m findi…" at bounding box center [627, 376] width 541 height 251
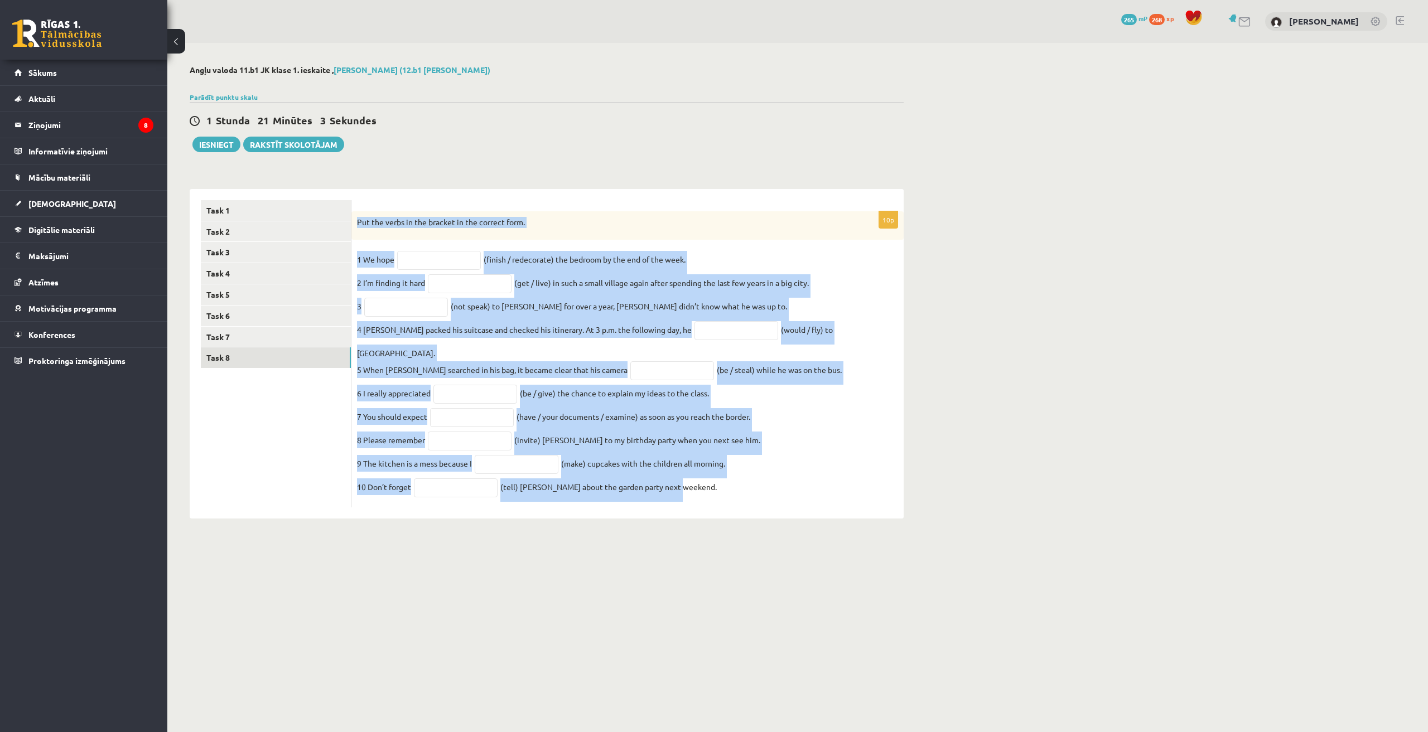
drag, startPoint x: 357, startPoint y: 221, endPoint x: 697, endPoint y: 483, distance: 429.0
click at [697, 483] on div "10p Put the verbs in the bracket in the correct form. 1 We hope (finish / redec…" at bounding box center [627, 359] width 552 height 297
copy div "Put the verbs in the bracket in the correct form. 1 We hope (finish / redecorat…"
click at [1259, 359] on div "Angļu valoda 11.b1 JK klase 1. ieskaite , Dāvids Babans (12.b1 JK klase) Parādī…" at bounding box center [797, 292] width 1260 height 498
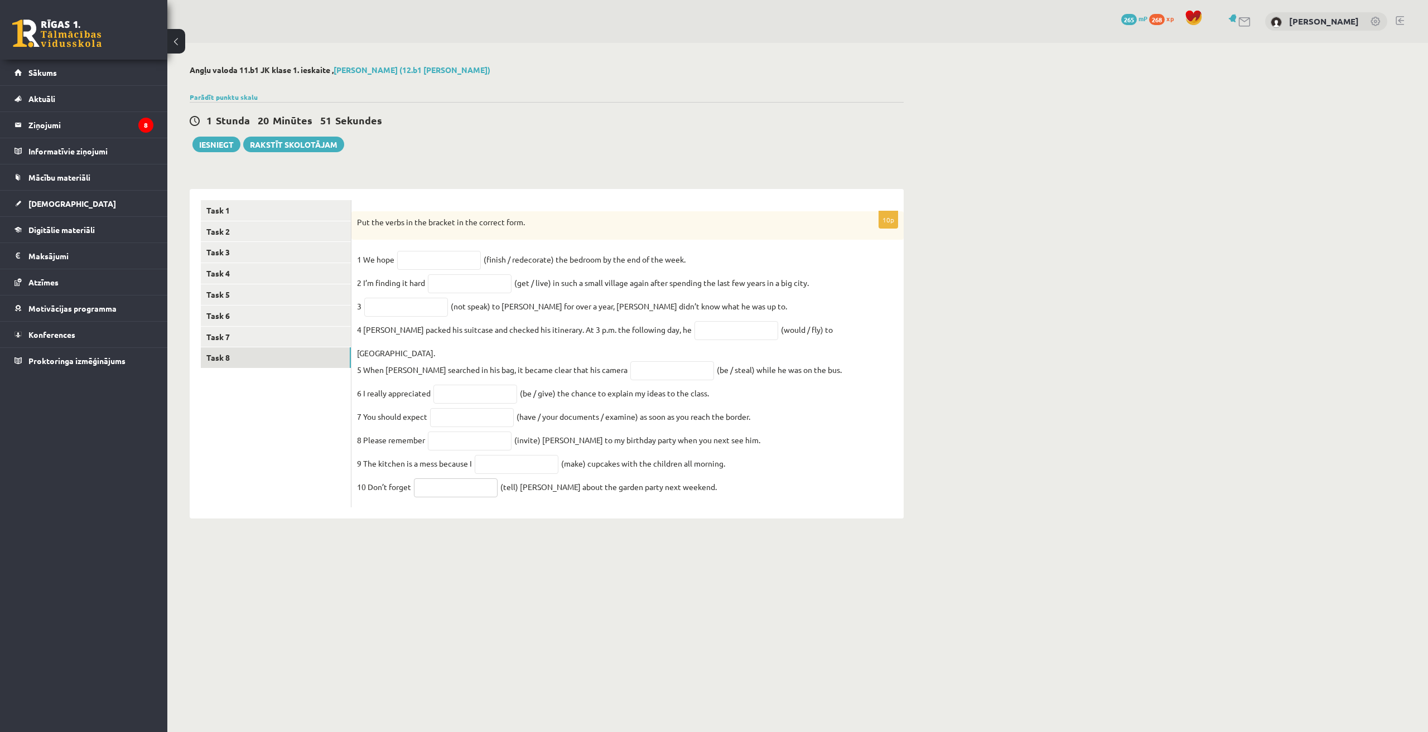
click at [471, 481] on input "text" at bounding box center [456, 487] width 84 height 19
click at [452, 483] on input "**" at bounding box center [456, 487] width 84 height 19
type input "*"
type input "*******"
click at [499, 465] on input "text" at bounding box center [517, 464] width 84 height 19
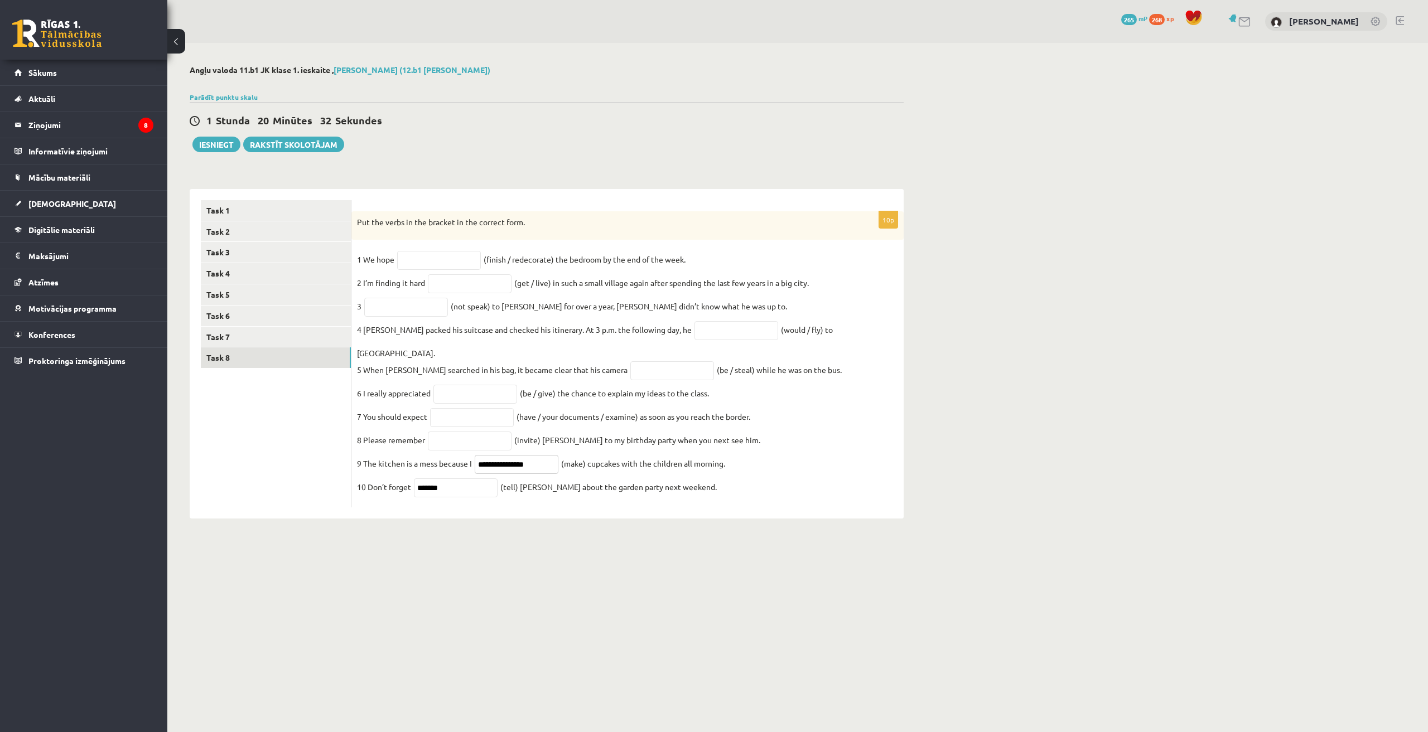
type input "**********"
click at [479, 432] on input "text" at bounding box center [470, 441] width 84 height 19
type input "*********"
click at [467, 410] on input "text" at bounding box center [472, 417] width 84 height 19
click at [406, 303] on input "text" at bounding box center [406, 307] width 84 height 19
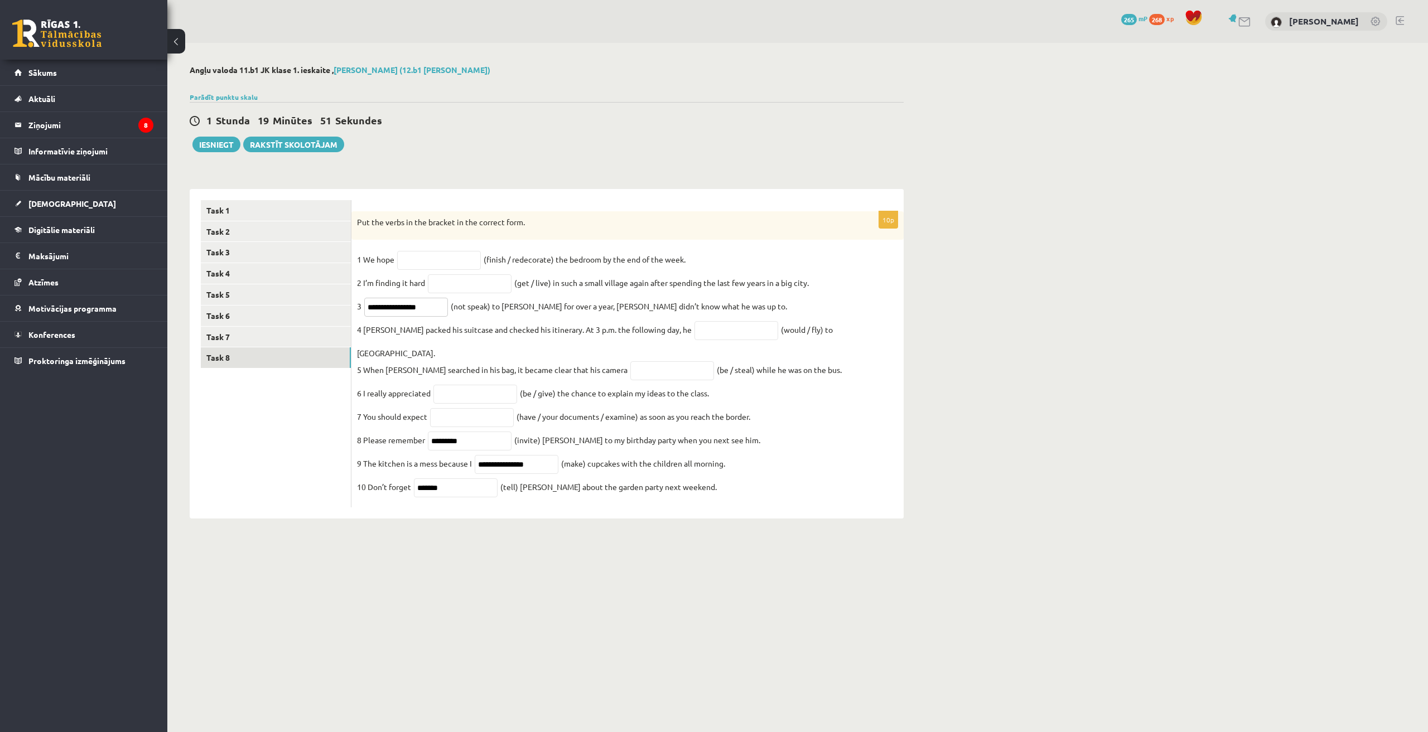
type input "**********"
click at [794, 393] on fieldset "**********" at bounding box center [627, 376] width 541 height 251
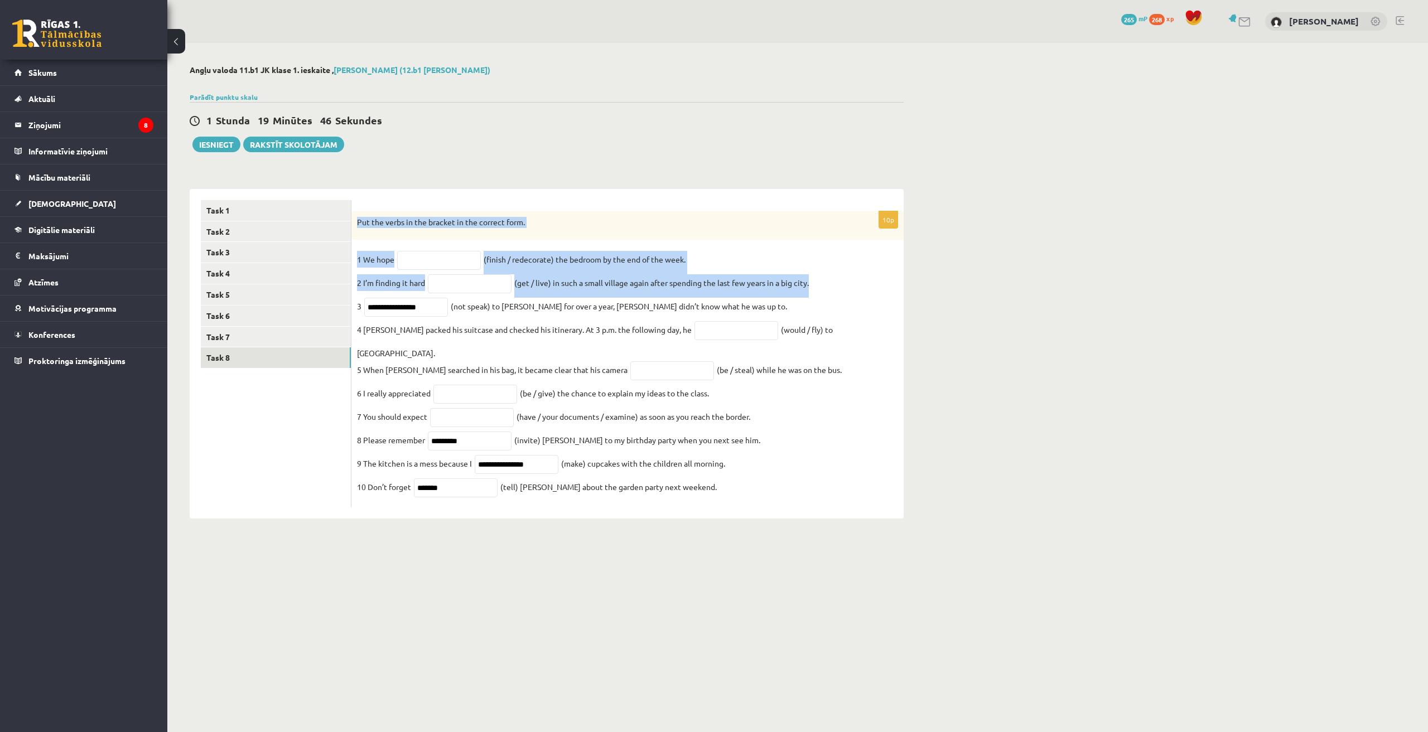
drag, startPoint x: 356, startPoint y: 220, endPoint x: 847, endPoint y: 295, distance: 497.0
click at [847, 295] on div "**********" at bounding box center [627, 359] width 552 height 297
copy div "Put the verbs in the bracket in the correct form. 1 We hope (finish / redecorat…"
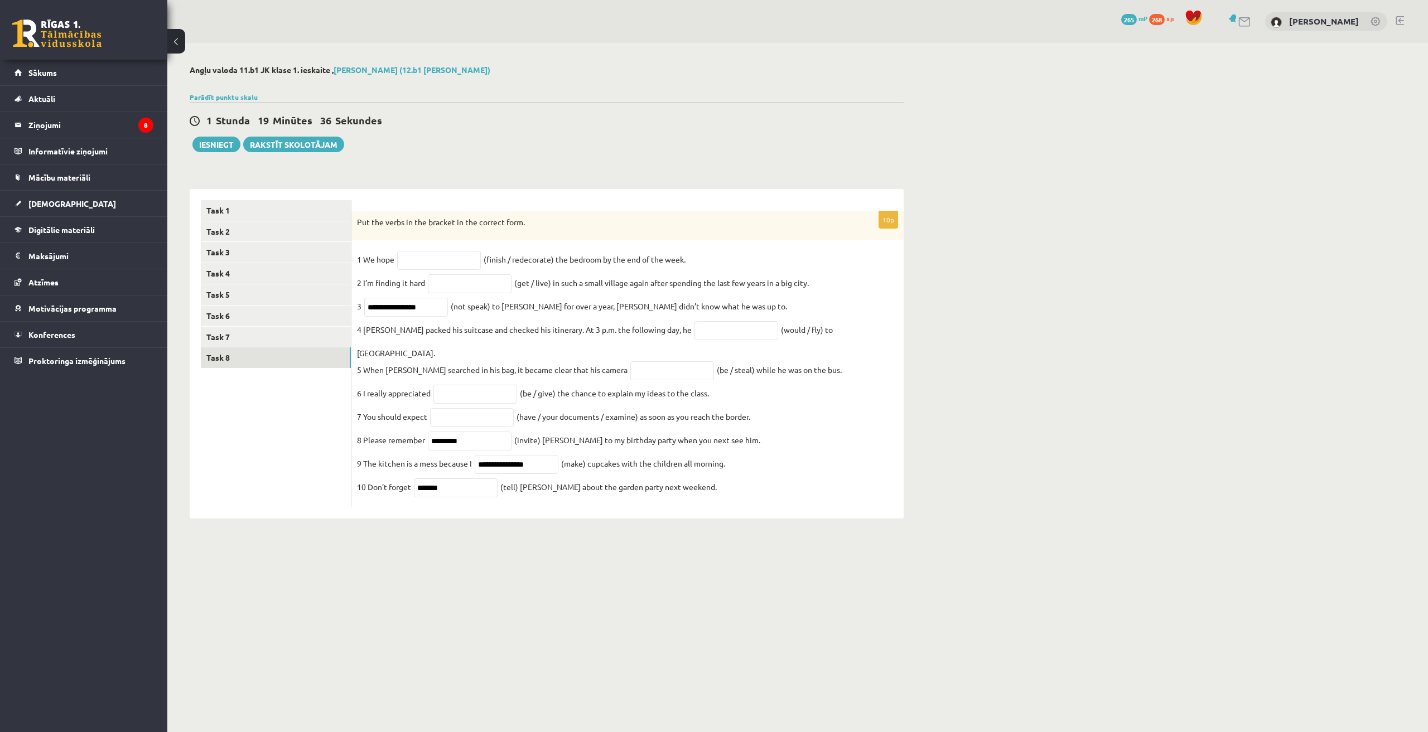
click at [1036, 579] on body "0 Dāvanas 265 mP 268 xp Dāvids Babans Sākums Aktuāli Kā mācīties eSKOLĀ Kontakt…" at bounding box center [714, 366] width 1428 height 732
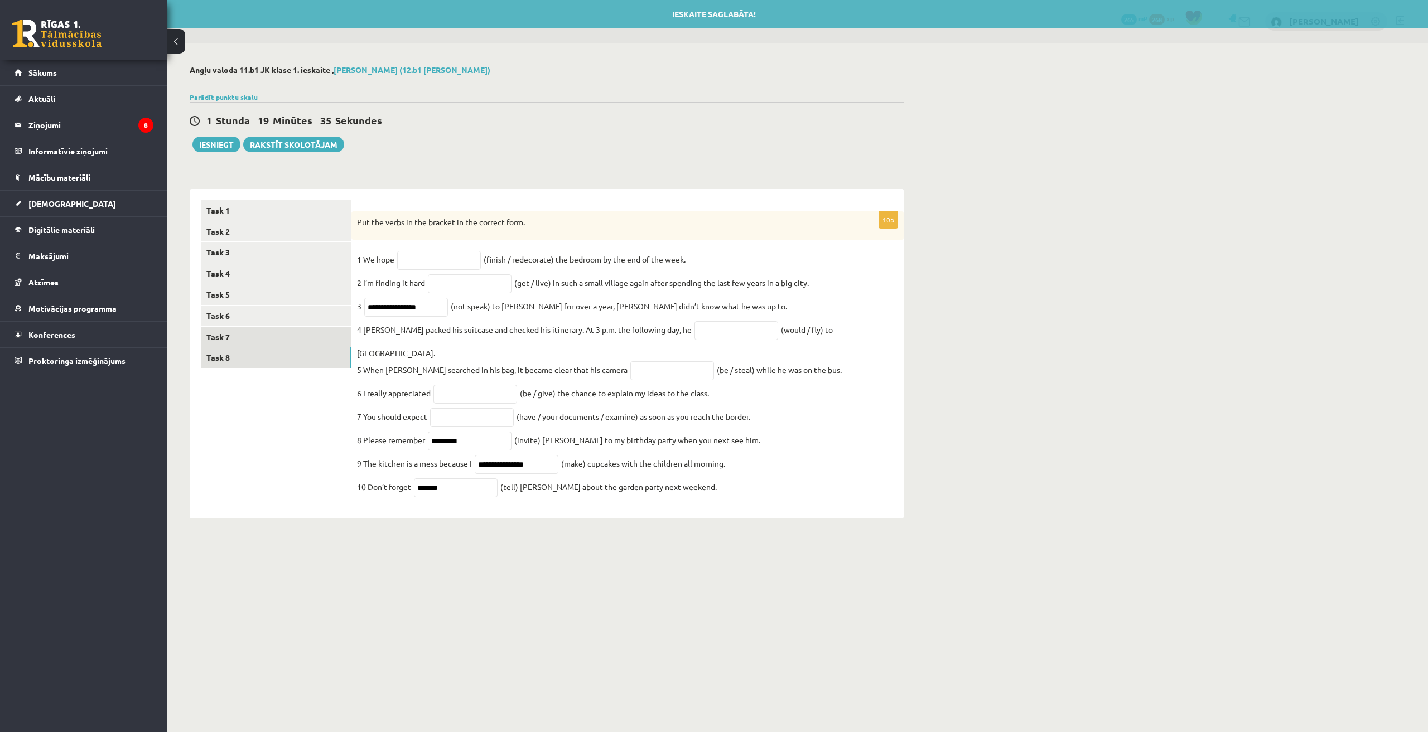
click at [228, 332] on link "Task 7" at bounding box center [276, 337] width 150 height 21
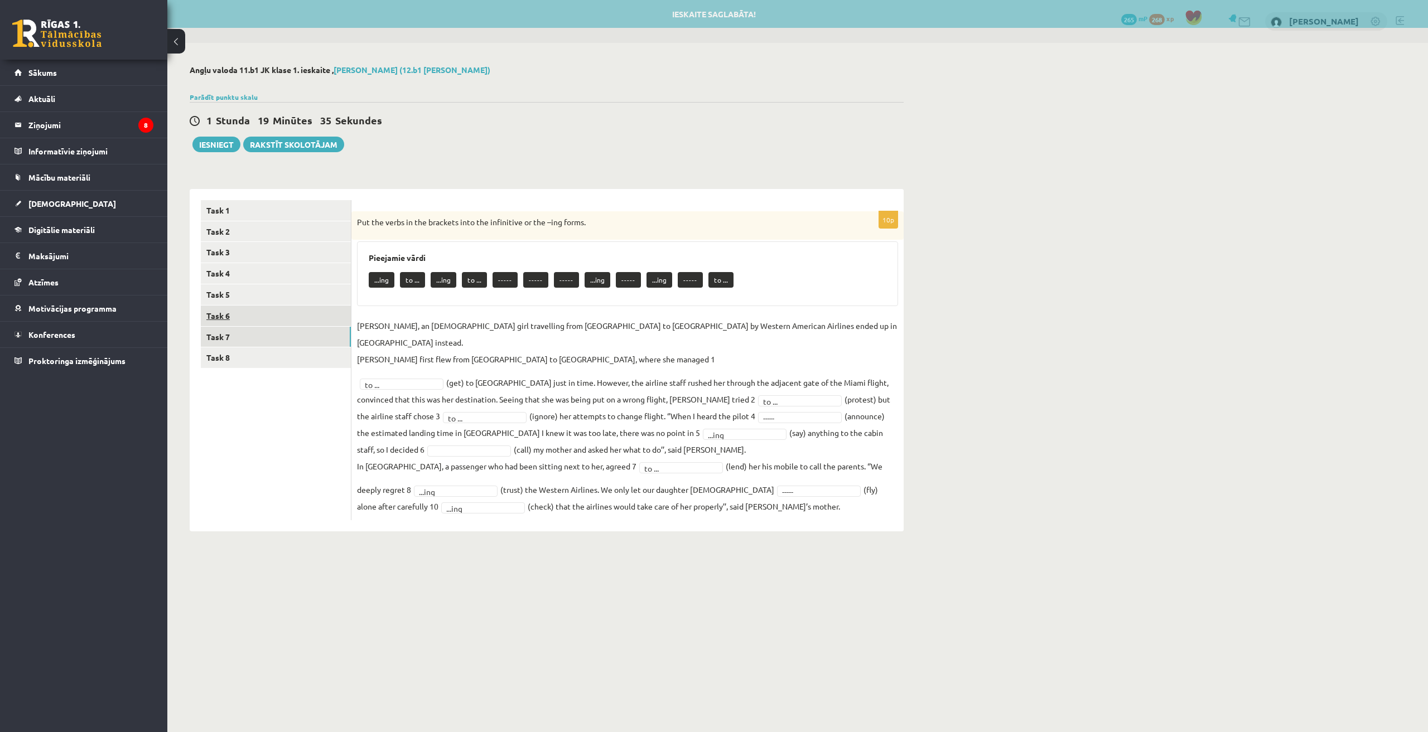
click at [250, 318] on link "Task 6" at bounding box center [276, 316] width 150 height 21
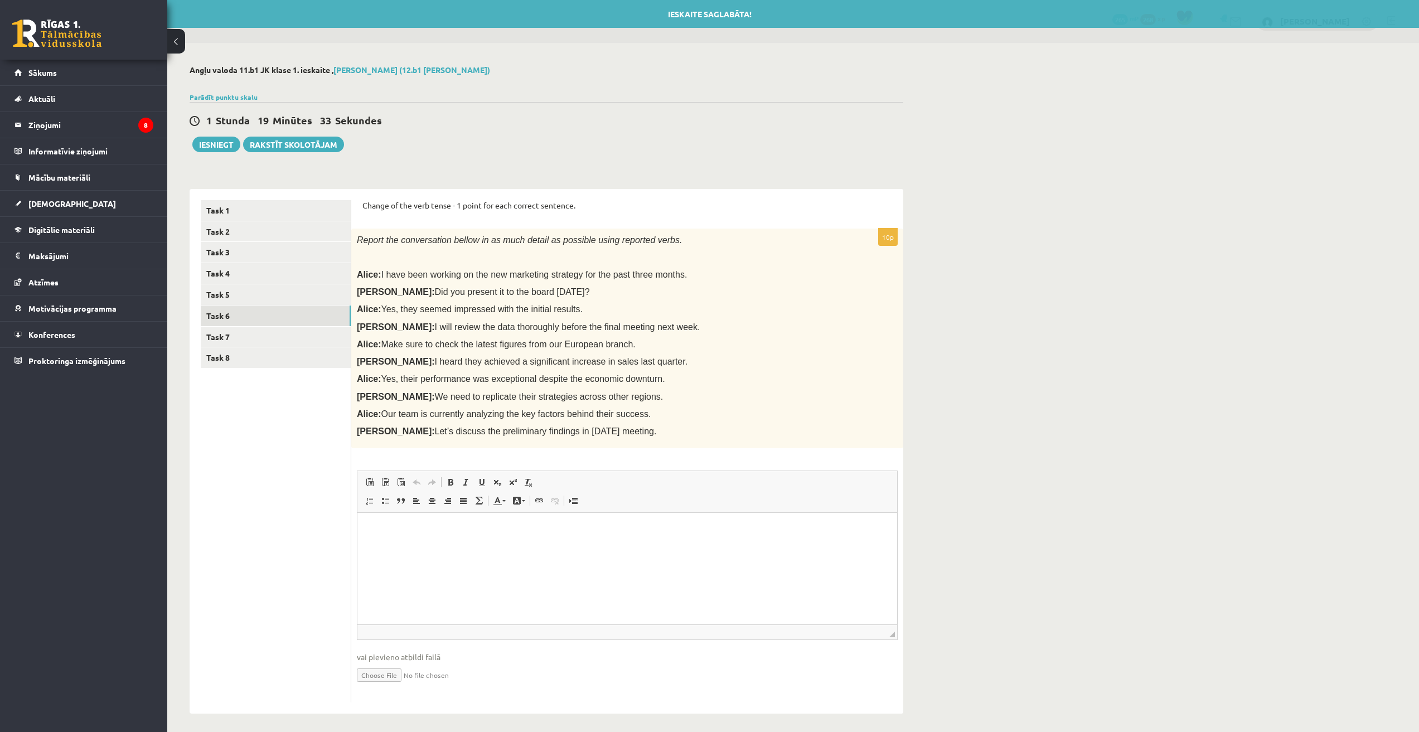
scroll to position [0, 0]
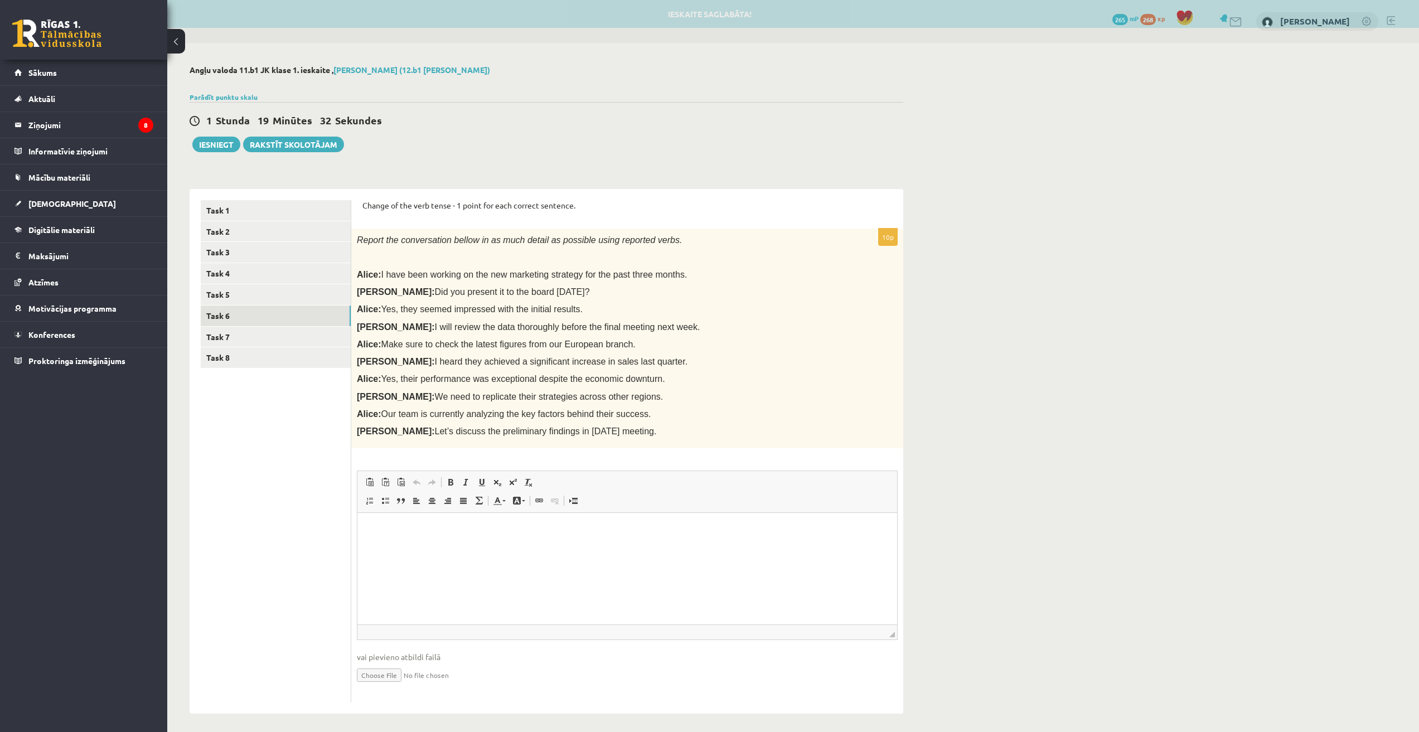
drag, startPoint x: 362, startPoint y: 205, endPoint x: 603, endPoint y: 426, distance: 327.2
click at [603, 426] on form "Change of the verb tense - 1 point for each correct sentence. 10p Report the co…" at bounding box center [627, 451] width 530 height 503
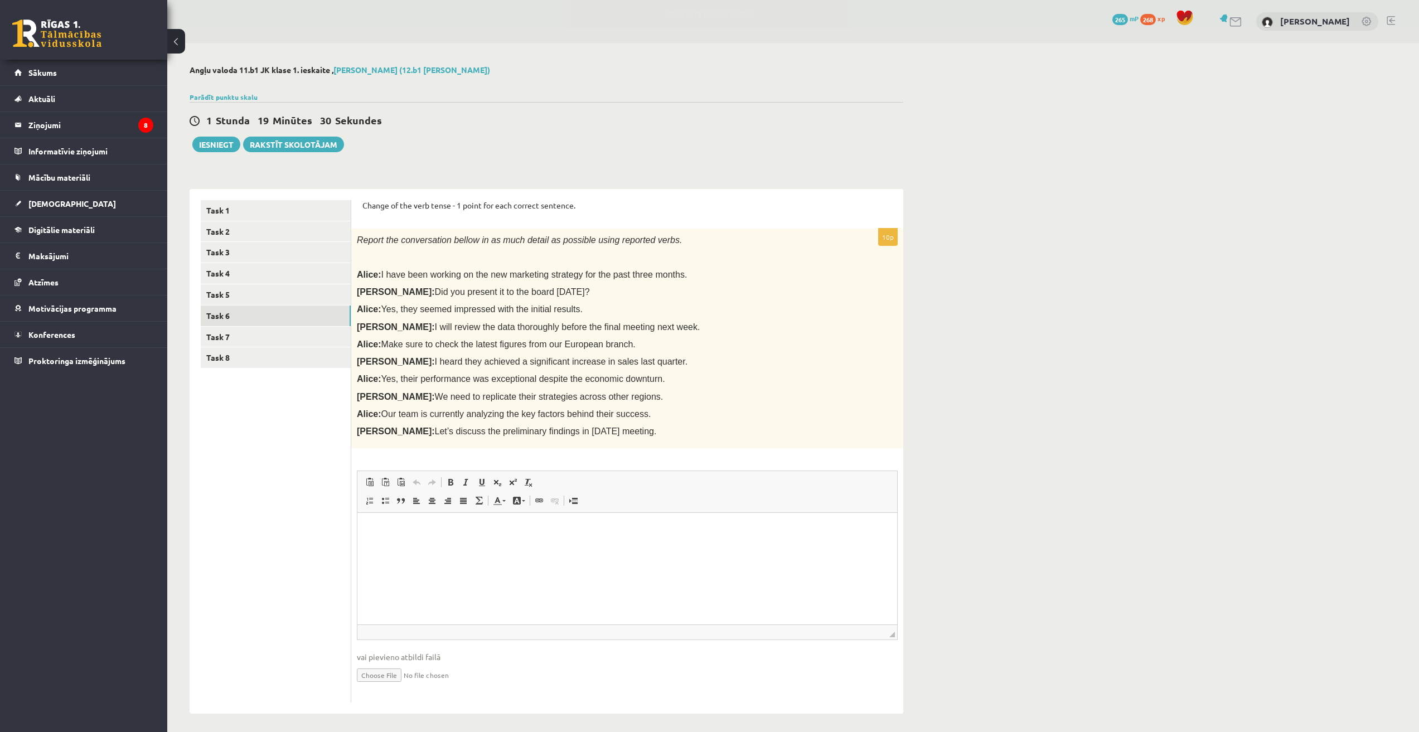
click at [699, 339] on p "Alice: Make sure to check the latest figures from our European branch." at bounding box center [599, 344] width 485 height 12
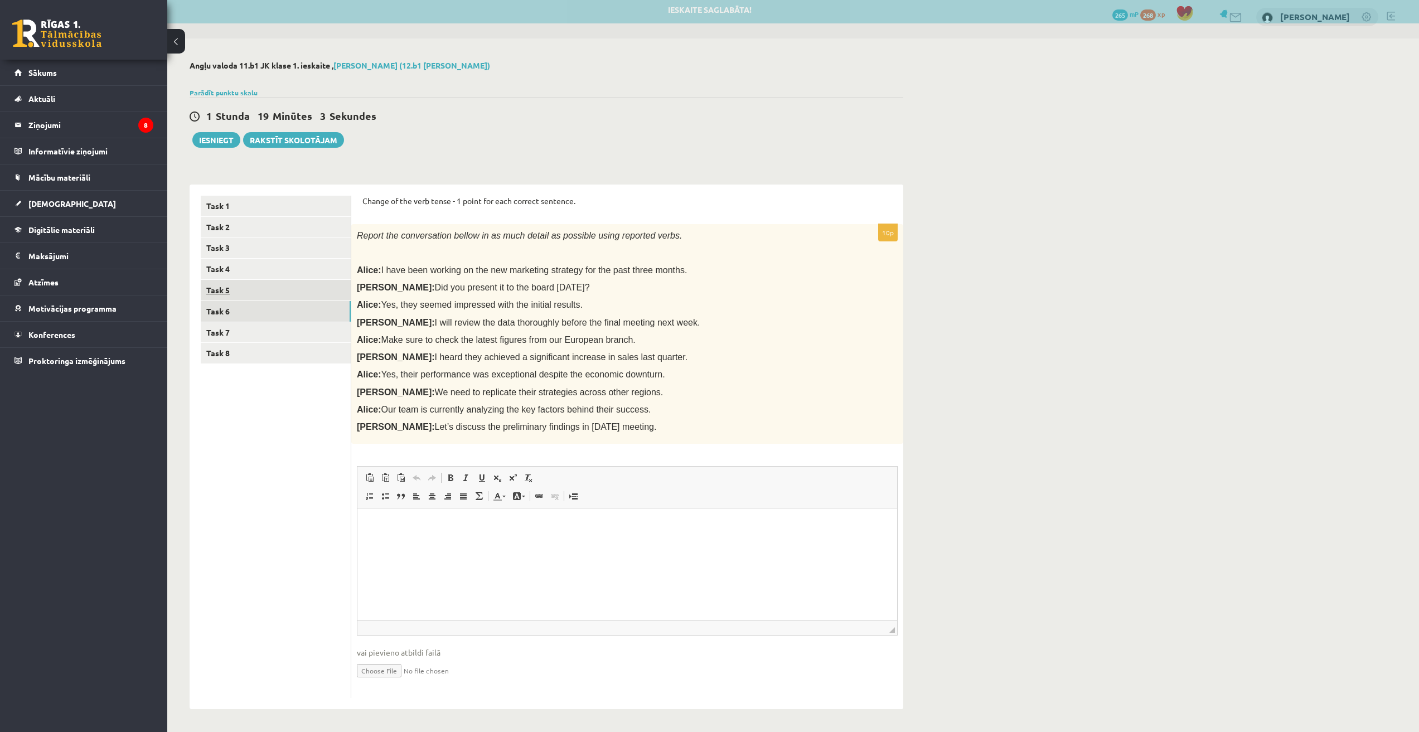
click at [246, 282] on link "Task 5" at bounding box center [276, 290] width 150 height 21
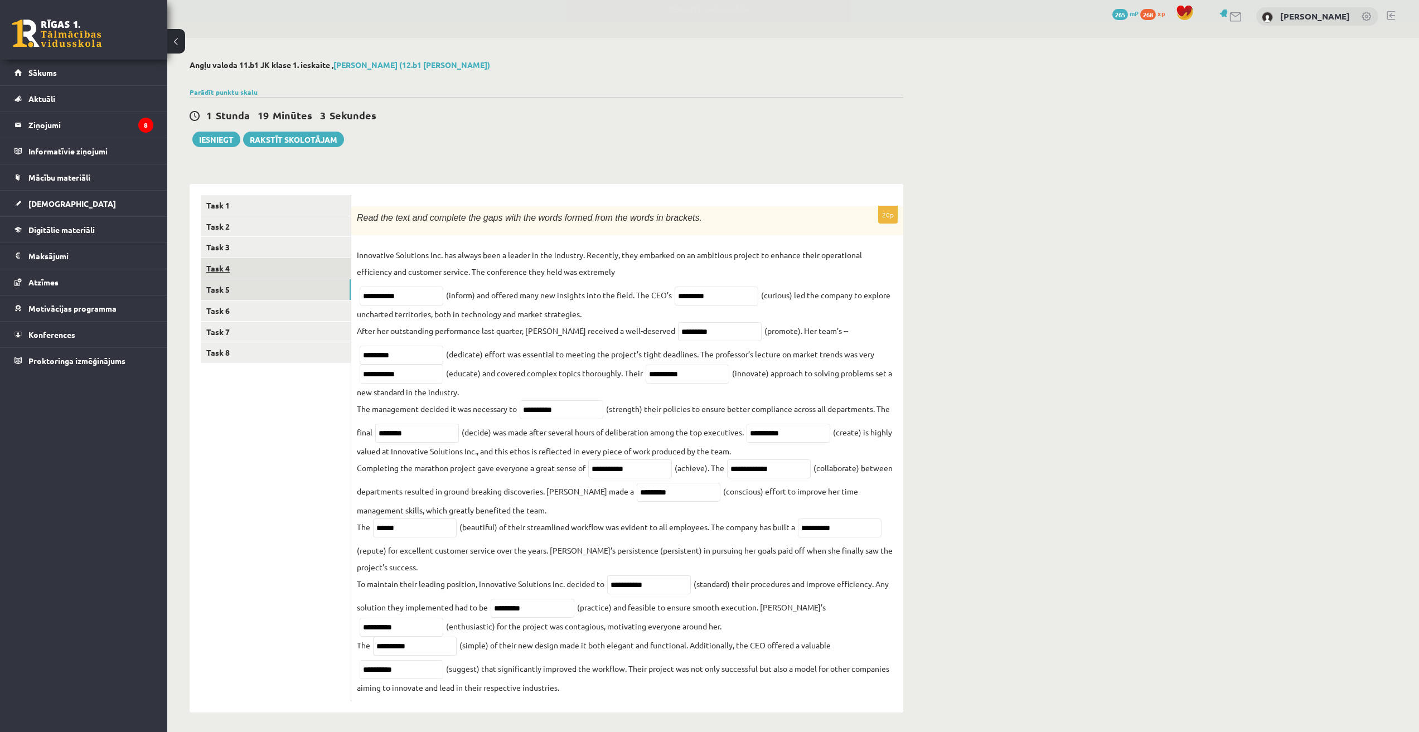
click at [246, 270] on link "Task 4" at bounding box center [276, 268] width 150 height 21
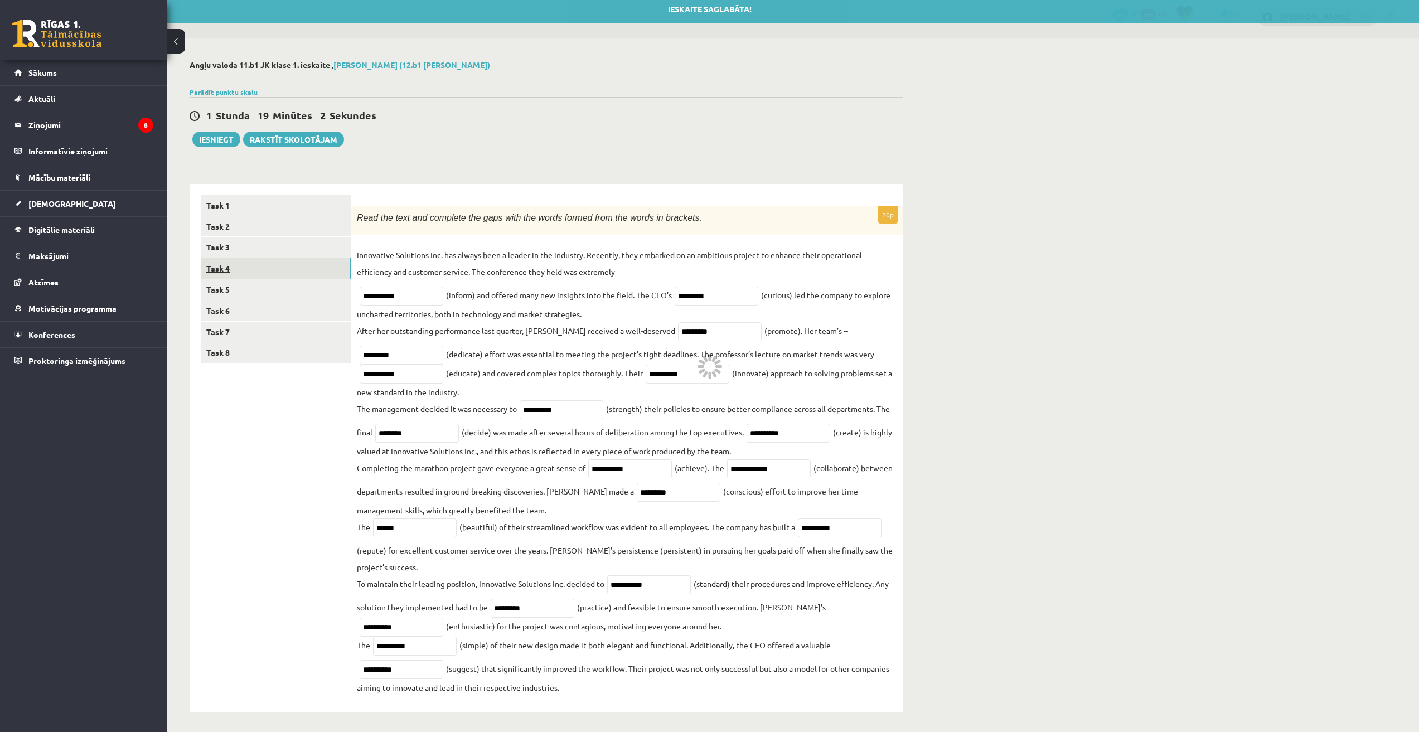
scroll to position [0, 0]
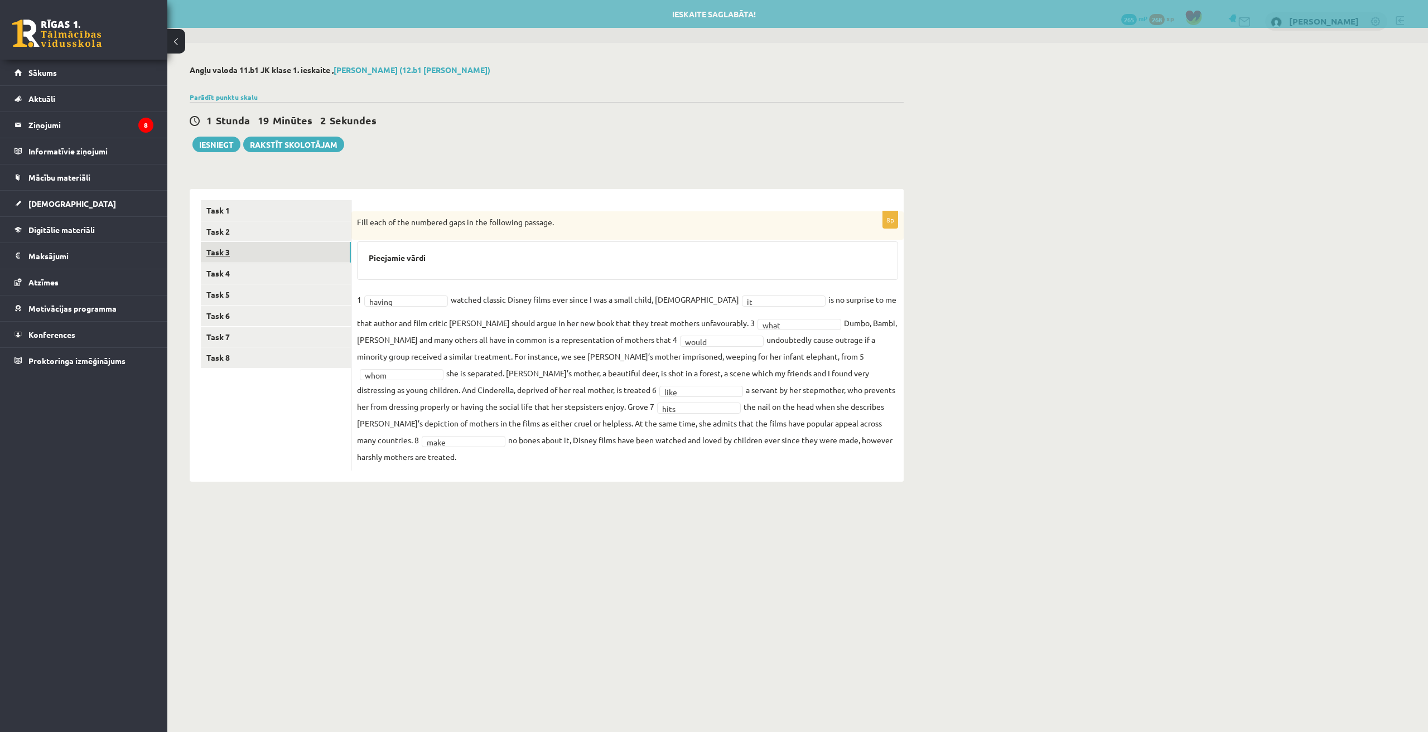
click at [265, 252] on link "Task 3" at bounding box center [276, 252] width 150 height 21
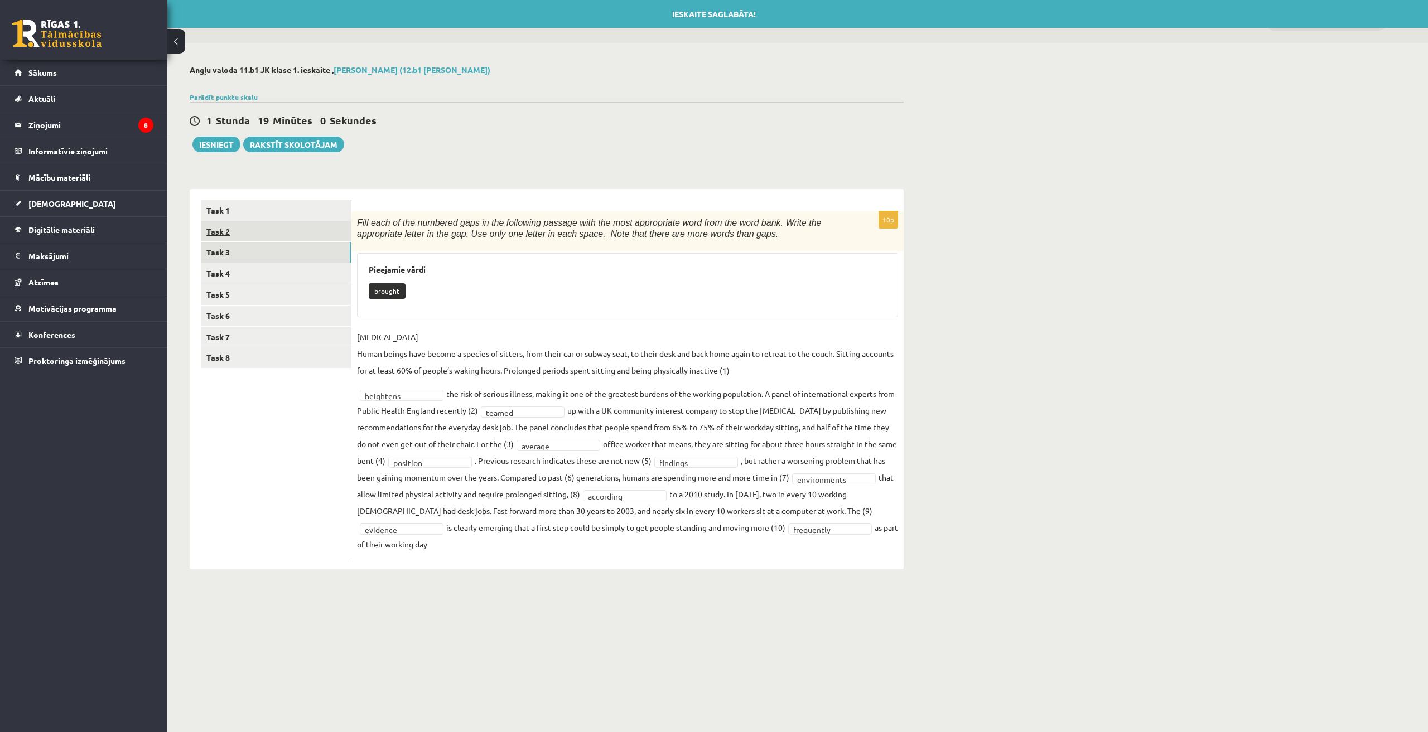
click at [284, 235] on link "Task 2" at bounding box center [276, 231] width 150 height 21
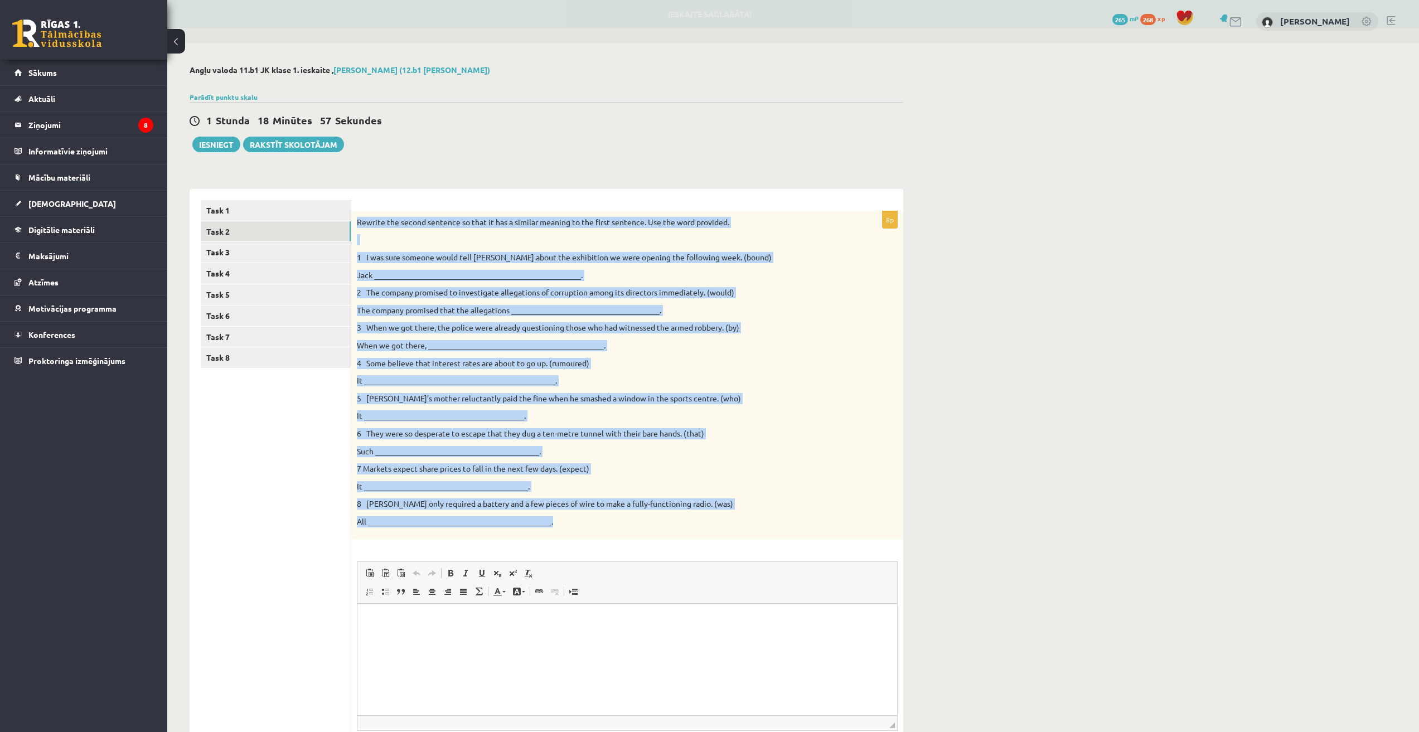
drag, startPoint x: 357, startPoint y: 221, endPoint x: 572, endPoint y: 521, distance: 368.5
click at [572, 521] on div "Rewrite the second sentence so that it has a similar meaning to the first sente…" at bounding box center [627, 375] width 552 height 328
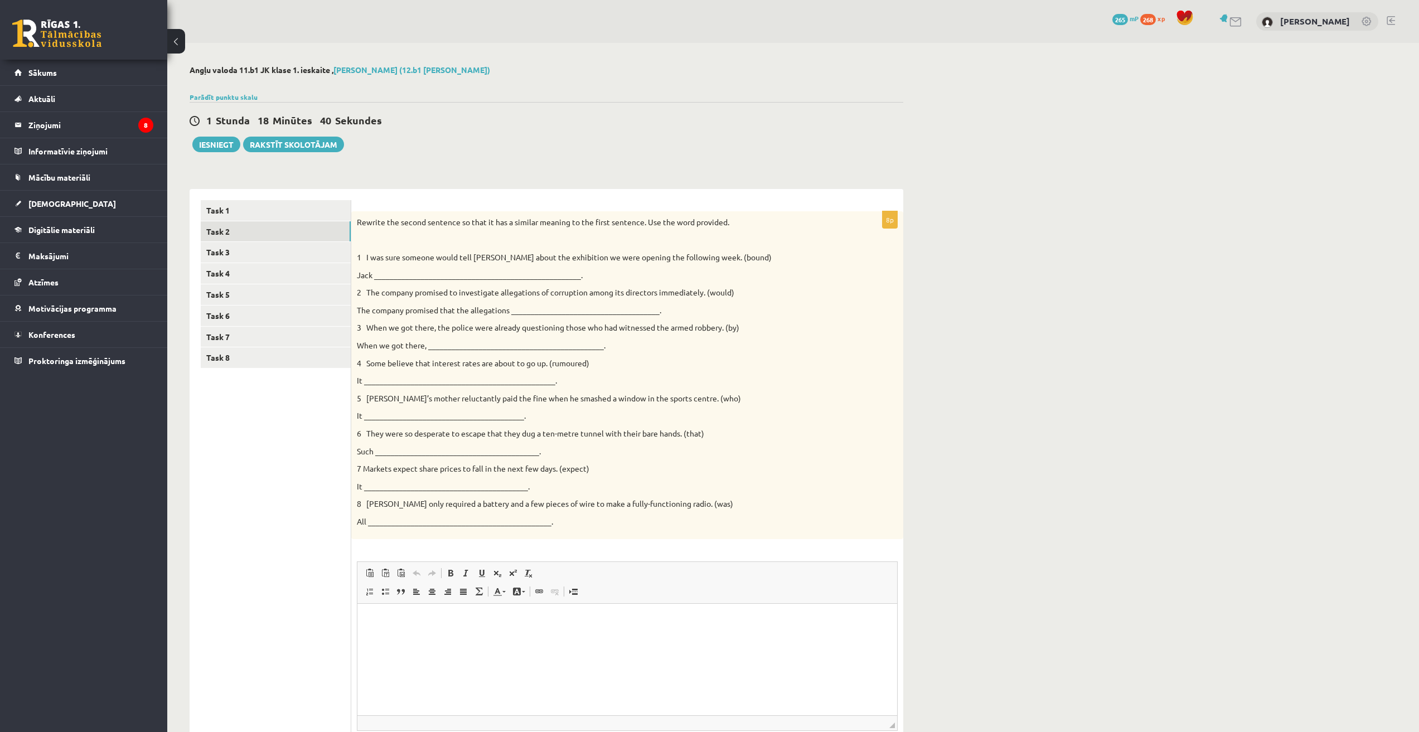
click at [1035, 569] on div "Angļu valoda 11.b1 JK klase 1. ieskaite , Dāvids Babans (12.b1 JK klase) Parādī…" at bounding box center [793, 435] width 1252 height 784
click at [468, 625] on p "Визуальный текстовый редактор, wiswyg-editor-user-answer-47024716323860" at bounding box center [627, 621] width 517 height 12
drag, startPoint x: 656, startPoint y: 622, endPoint x: 365, endPoint y: 621, distance: 291.1
click at [365, 621] on html "**********" at bounding box center [627, 621] width 540 height 34
click at [419, 592] on span at bounding box center [416, 591] width 9 height 9
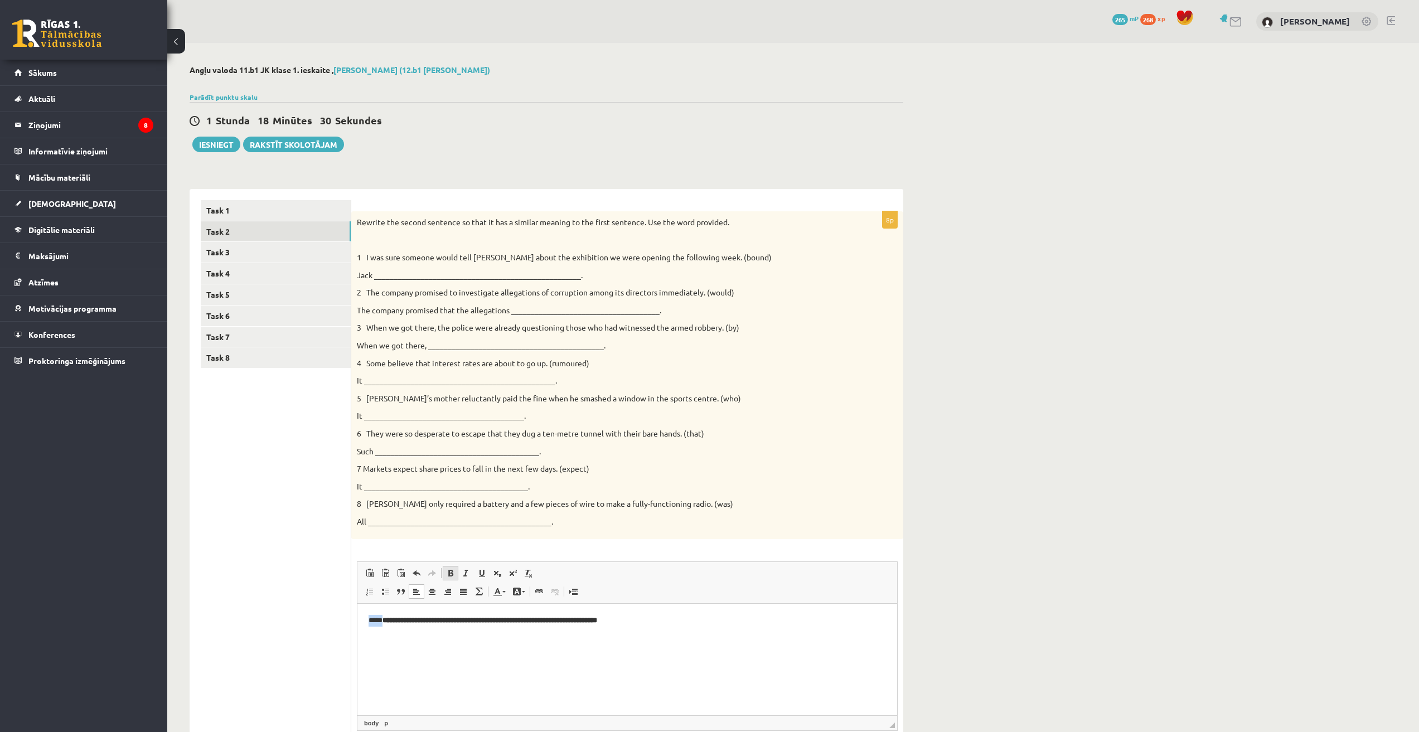
click at [447, 576] on span at bounding box center [450, 573] width 9 height 9
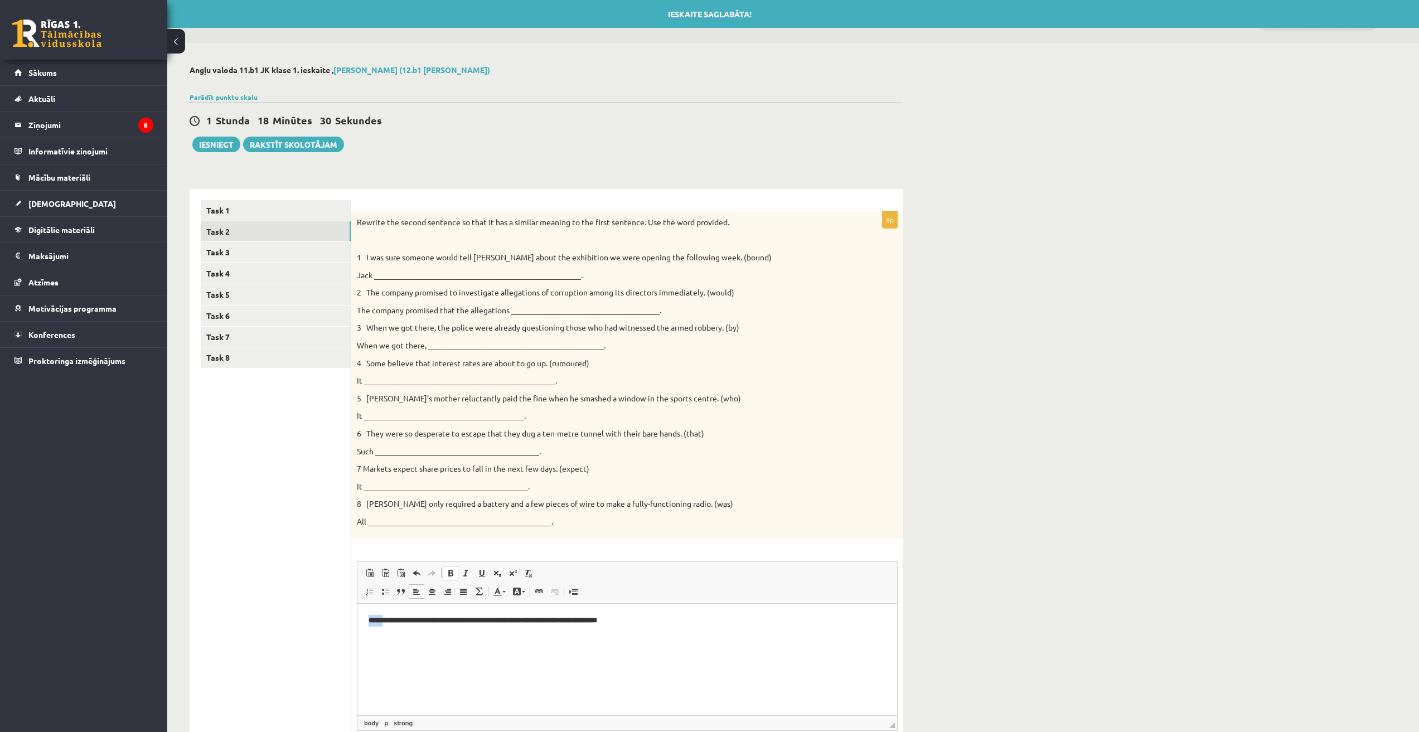
click at [450, 576] on span at bounding box center [450, 573] width 9 height 9
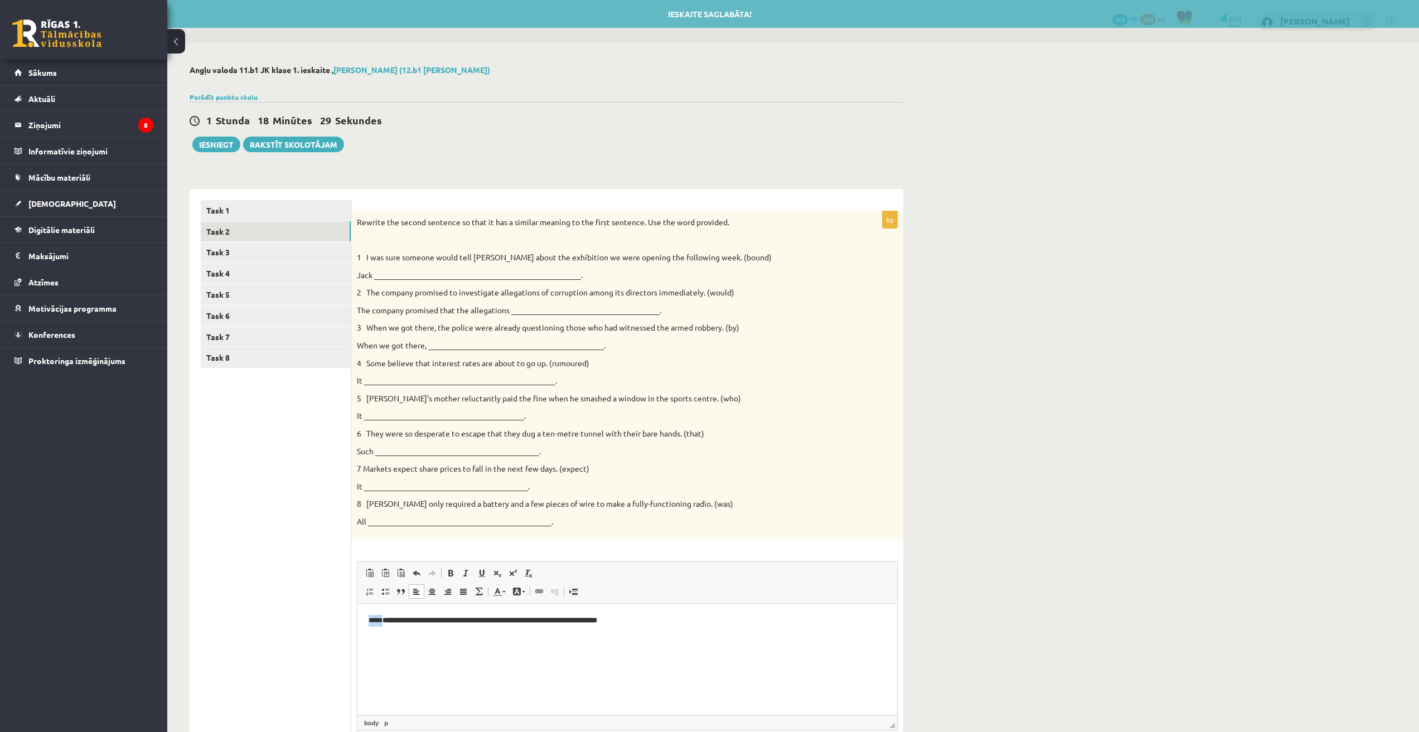
click at [486, 638] on html "**********" at bounding box center [627, 621] width 540 height 34
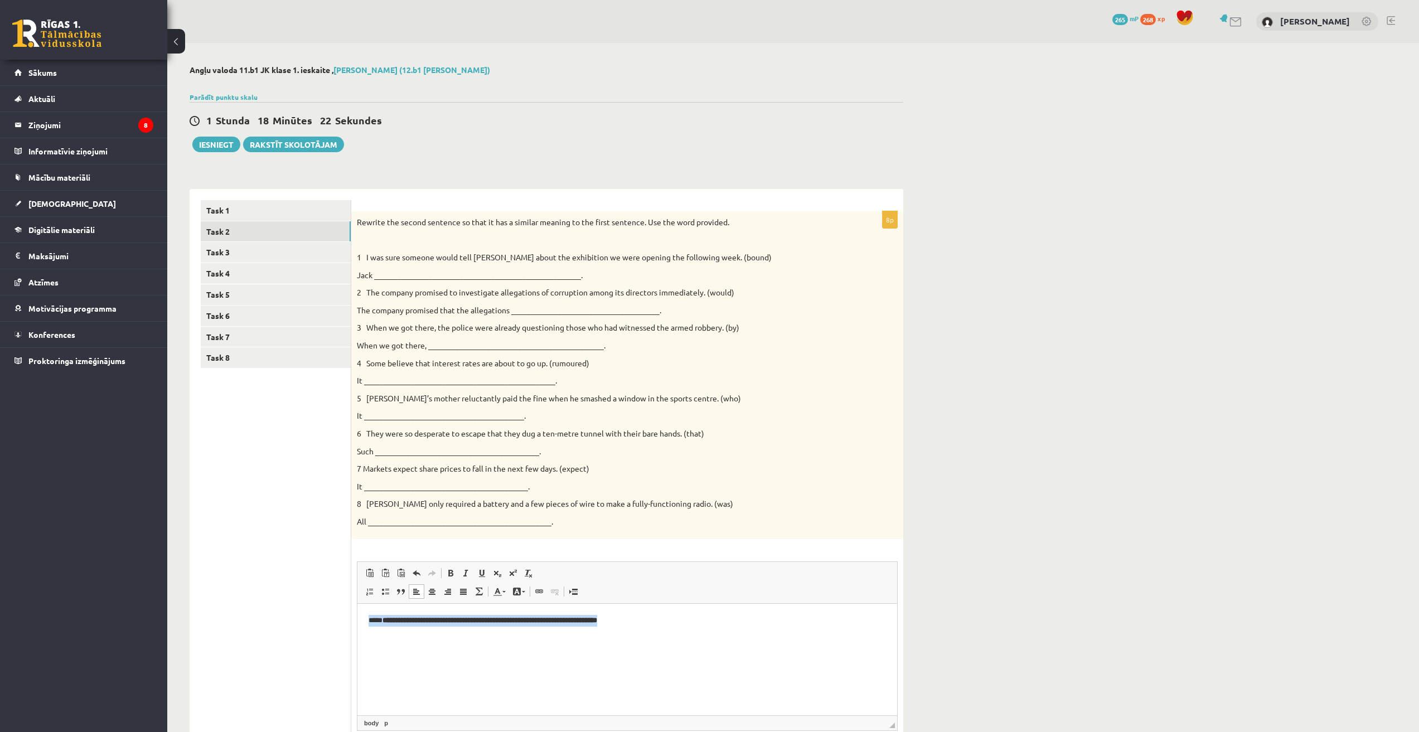
drag, startPoint x: 368, startPoint y: 620, endPoint x: 662, endPoint y: 623, distance: 294.4
click at [662, 623] on html "**********" at bounding box center [627, 621] width 540 height 34
click at [572, 618] on p "Визуальный текстовый редактор, wiswyg-editor-user-answer-47024716323860" at bounding box center [627, 621] width 517 height 12
click at [435, 636] on p "**********" at bounding box center [627, 626] width 517 height 23
click at [407, 645] on html "**********" at bounding box center [627, 627] width 540 height 46
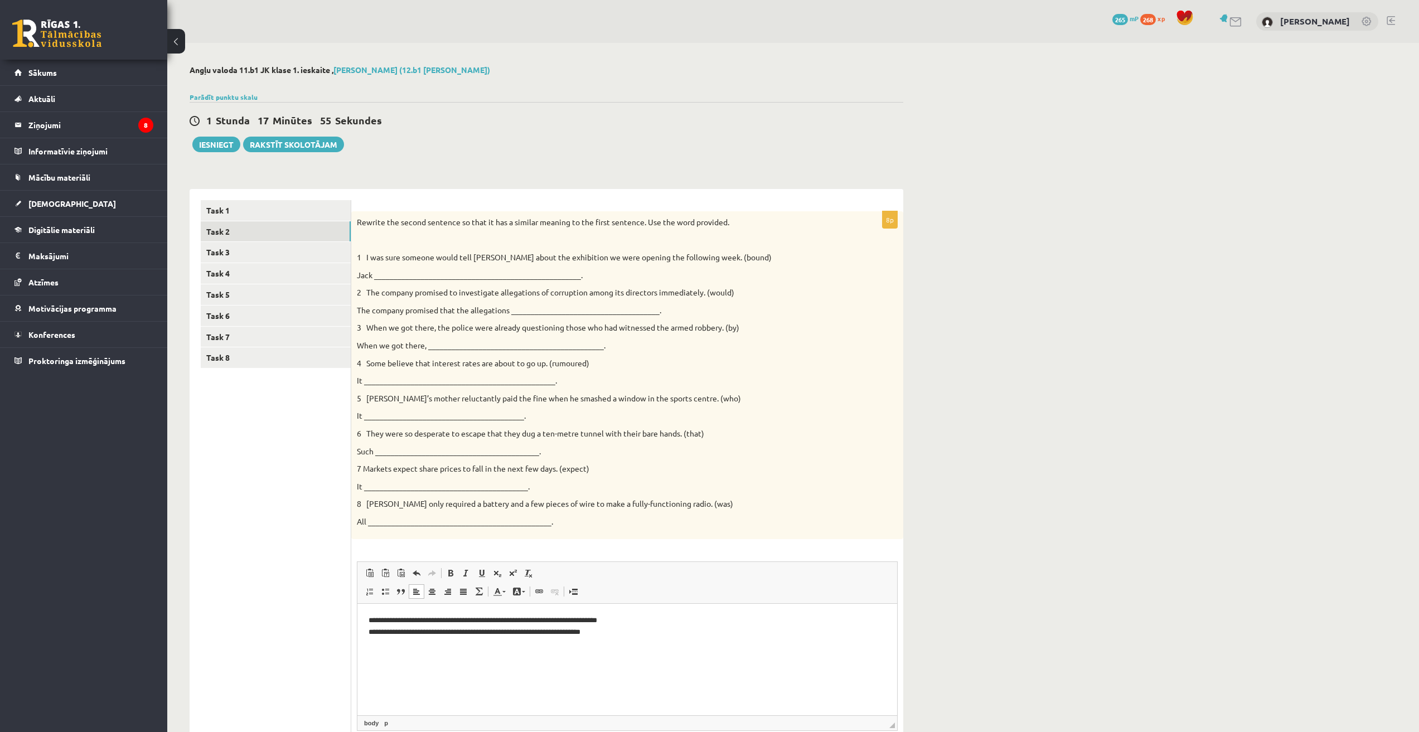
click at [375, 647] on html "**********" at bounding box center [627, 627] width 540 height 46
click at [369, 645] on html "**********" at bounding box center [627, 627] width 540 height 46
click at [599, 632] on p "**********" at bounding box center [627, 626] width 517 height 23
click at [637, 628] on p "**********" at bounding box center [627, 626] width 517 height 23
click at [386, 654] on html "**********" at bounding box center [627, 632] width 540 height 57
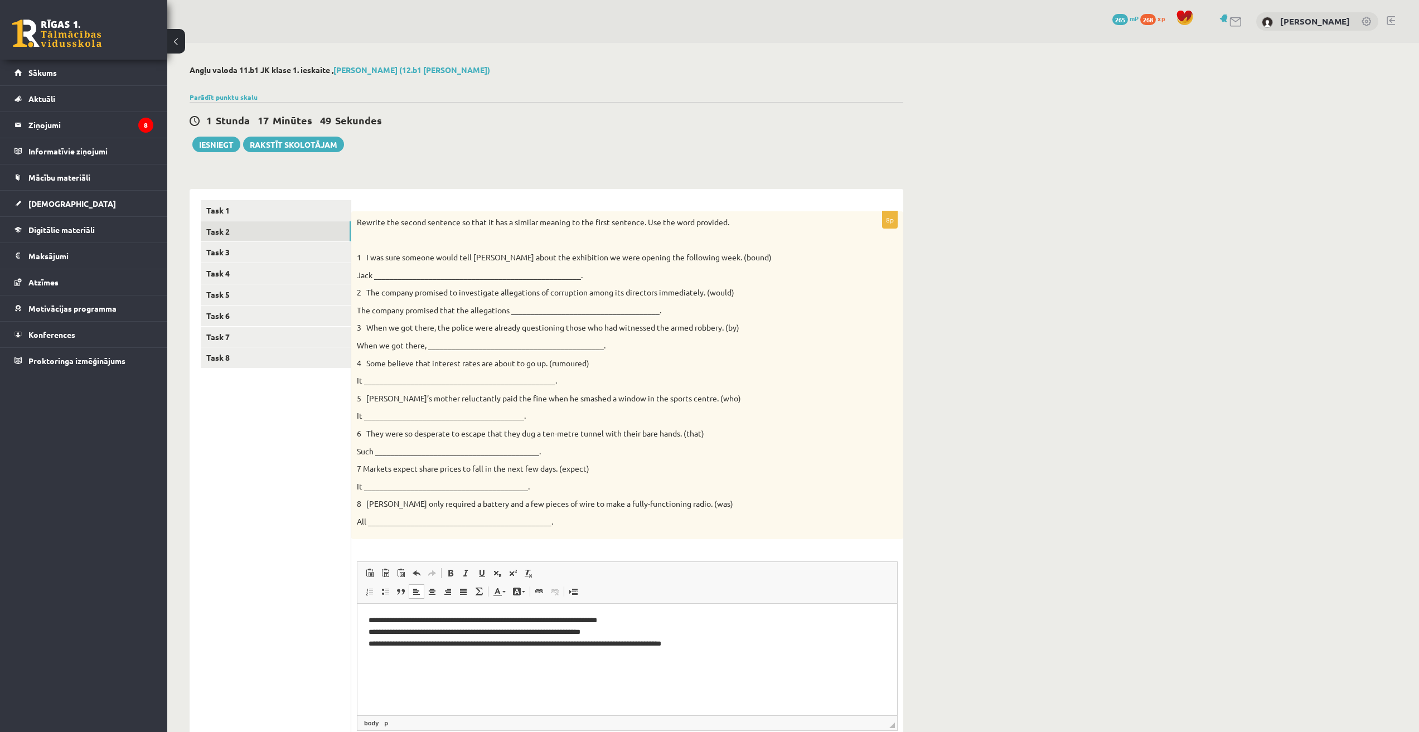
click at [733, 645] on p "**********" at bounding box center [627, 632] width 517 height 35
click at [388, 672] on p "**********" at bounding box center [627, 644] width 517 height 58
click at [384, 684] on html "**********" at bounding box center [627, 644] width 540 height 80
click at [686, 658] on p "**********" at bounding box center [627, 644] width 517 height 58
click at [693, 664] on p "**********" at bounding box center [627, 644] width 517 height 58
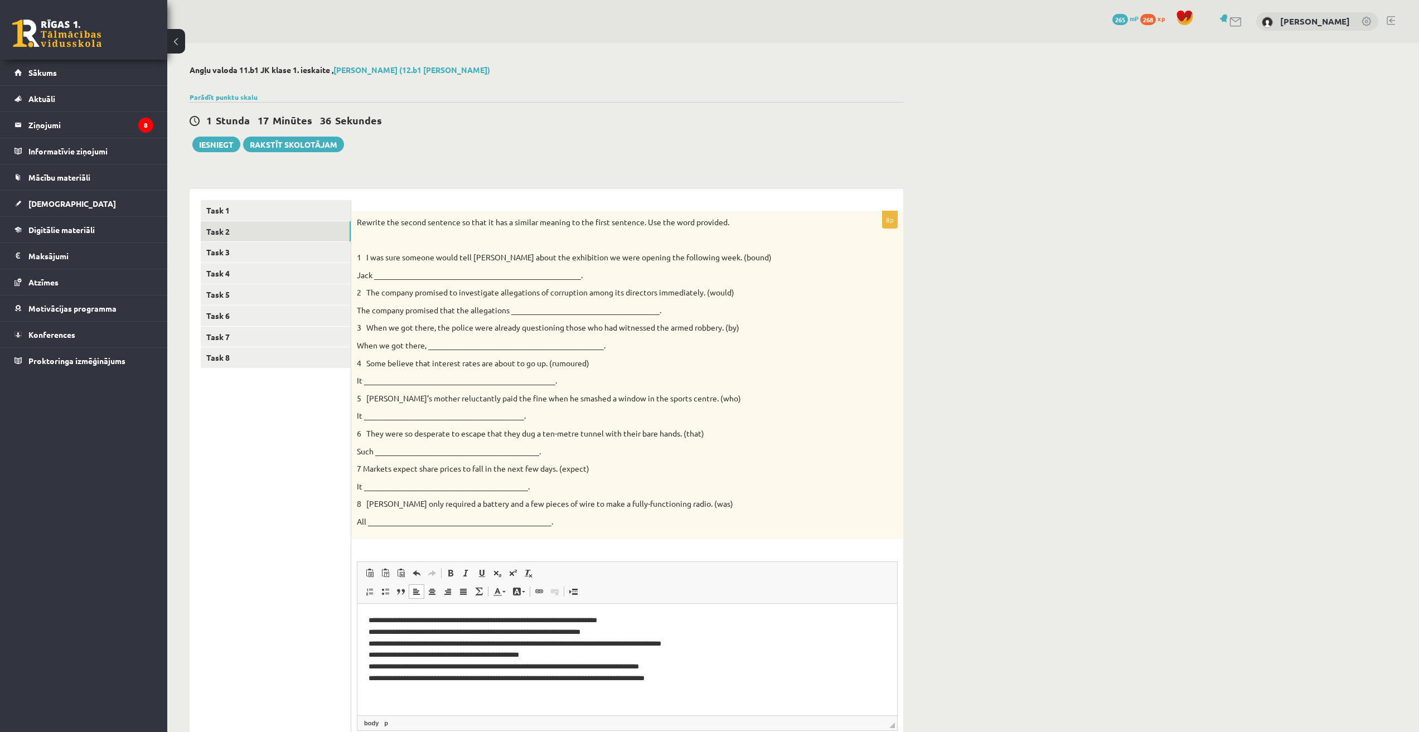
click at [390, 683] on p "**********" at bounding box center [627, 655] width 517 height 81
click at [662, 677] on p "**********" at bounding box center [627, 655] width 517 height 81
click at [666, 677] on p "**********" at bounding box center [627, 655] width 517 height 81
drag, startPoint x: 396, startPoint y: 694, endPoint x: 378, endPoint y: 708, distance: 22.3
click at [396, 694] on p "**********" at bounding box center [623, 661] width 509 height 93
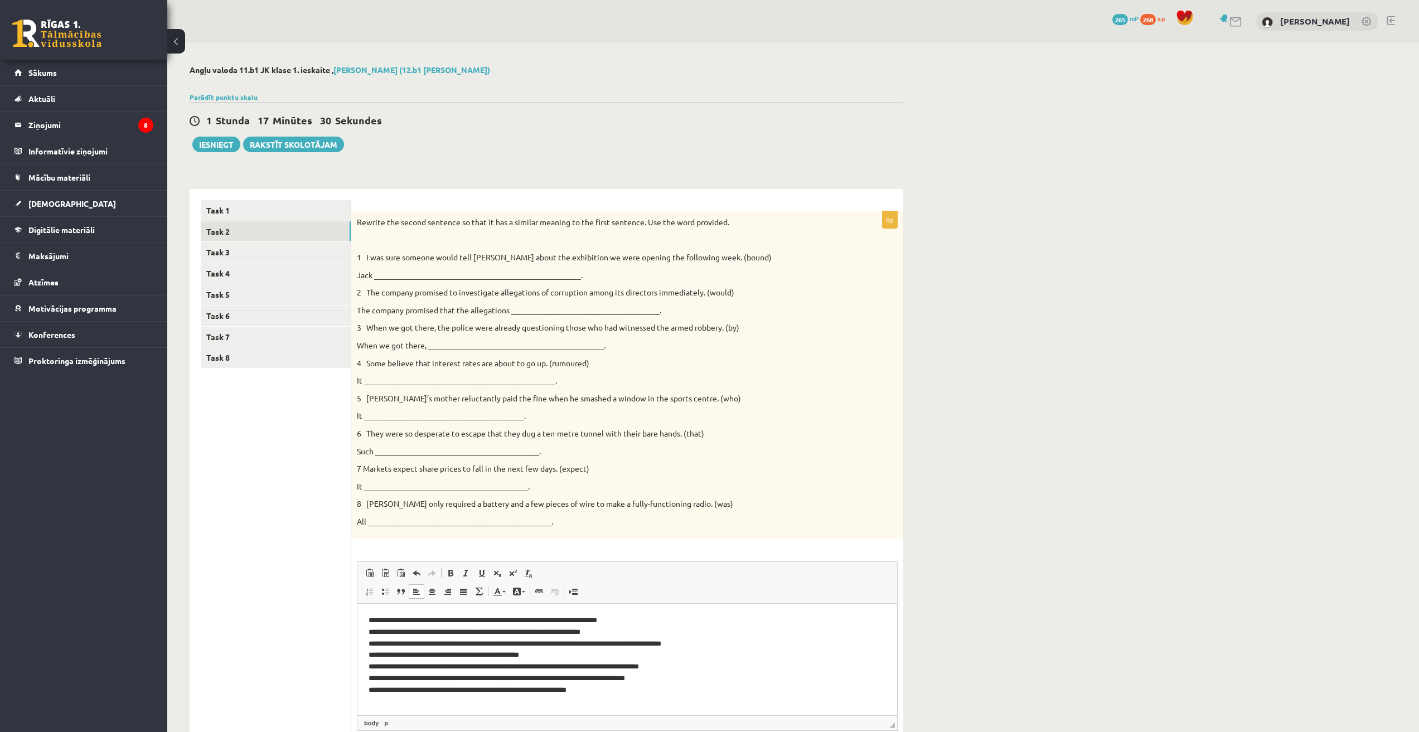
click at [378, 708] on html "**********" at bounding box center [627, 661] width 540 height 115
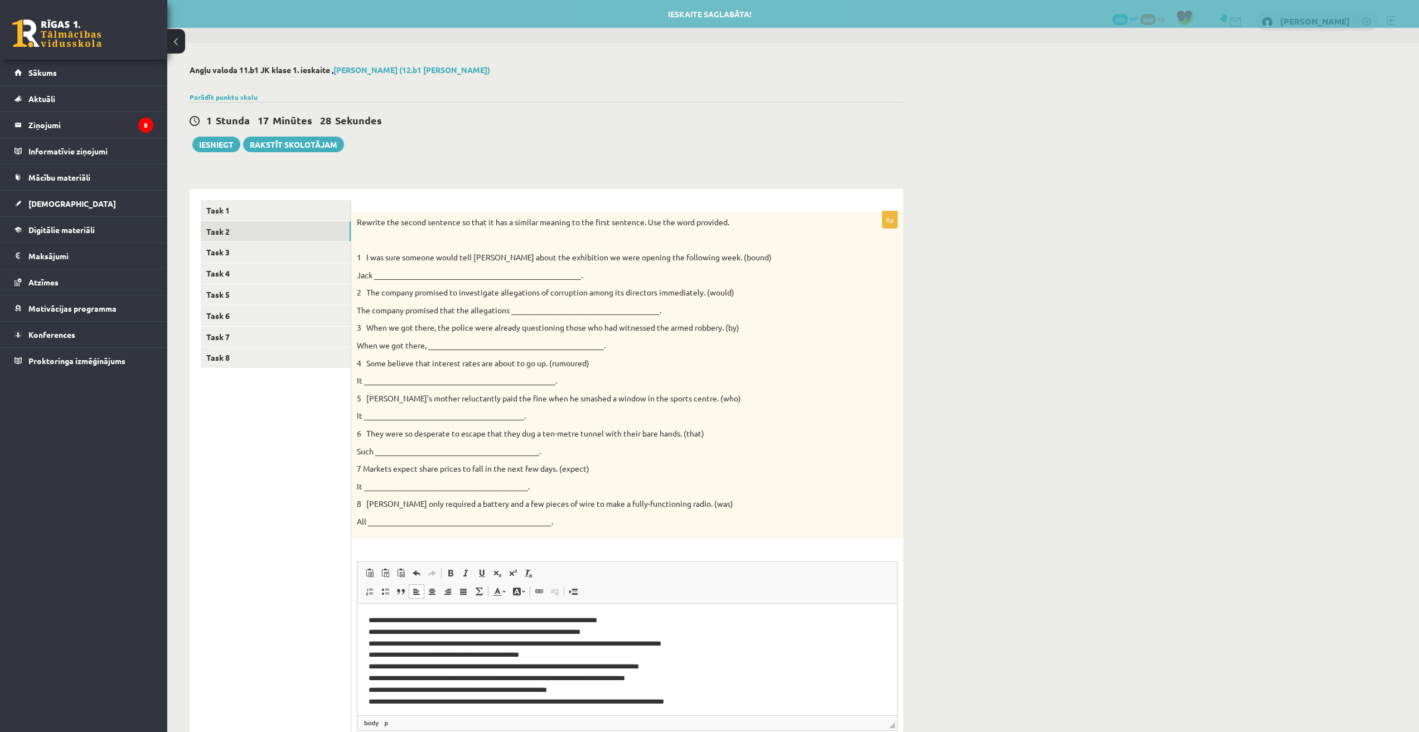
click at [940, 609] on div "Angļu valoda 11.b1 JK klase 1. ieskaite , Dāvids Babans (12.b1 JK klase) Parādī…" at bounding box center [793, 435] width 1252 height 784
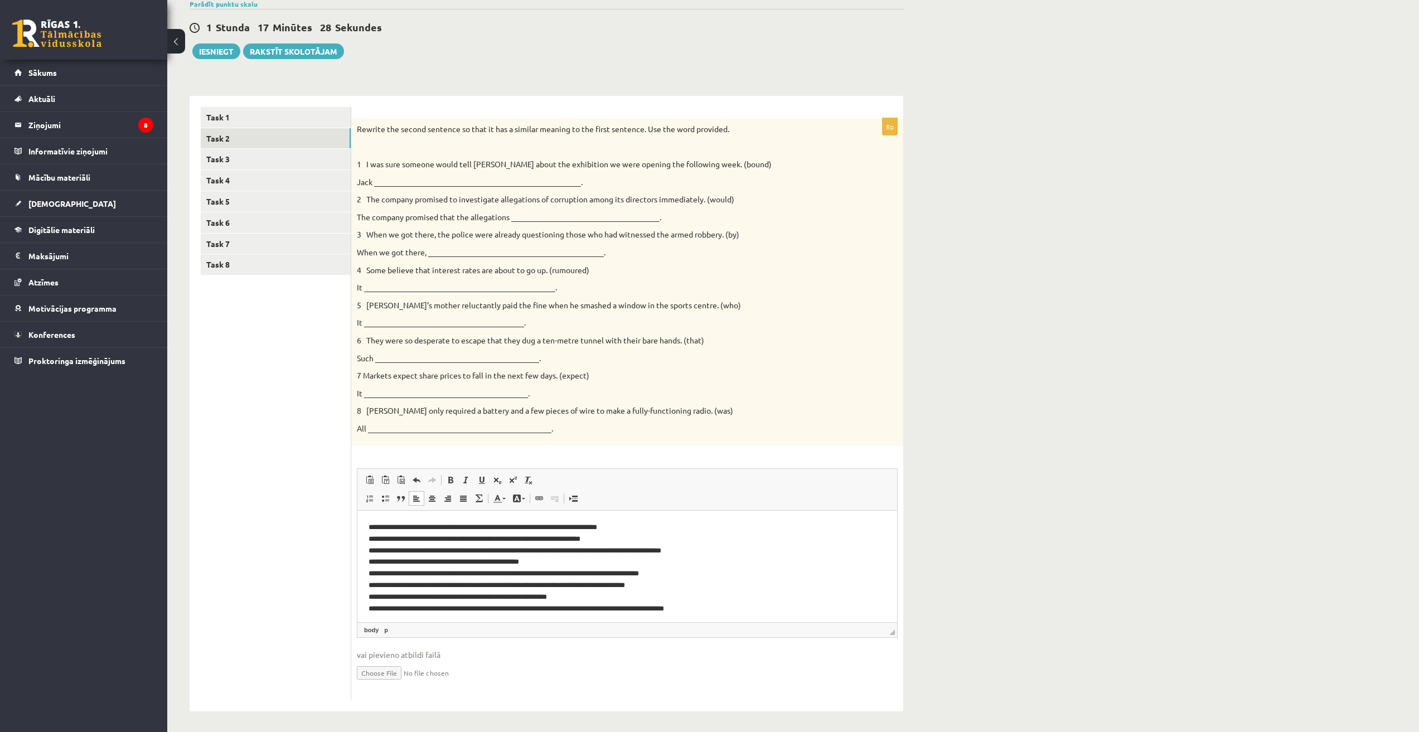
scroll to position [96, 0]
click at [365, 523] on html "**********" at bounding box center [627, 566] width 540 height 115
drag, startPoint x: 367, startPoint y: 536, endPoint x: 396, endPoint y: 550, distance: 31.7
click at [368, 536] on html "**********" at bounding box center [627, 566] width 540 height 115
click at [365, 545] on html "**********" at bounding box center [627, 566] width 540 height 115
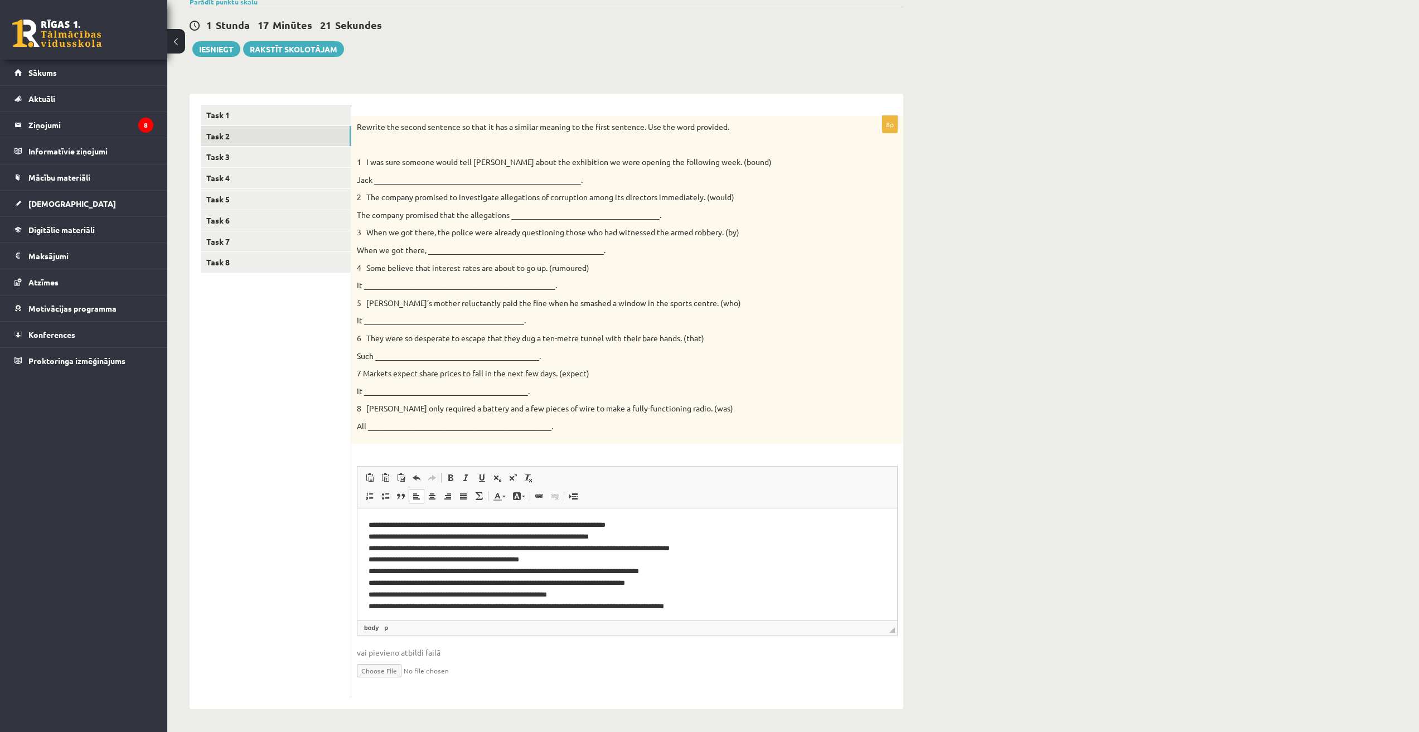
click at [366, 558] on html "**********" at bounding box center [627, 566] width 540 height 115
click at [366, 573] on html "**********" at bounding box center [627, 566] width 540 height 115
click at [365, 580] on html "**********" at bounding box center [627, 566] width 540 height 115
click at [368, 595] on html "**********" at bounding box center [627, 566] width 540 height 115
click at [366, 608] on html "**********" at bounding box center [627, 566] width 540 height 115
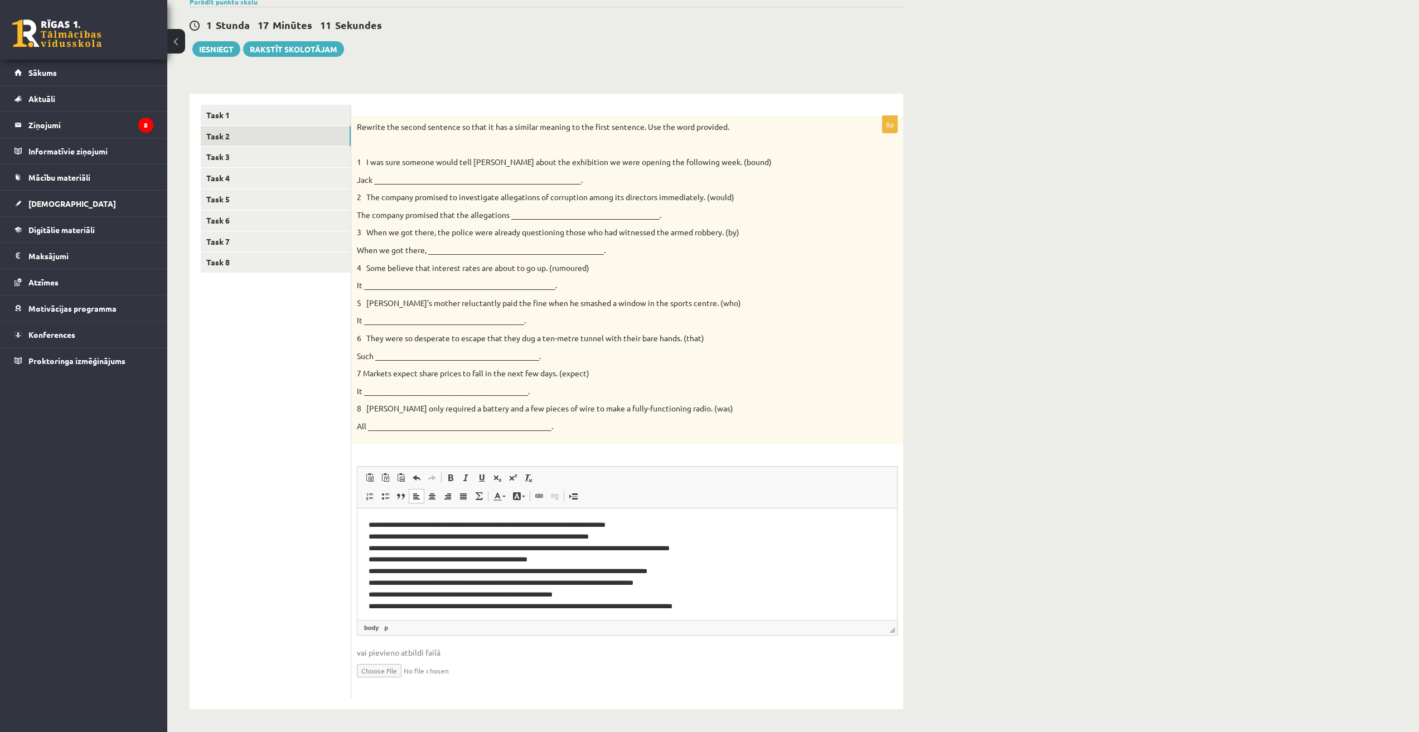
scroll to position [3, 0]
drag, startPoint x: 373, startPoint y: 630, endPoint x: 356, endPoint y: 629, distance: 16.8
click at [356, 629] on div "8p Rewrite the second sentence so that it has a similar meaning to the first se…" at bounding box center [627, 407] width 552 height 583
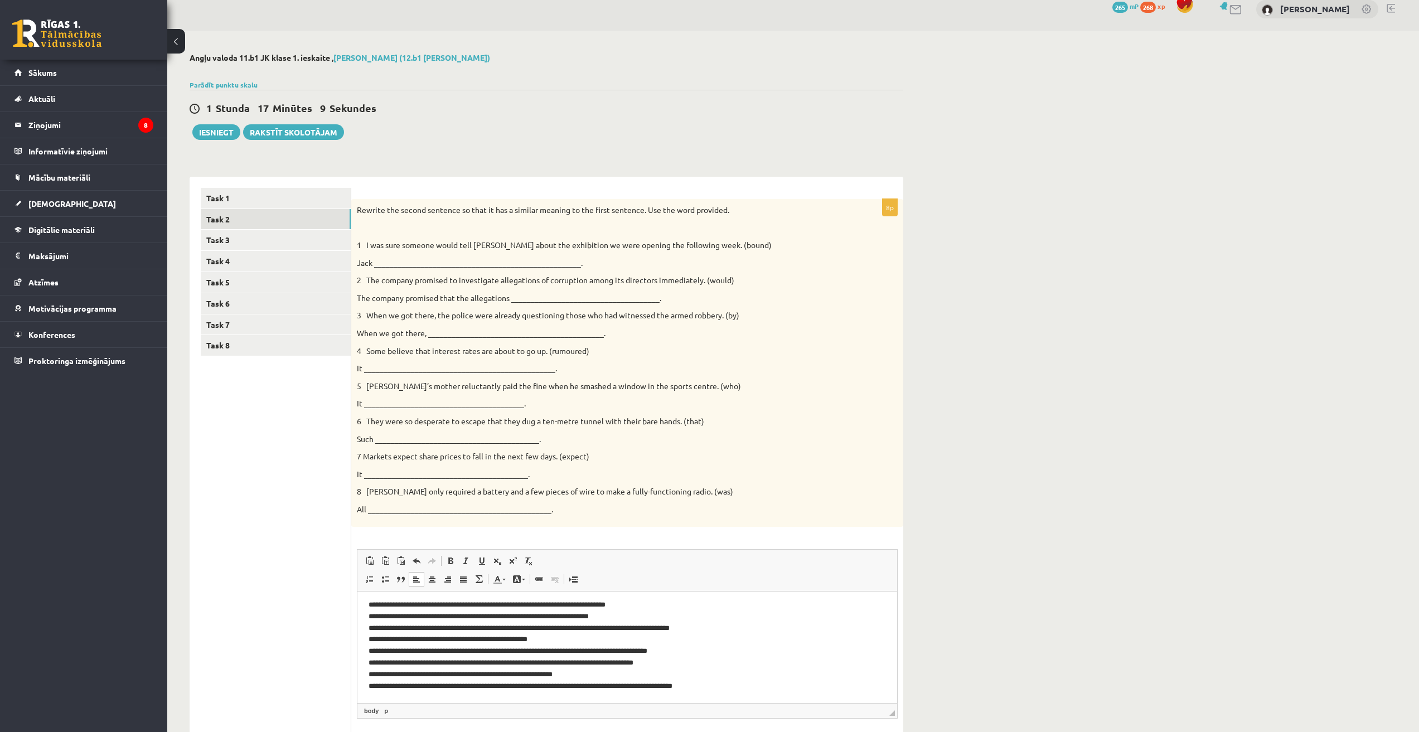
scroll to position [0, 0]
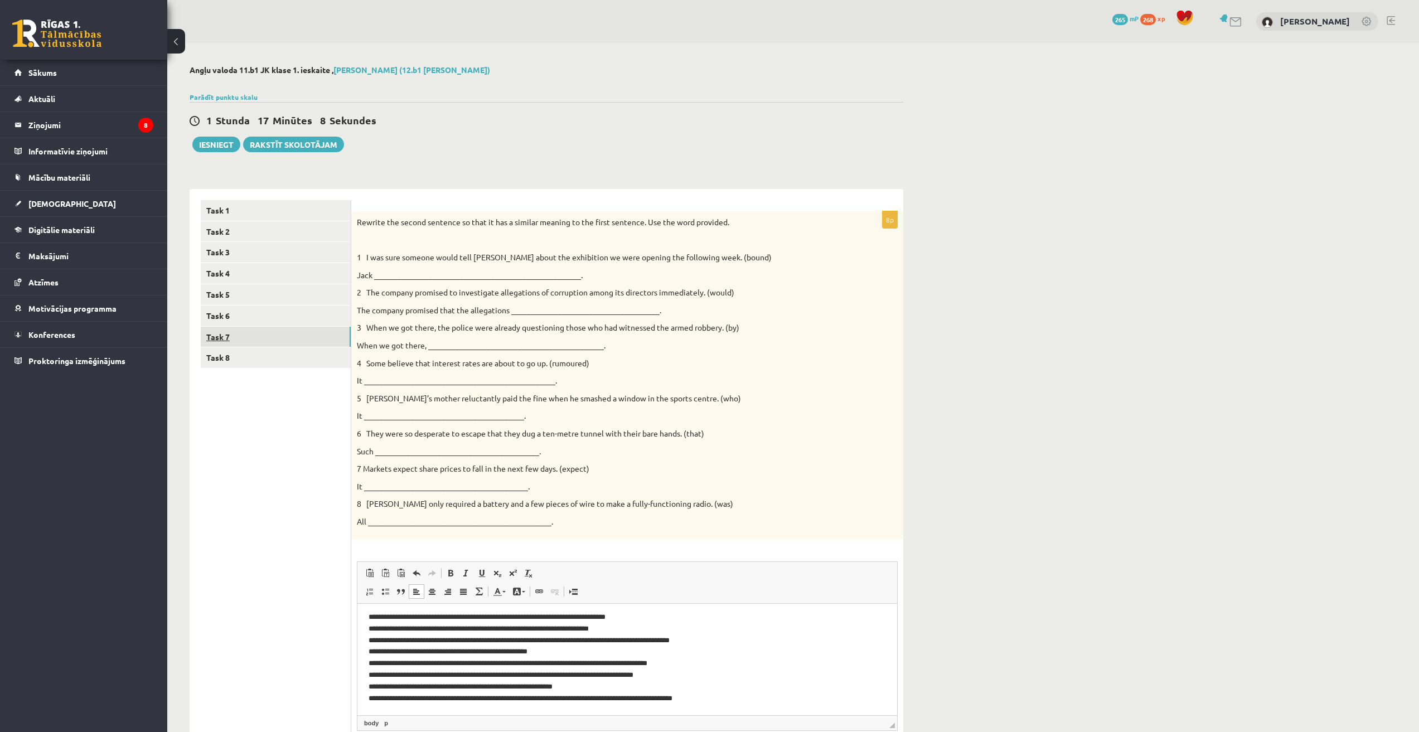
click at [249, 347] on link "Task 7" at bounding box center [276, 337] width 150 height 21
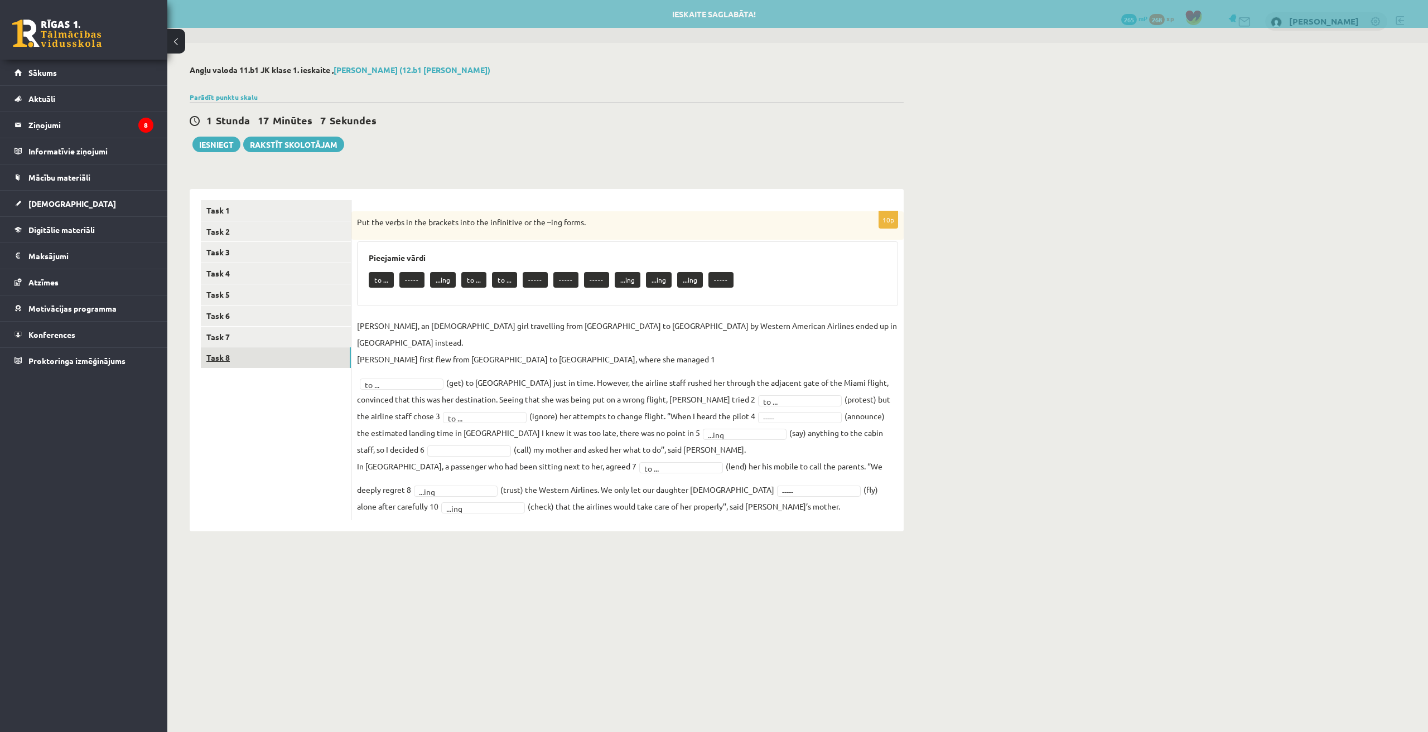
click at [235, 355] on link "Task 8" at bounding box center [276, 357] width 150 height 21
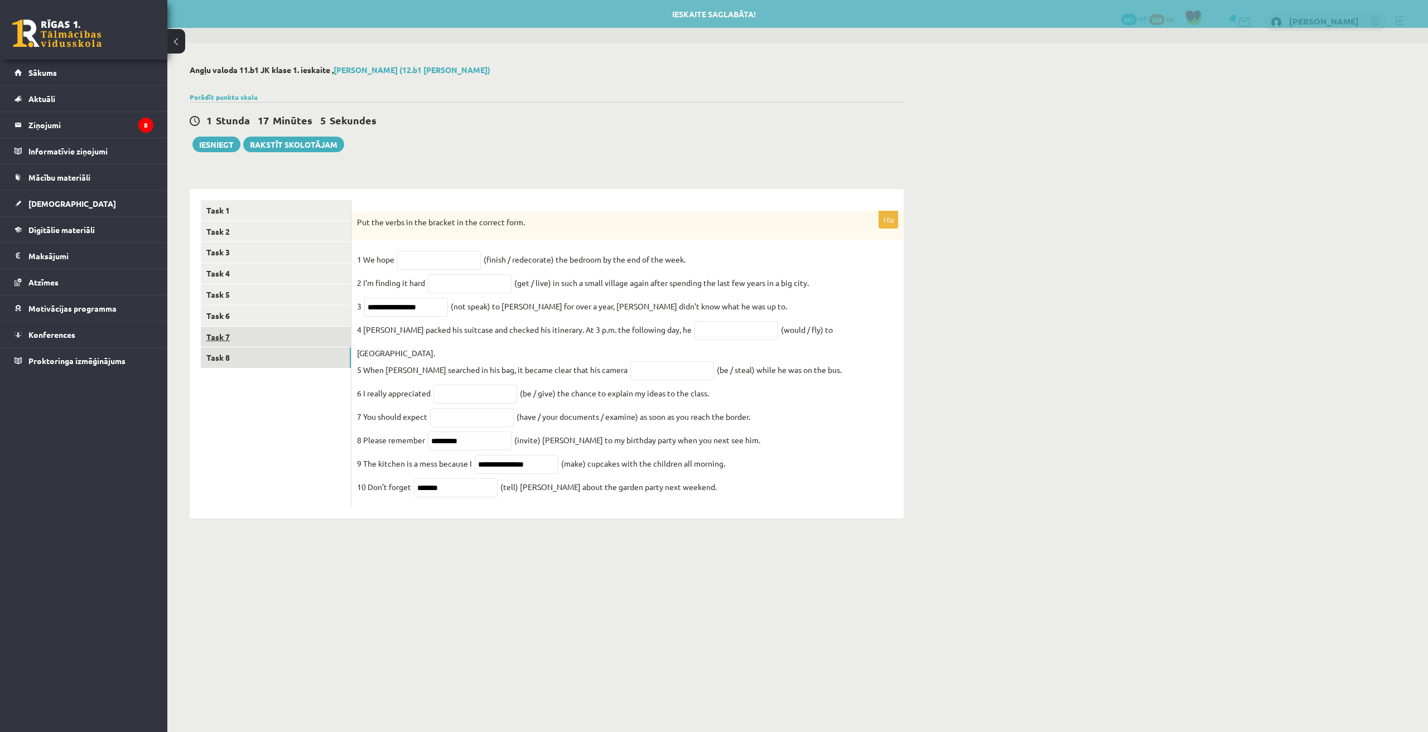
click at [257, 331] on link "Task 7" at bounding box center [276, 337] width 150 height 21
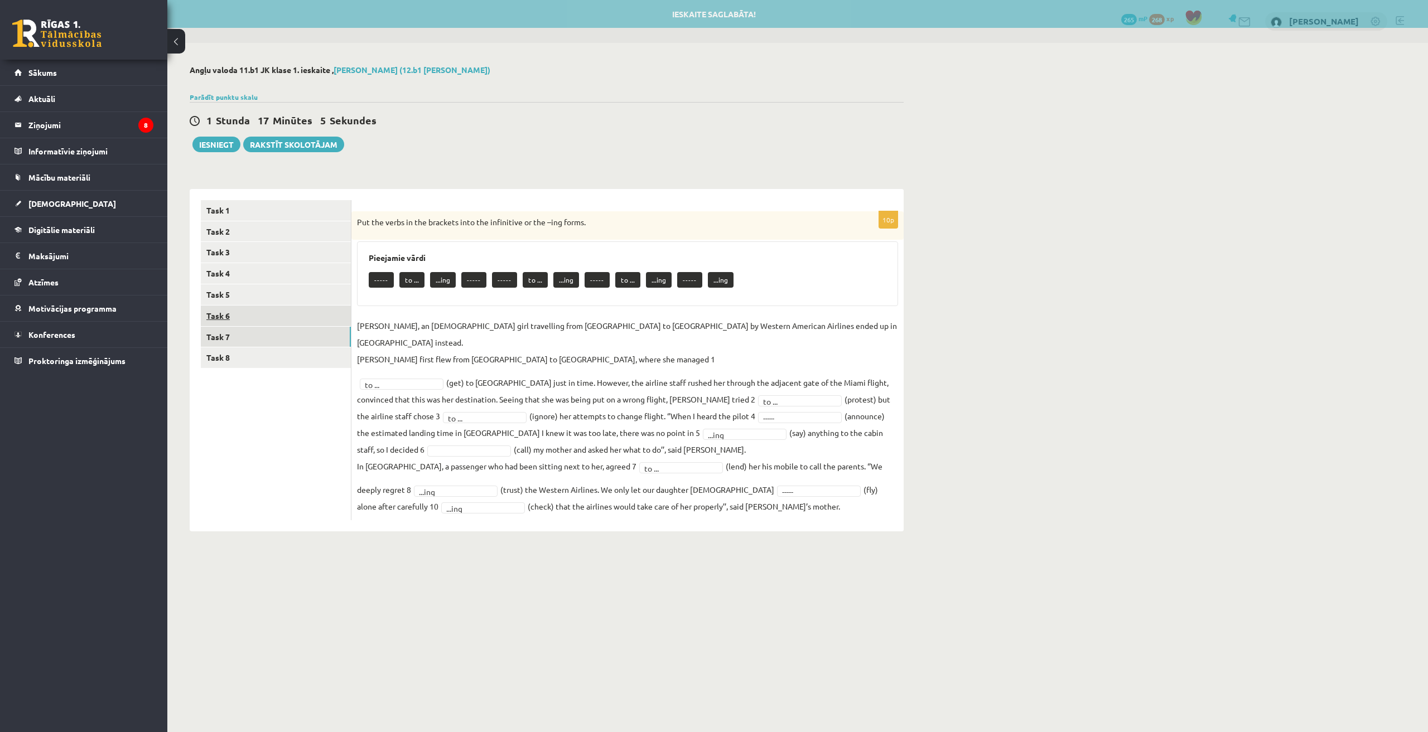
click at [250, 315] on link "Task 6" at bounding box center [276, 316] width 150 height 21
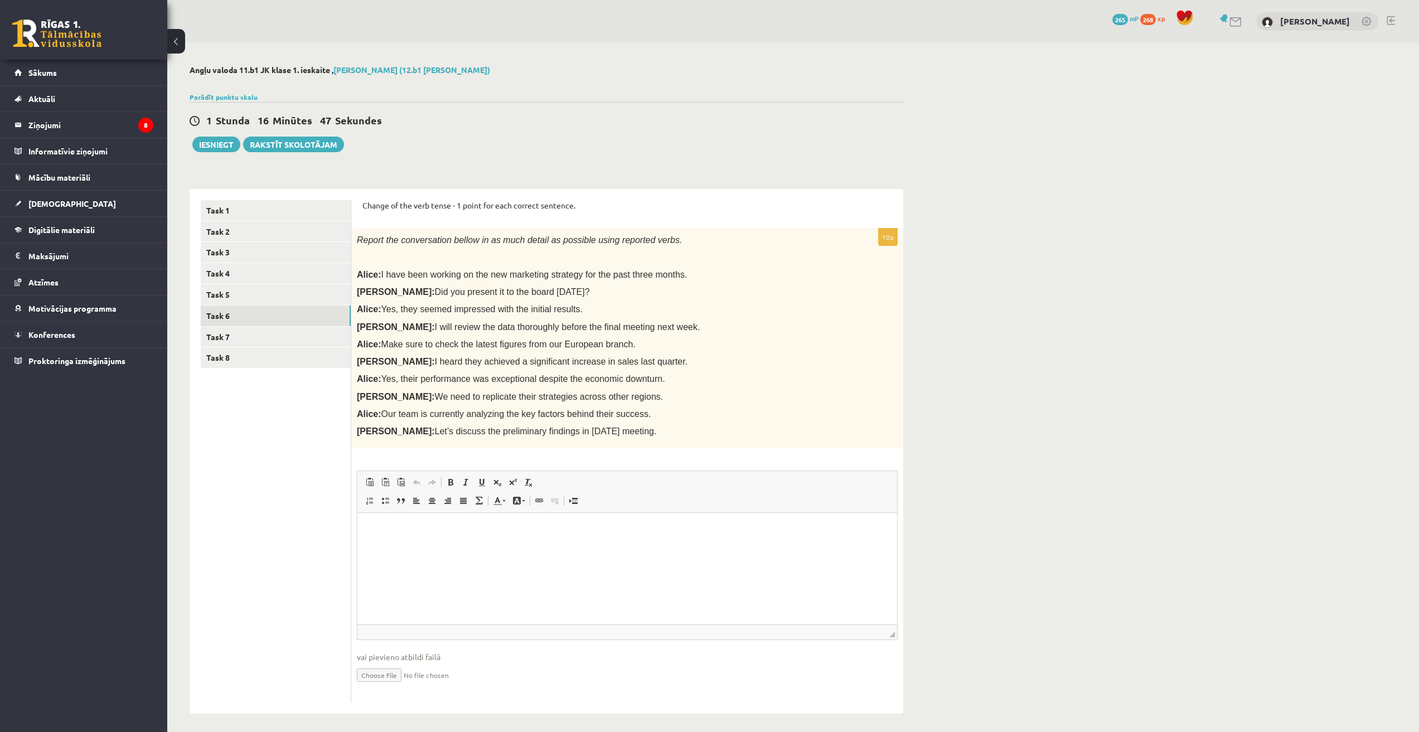
click at [465, 531] on p "Визуальный текстовый редактор, wiswyg-editor-user-answer-47024749497260" at bounding box center [627, 530] width 517 height 12
click at [507, 542] on html at bounding box center [627, 530] width 540 height 34
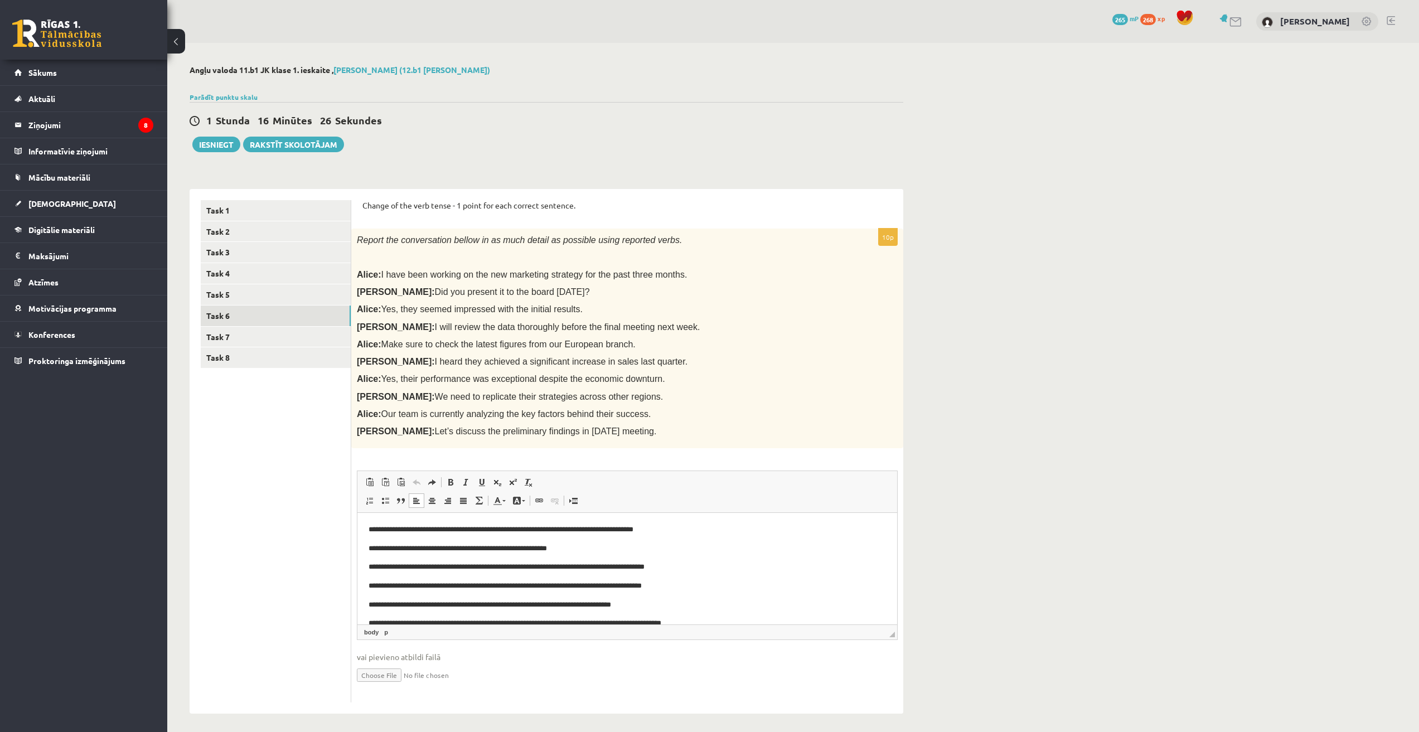
scroll to position [79, 0]
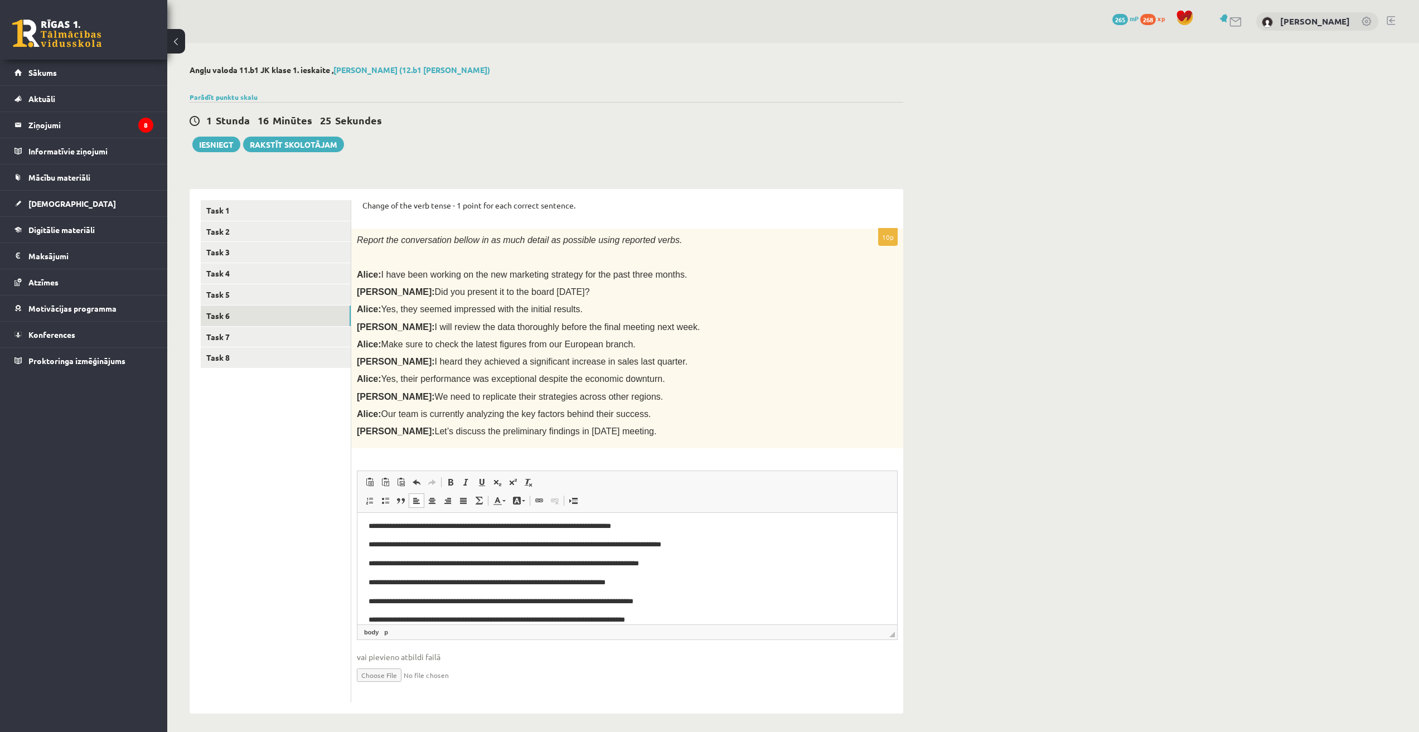
click at [379, 533] on body "**********" at bounding box center [627, 536] width 517 height 181
click at [365, 535] on html "**********" at bounding box center [627, 535] width 540 height 203
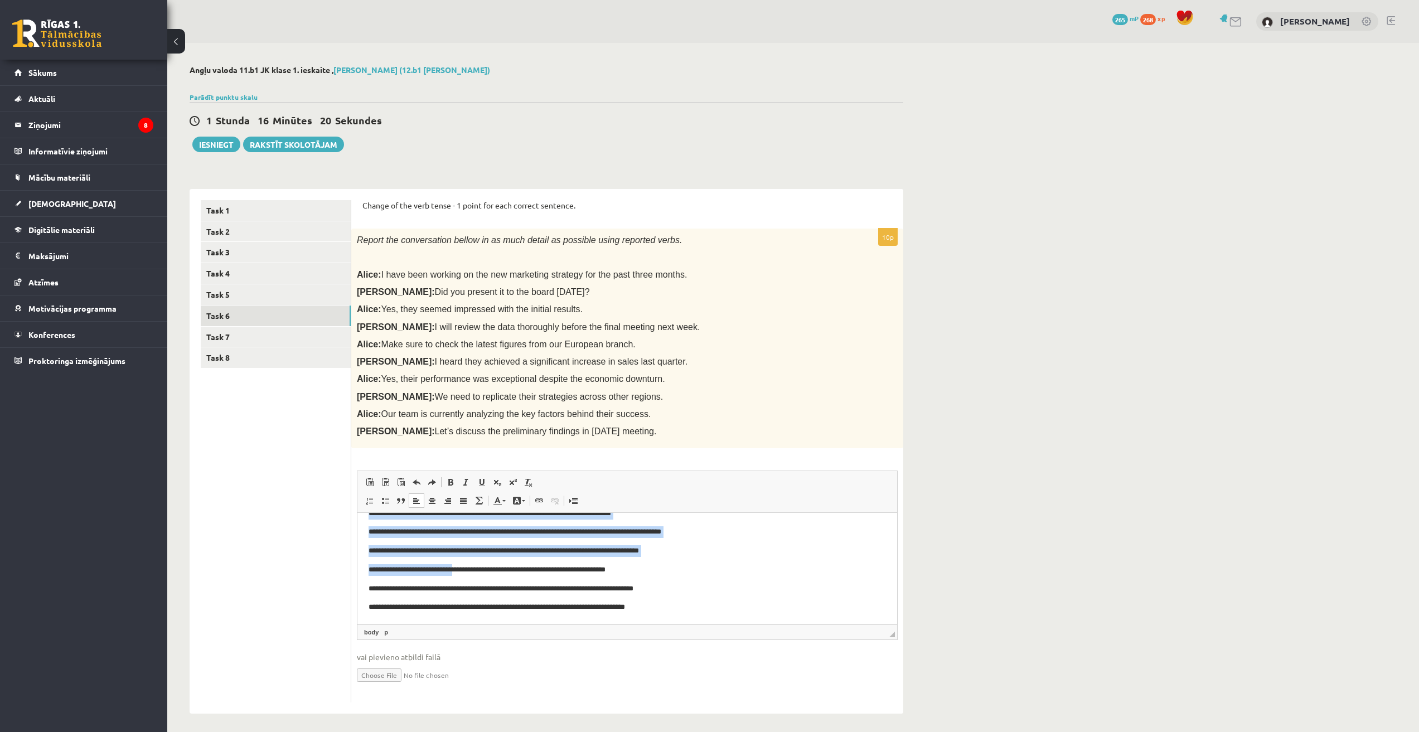
scroll to position [5, 0]
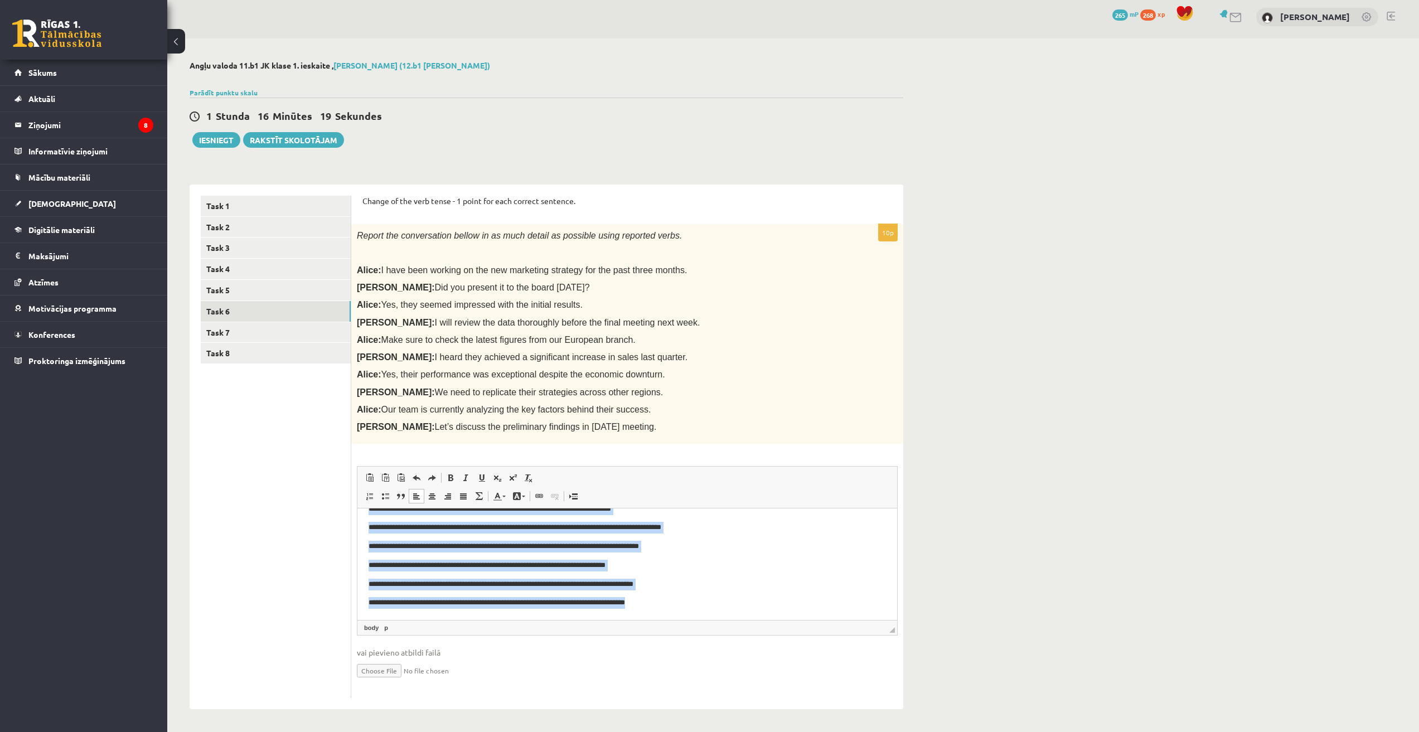
drag, startPoint x: 368, startPoint y: 525, endPoint x: 703, endPoint y: 606, distance: 344.2
click at [703, 606] on html "**********" at bounding box center [627, 518] width 540 height 203
click at [418, 495] on span at bounding box center [416, 496] width 9 height 9
click at [367, 496] on span at bounding box center [369, 496] width 9 height 9
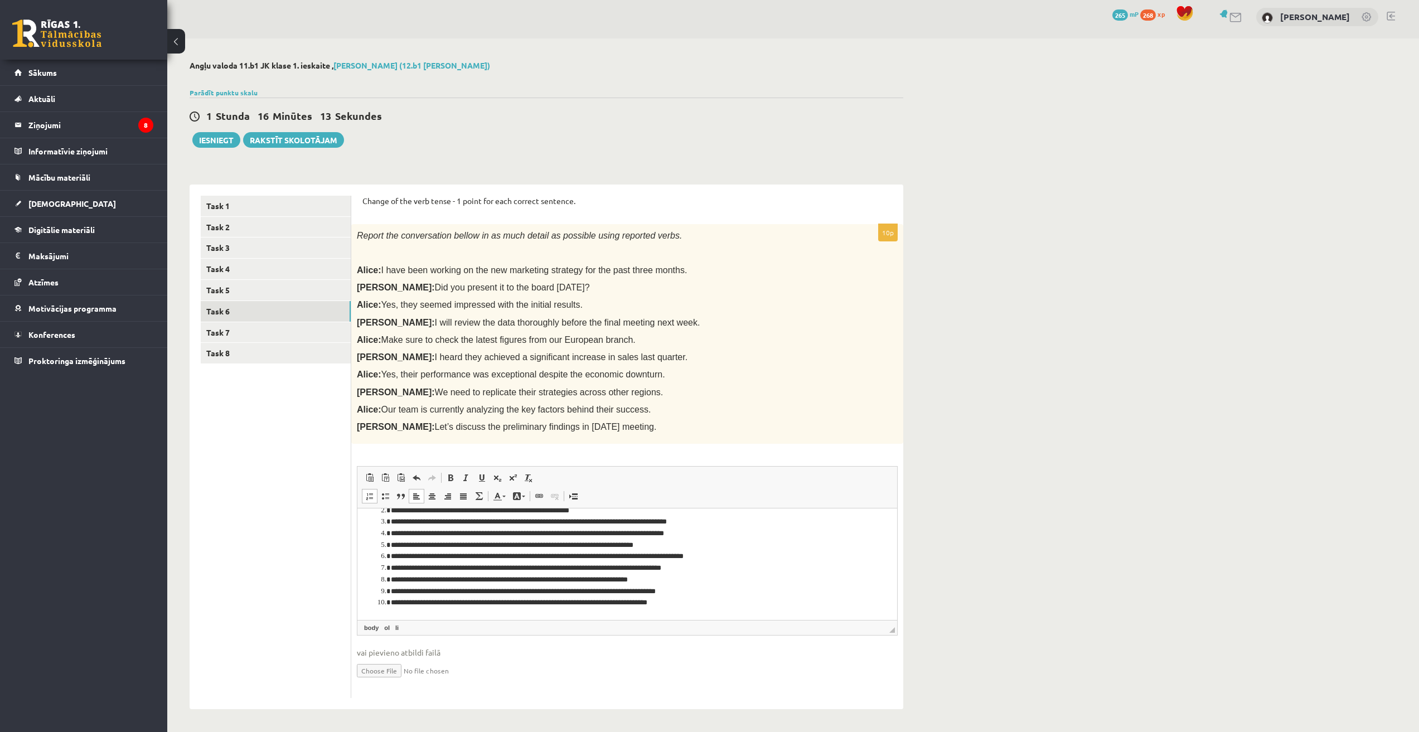
click at [367, 496] on span at bounding box center [369, 496] width 9 height 9
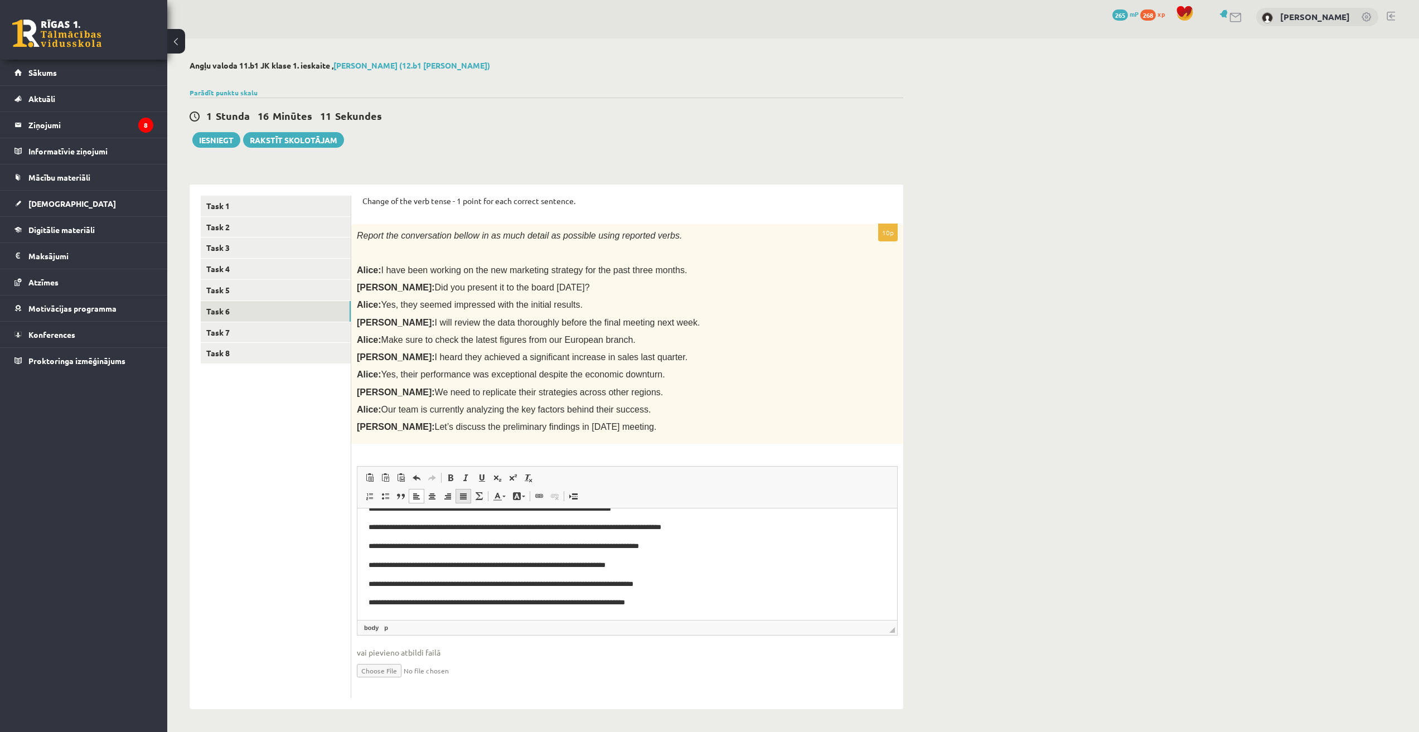
click at [461, 495] on span at bounding box center [463, 496] width 9 height 9
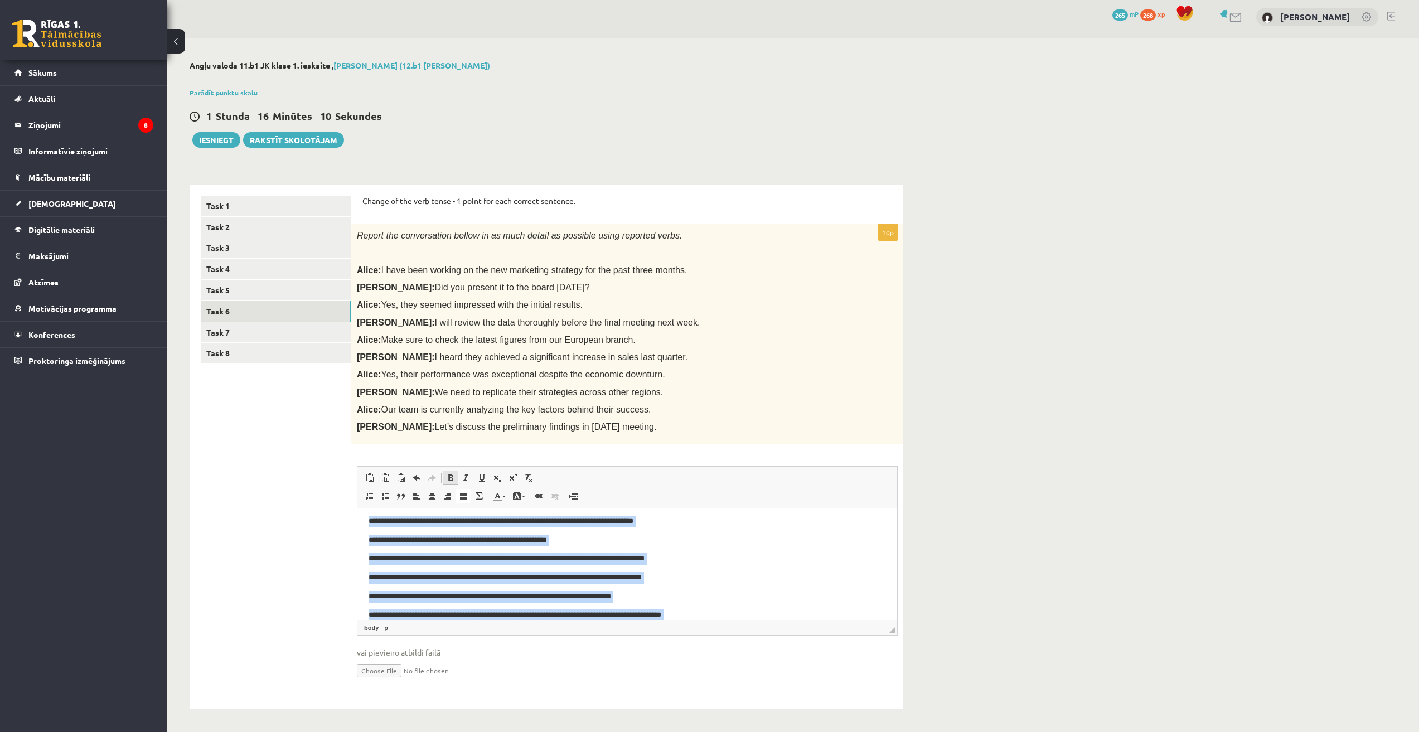
scroll to position [0, 0]
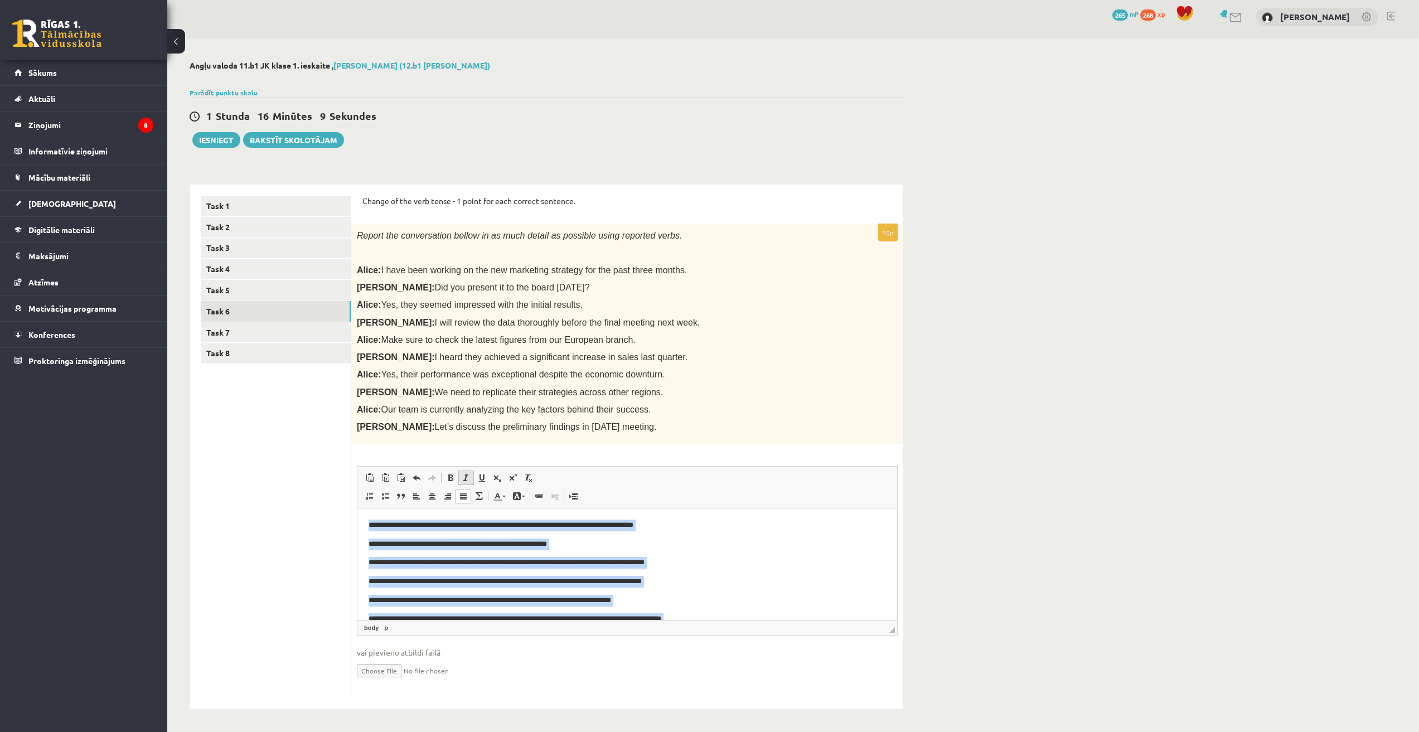
click at [461, 472] on link "Курсив Комбинация клавиш Ctrl+I" at bounding box center [466, 478] width 16 height 14
click at [451, 478] on span at bounding box center [450, 477] width 9 height 9
click at [467, 481] on span at bounding box center [466, 477] width 9 height 9
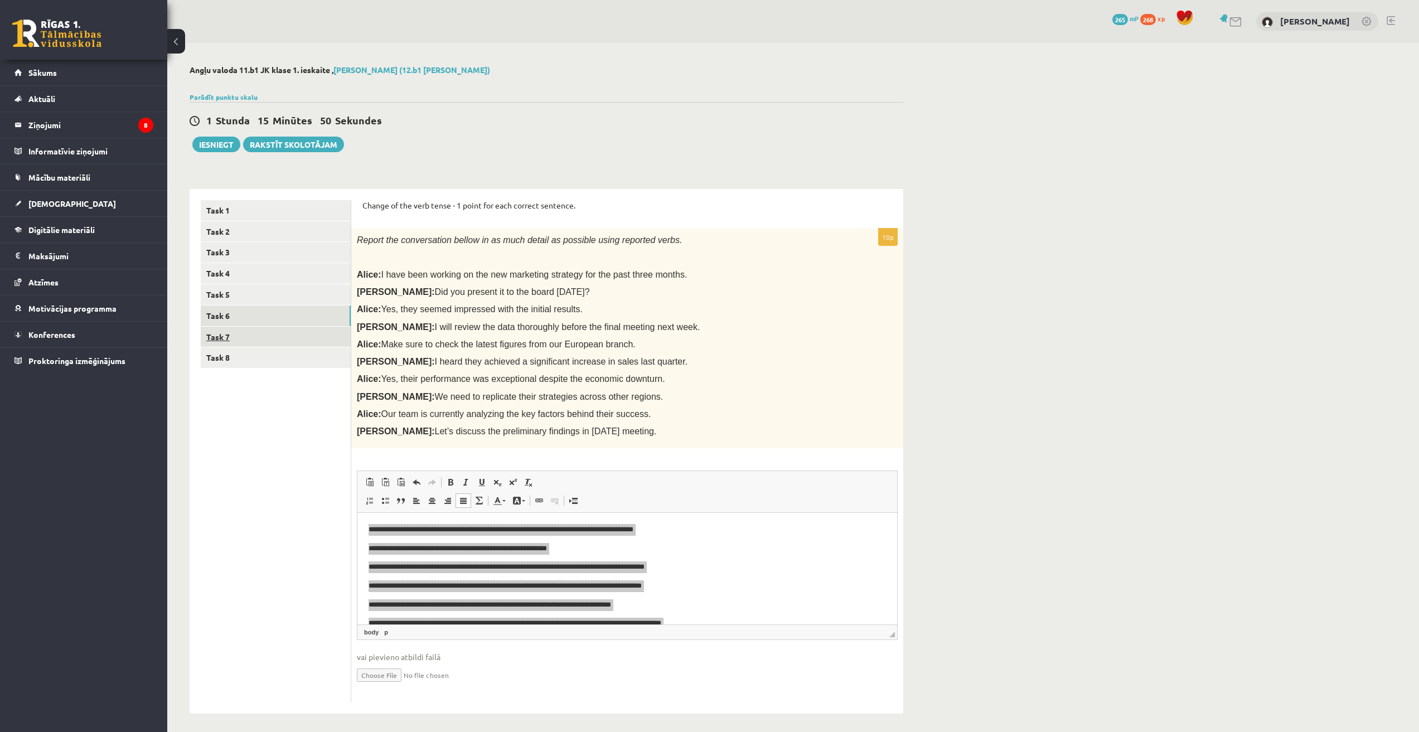
click at [267, 347] on link "Task 7" at bounding box center [276, 337] width 150 height 21
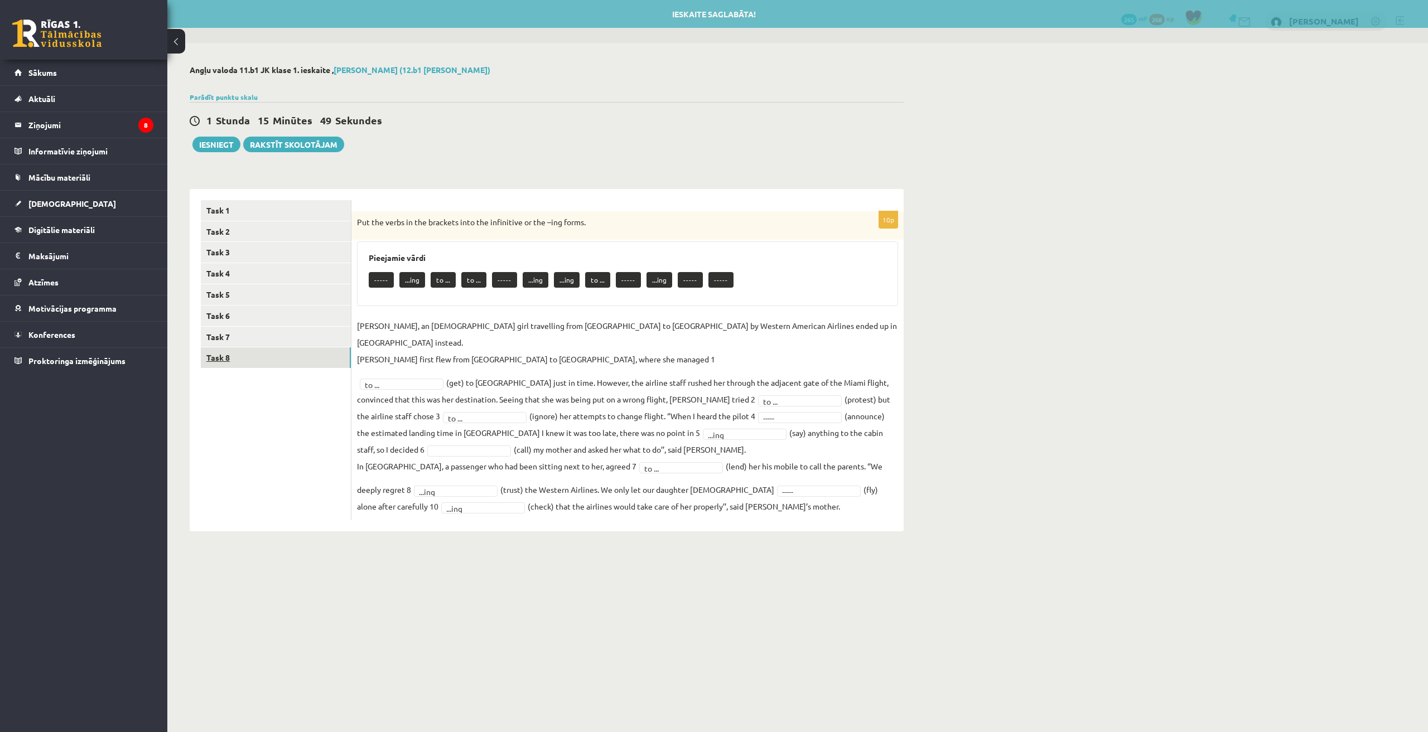
click at [248, 354] on link "Task 8" at bounding box center [276, 357] width 150 height 21
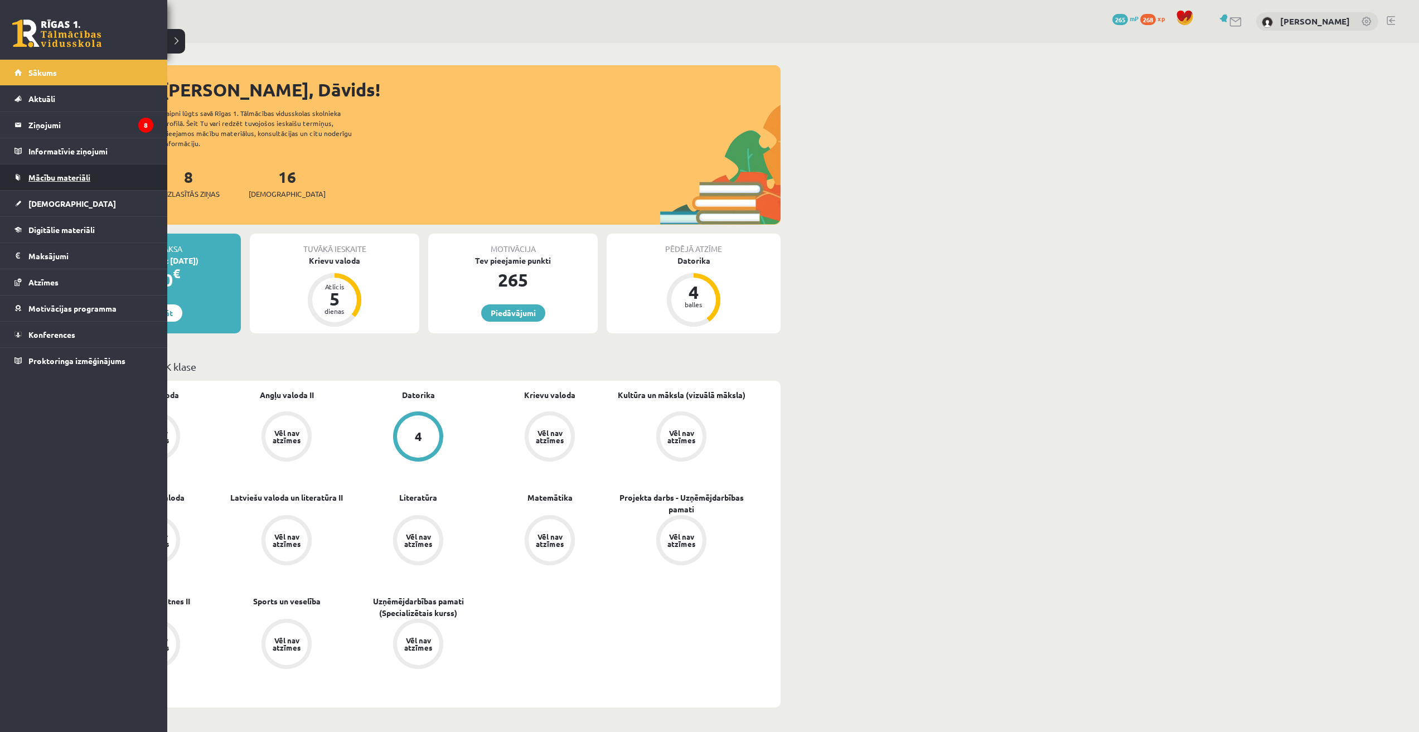
click at [24, 173] on link "Mācību materiāli" at bounding box center [83, 177] width 139 height 26
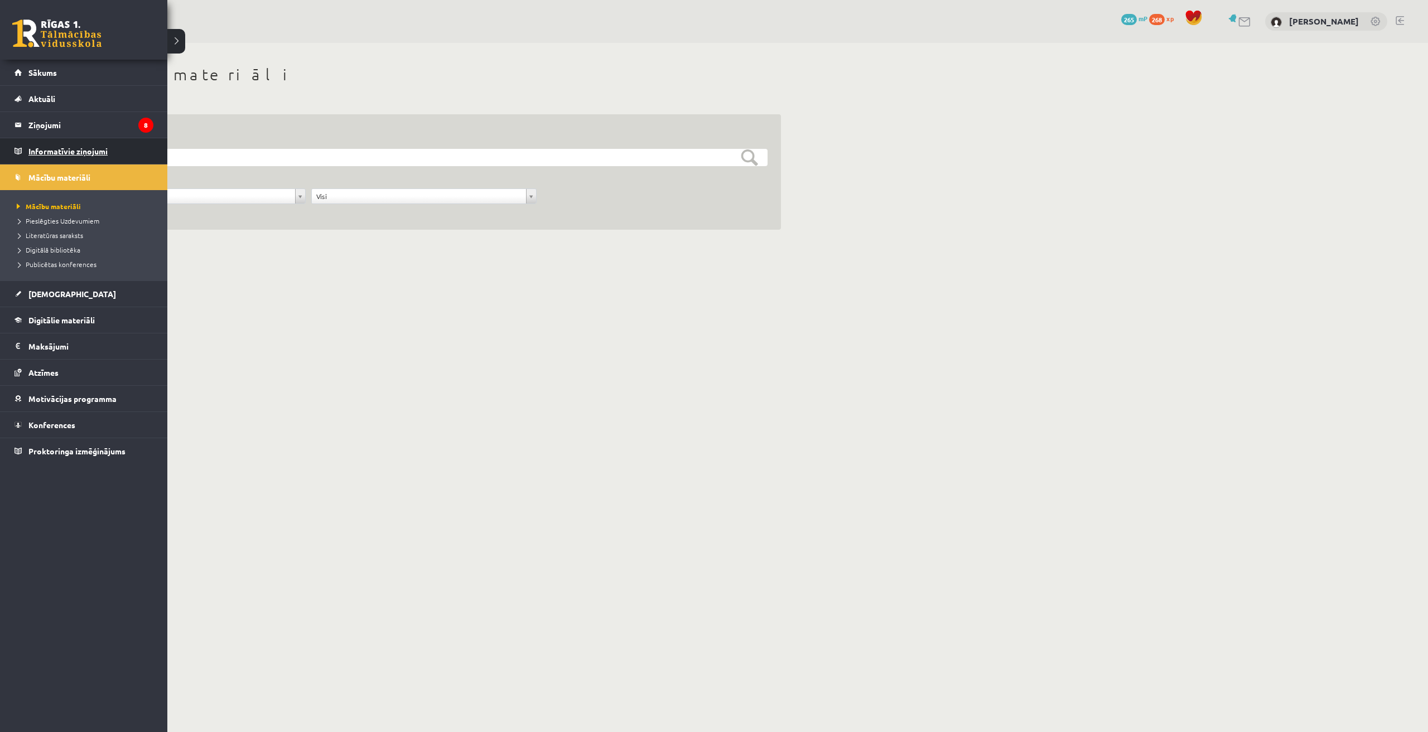
click at [49, 152] on legend "Informatīvie ziņojumi 0" at bounding box center [90, 151] width 125 height 26
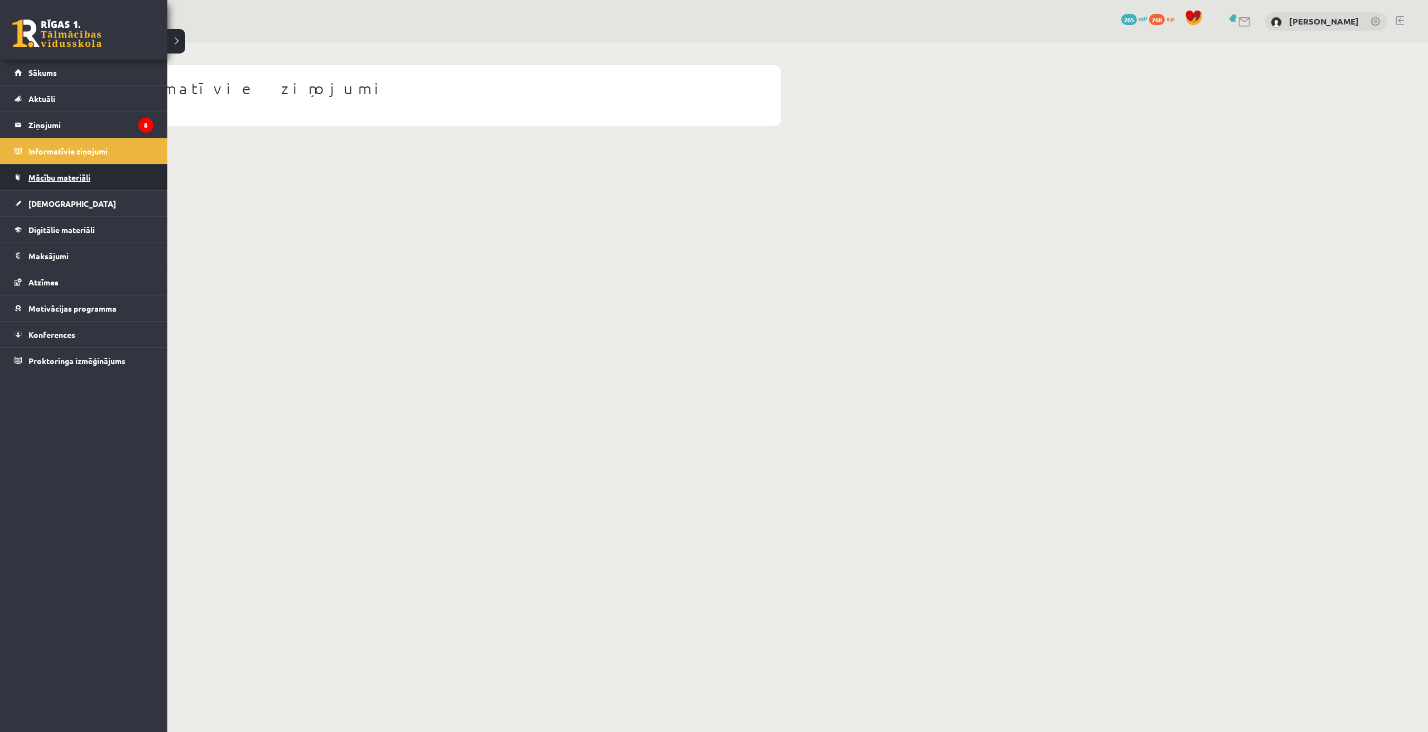
click at [62, 180] on span "Mācību materiāli" at bounding box center [59, 177] width 62 height 10
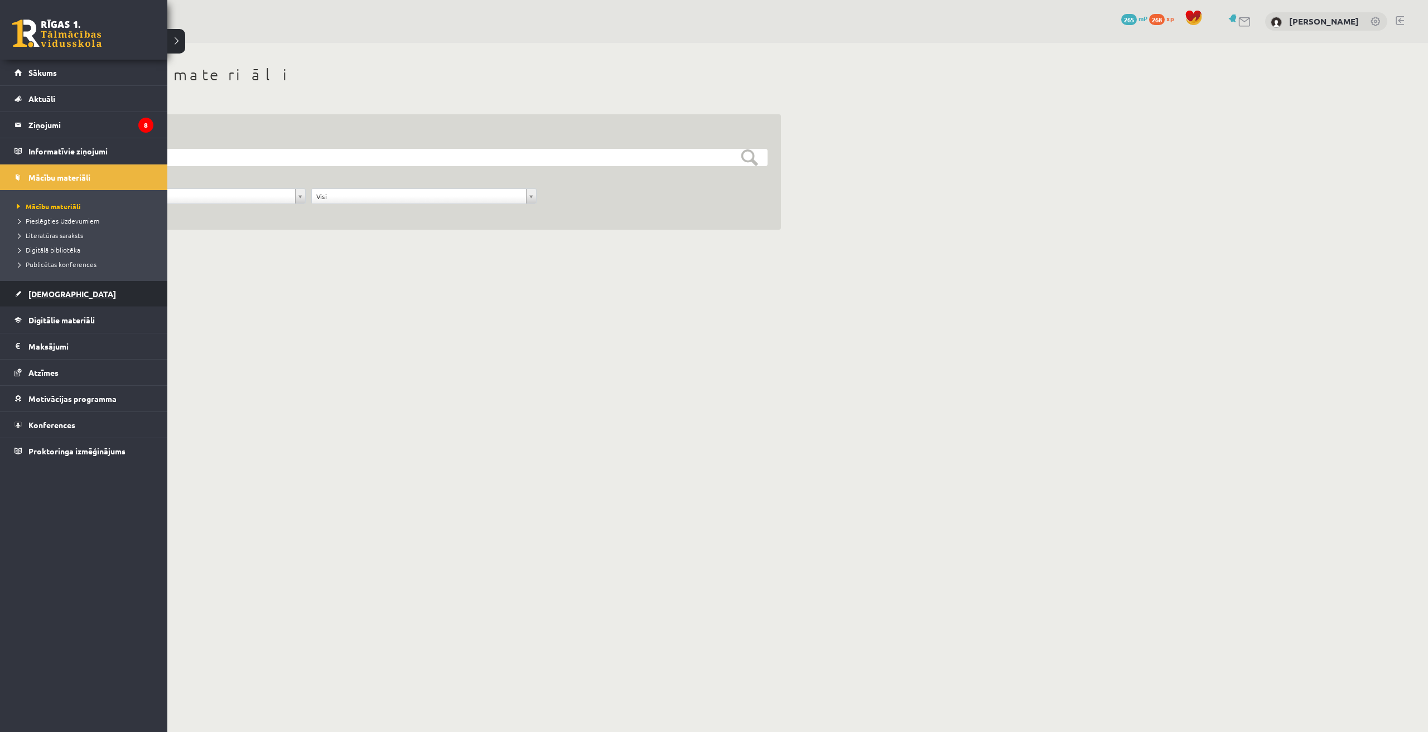
click at [60, 287] on link "[DEMOGRAPHIC_DATA]" at bounding box center [83, 294] width 139 height 26
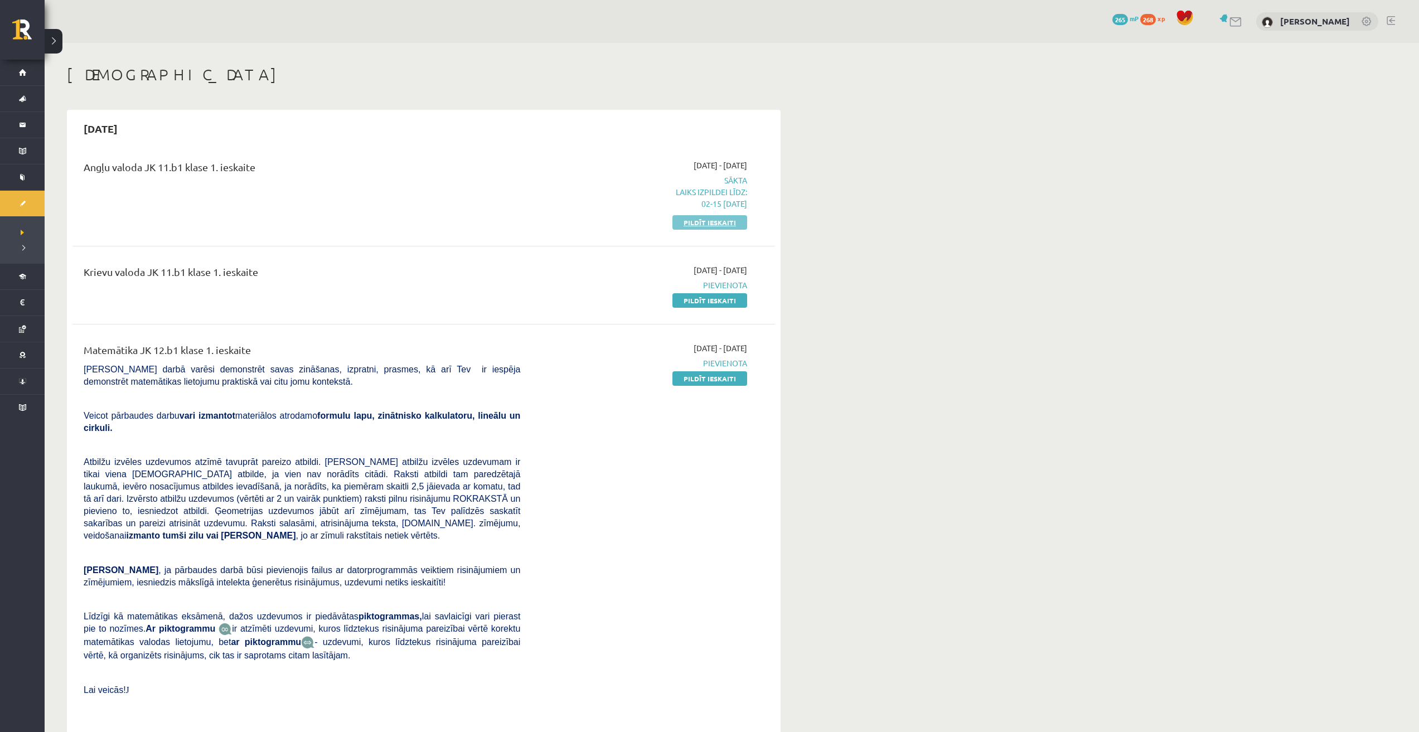
click at [690, 226] on link "Pildīt ieskaiti" at bounding box center [709, 222] width 75 height 14
click at [713, 190] on p "Laiks izpildei līdz: 02-15 [DATE]" at bounding box center [642, 197] width 210 height 23
click at [731, 175] on span "Sākta Laiks izpildei līdz: 02-15 [DATE]" at bounding box center [642, 192] width 210 height 35
click at [727, 201] on p "Laiks izpildei līdz: 02-15 [DATE]" at bounding box center [642, 197] width 210 height 23
click at [723, 201] on p "Laiks izpildei līdz: 02-15 [DATE]" at bounding box center [642, 197] width 210 height 23
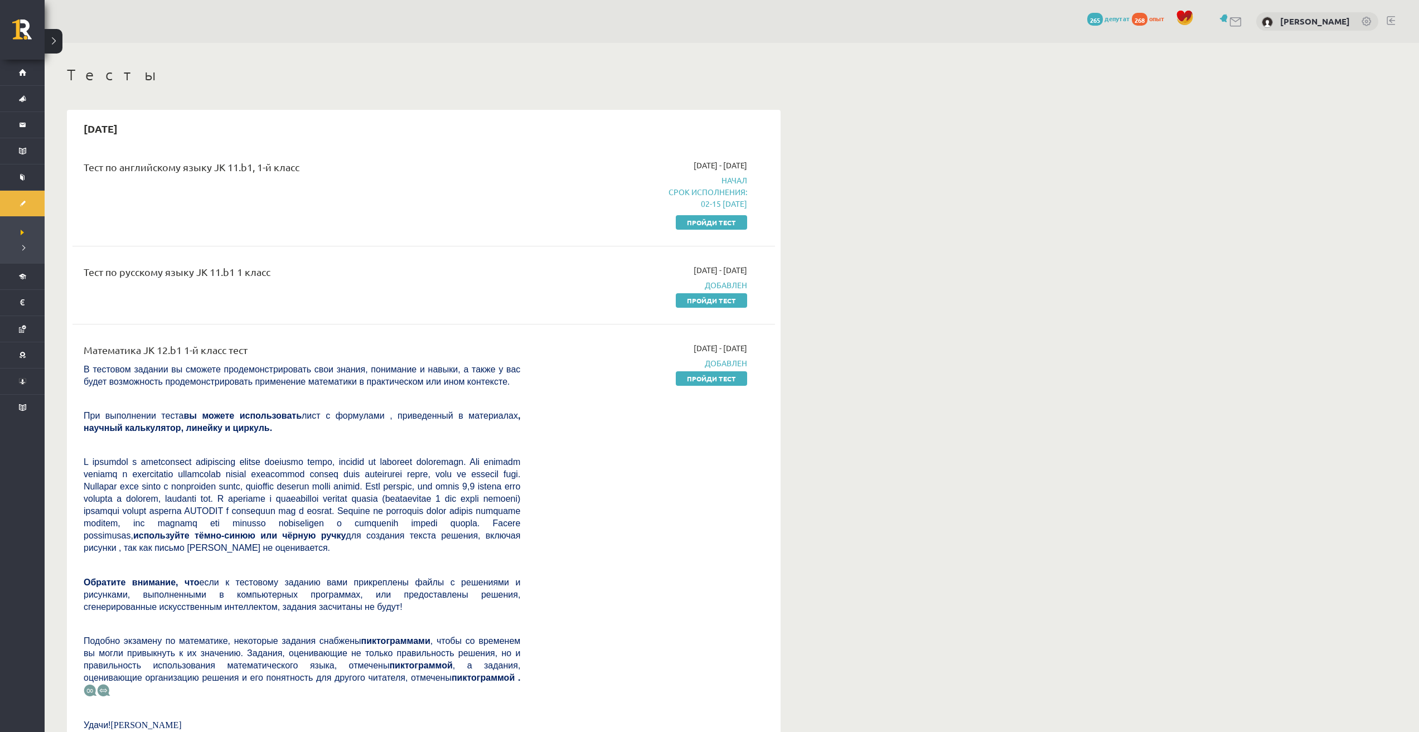
click at [726, 224] on font "Пройди тест" at bounding box center [711, 222] width 49 height 9
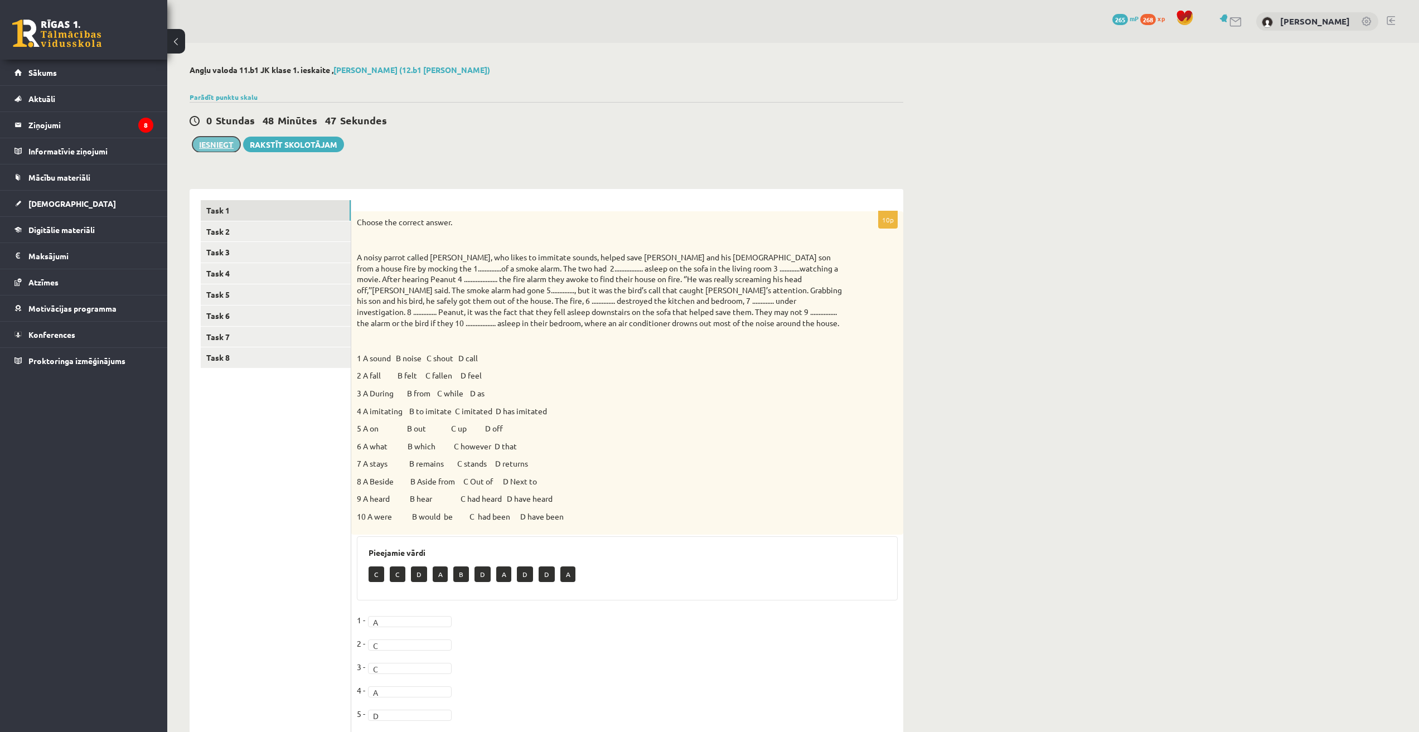
click at [218, 146] on button "Iesniegt" at bounding box center [216, 145] width 48 height 16
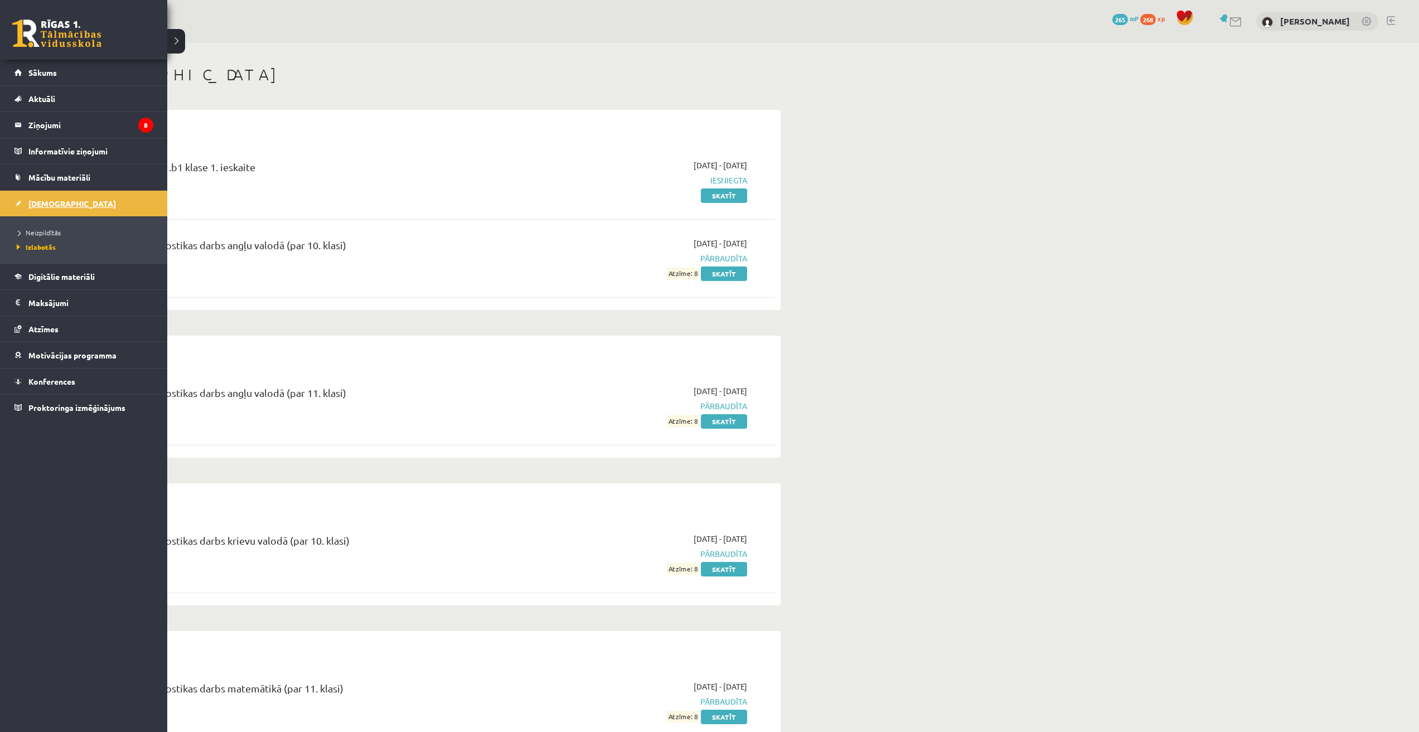
click at [55, 204] on span "[DEMOGRAPHIC_DATA]" at bounding box center [72, 204] width 88 height 10
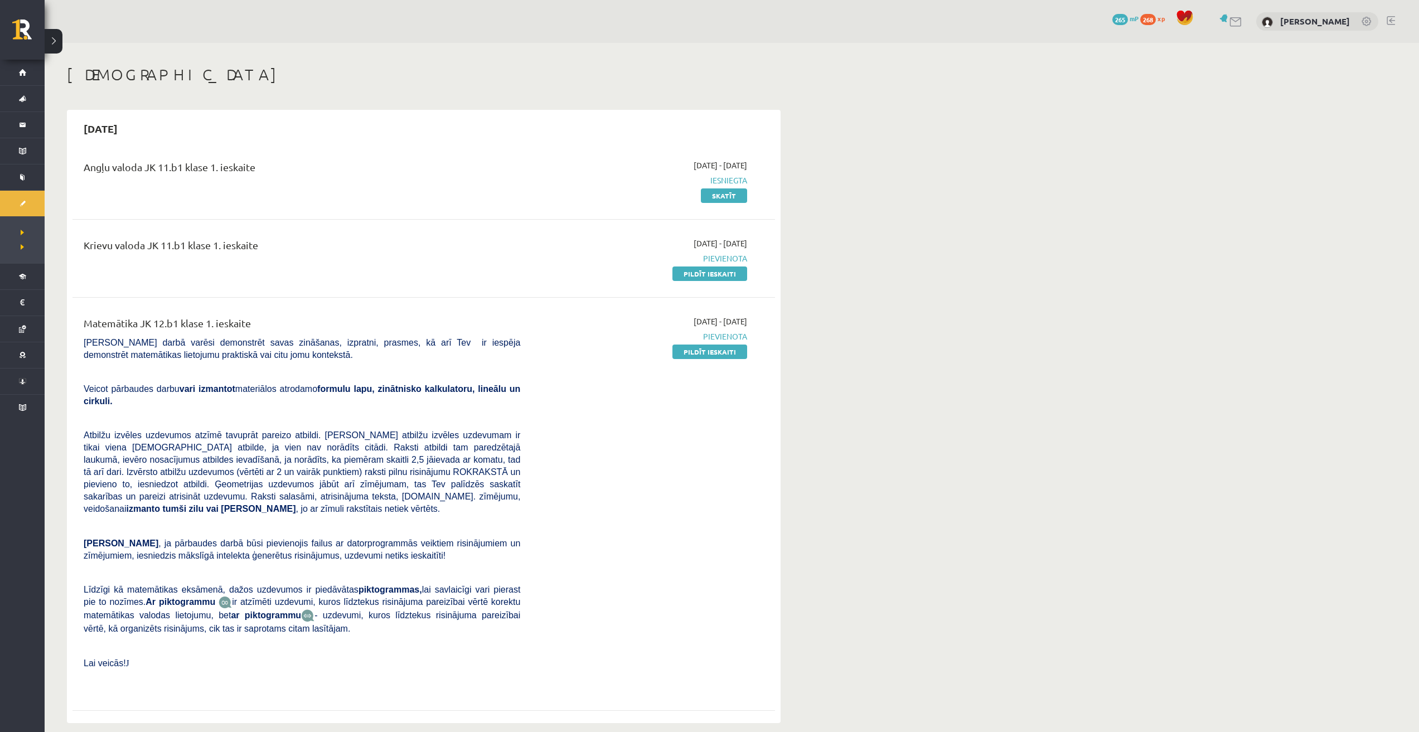
drag, startPoint x: 91, startPoint y: 168, endPoint x: 256, endPoint y: 167, distance: 165.1
click at [256, 167] on div "Angļu valoda JK 11.b1 klase 1. ieskaite" at bounding box center [302, 169] width 437 height 21
click at [289, 172] on div "Angļu valoda JK 11.b1 klase 1. ieskaite" at bounding box center [302, 169] width 437 height 21
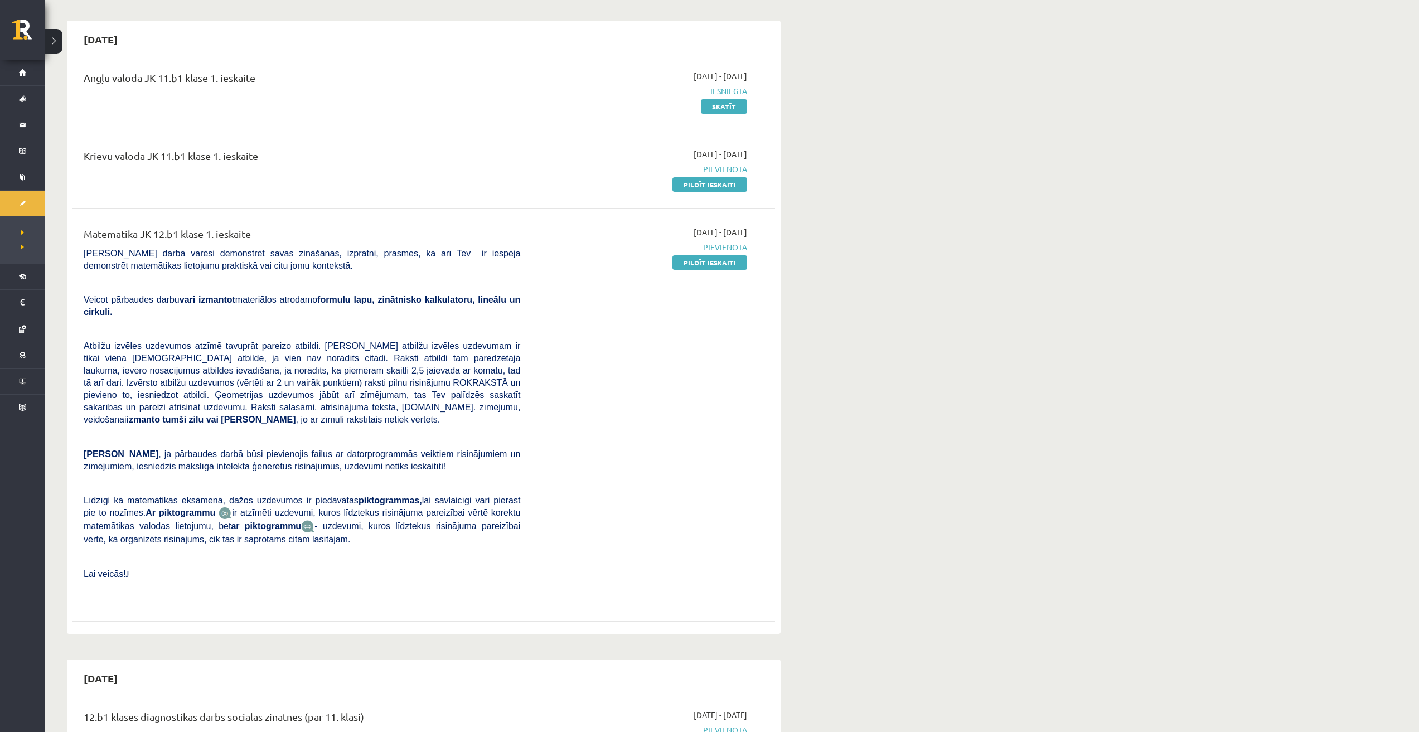
scroll to position [93, 0]
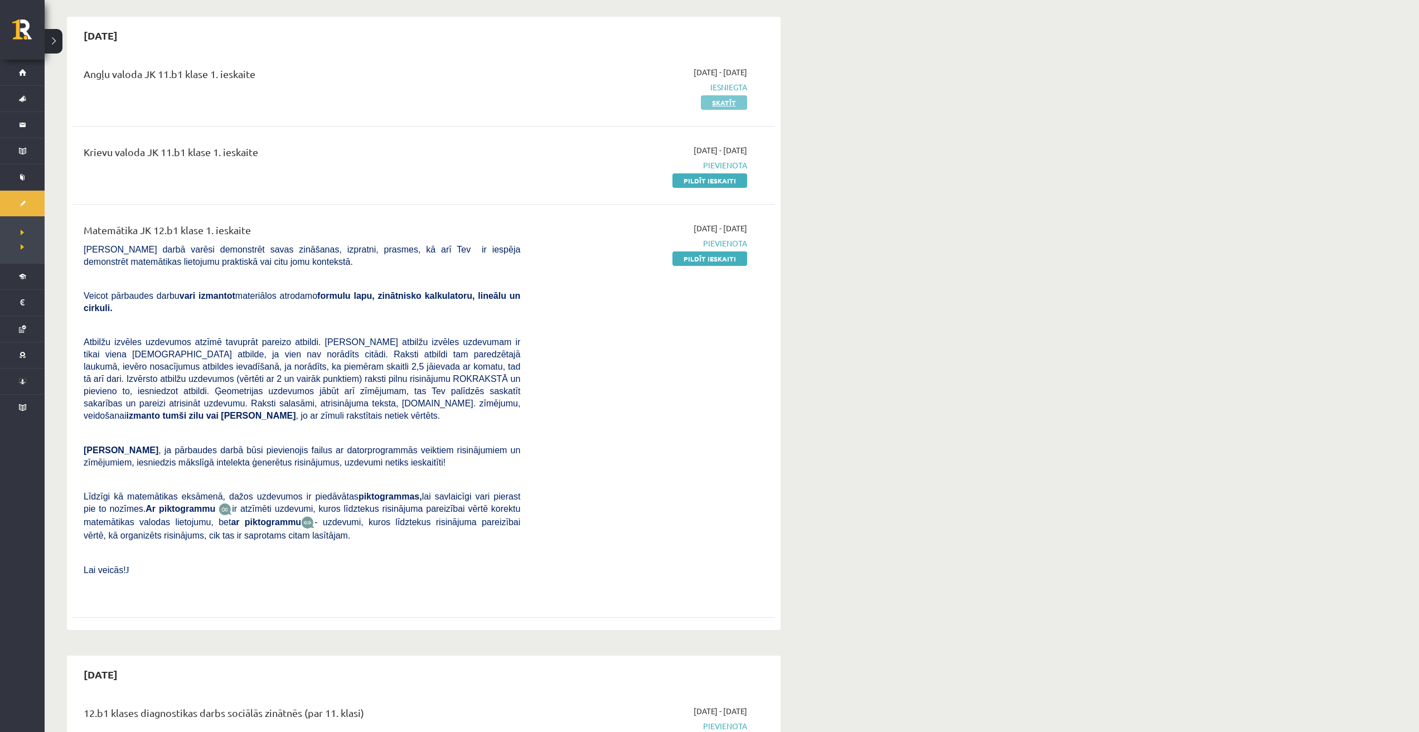
click at [715, 108] on link "Skatīt" at bounding box center [724, 102] width 46 height 14
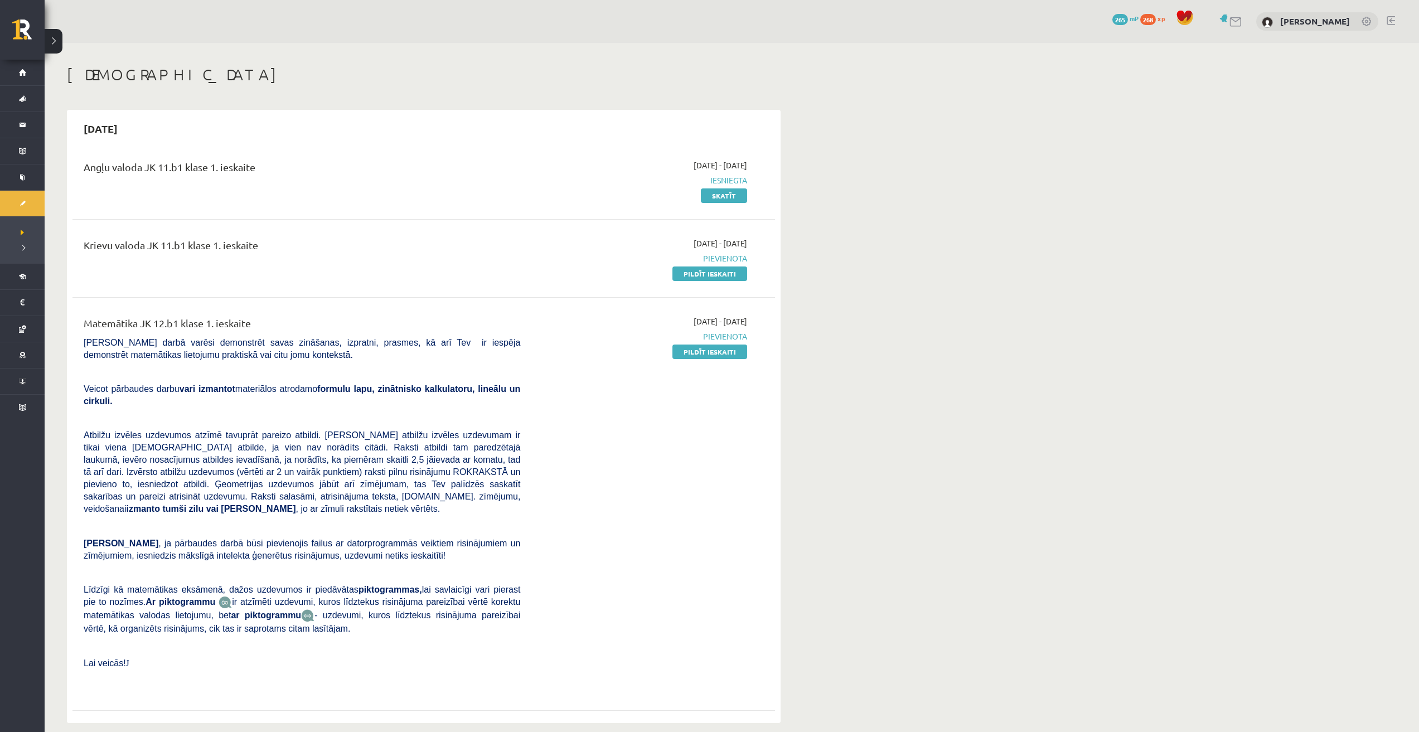
drag, startPoint x: 709, startPoint y: 279, endPoint x: 739, endPoint y: 61, distance: 220.1
click at [709, 279] on link "Pildīt ieskaiti" at bounding box center [709, 274] width 75 height 14
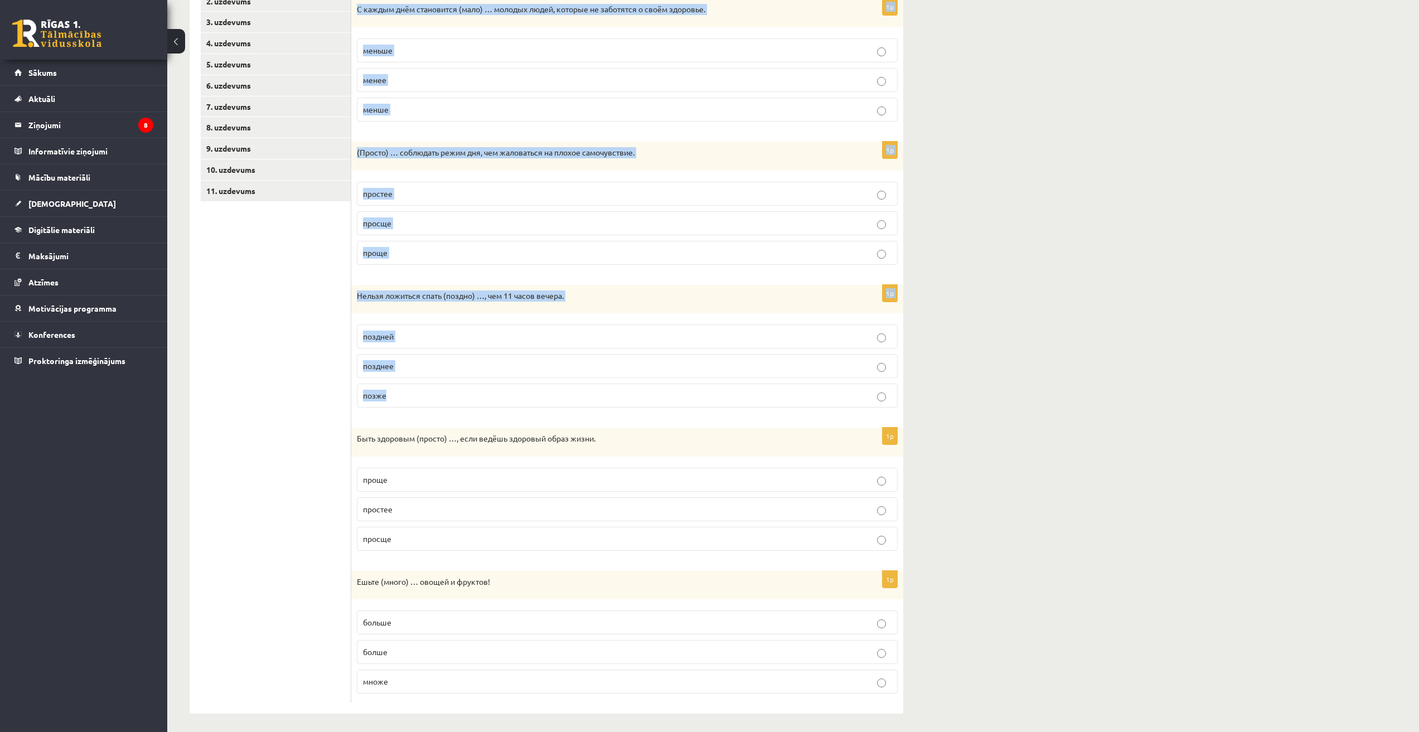
scroll to position [235, 0]
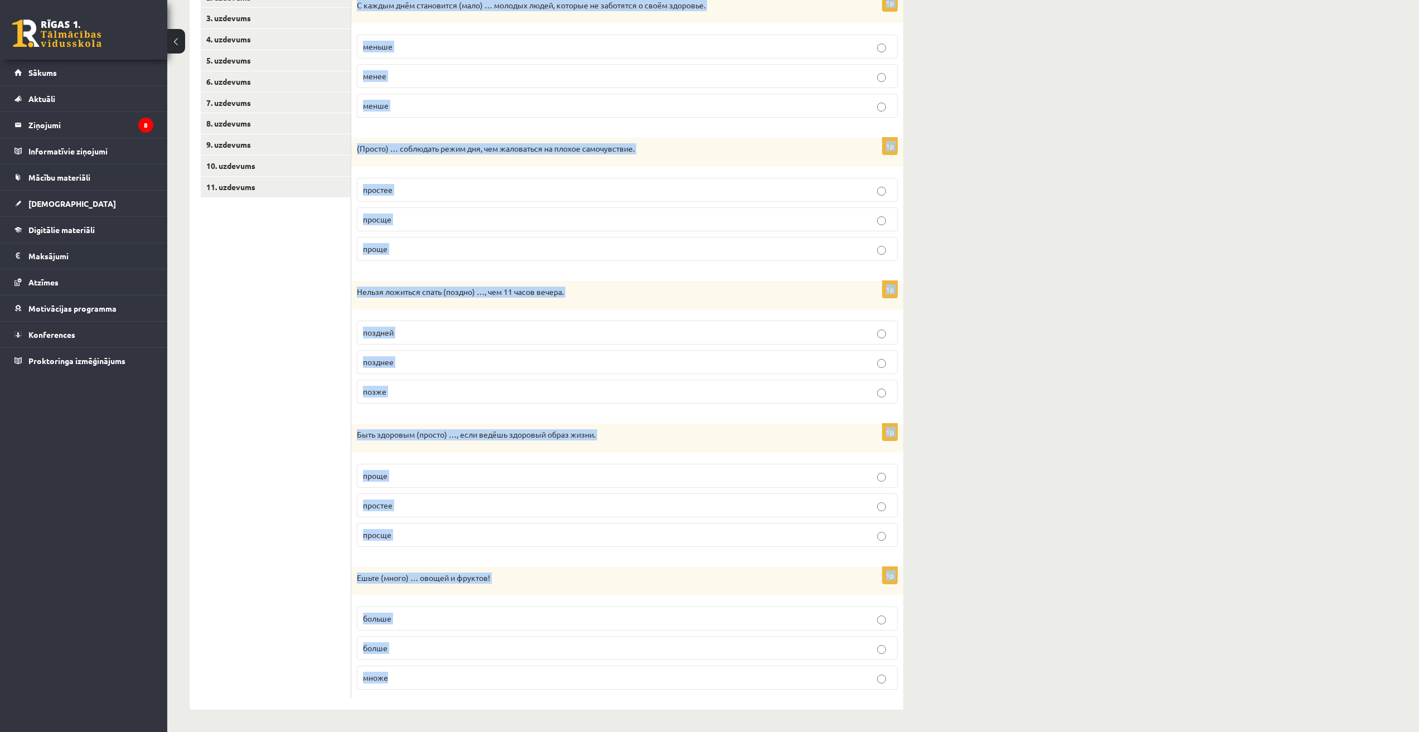
drag, startPoint x: 360, startPoint y: 204, endPoint x: 481, endPoint y: 670, distance: 481.6
click at [481, 670] on div "Выберите правильную форму сравнительной степени. 1p С каждым днём становится (м…" at bounding box center [627, 333] width 552 height 756
copy form "Loremips dolorsitam conse adipiscingeli seddoei. 8t I utlabo etdo magnaaliqu (e…"
click at [1052, 270] on div "Krievu valoda JK 11.b1 klase 1. ieskaite , [PERSON_NAME] (12.b1 JK klase) Parād…" at bounding box center [793, 270] width 1252 height 923
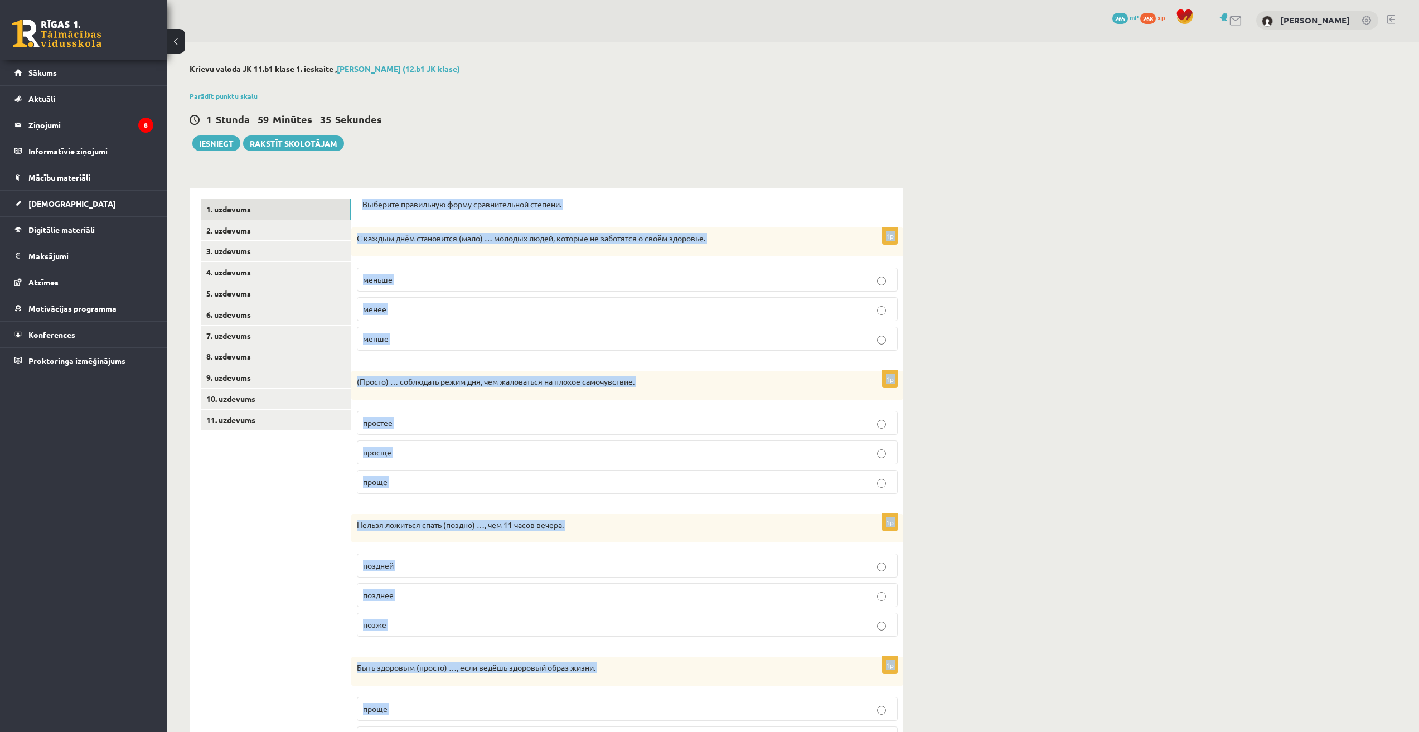
scroll to position [0, 0]
click at [1016, 270] on div "Krievu valoda JK 11.b1 klase 1. ieskaite , [PERSON_NAME] (12.b1 JK klase) Parād…" at bounding box center [793, 504] width 1252 height 923
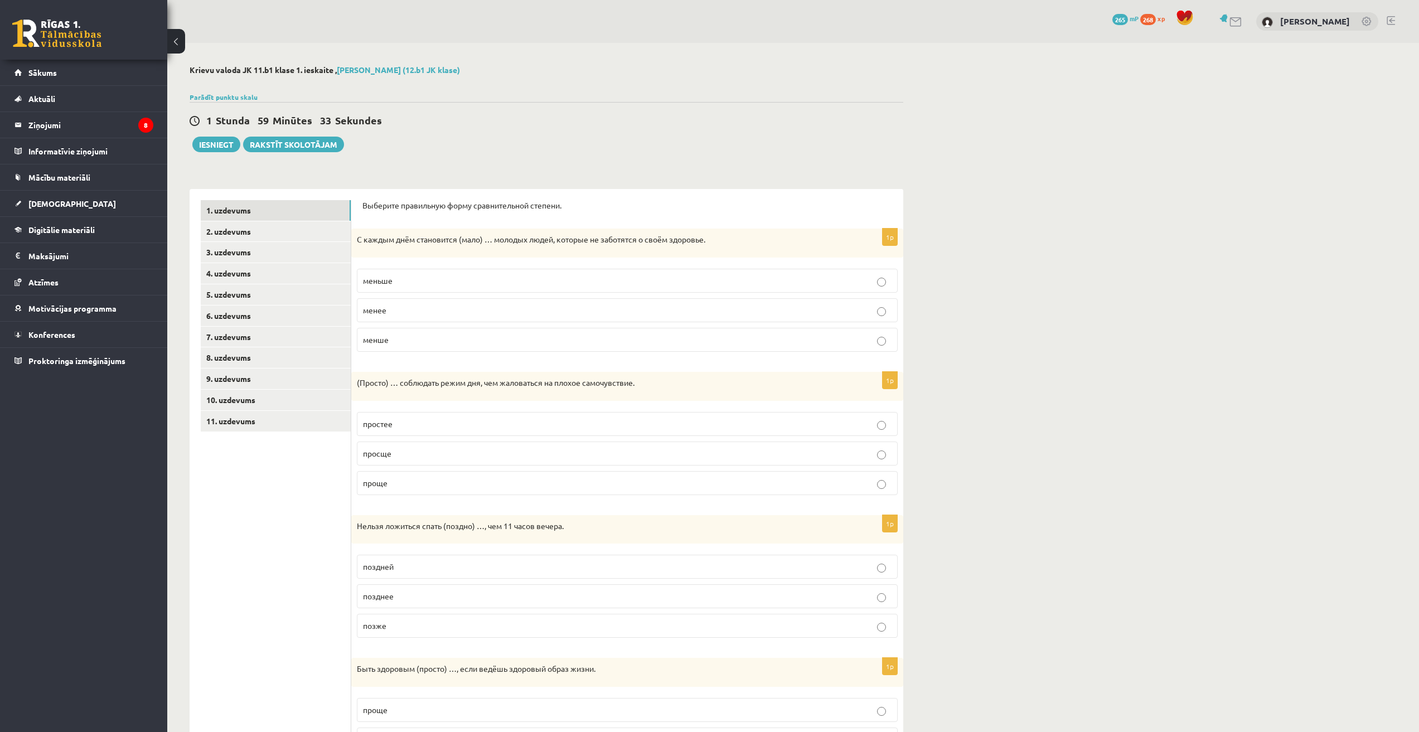
click at [432, 272] on label "меньше" at bounding box center [627, 281] width 541 height 24
click at [397, 482] on p "проще" at bounding box center [627, 483] width 529 height 12
click at [418, 628] on p "позже" at bounding box center [627, 626] width 529 height 12
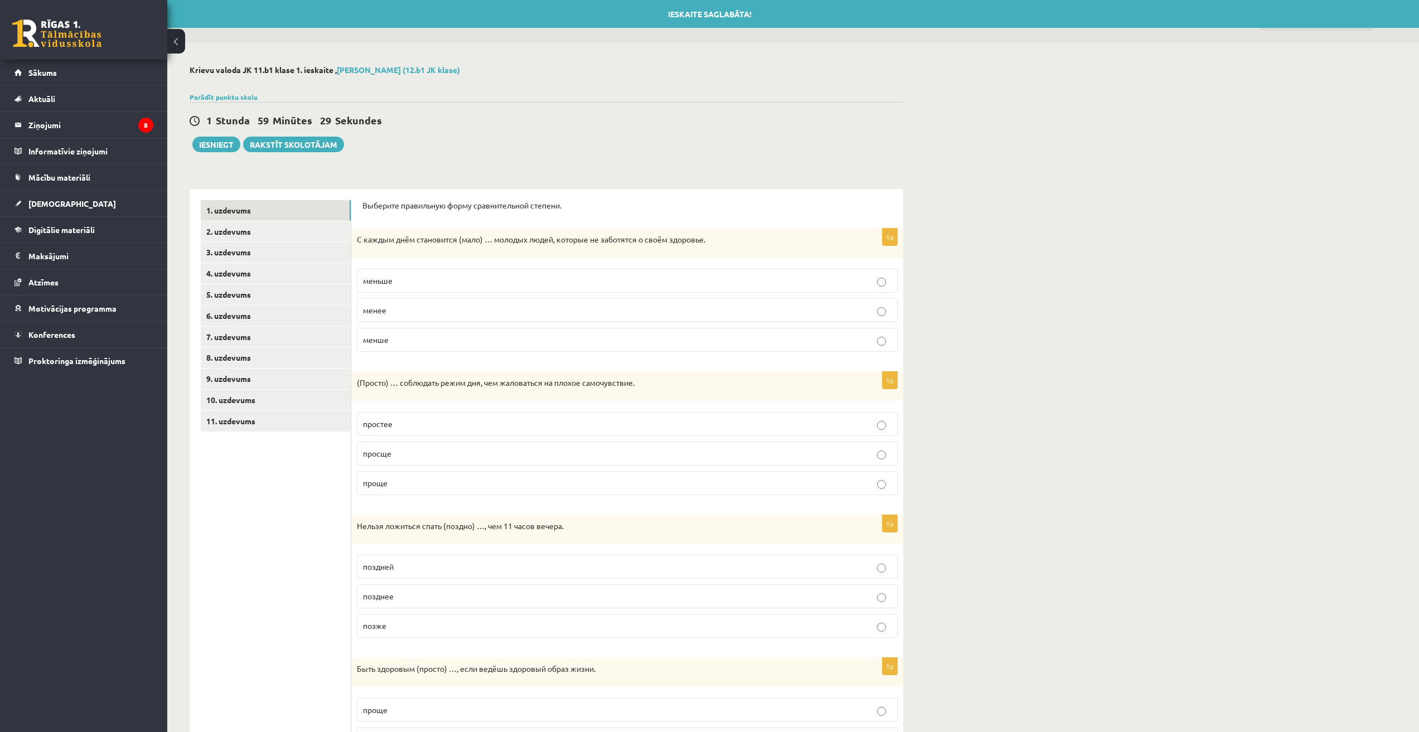
scroll to position [235, 0]
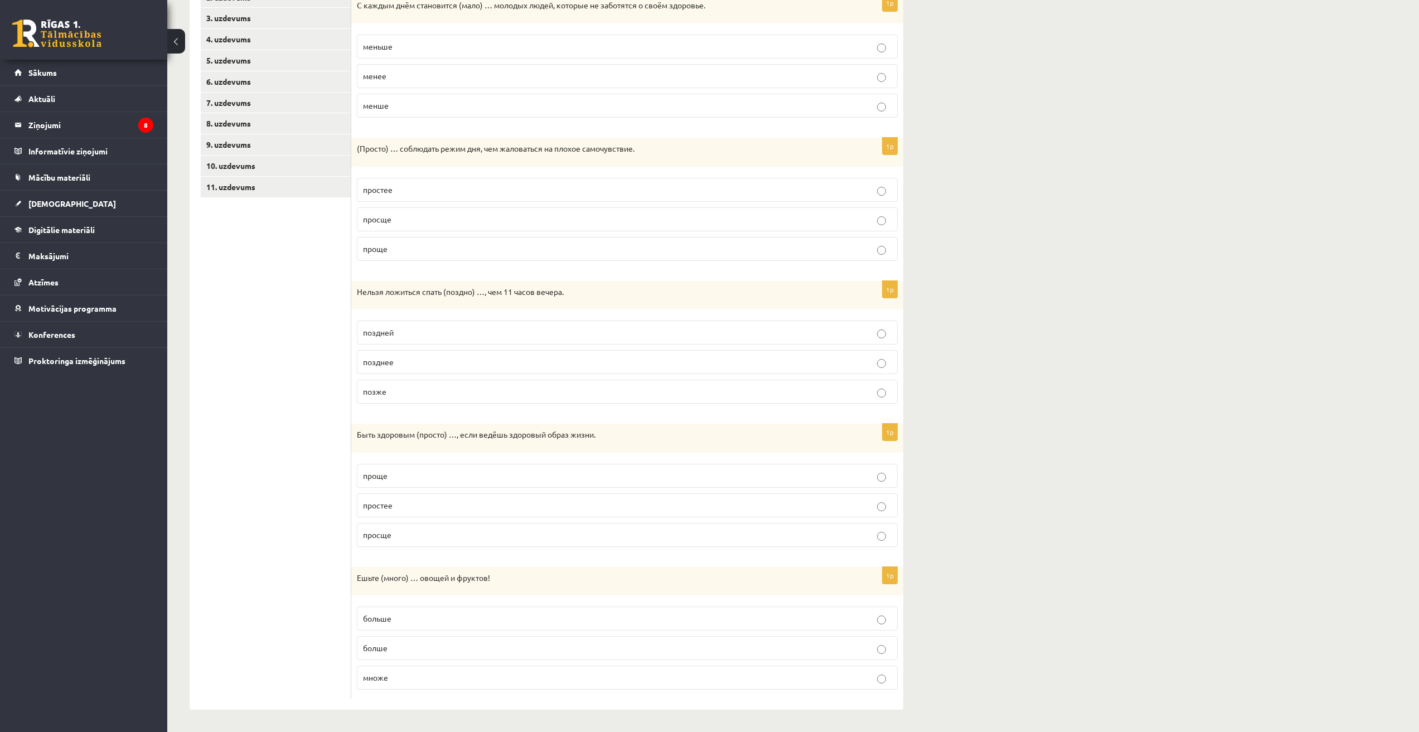
click at [417, 482] on label "проще" at bounding box center [627, 476] width 541 height 24
click at [434, 616] on p "больше" at bounding box center [627, 619] width 529 height 12
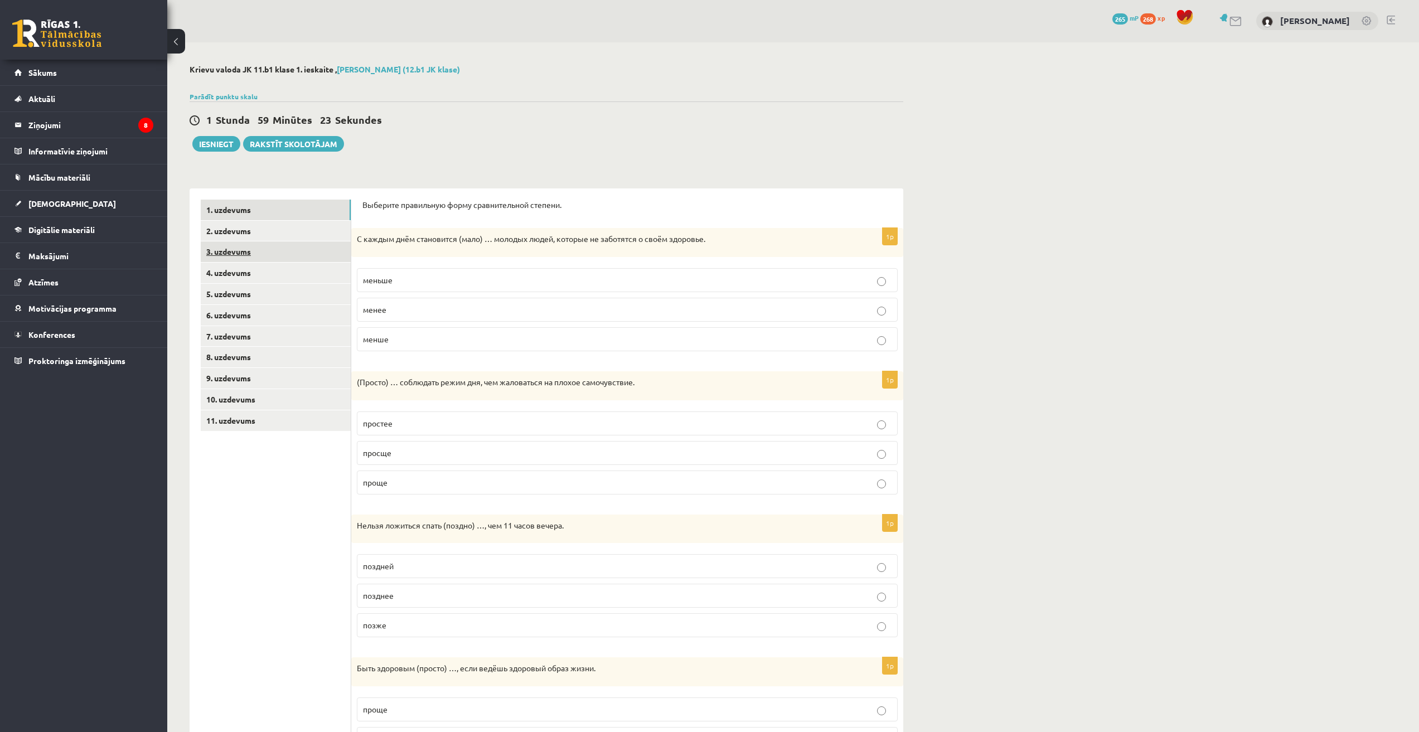
scroll to position [0, 0]
click at [245, 228] on link "2. uzdevums" at bounding box center [276, 231] width 150 height 21
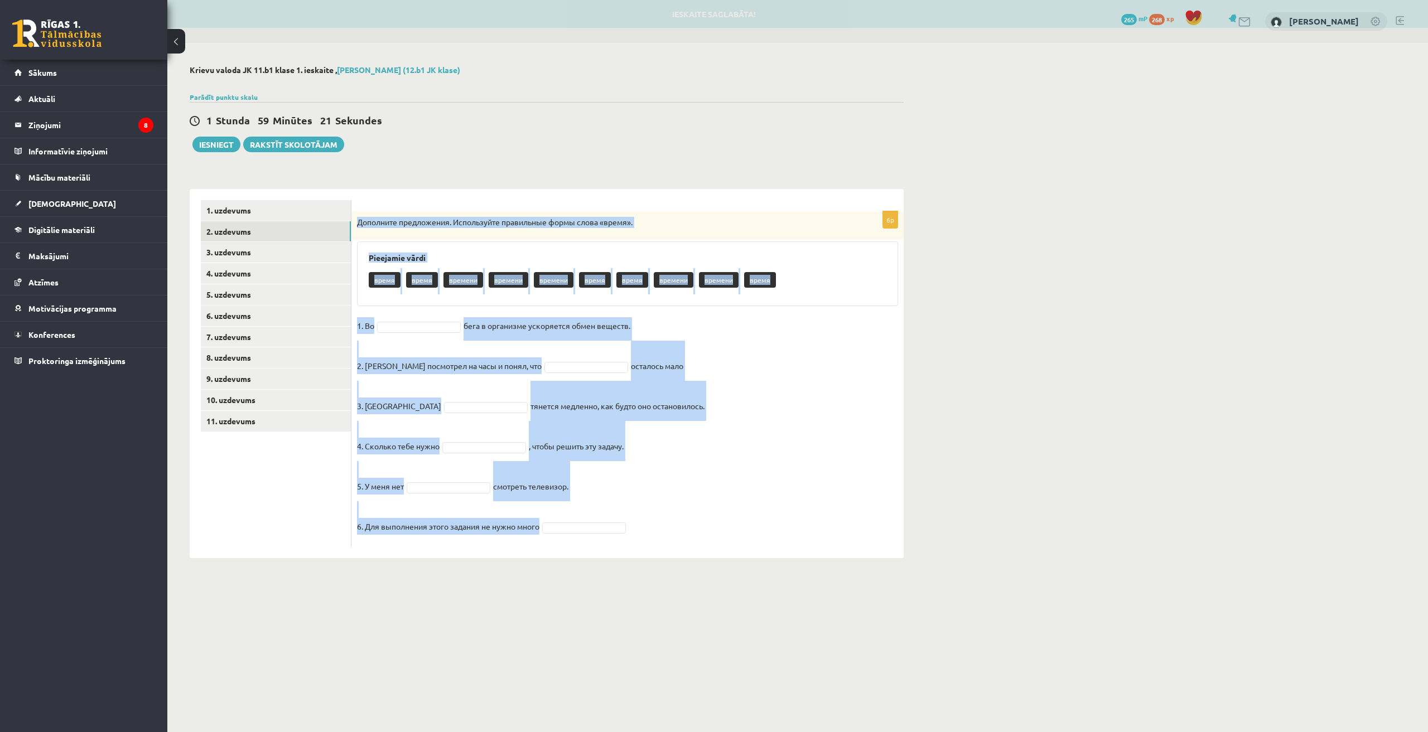
drag, startPoint x: 360, startPoint y: 223, endPoint x: 580, endPoint y: 528, distance: 376.2
click at [580, 528] on div "6p Дополните предложения. Используйте правильные формы слова «время». Pieejamie…" at bounding box center [627, 379] width 552 height 336
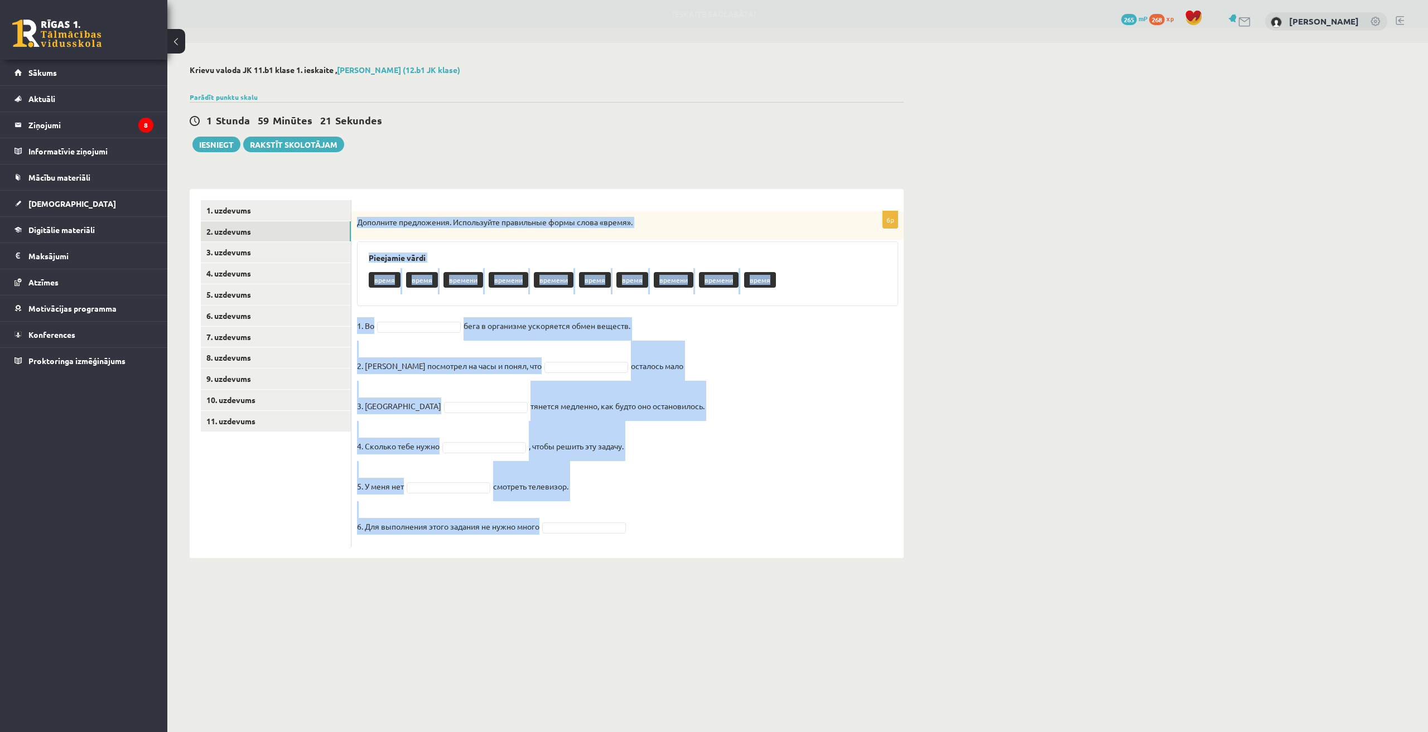
copy div "Loremipsu dolorsitame. Consectetur adipiscing elits doeiu «tempo». Incididun ut…"
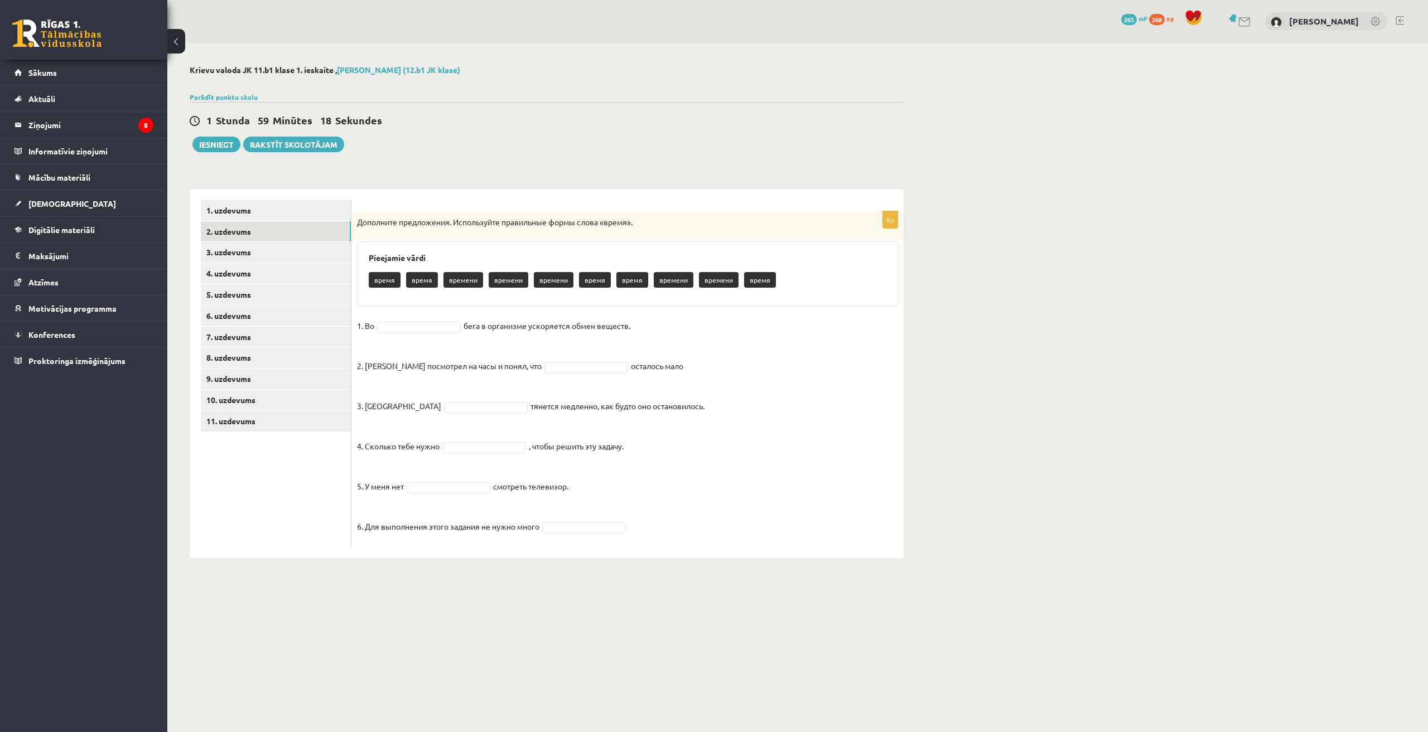
click at [938, 578] on div "Krievu valoda JK 11.b1 klase 1. ieskaite , [PERSON_NAME] (12.b1 JK klase) Parād…" at bounding box center [797, 312] width 1260 height 538
click at [431, 495] on fieldset "1. Во время ***** бега в организме ускоряется обмен веществ. 2. Андрис посмотре…" at bounding box center [627, 429] width 541 height 224
click at [570, 534] on fieldset "1. Во время ***** бега в организме ускоряется обмен веществ. 2. Андрис посмотре…" at bounding box center [627, 429] width 541 height 224
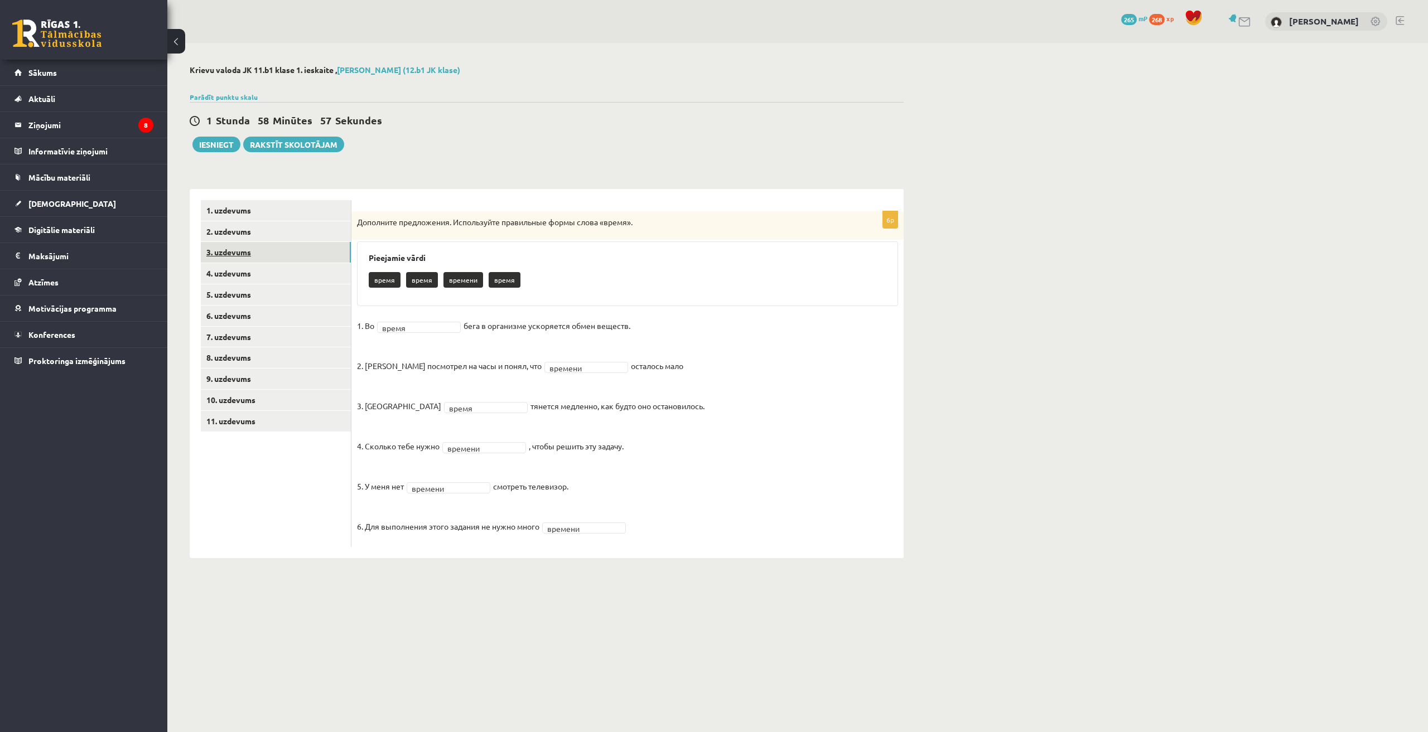
click at [263, 252] on link "3. uzdevums" at bounding box center [276, 252] width 150 height 21
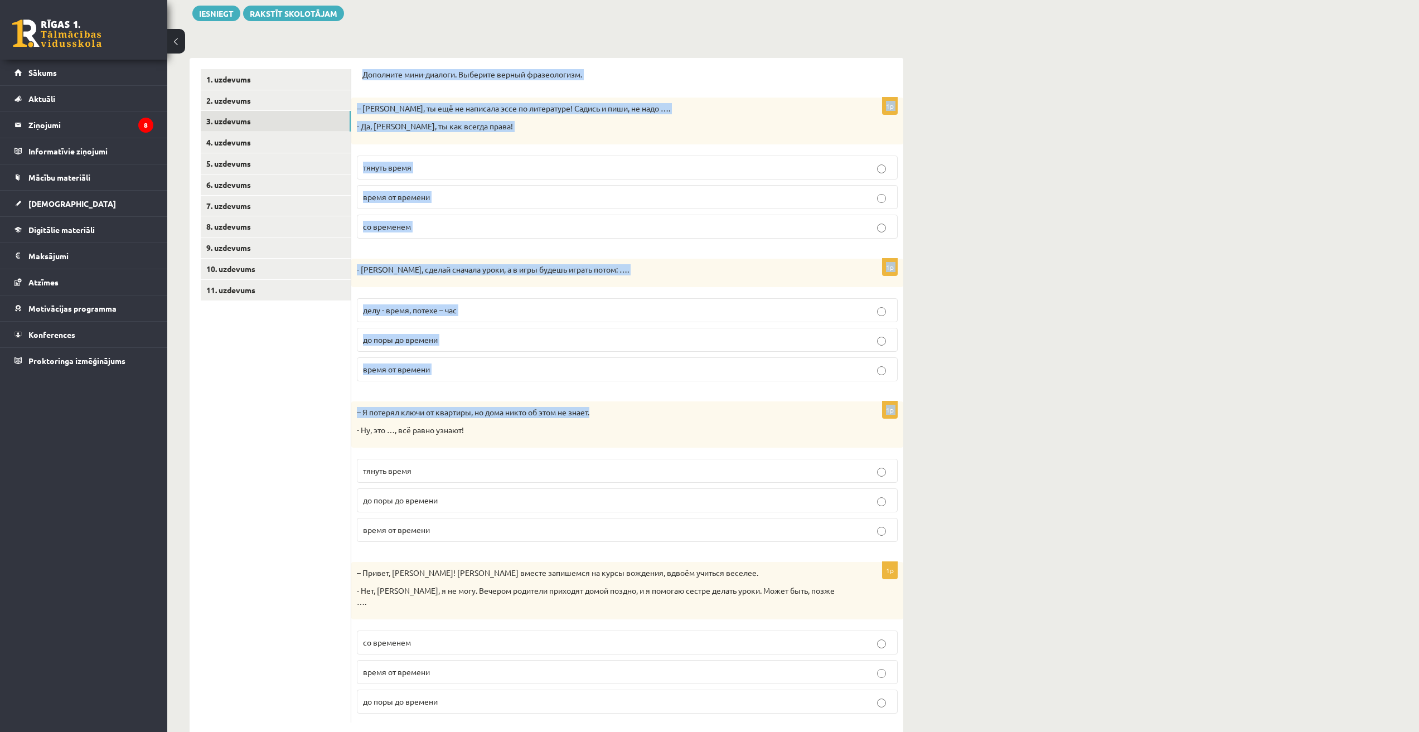
scroll to position [145, 0]
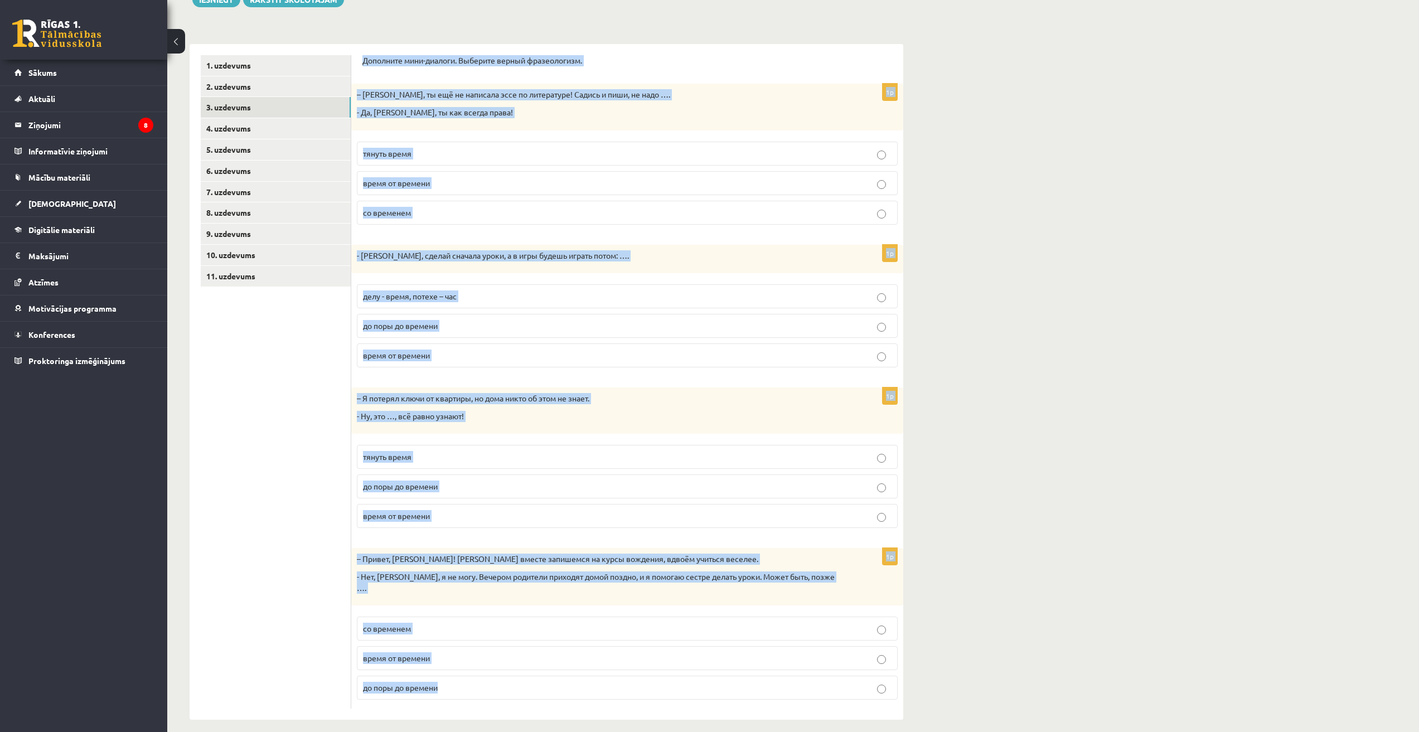
drag, startPoint x: 362, startPoint y: 204, endPoint x: 519, endPoint y: 683, distance: 503.4
click at [519, 683] on div "Дополните мини-диалоги. Выберите верный фразеологизм. 1p – Рита, ты ещё не напи…" at bounding box center [627, 382] width 552 height 676
copy form "Дополните мини-диалоги. Выберите верный фразеологизм. 1p – Рита, ты ещё не напи…"
click at [1029, 468] on div "Krievu valoda JK 11.b1 klase 1. ieskaite , Dāvids Babans (12.b1 JK klase) Parād…" at bounding box center [793, 320] width 1252 height 844
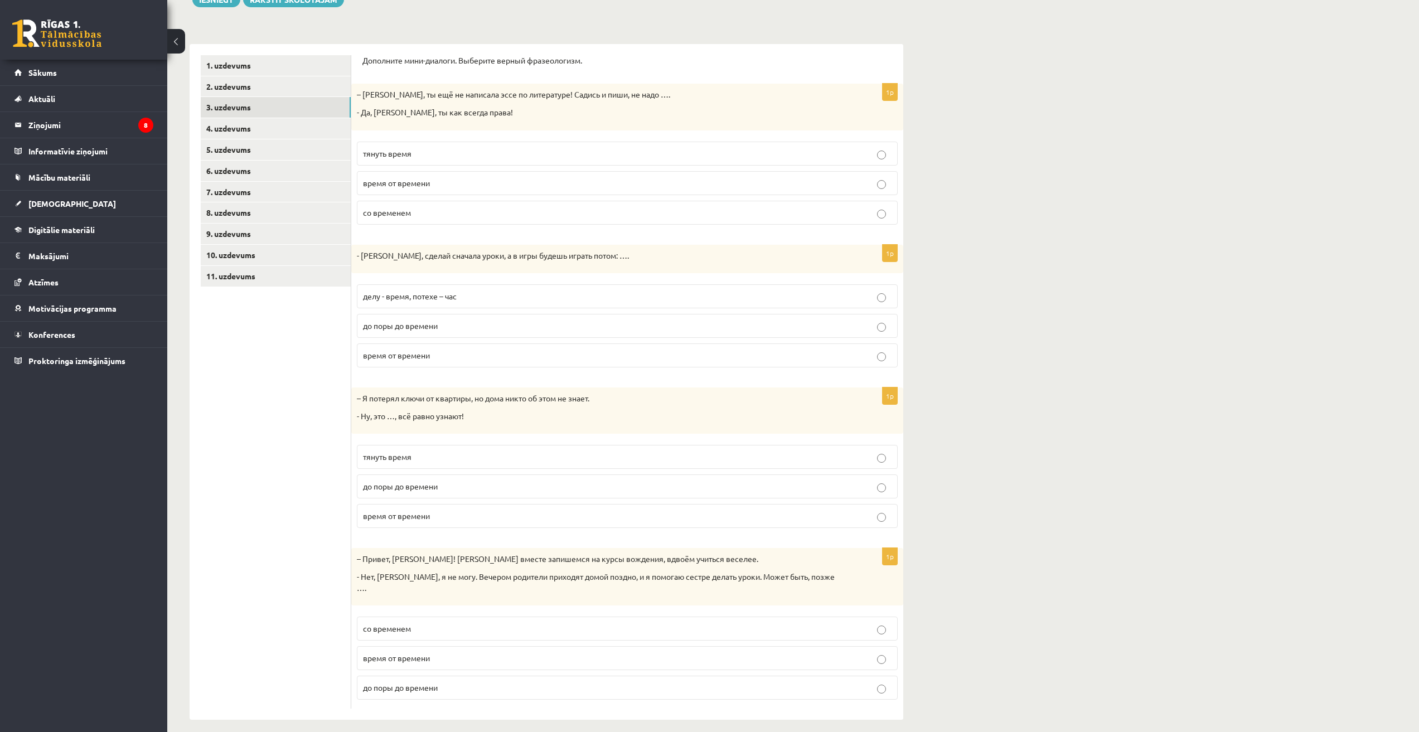
click at [444, 156] on p "тянуть время" at bounding box center [627, 154] width 529 height 12
click at [451, 299] on span "делу - время, потехе – час" at bounding box center [410, 296] width 94 height 10
click at [463, 485] on p "до поры до времени" at bounding box center [627, 487] width 529 height 12
click at [422, 623] on p "со временем" at bounding box center [627, 629] width 529 height 12
click at [249, 120] on link "4. uzdevums" at bounding box center [276, 128] width 150 height 21
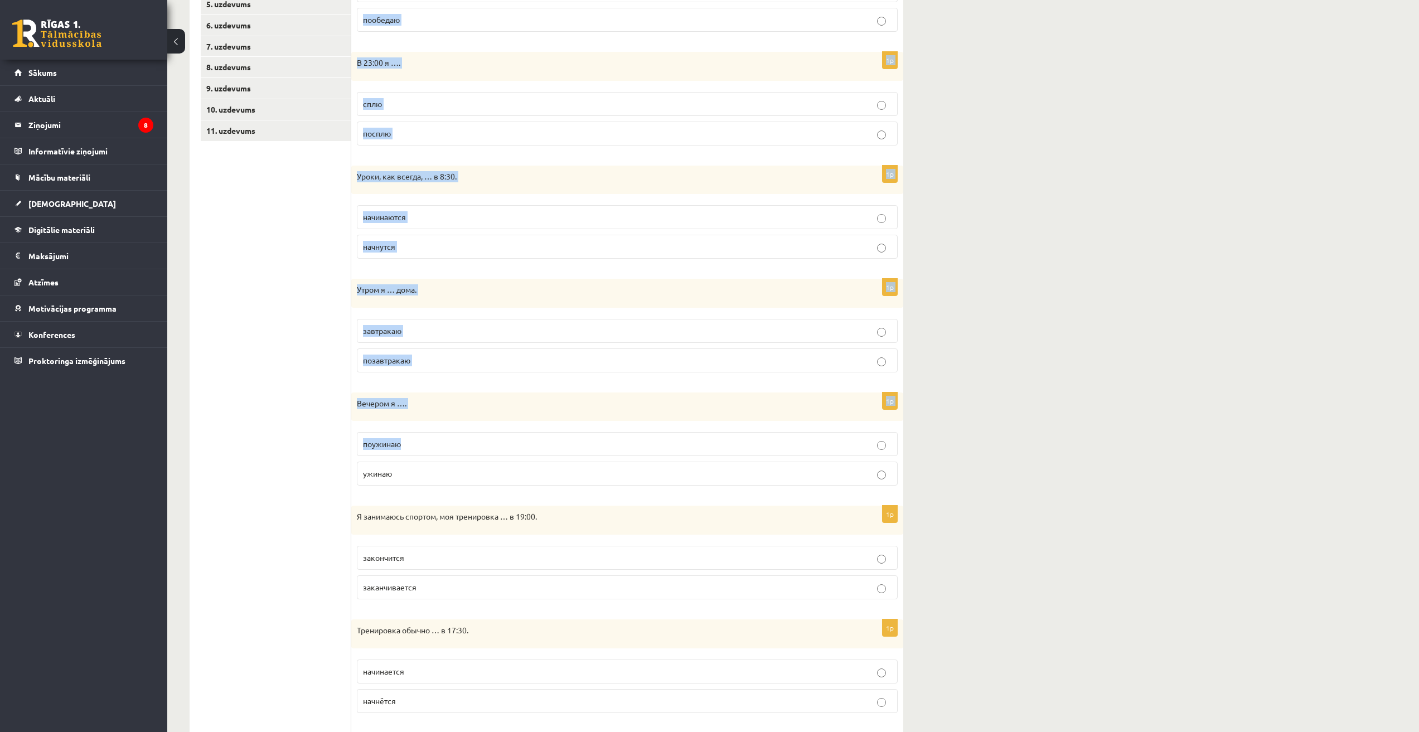
scroll to position [428, 0]
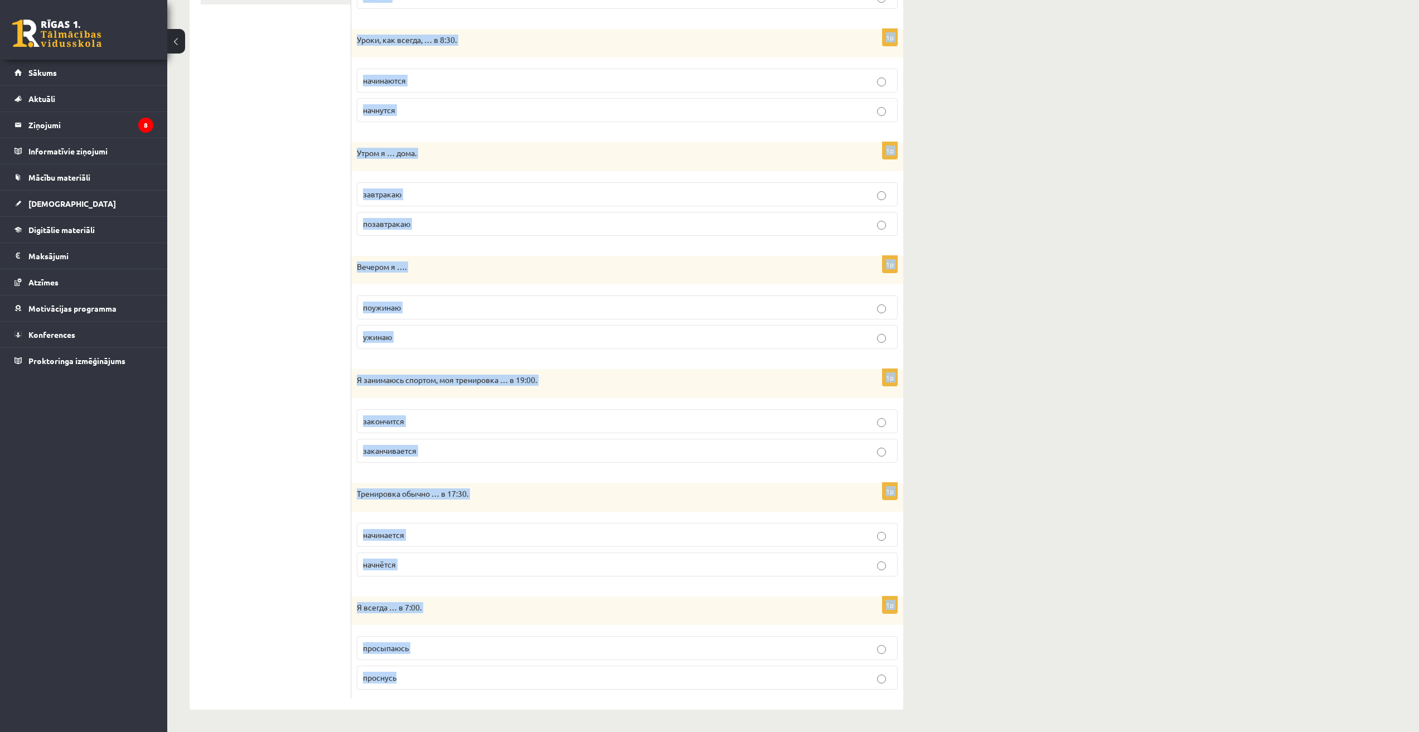
drag, startPoint x: 371, startPoint y: 66, endPoint x: 514, endPoint y: 674, distance: 624.5
click at [514, 674] on form "Выберите правильную форму глагола (НСВ / СВ). 1p Днём я … в школе. обедаю пообе…" at bounding box center [627, 236] width 530 height 926
copy form "Выберите правильную форму глагола (НСВ / СВ). 1p Днём я … в школе. обедаю пообе…"
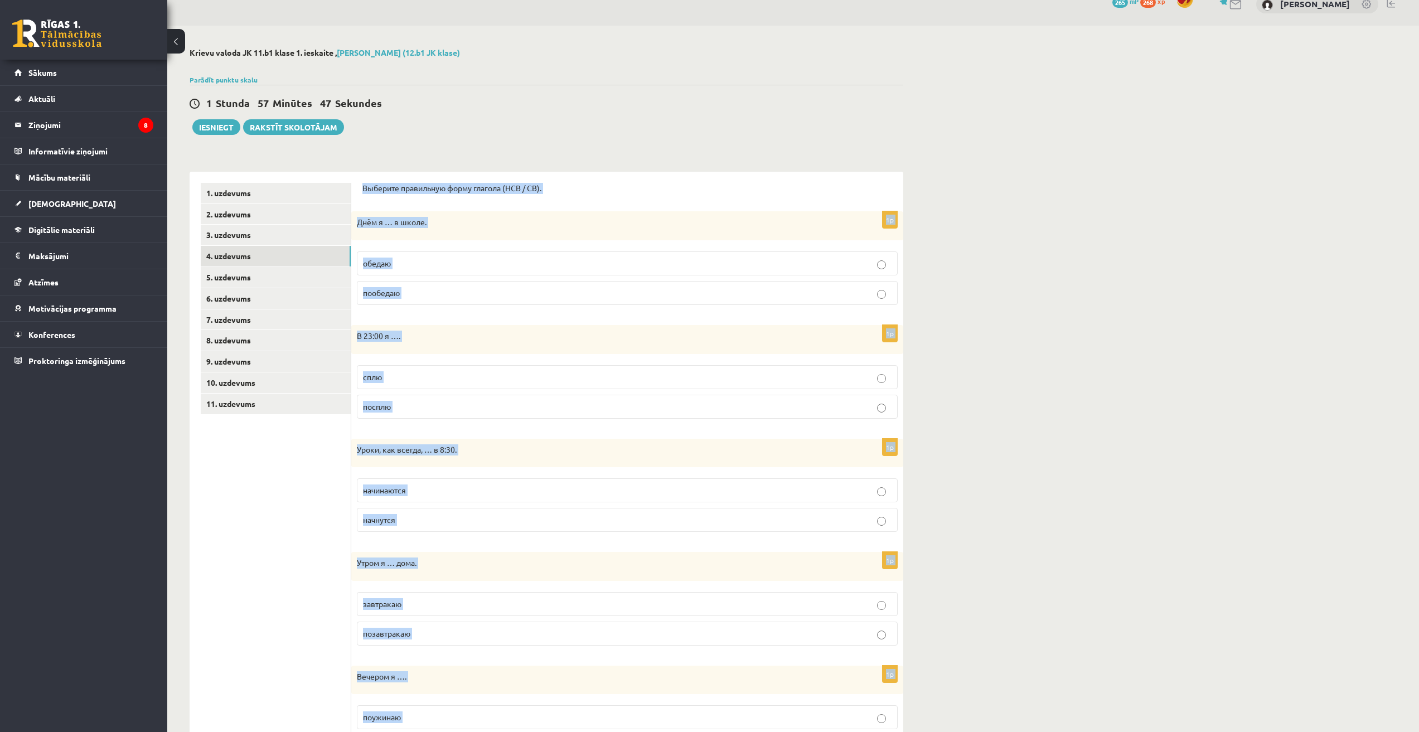
scroll to position [0, 0]
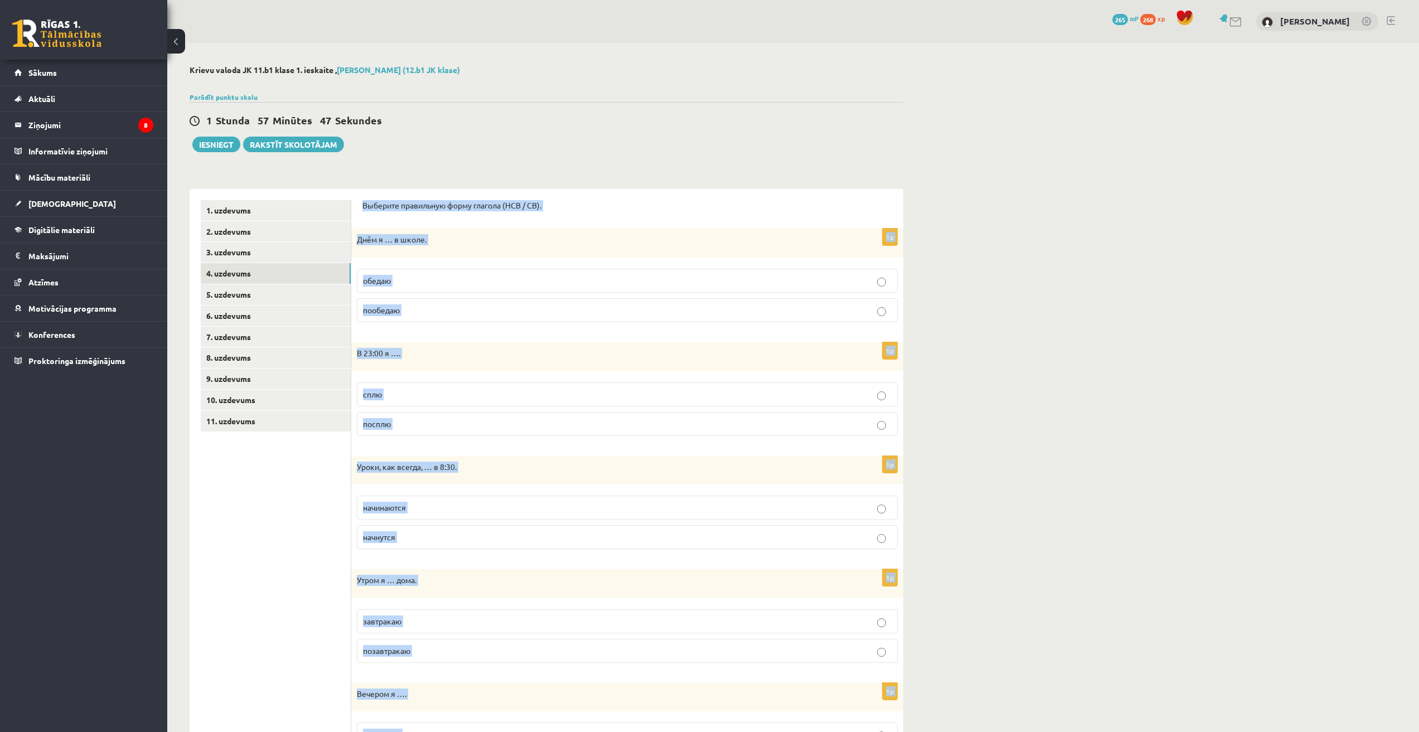
click at [776, 159] on div "Krievu valoda JK 11.b1 klase 1. ieskaite , Dāvids Babans (12.b1 JK klase) Parād…" at bounding box center [546, 601] width 758 height 1116
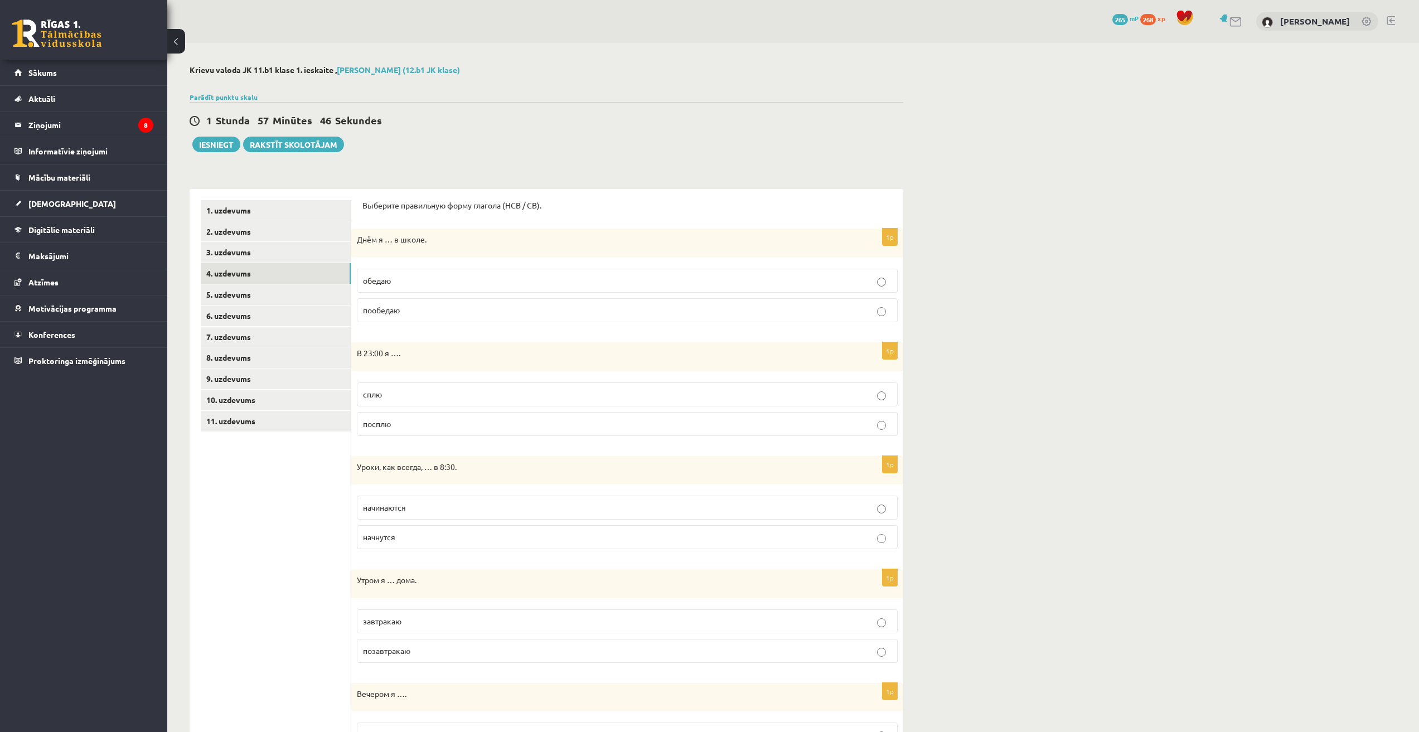
click at [434, 283] on p "обедаю" at bounding box center [627, 281] width 529 height 12
click at [413, 393] on p "сплю" at bounding box center [627, 395] width 529 height 12
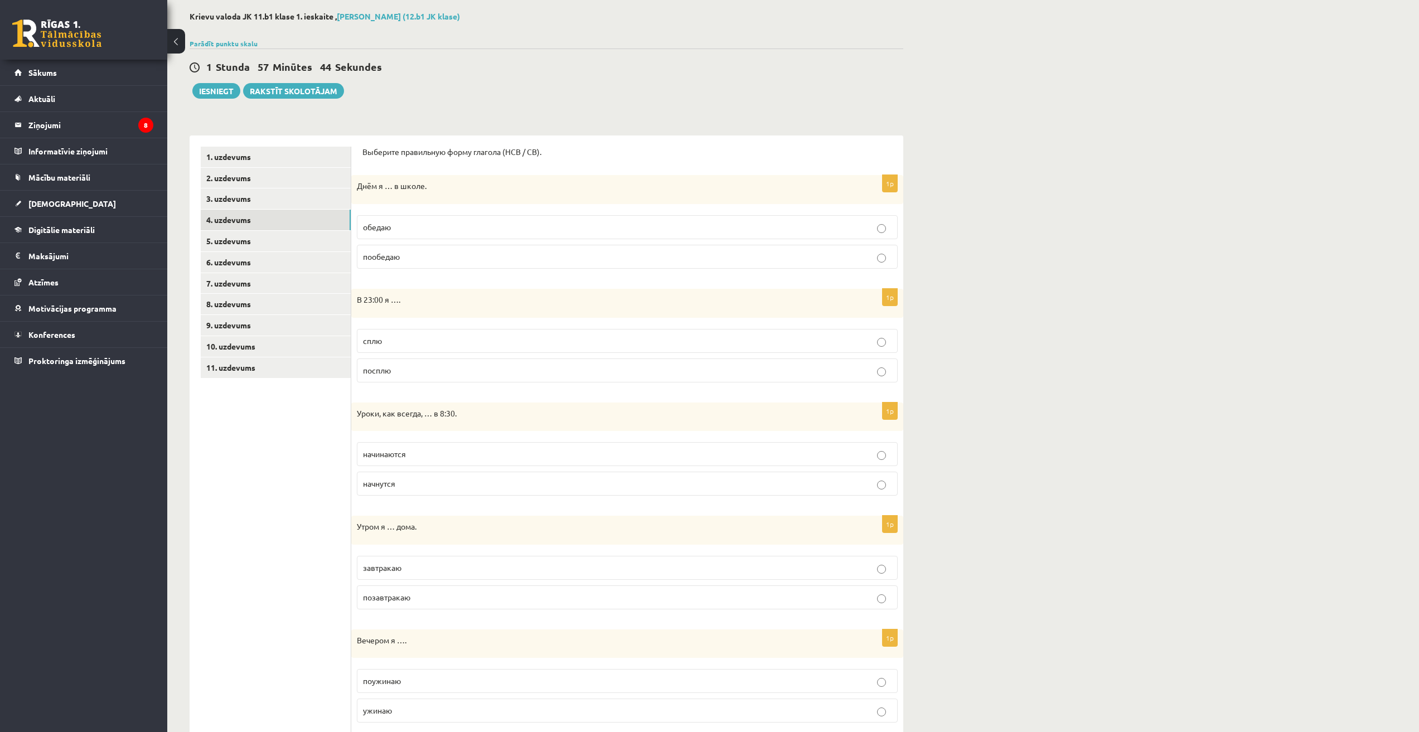
scroll to position [186, 0]
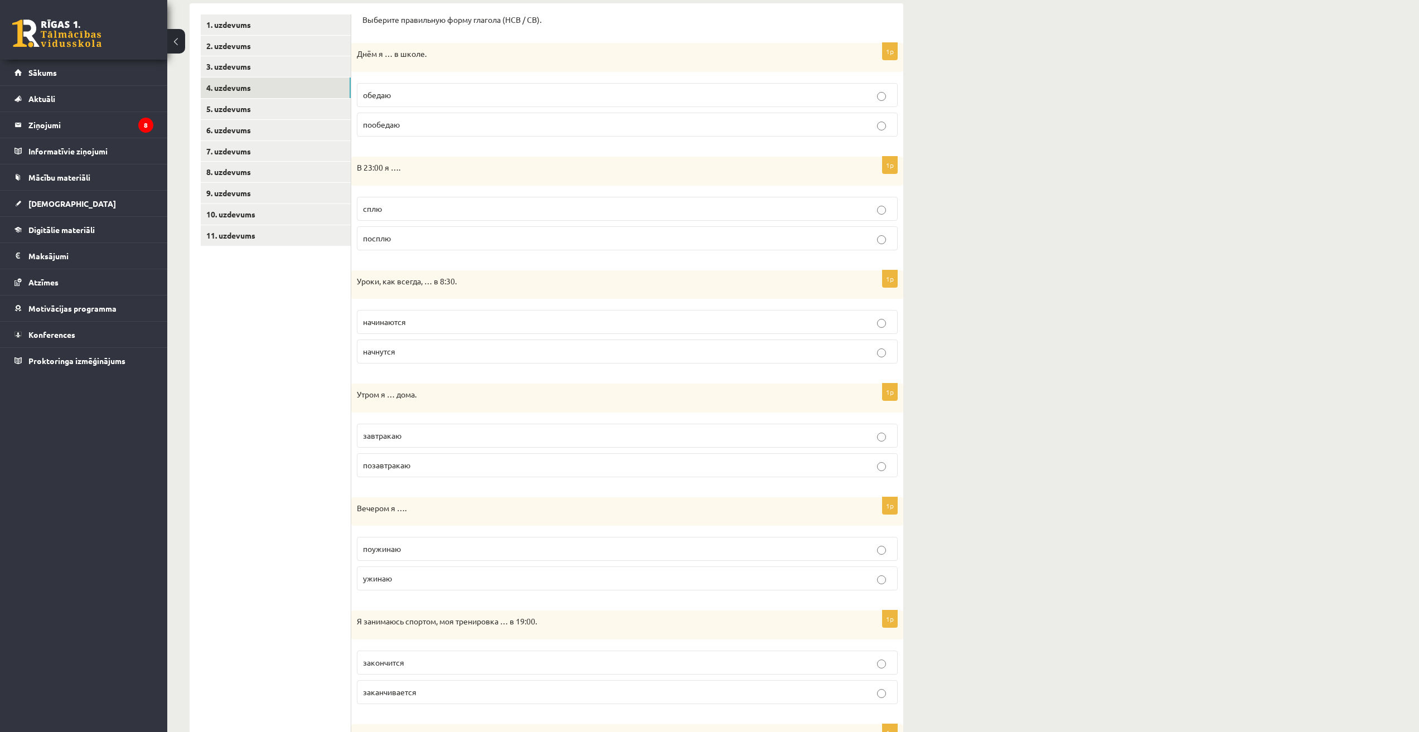
click at [428, 327] on p "начинаются" at bounding box center [627, 322] width 529 height 12
click at [454, 461] on p "позавтракаю" at bounding box center [627, 465] width 529 height 12
click at [430, 572] on label "ужинаю" at bounding box center [627, 579] width 541 height 24
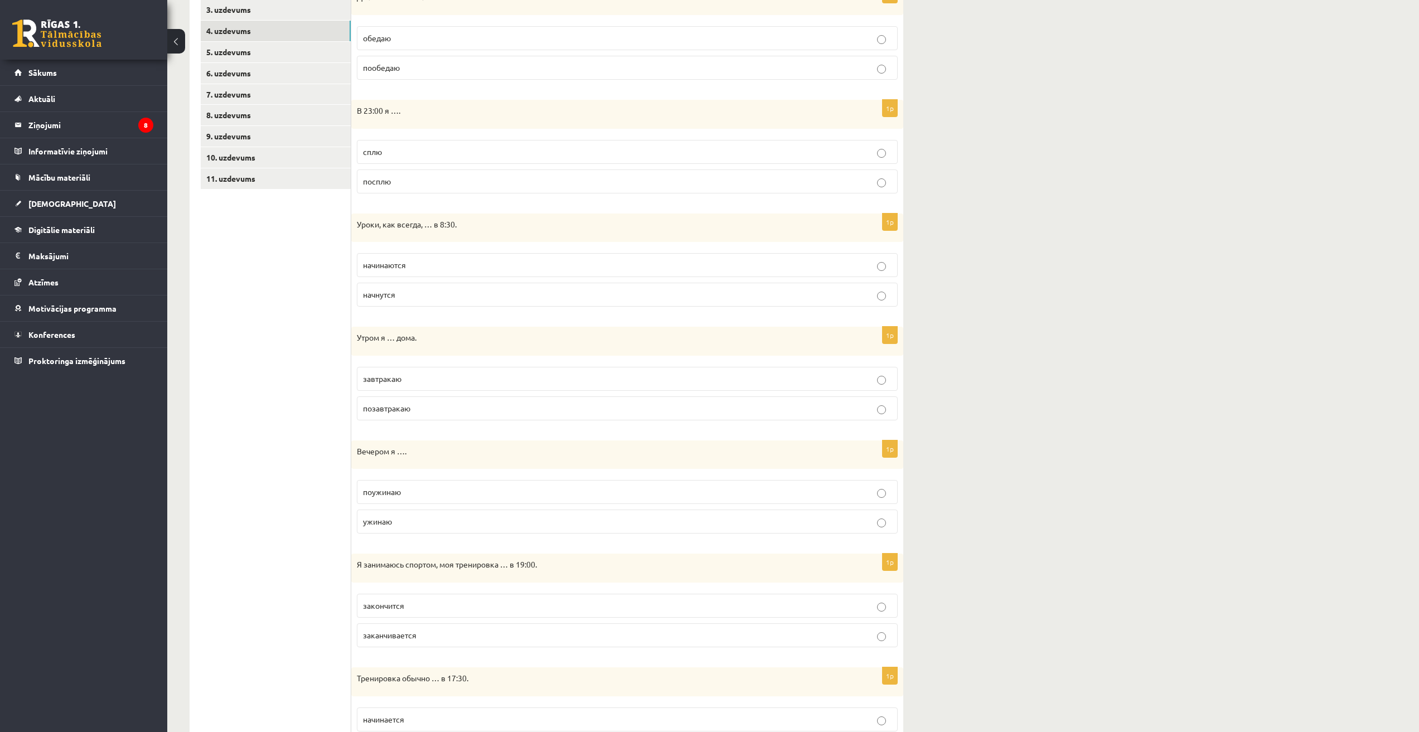
scroll to position [372, 0]
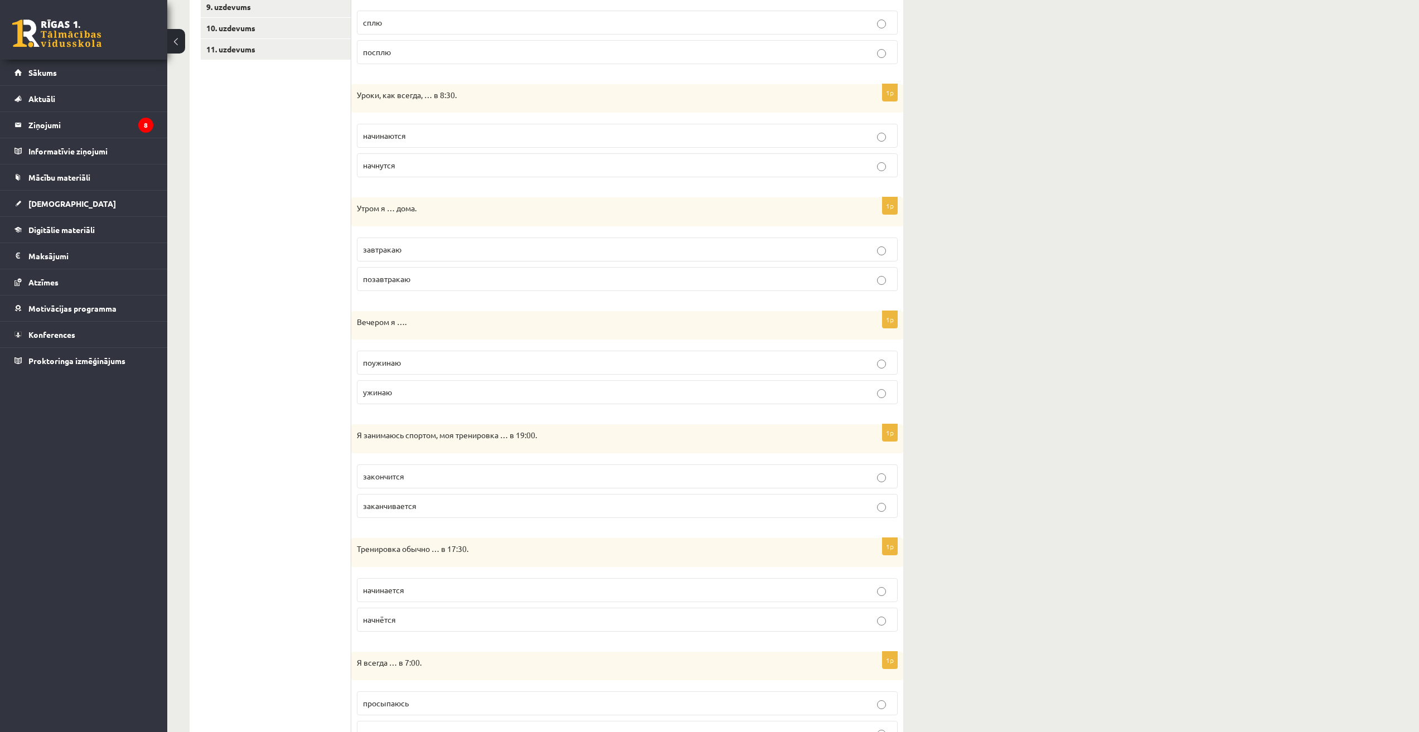
click at [416, 513] on label "заканчивается" at bounding box center [627, 506] width 541 height 24
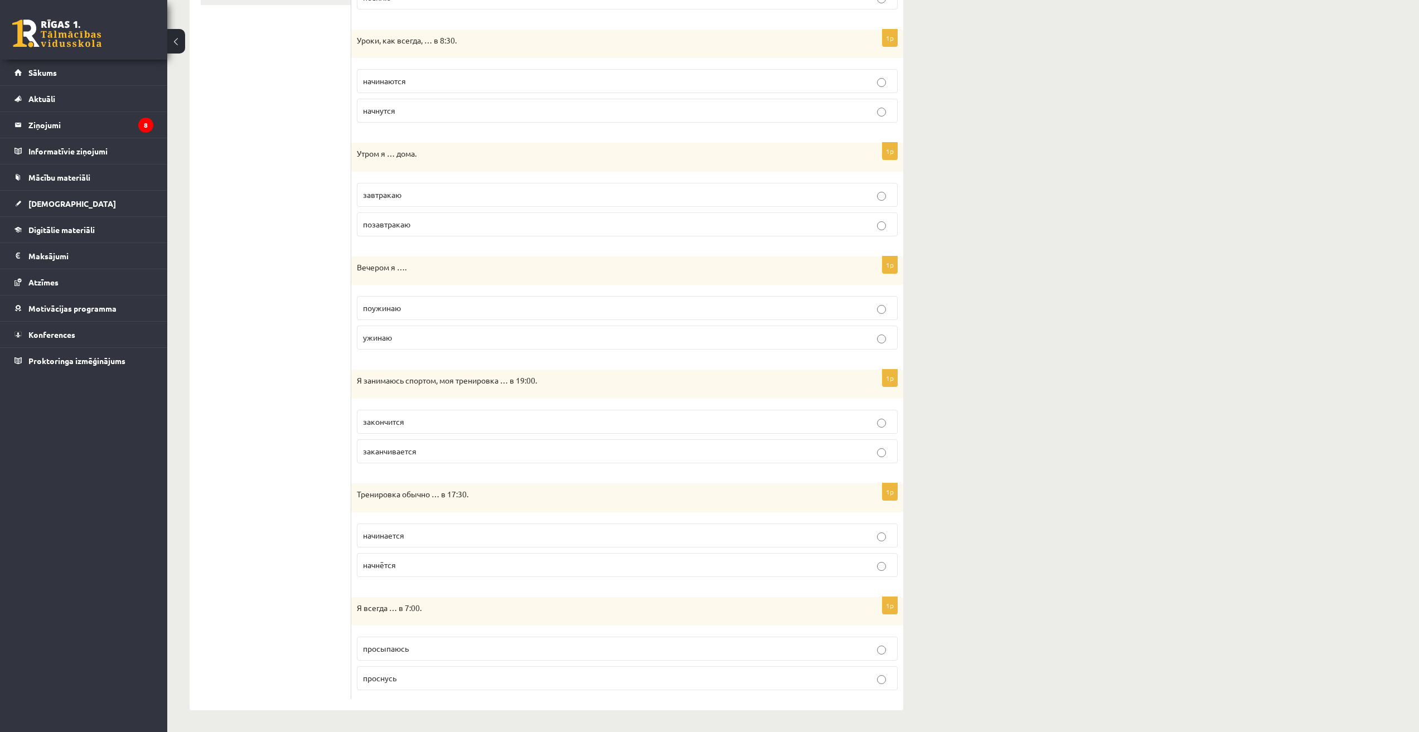
scroll to position [428, 0]
click at [453, 536] on p "начинается" at bounding box center [627, 535] width 529 height 12
click at [438, 651] on p "просыпаюсь" at bounding box center [627, 648] width 529 height 12
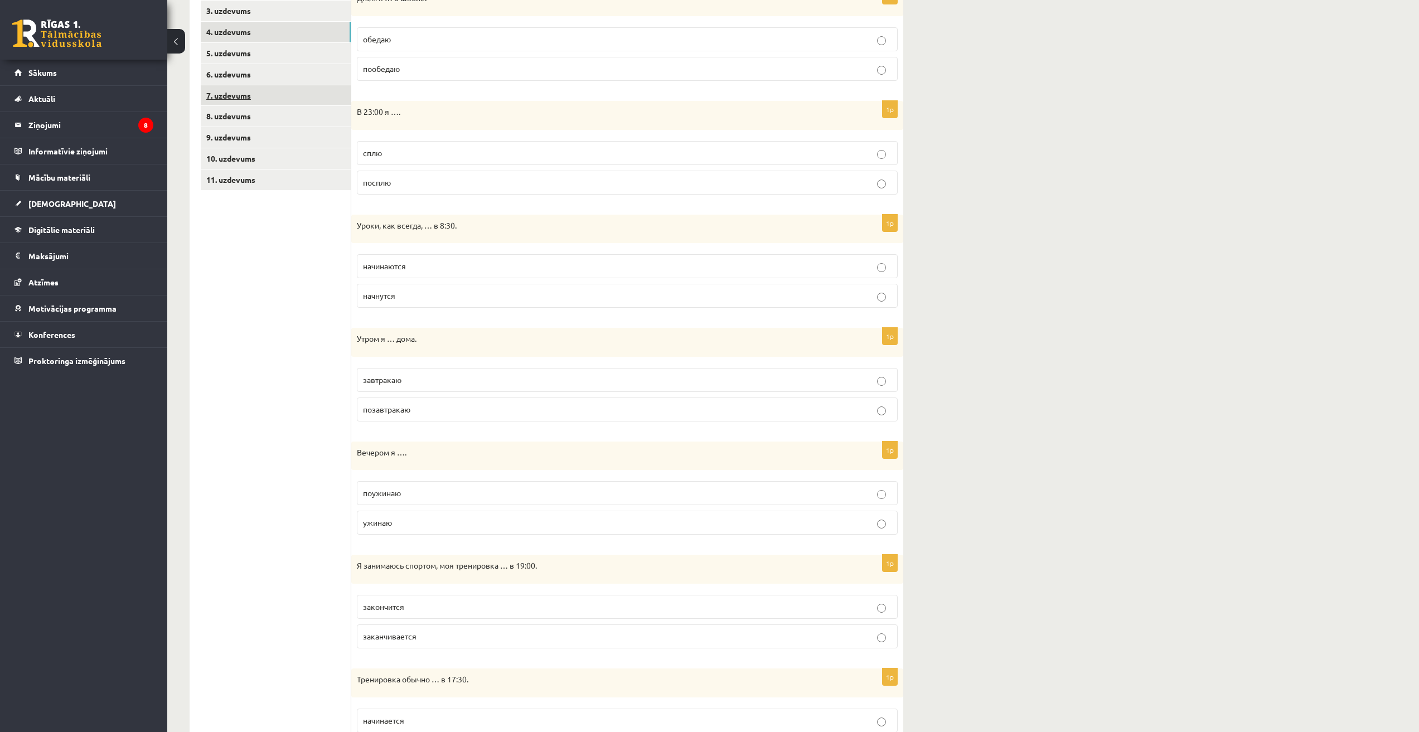
scroll to position [0, 0]
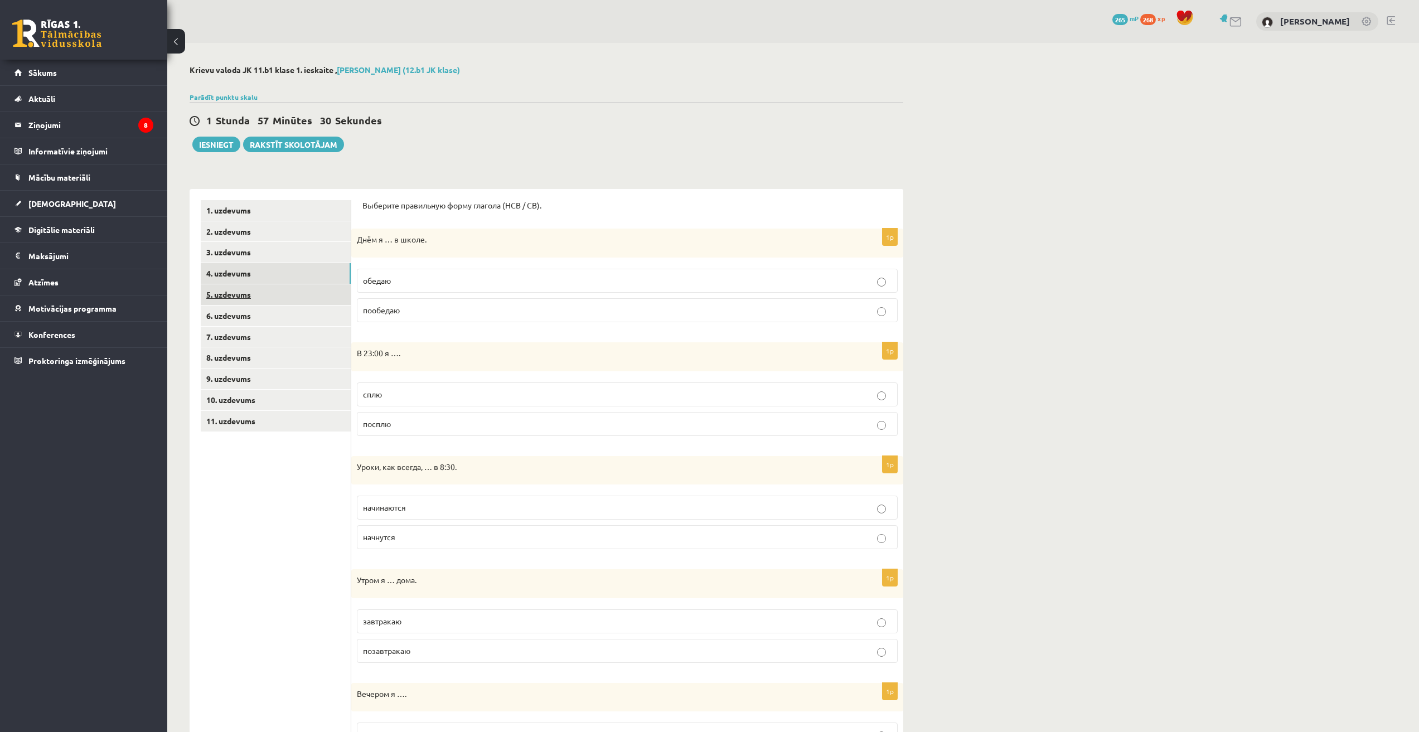
click at [236, 293] on link "5. uzdevums" at bounding box center [276, 294] width 150 height 21
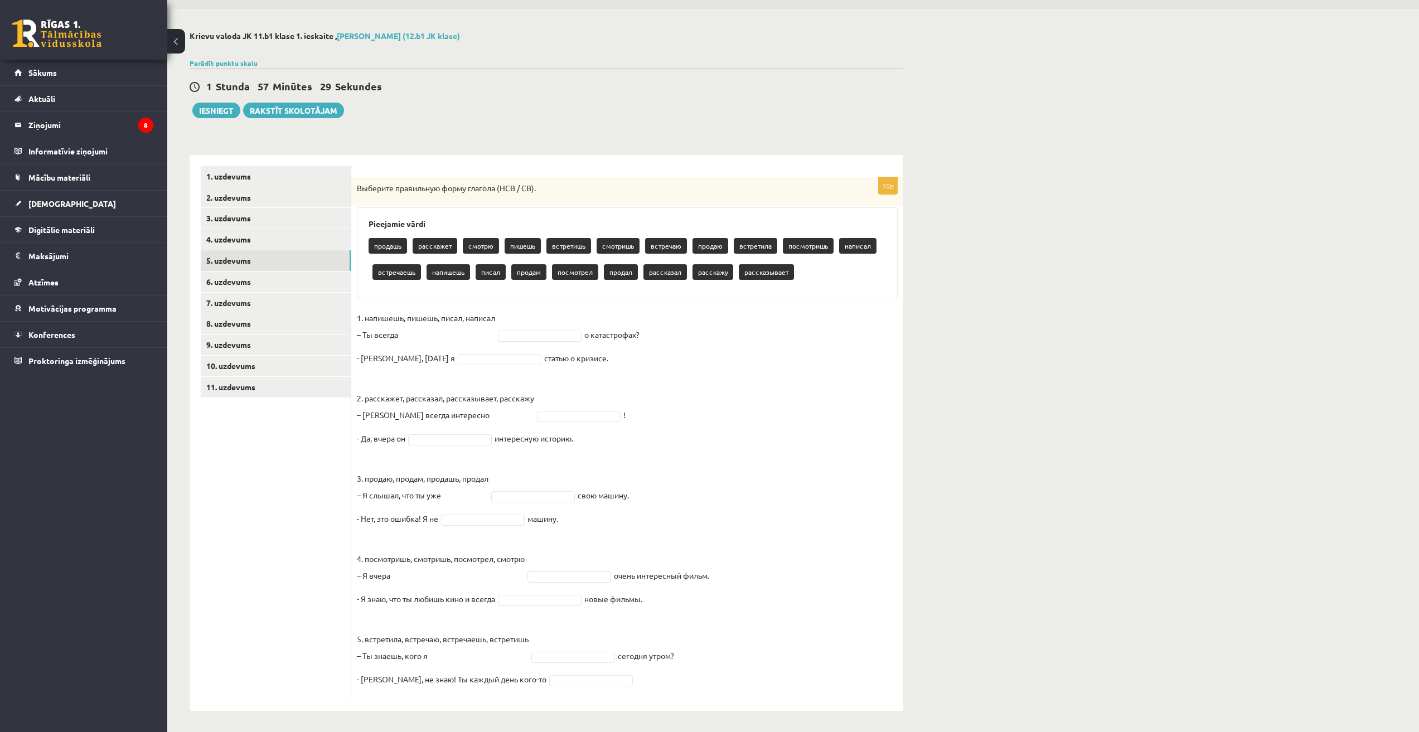
scroll to position [36, 0]
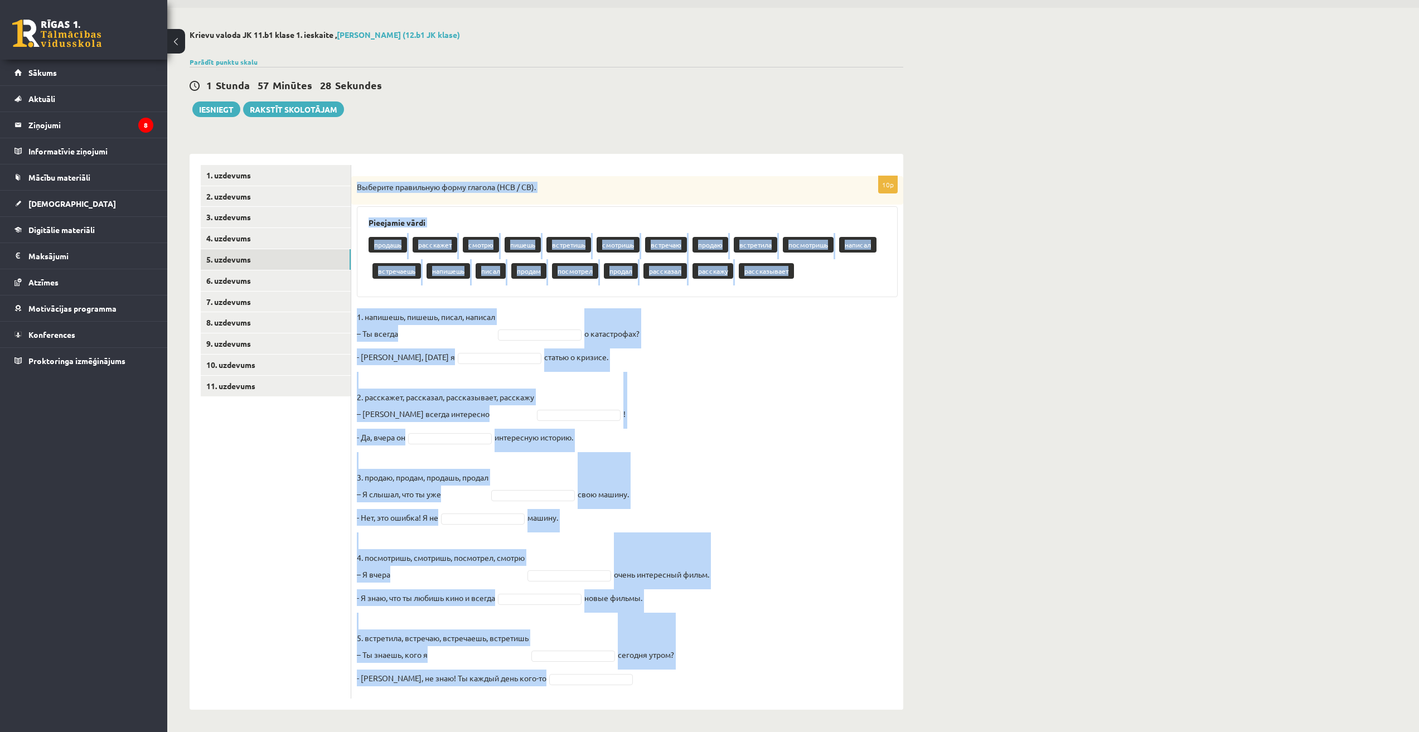
drag, startPoint x: 355, startPoint y: 217, endPoint x: 649, endPoint y: 675, distance: 543.2
click at [648, 676] on div "10p Выберите правильную форму глагола (НСВ / СВ). Pieejamie vārdi продашь расск…" at bounding box center [627, 437] width 552 height 522
copy div "Выберите правильную форму глагола (НСВ / СВ). Pieejamie vārdi продашь расскажет…"
click at [742, 342] on fieldset "1. напишешь, пишешь, писал, написал – Ты всегда о катастрофах? - Нет, вчера я с…" at bounding box center [627, 500] width 541 height 385
click at [765, 350] on fieldset "1. напишешь, пишешь, писал, написал – Ты всегда о катастрофах? - Нет, вчера я с…" at bounding box center [627, 500] width 541 height 385
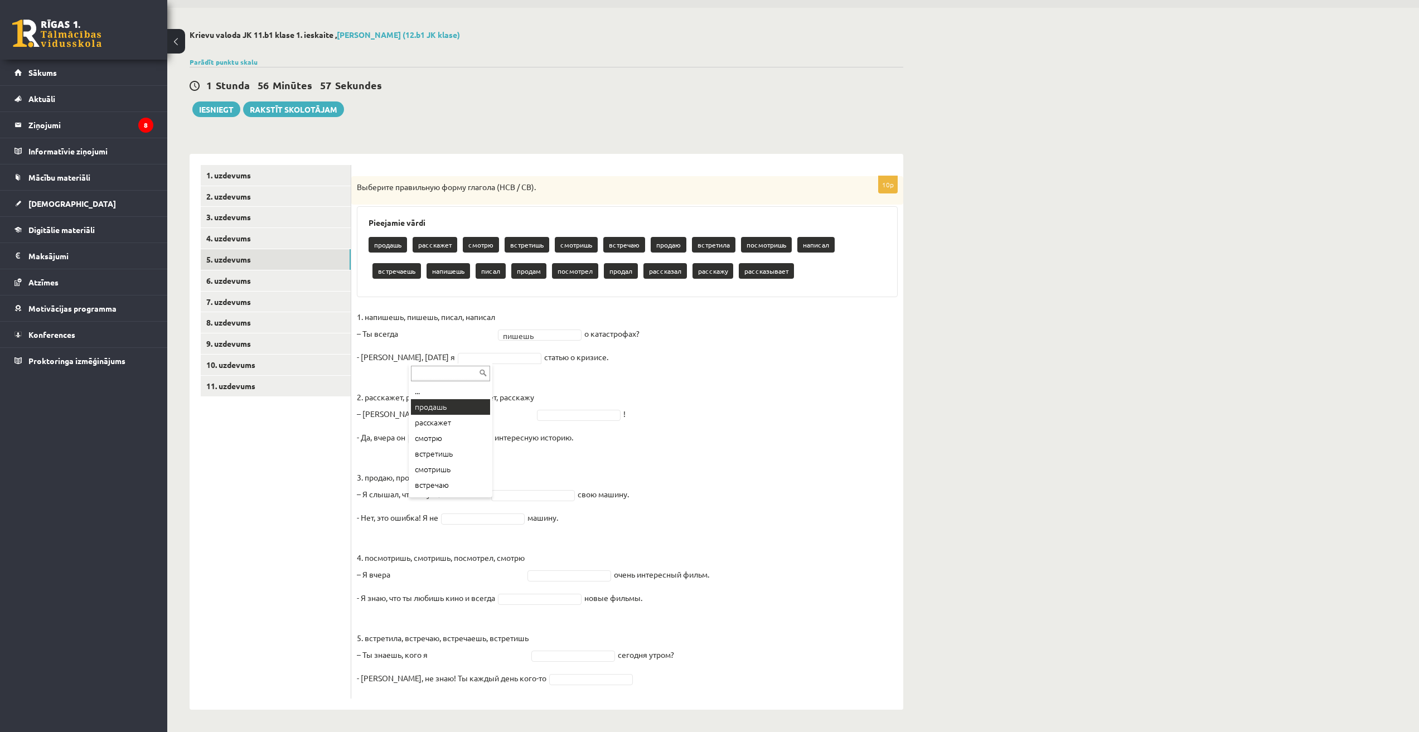
type input "*"
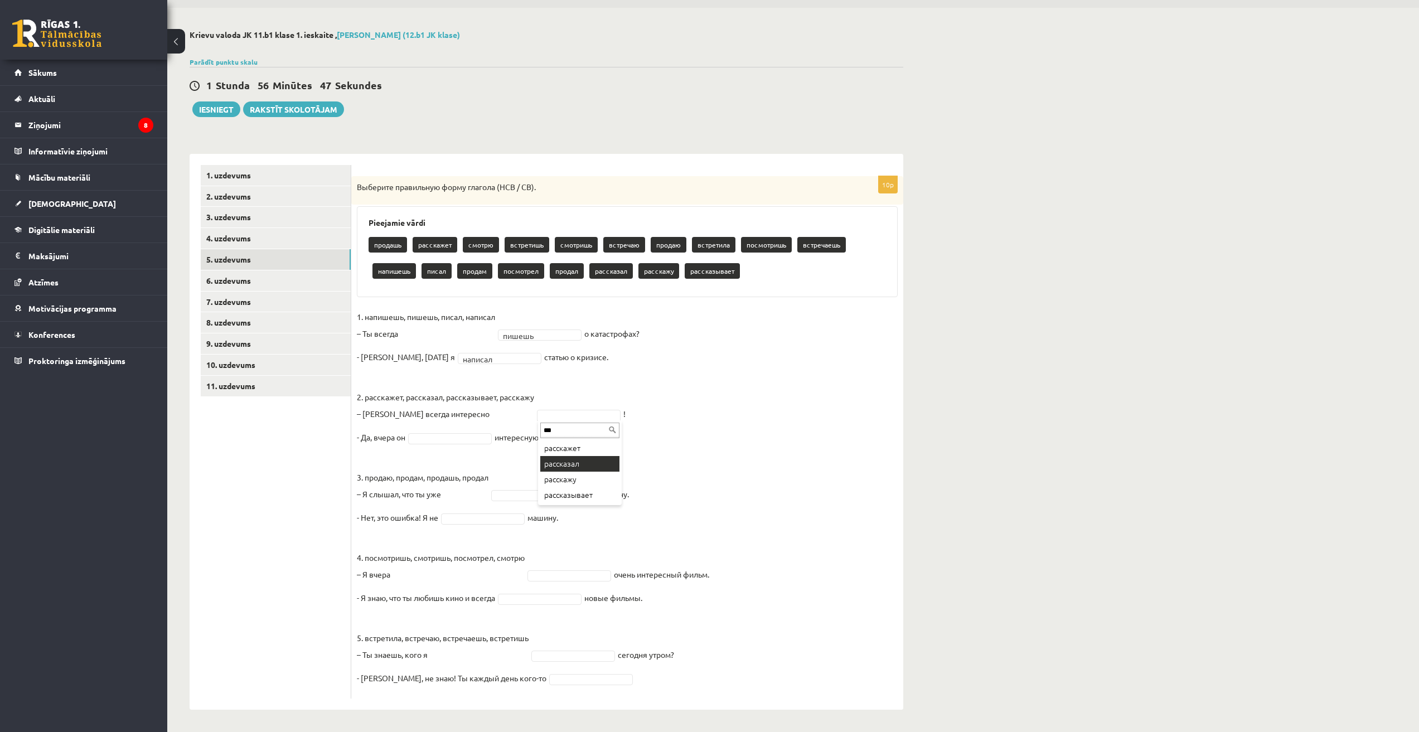
type input "***"
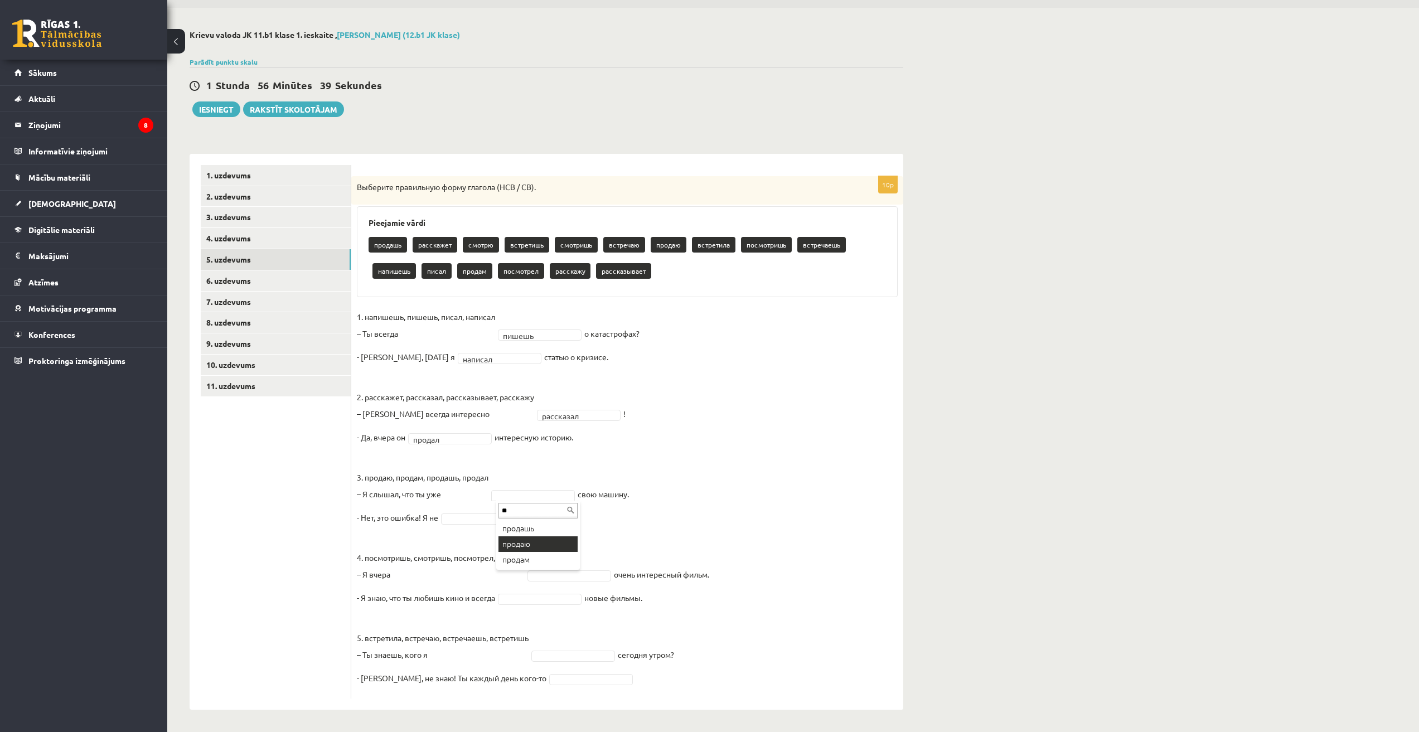
type input "**"
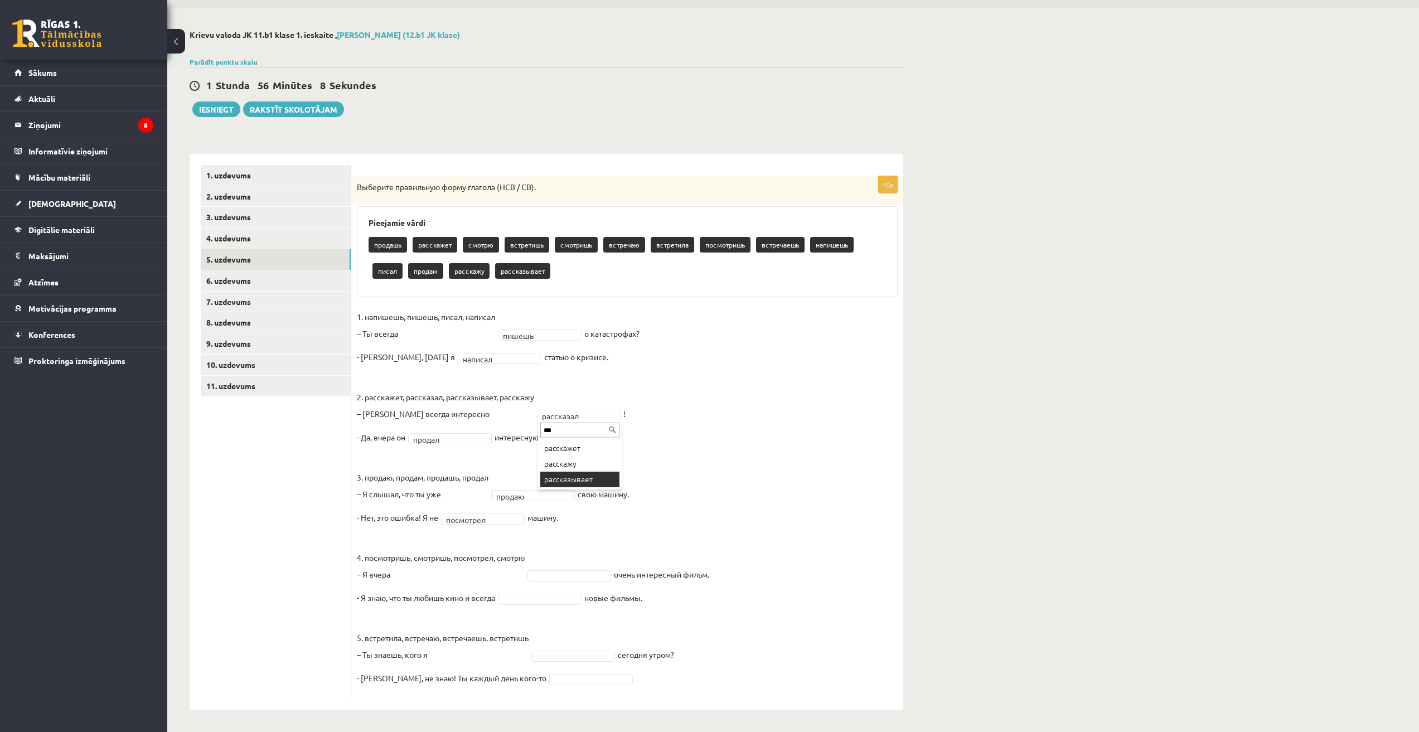
type input "***"
type input "**"
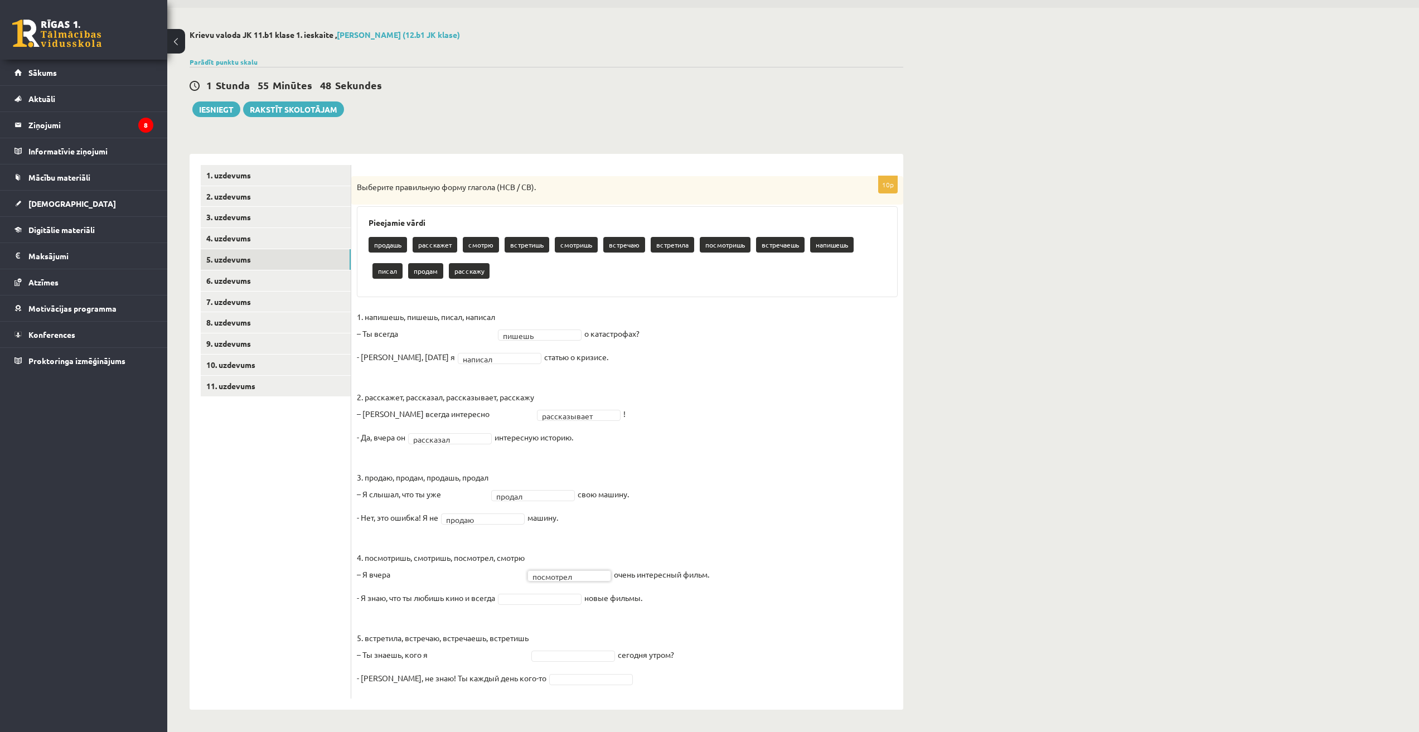
click at [572, 587] on fieldset "**********" at bounding box center [627, 500] width 541 height 385
type input "**"
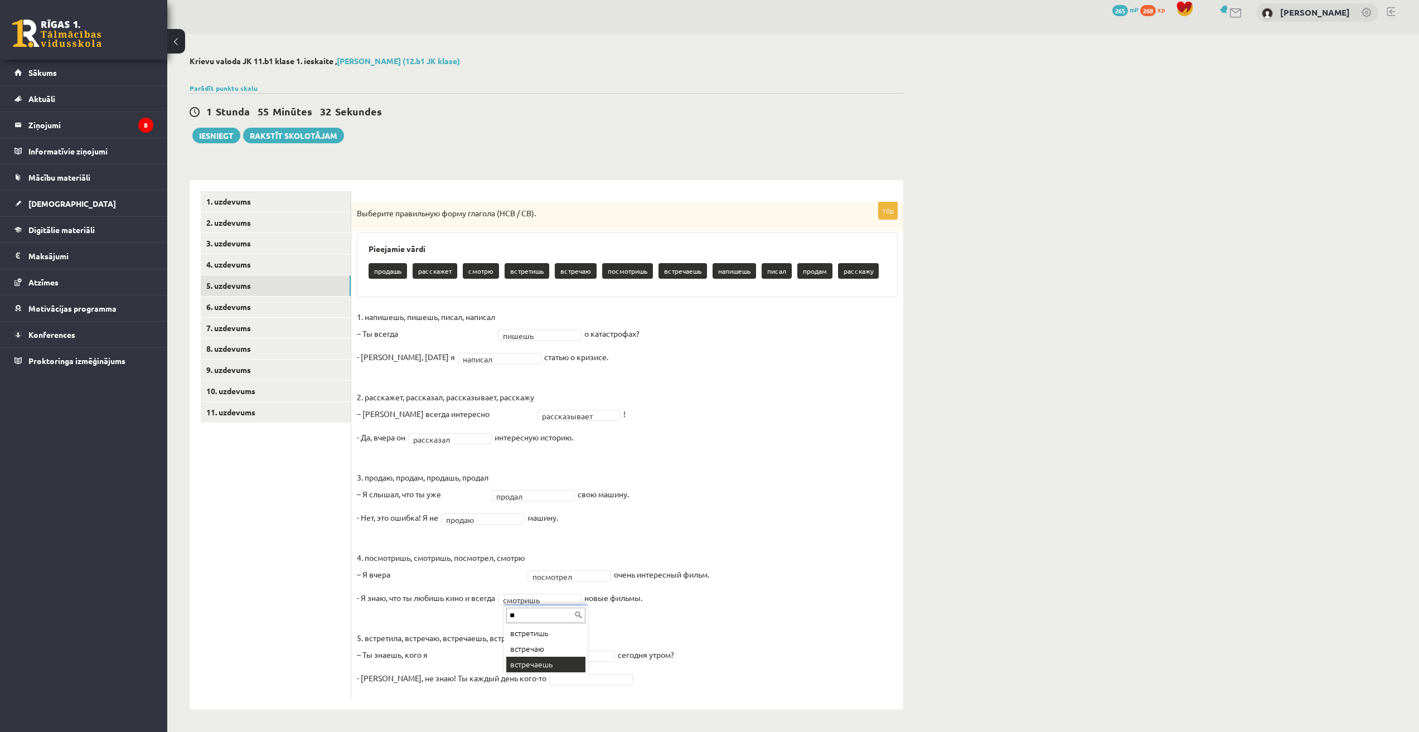
type input "**"
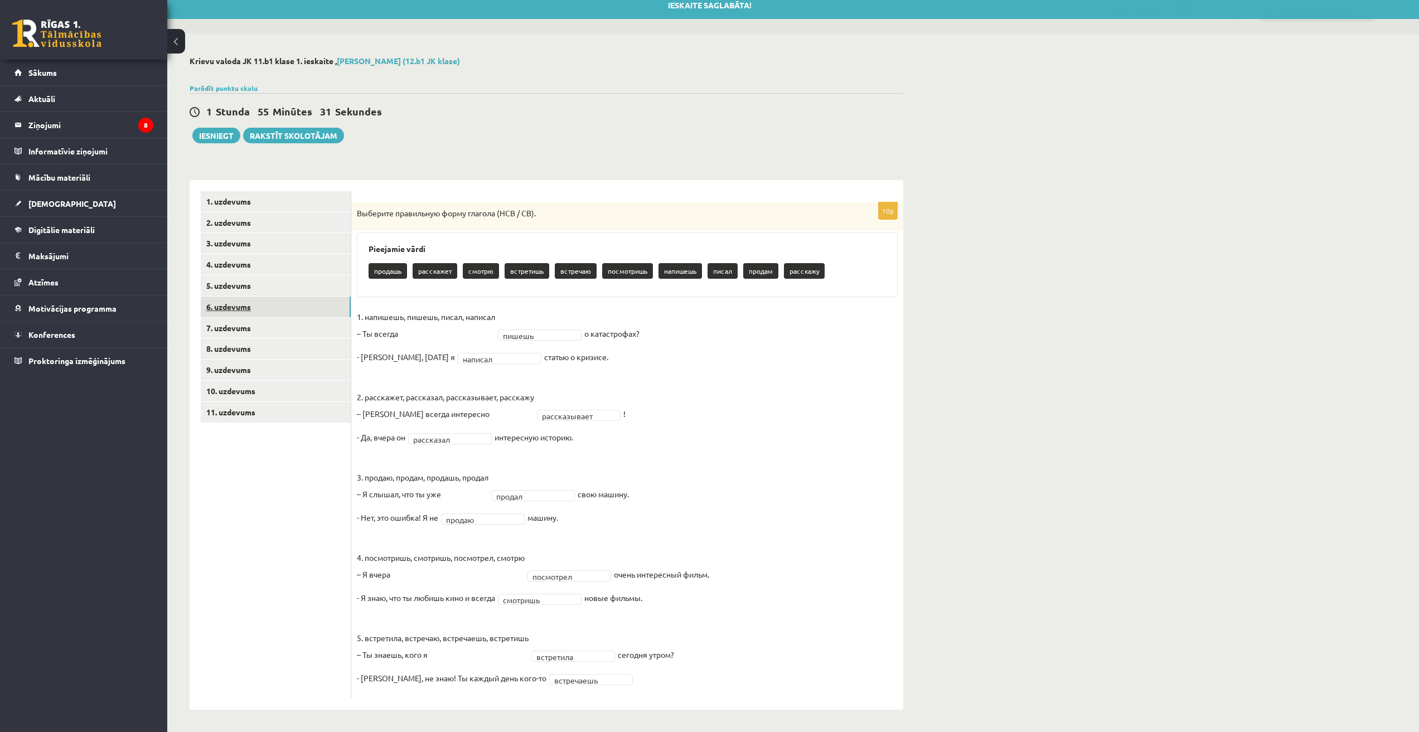
click at [259, 305] on link "6. uzdevums" at bounding box center [276, 307] width 150 height 21
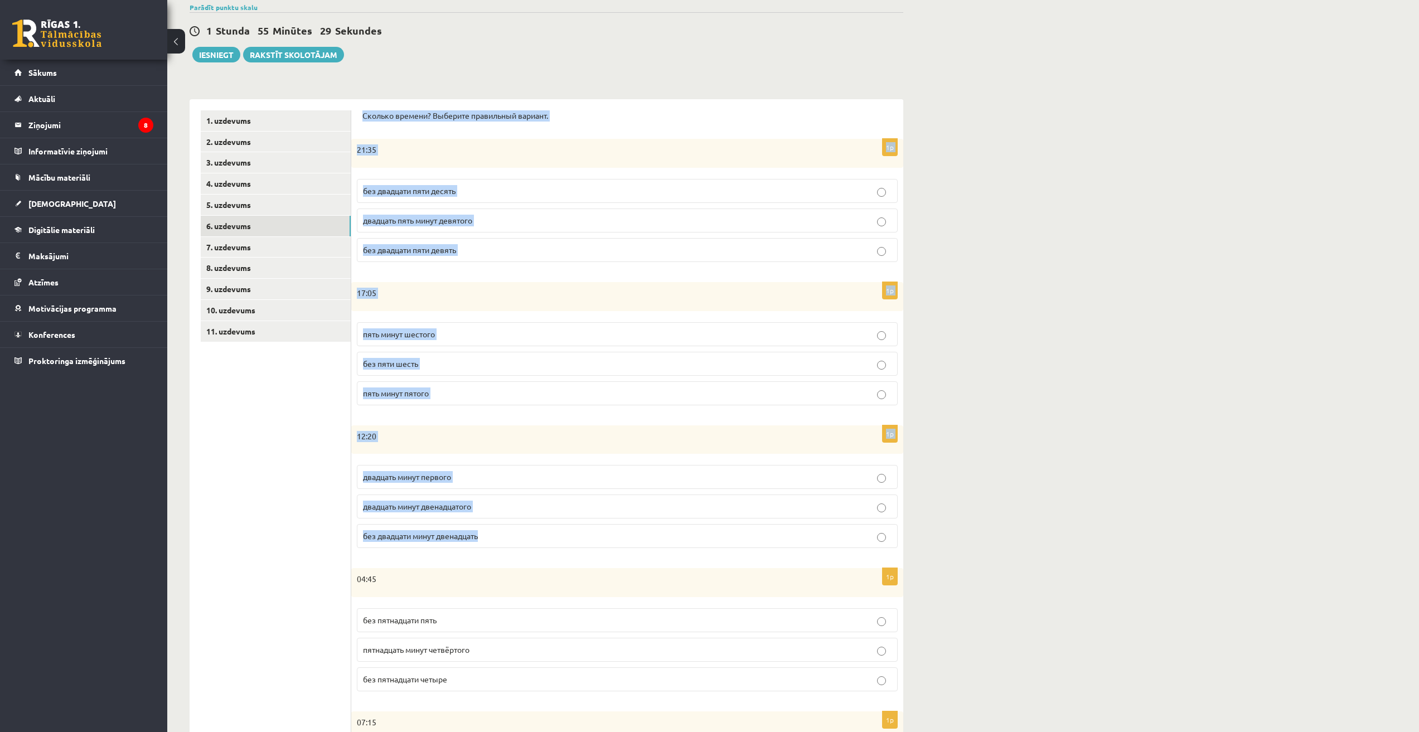
scroll to position [235, 0]
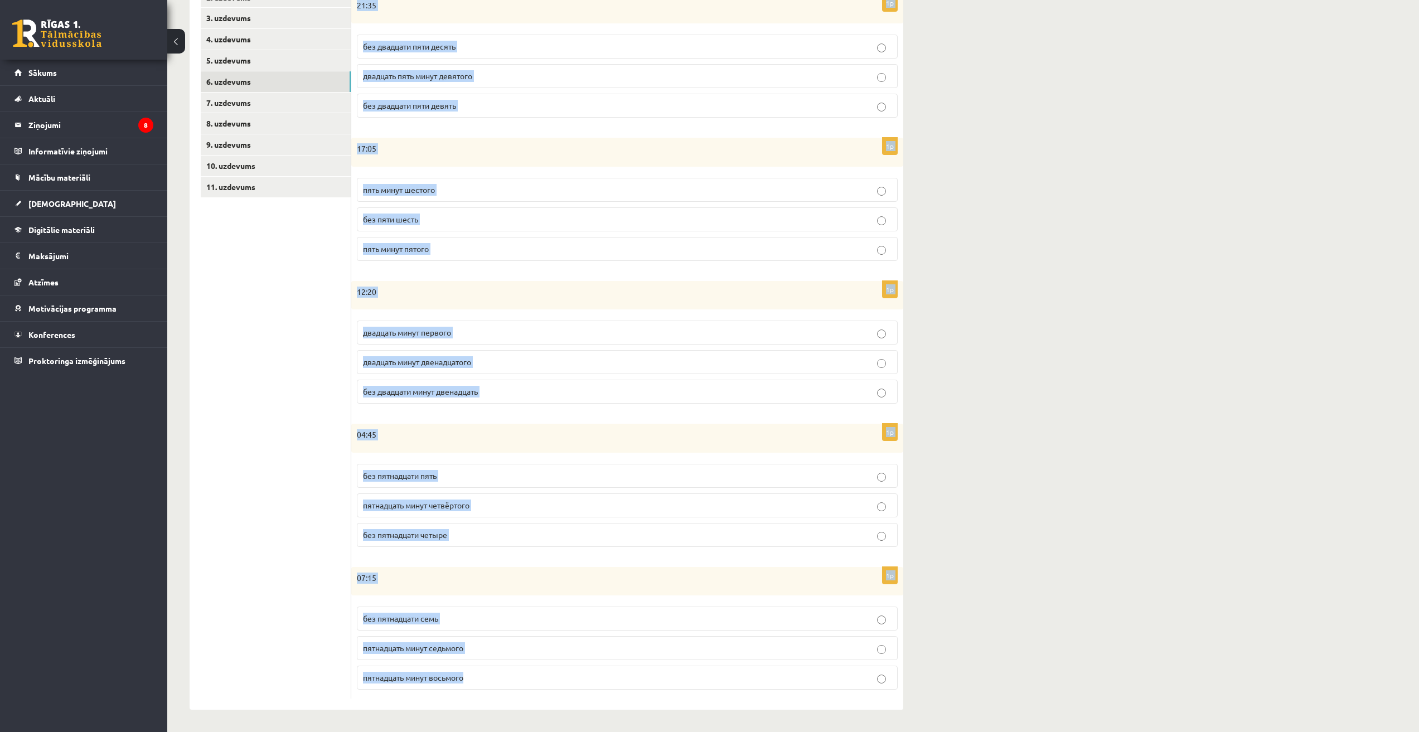
drag, startPoint x: 490, startPoint y: 264, endPoint x: 534, endPoint y: 674, distance: 412.2
click at [487, 678] on form "Сколько времени? Выберите правильный вариант. 1p 21:35 без двадцати пяти десять…" at bounding box center [627, 332] width 530 height 733
copy form "Сколько времени? Выберите правильный вариант. 1p 21:35 без двадцати пяти десять…"
click at [1008, 456] on div "Krievu valoda JK 11.b1 klase 1. ieskaite , Dāvids Babans (12.b1 JK klase) Parād…" at bounding box center [793, 270] width 1252 height 923
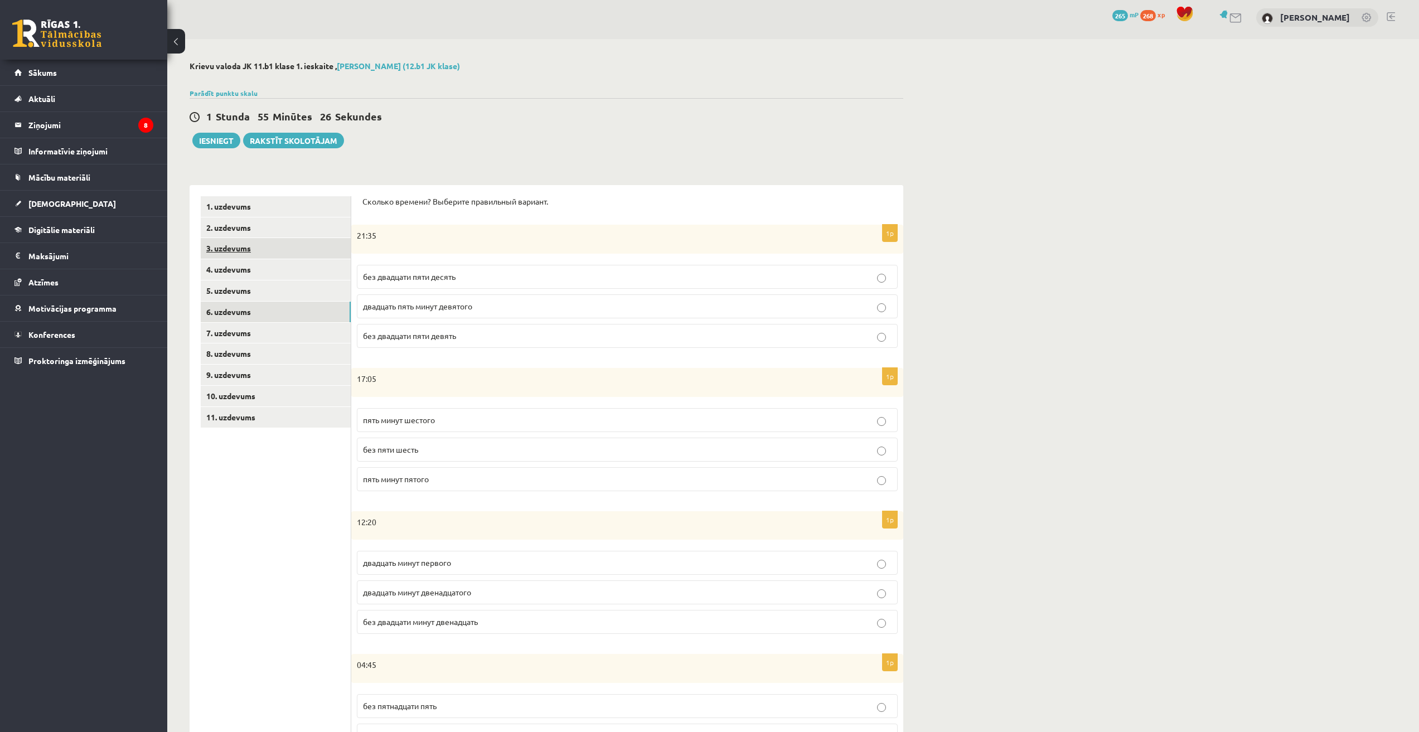
scroll to position [0, 0]
click at [447, 284] on span "без двадцати пяти десять" at bounding box center [409, 280] width 93 height 10
click at [465, 425] on p "пять минут шестого" at bounding box center [627, 424] width 529 height 12
click at [479, 570] on p "двадцать минут первого" at bounding box center [627, 567] width 529 height 12
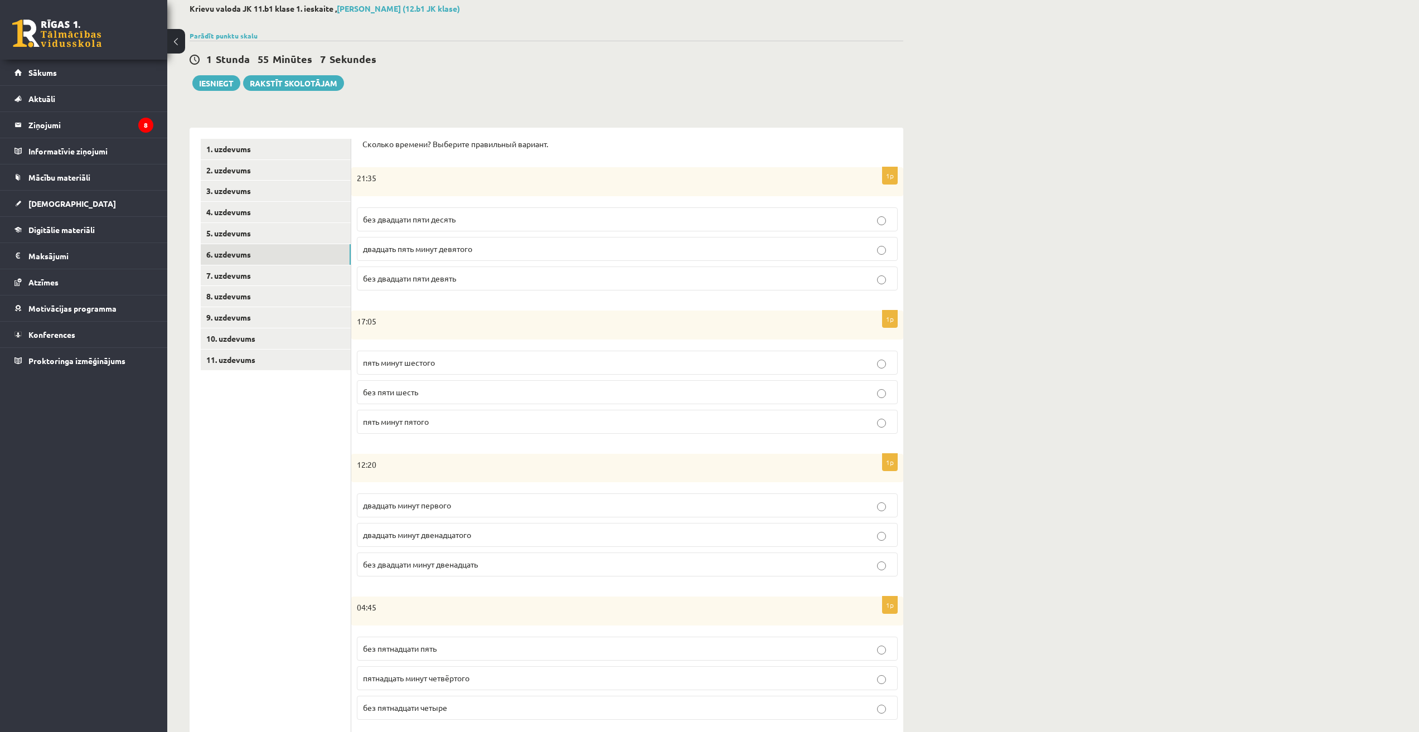
scroll to position [235, 0]
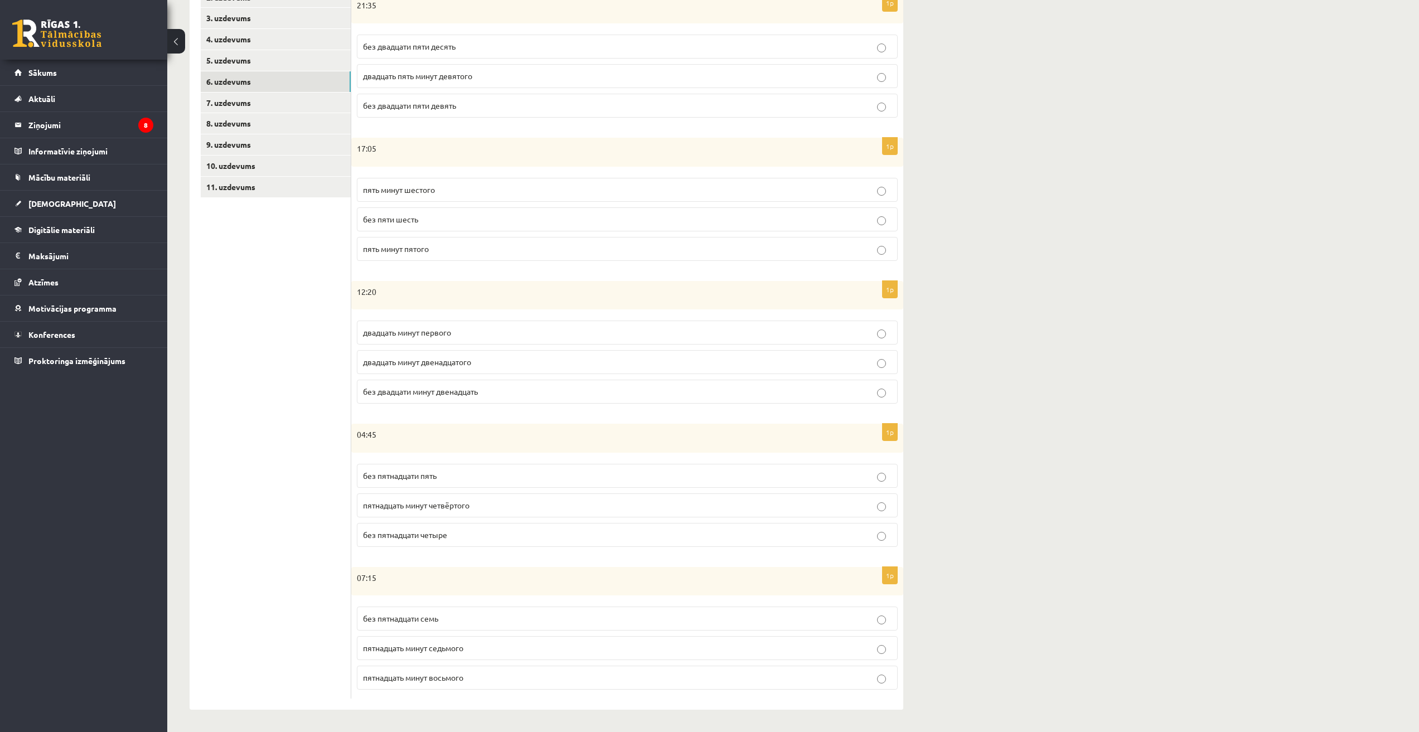
click at [465, 477] on p "без пятнадцати пять" at bounding box center [627, 476] width 529 height 12
click at [470, 675] on p "пятнадцать минут восьмого" at bounding box center [627, 678] width 529 height 12
click at [238, 101] on link "7. uzdevums" at bounding box center [276, 103] width 150 height 21
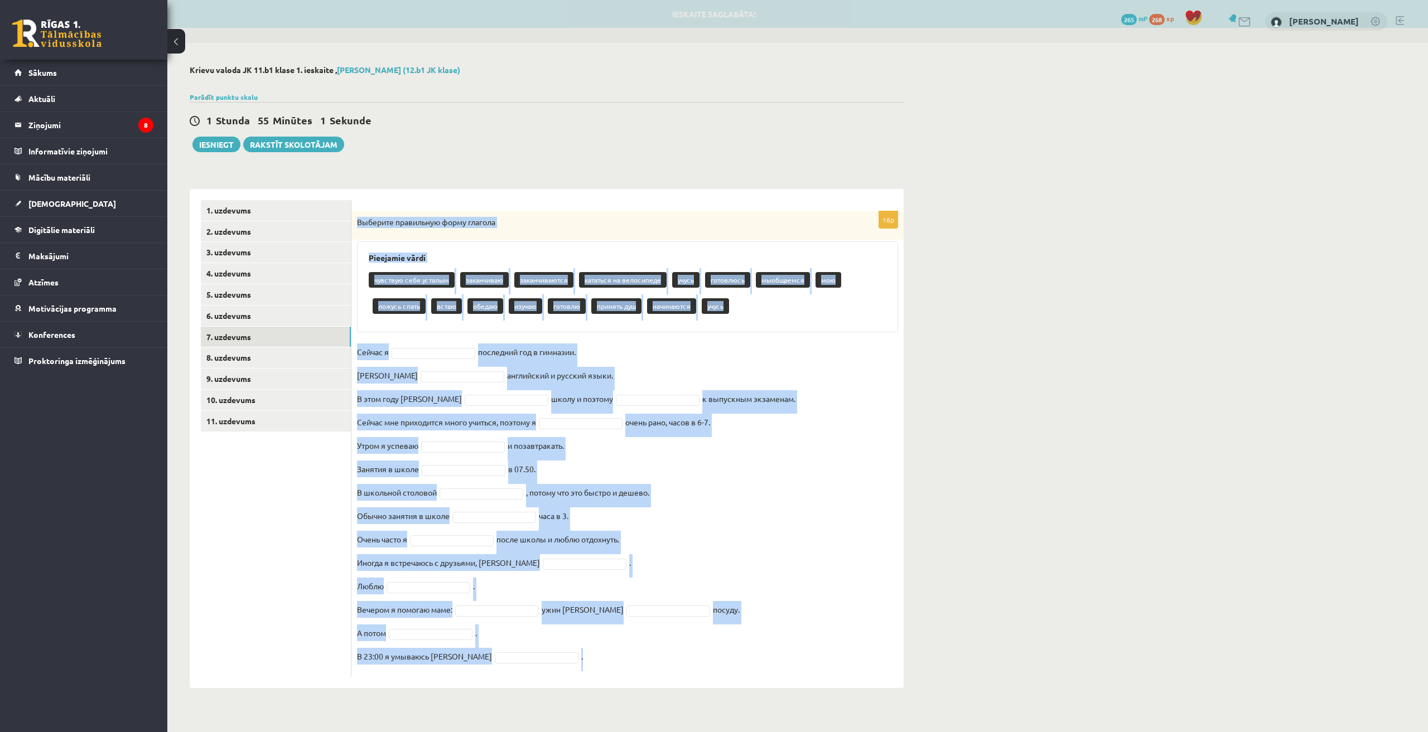
drag, startPoint x: 356, startPoint y: 217, endPoint x: 649, endPoint y: 667, distance: 536.1
click at [649, 667] on div "16p Выберите правильную форму глагола Pieejamie vārdi чувствую себя усталым зак…" at bounding box center [627, 444] width 552 height 466
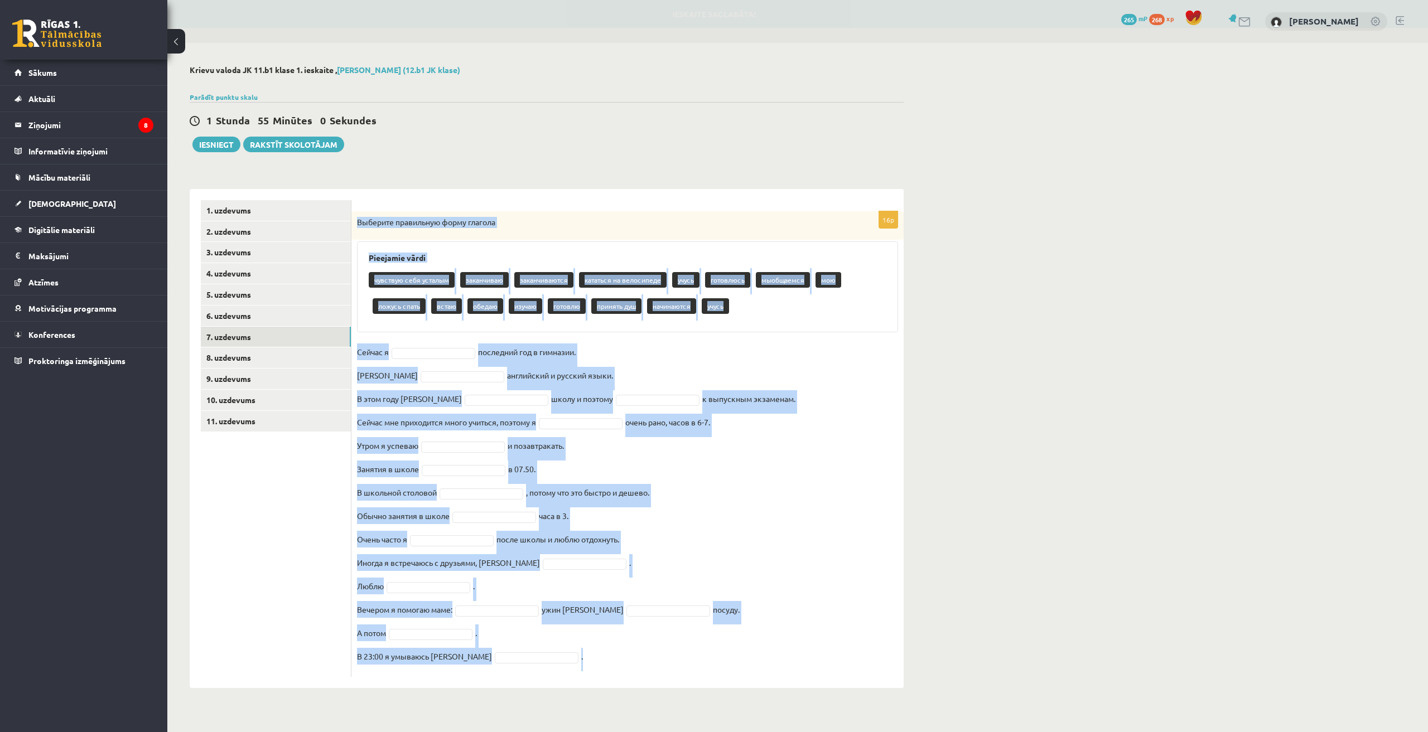
copy div "Выберите правильную форму глагола Pieejamie vārdi чувствую себя усталым заканчи…"
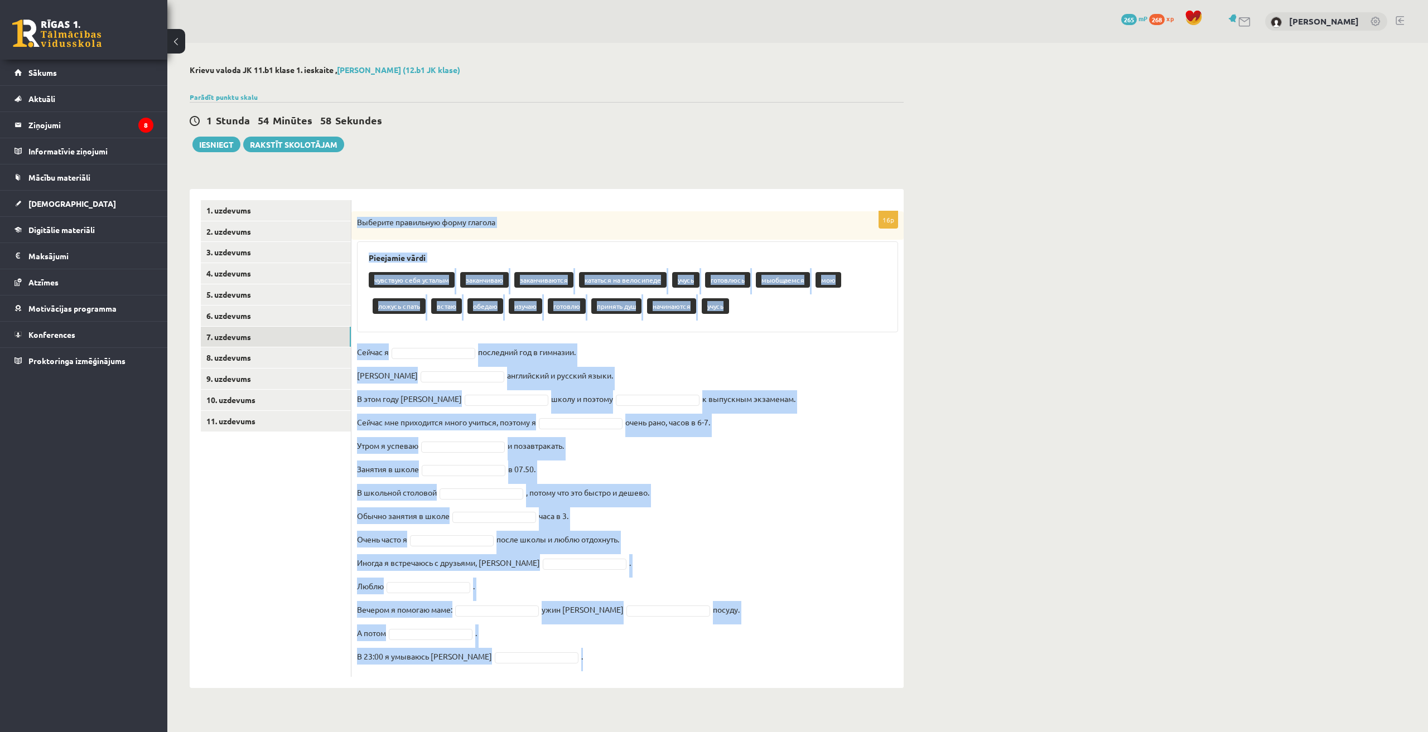
click at [886, 472] on fieldset "Сейчас я последний год в гимназии. Я английский и русский языки. В этом году я …" at bounding box center [627, 507] width 541 height 328
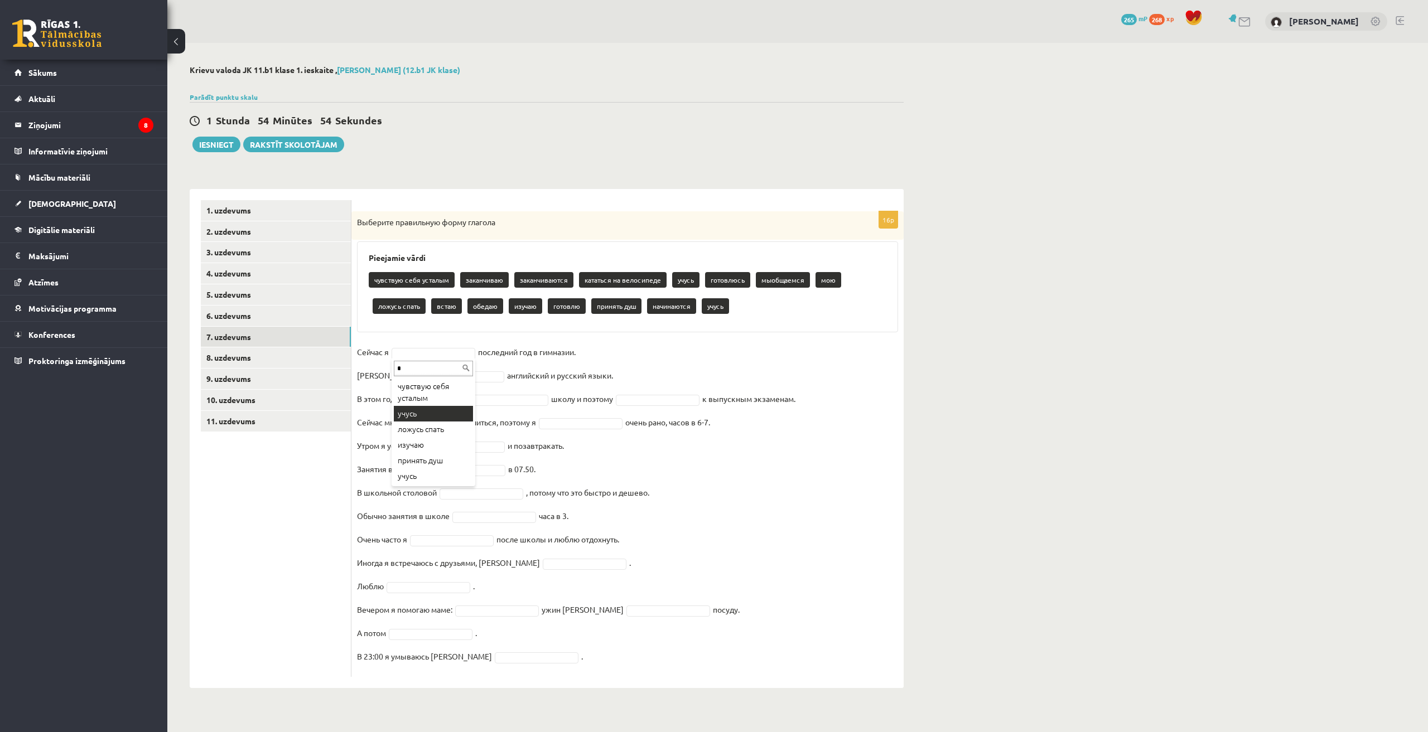
type input "*"
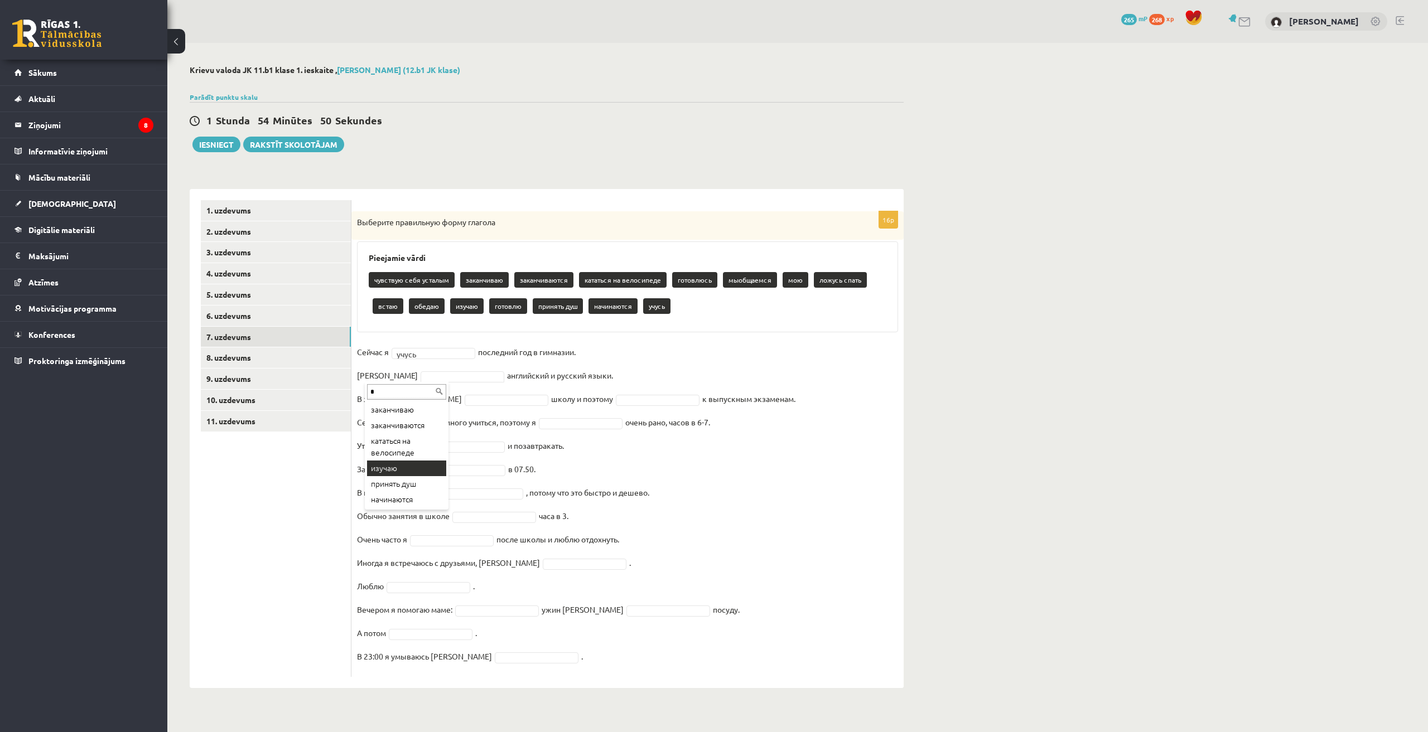
type input "*"
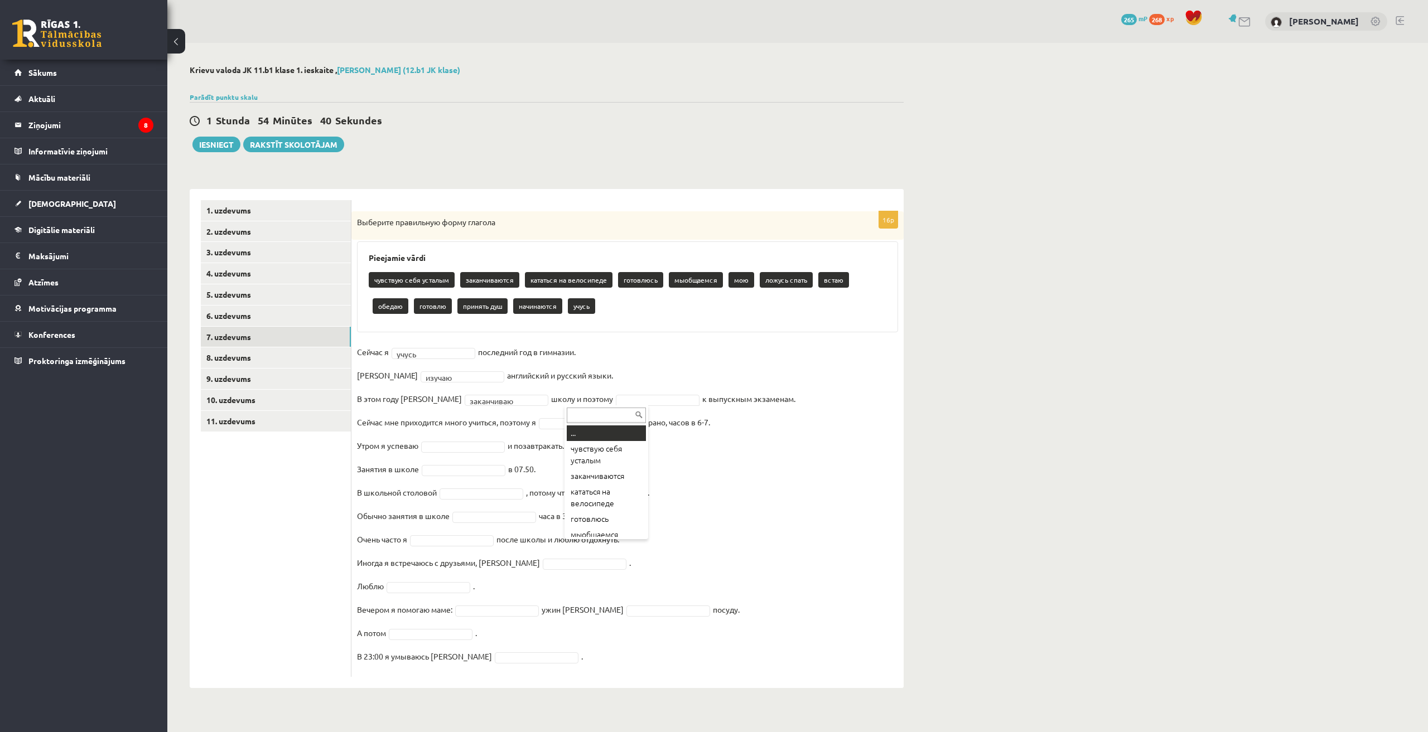
type input "*"
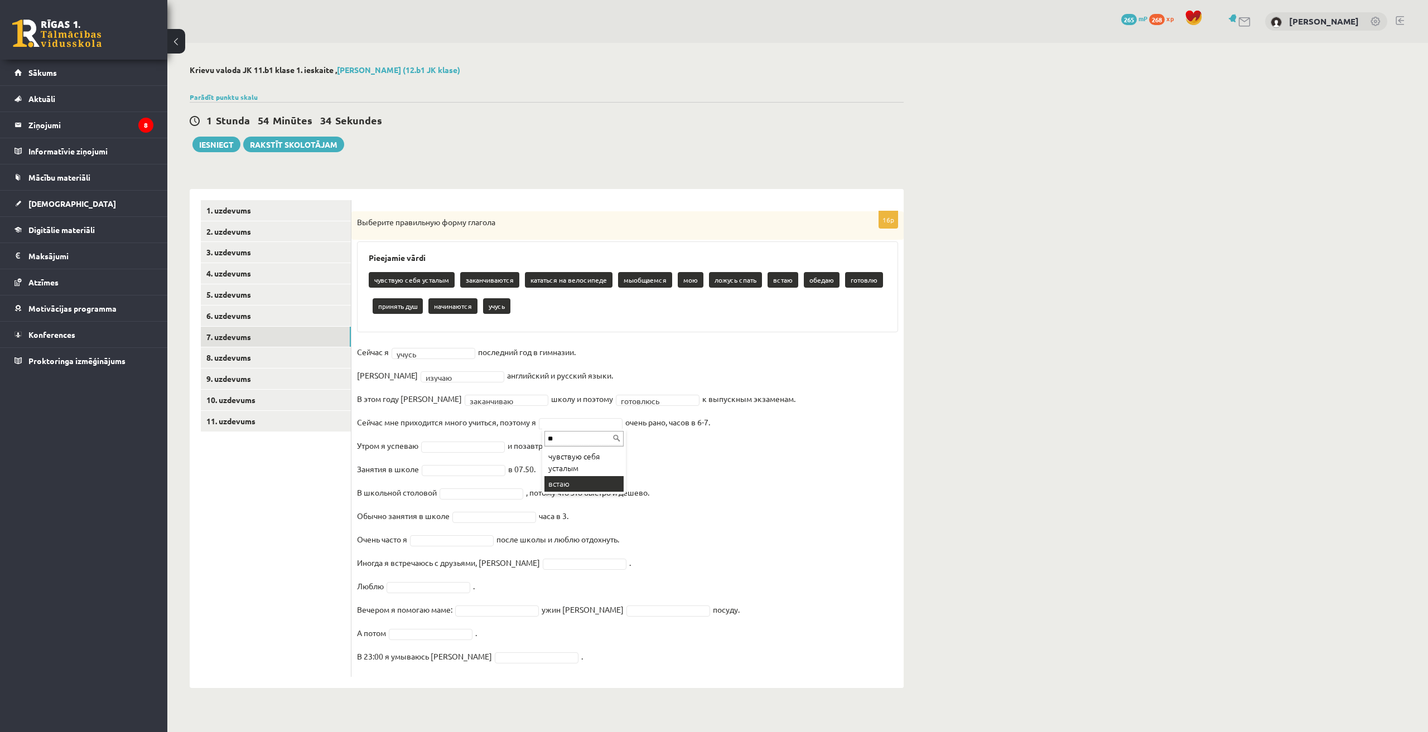
type input "**"
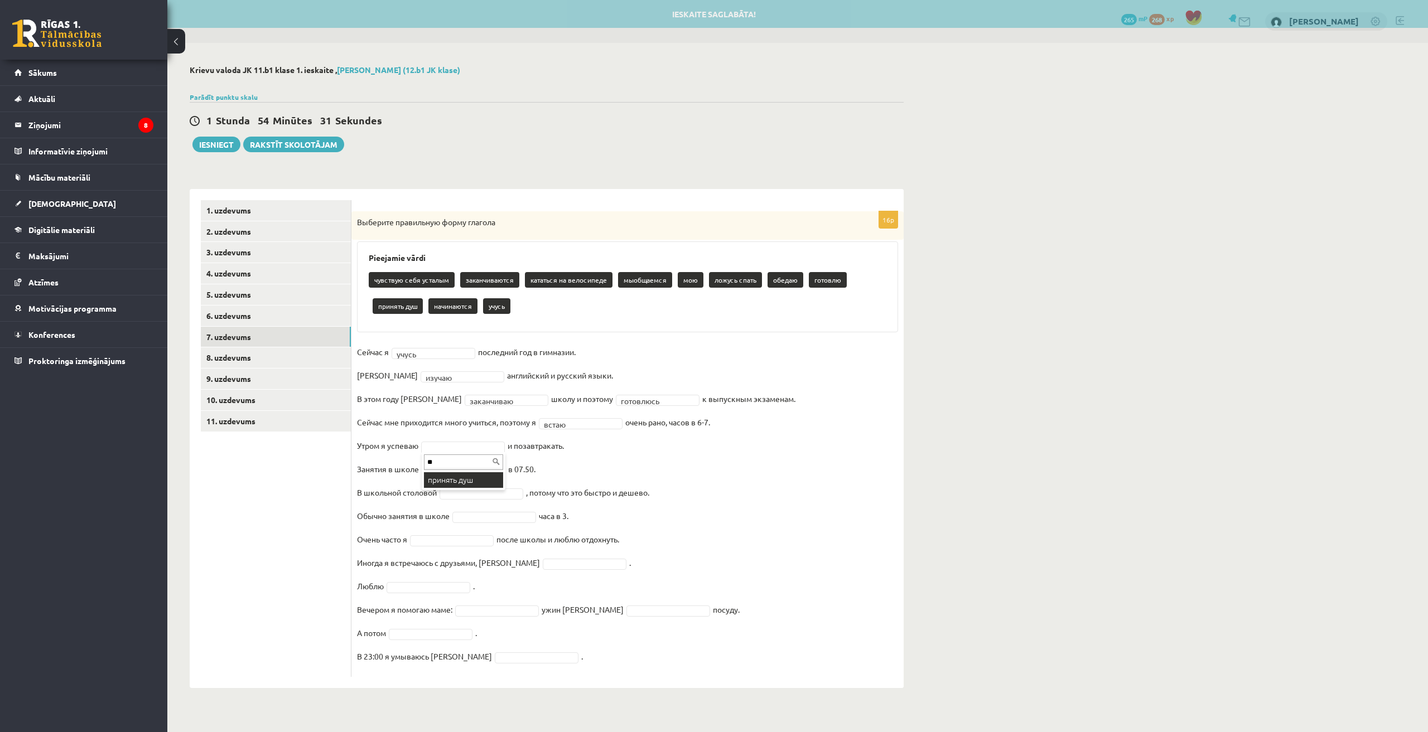
type input "**"
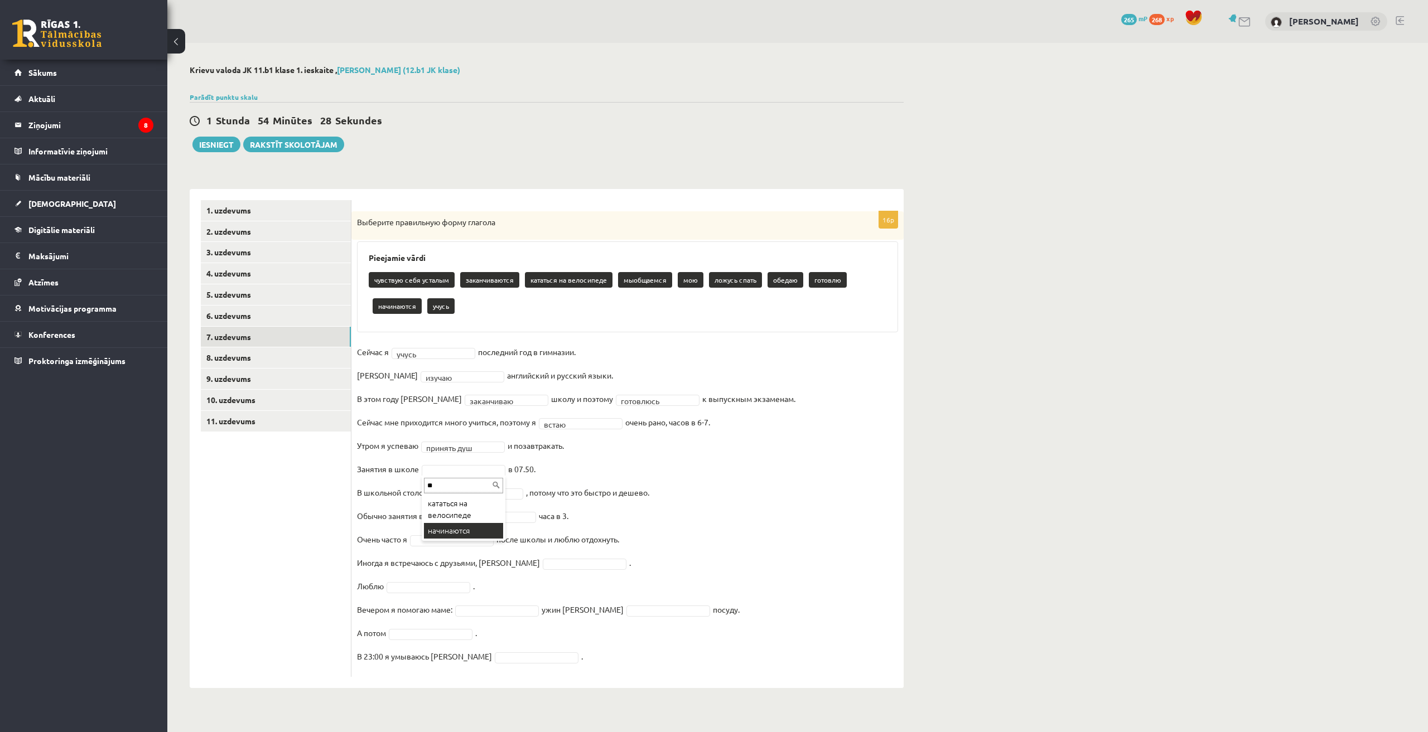
type input "**"
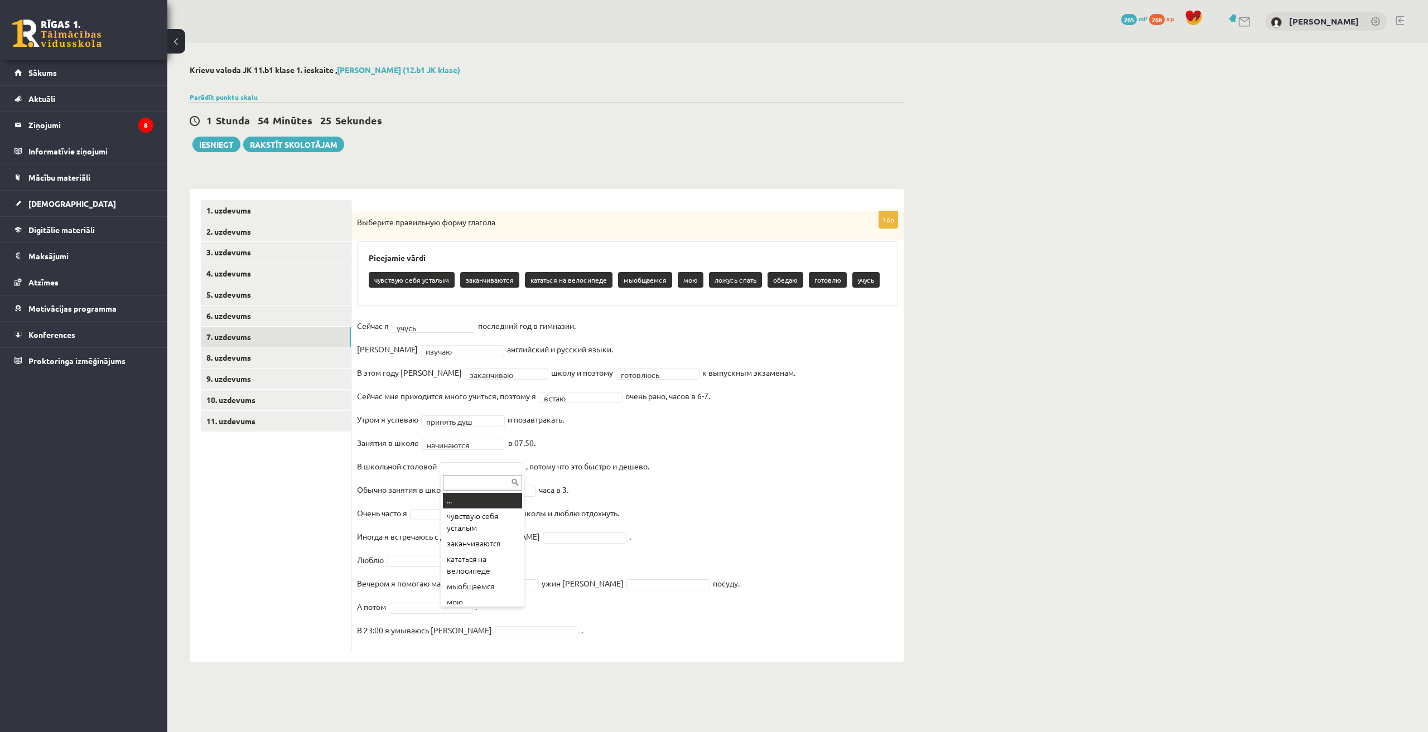
type input "*"
type input "**"
type input "*"
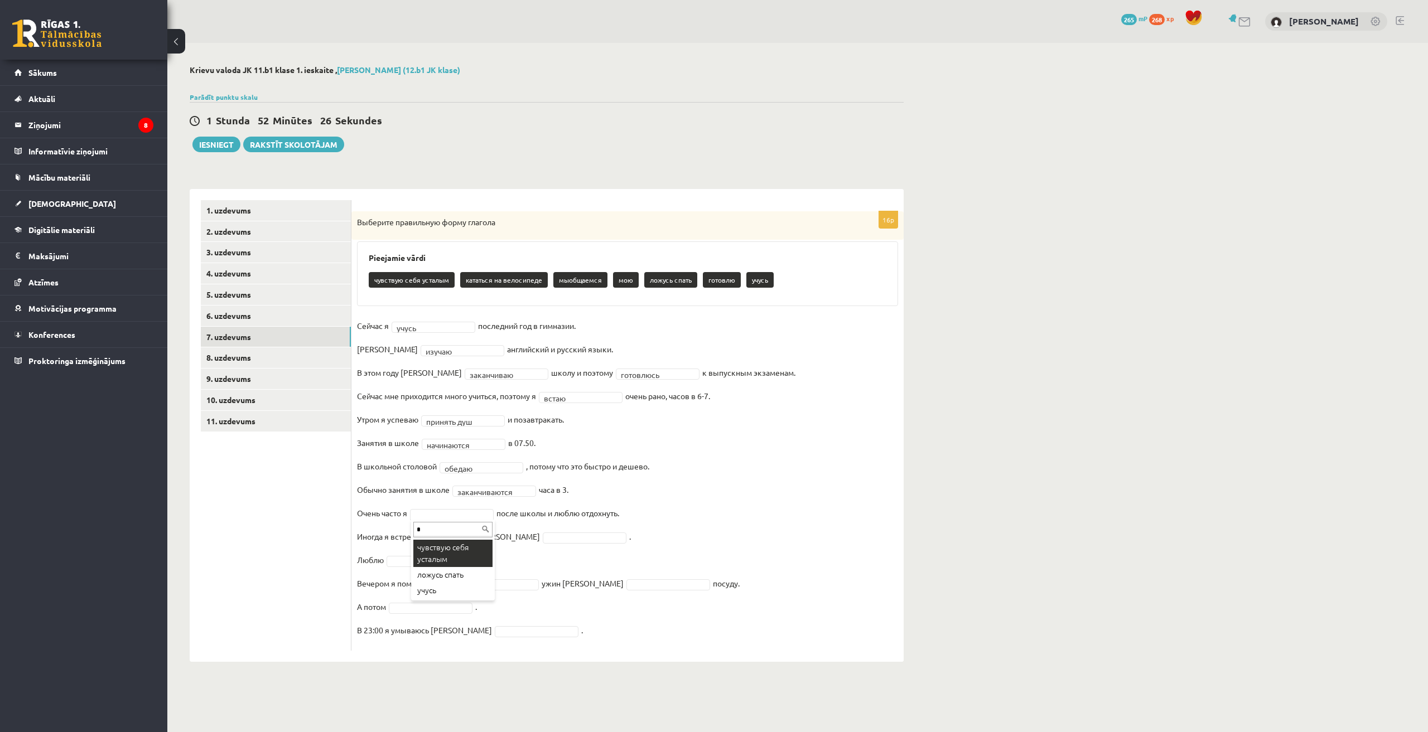
type input "*"
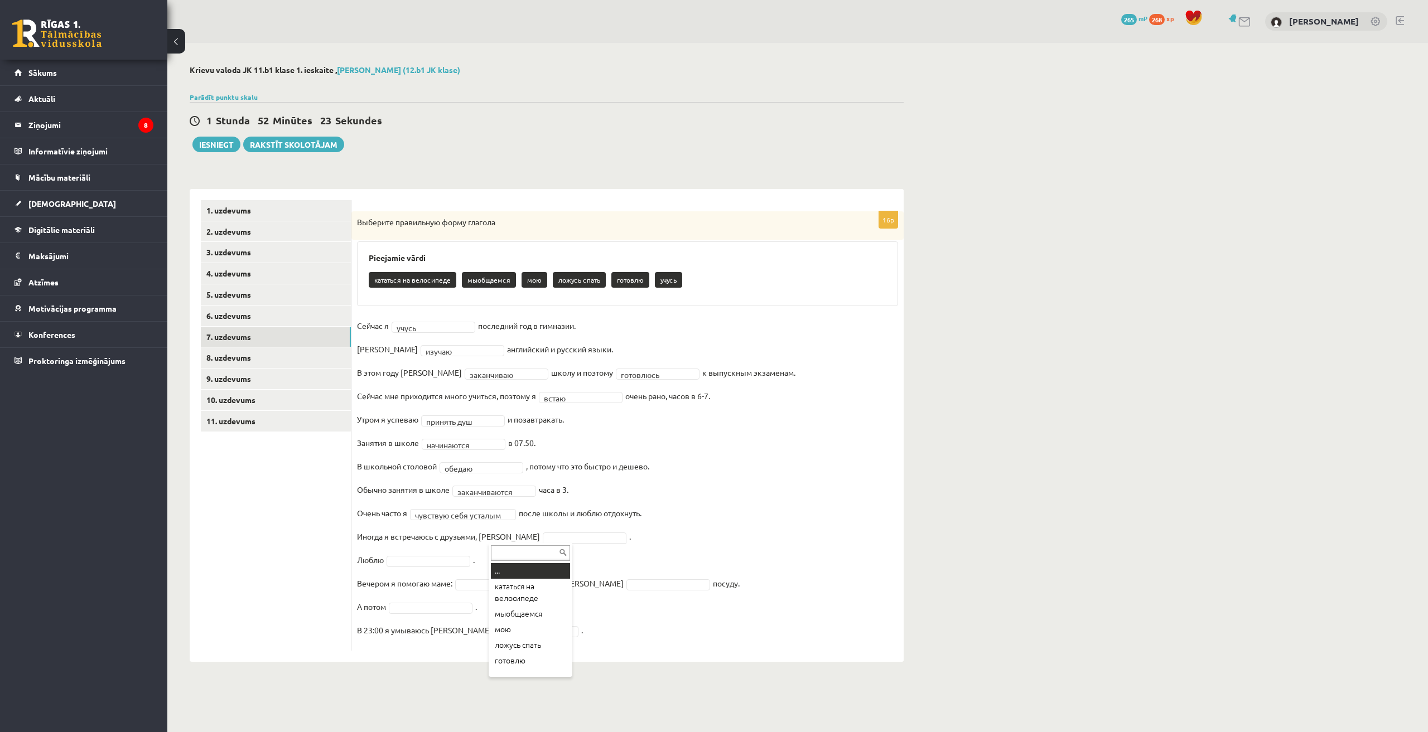
type input "*"
type input "**"
click at [446, 573] on fieldset "**********" at bounding box center [627, 481] width 541 height 328
type input "*"
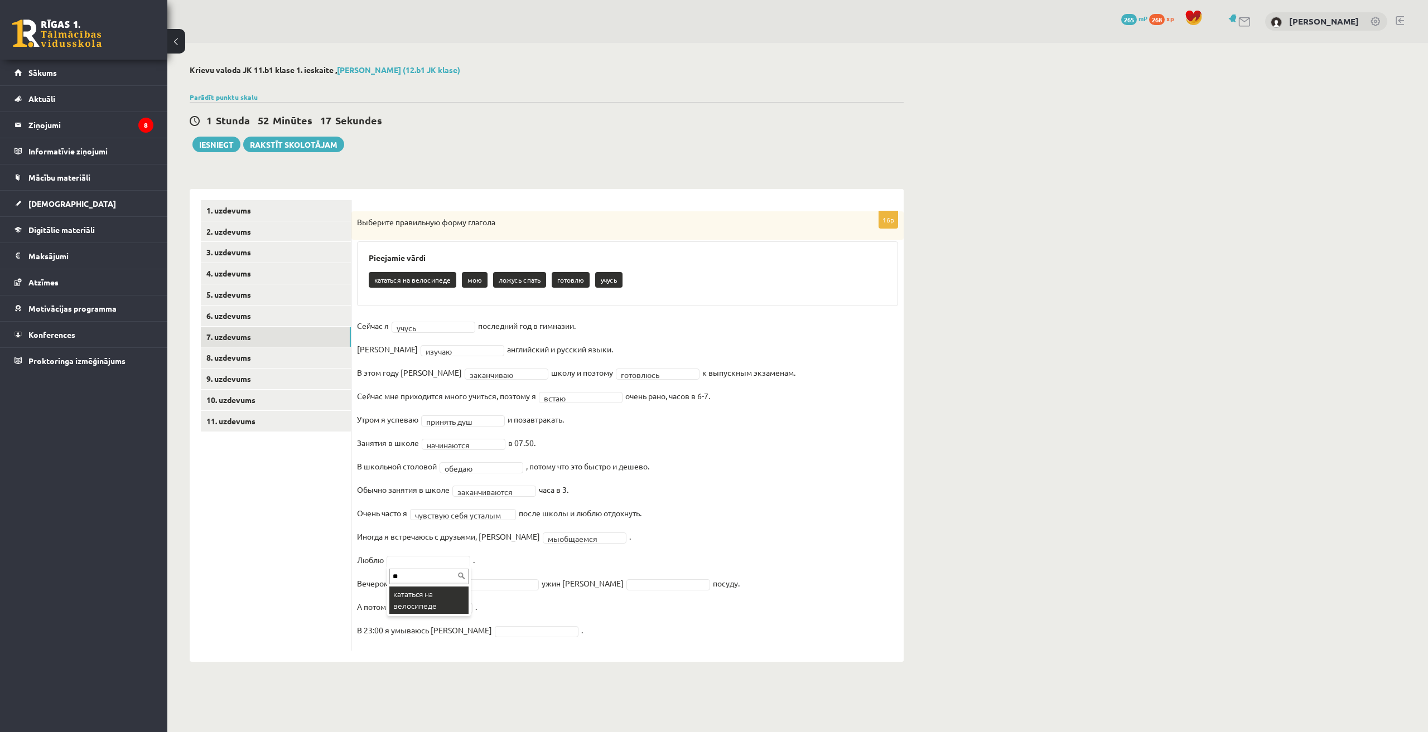
type input "**"
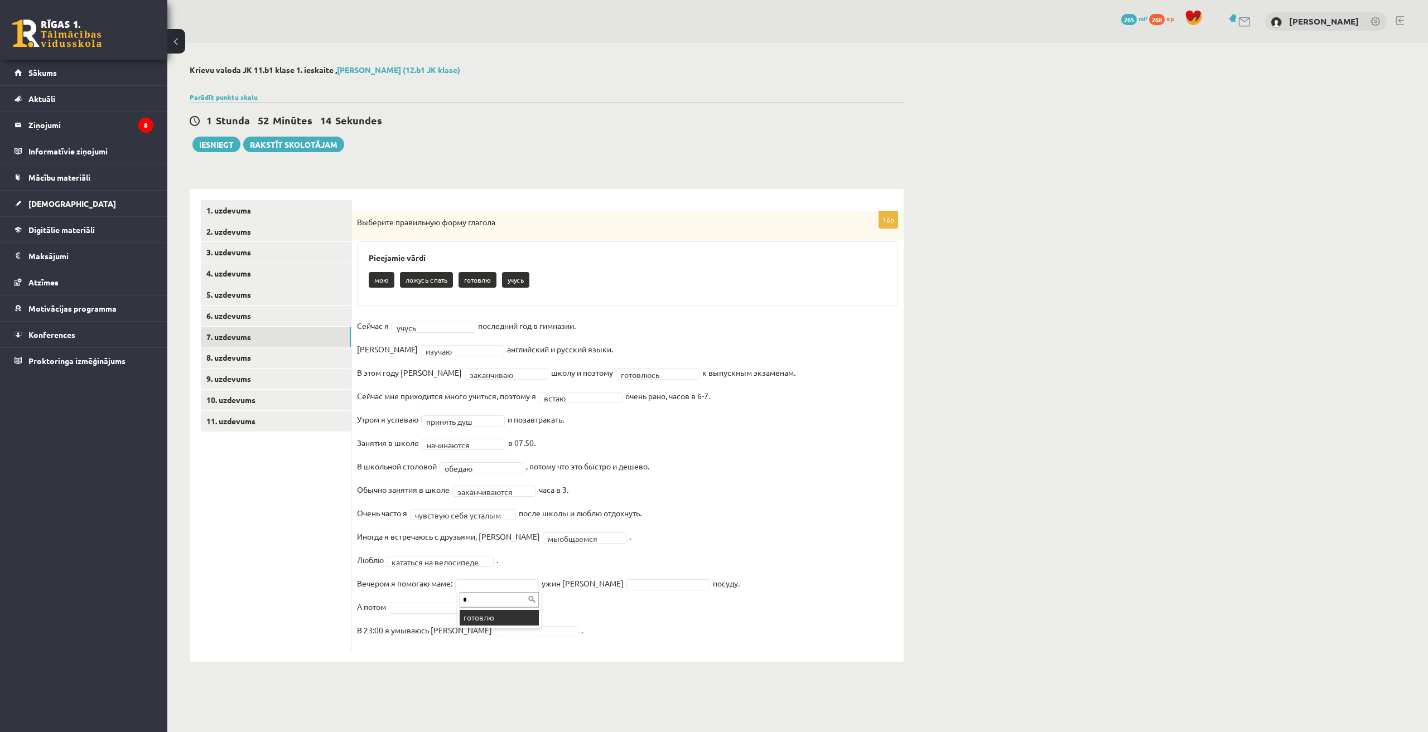
type input "*"
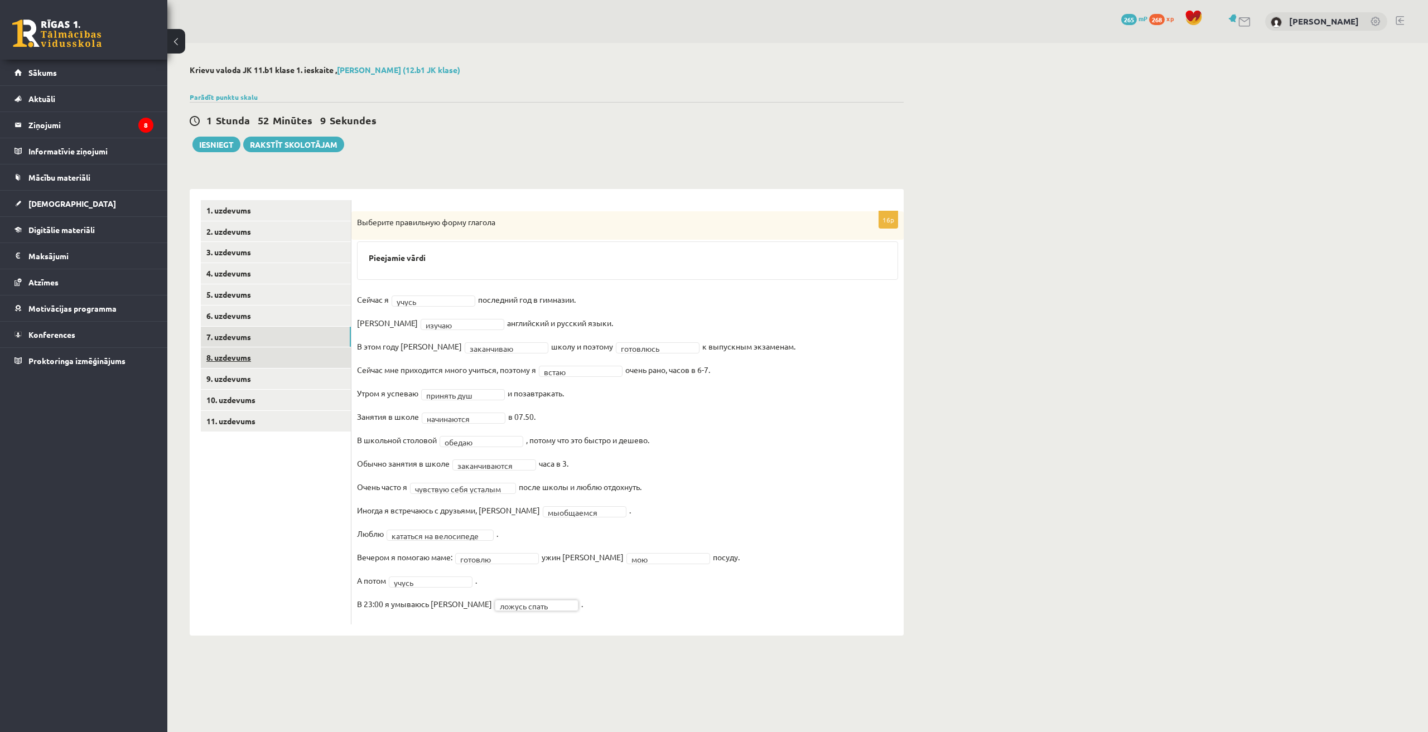
click at [246, 352] on link "8. uzdevums" at bounding box center [276, 357] width 150 height 21
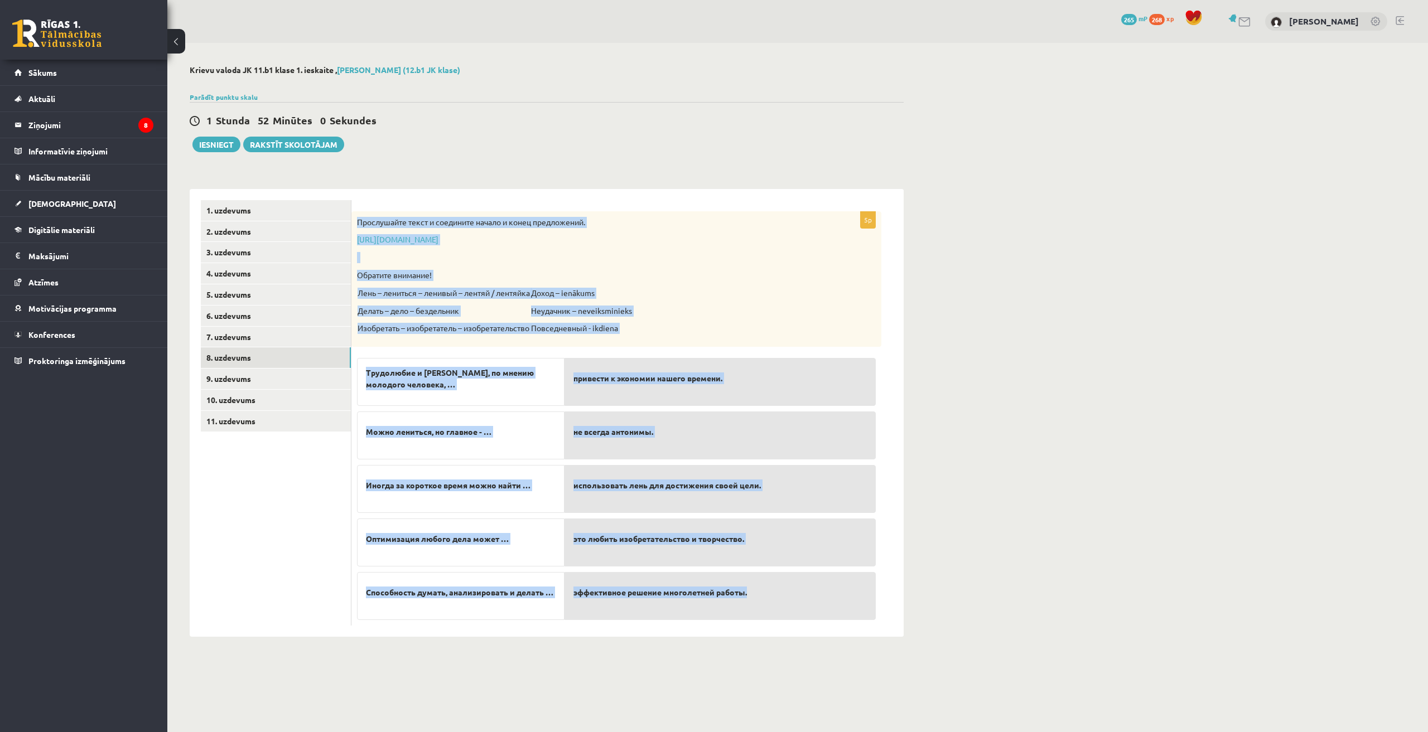
drag, startPoint x: 356, startPoint y: 220, endPoint x: 780, endPoint y: 586, distance: 559.8
click at [780, 586] on div "5p Прослушайте текст и соедините начало и конец предложений. https://www.zvaigz…" at bounding box center [616, 418] width 530 height 414
copy div "Прослушайте текст и соедините начало и конец предложений. https://www.zvaigzne.…"
click at [275, 376] on link "9. uzdevums" at bounding box center [276, 379] width 150 height 21
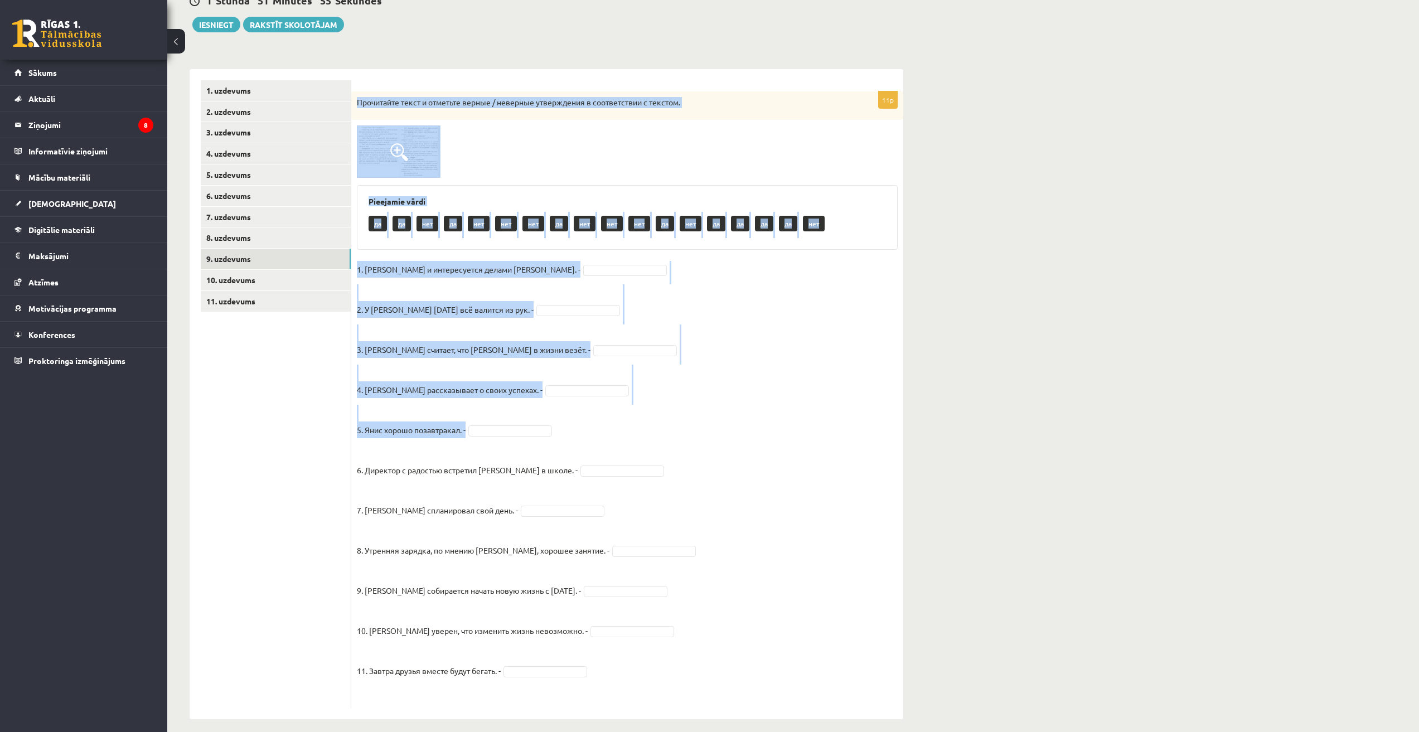
scroll to position [130, 0]
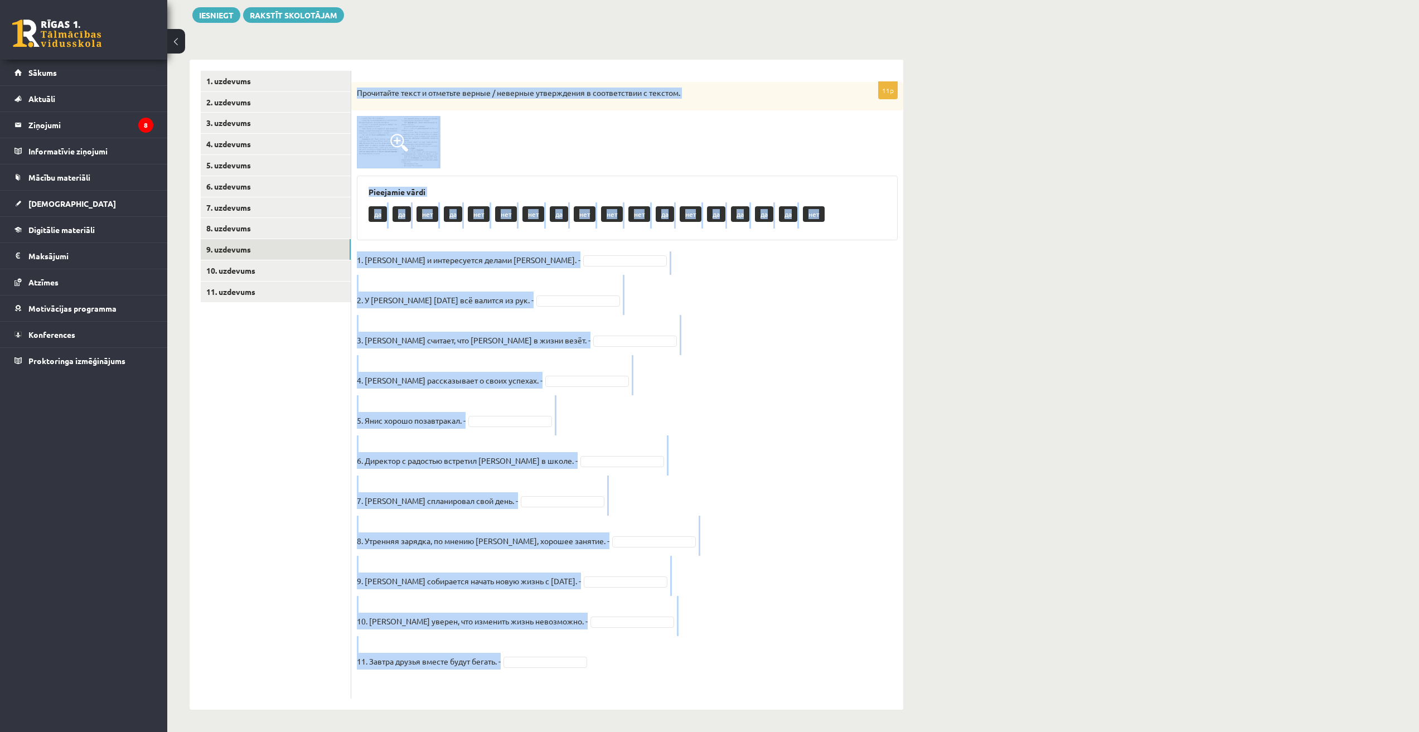
drag, startPoint x: 357, startPoint y: 221, endPoint x: 581, endPoint y: 674, distance: 505.2
click at [580, 674] on div "11p Прочитайте текст и отметьте верные / неверные утверждения в соответствии с …" at bounding box center [627, 390] width 552 height 617
copy div "Прочитайте текст и отметьте верные / неверные утверждения в соответствии с текс…"
click at [1160, 401] on div "Krievu valoda JK 11.b1 klase 1. ieskaite , Dāvids Babans (12.b1 JK klase) Parād…" at bounding box center [793, 323] width 1252 height 819
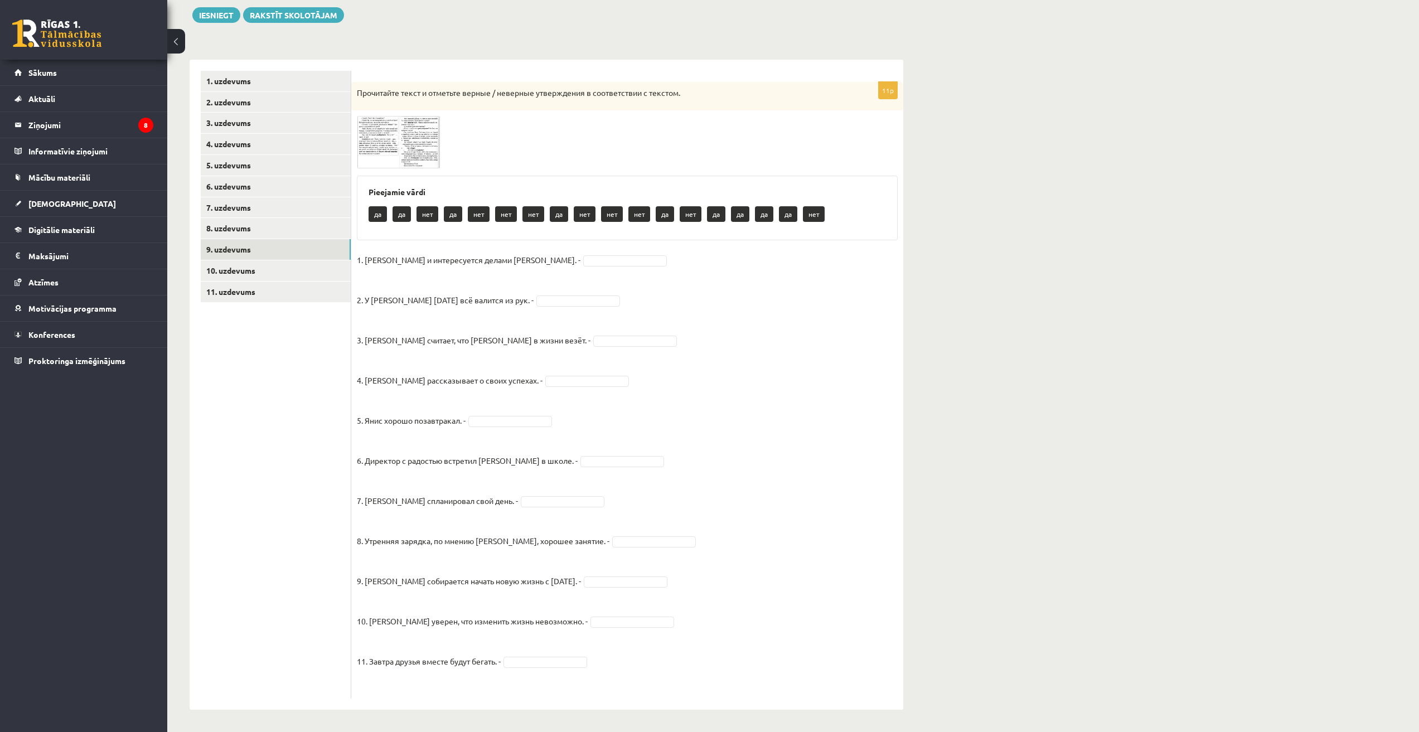
click at [409, 145] on img at bounding box center [399, 142] width 84 height 52
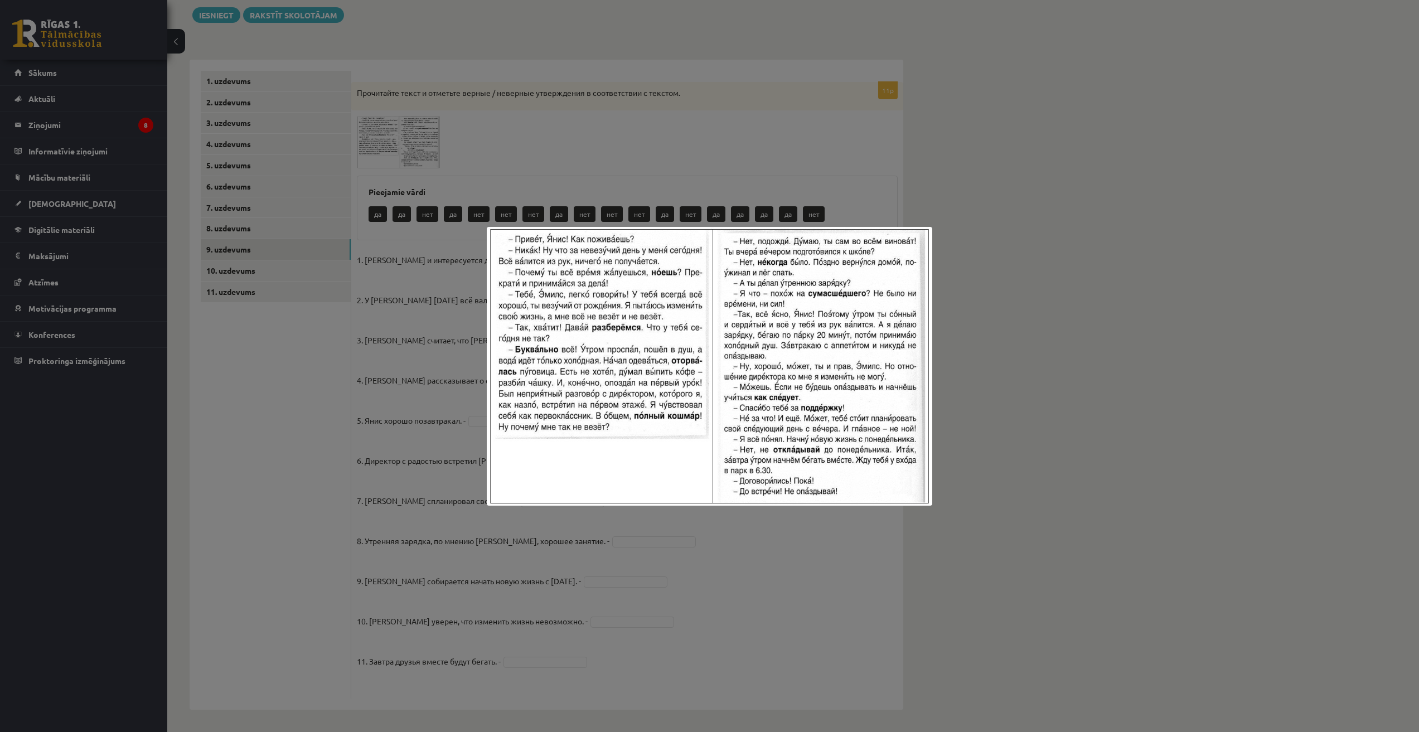
click at [981, 265] on div at bounding box center [709, 366] width 1419 height 732
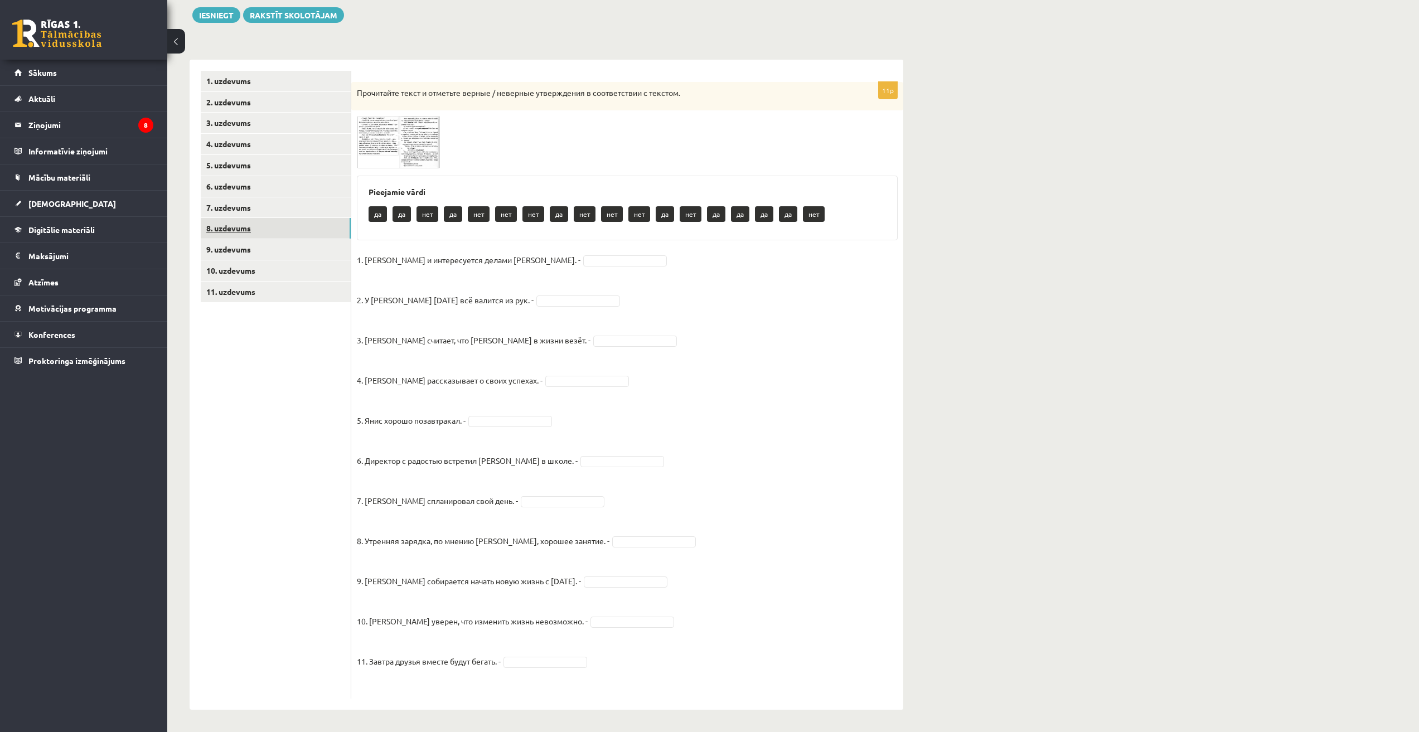
click at [209, 233] on link "8. uzdevums" at bounding box center [276, 228] width 150 height 21
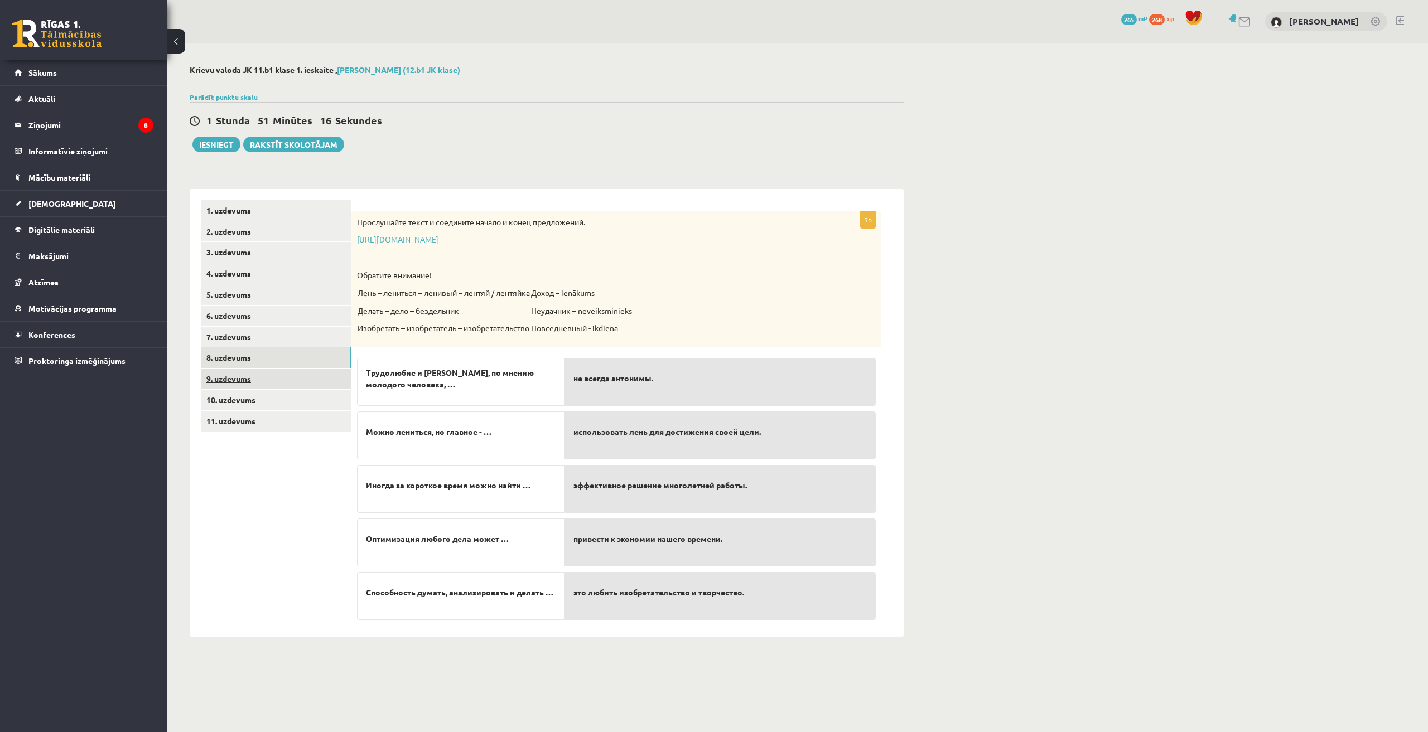
click at [245, 380] on link "9. uzdevums" at bounding box center [276, 379] width 150 height 21
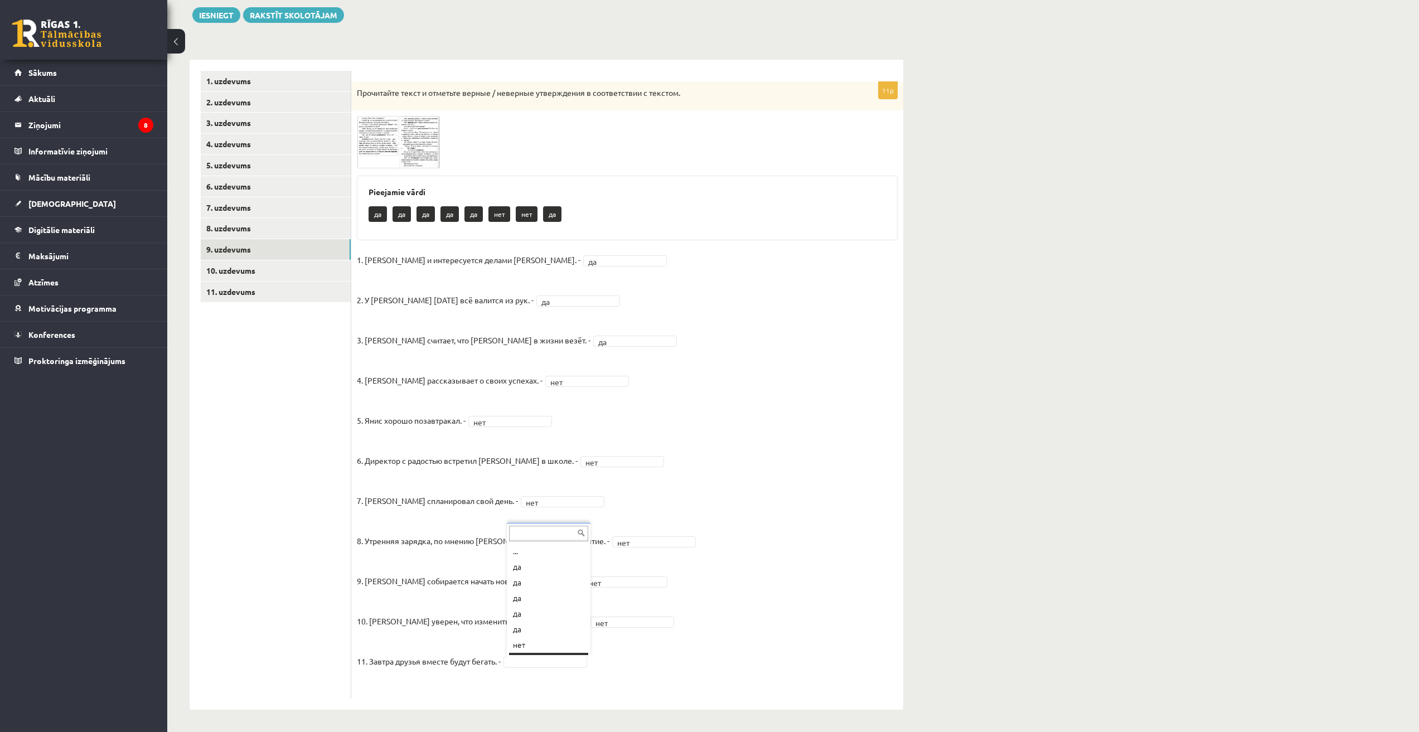
scroll to position [13, 0]
click at [237, 272] on link "10. uzdevums" at bounding box center [276, 270] width 150 height 21
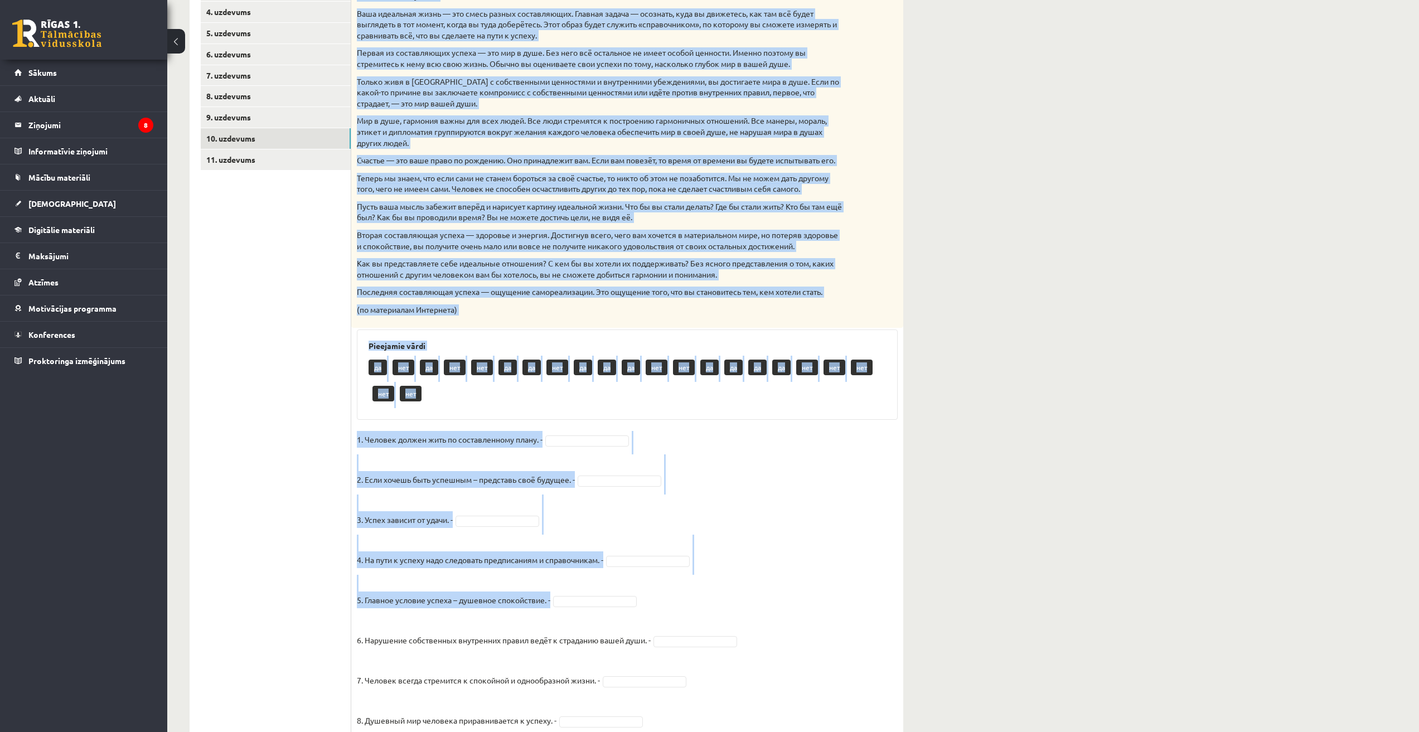
scroll to position [597, 0]
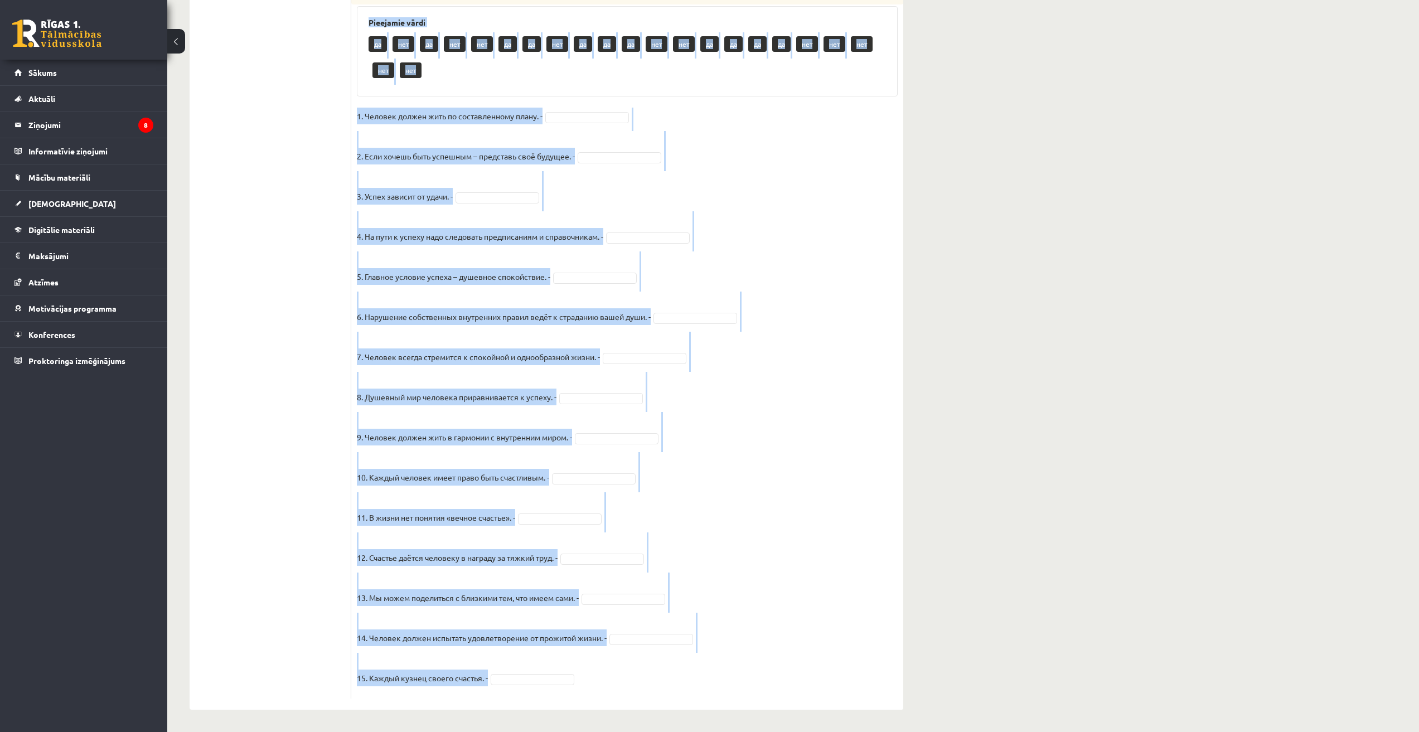
drag, startPoint x: 357, startPoint y: 92, endPoint x: 598, endPoint y: 672, distance: 628.5
click at [598, 672] on div "15p Прочитайте текст и отметьте верные / неверные утверждения в соответствии с …" at bounding box center [627, 162] width 552 height 1073
copy div "Прочитайте текст и отметьте верные / неверные утверждения в соответствии с текс…"
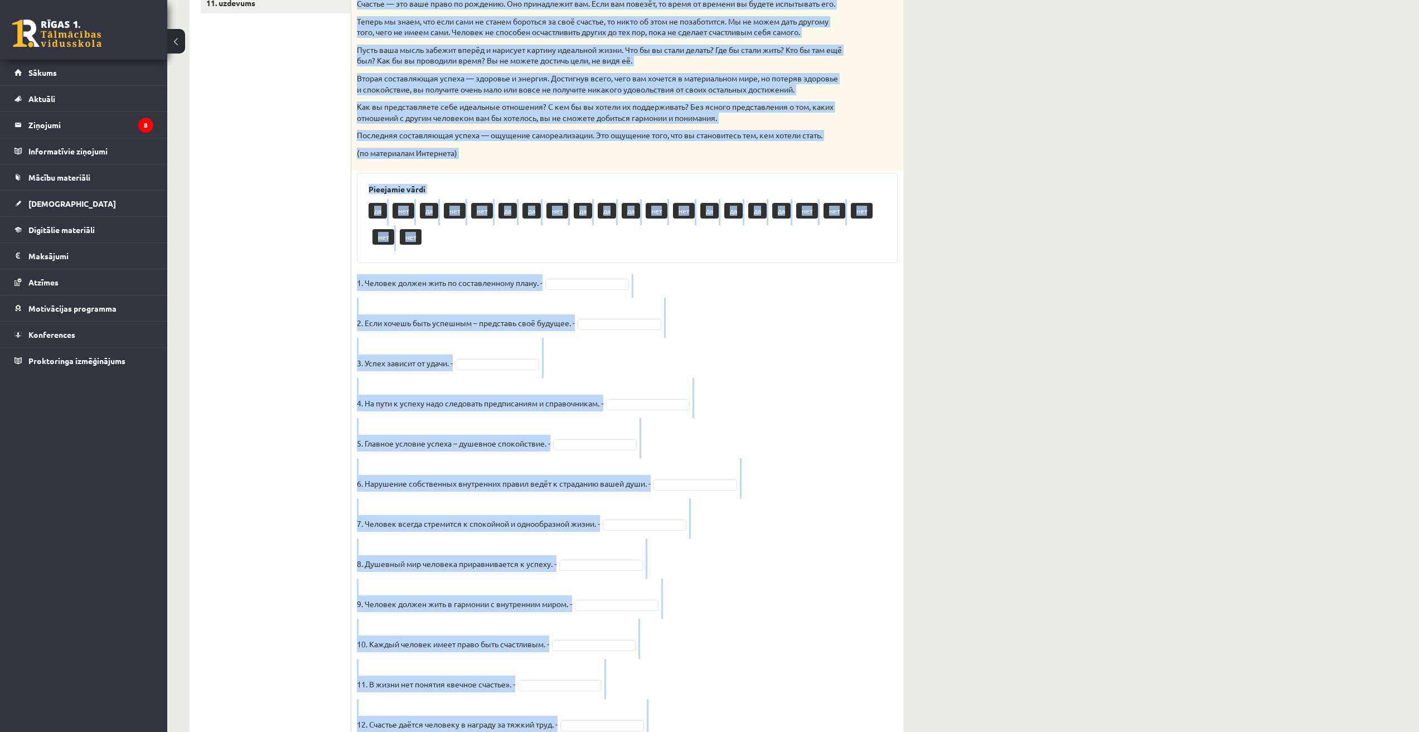
scroll to position [411, 0]
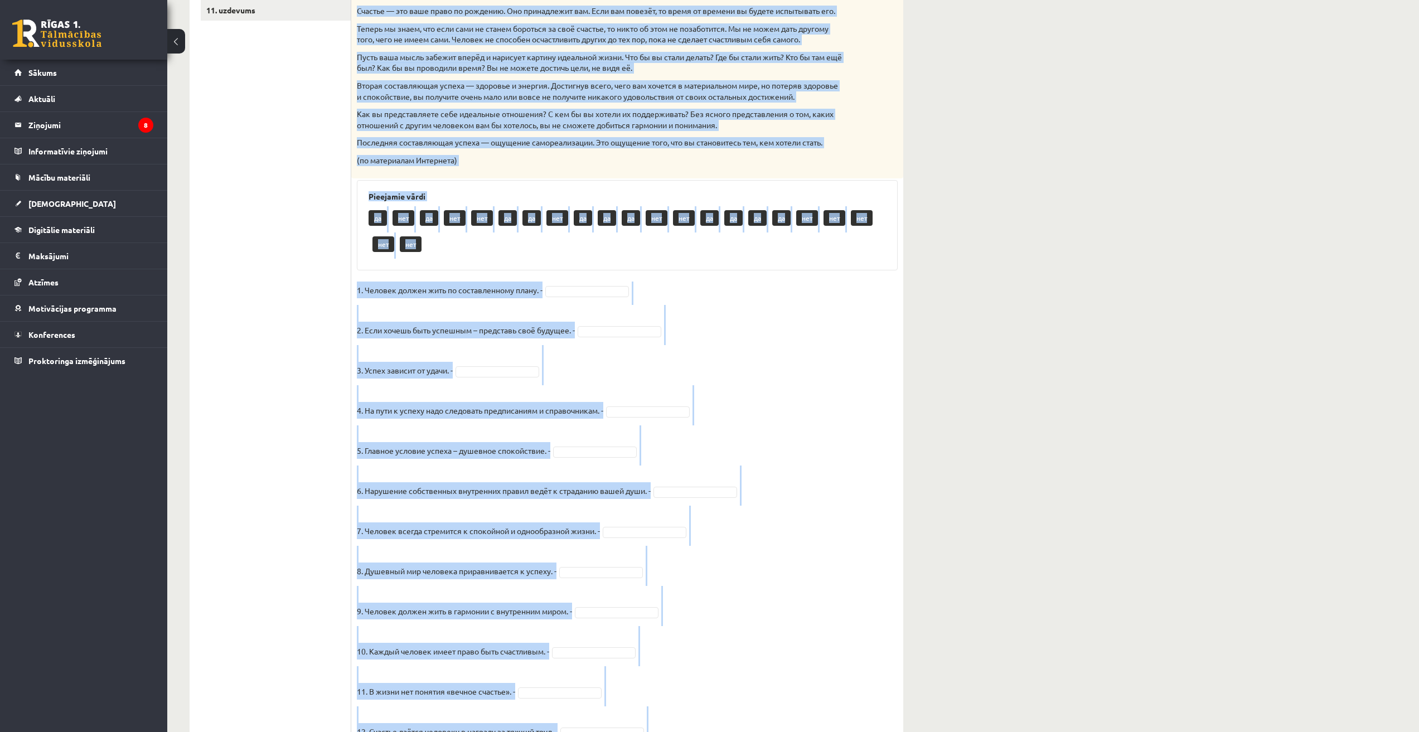
click at [747, 337] on fieldset "1. Человек должен жить по составленному плану. - 2. Если хочешь быть успешным –…" at bounding box center [627, 575] width 541 height 586
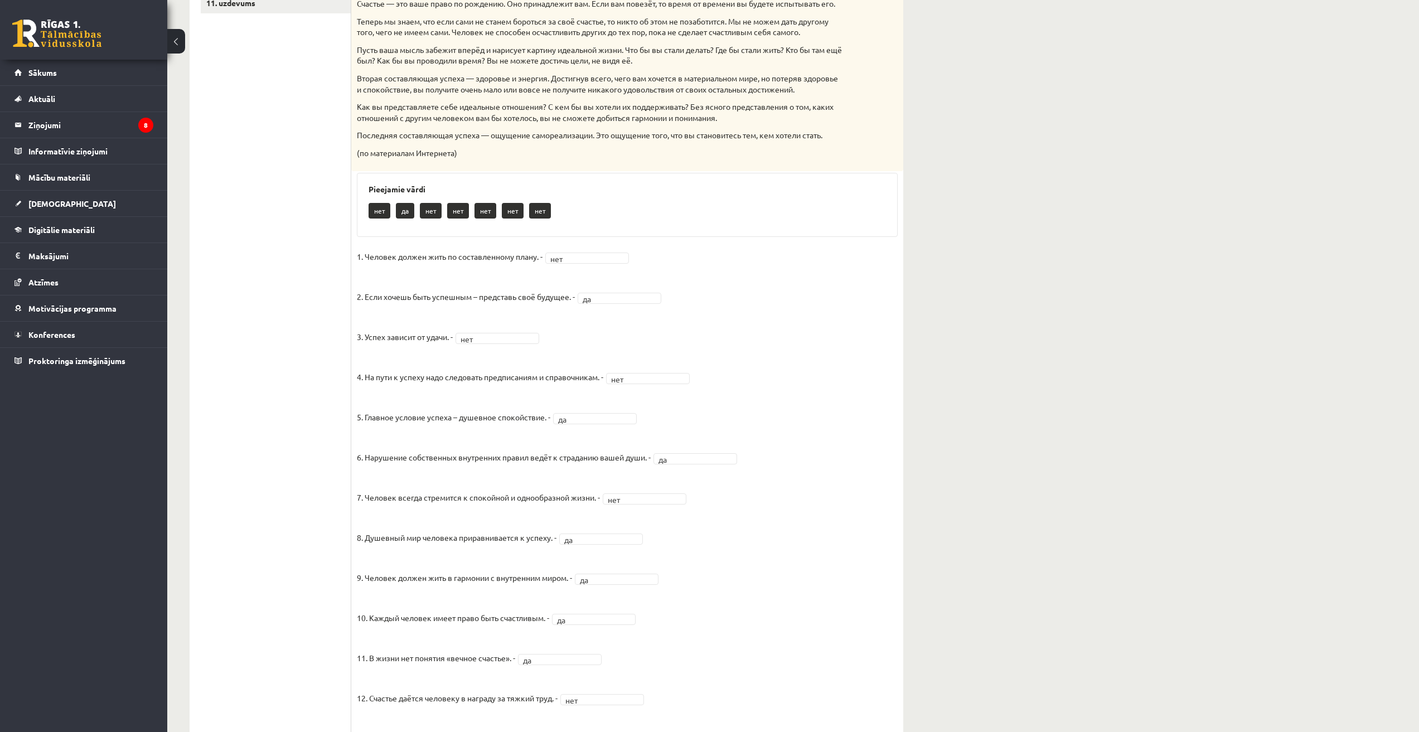
scroll to position [13, 0]
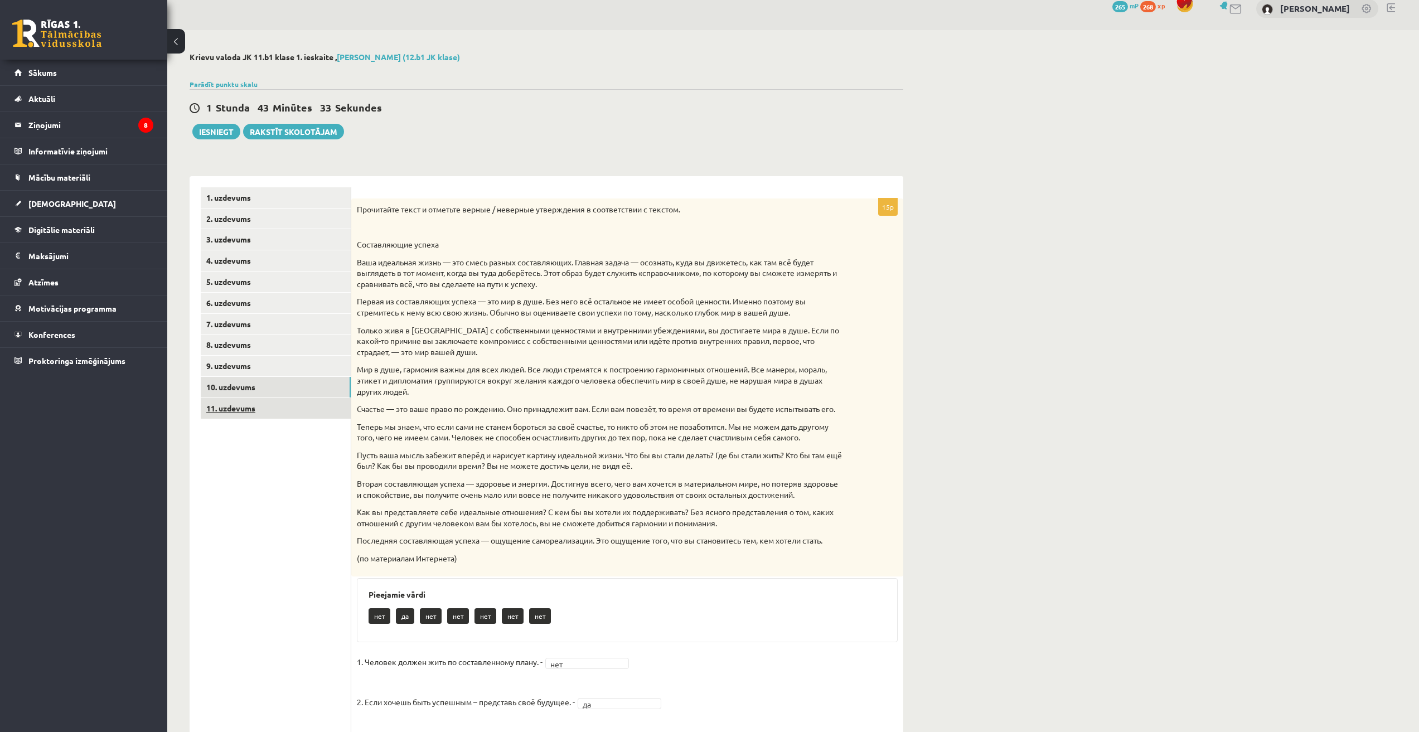
click at [251, 407] on link "11. uzdevums" at bounding box center [276, 408] width 150 height 21
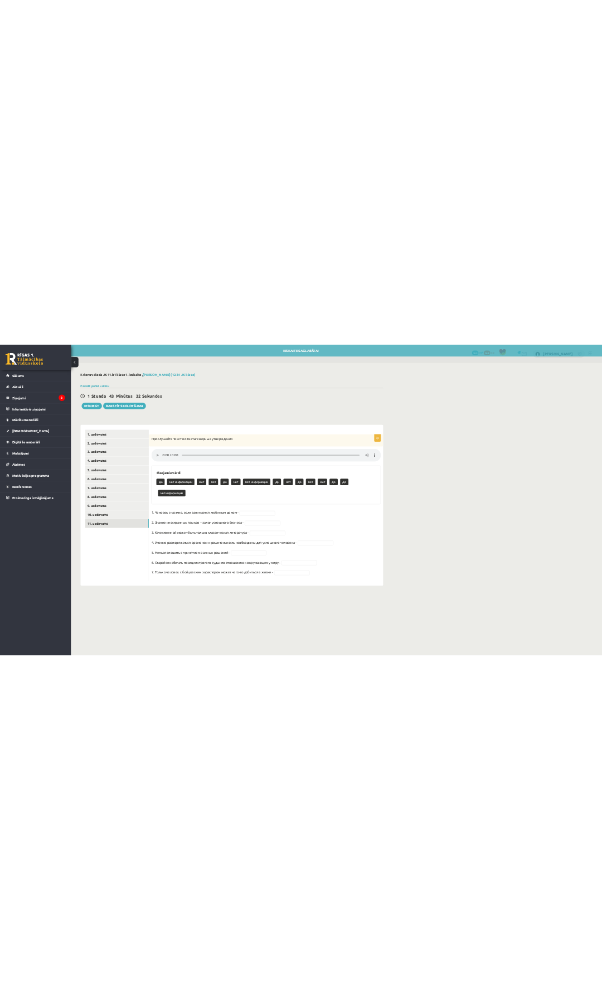
scroll to position [0, 0]
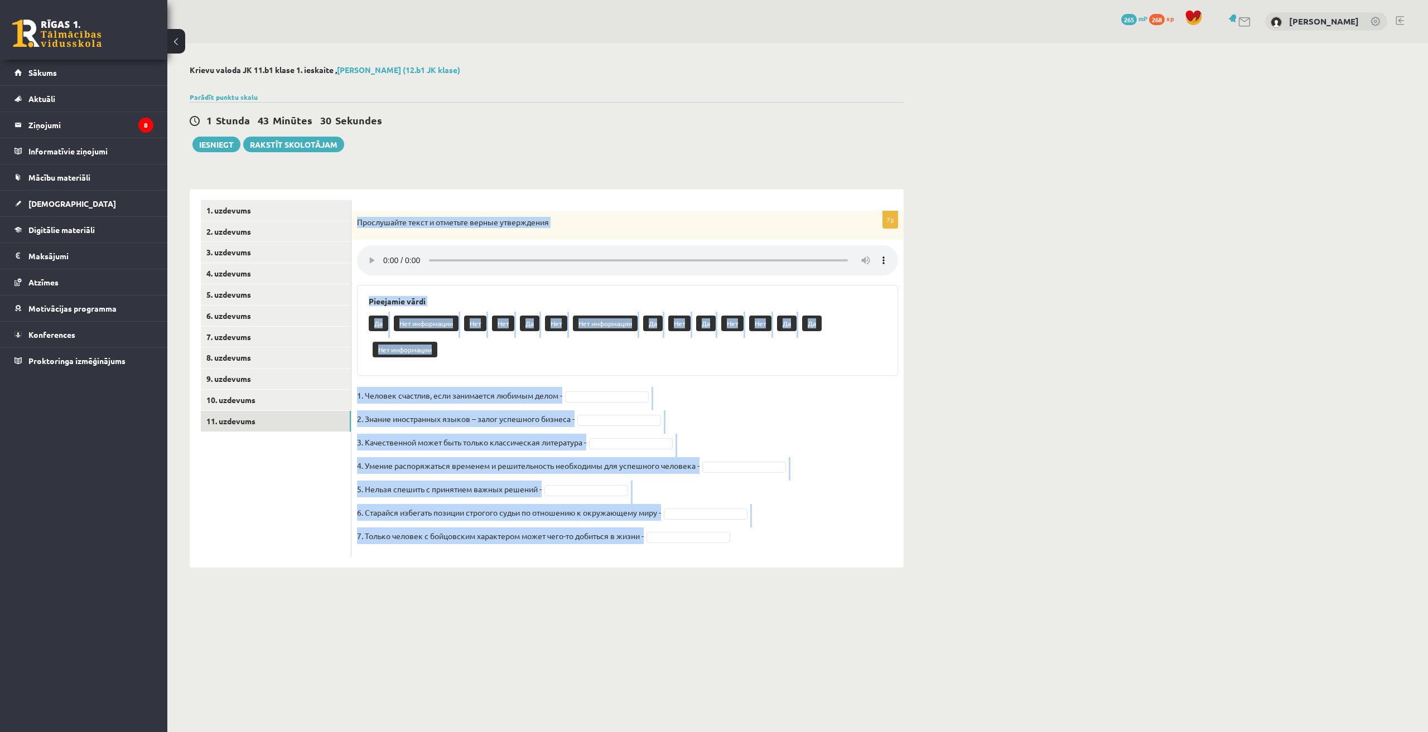
drag, startPoint x: 357, startPoint y: 221, endPoint x: 697, endPoint y: 534, distance: 461.7
click at [697, 534] on div "7p Прослушайте текст и отметьте верные утверждения Pieejamie vārdi Да Нет инфор…" at bounding box center [627, 383] width 552 height 345
click at [864, 427] on fieldset "1. Человек счастлив, если занимается любимым делом - 2. Знание иностранных язык…" at bounding box center [627, 469] width 541 height 164
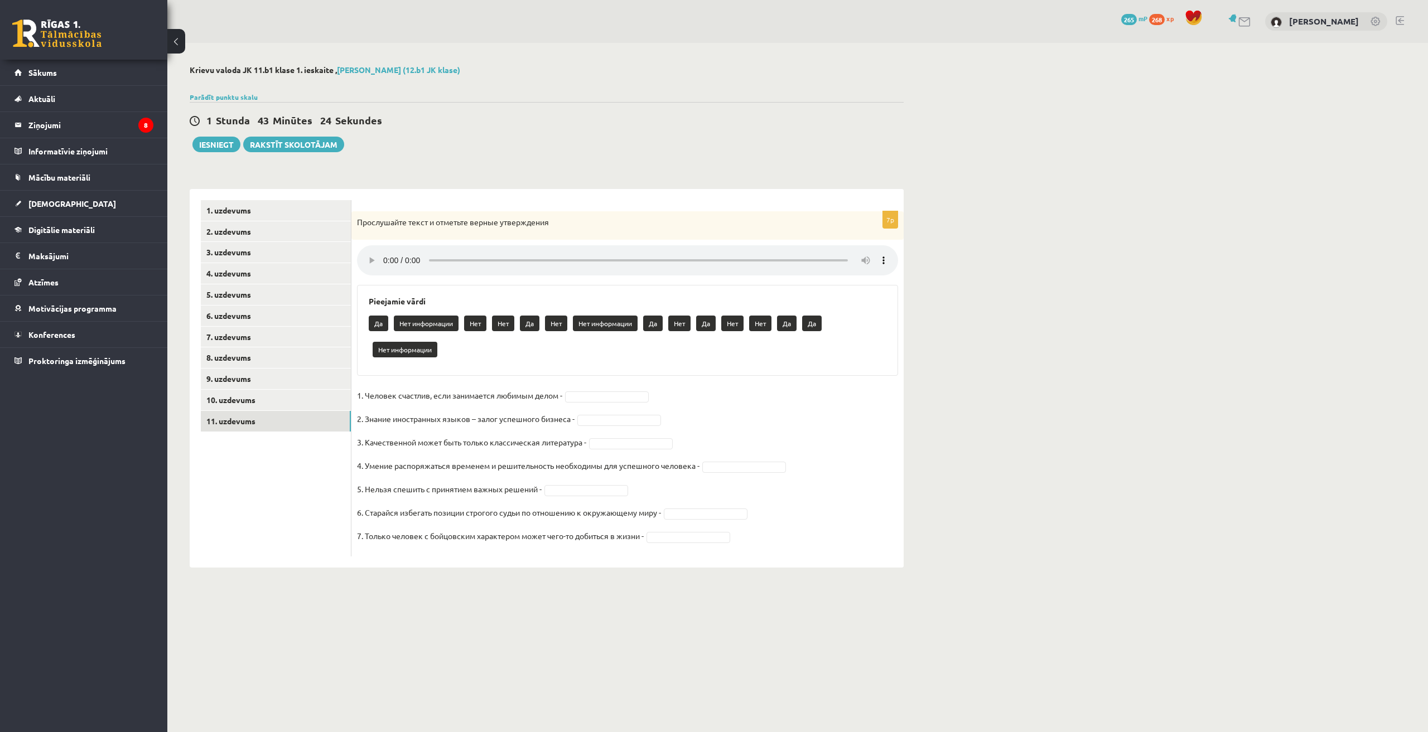
click at [930, 429] on div "Krievu valoda JK 11.b1 klase 1. ieskaite , Dāvids Babans (12.b1 JK klase) Parād…" at bounding box center [797, 316] width 1260 height 547
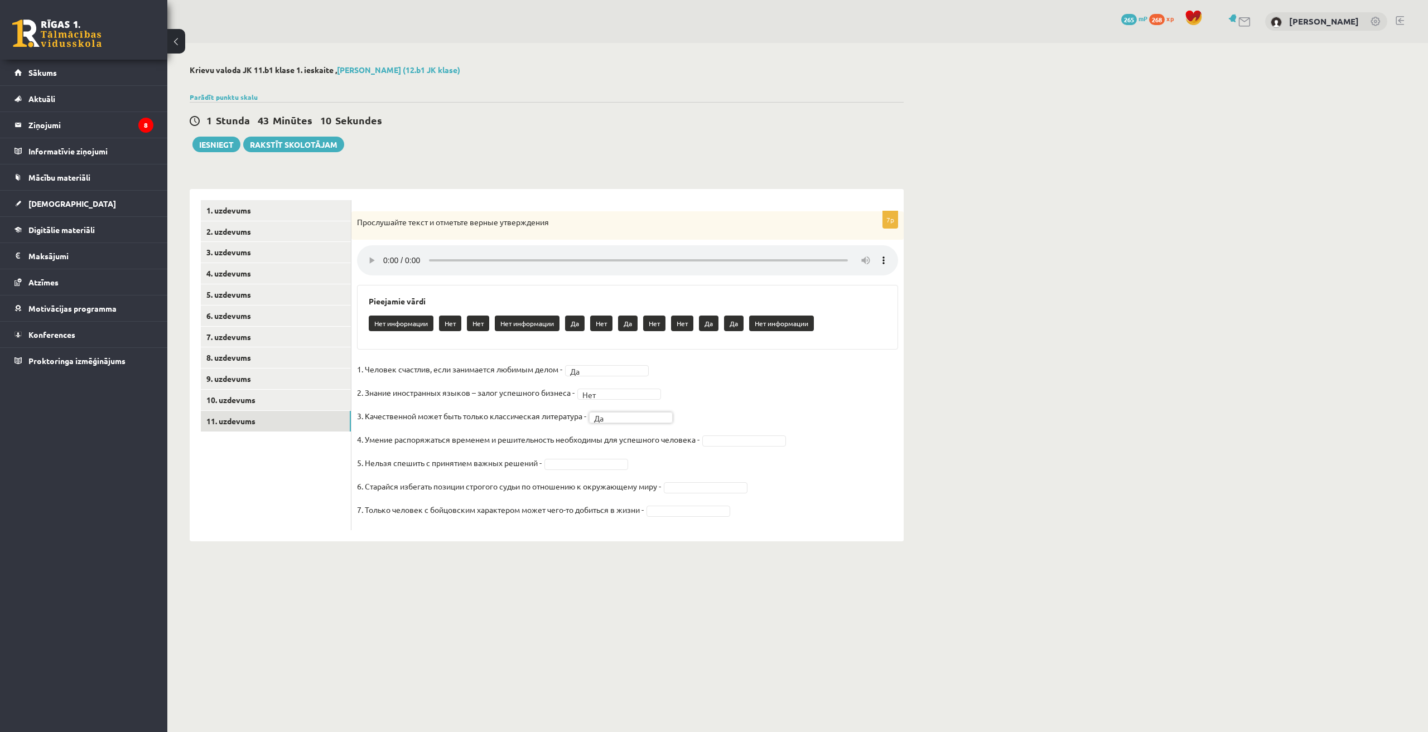
click at [734, 450] on fieldset "1. Человек счастлив, если занимается любимым делом - Да ** 2. Знание иностранны…" at bounding box center [627, 443] width 541 height 164
click at [734, 448] on fieldset "1. Человек счастлив, если занимается любимым делом - Да ** 2. Знание иностранны…" at bounding box center [627, 443] width 541 height 164
drag, startPoint x: 725, startPoint y: 440, endPoint x: 712, endPoint y: 444, distance: 14.1
click at [696, 481] on fieldset "1. Человек счастлив, если занимается любимым делом - Да ** 2. Знание иностранны…" at bounding box center [627, 443] width 541 height 164
drag, startPoint x: 679, startPoint y: 516, endPoint x: 686, endPoint y: 535, distance: 20.8
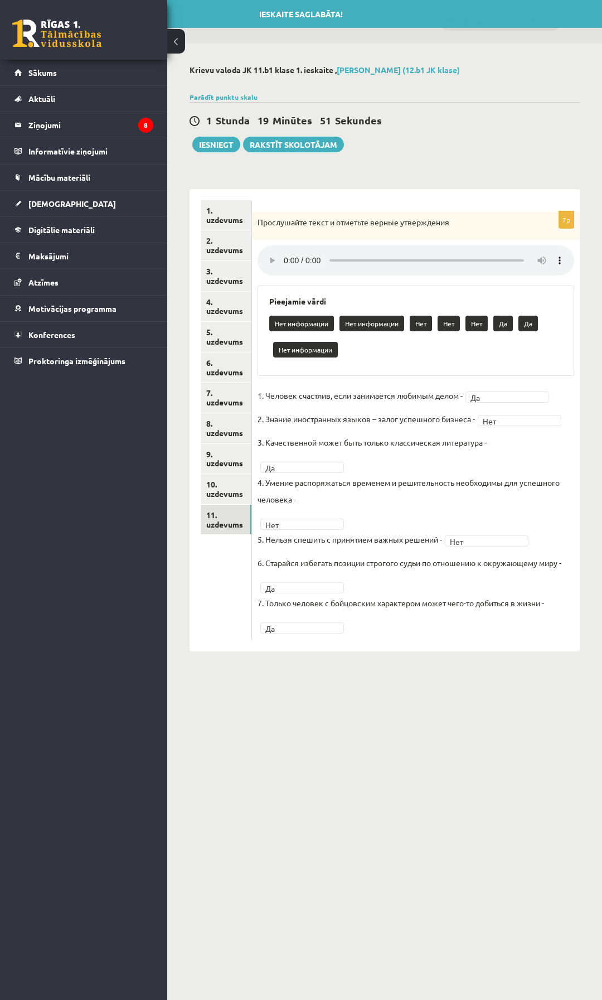
click at [109, 523] on div "0 Dāvanas 265 mP 268 xp Dāvids Babans Sākums Aktuāli Kā mācīties eSKOLĀ Kontakt…" at bounding box center [83, 500] width 167 height 1000
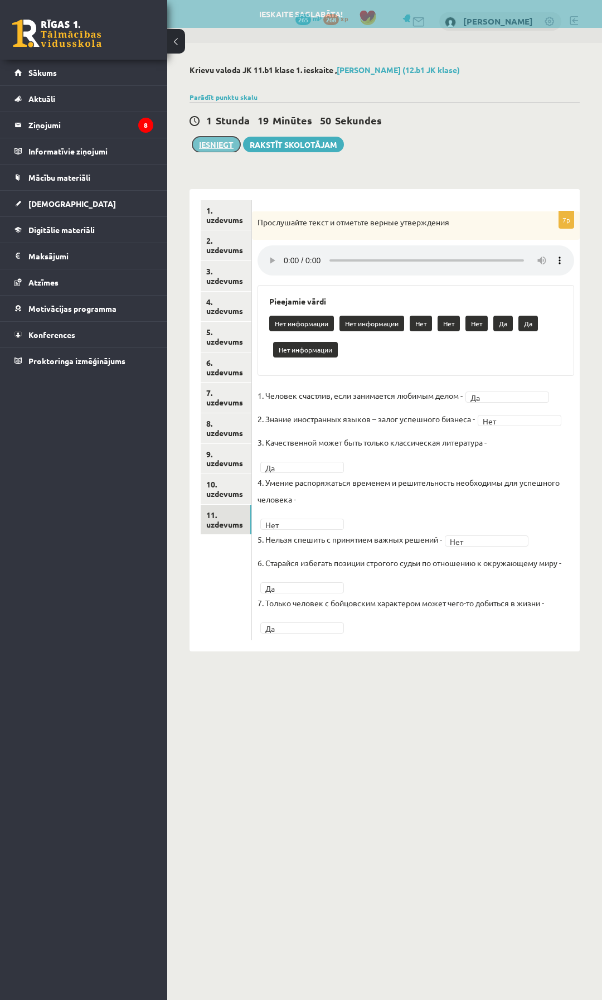
click at [212, 146] on button "Iesniegt" at bounding box center [216, 145] width 48 height 16
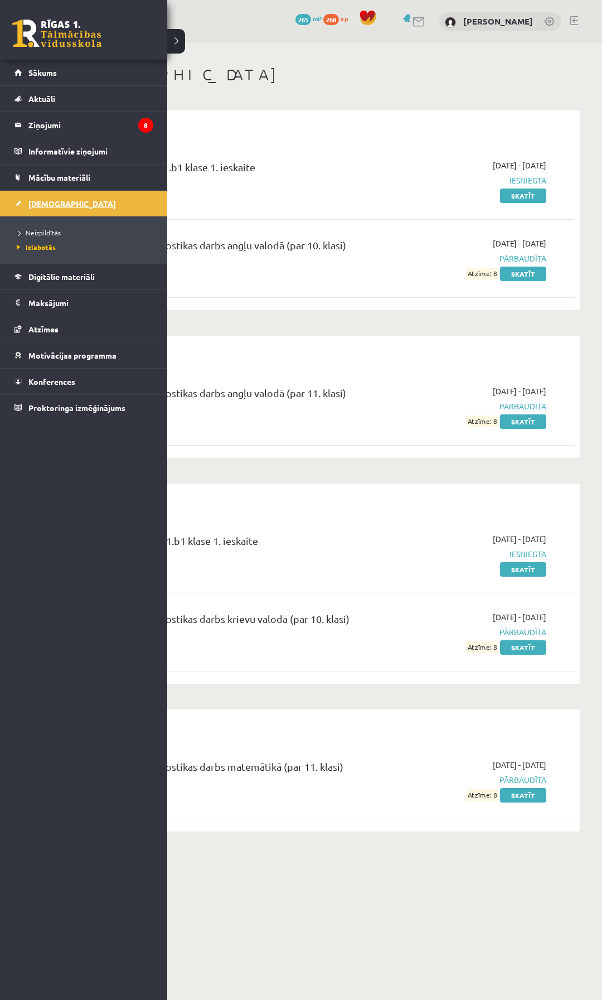
click at [21, 208] on link "[DEMOGRAPHIC_DATA]" at bounding box center [83, 204] width 139 height 26
